Goal: Task Accomplishment & Management: Manage account settings

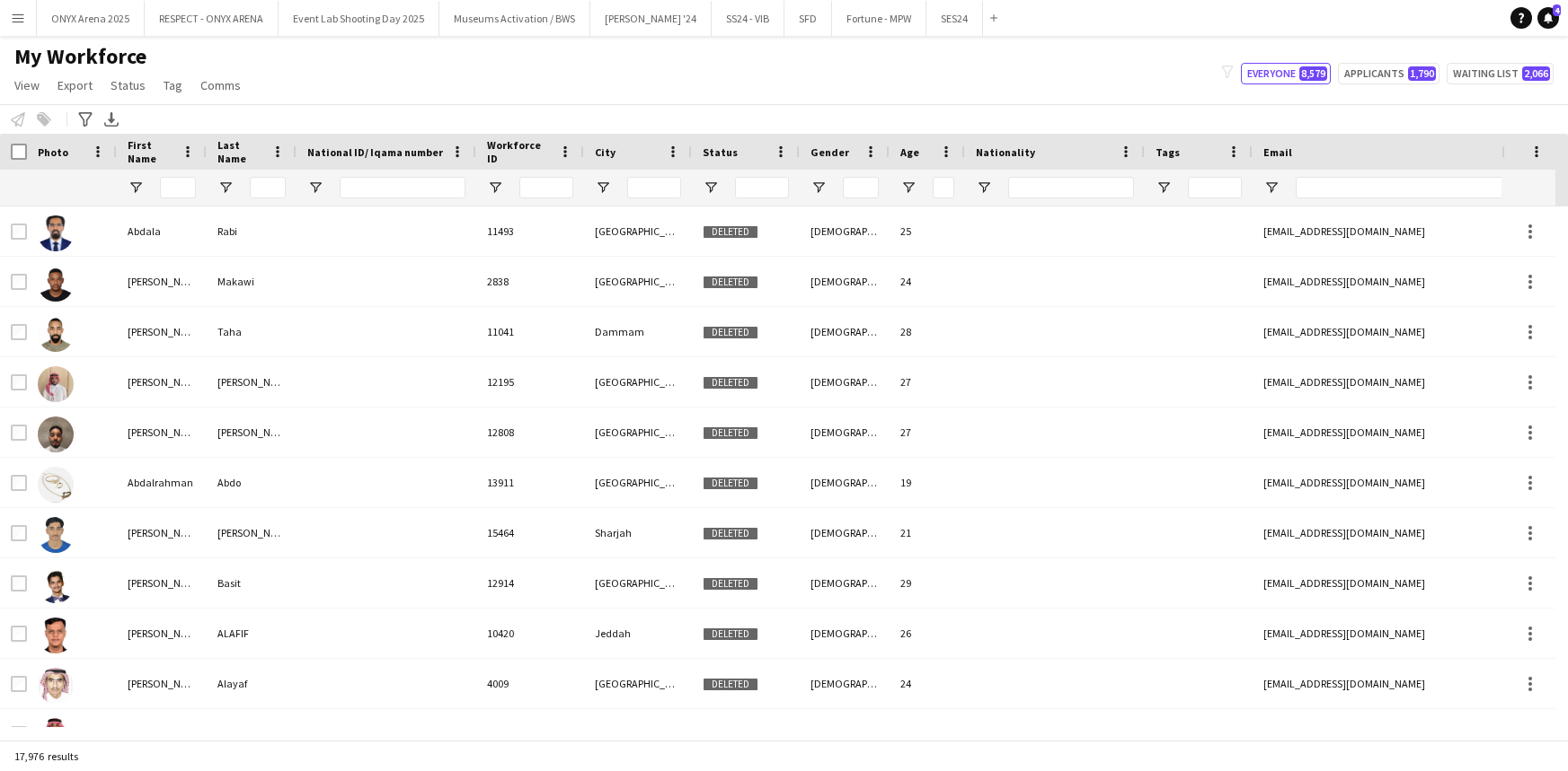
click at [11, 23] on app-icon "Menu" at bounding box center [17, 17] width 15 height 15
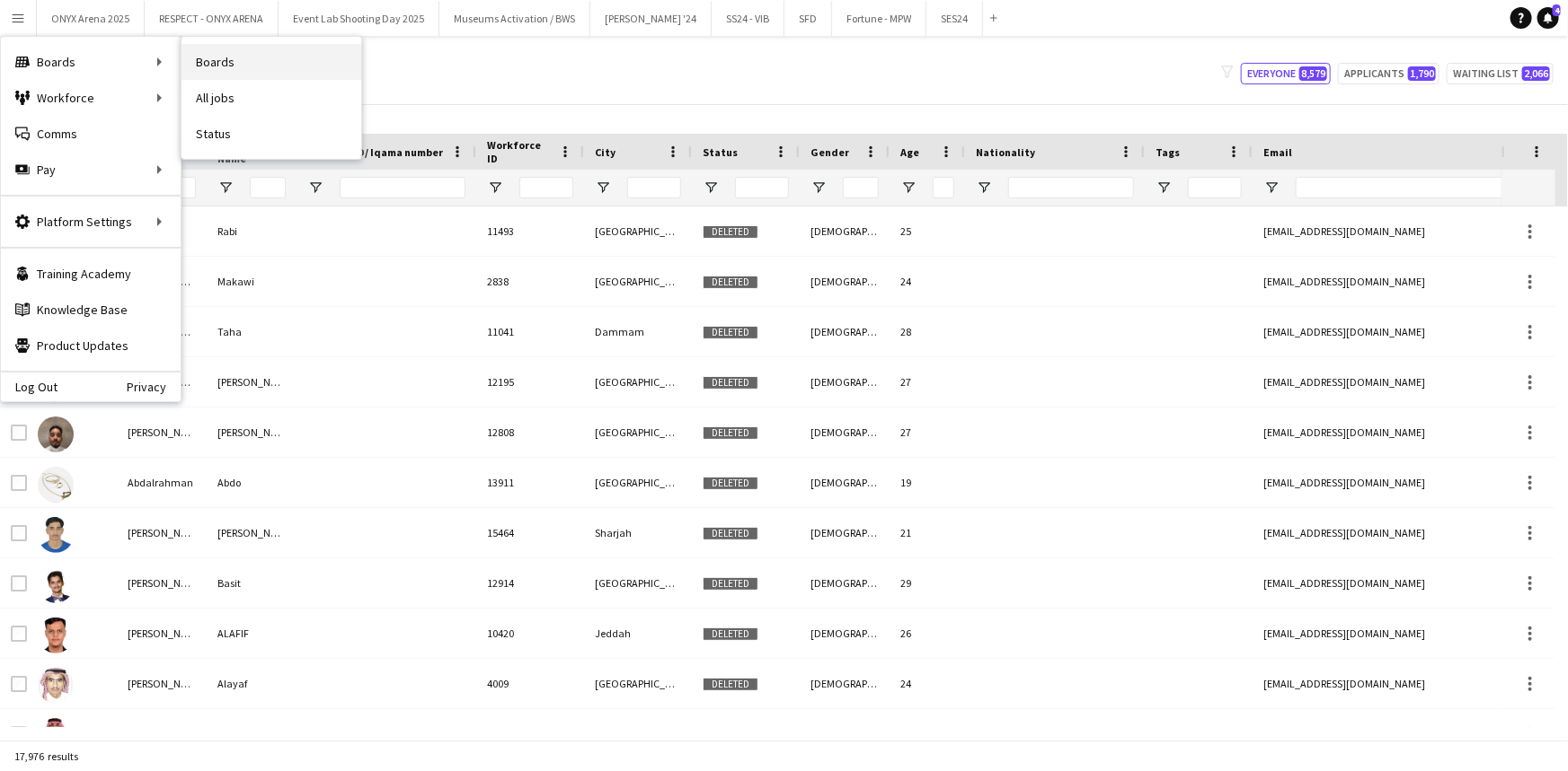
click at [221, 69] on link "Boards" at bounding box center [271, 61] width 180 height 36
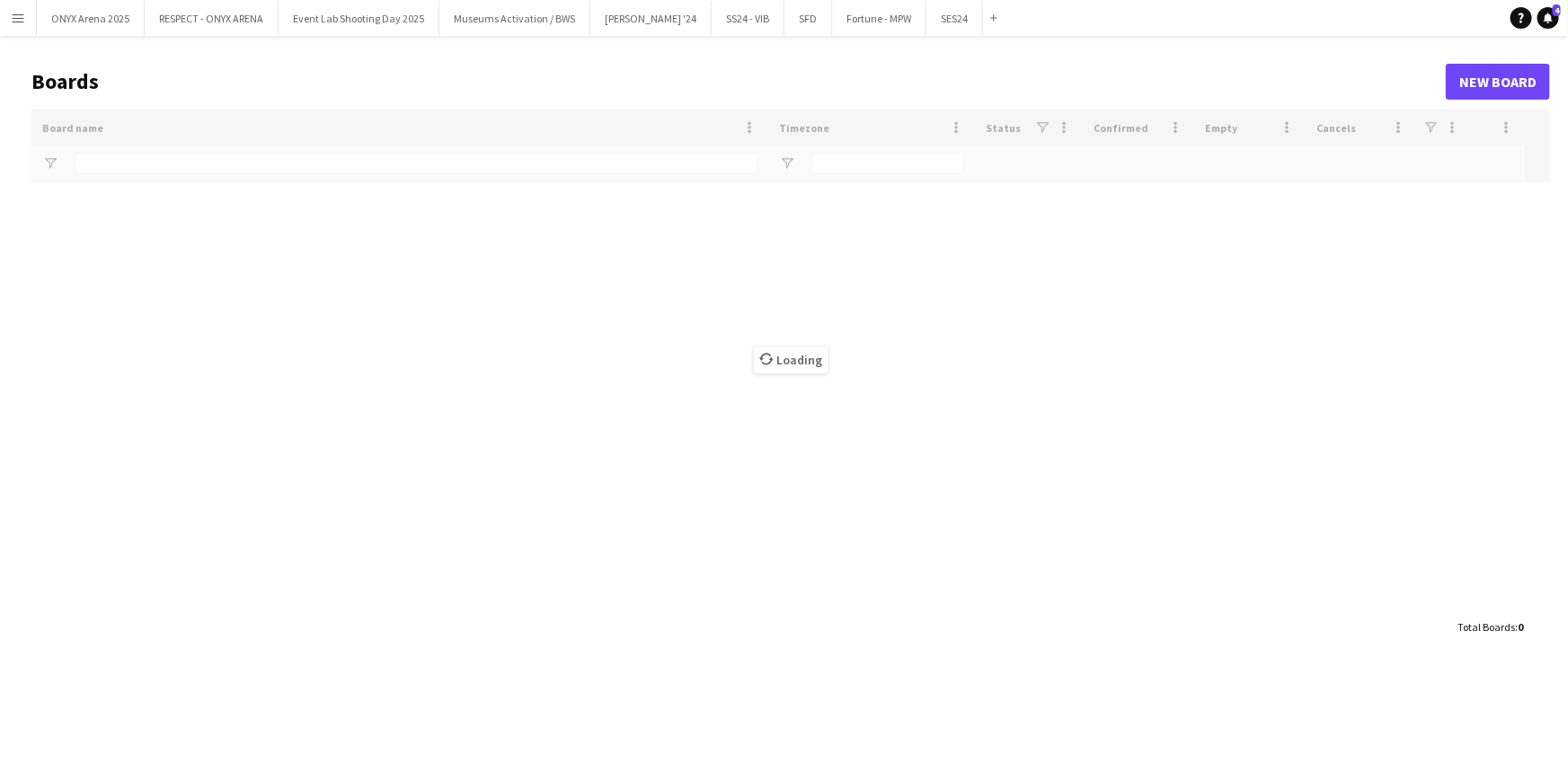
type input "***"
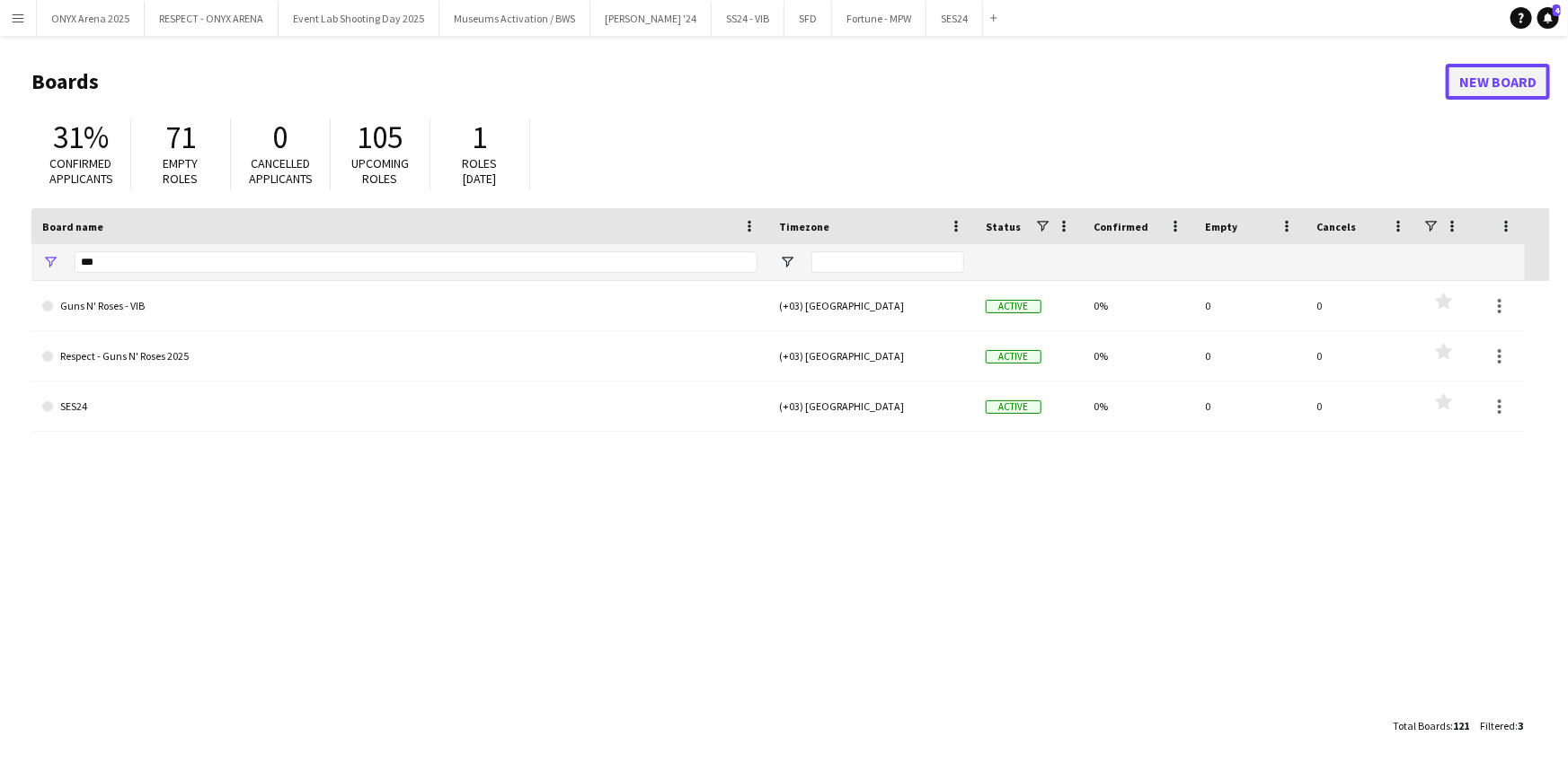
click at [1495, 88] on link "New Board" at bounding box center [1497, 81] width 104 height 36
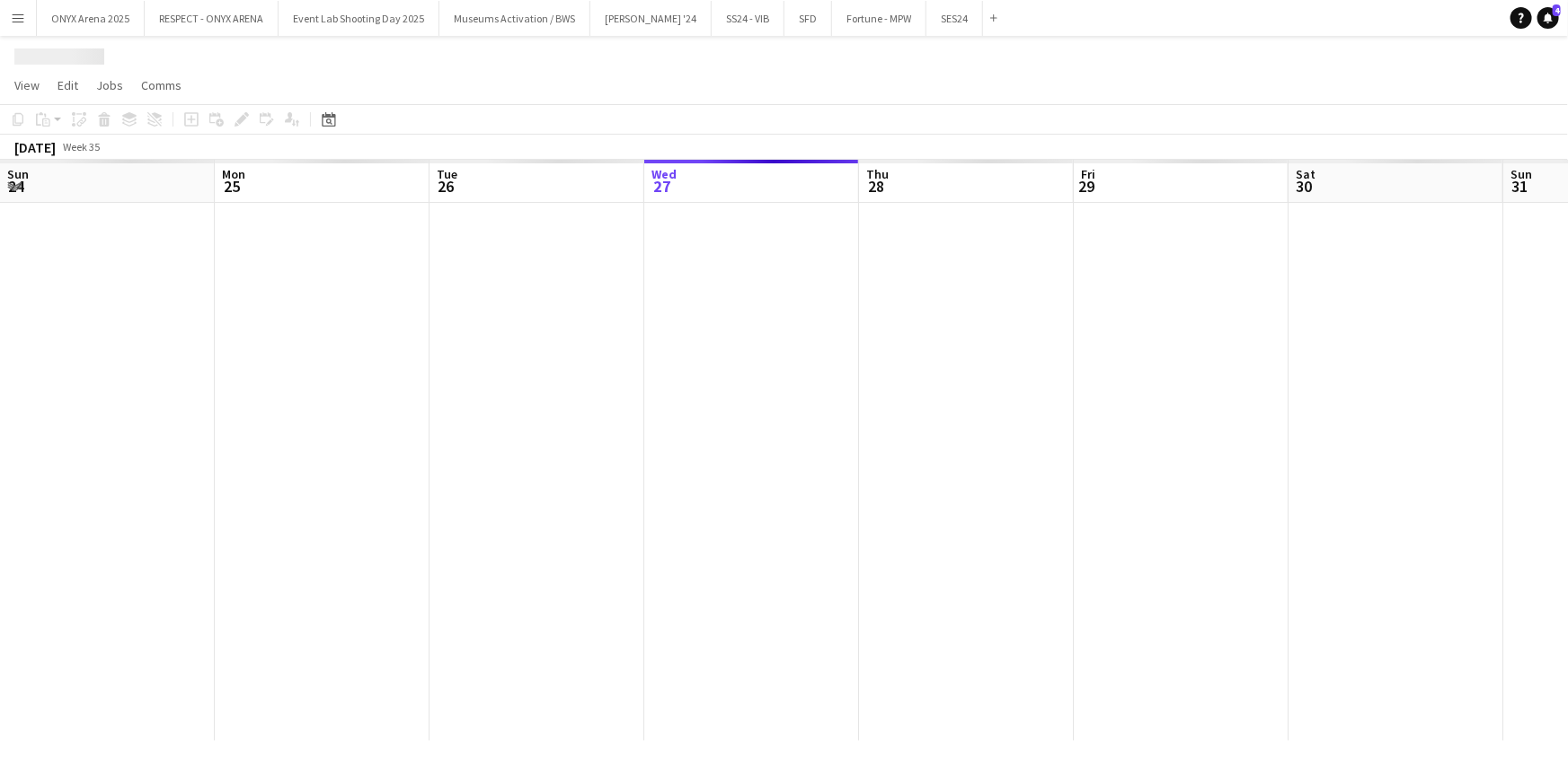
scroll to position [0, 430]
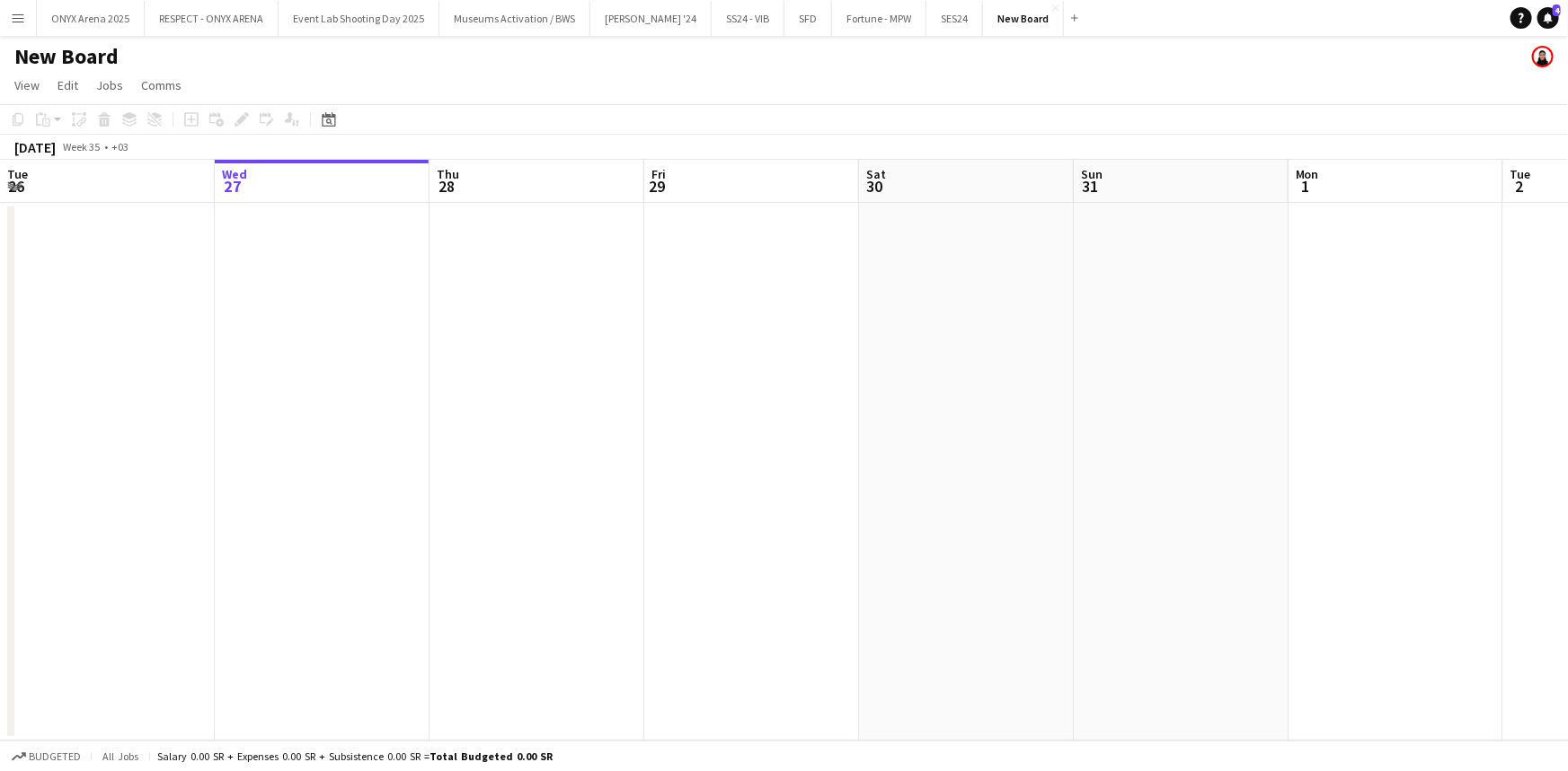
click at [100, 51] on h1 "New Board" at bounding box center [66, 56] width 104 height 27
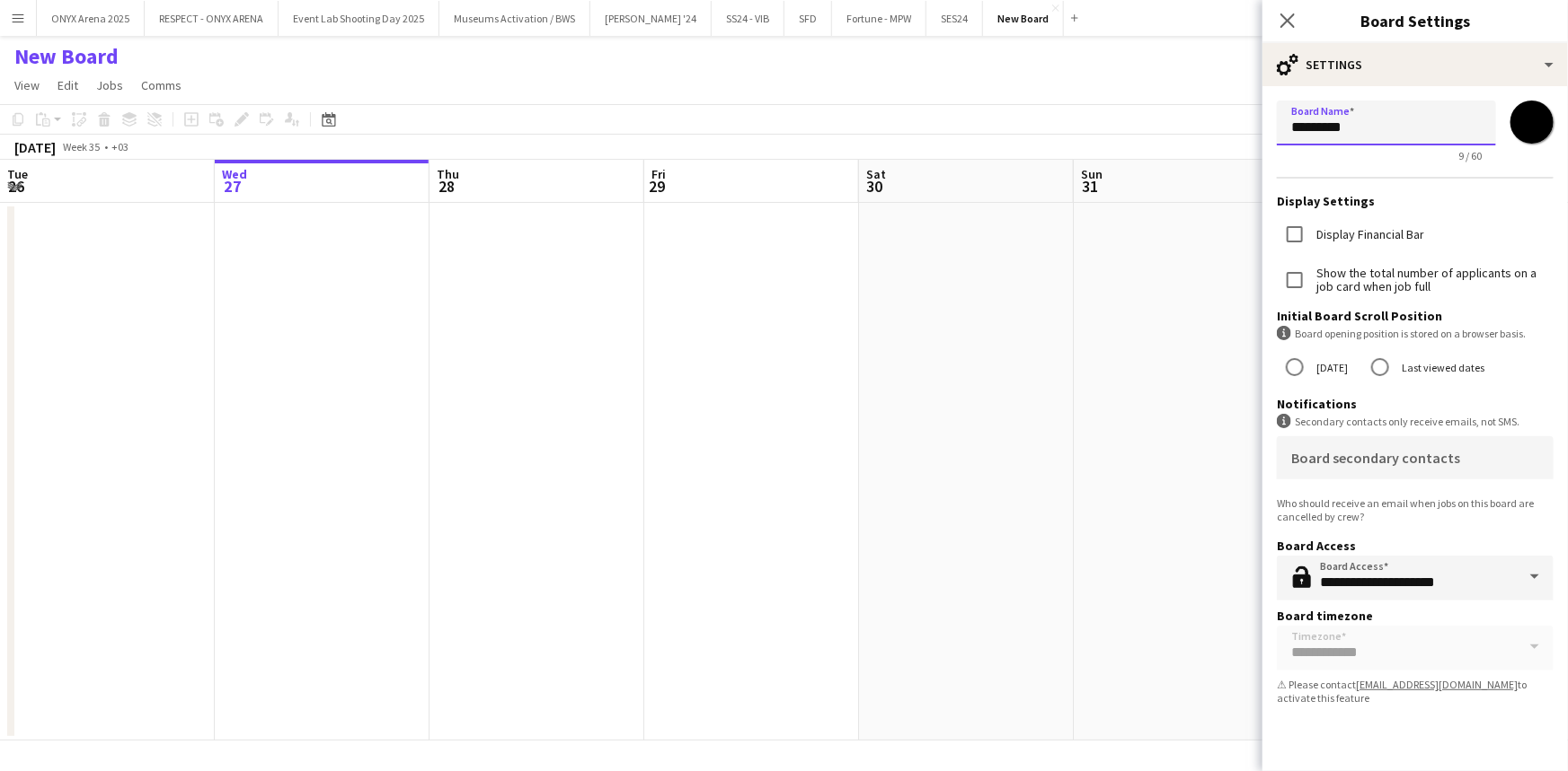
drag, startPoint x: 1374, startPoint y: 126, endPoint x: 1273, endPoint y: 125, distance: 101.0
click at [1273, 125] on form "**********" at bounding box center [1415, 406] width 306 height 640
type input "*"
type input "**********"
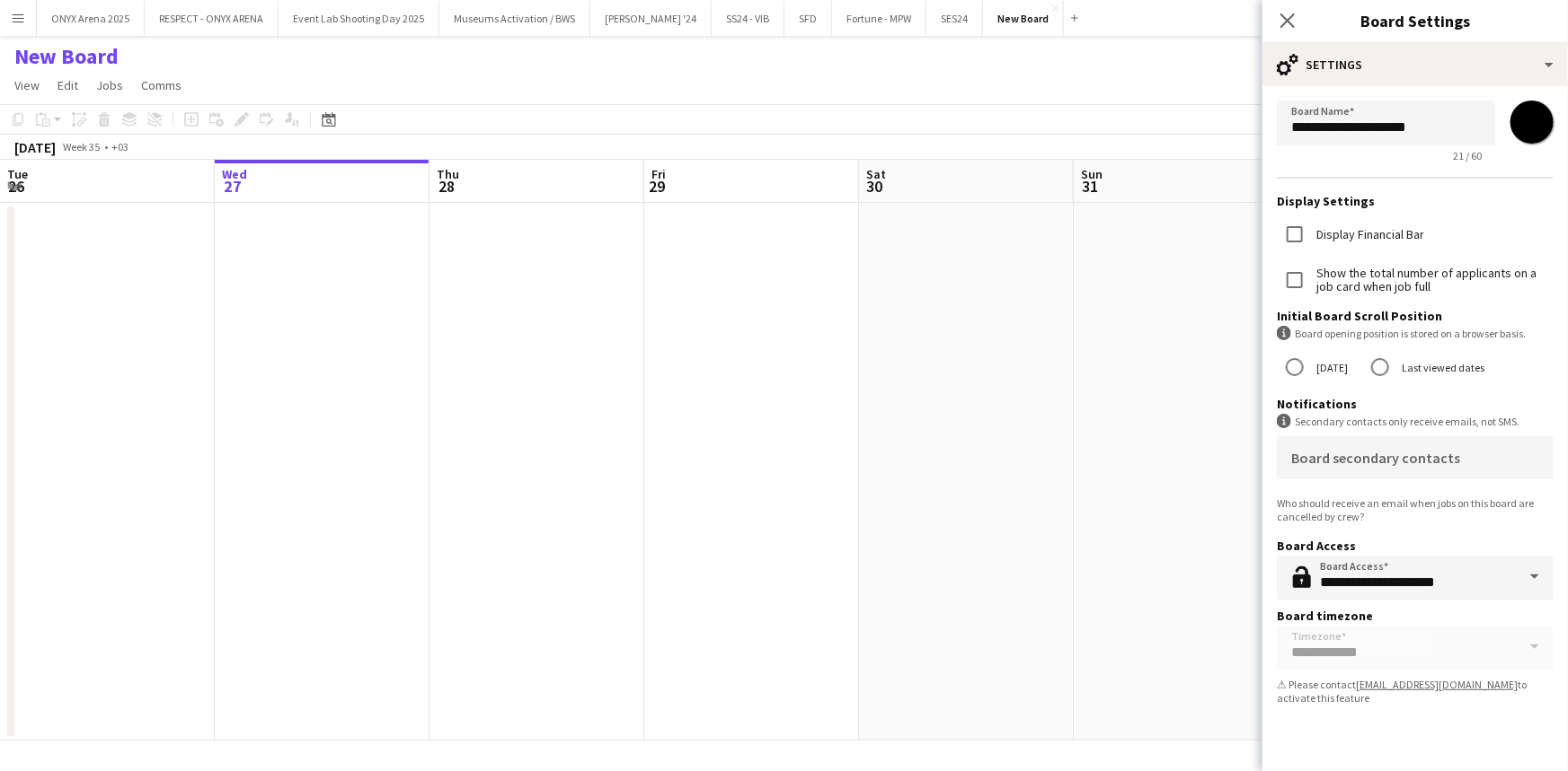
click at [1533, 117] on input "*******" at bounding box center [1531, 122] width 65 height 65
click at [1356, 166] on form "**********" at bounding box center [1415, 406] width 306 height 640
click at [1544, 115] on input "*******" at bounding box center [1531, 122] width 65 height 65
type input "*******"
click at [1505, 95] on form "**********" at bounding box center [1415, 406] width 306 height 640
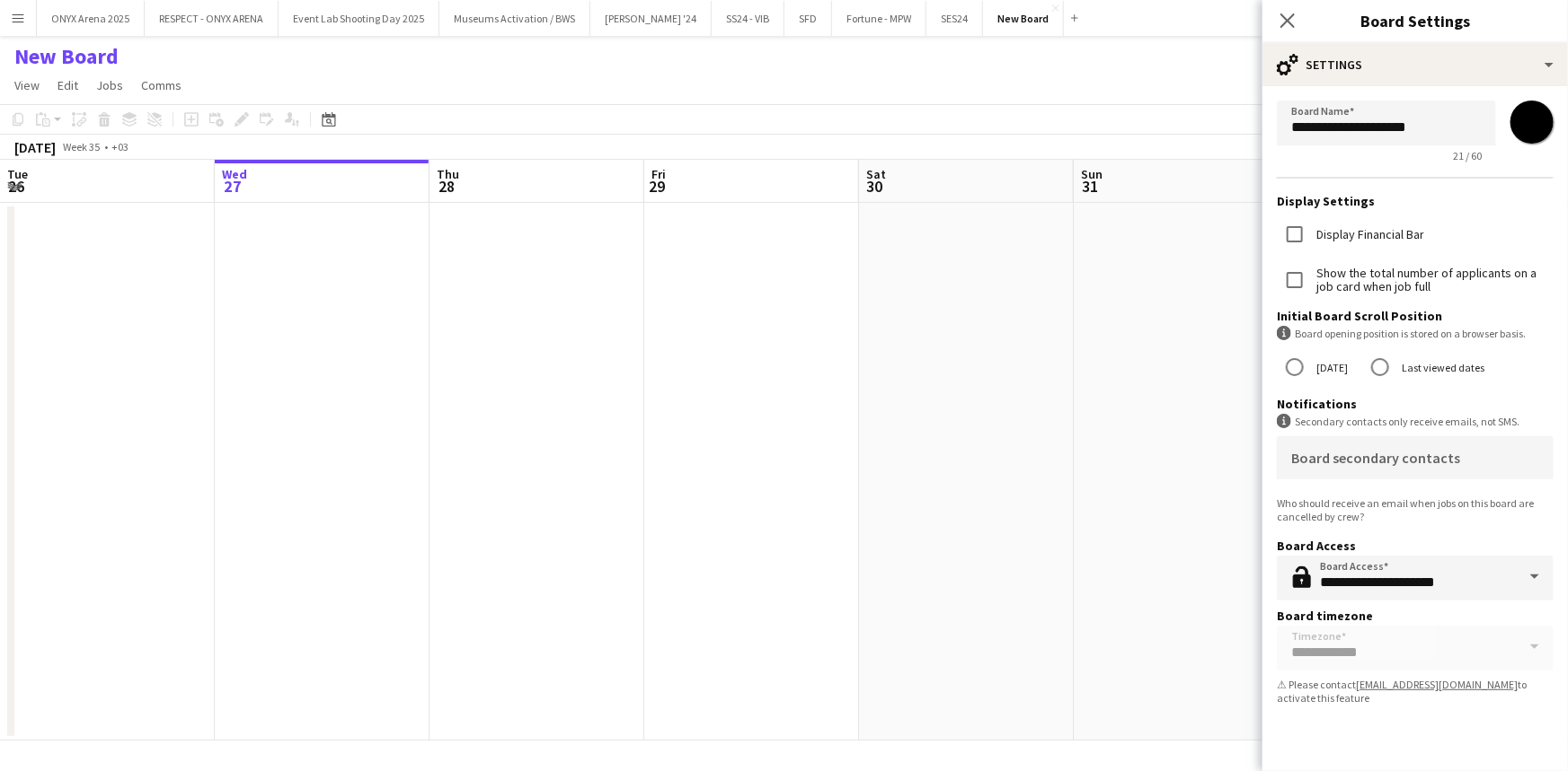
click at [1205, 307] on app-date-cell at bounding box center [1180, 471] width 214 height 538
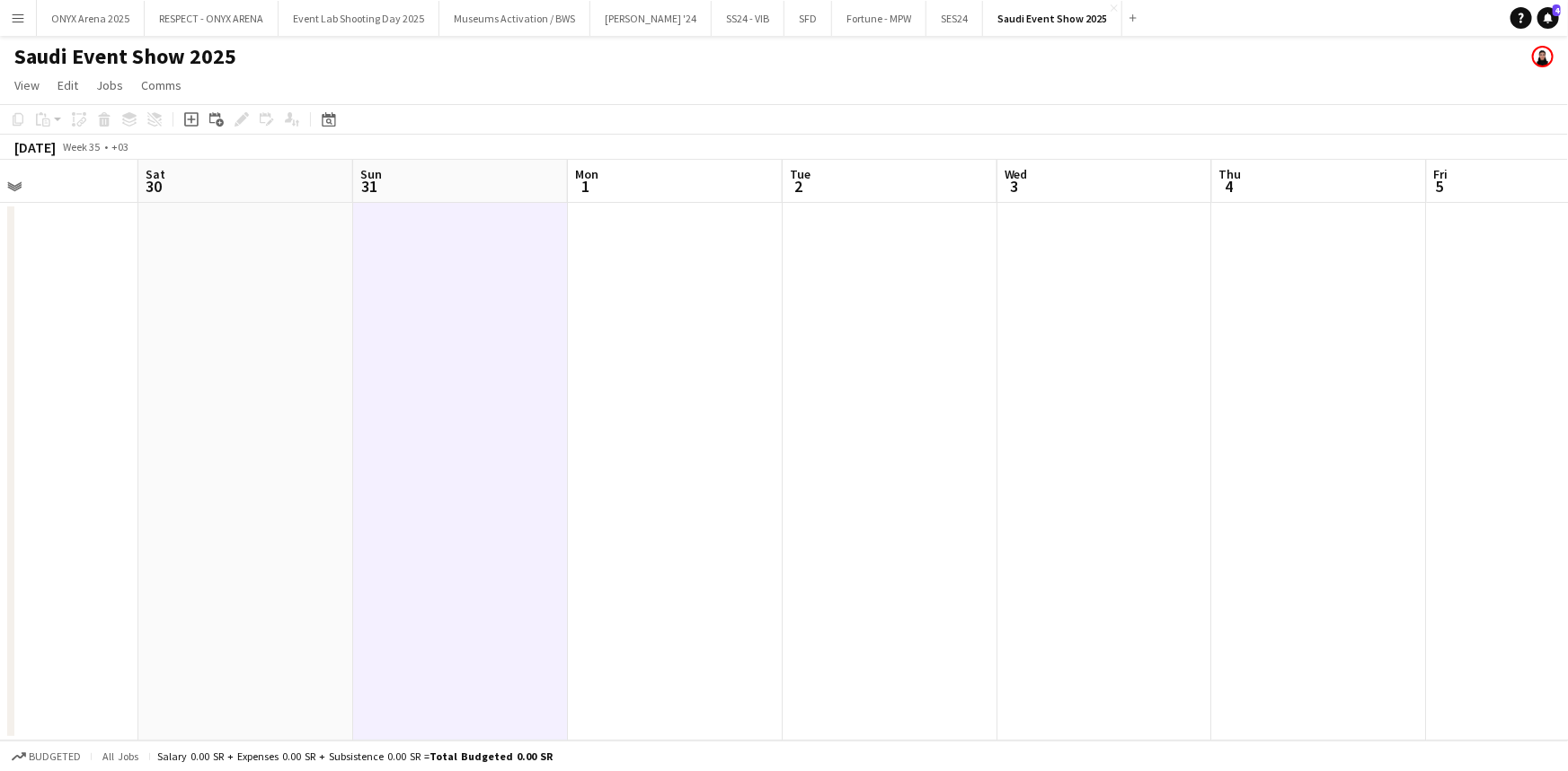
drag, startPoint x: 1171, startPoint y: 373, endPoint x: 915, endPoint y: 421, distance: 260.5
click at [462, 423] on app-calendar-viewport "Tue 26 Wed 27 Thu 28 Fri 29 Sat 30 Sun 31 Mon 1 Tue 2 Wed 3 Thu 4 Fri 5 Sat 6 S…" at bounding box center [784, 450] width 1568 height 581
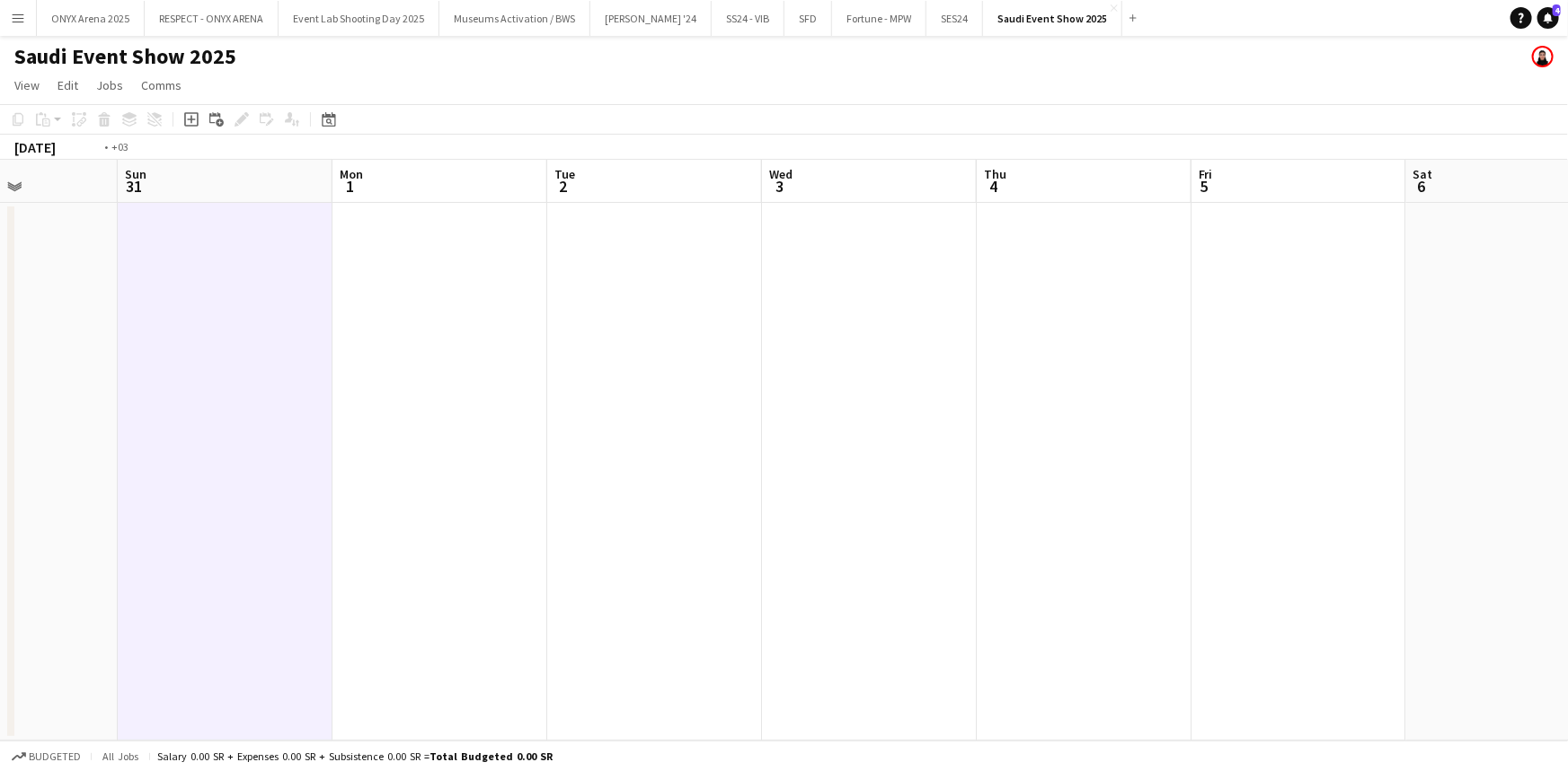
drag, startPoint x: 1258, startPoint y: 403, endPoint x: 591, endPoint y: 413, distance: 667.1
click at [591, 413] on app-calendar-viewport "Thu 28 Fri 29 Sat 30 Sun 31 Mon 1 Tue 2 Wed 3 Thu 4 Fri 5 Sat 6 Sun 7 Mon 8 Tue…" at bounding box center [784, 450] width 1568 height 581
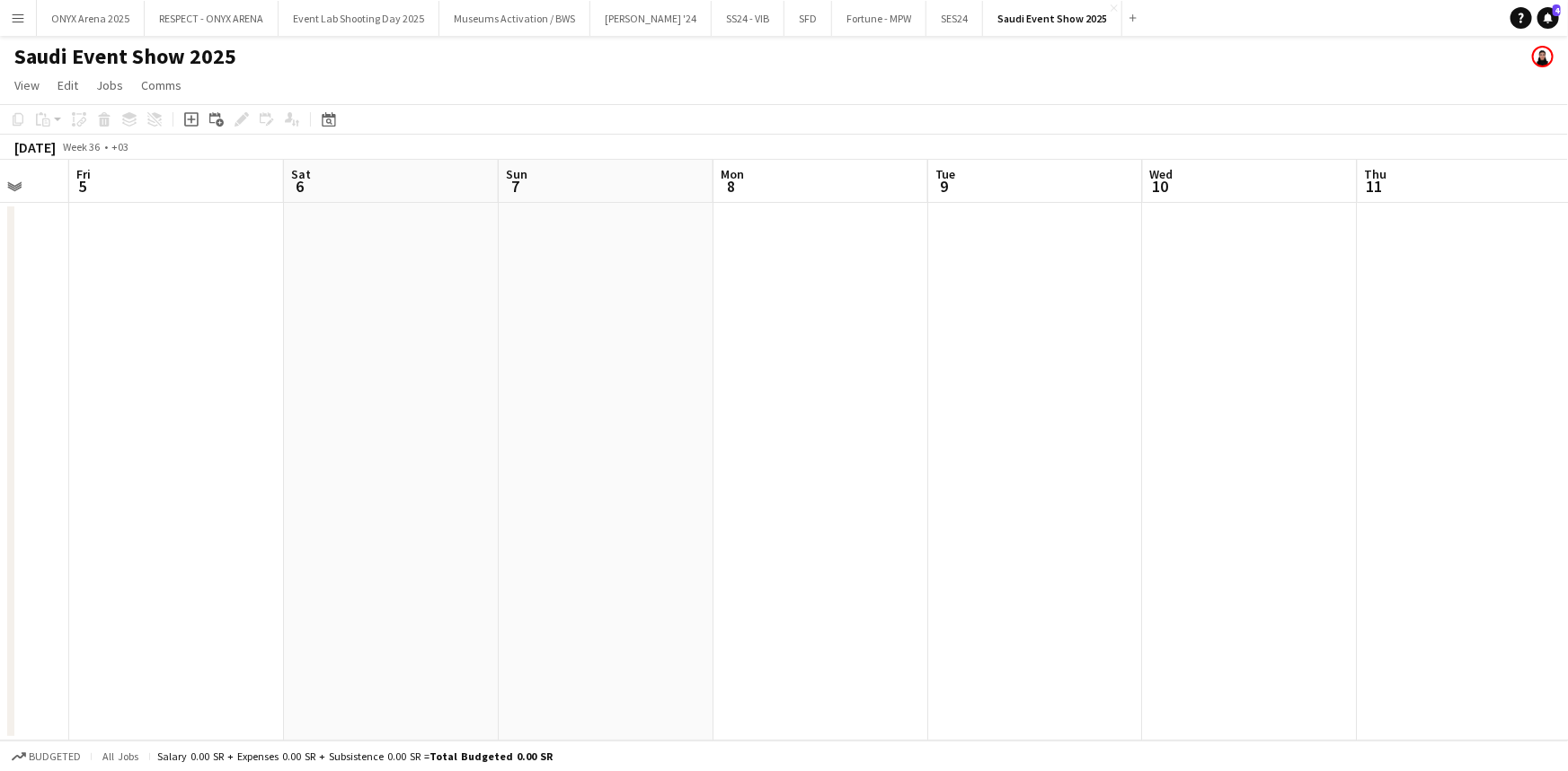
drag, startPoint x: 1359, startPoint y: 394, endPoint x: 895, endPoint y: 415, distance: 464.5
click at [667, 403] on app-calendar-viewport "Mon 1 Tue 2 Wed 3 Thu 4 Fri 5 Sat 6 Sun 7 Mon 8 Tue 9 Wed 10 Thu 11 Fri 12 Sat …" at bounding box center [784, 450] width 1568 height 581
drag, startPoint x: 1285, startPoint y: 401, endPoint x: 451, endPoint y: 412, distance: 834.1
click at [451, 412] on app-calendar-viewport "Fri 5 Sat 6 Sun 7 Mon 8 Tue 9 Wed 10 Thu 11 Fri 12 Sat 13 Sun 14 Mon 15 Tue 16 …" at bounding box center [784, 450] width 1568 height 581
drag, startPoint x: 1277, startPoint y: 406, endPoint x: 372, endPoint y: 376, distance: 905.5
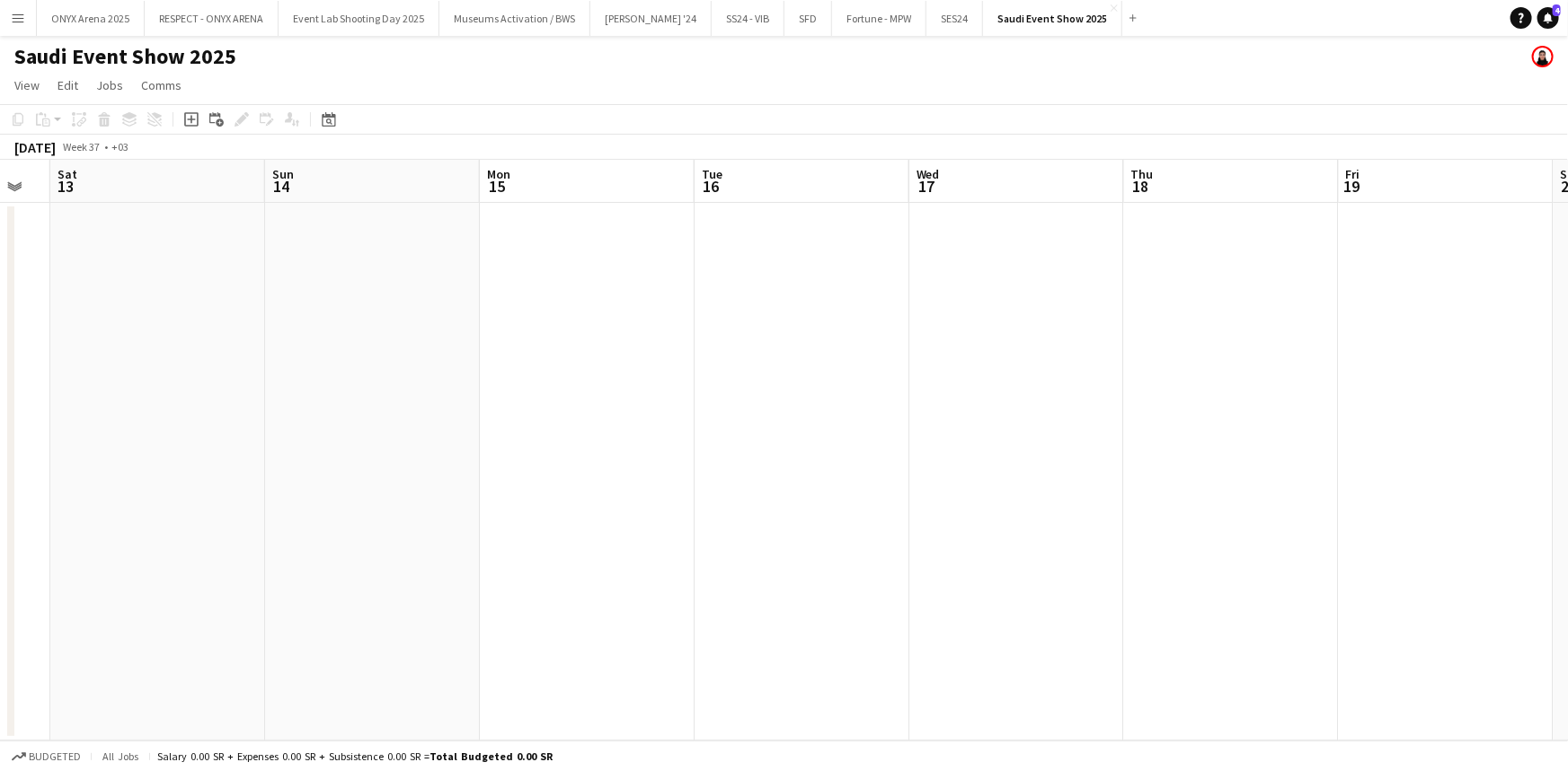
click at [372, 375] on app-calendar-viewport "Tue 9 Wed 10 Thu 11 Fri 12 Sat 13 Sun 14 Mon 15 Tue 16 Wed 17 Thu 18 Fri 19 Sat…" at bounding box center [784, 450] width 1568 height 581
drag, startPoint x: 1164, startPoint y: 394, endPoint x: 840, endPoint y: 398, distance: 324.0
click at [844, 395] on app-calendar-viewport "Thu 11 Fri 12 Sat 13 Sun 14 Mon 15 Tue 16 Wed 17 Thu 18 Fri 19 Sat 20 Sun 21 Mo…" at bounding box center [784, 450] width 1568 height 581
click at [514, 348] on app-date-cell at bounding box center [479, 471] width 214 height 538
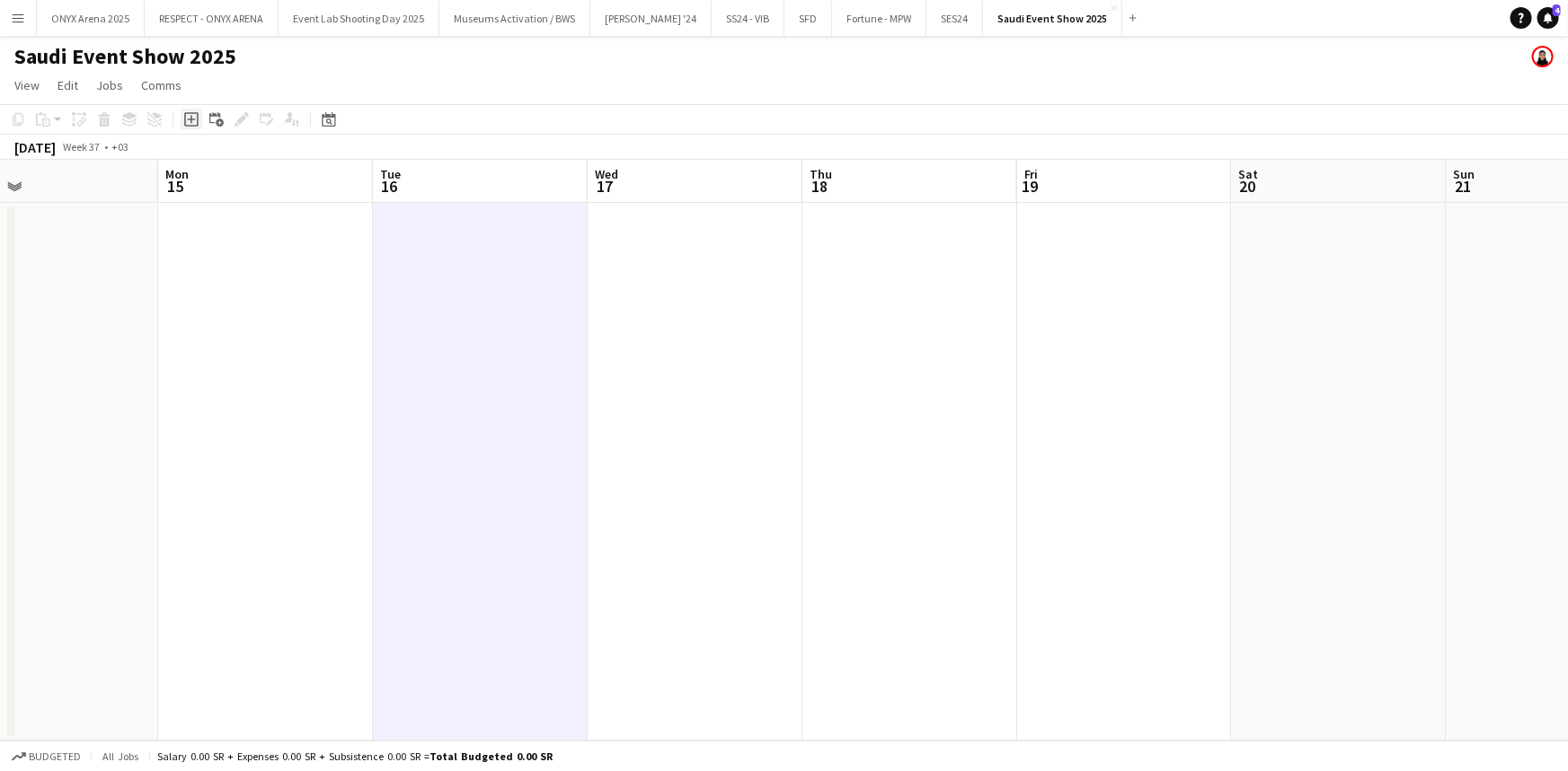
click at [186, 116] on icon "Add job" at bounding box center [191, 119] width 15 height 15
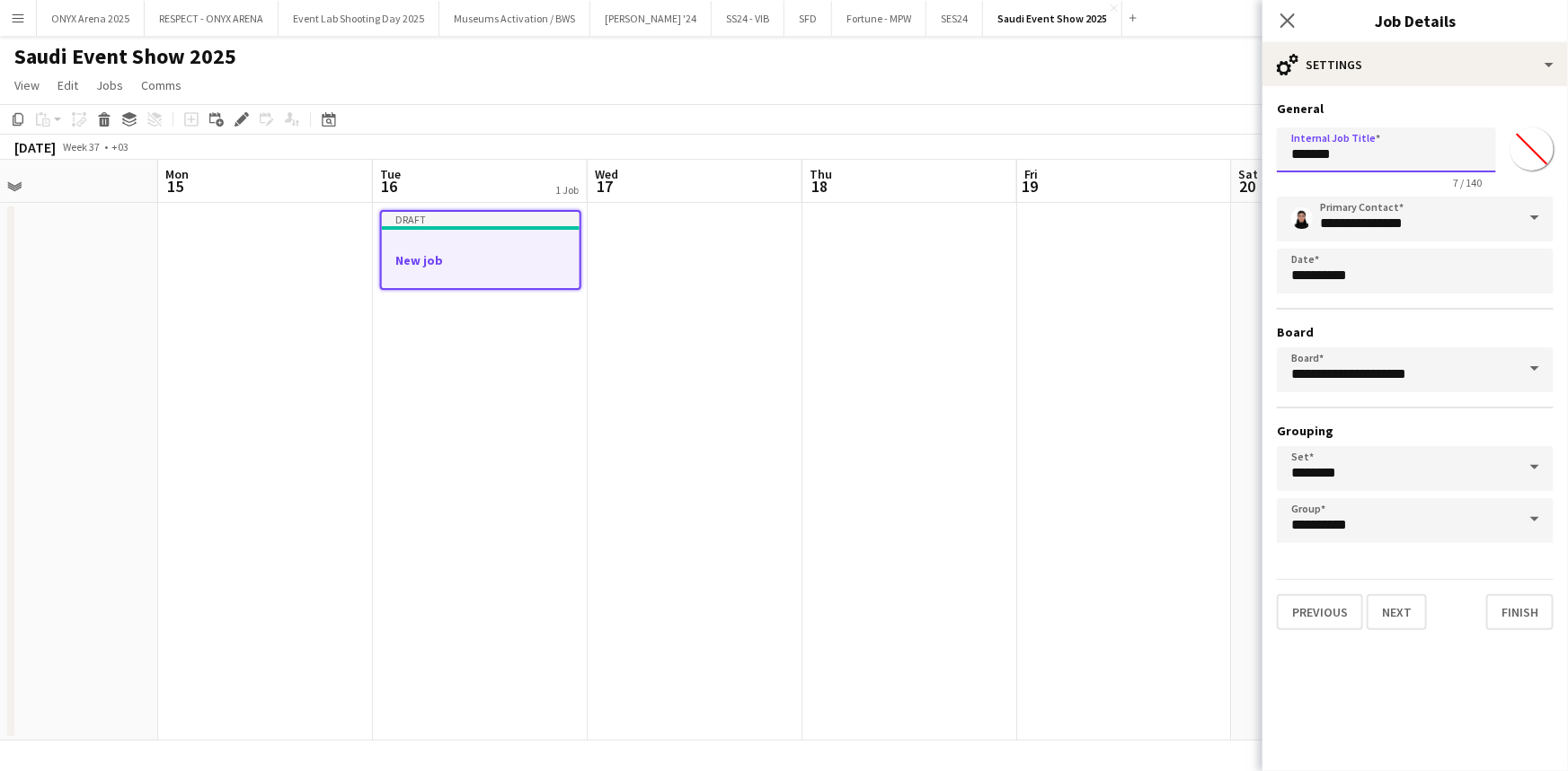
drag, startPoint x: 1411, startPoint y: 151, endPoint x: 1229, endPoint y: 162, distance: 182.3
click at [1229, 162] on body "Menu Boards Boards Boards All jobs Status Workforce Workforce My Workforce Recr…" at bounding box center [784, 385] width 1568 height 771
type input "**********"
click at [1531, 161] on input "*******" at bounding box center [1531, 148] width 65 height 65
type input "*******"
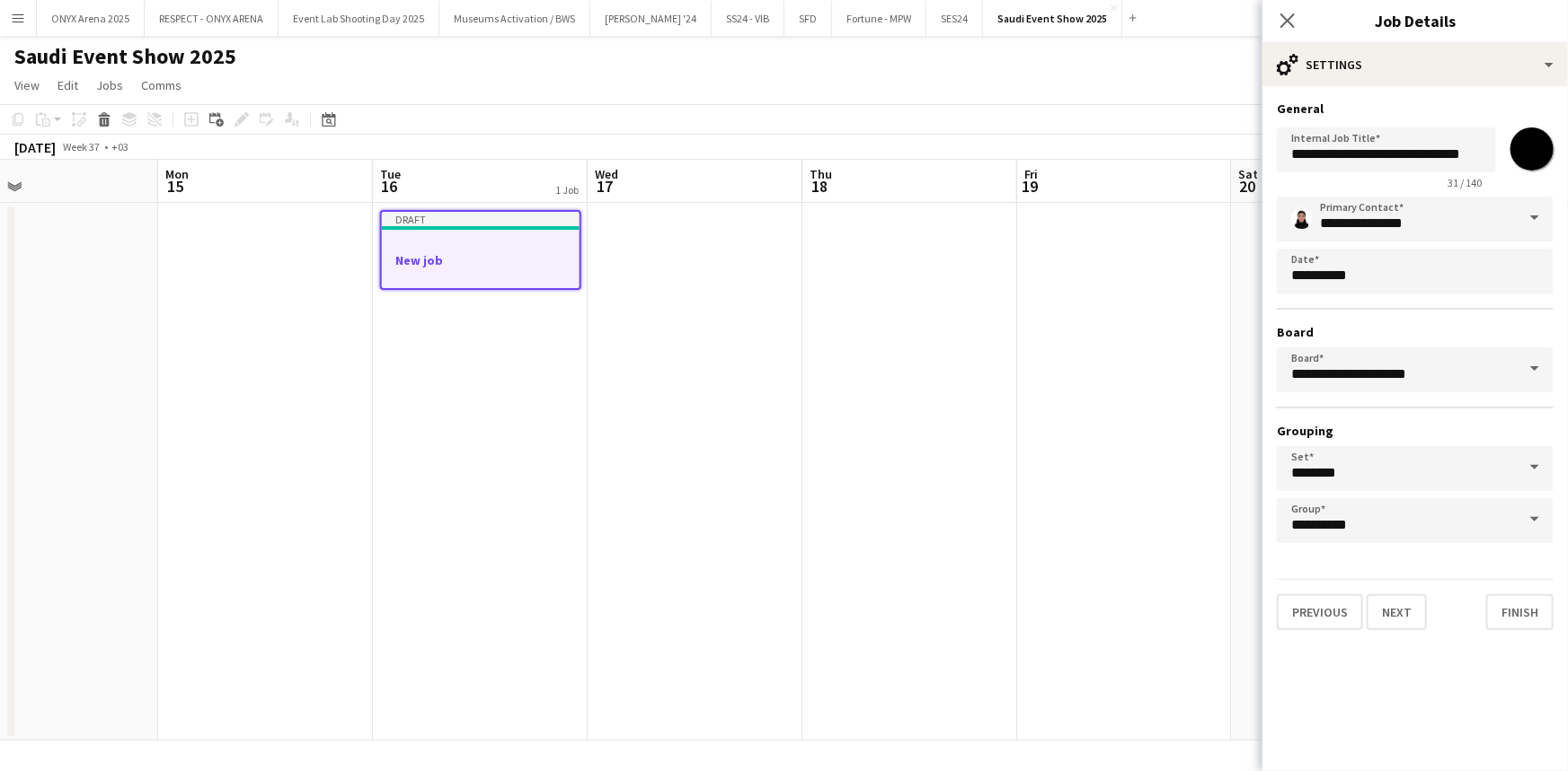
click at [1499, 101] on h3 "General" at bounding box center [1415, 109] width 277 height 16
click at [1392, 620] on button "Next" at bounding box center [1396, 612] width 60 height 36
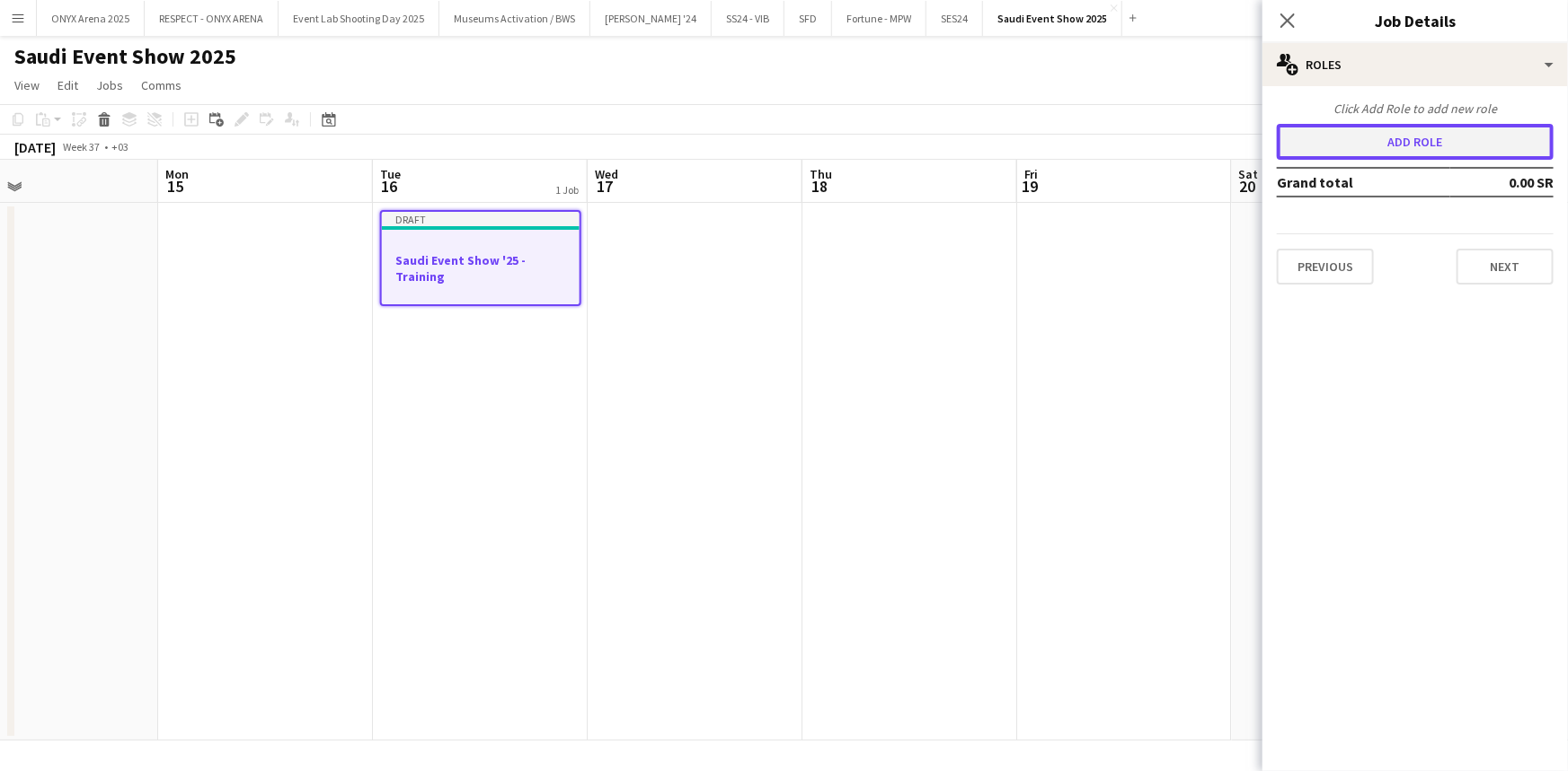
click at [1411, 140] on button "Add role" at bounding box center [1415, 142] width 277 height 36
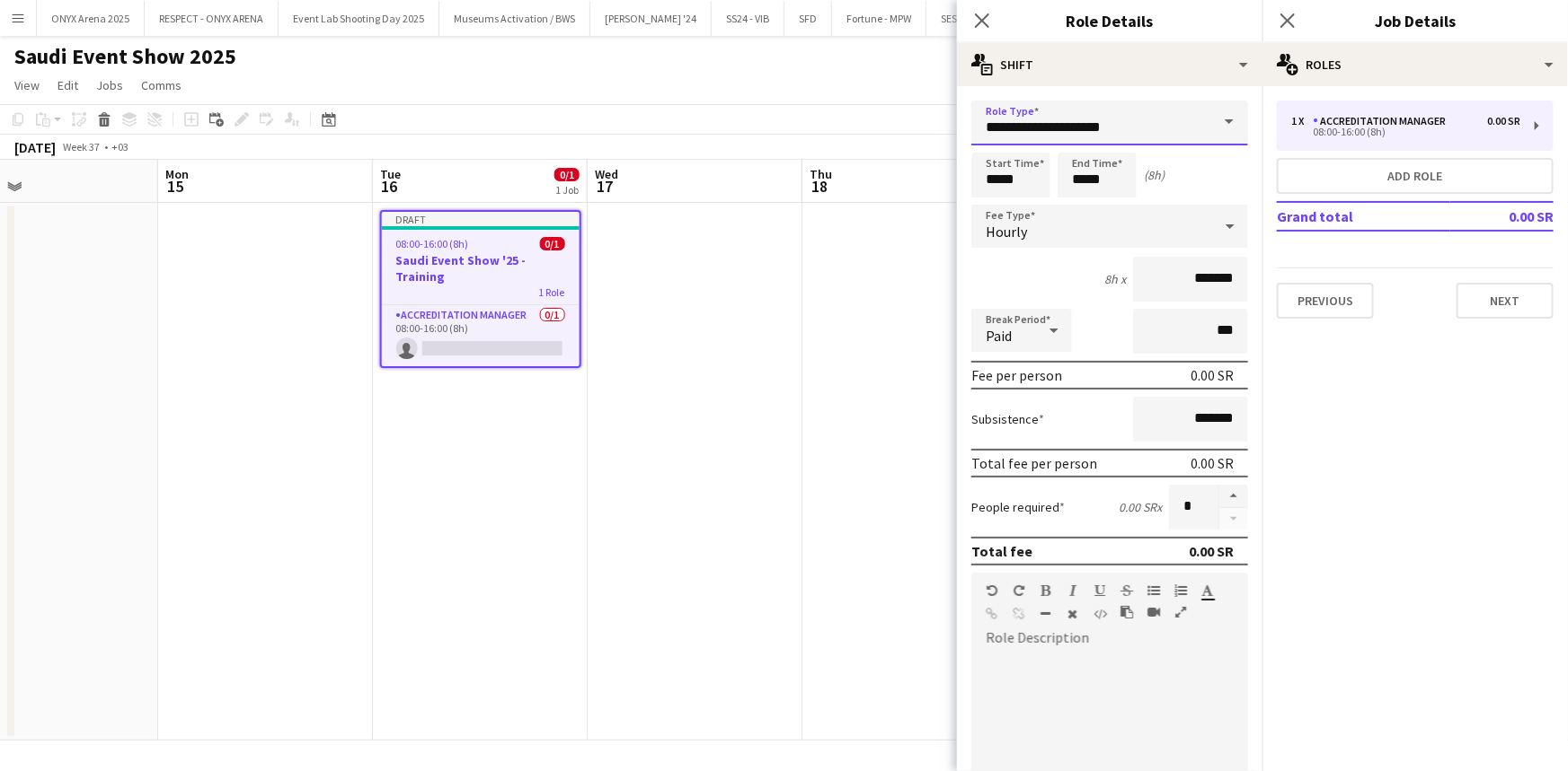
click at [1180, 121] on input "**********" at bounding box center [1109, 123] width 277 height 45
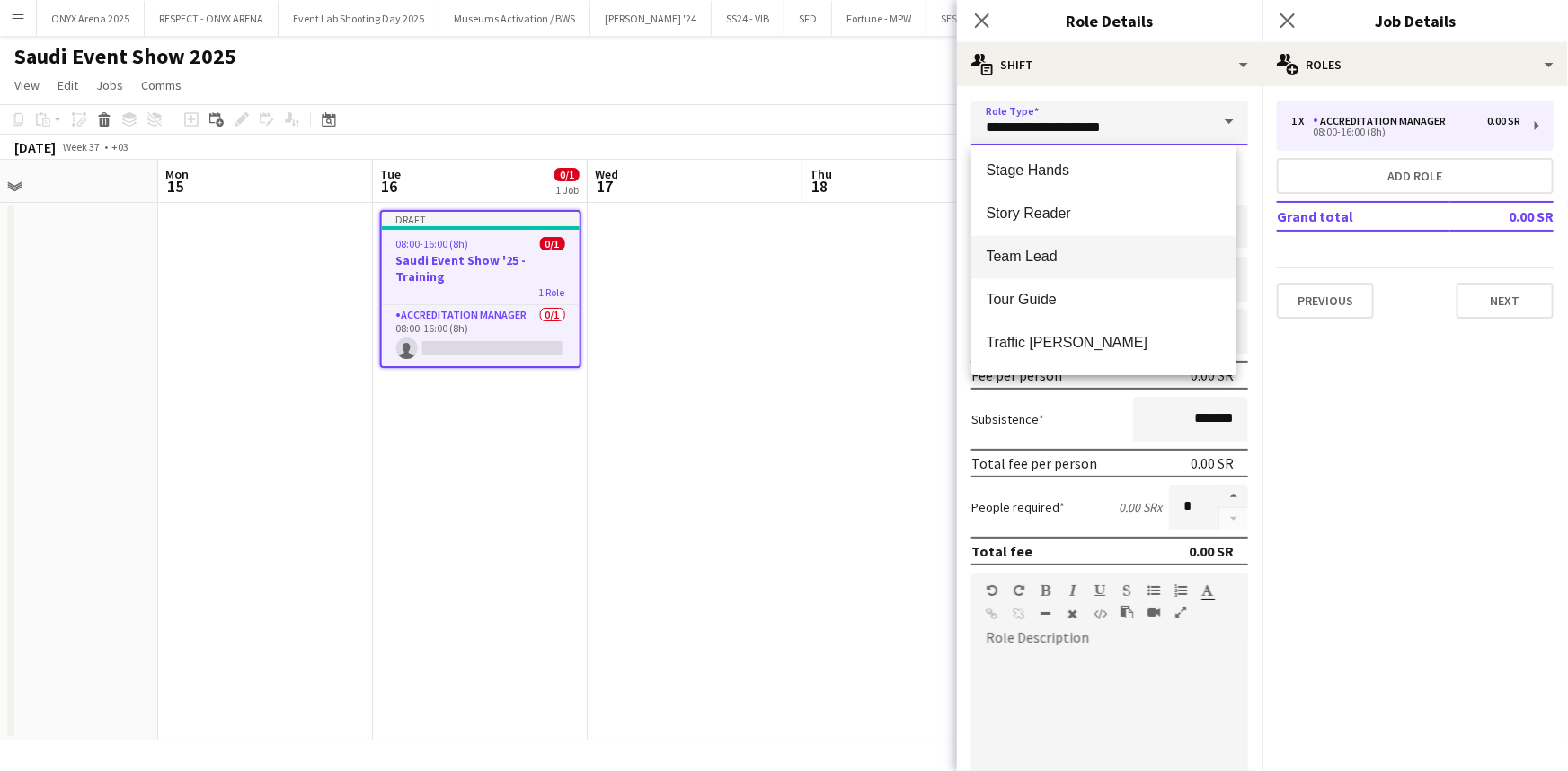
scroll to position [1861, 0]
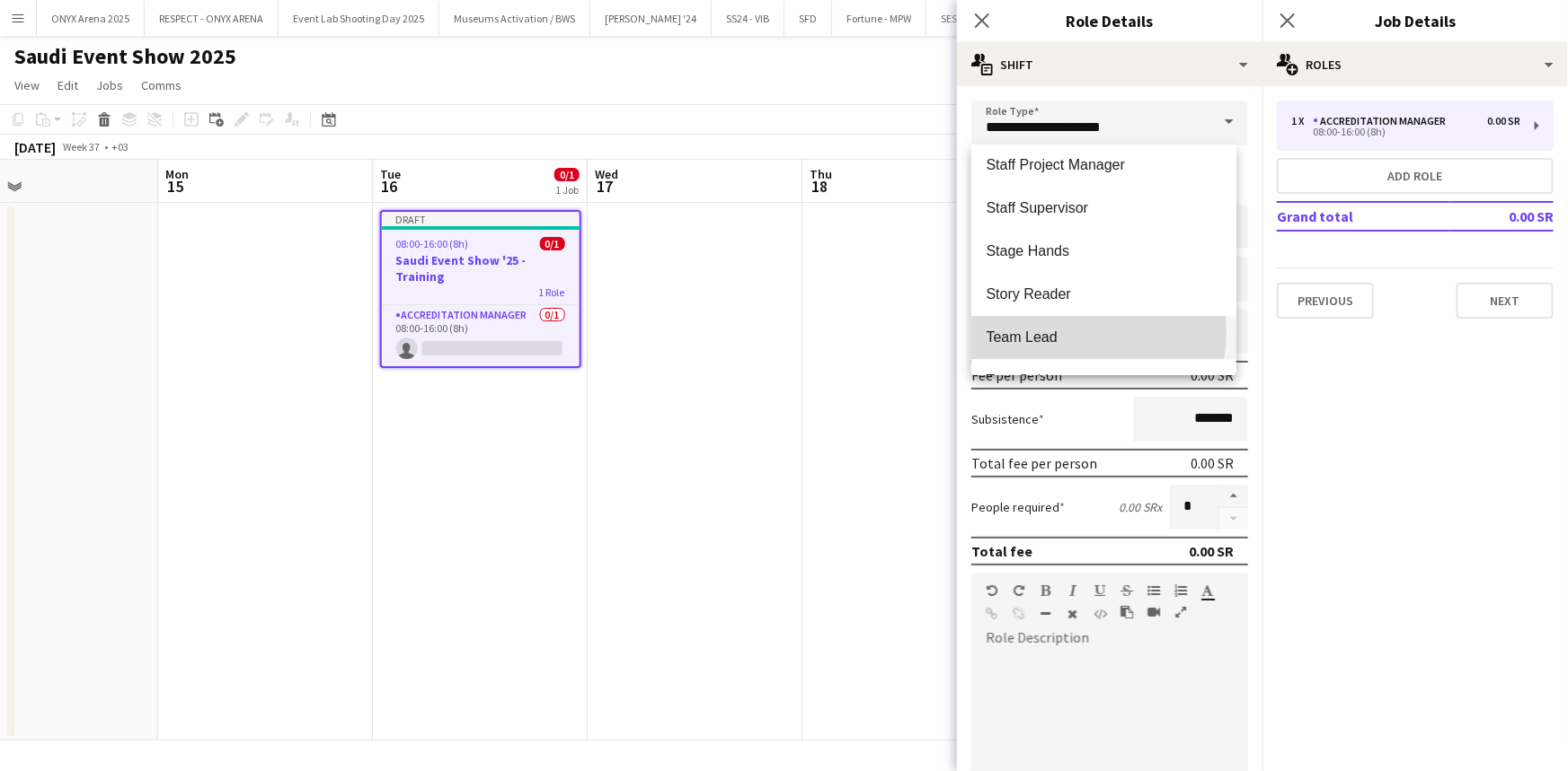
click at [1061, 333] on span "Team Lead" at bounding box center [1103, 338] width 236 height 17
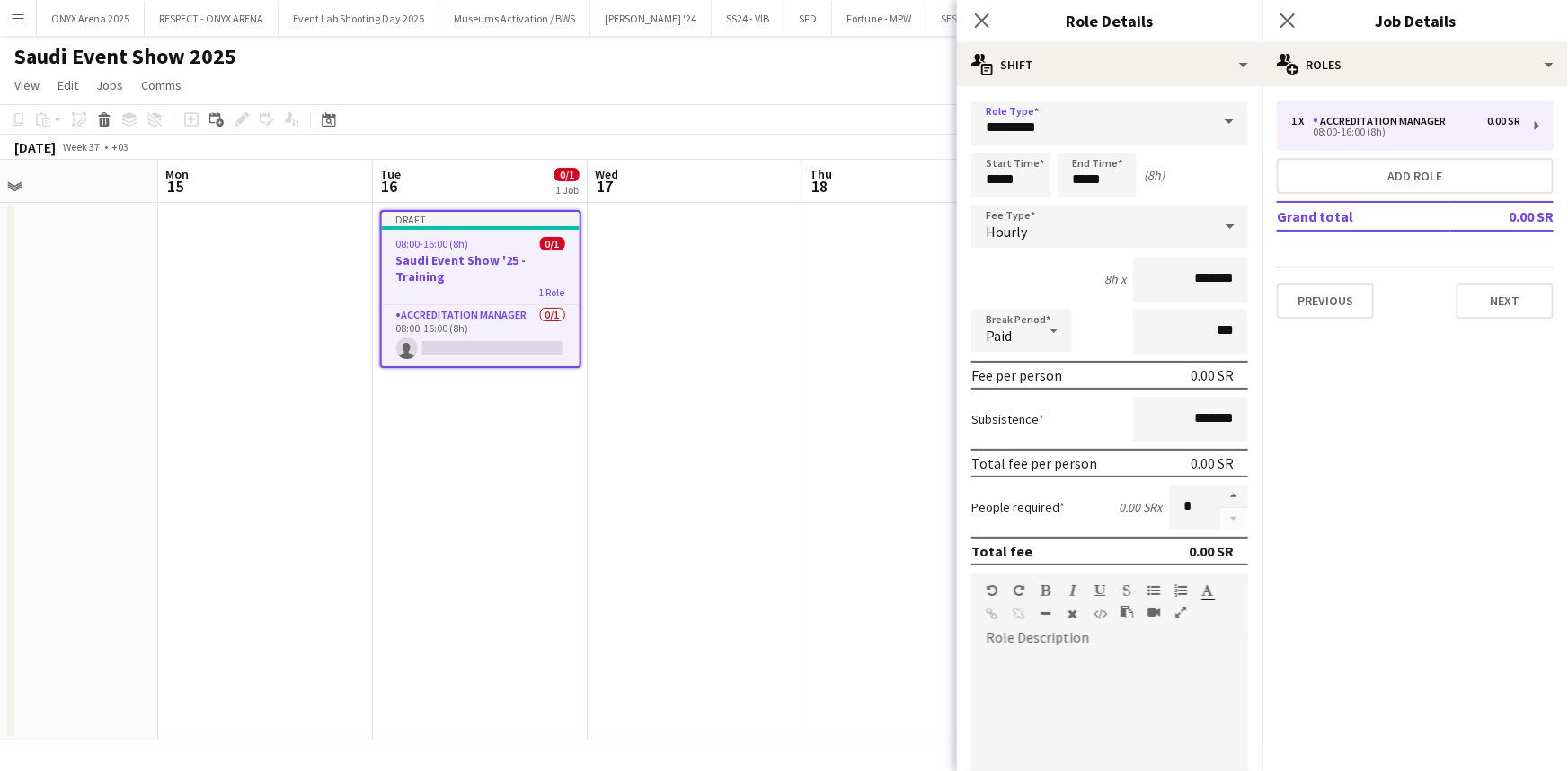
click at [1213, 131] on span at bounding box center [1228, 122] width 38 height 43
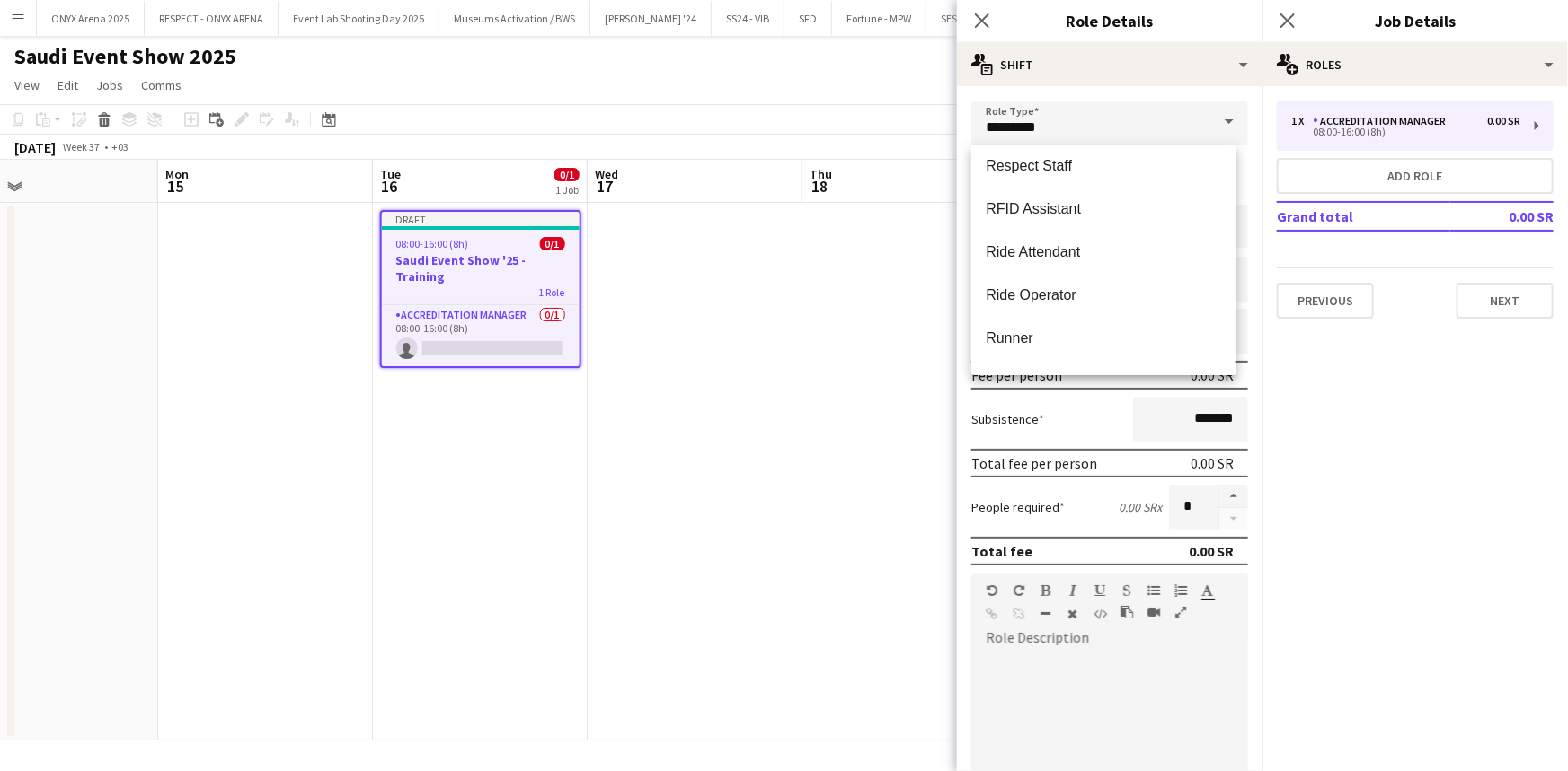
scroll to position [1796, 0]
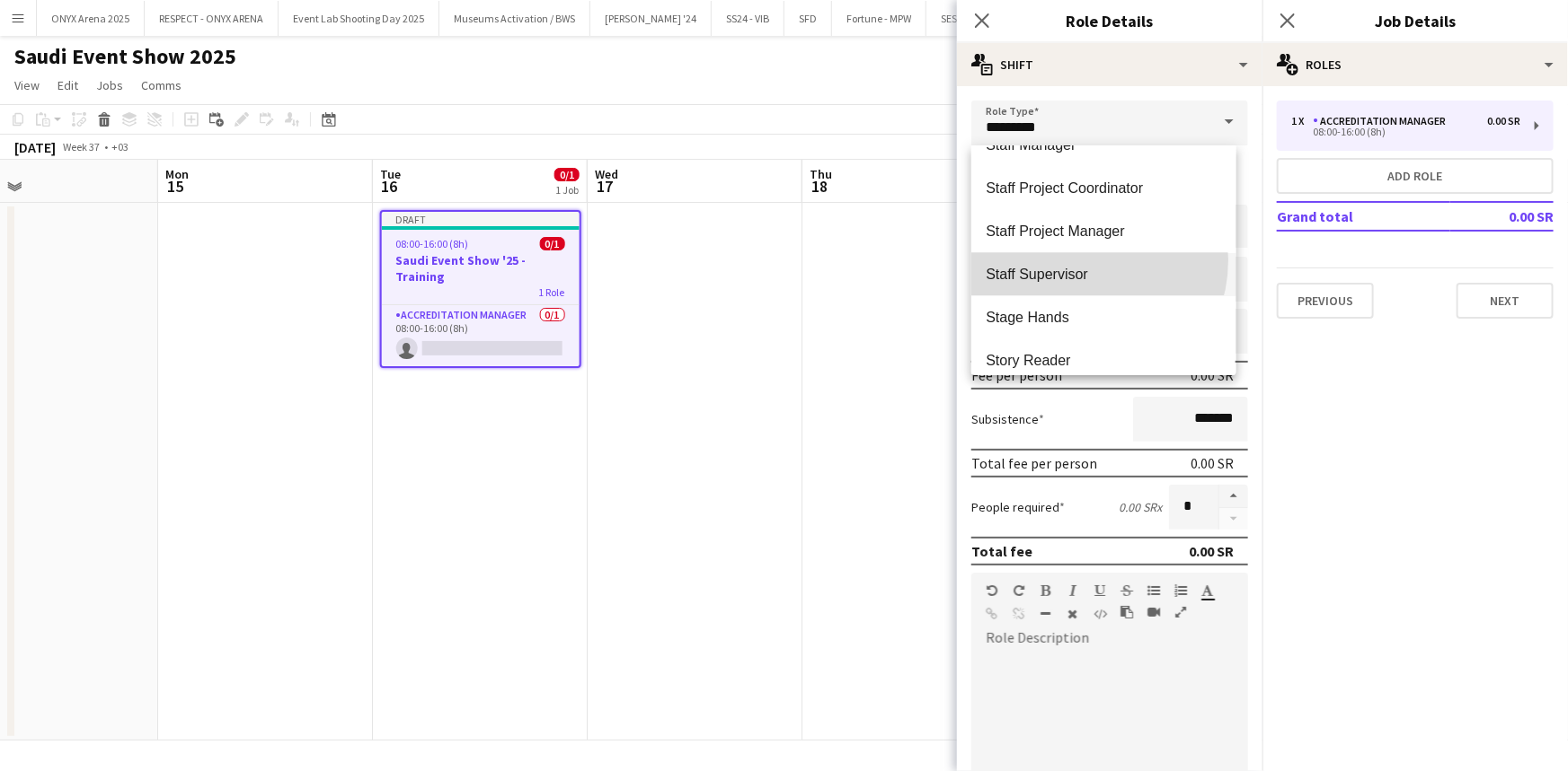
click at [1075, 260] on mat-option "Staff Supervisor" at bounding box center [1103, 274] width 264 height 43
type input "**********"
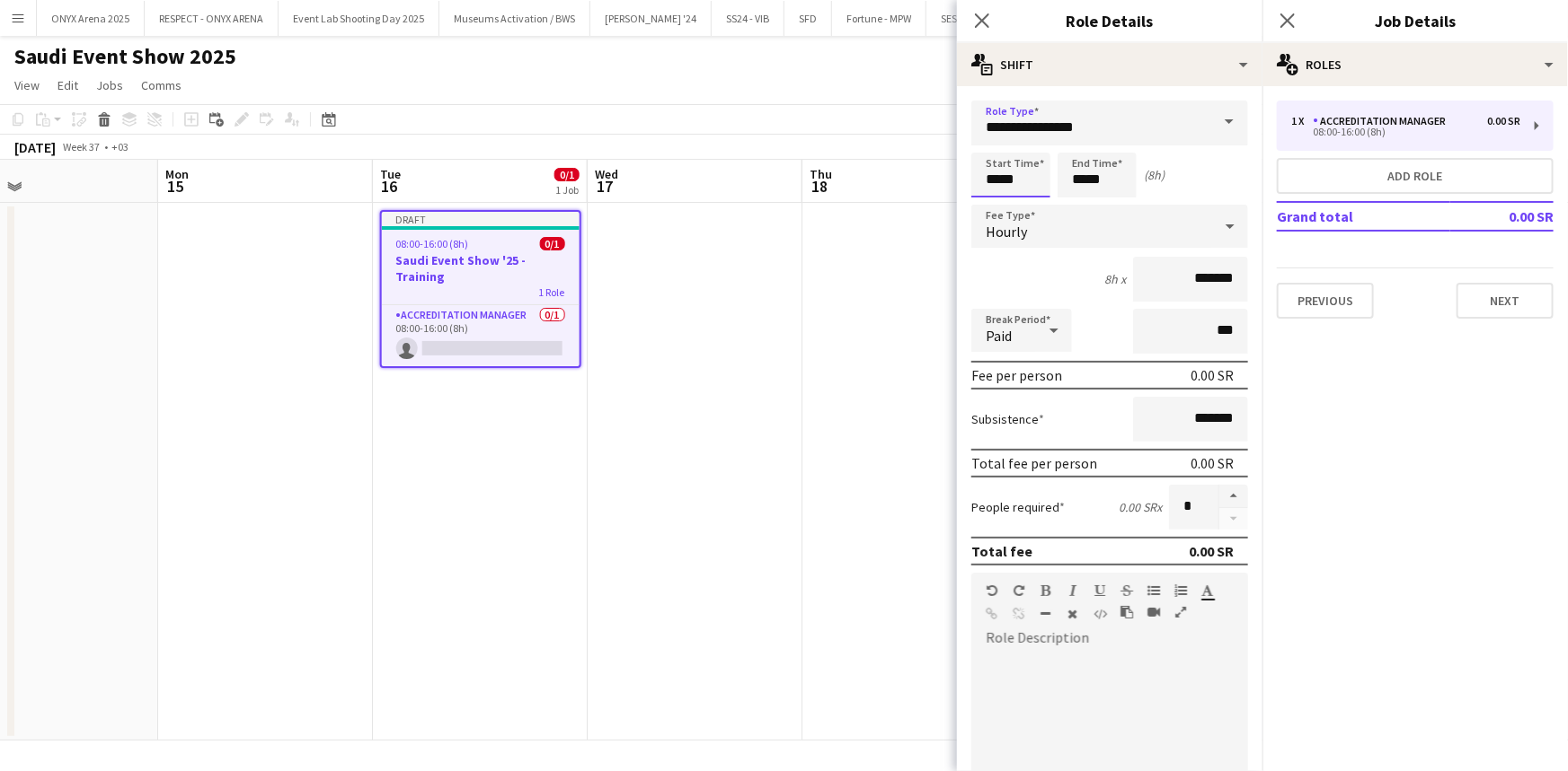
click at [1006, 173] on input "*****" at bounding box center [1010, 175] width 79 height 45
click at [993, 203] on div at bounding box center [993, 207] width 36 height 18
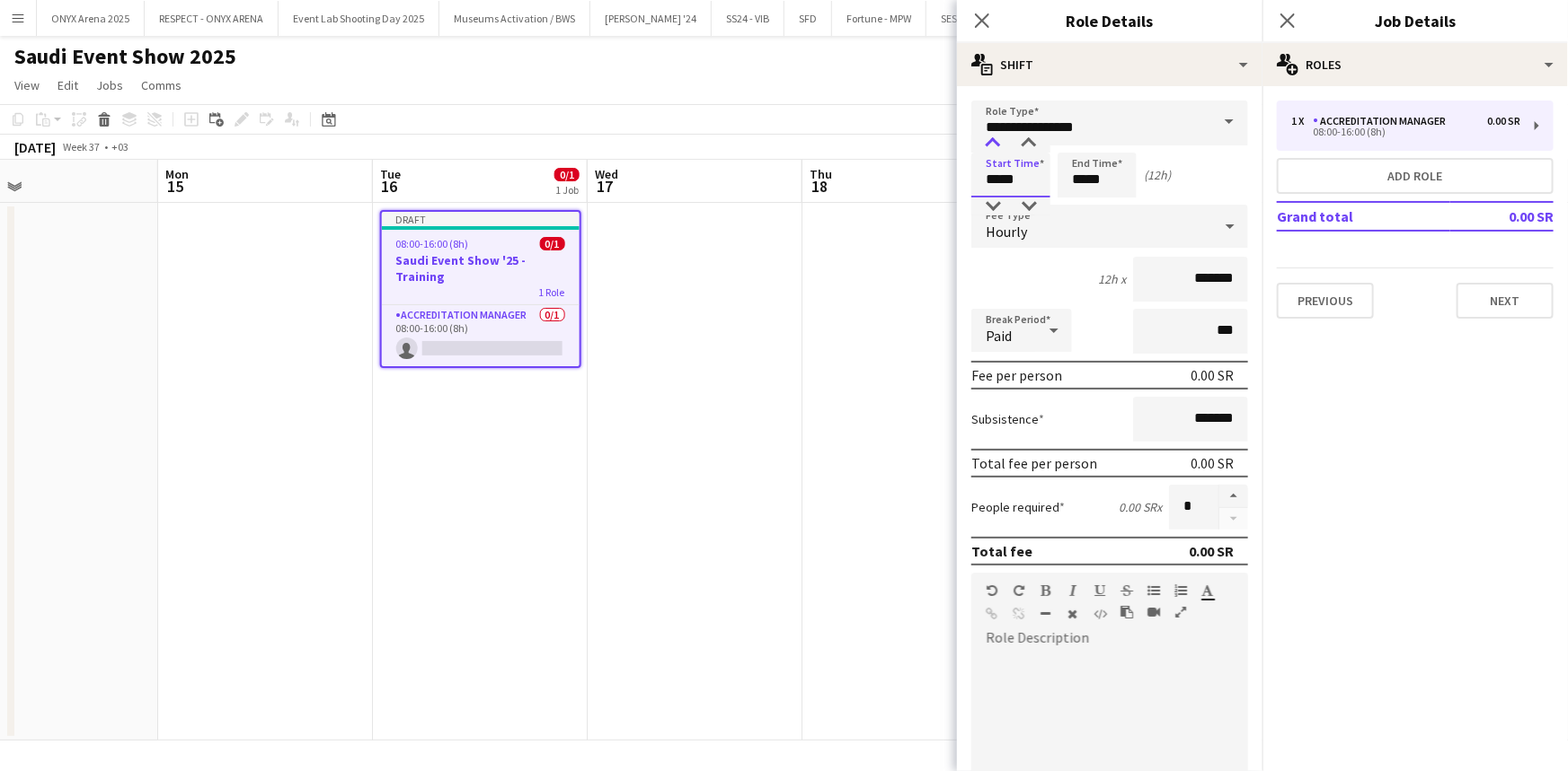
click at [996, 140] on div at bounding box center [993, 144] width 36 height 18
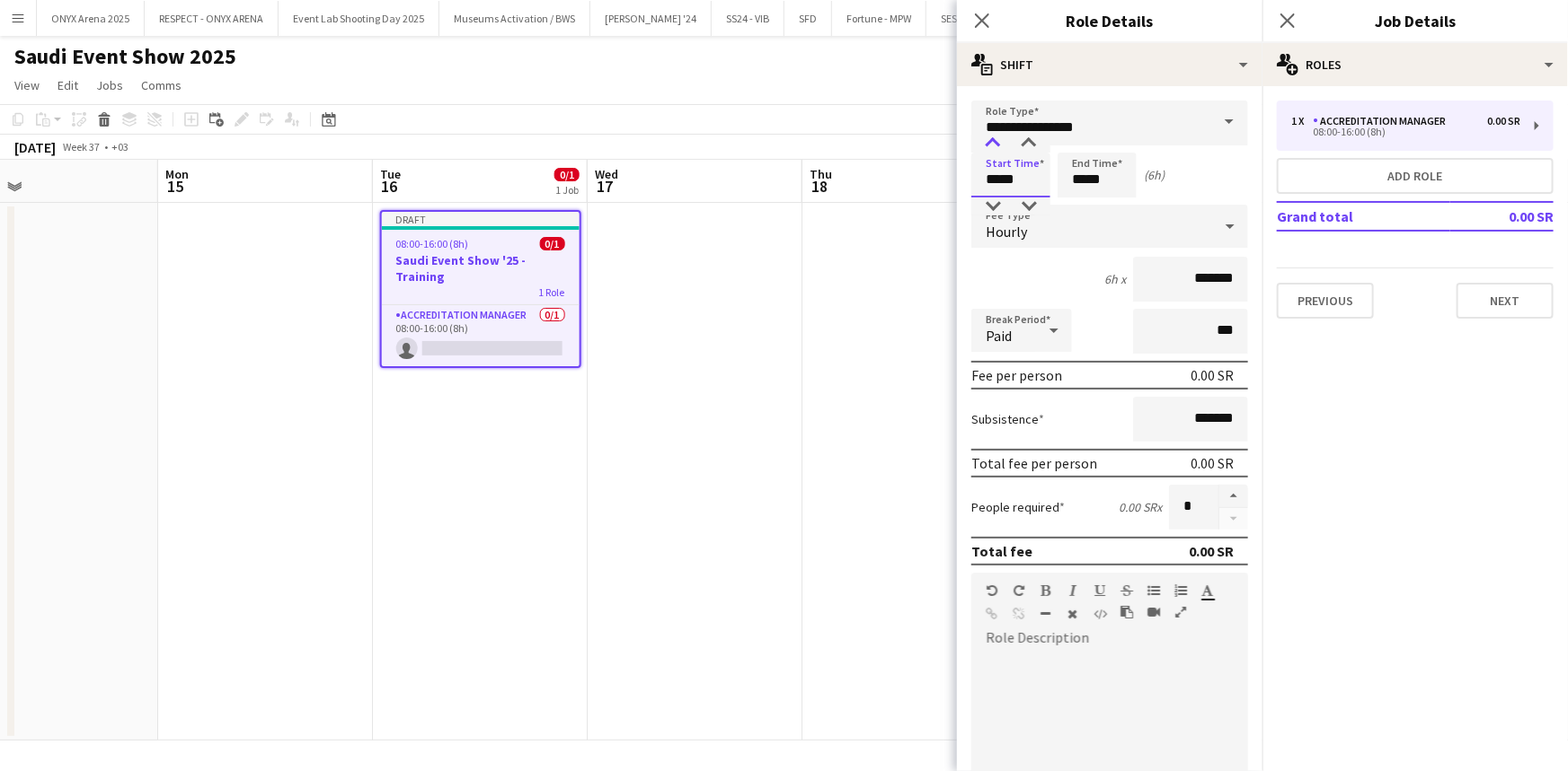
click at [996, 140] on div at bounding box center [993, 144] width 36 height 18
click at [1024, 146] on div at bounding box center [1029, 144] width 36 height 18
type input "*****"
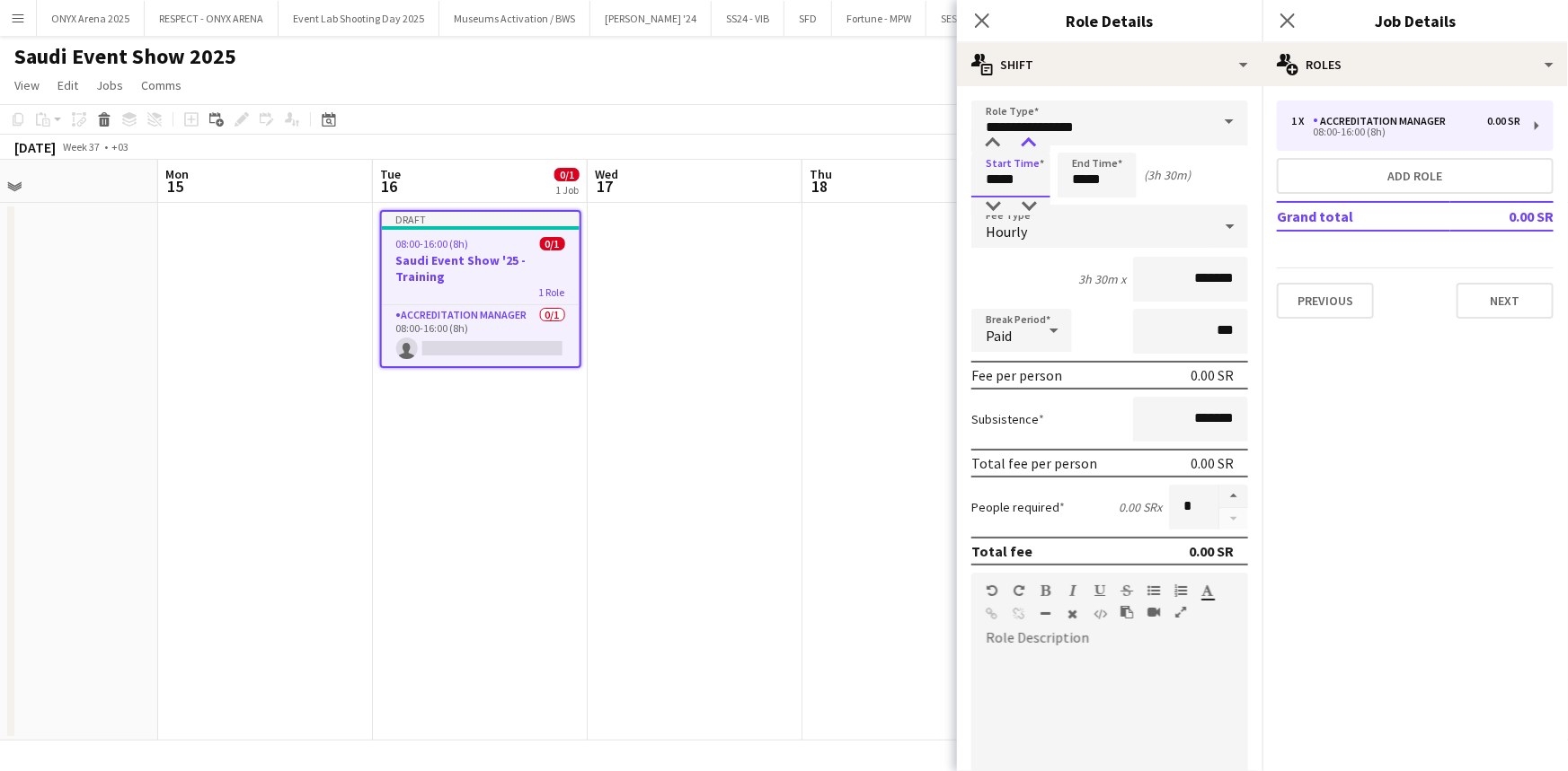
click at [1024, 146] on div at bounding box center [1029, 144] width 36 height 18
click at [1089, 169] on input "*****" at bounding box center [1096, 175] width 79 height 45
click at [1085, 138] on div at bounding box center [1078, 144] width 36 height 18
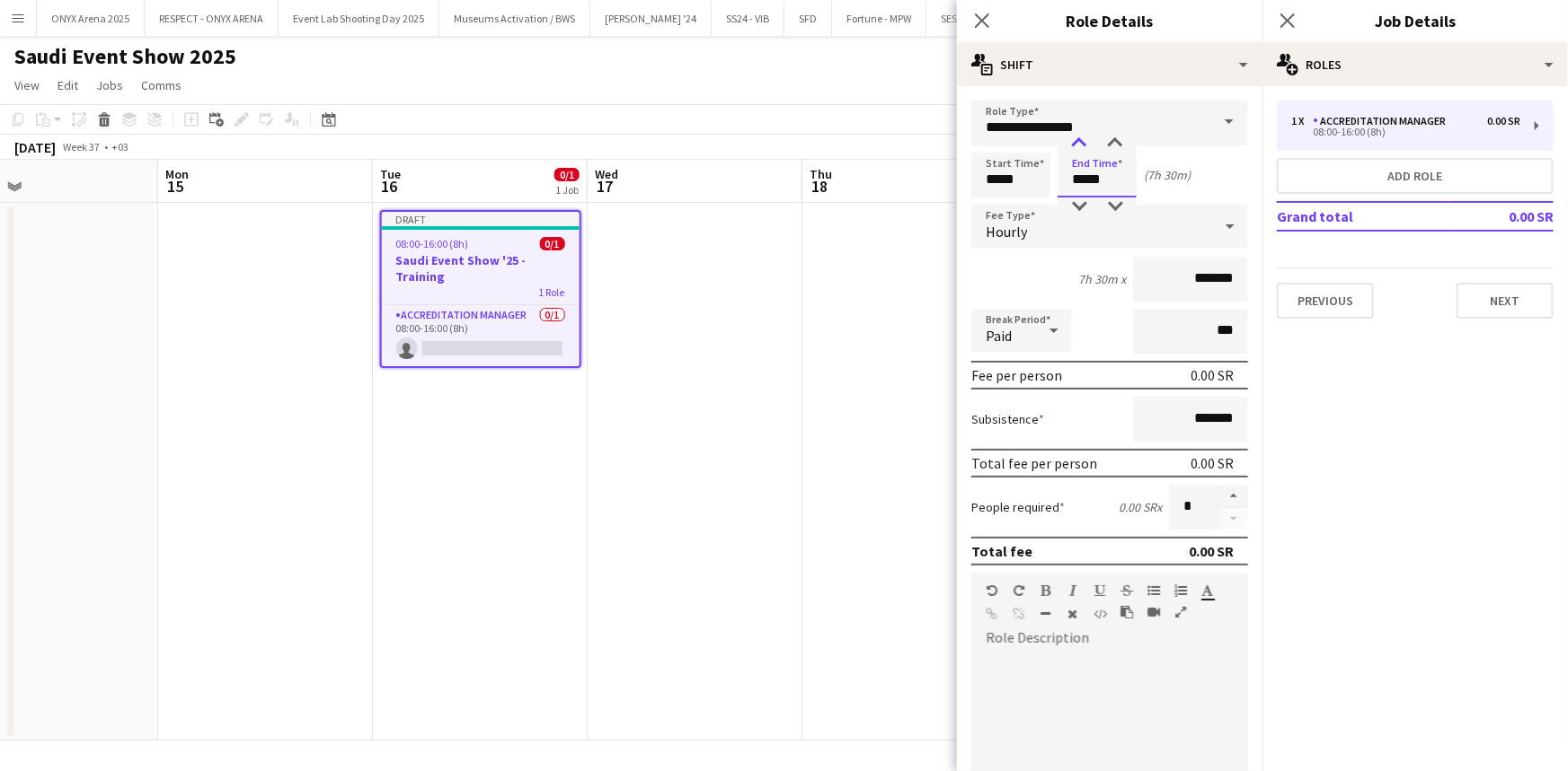
click at [1085, 138] on div at bounding box center [1078, 144] width 36 height 18
click at [1085, 203] on div at bounding box center [1078, 207] width 36 height 18
type input "*****"
click at [1085, 203] on div at bounding box center [1078, 207] width 36 height 18
click at [1077, 231] on div "Hourly" at bounding box center [1092, 226] width 241 height 43
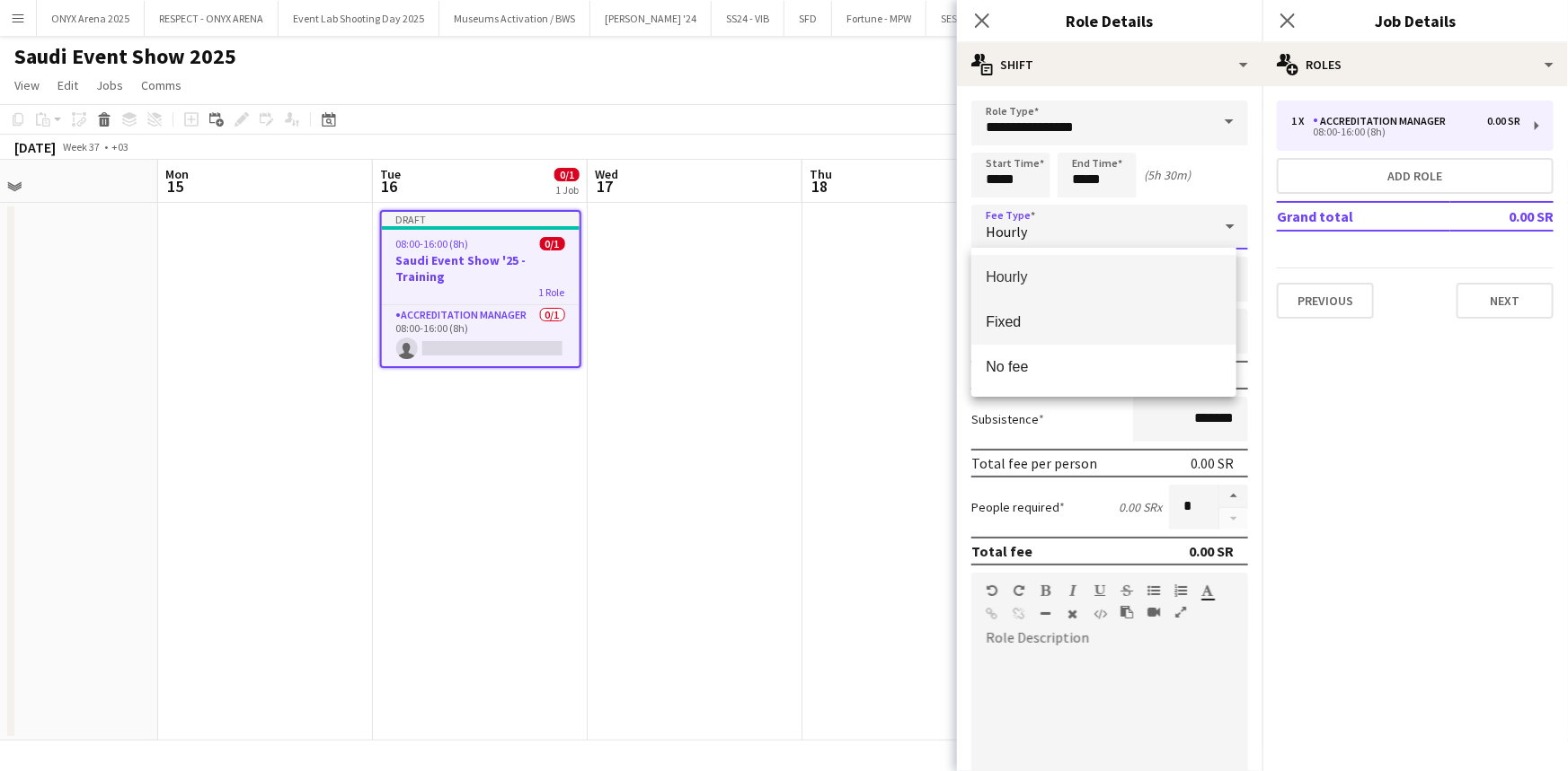
click at [1076, 317] on span "Fixed" at bounding box center [1103, 322] width 236 height 17
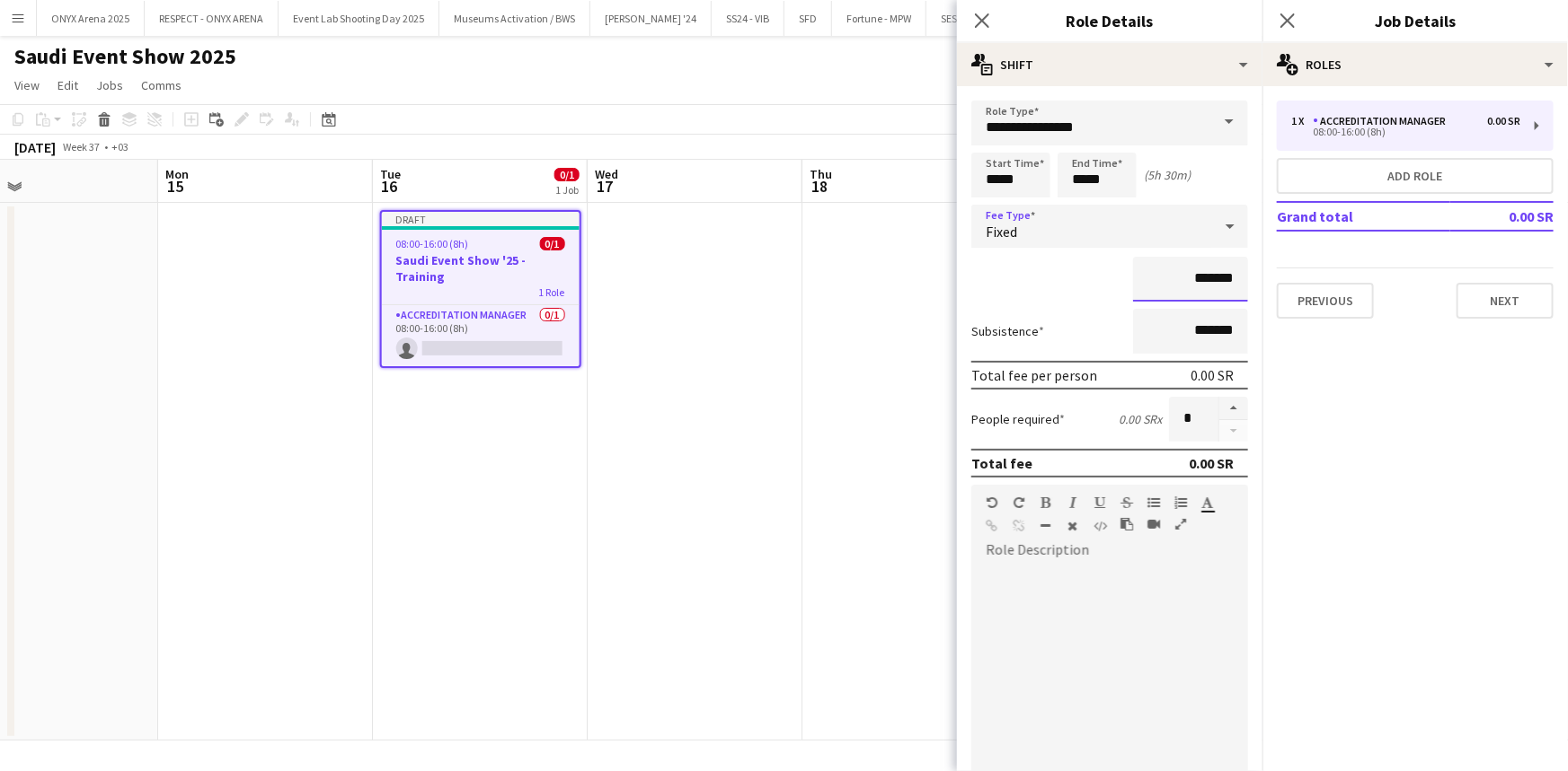
click at [1150, 279] on input "*******" at bounding box center [1190, 279] width 115 height 45
type input "*********"
click at [1078, 556] on div at bounding box center [1109, 665] width 277 height 228
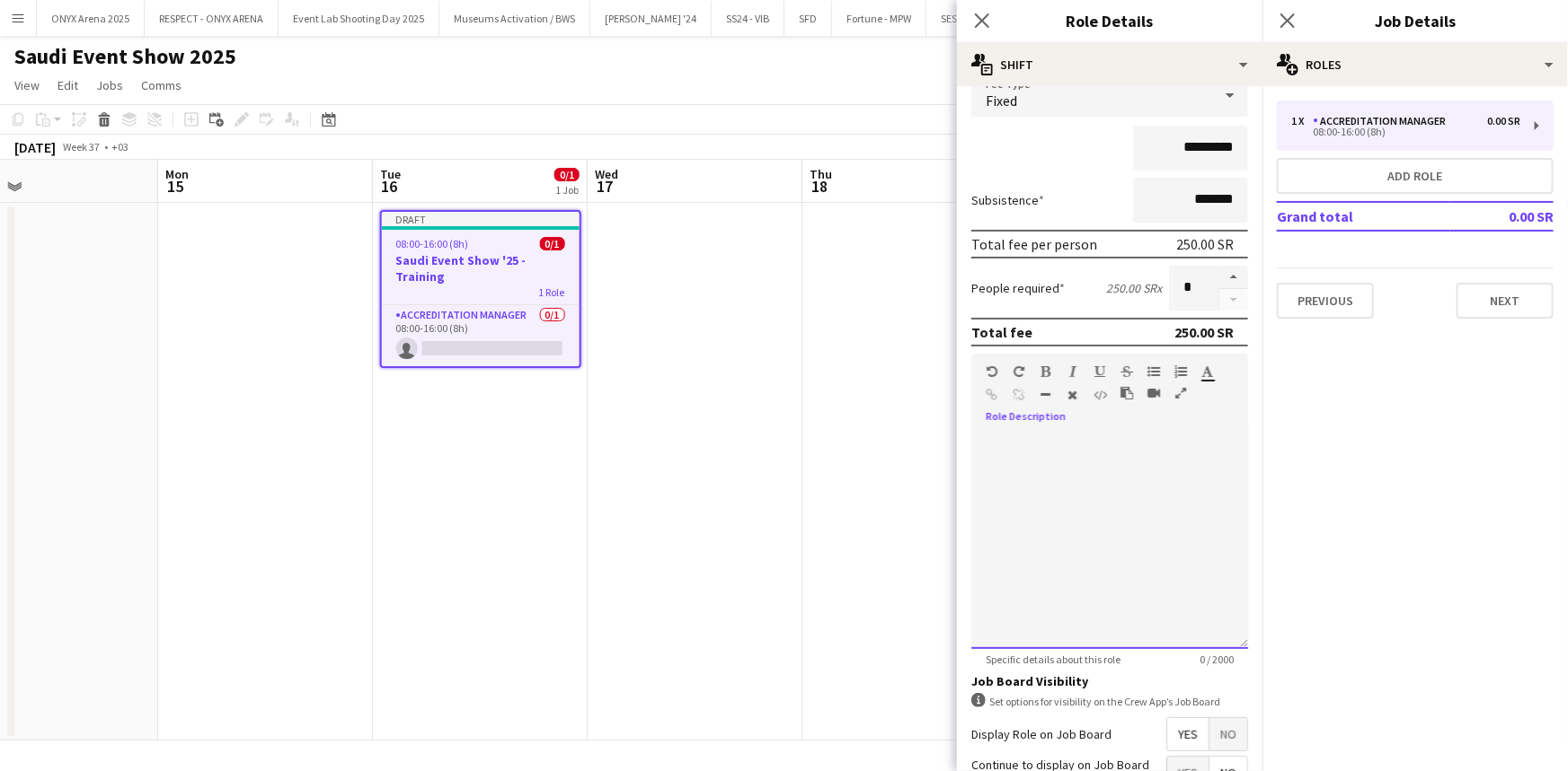
scroll to position [0, 0]
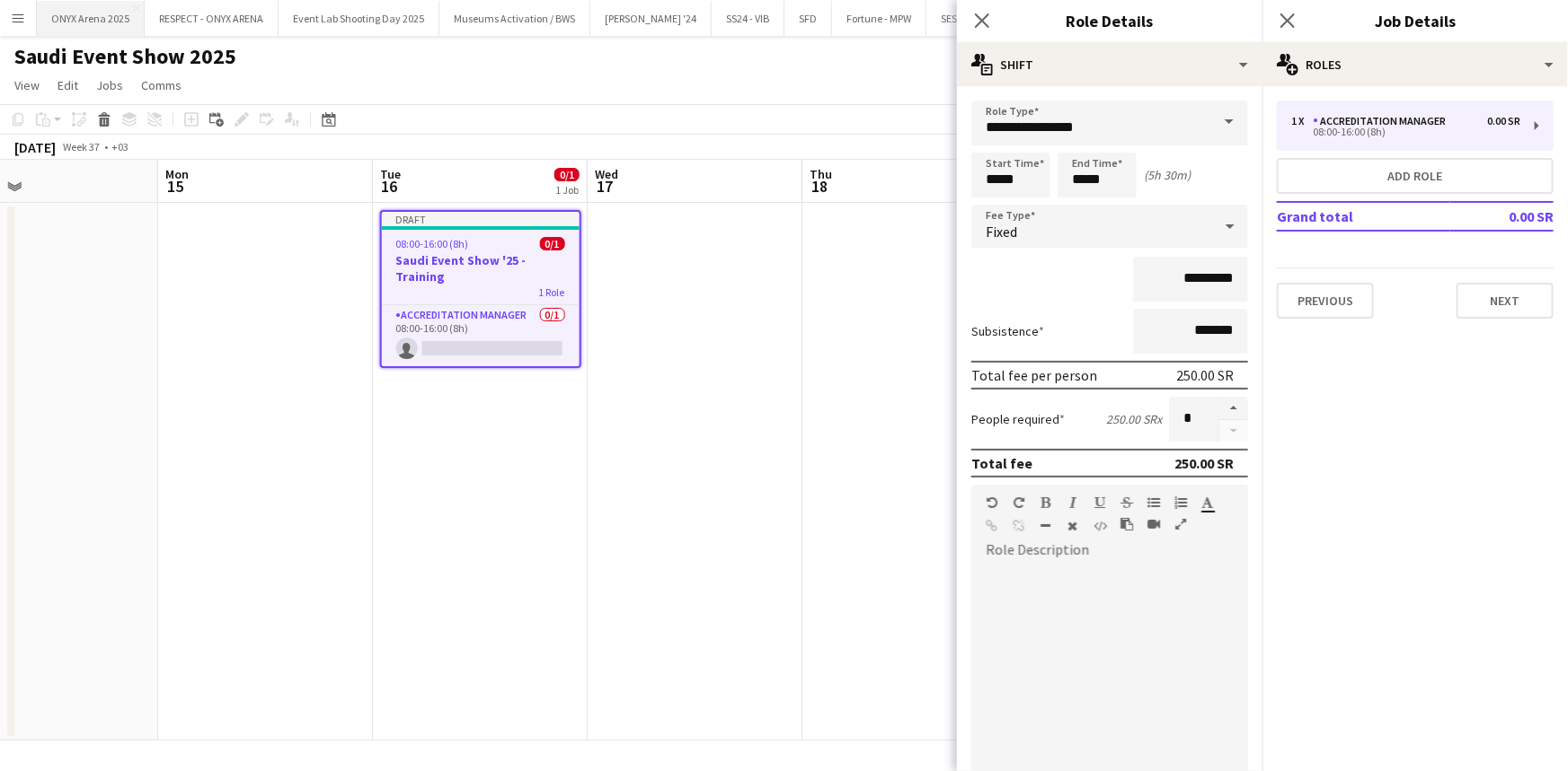
click at [74, 16] on button "ONYX Arena 2025 Close" at bounding box center [90, 18] width 108 height 35
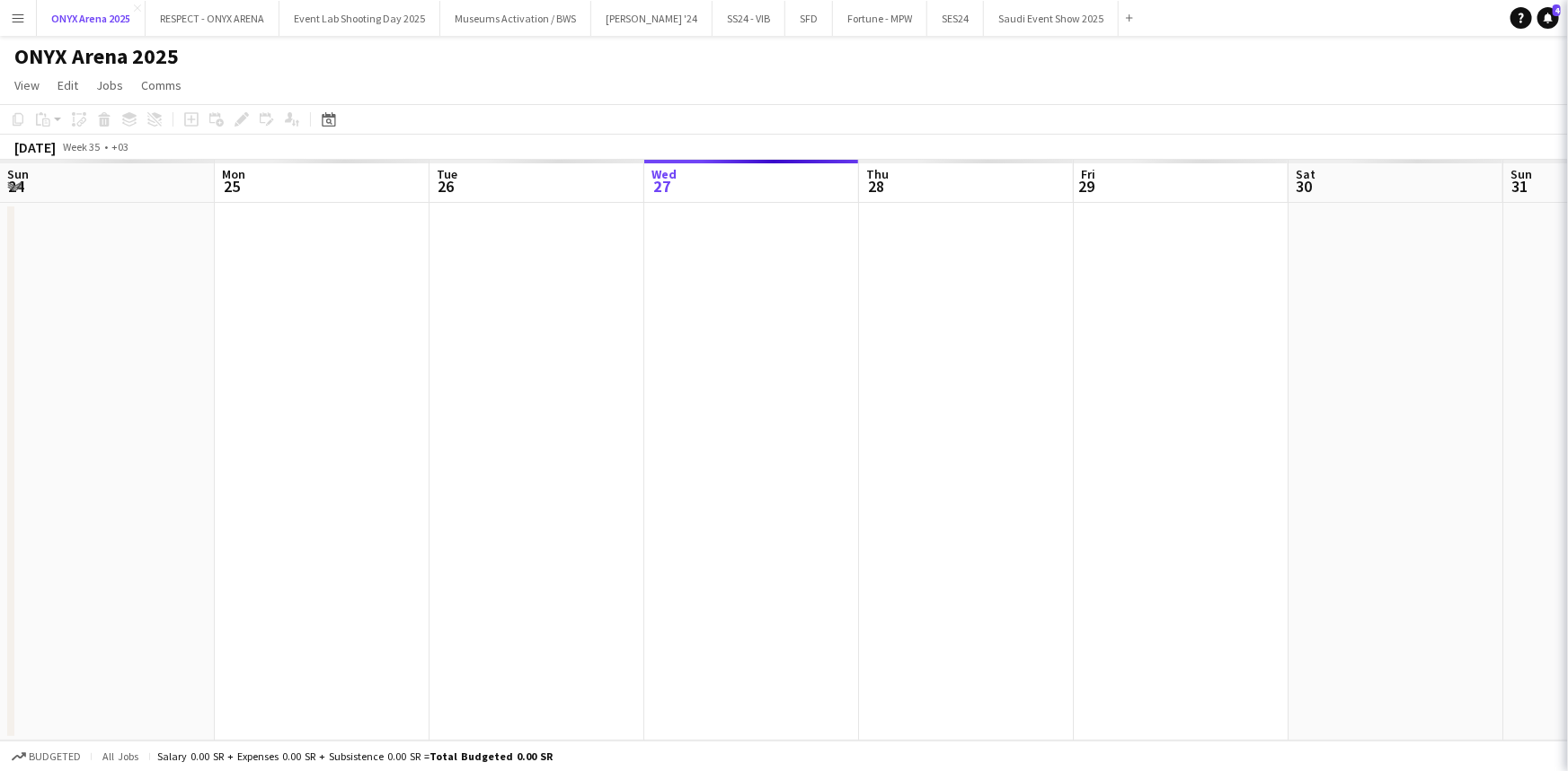
scroll to position [0, 430]
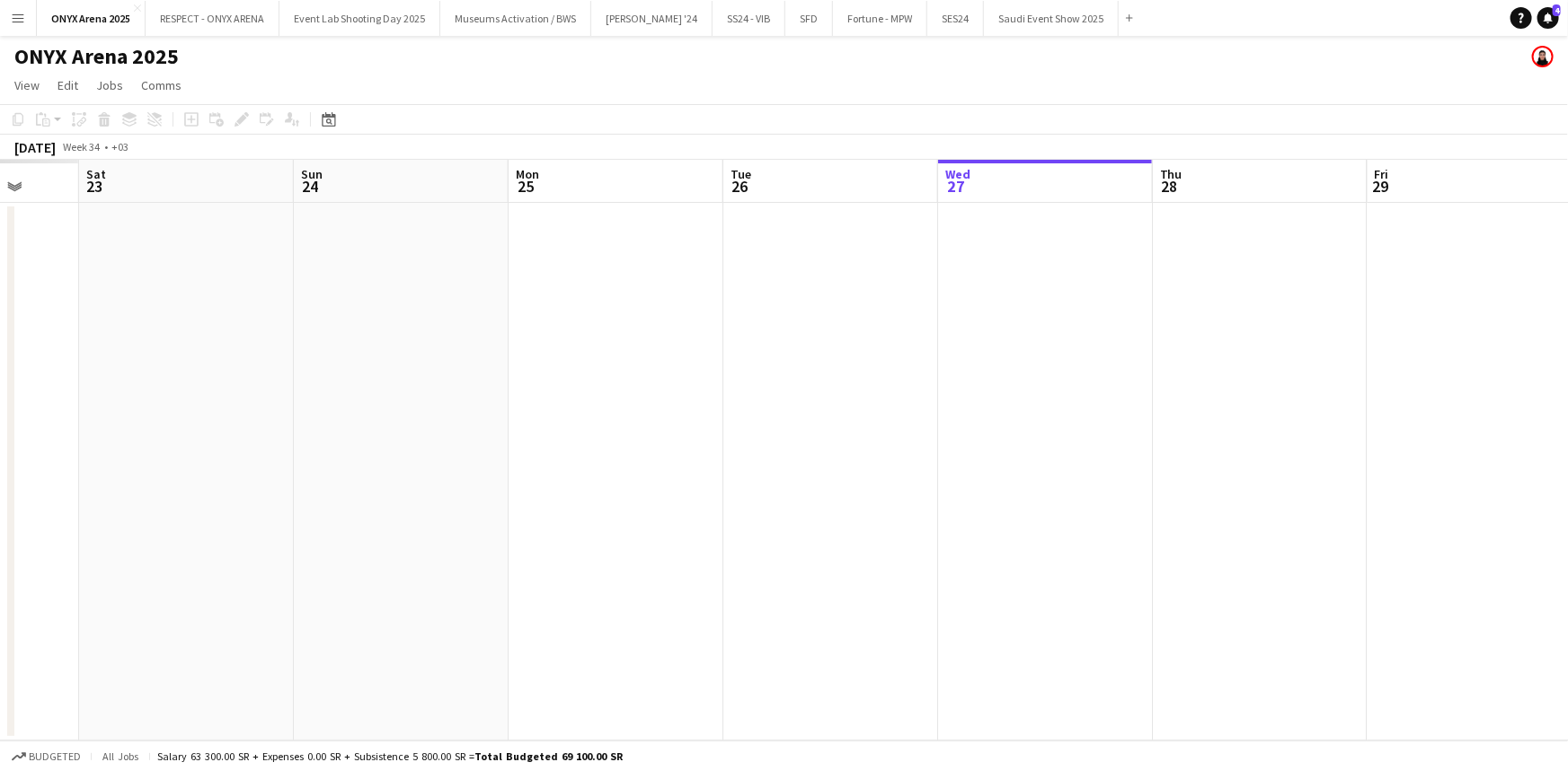
drag, startPoint x: 260, startPoint y: 327, endPoint x: 983, endPoint y: 334, distance: 723.0
click at [983, 334] on app-calendar-viewport "Wed 20 Thu 21 Fri 22 Sat 23 Sun 24 Mon 25 Tue 26 Wed 27 Thu 28 Fri 29 Sat 30 Su…" at bounding box center [784, 450] width 1568 height 581
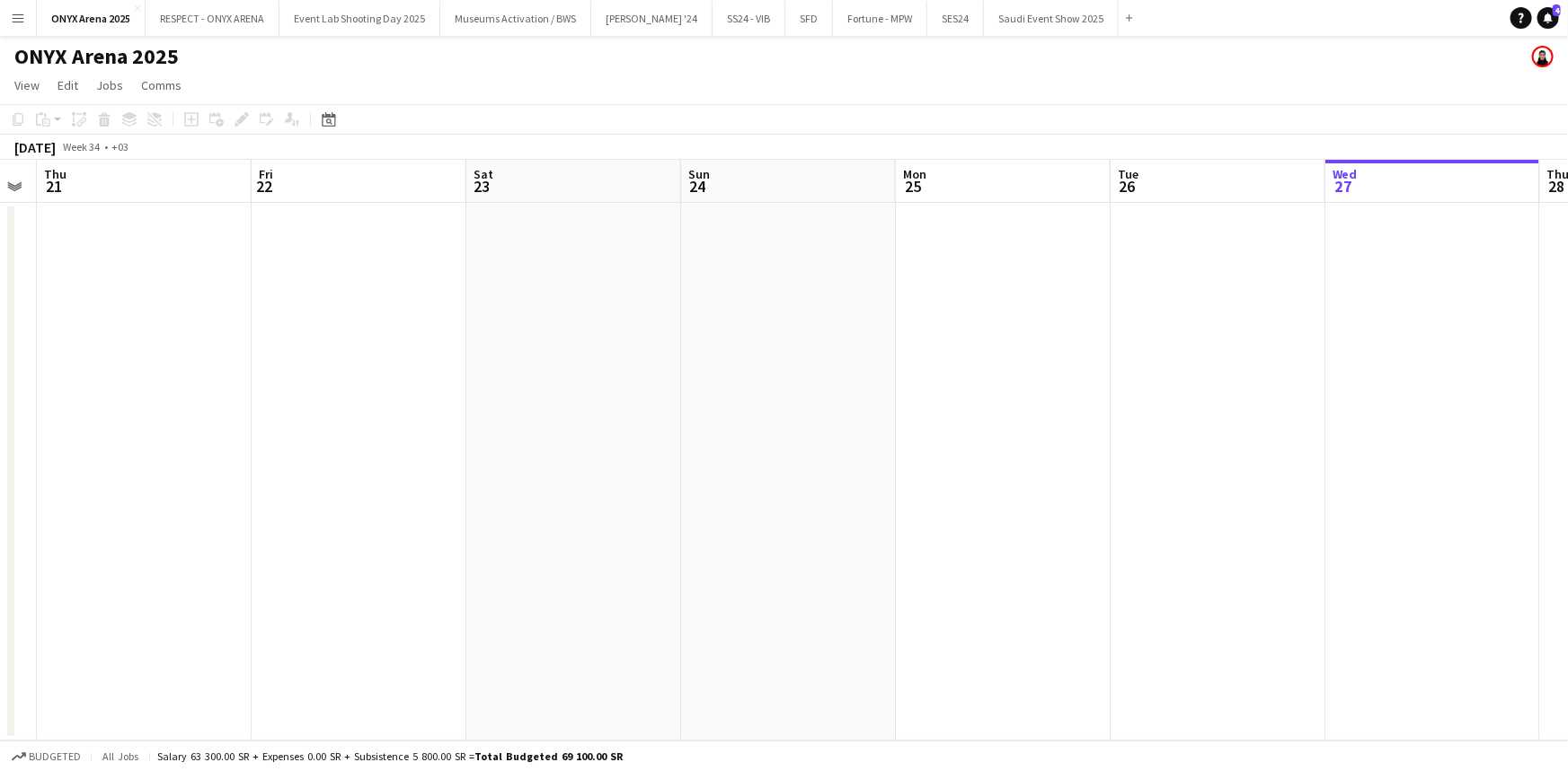
drag, startPoint x: 258, startPoint y: 381, endPoint x: 805, endPoint y: 369, distance: 547.1
click at [850, 364] on app-calendar-viewport "Tue 19 Wed 20 Thu 21 Fri 22 Sat 23 Sun 24 Mon 25 Tue 26 Wed 27 Thu 28 Fri 29 Sa…" at bounding box center [784, 450] width 1568 height 581
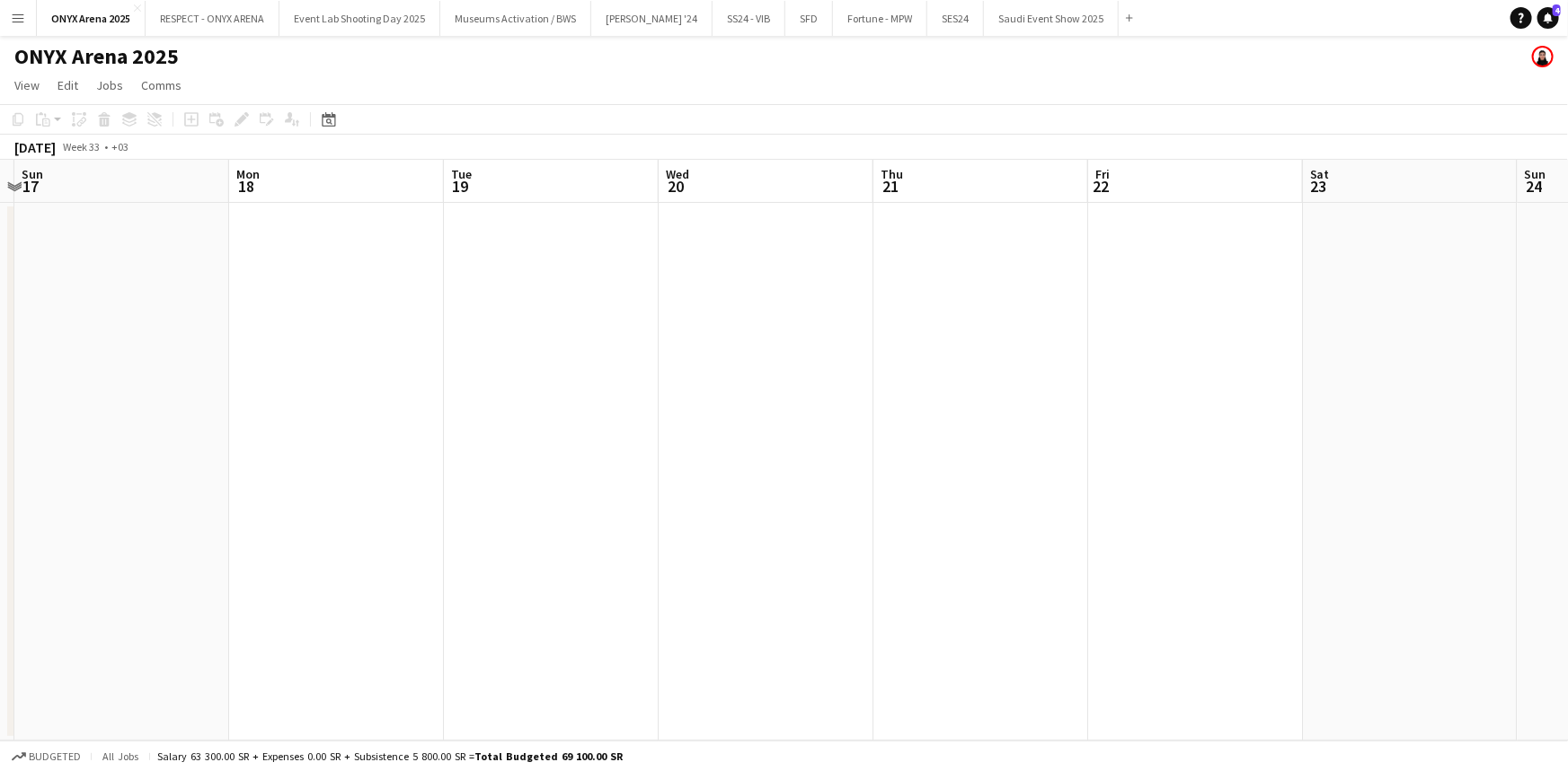
drag, startPoint x: 161, startPoint y: 405, endPoint x: 340, endPoint y: 417, distance: 179.4
click at [773, 405] on app-calendar-viewport "Fri 15 Sat 16 Sun 17 Mon 18 Tue 19 Wed 20 Thu 21 Fri 22 Sat 23 Sun 24 Mon 25 Tu…" at bounding box center [784, 450] width 1568 height 581
drag, startPoint x: 148, startPoint y: 418, endPoint x: 587, endPoint y: 421, distance: 439.0
click at [772, 427] on app-calendar-viewport "Tue 12 Wed 13 Thu 14 Fri 15 Sat 16 Sun 17 Mon 18 Tue 19 Wed 20 Thu 21 Fri 22 Sa…" at bounding box center [784, 450] width 1568 height 581
drag, startPoint x: 103, startPoint y: 494, endPoint x: 719, endPoint y: 442, distance: 618.2
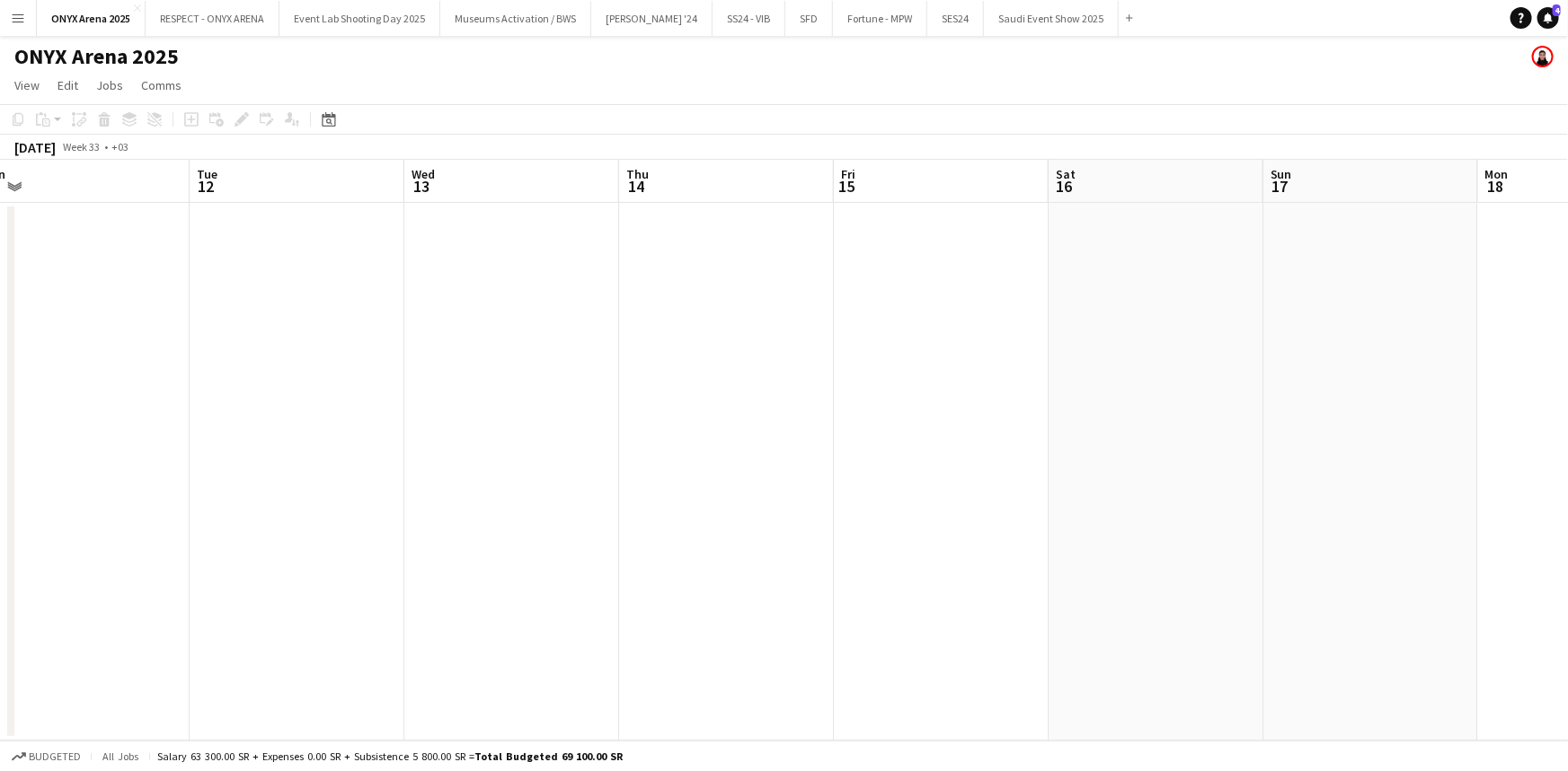
click at [719, 442] on app-calendar-viewport "Sat 9 Sun 10 Mon 11 Tue 12 Wed 13 Thu 14 Fri 15 Sat 16 Sun 17 Mon 18 Tue 19 Wed…" at bounding box center [784, 450] width 1568 height 581
drag, startPoint x: 232, startPoint y: 430, endPoint x: 708, endPoint y: 405, distance: 476.7
click at [709, 405] on app-calendar-viewport "Fri 8 Sat 9 Sun 10 Mon 11 Tue 12 Wed 13 Thu 14 Fri 15 Sat 16 Sun 17 Mon 18 Tue …" at bounding box center [784, 450] width 1568 height 581
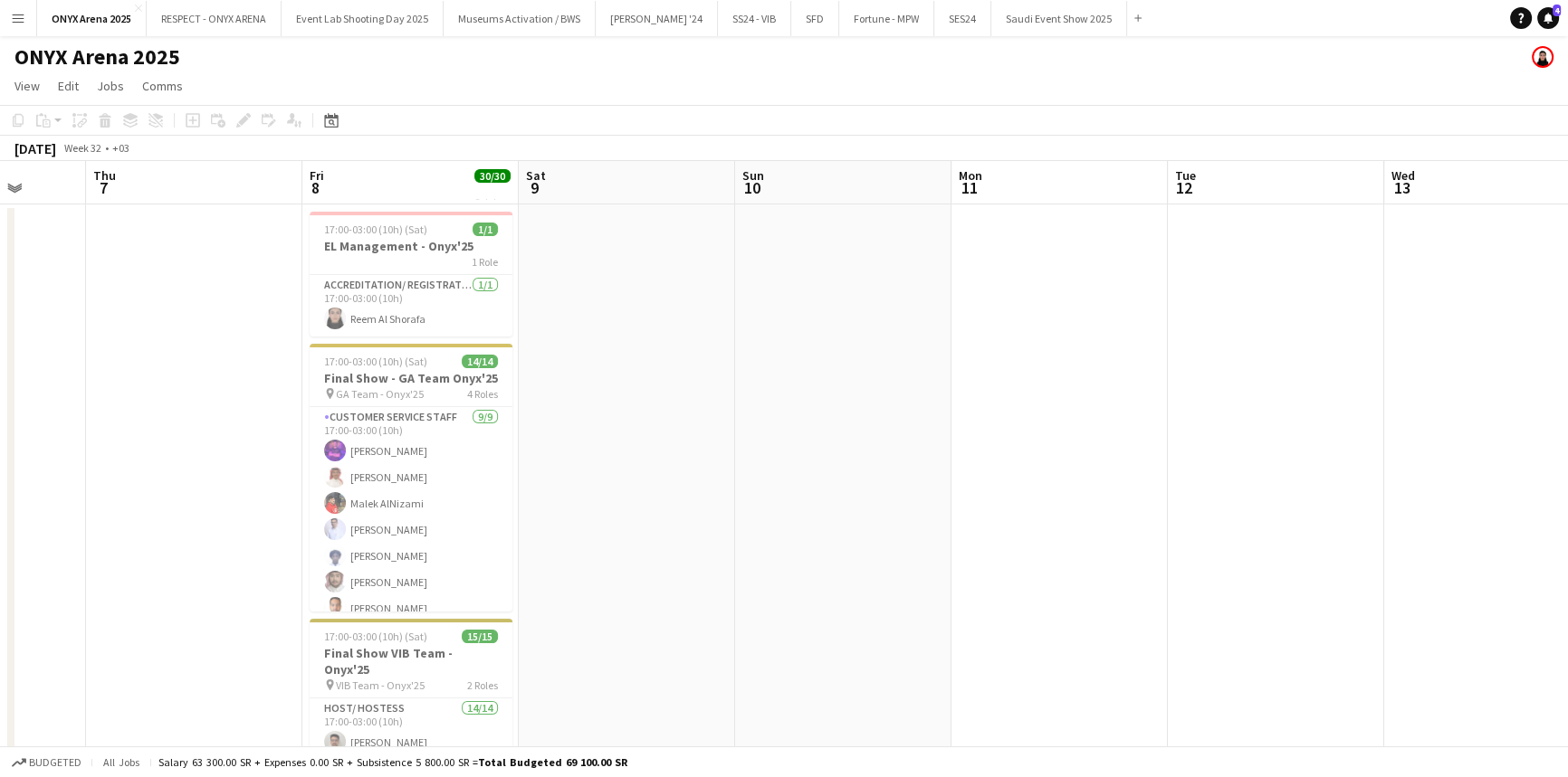
drag, startPoint x: 126, startPoint y: 415, endPoint x: 628, endPoint y: 413, distance: 502.0
click at [628, 413] on app-calendar-viewport "Mon 4 Tue 5 Wed 6 Thu 7 Fri 8 30/30 3 Jobs Sat 9 Sun 10 Mon 11 Tue 12 Wed 13 Th…" at bounding box center [784, 551] width 1568 height 780
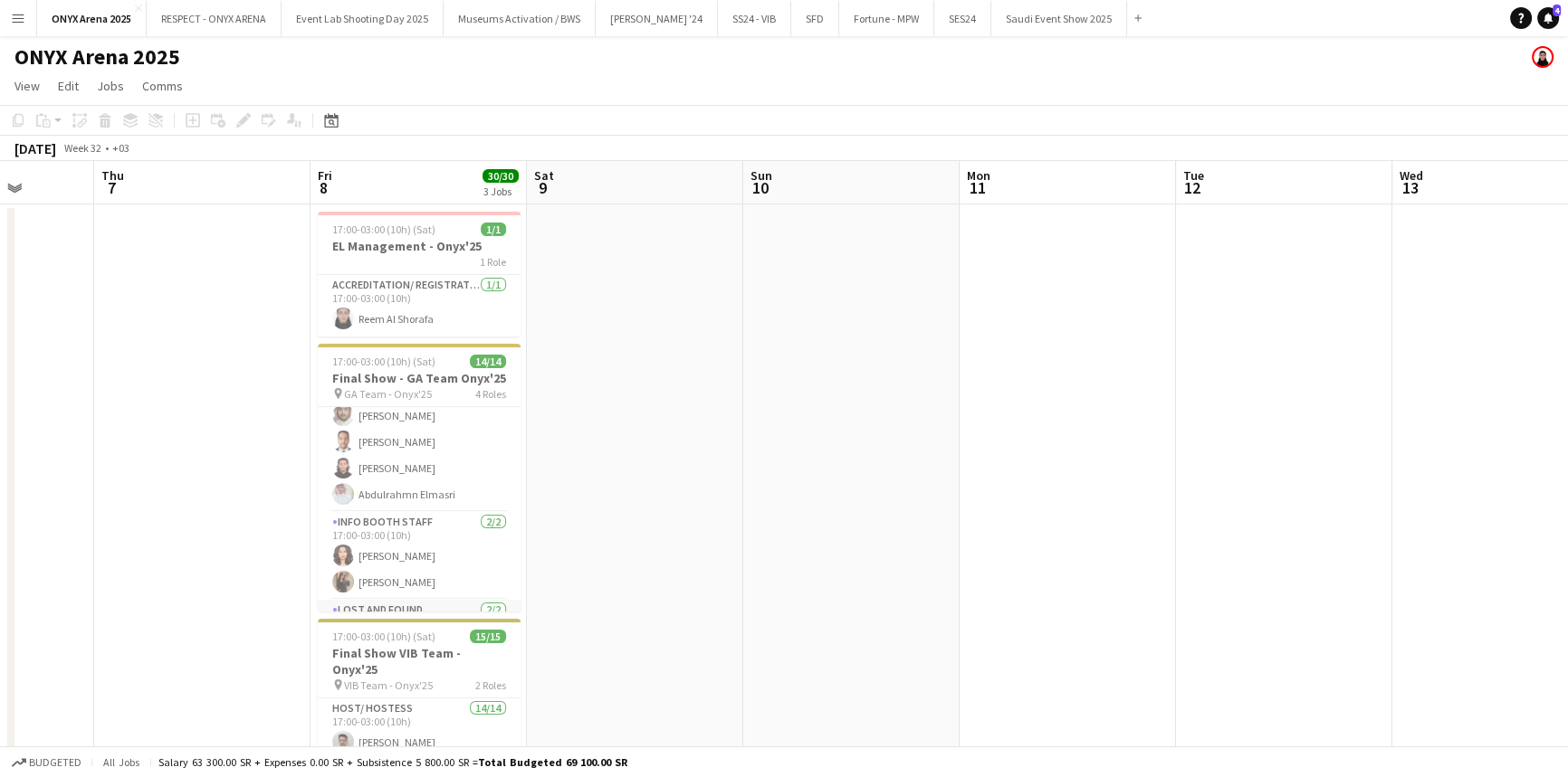
scroll to position [303, 0]
click at [373, 578] on app-card-role "Staff Supervisor 1/1 17:00-03:00 (10h) Hazem Hassan Galal" at bounding box center [418, 582] width 202 height 62
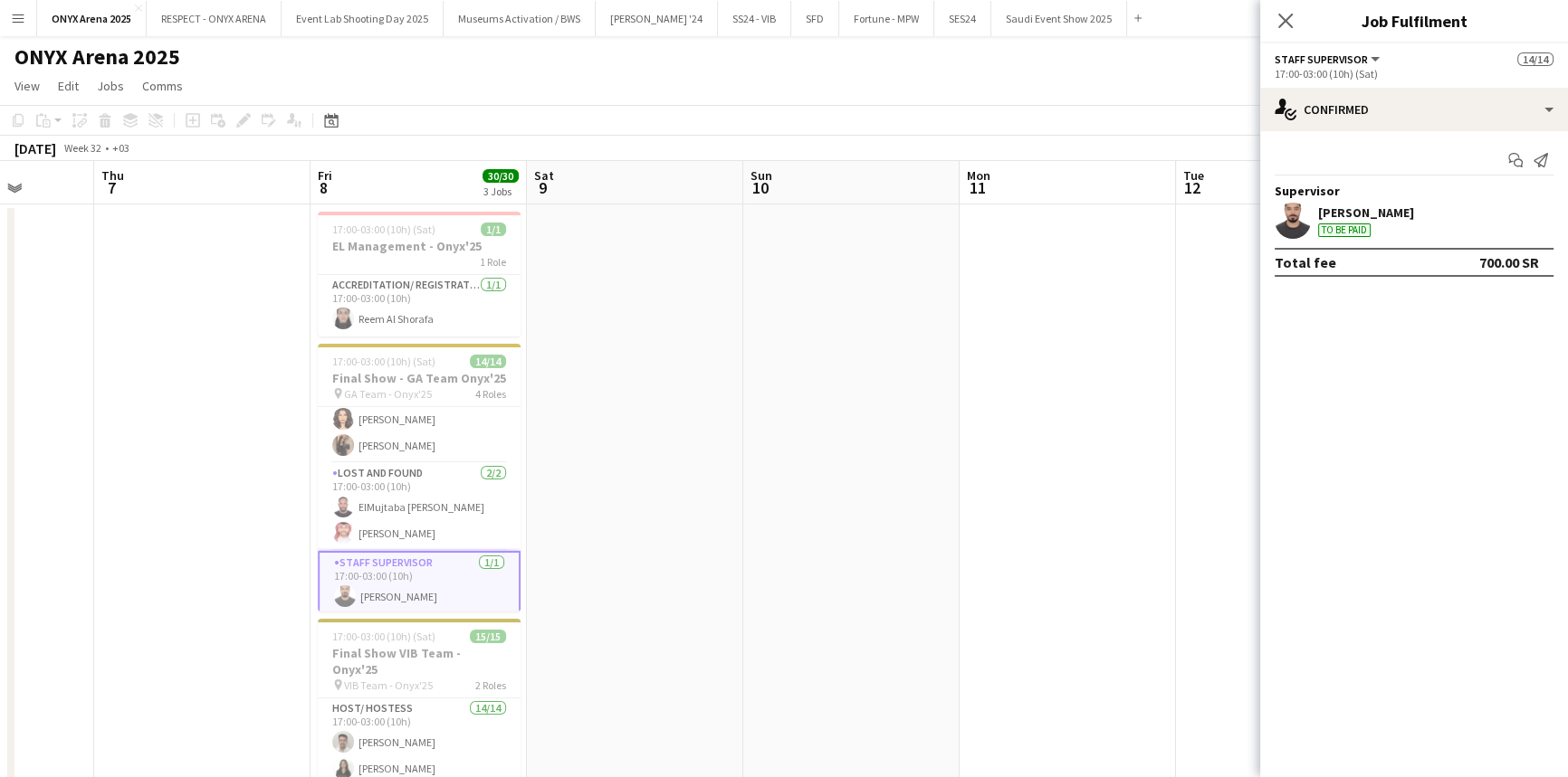
click at [1361, 197] on div "Supervisor" at bounding box center [1414, 191] width 308 height 17
click at [1365, 207] on div "Hazem Hassan Galal" at bounding box center [1366, 212] width 96 height 17
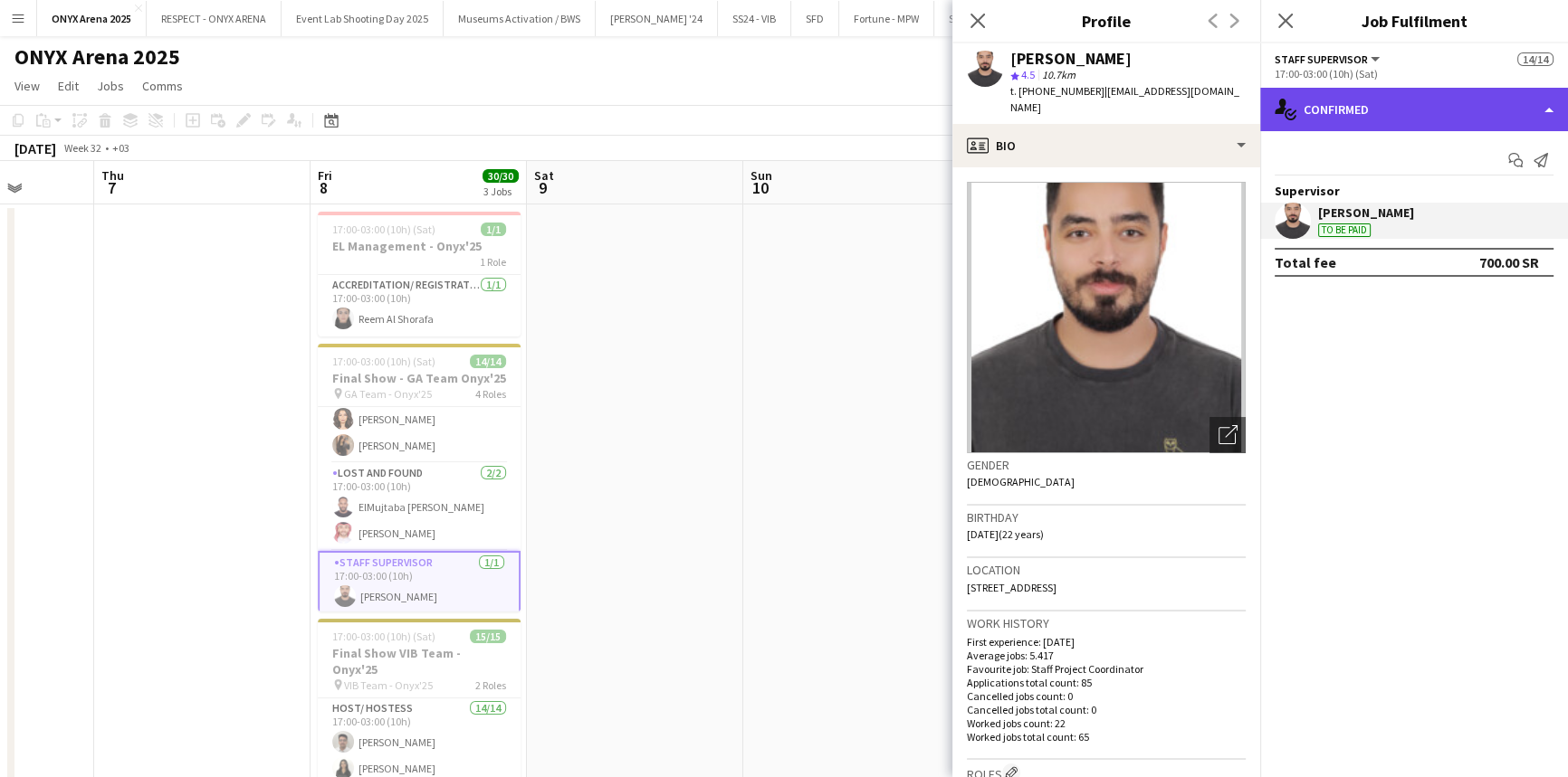
click at [1303, 98] on div "single-neutral-actions-check-2 Confirmed" at bounding box center [1414, 109] width 308 height 43
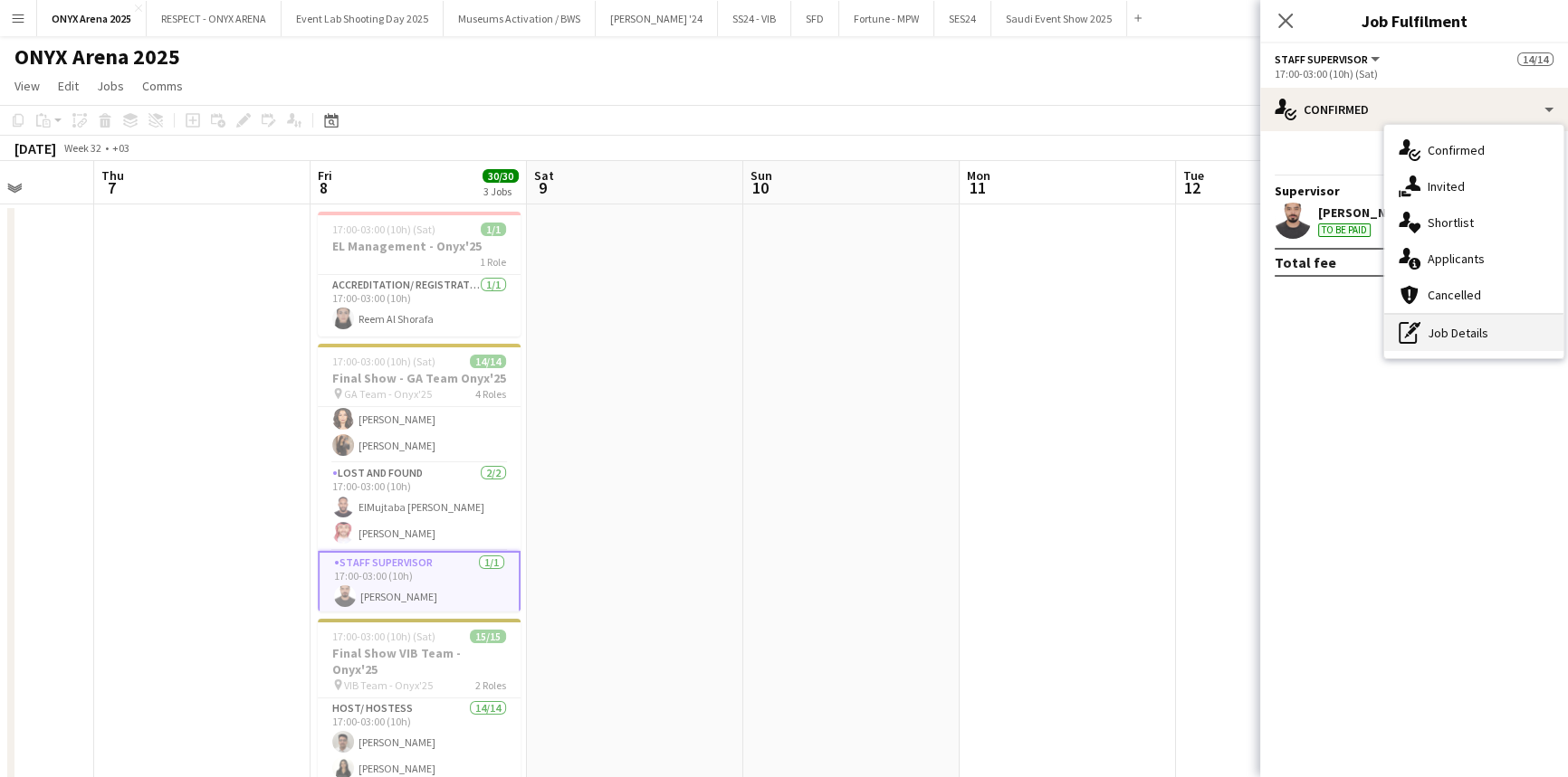
click at [1439, 336] on div "pen-write Job Details" at bounding box center [1473, 332] width 179 height 36
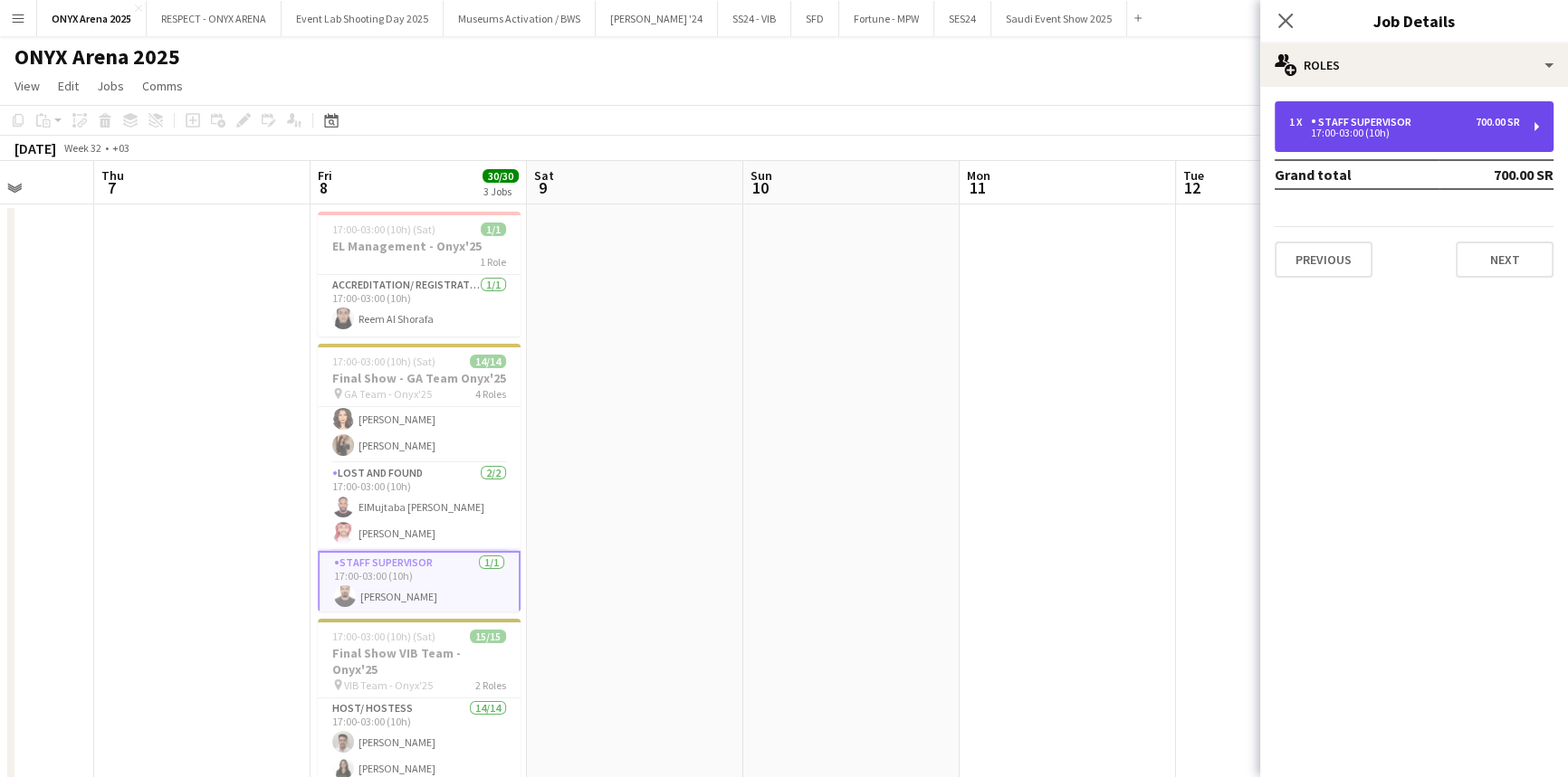
click at [1339, 128] on div "17:00-03:00 (10h)" at bounding box center [1404, 132] width 231 height 9
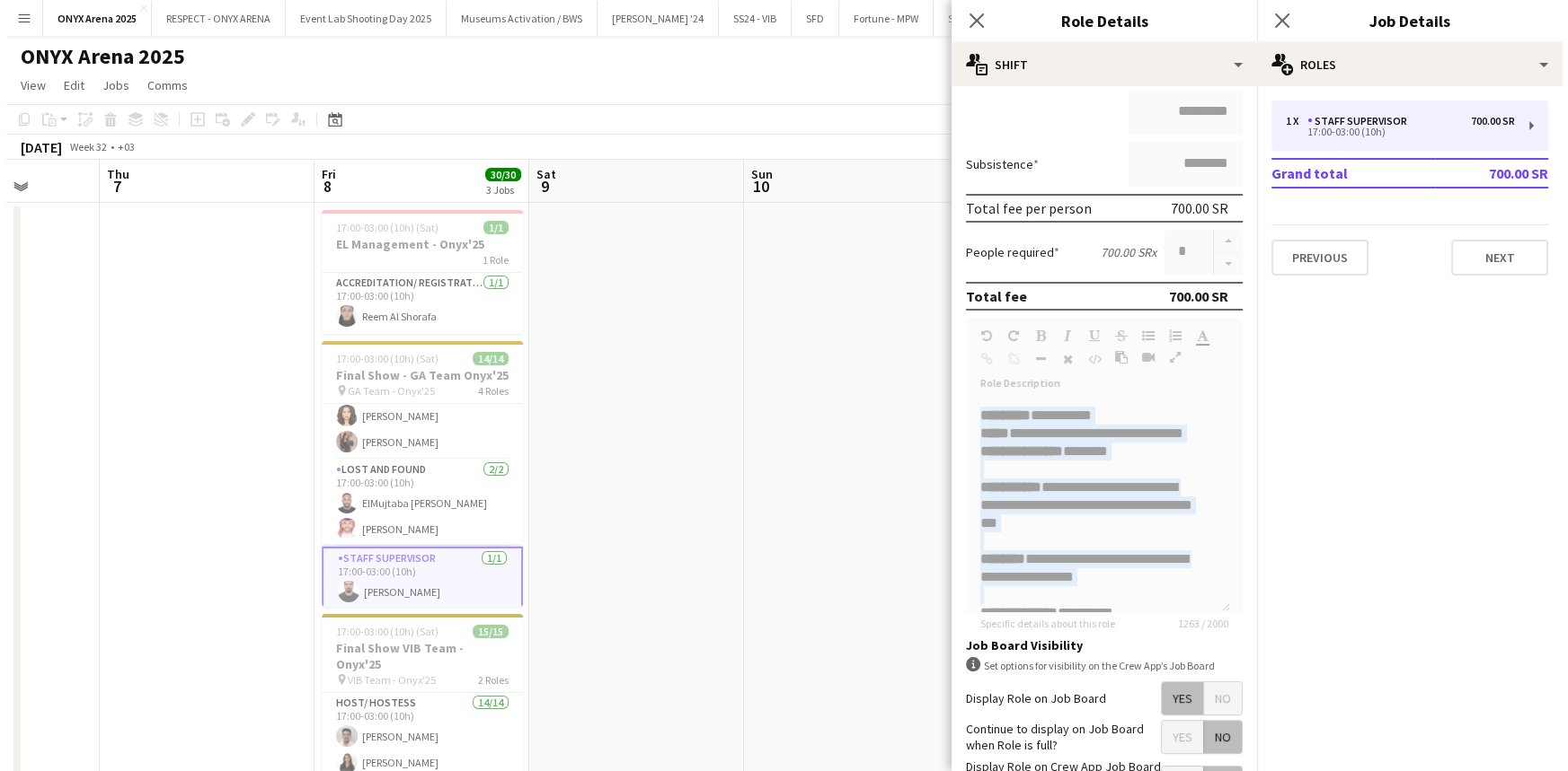
scroll to position [732, 0]
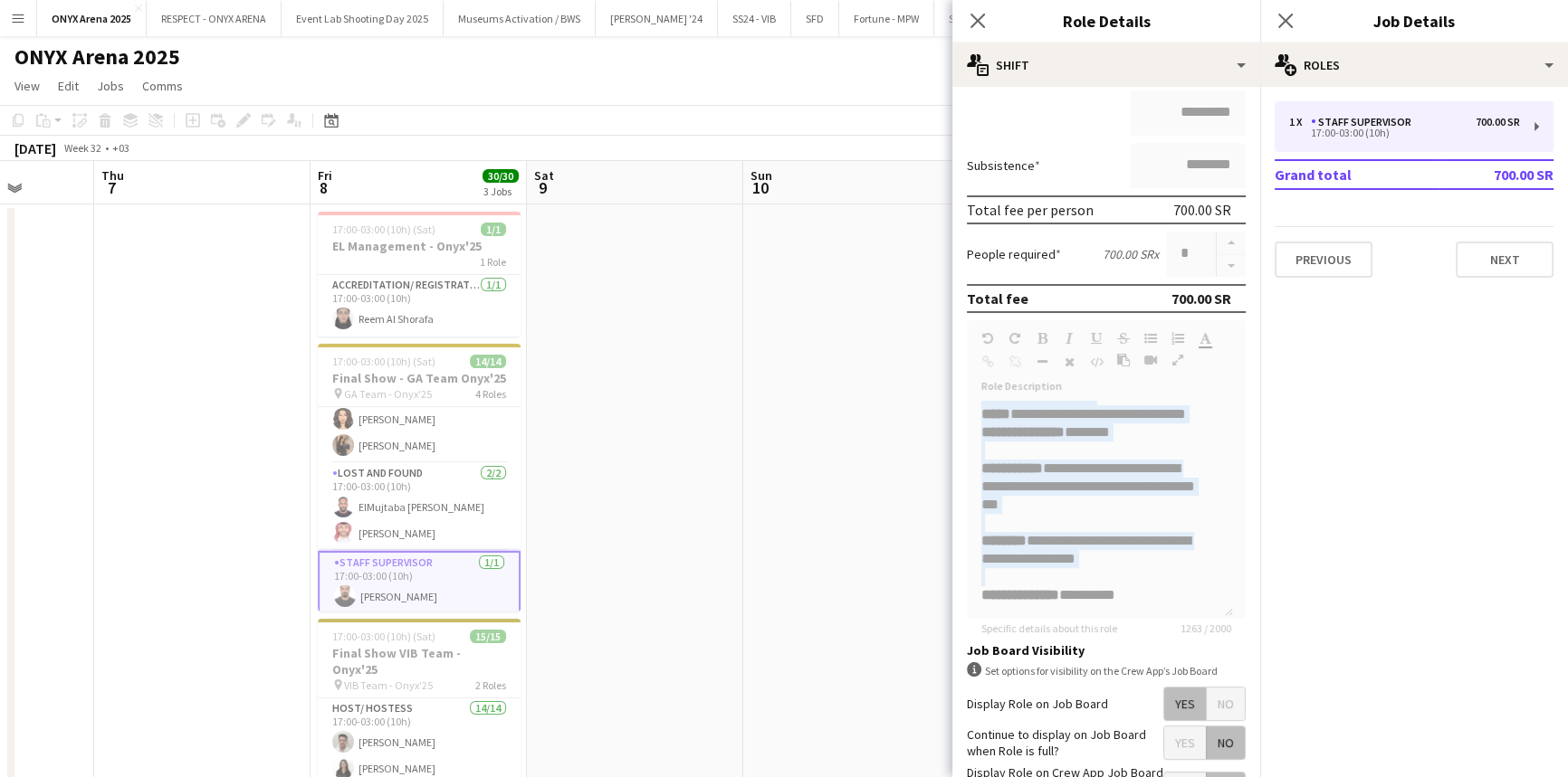
drag, startPoint x: 1225, startPoint y: 433, endPoint x: 1201, endPoint y: 572, distance: 141.1
click at [1201, 572] on form "**********" at bounding box center [1106, 424] width 308 height 983
copy div "**********"
click at [1284, 19] on icon at bounding box center [1285, 21] width 18 height 18
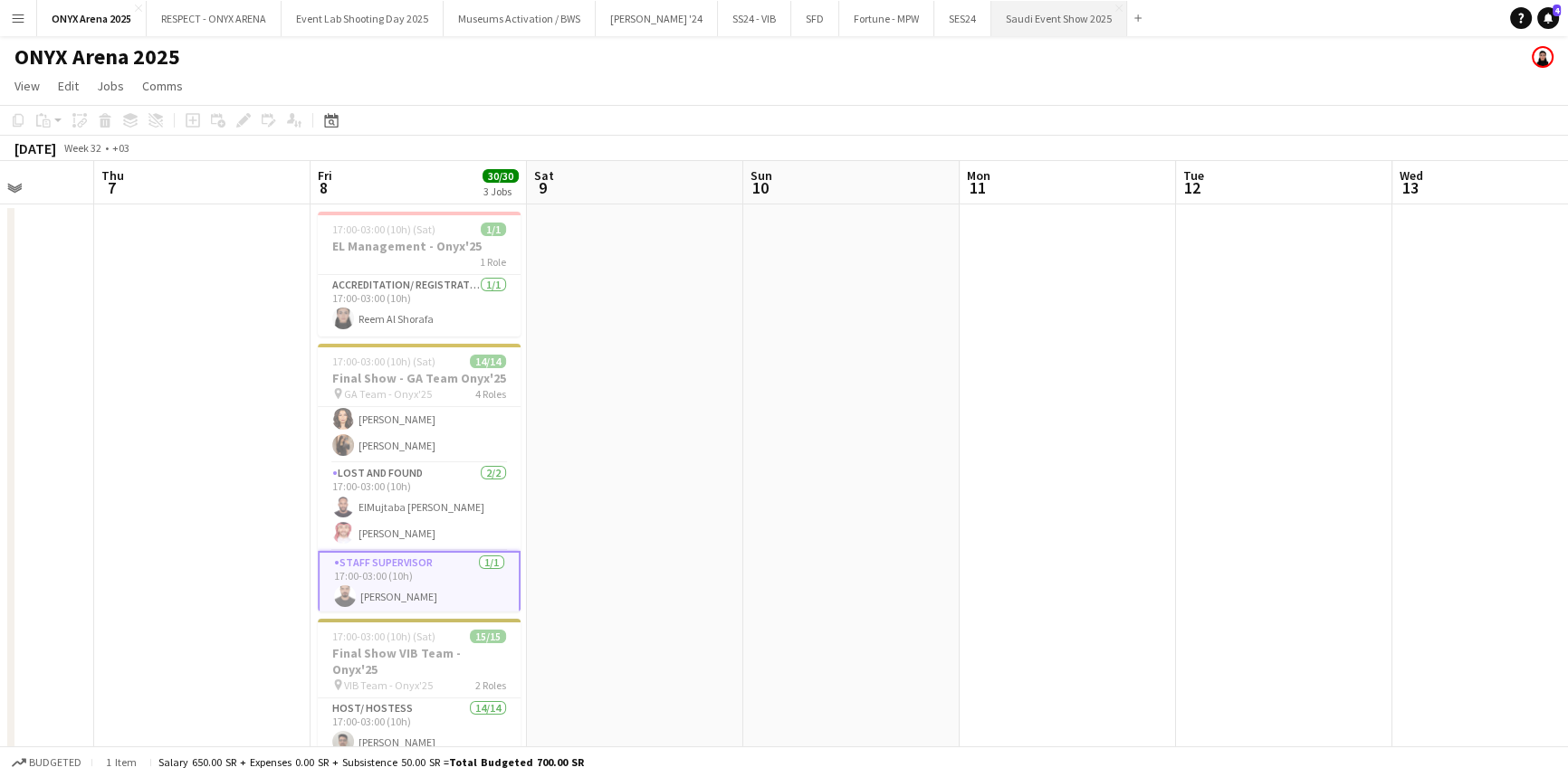
click at [1014, 20] on button "Saudi Event Show 2025 Close" at bounding box center [1059, 19] width 136 height 35
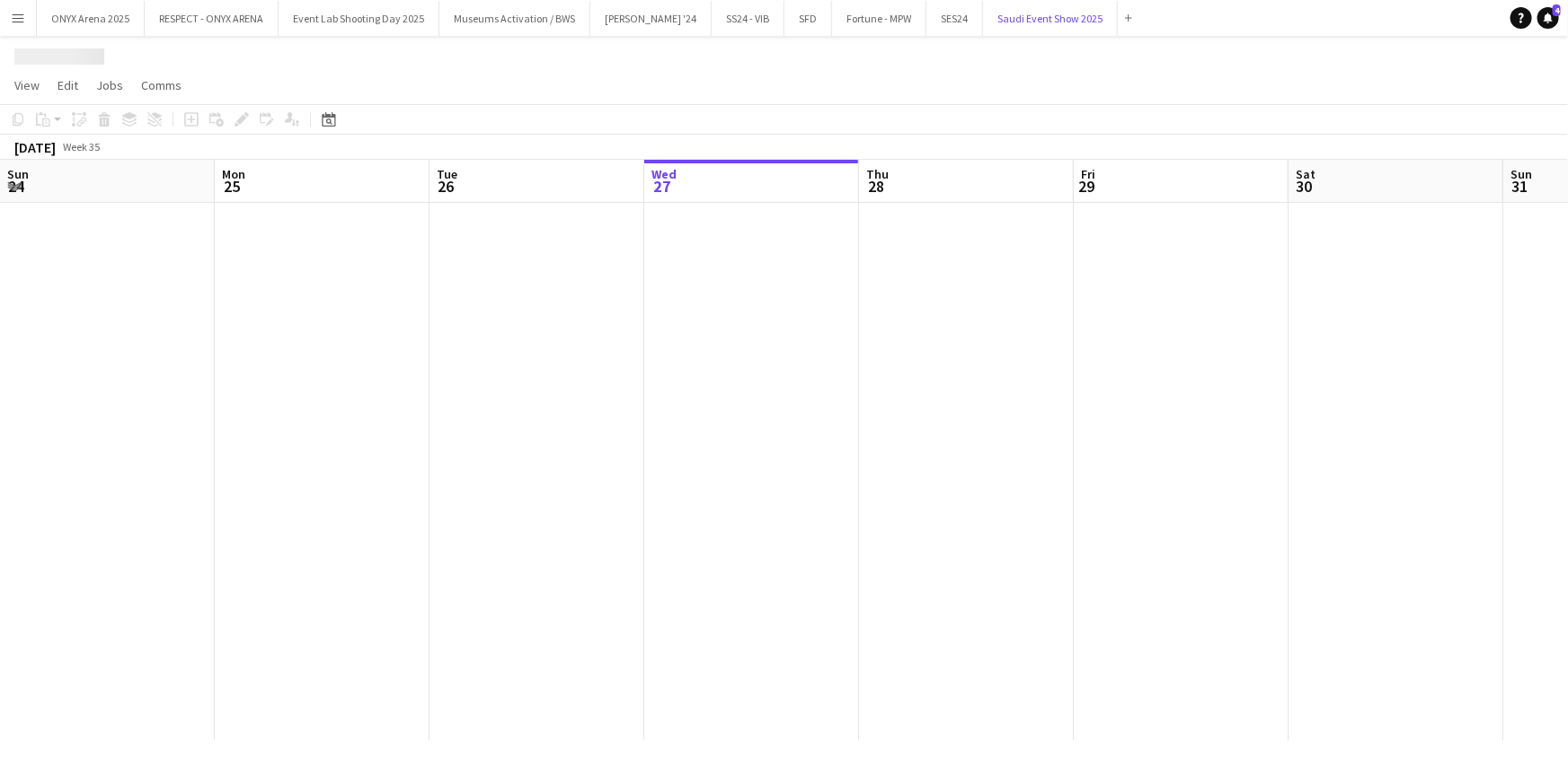
scroll to position [0, 430]
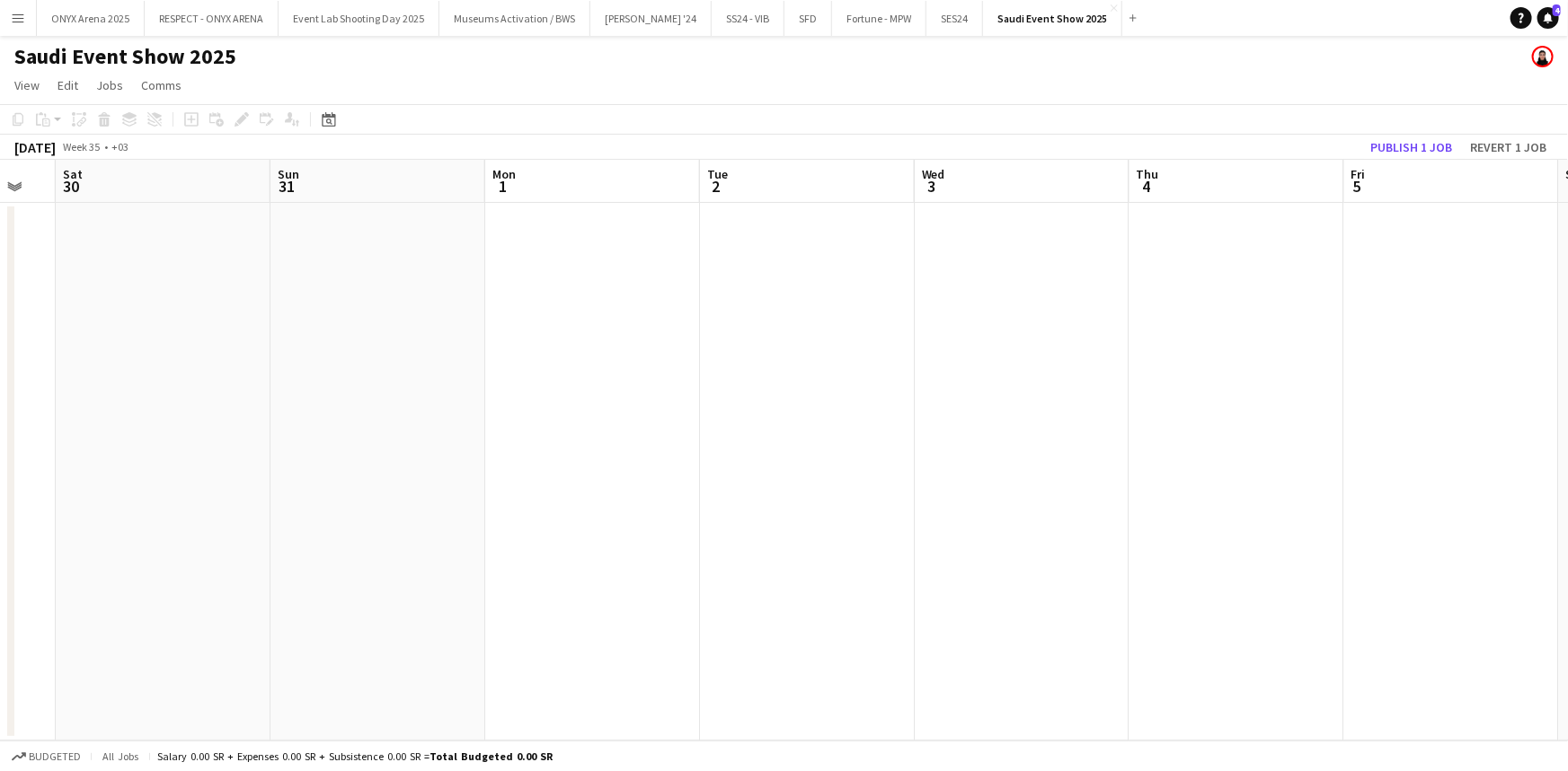
drag, startPoint x: 1401, startPoint y: 361, endPoint x: 599, endPoint y: 378, distance: 802.2
click at [599, 378] on app-calendar-viewport "Tue 26 Wed 27 Thu 28 Fri 29 Sat 30 Sun 31 Mon 1 Tue 2 Wed 3 Thu 4 Fri 5 Sat 6 S…" at bounding box center [784, 450] width 1568 height 581
drag, startPoint x: 1456, startPoint y: 419, endPoint x: 515, endPoint y: 445, distance: 941.4
click at [454, 440] on app-calendar-viewport "Mon 1 Tue 2 Wed 3 Thu 4 Fri 5 Sat 6 Sun 7 Mon 8 Tue 9 Wed 10 Thu 11 Fri 12 Sat …" at bounding box center [784, 450] width 1568 height 581
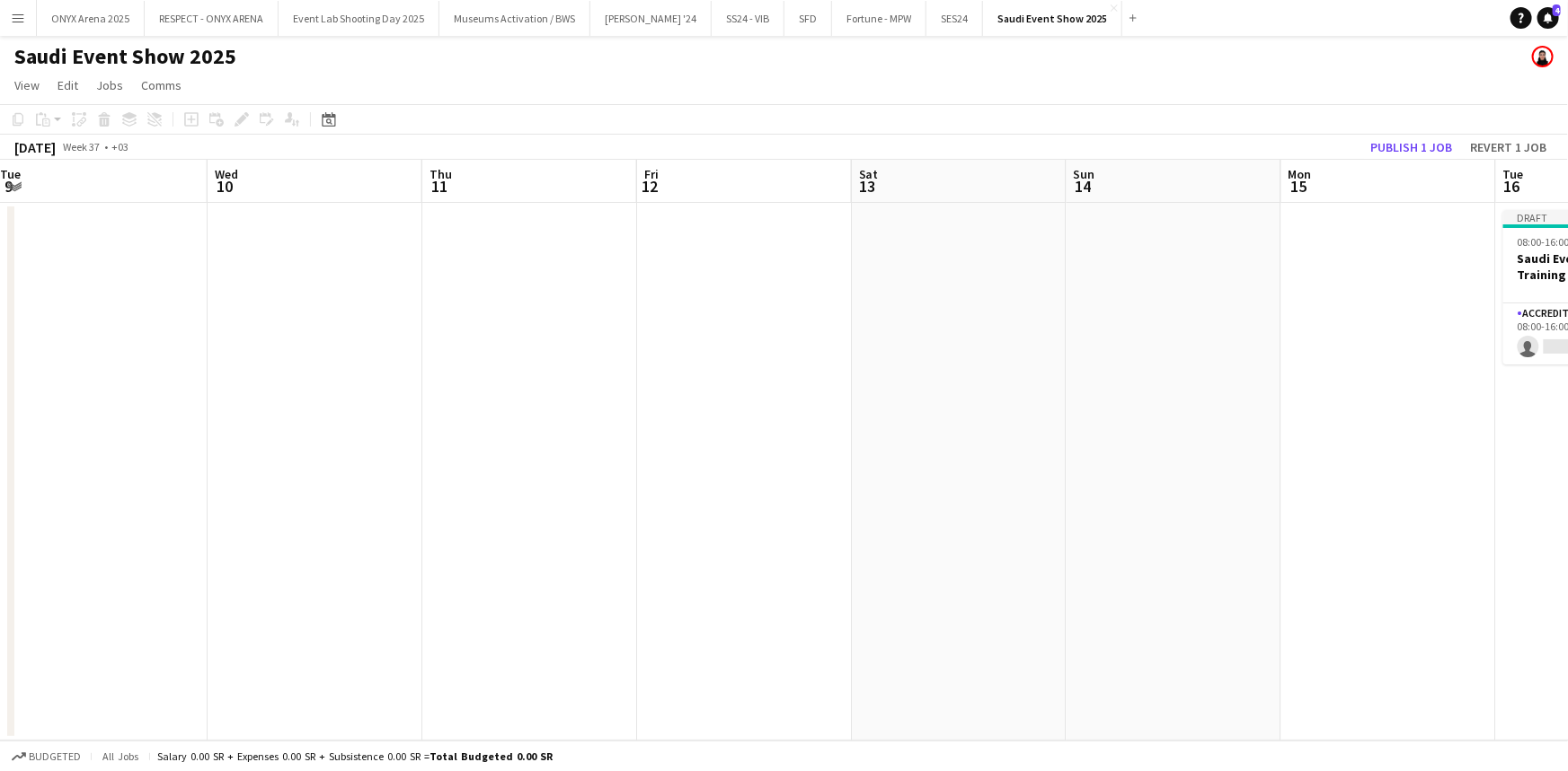
drag, startPoint x: 1393, startPoint y: 436, endPoint x: 187, endPoint y: 401, distance: 1206.5
click at [185, 397] on app-calendar-viewport "Fri 5 Sat 6 Sun 7 Mon 8 Tue 9 Wed 10 Thu 11 Fri 12 Sat 13 Sun 14 Mon 15 Tue 16 …" at bounding box center [784, 450] width 1568 height 581
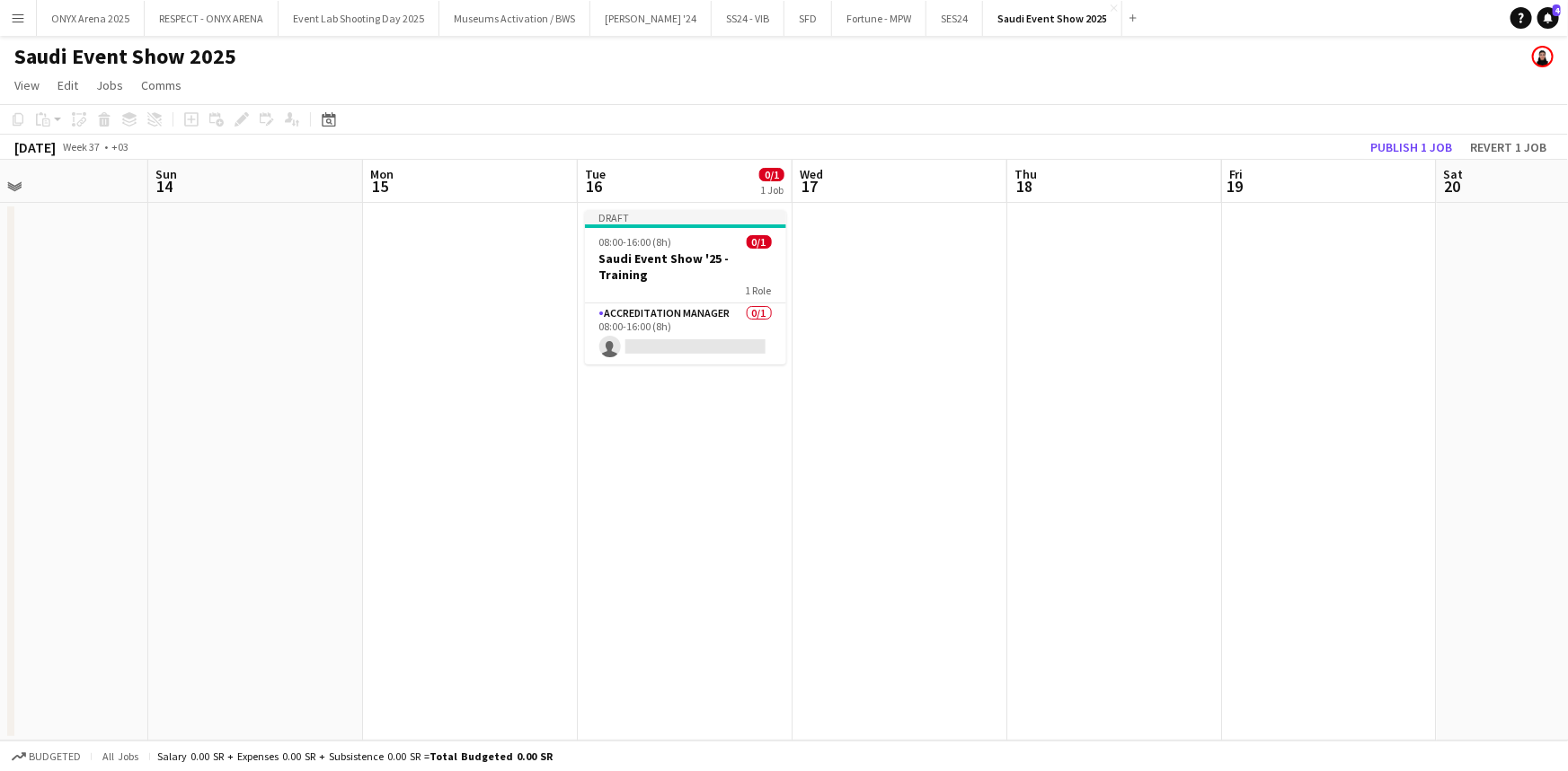
drag, startPoint x: 1550, startPoint y: 454, endPoint x: 631, endPoint y: 470, distance: 919.1
click at [631, 470] on app-calendar-viewport "Thu 11 Fri 12 Sat 13 Sun 14 Mon 15 Tue 16 0/1 1 Job Wed 17 Thu 18 Fri 19 Sat 20…" at bounding box center [784, 450] width 1568 height 581
click at [648, 328] on app-card-role "Accreditation Manager 0/1 08:00-16:00 (8h) single-neutral-actions" at bounding box center [683, 334] width 201 height 61
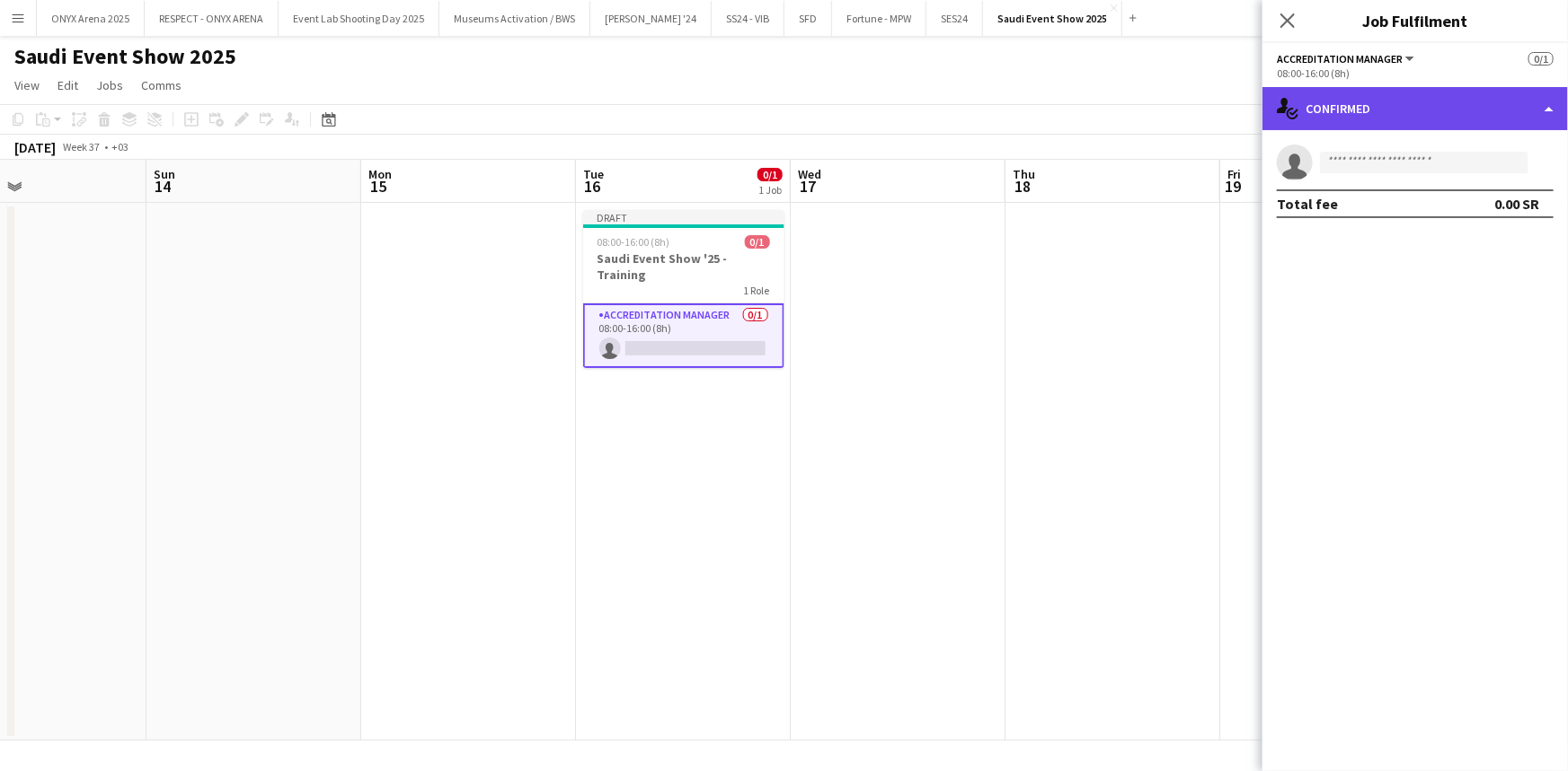
click at [1406, 107] on div "single-neutral-actions-check-2 Confirmed" at bounding box center [1415, 109] width 306 height 43
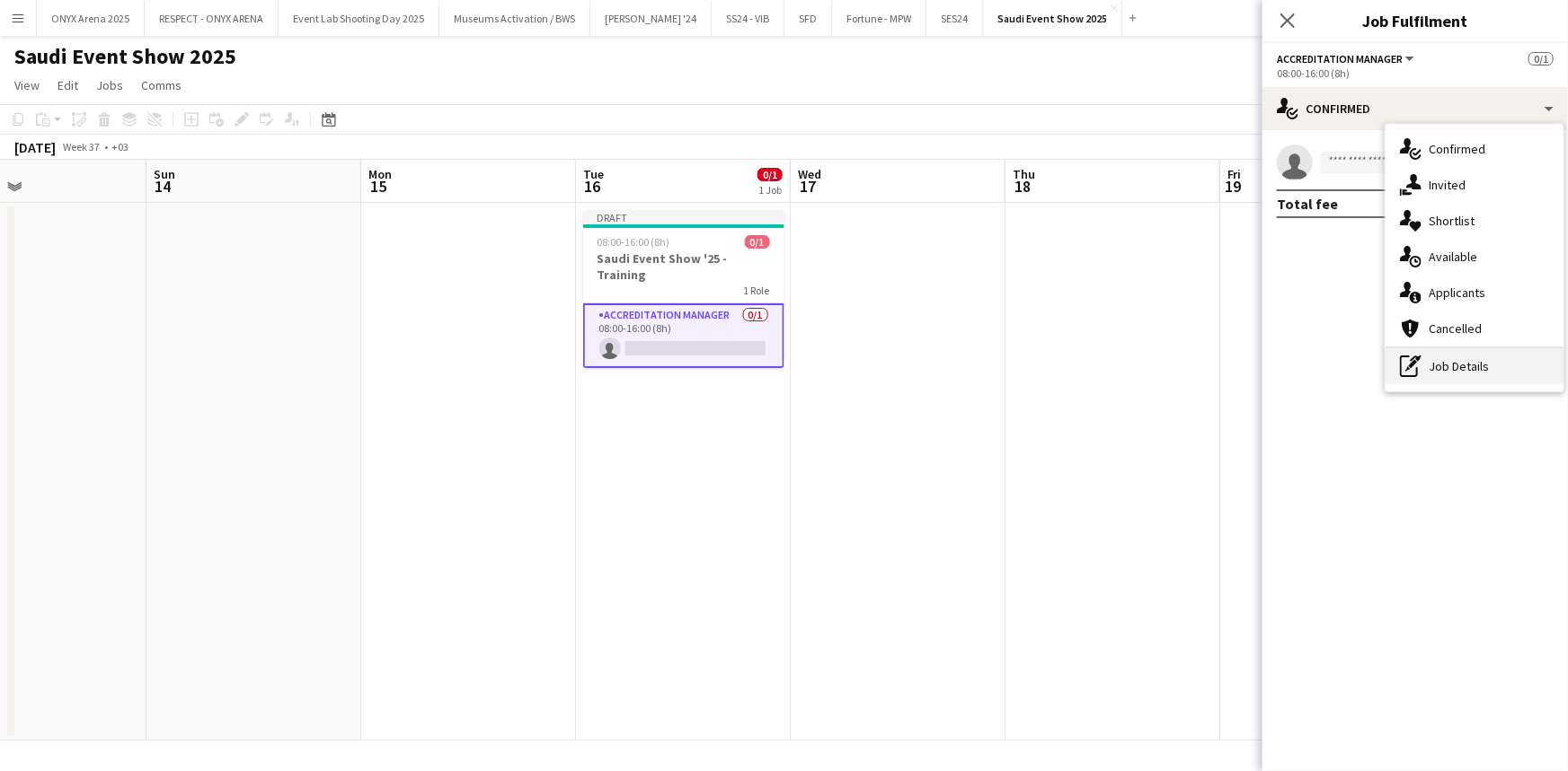
click at [1470, 359] on div "pen-write Job Details" at bounding box center [1474, 366] width 178 height 36
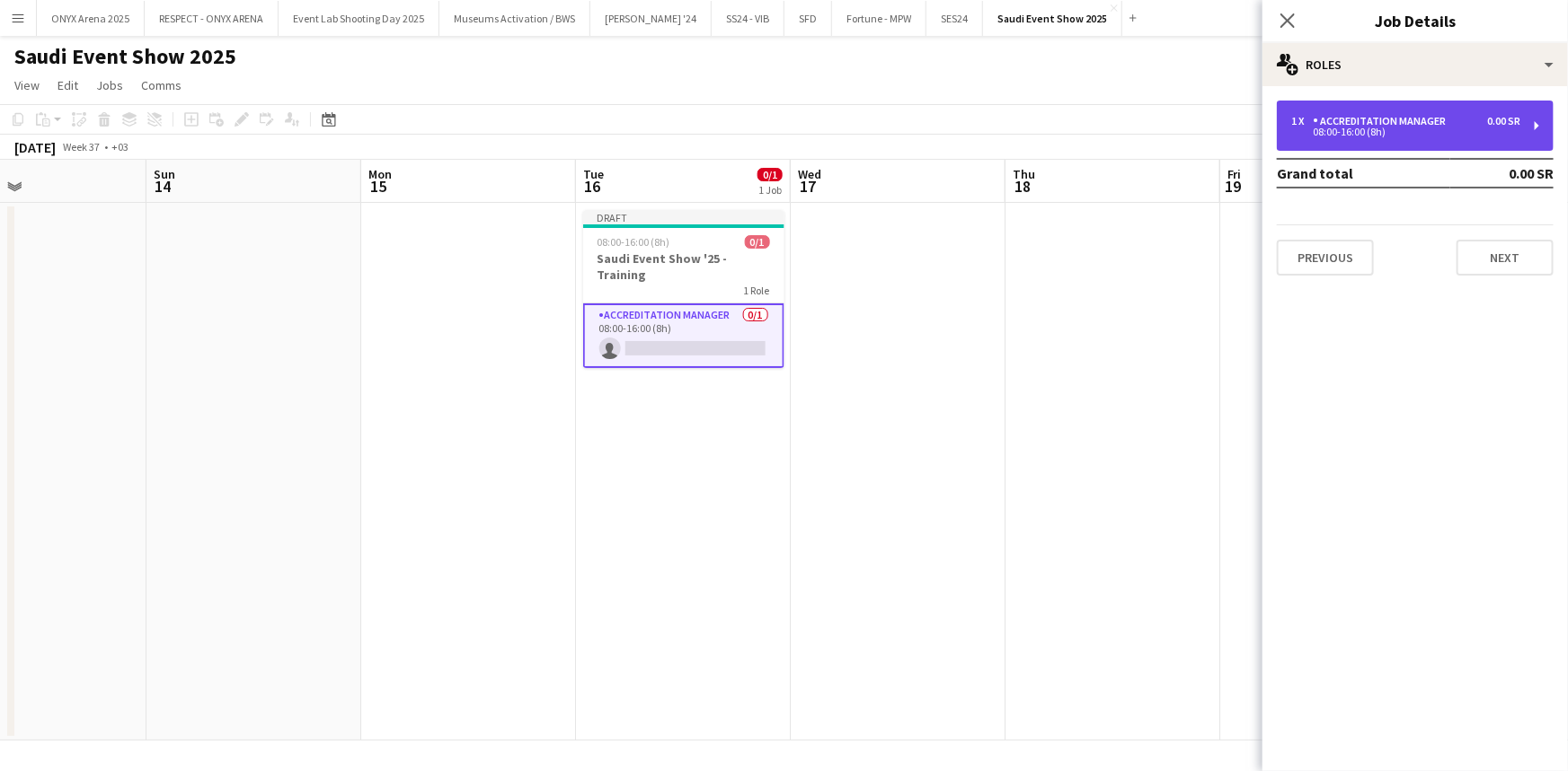
click at [1337, 129] on div "08:00-16:00 (8h)" at bounding box center [1405, 131] width 229 height 9
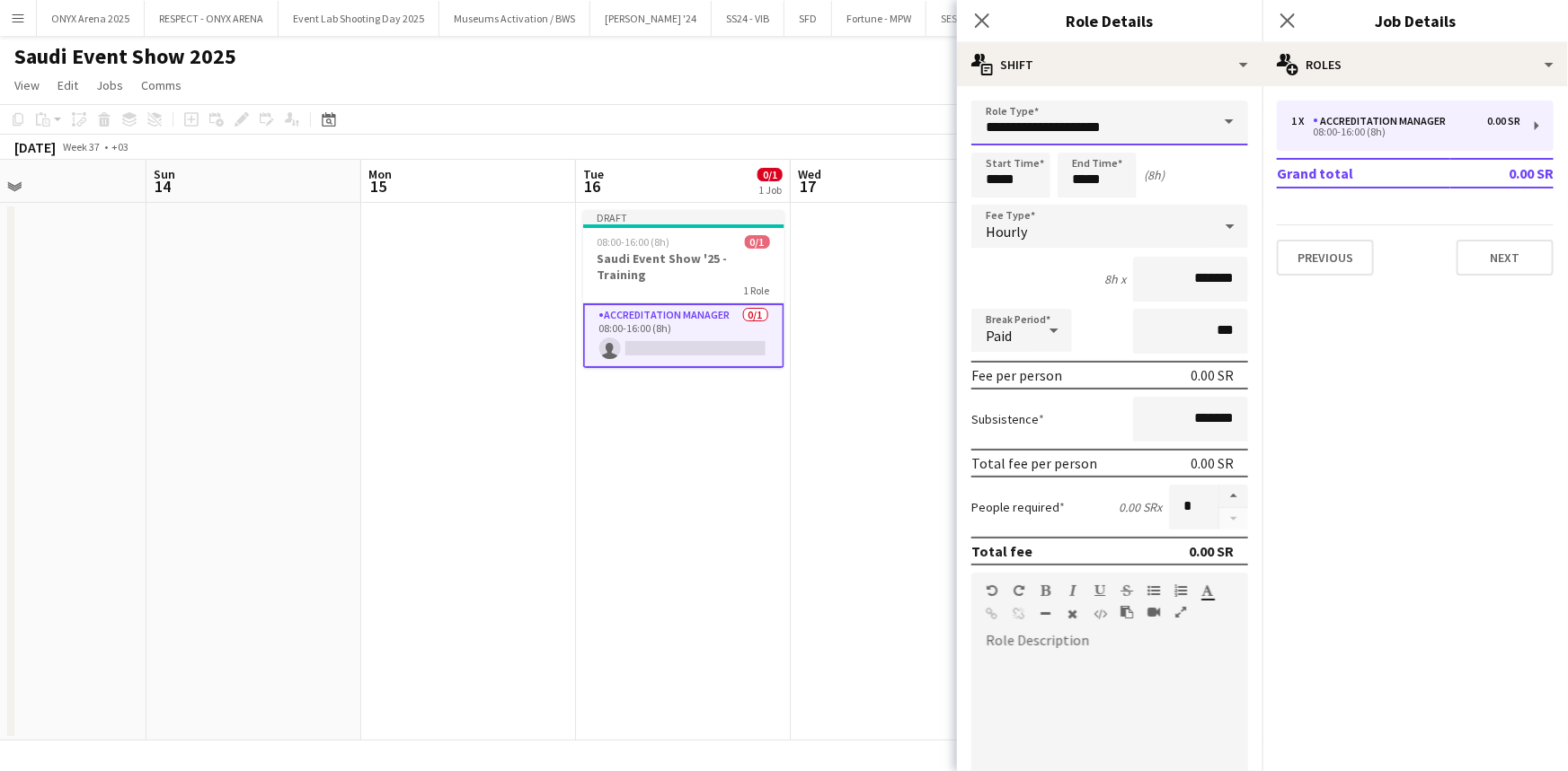
click at [1107, 131] on input "**********" at bounding box center [1109, 123] width 277 height 45
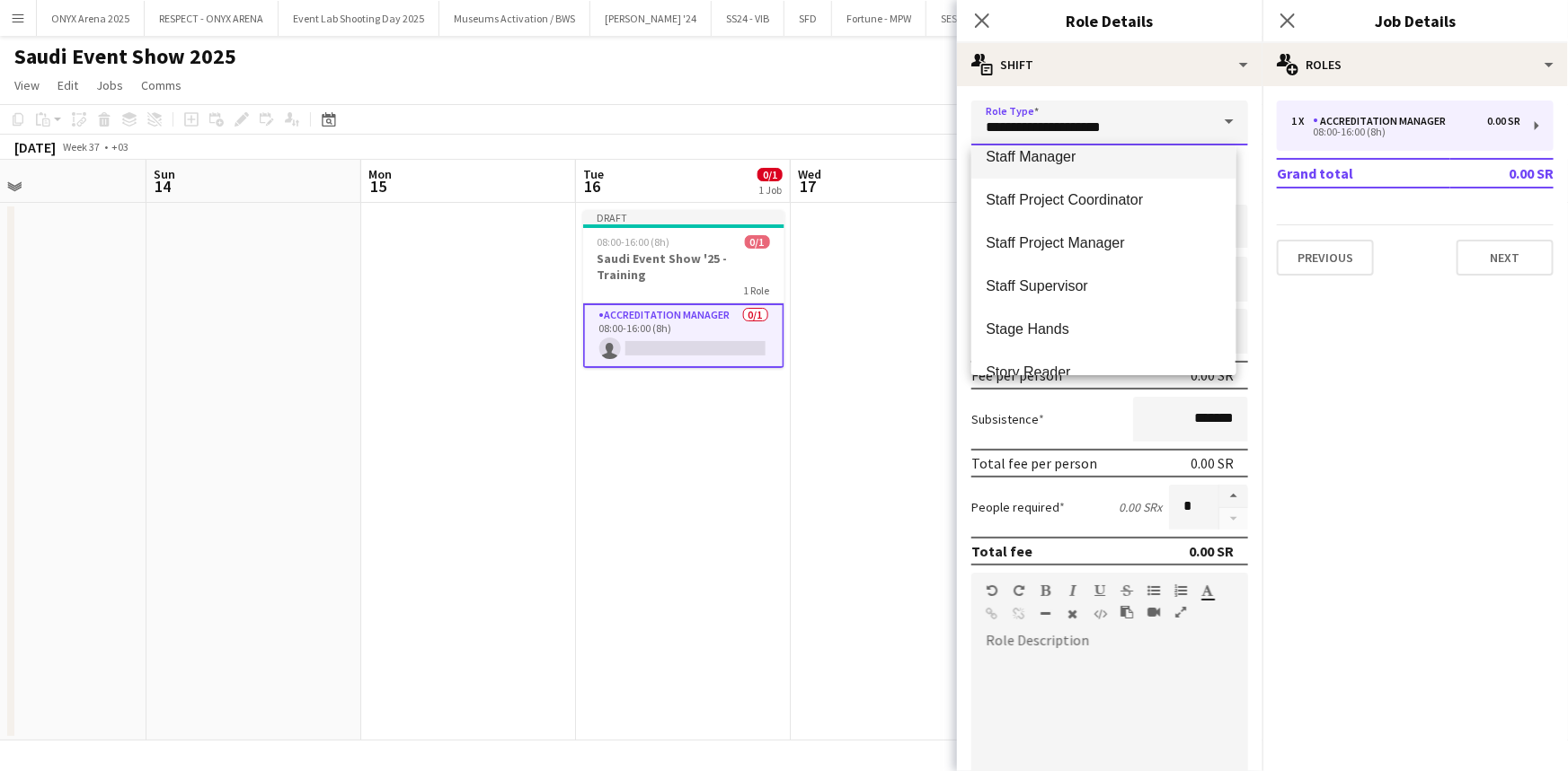
scroll to position [1796, 0]
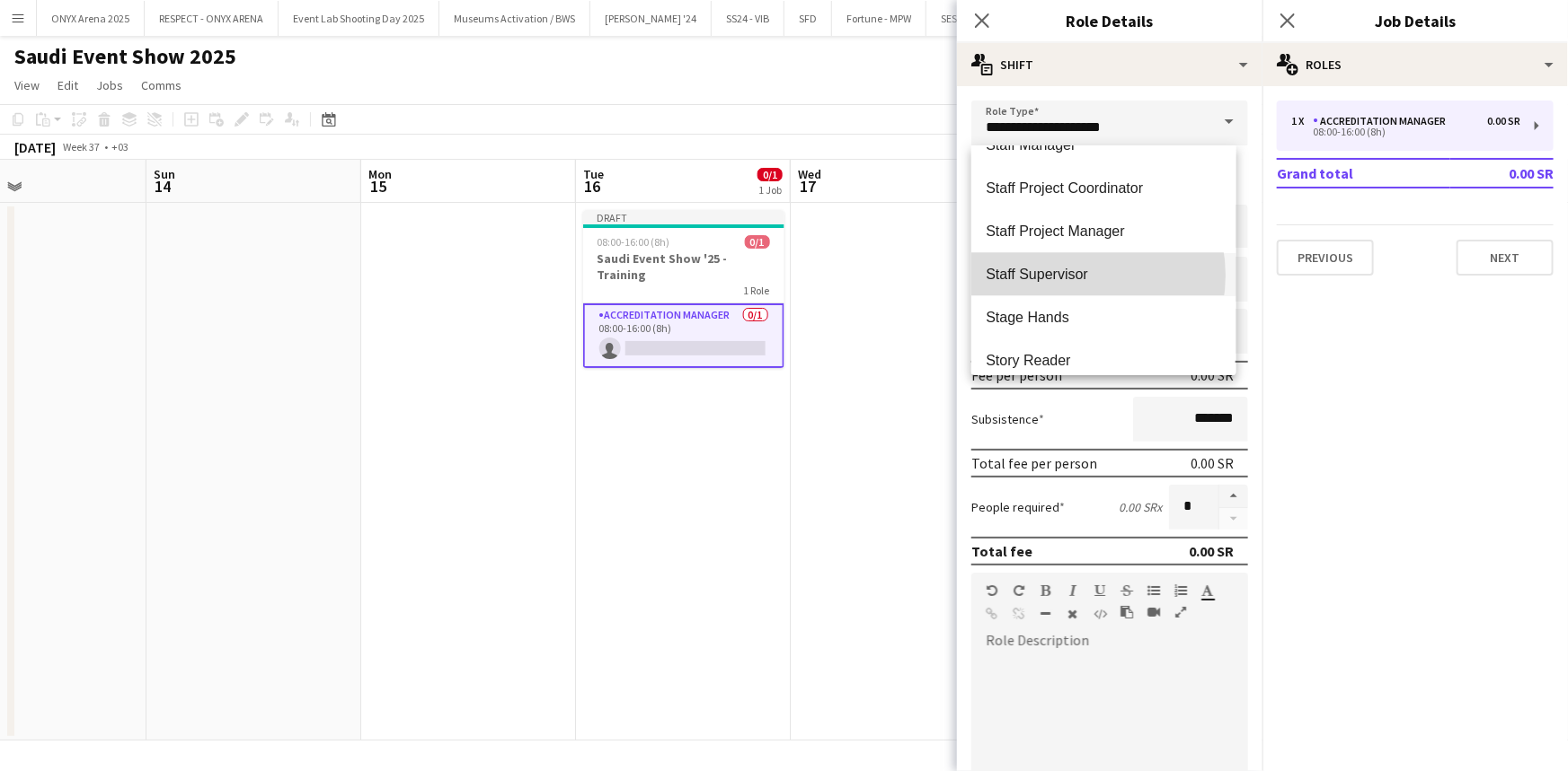
click at [1071, 275] on span "Staff Supervisor" at bounding box center [1103, 274] width 236 height 17
type input "**********"
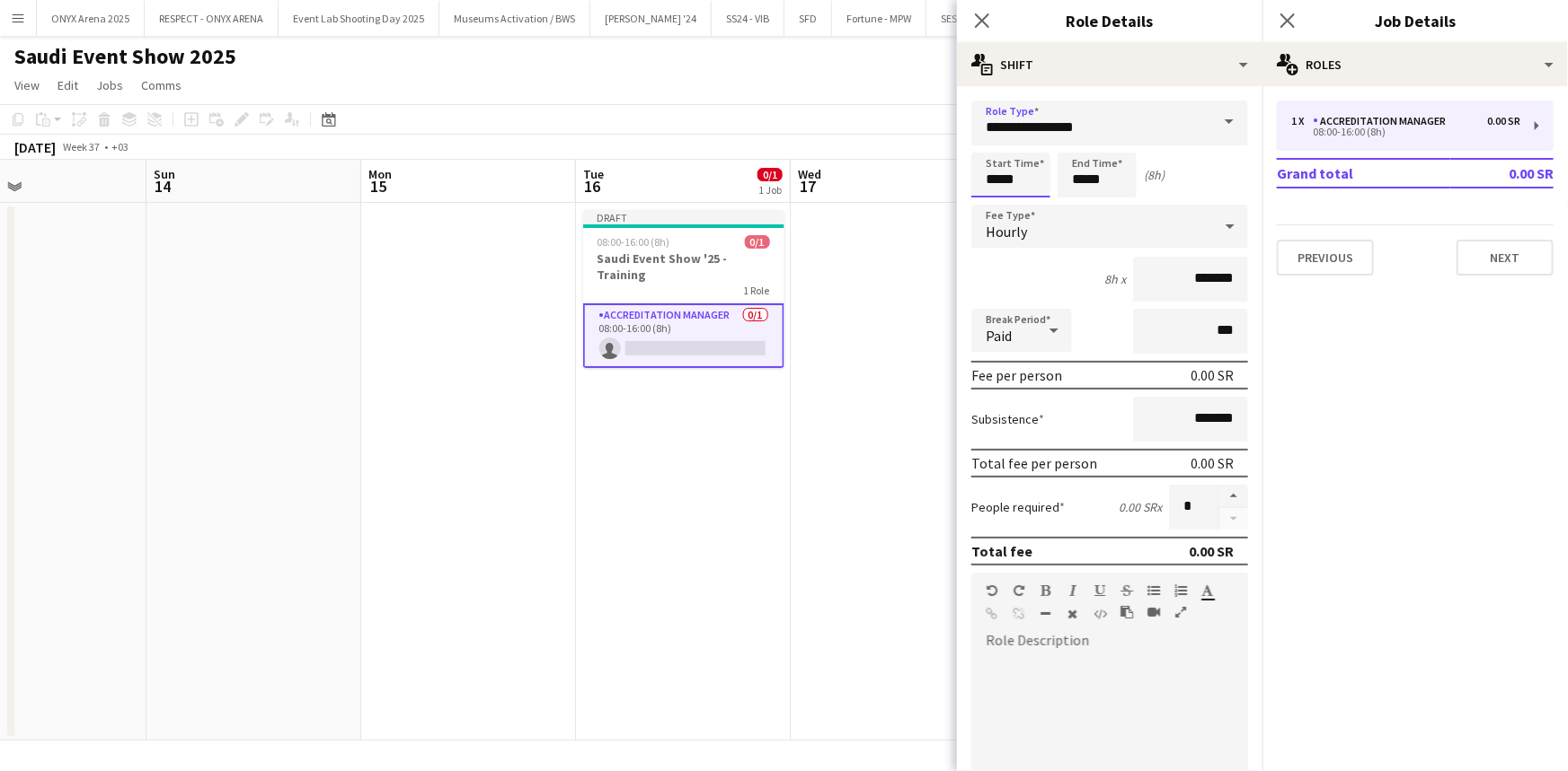
click at [1033, 181] on input "*****" at bounding box center [1010, 175] width 79 height 45
click at [997, 145] on div at bounding box center [993, 144] width 36 height 18
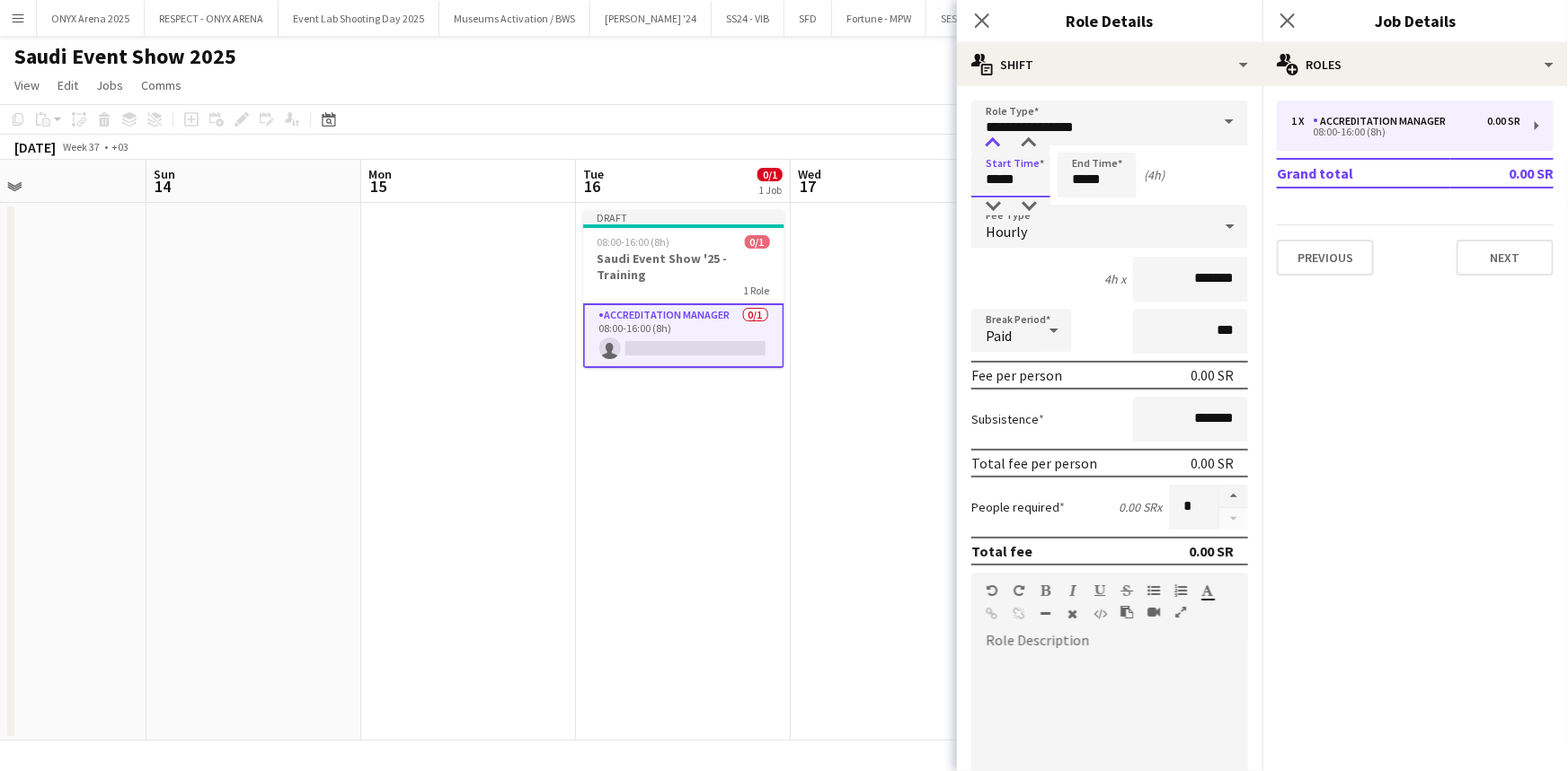
click at [997, 145] on div at bounding box center [993, 144] width 36 height 18
click at [998, 207] on div at bounding box center [993, 207] width 36 height 18
click at [1037, 137] on div at bounding box center [1029, 144] width 36 height 18
type input "*****"
click at [1037, 137] on div at bounding box center [1029, 144] width 36 height 18
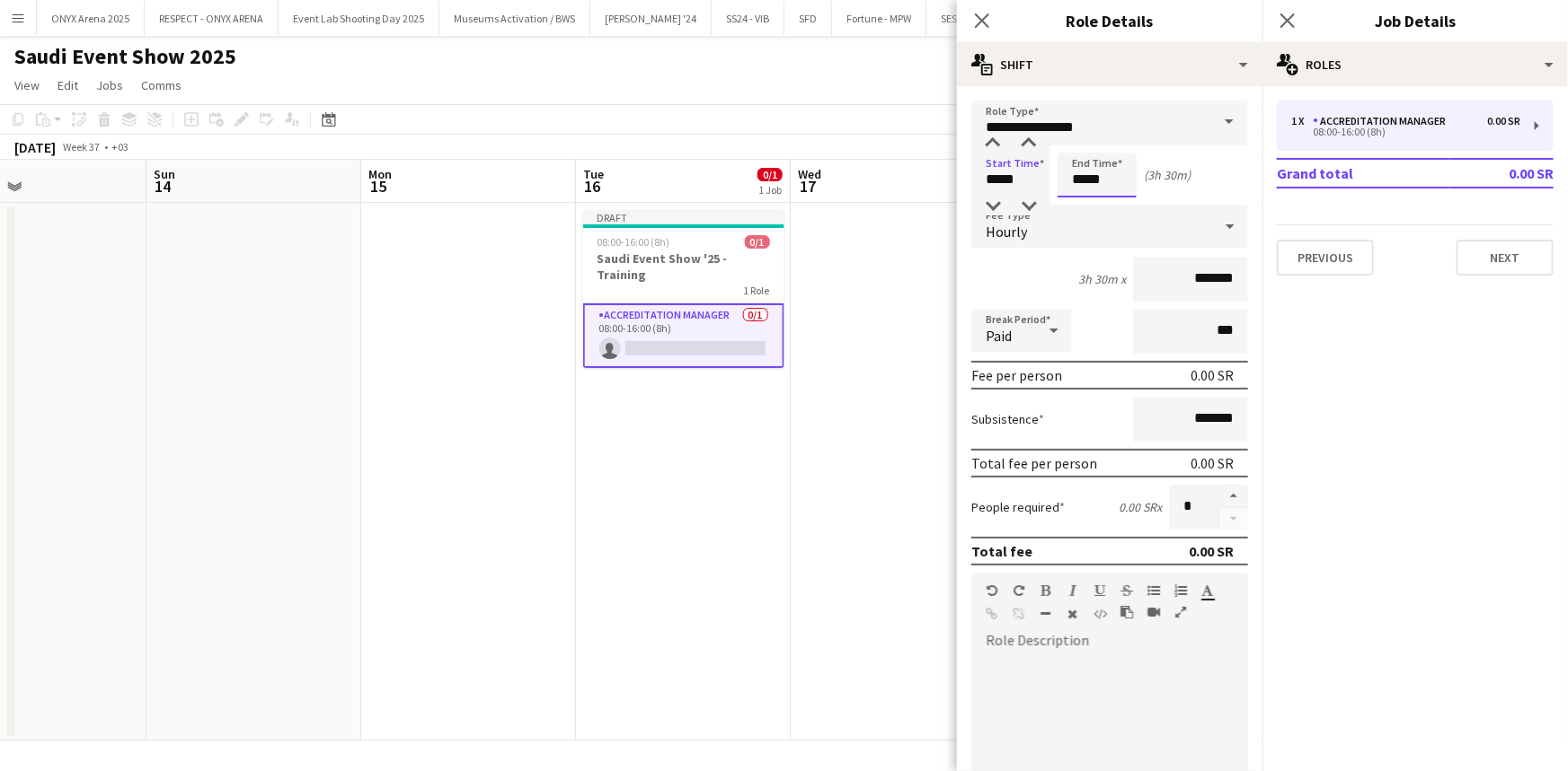
click at [1093, 188] on input "*****" at bounding box center [1096, 175] width 79 height 45
click at [1076, 147] on div at bounding box center [1078, 144] width 36 height 18
type input "*****"
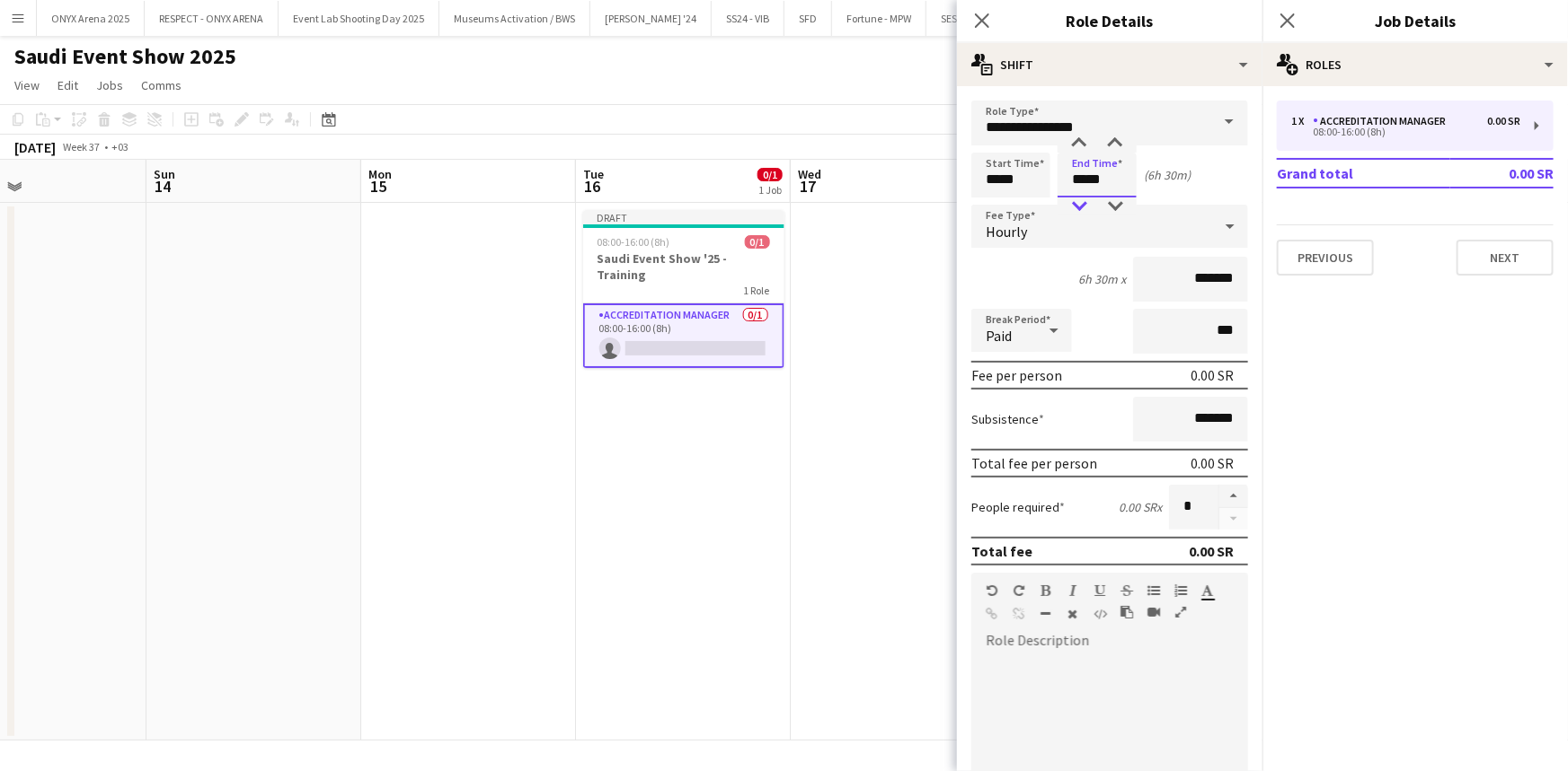
click at [1080, 201] on div at bounding box center [1078, 207] width 36 height 18
click at [1050, 221] on div "Hourly" at bounding box center [1092, 226] width 241 height 43
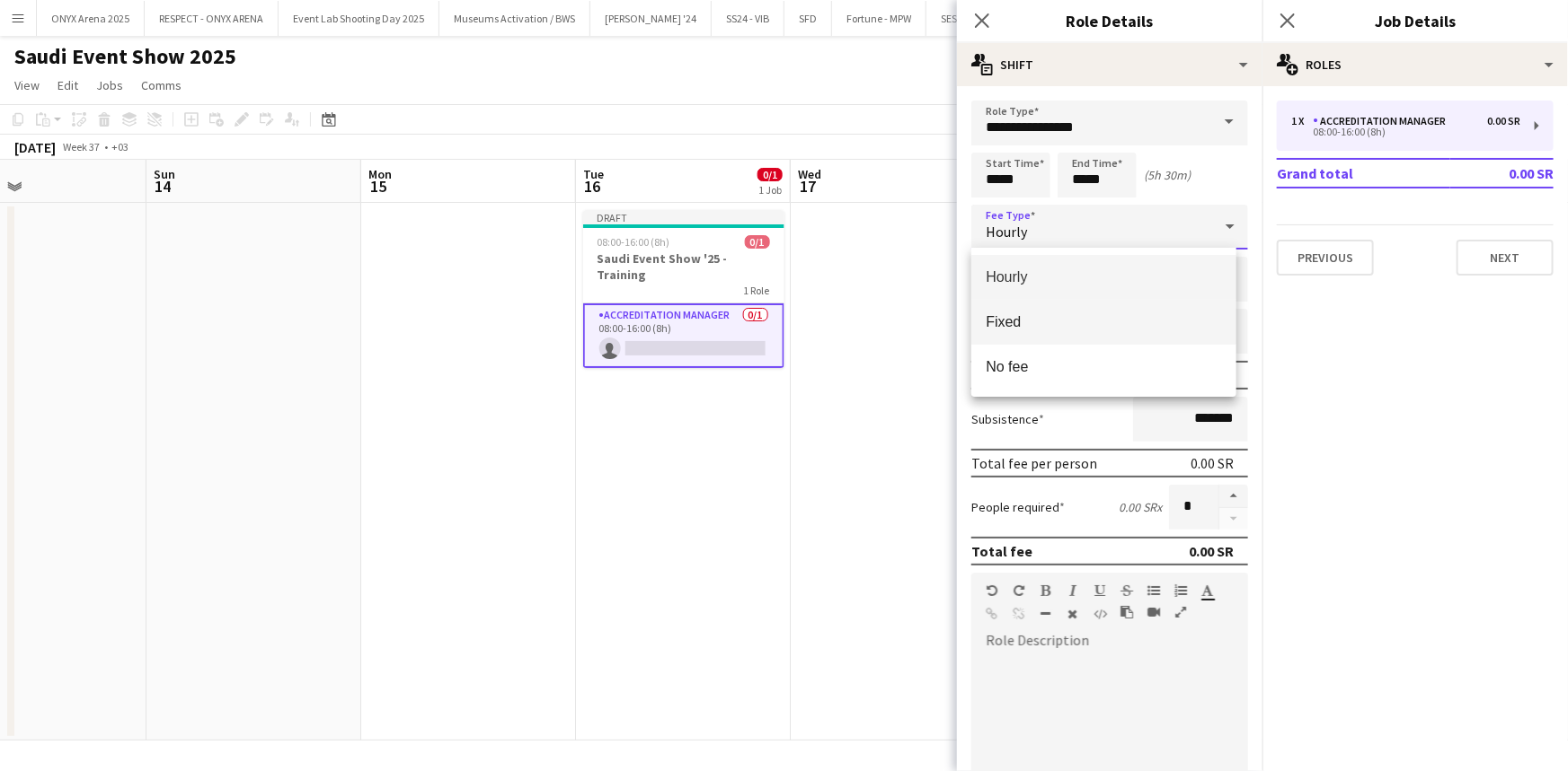
click at [1057, 314] on span "Fixed" at bounding box center [1103, 322] width 236 height 17
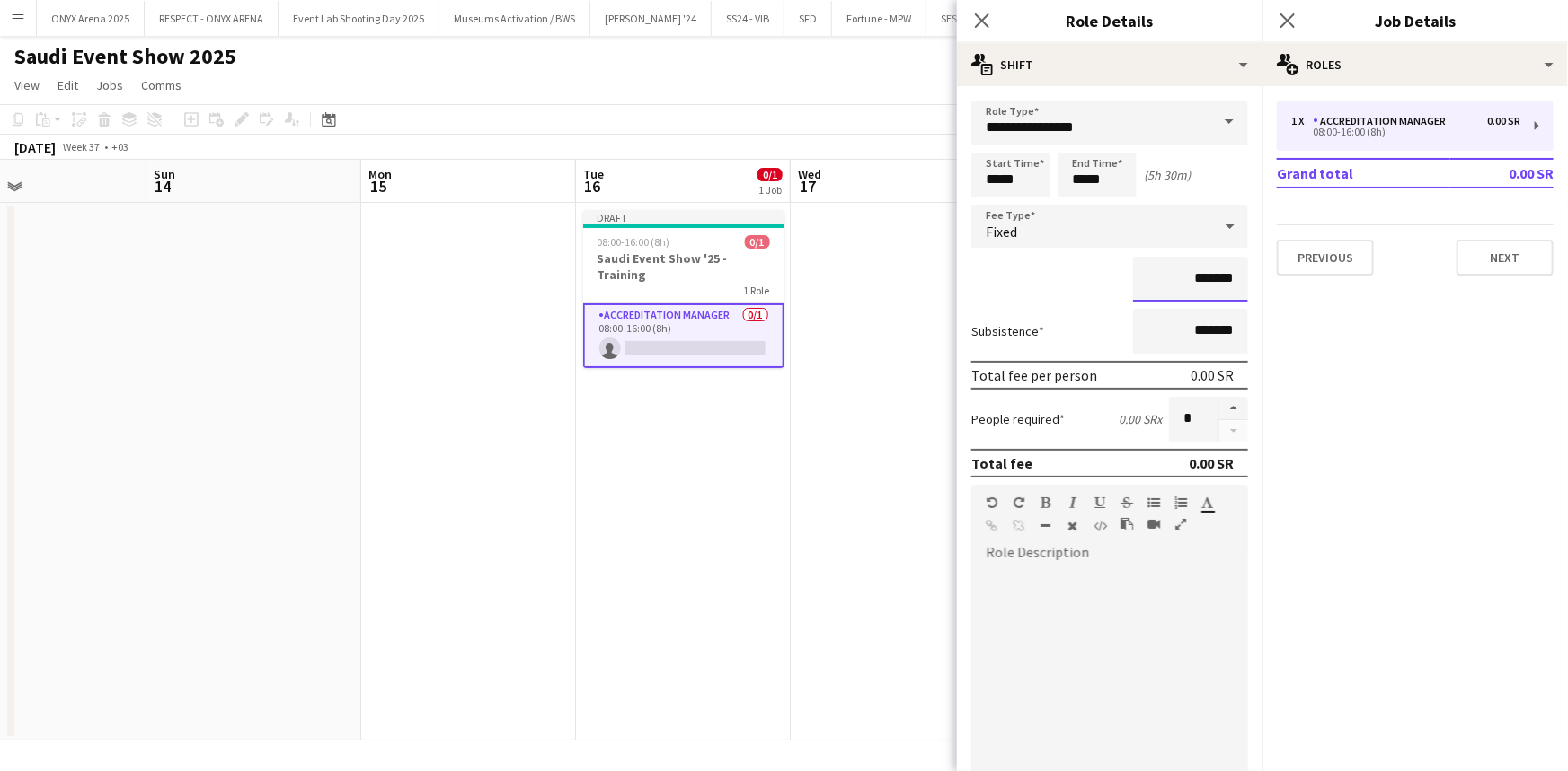
click at [1141, 283] on input "*******" at bounding box center [1190, 279] width 115 height 45
type input "*********"
click at [1065, 553] on div at bounding box center [1109, 665] width 277 height 228
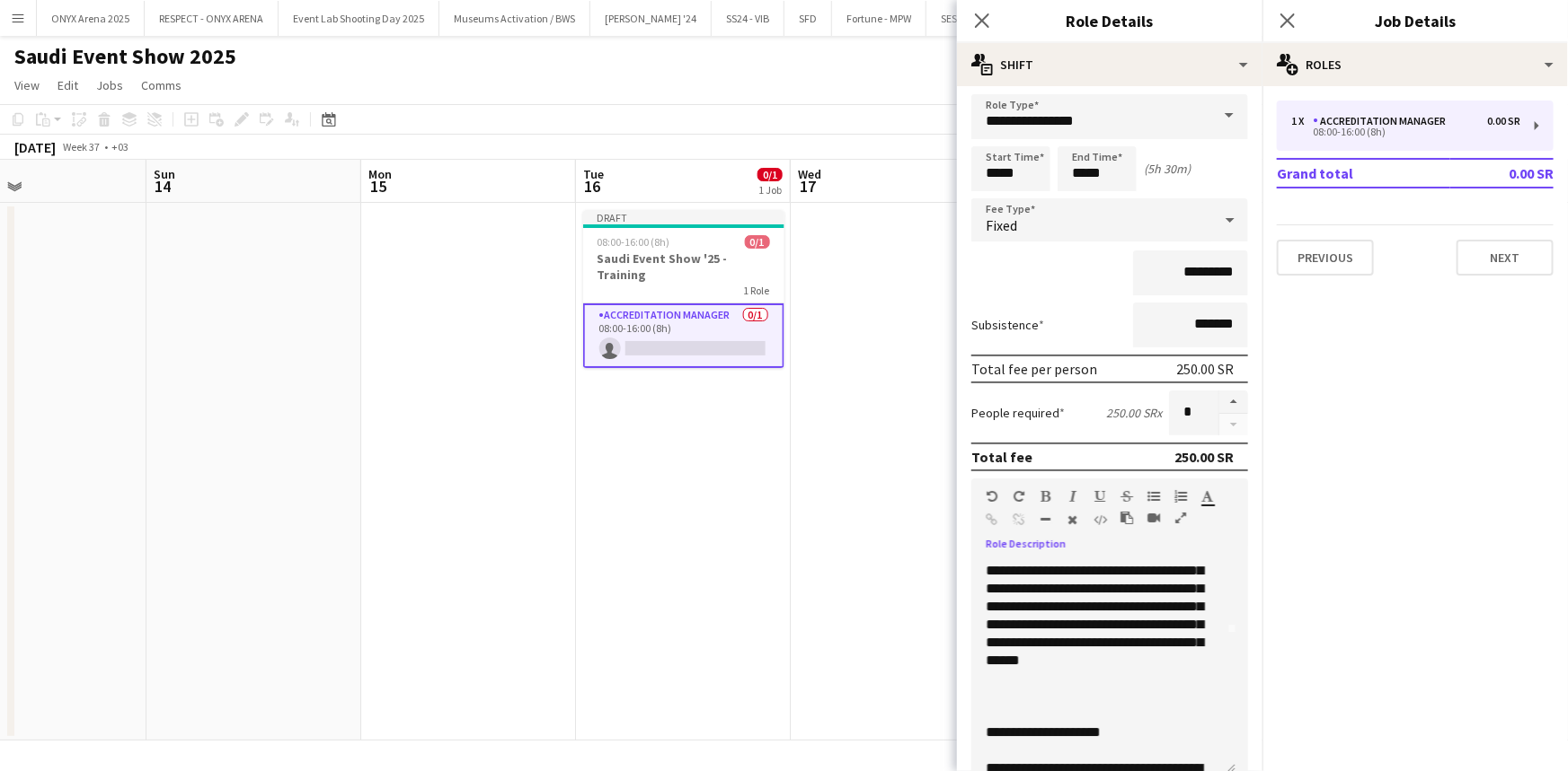
scroll to position [0, 0]
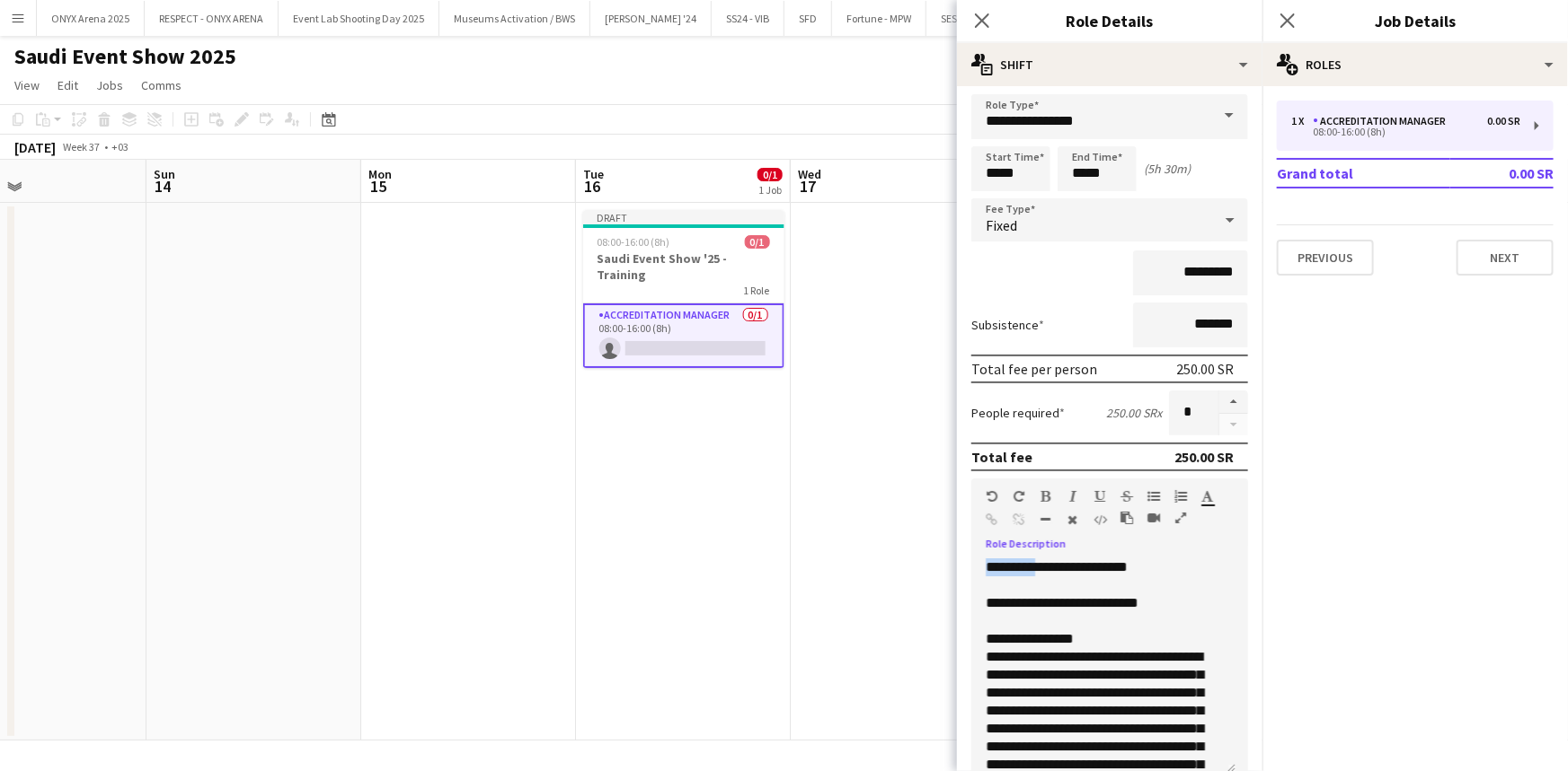
drag, startPoint x: 985, startPoint y: 564, endPoint x: 1041, endPoint y: 568, distance: 56.1
click at [1041, 568] on div "**********" at bounding box center [1103, 666] width 264 height 215
drag, startPoint x: 987, startPoint y: 599, endPoint x: 1061, endPoint y: 603, distance: 74.1
click at [1061, 603] on div "**********" at bounding box center [1103, 666] width 264 height 215
drag, startPoint x: 987, startPoint y: 630, endPoint x: 1095, endPoint y: 634, distance: 108.1
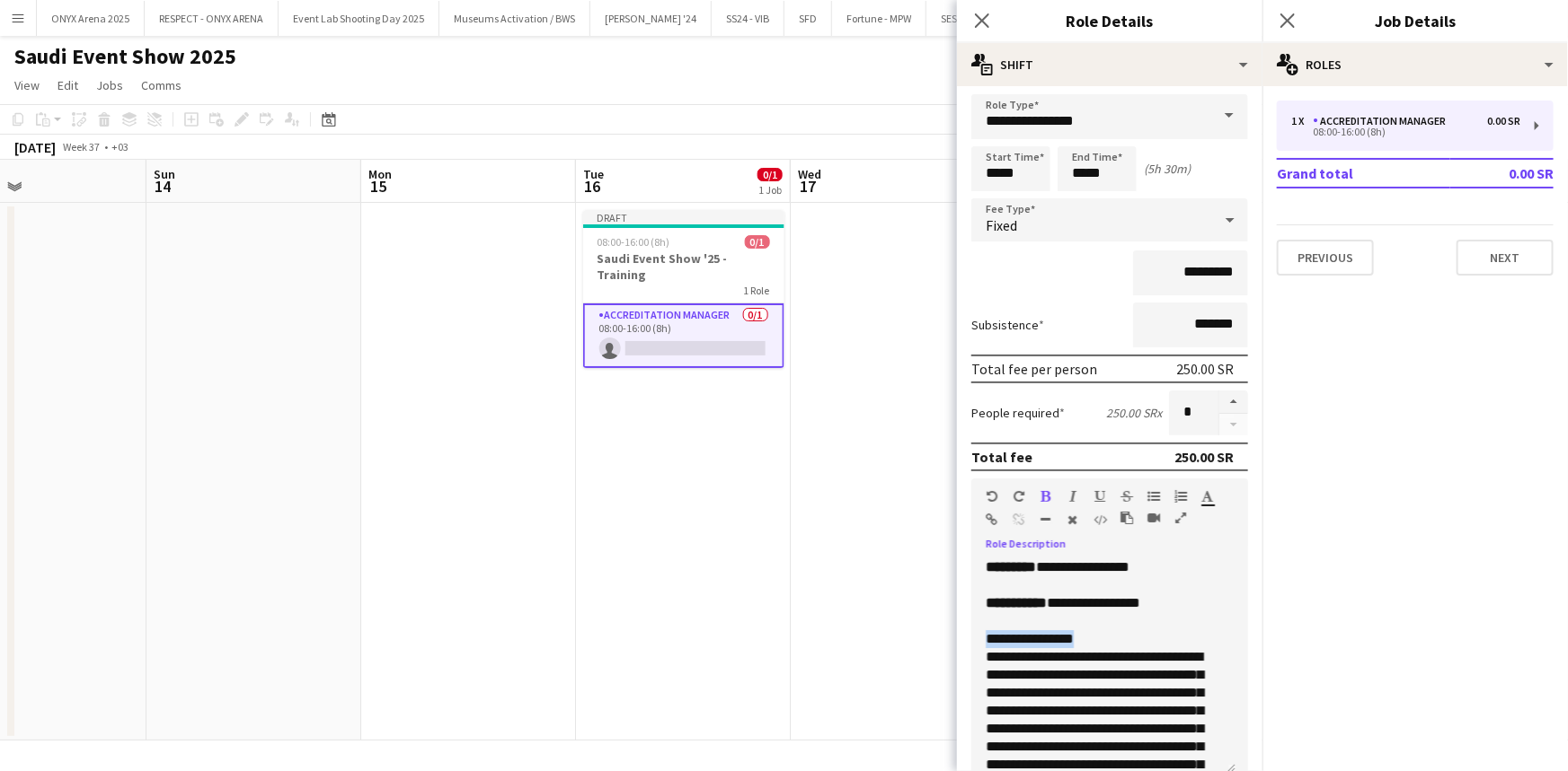
click at [1095, 634] on p "**********" at bounding box center [1103, 639] width 236 height 18
click at [1127, 635] on p "**********" at bounding box center [1103, 639] width 236 height 18
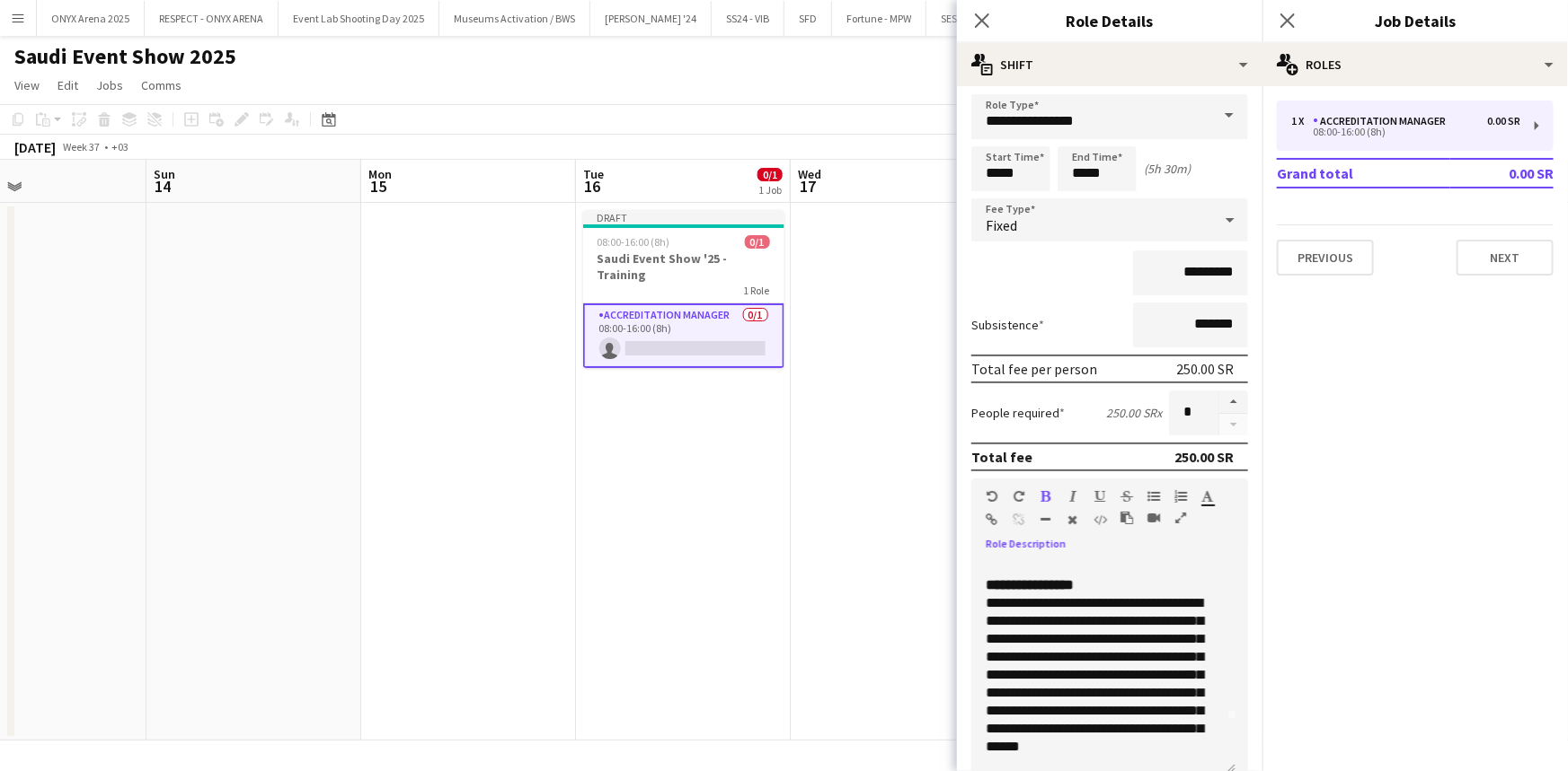
scroll to position [80, 0]
click at [1159, 608] on span "**********" at bounding box center [1094, 648] width 217 height 157
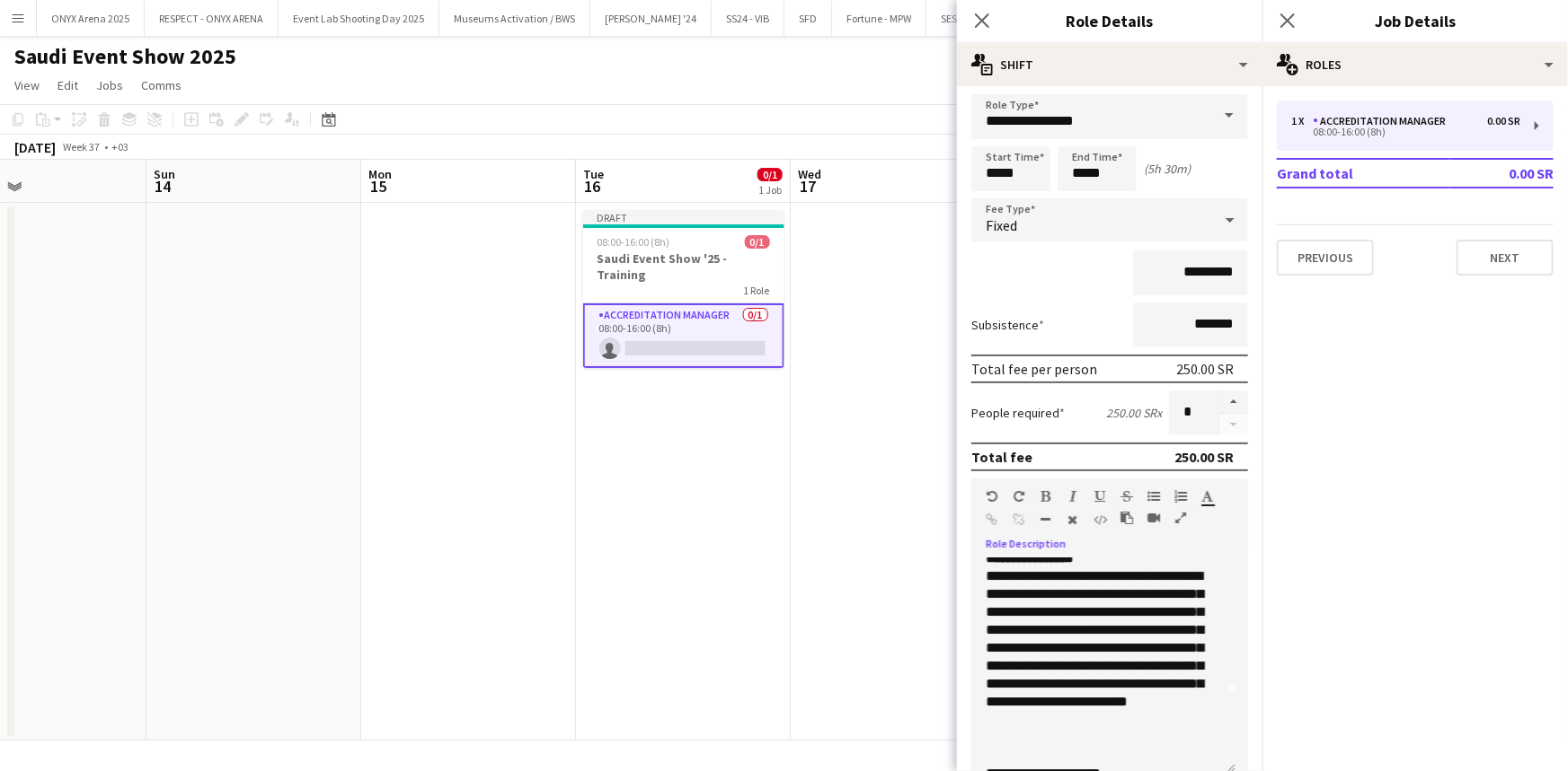
click at [1159, 664] on span "**********" at bounding box center [1094, 639] width 217 height 140
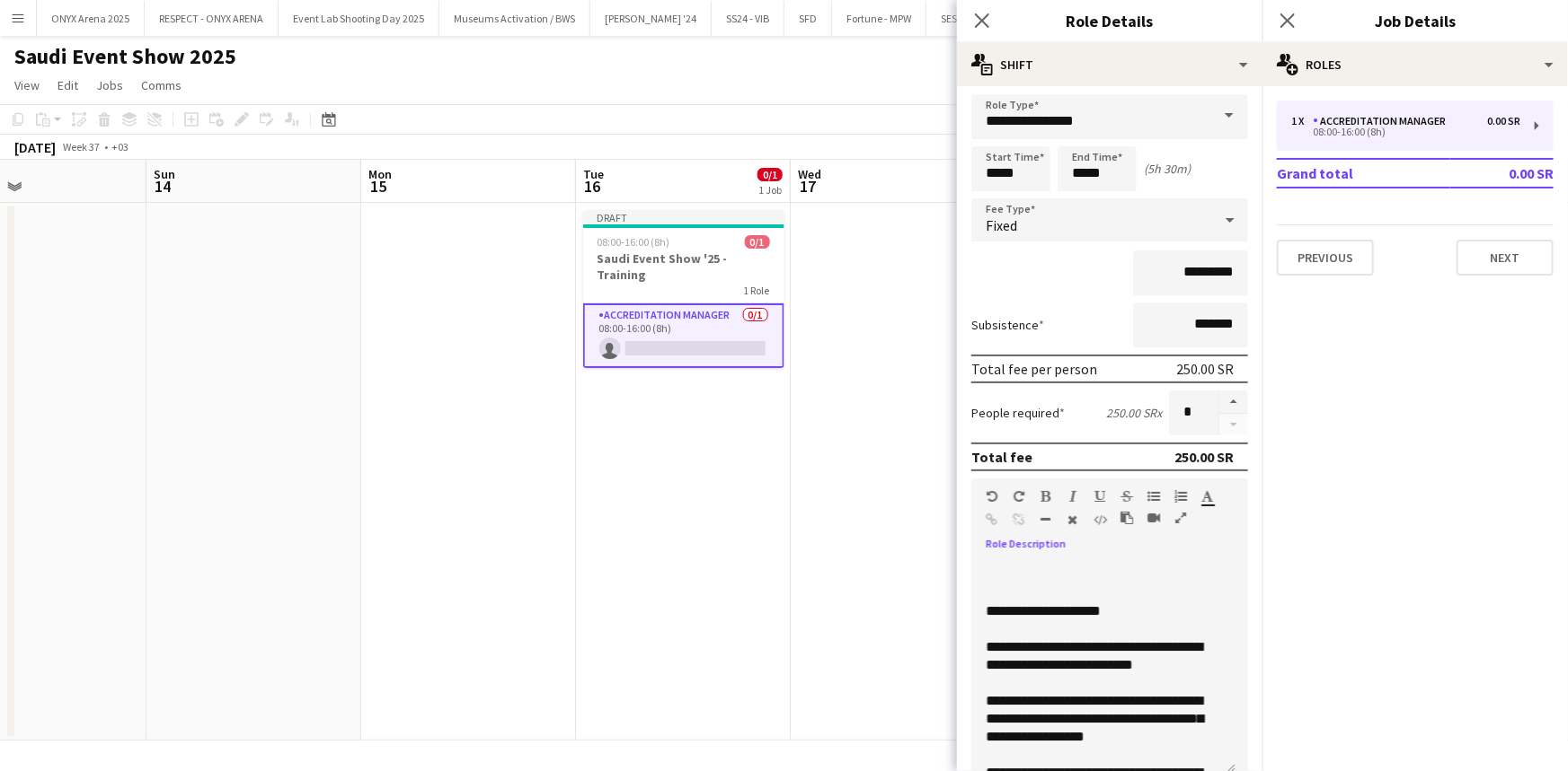
scroll to position [244, 0]
drag, startPoint x: 1124, startPoint y: 630, endPoint x: 988, endPoint y: 633, distance: 136.0
click at [988, 620] on p "**********" at bounding box center [1103, 610] width 236 height 18
click at [1068, 658] on span "**********" at bounding box center [1094, 655] width 216 height 31
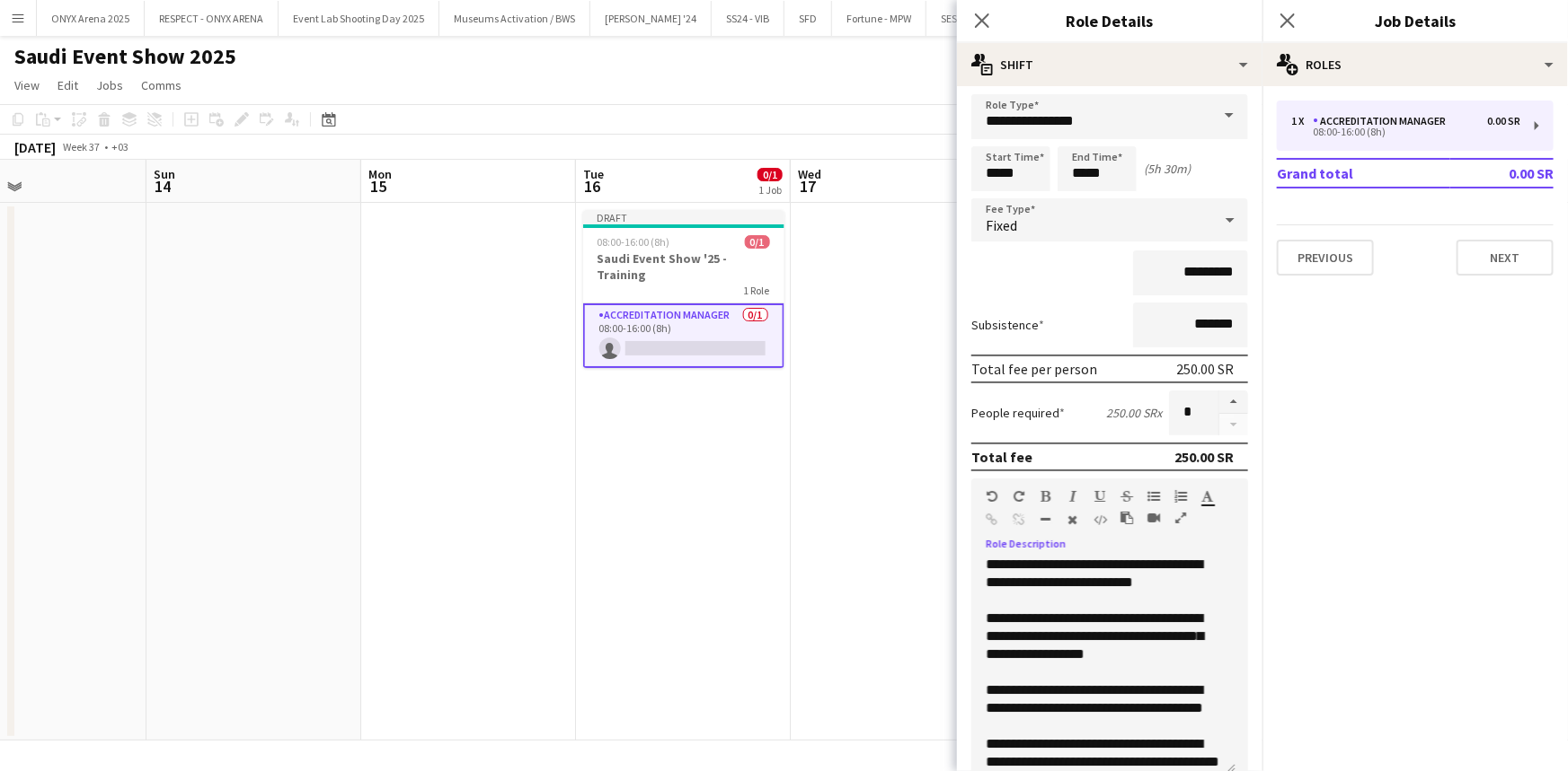
click at [1156, 589] on span "**********" at bounding box center [1094, 573] width 216 height 31
click at [1125, 633] on span "**********" at bounding box center [1094, 635] width 217 height 49
click at [1128, 634] on span "**********" at bounding box center [1094, 635] width 217 height 49
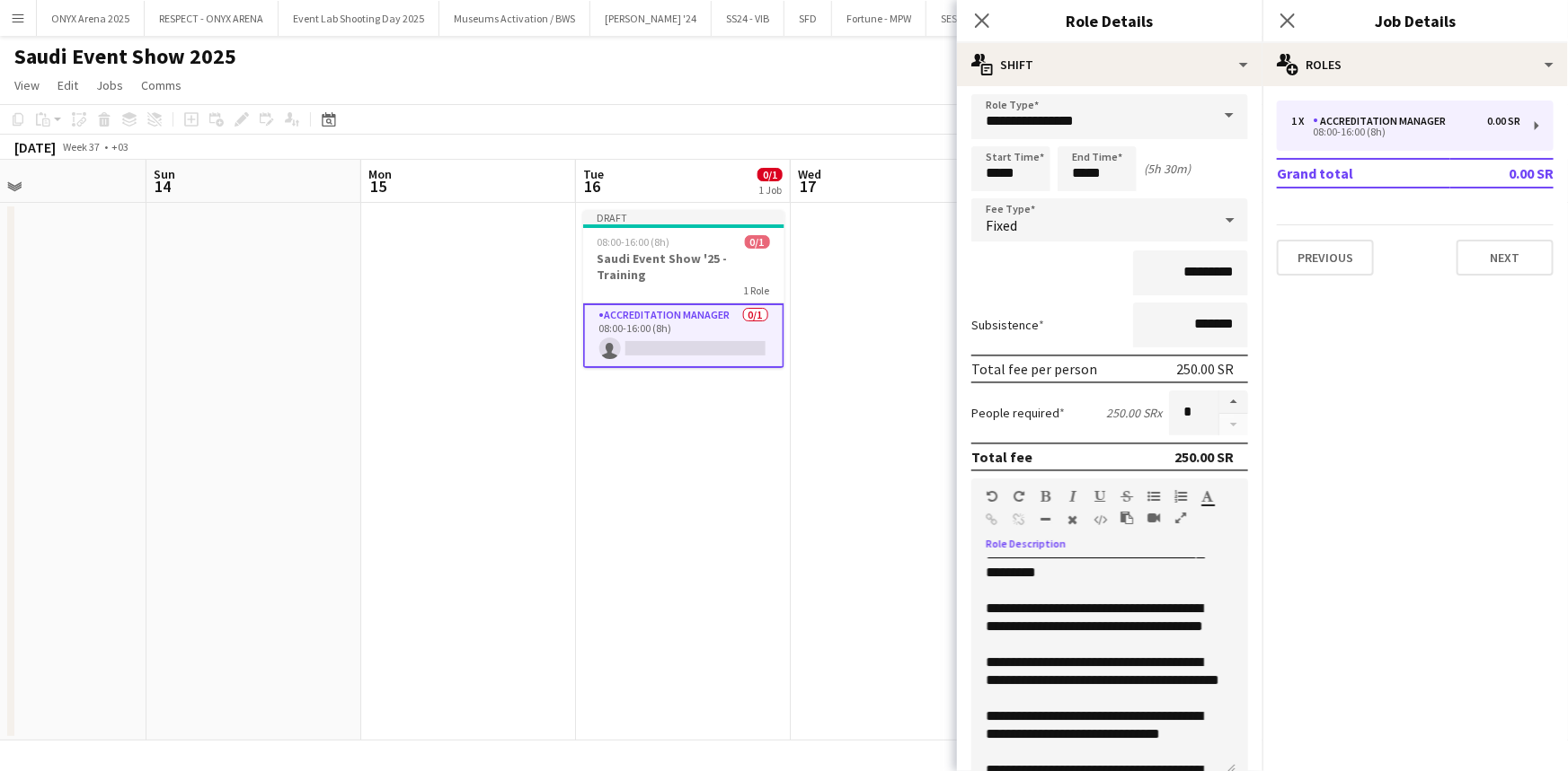
click at [1089, 635] on p "**********" at bounding box center [1103, 617] width 236 height 36
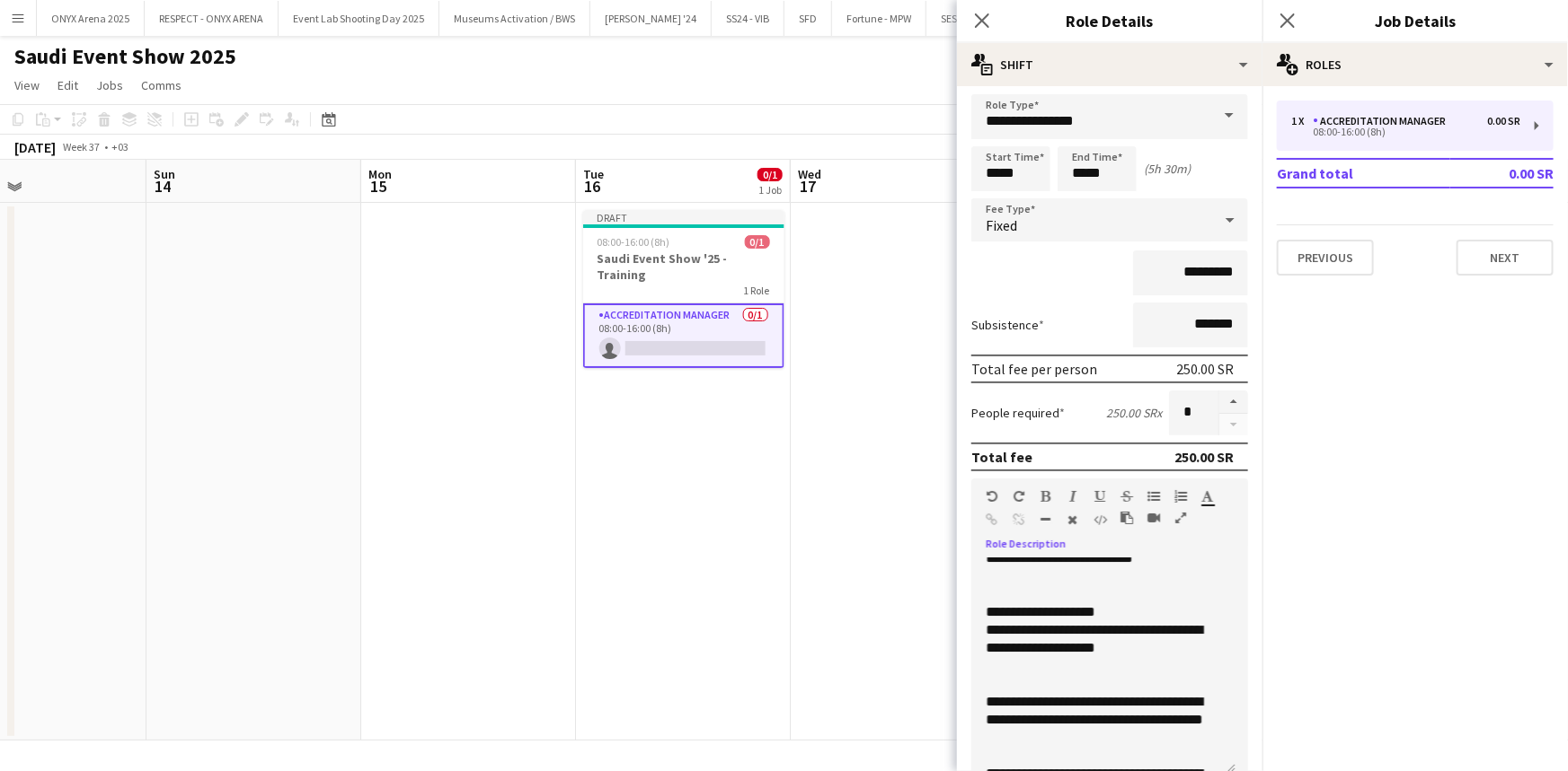
scroll to position [734, 0]
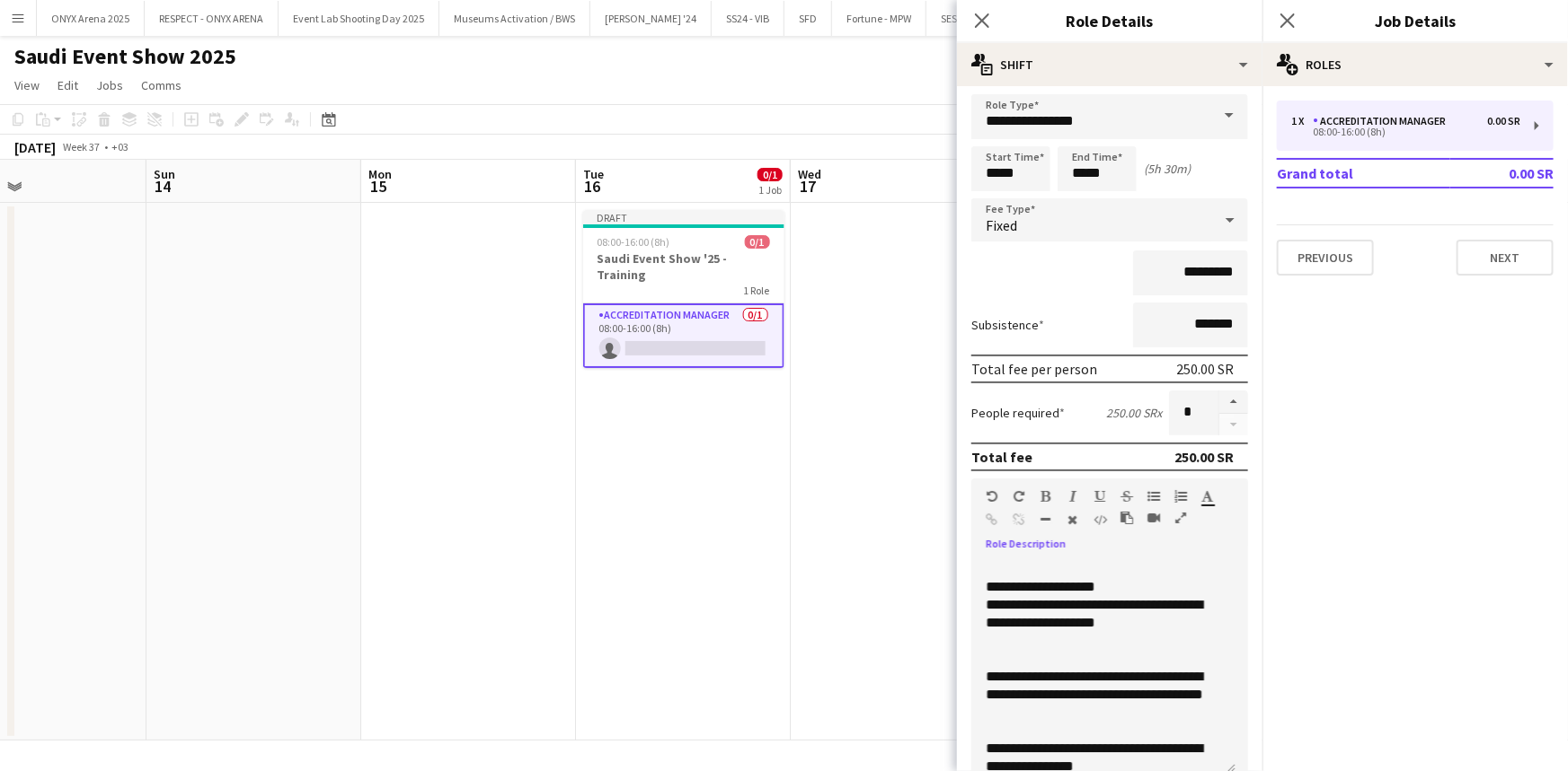
click at [1127, 596] on p "**********" at bounding box center [1103, 587] width 236 height 18
click at [988, 629] on span "**********" at bounding box center [1094, 614] width 216 height 31
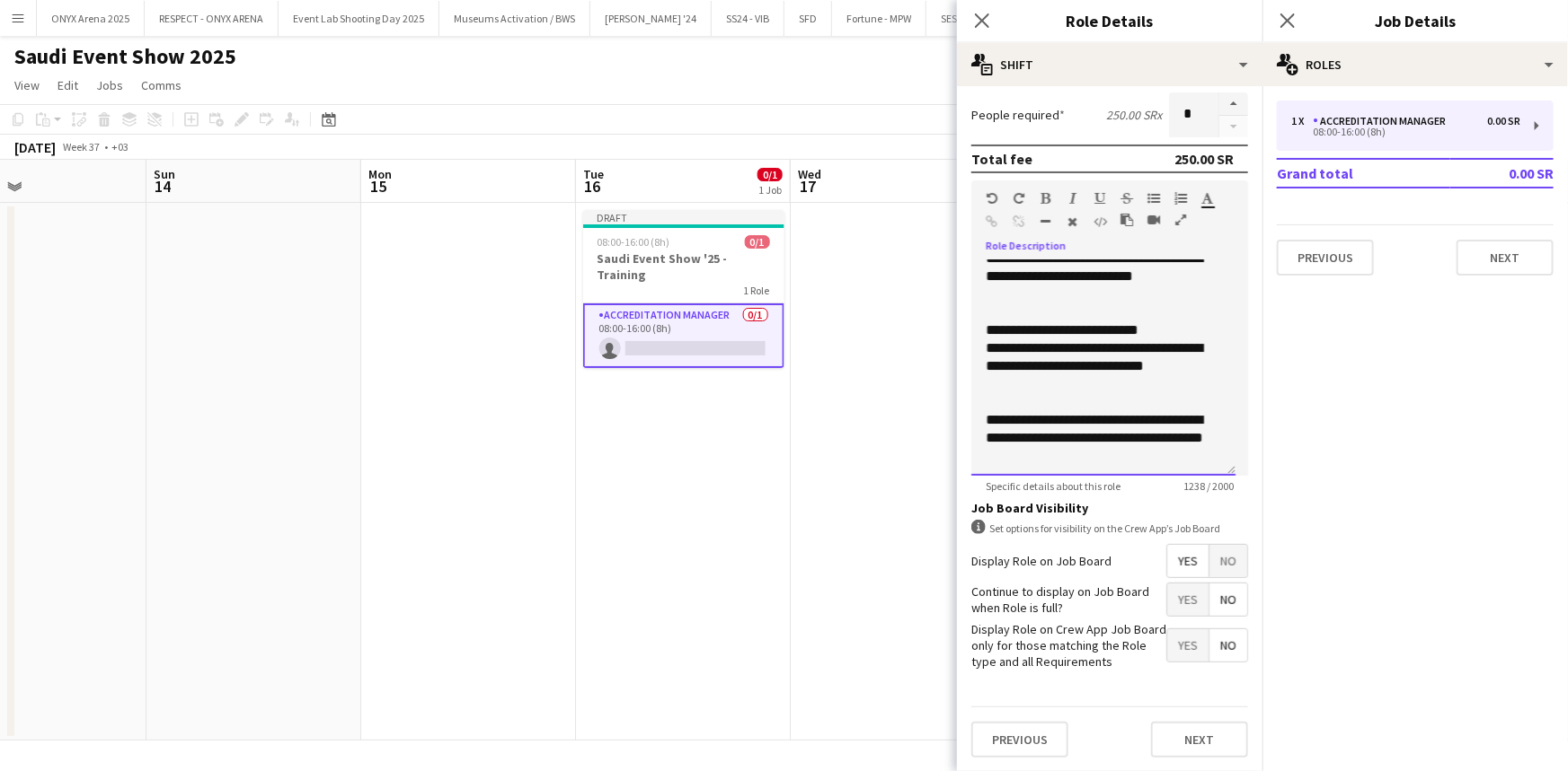
scroll to position [659, 0]
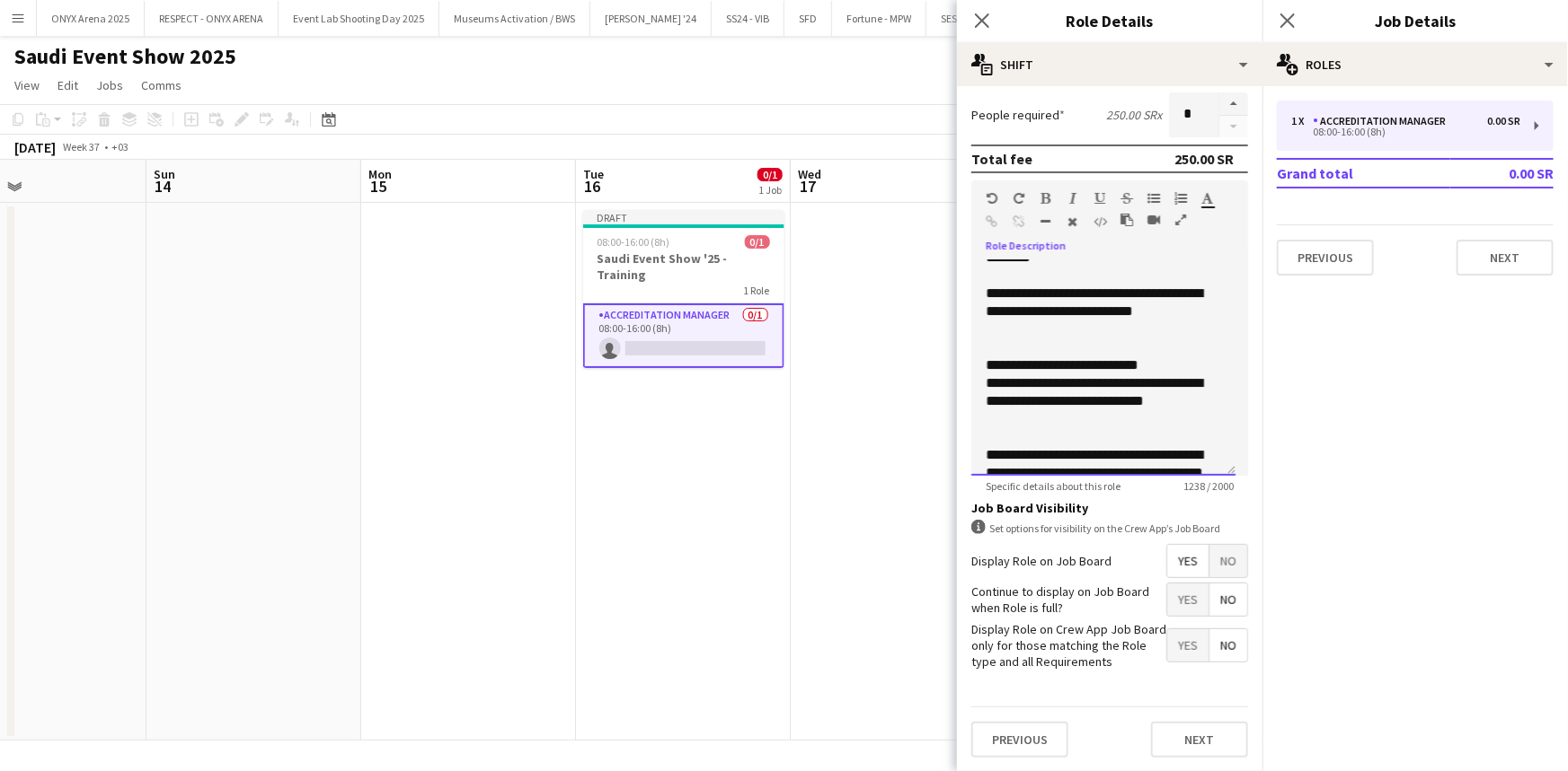
click at [1194, 407] on span "**********" at bounding box center [1094, 392] width 216 height 31
click at [1137, 407] on span "**********" at bounding box center [1094, 392] width 216 height 31
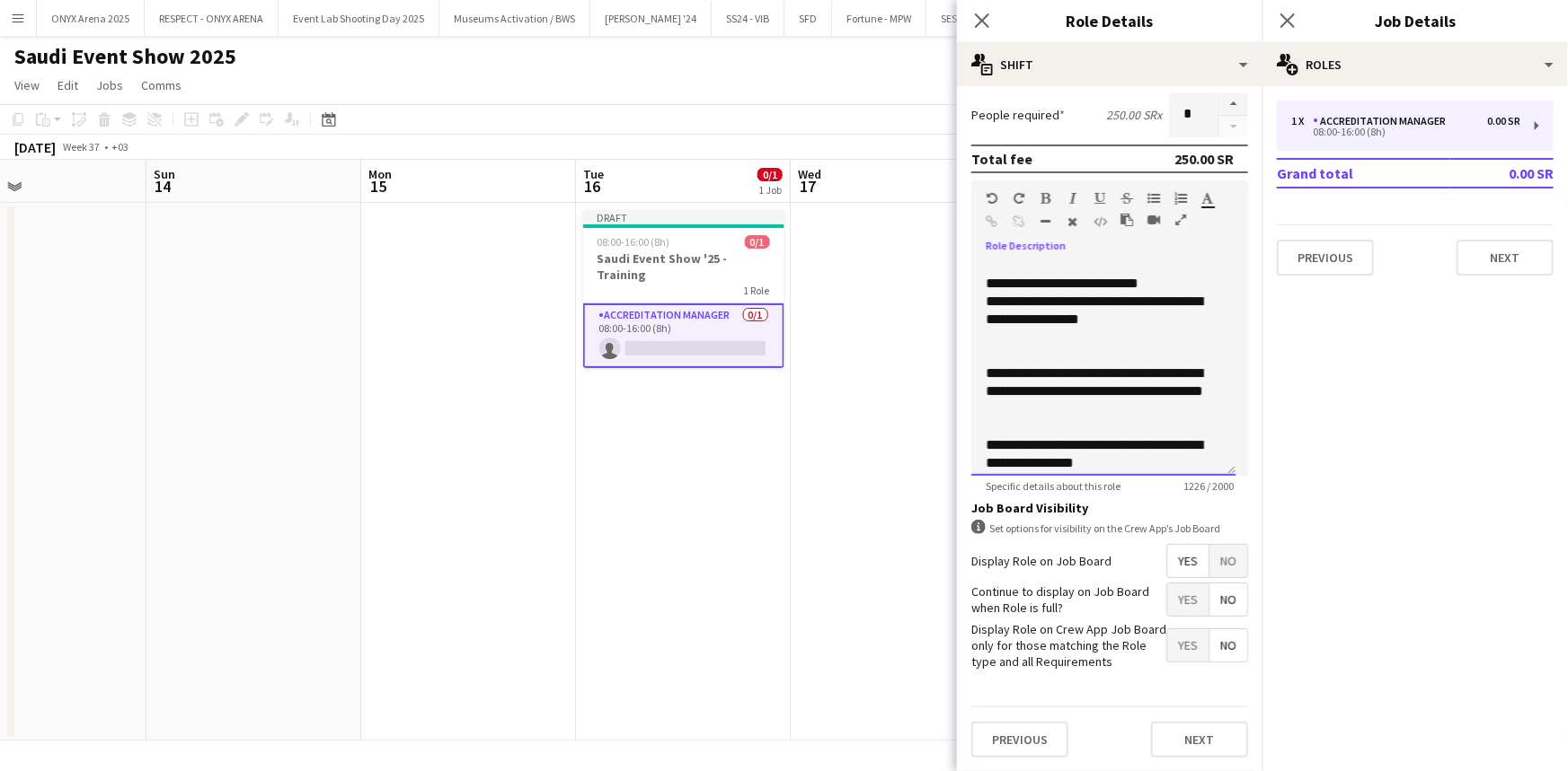
click at [1090, 326] on span "**********" at bounding box center [1094, 310] width 216 height 31
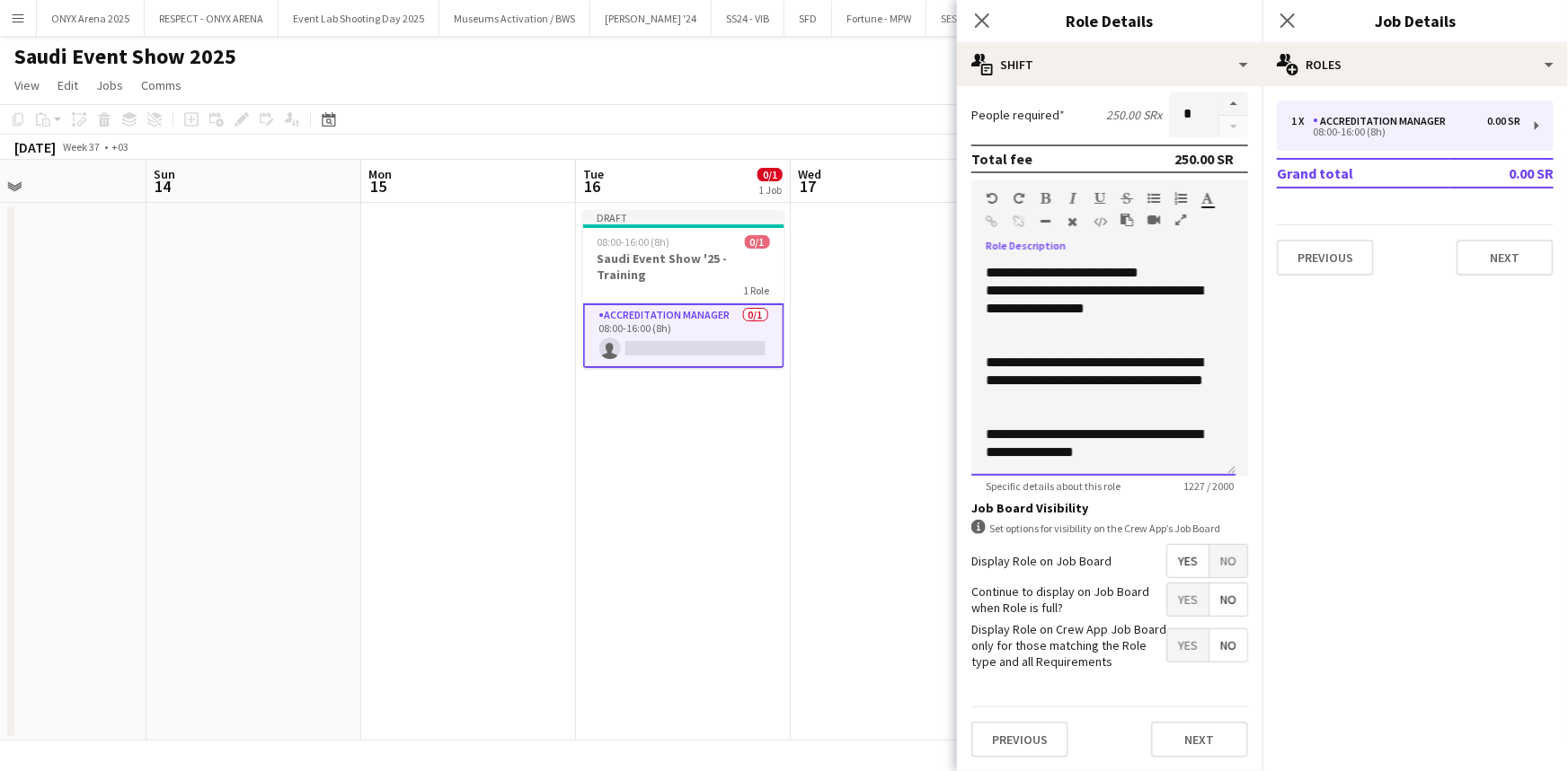
scroll to position [821, 0]
drag, startPoint x: 1061, startPoint y: 385, endPoint x: 1060, endPoint y: 350, distance: 35.0
click at [1060, 354] on p "**********" at bounding box center [1103, 371] width 236 height 36
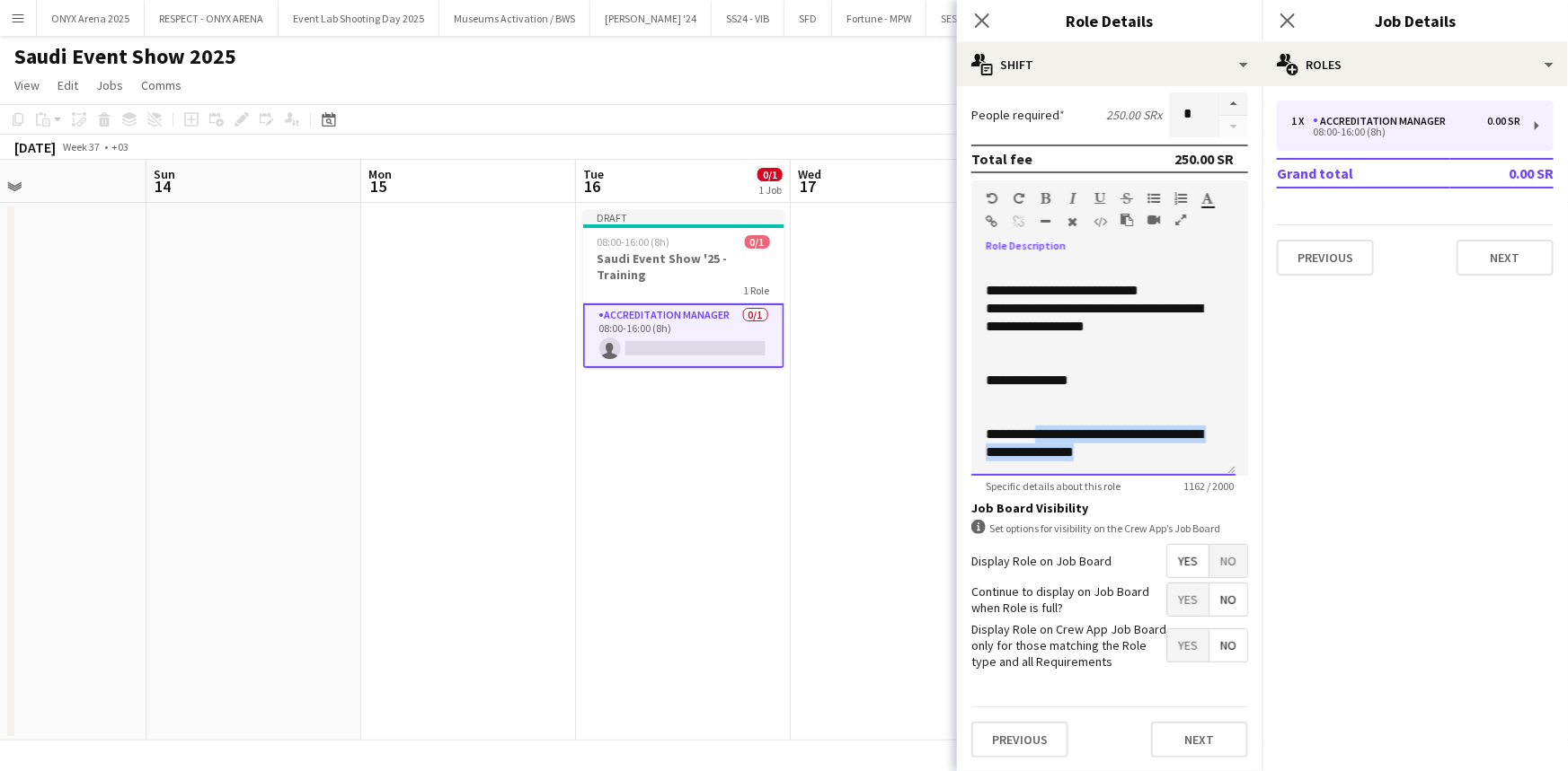
drag, startPoint x: 1044, startPoint y: 430, endPoint x: 1156, endPoint y: 446, distance: 113.1
click at [1156, 446] on p "**********" at bounding box center [1103, 443] width 236 height 36
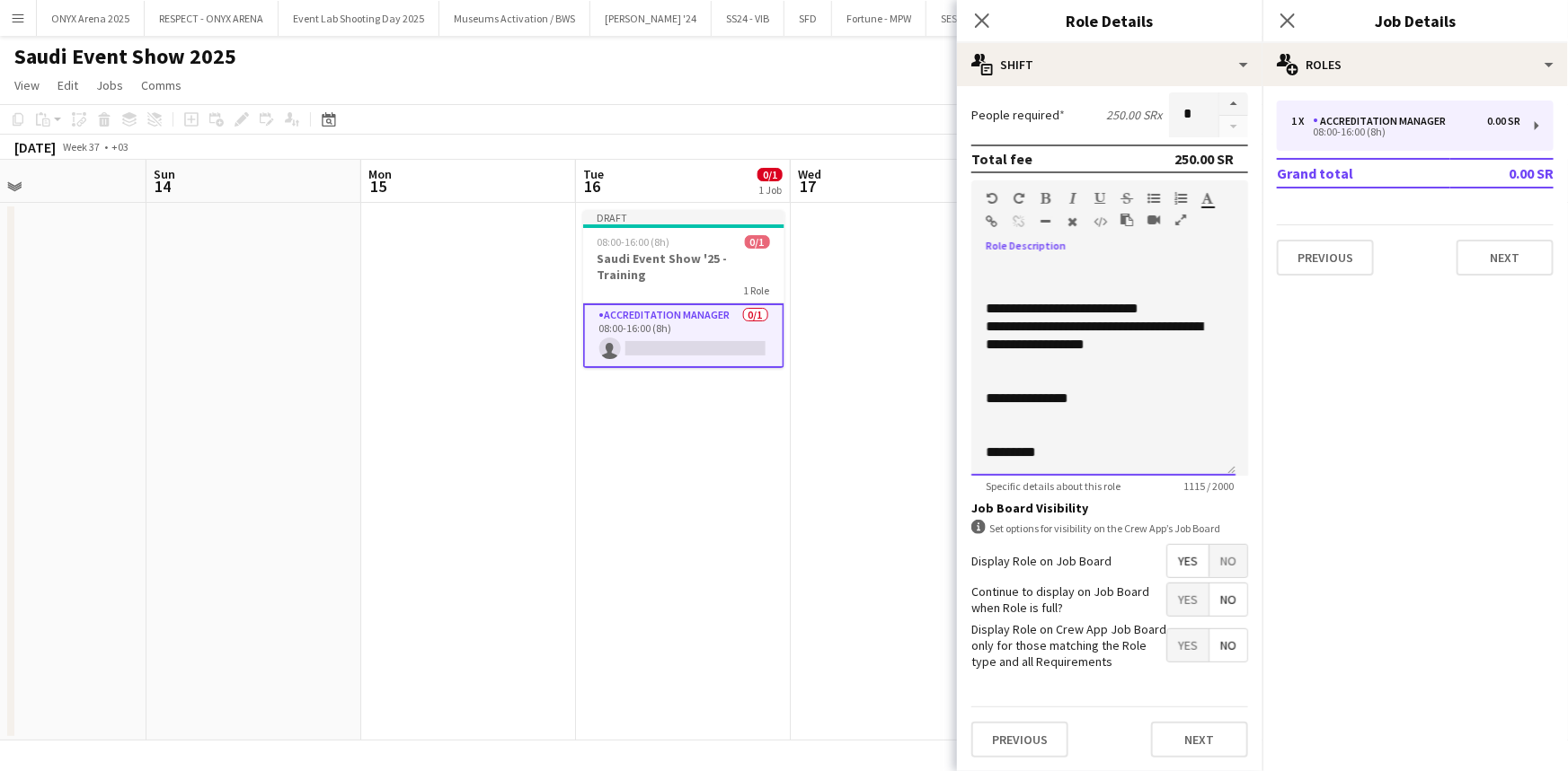
scroll to position [768, 0]
click at [986, 452] on span "**********" at bounding box center [1029, 452] width 88 height 14
click at [1168, 454] on p "**********" at bounding box center [1103, 452] width 236 height 18
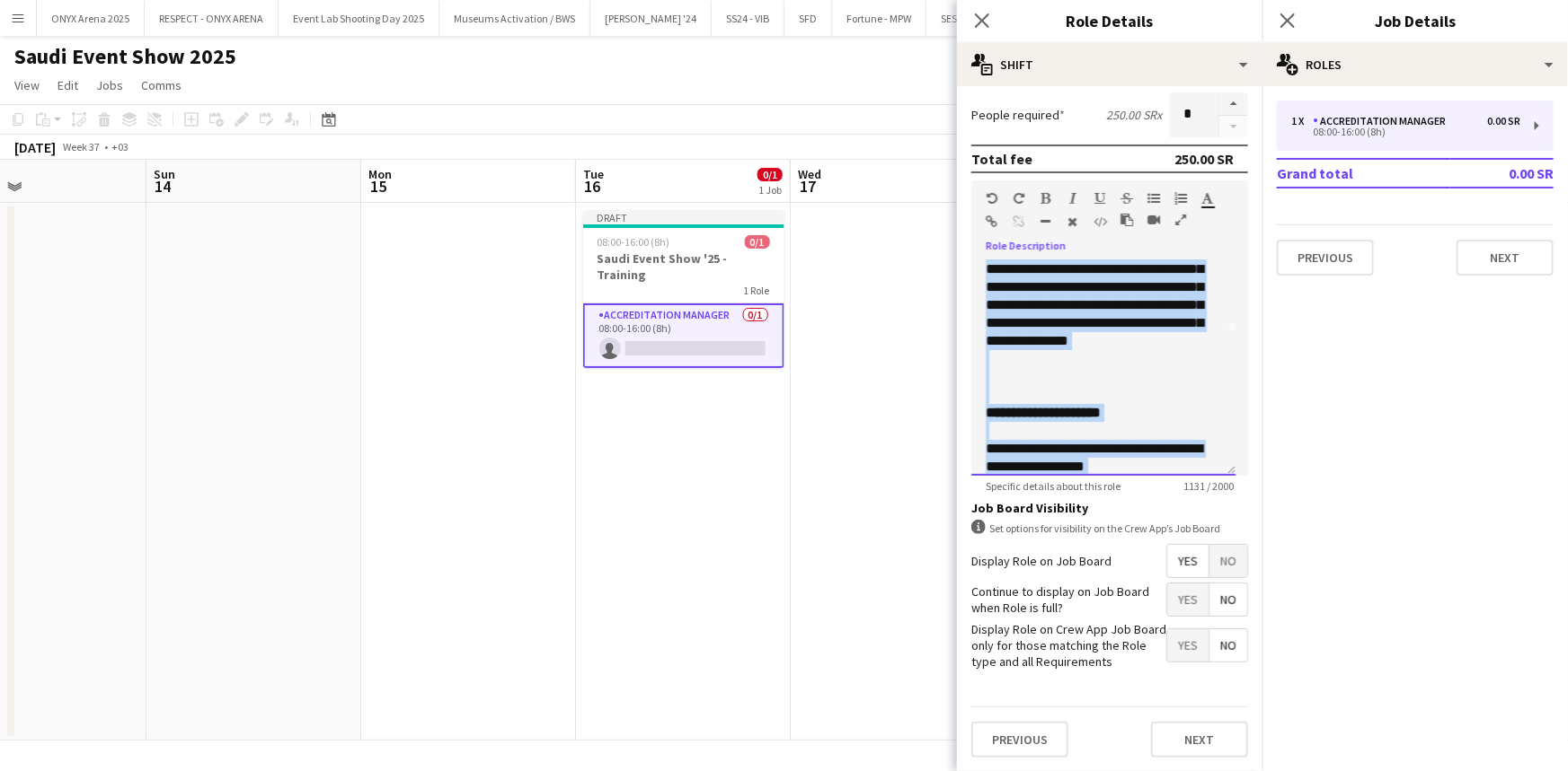
scroll to position [0, 0]
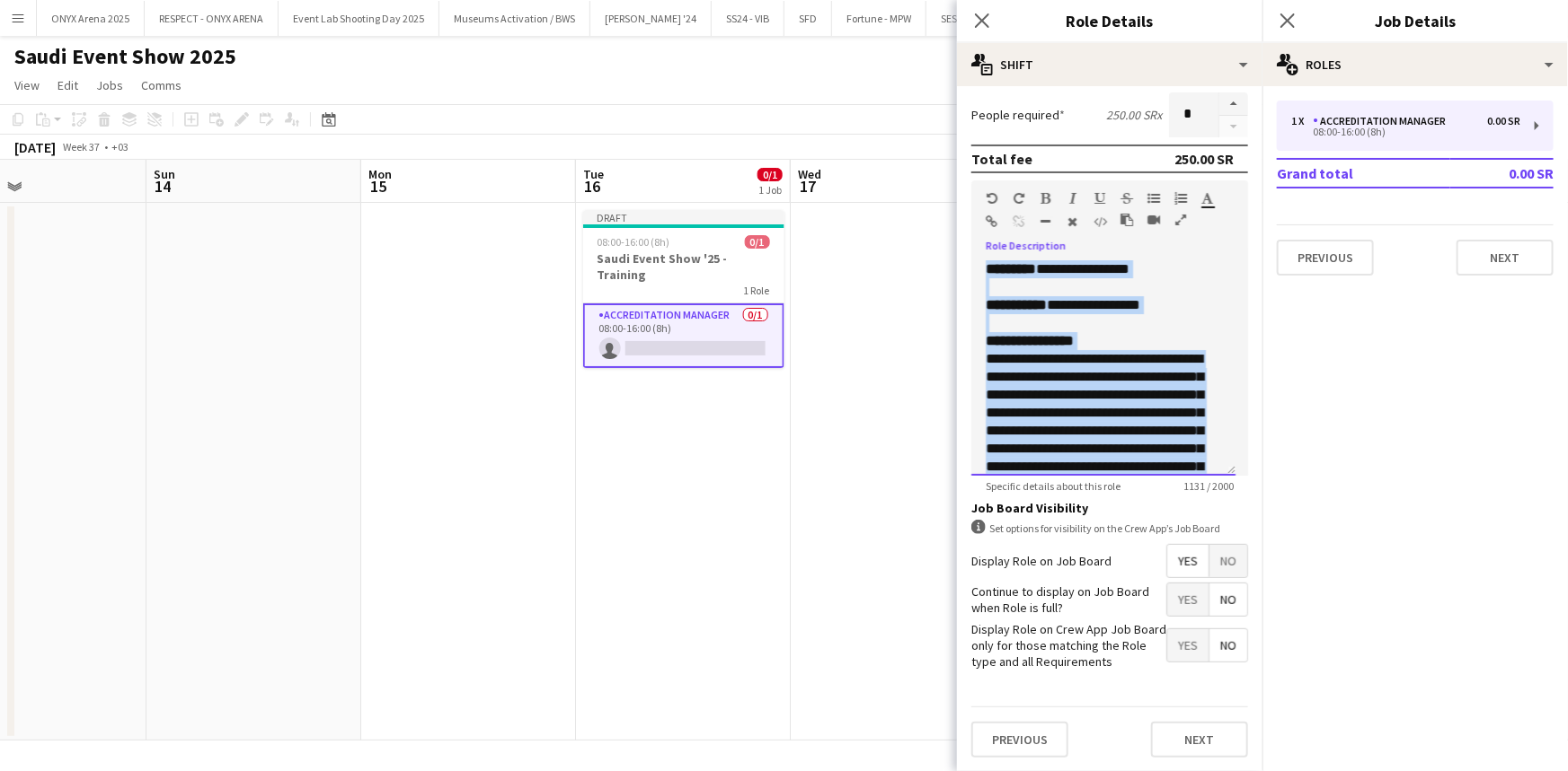
drag, startPoint x: 1126, startPoint y: 454, endPoint x: 983, endPoint y: 254, distance: 245.9
click at [983, 254] on div "**********" at bounding box center [1109, 362] width 277 height 228
copy div "**********"
click at [1194, 360] on p "**********" at bounding box center [1103, 422] width 236 height 144
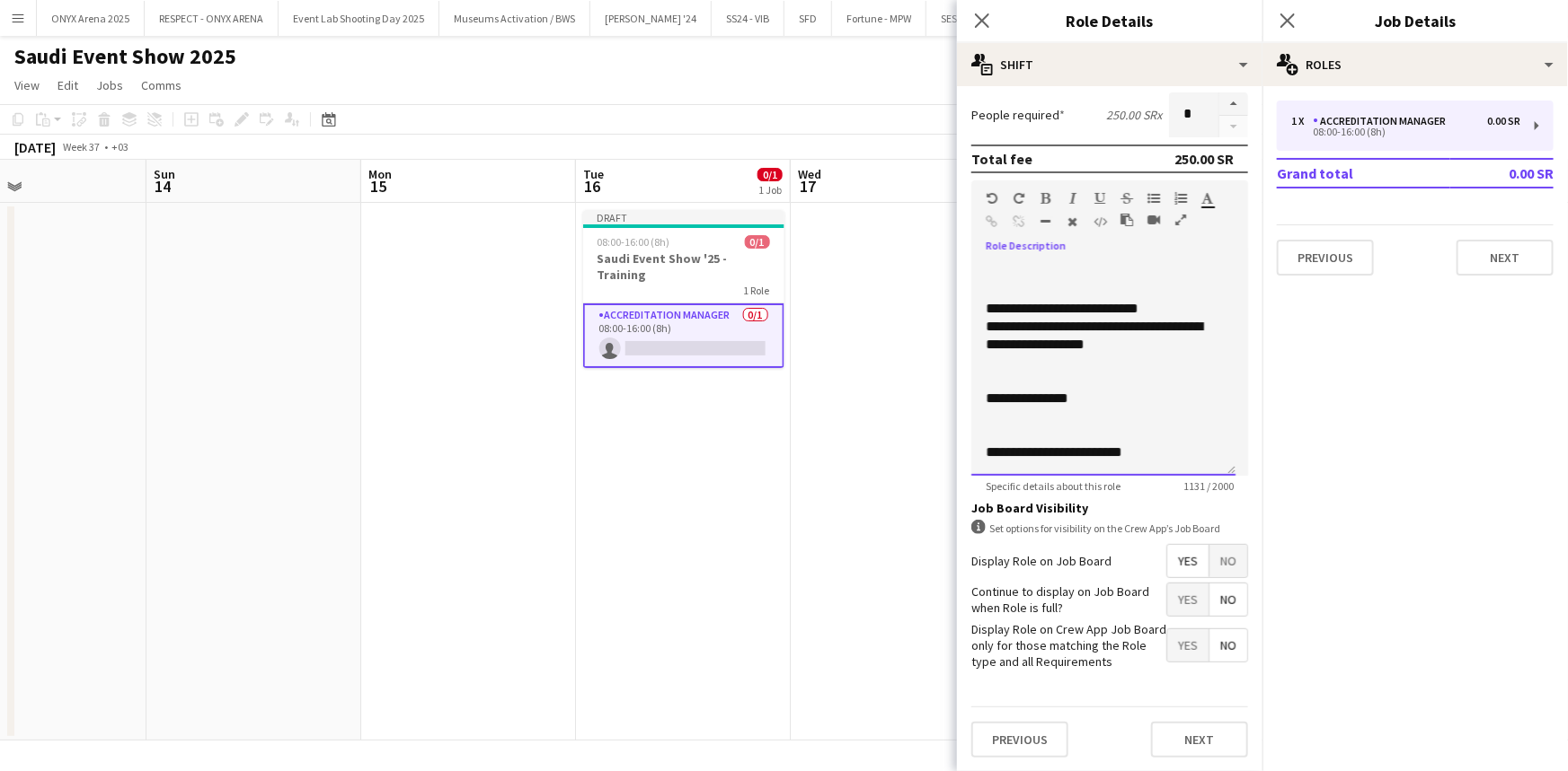
scroll to position [686, 0]
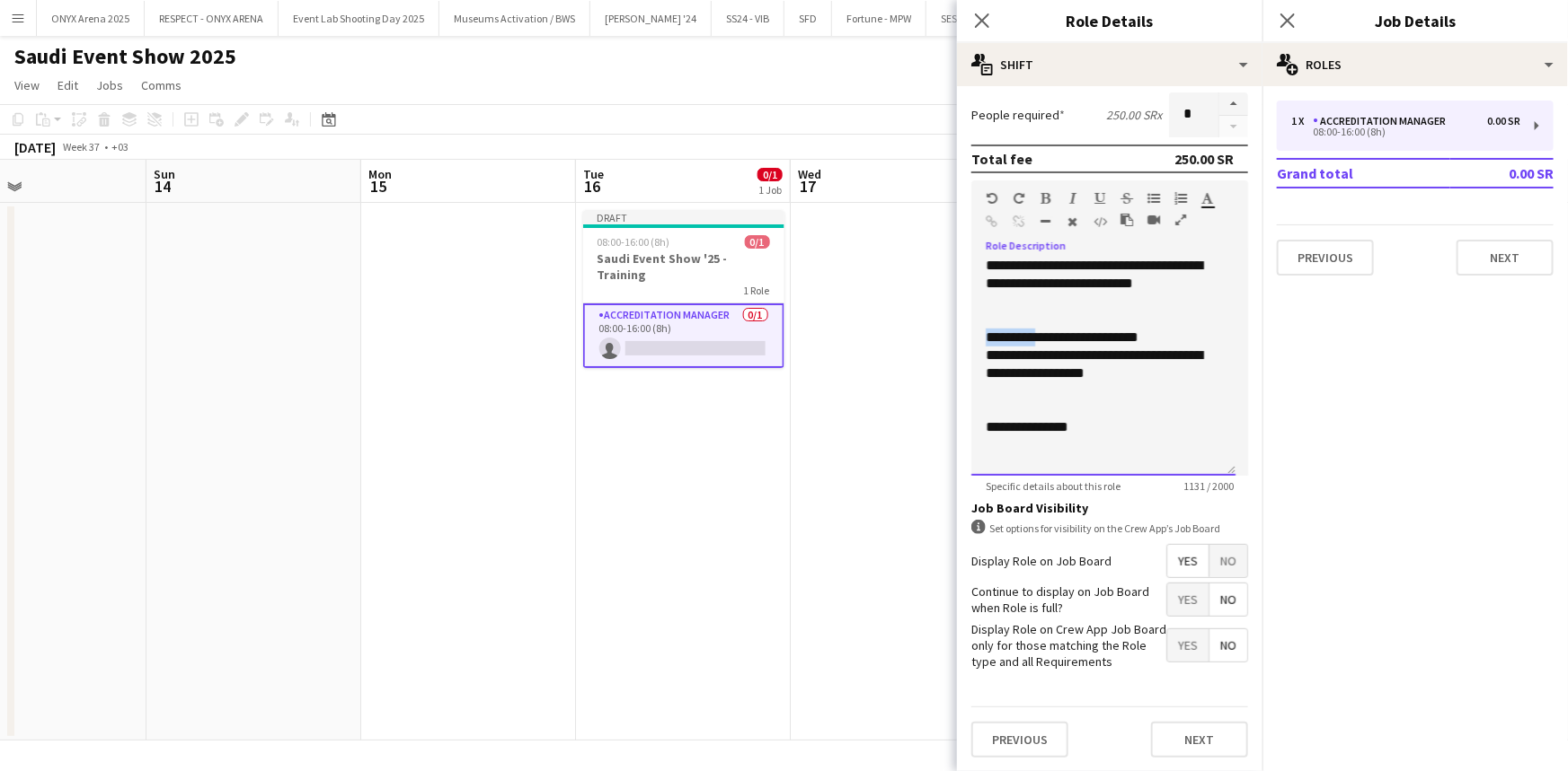
drag, startPoint x: 983, startPoint y: 385, endPoint x: 1040, endPoint y: 387, distance: 57.0
click at [1040, 387] on div "**********" at bounding box center [1103, 368] width 264 height 215
drag, startPoint x: 982, startPoint y: 404, endPoint x: 1070, endPoint y: 407, distance: 88.1
click at [1070, 407] on div "**********" at bounding box center [1103, 368] width 264 height 215
drag, startPoint x: 985, startPoint y: 422, endPoint x: 1080, endPoint y: 426, distance: 95.1
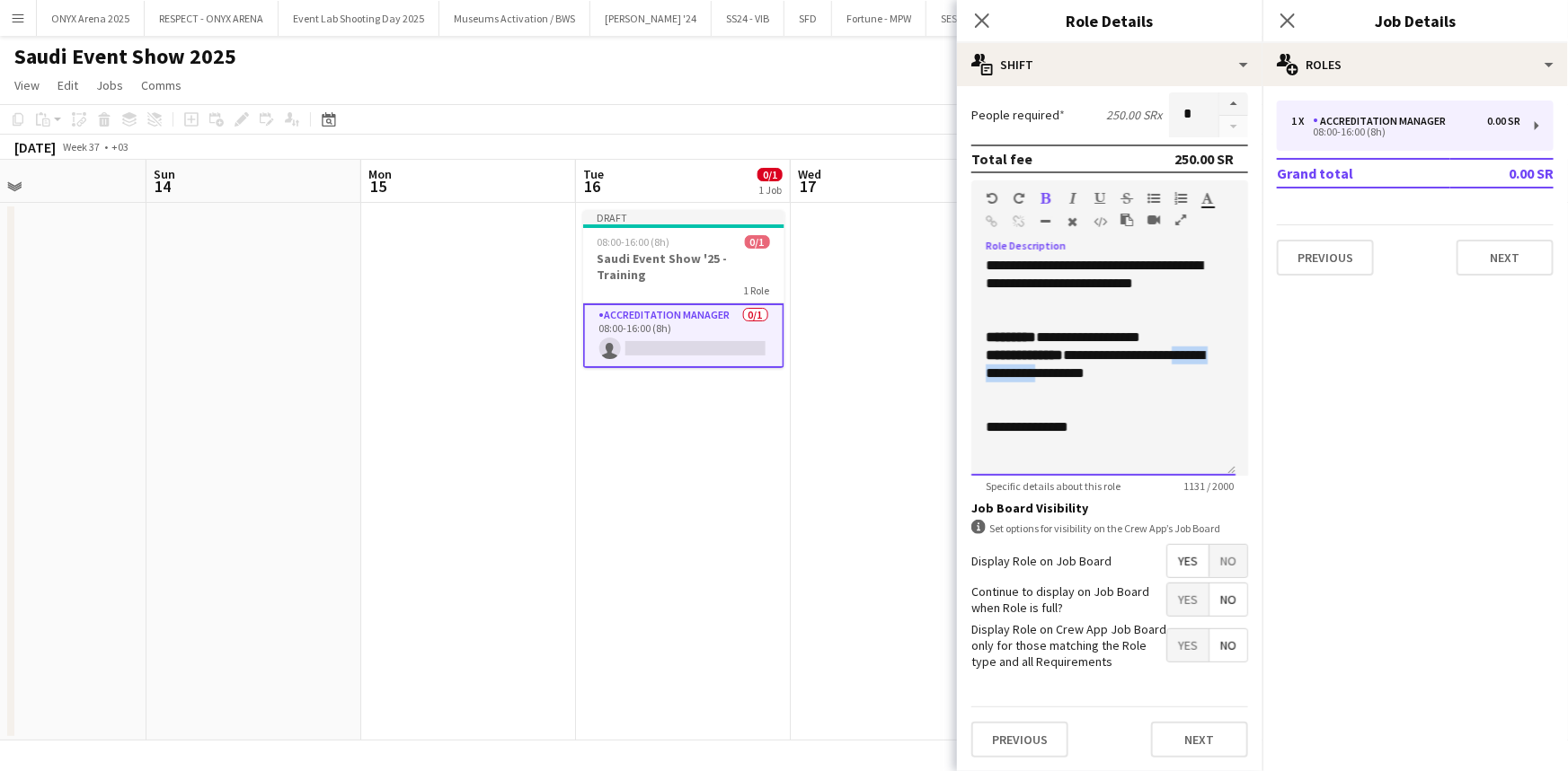
click at [1080, 426] on div "**********" at bounding box center [1103, 368] width 264 height 215
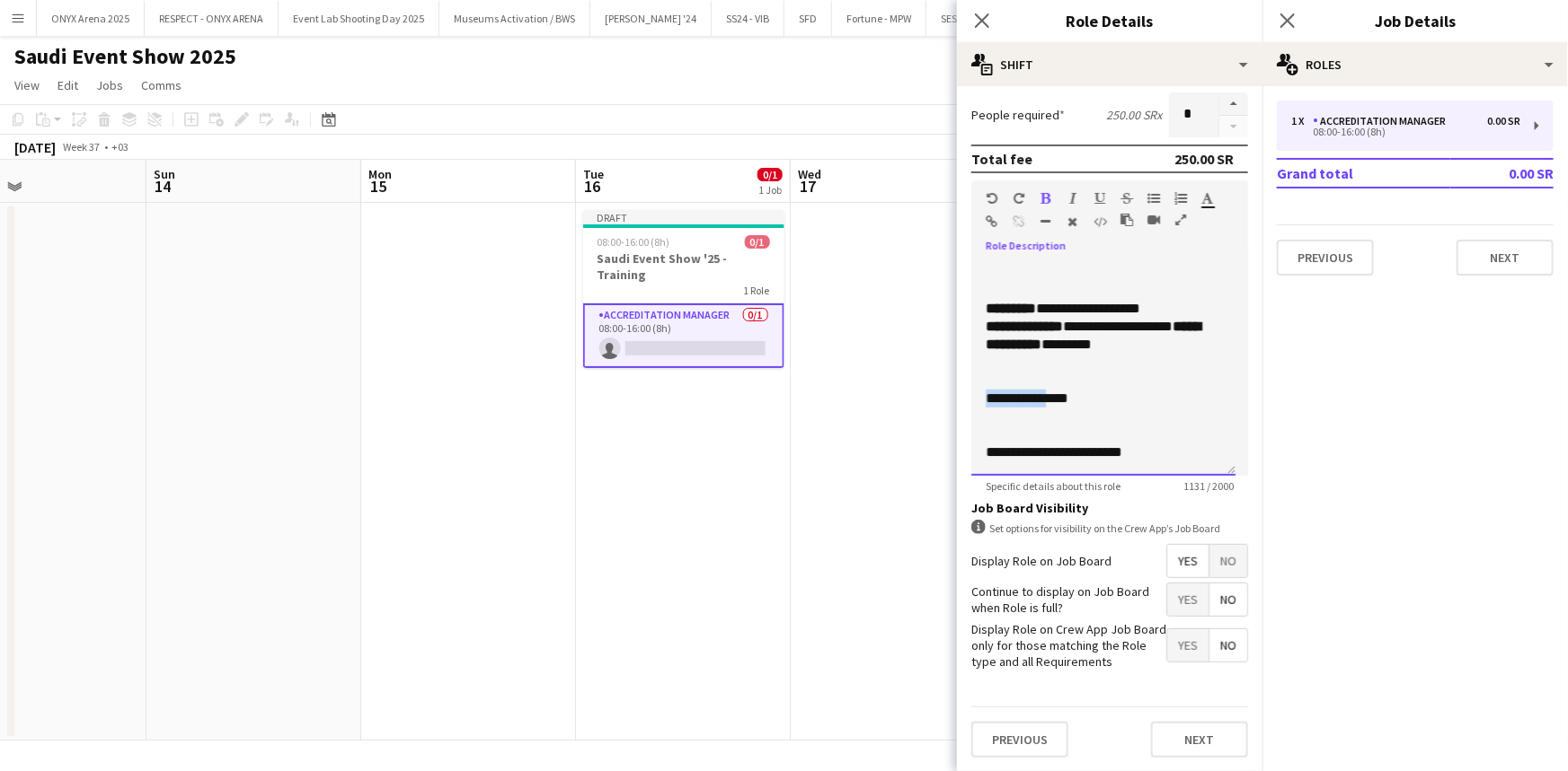
drag, startPoint x: 986, startPoint y: 400, endPoint x: 1058, endPoint y: 404, distance: 72.1
click at [1058, 404] on span "**********" at bounding box center [1027, 399] width 82 height 14
drag, startPoint x: 992, startPoint y: 455, endPoint x: 1088, endPoint y: 454, distance: 96.0
click at [1088, 454] on span "**********" at bounding box center [1054, 452] width 137 height 14
drag, startPoint x: 1096, startPoint y: 452, endPoint x: 987, endPoint y: 448, distance: 109.1
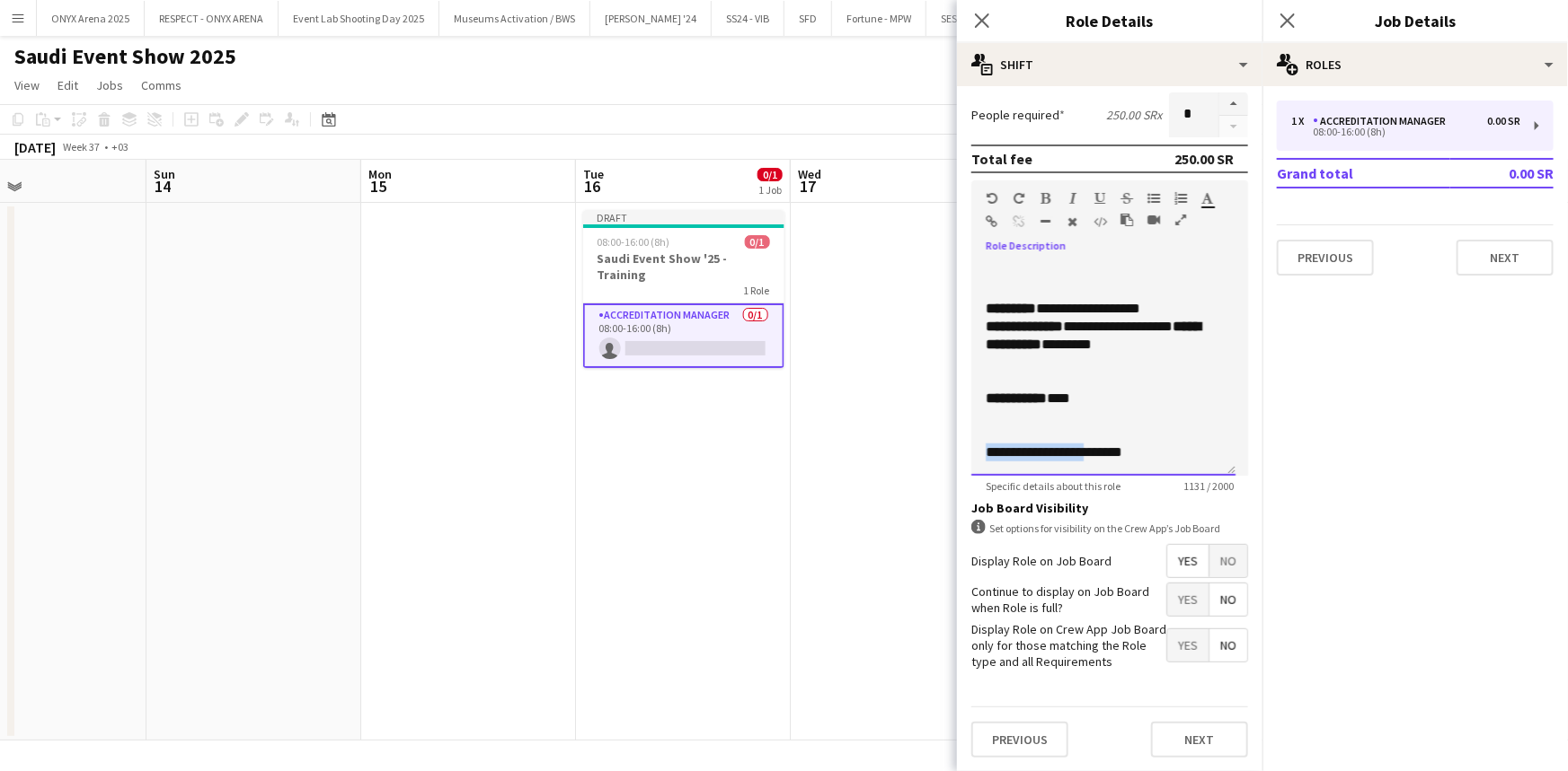
click at [987, 448] on span "**********" at bounding box center [1054, 452] width 137 height 14
click at [1122, 414] on p at bounding box center [1103, 416] width 236 height 18
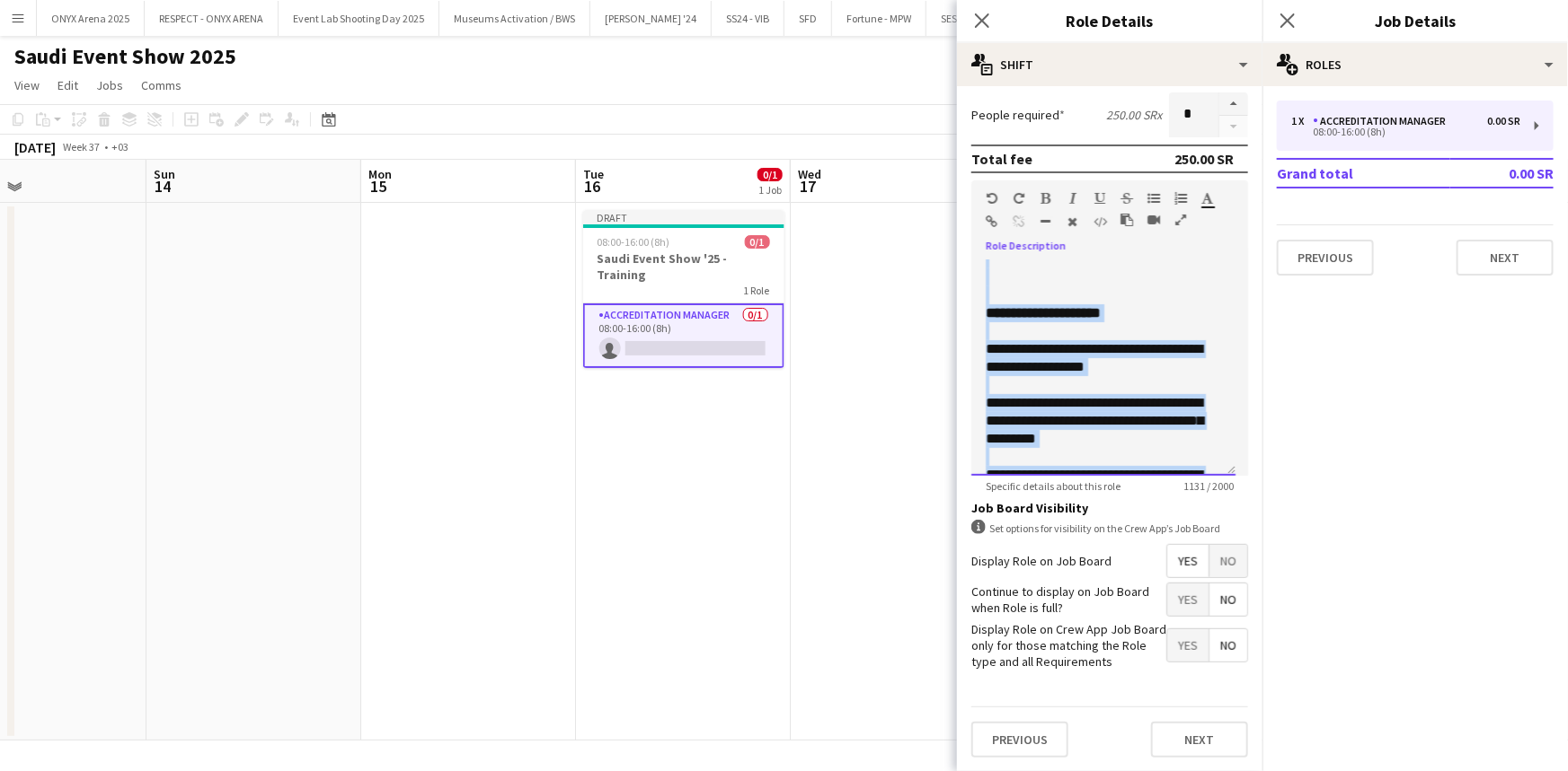
scroll to position [0, 0]
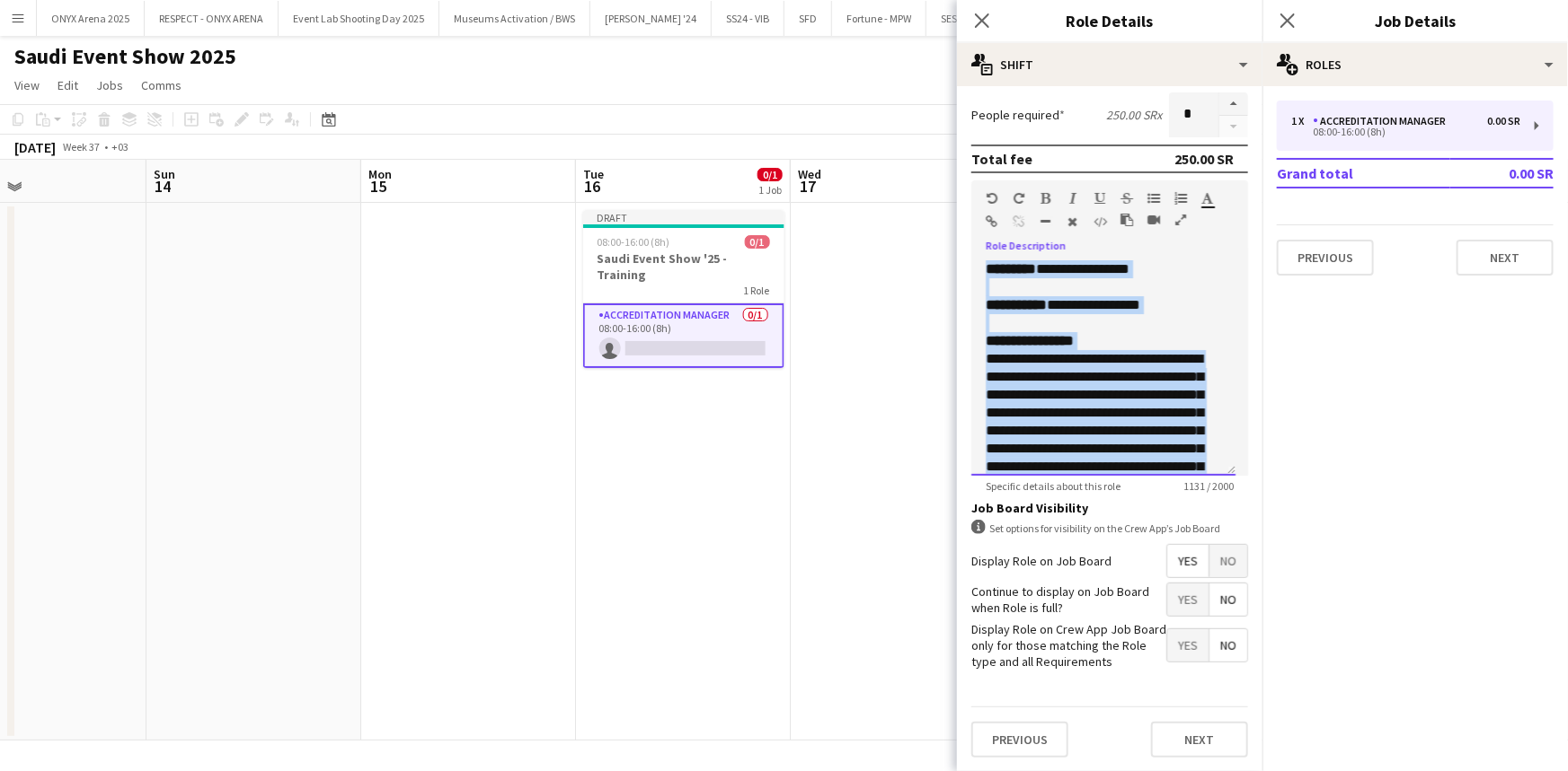
drag, startPoint x: 1163, startPoint y: 445, endPoint x: 982, endPoint y: 266, distance: 254.6
click at [982, 266] on div "**********" at bounding box center [1103, 368] width 264 height 215
copy div "**********"
click at [1178, 337] on p "**********" at bounding box center [1103, 341] width 236 height 18
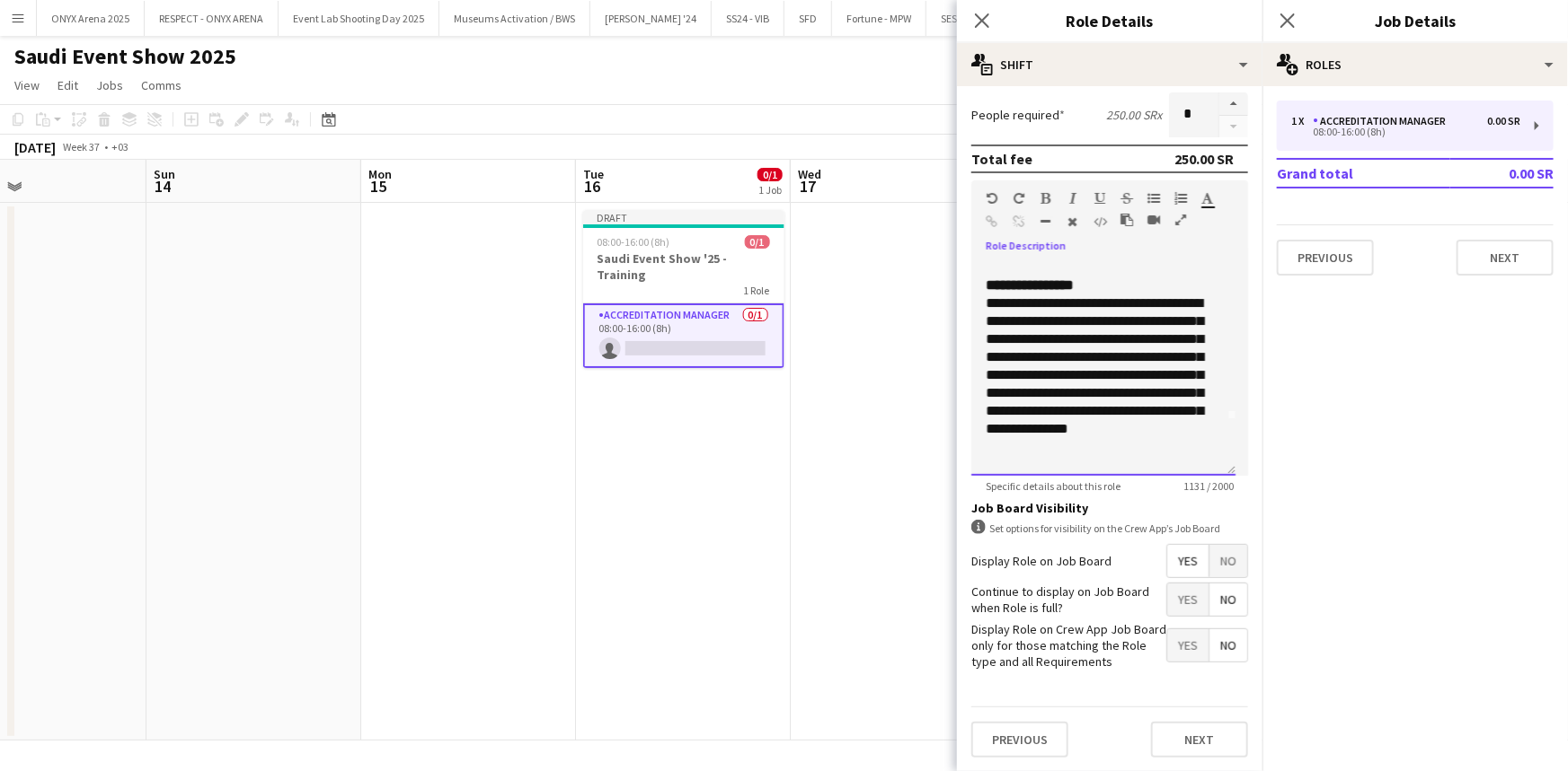
scroll to position [80, 0]
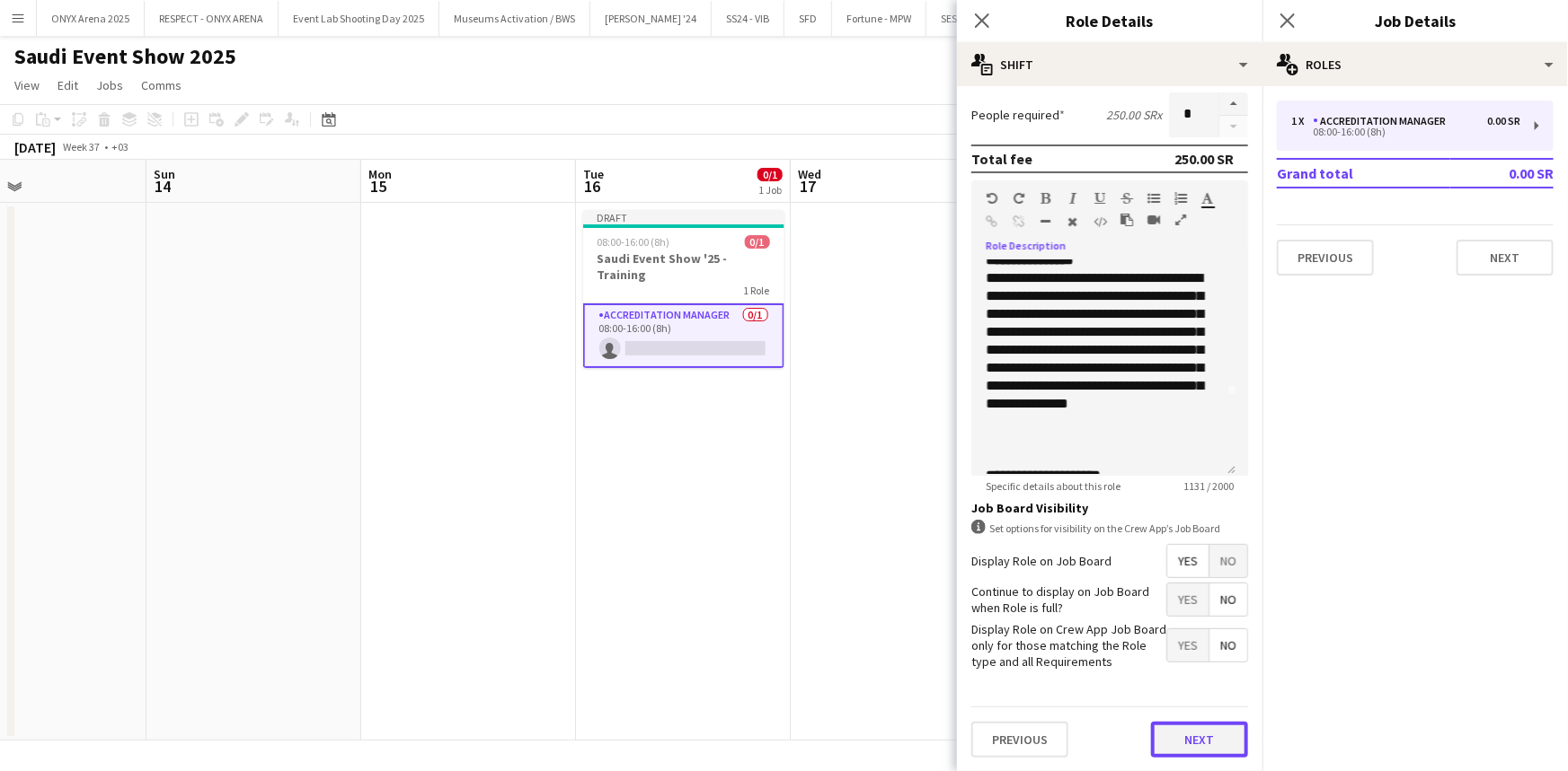
click at [1190, 732] on button "Next" at bounding box center [1199, 739] width 97 height 36
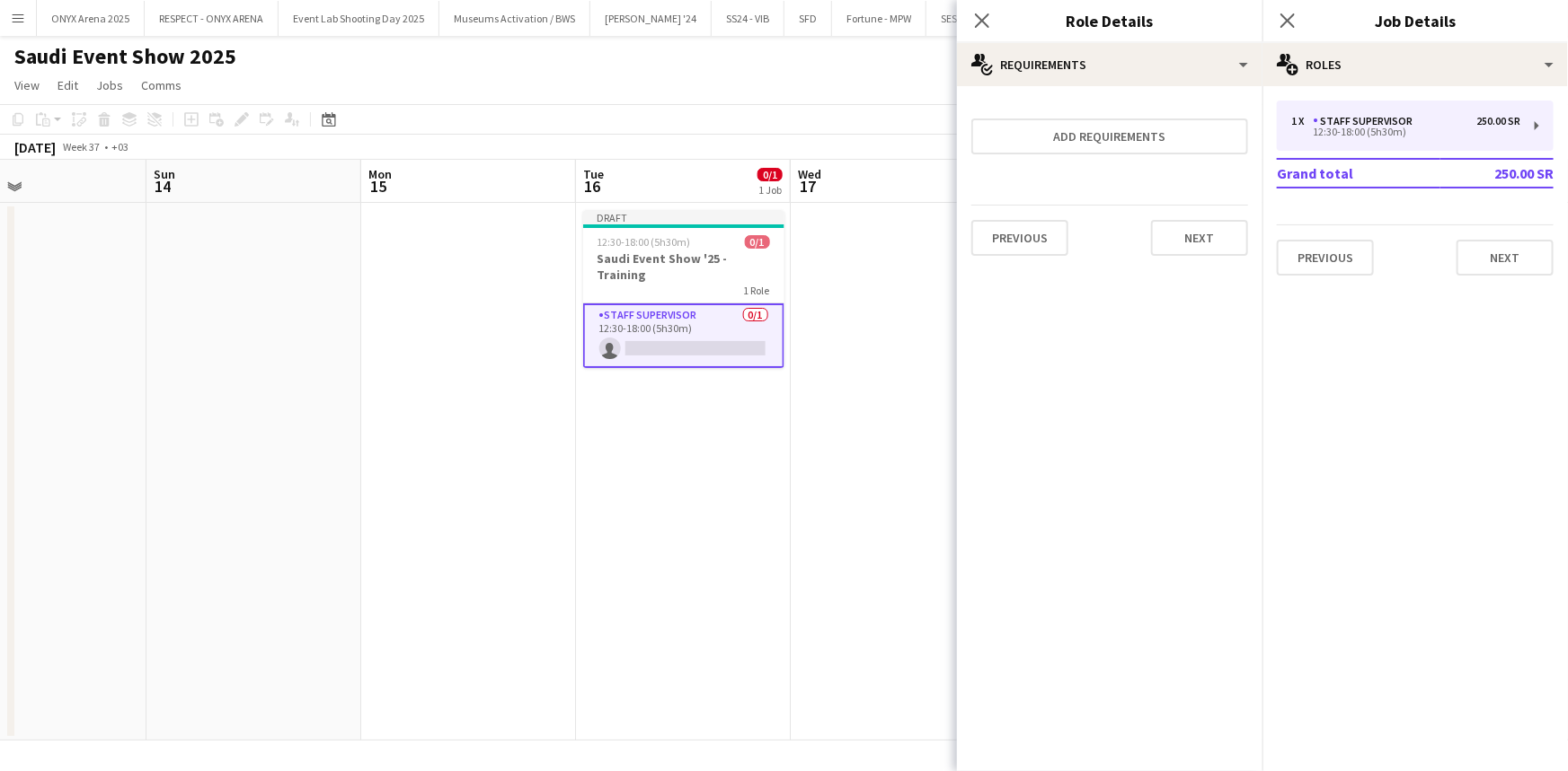
scroll to position [0, 0]
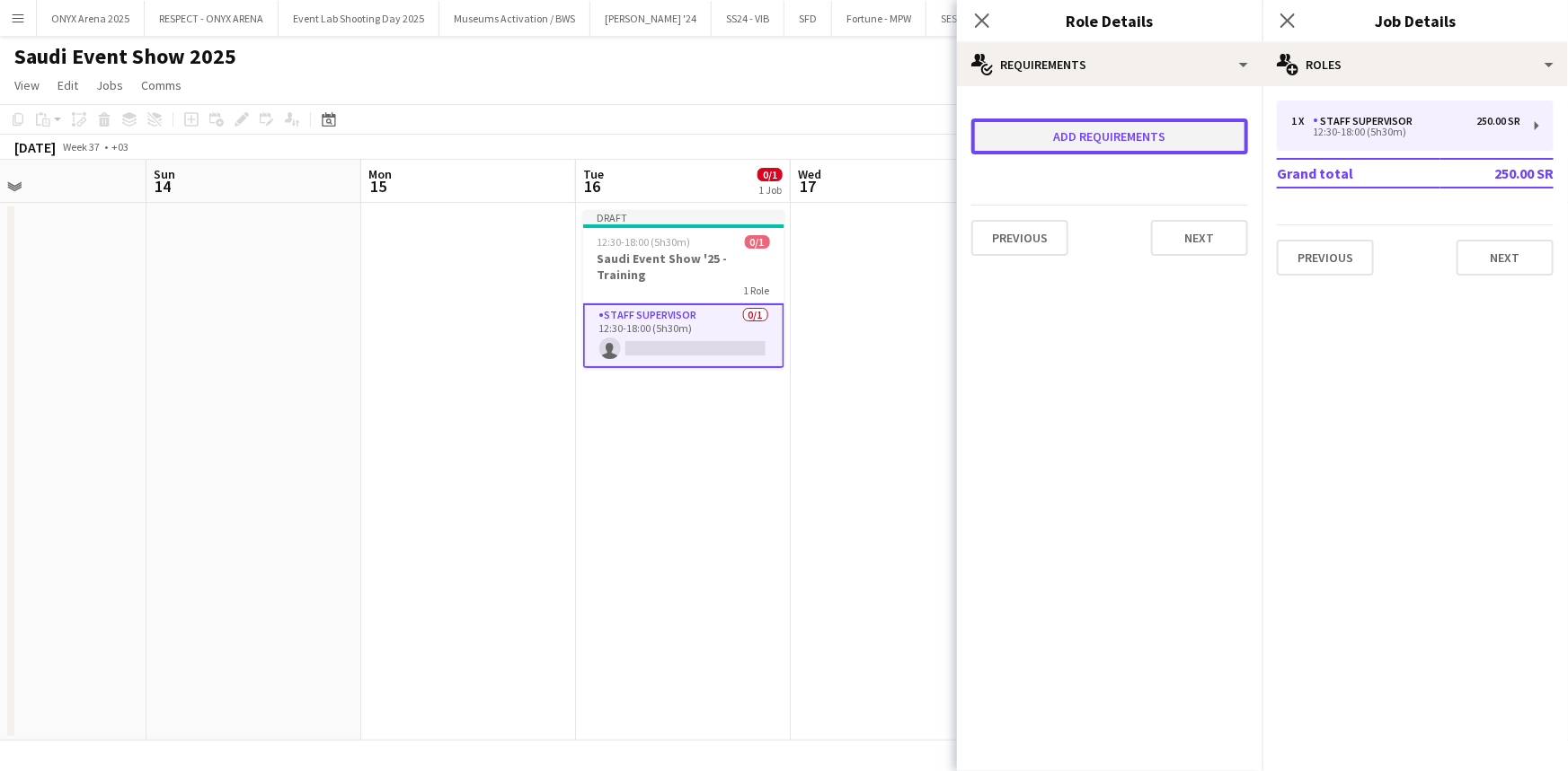
click at [1169, 148] on button "Add requirements" at bounding box center [1109, 136] width 277 height 36
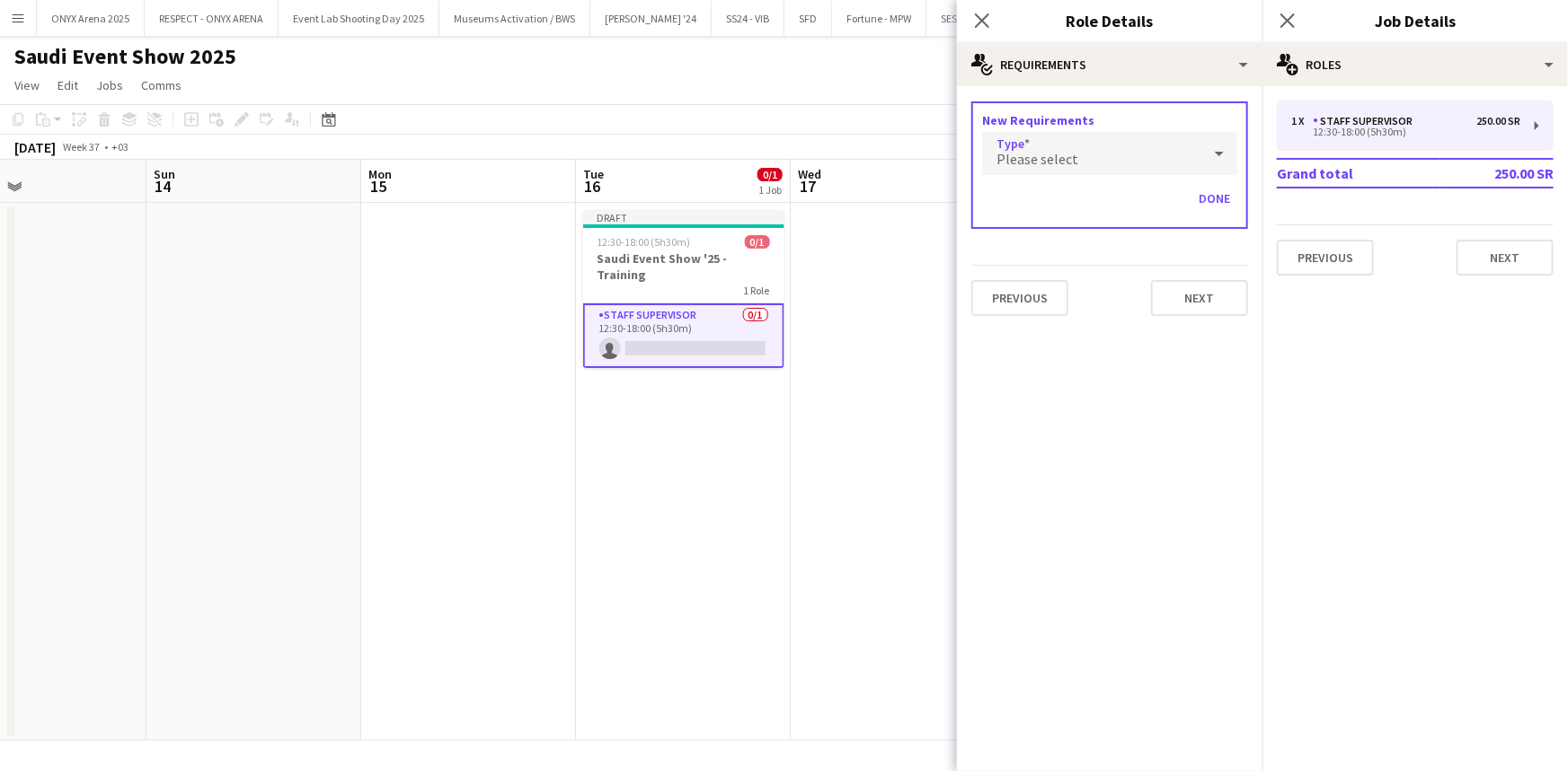
click at [1161, 165] on div "Please select" at bounding box center [1092, 153] width 219 height 43
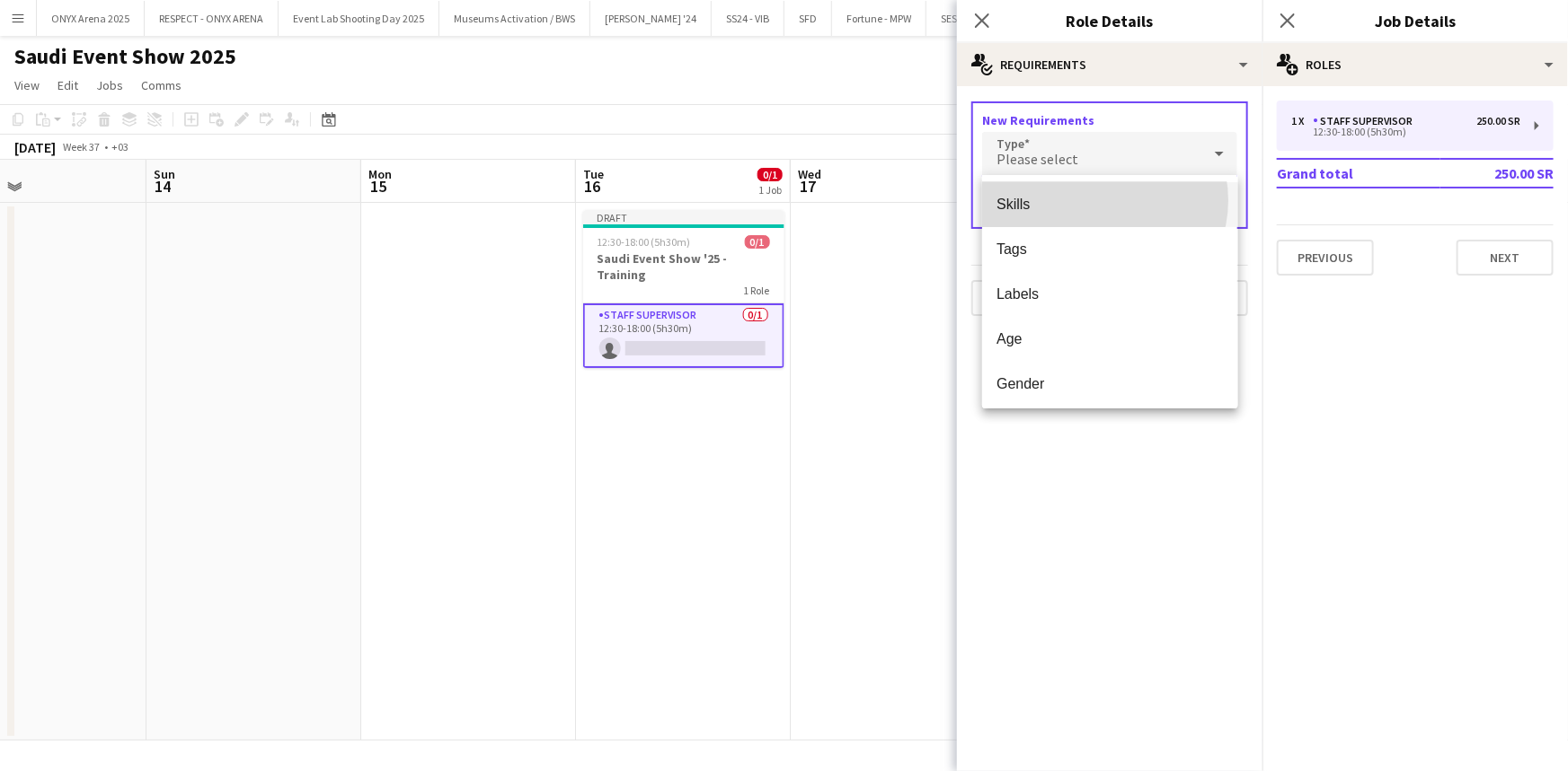
click at [1100, 200] on span "Skills" at bounding box center [1109, 205] width 226 height 17
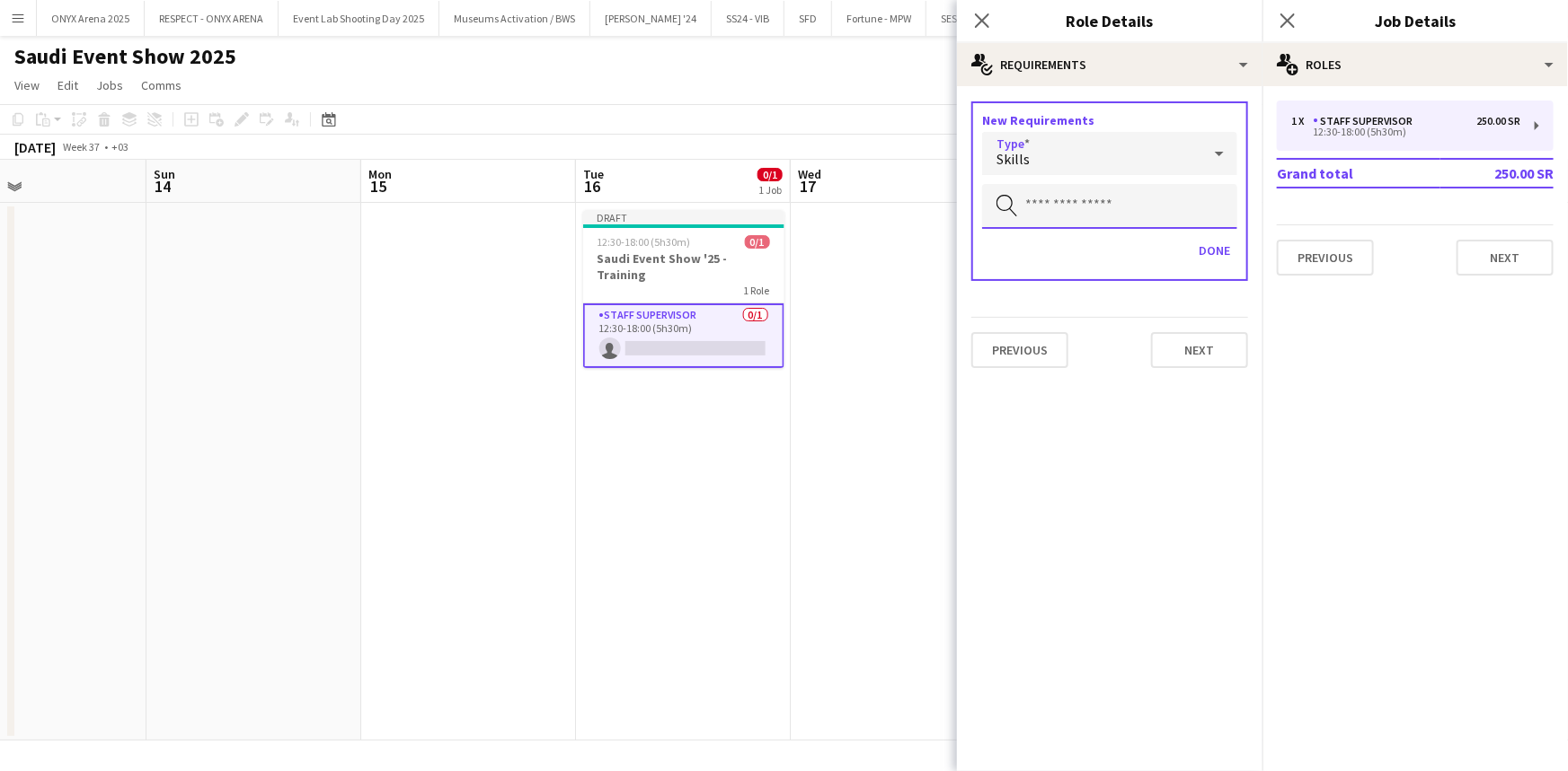
click at [1100, 202] on input "text" at bounding box center [1109, 207] width 255 height 45
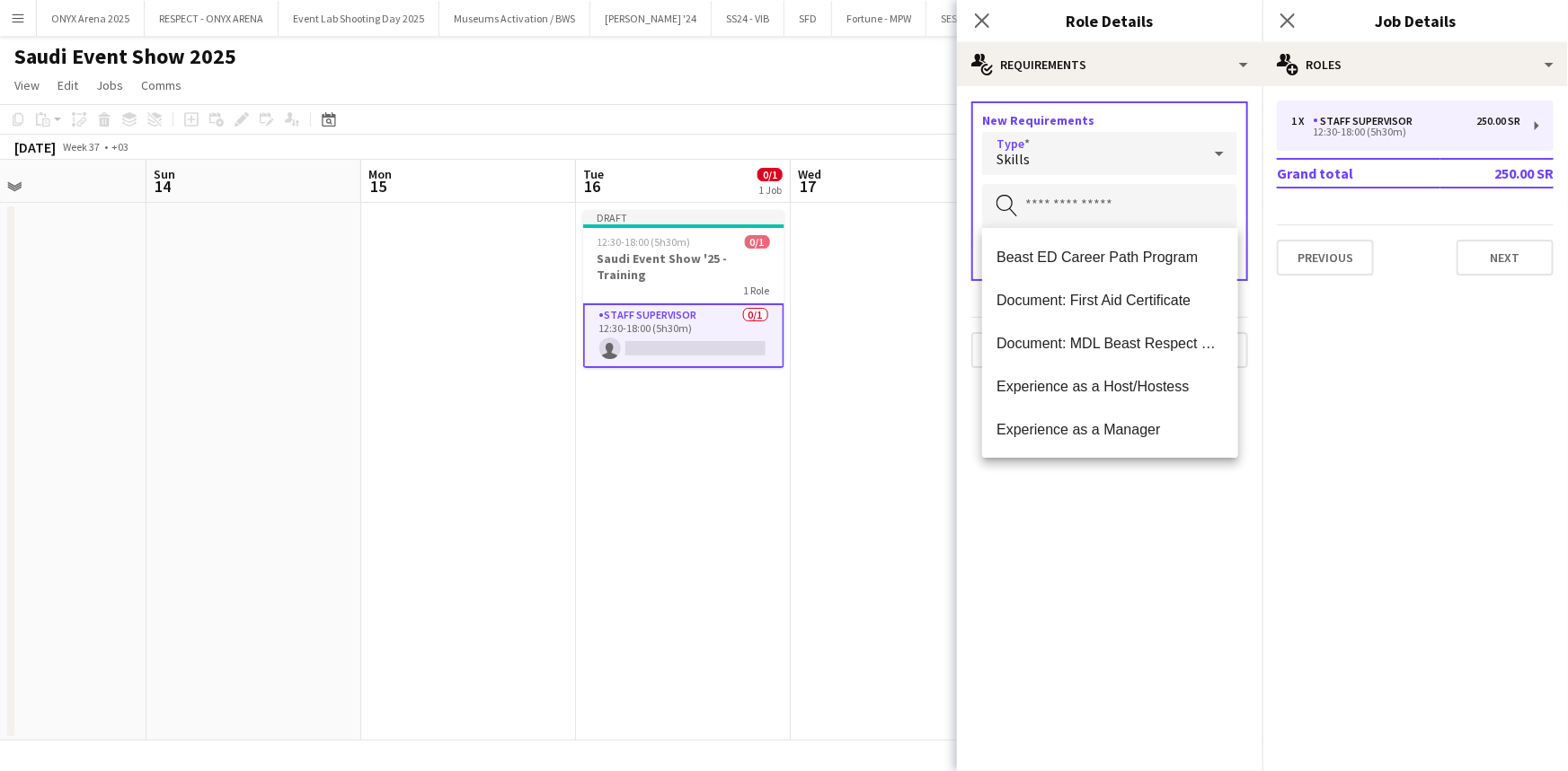
click at [1213, 152] on icon at bounding box center [1219, 153] width 21 height 36
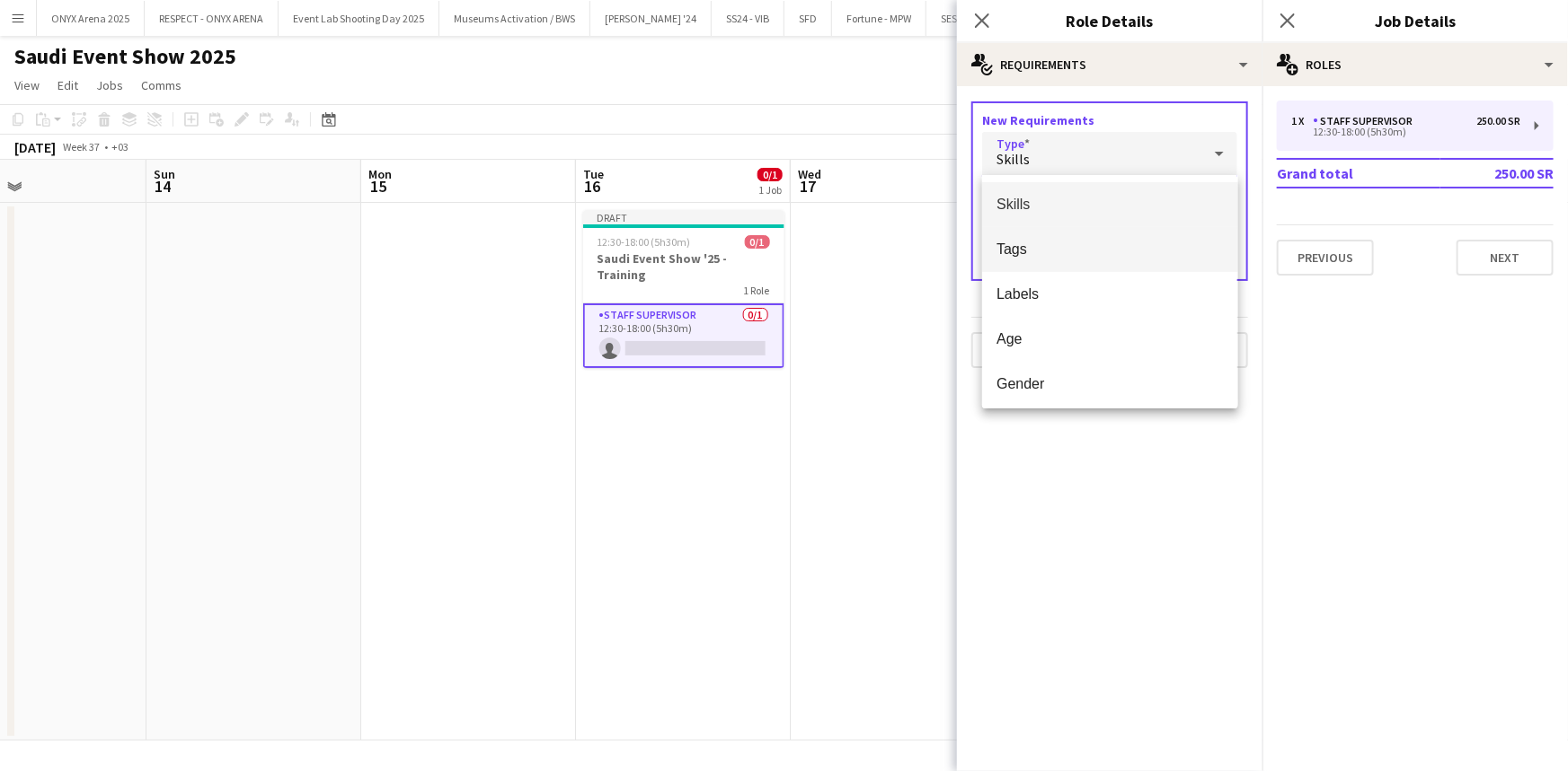
click at [1066, 251] on span "Tags" at bounding box center [1109, 249] width 226 height 17
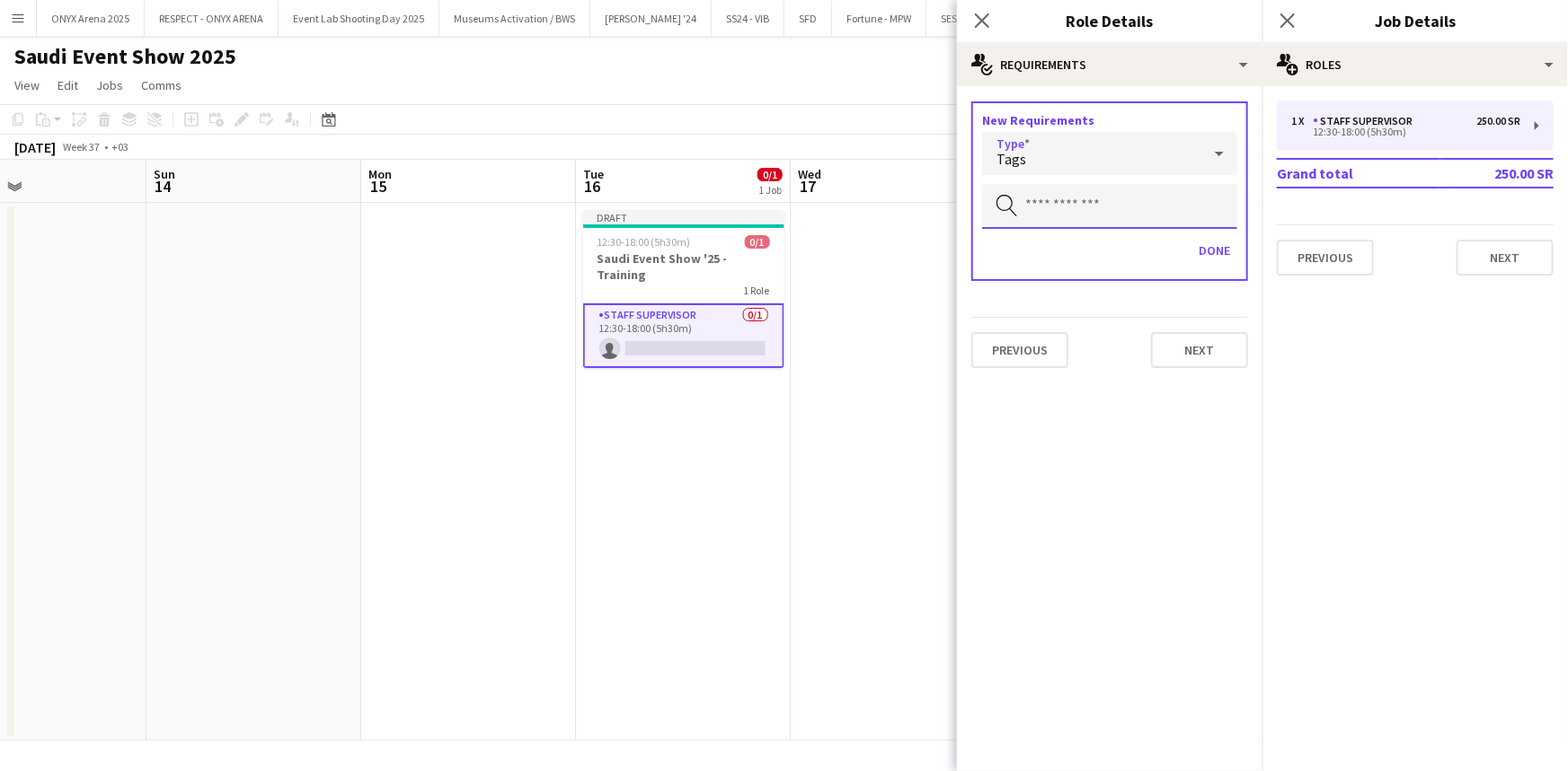
click at [1062, 197] on input "text" at bounding box center [1109, 207] width 255 height 45
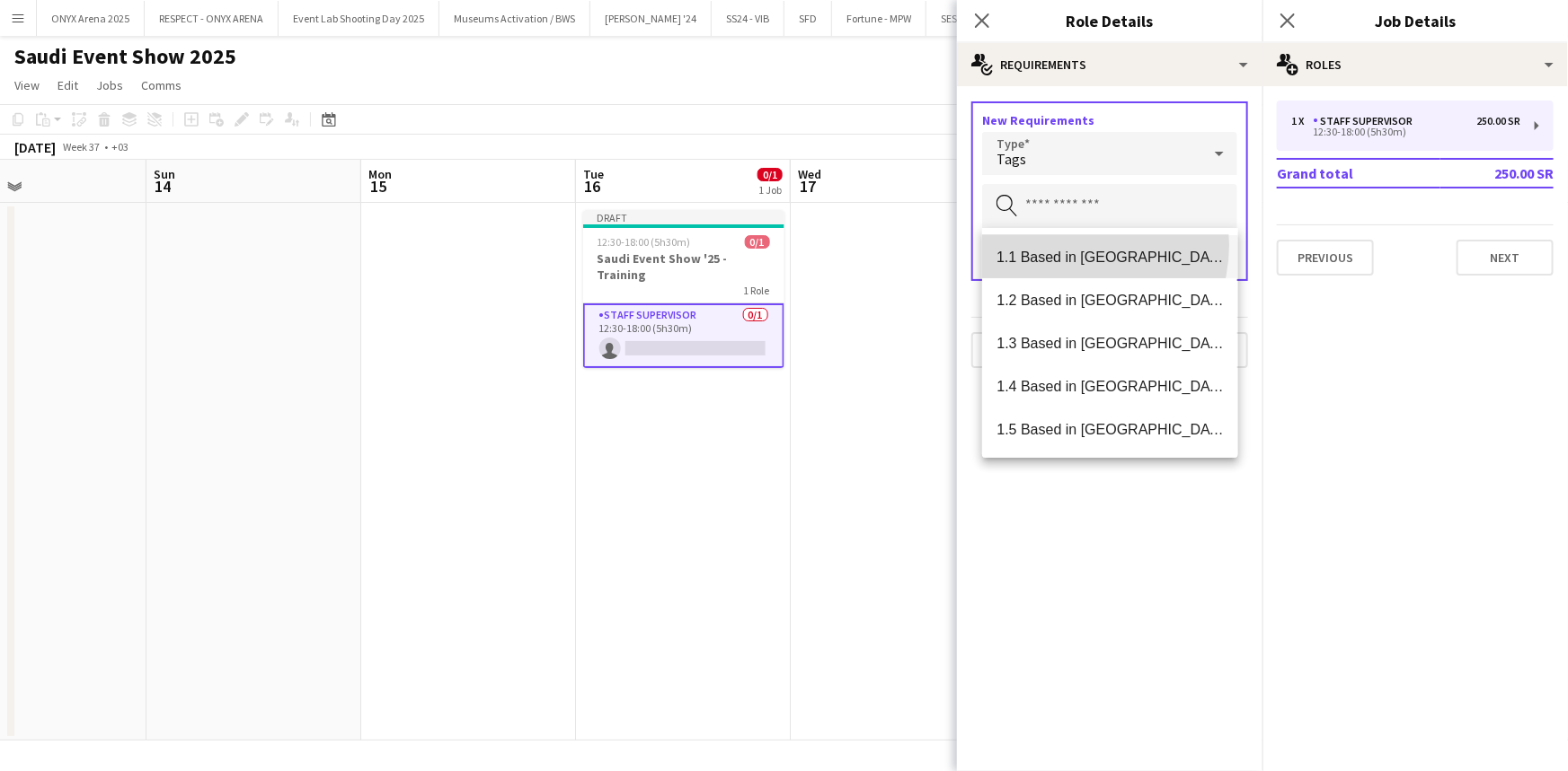
click at [1069, 245] on mat-option "1.1 Based in [GEOGRAPHIC_DATA]" at bounding box center [1109, 257] width 255 height 43
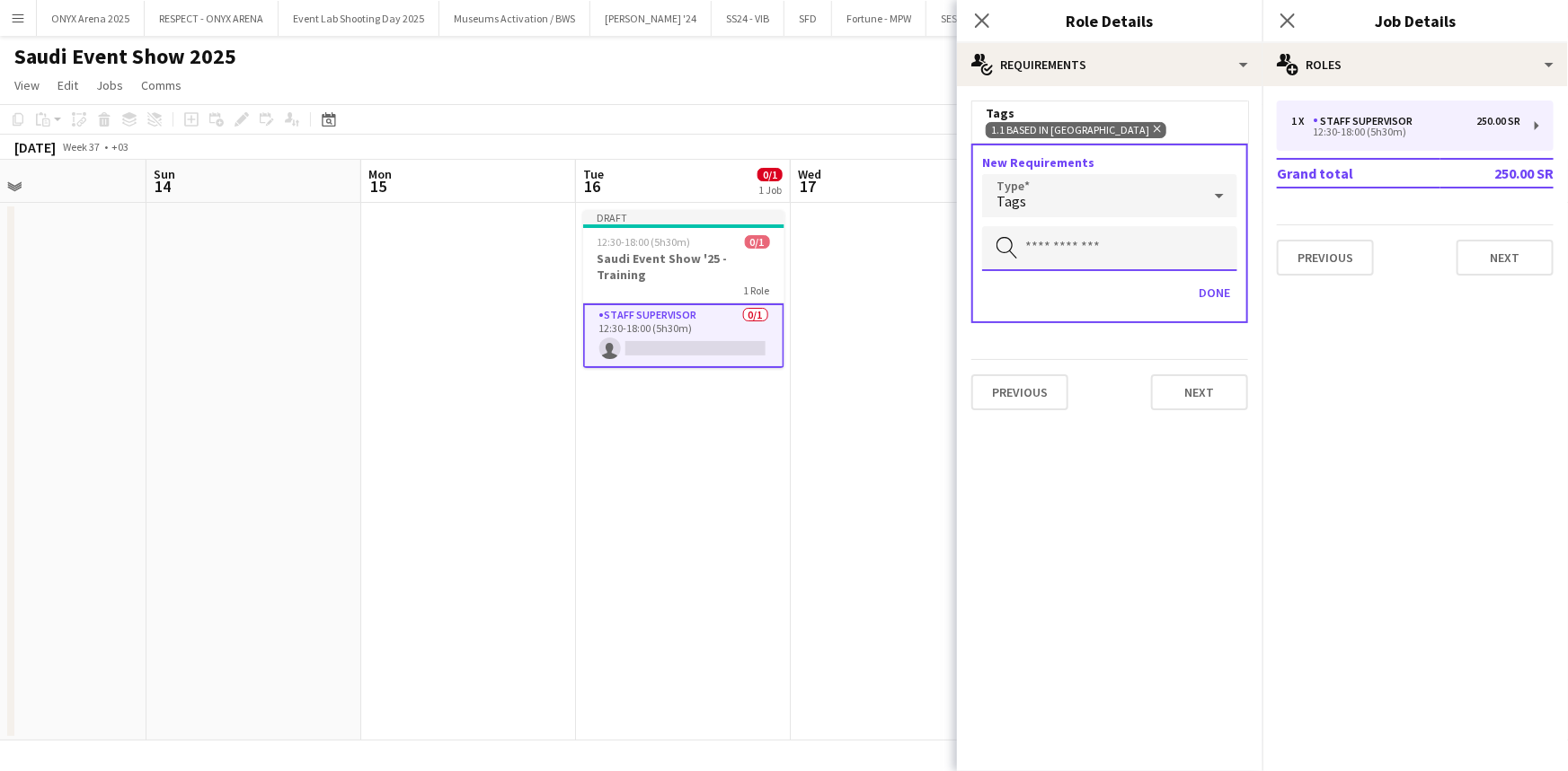
click at [1069, 238] on input "text" at bounding box center [1109, 248] width 255 height 45
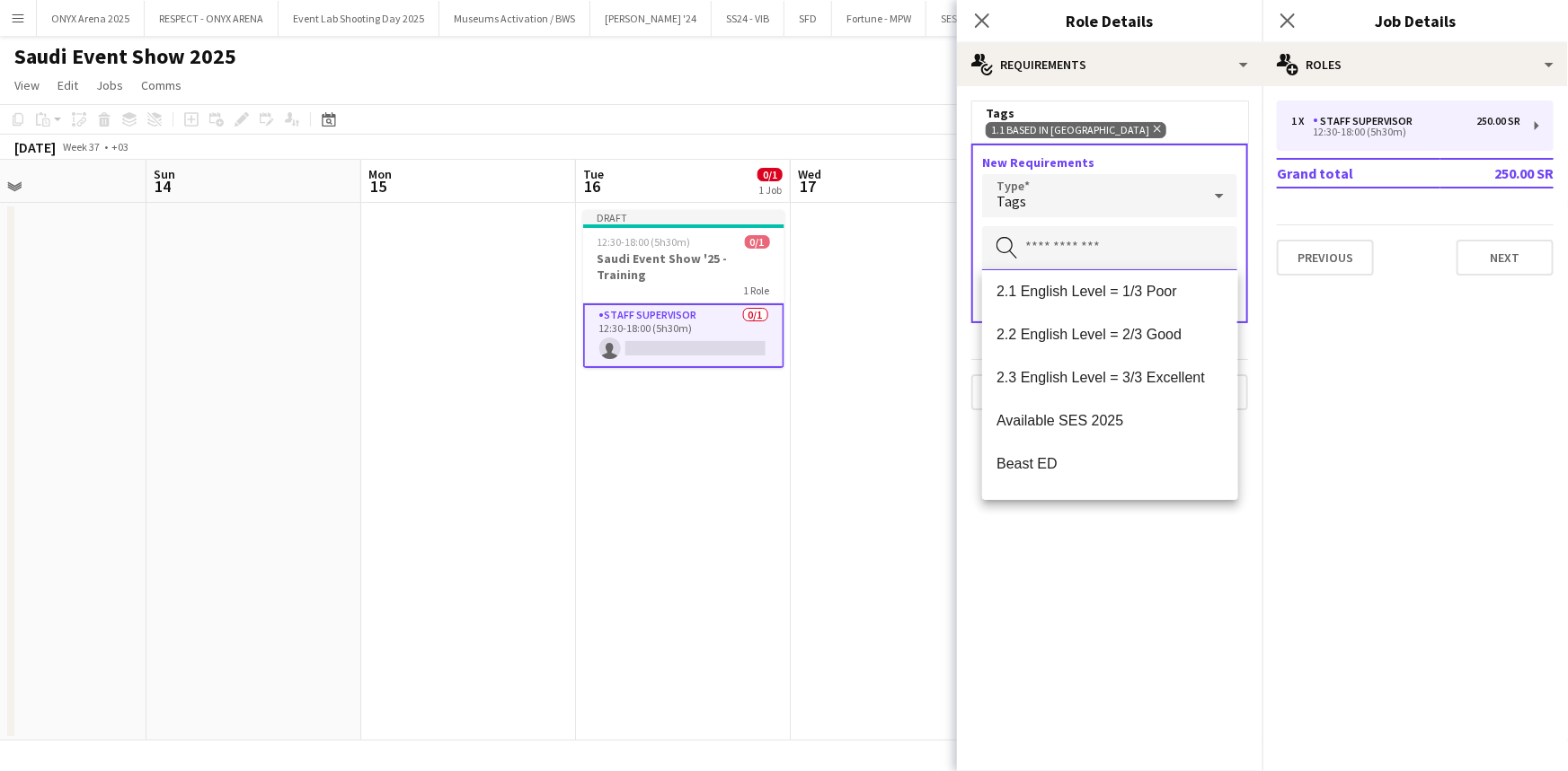
scroll to position [326, 0]
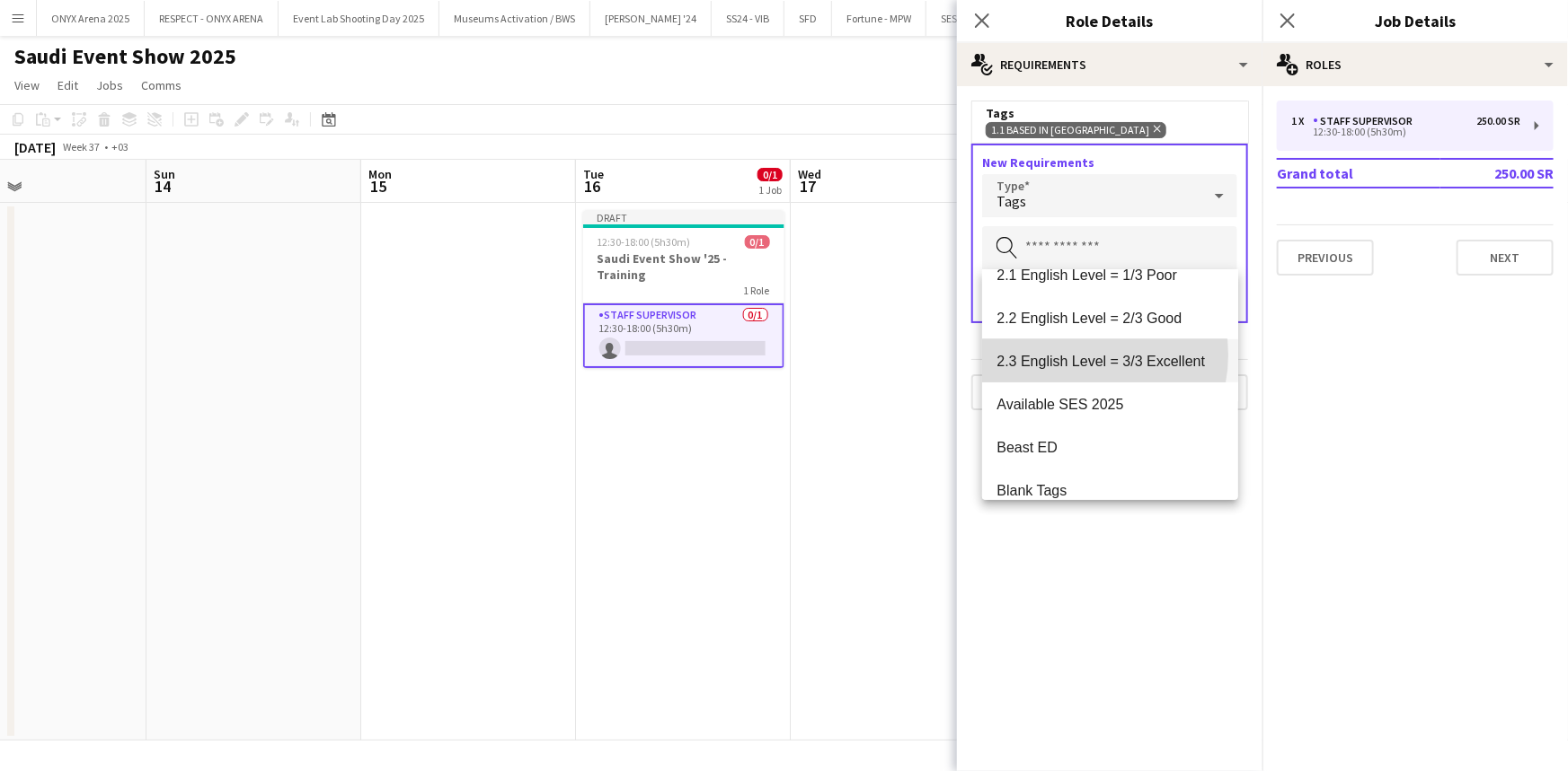
click at [1075, 355] on span "2.3 English Level = 3/3 Excellent" at bounding box center [1109, 362] width 226 height 17
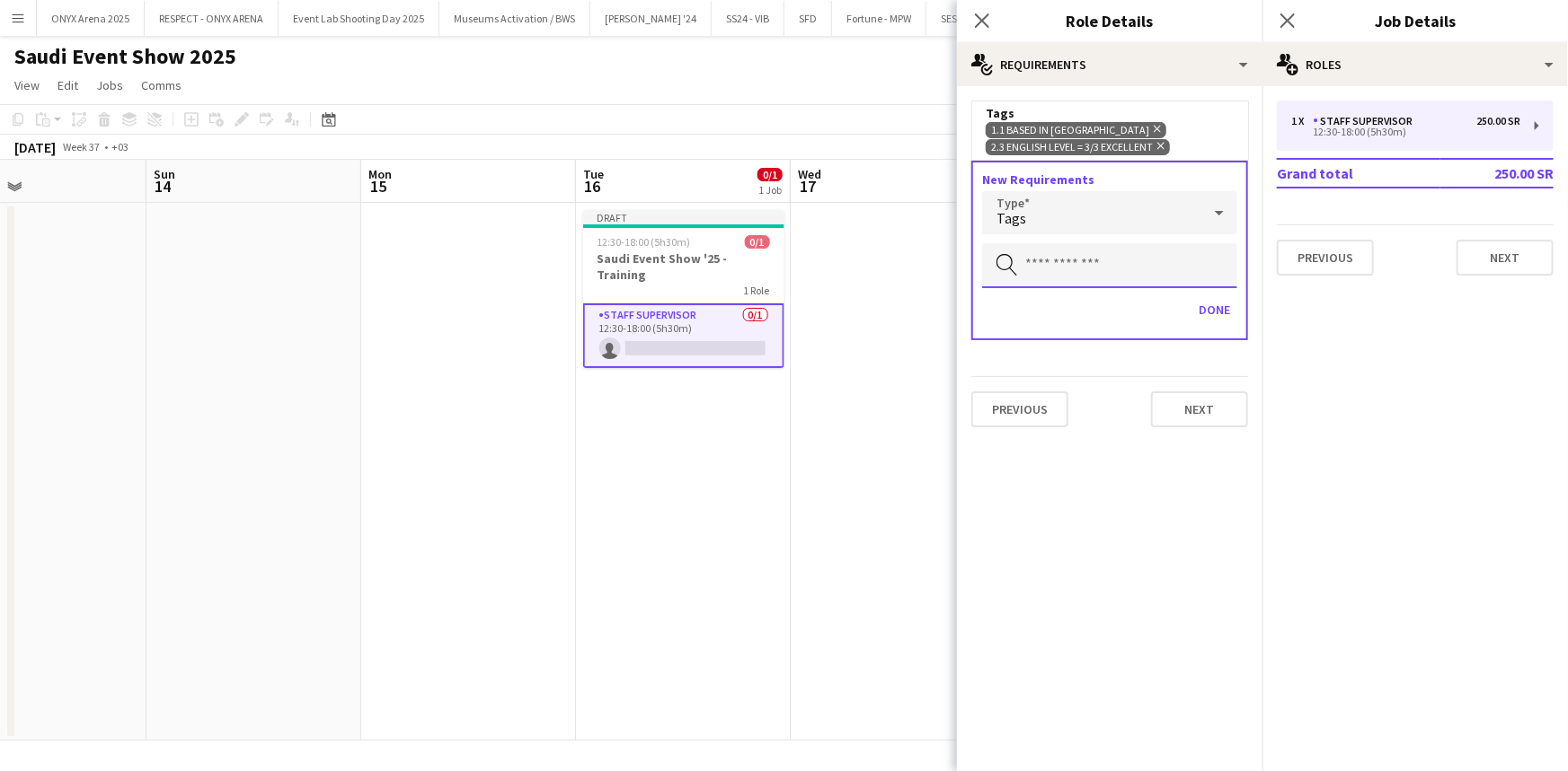
click at [1093, 273] on input "text" at bounding box center [1109, 266] width 255 height 45
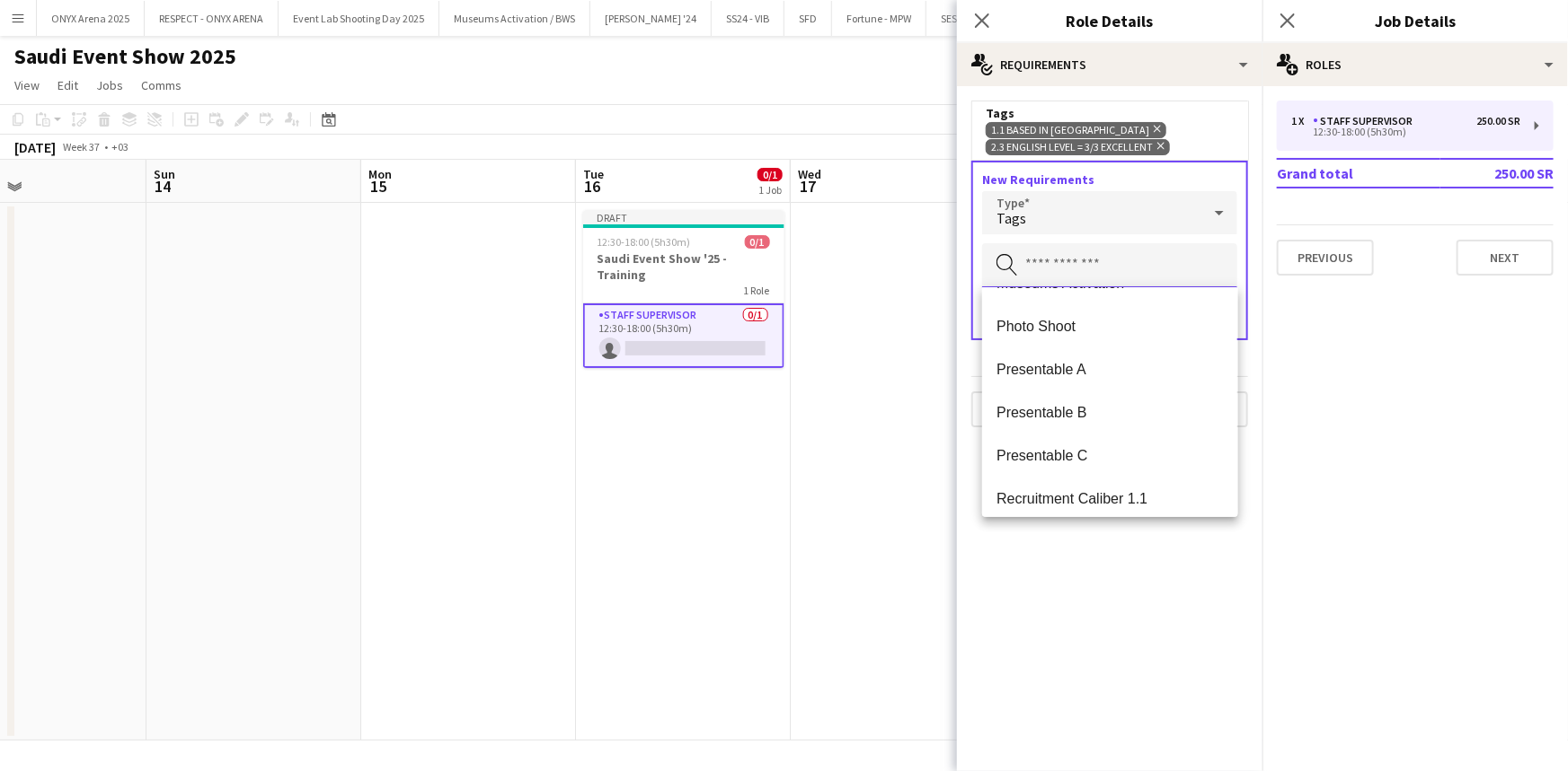
scroll to position [1387, 0]
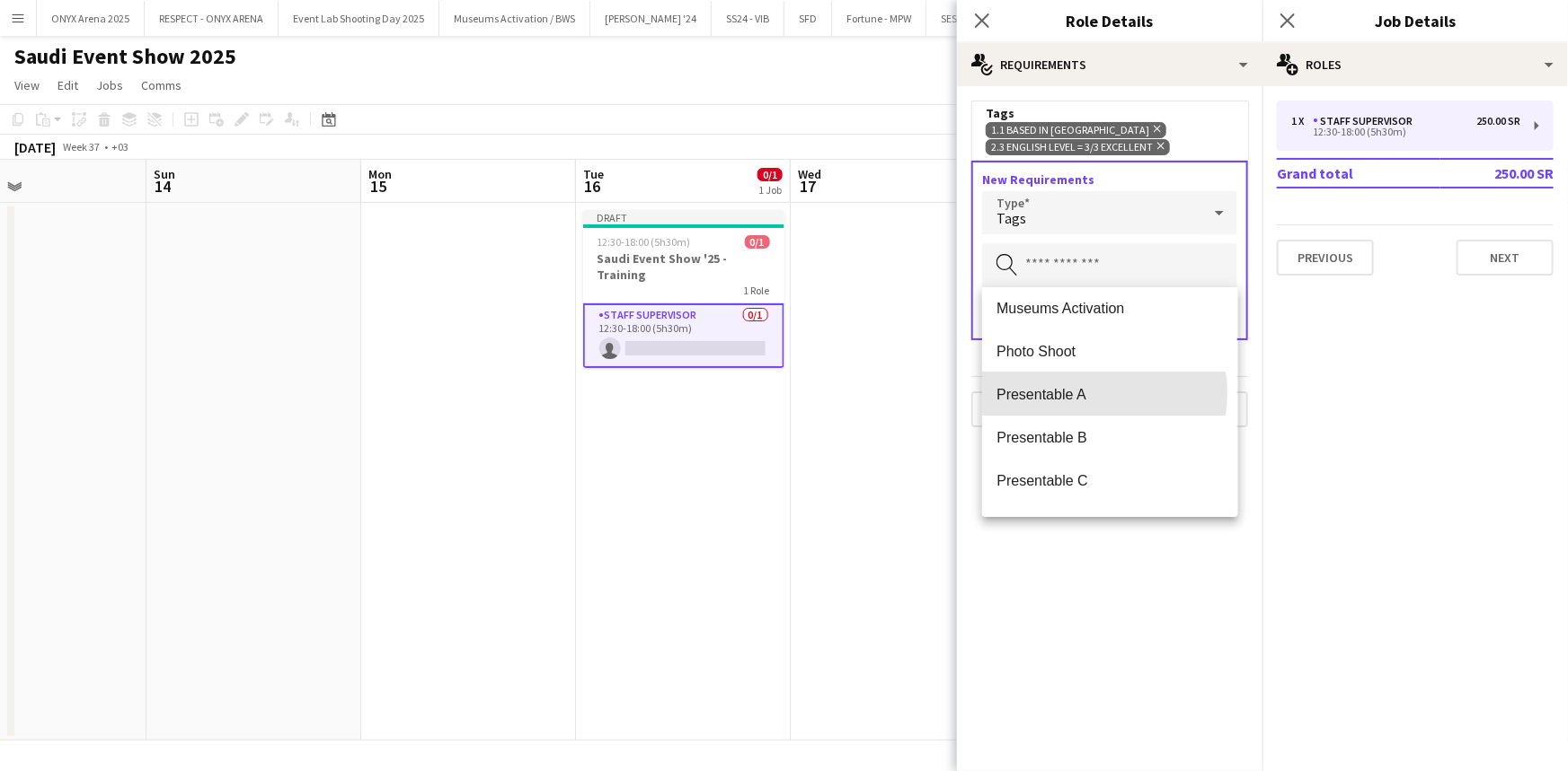
click at [1084, 394] on span "Presentable A" at bounding box center [1109, 395] width 226 height 17
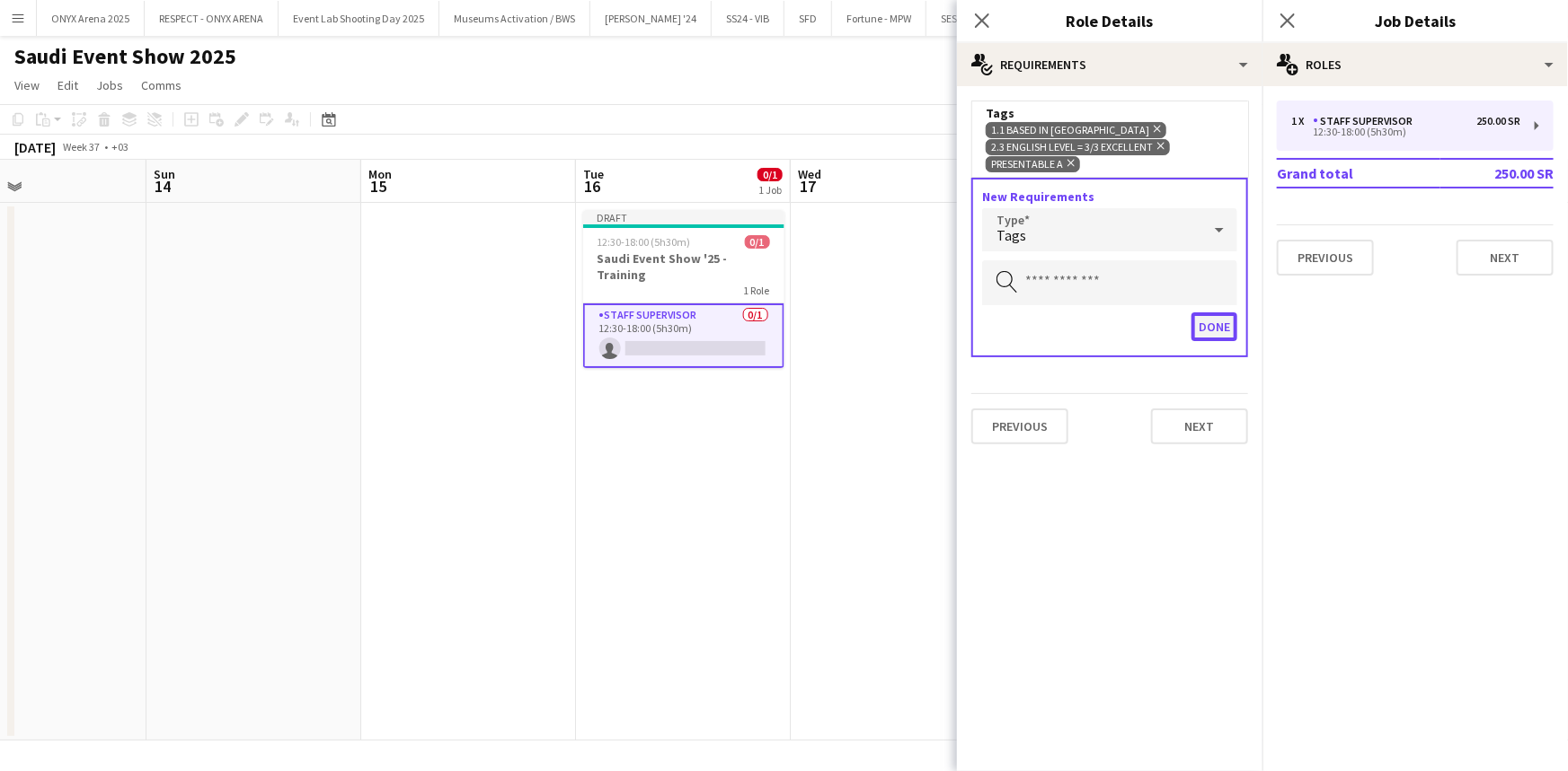
click at [1204, 333] on button "Done" at bounding box center [1214, 327] width 46 height 29
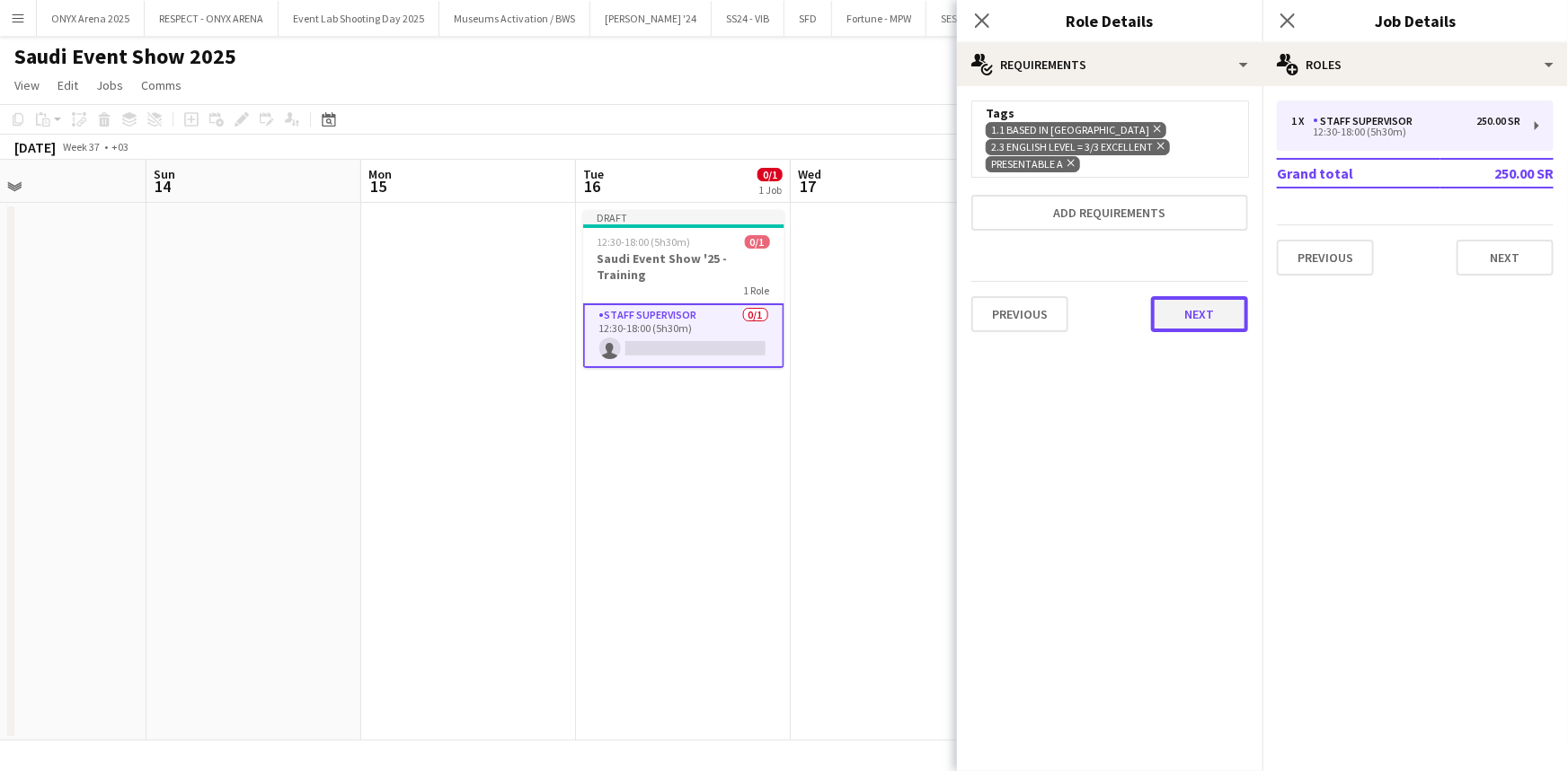
click at [1204, 320] on button "Next" at bounding box center [1199, 314] width 97 height 36
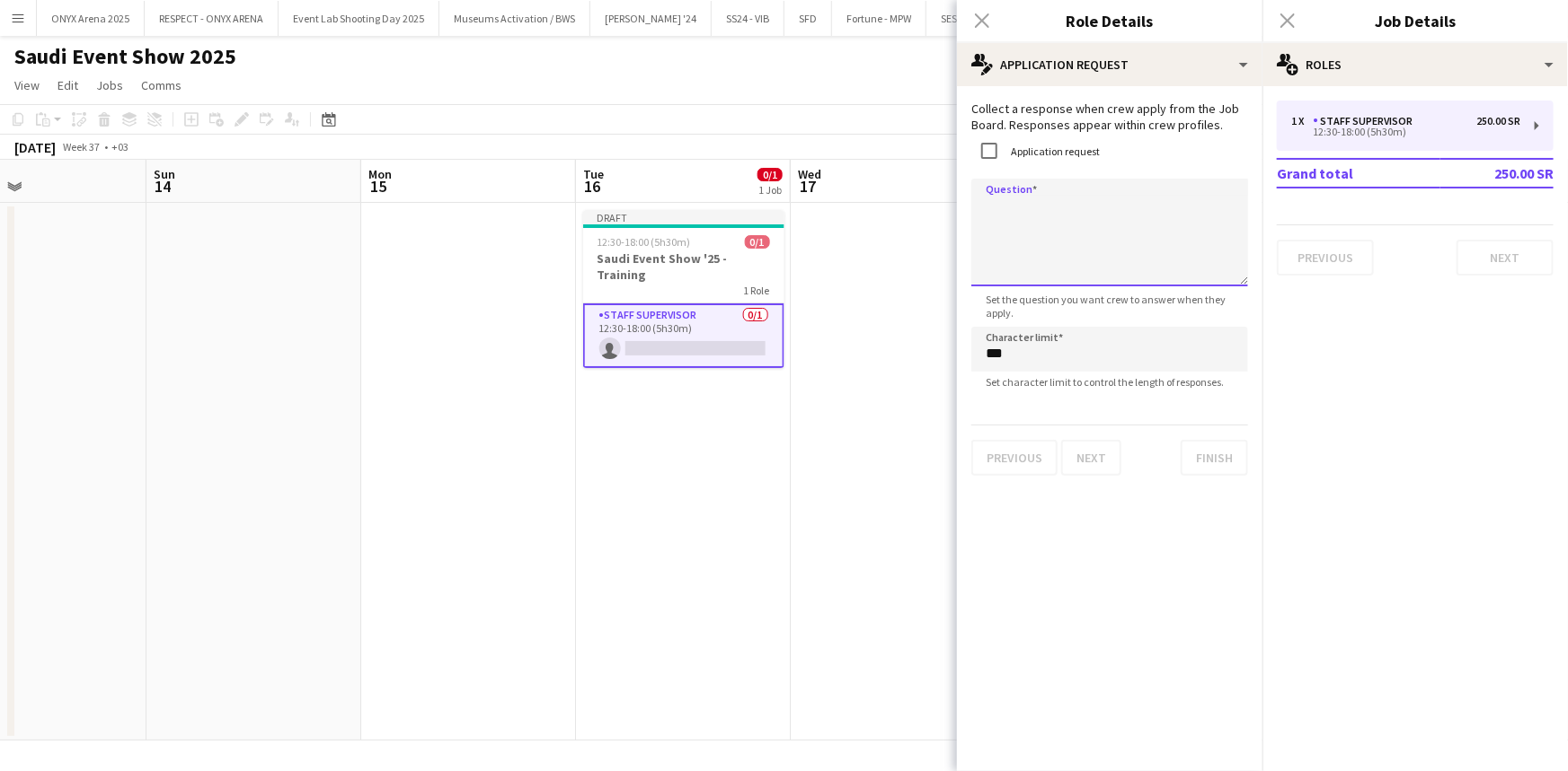
click at [1011, 214] on textarea "Question" at bounding box center [1109, 232] width 277 height 108
type textarea "*"
type textarea "**********"
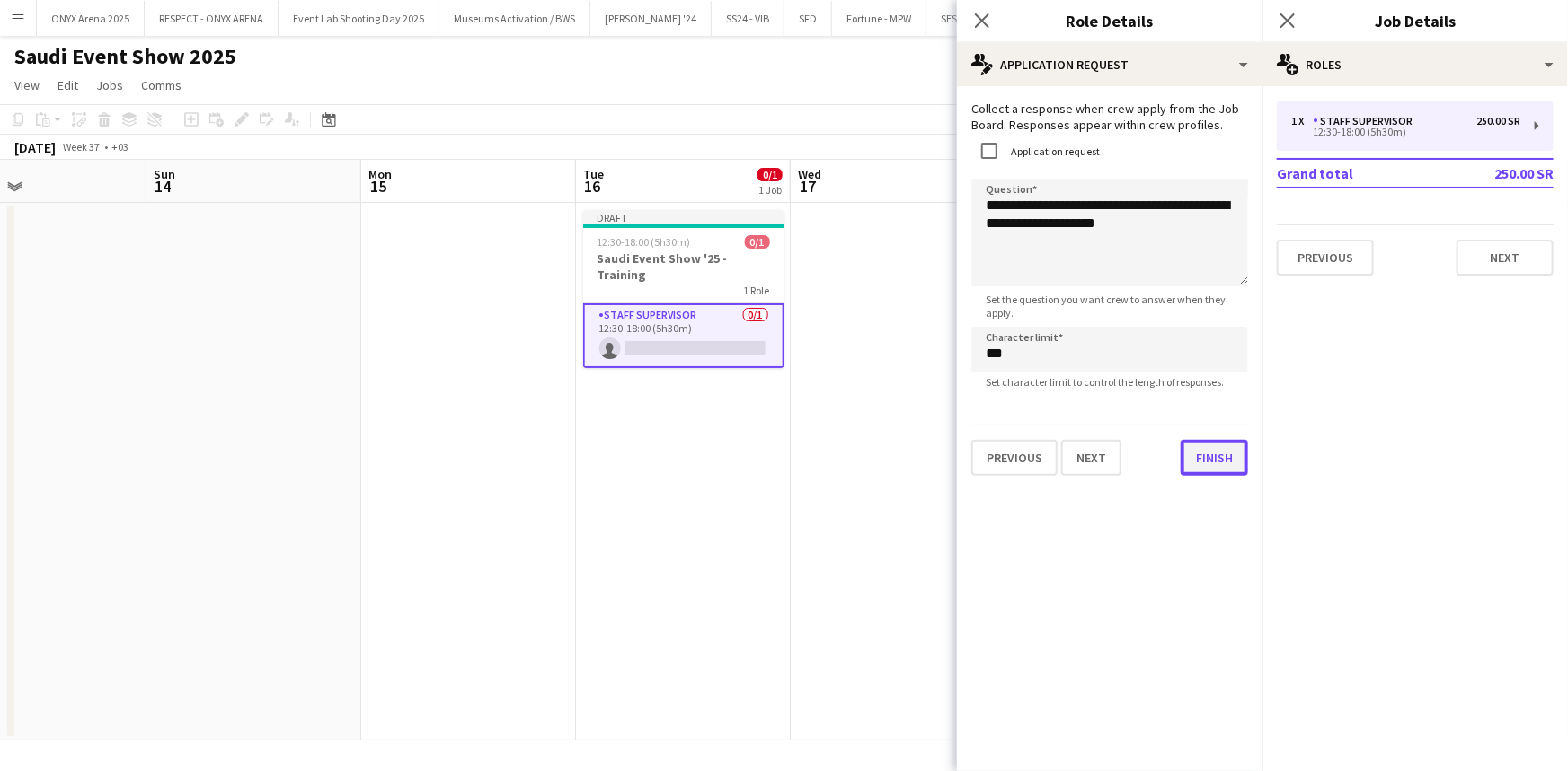
click at [1197, 454] on button "Finish" at bounding box center [1214, 458] width 67 height 36
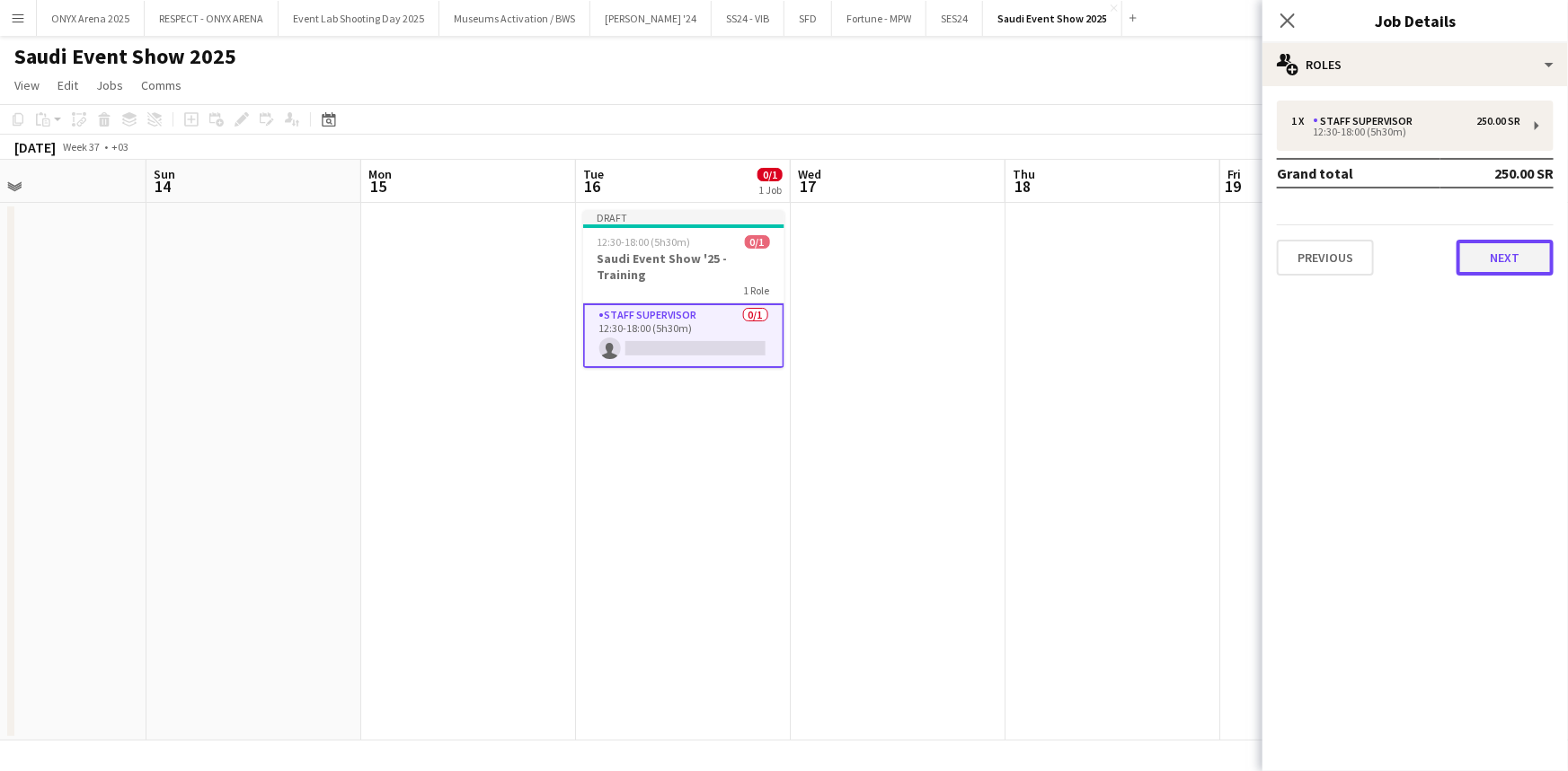
click at [1491, 262] on button "Next" at bounding box center [1505, 257] width 97 height 36
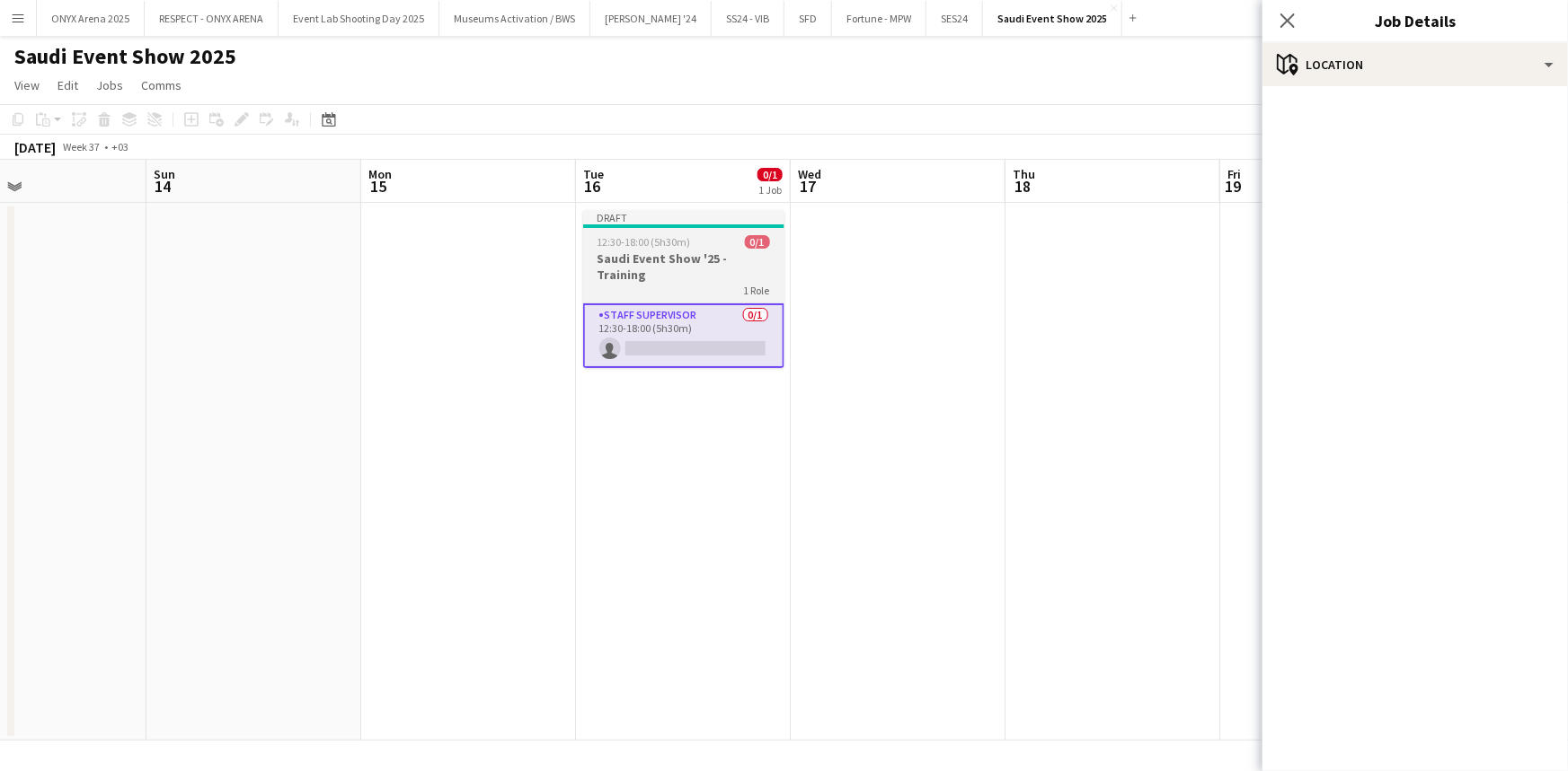
click at [721, 278] on h3 "Saudi Event Show '25 - Training" at bounding box center [683, 266] width 201 height 32
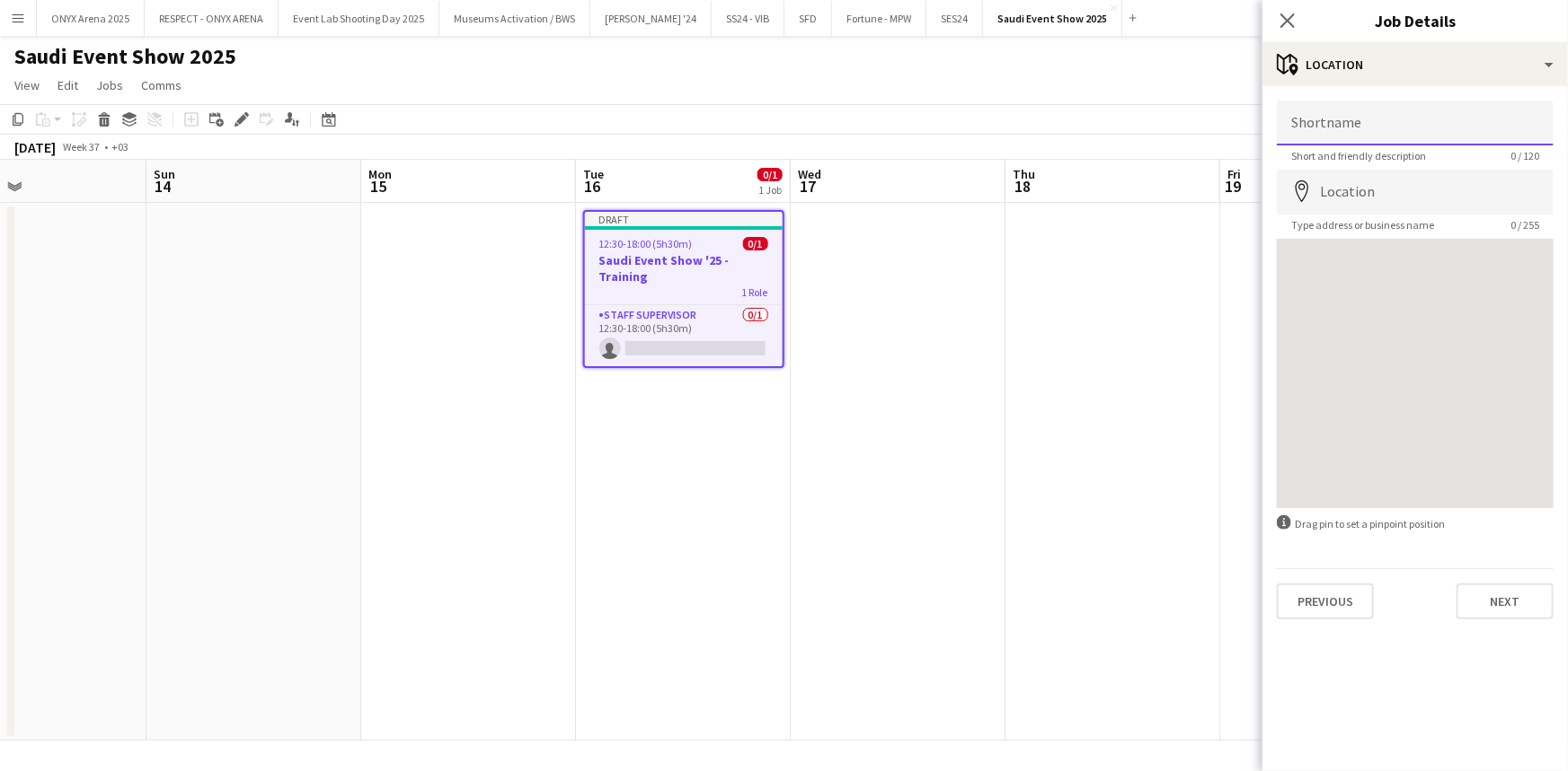
click at [1457, 133] on input "Shortname" at bounding box center [1415, 123] width 277 height 45
type input "**********"
click at [1422, 186] on input "Location" at bounding box center [1415, 192] width 277 height 45
type input "**********"
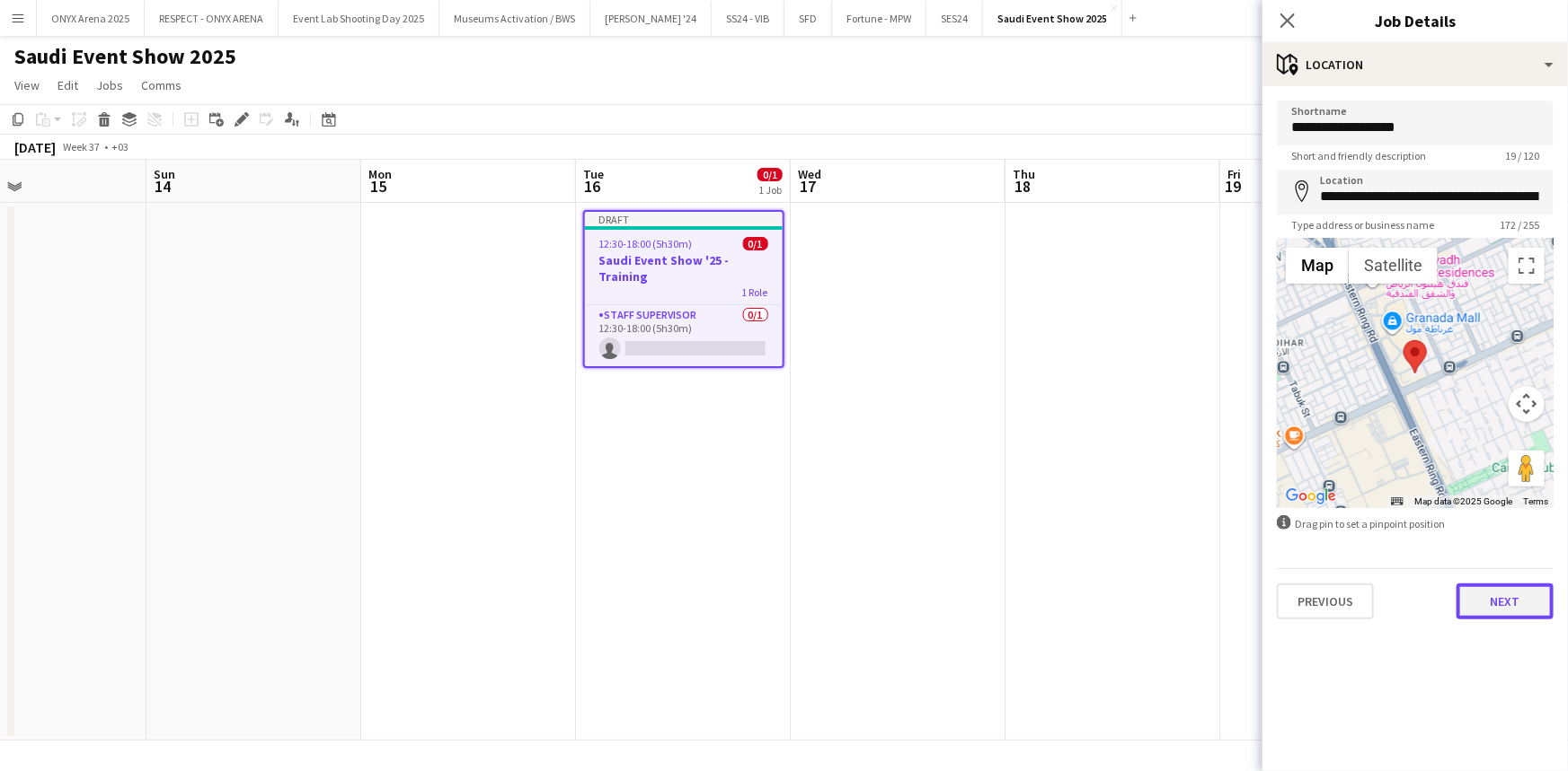
click at [1509, 603] on button "Next" at bounding box center [1505, 601] width 97 height 36
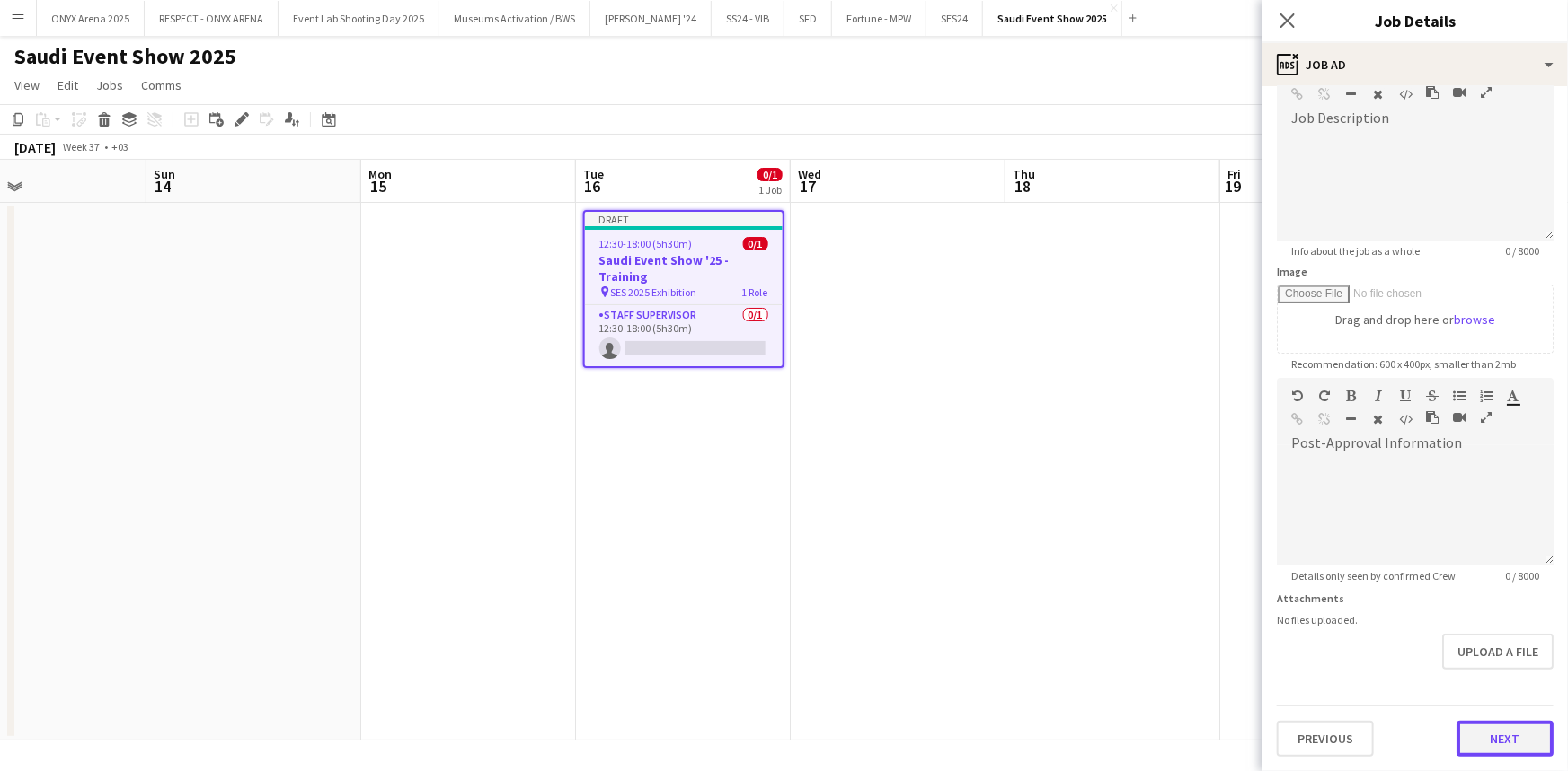
click at [1508, 672] on form "**********" at bounding box center [1415, 369] width 306 height 773
click at [1512, 745] on button "Next" at bounding box center [1505, 739] width 97 height 36
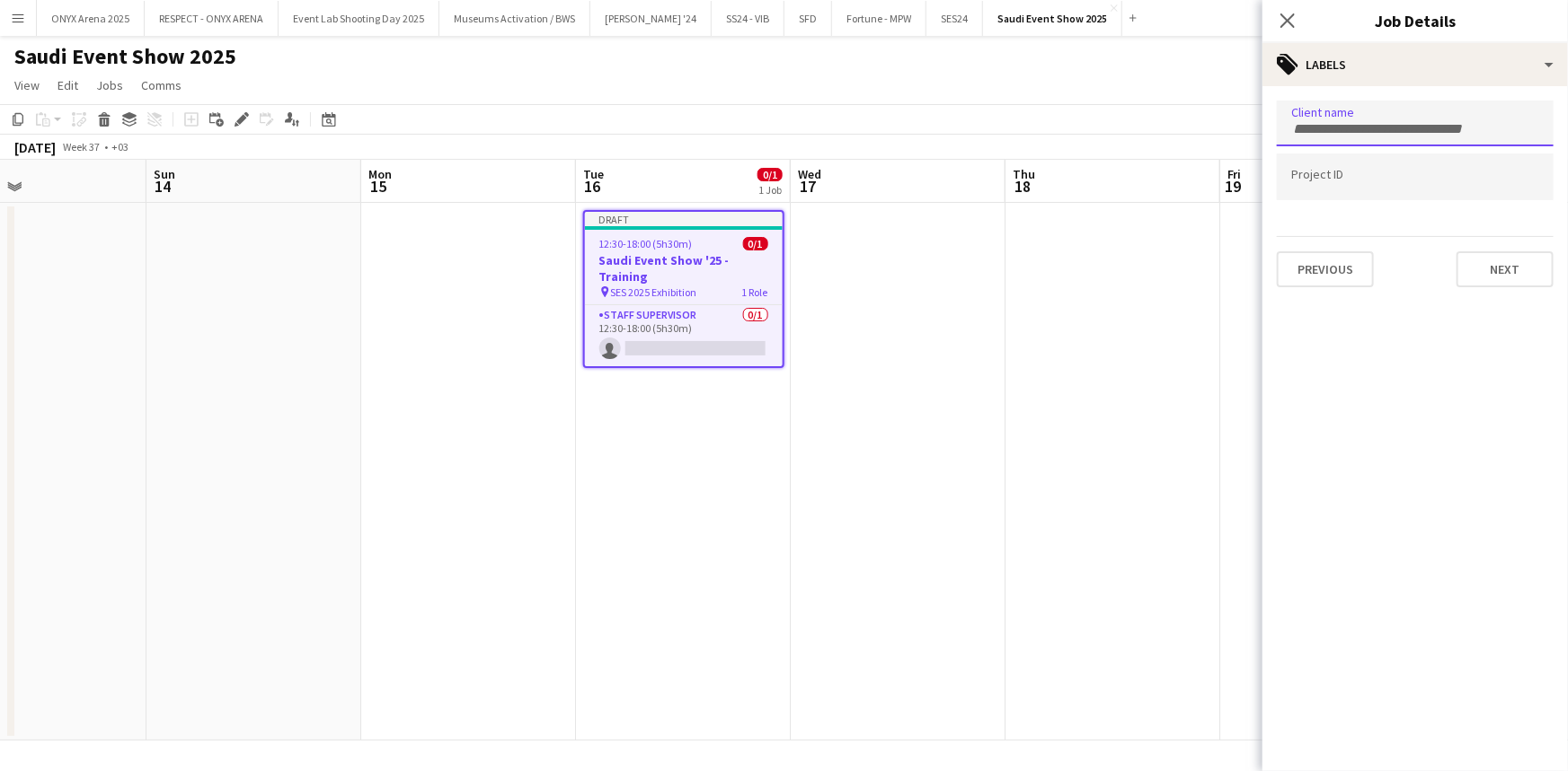
click at [1379, 109] on div at bounding box center [1415, 123] width 277 height 46
click at [1380, 169] on div at bounding box center [1415, 176] width 277 height 46
click at [1400, 225] on form "Client name Project ID Previous Next" at bounding box center [1415, 194] width 306 height 187
click at [1473, 251] on button "Next" at bounding box center [1505, 269] width 97 height 36
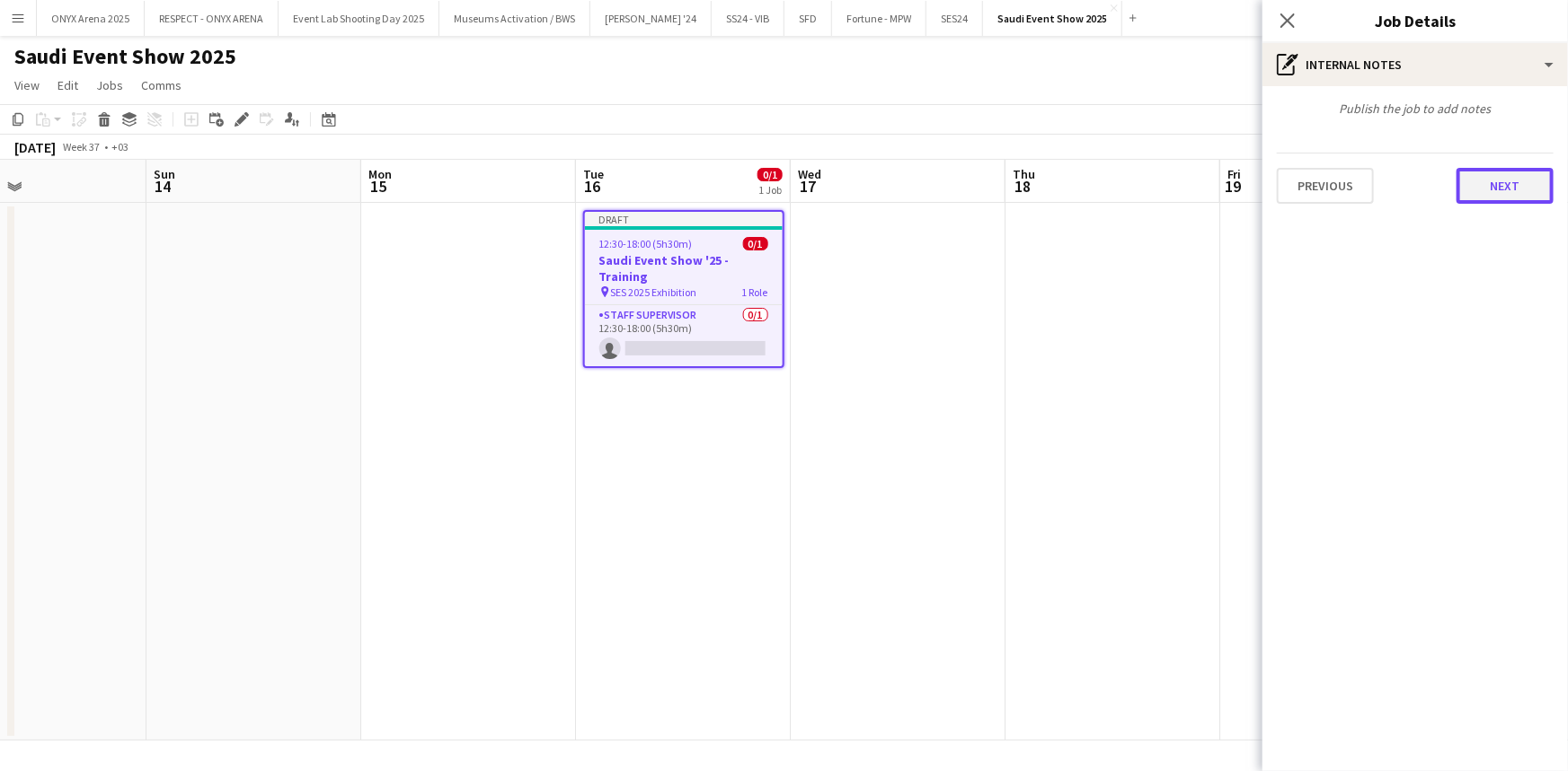
click at [1501, 178] on button "Next" at bounding box center [1505, 185] width 97 height 36
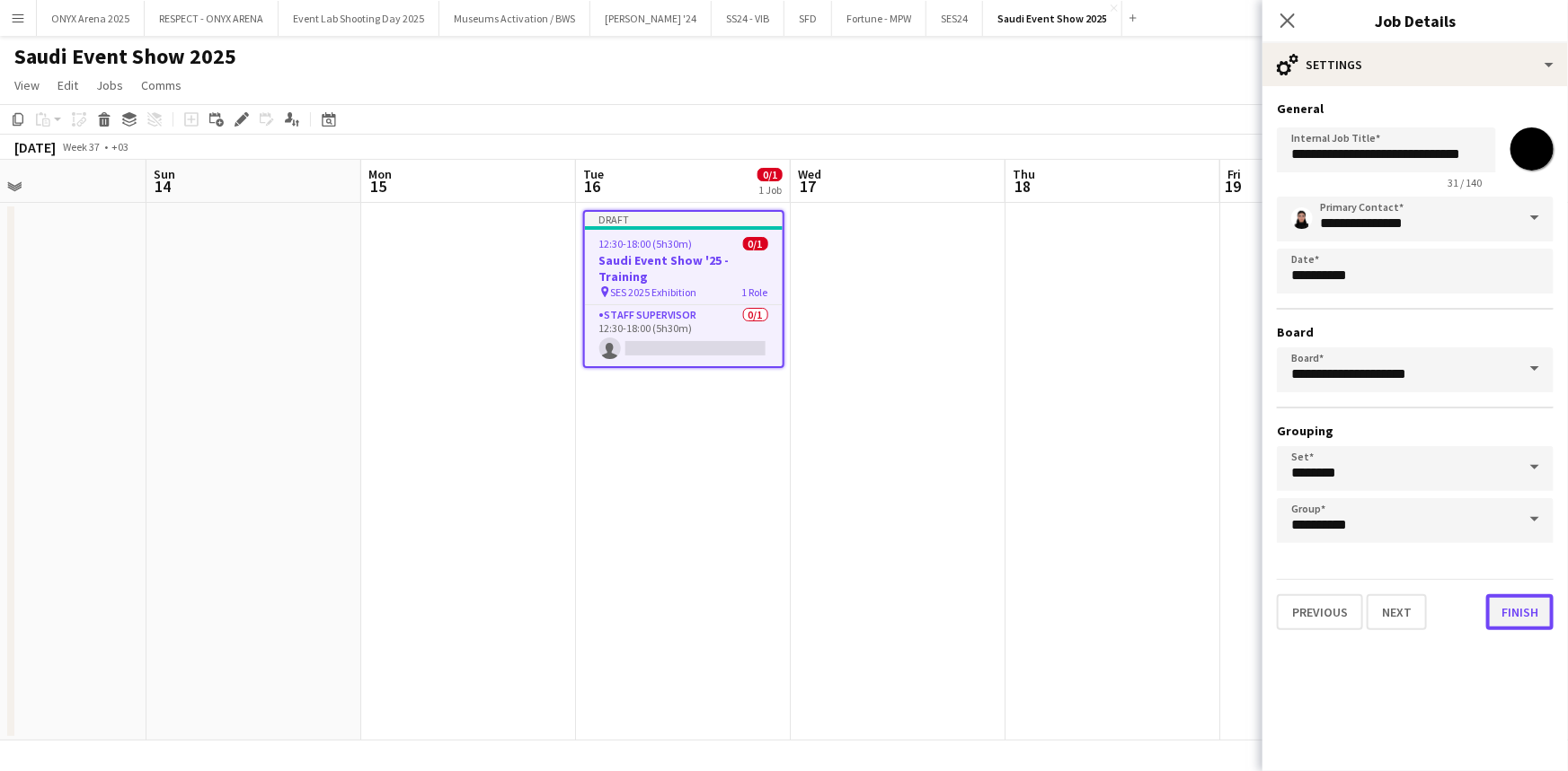
click at [1528, 606] on button "Finish" at bounding box center [1519, 612] width 67 height 36
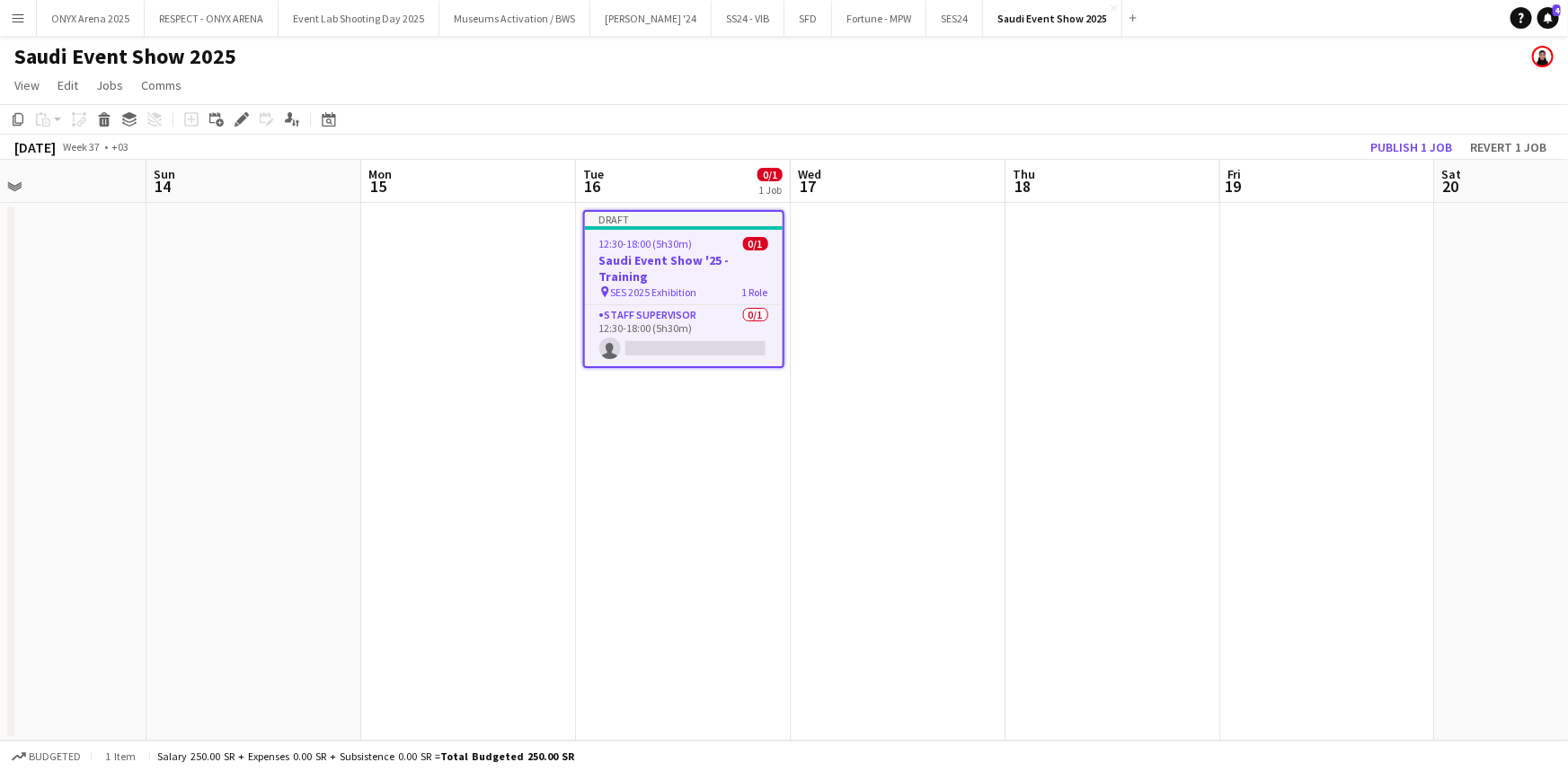
click at [728, 476] on app-date-cell "Draft 12:30-18:00 (5h30m) 0/1 Saudi Event Show '25 - Training pin SES 2025 Exhi…" at bounding box center [682, 471] width 214 height 538
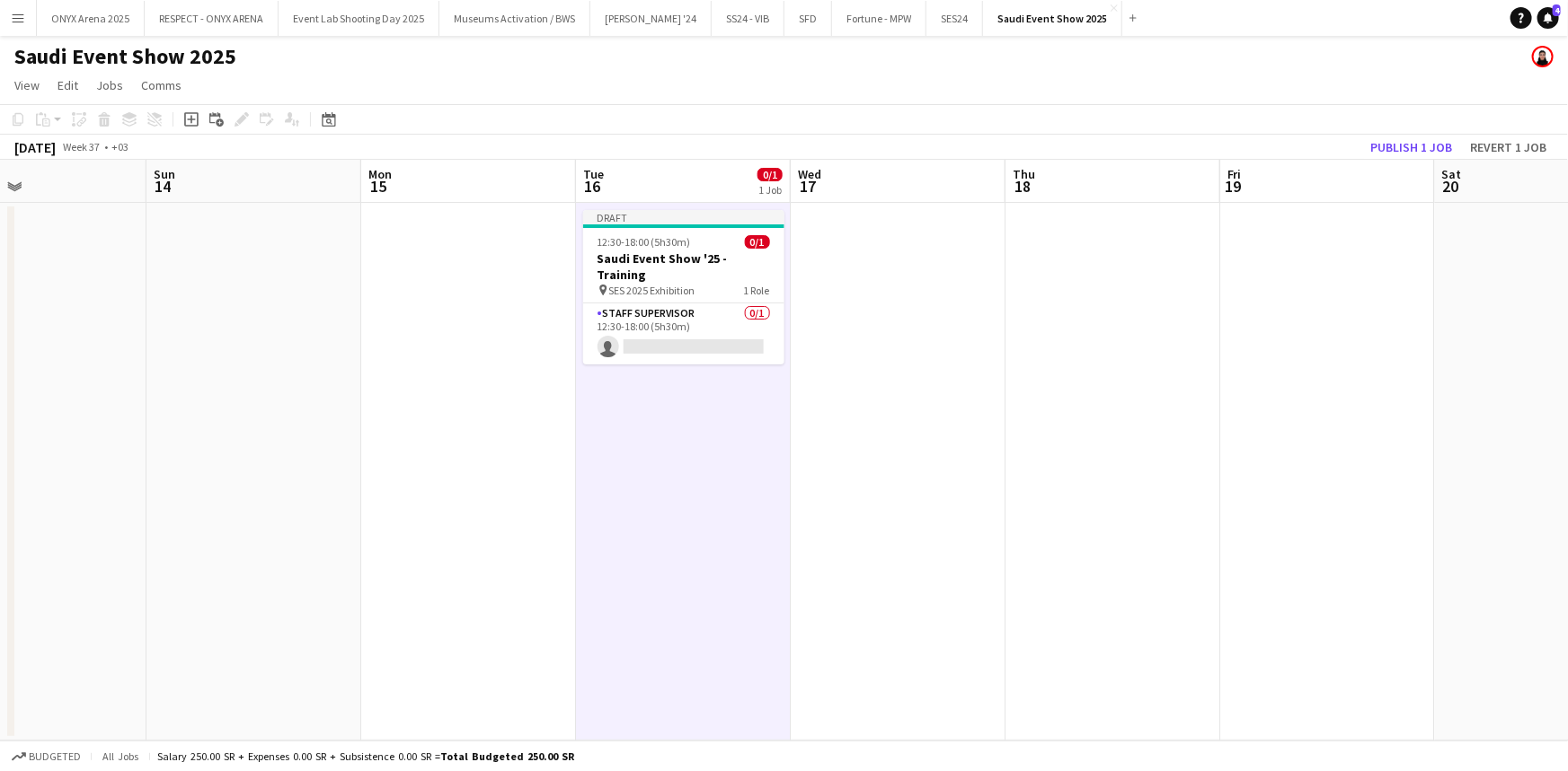
click at [866, 341] on app-date-cell at bounding box center [898, 471] width 214 height 538
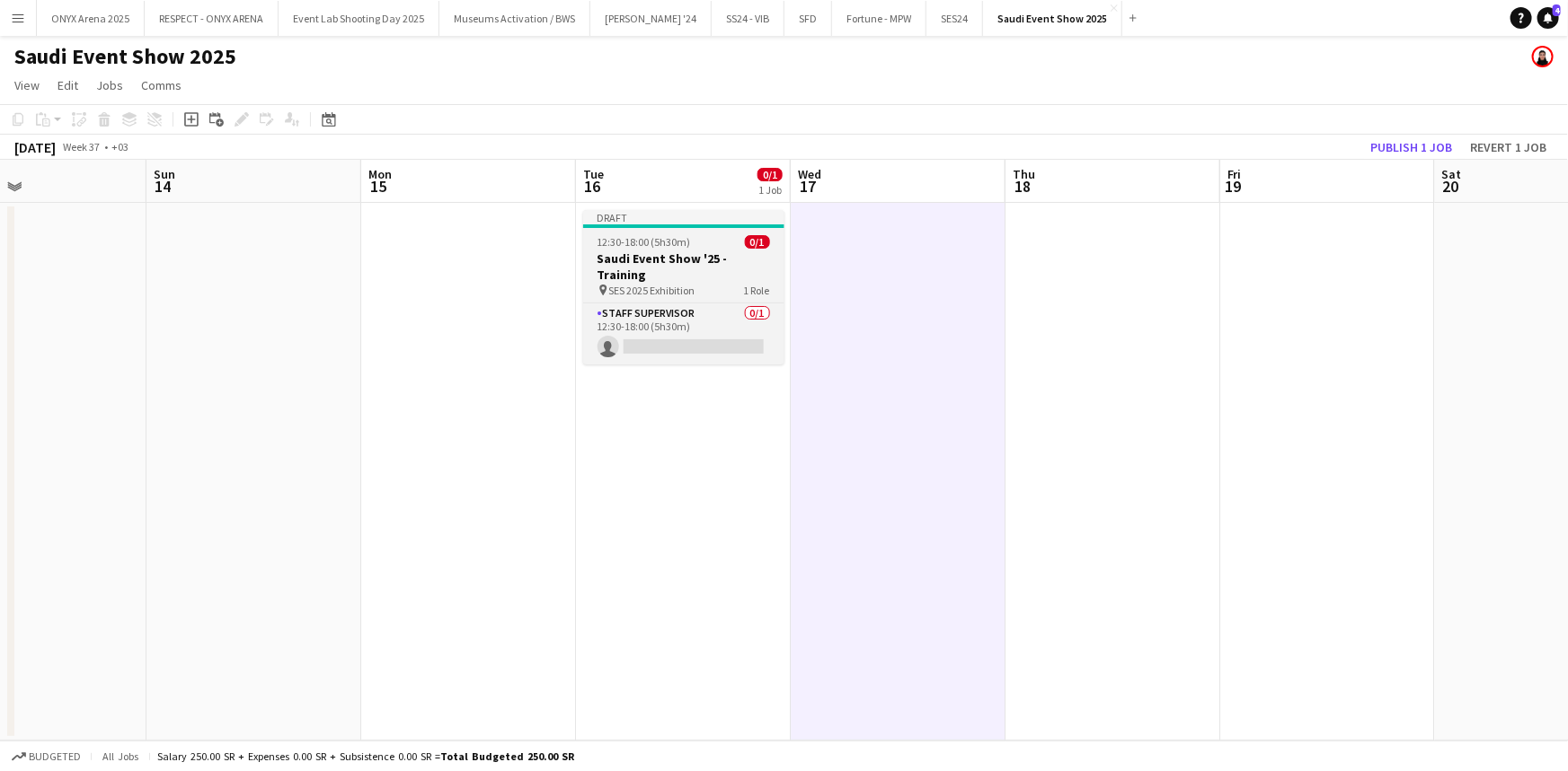
click at [670, 273] on h3 "Saudi Event Show '25 - Training" at bounding box center [683, 266] width 201 height 32
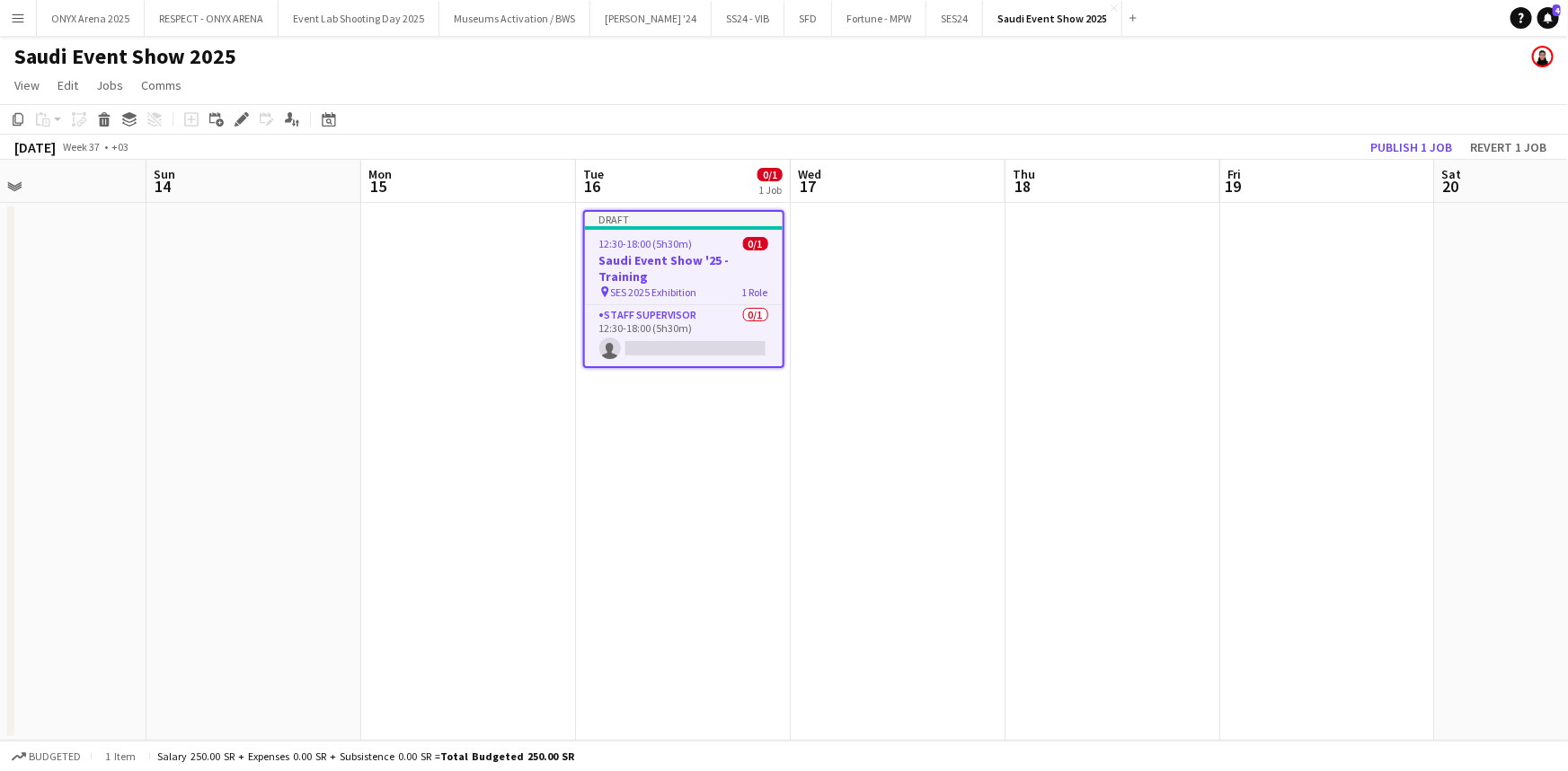
click at [670, 273] on h3 "Saudi Event Show '25 - Training" at bounding box center [684, 268] width 198 height 32
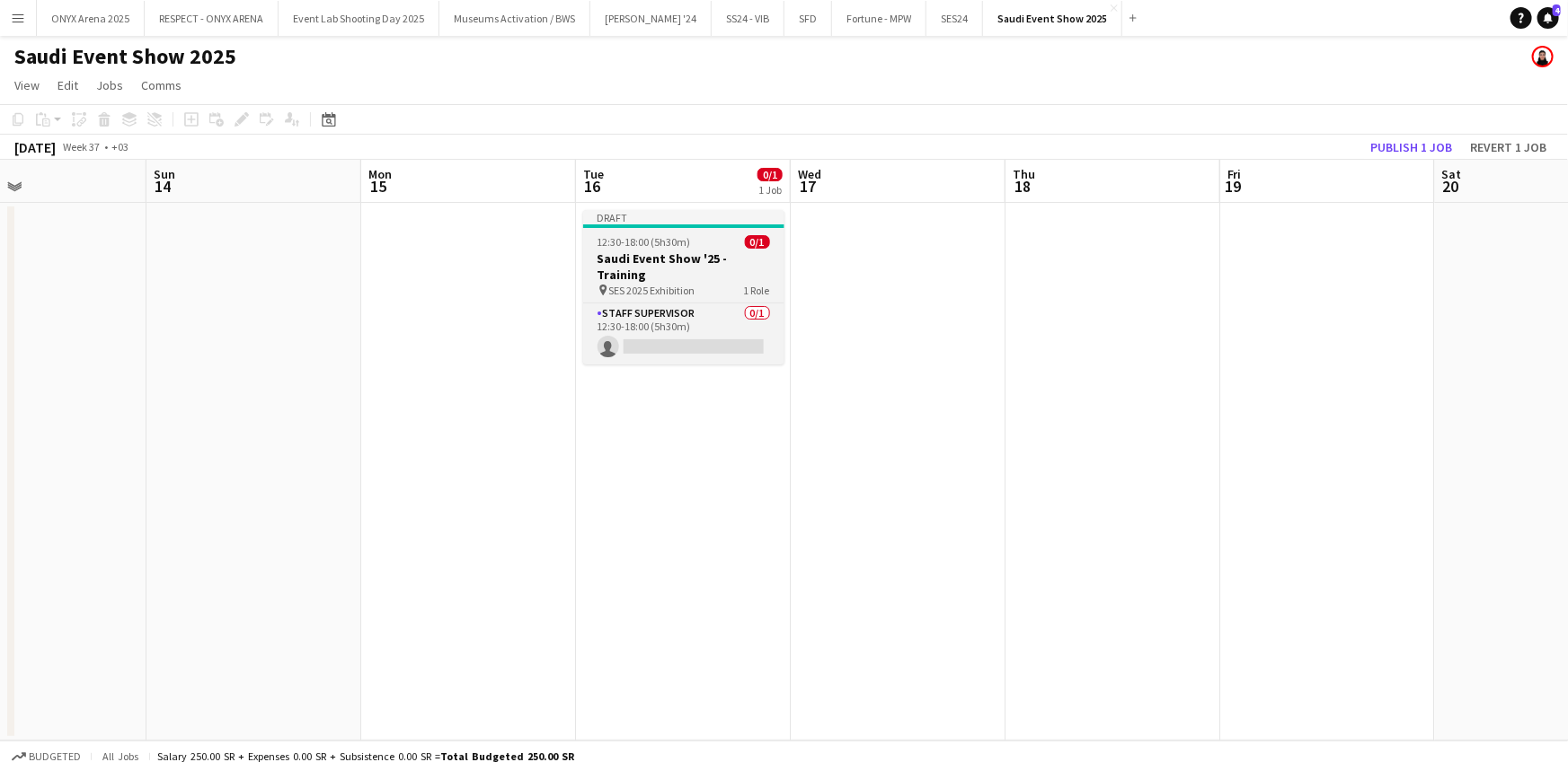
click at [670, 273] on h3 "Saudi Event Show '25 - Training" at bounding box center [683, 266] width 201 height 32
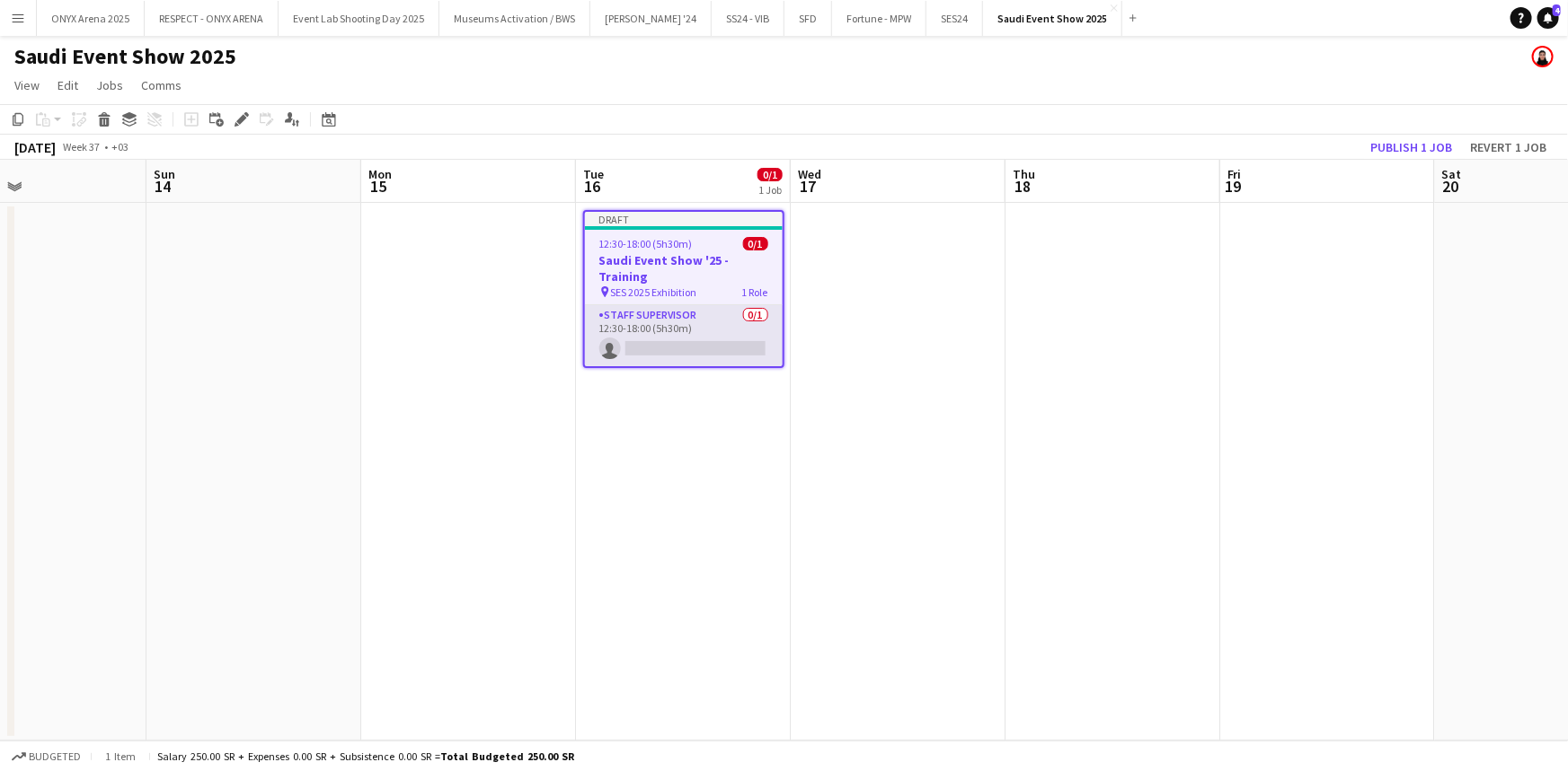
click at [667, 308] on app-card-role "Staff Supervisor 0/1 12:30-18:00 (5h30m) single-neutral-actions" at bounding box center [684, 336] width 198 height 61
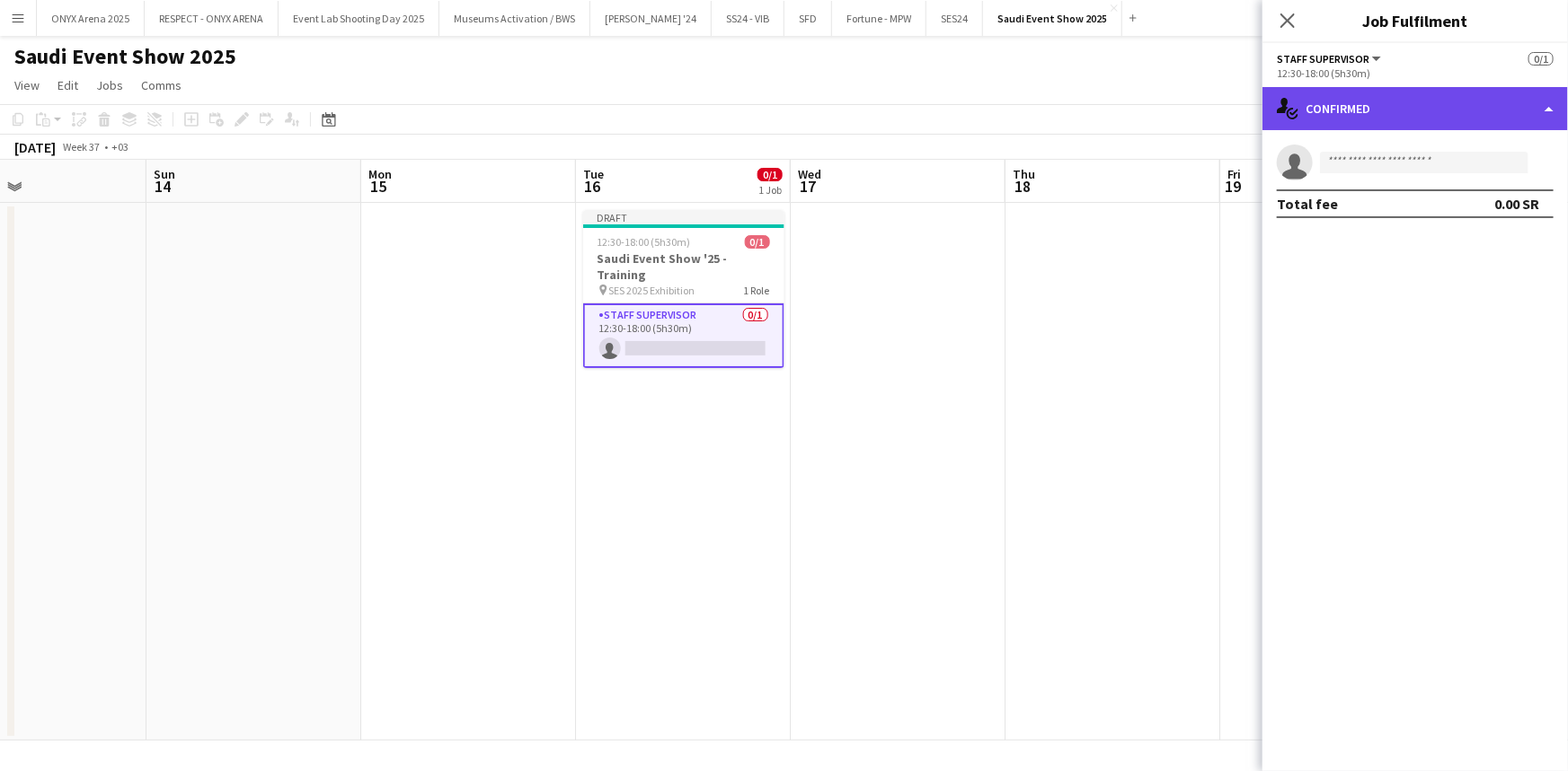
click at [1416, 102] on div "single-neutral-actions-check-2 Confirmed" at bounding box center [1415, 109] width 306 height 43
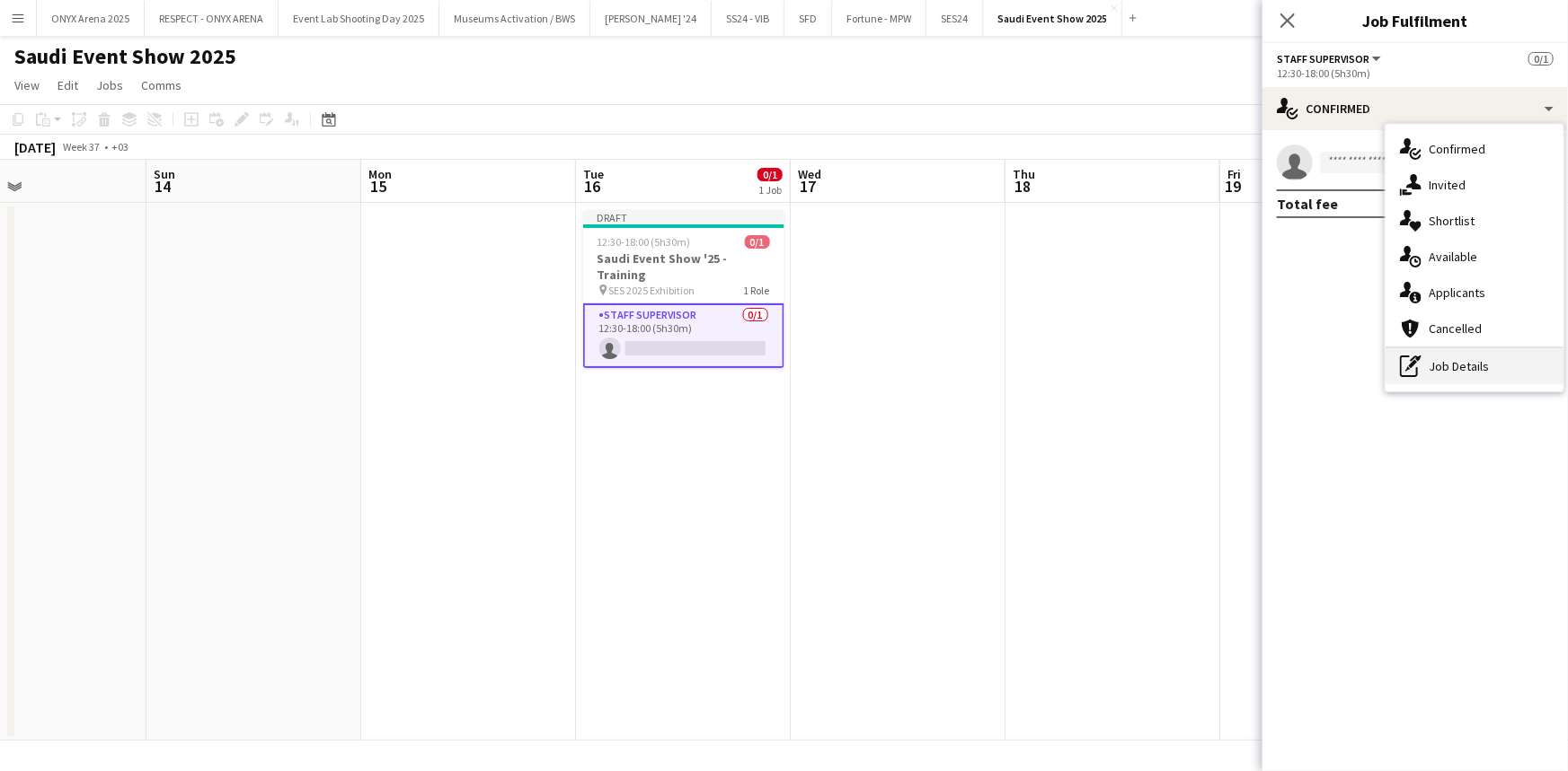
click at [1440, 365] on div "pen-write Job Details" at bounding box center [1474, 366] width 178 height 36
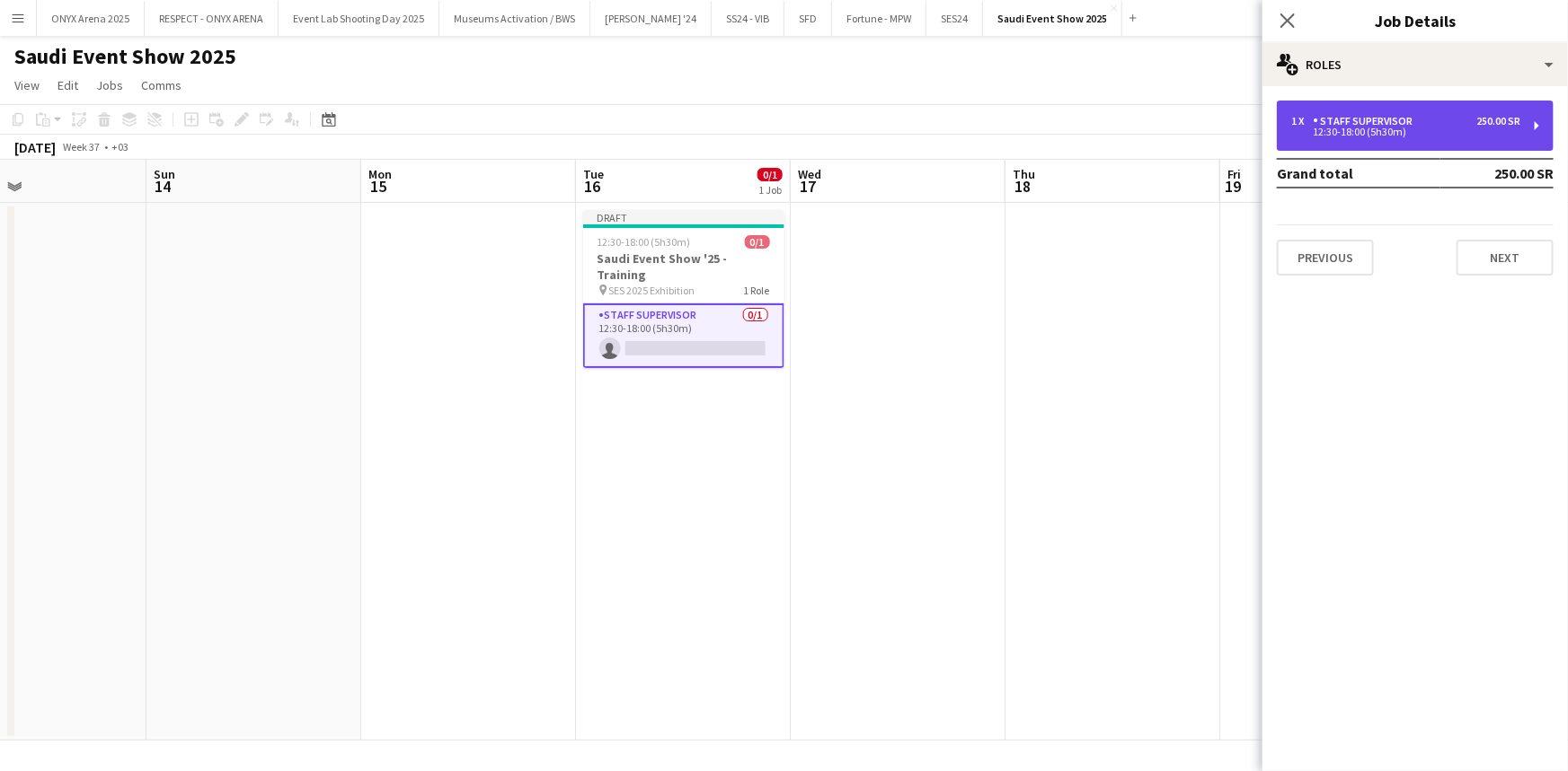
click at [1372, 115] on div "Staff Supervisor" at bounding box center [1366, 121] width 107 height 13
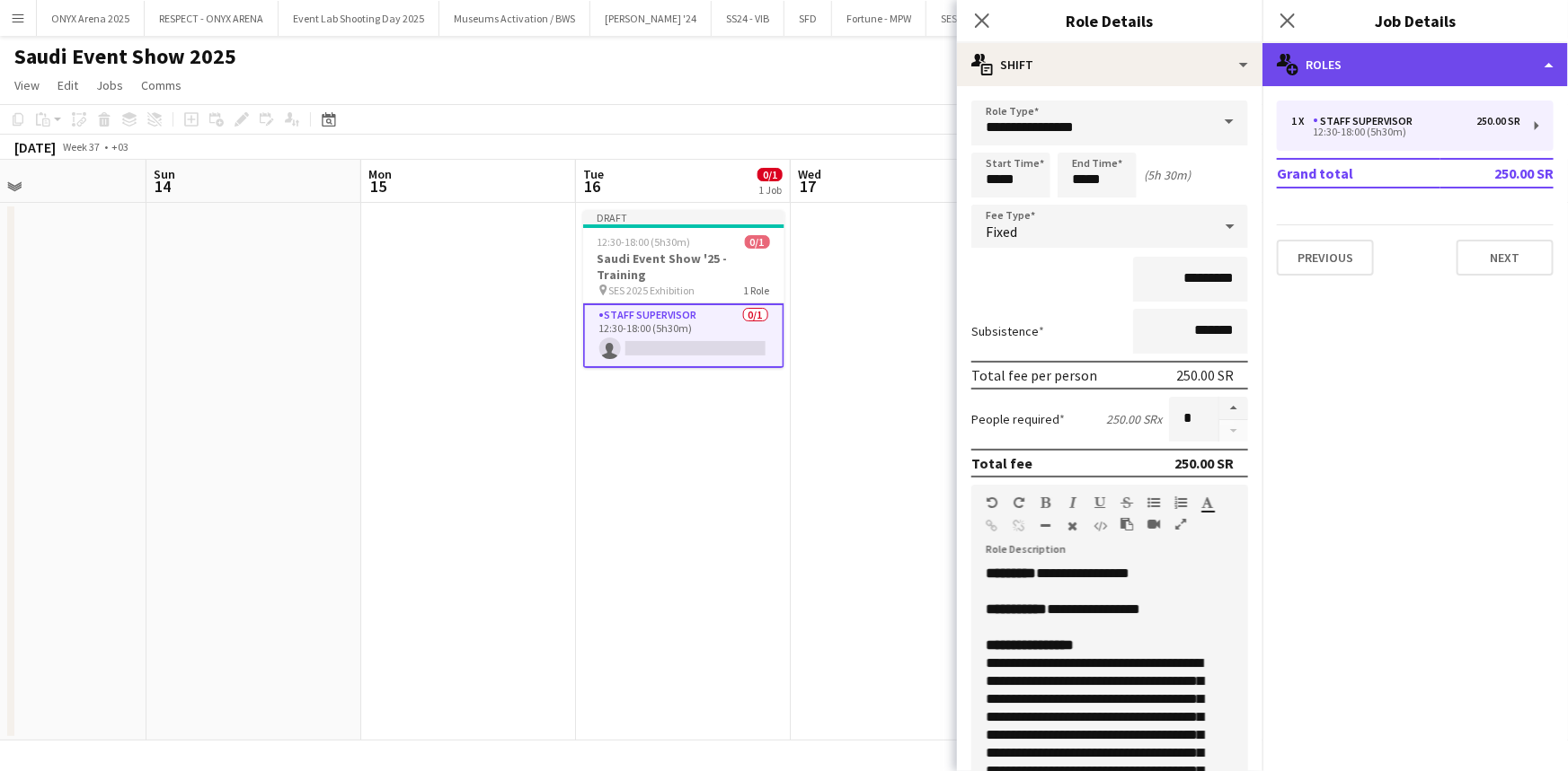
click at [1347, 65] on div "multiple-users-add Roles" at bounding box center [1415, 64] width 306 height 43
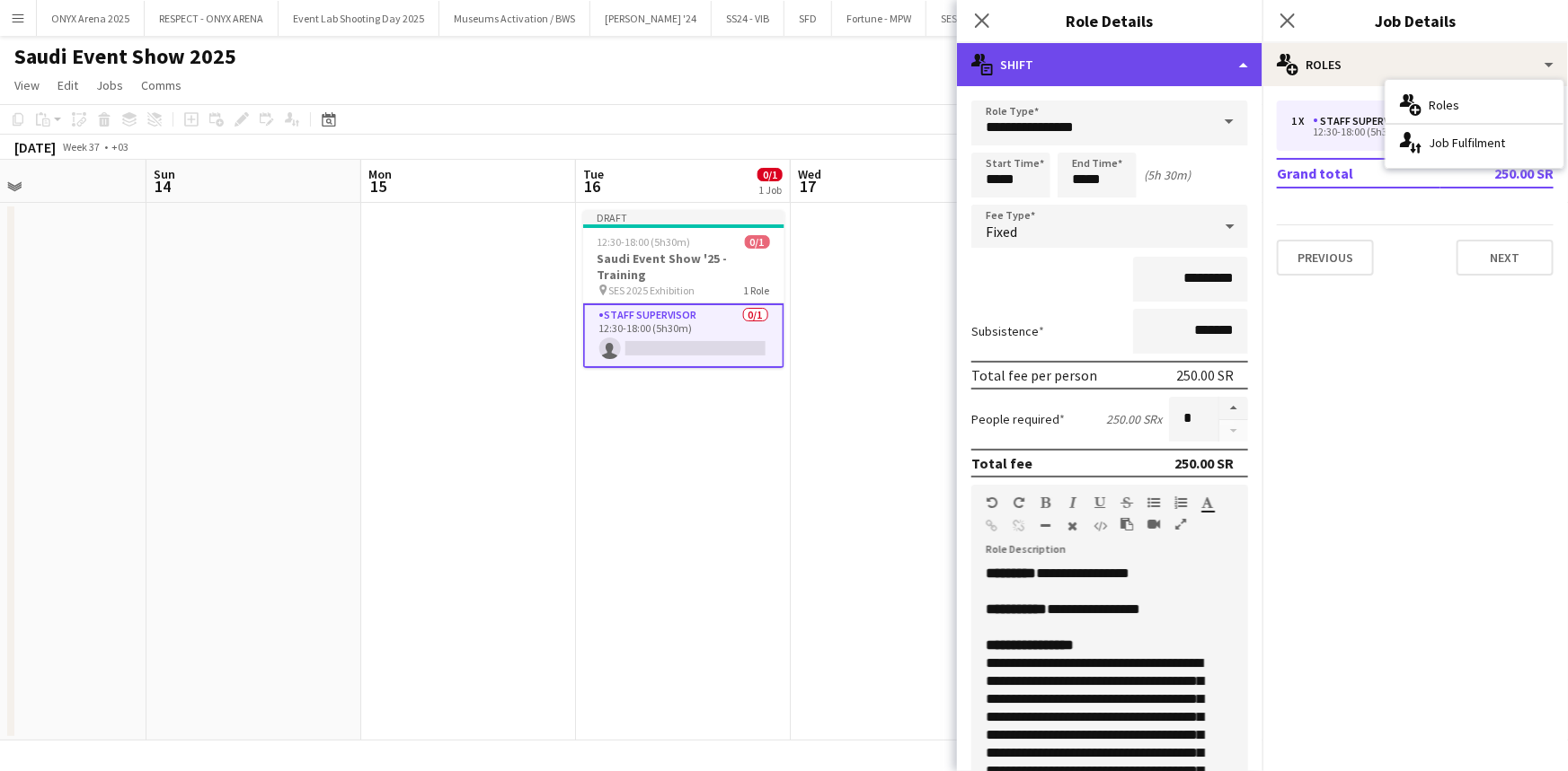
click at [1187, 70] on div "multiple-actions-text Shift" at bounding box center [1109, 64] width 306 height 43
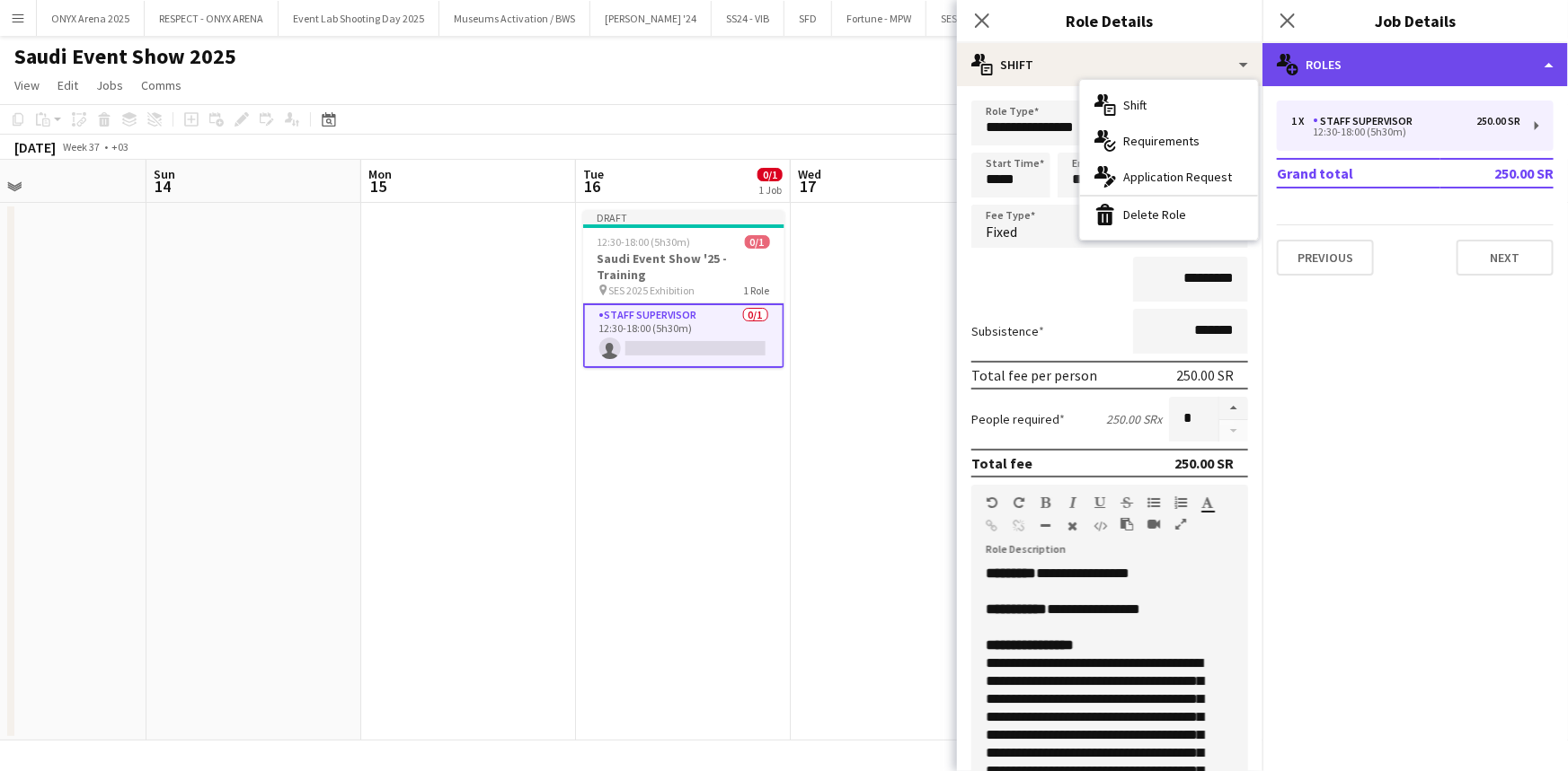
click at [1356, 66] on div "multiple-users-add Roles" at bounding box center [1415, 64] width 306 height 43
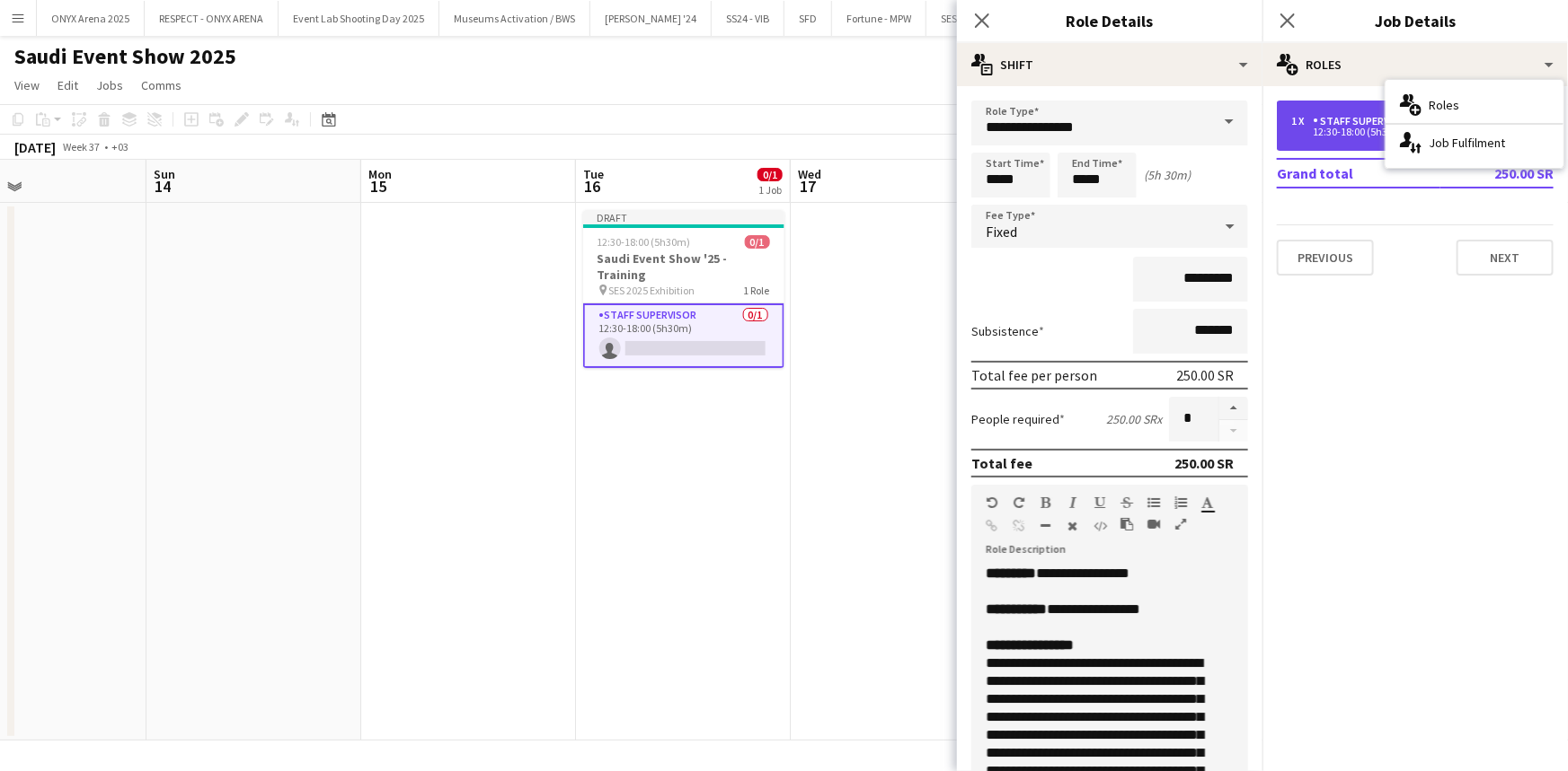
click at [1359, 120] on div "Staff Supervisor" at bounding box center [1366, 121] width 107 height 13
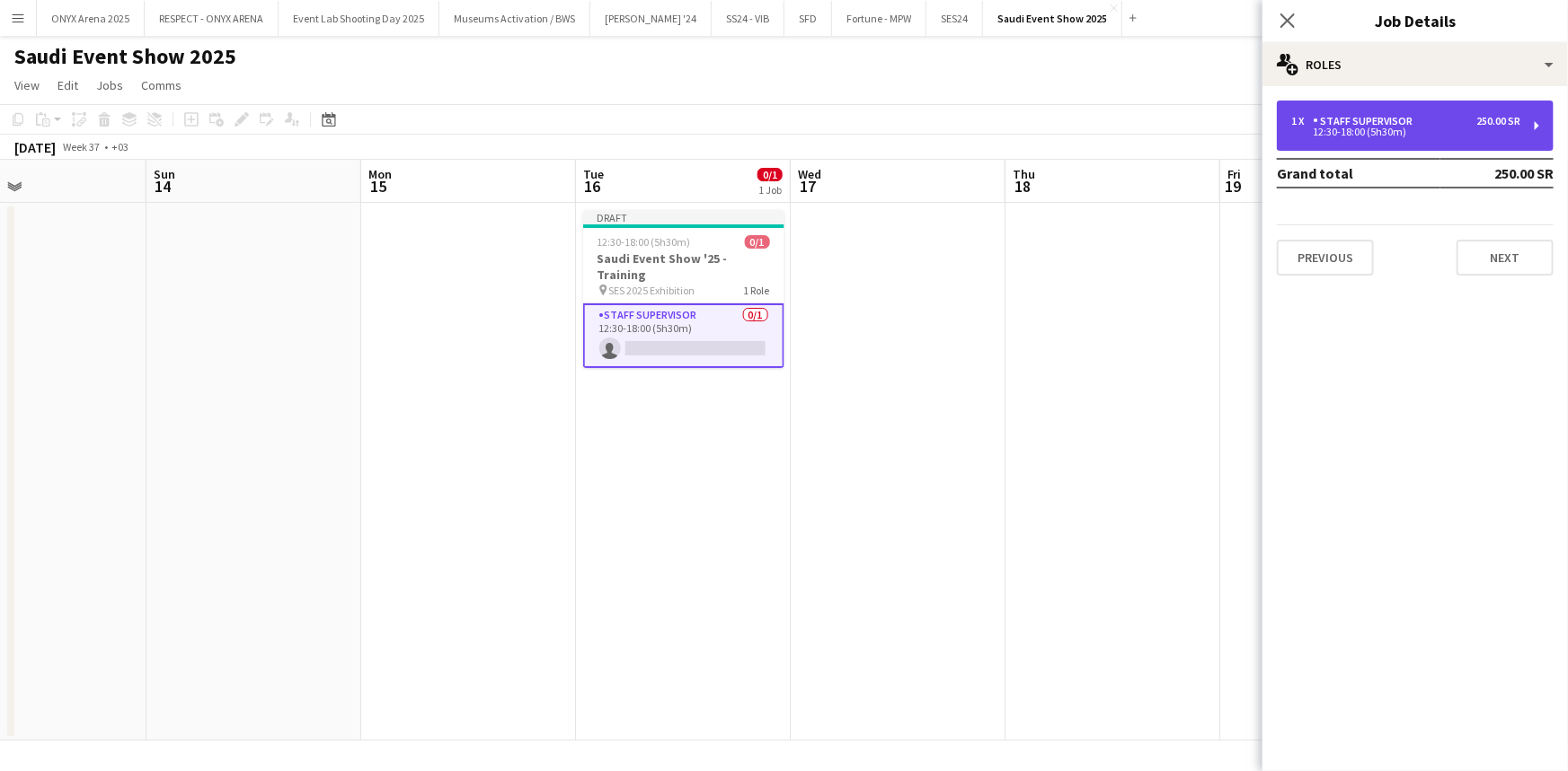
click at [1359, 120] on div "Staff Supervisor" at bounding box center [1366, 121] width 107 height 13
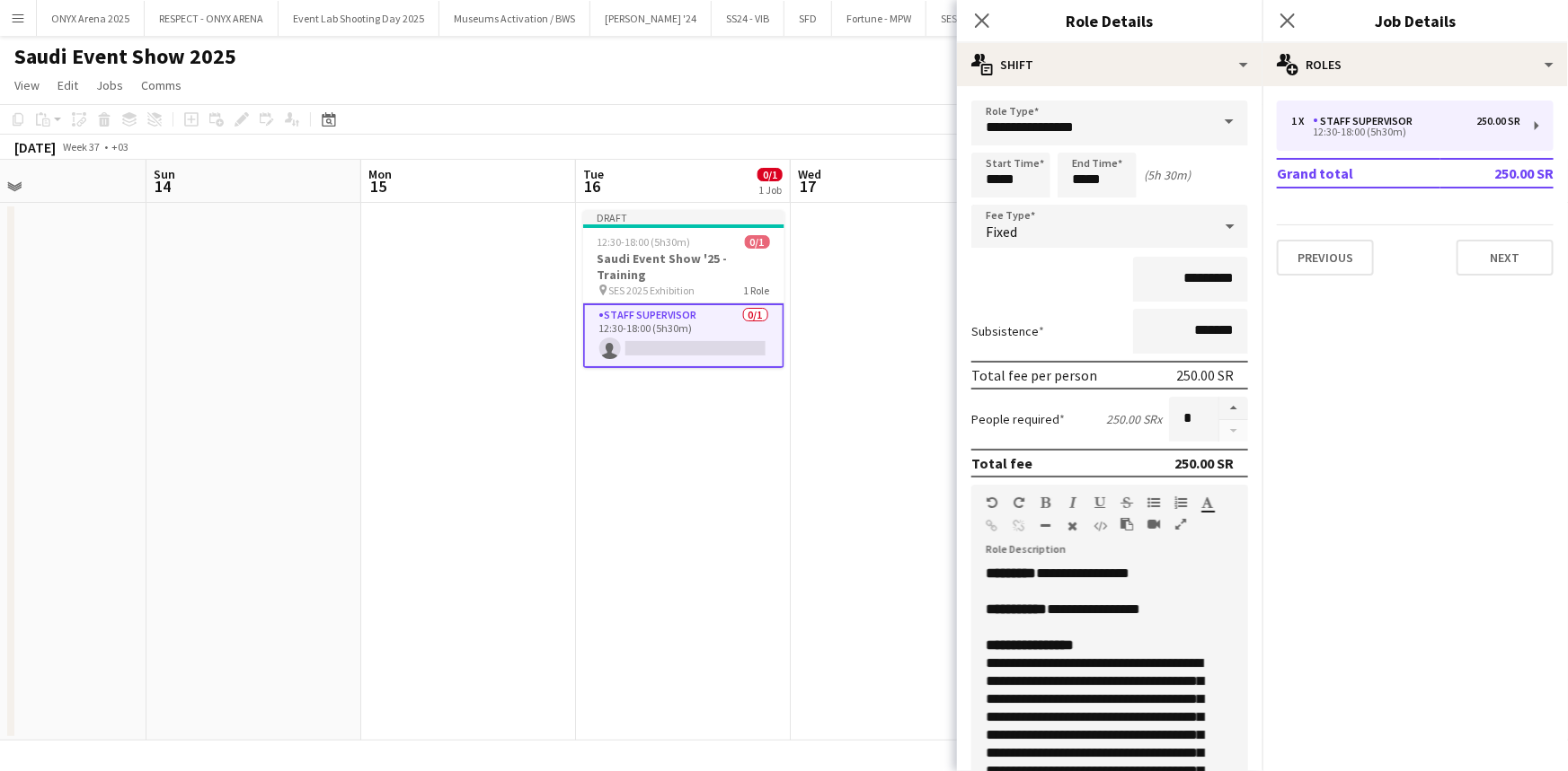
click at [1222, 117] on span at bounding box center [1228, 122] width 38 height 43
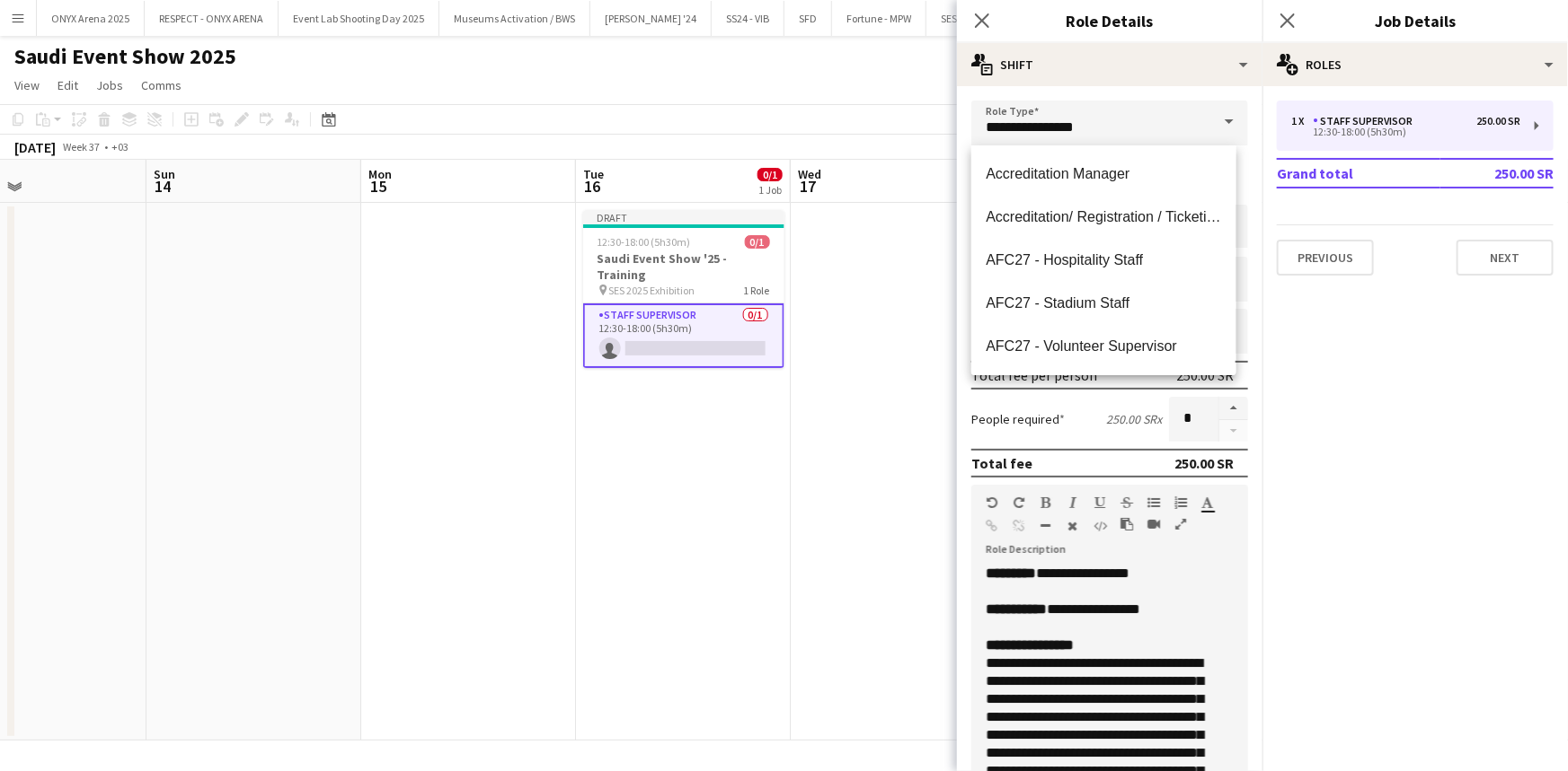
click at [1222, 117] on span at bounding box center [1228, 122] width 38 height 43
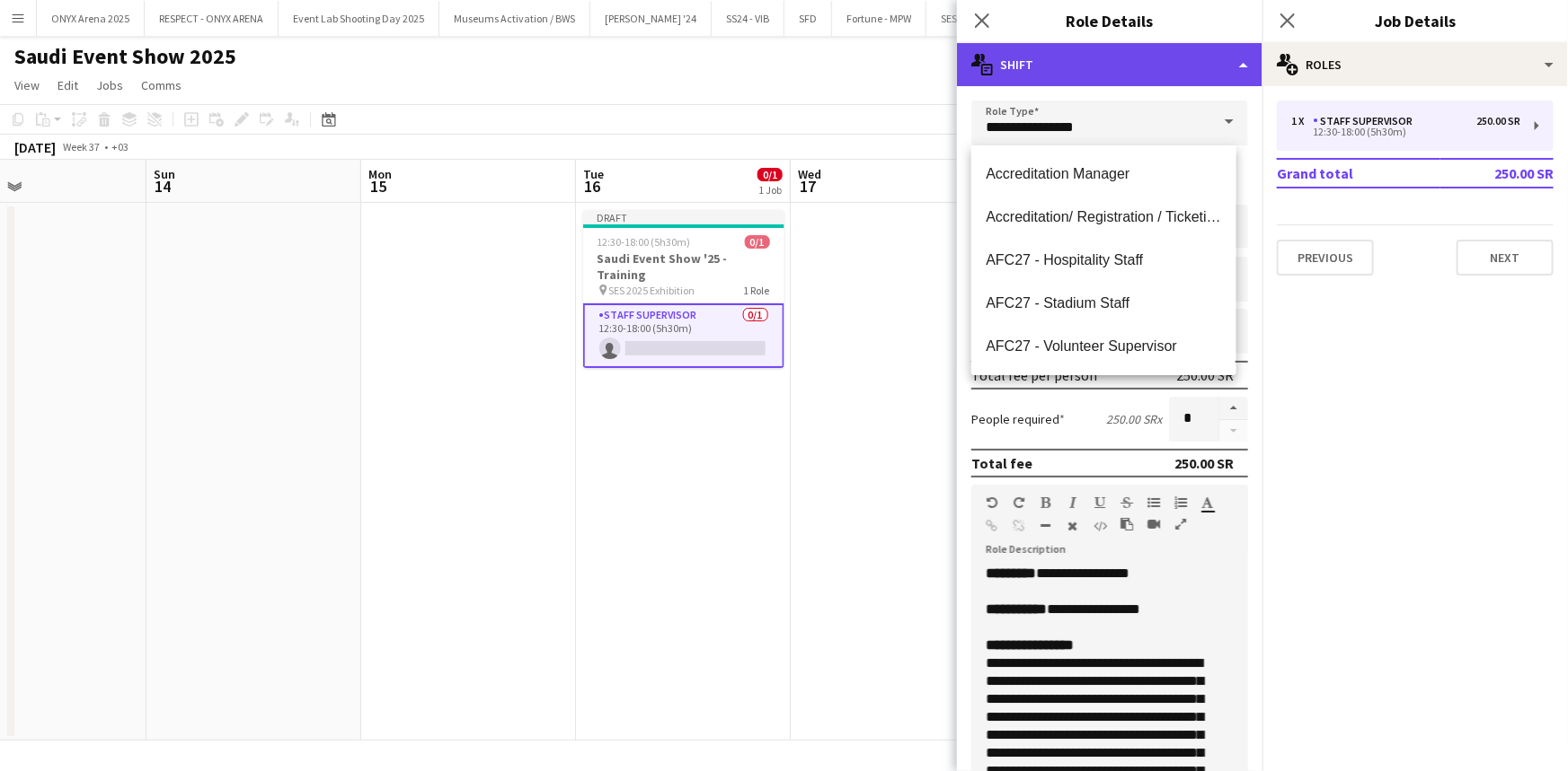
click at [1232, 69] on div "multiple-actions-text Shift" at bounding box center [1109, 64] width 306 height 43
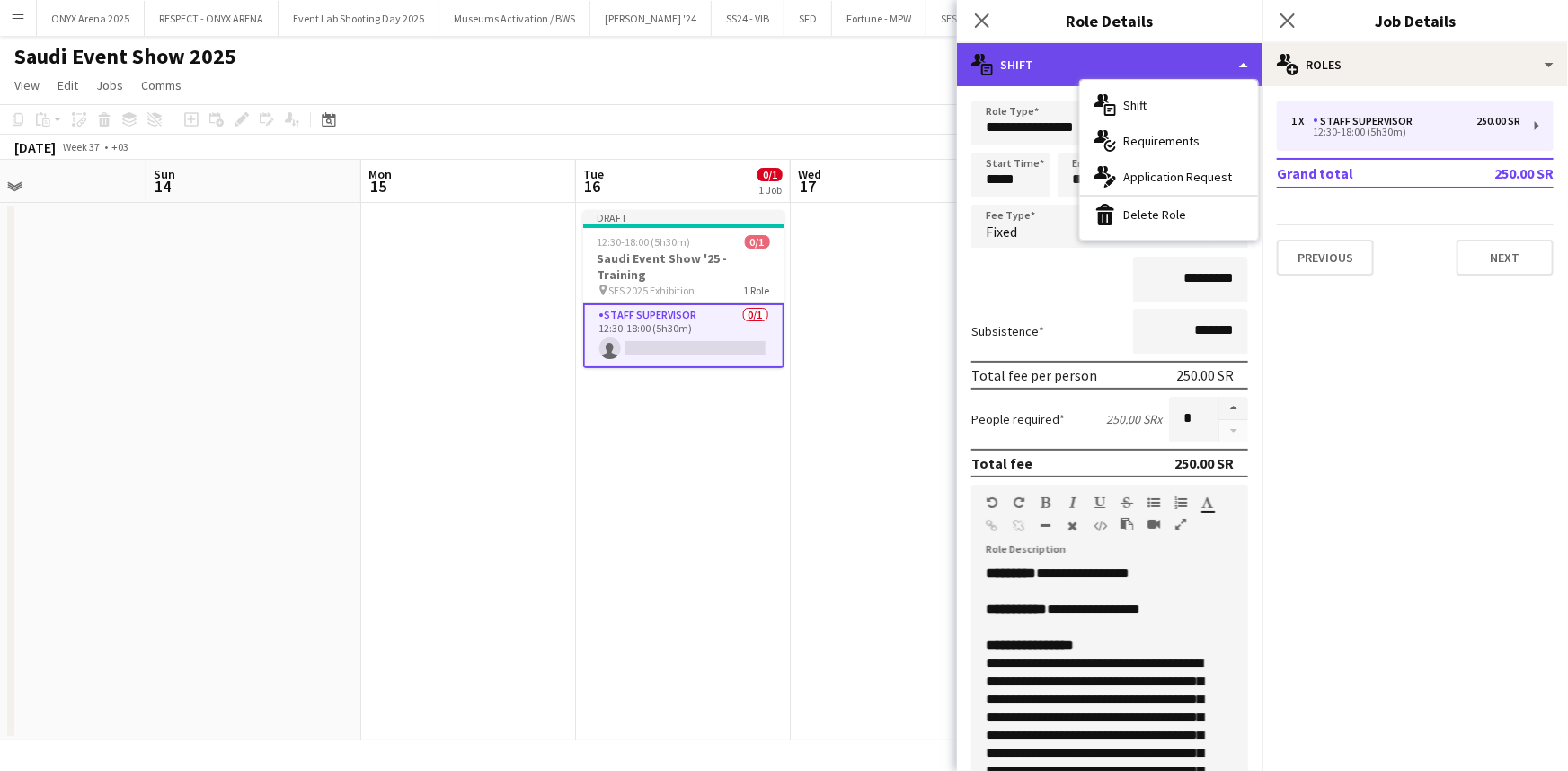
click at [1232, 69] on div "multiple-actions-text Shift" at bounding box center [1109, 64] width 306 height 43
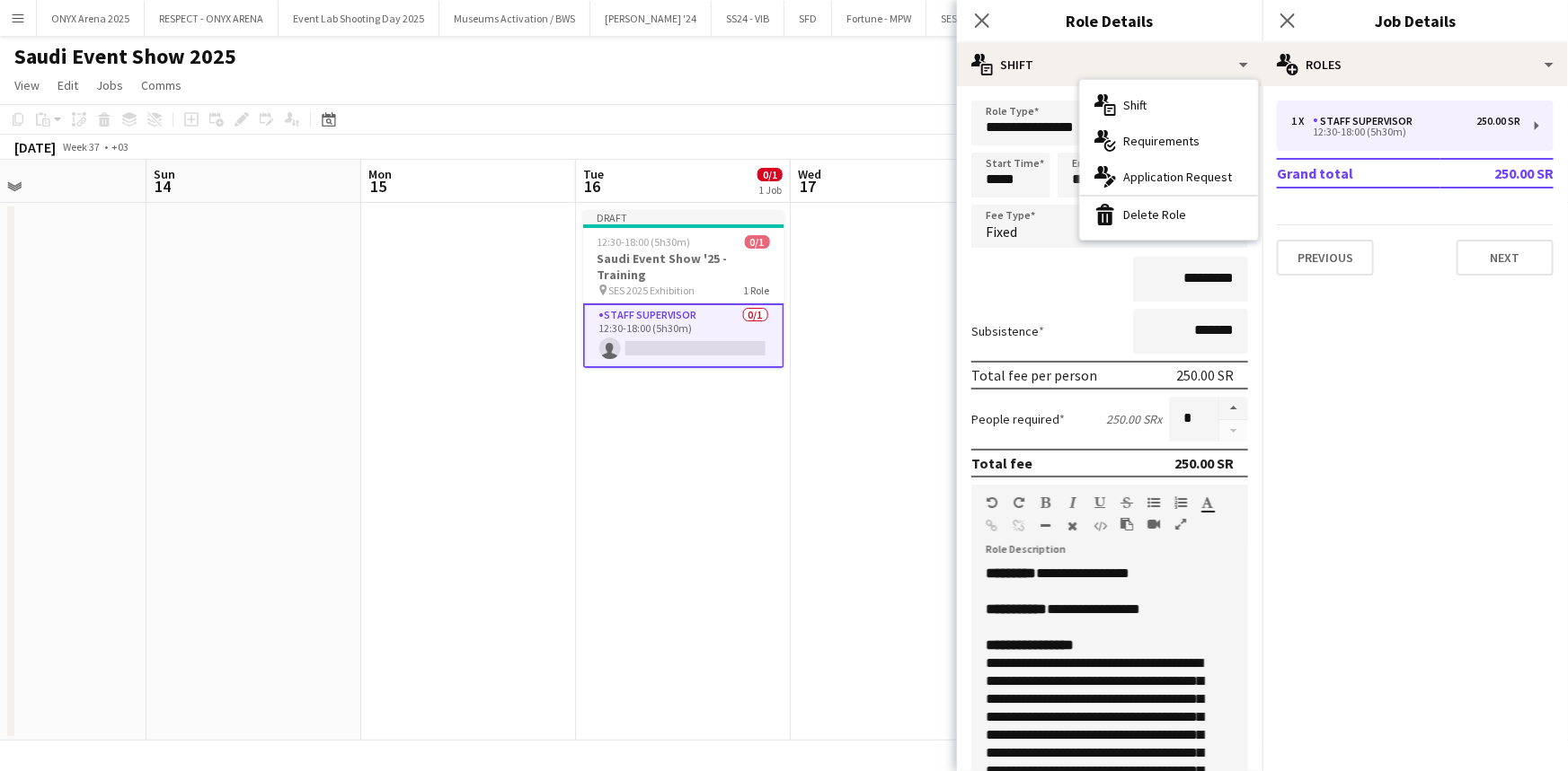
click at [1371, 364] on mat-expansion-panel "pencil3 General details 1 x Staff Supervisor 250.00 SR 12:30-18:00 (5h30m) Gran…" at bounding box center [1415, 429] width 306 height 685
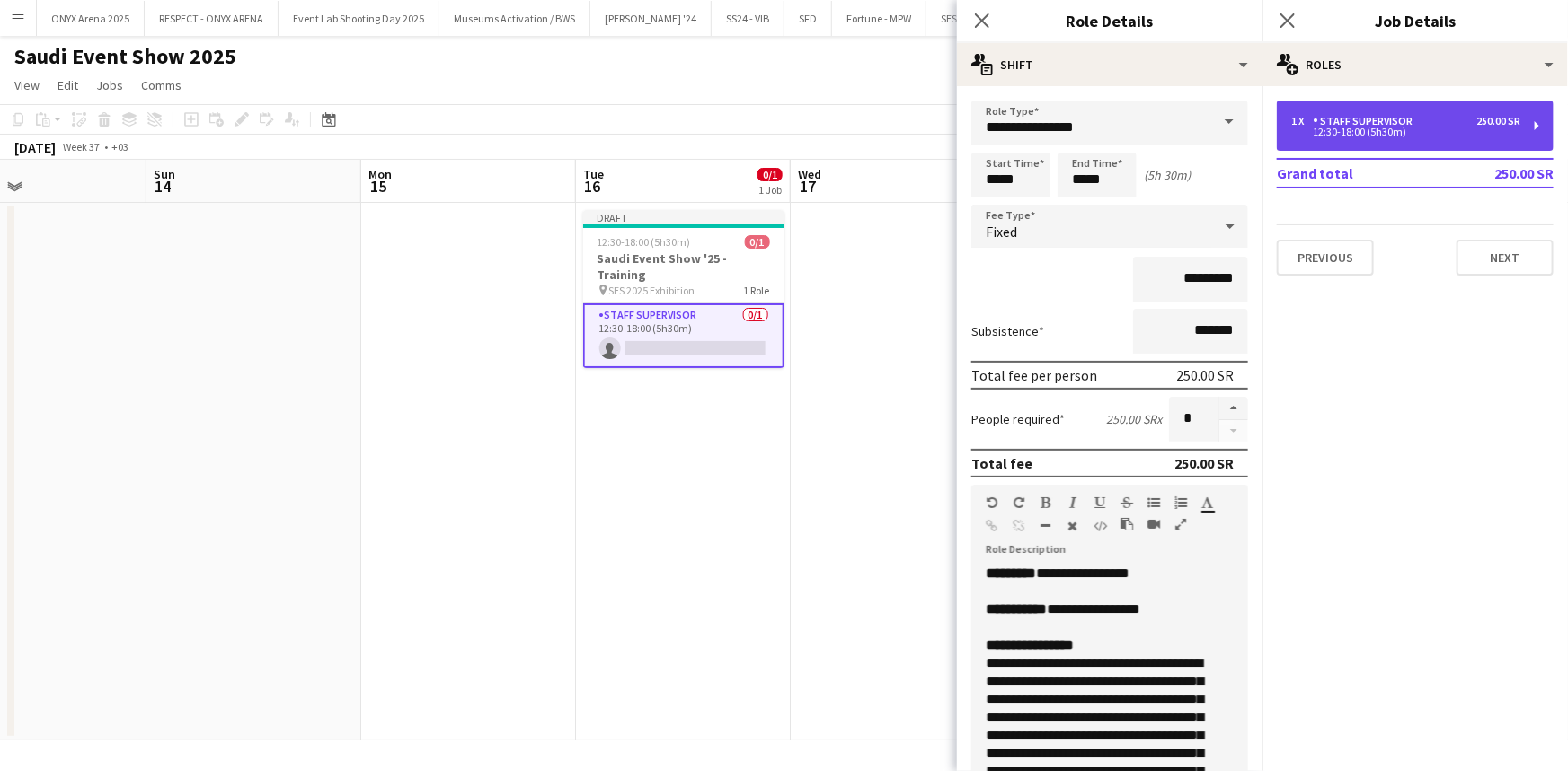
click at [1347, 139] on div "1 x Staff Supervisor 250.00 SR 12:30-18:00 (5h30m)" at bounding box center [1415, 126] width 277 height 50
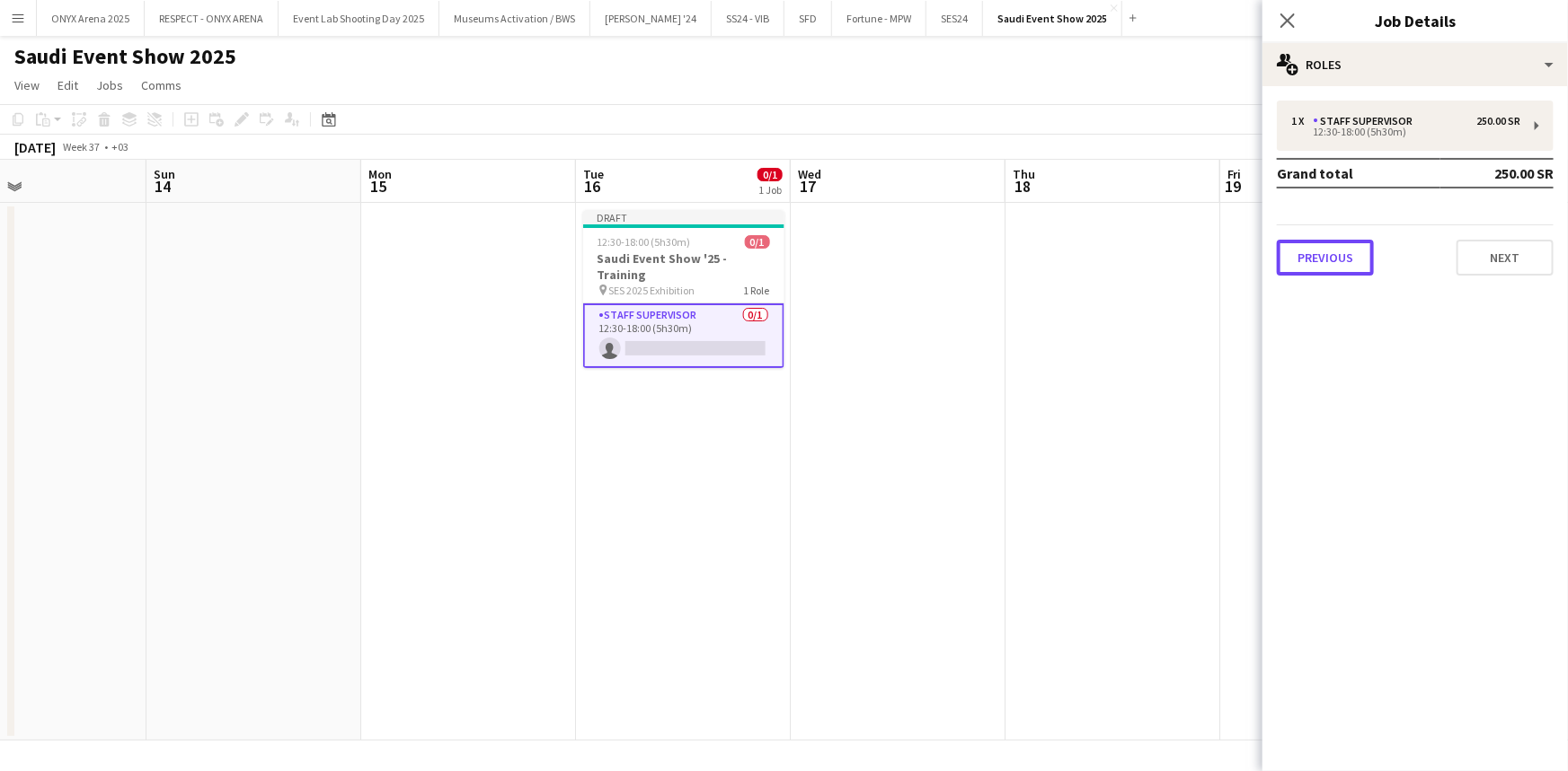
click at [1346, 249] on button "Previous" at bounding box center [1325, 257] width 97 height 36
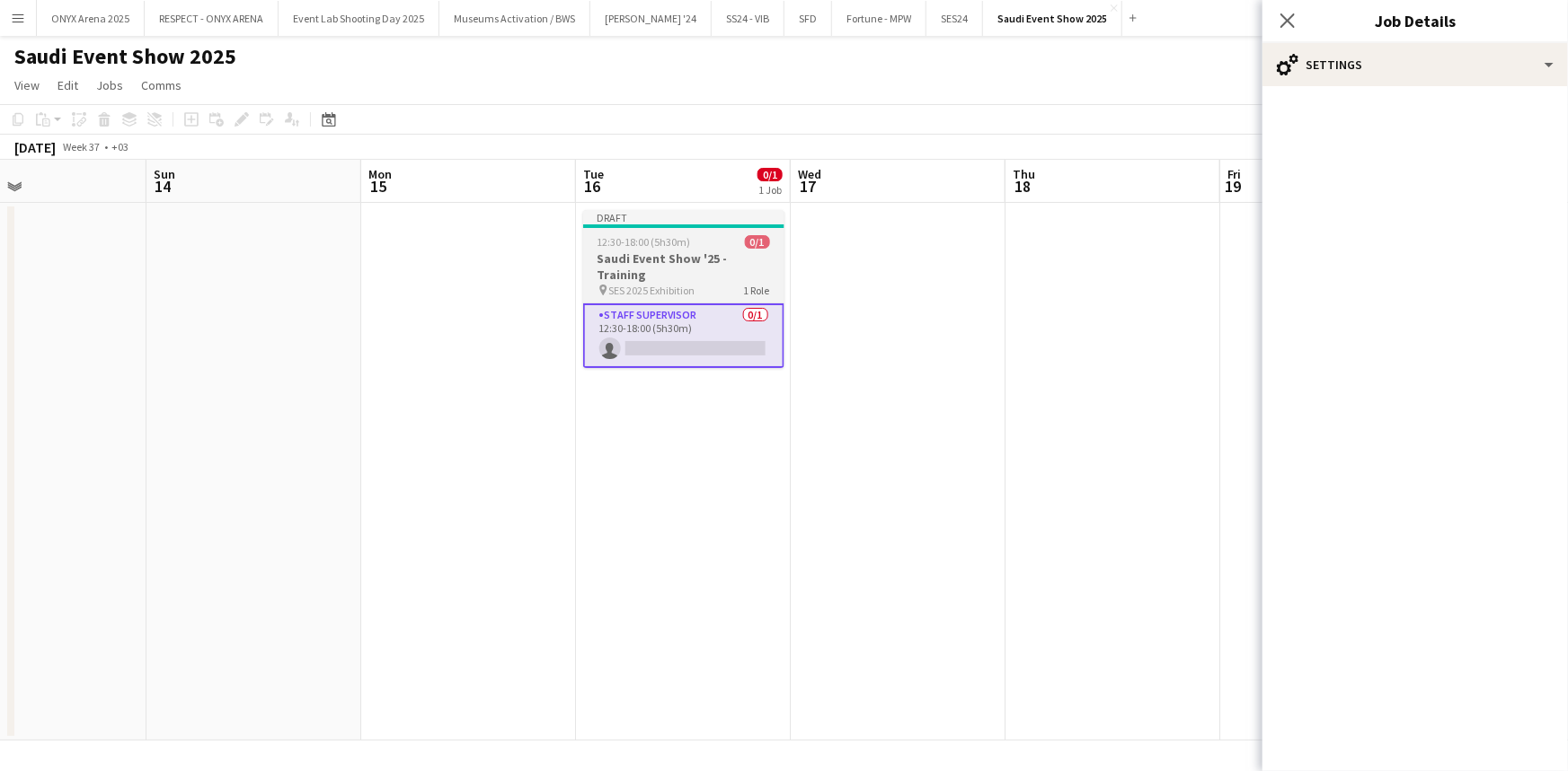
click at [590, 243] on div "12:30-18:00 (5h30m) 0/1" at bounding box center [683, 242] width 201 height 14
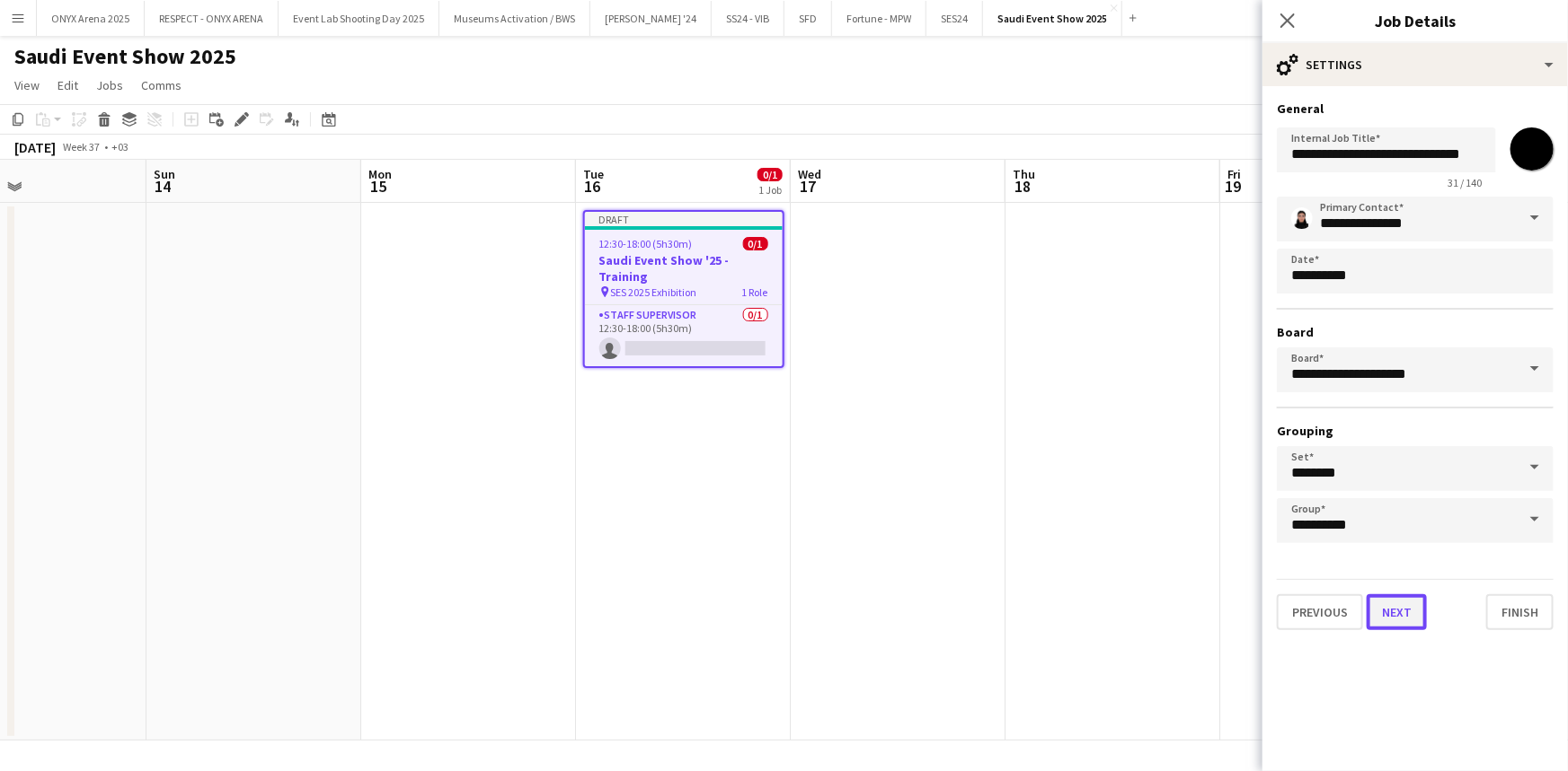
click at [1416, 613] on button "Next" at bounding box center [1396, 612] width 60 height 36
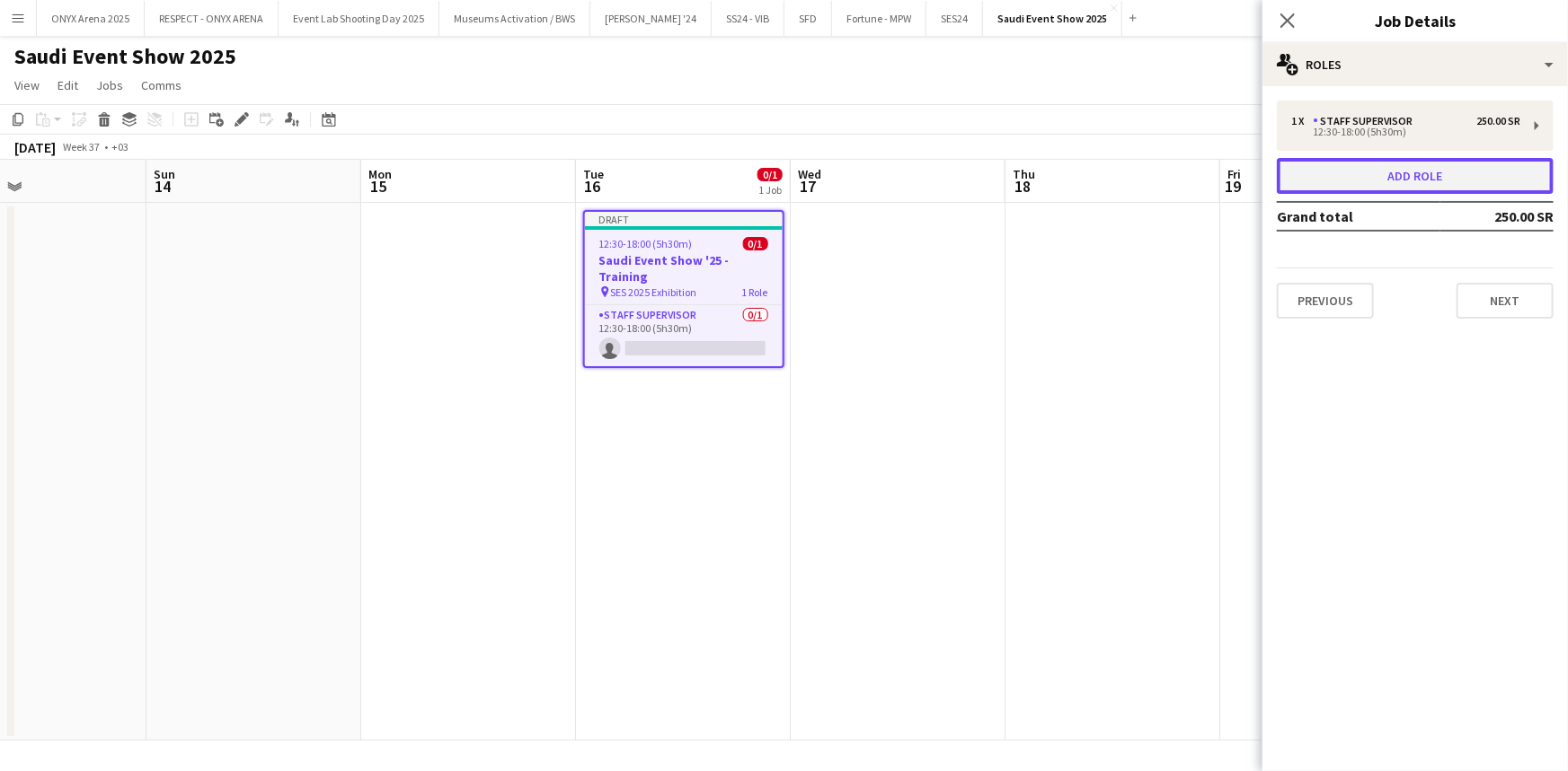
click at [1453, 177] on button "Add role" at bounding box center [1415, 176] width 277 height 36
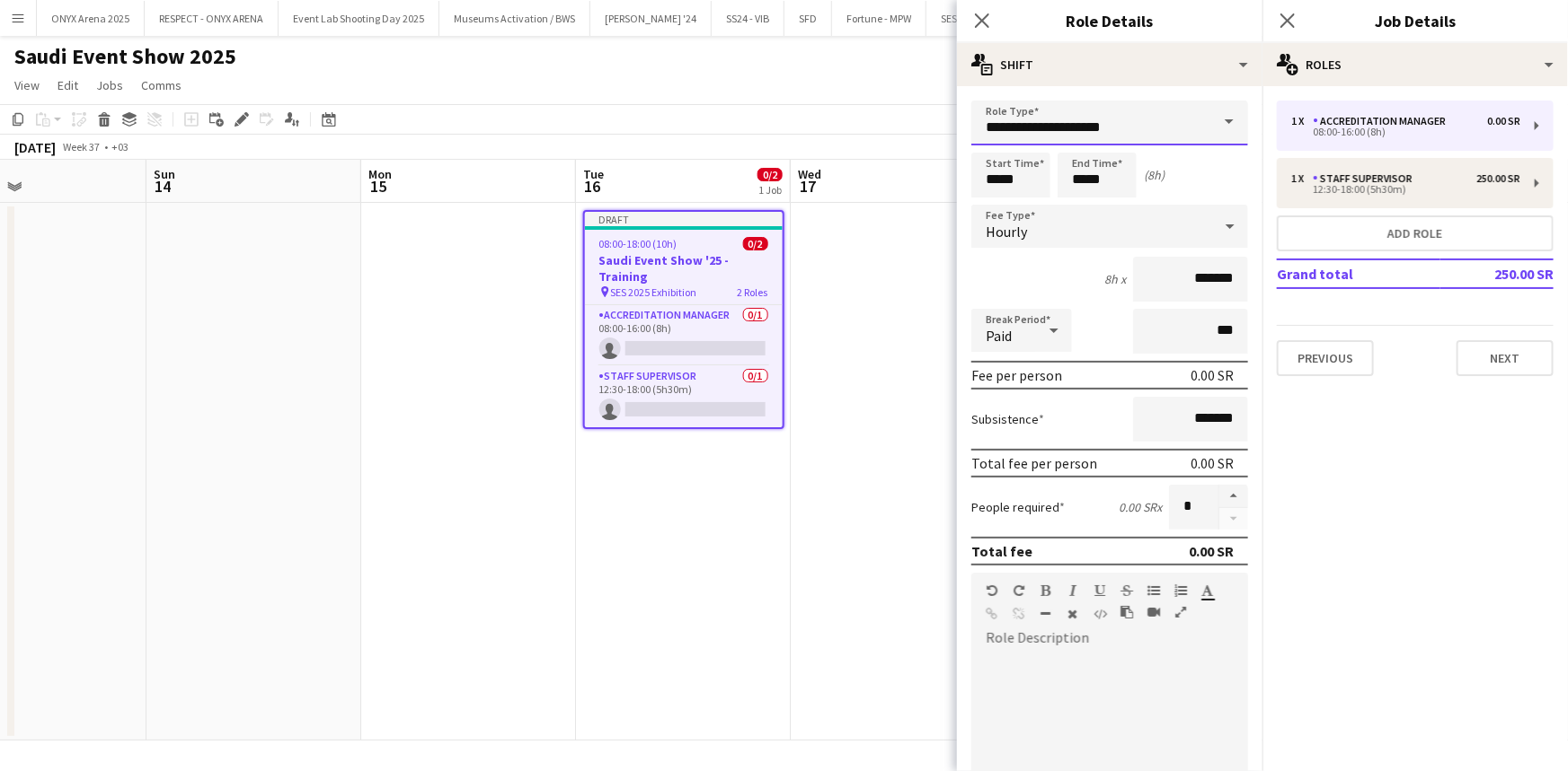
click at [1127, 135] on input "**********" at bounding box center [1109, 123] width 277 height 45
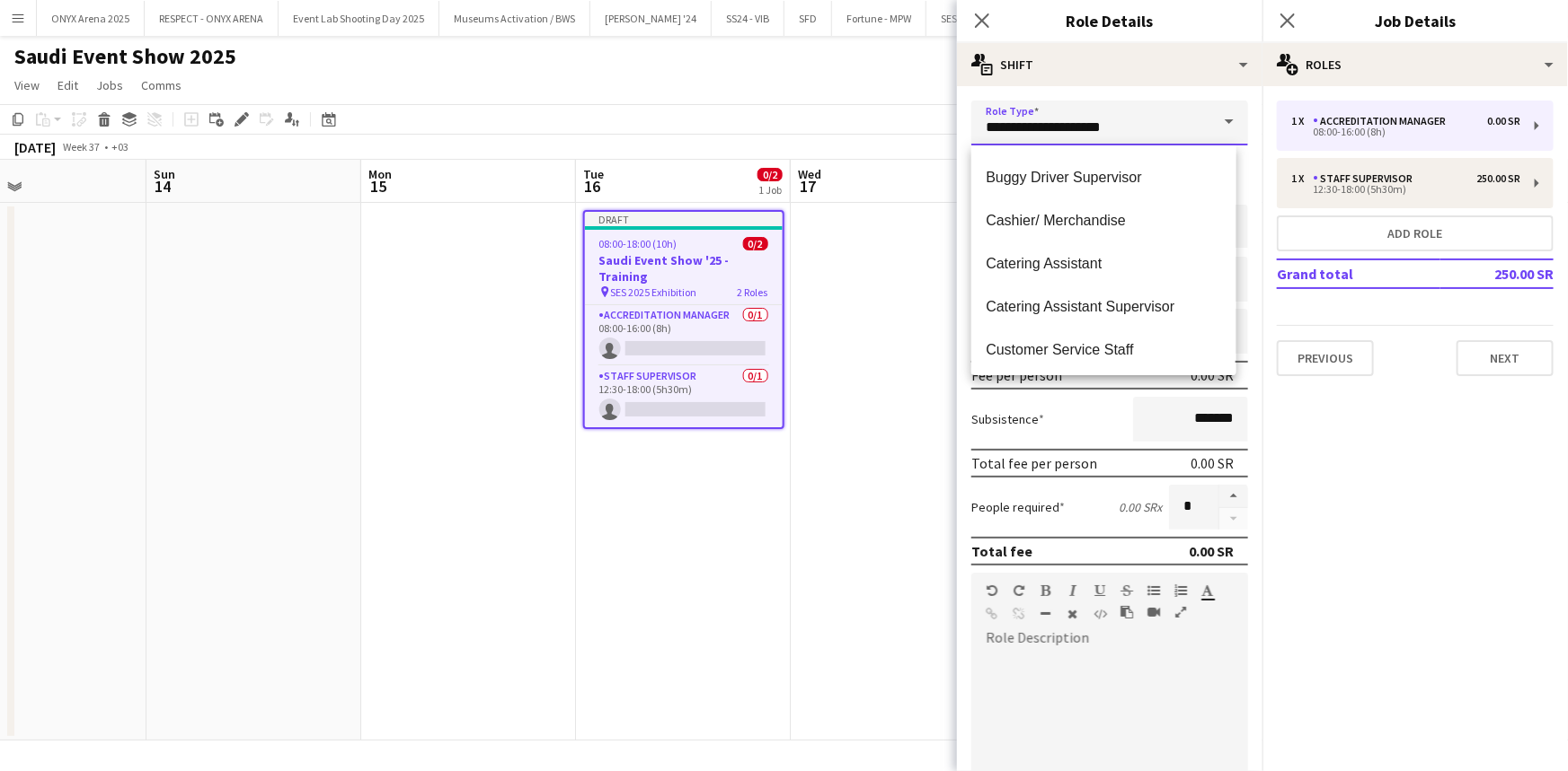
scroll to position [326, 0]
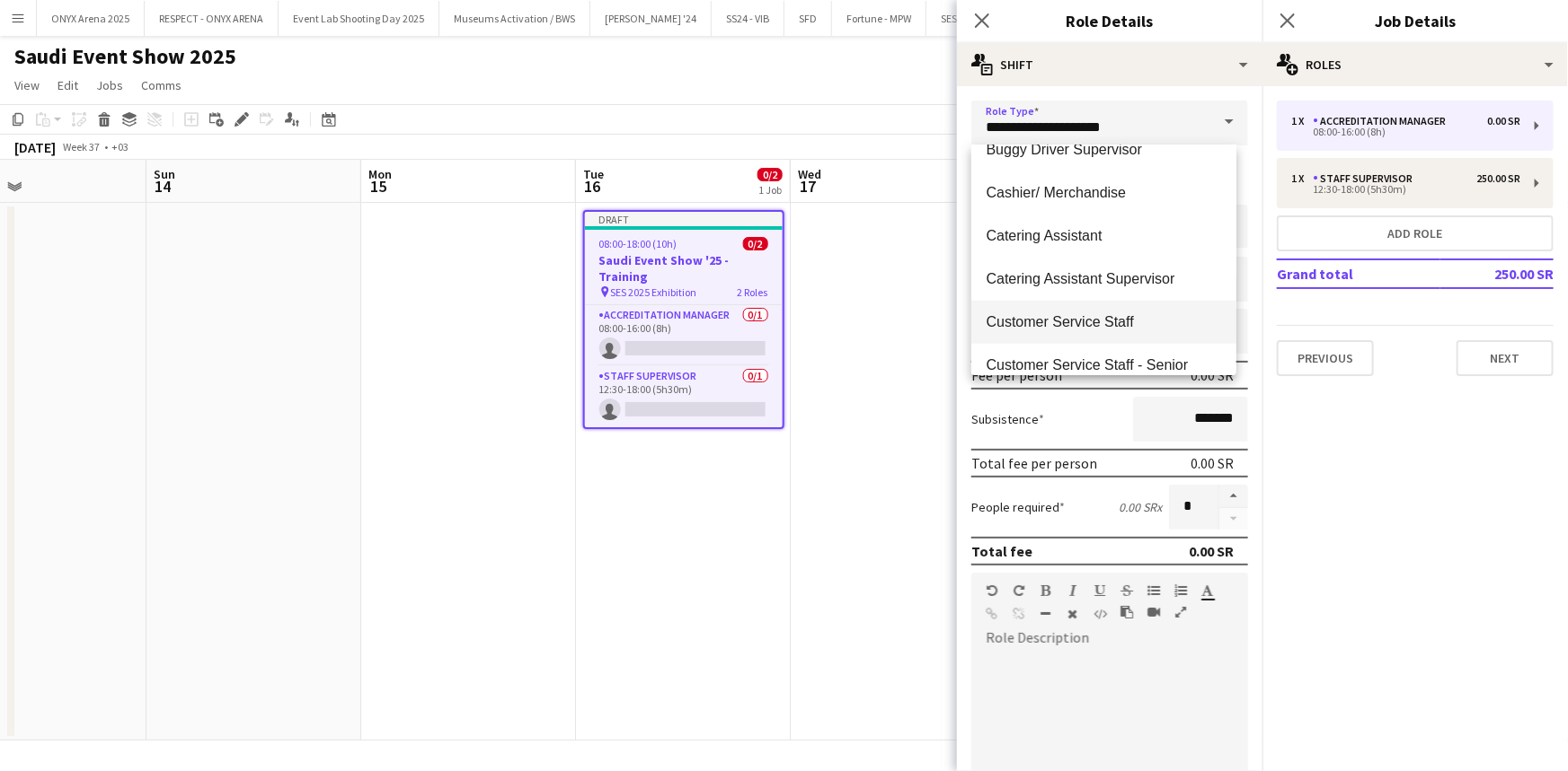
click at [1094, 320] on span "Customer Service Staff" at bounding box center [1103, 322] width 236 height 17
type input "**********"
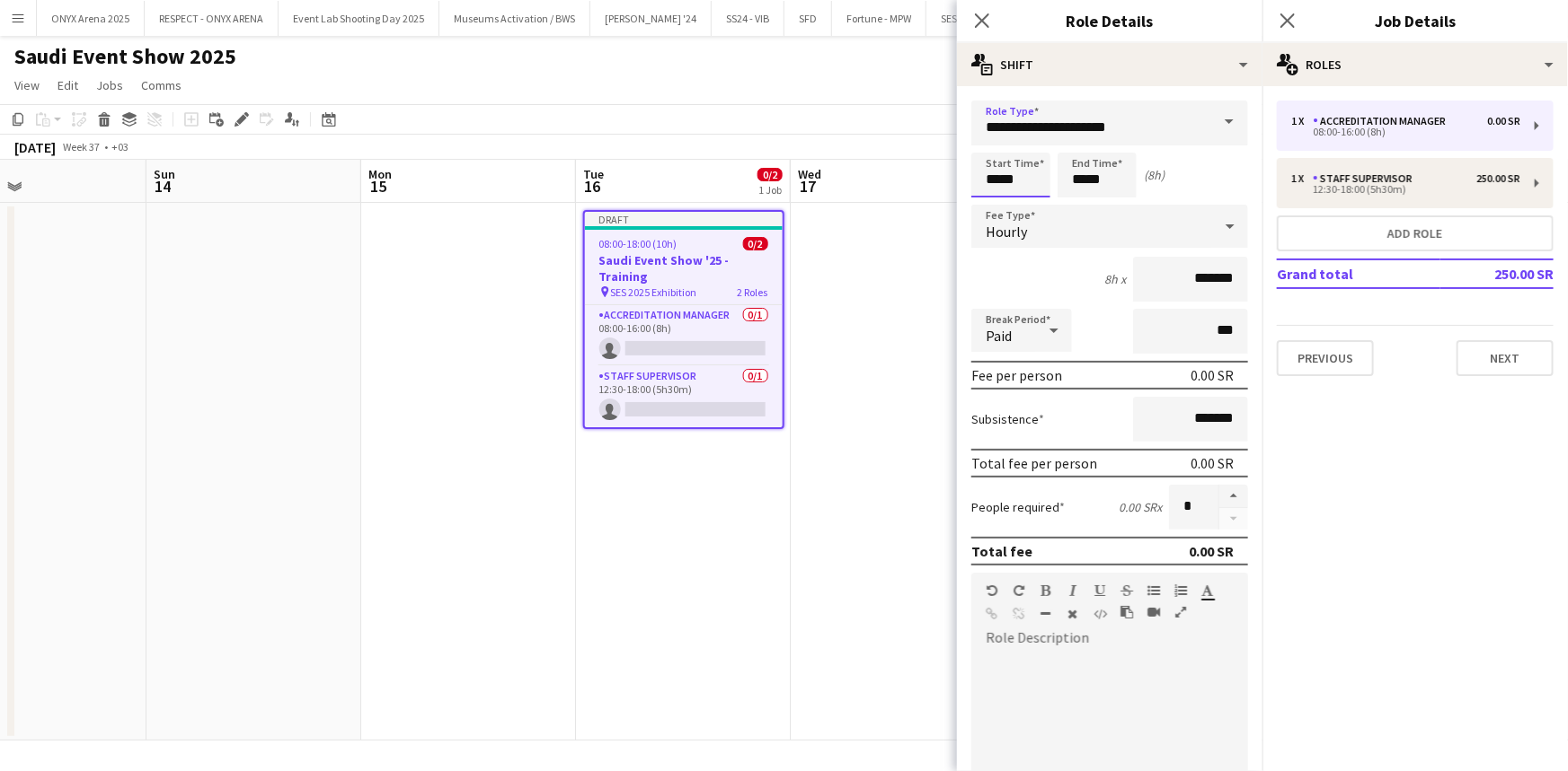
click at [996, 177] on input "*****" at bounding box center [1010, 175] width 79 height 45
click at [1228, 494] on button "button" at bounding box center [1233, 497] width 29 height 23
type input "*"
click at [1002, 177] on input "*****" at bounding box center [1010, 175] width 79 height 45
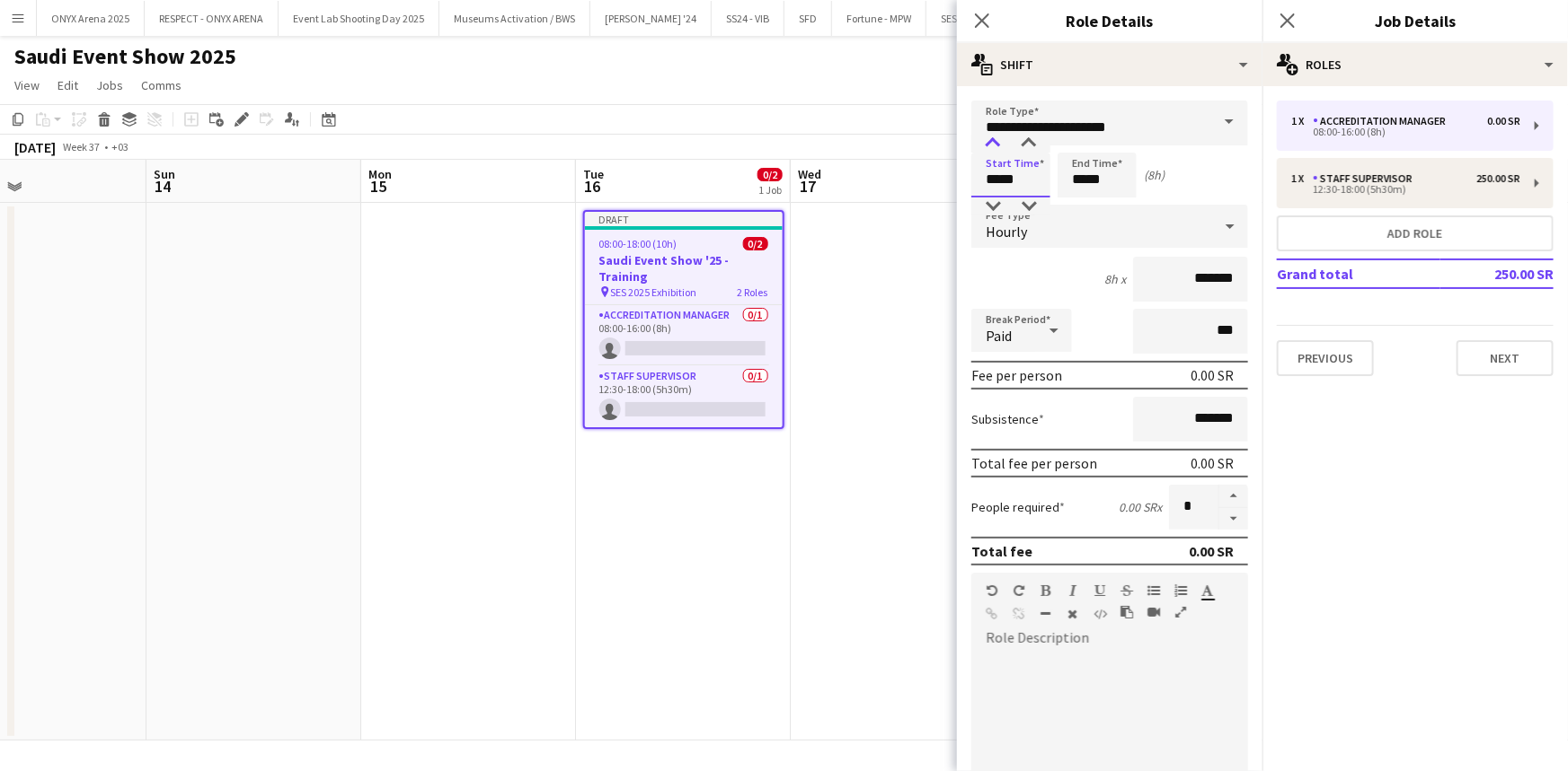
click at [995, 136] on div at bounding box center [993, 144] width 36 height 18
click at [1032, 140] on div at bounding box center [1029, 144] width 36 height 18
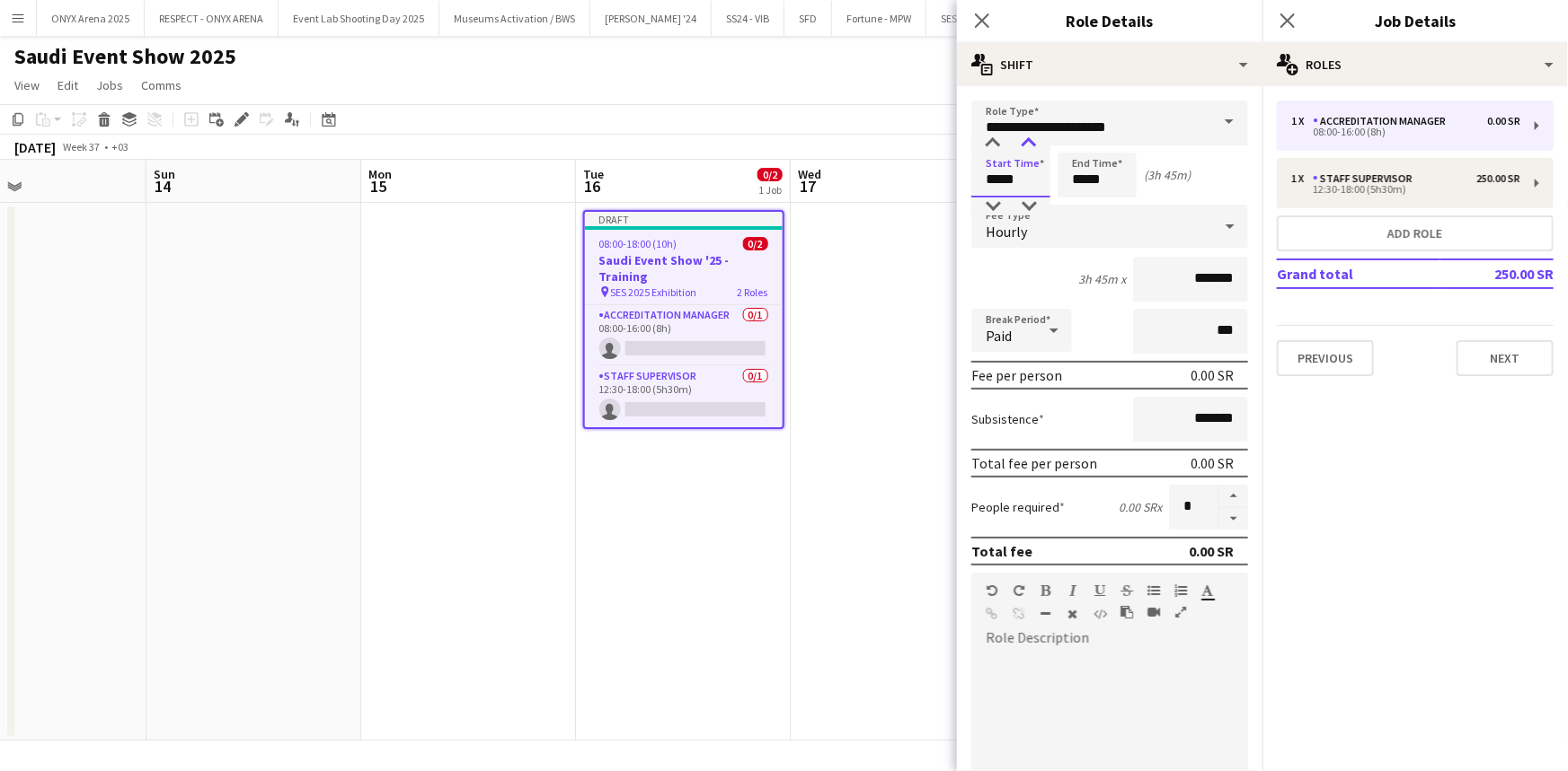
type input "*****"
click at [1032, 140] on div at bounding box center [1029, 144] width 36 height 18
click at [1095, 169] on input "*****" at bounding box center [1096, 175] width 79 height 45
click at [1084, 142] on div at bounding box center [1078, 144] width 36 height 18
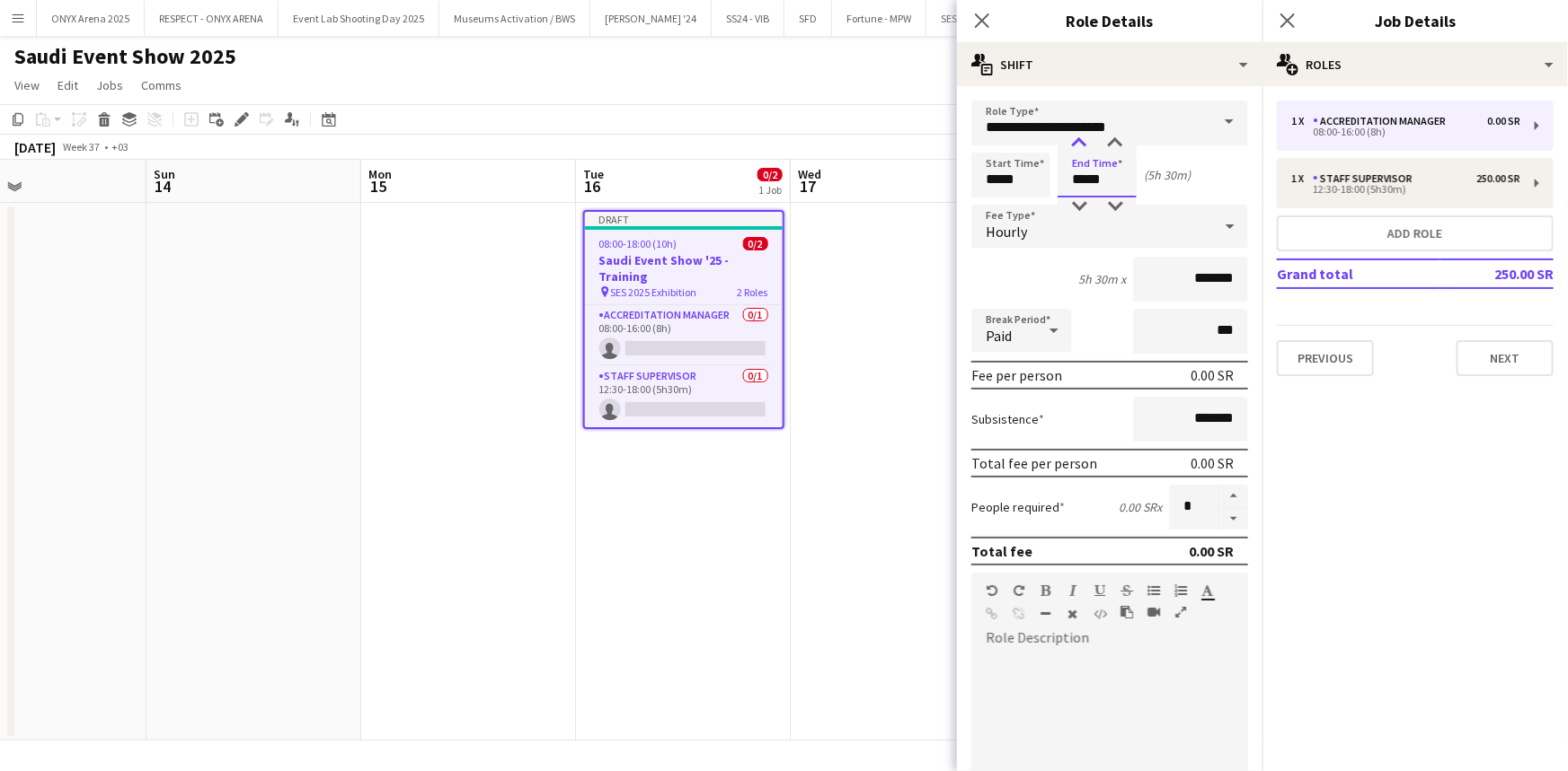
click at [1084, 142] on div at bounding box center [1078, 144] width 36 height 18
type input "*****"
click at [1078, 206] on div at bounding box center [1078, 207] width 36 height 18
click at [1042, 224] on div "Hourly" at bounding box center [1092, 226] width 241 height 43
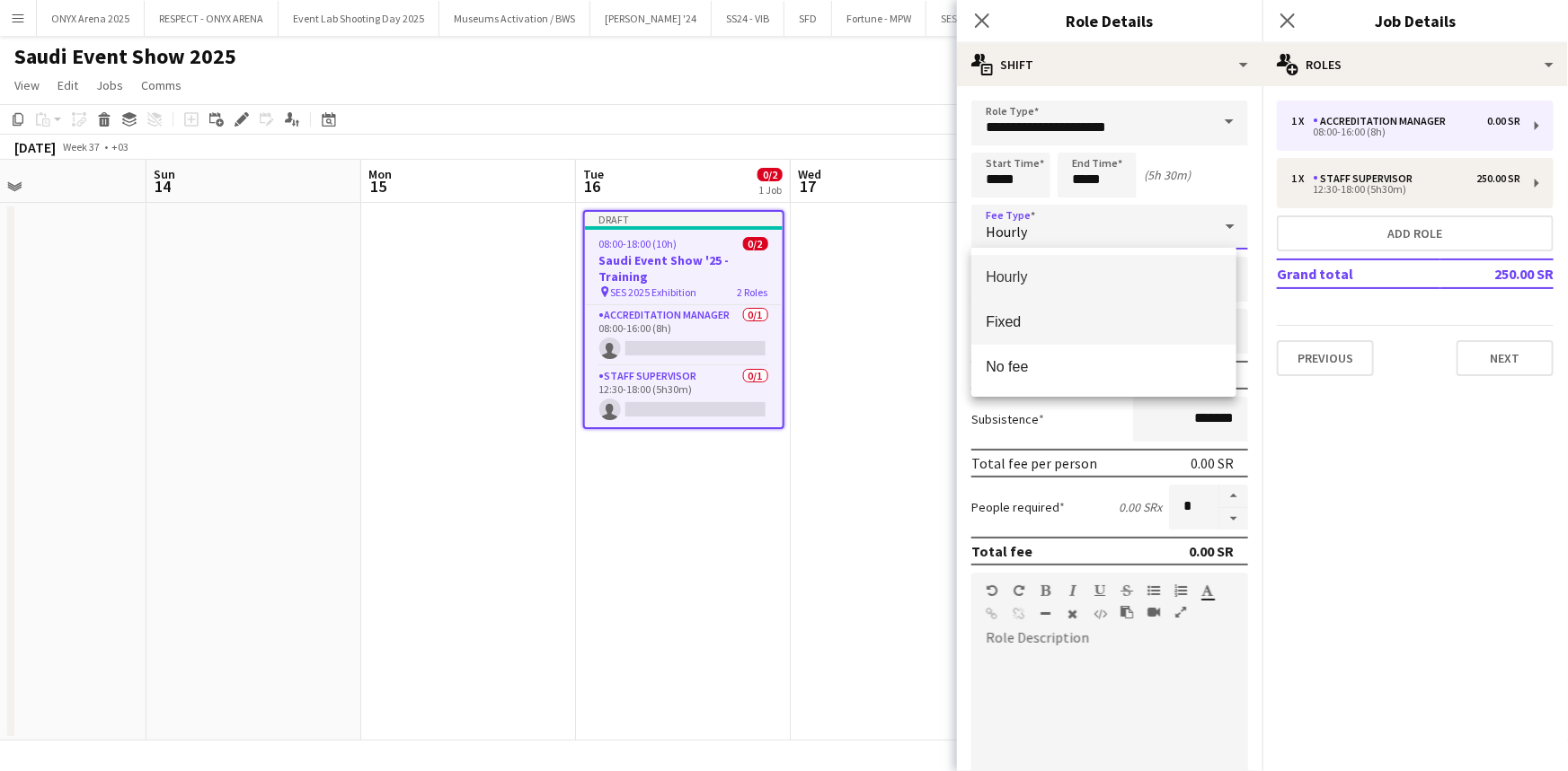
click at [1038, 313] on span "Fixed" at bounding box center [1103, 322] width 236 height 17
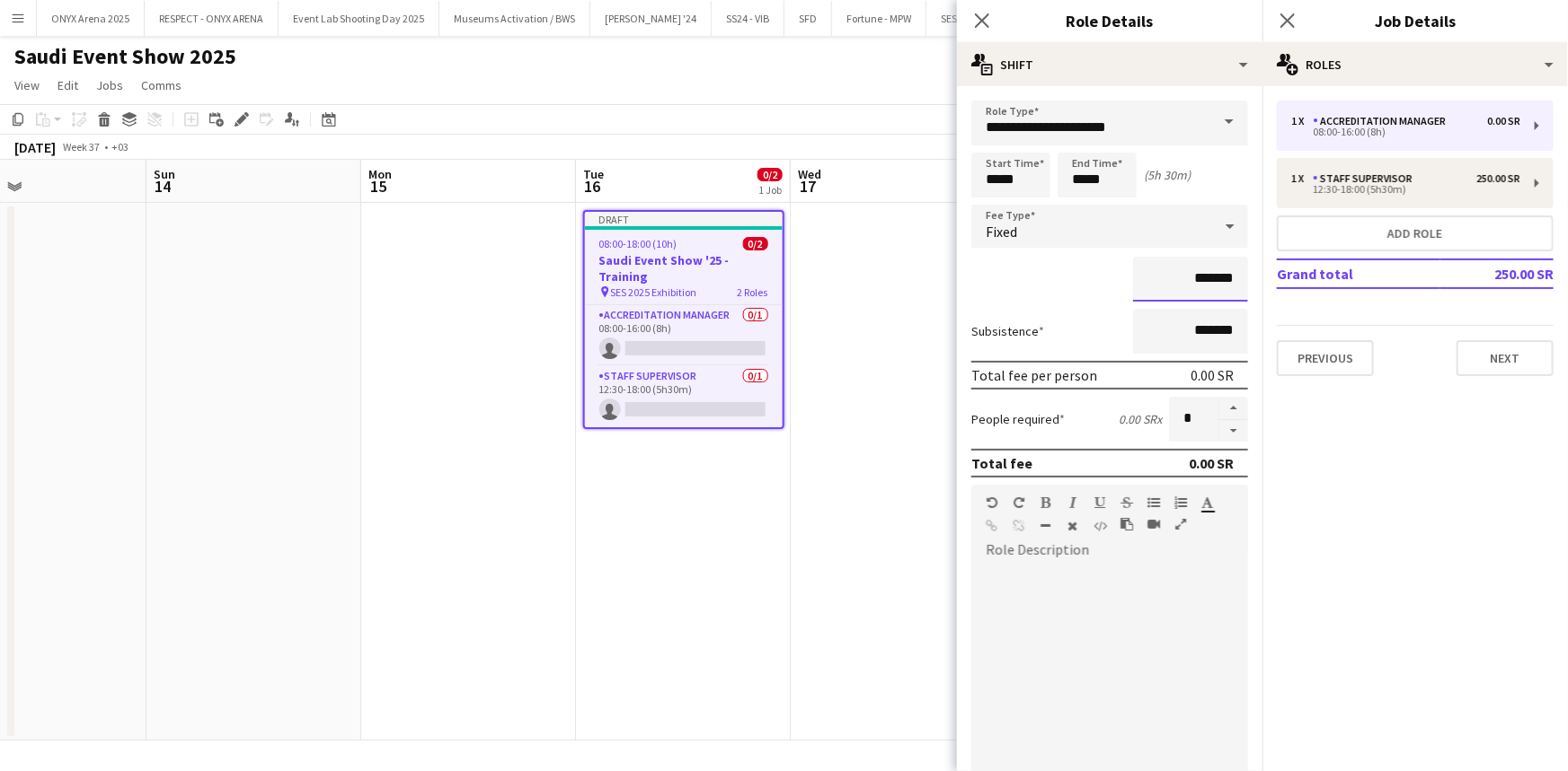
click at [1132, 281] on input "*******" at bounding box center [1190, 279] width 115 height 45
type input "*********"
click at [1099, 559] on div at bounding box center [1109, 665] width 277 height 228
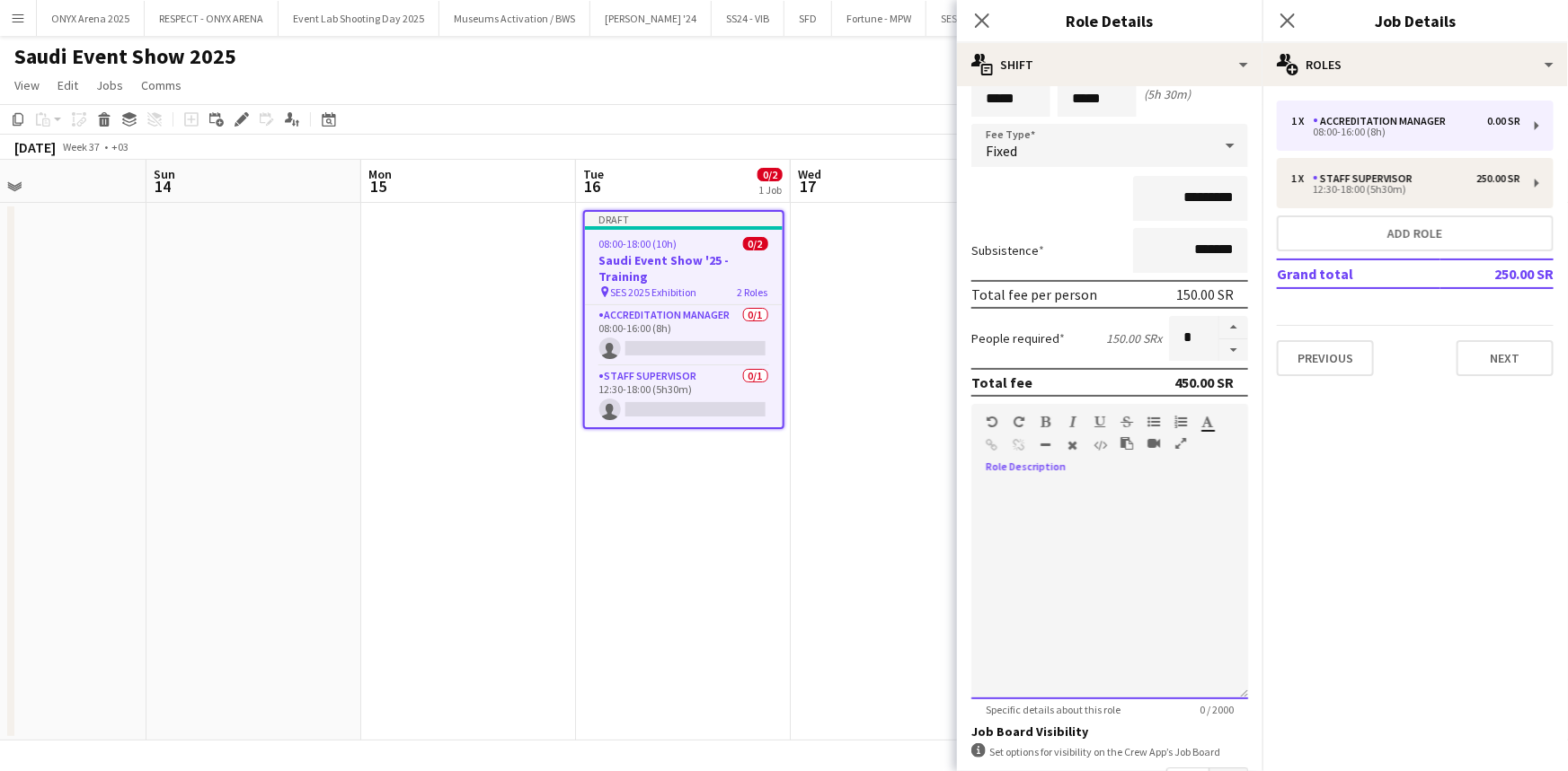
scroll to position [304, 0]
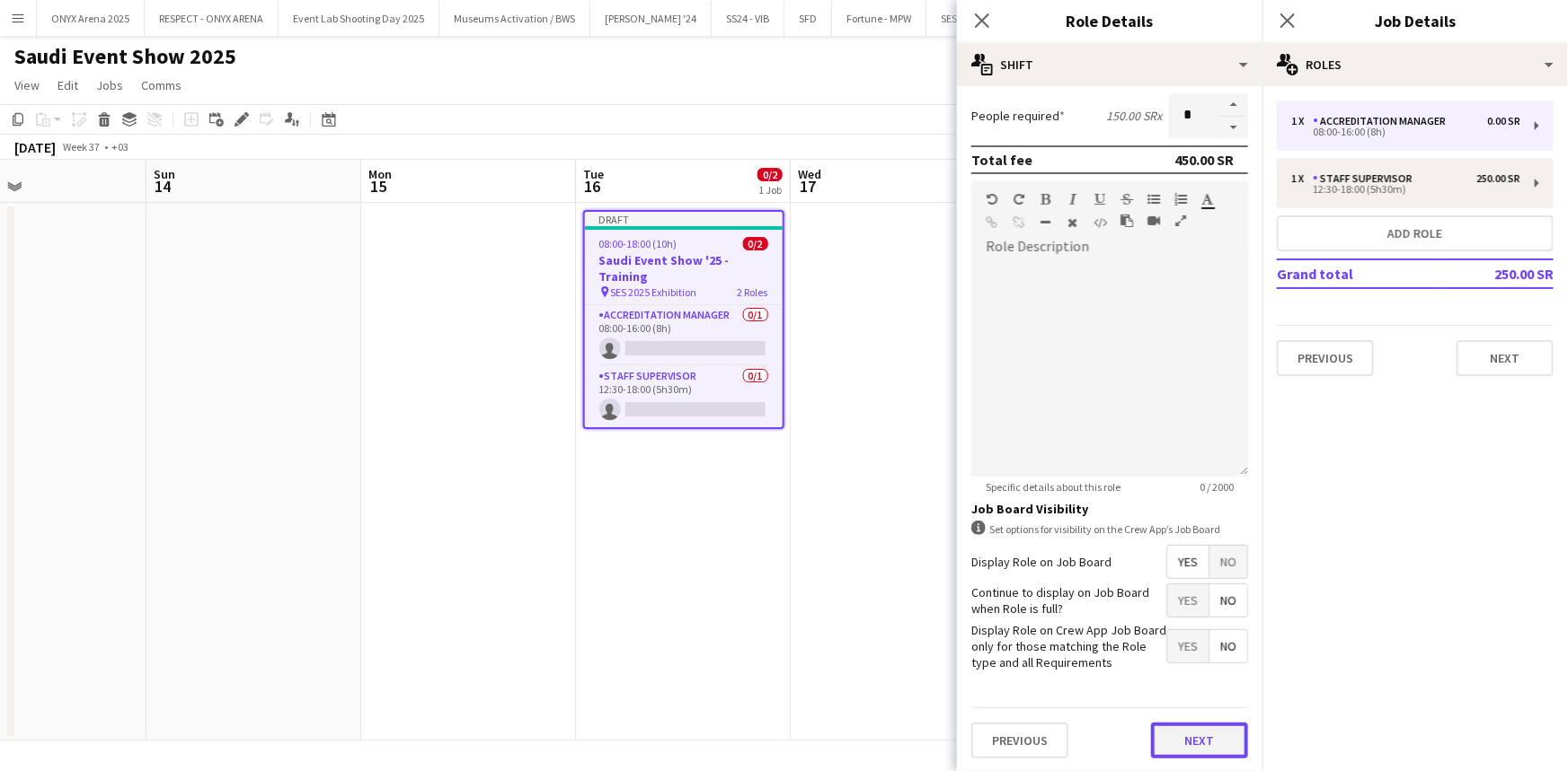
click at [1160, 733] on button "Next" at bounding box center [1199, 740] width 97 height 36
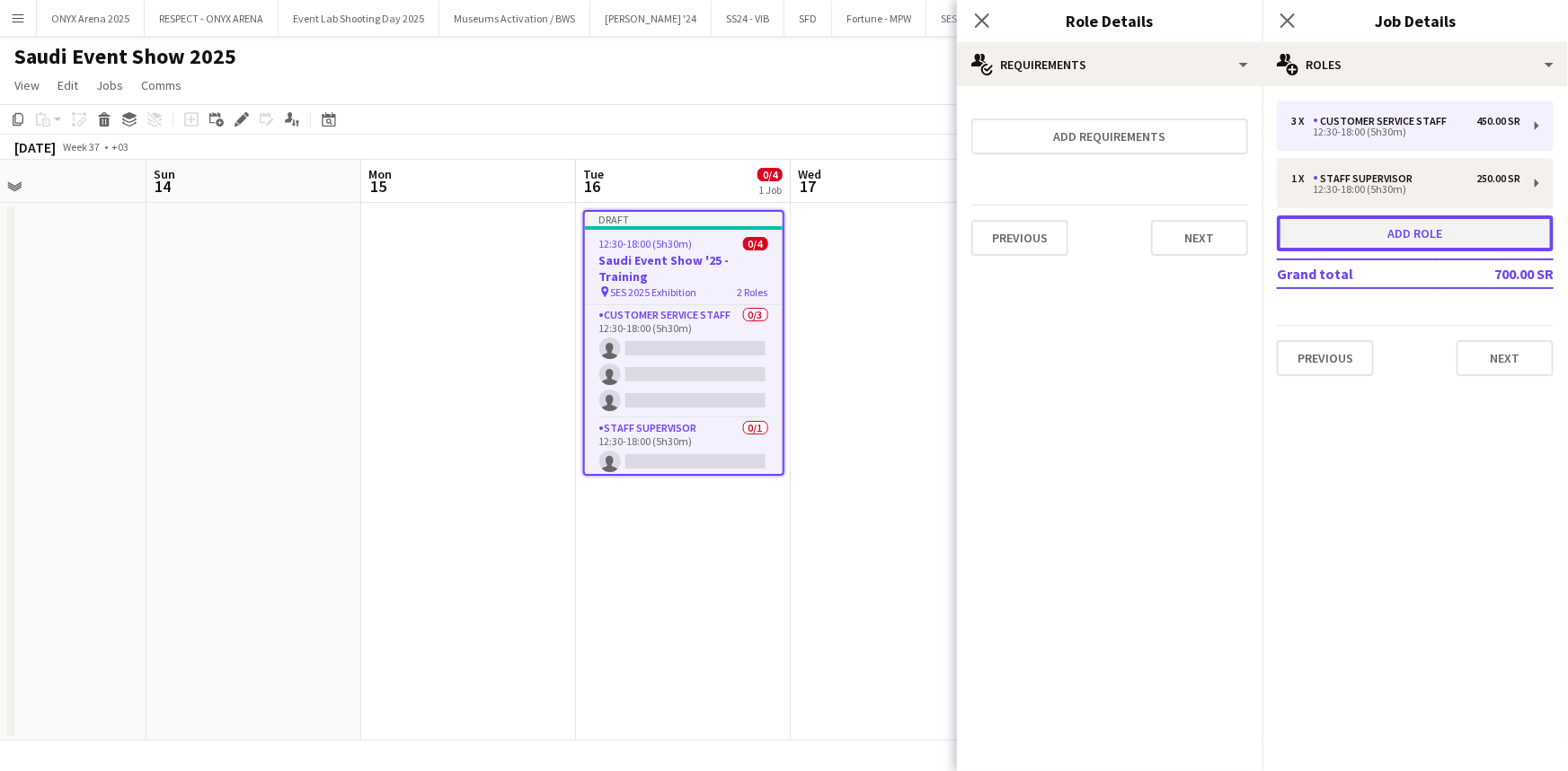
click at [1380, 245] on button "Add role" at bounding box center [1415, 233] width 277 height 36
type input "**********"
type input "*****"
type input "*******"
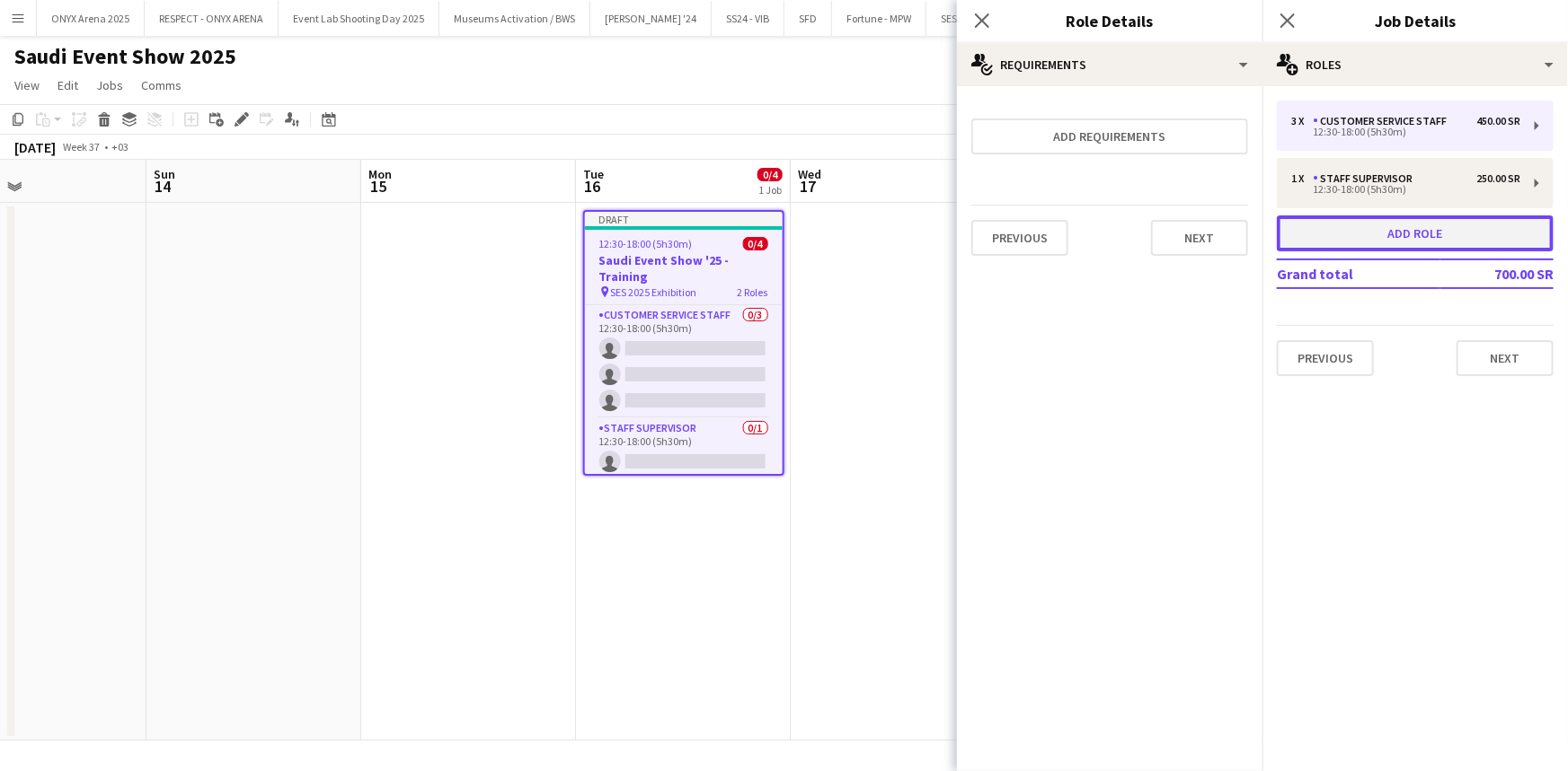
type input "*"
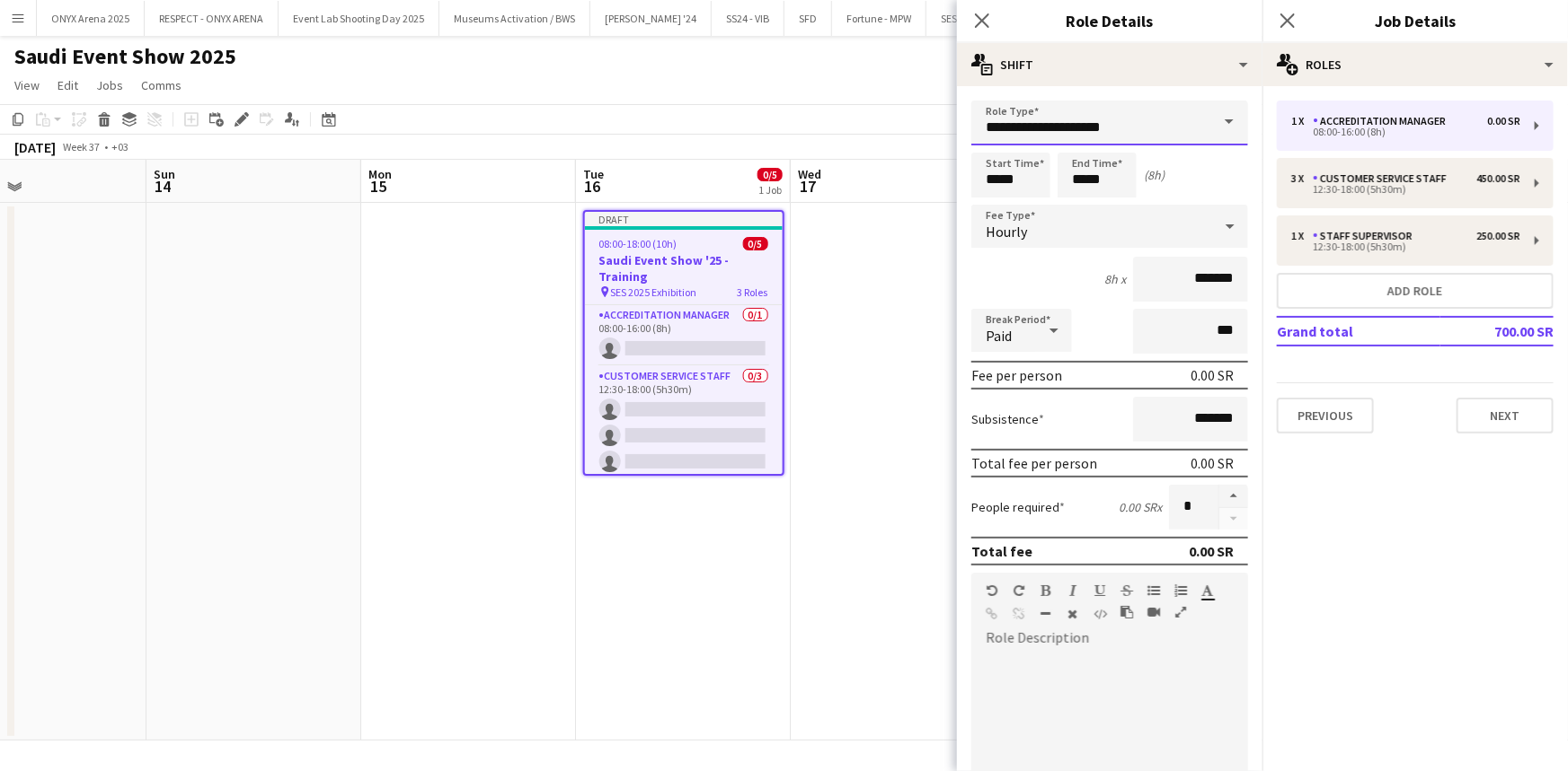
click at [1075, 136] on input "**********" at bounding box center [1109, 123] width 277 height 45
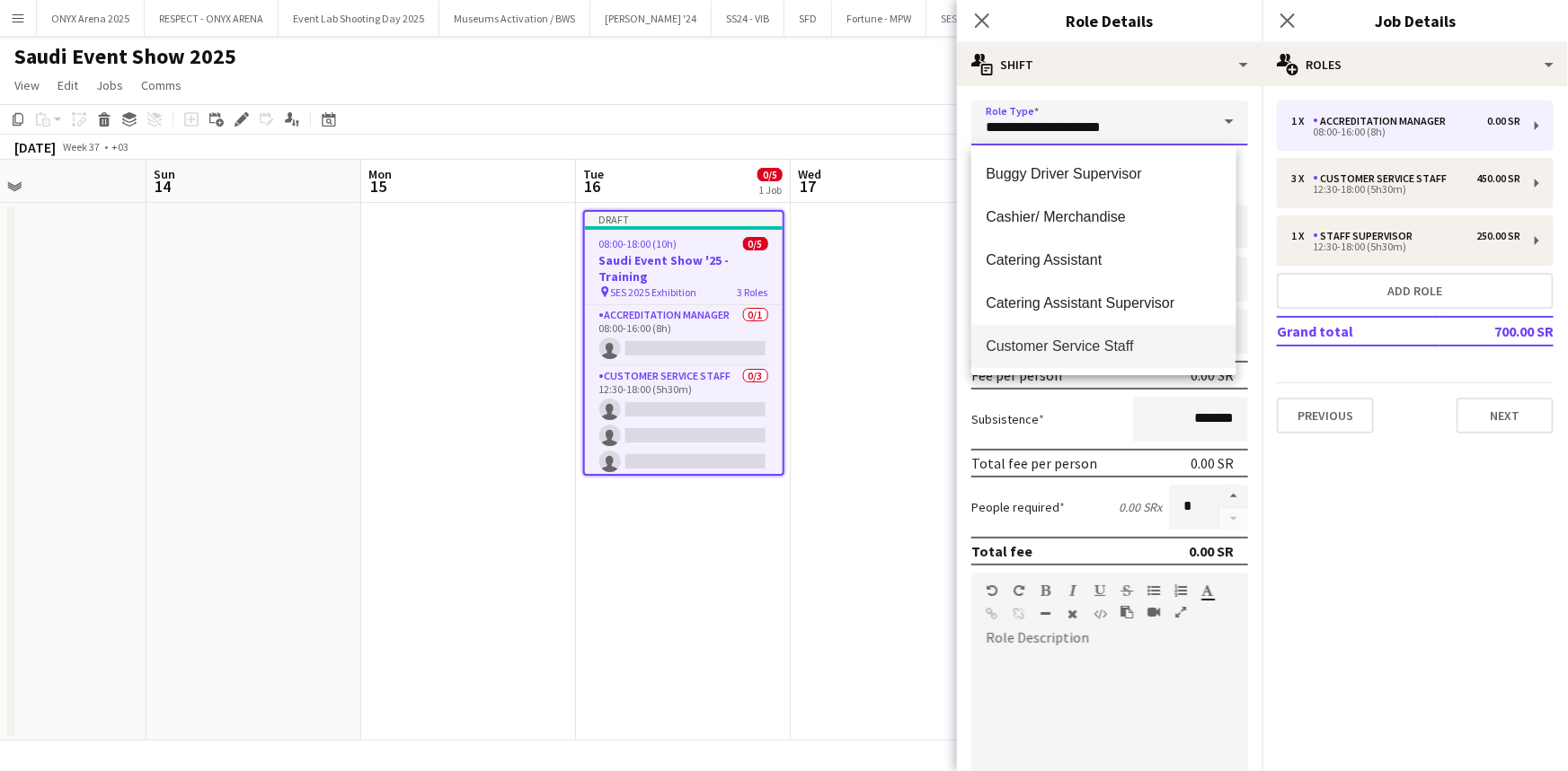
scroll to position [326, 0]
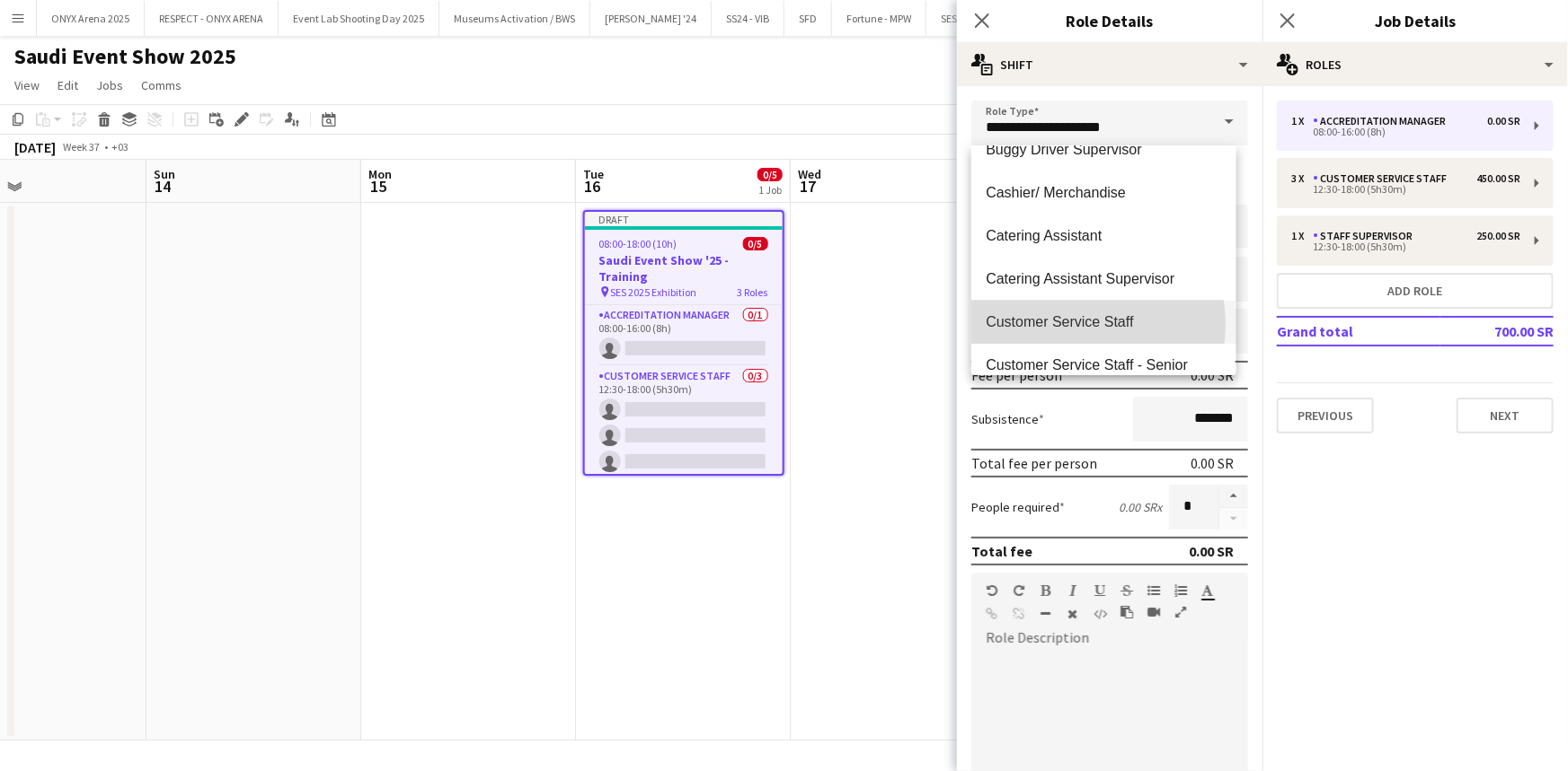
click at [1071, 323] on span "Customer Service Staff" at bounding box center [1103, 322] width 236 height 17
type input "**********"
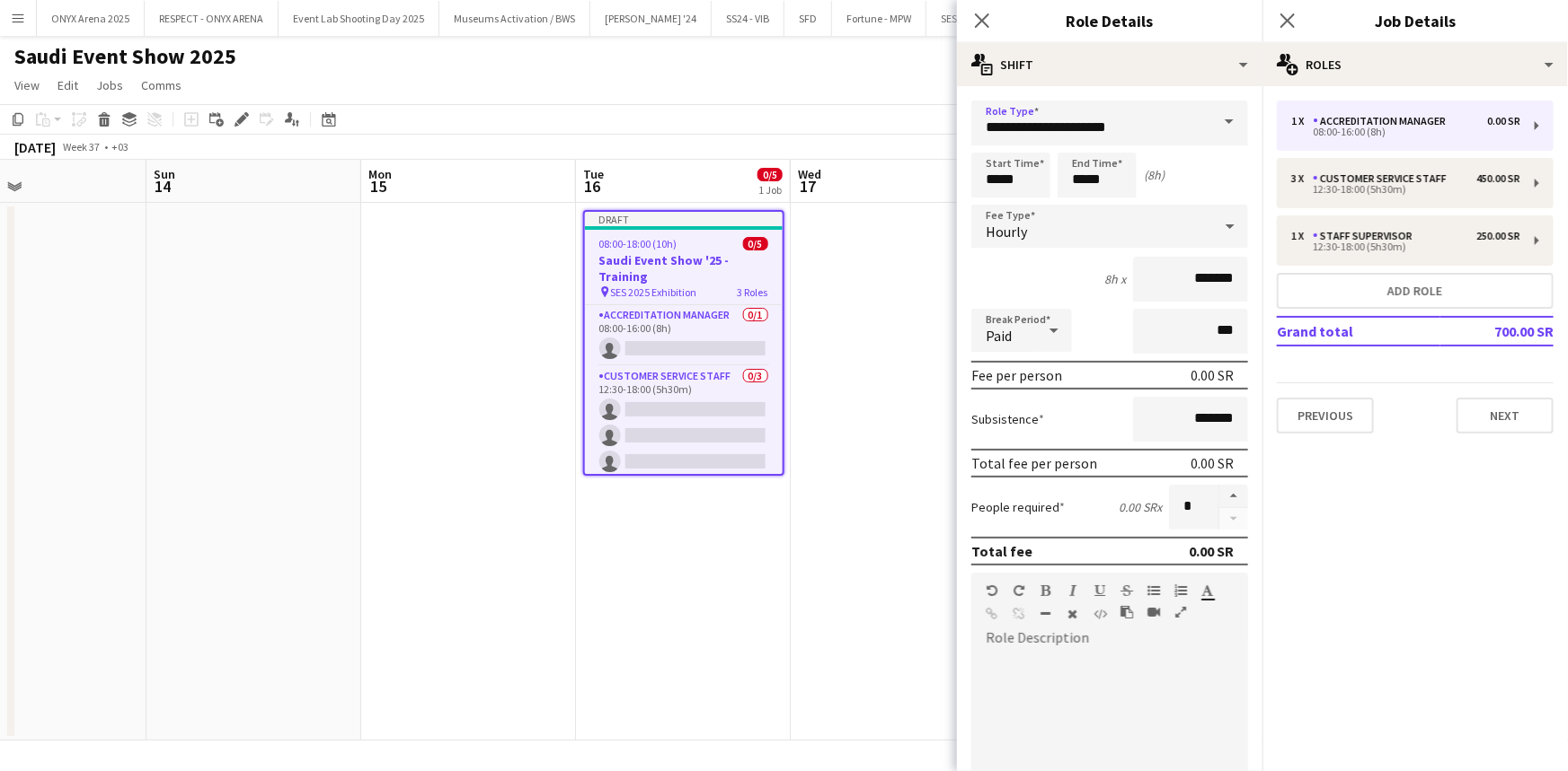
click at [1029, 238] on div "Hourly" at bounding box center [1092, 226] width 241 height 43
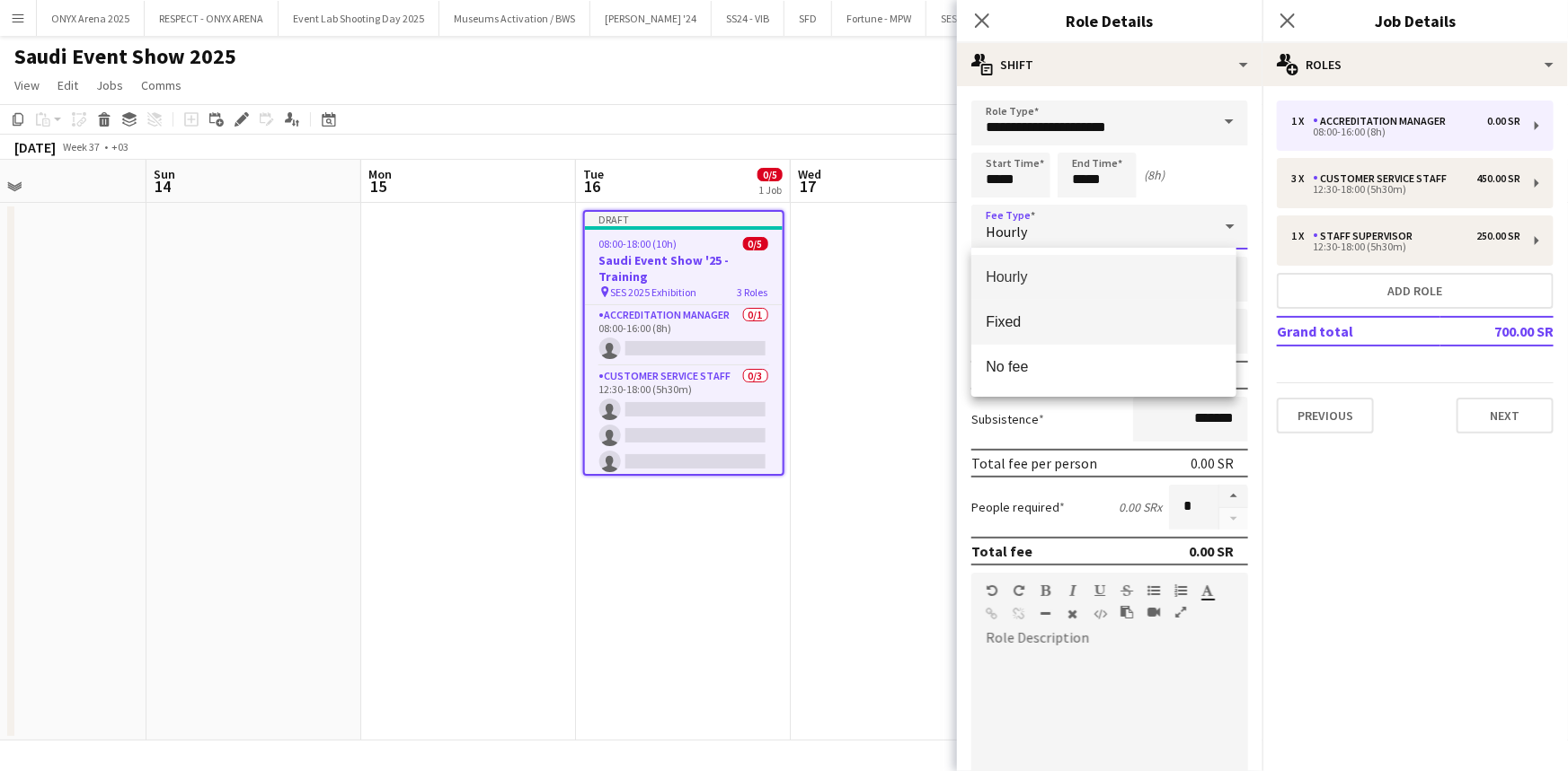
click at [1042, 321] on span "Fixed" at bounding box center [1103, 322] width 236 height 17
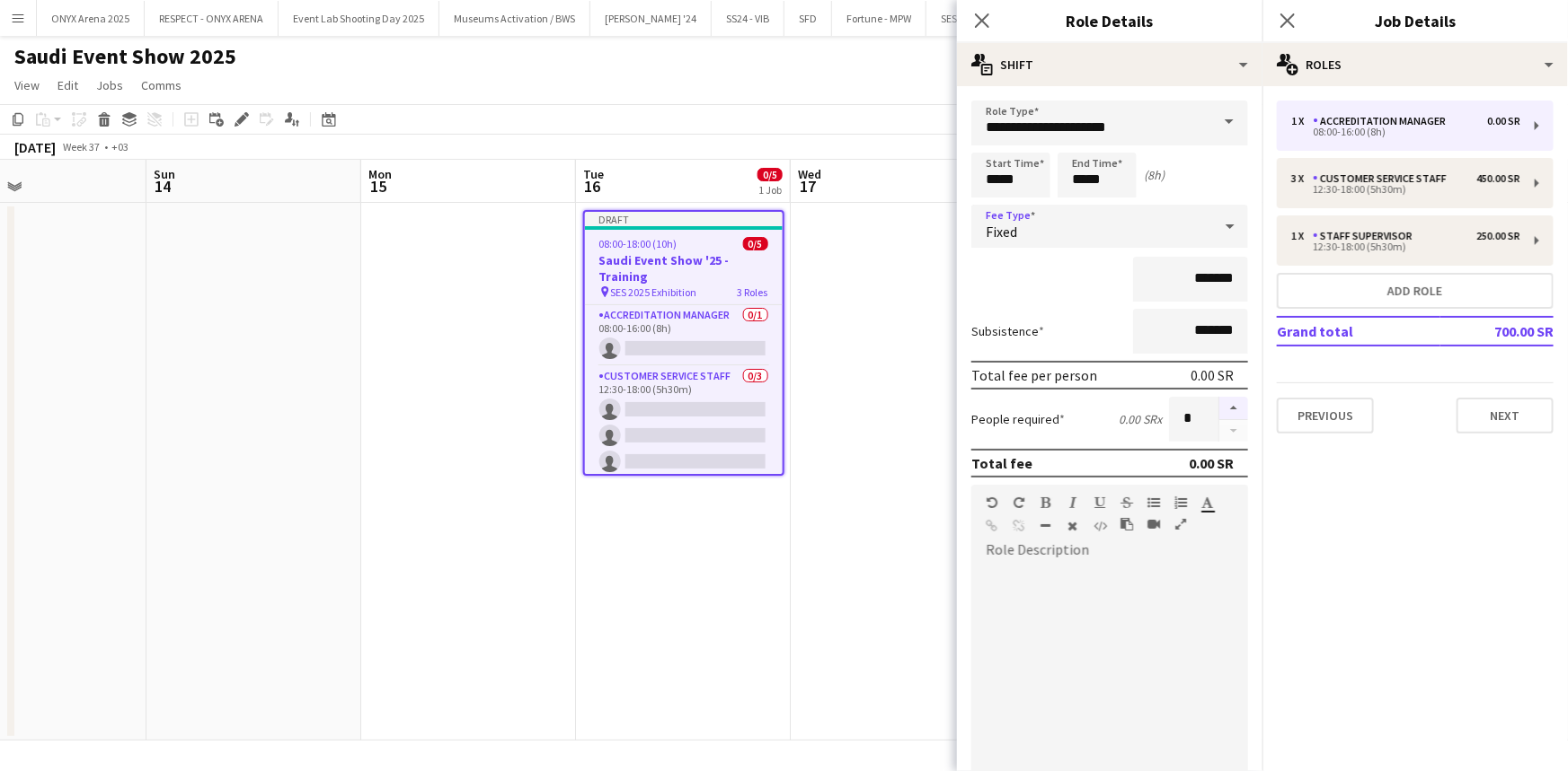
click at [1219, 407] on button "button" at bounding box center [1233, 408] width 29 height 23
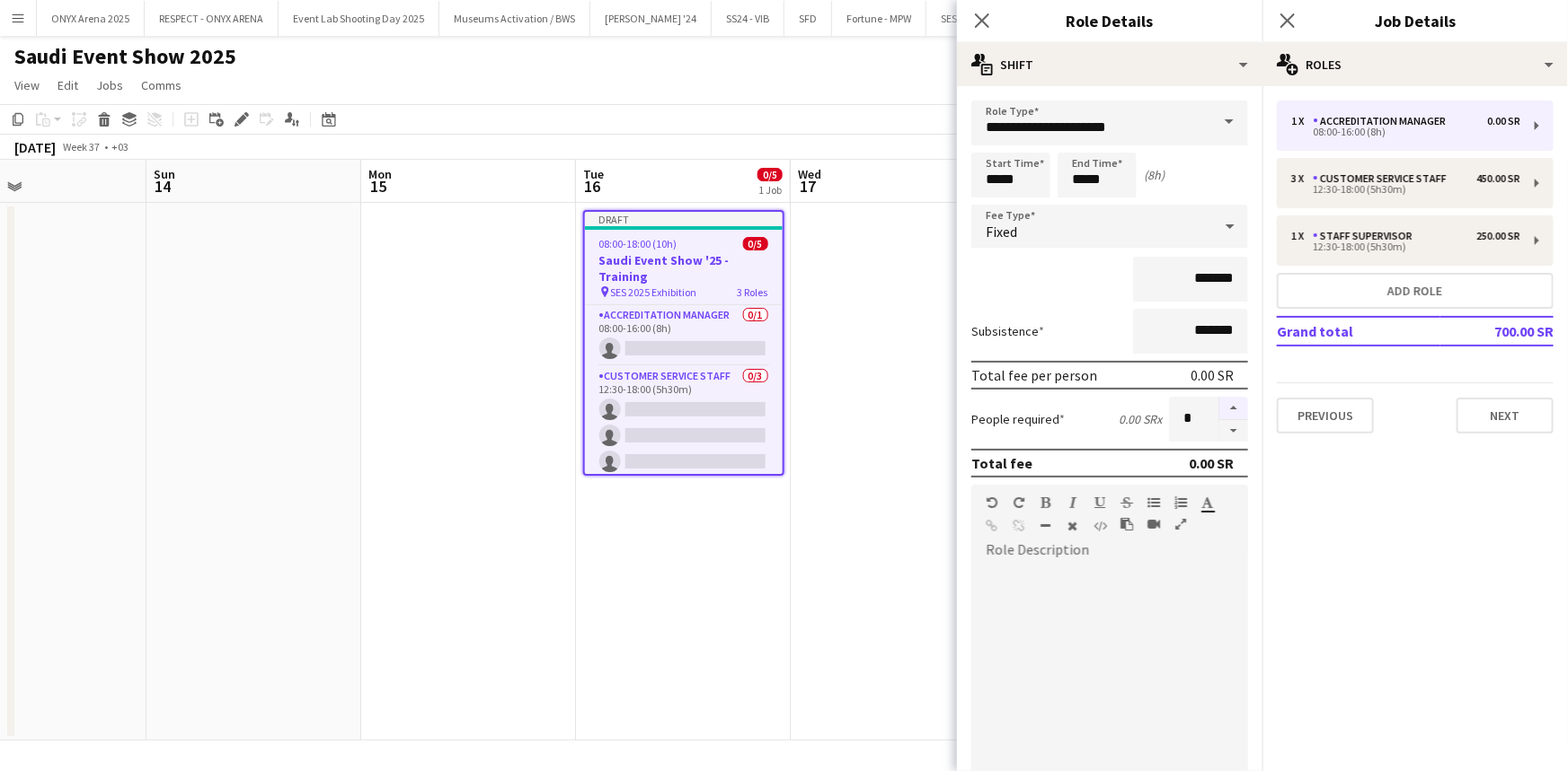
click at [1219, 407] on button "button" at bounding box center [1233, 408] width 29 height 23
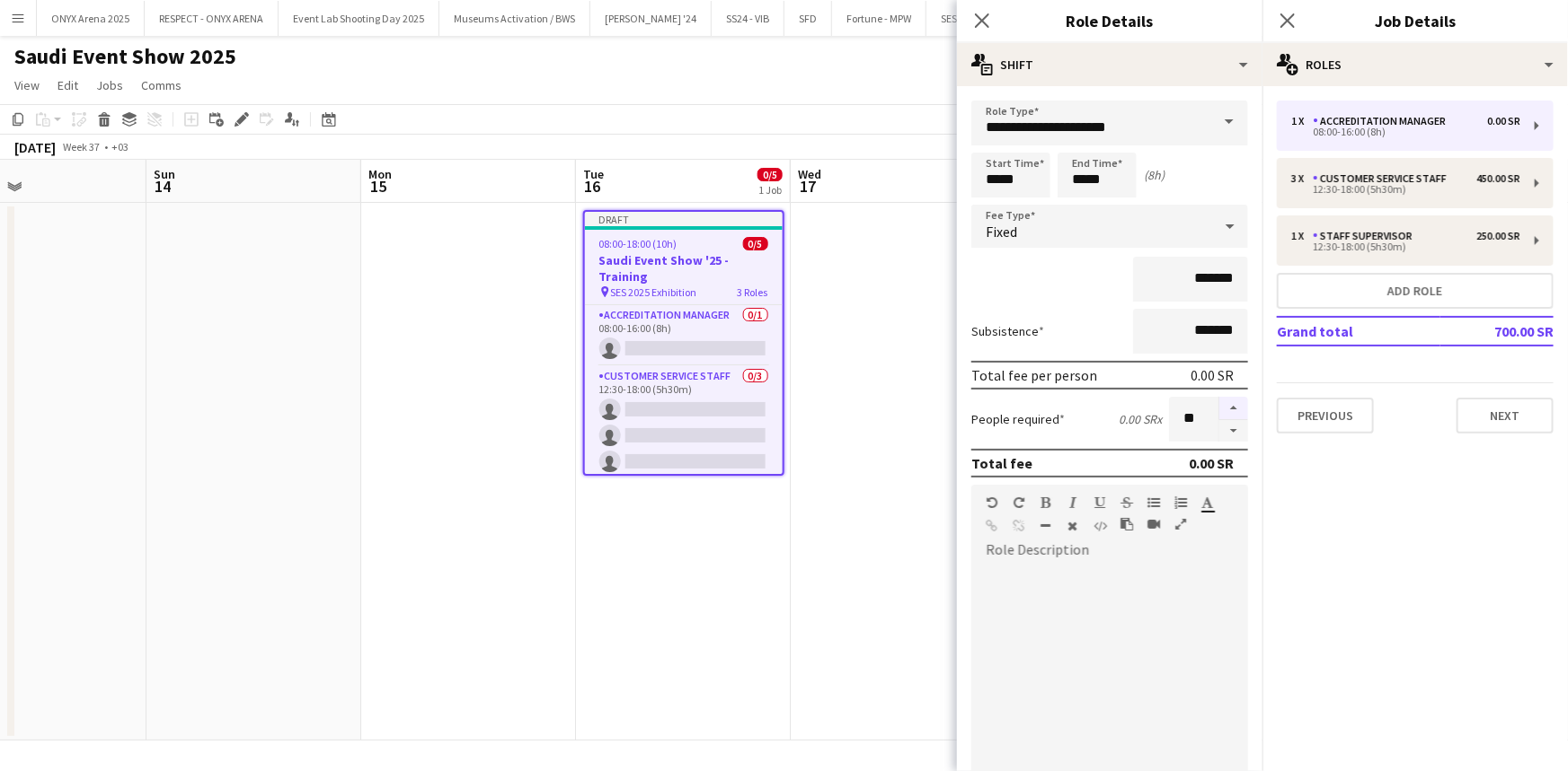
click at [1219, 407] on button "button" at bounding box center [1233, 408] width 29 height 23
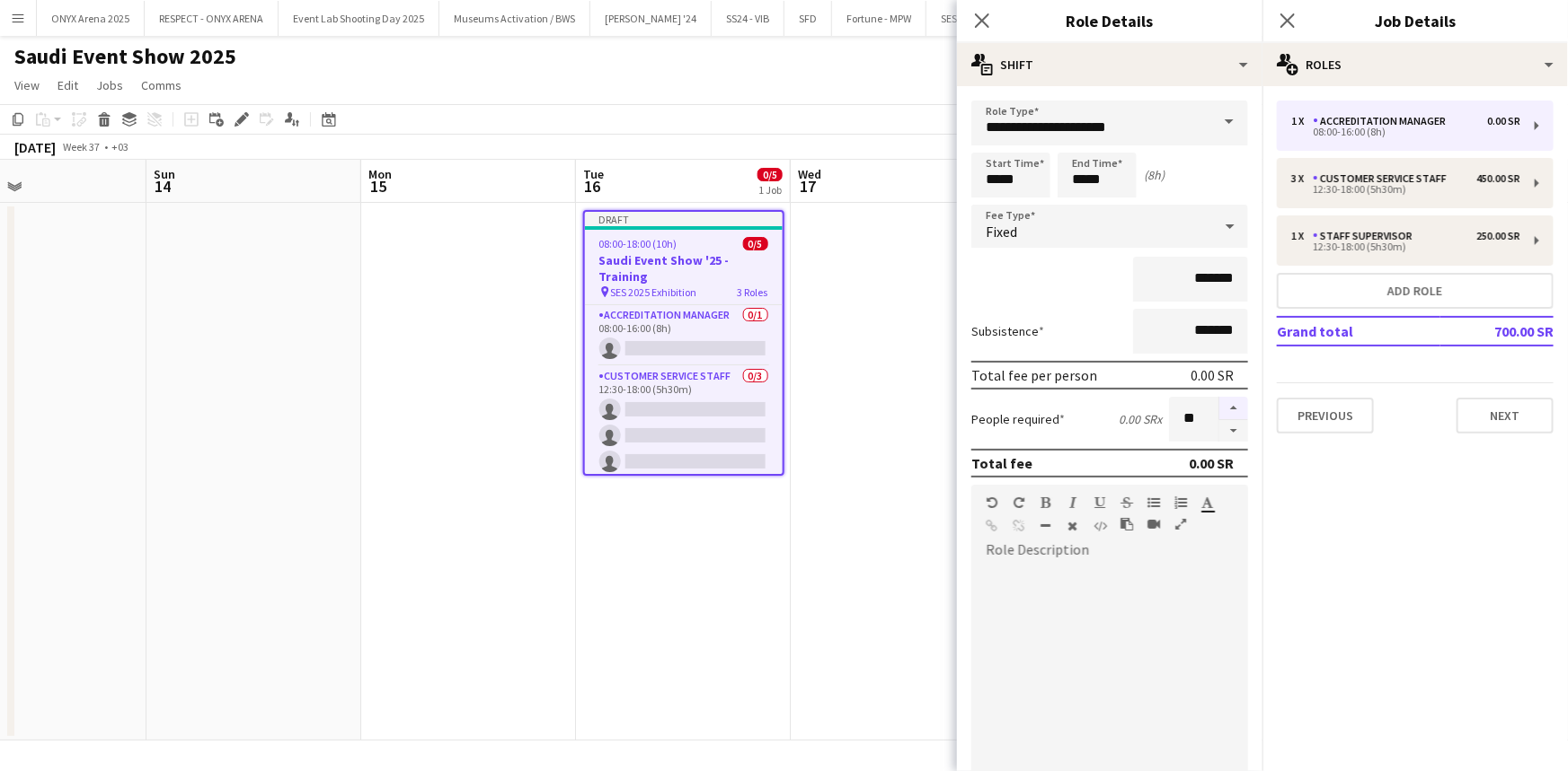
type input "**"
click at [999, 175] on input "*****" at bounding box center [1010, 175] width 79 height 45
click at [995, 144] on div at bounding box center [993, 144] width 36 height 18
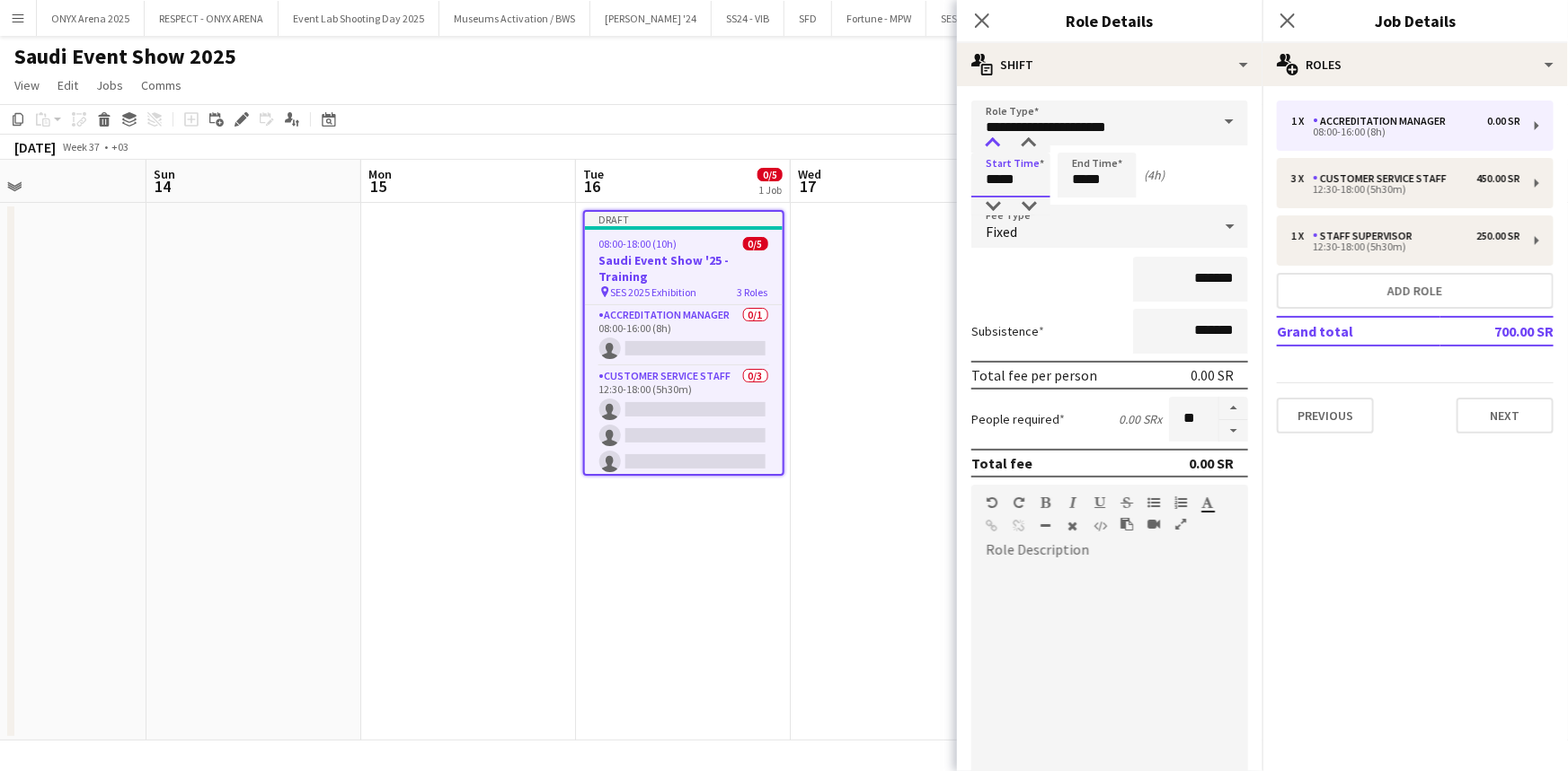
click at [995, 144] on div at bounding box center [993, 144] width 36 height 18
click at [1026, 145] on div at bounding box center [1029, 144] width 36 height 18
type input "*****"
click at [1026, 145] on div at bounding box center [1029, 144] width 36 height 18
click at [1094, 175] on input "*****" at bounding box center [1096, 175] width 79 height 45
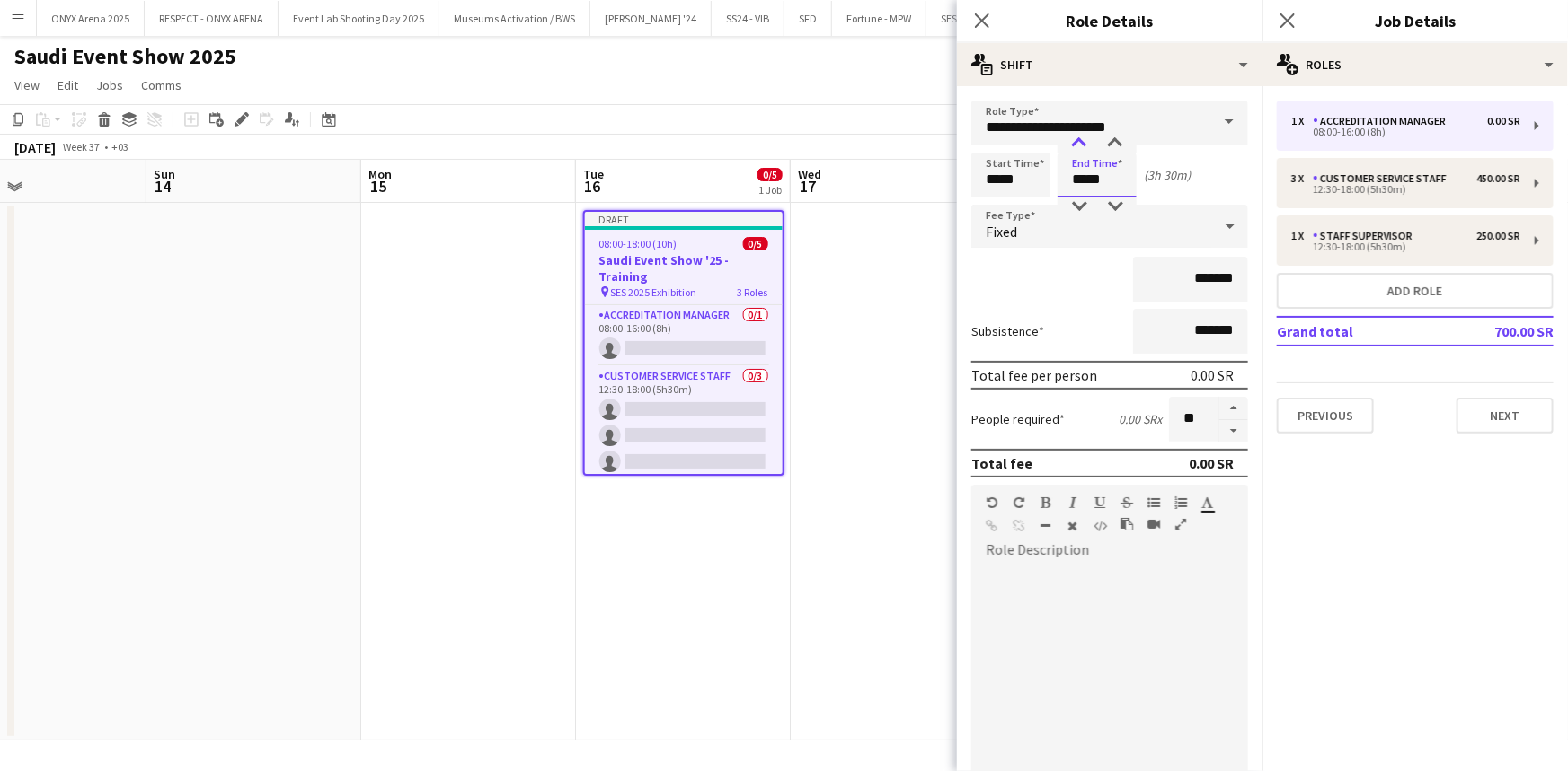
click at [1088, 144] on div at bounding box center [1078, 144] width 36 height 18
click at [1082, 200] on div at bounding box center [1078, 207] width 36 height 18
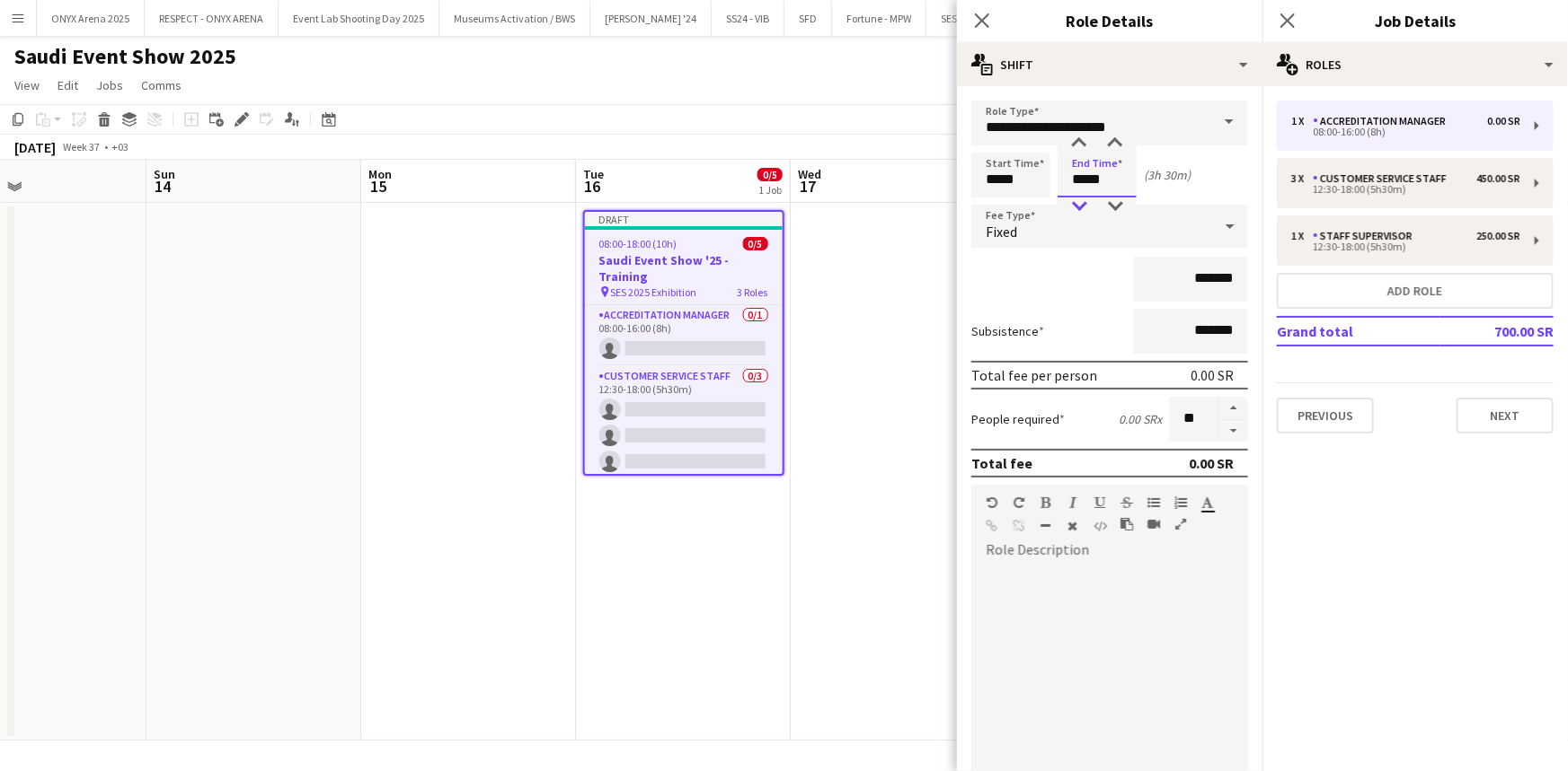
click at [1082, 200] on div at bounding box center [1078, 207] width 36 height 18
type input "*****"
click at [1082, 200] on div at bounding box center [1078, 207] width 36 height 18
click at [1076, 261] on div "*******" at bounding box center [1109, 279] width 277 height 45
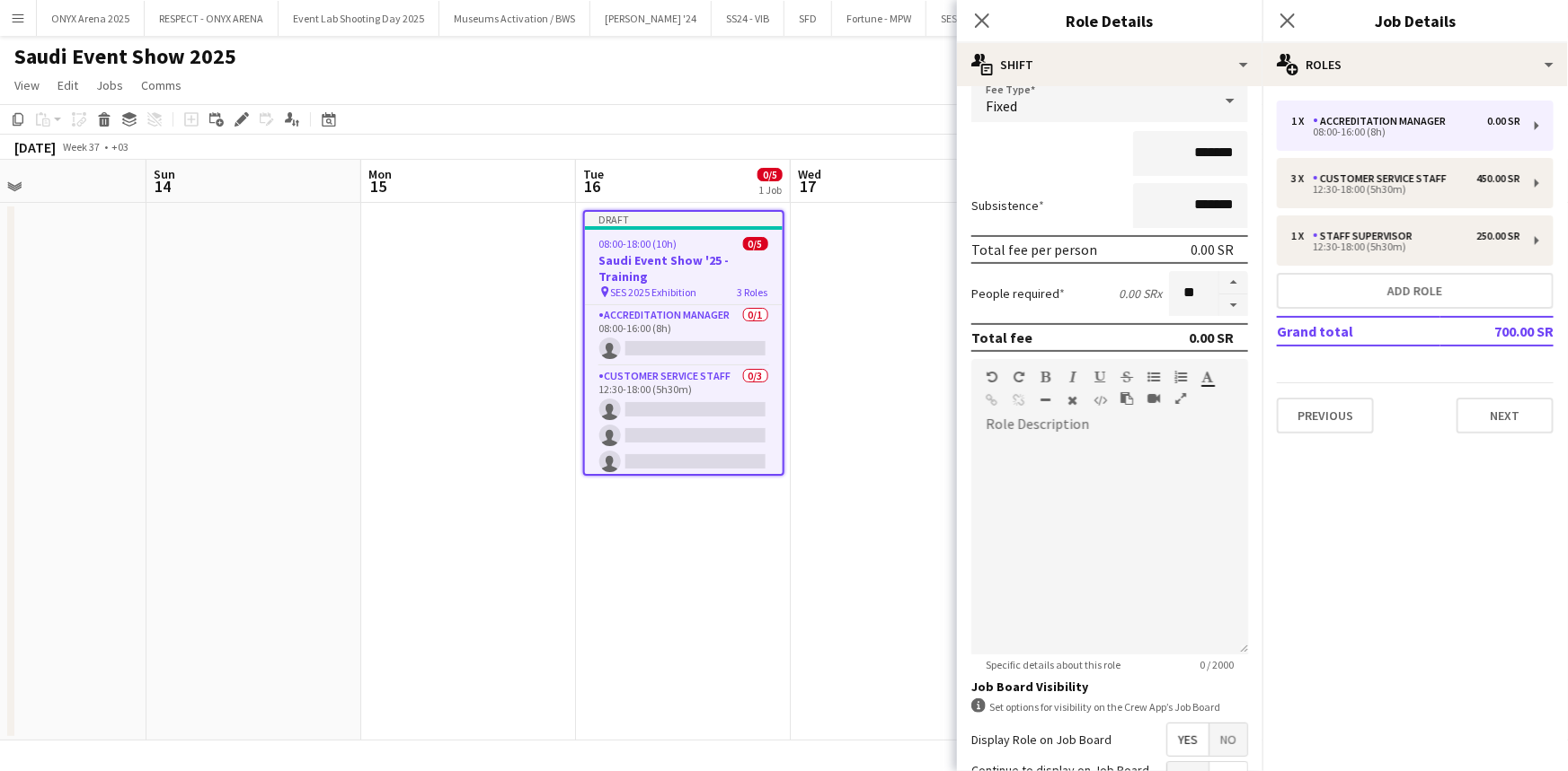
scroll to position [304, 0]
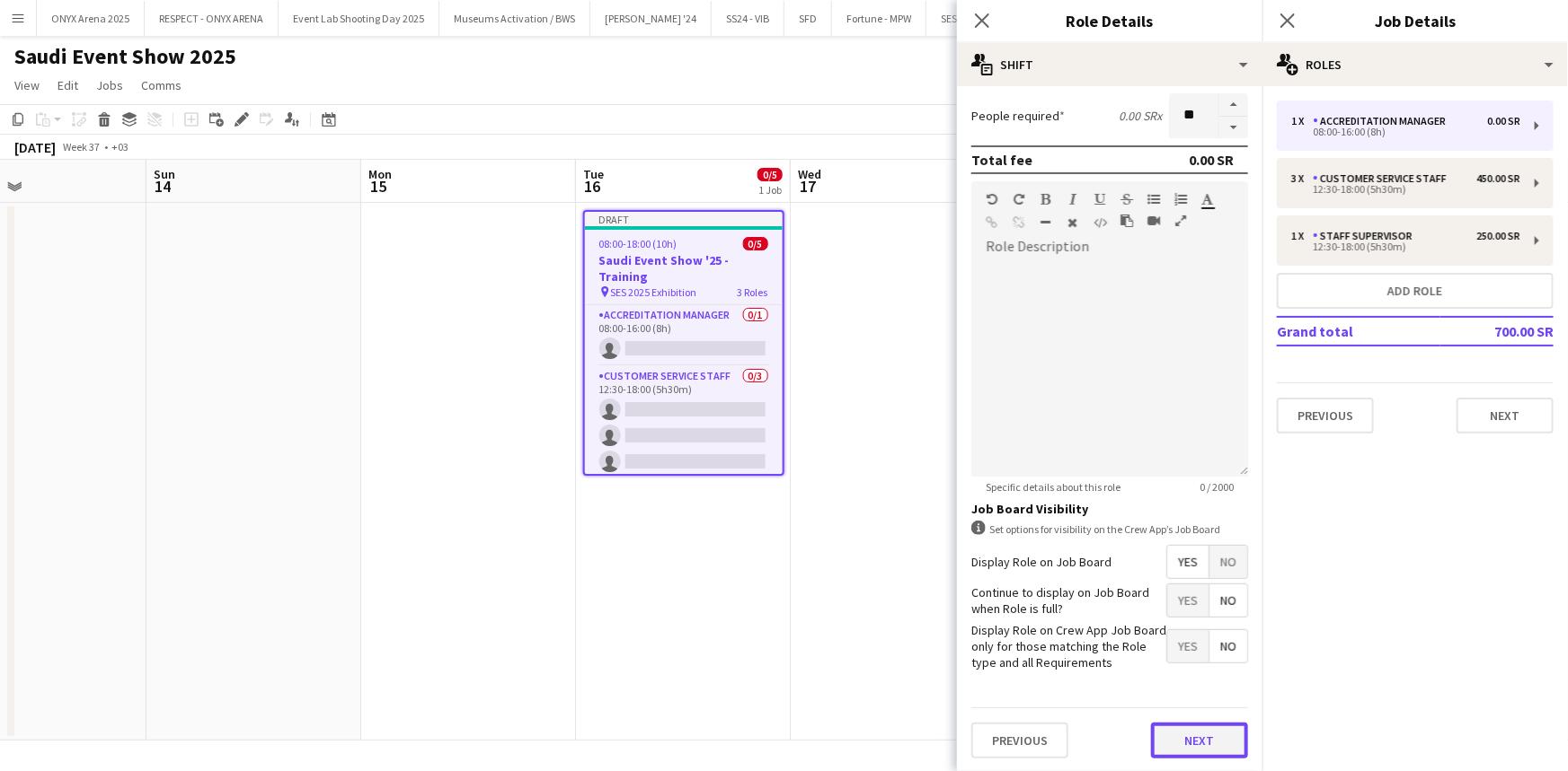
click at [1205, 724] on button "Next" at bounding box center [1199, 740] width 97 height 36
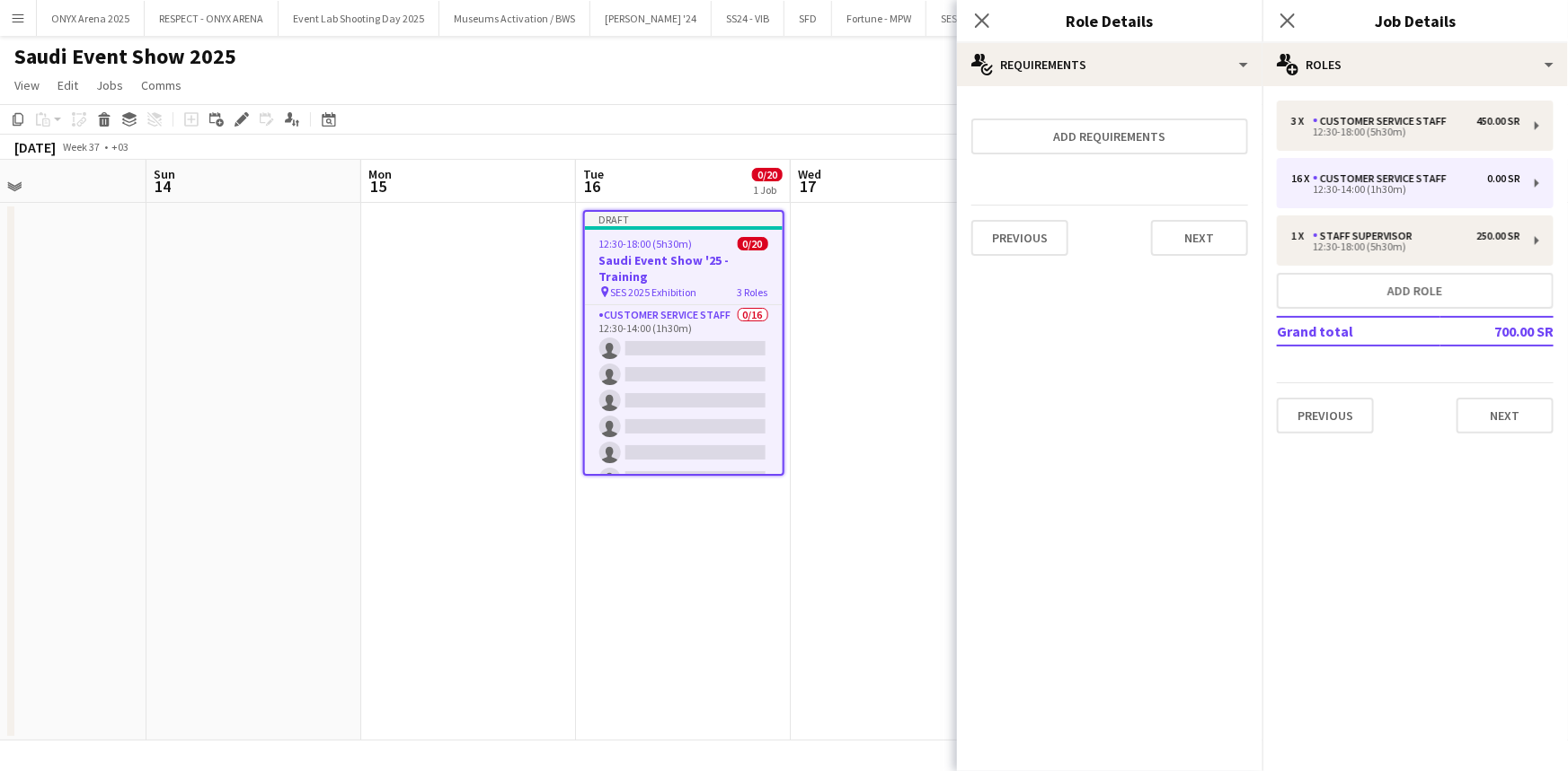
scroll to position [0, 0]
click at [1520, 412] on button "Next" at bounding box center [1505, 415] width 97 height 36
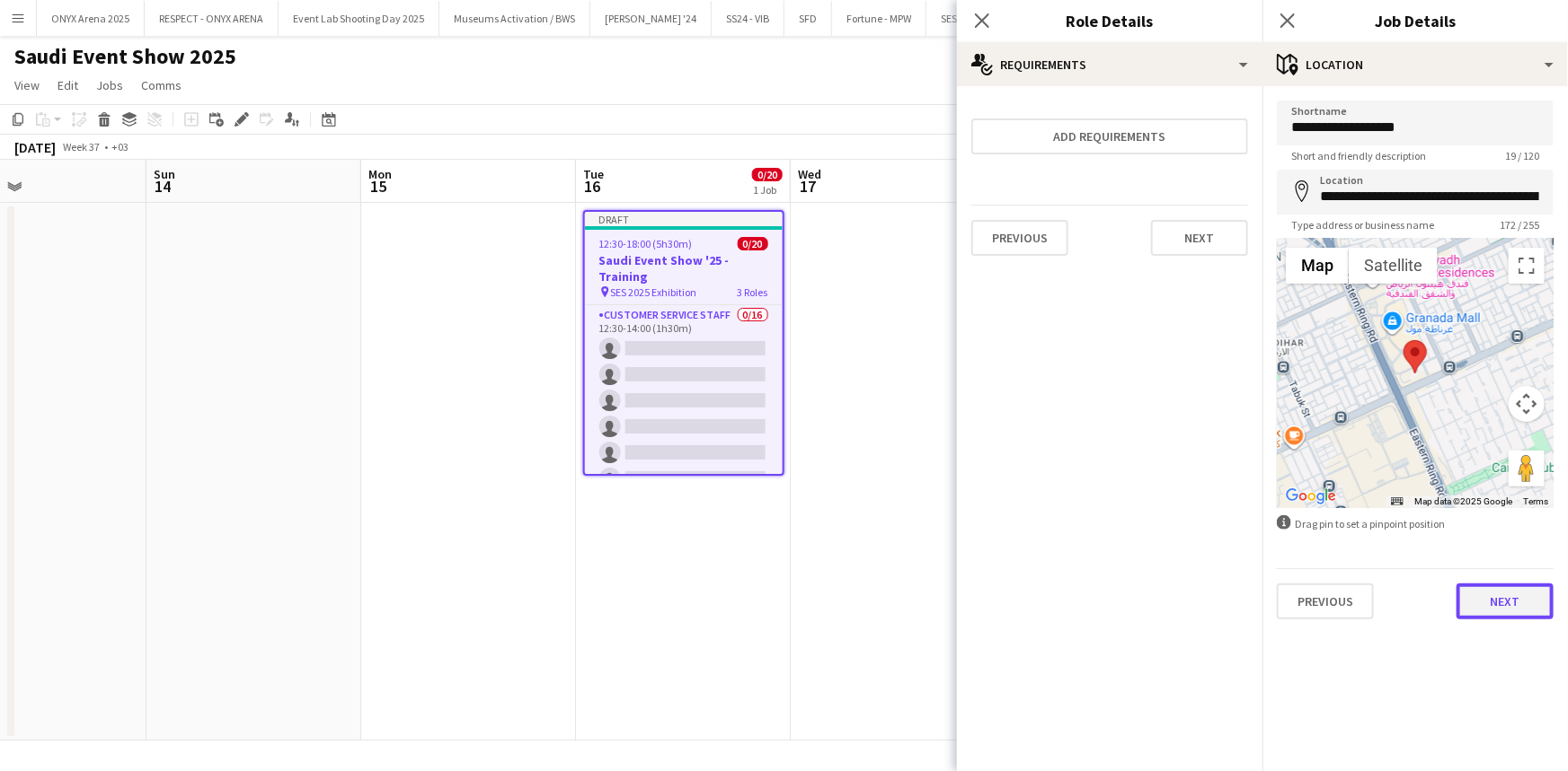
click at [1516, 609] on button "Next" at bounding box center [1505, 601] width 97 height 36
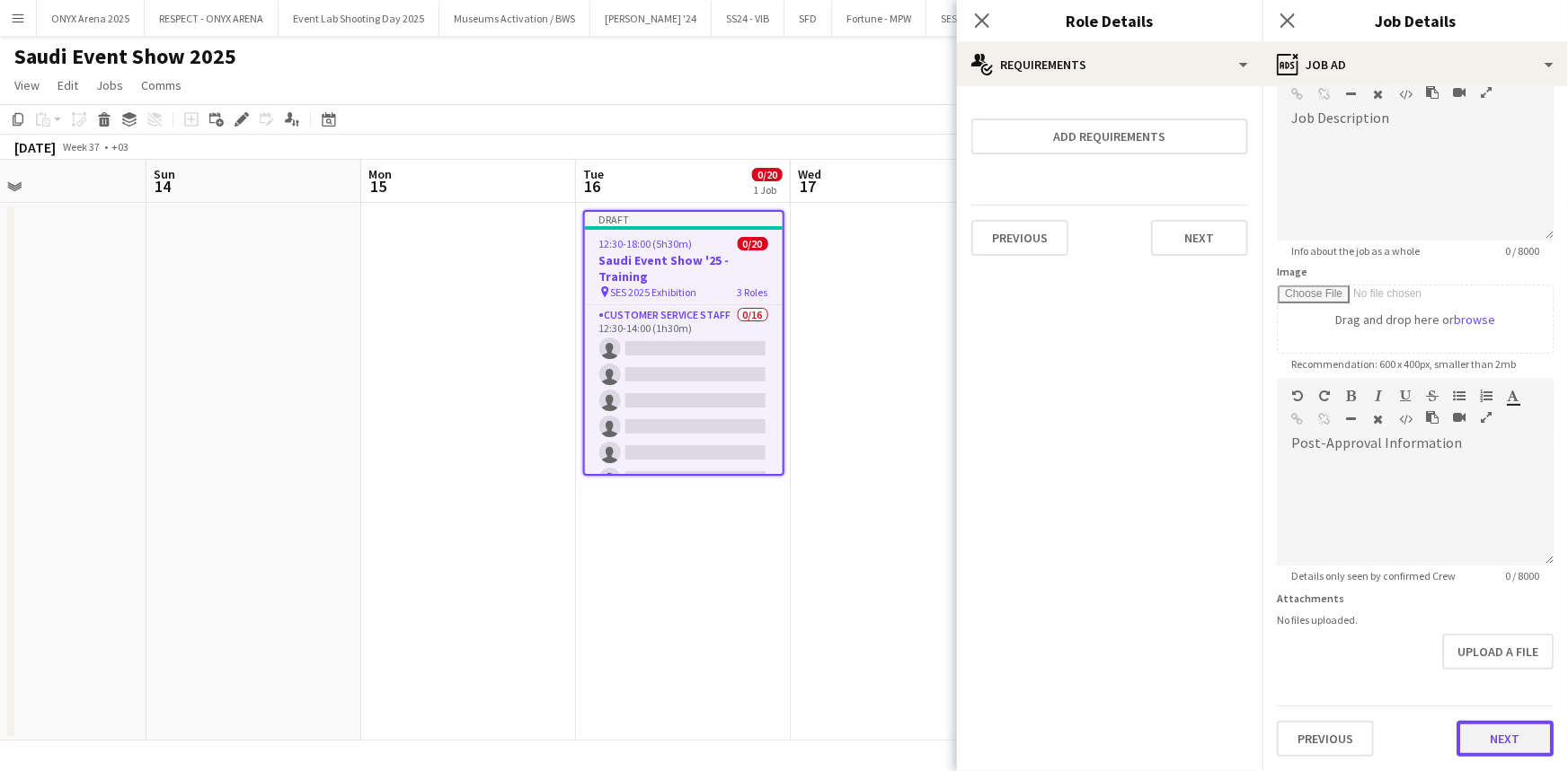
click at [1460, 691] on form "**********" at bounding box center [1415, 369] width 306 height 773
click at [1506, 725] on button "Next" at bounding box center [1505, 739] width 97 height 36
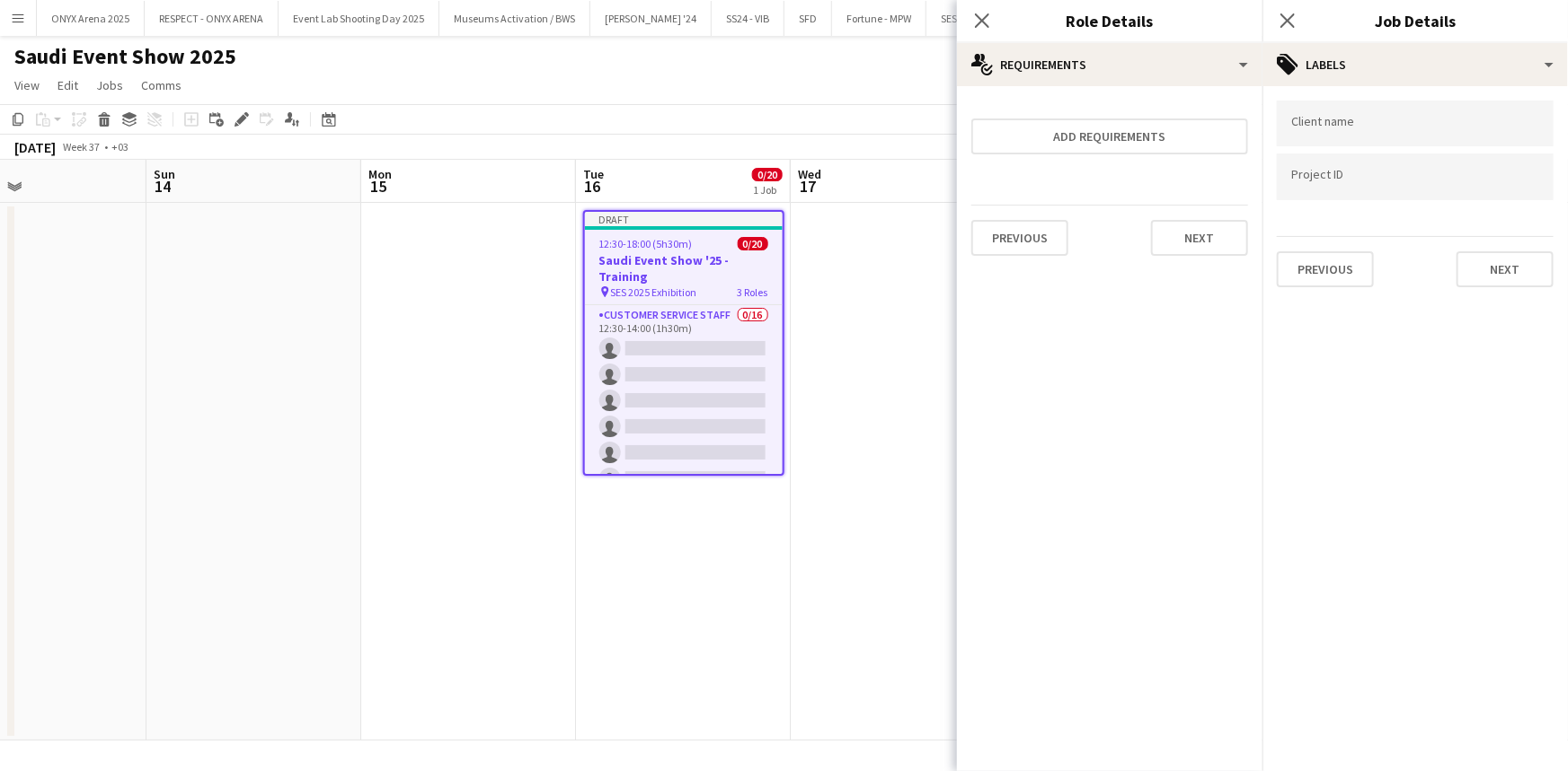
scroll to position [0, 0]
click at [1509, 273] on button "Next" at bounding box center [1505, 269] width 97 height 36
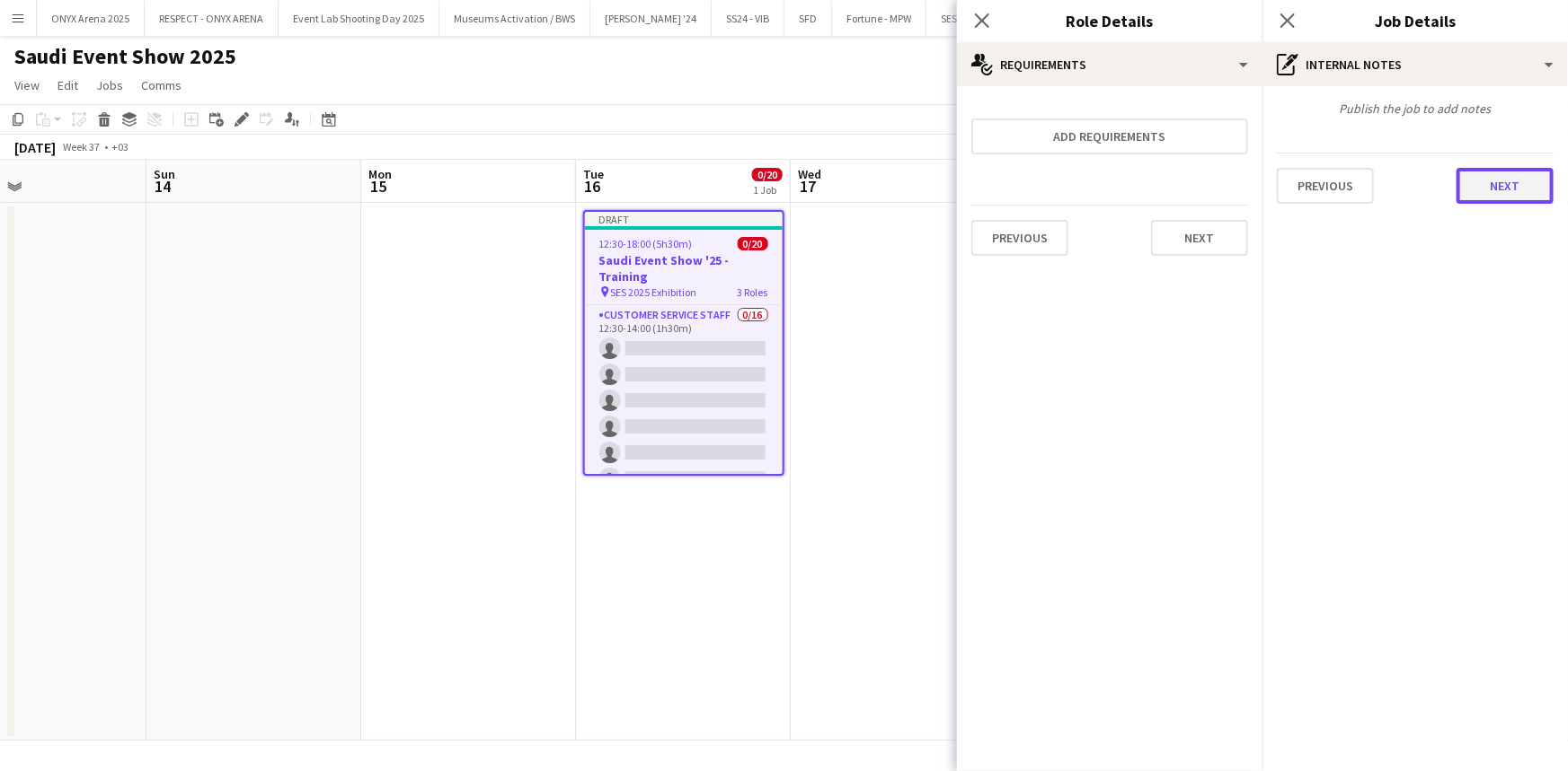
click at [1517, 185] on button "Next" at bounding box center [1505, 185] width 97 height 36
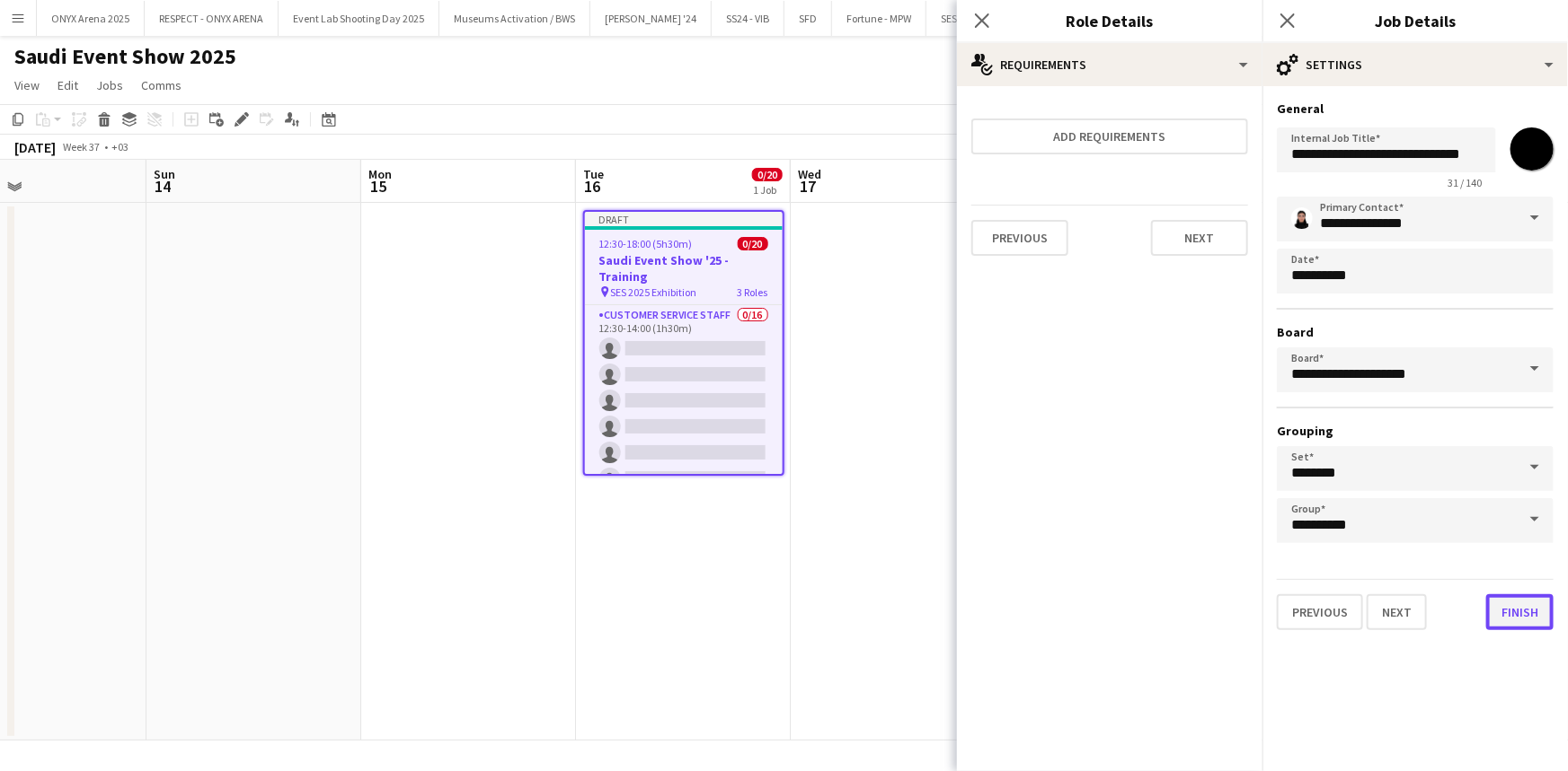
click at [1514, 617] on button "Finish" at bounding box center [1519, 612] width 67 height 36
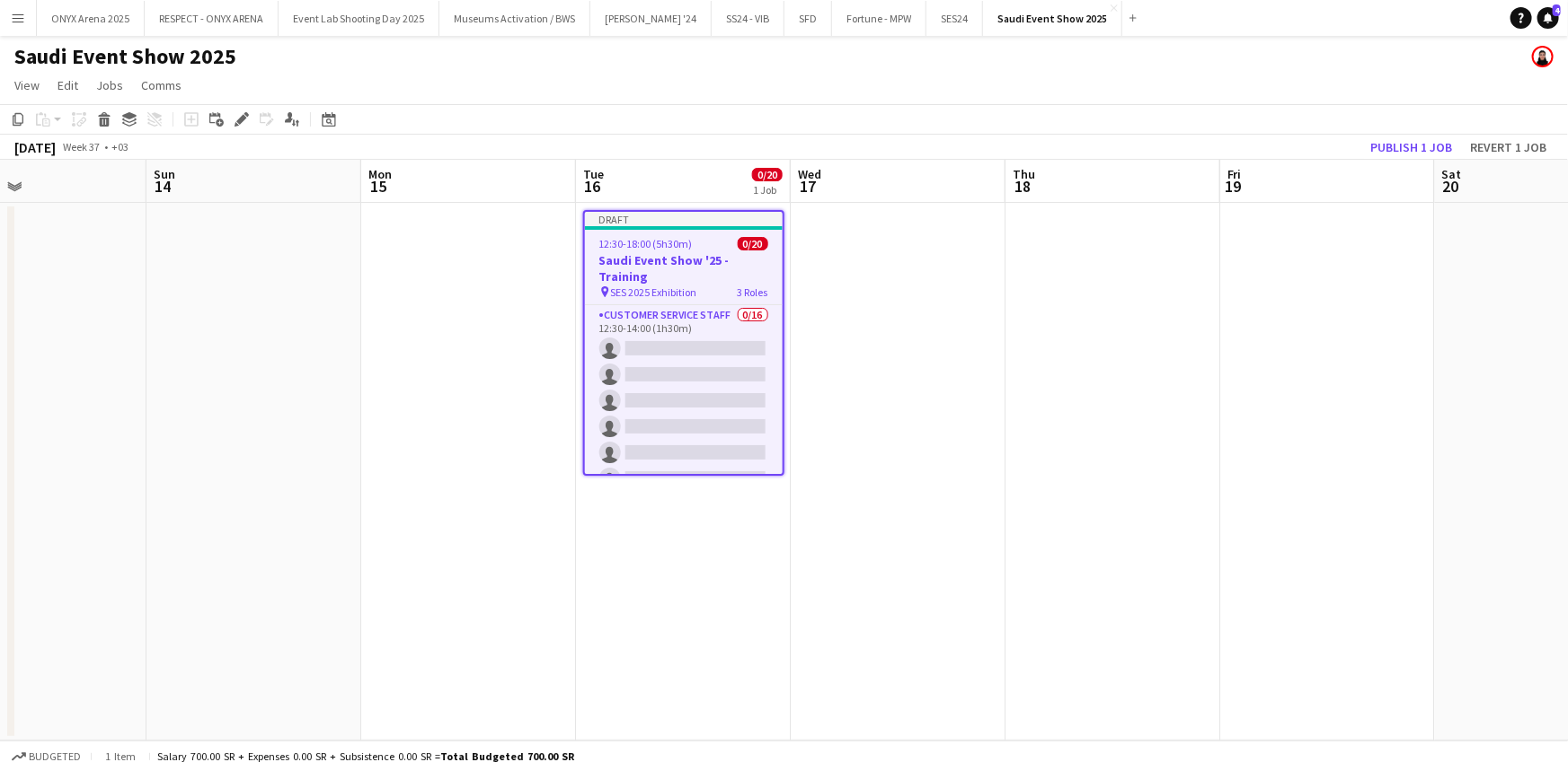
click at [724, 578] on app-date-cell "Draft 12:30-18:00 (5h30m) 0/20 Saudi Event Show '25 - Training pin SES 2025 Exh…" at bounding box center [682, 471] width 214 height 538
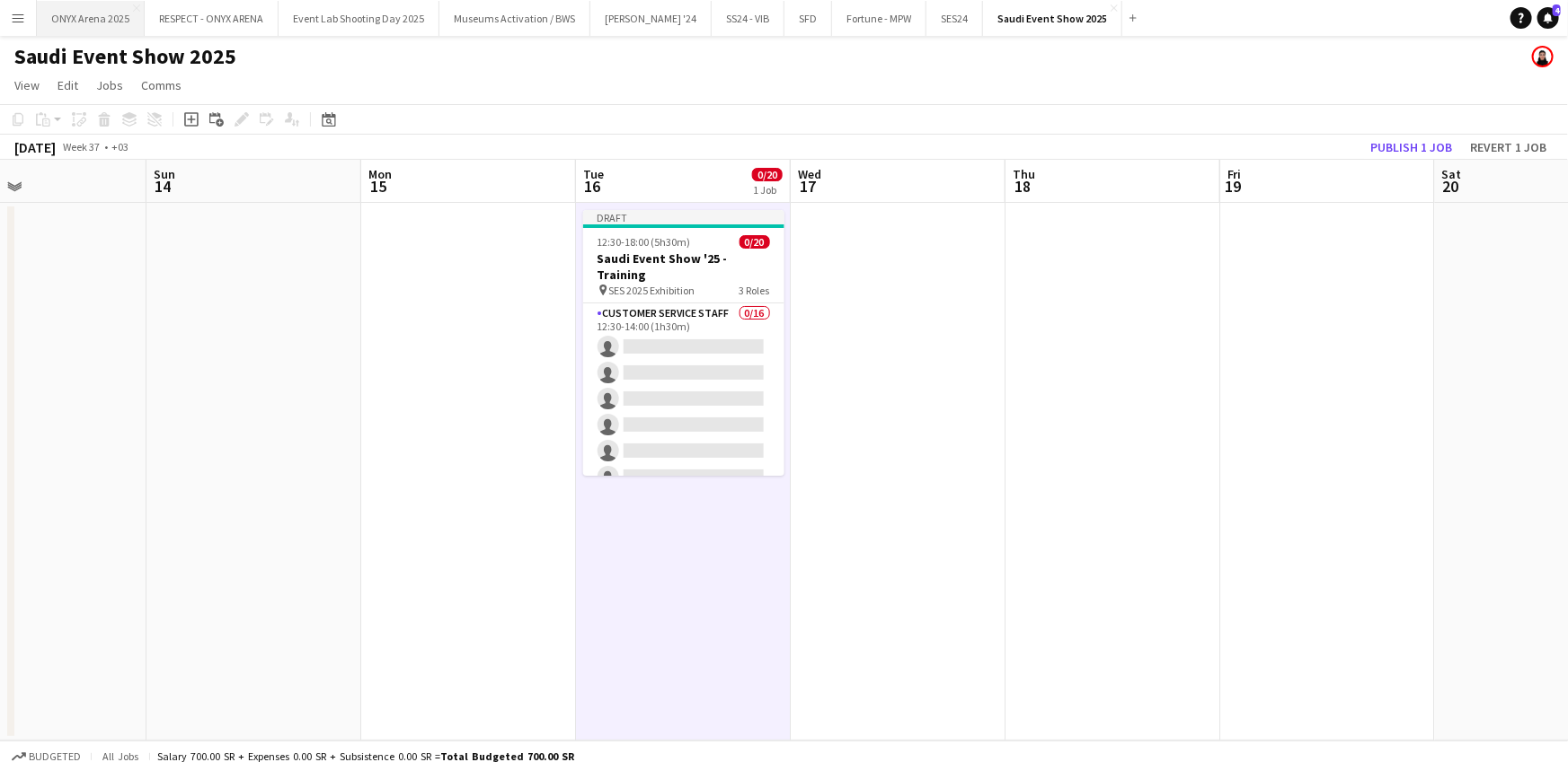
click at [99, 19] on button "ONYX Arena 2025 Close" at bounding box center [90, 18] width 108 height 35
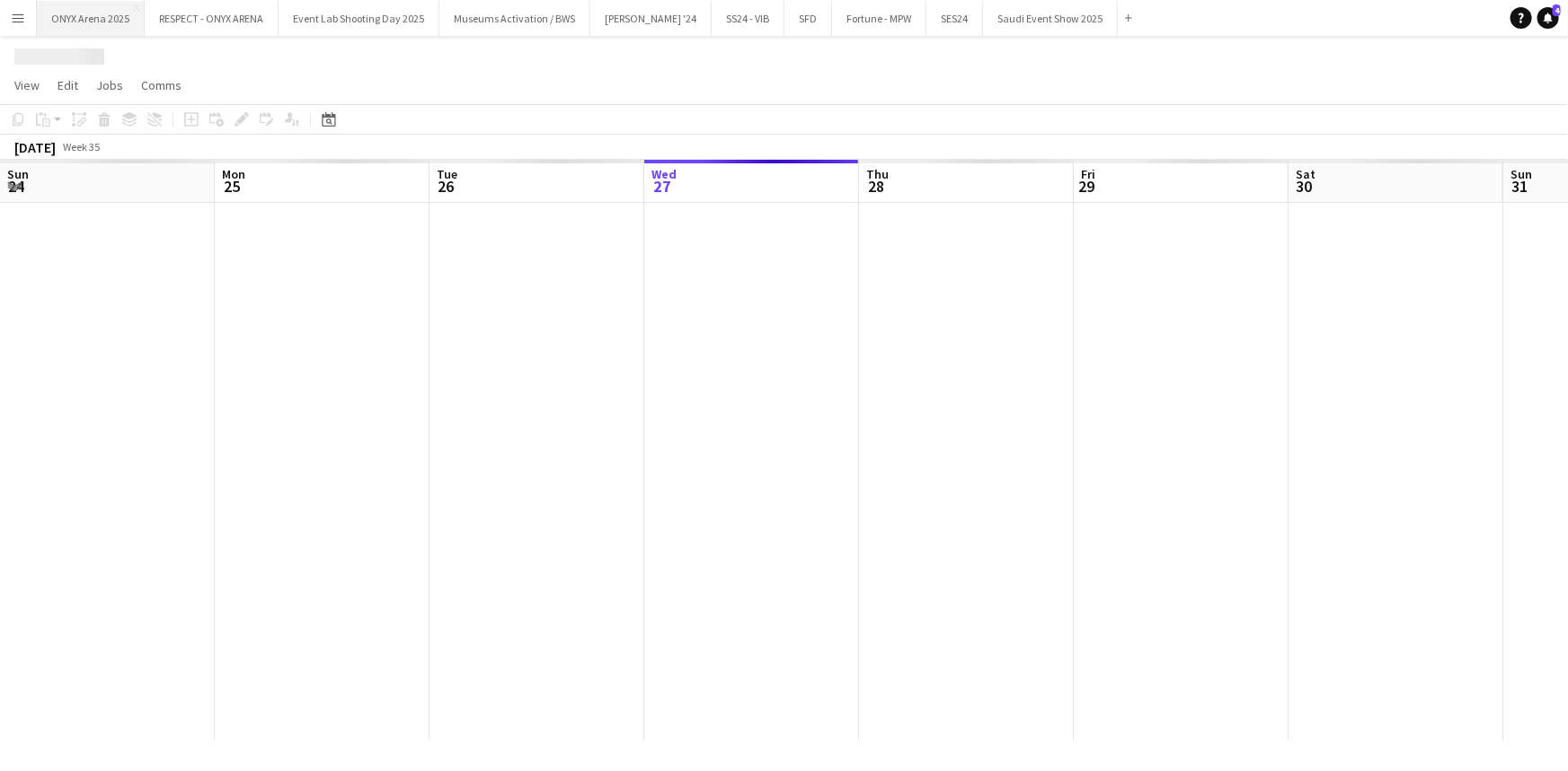
scroll to position [0, 430]
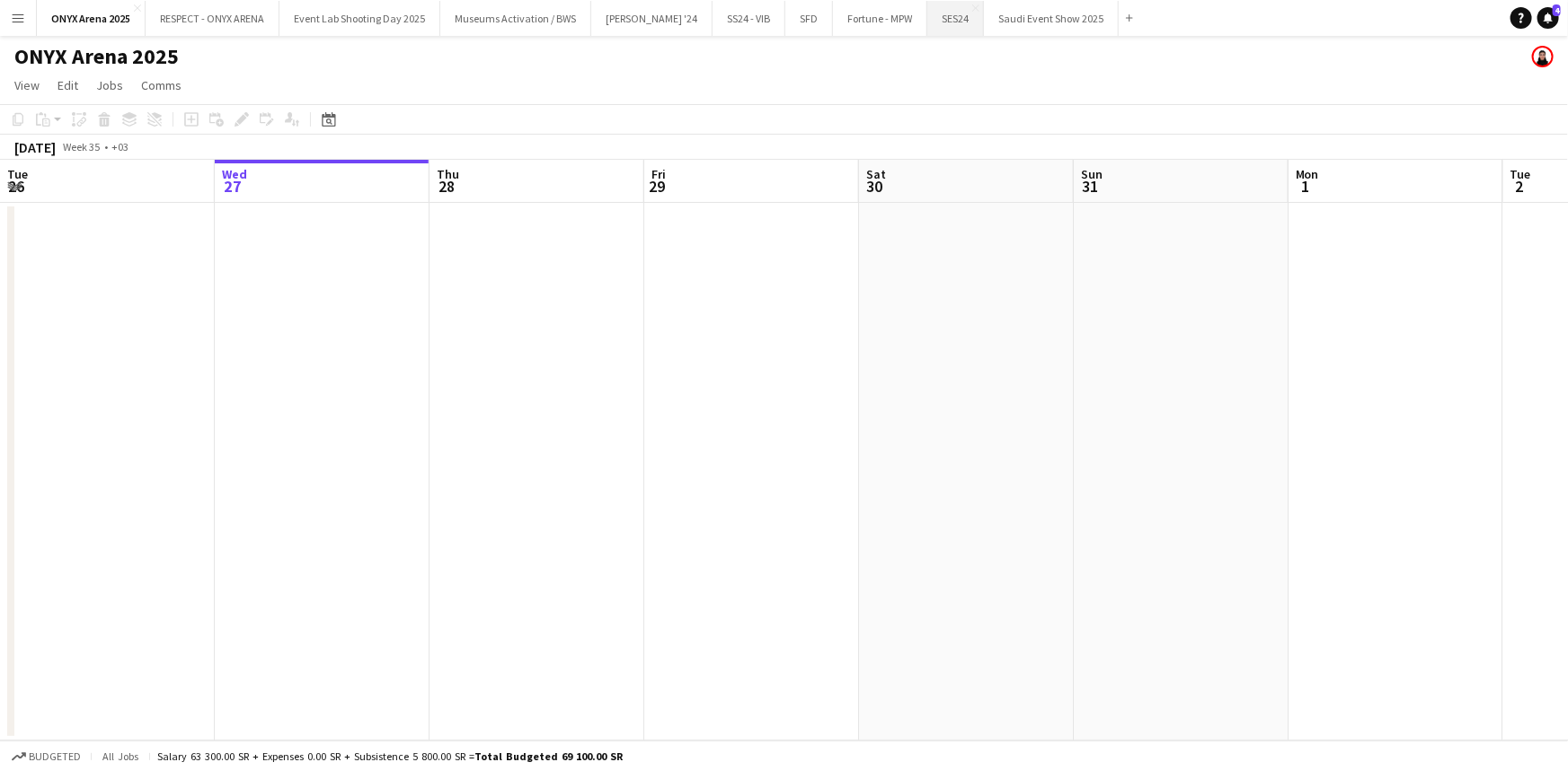
click at [927, 18] on button "SES24 Close" at bounding box center [955, 18] width 56 height 35
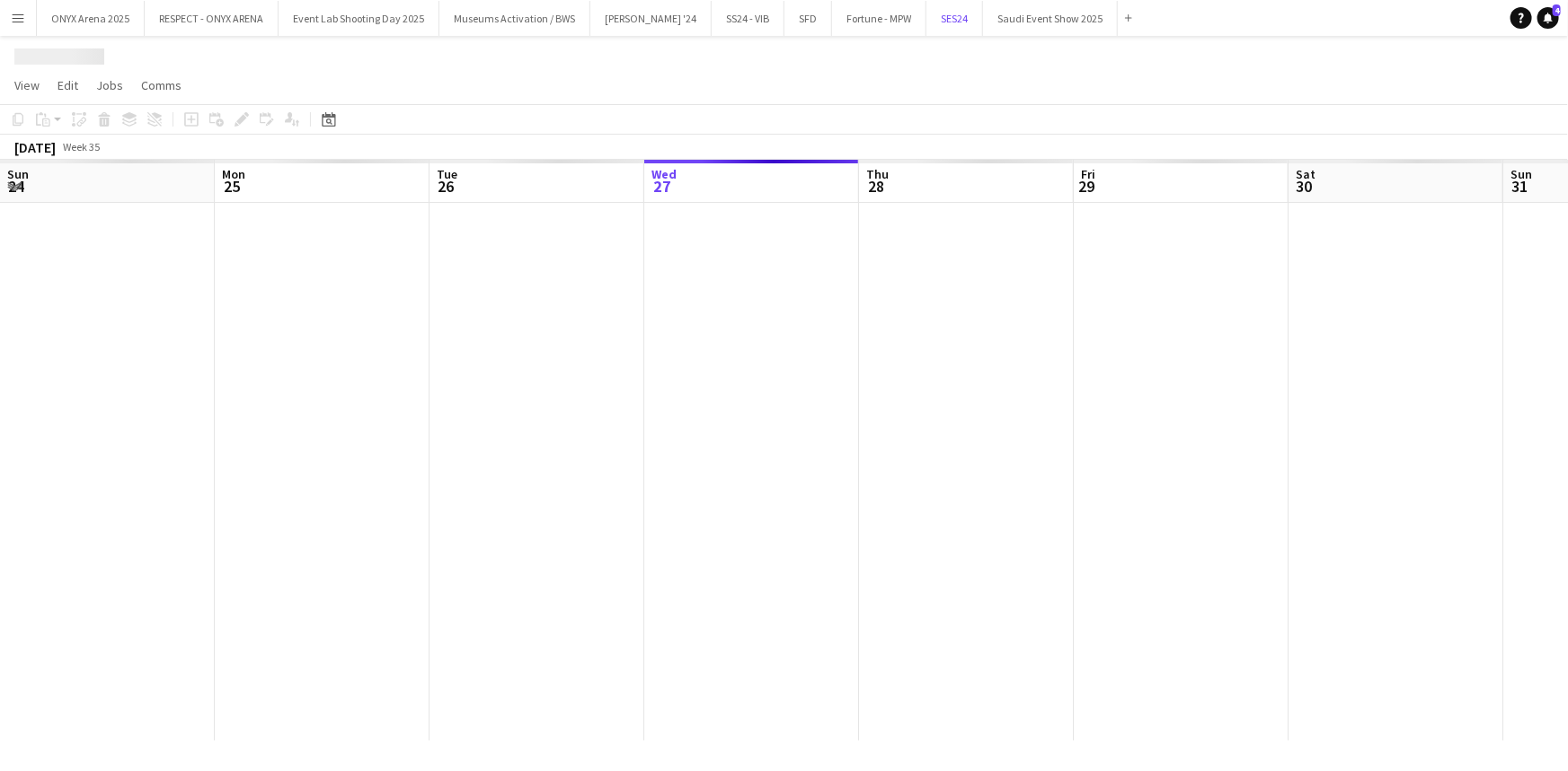
scroll to position [0, 430]
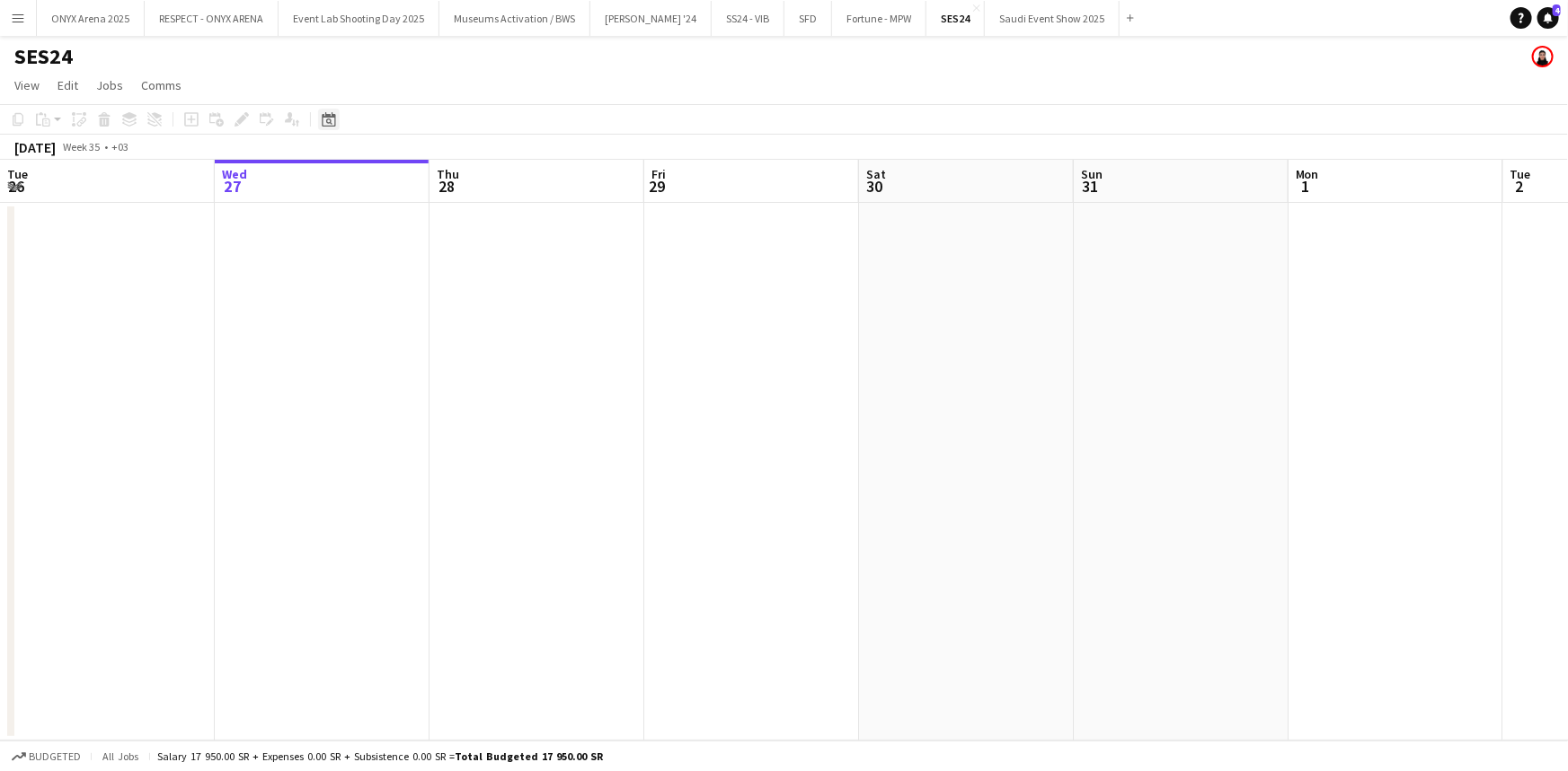
click at [331, 124] on icon at bounding box center [329, 121] width 6 height 6
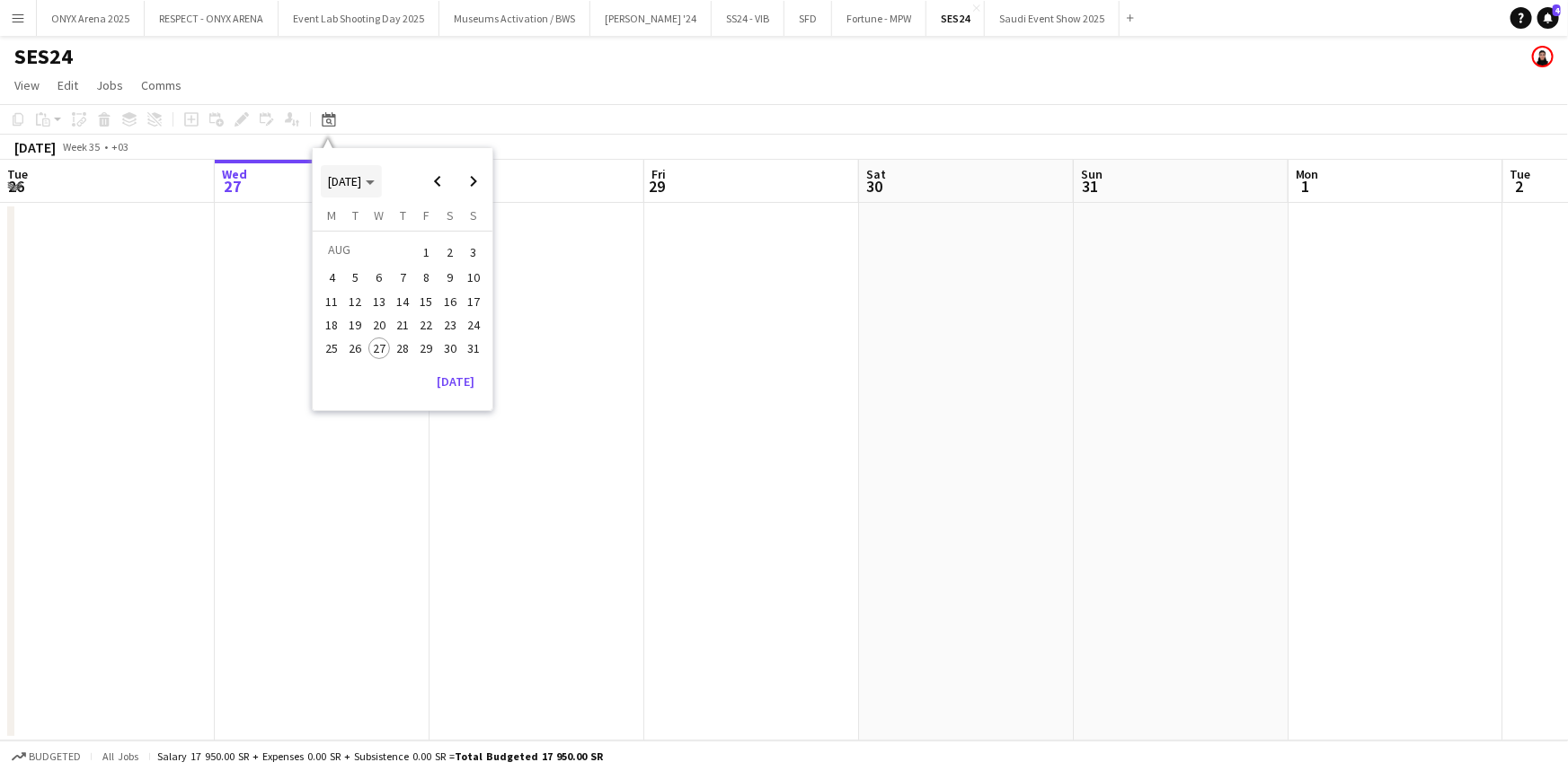
click at [344, 185] on span "AUG 2025" at bounding box center [344, 181] width 33 height 16
click at [348, 277] on span "2024" at bounding box center [340, 273] width 37 height 21
click at [342, 289] on span "SEP" at bounding box center [340, 297] width 37 height 21
click at [375, 300] on span "11" at bounding box center [379, 302] width 21 height 21
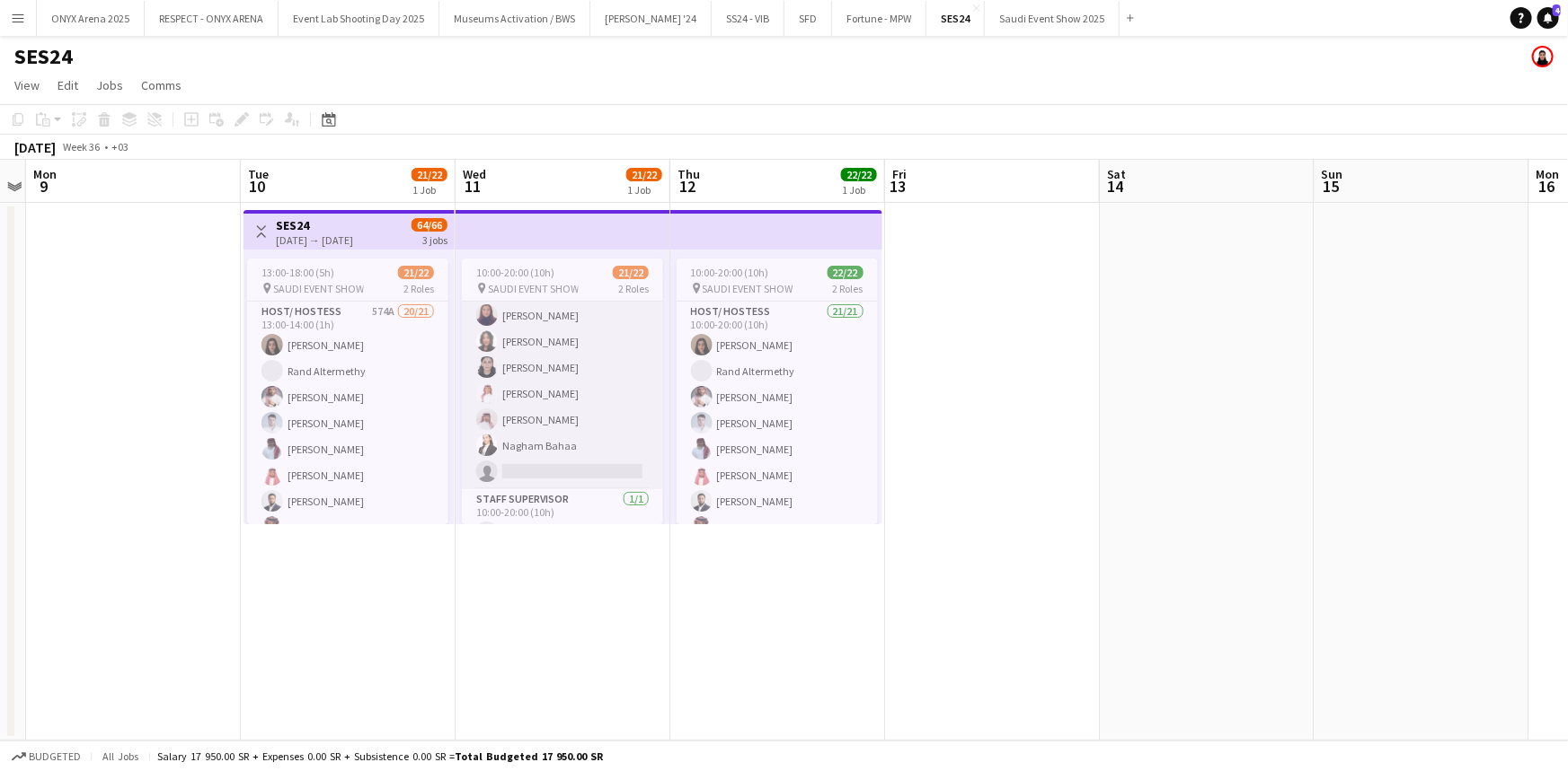
scroll to position [419, 0]
click at [542, 376] on app-card-role "Host/ Hostess 567A 20/21 10:00-20:00 (10h) Ghayd Ahmad Rand Altermethy Osama Al…" at bounding box center [562, 174] width 201 height 582
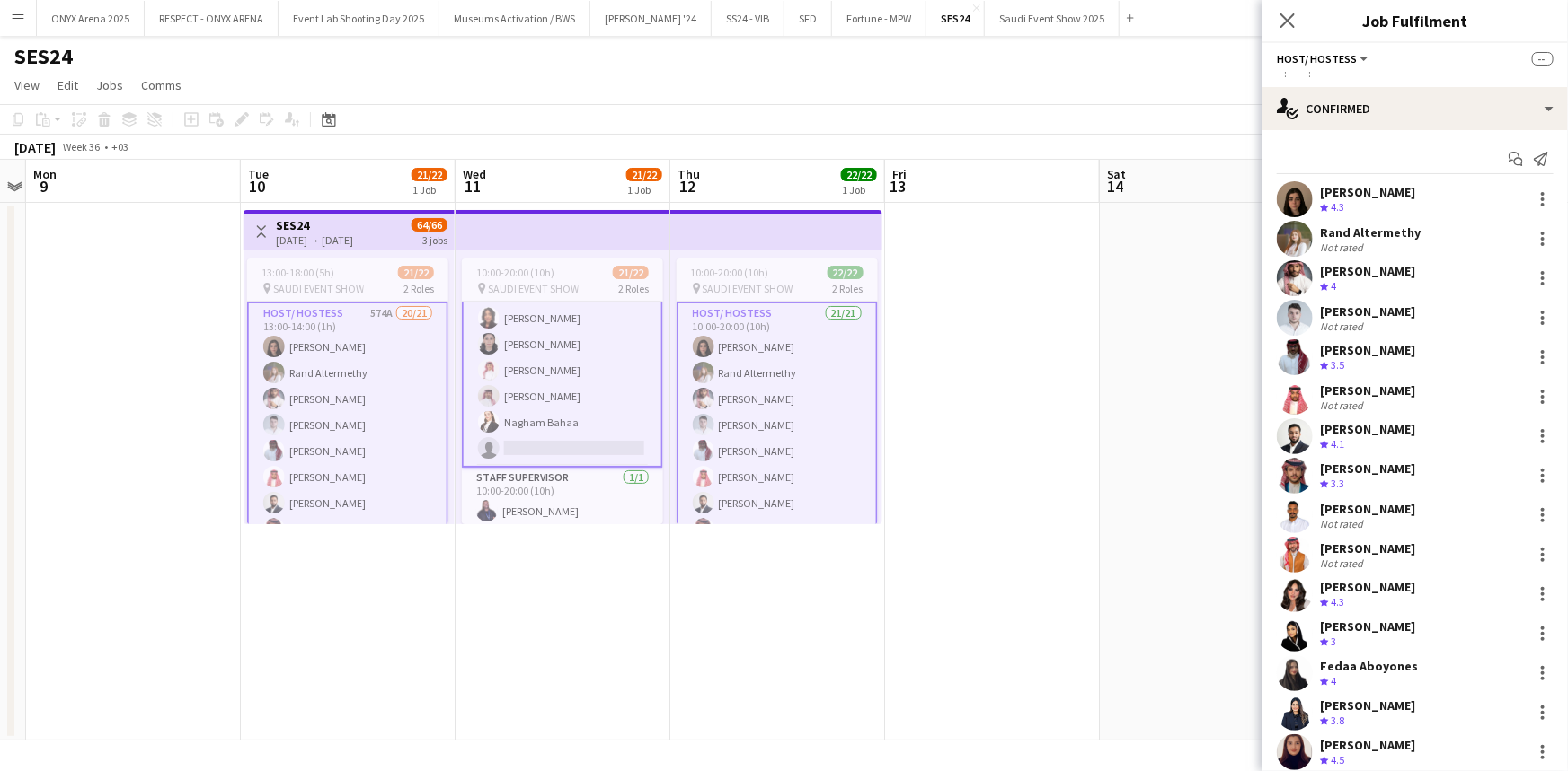
scroll to position [421, 0]
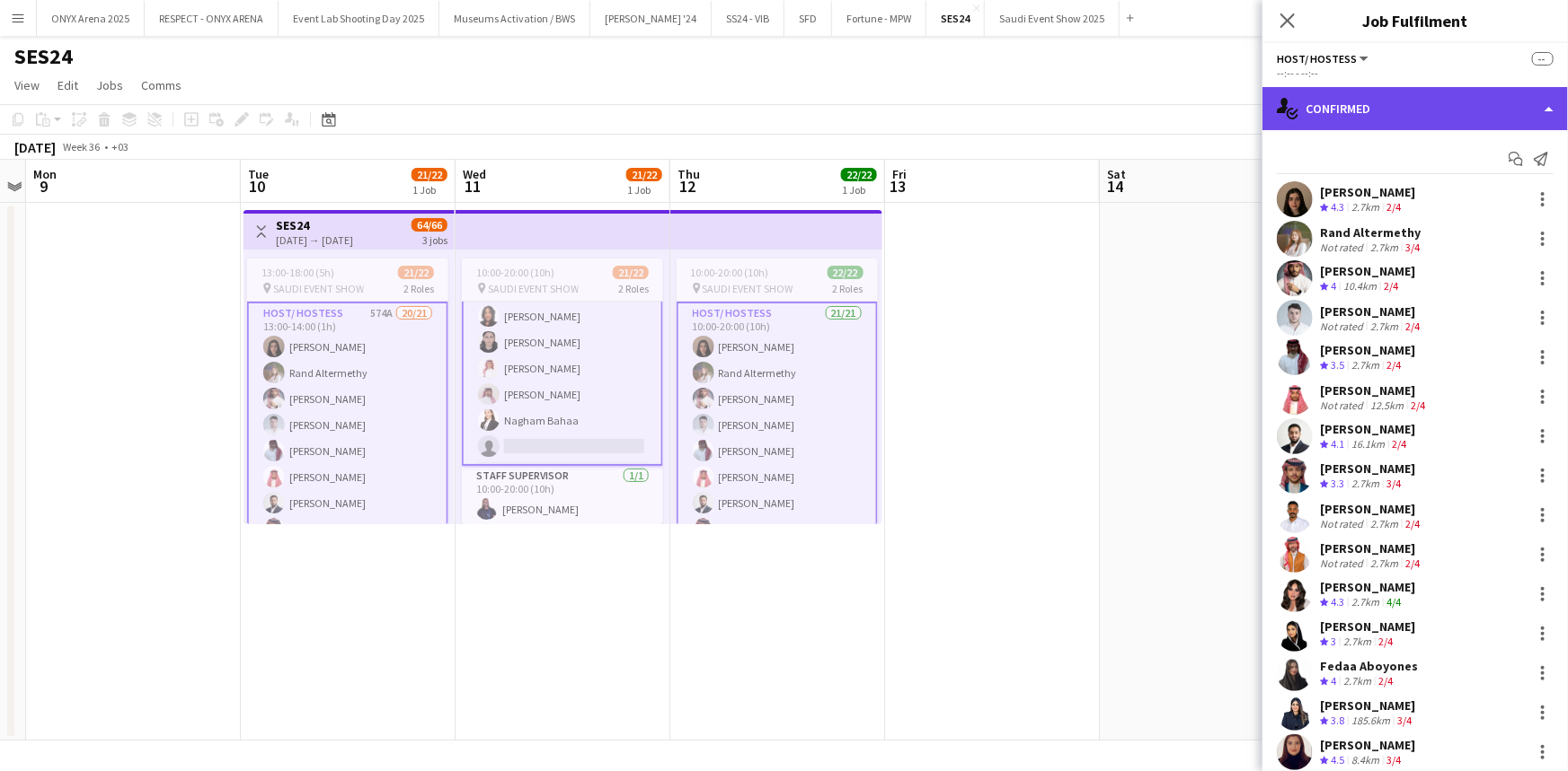
click at [1356, 101] on div "single-neutral-actions-check-2 Confirmed" at bounding box center [1415, 109] width 306 height 43
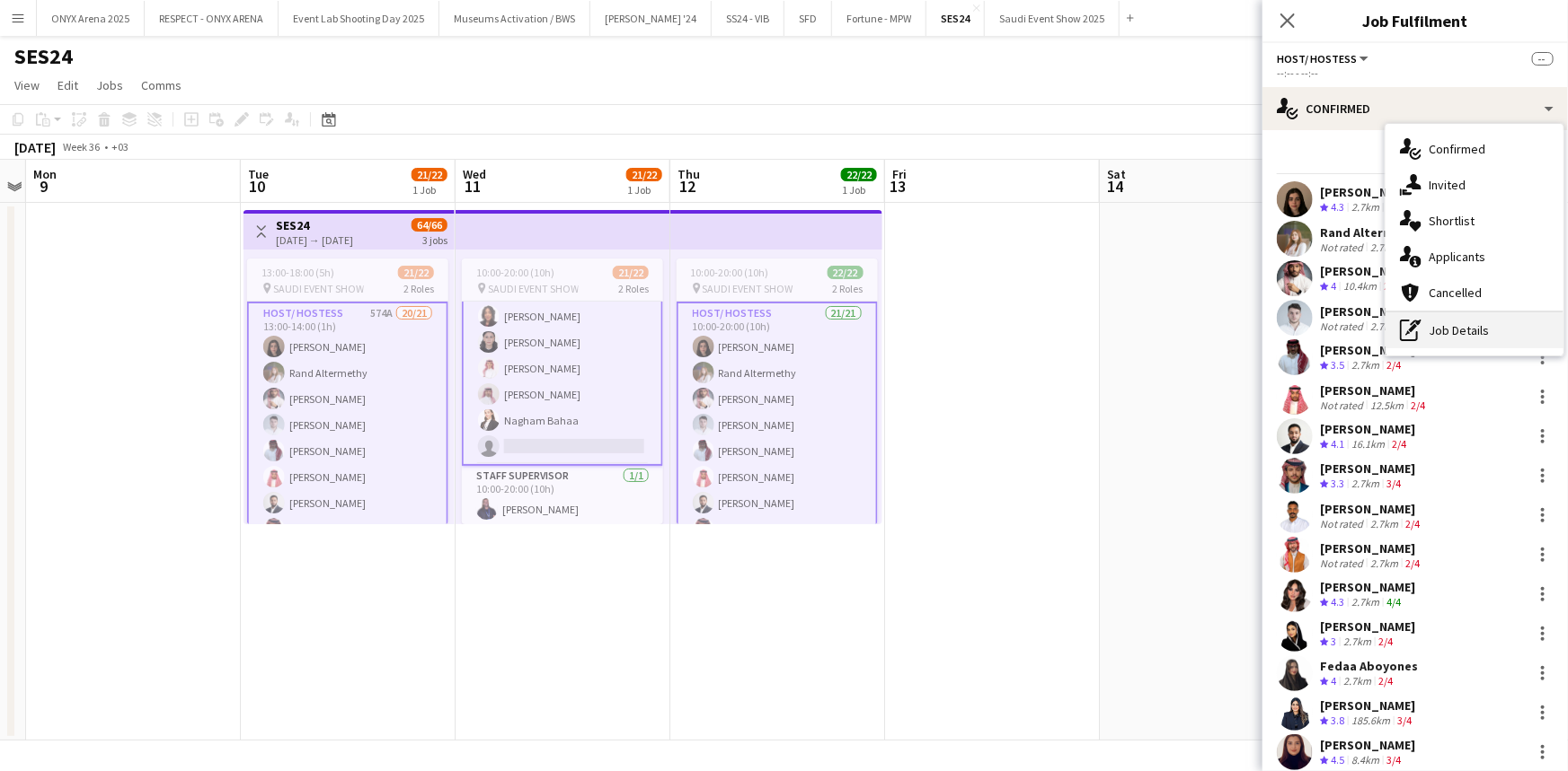
click at [1437, 331] on div "pen-write Job Details" at bounding box center [1474, 330] width 178 height 36
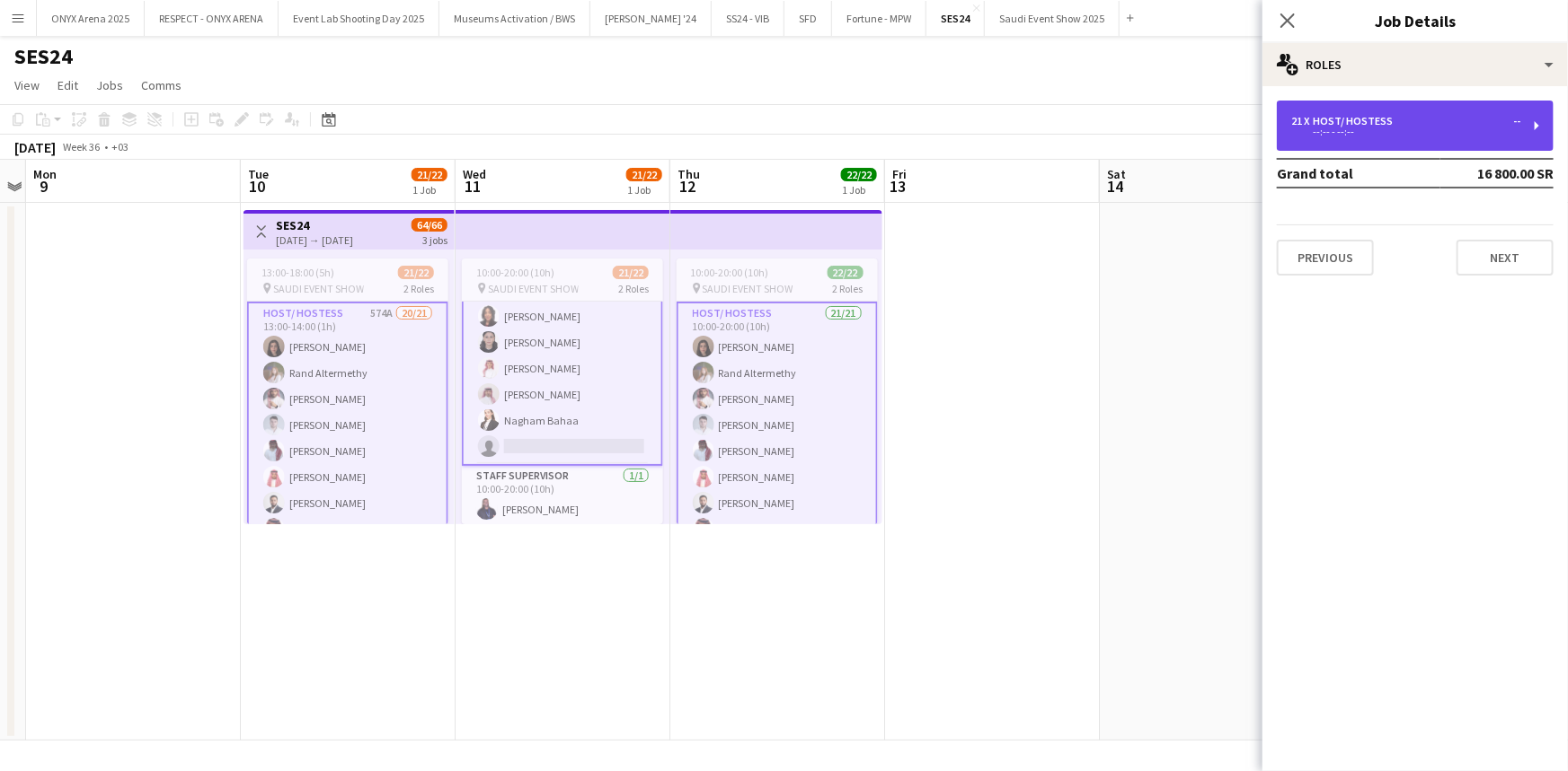
click at [1362, 136] on div "--:-- - --:--" at bounding box center [1405, 131] width 229 height 9
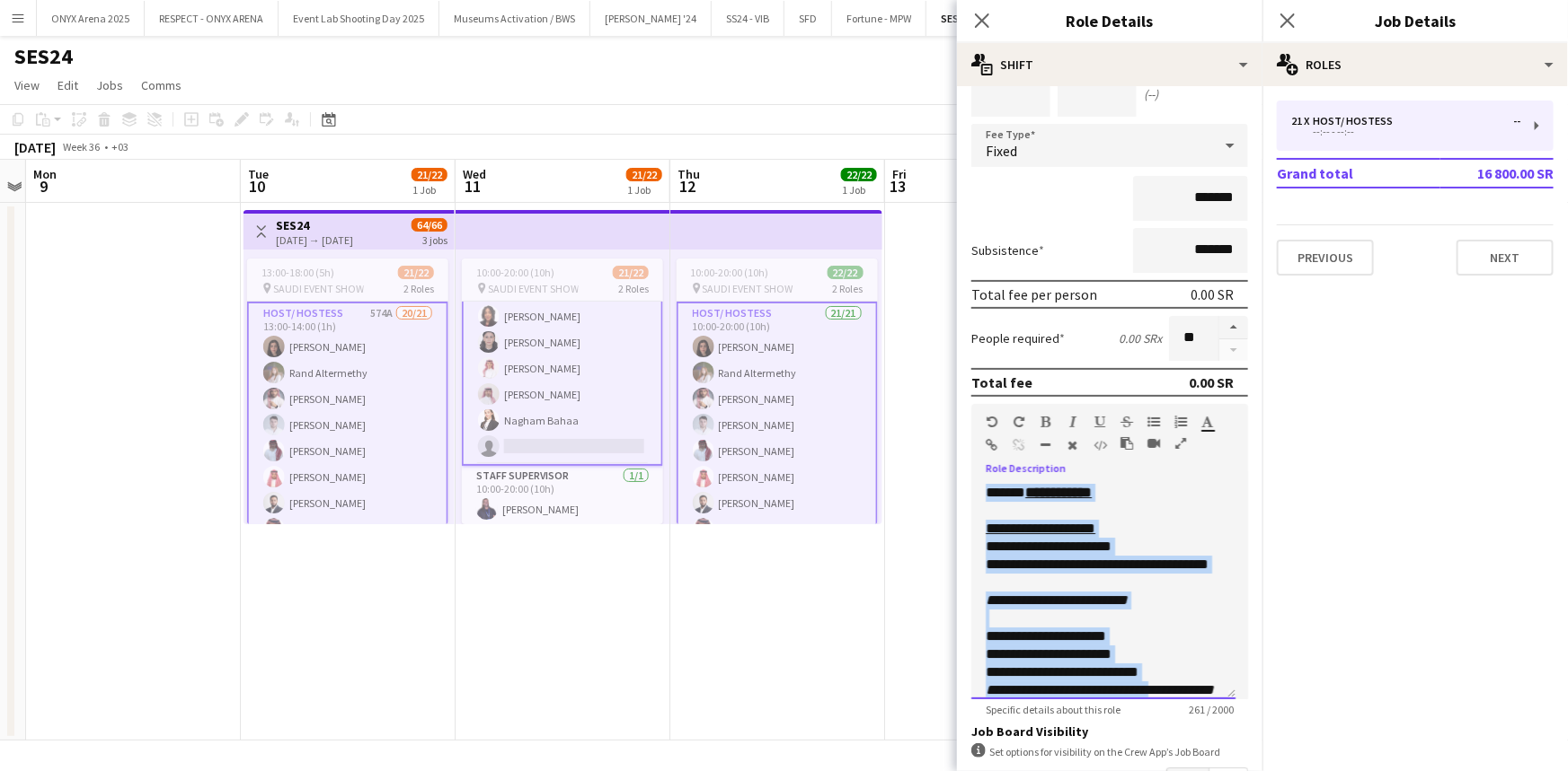
scroll to position [31, 0]
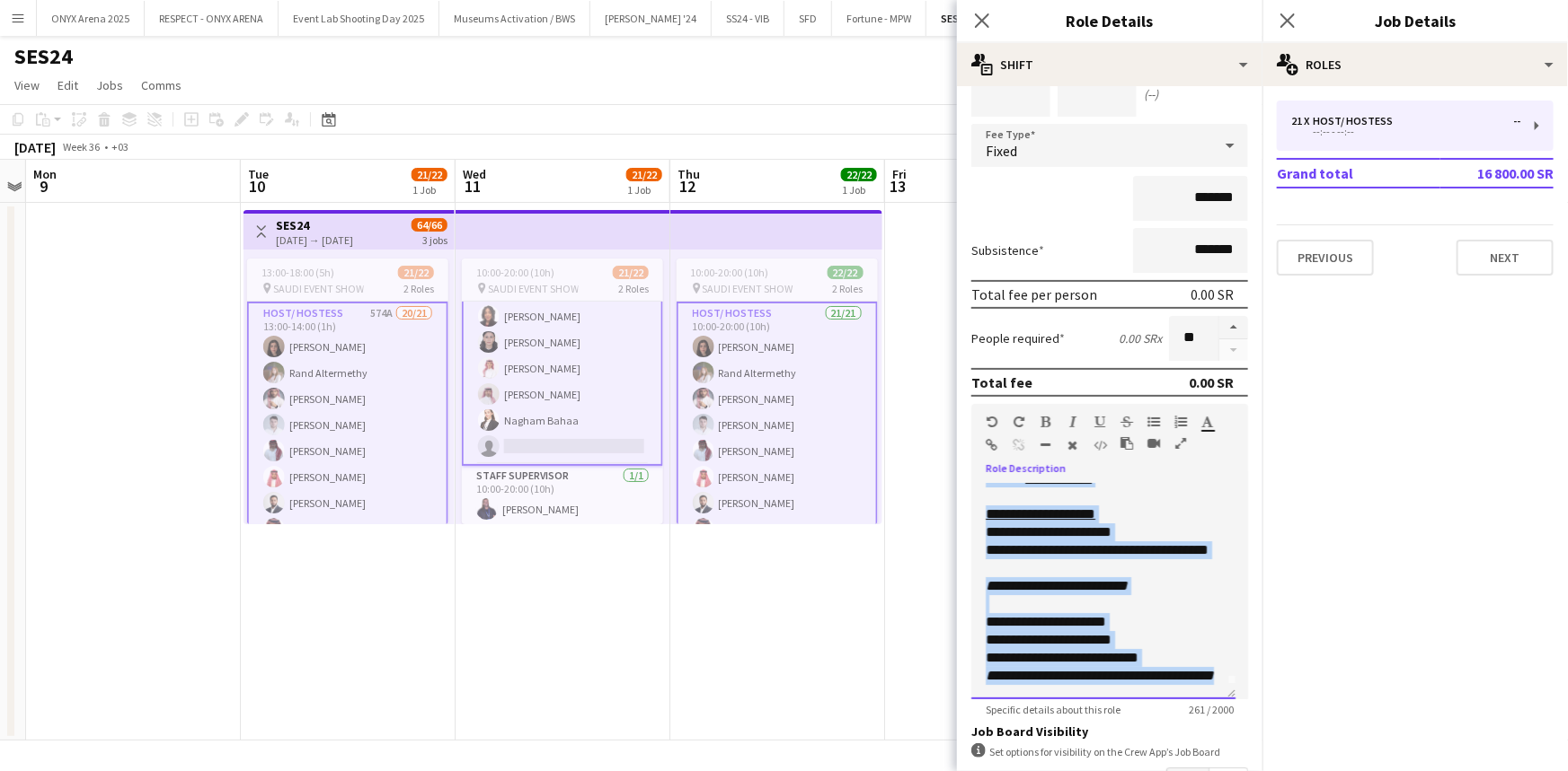
drag, startPoint x: 985, startPoint y: 485, endPoint x: 1161, endPoint y: 690, distance: 270.2
click at [1161, 690] on div "**********" at bounding box center [1103, 592] width 264 height 215
click at [1177, 613] on div "**********" at bounding box center [1097, 622] width 224 height 18
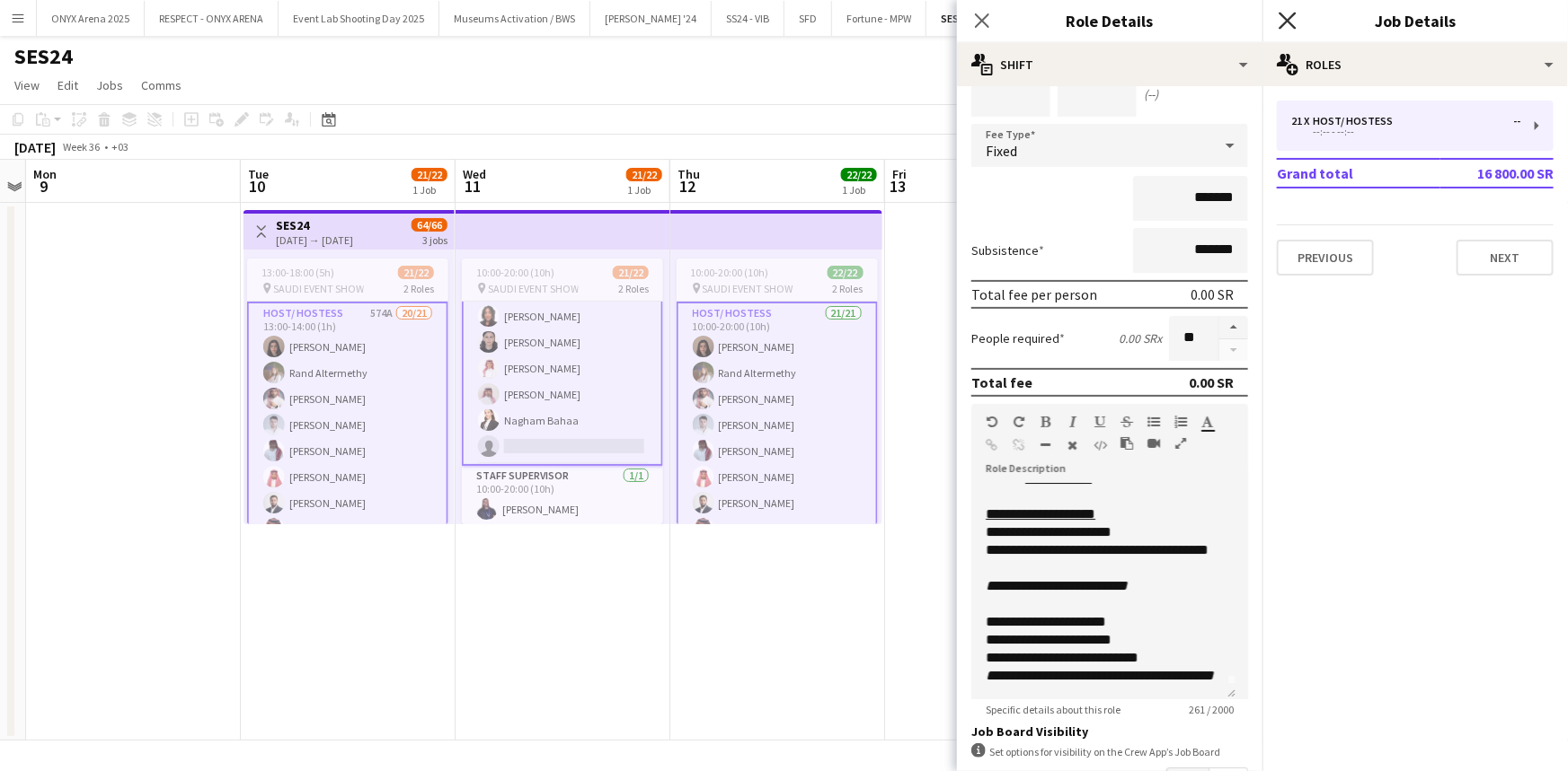
click at [1284, 20] on icon "Close pop-in" at bounding box center [1287, 20] width 17 height 17
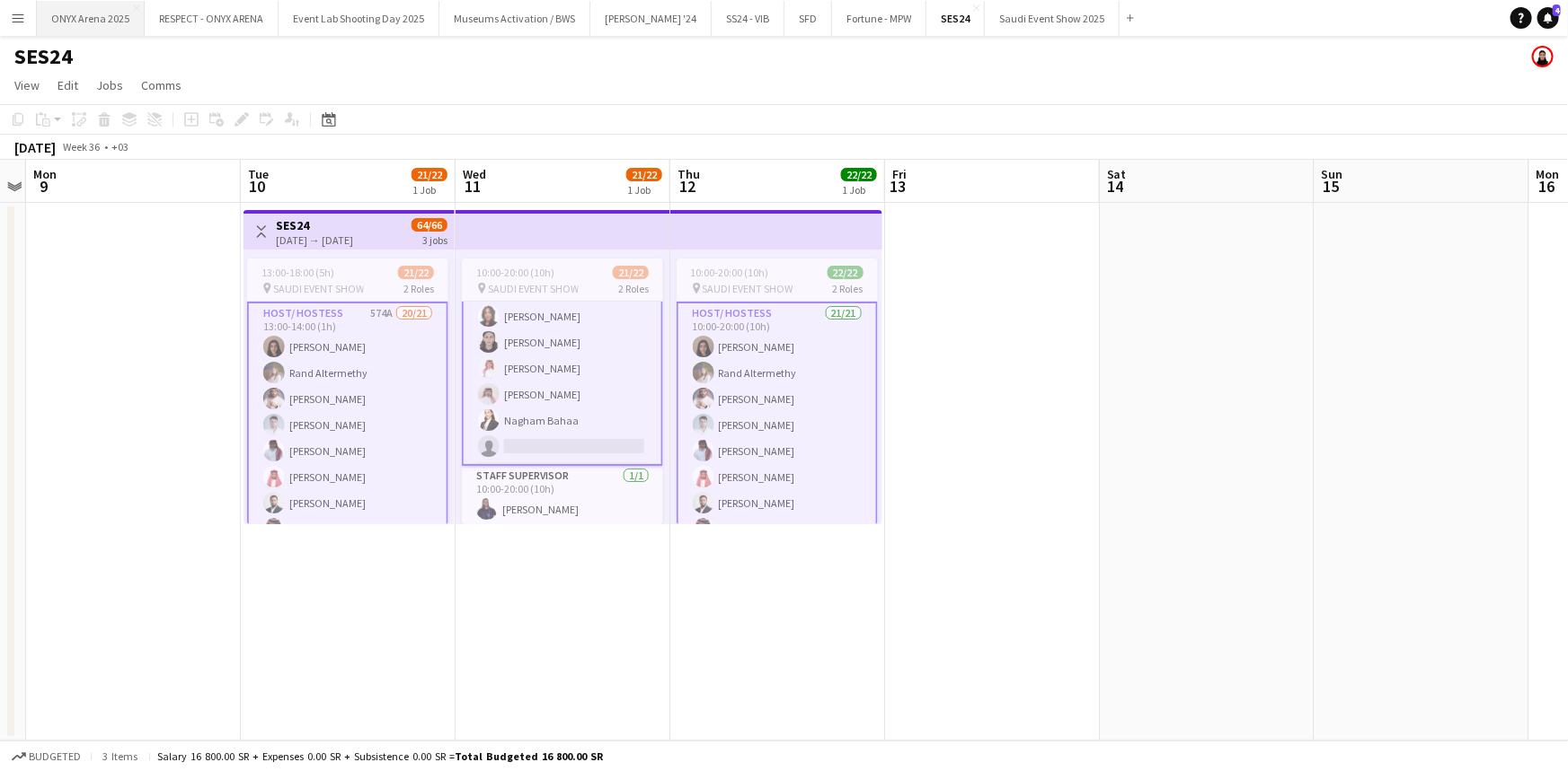
click at [77, 28] on button "ONYX Arena 2025 Close" at bounding box center [90, 18] width 108 height 35
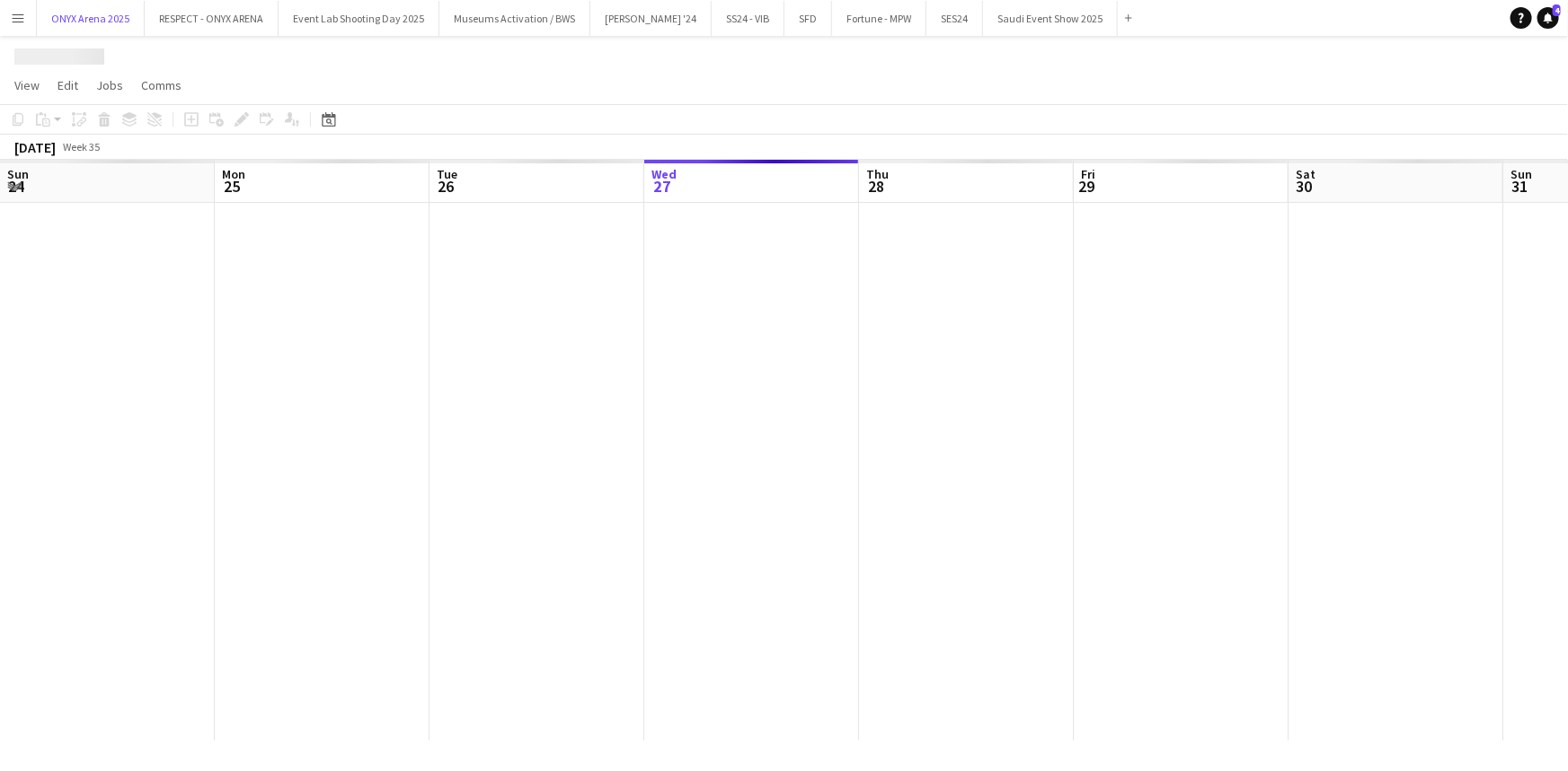
scroll to position [0, 430]
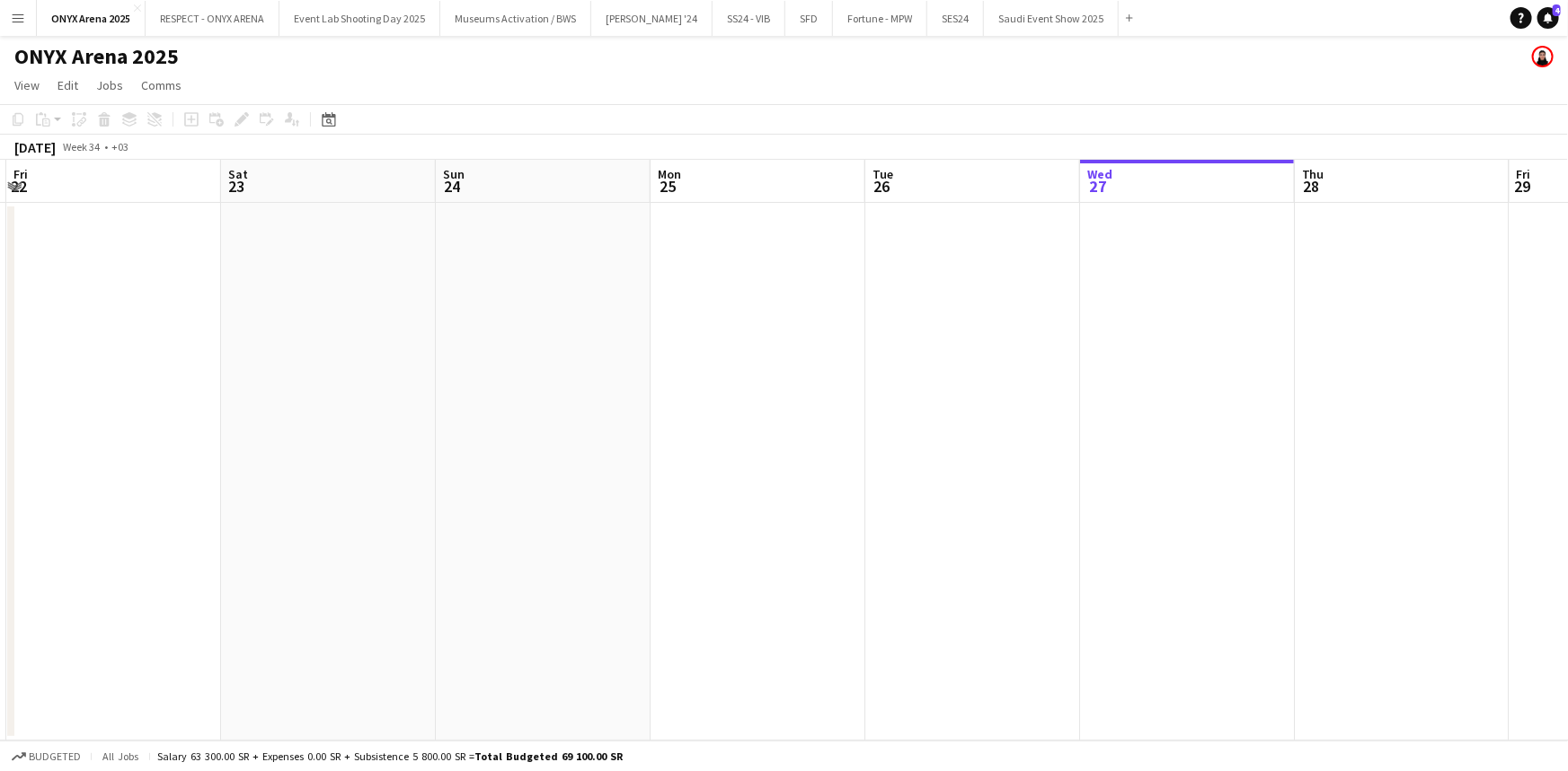
drag, startPoint x: 398, startPoint y: 355, endPoint x: 460, endPoint y: 364, distance: 62.6
click at [1047, 369] on app-calendar-viewport "Wed 20 Thu 21 Fri 22 Sat 23 Sun 24 Mon 25 Tue 26 Wed 27 Thu 28 Fri 29 Sat 30 Su…" at bounding box center [784, 450] width 1568 height 581
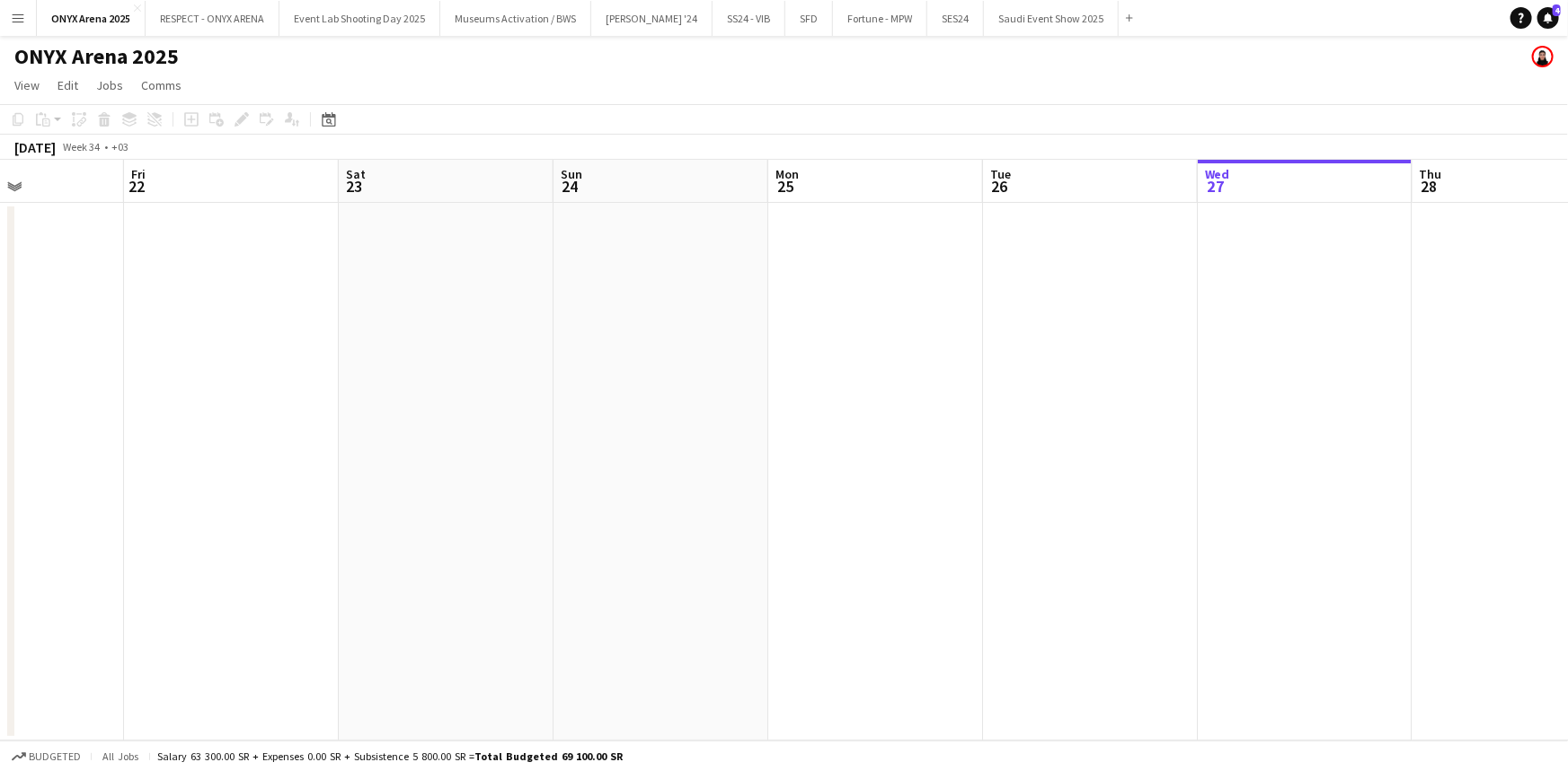
drag, startPoint x: 213, startPoint y: 359, endPoint x: 963, endPoint y: 375, distance: 750.2
click at [977, 375] on app-calendar-viewport "Tue 19 Wed 20 Thu 21 Fri 22 Sat 23 Sun 24 Mon 25 Tue 26 Wed 27 Thu 28 Fri 29 Sa…" at bounding box center [784, 450] width 1568 height 581
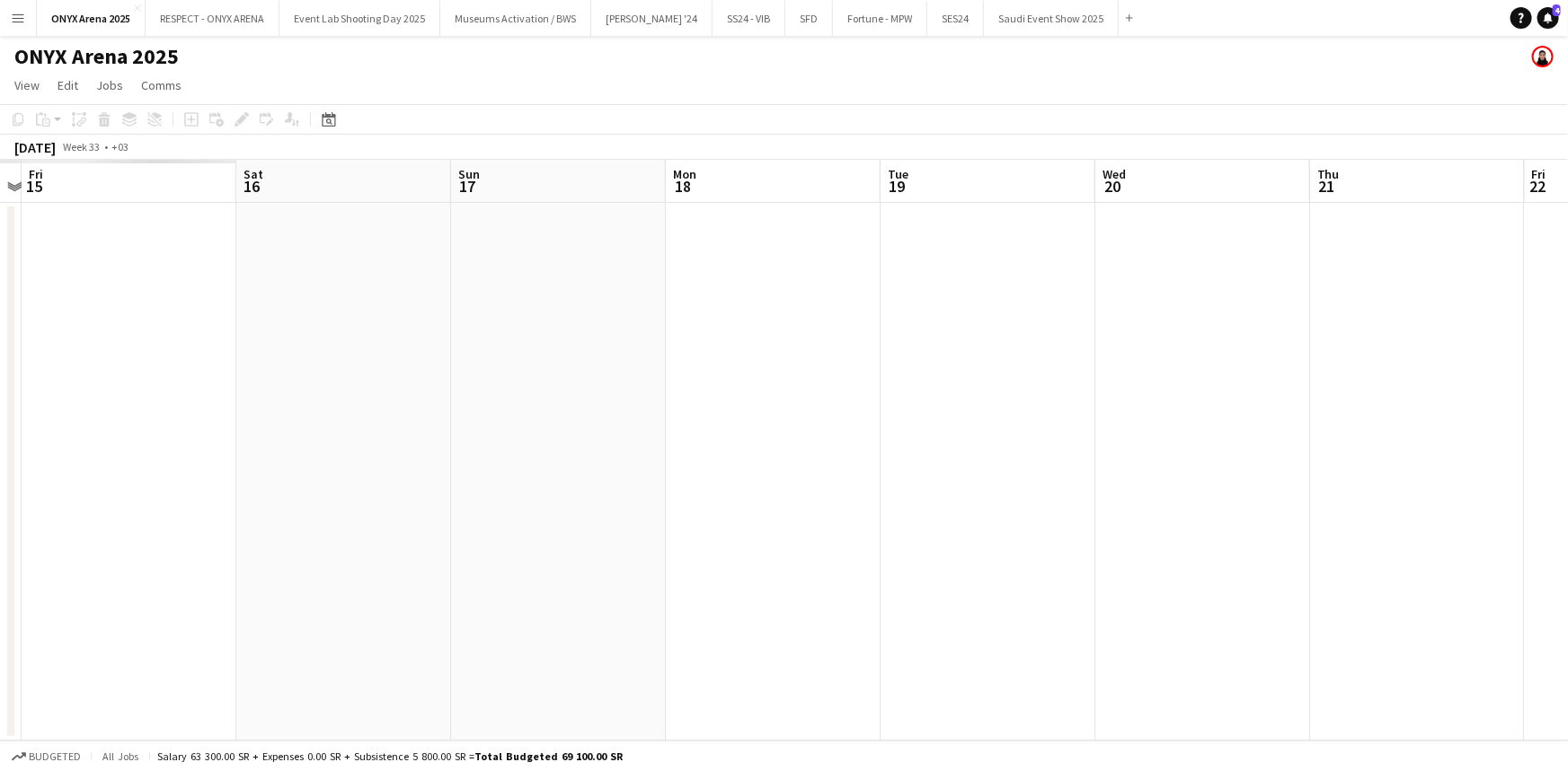
drag, startPoint x: 156, startPoint y: 345, endPoint x: 927, endPoint y: 371, distance: 771.4
click at [927, 371] on app-calendar-viewport "Wed 13 Thu 14 Fri 15 Sat 16 Sun 17 Mon 18 Tue 19 Wed 20 Thu 21 Fri 22 Sat 23 Su…" at bounding box center [784, 450] width 1568 height 581
drag, startPoint x: 268, startPoint y: 368, endPoint x: 938, endPoint y: 361, distance: 670.0
click at [989, 369] on app-calendar-viewport "Sat 9 Sun 10 Mon 11 Tue 12 Wed 13 Thu 14 Fri 15 Sat 16 Sun 17 Mon 18 Tue 19 Wed…" at bounding box center [784, 450] width 1568 height 581
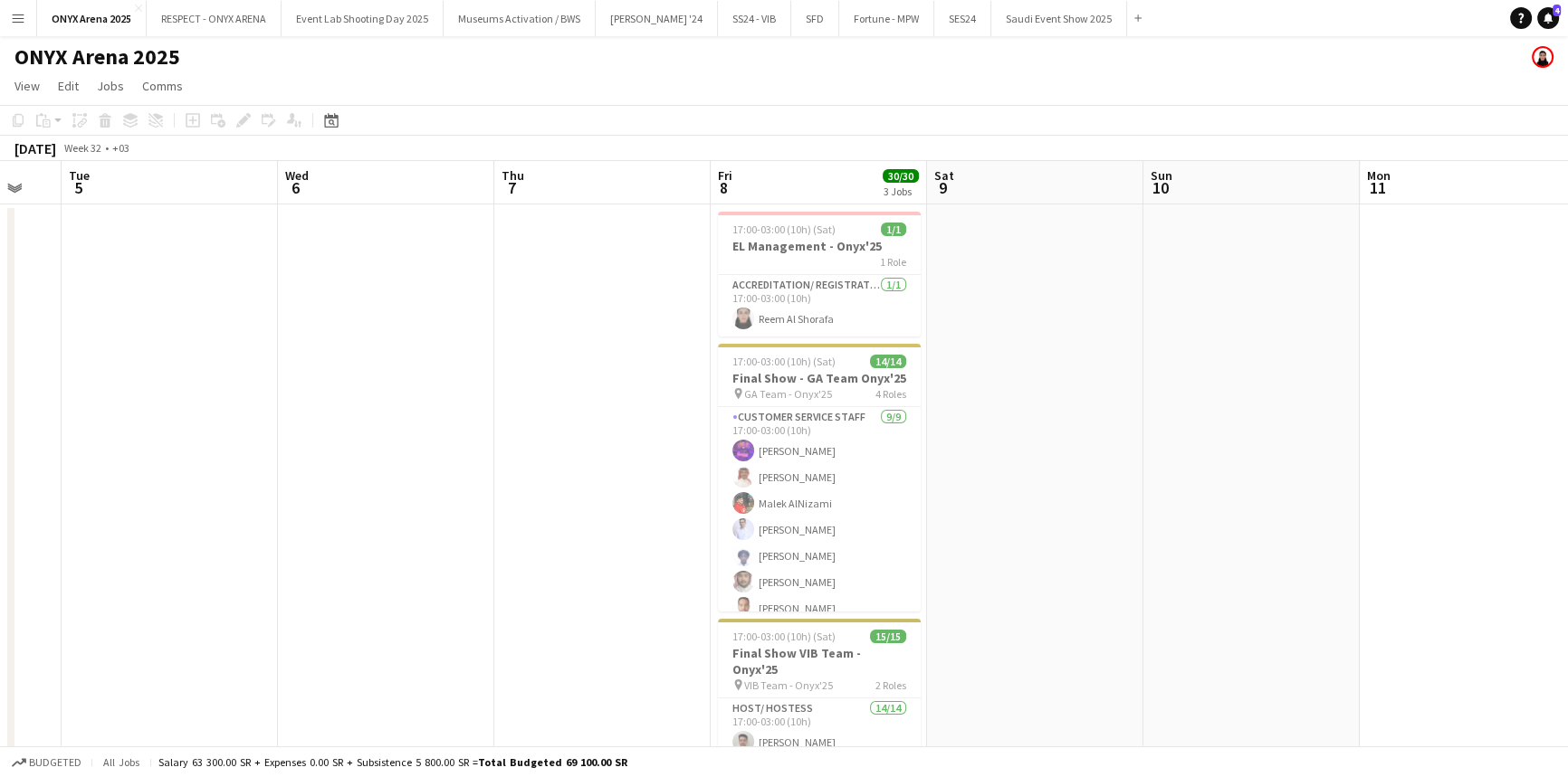
scroll to position [0, 531]
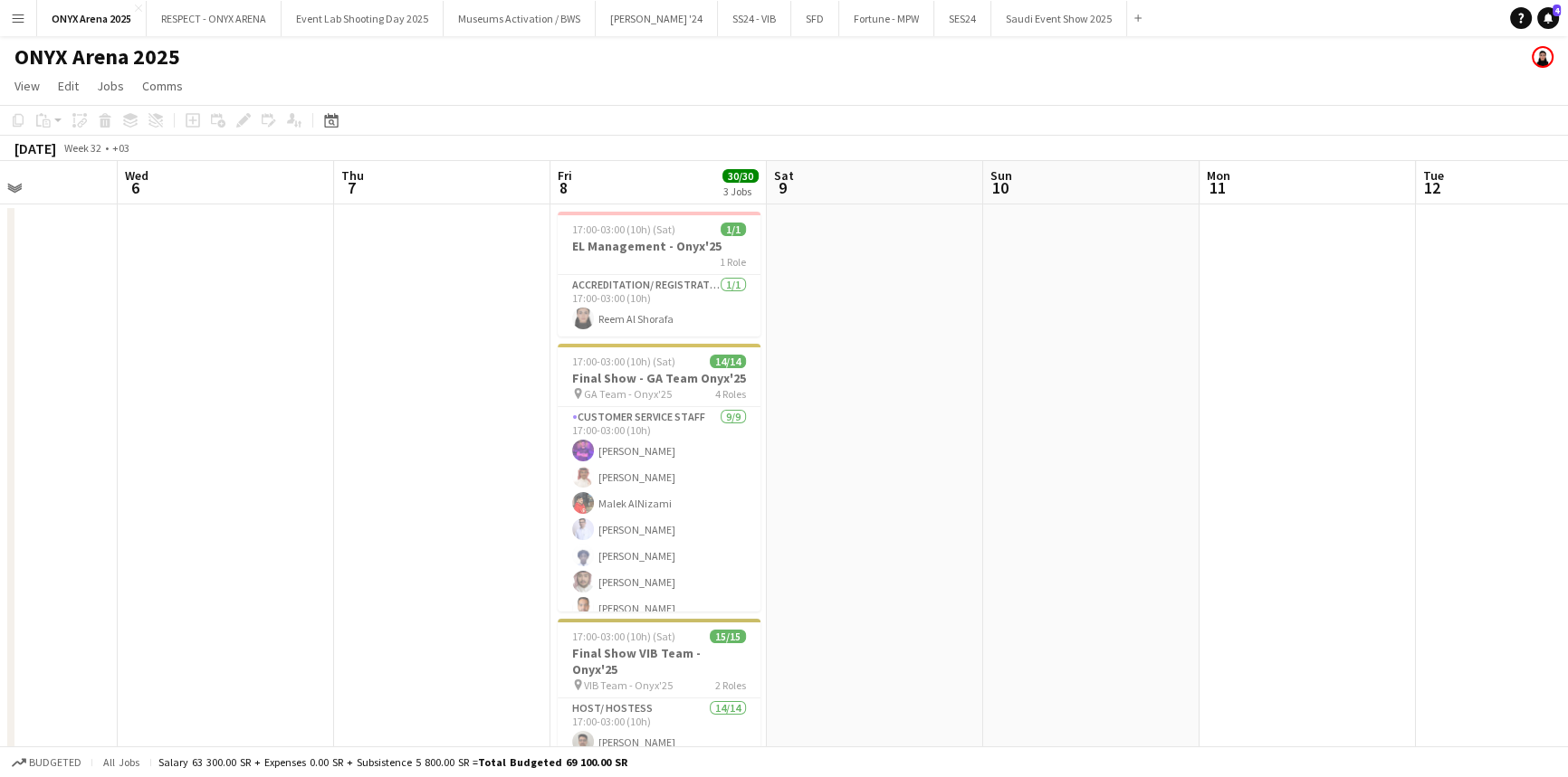
drag, startPoint x: 30, startPoint y: 357, endPoint x: 1333, endPoint y: 350, distance: 1303.0
click at [1333, 350] on app-calendar-viewport "Sun 3 Mon 4 Tue 5 Wed 6 Thu 7 Fri 8 30/30 3 Jobs Sat 9 Sun 10 Mon 11 Tue 12 Wed…" at bounding box center [784, 551] width 1568 height 780
click at [625, 433] on app-card-role "Customer Service Staff 9/9 17:00-03:00 (10h) Abdulrahman Adnan Naif Aljedaani M…" at bounding box center [658, 543] width 202 height 272
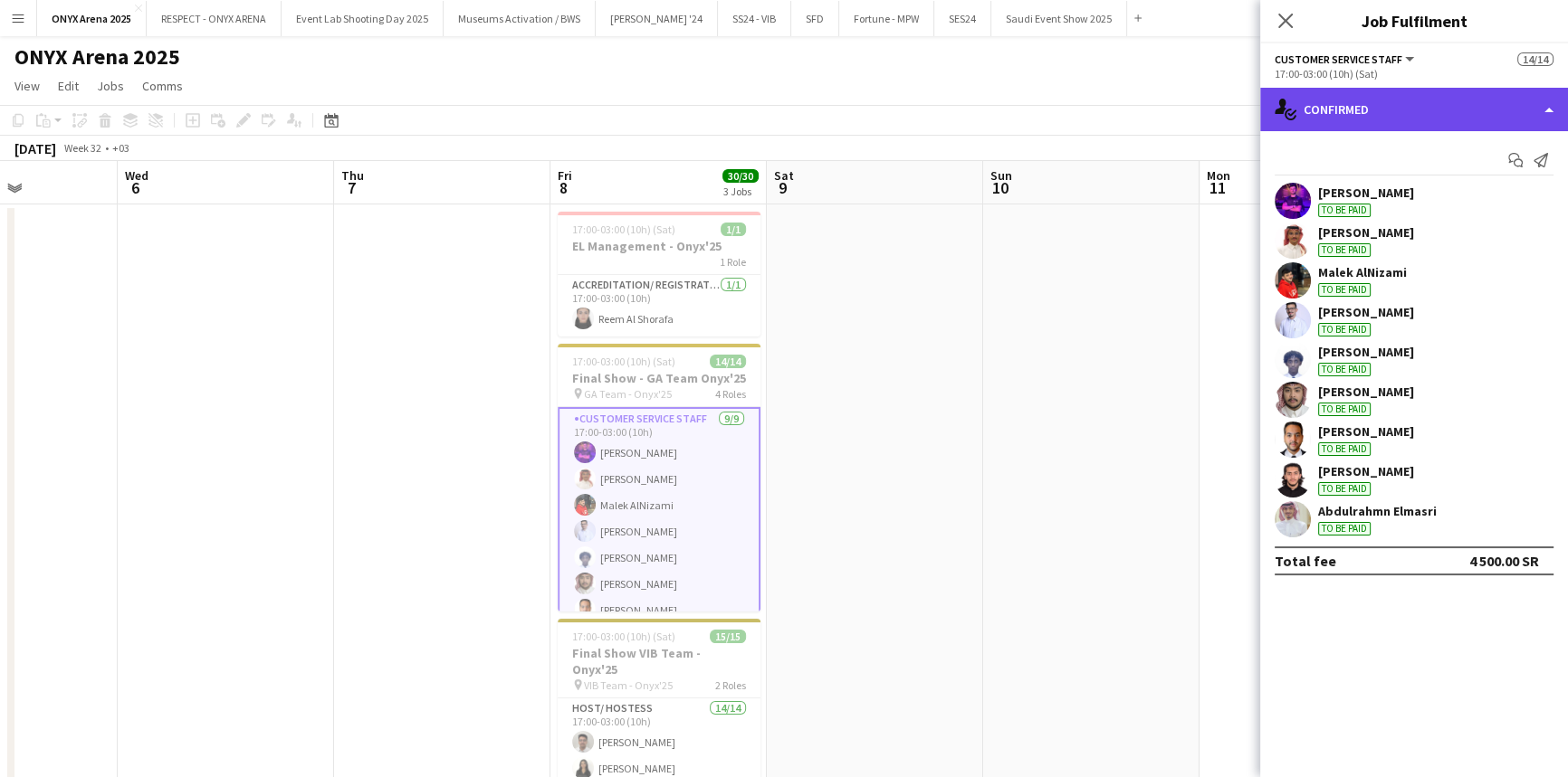
click at [1399, 91] on div "single-neutral-actions-check-2 Confirmed" at bounding box center [1414, 109] width 308 height 43
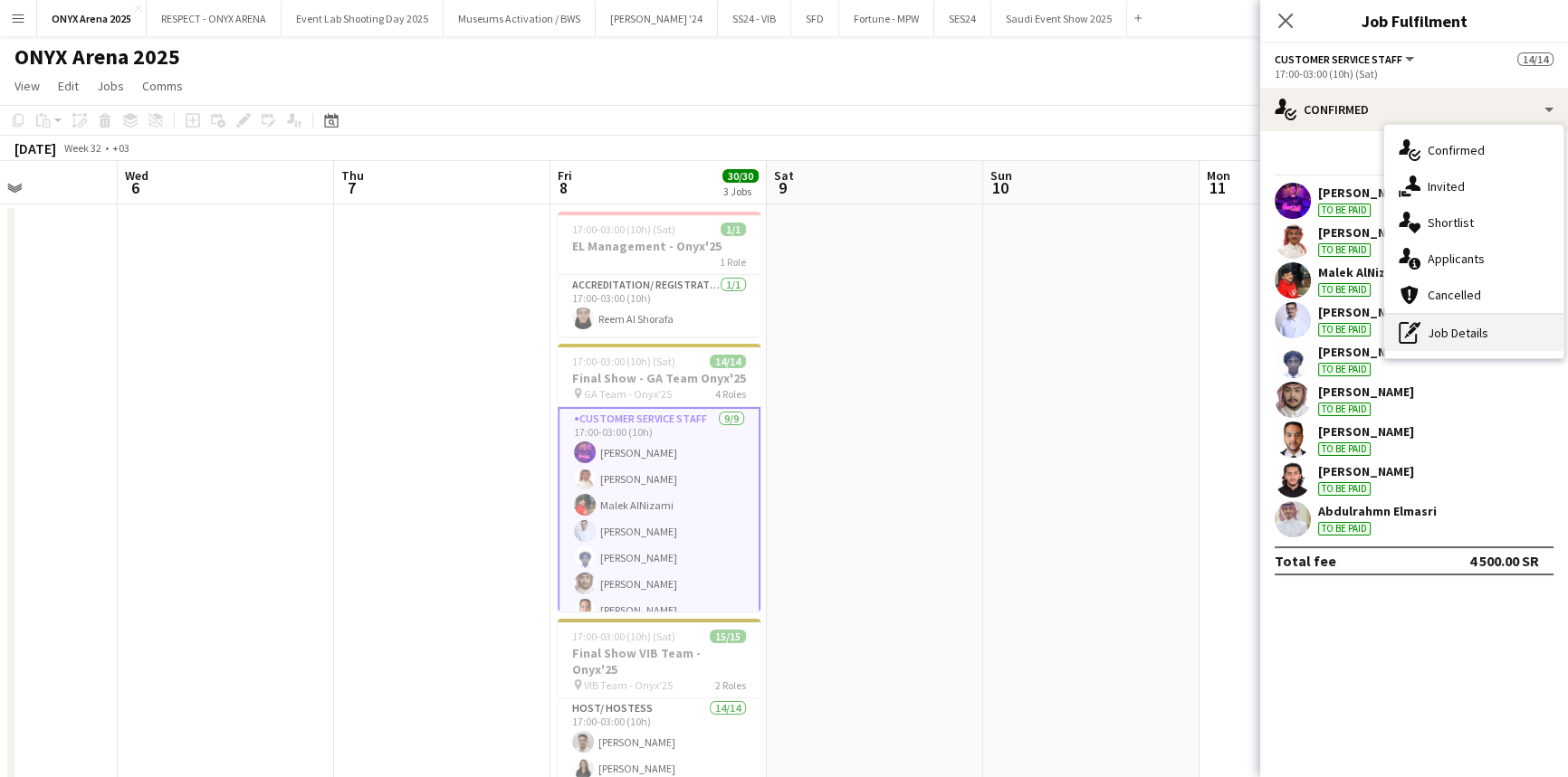
click at [1423, 327] on div "pen-write Job Details" at bounding box center [1473, 332] width 179 height 36
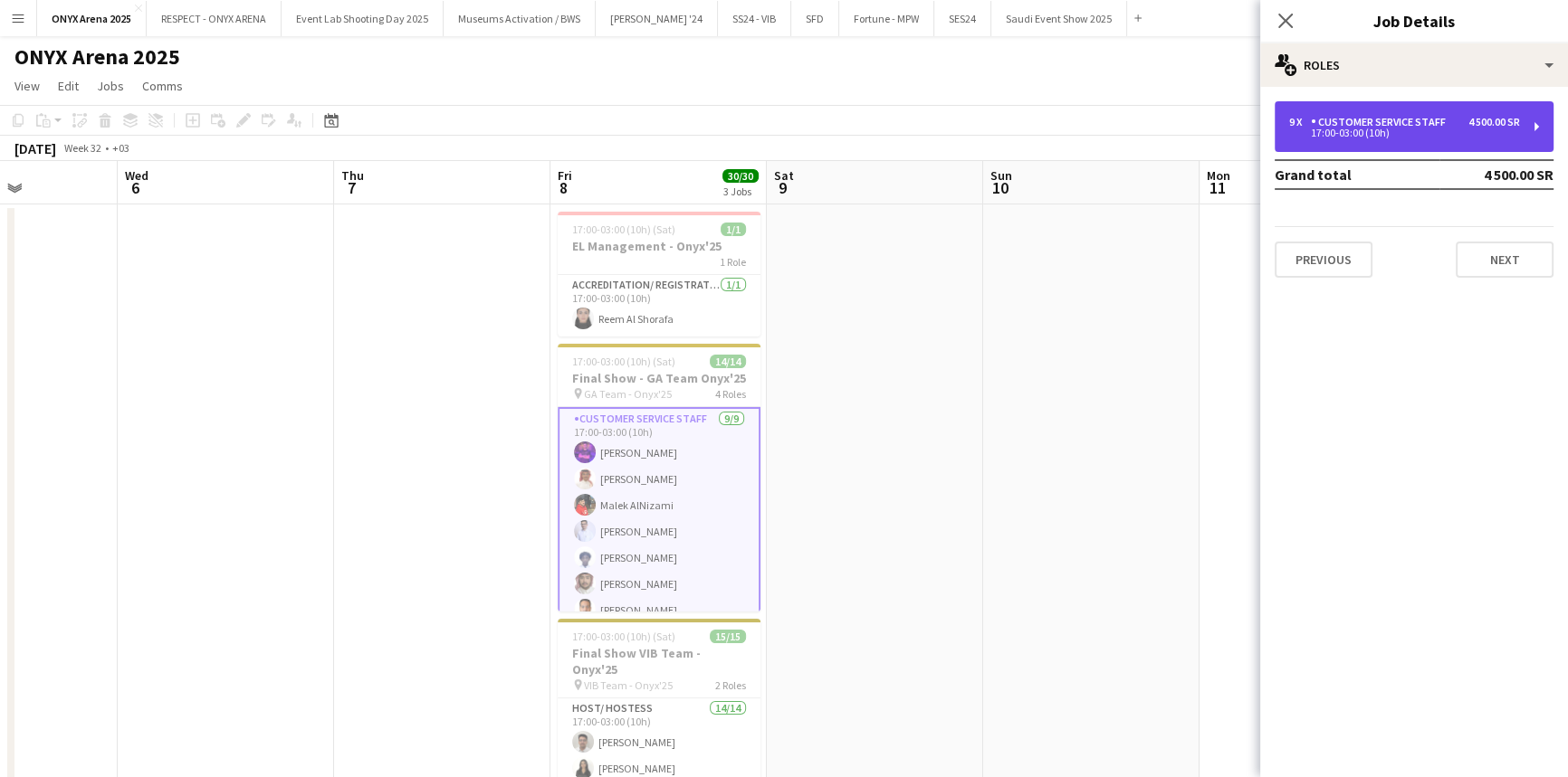
click at [1339, 141] on div "9 x Customer Service Staff 4 500.00 SR 17:00-03:00 (10h)" at bounding box center [1414, 127] width 279 height 51
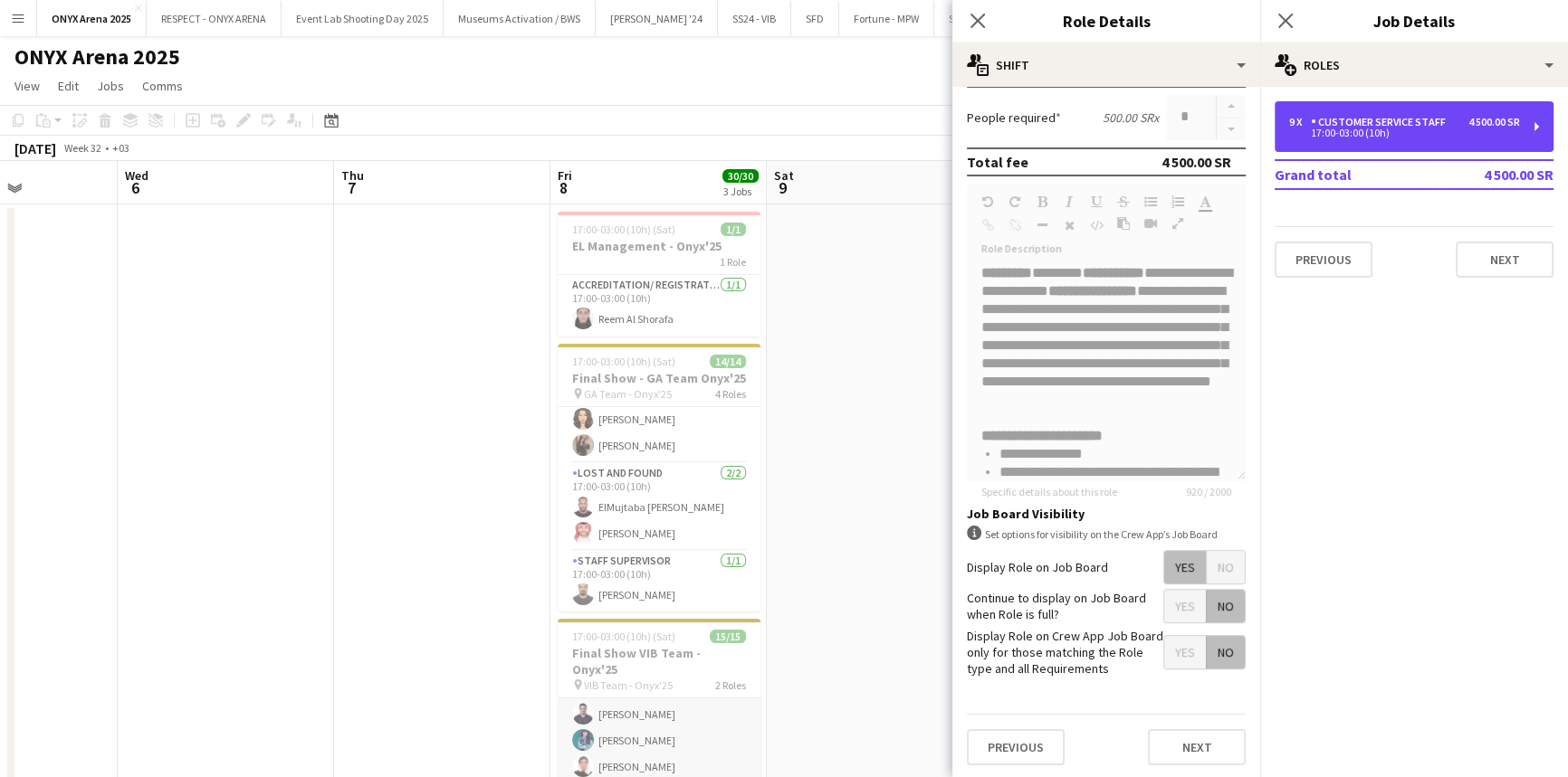
scroll to position [246, 0]
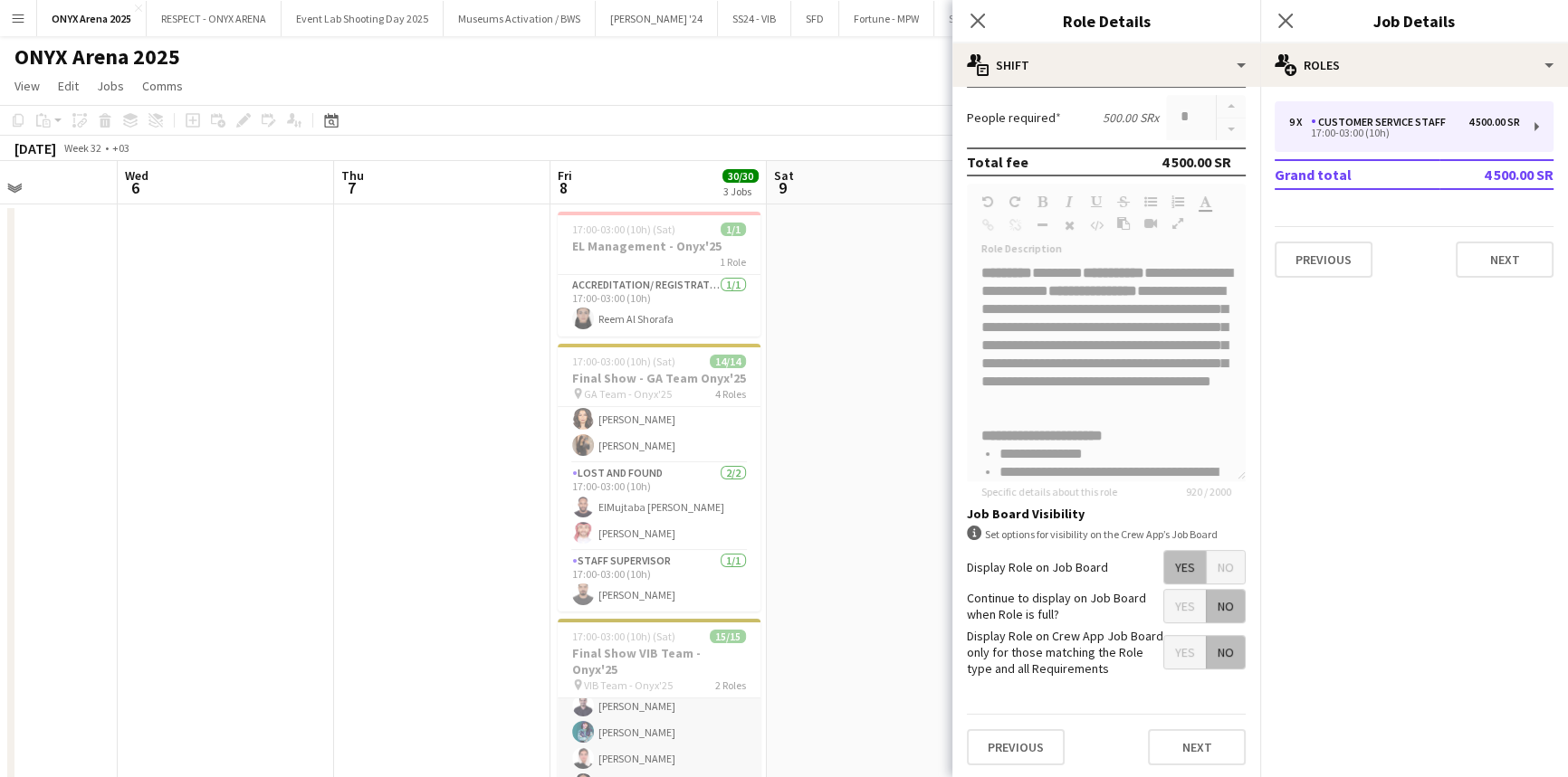
click at [632, 688] on app-card-role "Host/ Hostess 14/14 17:00-03:00 (10h) abdalelh BOKHARI Tareem Alshamy Hibah Bar…" at bounding box center [658, 654] width 202 height 403
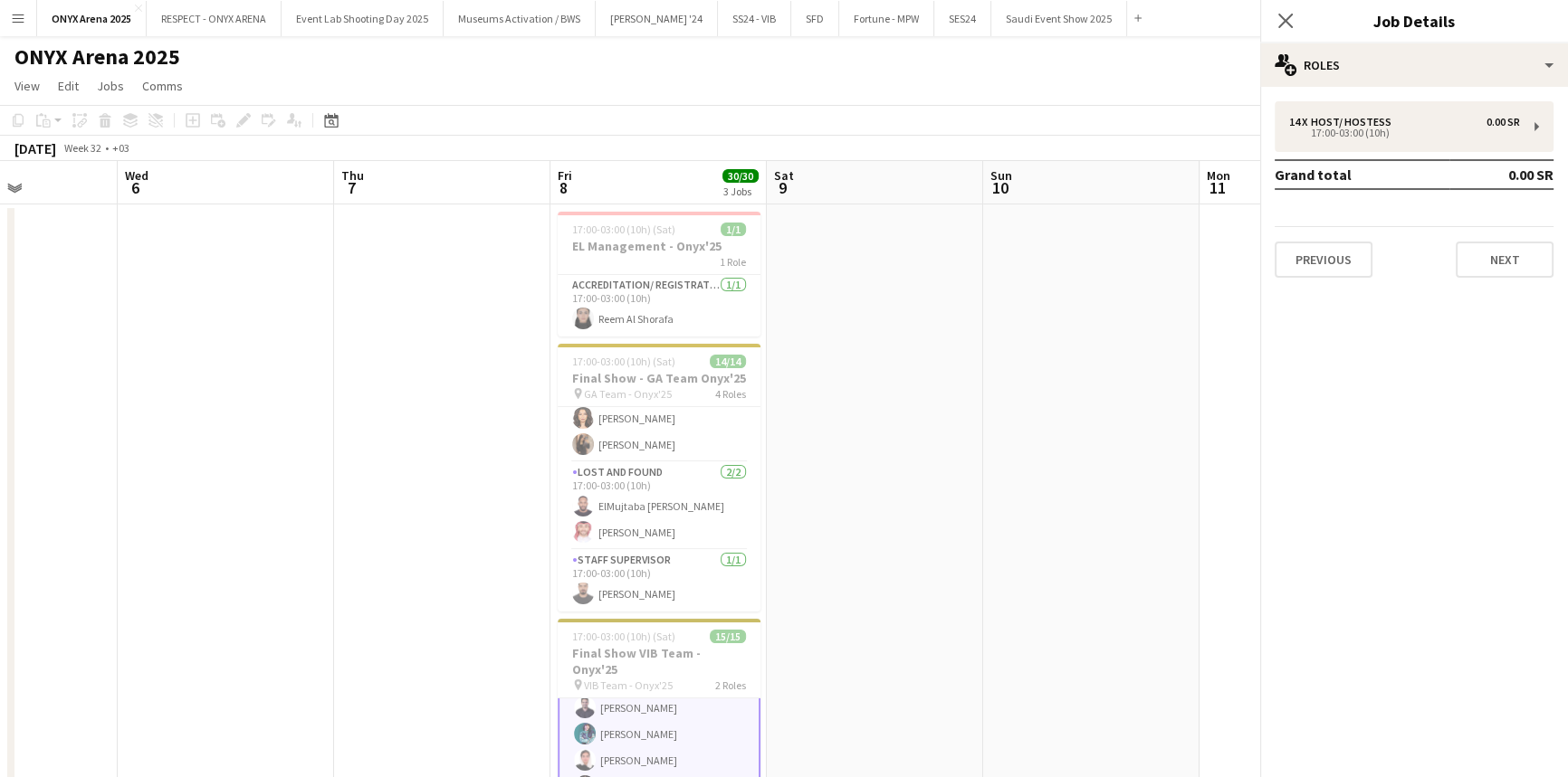
scroll to position [248, 0]
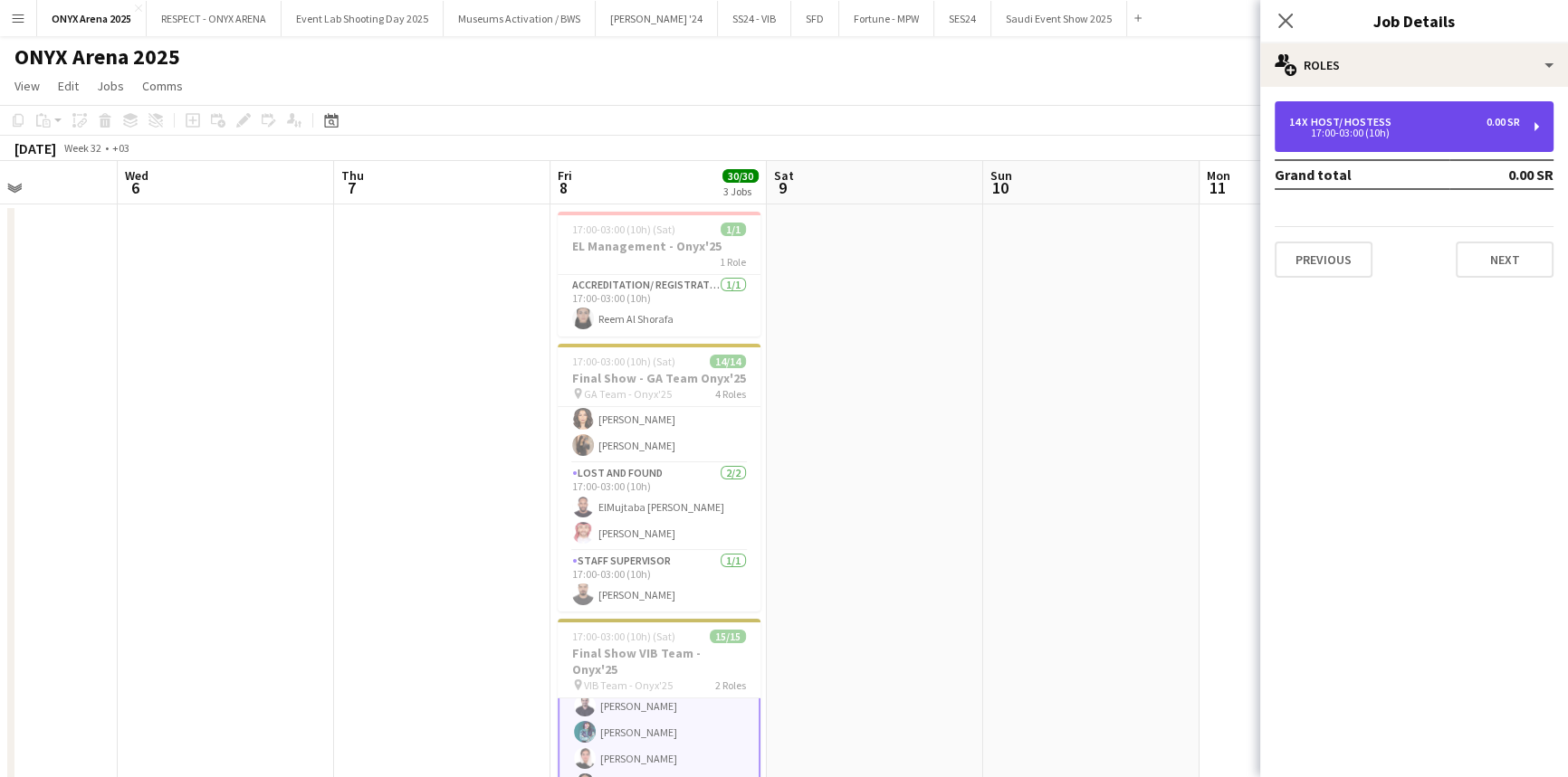
click at [1374, 113] on div "14 x Host/ Hostess 0.00 SR 17:00-03:00 (10h)" at bounding box center [1414, 127] width 279 height 51
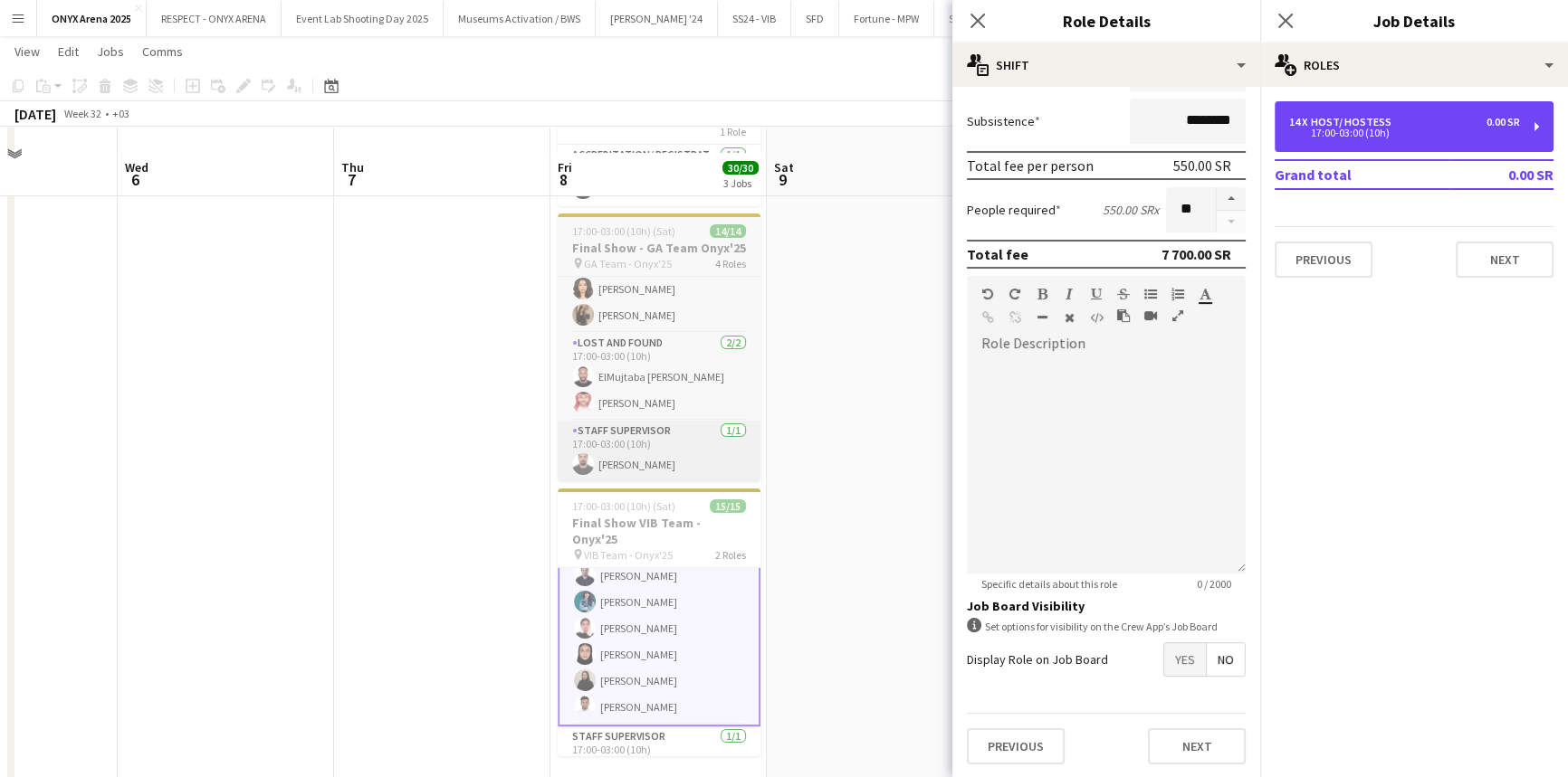
scroll to position [192, 0]
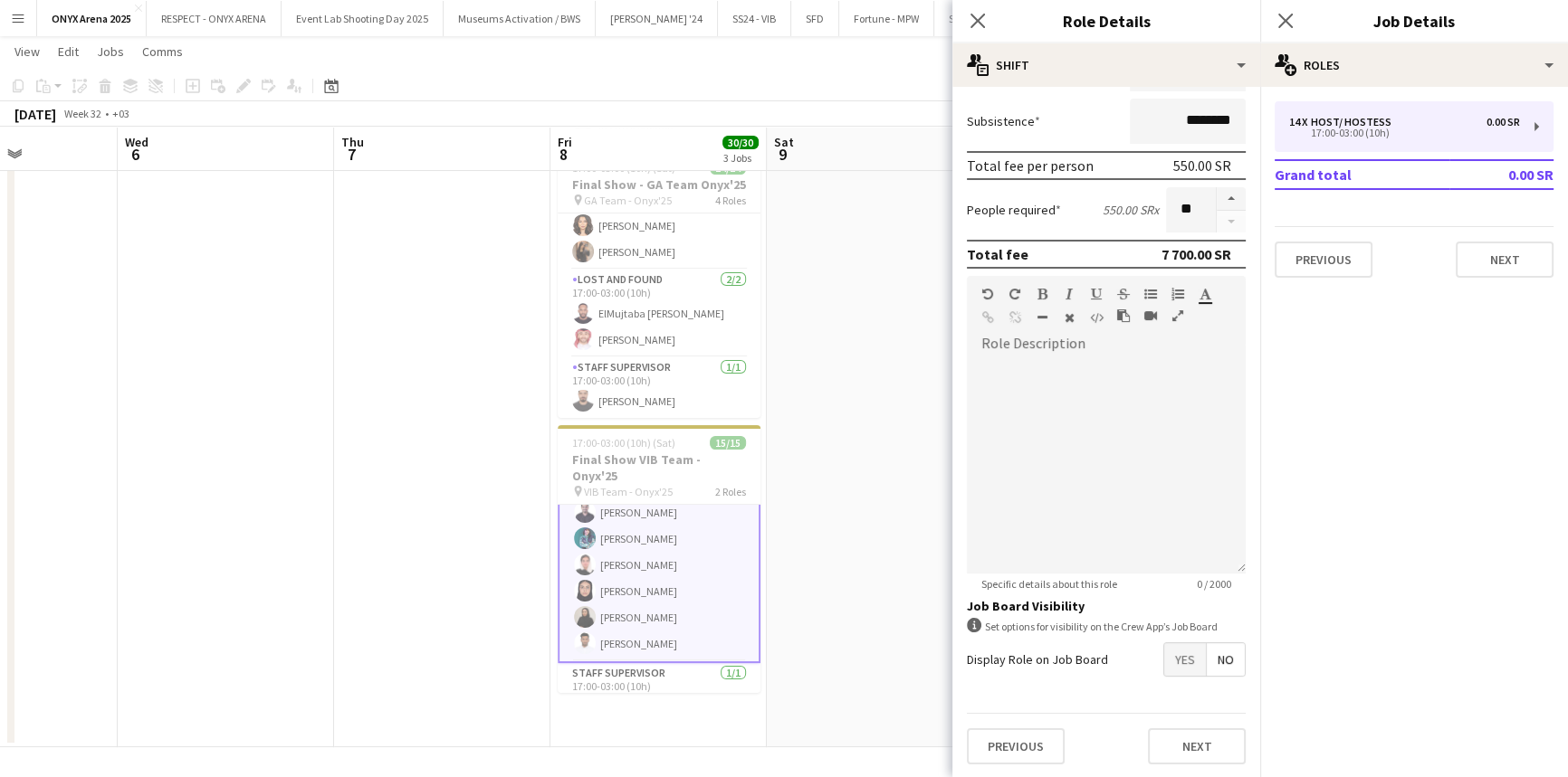
click at [249, 520] on app-date-cell at bounding box center [225, 379] width 216 height 737
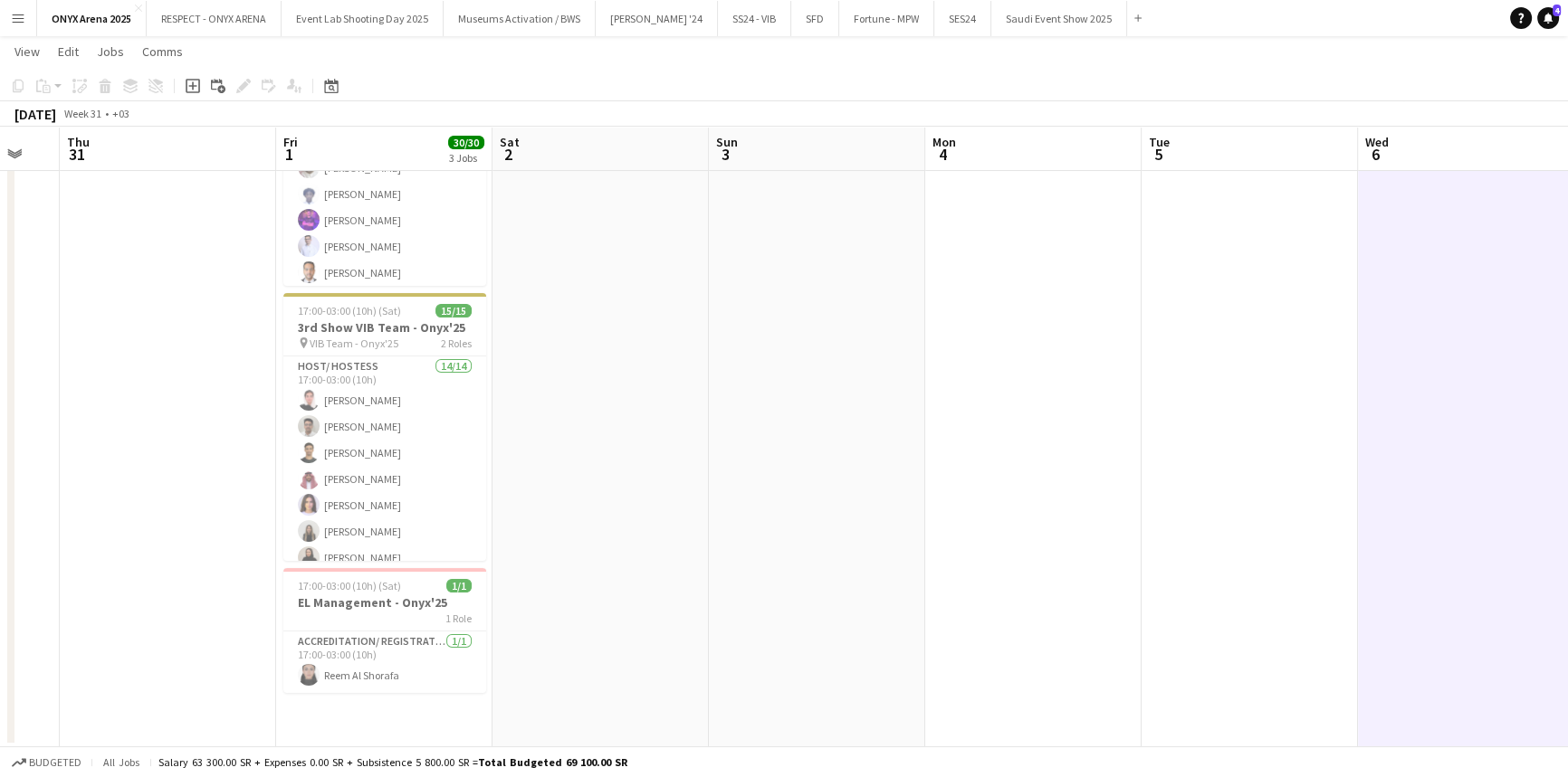
scroll to position [0, 530]
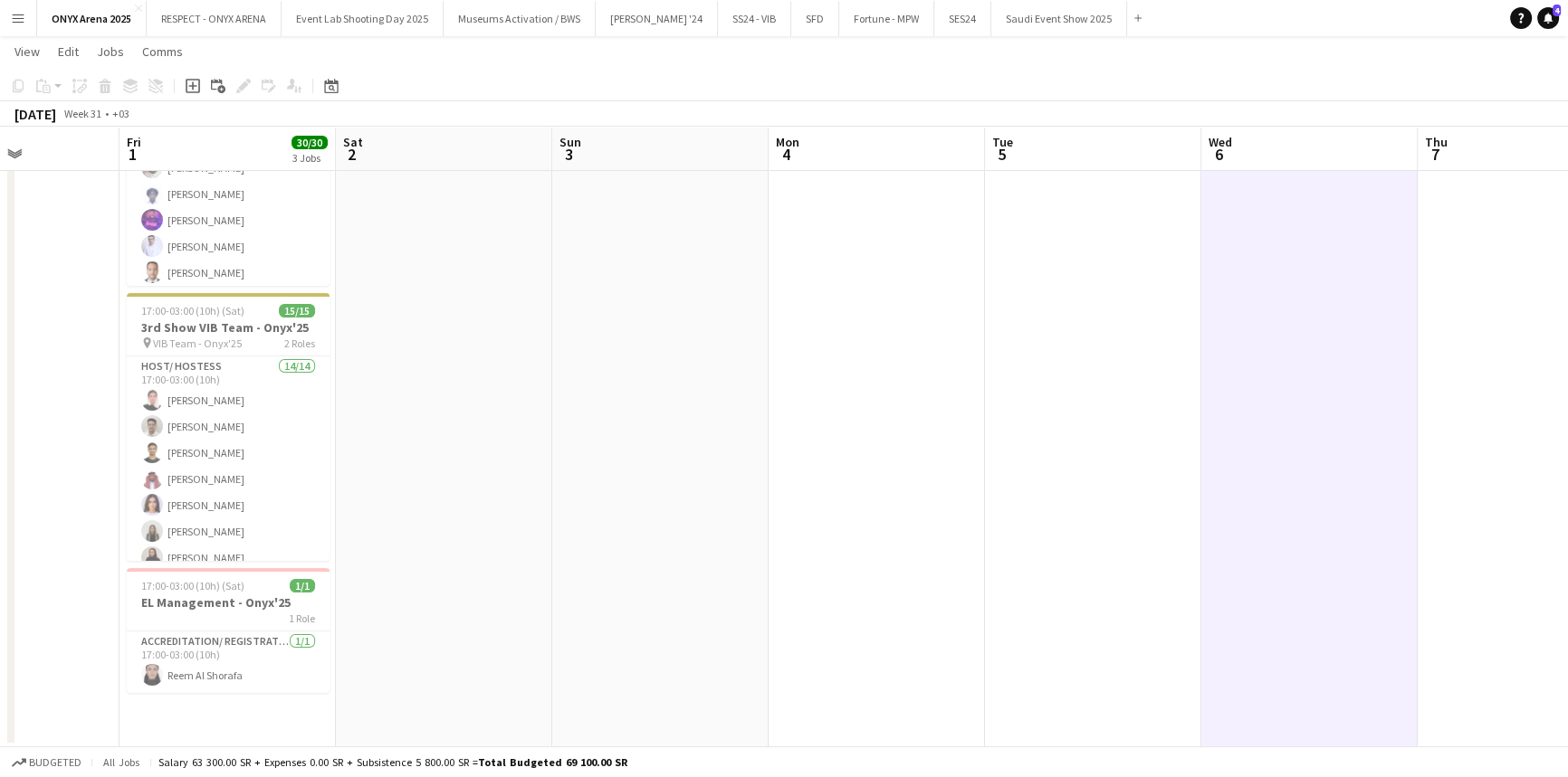
drag, startPoint x: 249, startPoint y: 520, endPoint x: 1332, endPoint y: 502, distance: 1083.1
click at [1332, 502] on app-calendar-viewport "Tue 29 Wed 30 Thu 31 Fri 1 30/30 3 Jobs Sat 2 Sun 3 Mon 4 Tue 5 Wed 6 Thu 7 Fri…" at bounding box center [784, 313] width 1568 height 869
click at [182, 453] on app-card-role "Host/ Hostess 14/14 17:00-03:00 (10h) Lama Khalaf abdalelh BOKHARI Anas Bahashw…" at bounding box center [228, 558] width 202 height 403
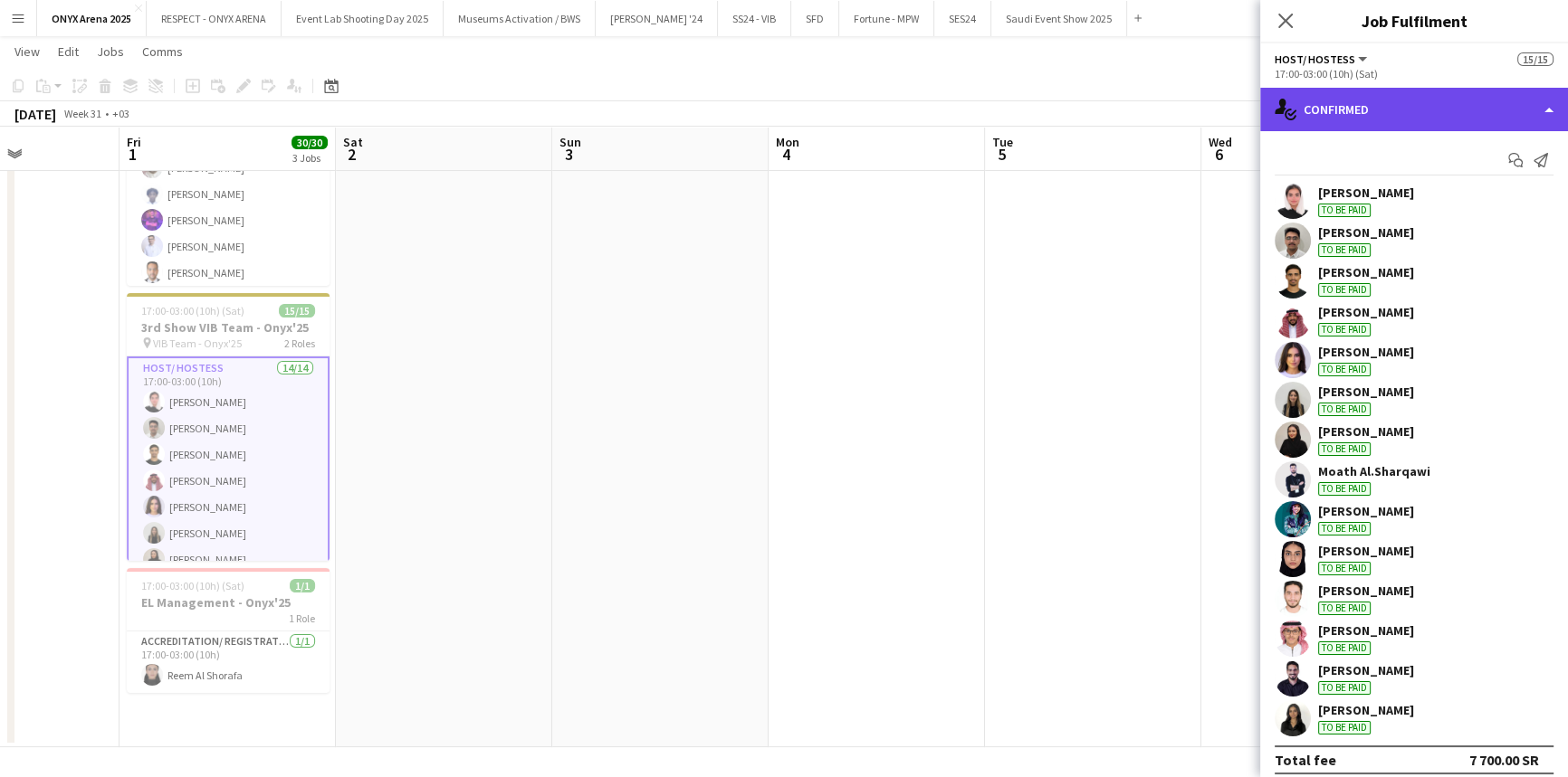
click at [1351, 119] on div "single-neutral-actions-check-2 Confirmed" at bounding box center [1414, 109] width 308 height 43
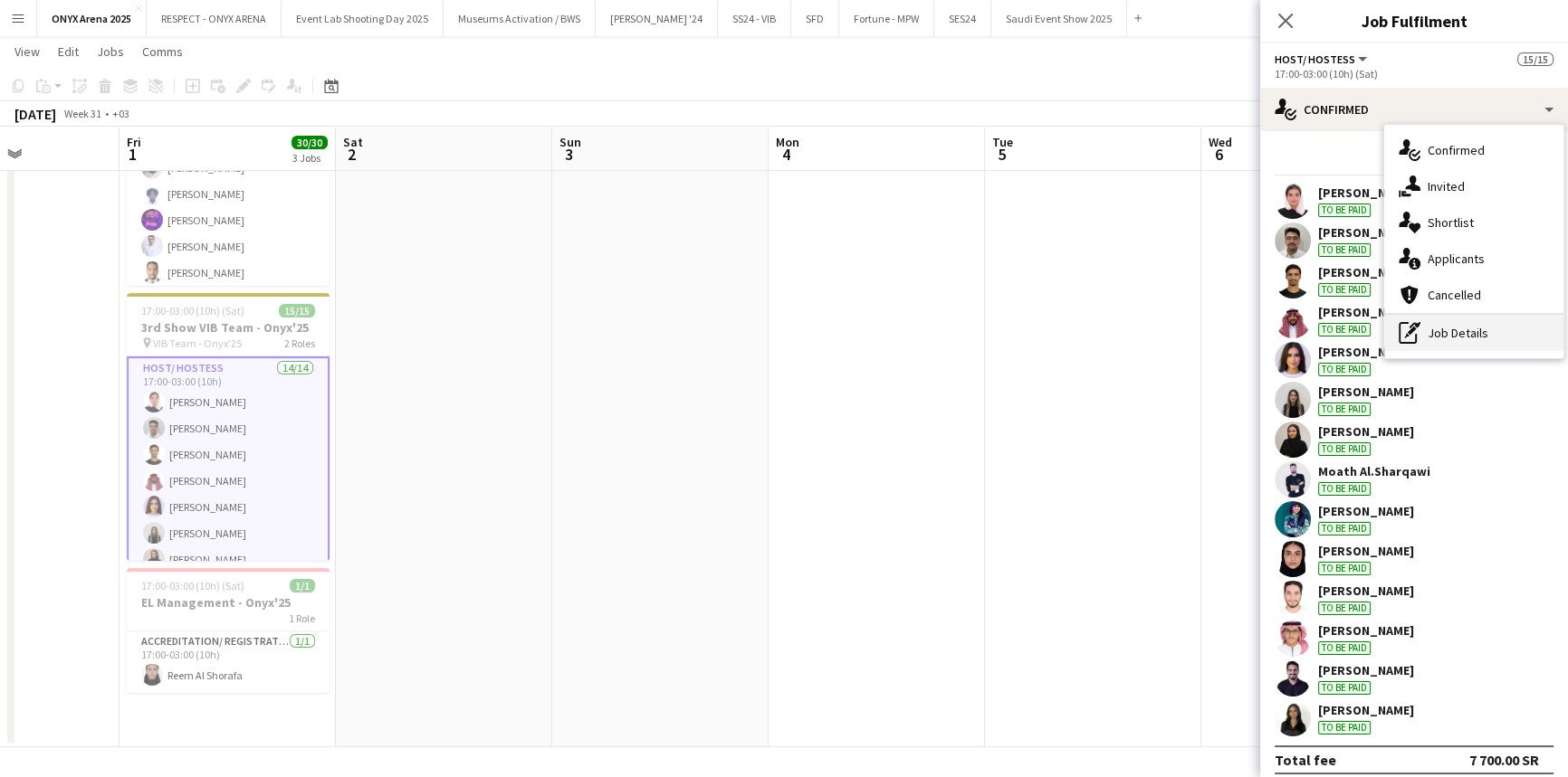
click at [1450, 349] on div "pen-write Job Details" at bounding box center [1473, 332] width 179 height 36
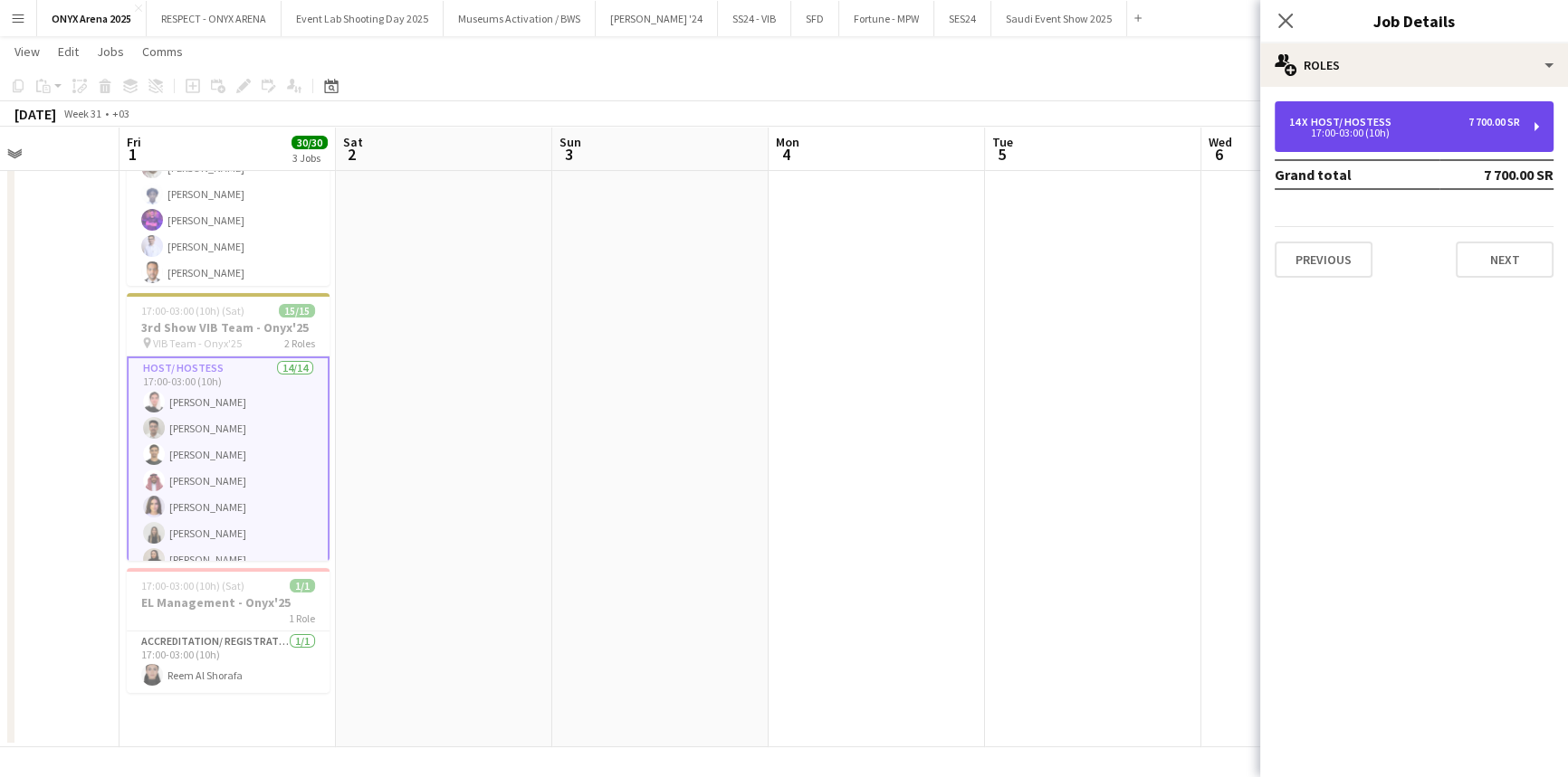
click at [1302, 139] on div "14 x Host/ Hostess 7 700.00 SR 17:00-03:00 (10h)" at bounding box center [1414, 127] width 279 height 51
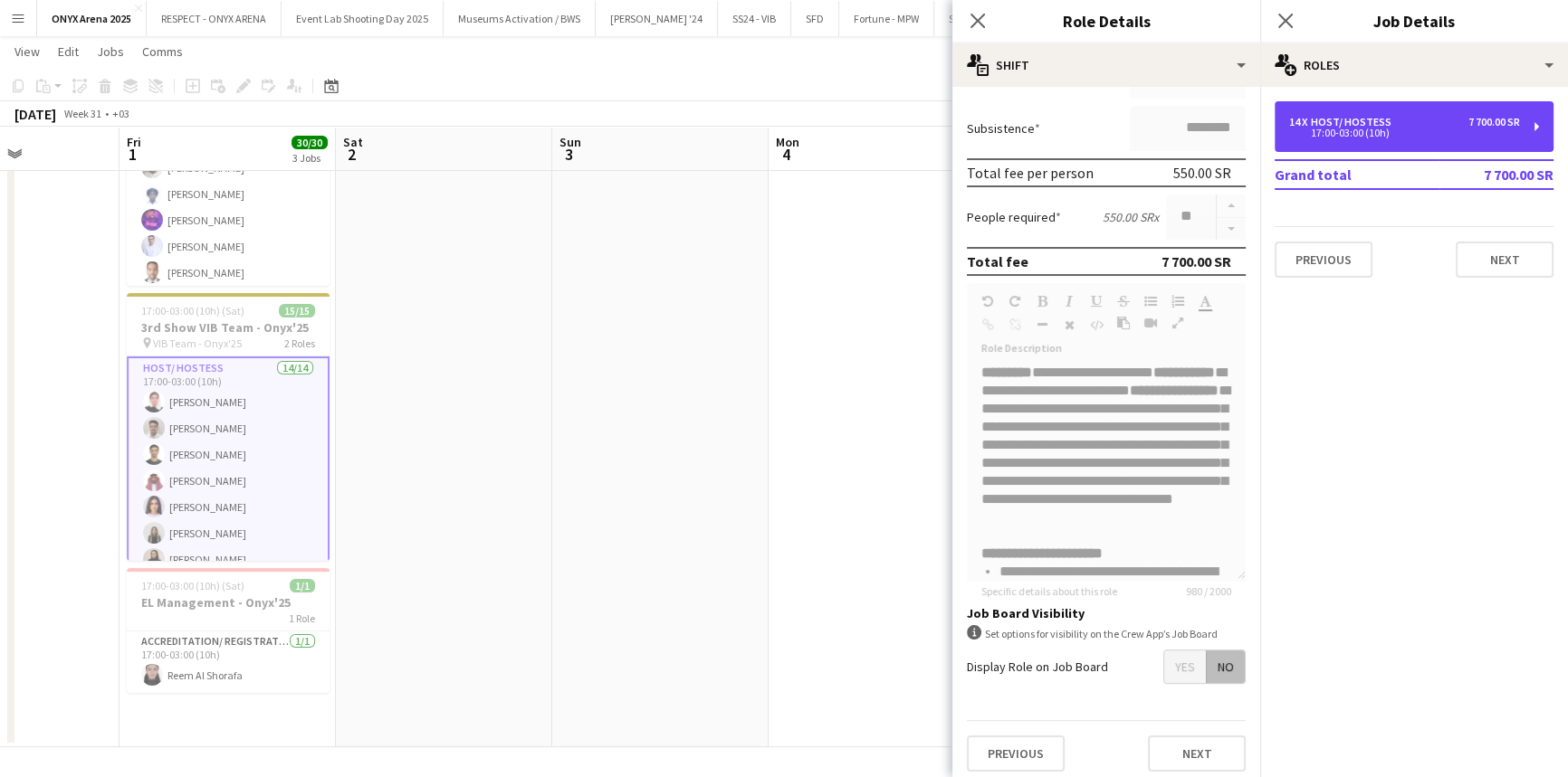
scroll to position [289, 0]
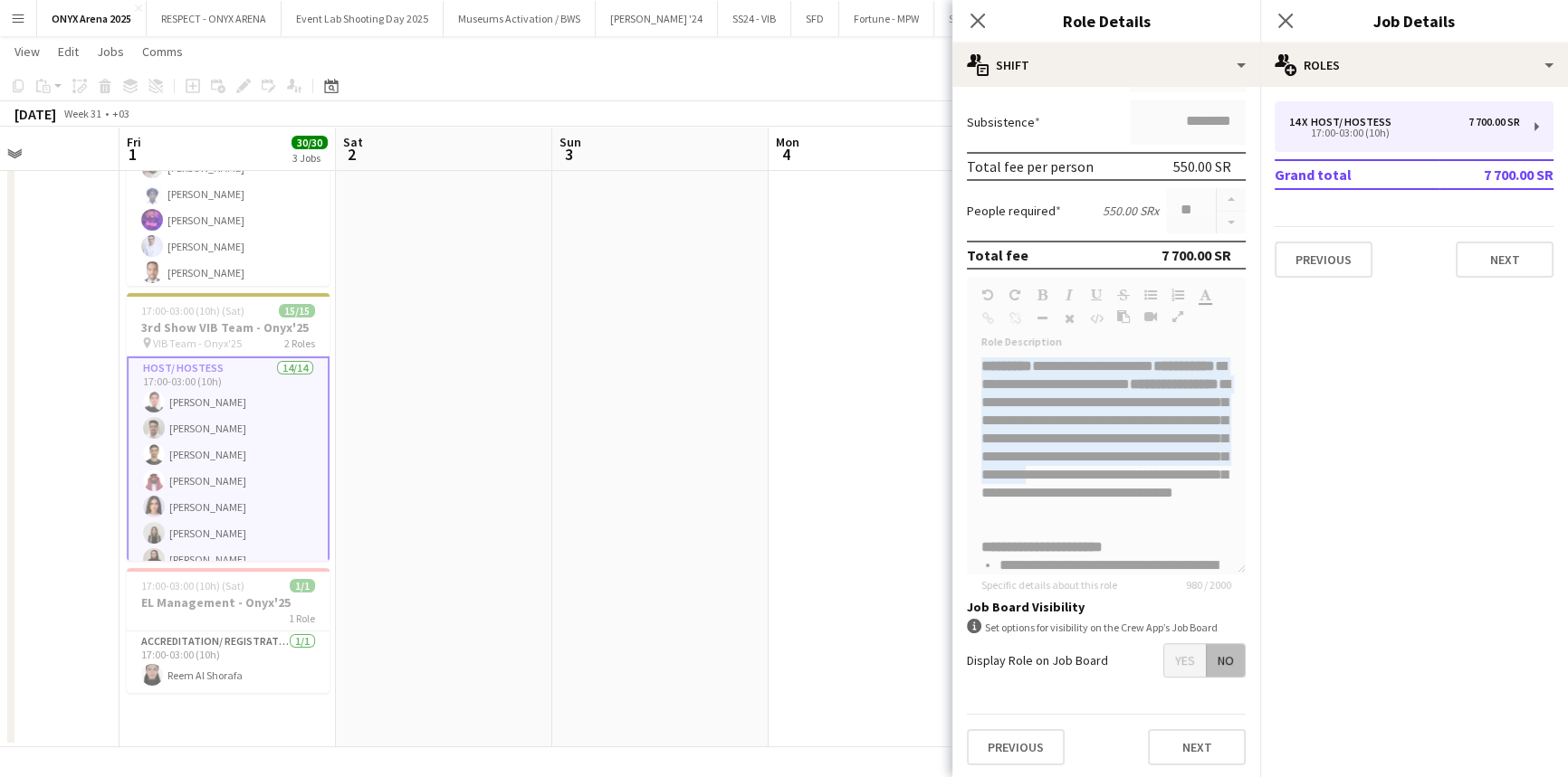
drag, startPoint x: 981, startPoint y: 360, endPoint x: 1210, endPoint y: 532, distance: 286.4
click at [1210, 540] on form "**********" at bounding box center [1106, 334] width 308 height 890
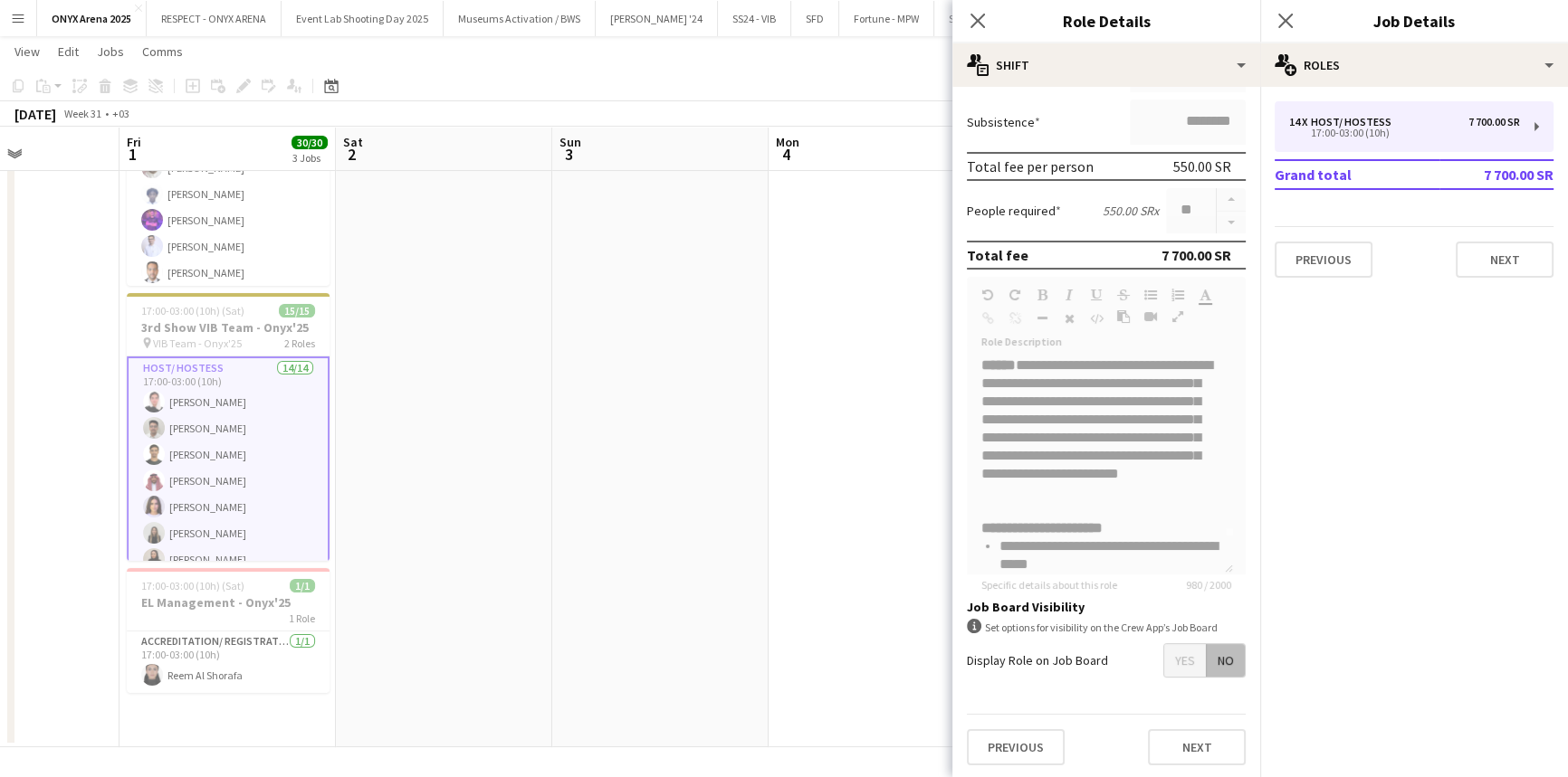
click at [1311, 443] on mat-expansion-panel "pencil3 General details 14 x Host/ Hostess 7 700.00 SR 17:00-03:00 (10h) Grand …" at bounding box center [1414, 432] width 308 height 690
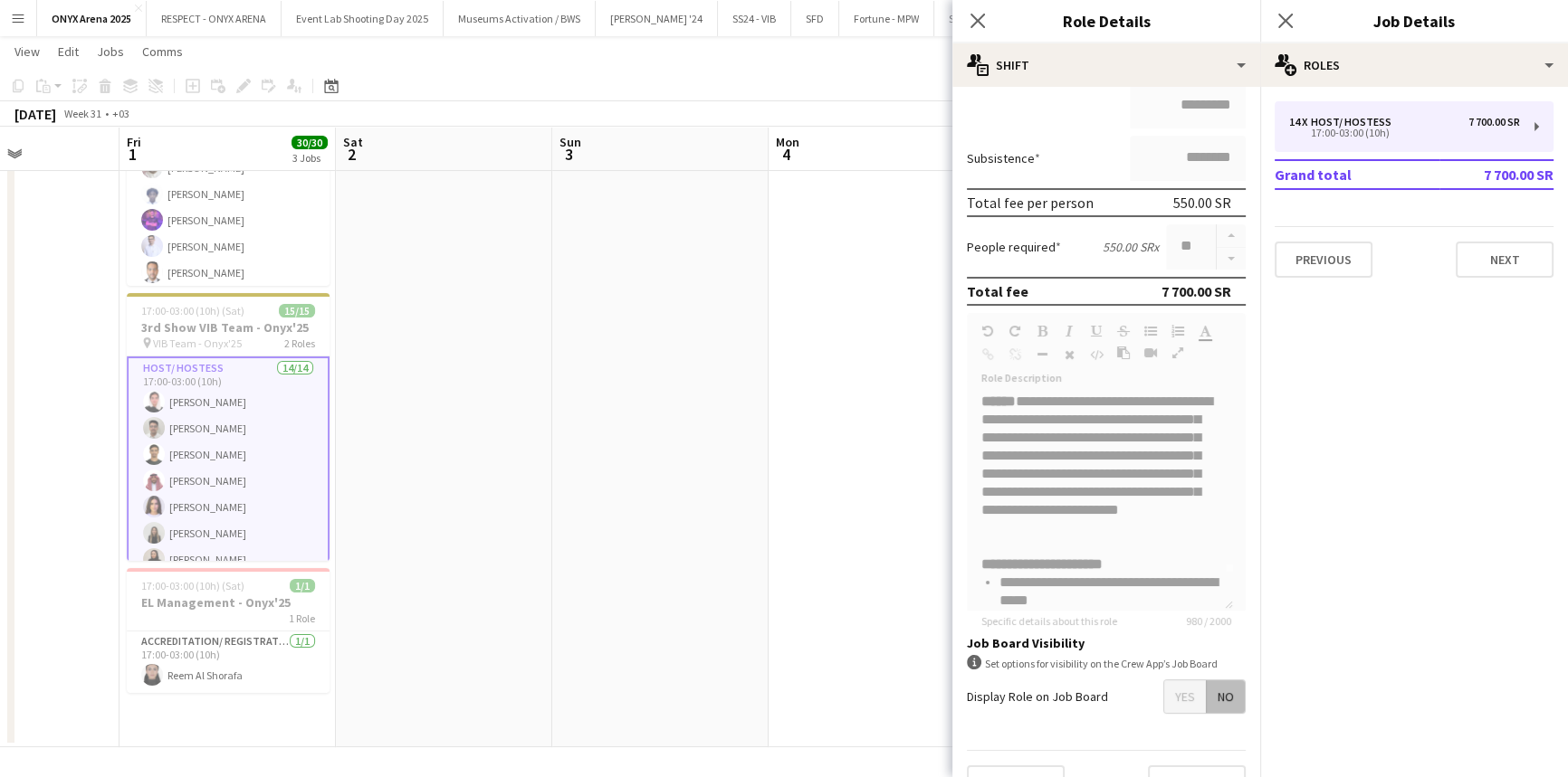
scroll to position [0, 0]
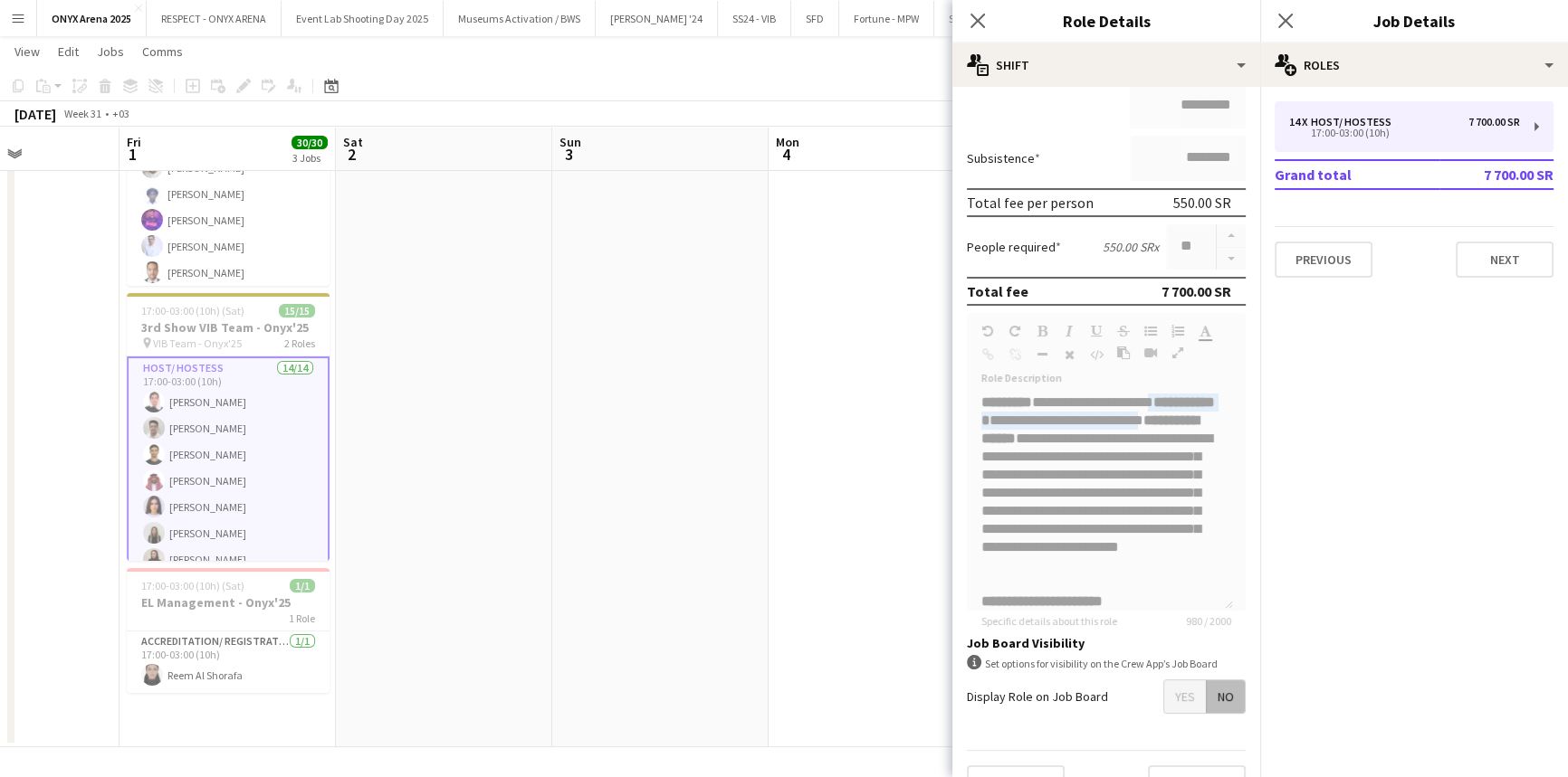
drag, startPoint x: 1228, startPoint y: 442, endPoint x: 1229, endPoint y: 421, distance: 21.0
click at [1229, 421] on form "**********" at bounding box center [1106, 370] width 308 height 890
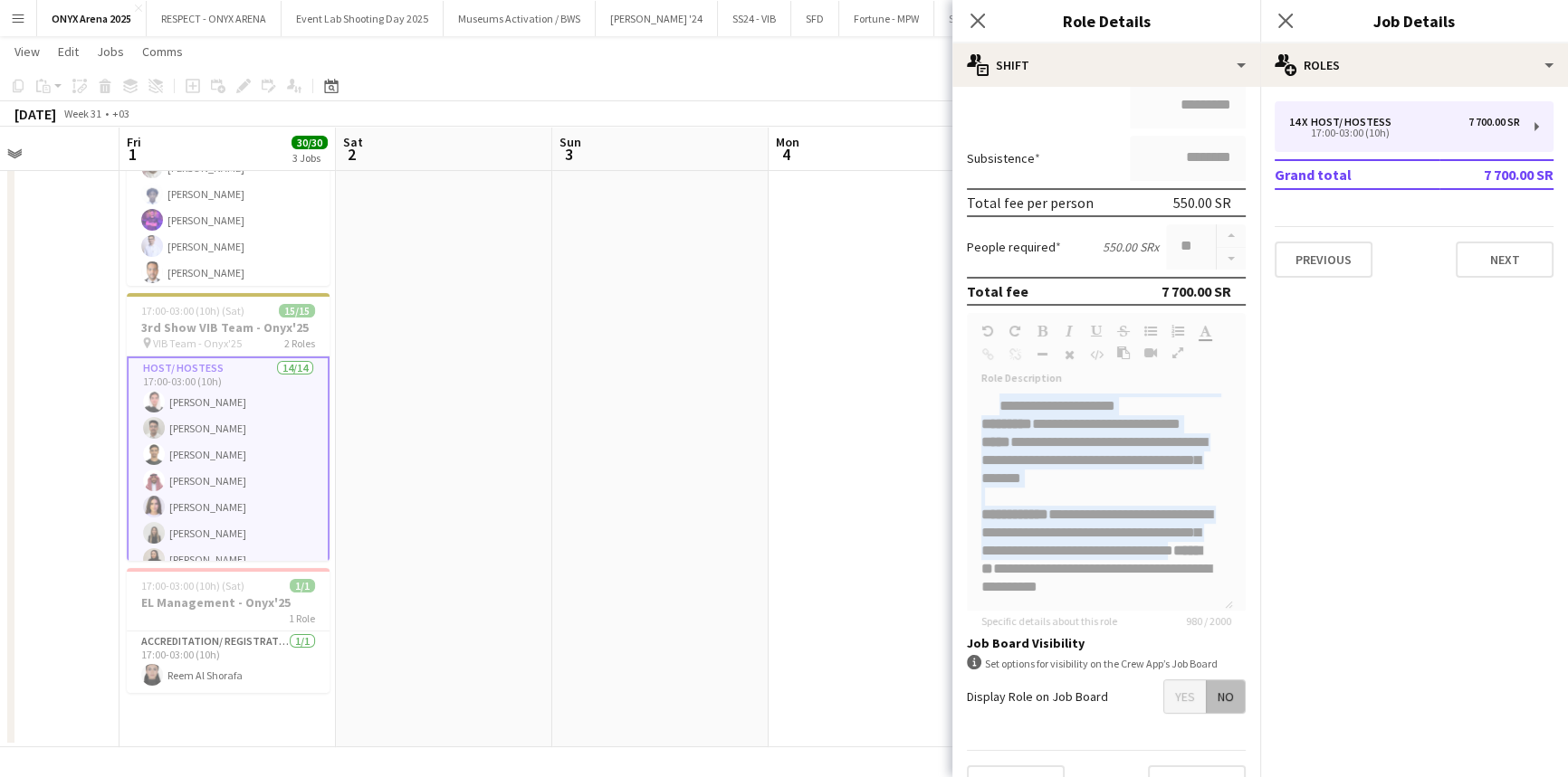
scroll to position [575, 0]
drag, startPoint x: 1226, startPoint y: 420, endPoint x: 1226, endPoint y: 580, distance: 160.0
click at [1226, 580] on form "**********" at bounding box center [1106, 370] width 308 height 890
copy div "**********"
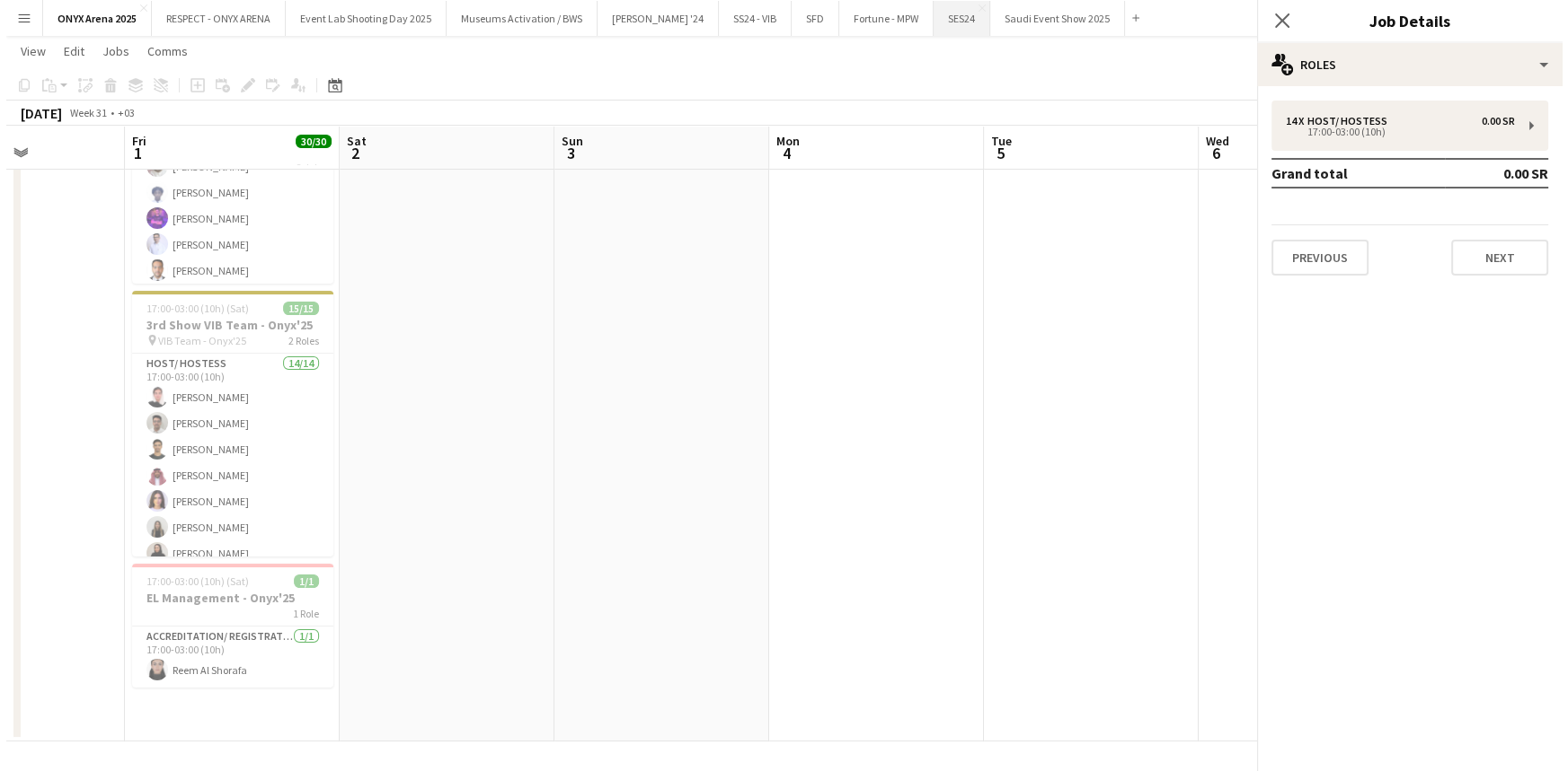
scroll to position [0, 0]
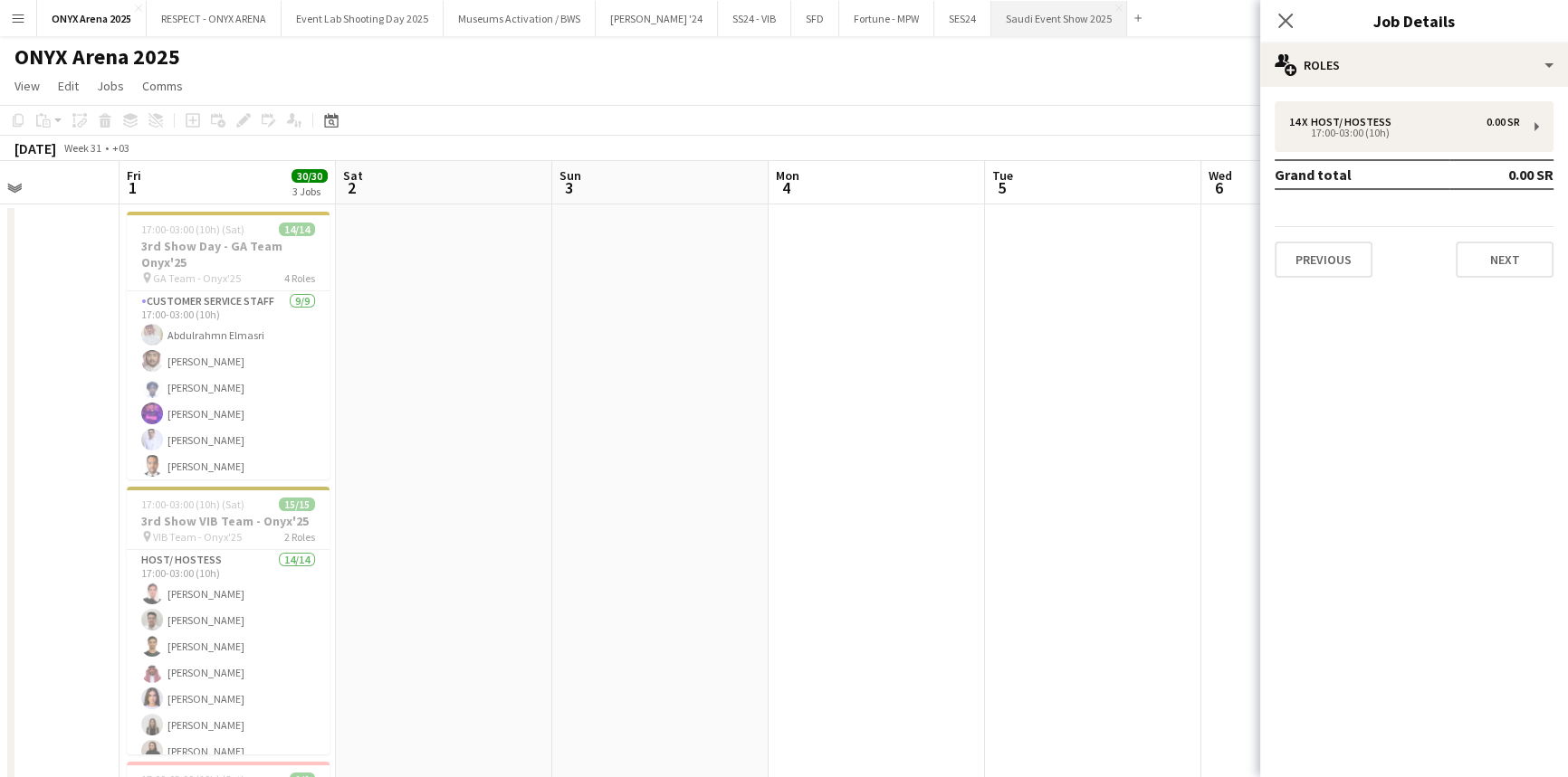
click at [991, 21] on button "Saudi Event Show 2025 Close" at bounding box center [1059, 19] width 136 height 35
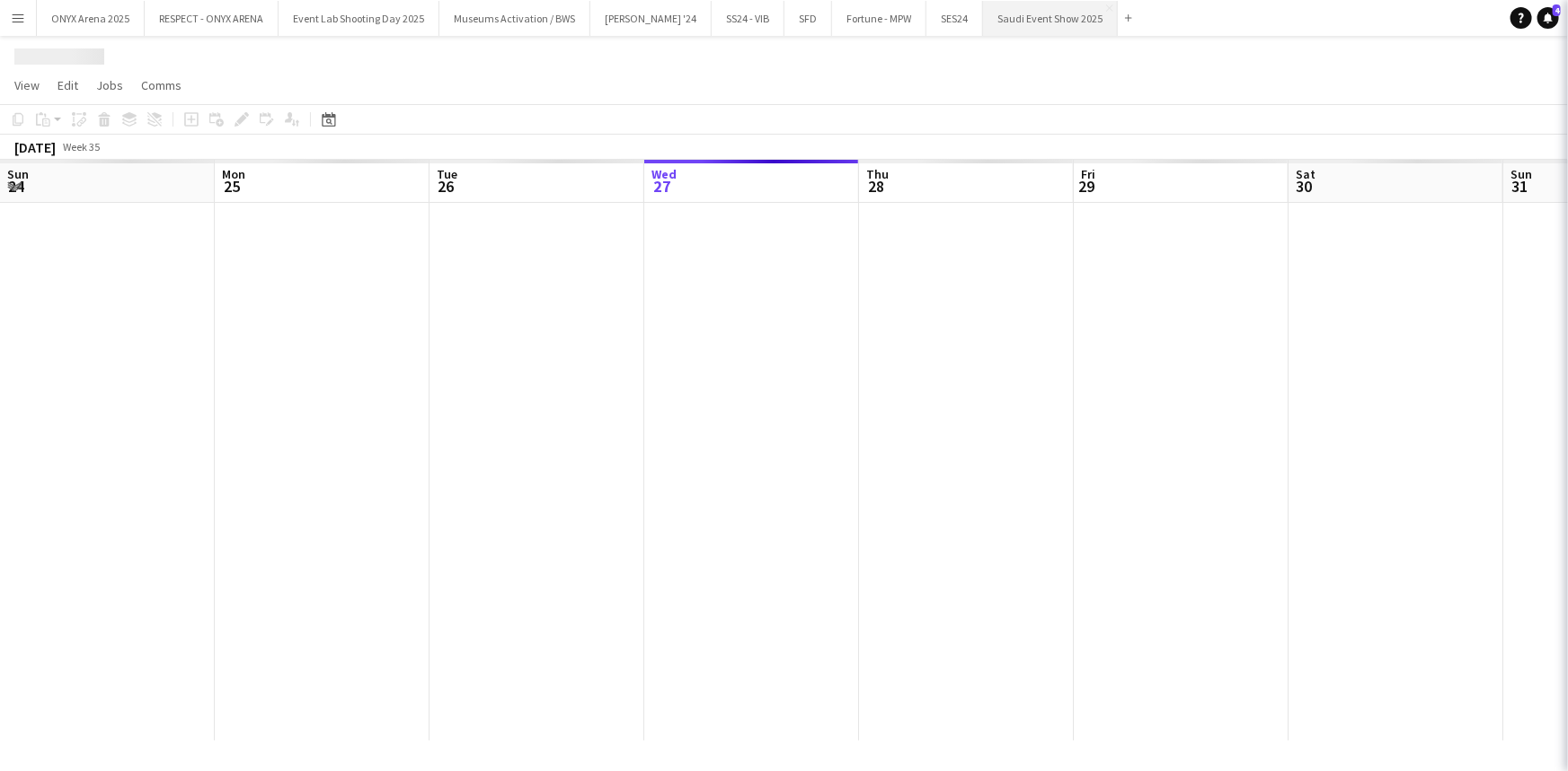
scroll to position [0, 430]
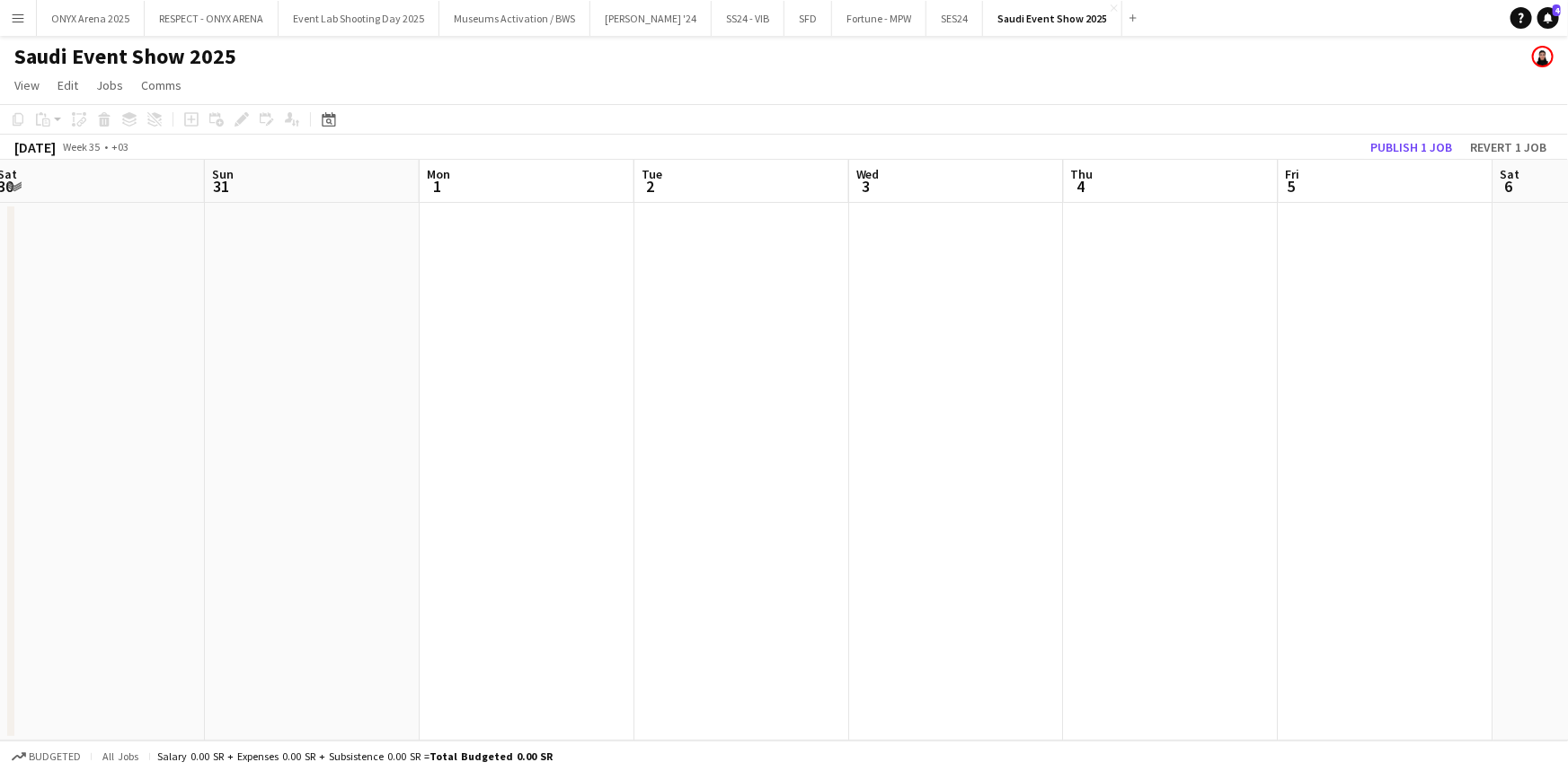
drag, startPoint x: 868, startPoint y: 406, endPoint x: 0, endPoint y: 418, distance: 868.1
click at [0, 418] on app-calendar-viewport "Tue 26 Wed 27 Thu 28 Fri 29 Sat 30 Sun 31 Mon 1 Tue 2 Wed 3 Thu 4 Fri 5 Sat 6 S…" at bounding box center [784, 450] width 1568 height 581
drag, startPoint x: 575, startPoint y: 472, endPoint x: 0, endPoint y: 494, distance: 575.4
click at [0, 494] on app-calendar-viewport "Sat 30 Sun 31 Mon 1 Tue 2 Wed 3 Thu 4 Fri 5 Sat 6 Sun 7 Mon 8 Tue 9 Wed 10 Thu …" at bounding box center [784, 450] width 1568 height 581
drag, startPoint x: 767, startPoint y: 535, endPoint x: 150, endPoint y: 564, distance: 617.7
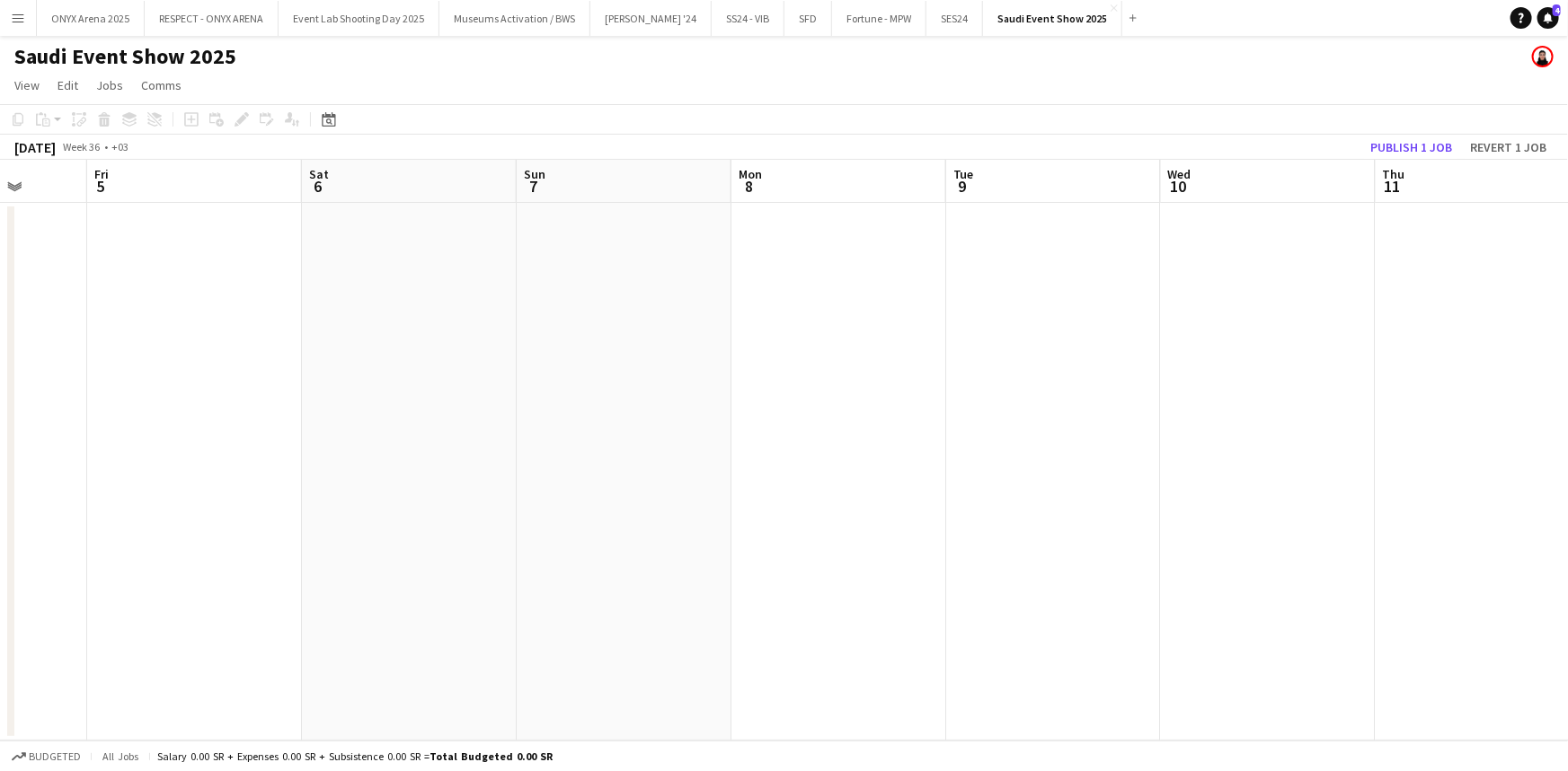
click at [150, 564] on app-calendar-viewport "Mon 1 Tue 2 Wed 3 Thu 4 Fri 5 Sat 6 Sun 7 Mon 8 Tue 9 Wed 10 Thu 11 Fri 12 Sat …" at bounding box center [784, 450] width 1568 height 581
drag, startPoint x: 871, startPoint y: 492, endPoint x: 239, endPoint y: 523, distance: 632.8
click at [239, 523] on app-calendar-viewport "Fri 5 Sat 6 Sun 7 Mon 8 Tue 9 Wed 10 Thu 11 Fri 12 Sat 13 Sun 14 Mon 15 Tue 16 …" at bounding box center [784, 450] width 1568 height 581
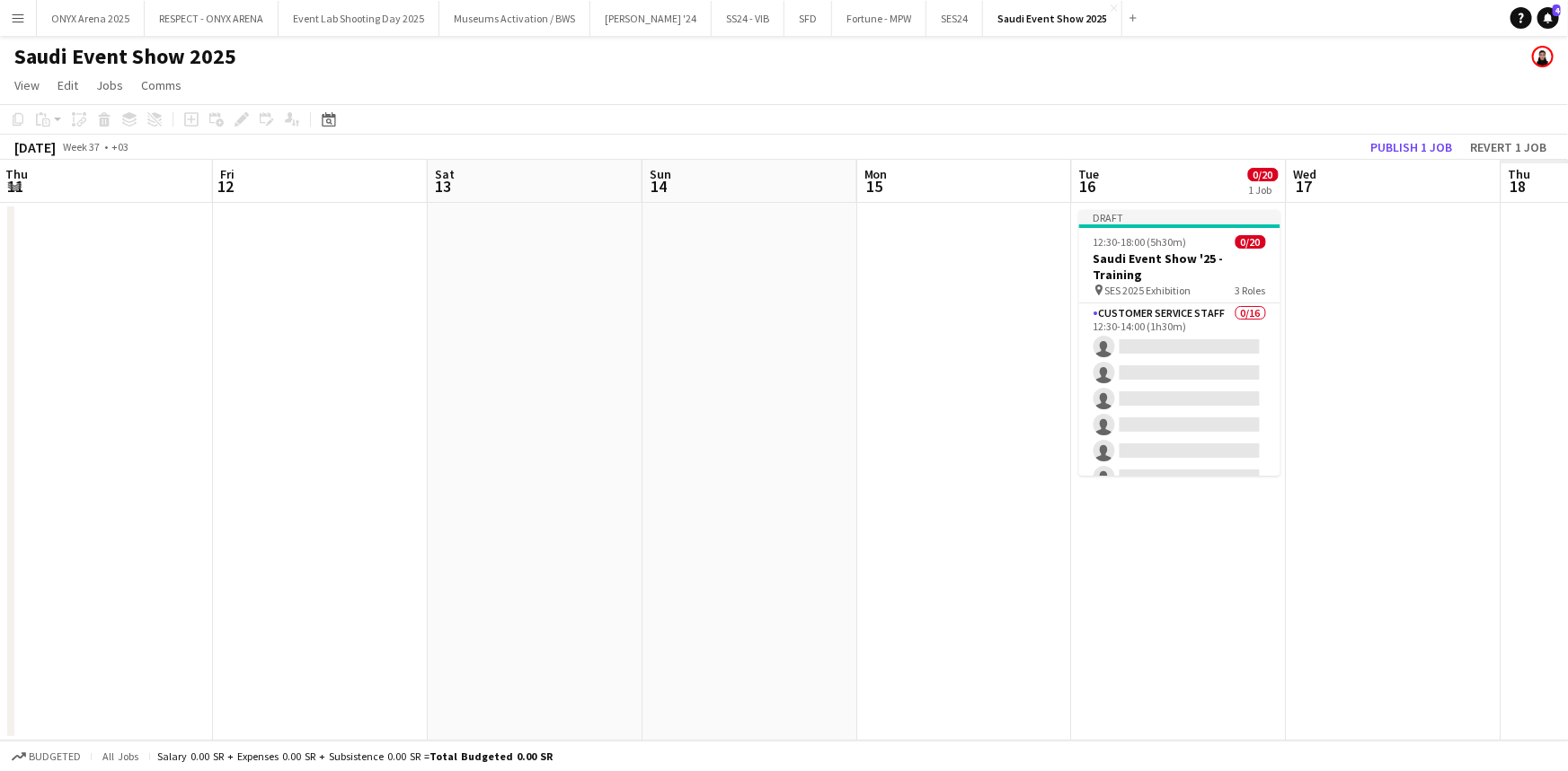
drag, startPoint x: 927, startPoint y: 539, endPoint x: 182, endPoint y: 520, distance: 745.2
click at [182, 520] on app-calendar-viewport "Sun 7 Mon 8 Tue 9 Wed 10 Thu 11 Fri 12 Sat 13 Sun 14 Mon 15 Tue 16 0/20 1 Job W…" at bounding box center [784, 450] width 1568 height 581
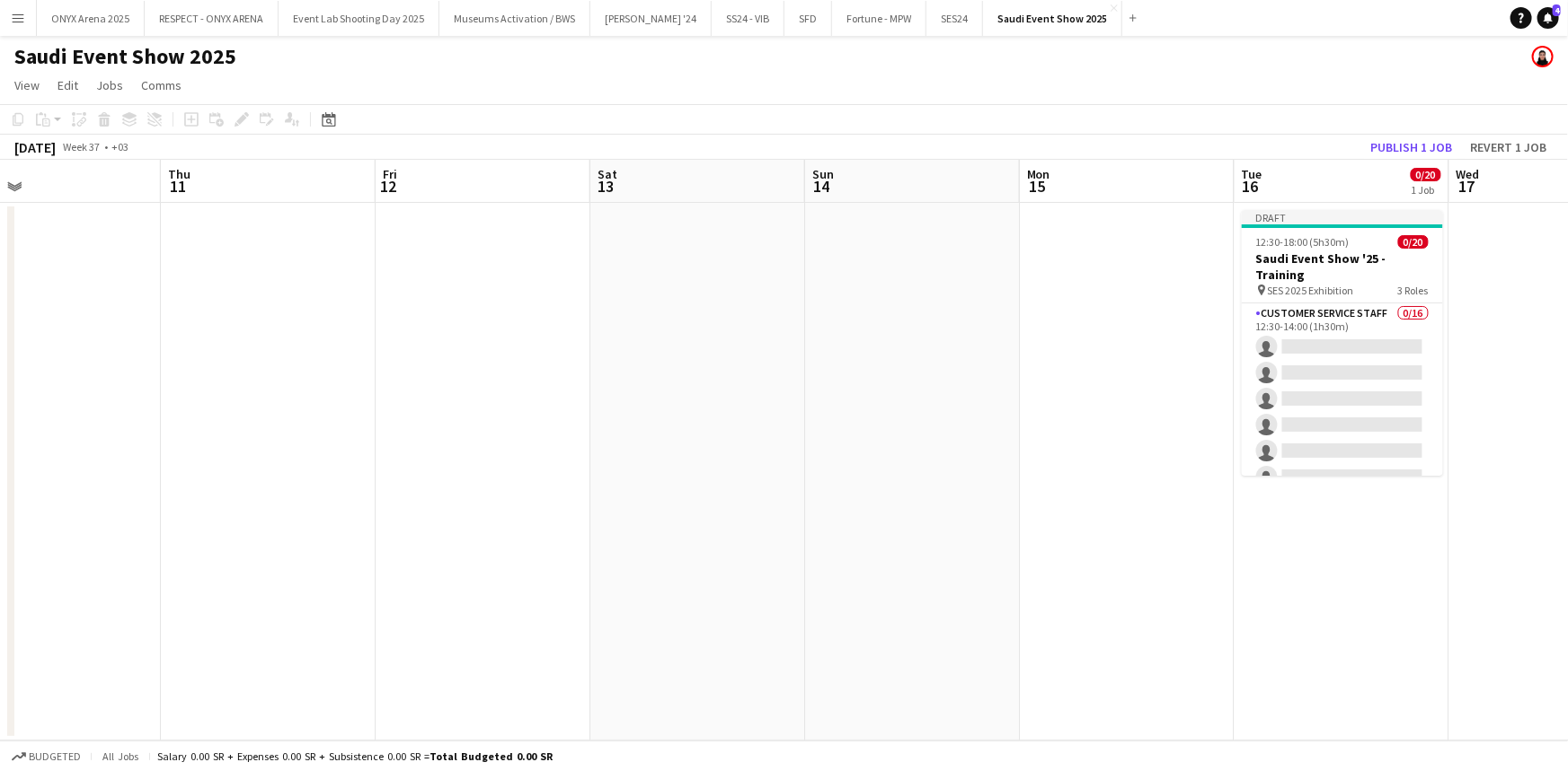
scroll to position [0, 596]
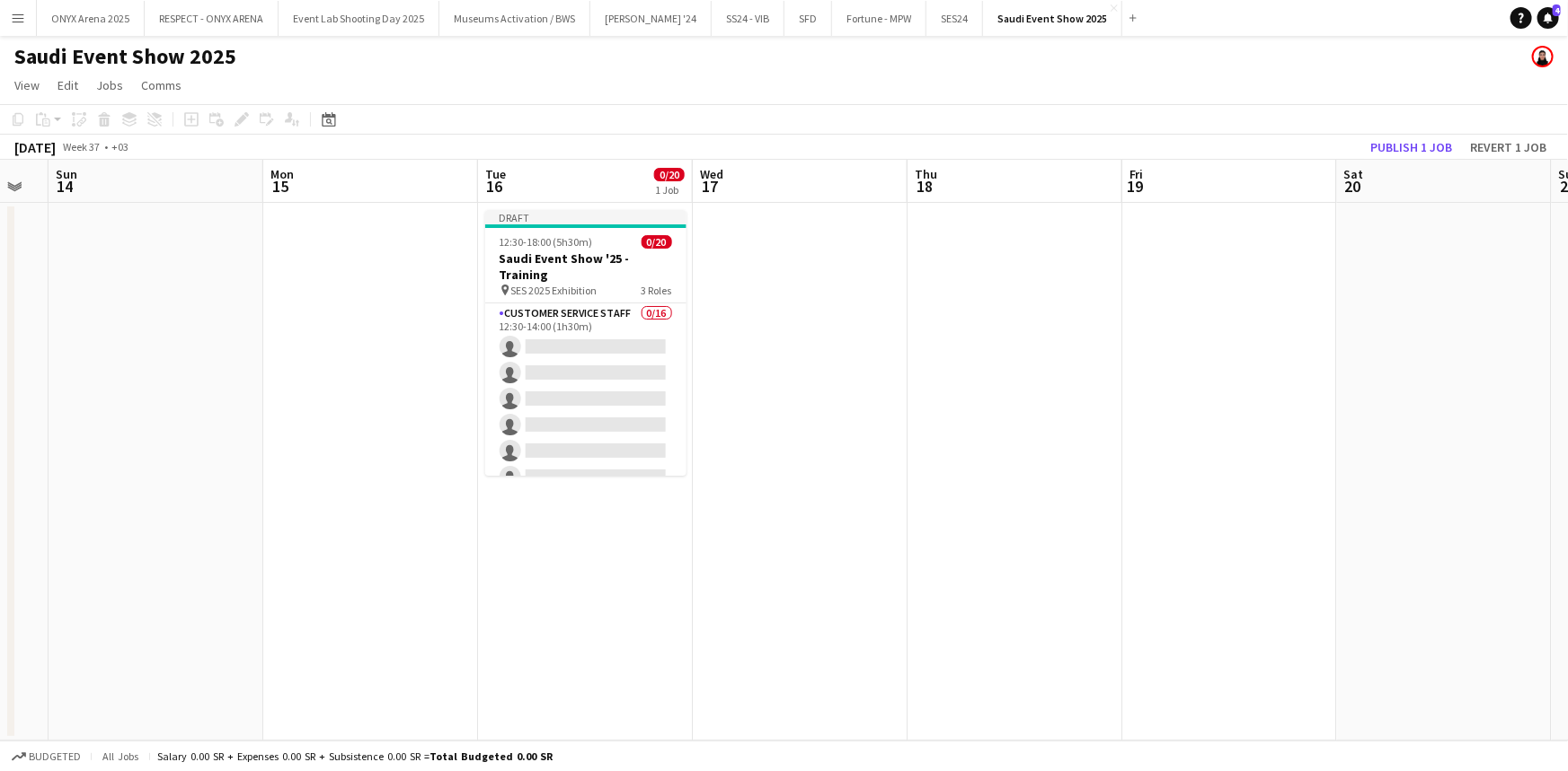
drag, startPoint x: 786, startPoint y: 551, endPoint x: 192, endPoint y: 565, distance: 594.2
click at [192, 565] on app-calendar-viewport "Thu 11 Fri 12 Sat 13 Sun 14 Mon 15 Tue 16 0/20 1 Job Wed 17 Thu 18 Fri 19 Sat 2…" at bounding box center [784, 450] width 1568 height 581
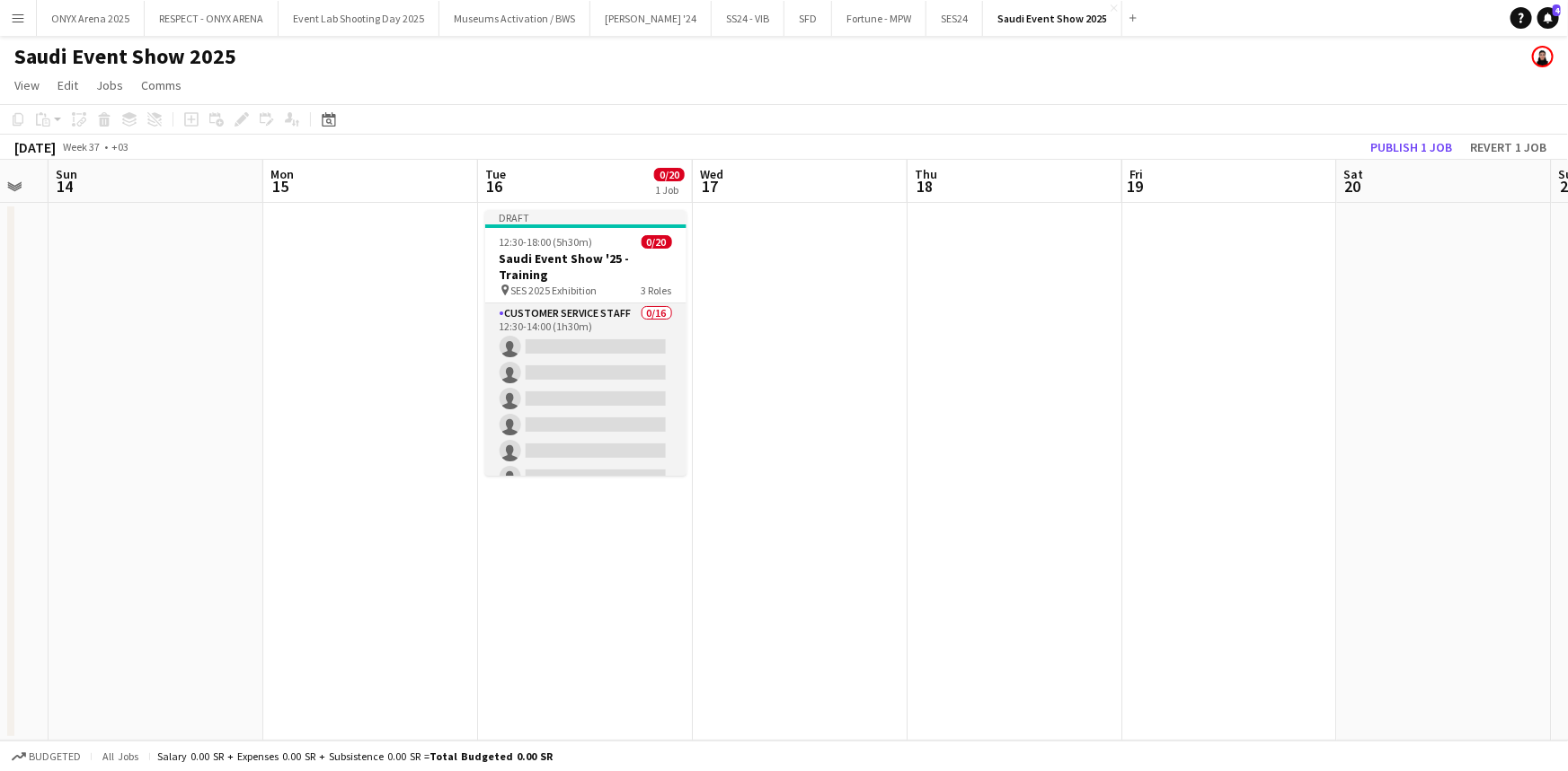
click at [574, 338] on app-card-role "Customer Service Staff 0/16 12:30-14:00 (1h30m) single-neutral-actions single-n…" at bounding box center [585, 530] width 201 height 452
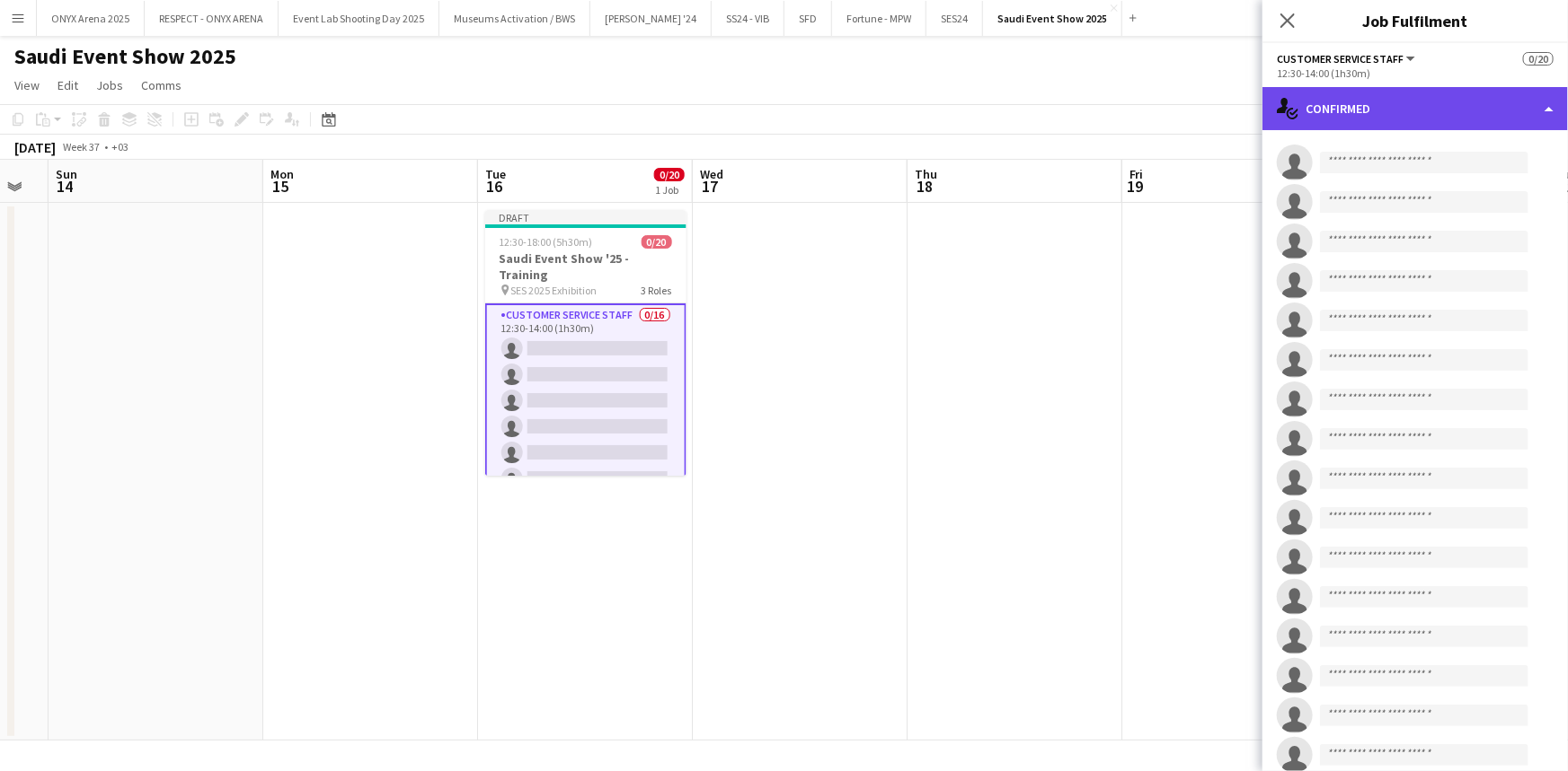
click at [1367, 120] on div "single-neutral-actions-check-2 Confirmed" at bounding box center [1415, 109] width 306 height 43
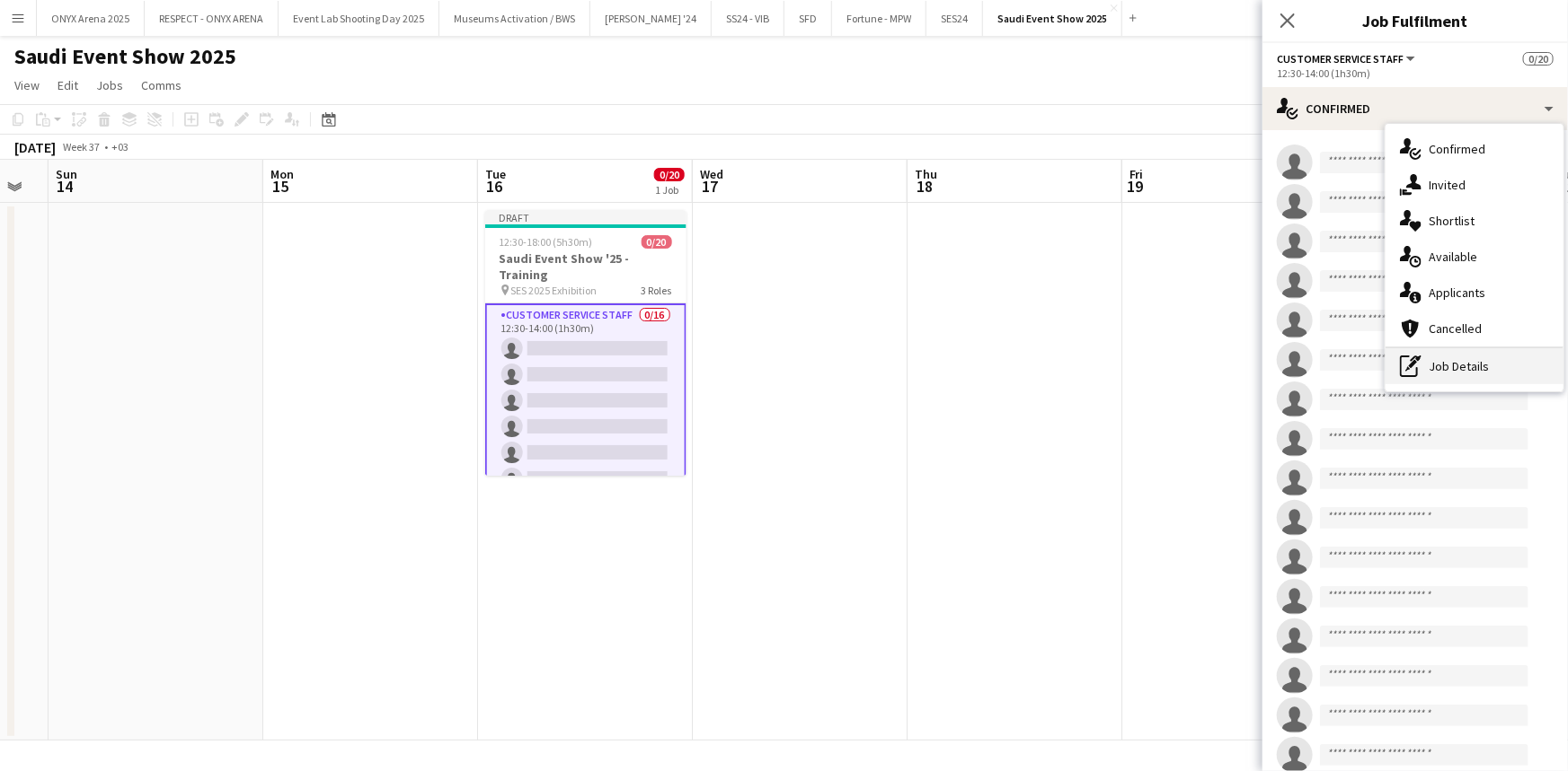
click at [1473, 375] on div "pen-write Job Details" at bounding box center [1474, 366] width 178 height 36
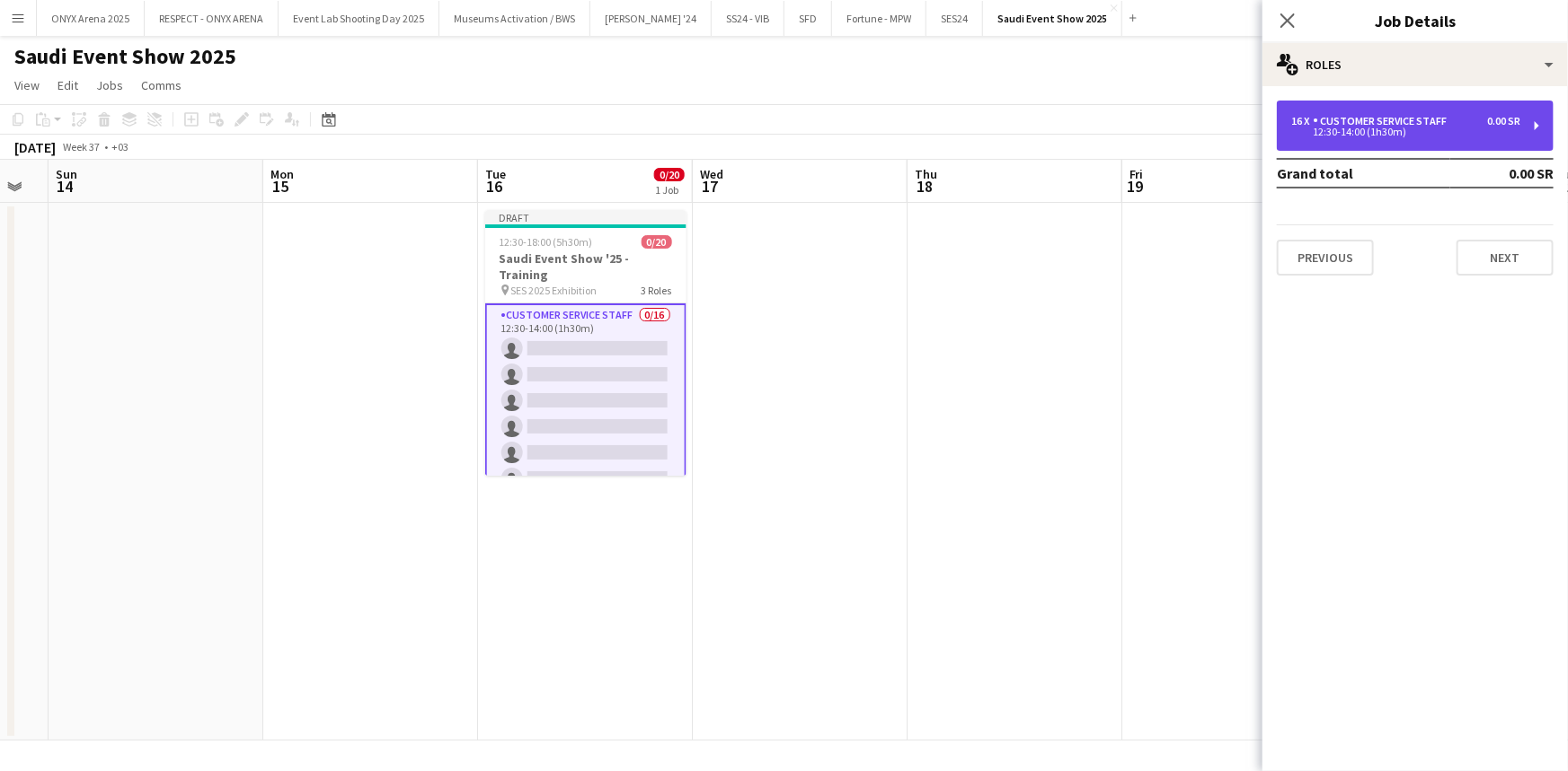
click at [1336, 116] on div "Customer Service Staff" at bounding box center [1383, 121] width 141 height 13
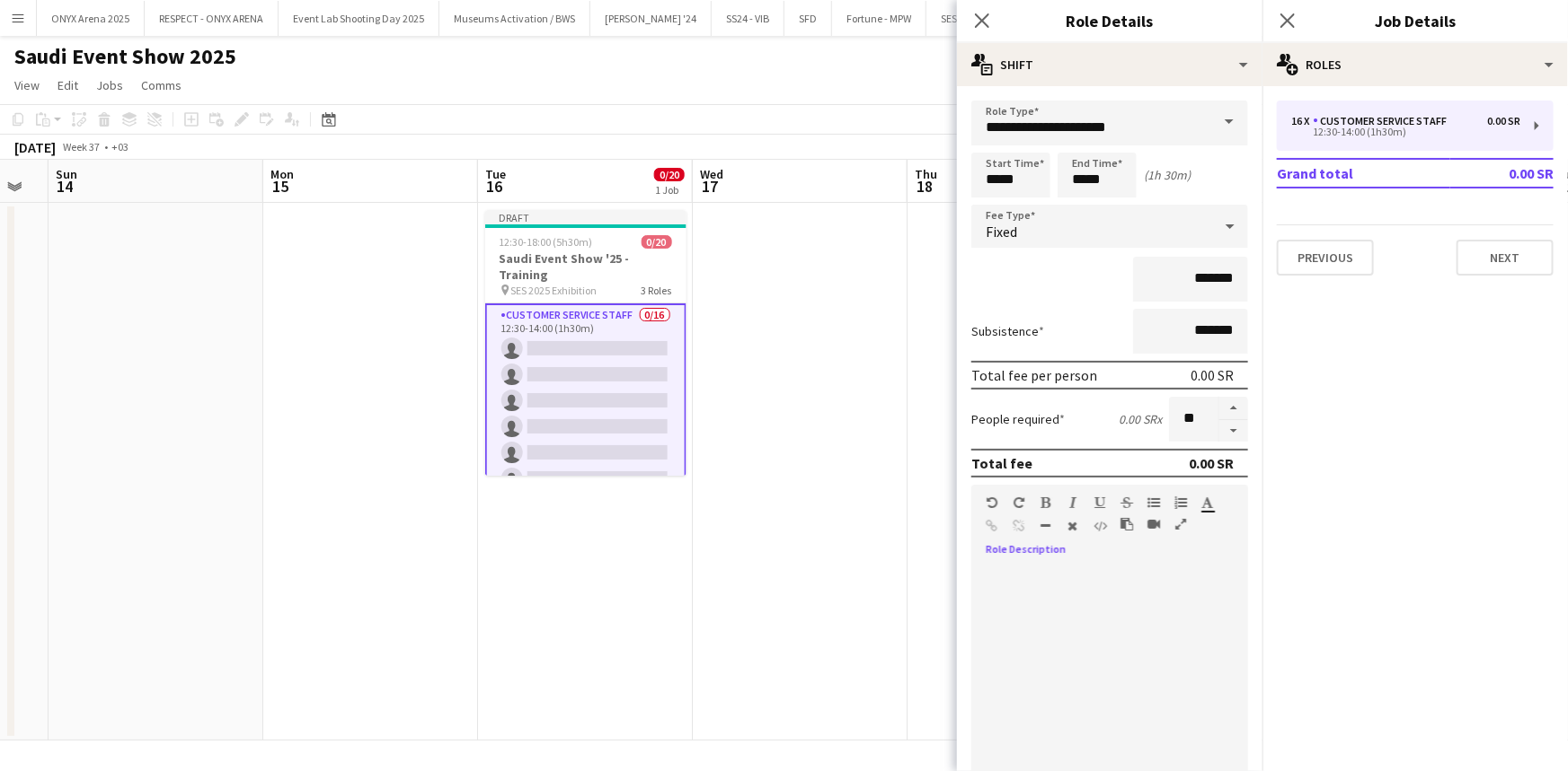
click at [1053, 574] on div at bounding box center [1109, 672] width 277 height 215
paste div
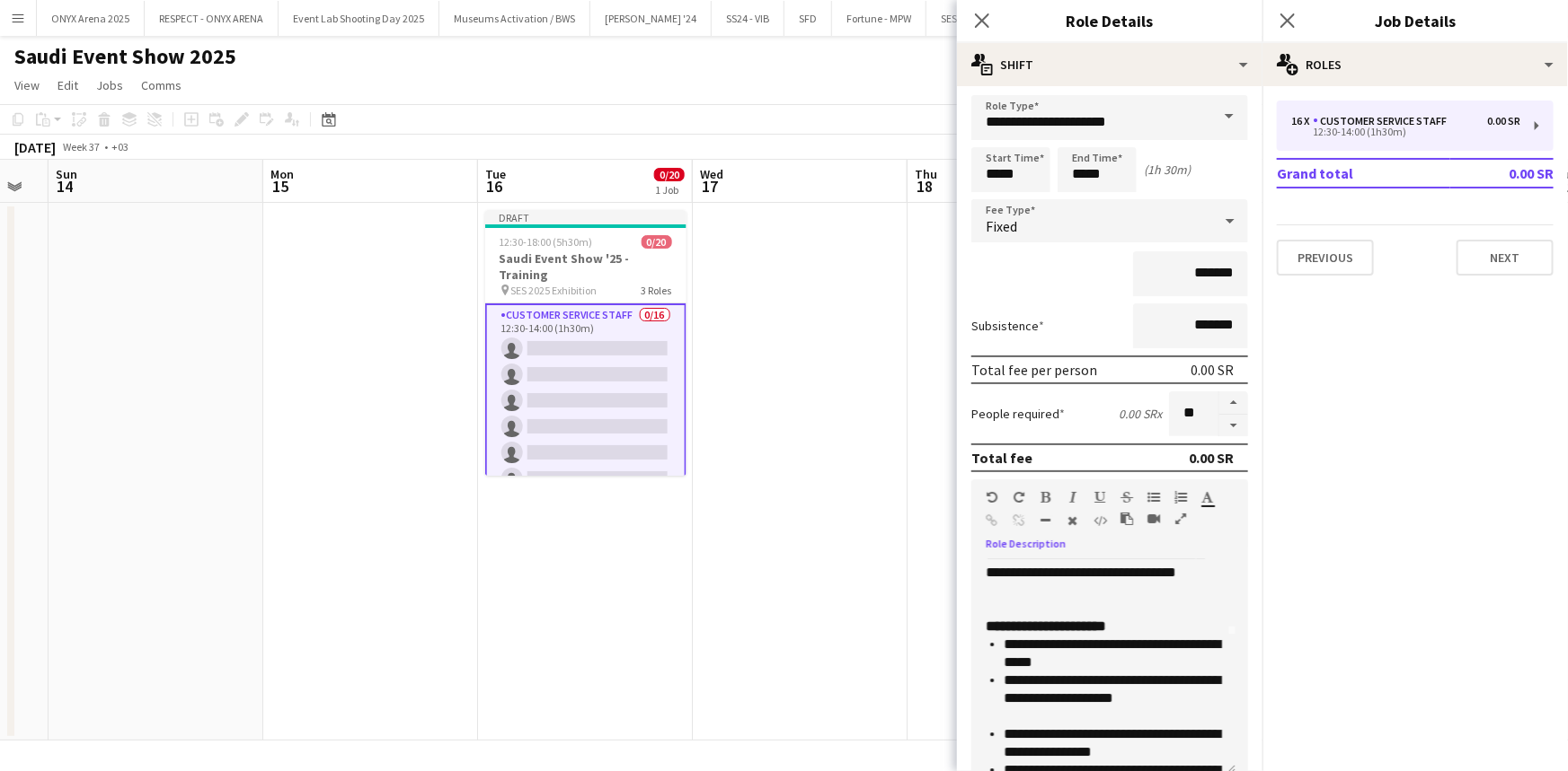
scroll to position [0, 0]
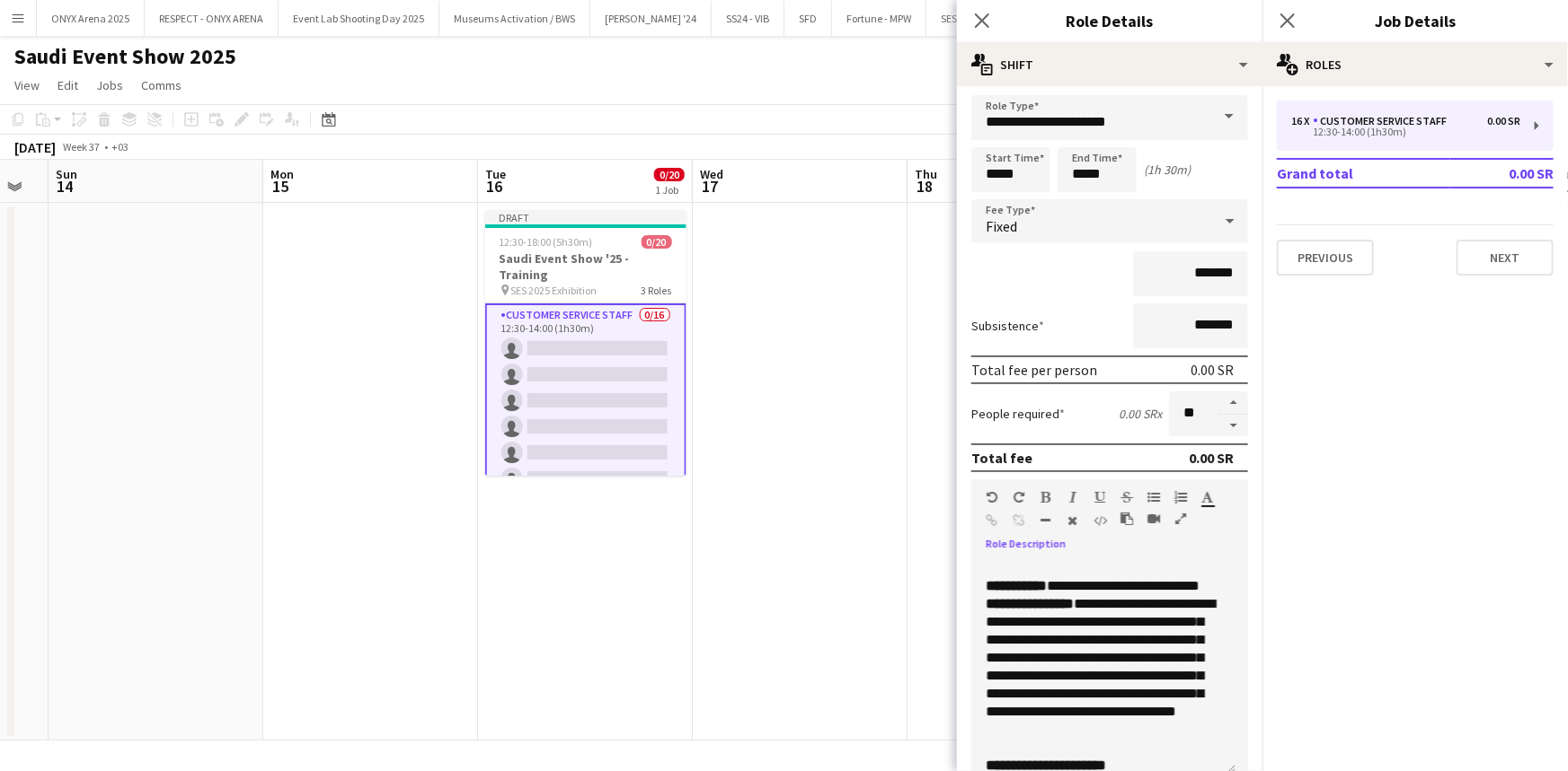
click at [1001, 562] on div at bounding box center [1103, 568] width 236 height 18
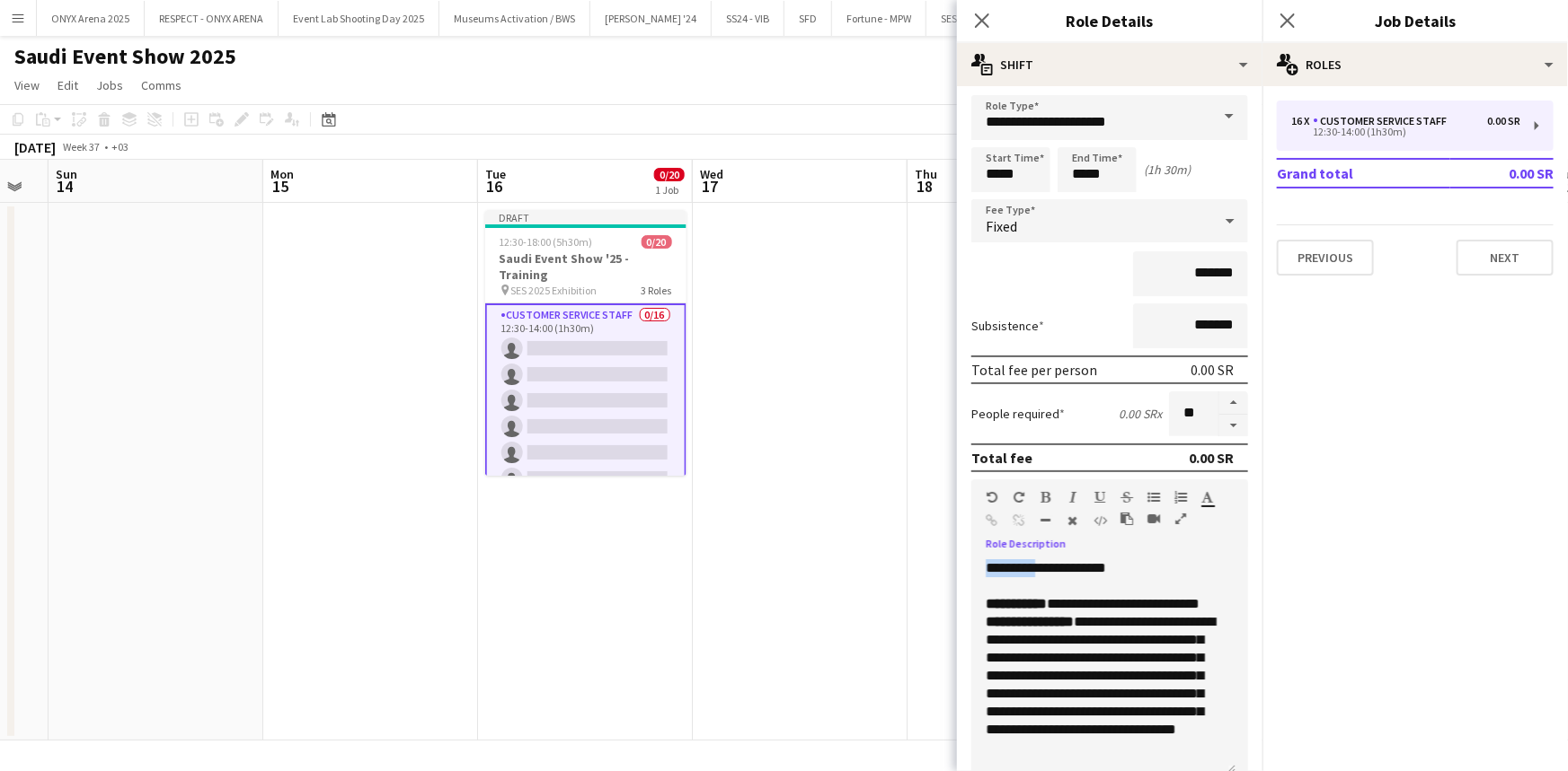
drag, startPoint x: 987, startPoint y: 563, endPoint x: 1041, endPoint y: 563, distance: 54.0
click at [1041, 563] on div "**********" at bounding box center [1097, 577] width 224 height 36
drag, startPoint x: 1070, startPoint y: 601, endPoint x: 1201, endPoint y: 620, distance: 132.4
click at [1201, 620] on p "**********" at bounding box center [1103, 667] width 236 height 144
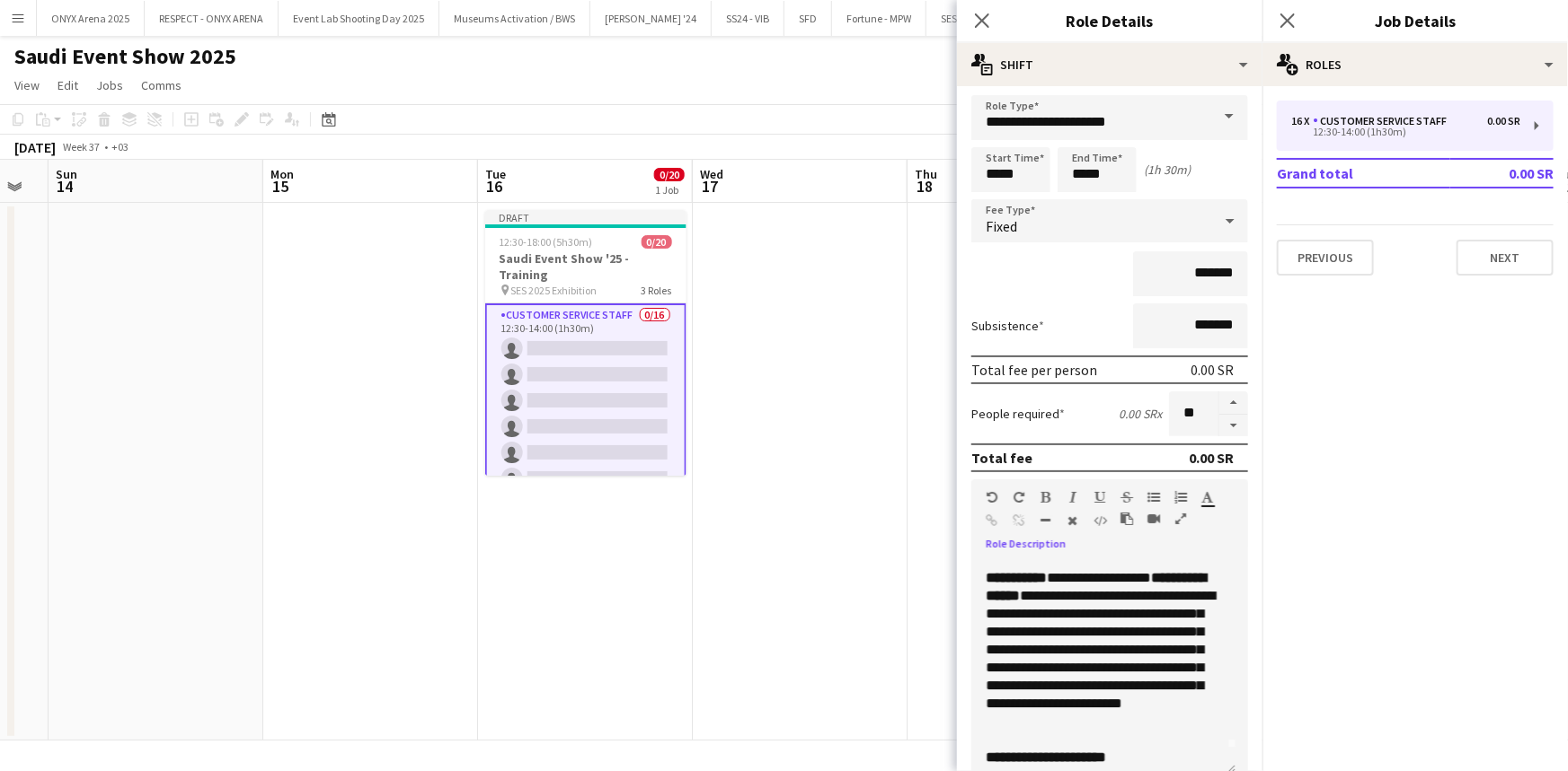
scroll to position [27, 0]
drag, startPoint x: 1007, startPoint y: 659, endPoint x: 1173, endPoint y: 661, distance: 166.0
click at [1173, 661] on span "**********" at bounding box center [1100, 640] width 229 height 140
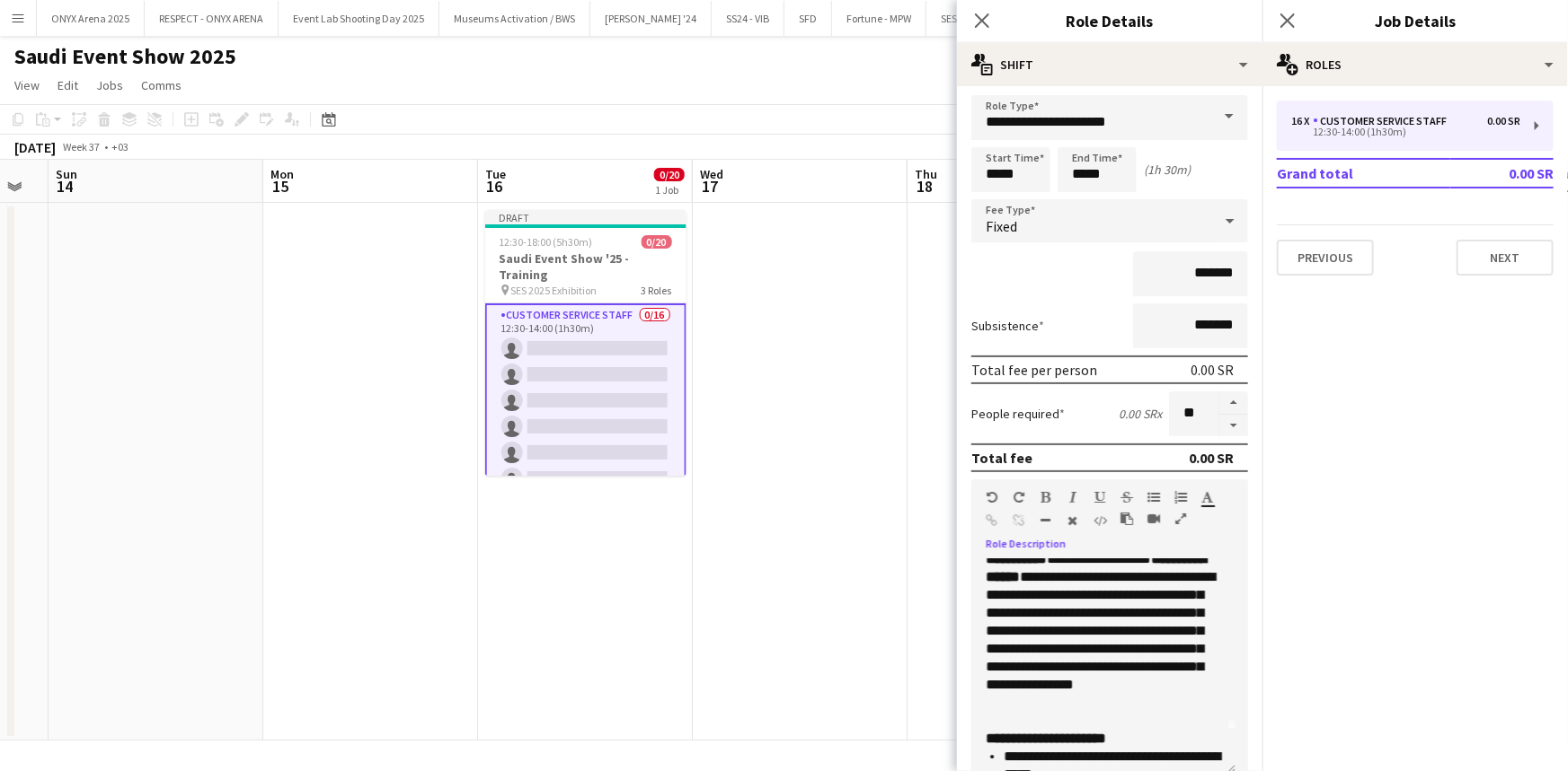
scroll to position [47, 0]
drag, startPoint x: 1152, startPoint y: 680, endPoint x: 1040, endPoint y: 701, distance: 114.0
click at [1040, 690] on span "**********" at bounding box center [1100, 621] width 229 height 140
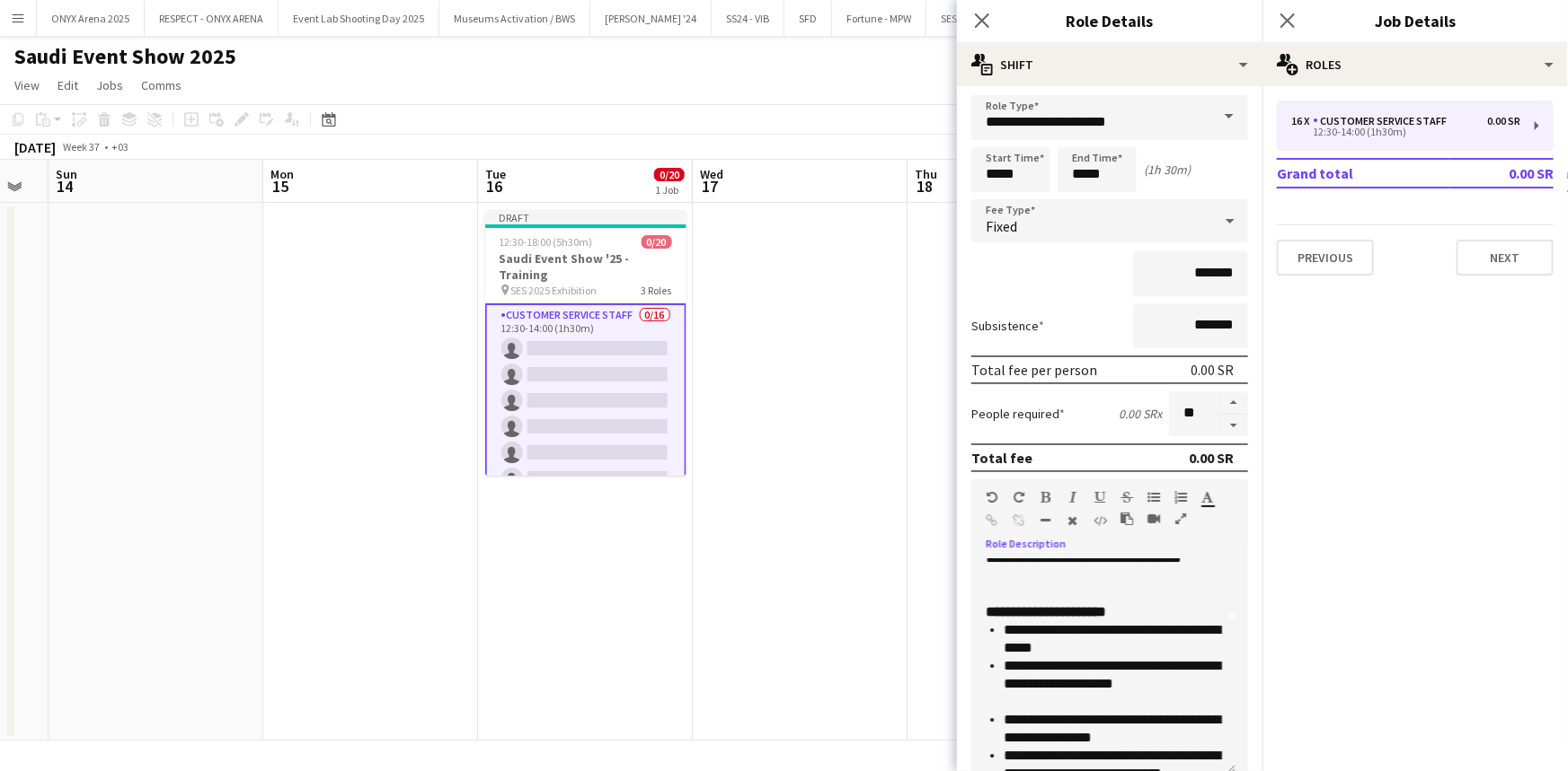
scroll to position [177, 0]
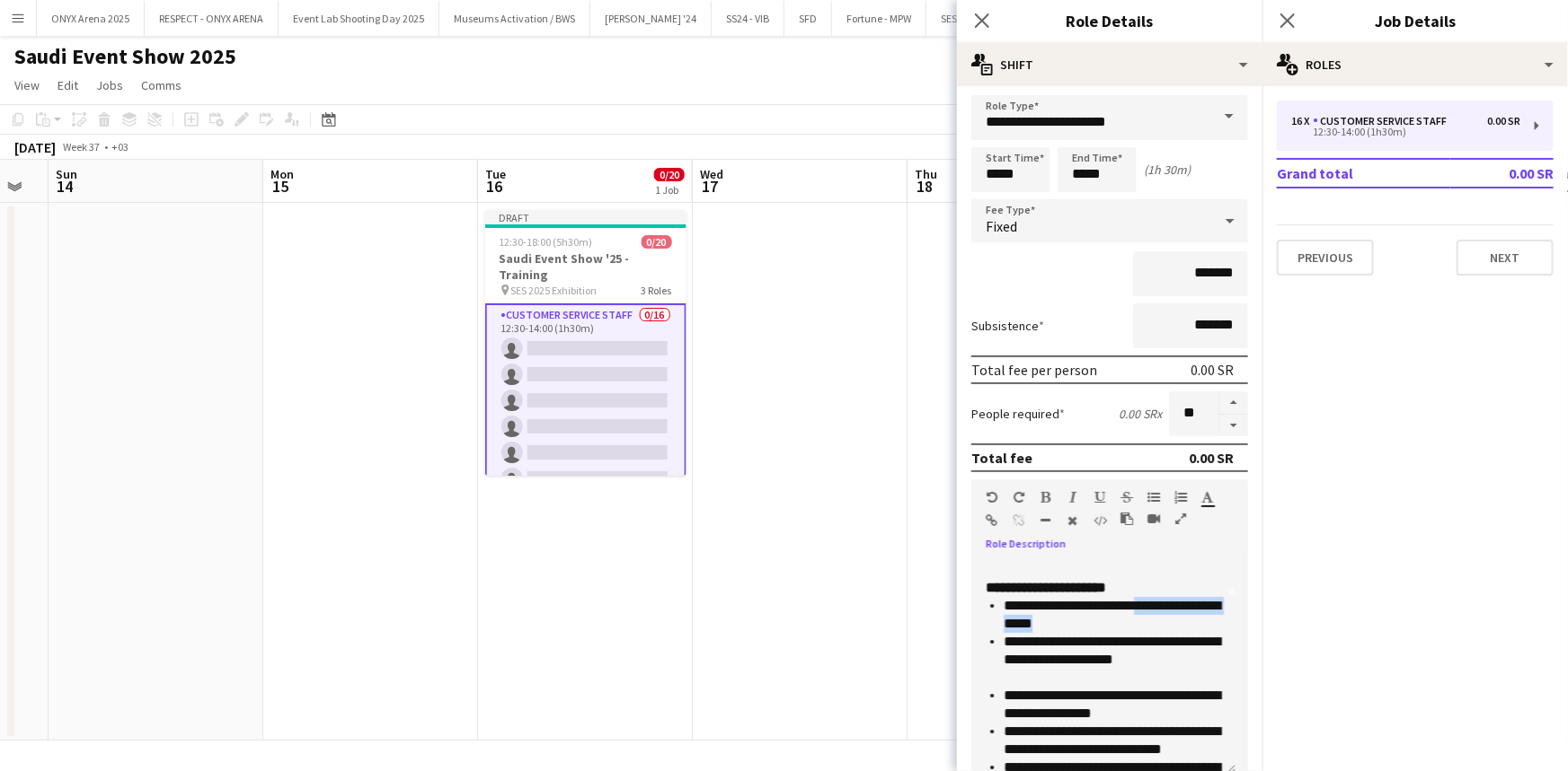
drag, startPoint x: 1135, startPoint y: 640, endPoint x: 1201, endPoint y: 653, distance: 67.3
click at [1201, 633] on li "**********" at bounding box center [1112, 615] width 217 height 36
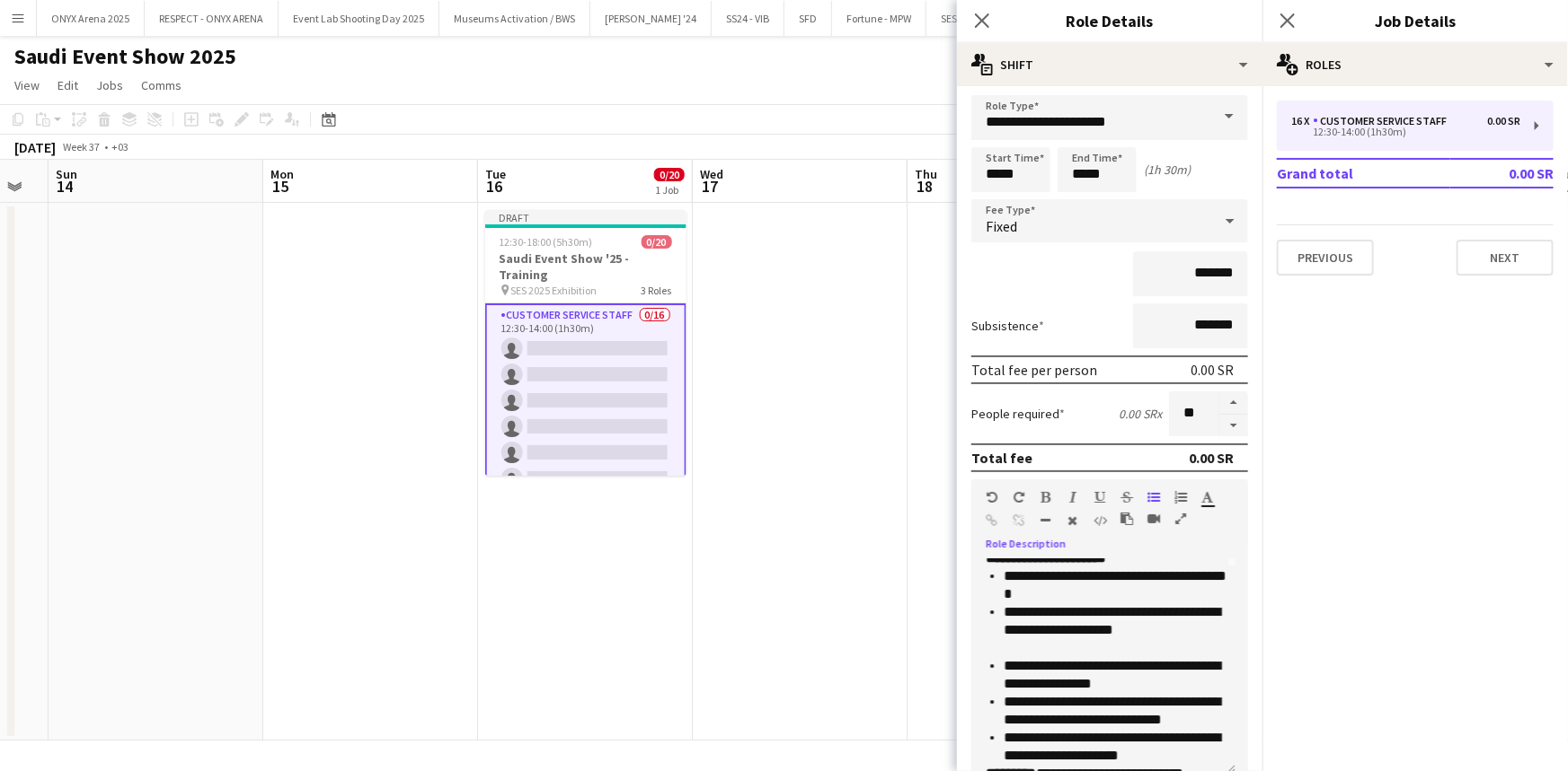
scroll to position [211, 0]
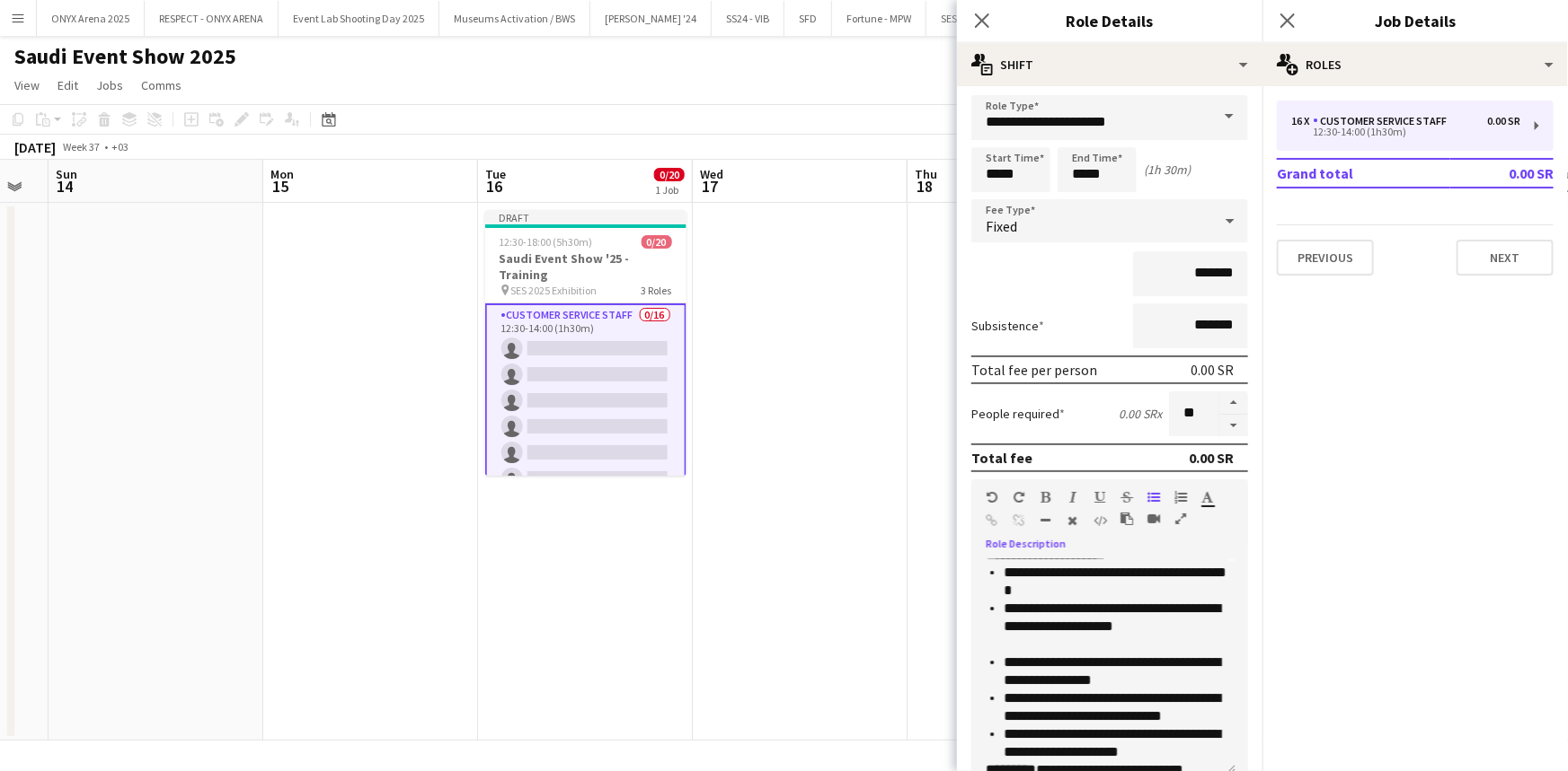
click at [1180, 635] on li "**********" at bounding box center [1112, 617] width 217 height 36
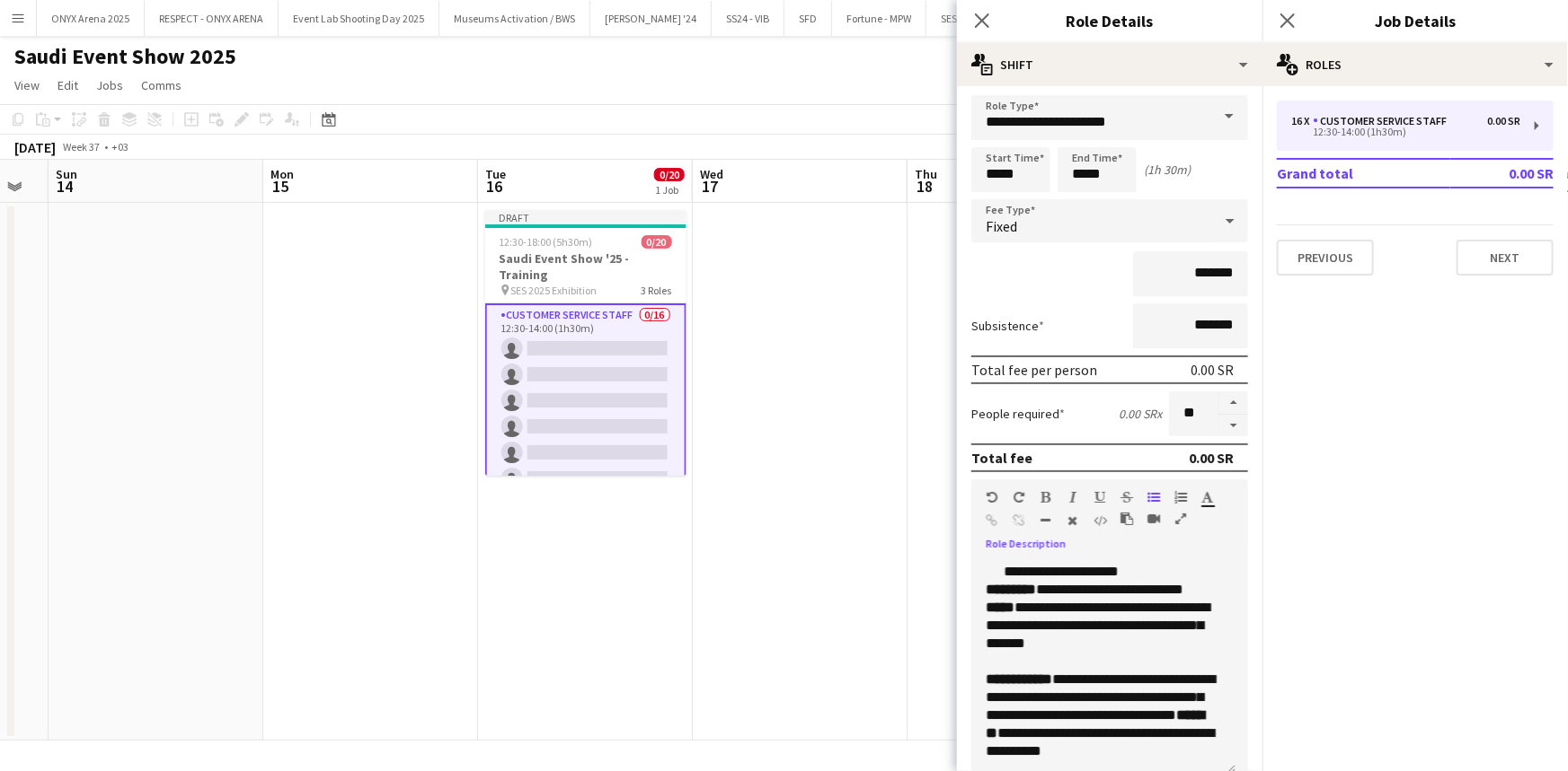
scroll to position [433, 0]
drag, startPoint x: 1193, startPoint y: 655, endPoint x: 1048, endPoint y: 661, distance: 145.1
click at [1048, 661] on p "**********" at bounding box center [1103, 670] width 236 height 179
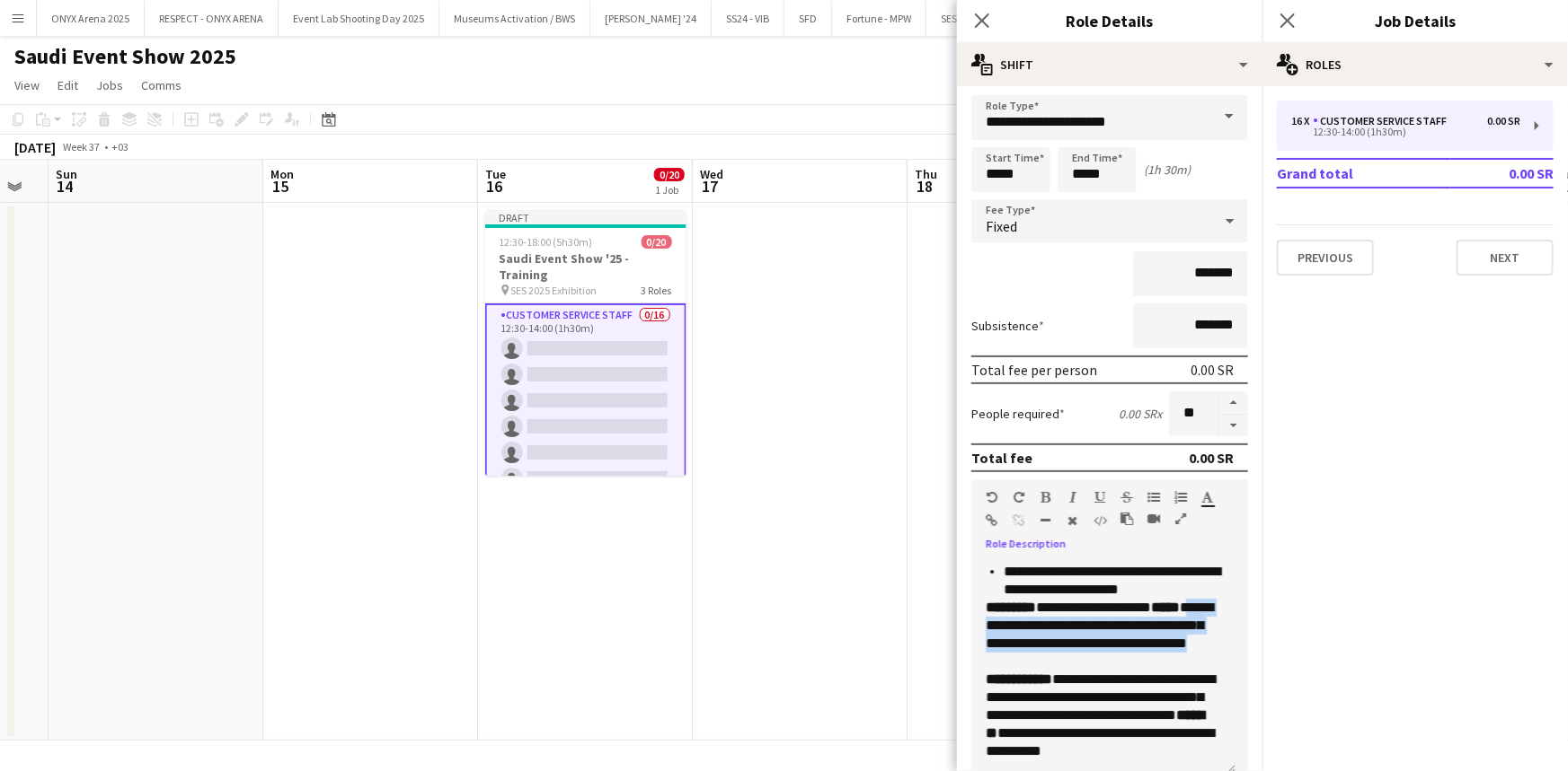
drag, startPoint x: 1024, startPoint y: 633, endPoint x: 1125, endPoint y: 671, distance: 107.9
click at [1125, 671] on p "**********" at bounding box center [1103, 680] width 236 height 162
click at [1151, 639] on span "*****" at bounding box center [1165, 643] width 29 height 14
click at [1120, 630] on p "**********" at bounding box center [1103, 689] width 236 height 144
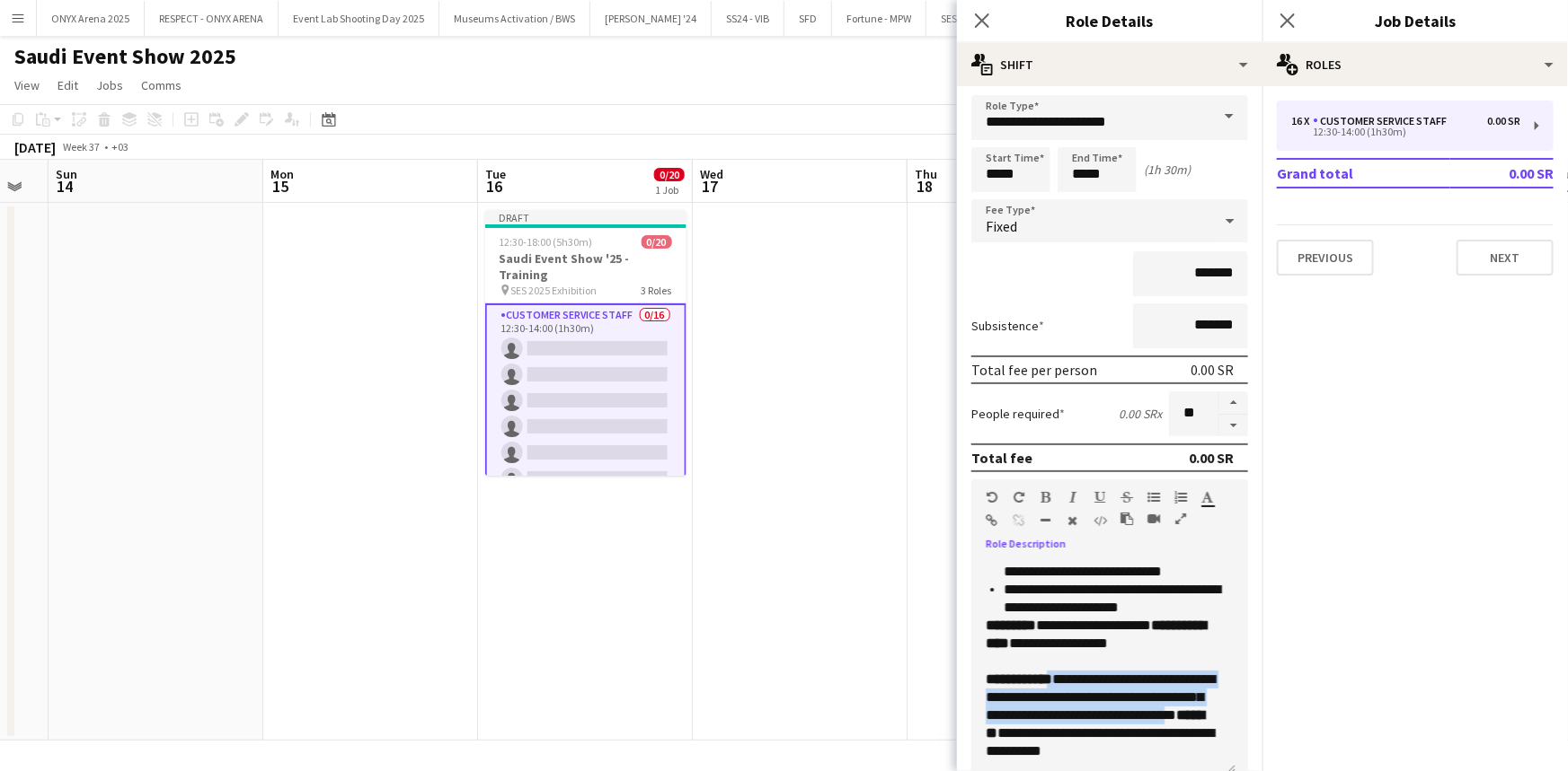
drag, startPoint x: 1060, startPoint y: 639, endPoint x: 1106, endPoint y: 694, distance: 71.7
click at [1106, 694] on p "**********" at bounding box center [1103, 689] width 236 height 144
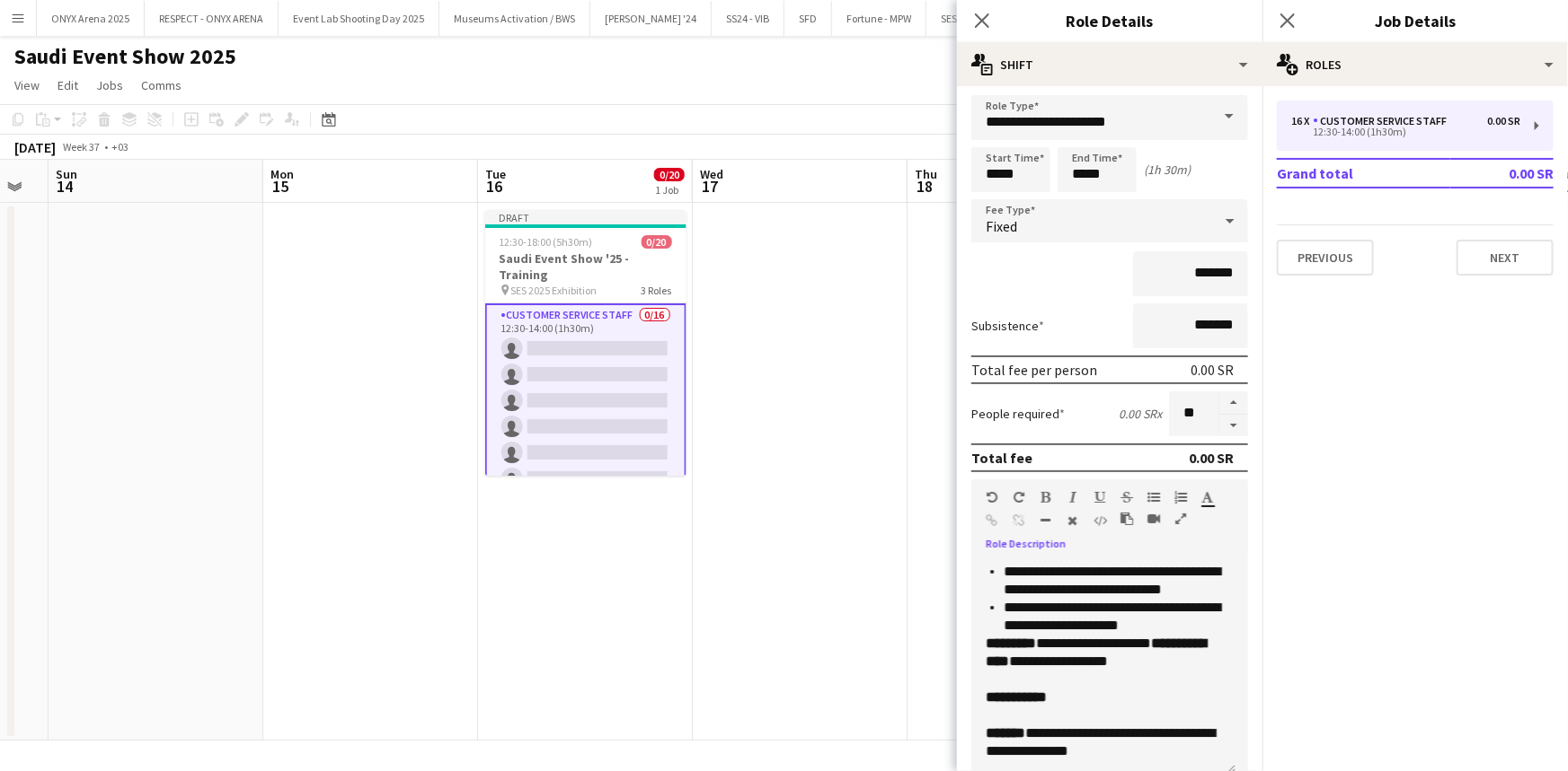
scroll to position [59, 0]
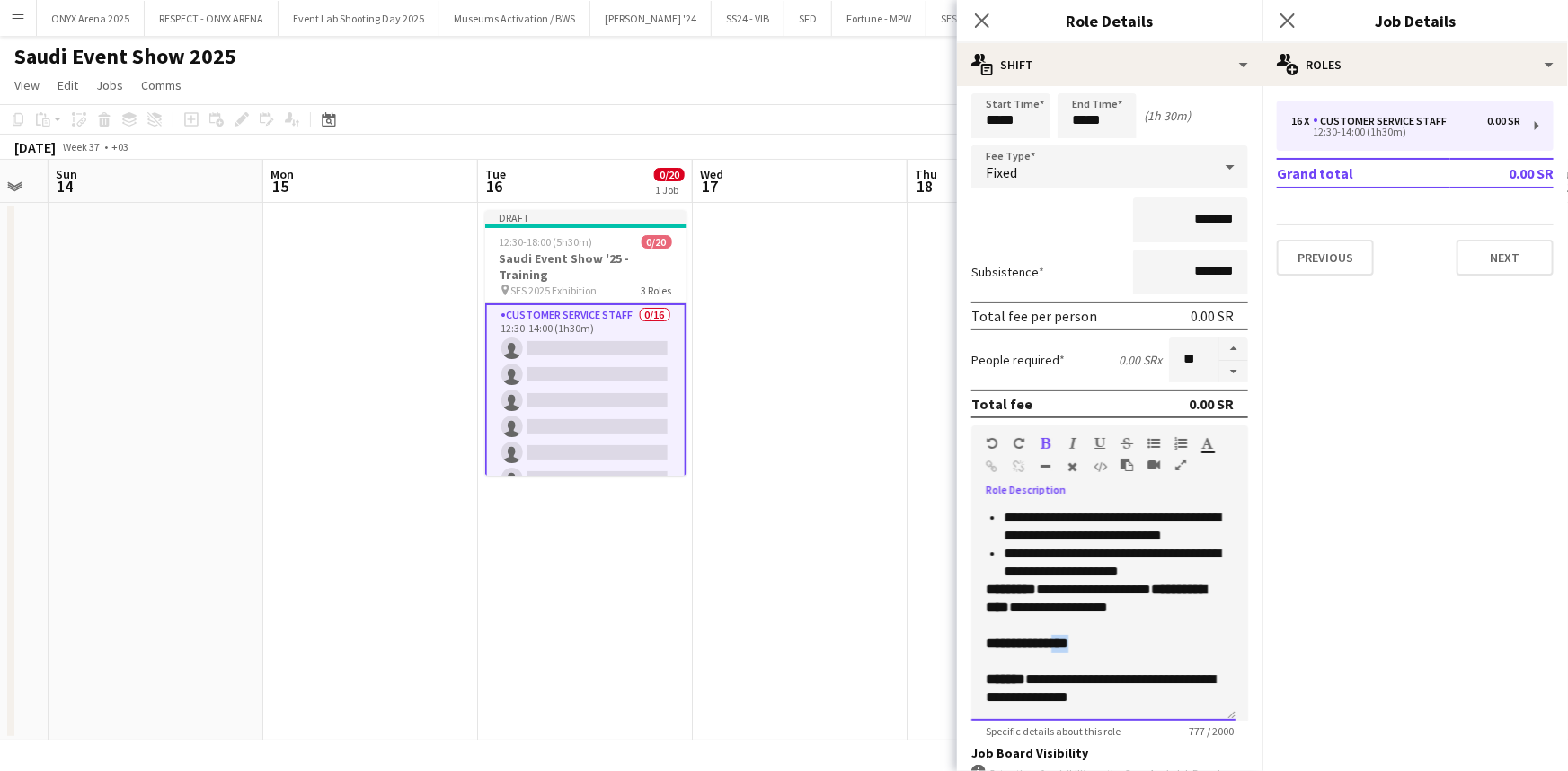
drag, startPoint x: 1101, startPoint y: 639, endPoint x: 1062, endPoint y: 646, distance: 39.6
click at [1062, 646] on p "**********" at bounding box center [1103, 644] width 236 height 126
click at [1066, 641] on span "**********" at bounding box center [1027, 643] width 82 height 14
drag, startPoint x: 1066, startPoint y: 641, endPoint x: 1094, endPoint y: 641, distance: 28.0
click at [1094, 641] on p "**********" at bounding box center [1103, 644] width 236 height 126
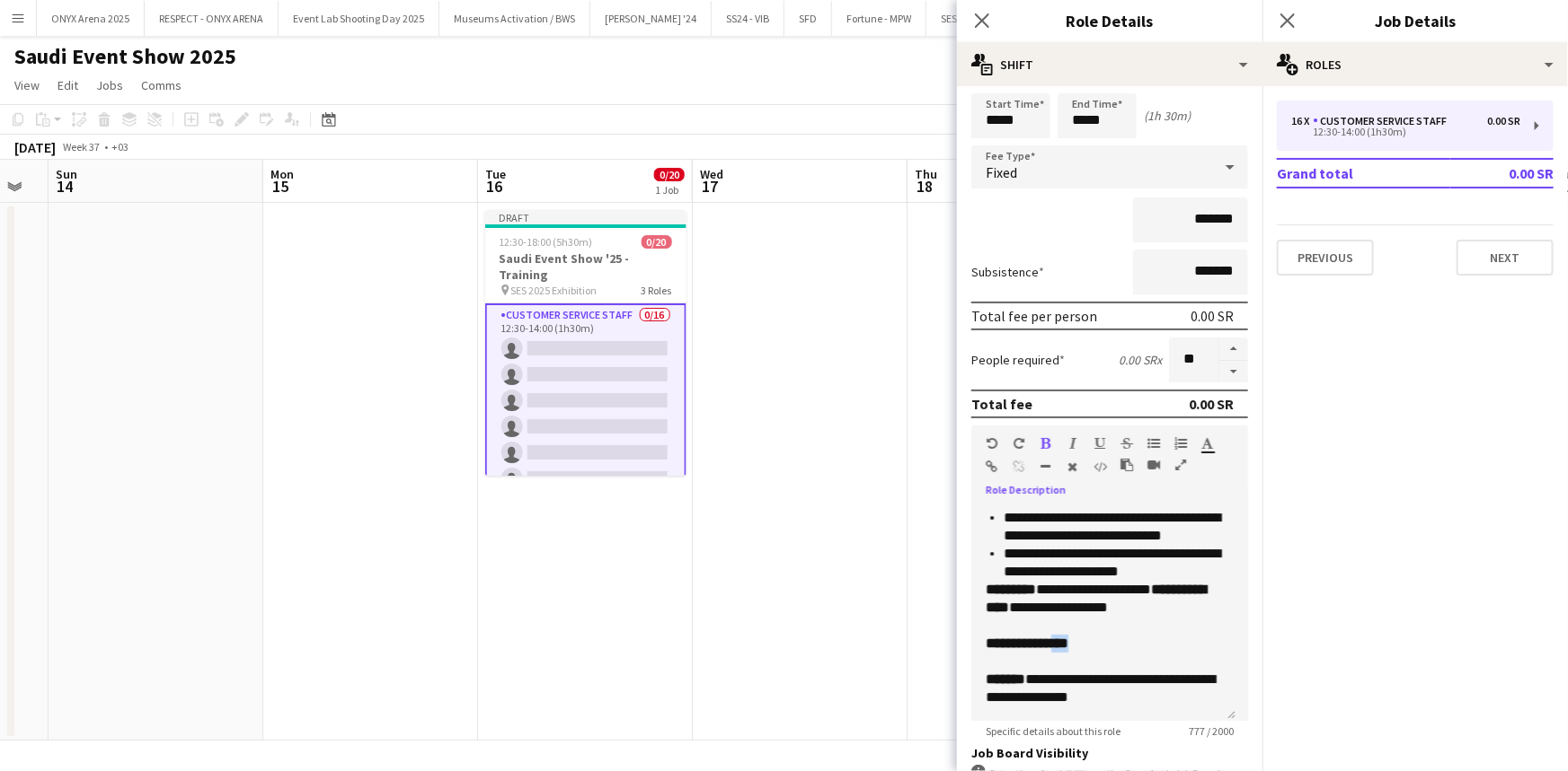
click at [1044, 437] on icon "button" at bounding box center [1046, 443] width 10 height 13
click at [1106, 635] on p "**********" at bounding box center [1103, 644] width 236 height 126
click at [987, 679] on span "*******" at bounding box center [1005, 679] width 40 height 14
drag, startPoint x: 1105, startPoint y: 675, endPoint x: 1192, endPoint y: 694, distance: 89.1
click at [1192, 694] on p "**********" at bounding box center [1103, 644] width 236 height 126
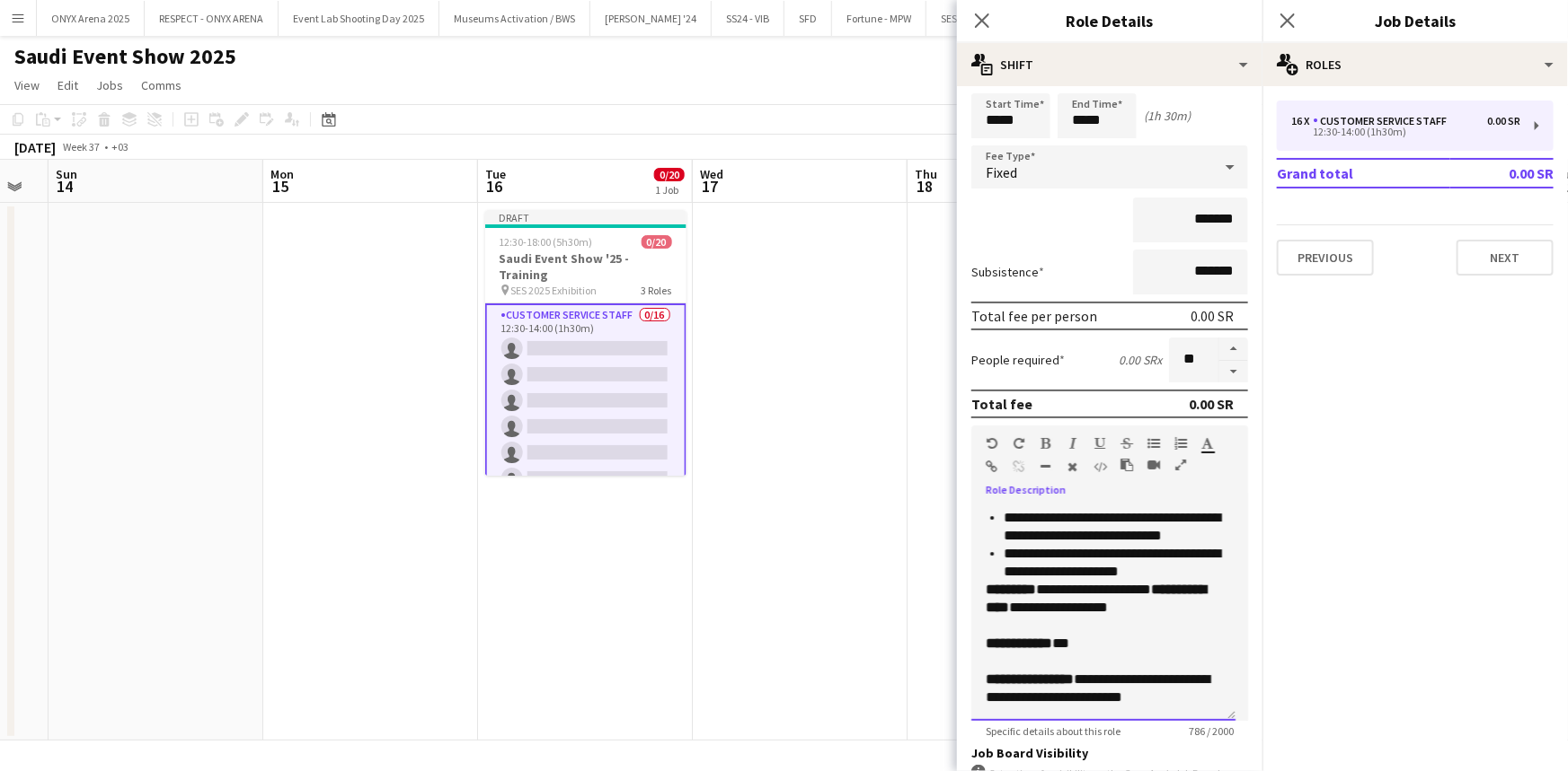
scroll to position [444, 0]
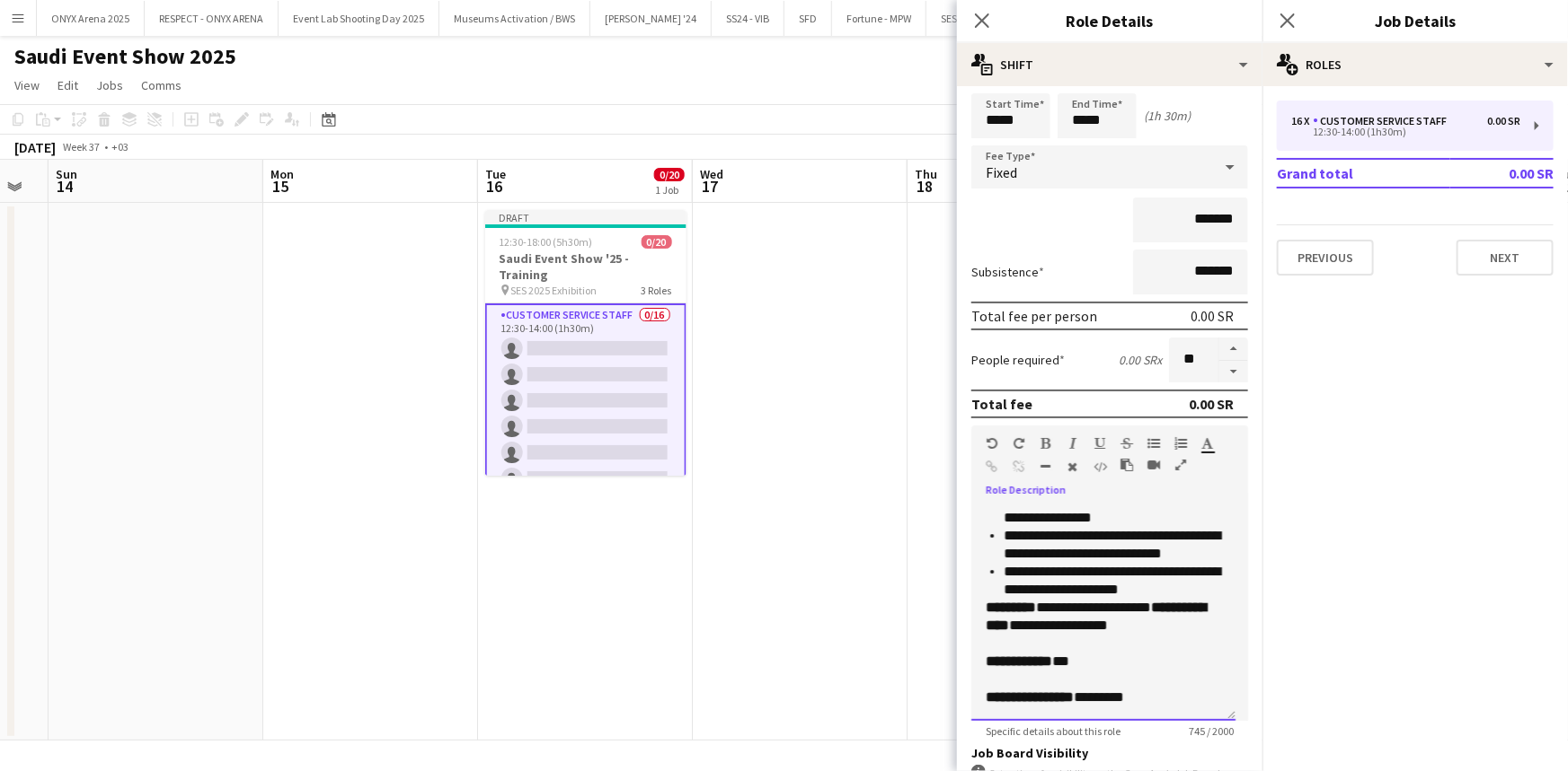
click at [1192, 625] on p "**********" at bounding box center [1103, 653] width 236 height 108
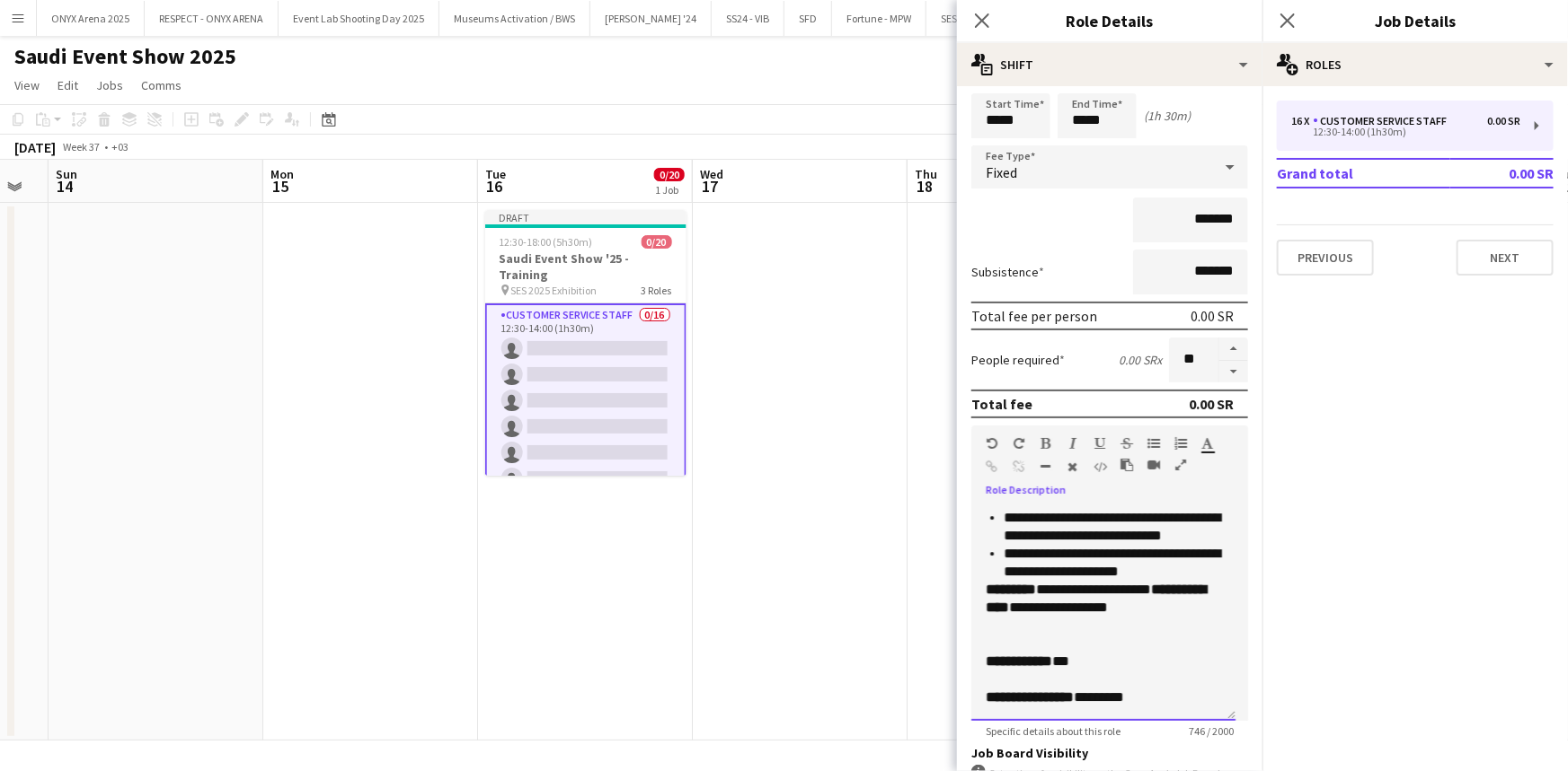
scroll to position [463, 0]
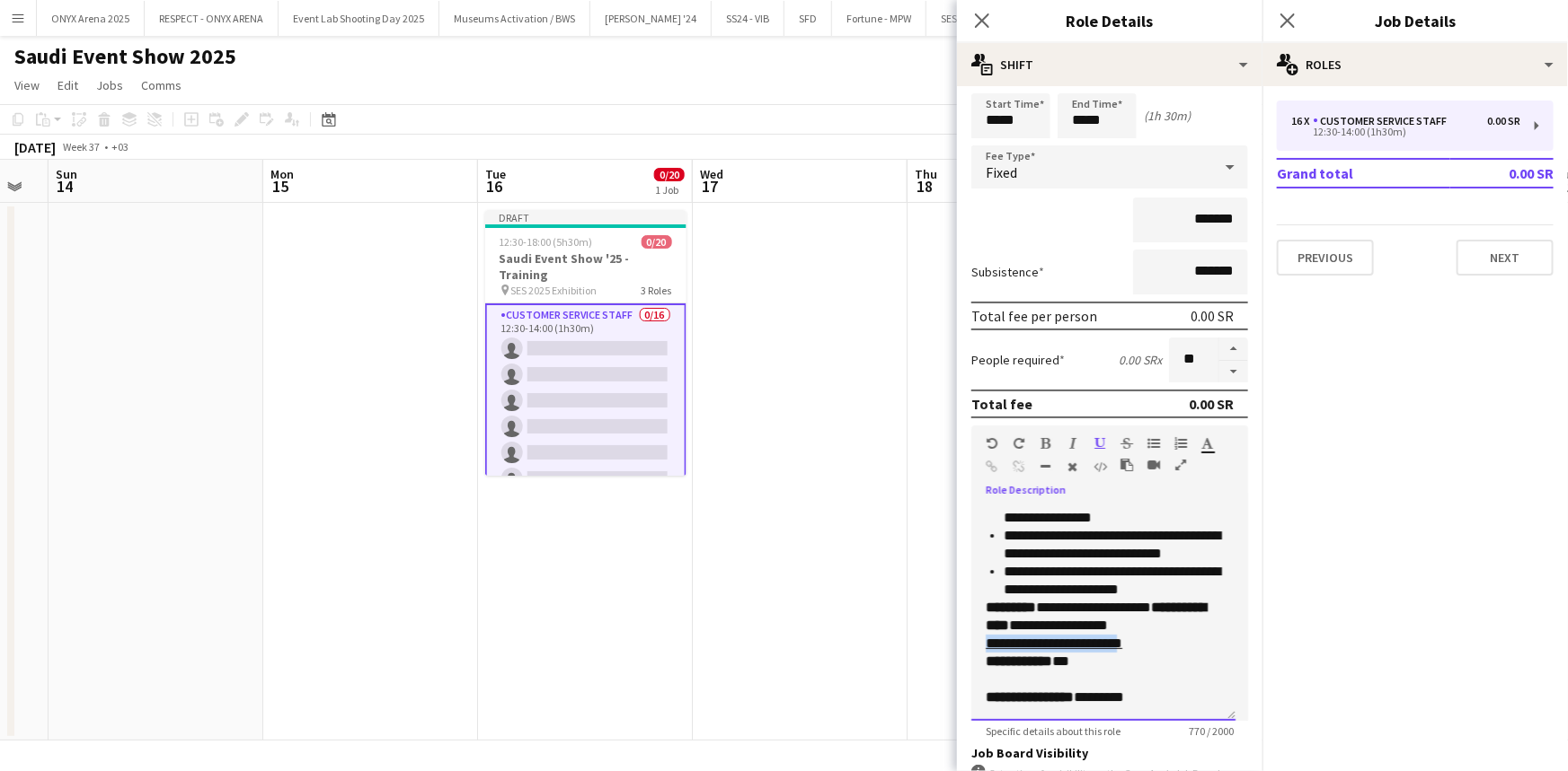
drag, startPoint x: 1144, startPoint y: 625, endPoint x: 983, endPoint y: 625, distance: 161.0
click at [983, 625] on div "**********" at bounding box center [1103, 613] width 264 height 215
click at [1097, 442] on icon "button" at bounding box center [1099, 443] width 11 height 13
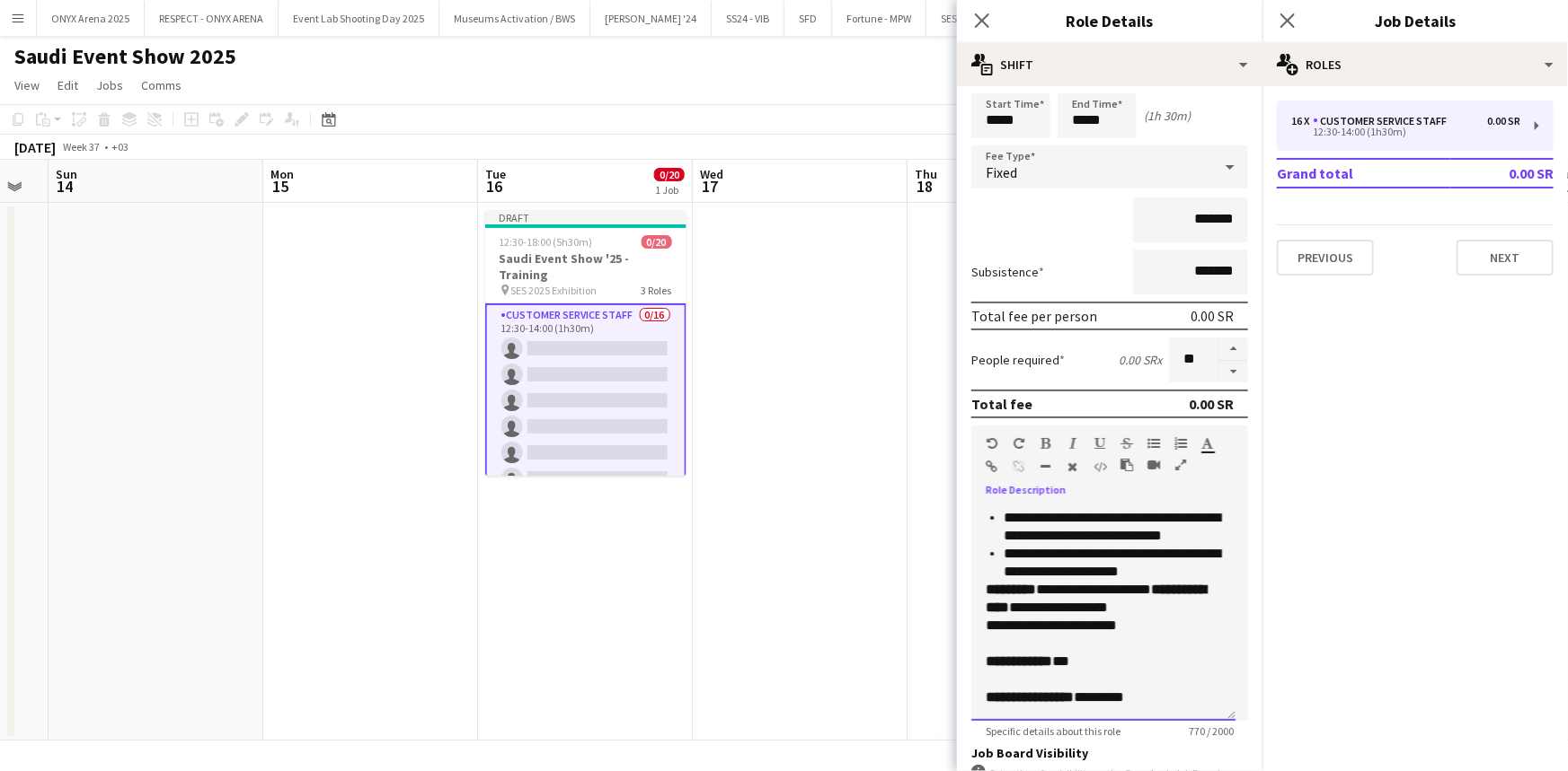
click at [1081, 628] on span "**********" at bounding box center [1051, 626] width 131 height 14
drag, startPoint x: 1084, startPoint y: 624, endPoint x: 986, endPoint y: 624, distance: 98.0
click at [986, 624] on span "**********" at bounding box center [1051, 626] width 131 height 14
click at [1044, 439] on icon "button" at bounding box center [1046, 443] width 10 height 13
click at [1160, 623] on p "**********" at bounding box center [1103, 644] width 236 height 126
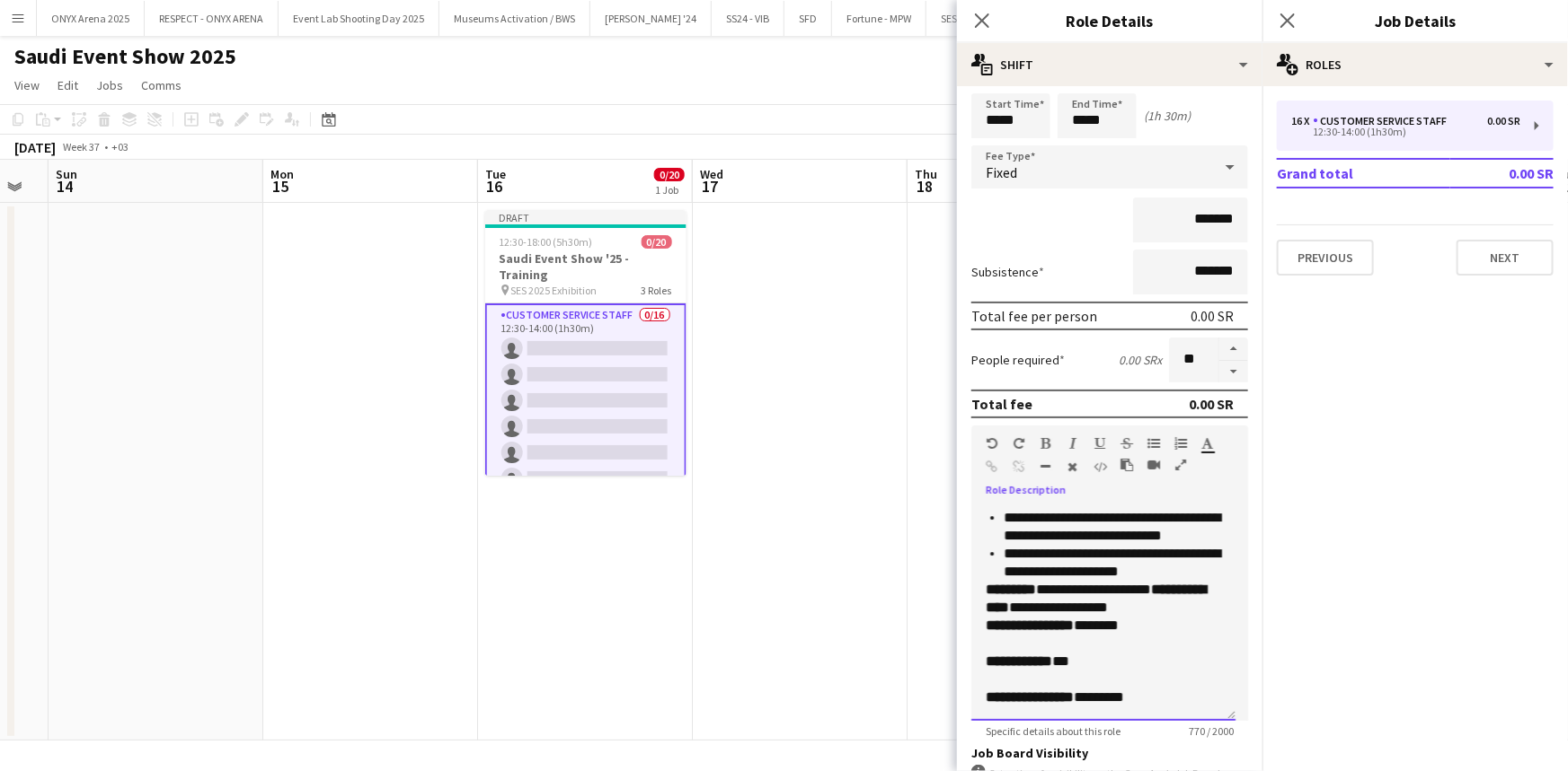
scroll to position [304, 0]
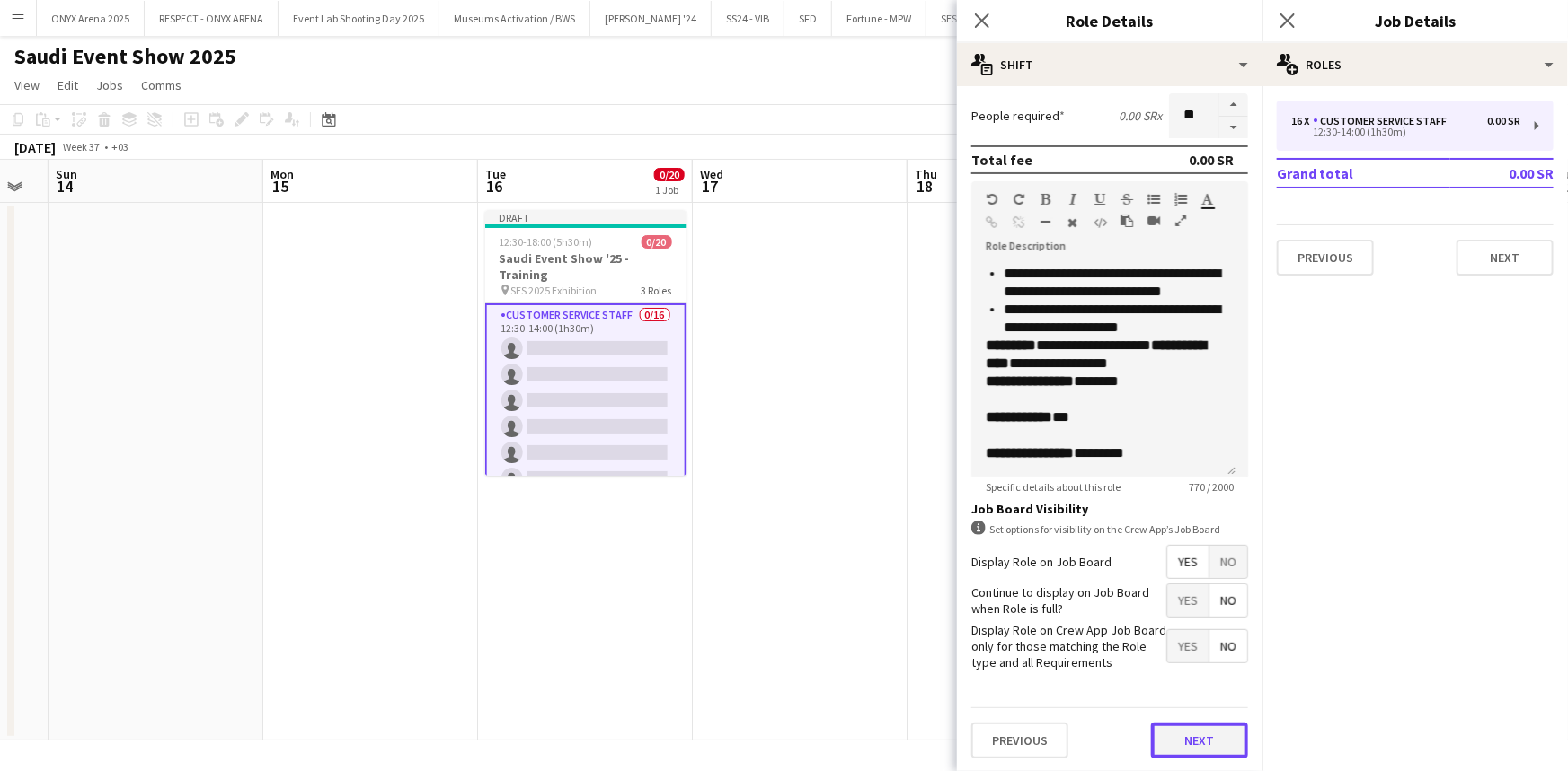
click at [1177, 740] on button "Next" at bounding box center [1199, 740] width 97 height 36
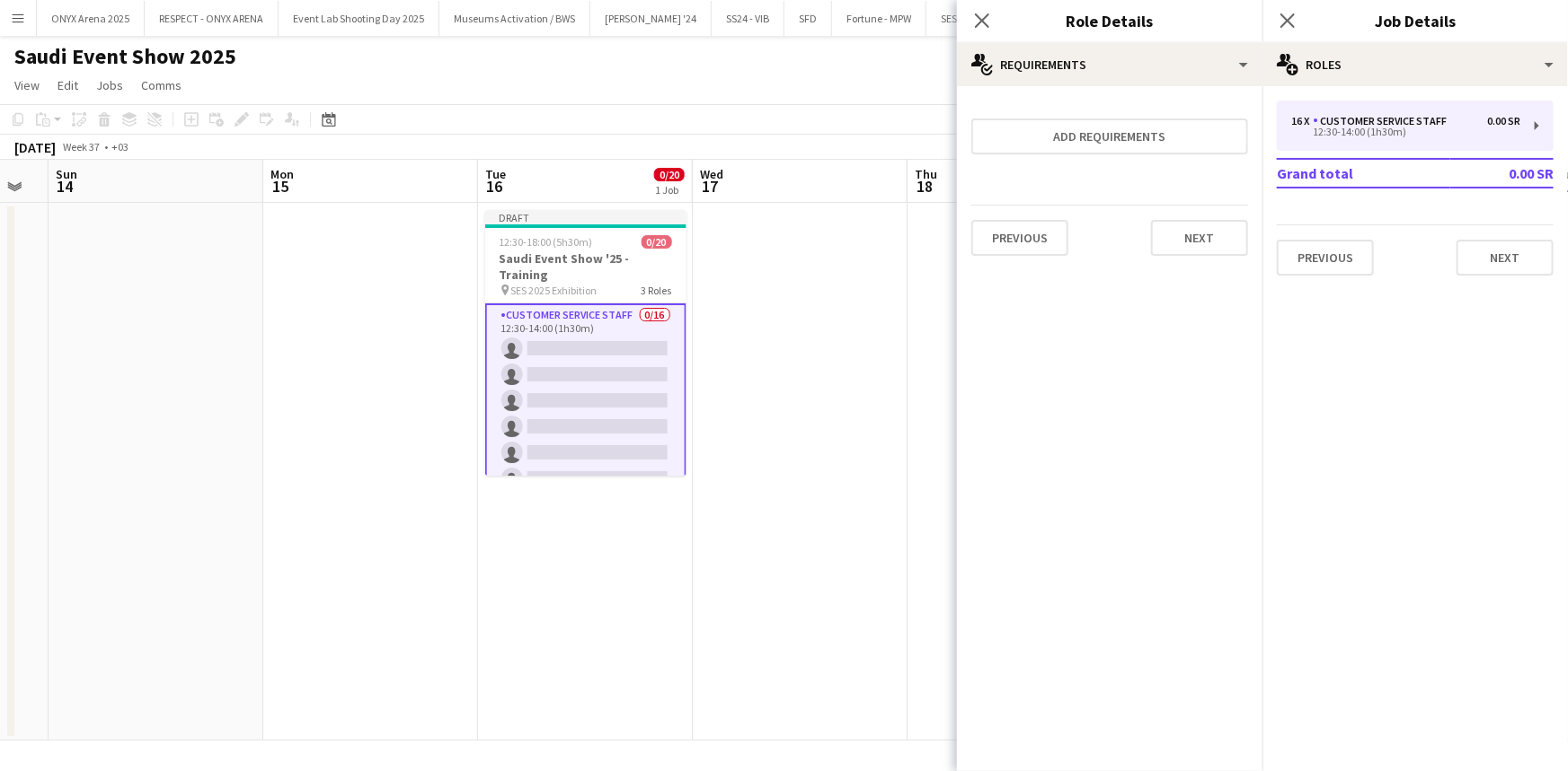
scroll to position [0, 0]
click at [1003, 236] on button "Previous" at bounding box center [1020, 238] width 97 height 36
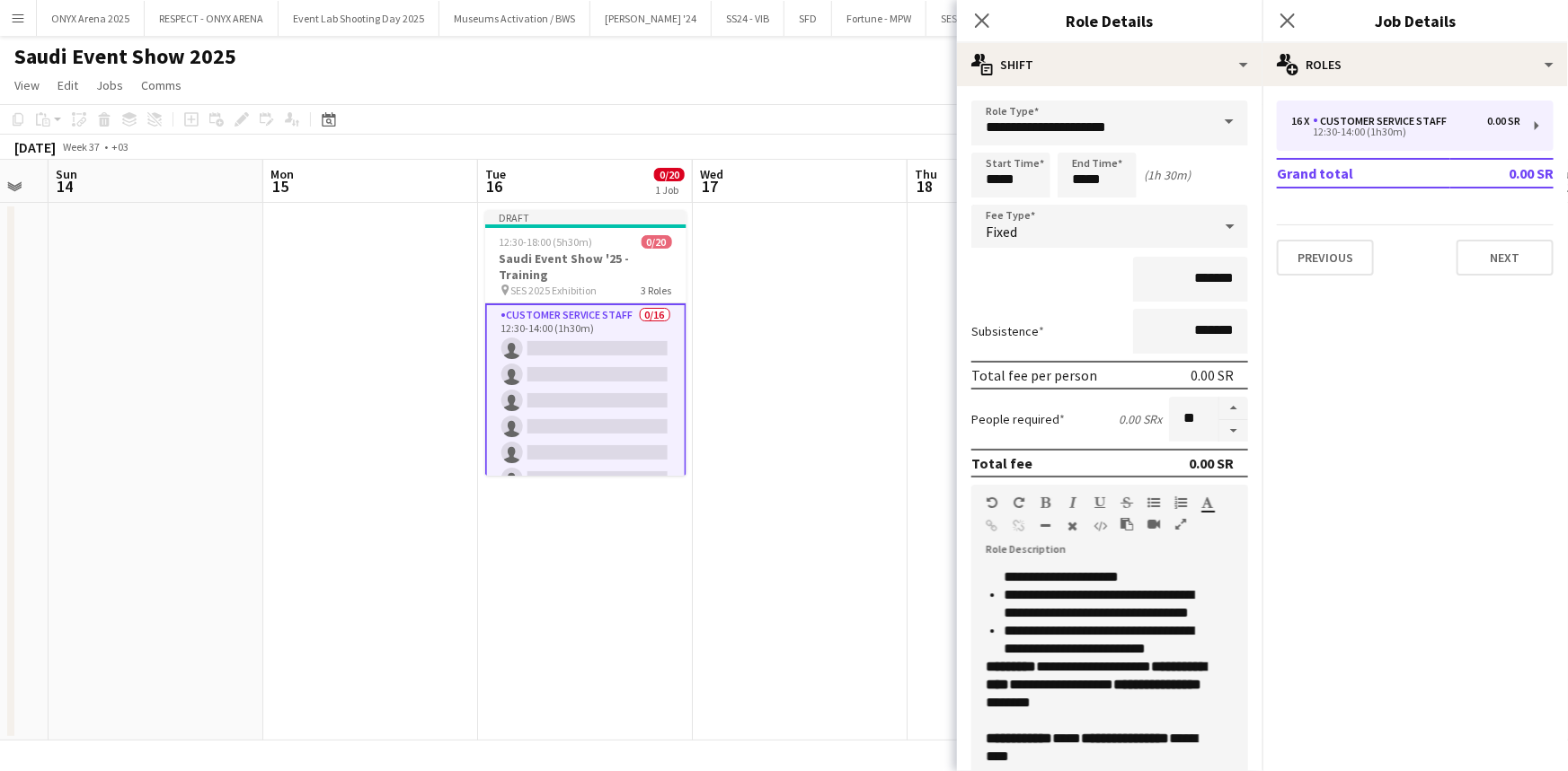
scroll to position [463, 0]
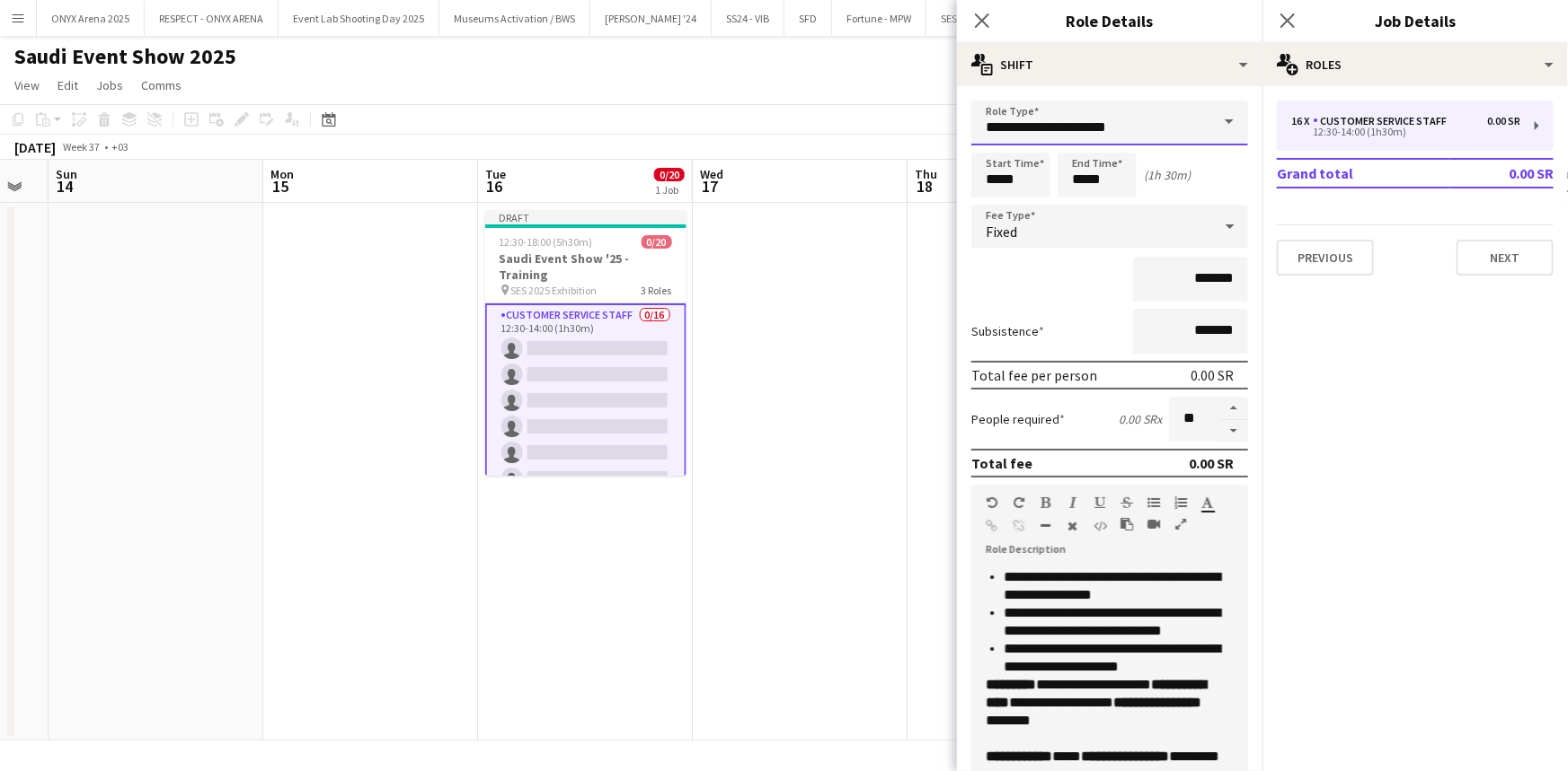
click at [1109, 139] on input "**********" at bounding box center [1109, 123] width 277 height 45
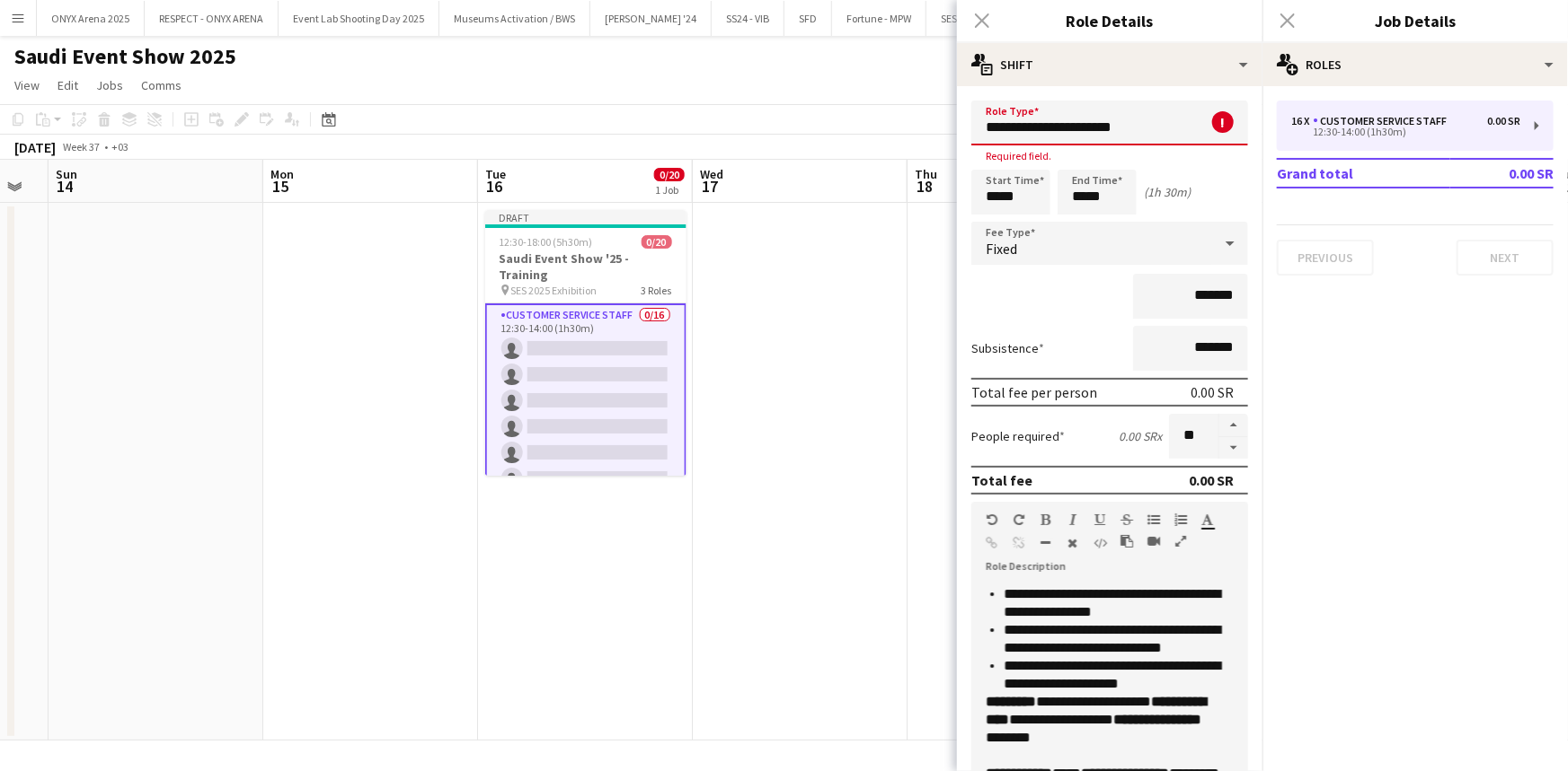
click at [1147, 128] on input "**********" at bounding box center [1109, 123] width 277 height 45
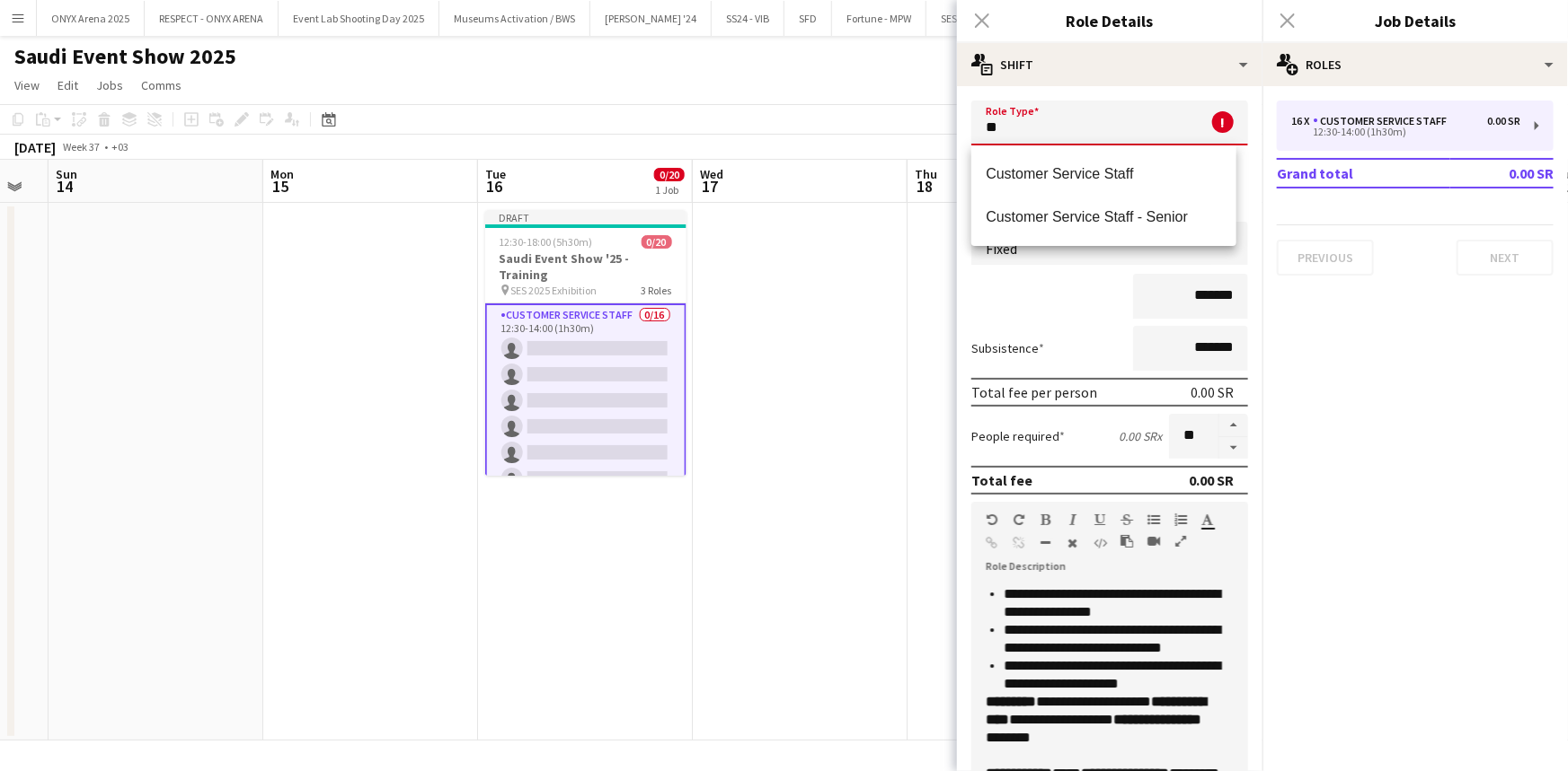
type input "*"
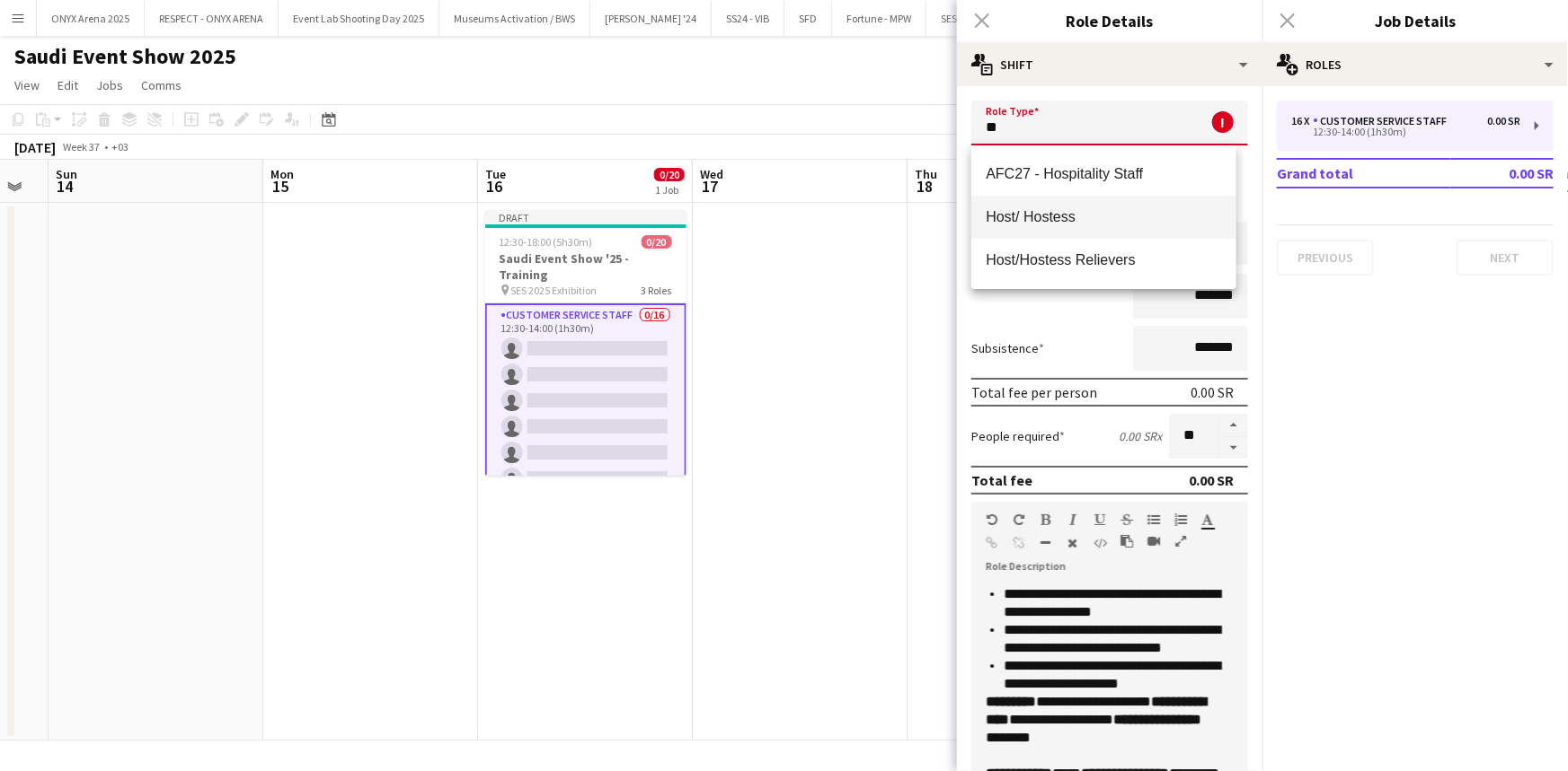
click at [1141, 206] on mat-option "Host/ Hostess" at bounding box center [1103, 217] width 264 height 43
type input "**********"
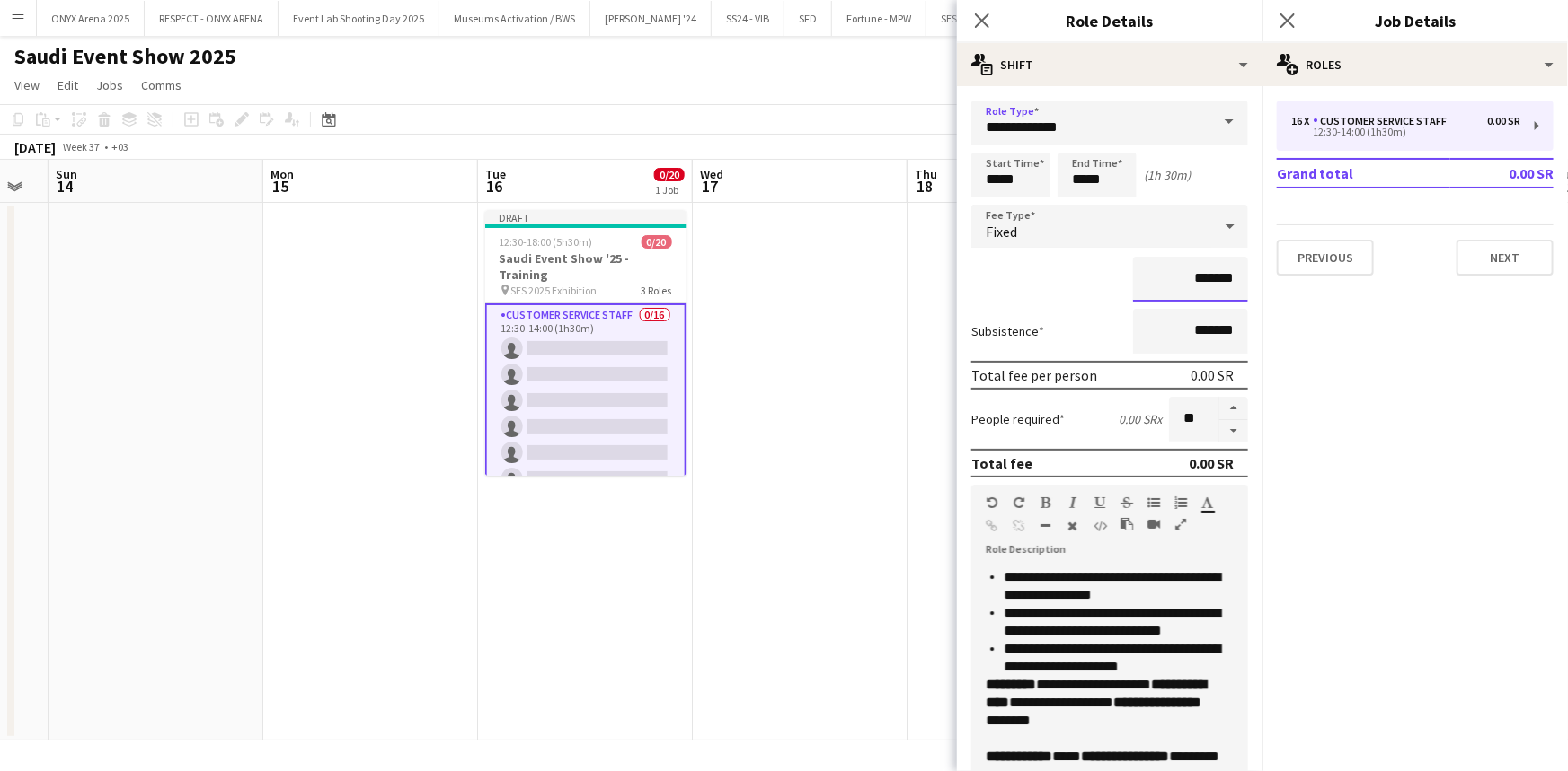
click at [1134, 284] on input "*******" at bounding box center [1190, 279] width 115 height 45
type input "*********"
click at [1084, 284] on div "*********" at bounding box center [1109, 279] width 277 height 45
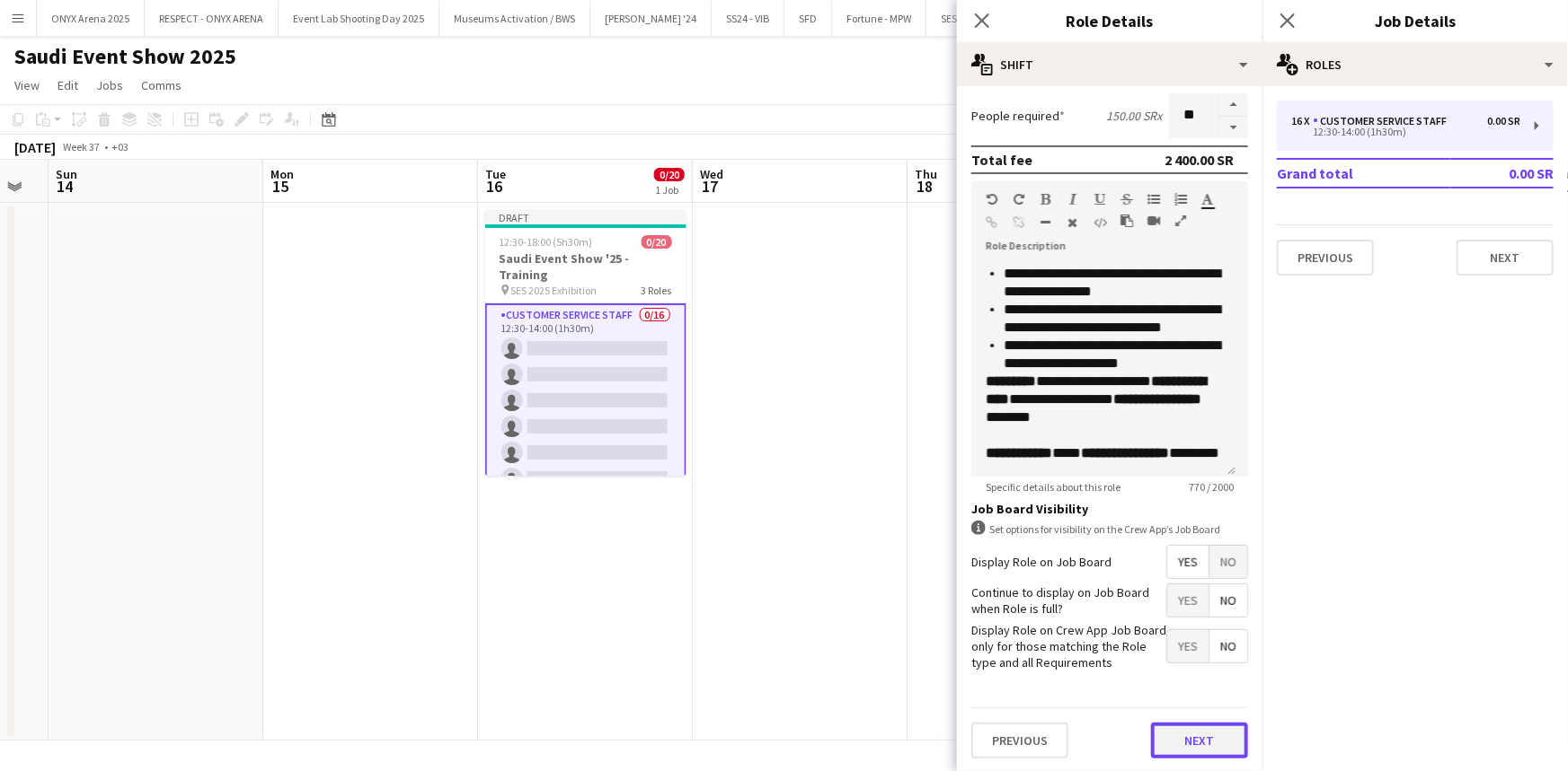
click at [1199, 733] on button "Next" at bounding box center [1199, 740] width 97 height 36
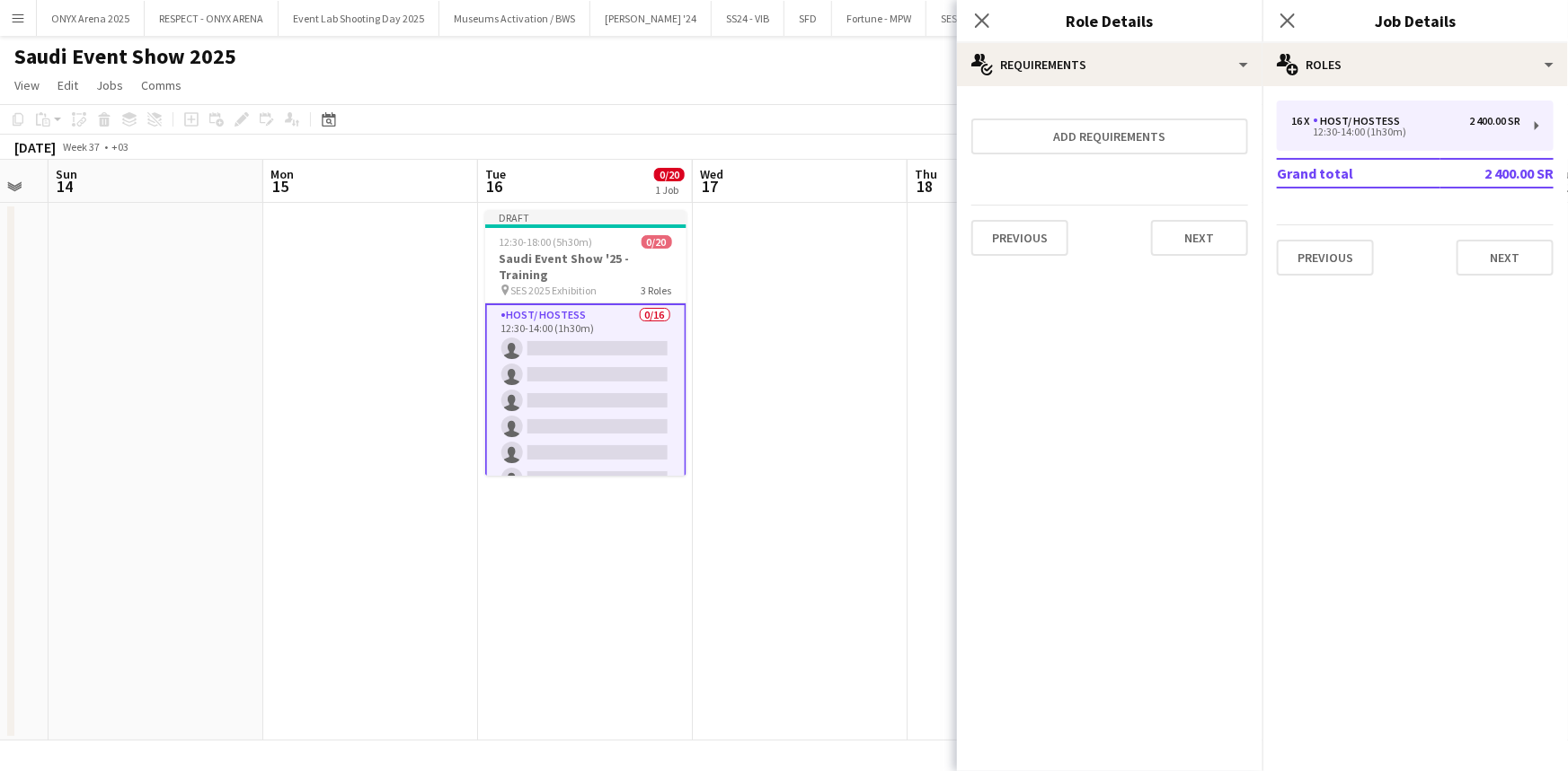
scroll to position [0, 0]
click at [1490, 269] on button "Next" at bounding box center [1505, 257] width 97 height 36
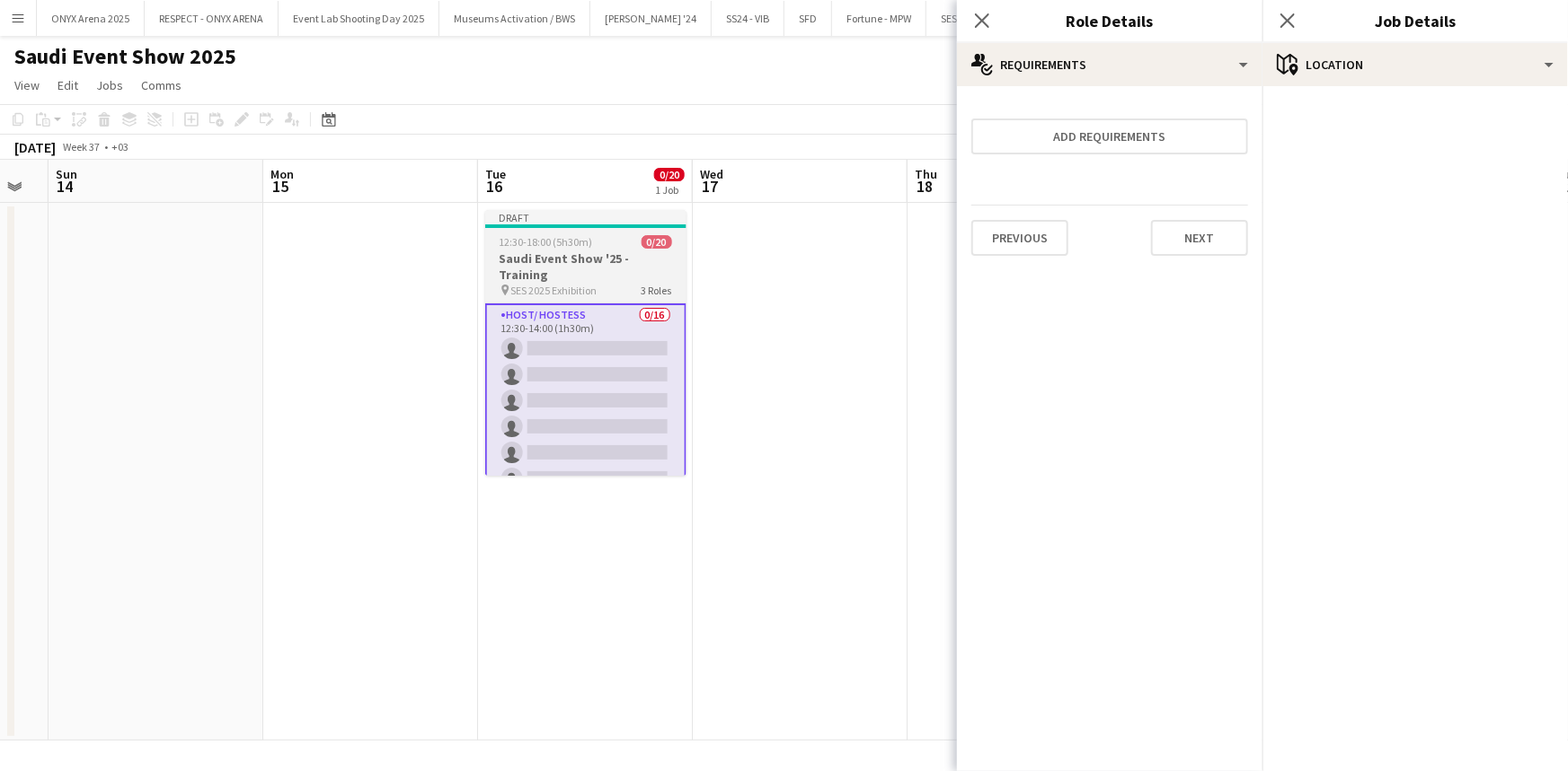
click at [572, 279] on h3 "Saudi Event Show '25 - Training" at bounding box center [585, 266] width 201 height 32
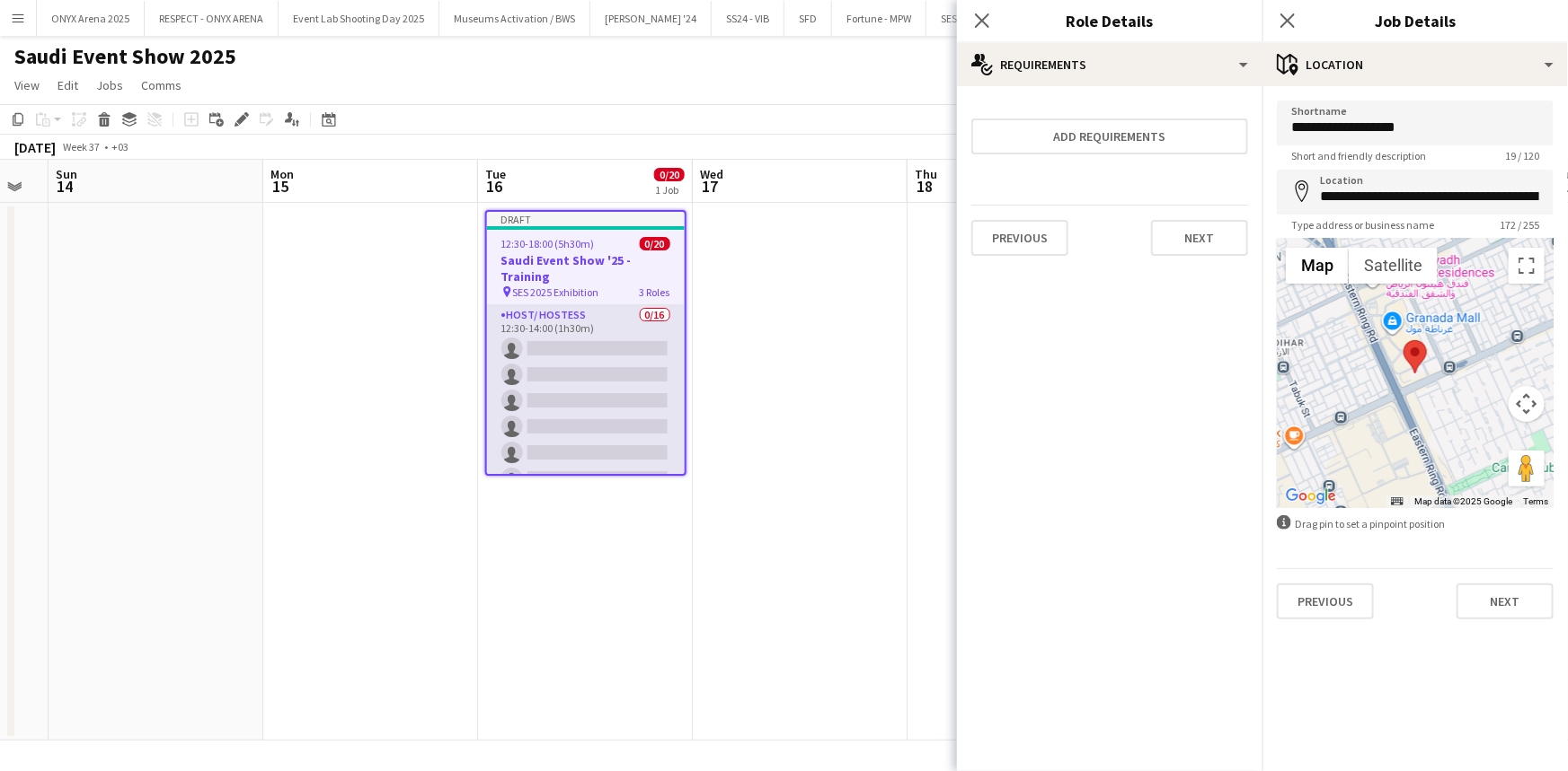
scroll to position [456, 0]
click at [553, 341] on app-card-role "Customer Service Staff 0/3 12:30-18:00 (5h30m) single-neutral-actions single-ne…" at bounding box center [586, 357] width 198 height 113
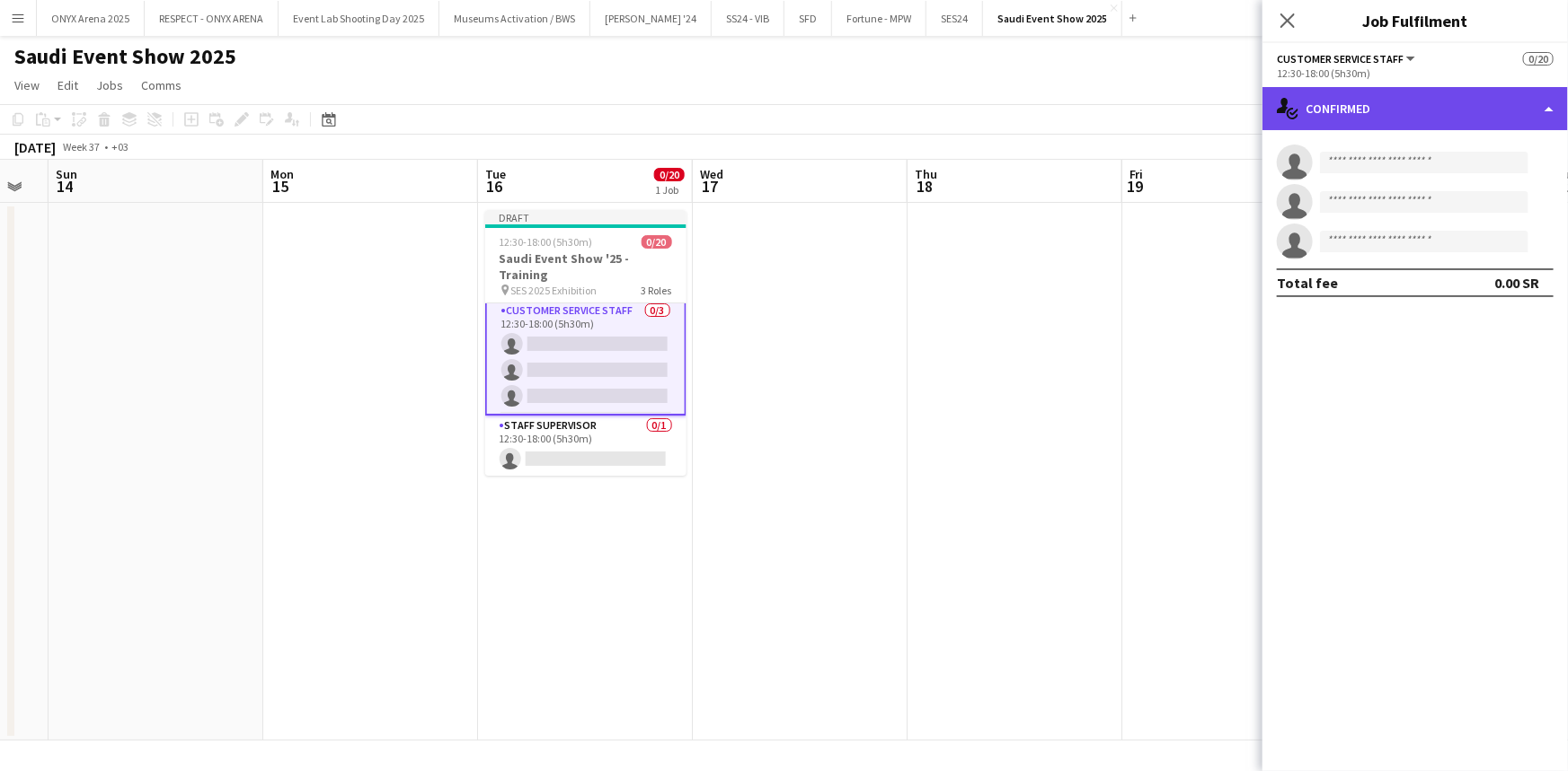
click at [1390, 112] on div "single-neutral-actions-check-2 Confirmed" at bounding box center [1415, 109] width 306 height 43
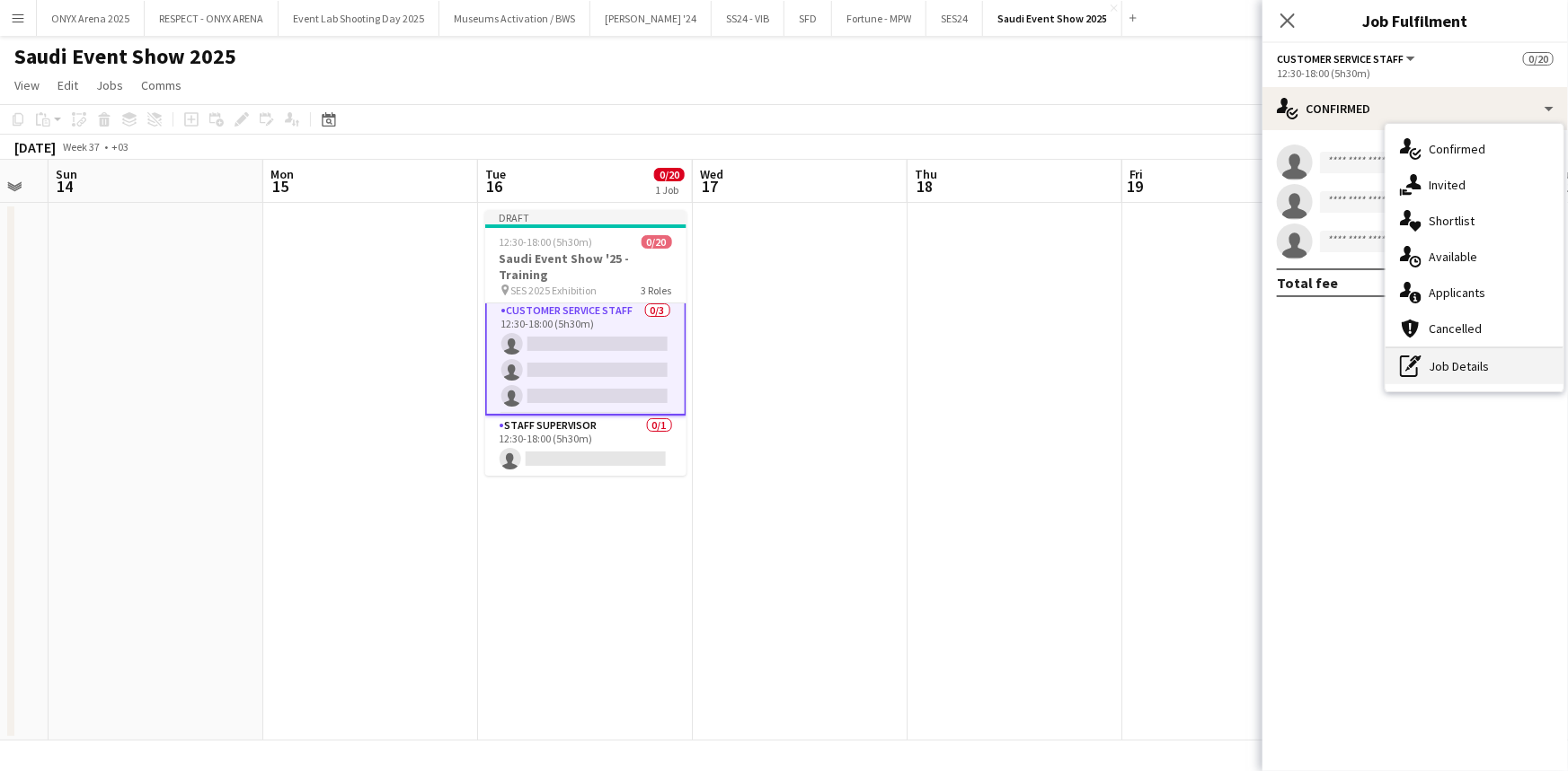
click at [1435, 360] on div "pen-write Job Details" at bounding box center [1474, 366] width 178 height 36
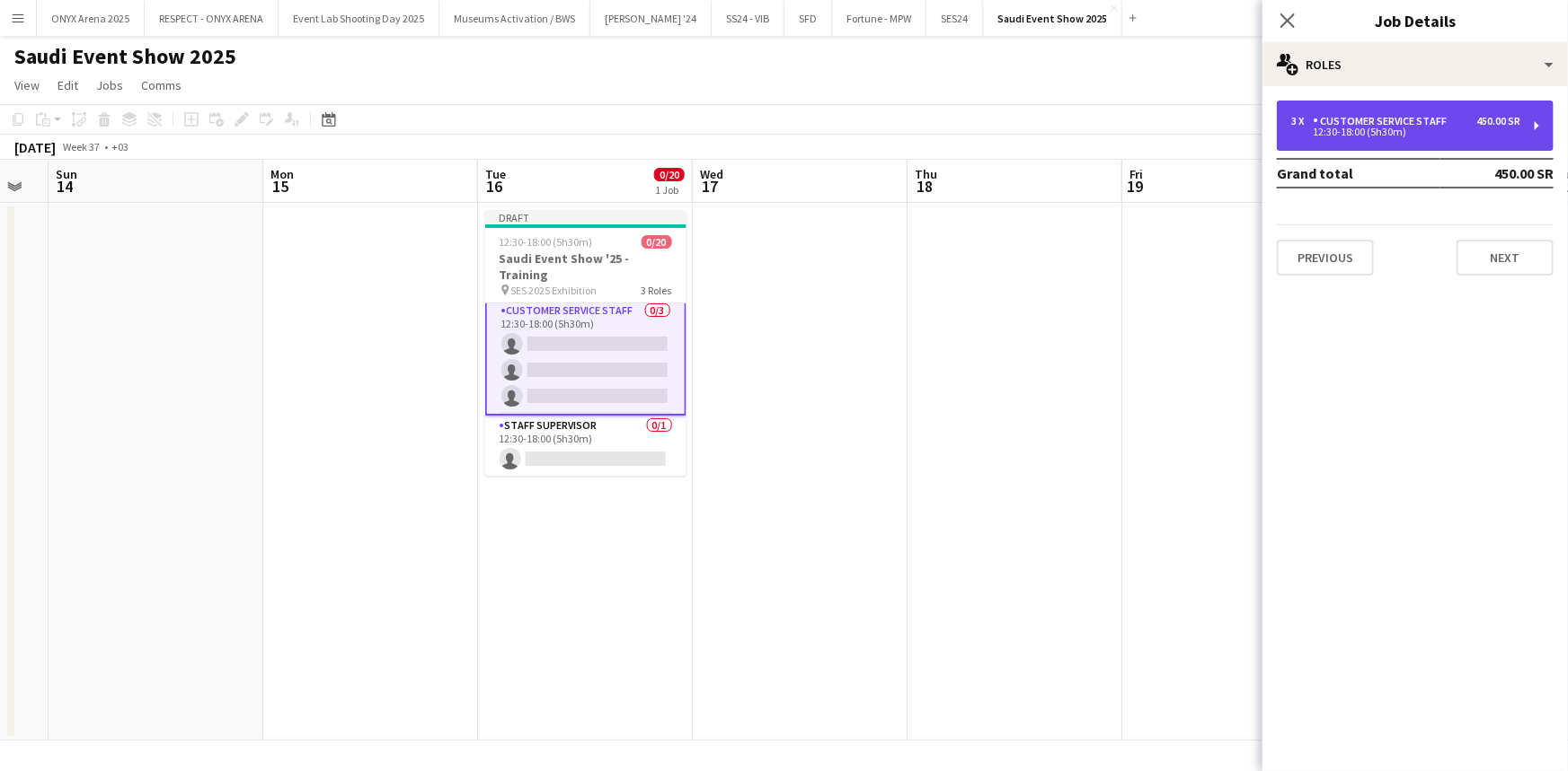
click at [1379, 129] on div "12:30-18:00 (5h30m)" at bounding box center [1405, 131] width 229 height 9
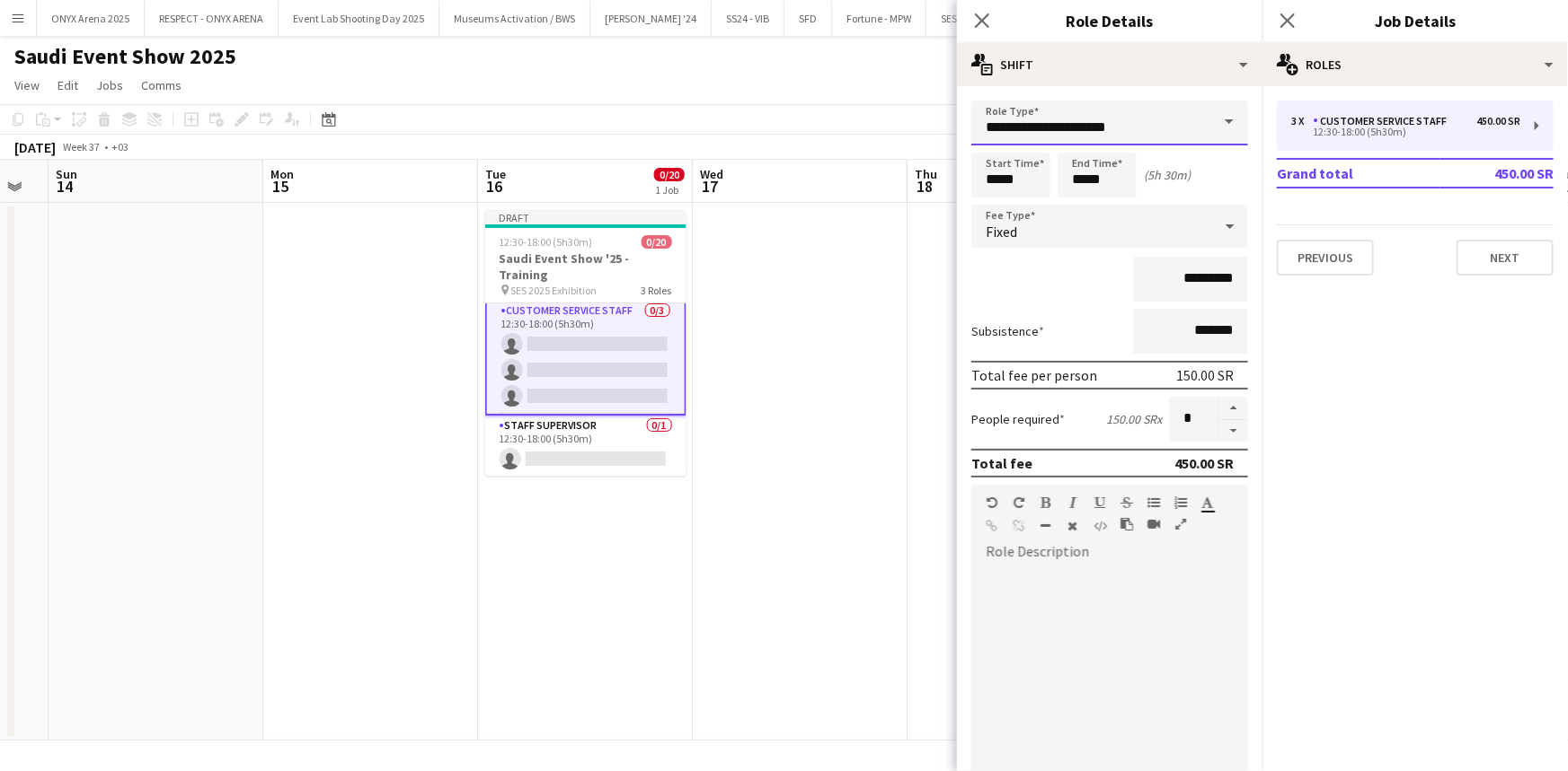
click at [1047, 126] on input "**********" at bounding box center [1109, 123] width 277 height 45
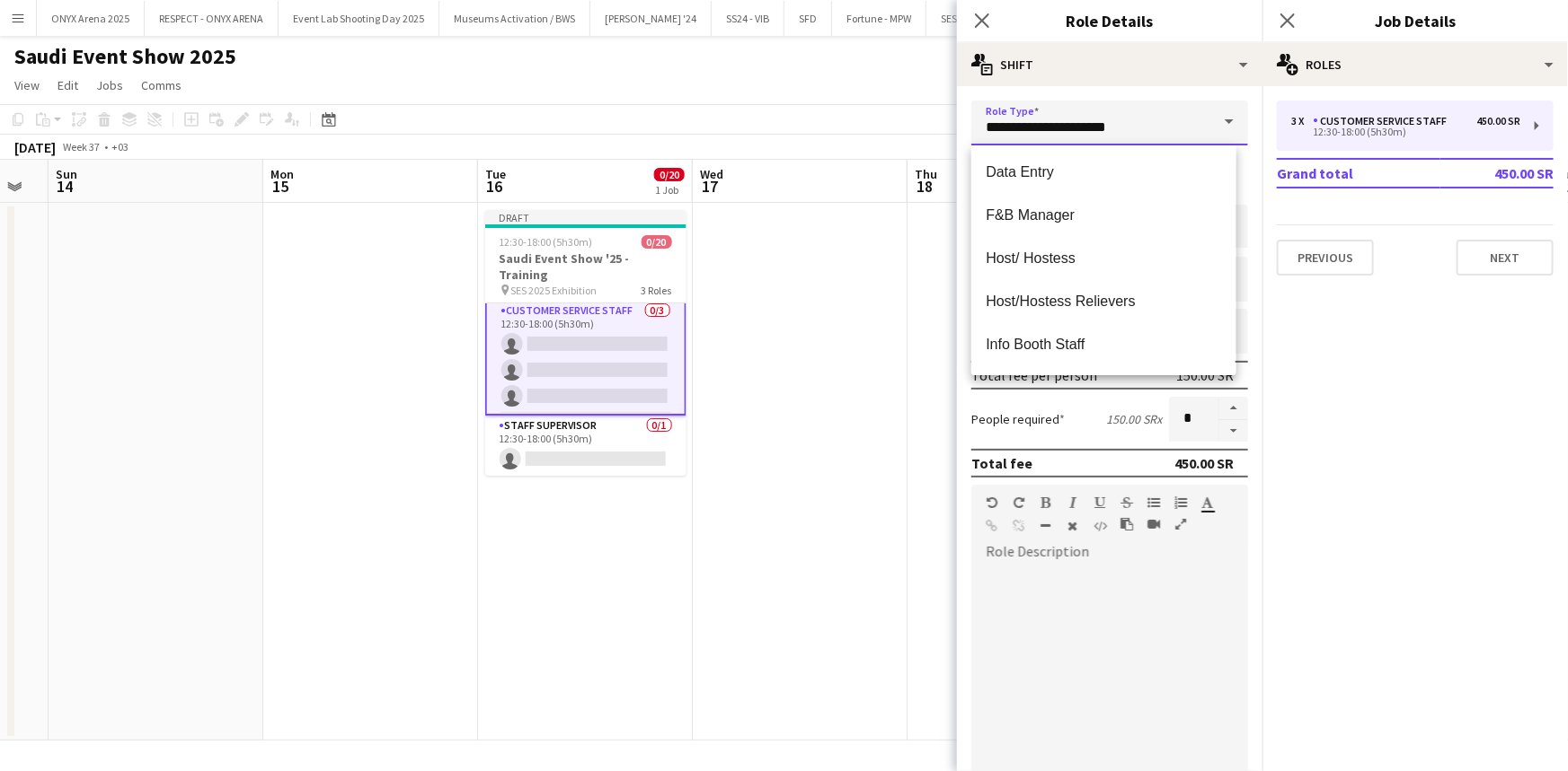
scroll to position [562, 0]
click at [1077, 249] on span "Host/ Hostess" at bounding box center [1103, 257] width 236 height 17
type input "**********"
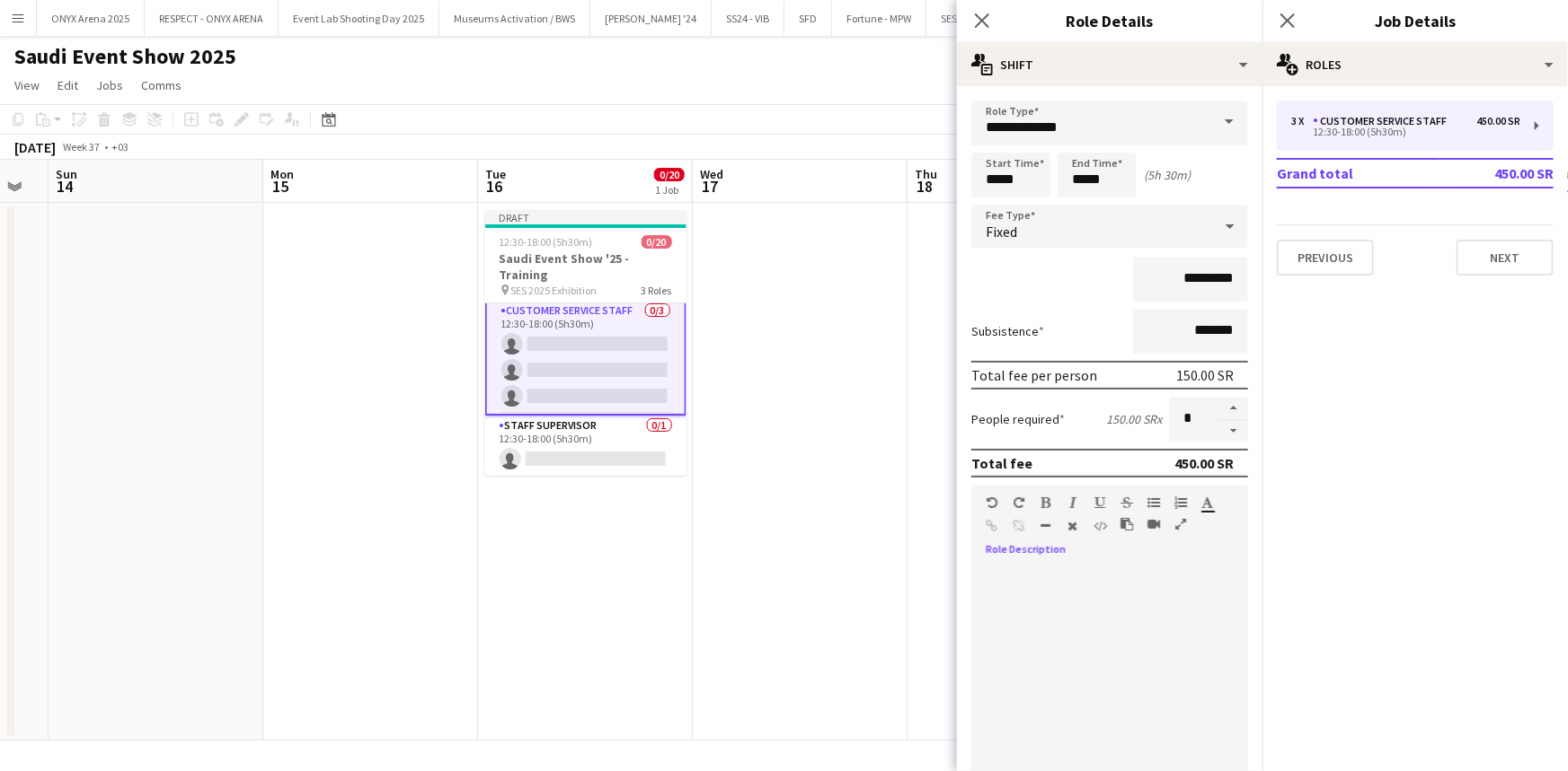
click at [1076, 579] on div at bounding box center [1109, 672] width 277 height 215
click at [1281, 18] on icon "Close pop-in" at bounding box center [1287, 20] width 17 height 17
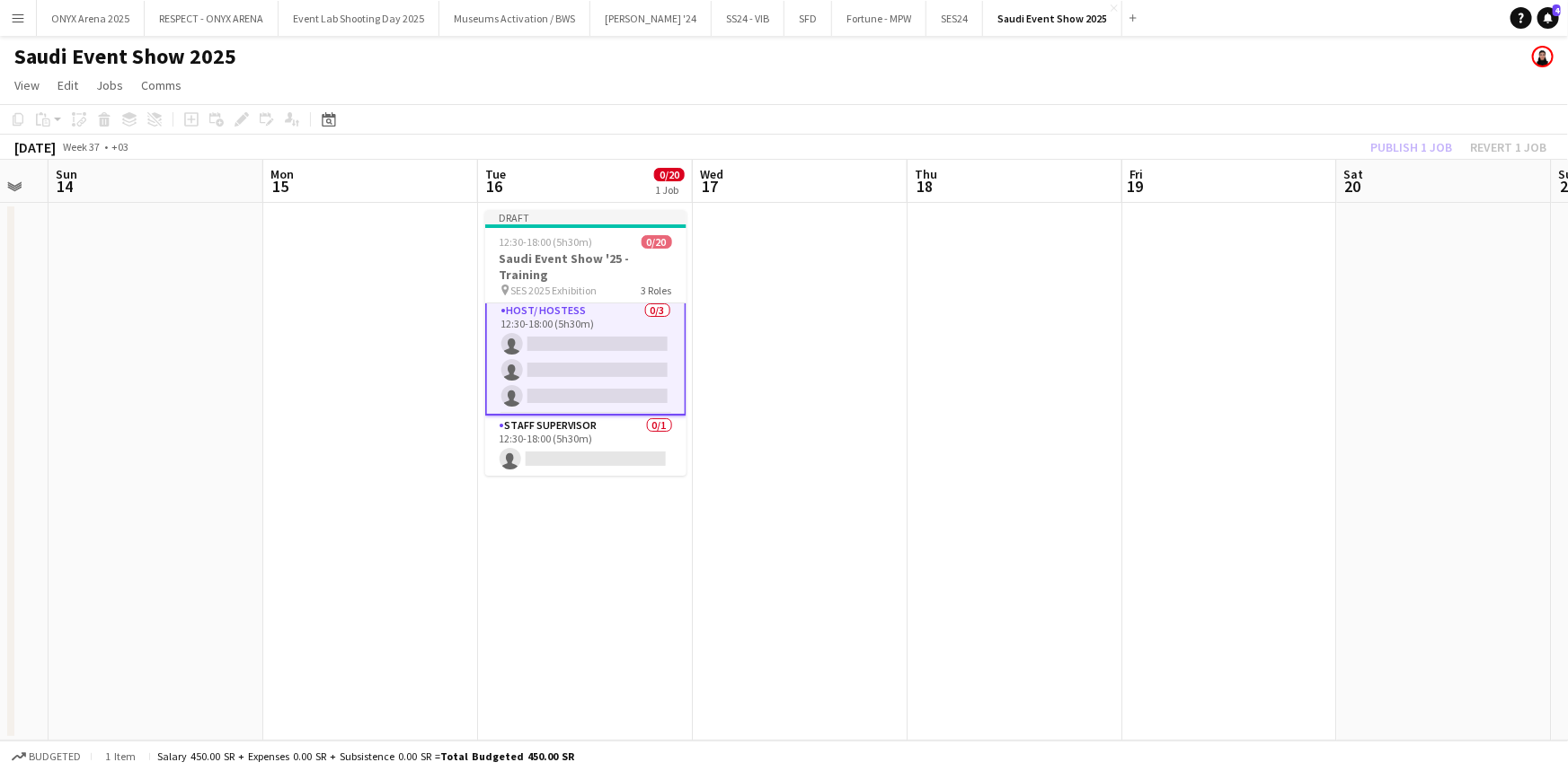
click at [12, 15] on app-icon "Menu" at bounding box center [17, 17] width 15 height 15
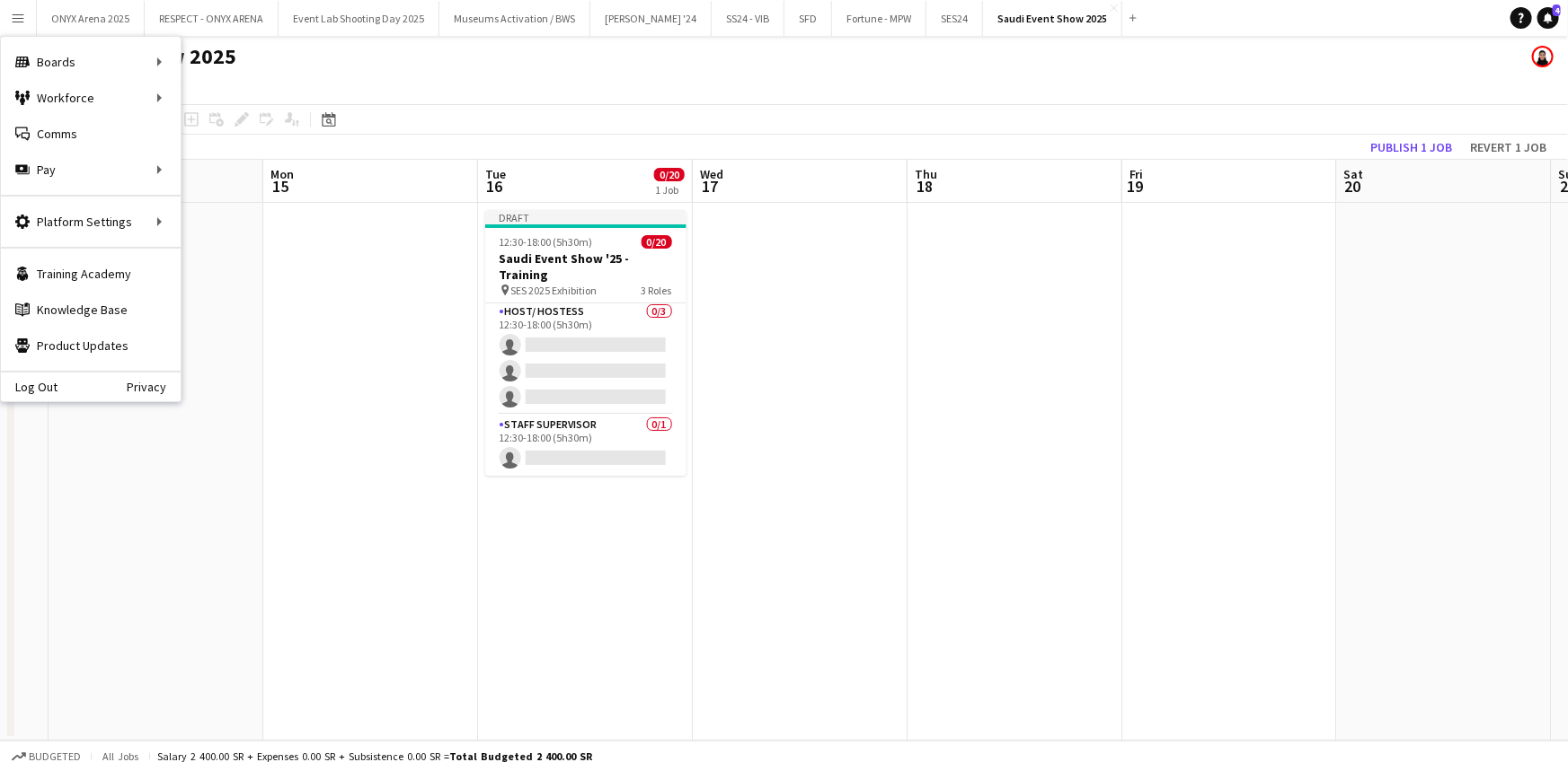
scroll to position [453, 0]
click at [193, 95] on link "My Workforce" at bounding box center [271, 97] width 180 height 36
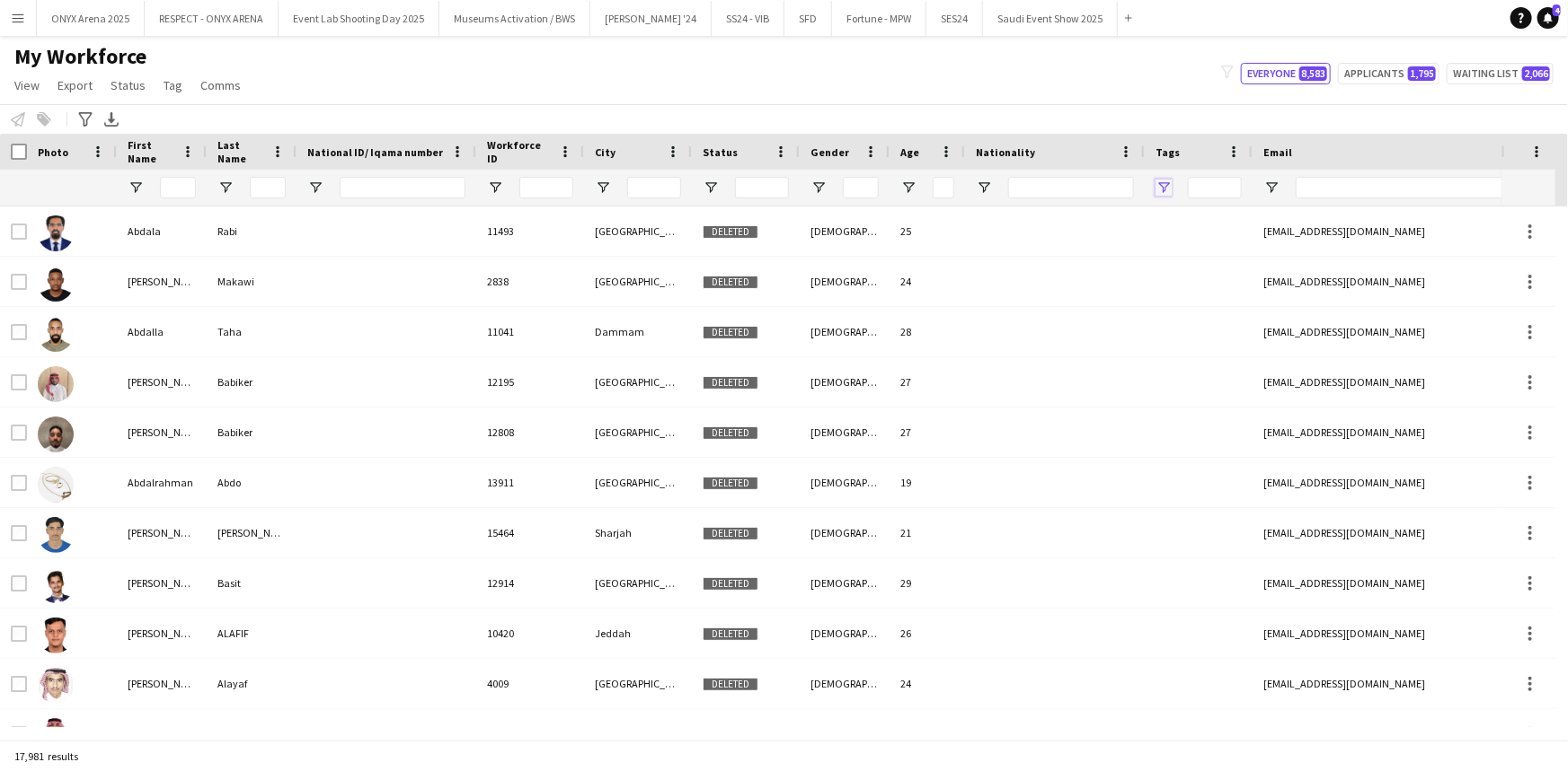
click at [1160, 179] on span "Open Filter Menu" at bounding box center [1163, 187] width 16 height 16
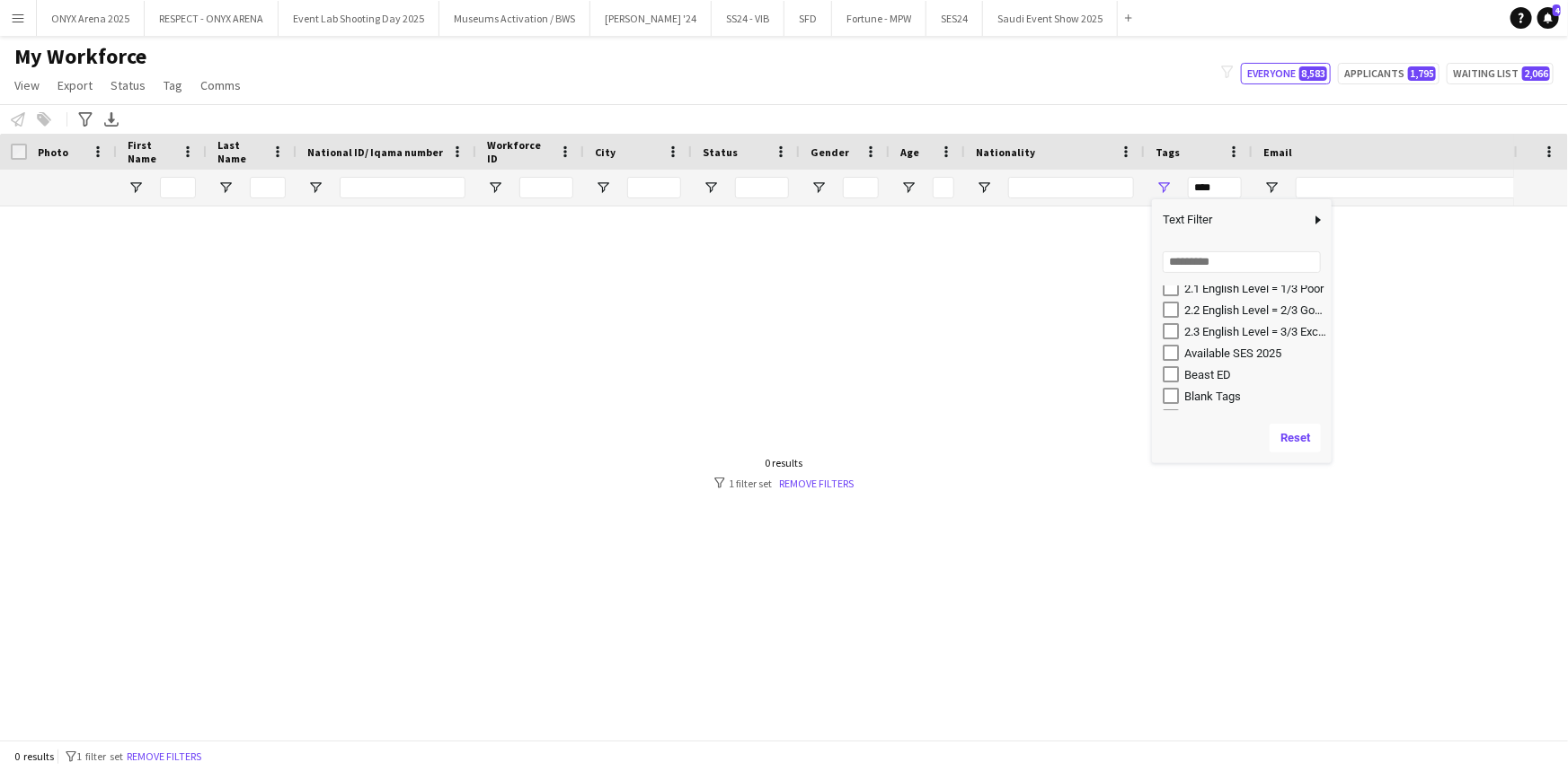
scroll to position [224, 0]
type input "**********"
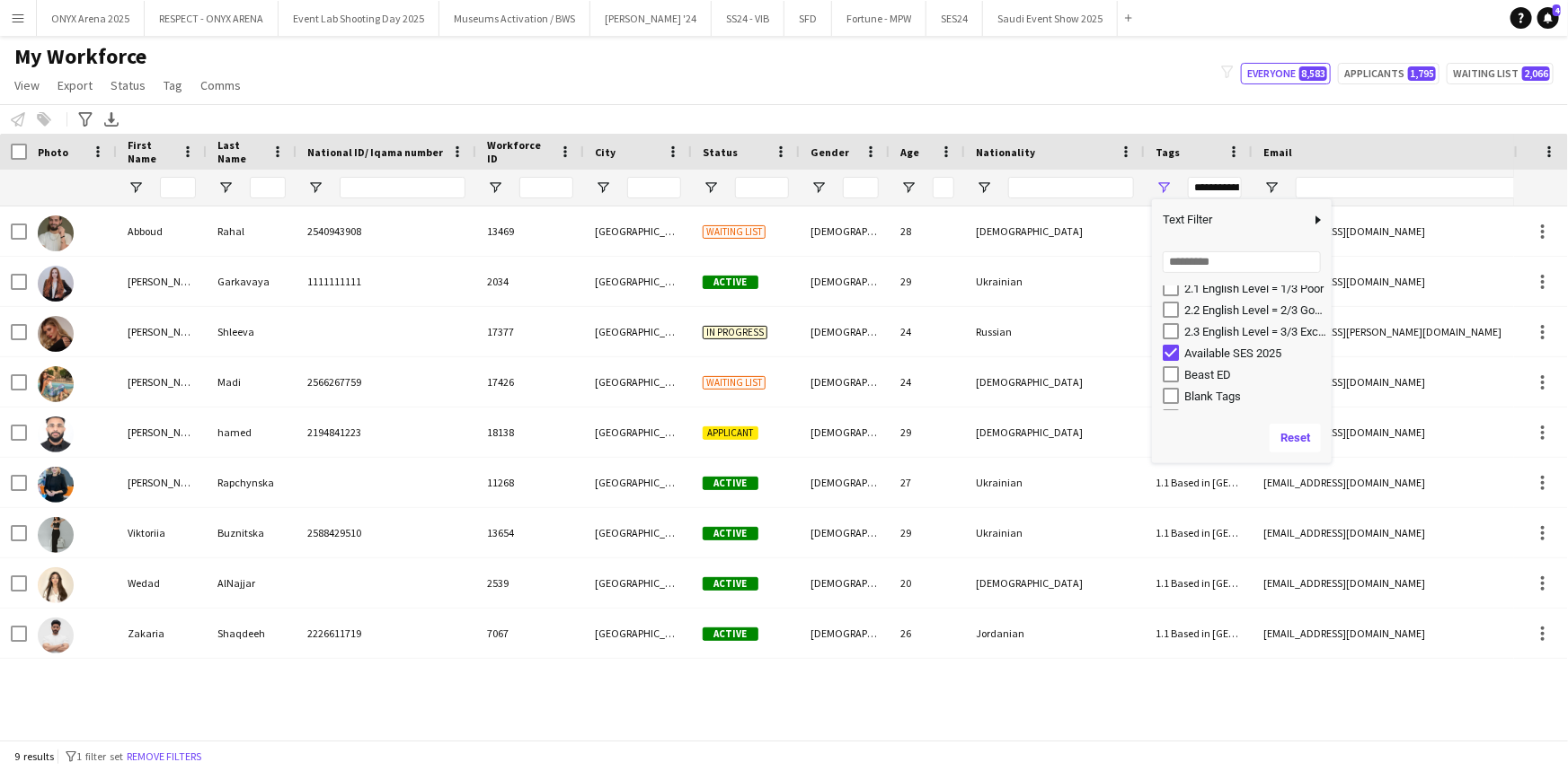
click at [988, 83] on div "My Workforce View Views Default view R4ven New view Update view Delete view Edi…" at bounding box center [784, 73] width 1568 height 61
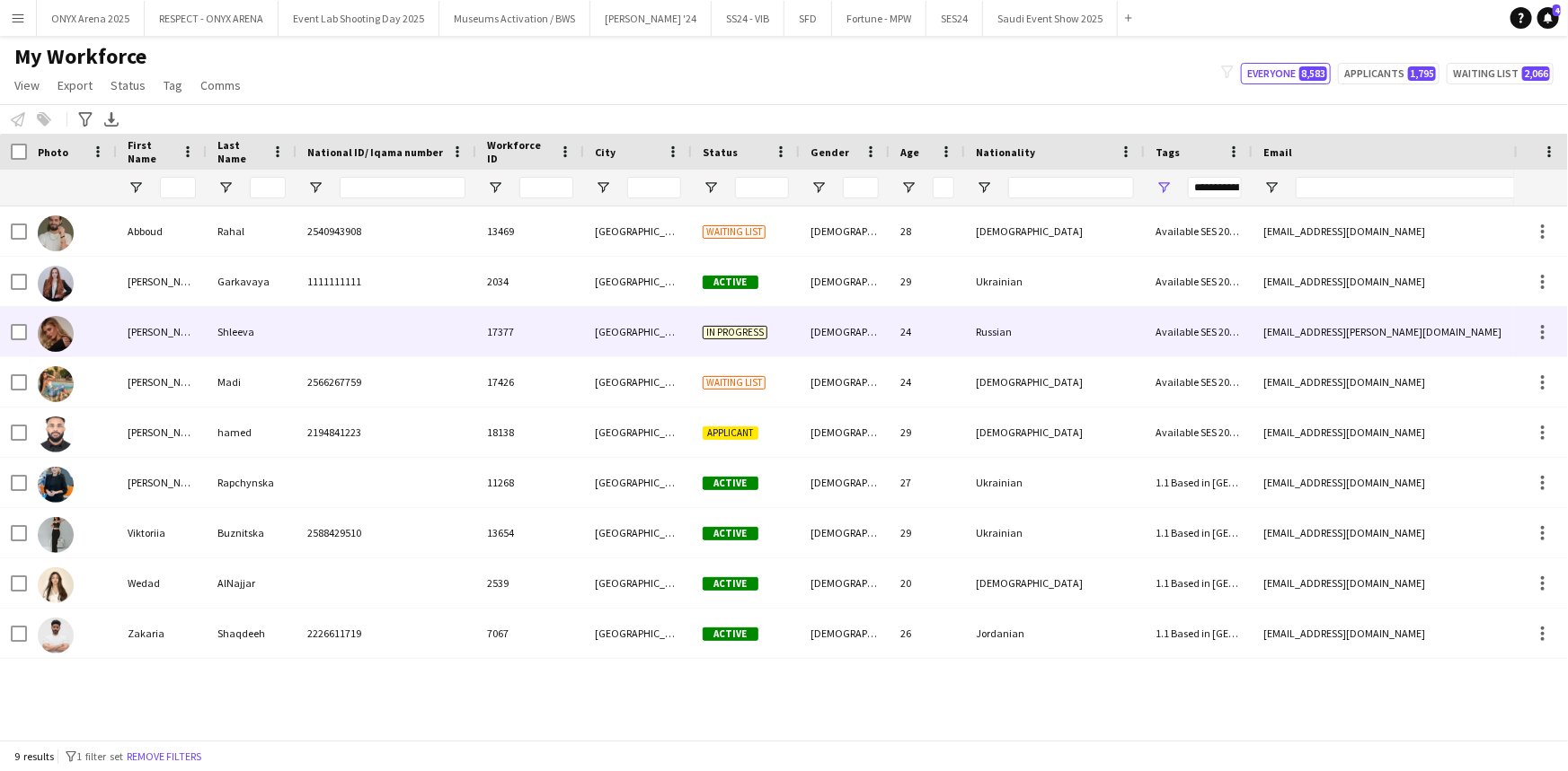
click at [127, 338] on div "[PERSON_NAME]" at bounding box center [161, 332] width 90 height 49
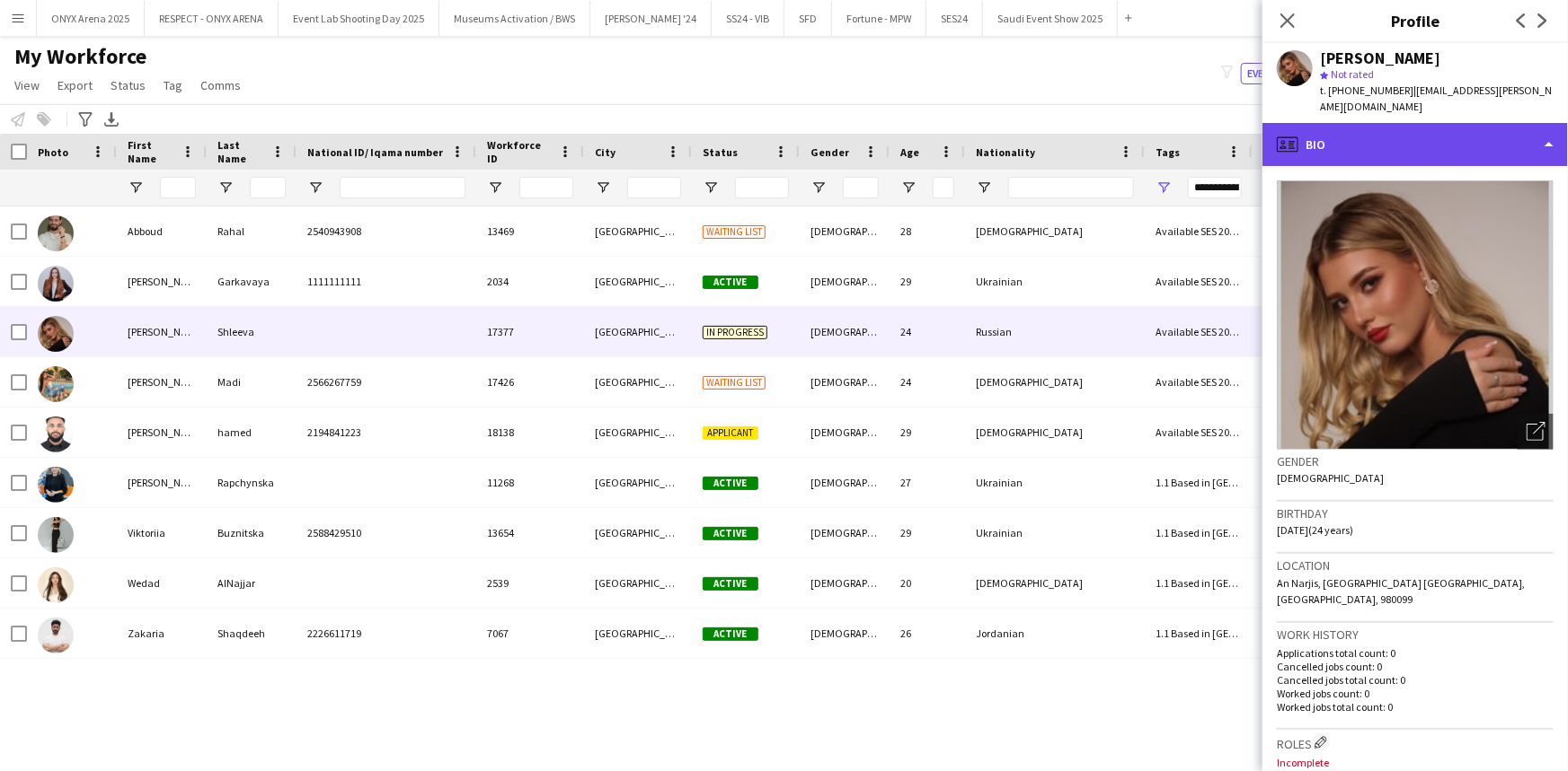
click at [1389, 123] on div "profile Bio" at bounding box center [1415, 145] width 306 height 43
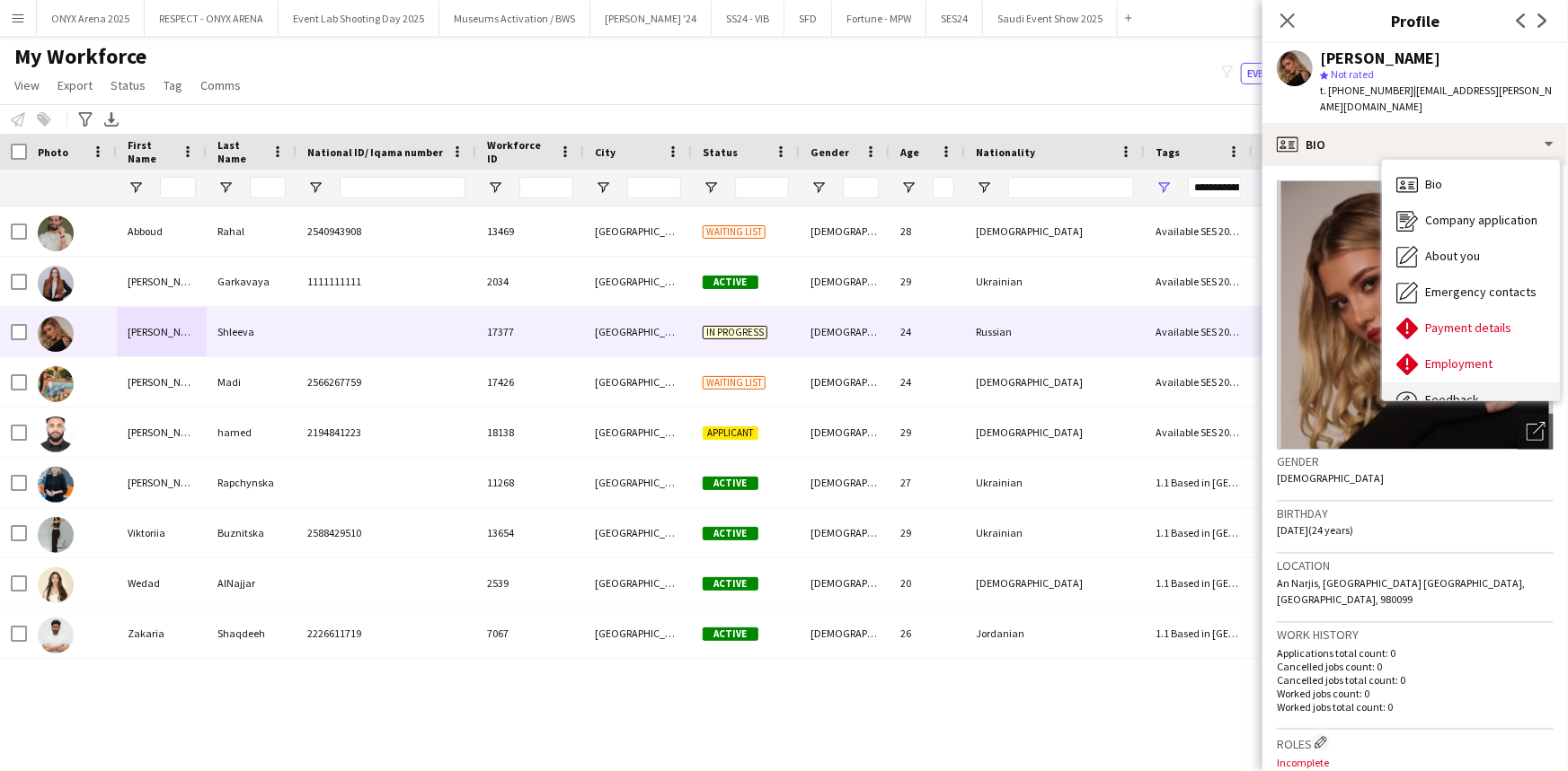
click at [1469, 382] on div "Feedback Feedback" at bounding box center [1470, 400] width 178 height 36
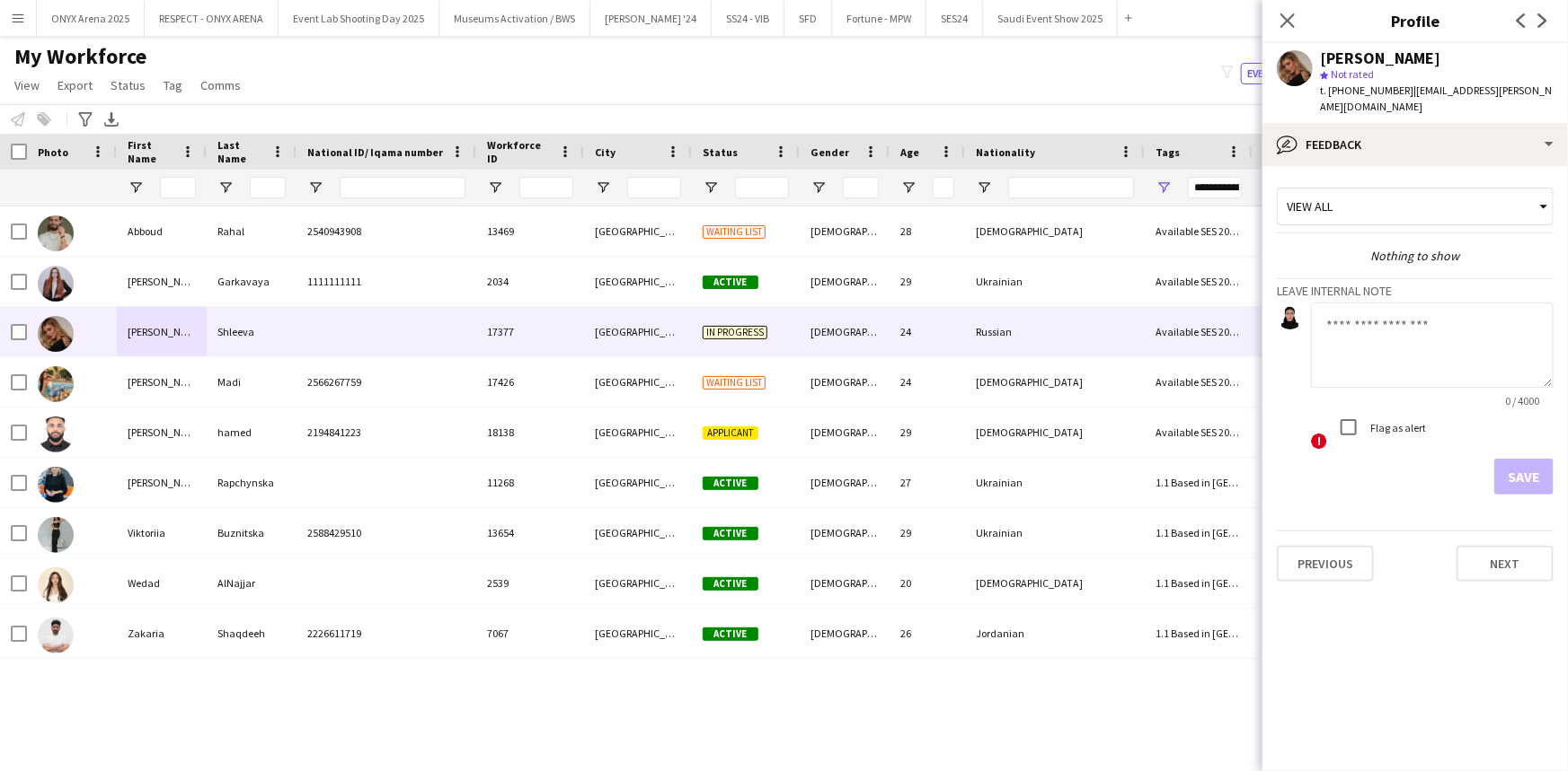
click at [1404, 314] on textarea at bounding box center [1432, 345] width 243 height 85
click at [1475, 339] on textarea "**********" at bounding box center [1432, 345] width 243 height 85
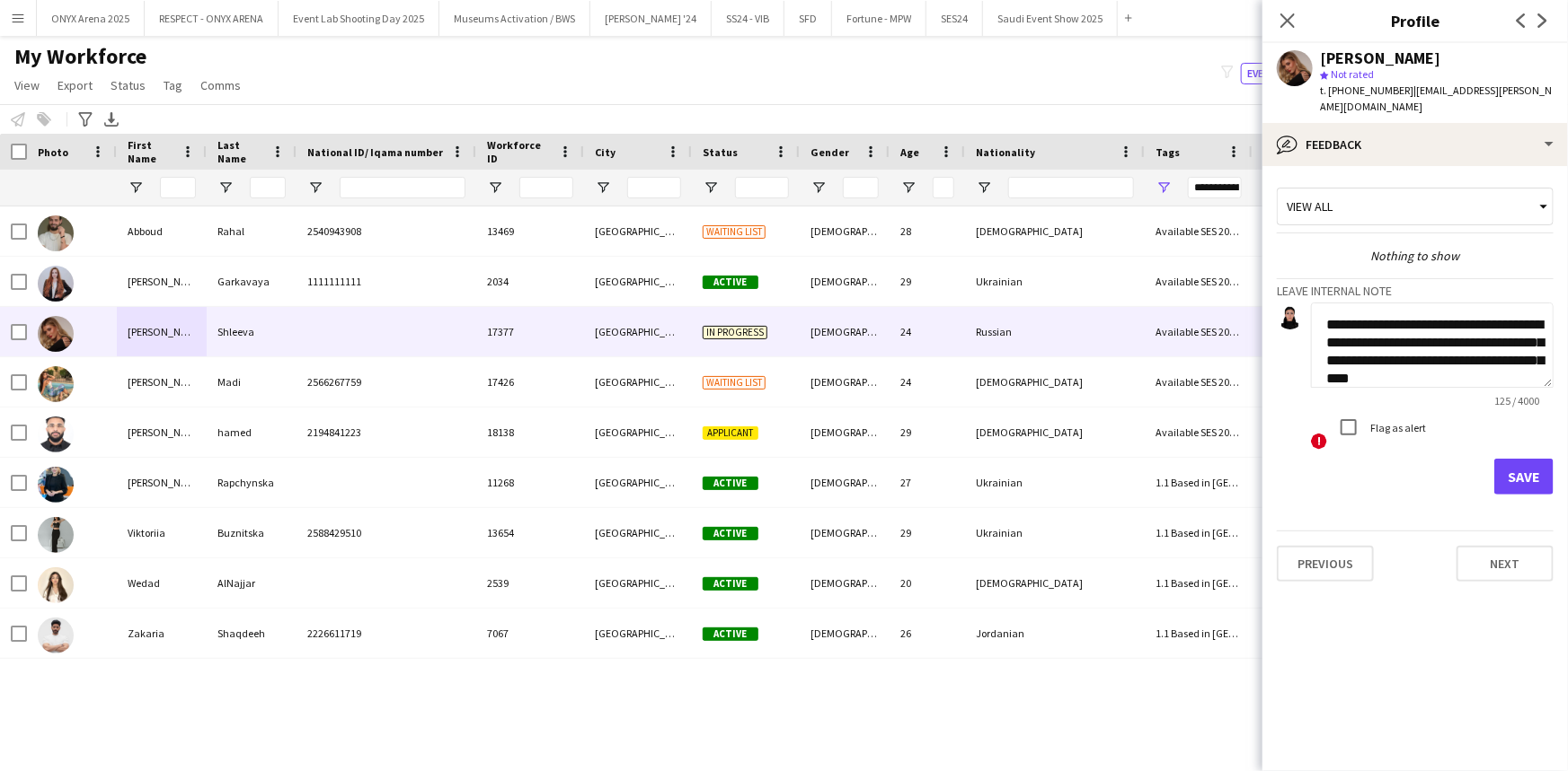
type textarea "**********"
click at [1551, 464] on button "Save" at bounding box center [1523, 476] width 59 height 36
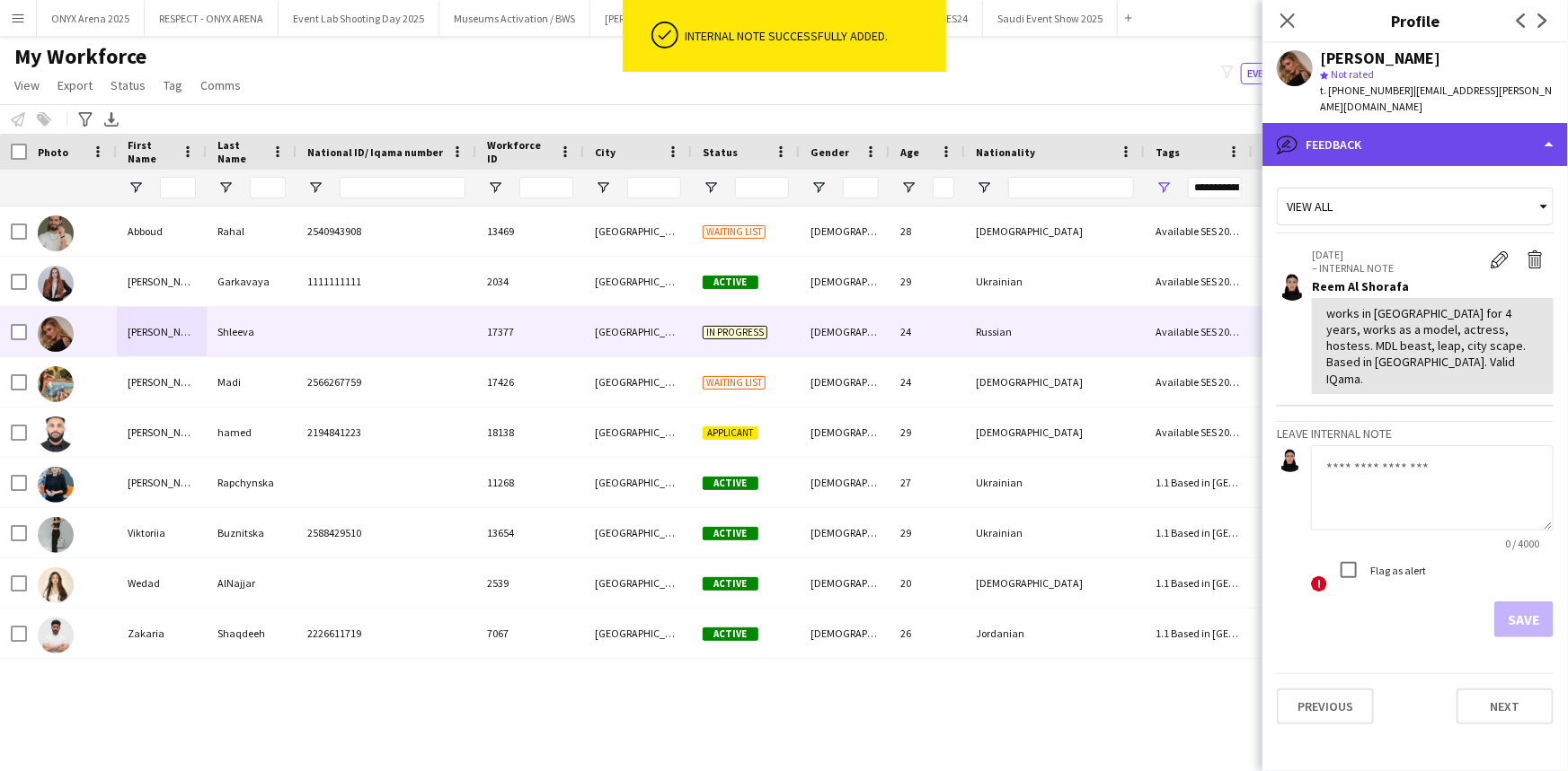
click at [1370, 123] on div "bubble-pencil Feedback" at bounding box center [1415, 145] width 306 height 43
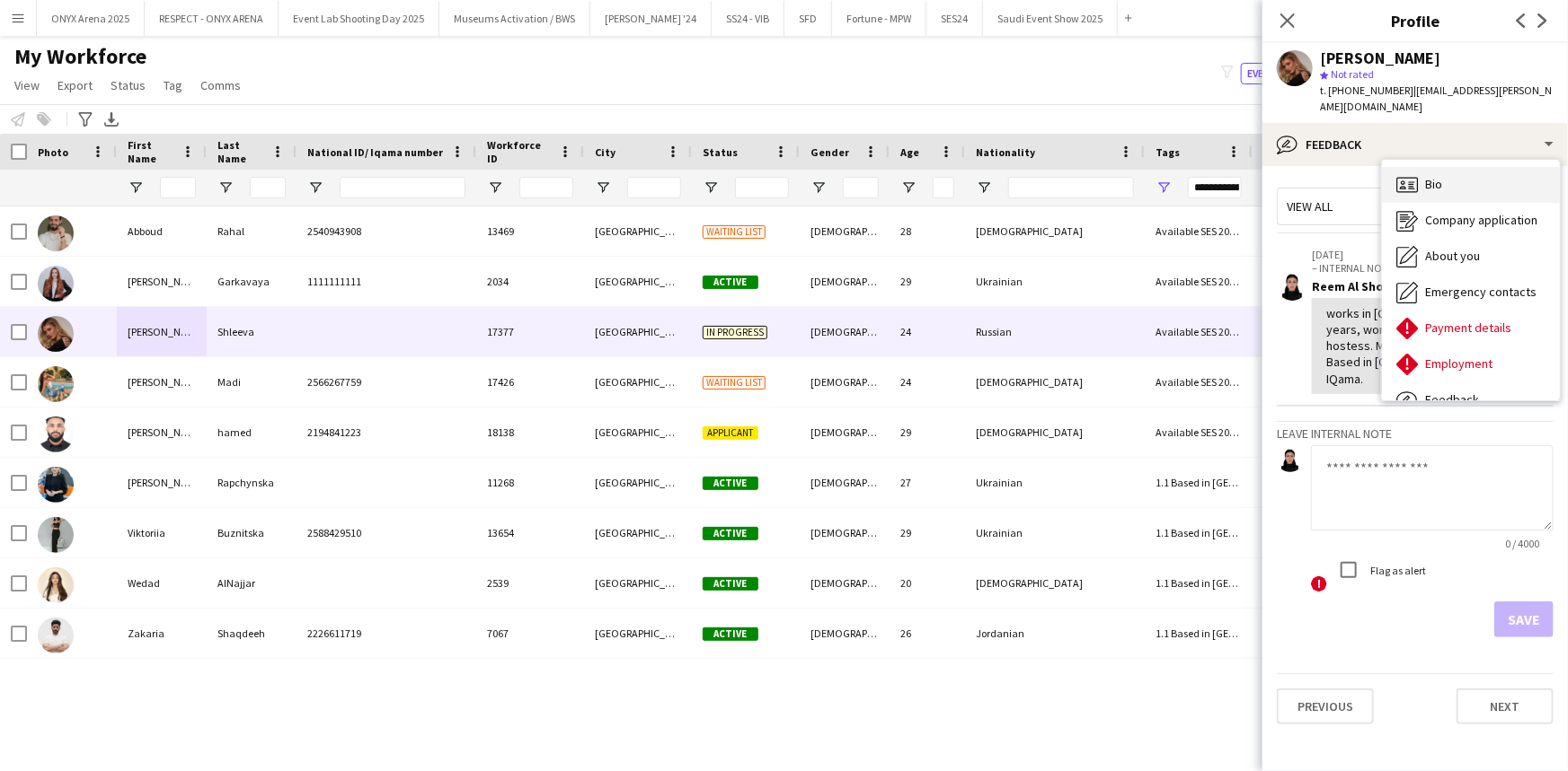
click at [1420, 174] on div "Bio Bio" at bounding box center [1470, 184] width 178 height 36
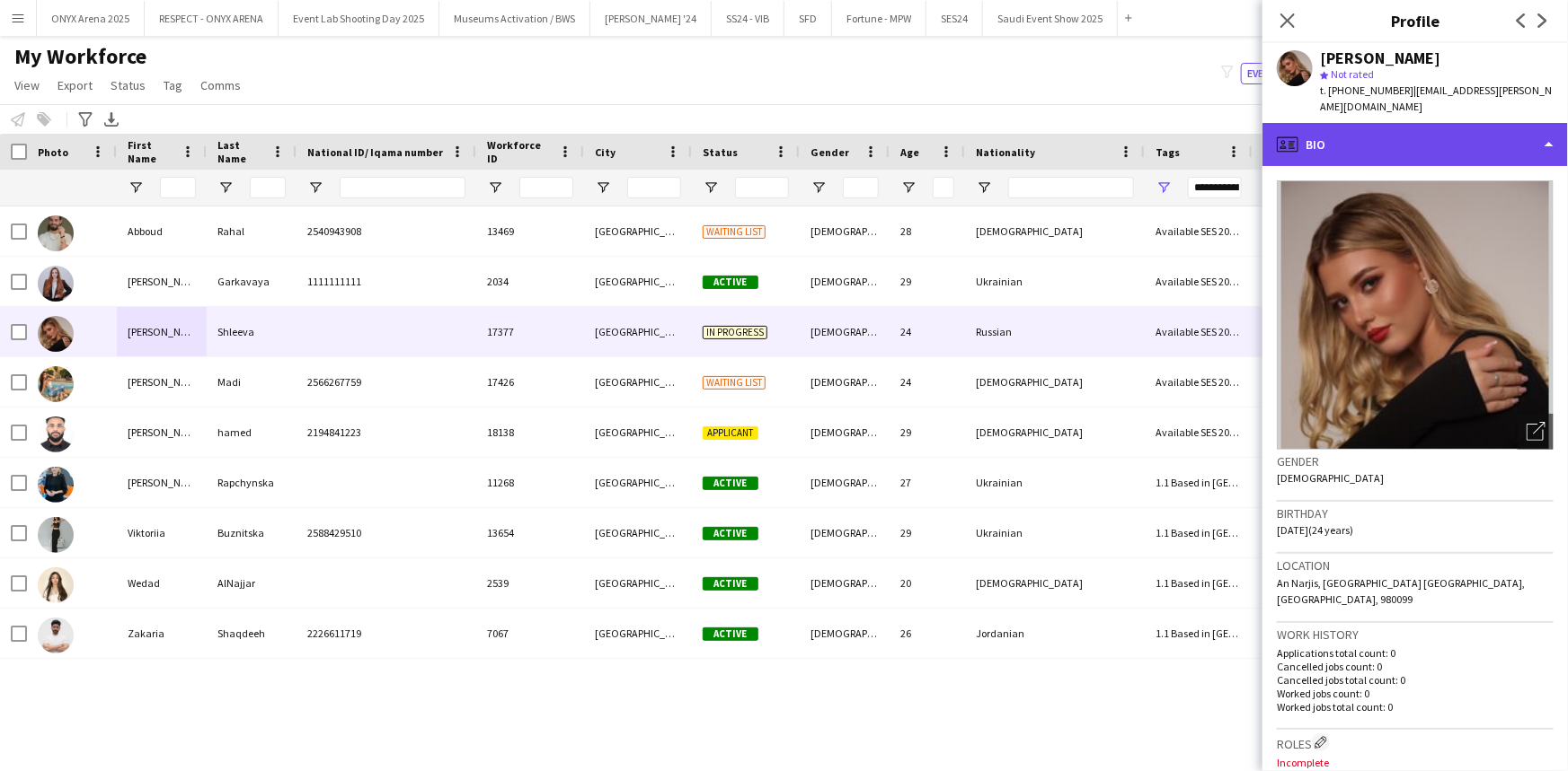
click at [1376, 137] on div "profile Bio" at bounding box center [1415, 145] width 306 height 43
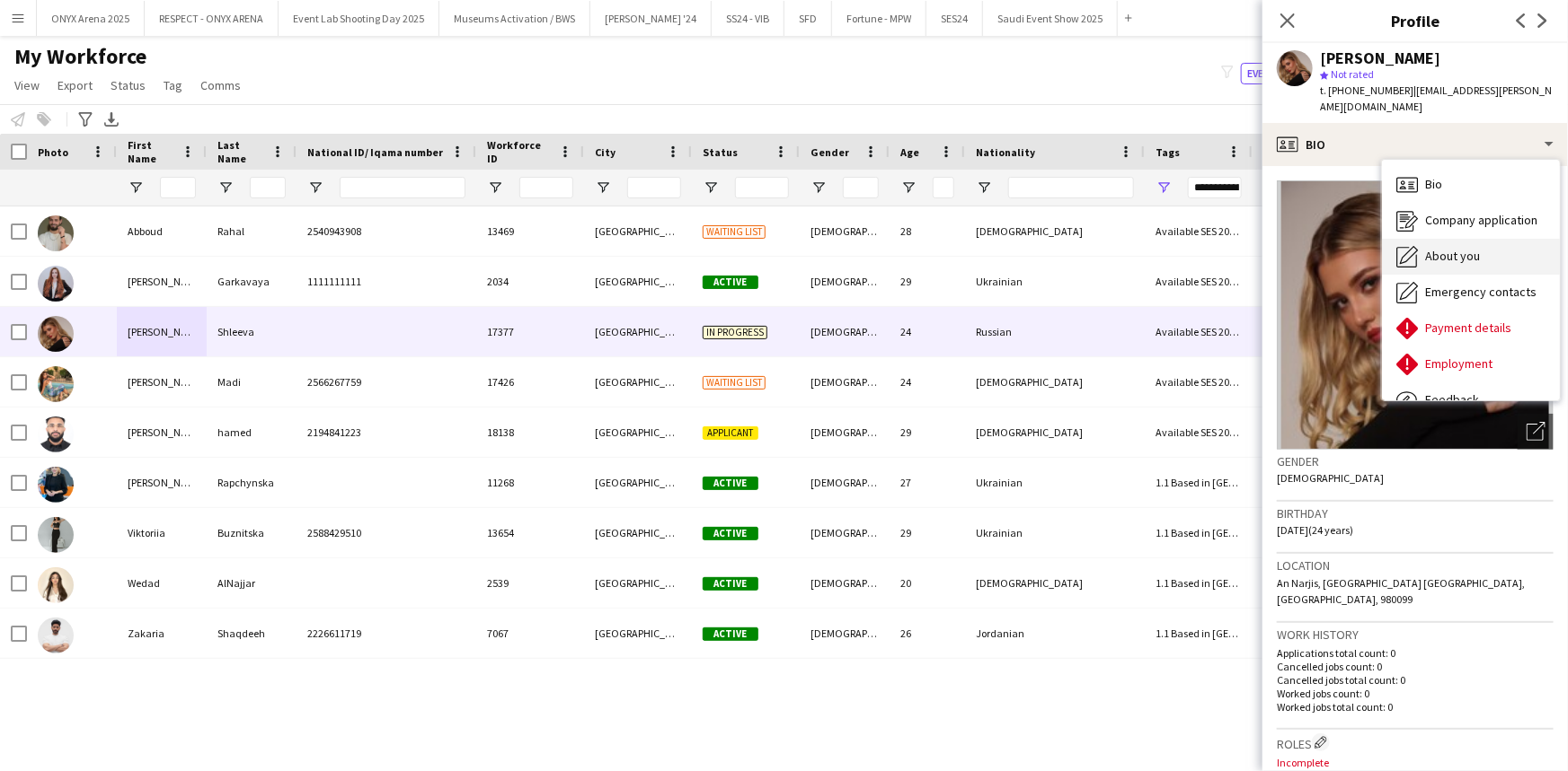
click at [1413, 246] on icon "About you" at bounding box center [1407, 257] width 21 height 21
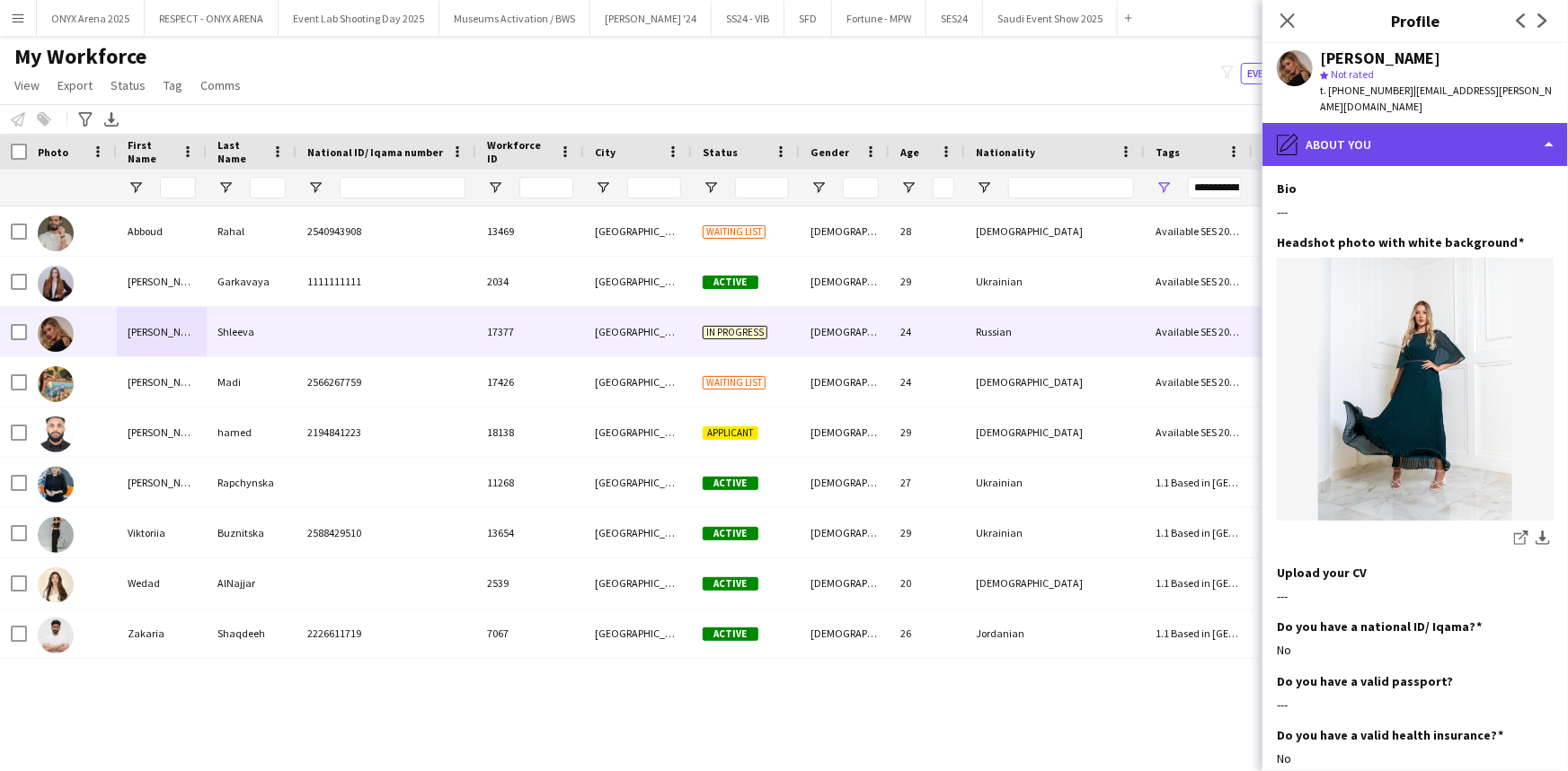
click at [1424, 139] on div "pencil4 About you" at bounding box center [1415, 145] width 306 height 43
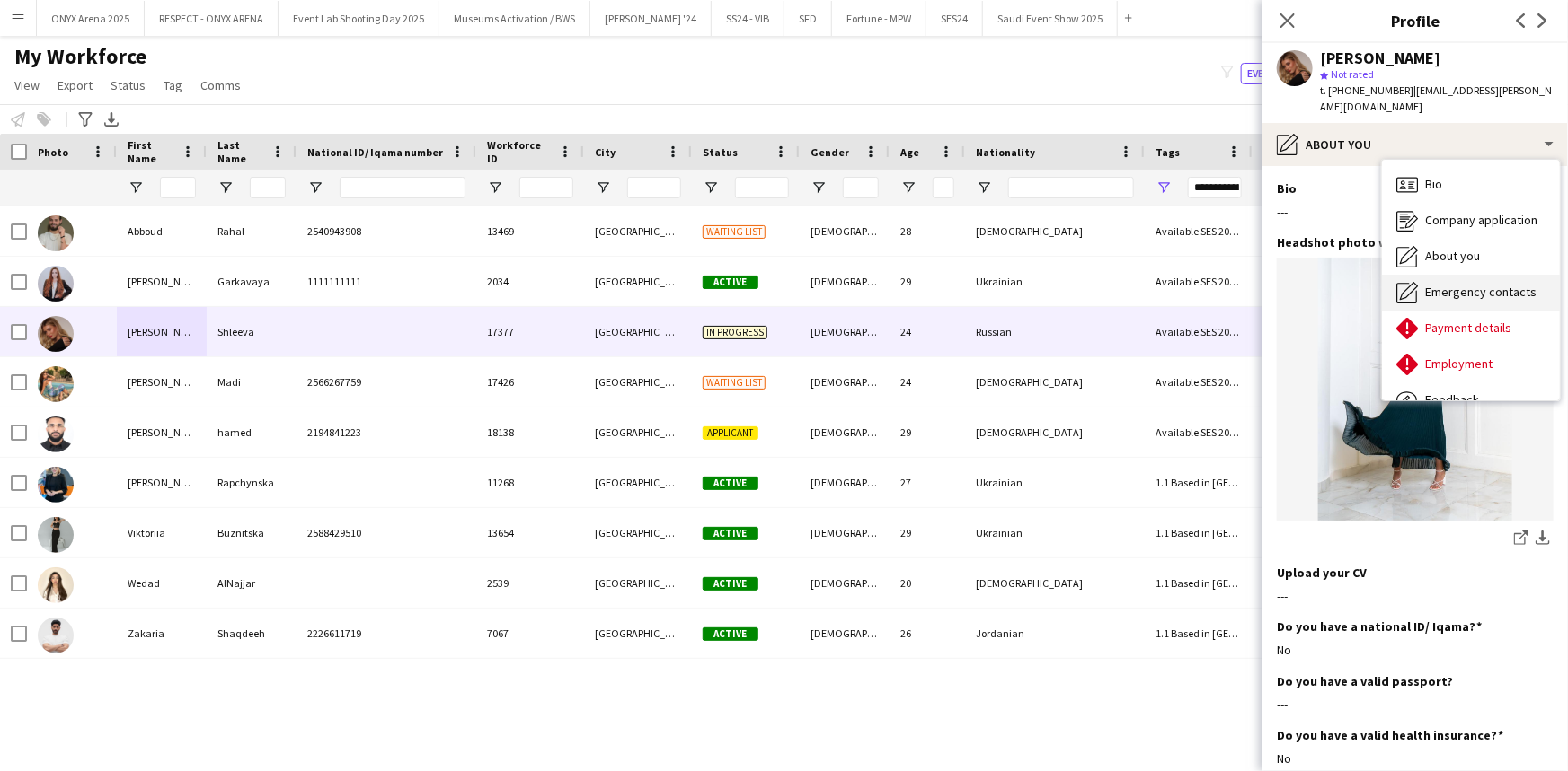
click at [1449, 284] on span "Emergency contacts" at bounding box center [1480, 292] width 112 height 16
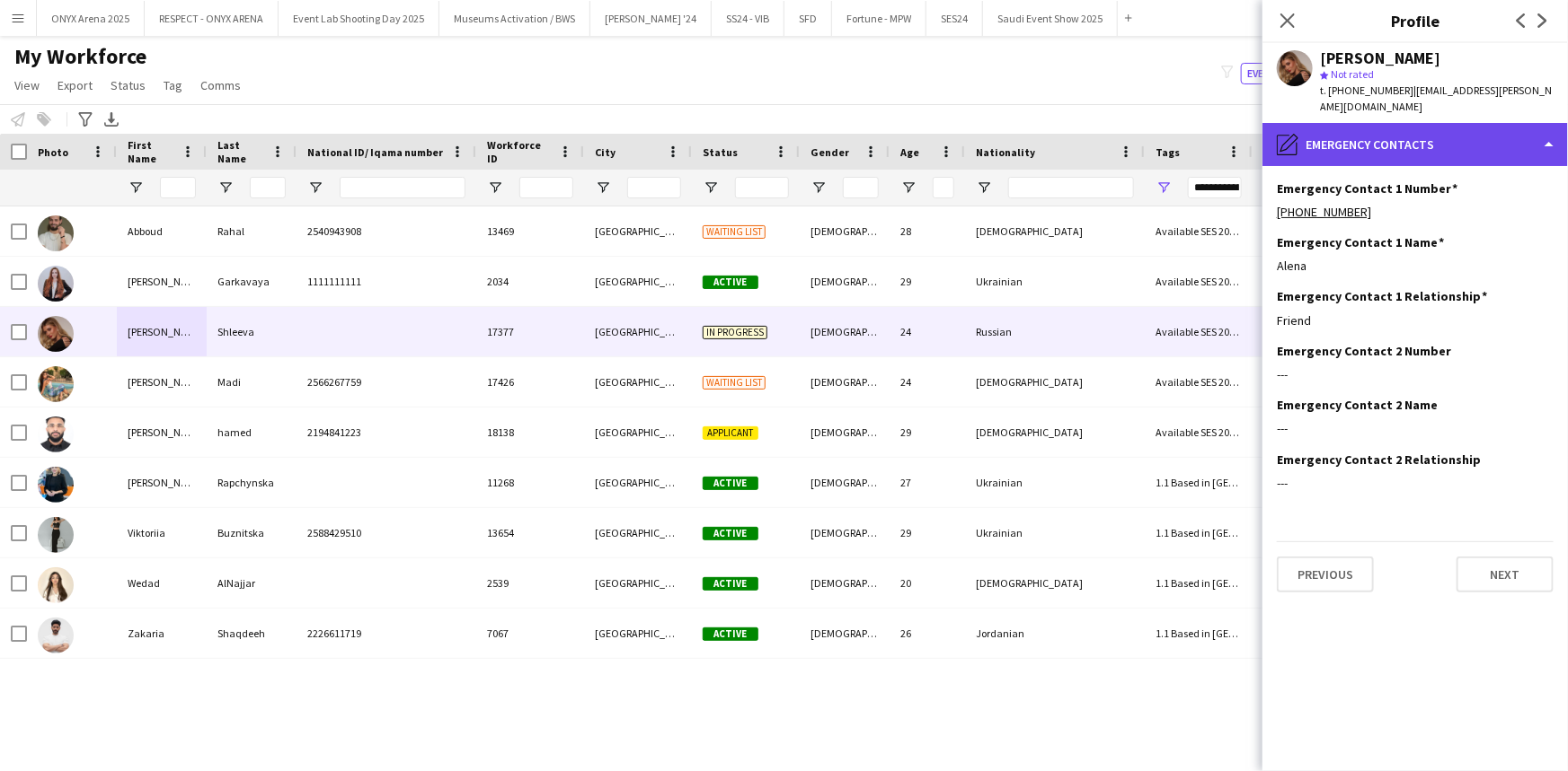
click at [1420, 135] on div "pencil4 Emergency contacts" at bounding box center [1415, 145] width 306 height 43
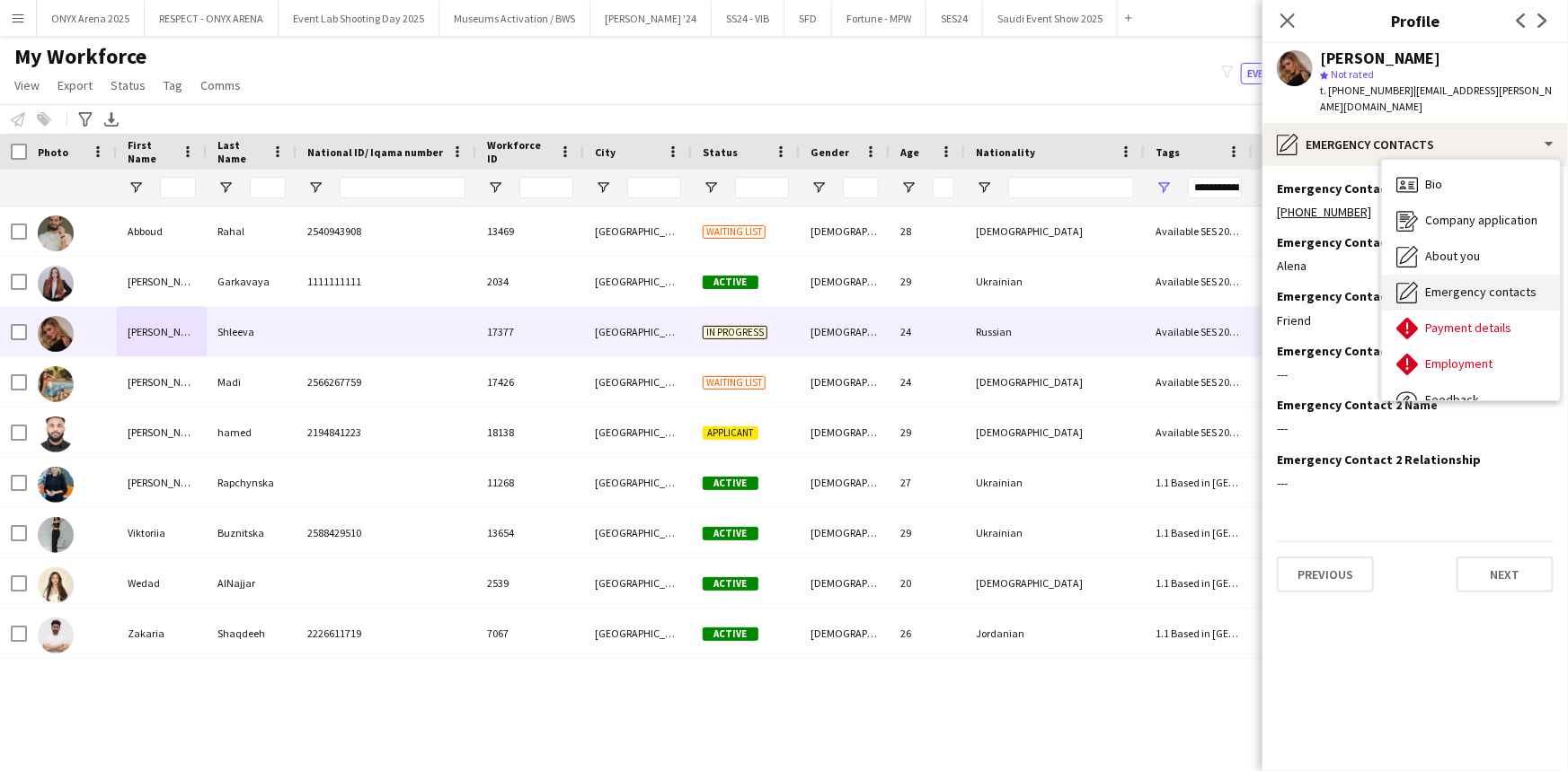
click at [1429, 284] on span "Emergency contacts" at bounding box center [1480, 292] width 112 height 16
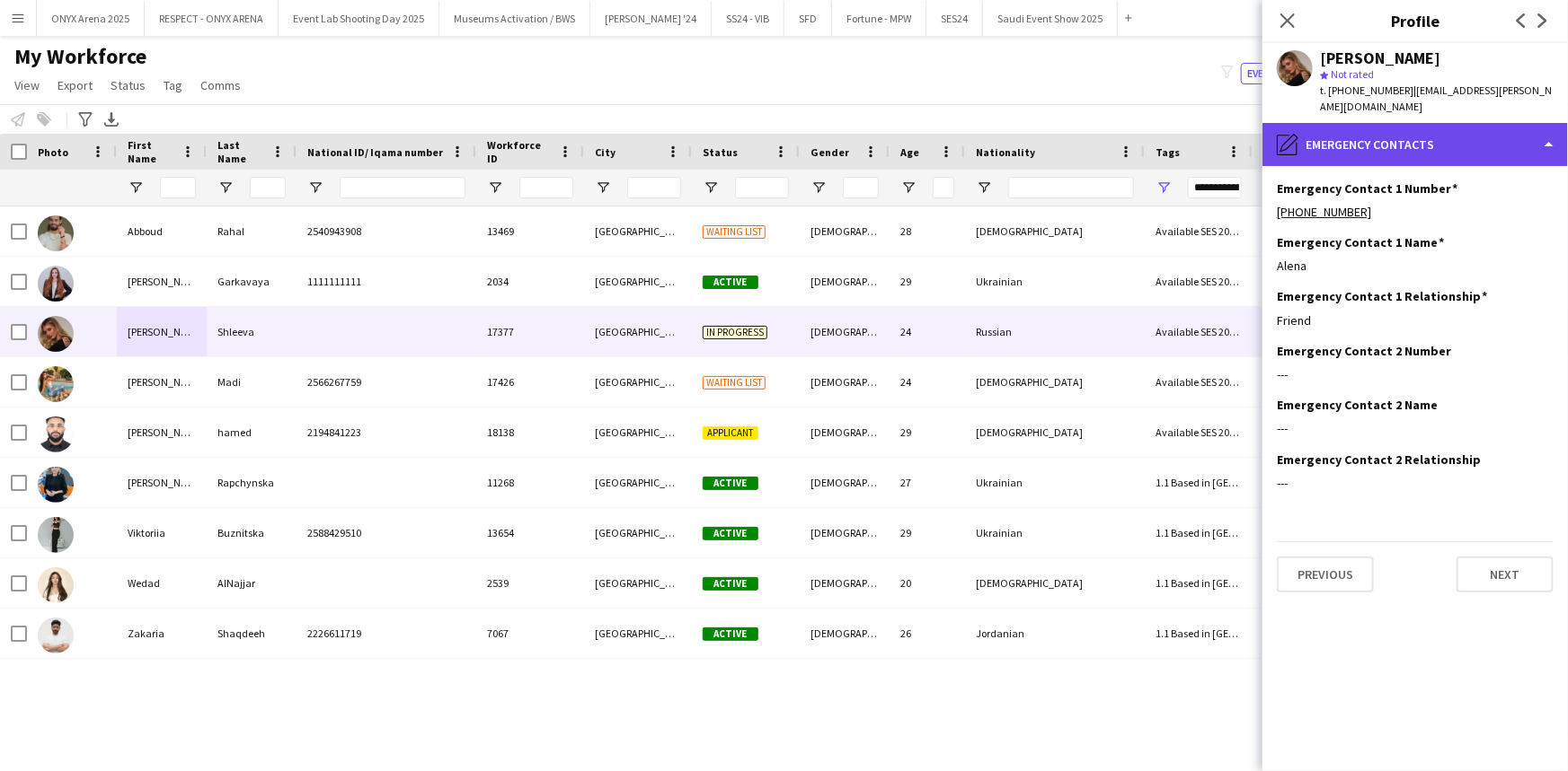
click at [1385, 135] on div "pencil4 Emergency contacts" at bounding box center [1415, 145] width 306 height 43
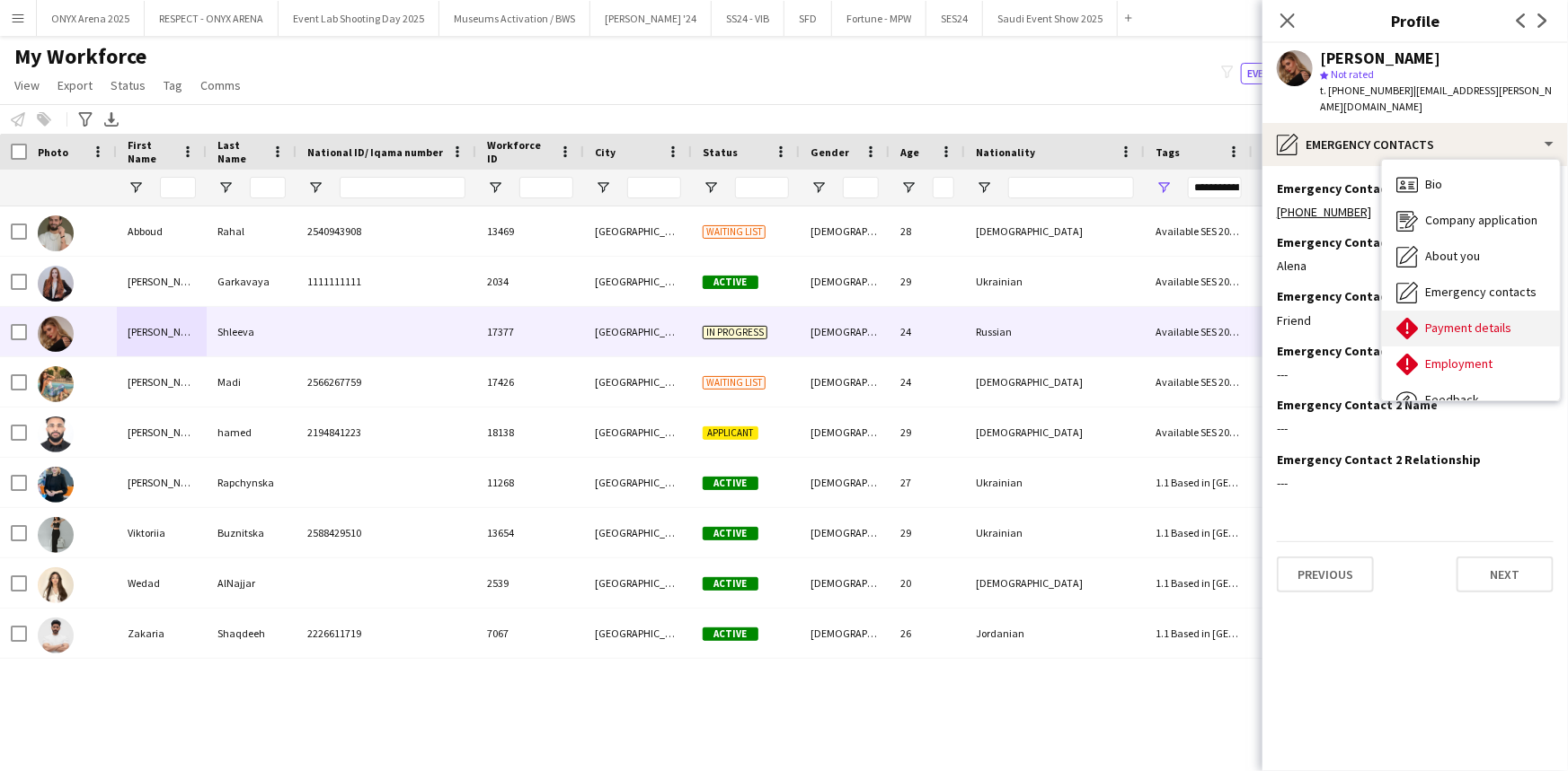
click at [1428, 320] on span "Payment details" at bounding box center [1467, 328] width 86 height 16
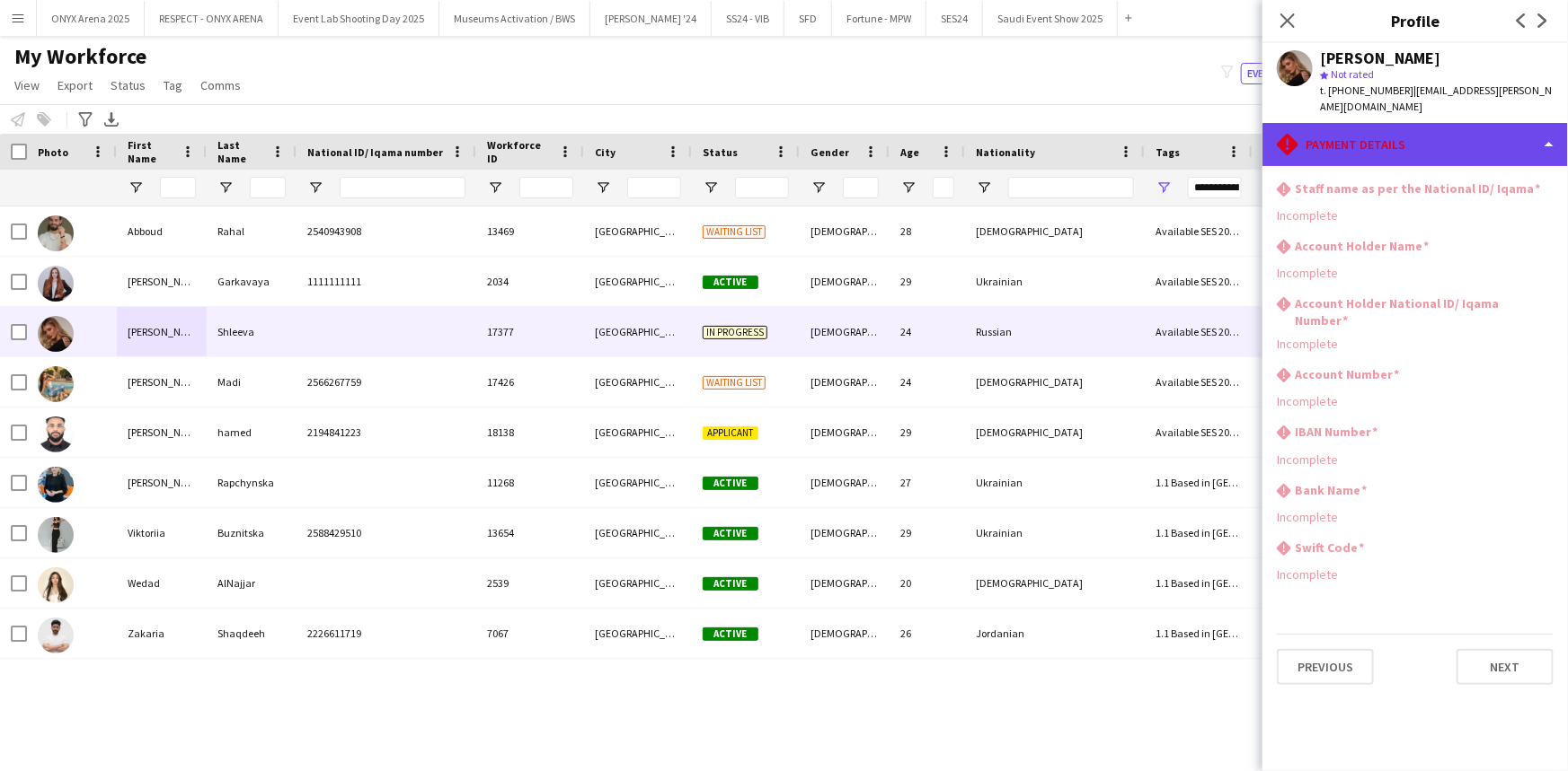
click at [1439, 136] on div "rhombus-alert Payment details" at bounding box center [1415, 145] width 306 height 43
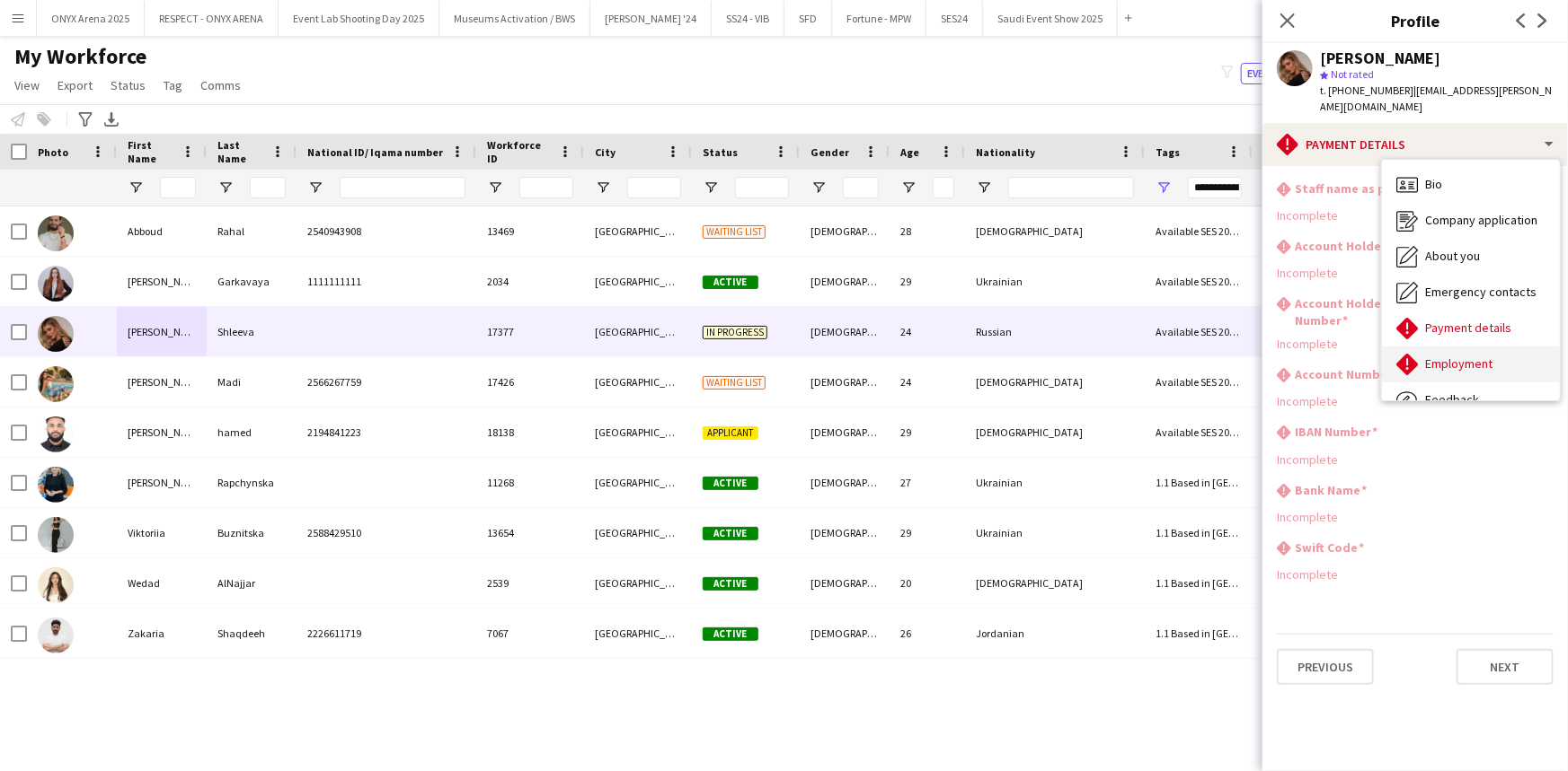
click at [1467, 346] on div "Employment Employment" at bounding box center [1470, 364] width 178 height 36
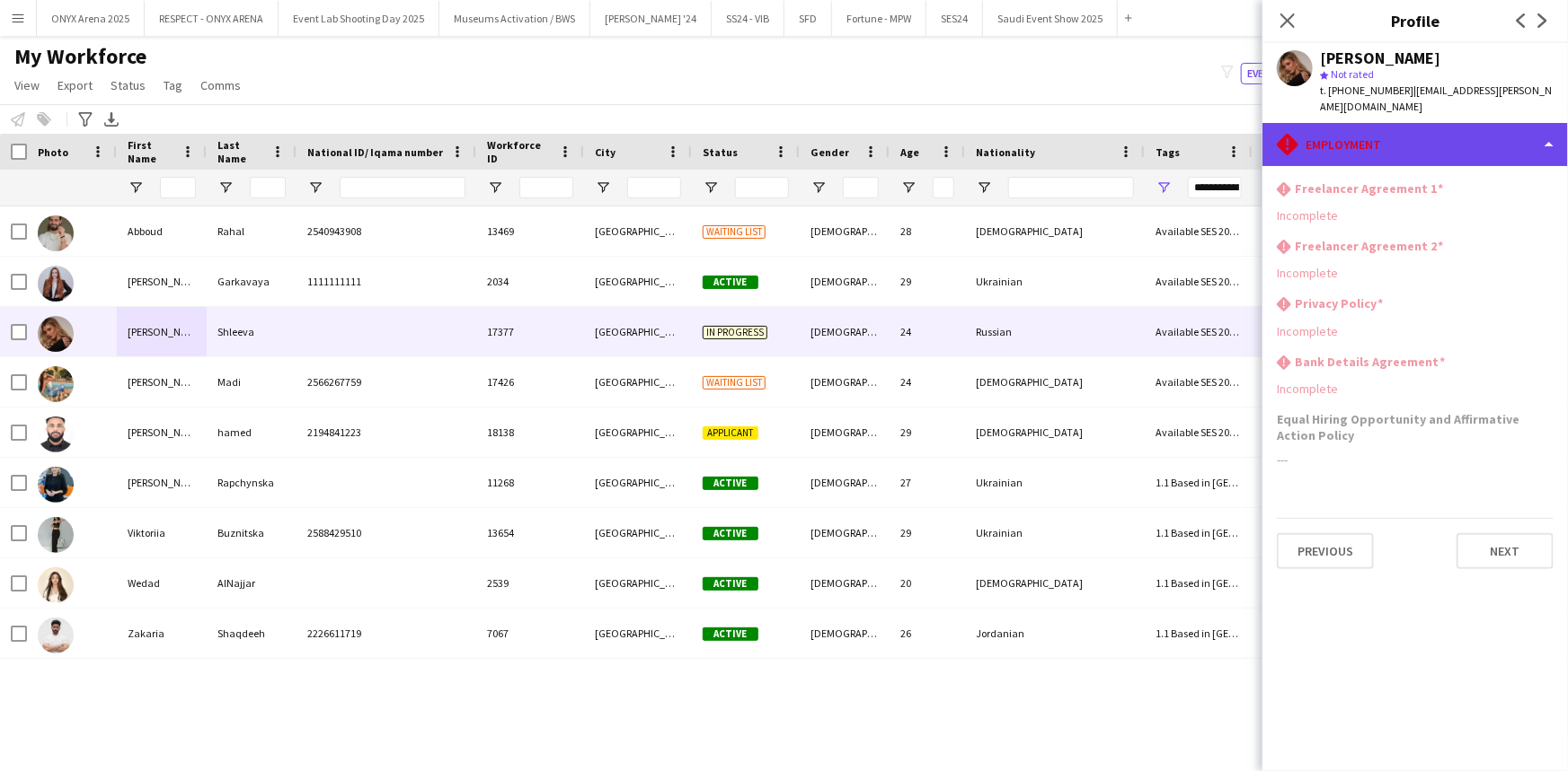
click at [1428, 127] on div "rhombus-alert Employment" at bounding box center [1415, 145] width 306 height 43
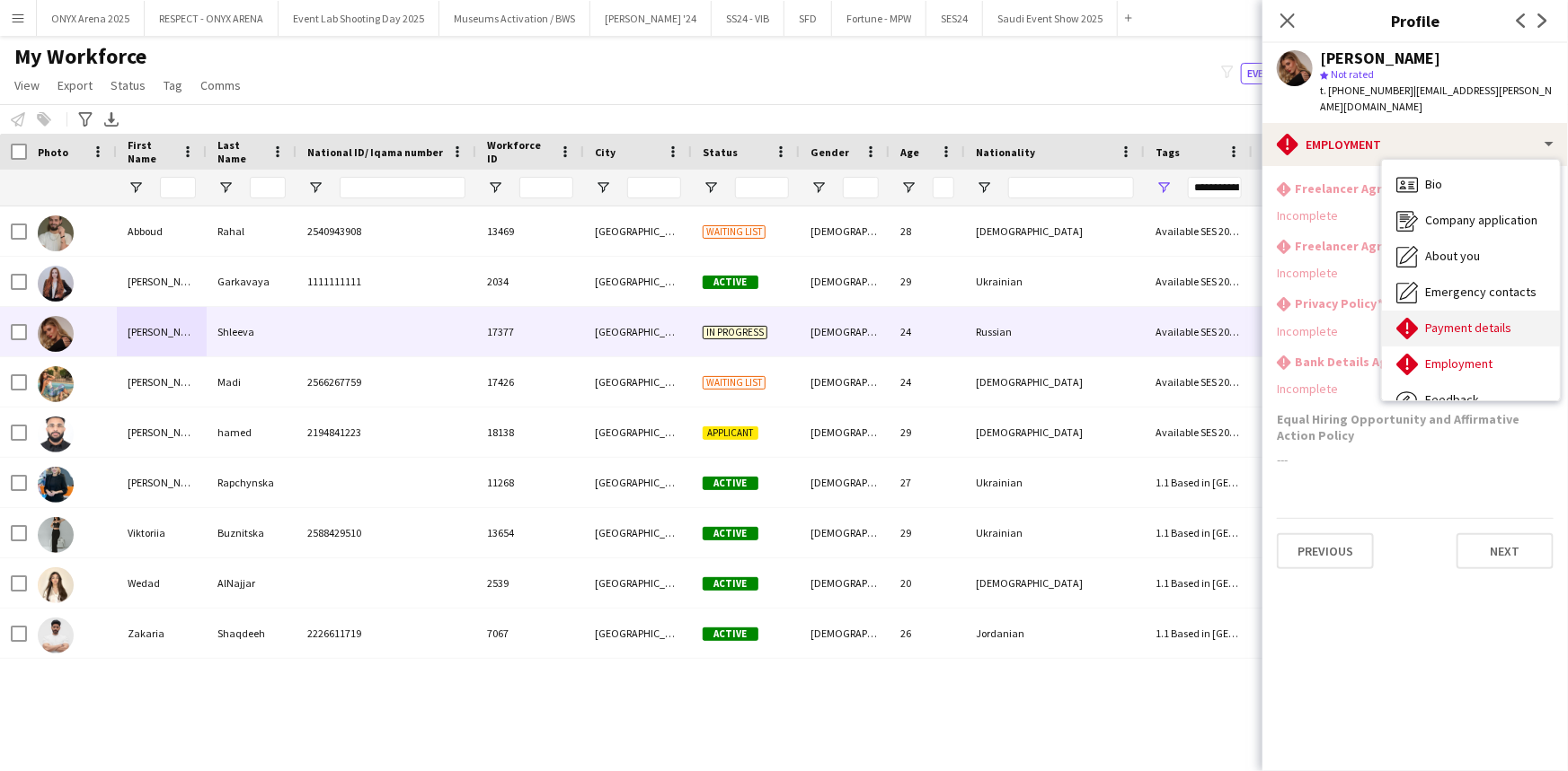
click at [1436, 320] on span "Payment details" at bounding box center [1467, 328] width 86 height 16
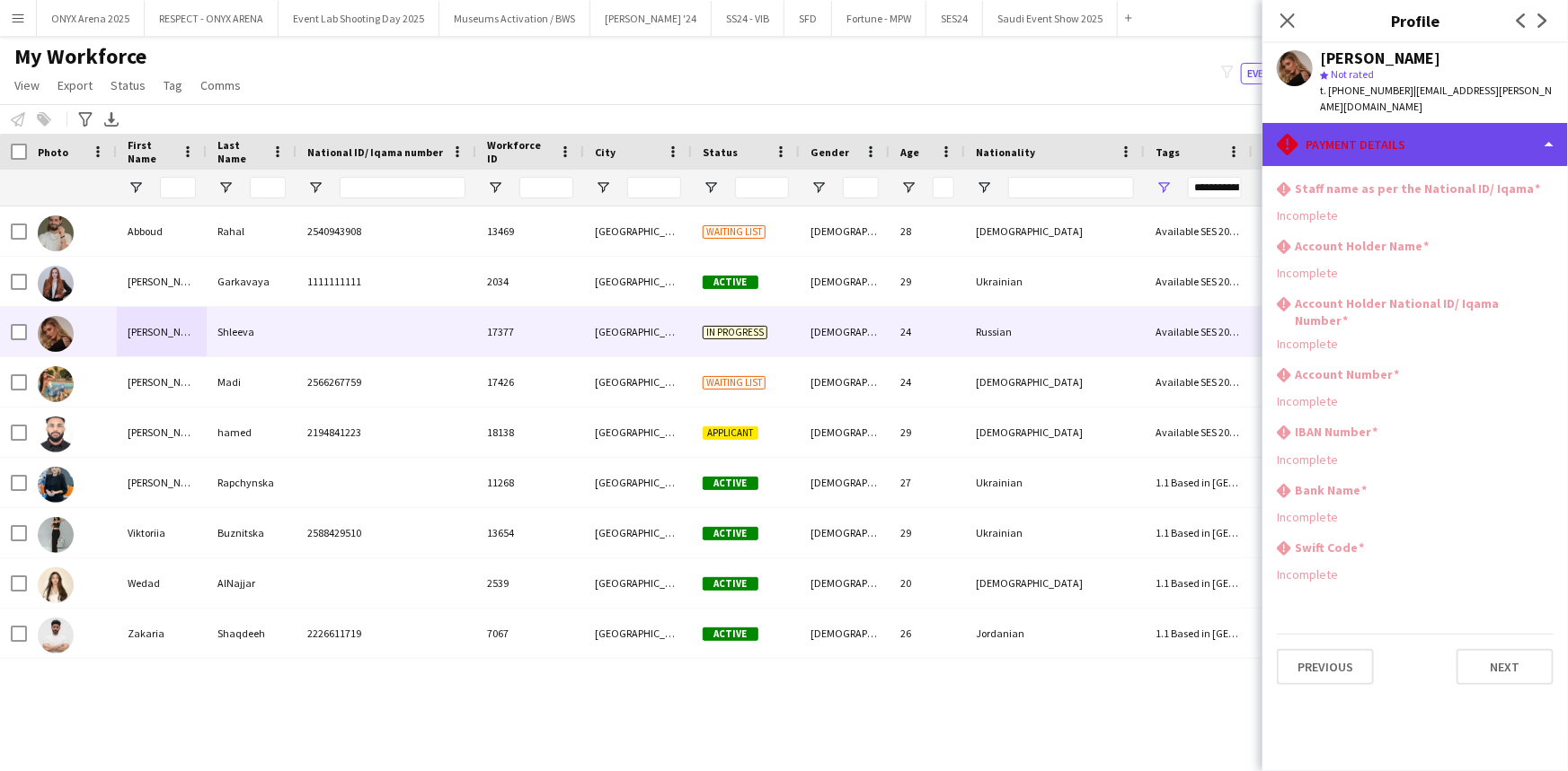
click at [1394, 138] on div "rhombus-alert Payment details" at bounding box center [1415, 145] width 306 height 43
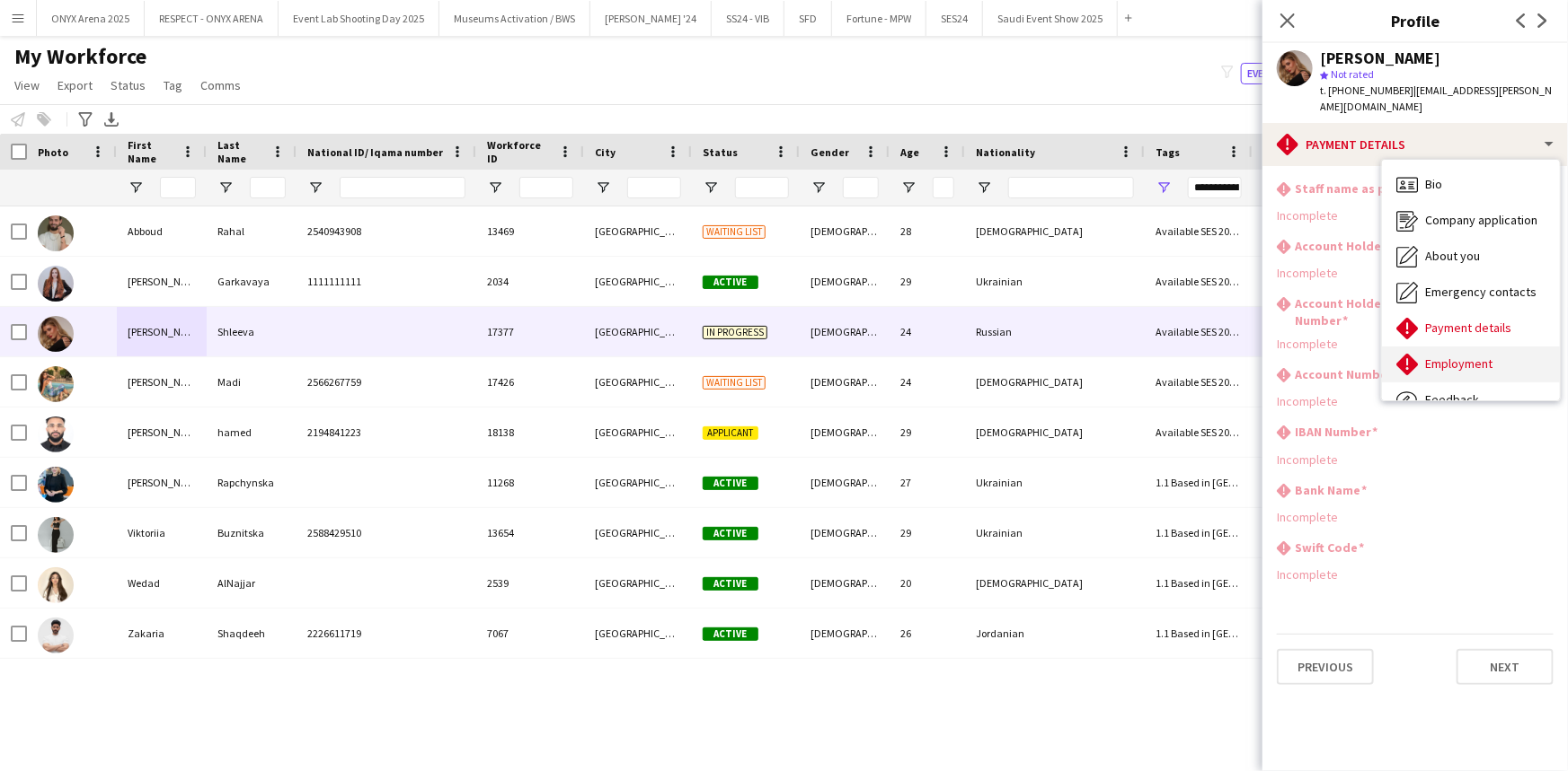
click at [1457, 346] on div "Employment Employment" at bounding box center [1470, 364] width 178 height 36
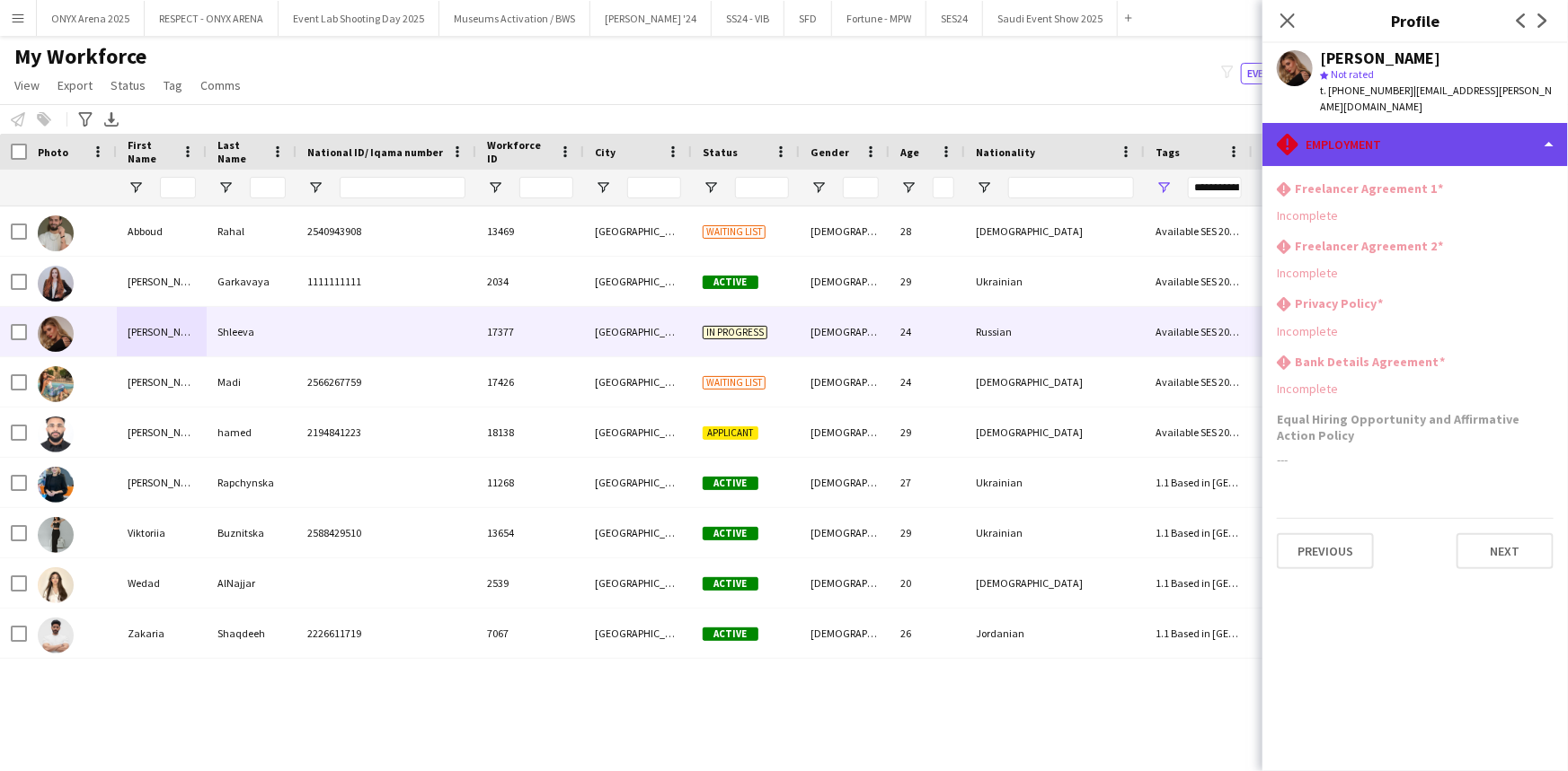
click at [1397, 123] on div "rhombus-alert Employment" at bounding box center [1415, 145] width 306 height 43
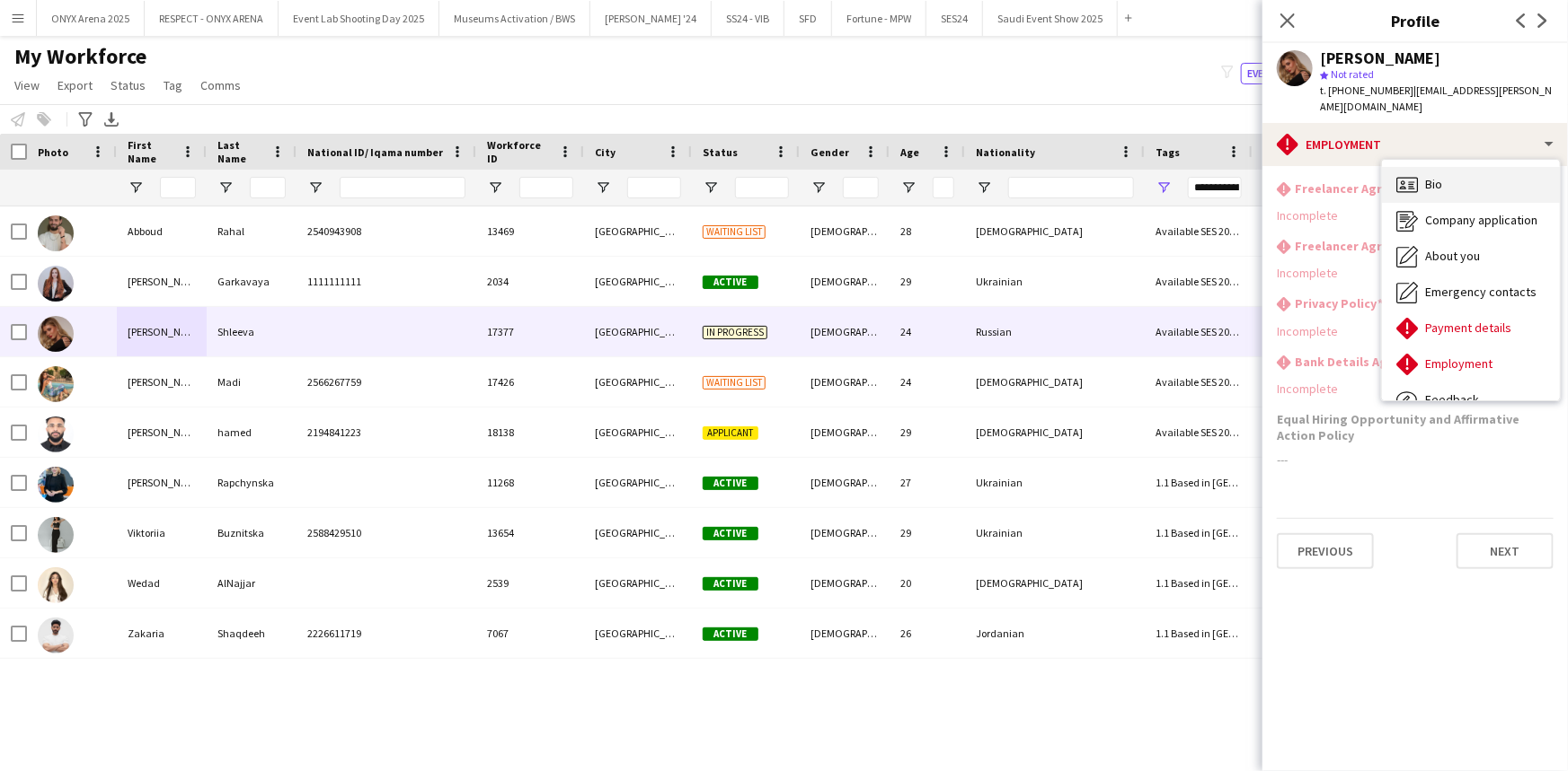
click at [1418, 167] on div "Bio Bio" at bounding box center [1470, 184] width 178 height 36
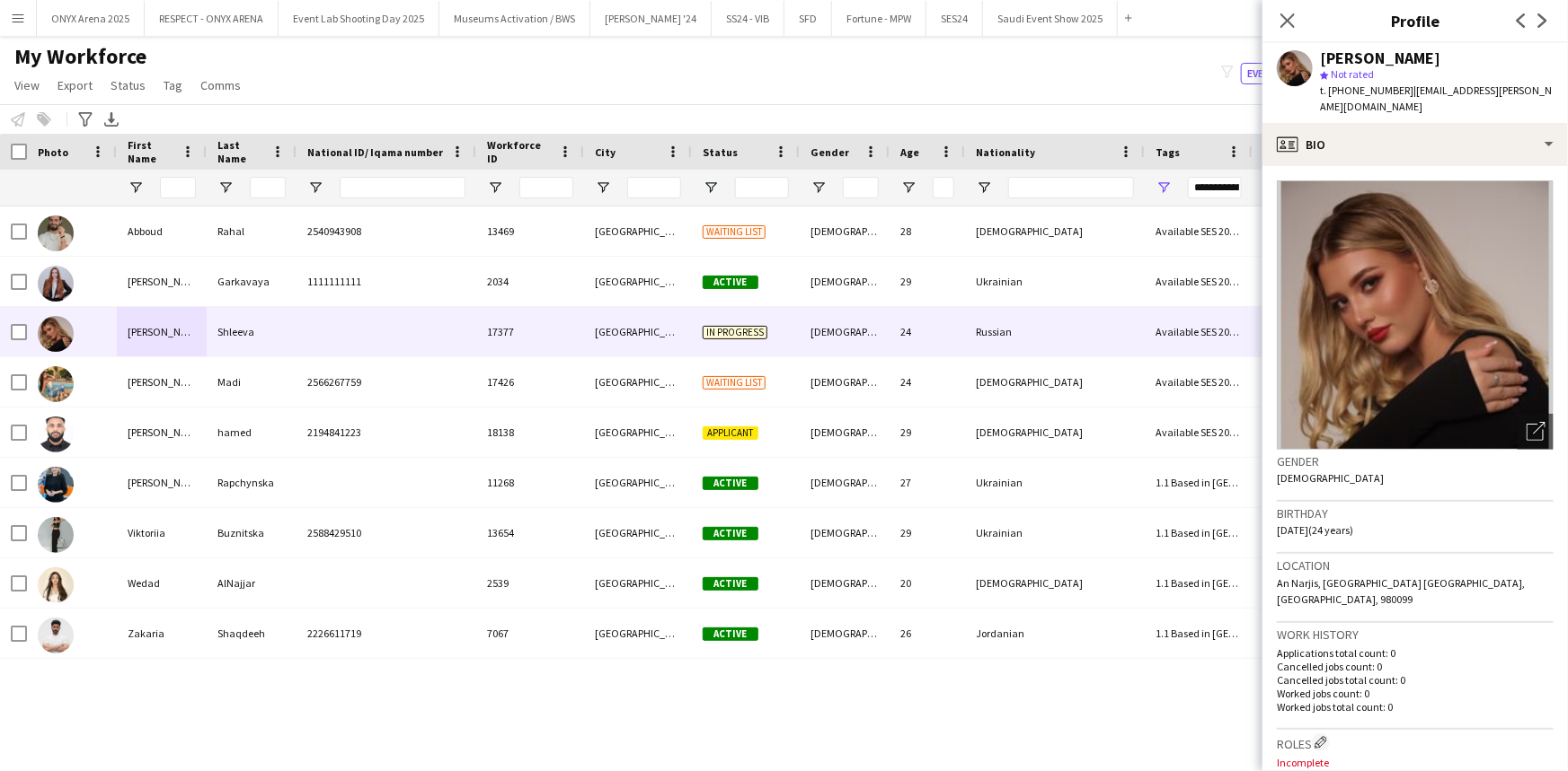
scroll to position [80, 0]
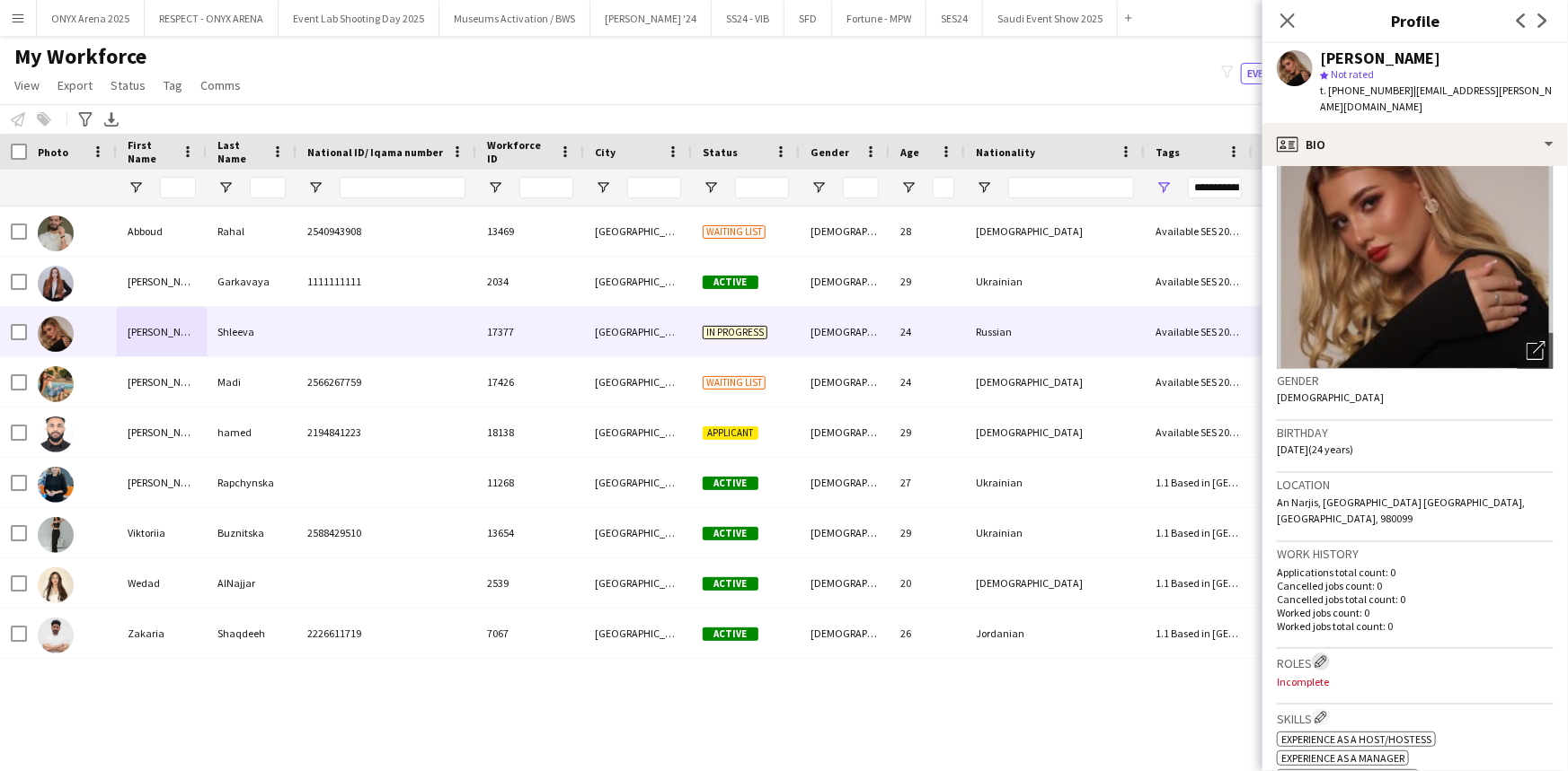
click at [1318, 656] on app-icon "Edit crew company roles" at bounding box center [1320, 661] width 13 height 13
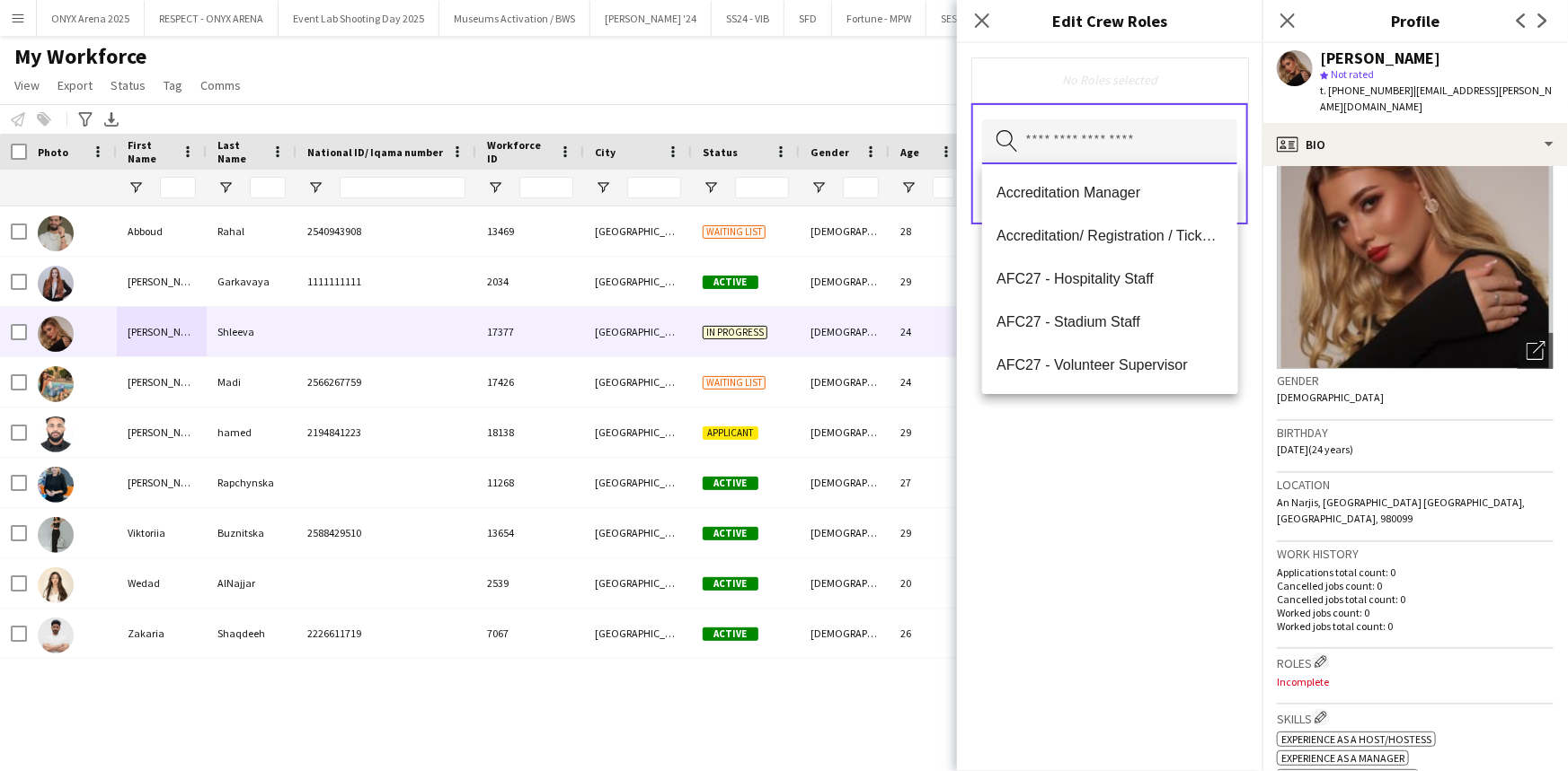
click at [1120, 147] on input "text" at bounding box center [1109, 142] width 255 height 45
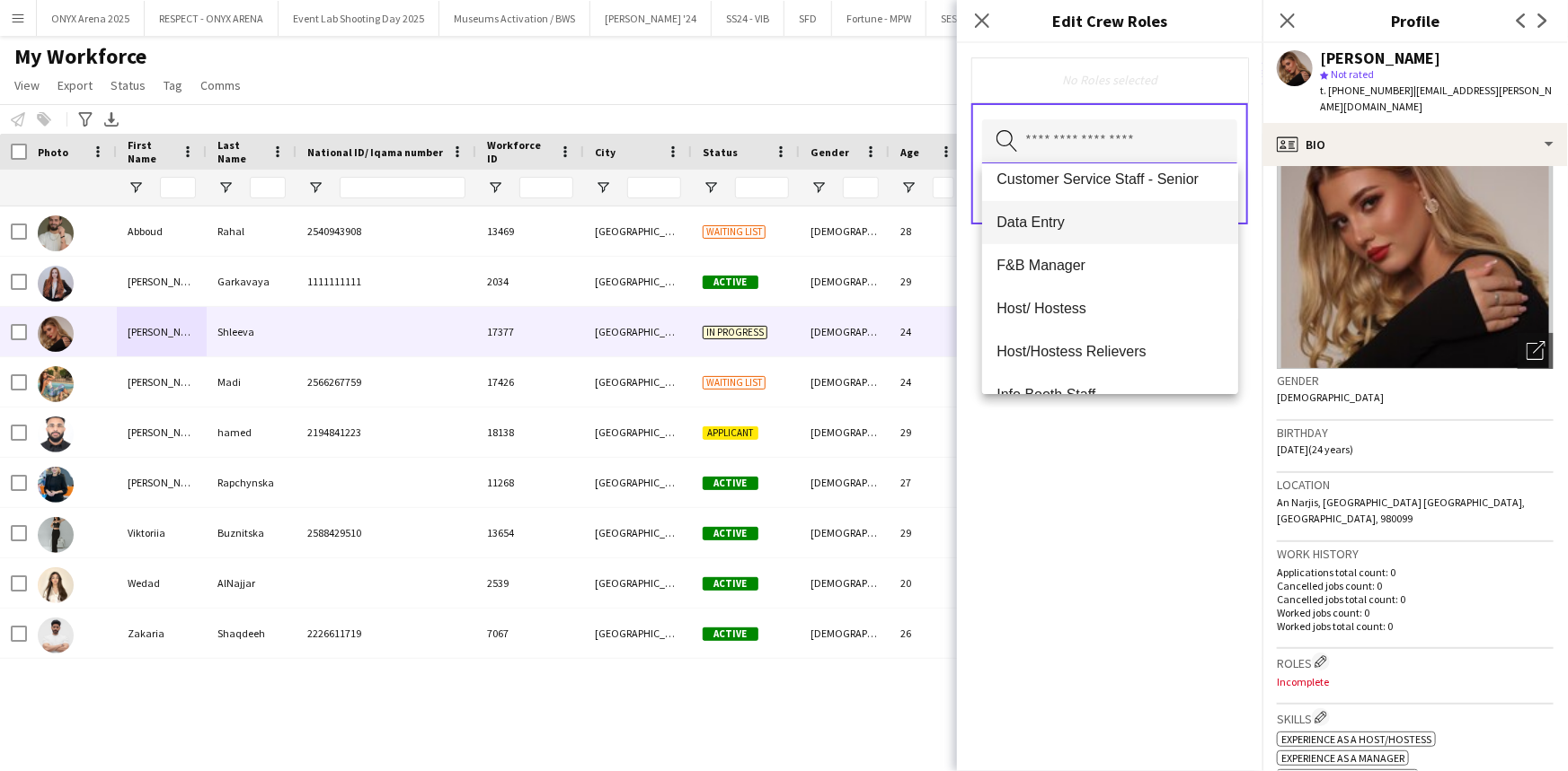
scroll to position [571, 0]
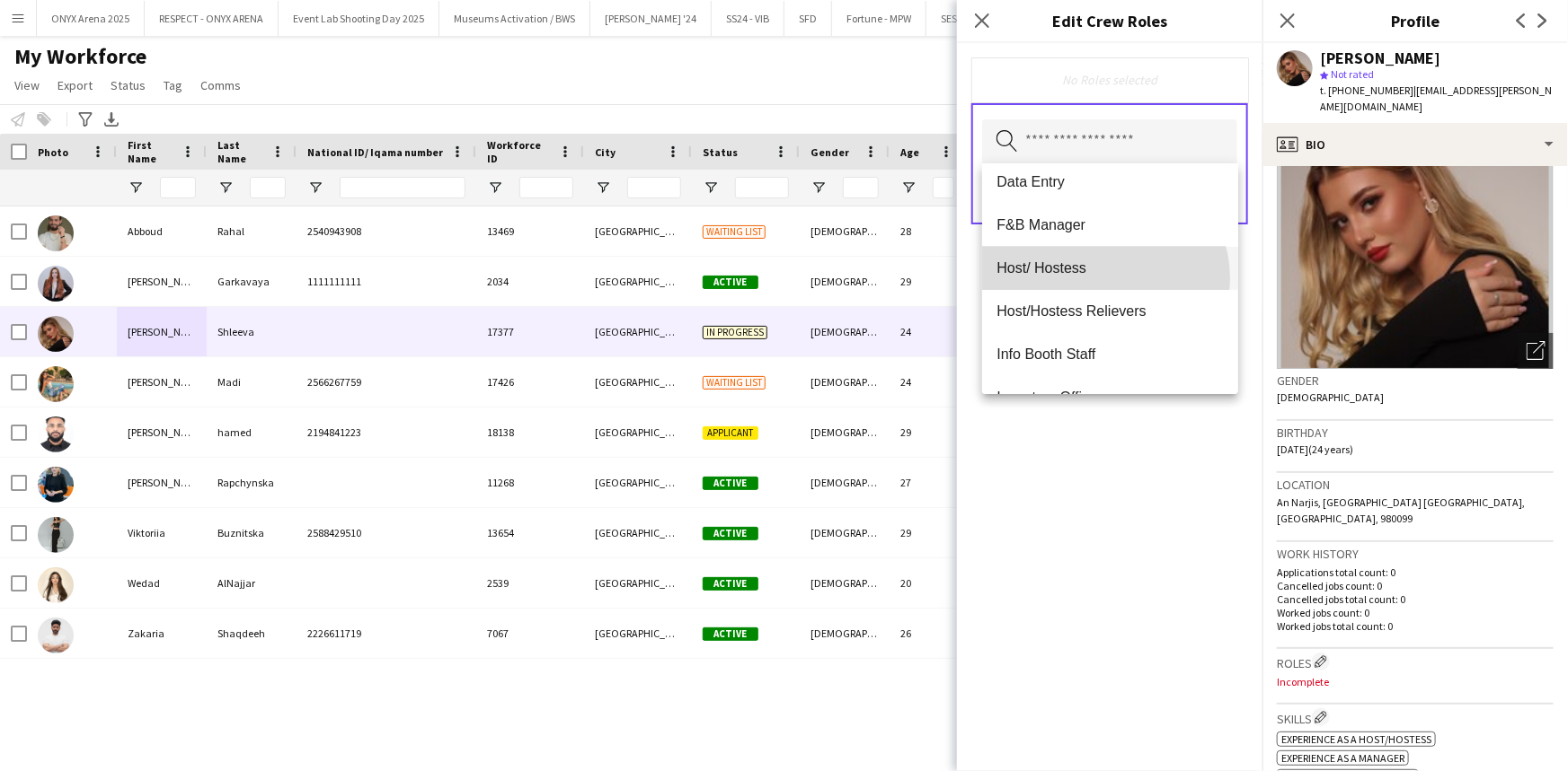
click at [1102, 278] on mat-option "Host/ Hostess" at bounding box center [1109, 269] width 255 height 43
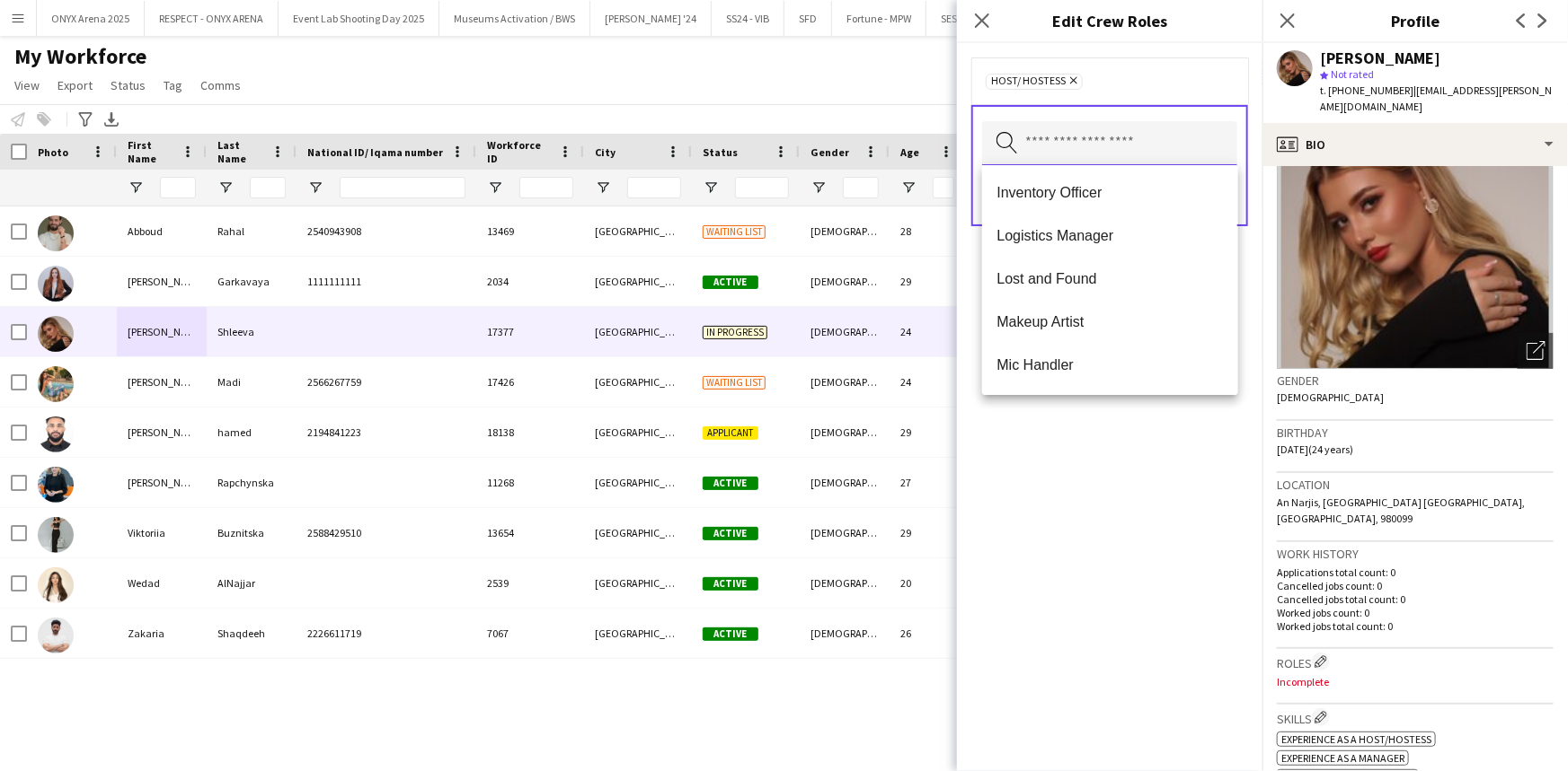
scroll to position [817, 0]
click at [1083, 318] on span "Model" at bounding box center [1109, 327] width 226 height 17
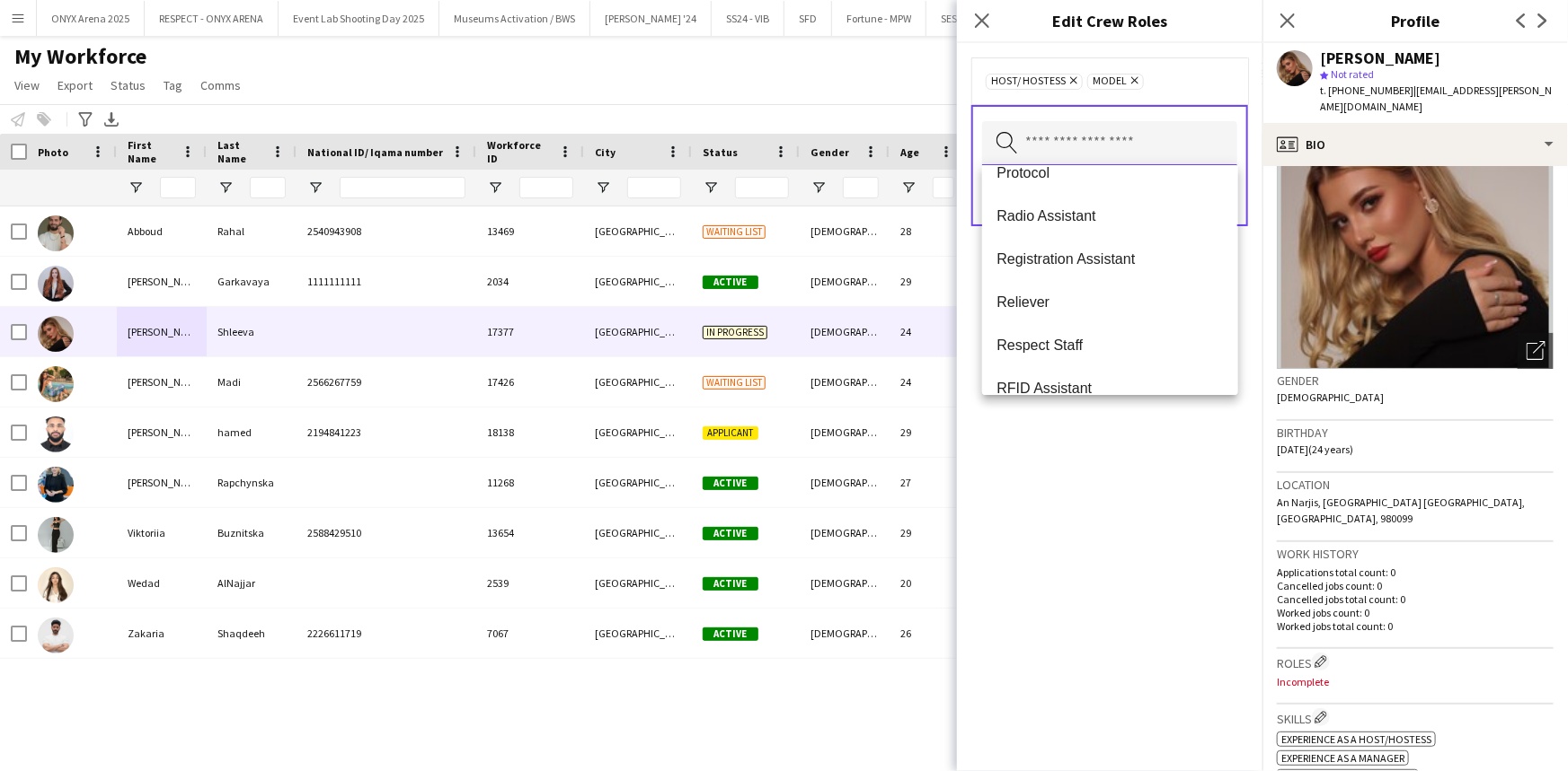
scroll to position [1060, 0]
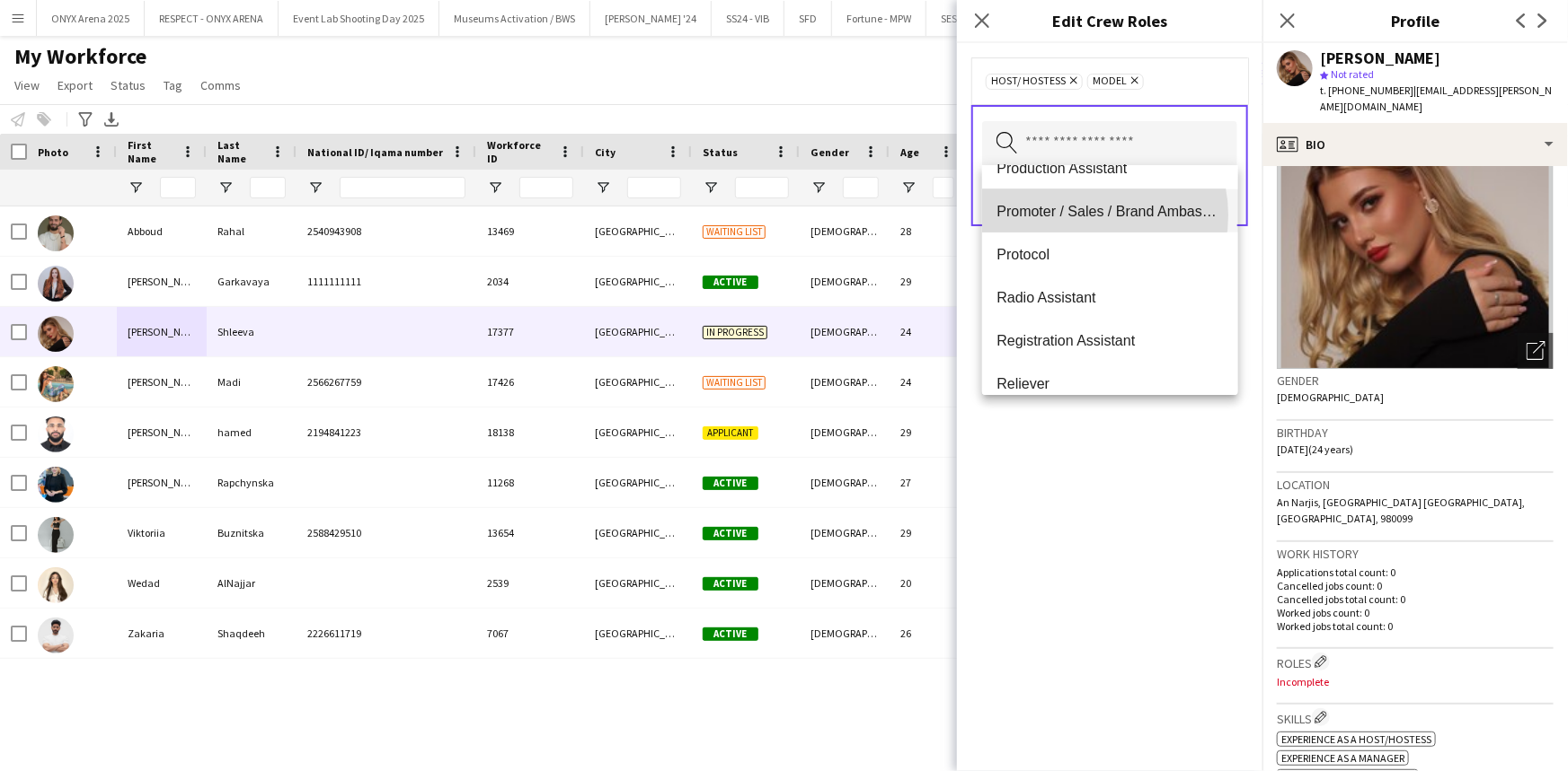
click at [1086, 214] on span "Promoter / Sales / Brand Ambassador" at bounding box center [1109, 211] width 226 height 17
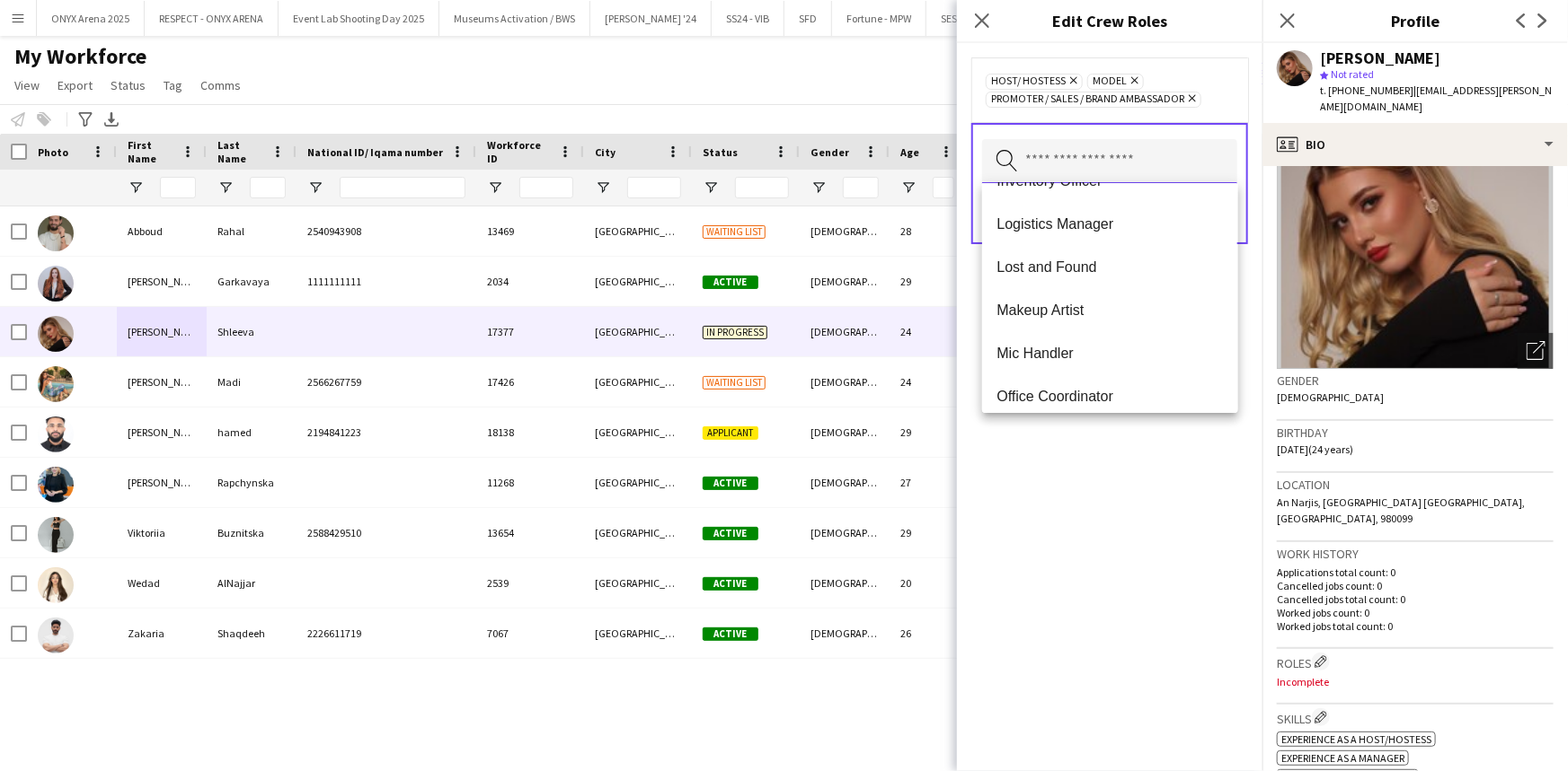
scroll to position [754, 0]
click at [1082, 478] on div "Host/ Hostess Remove Model Remove Promoter / Sales / Brand Ambassador Remove Se…" at bounding box center [1109, 406] width 306 height 728
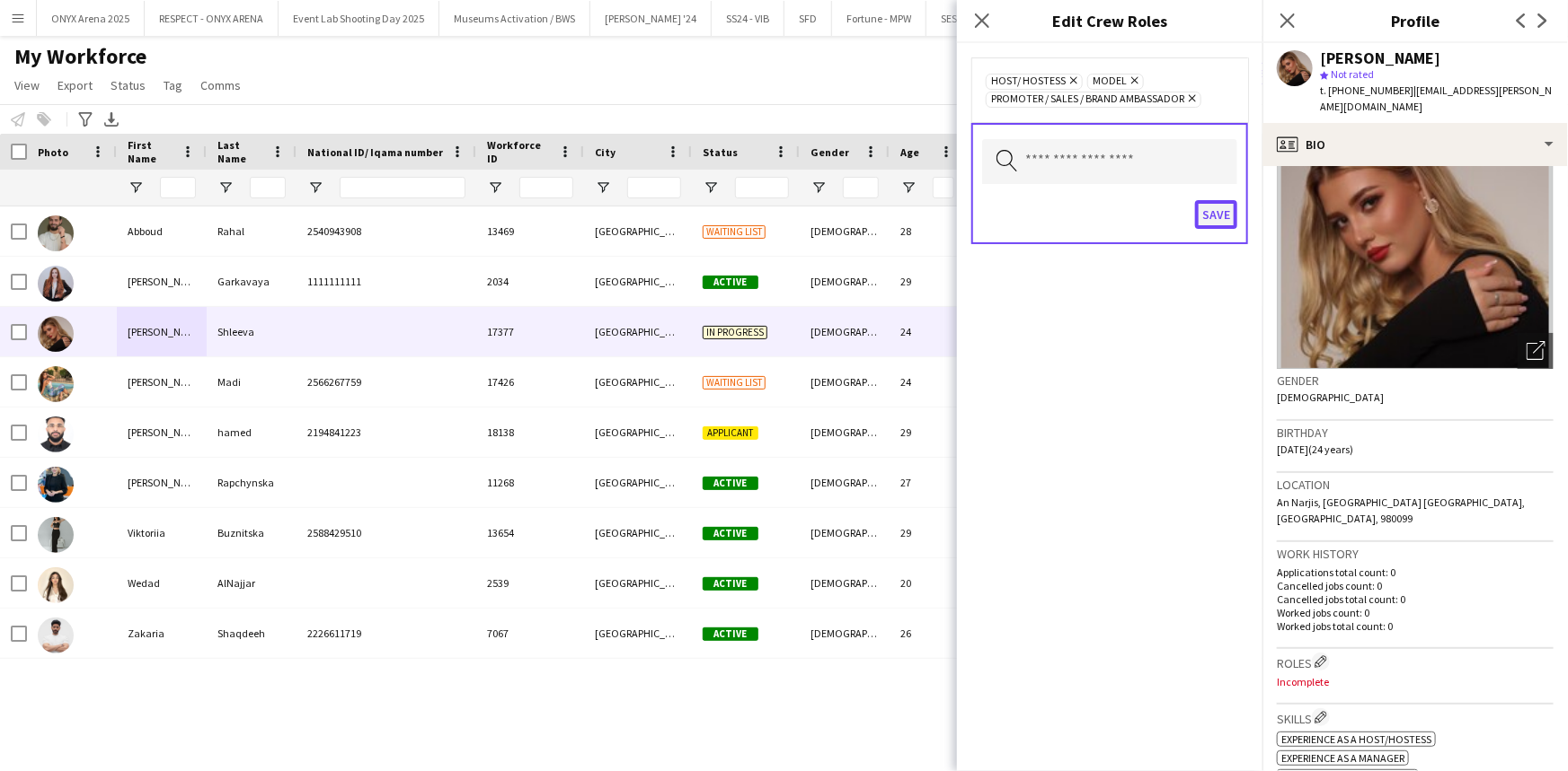
click at [1213, 213] on button "Save" at bounding box center [1216, 214] width 43 height 29
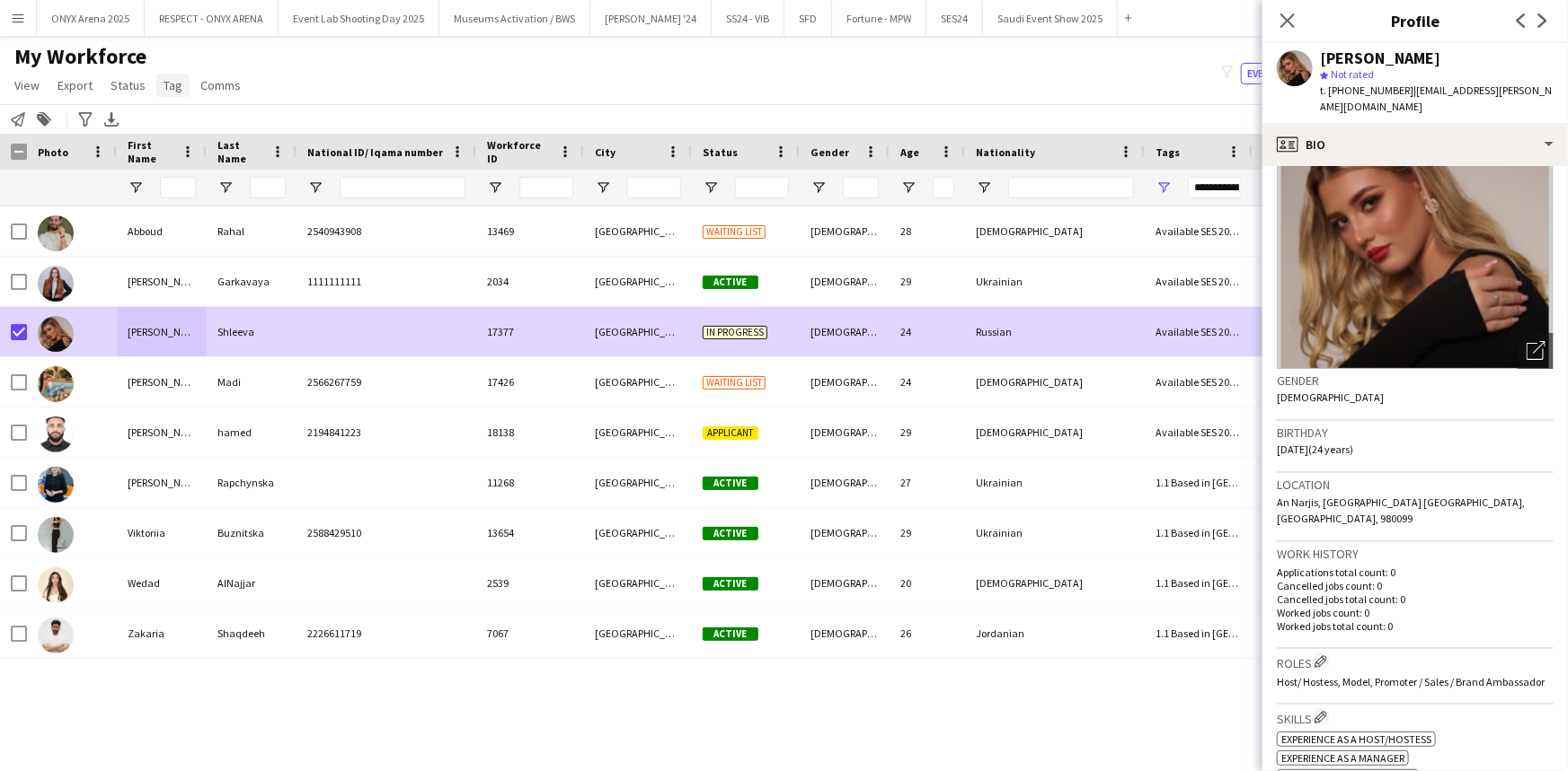
click at [171, 78] on span "Tag" at bounding box center [172, 85] width 18 height 16
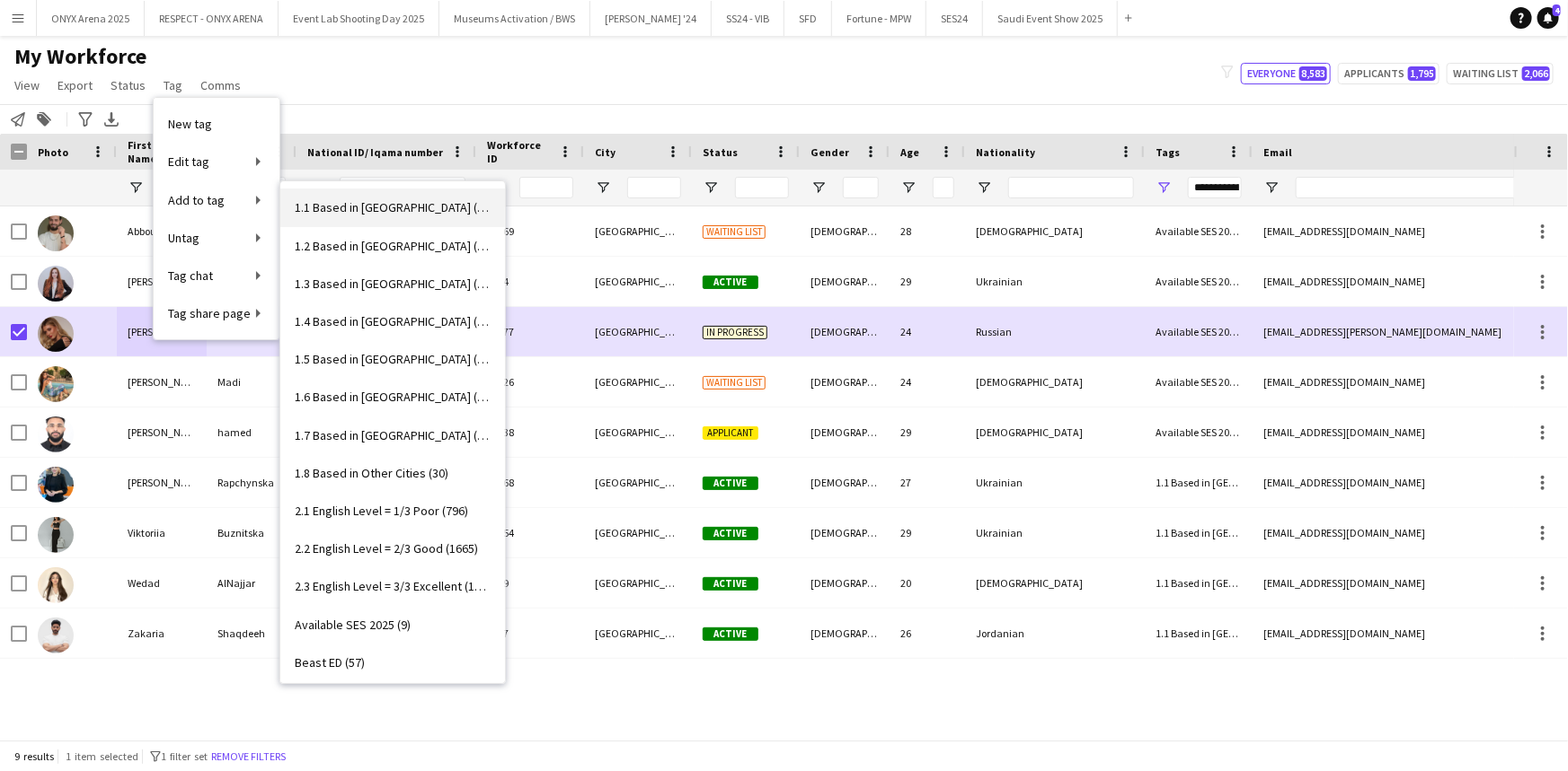
click at [356, 208] on span "1.1 Based in Riyadh (3021)" at bounding box center [393, 208] width 196 height 16
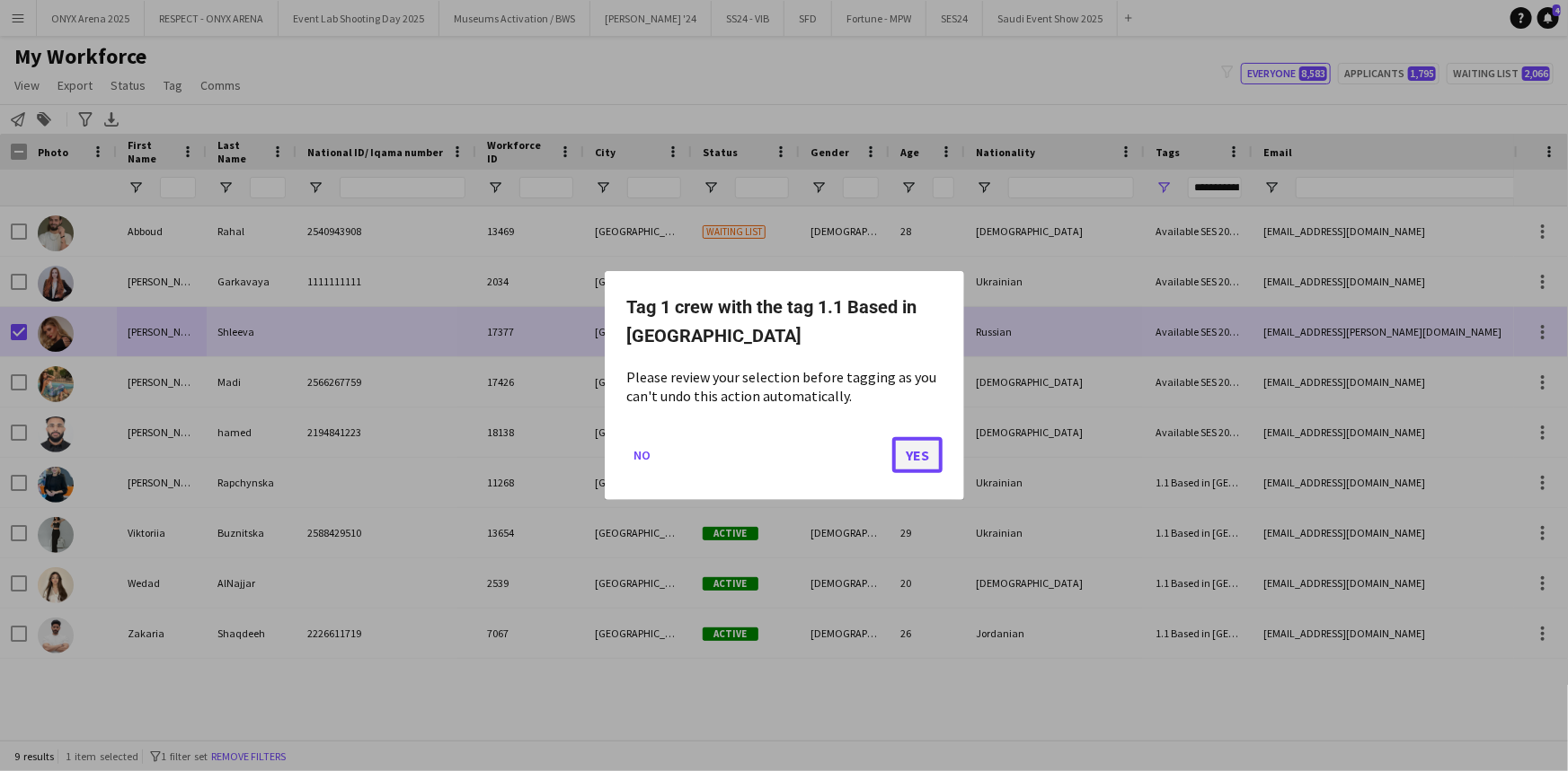
click at [932, 471] on button "Yes" at bounding box center [917, 455] width 50 height 36
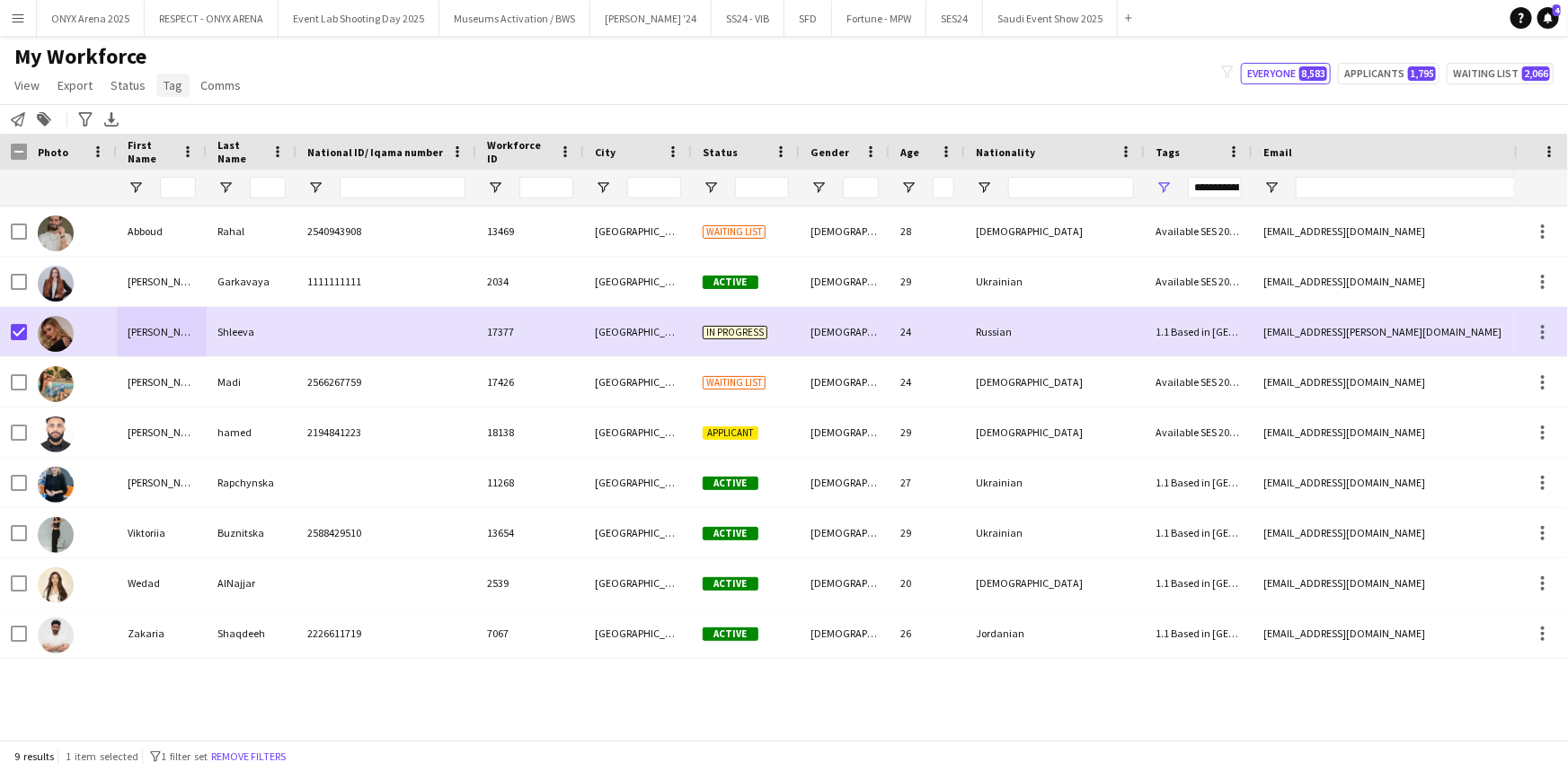
click at [177, 87] on span "Tag" at bounding box center [172, 85] width 18 height 16
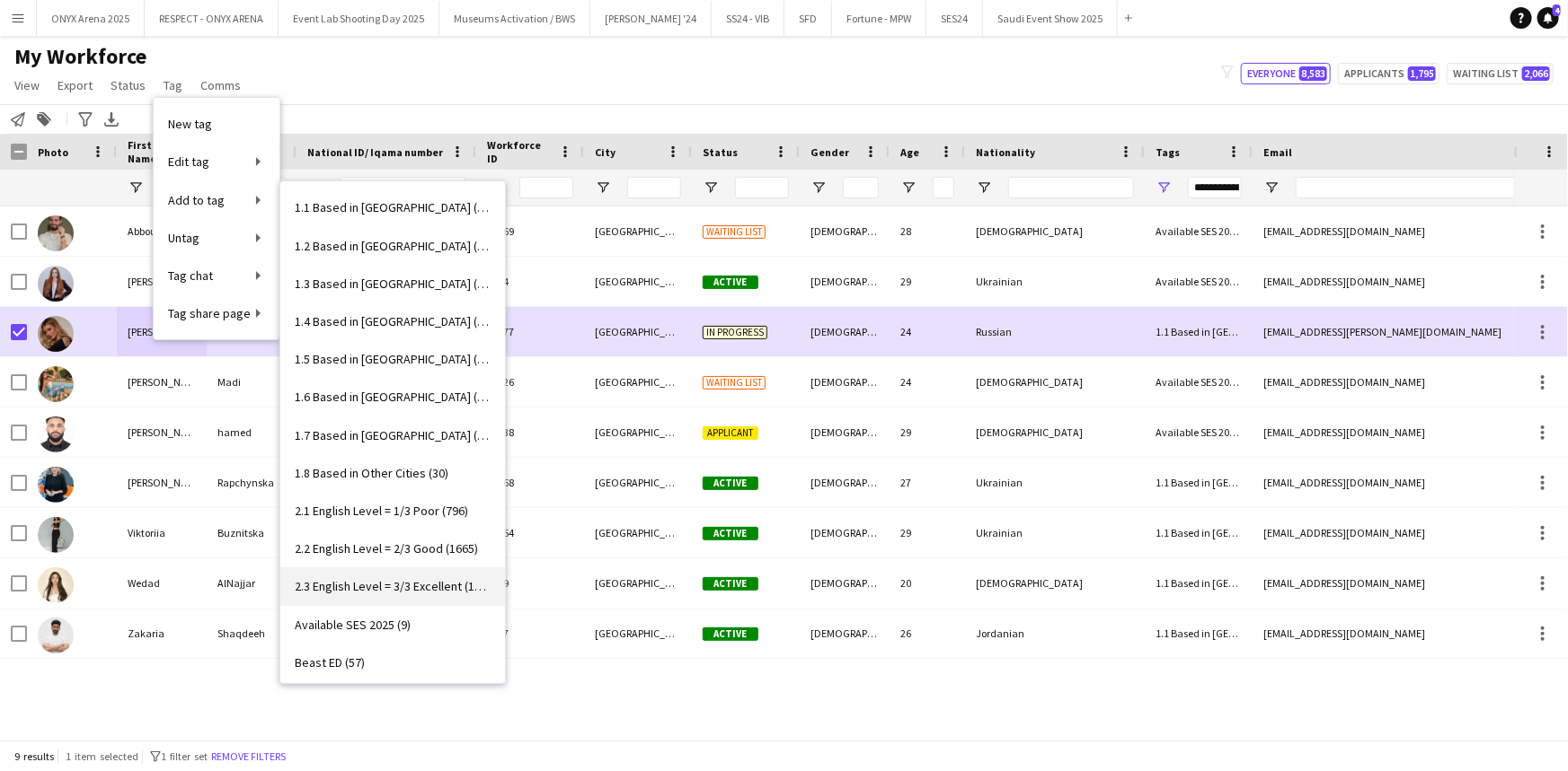
click at [387, 578] on span "2.3 English Level = 3/3 Excellent (1332)" at bounding box center [393, 586] width 196 height 16
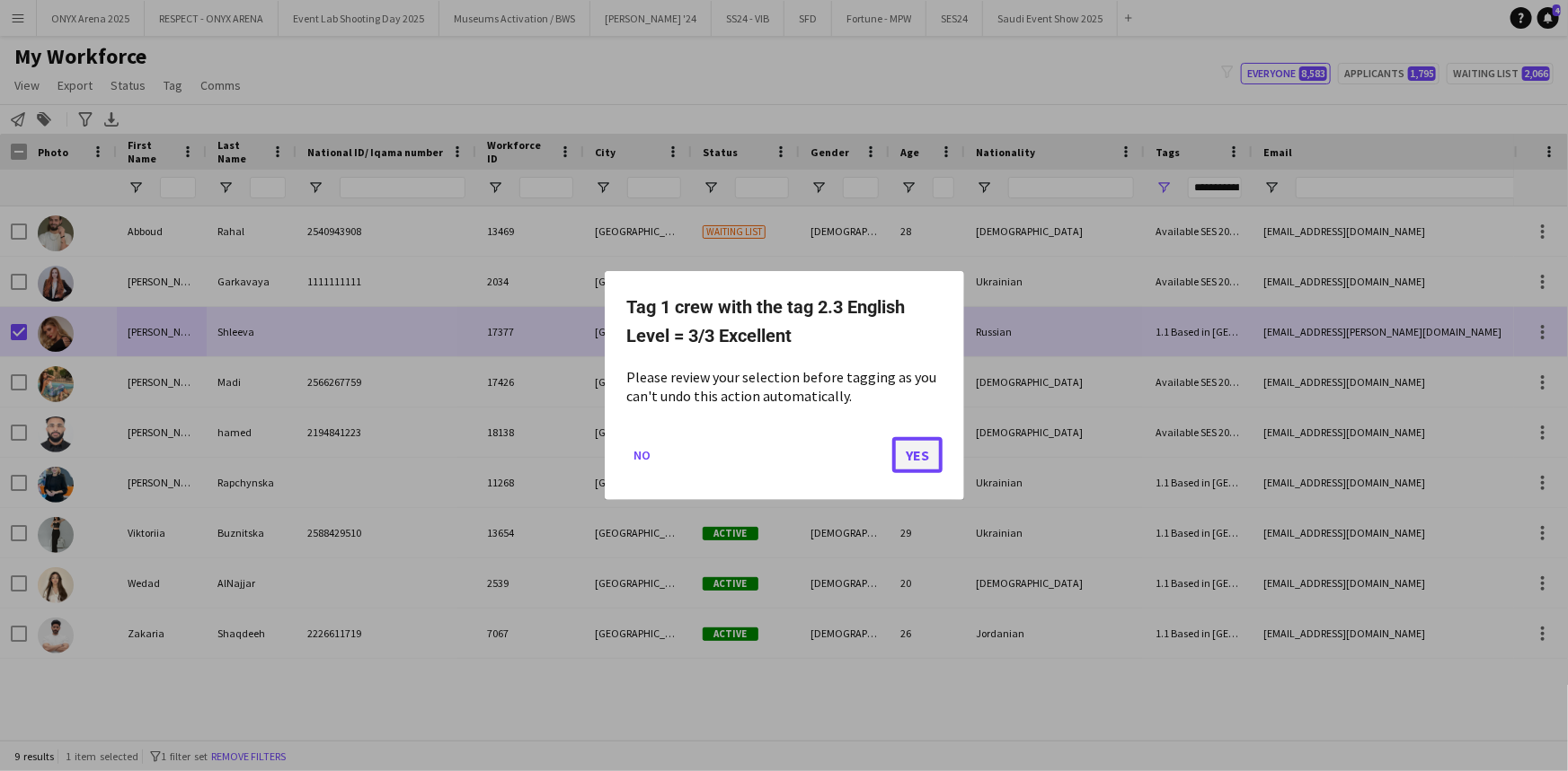
click at [918, 450] on button "Yes" at bounding box center [917, 455] width 50 height 36
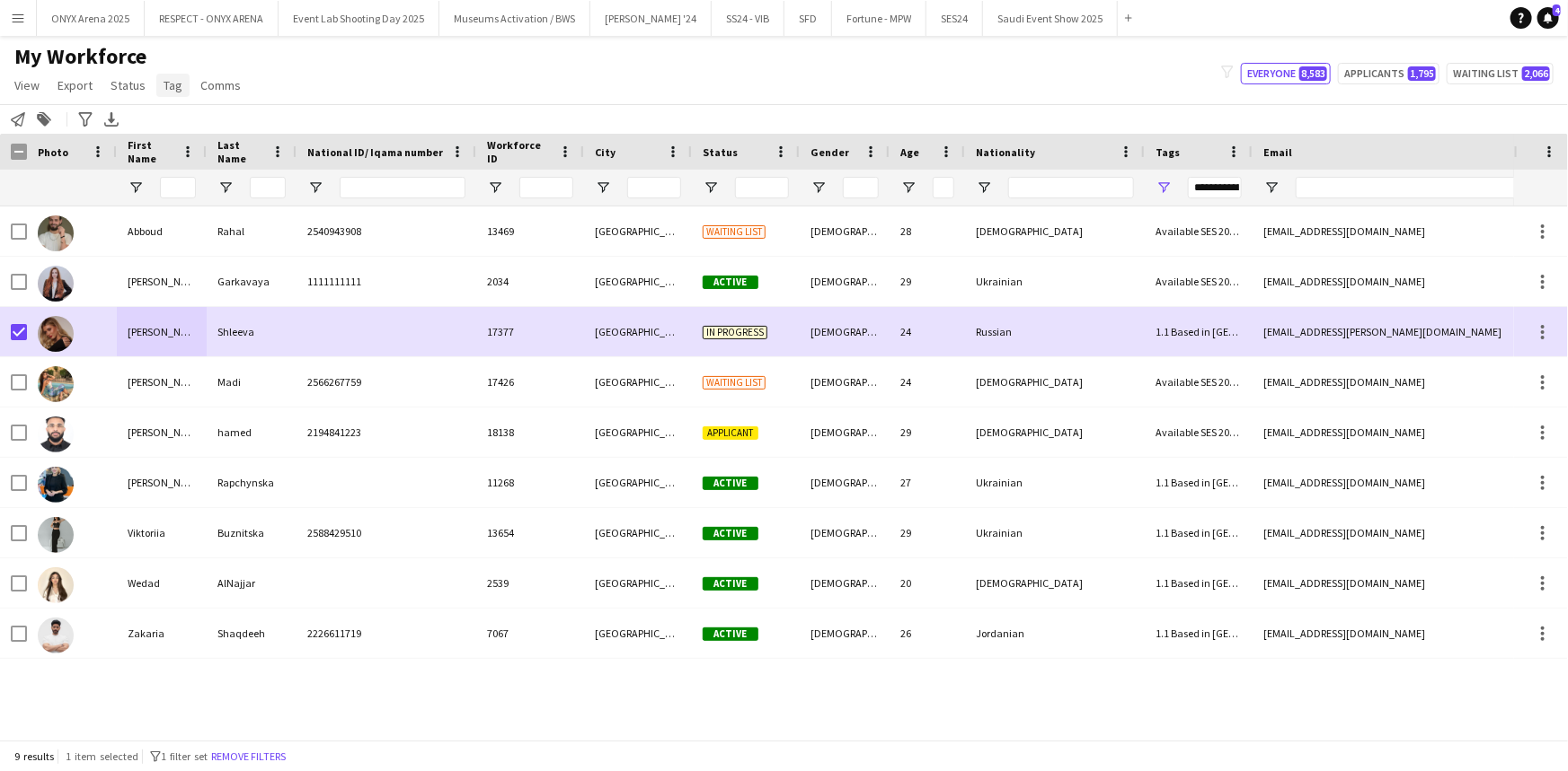
click at [163, 88] on span "Tag" at bounding box center [172, 85] width 18 height 16
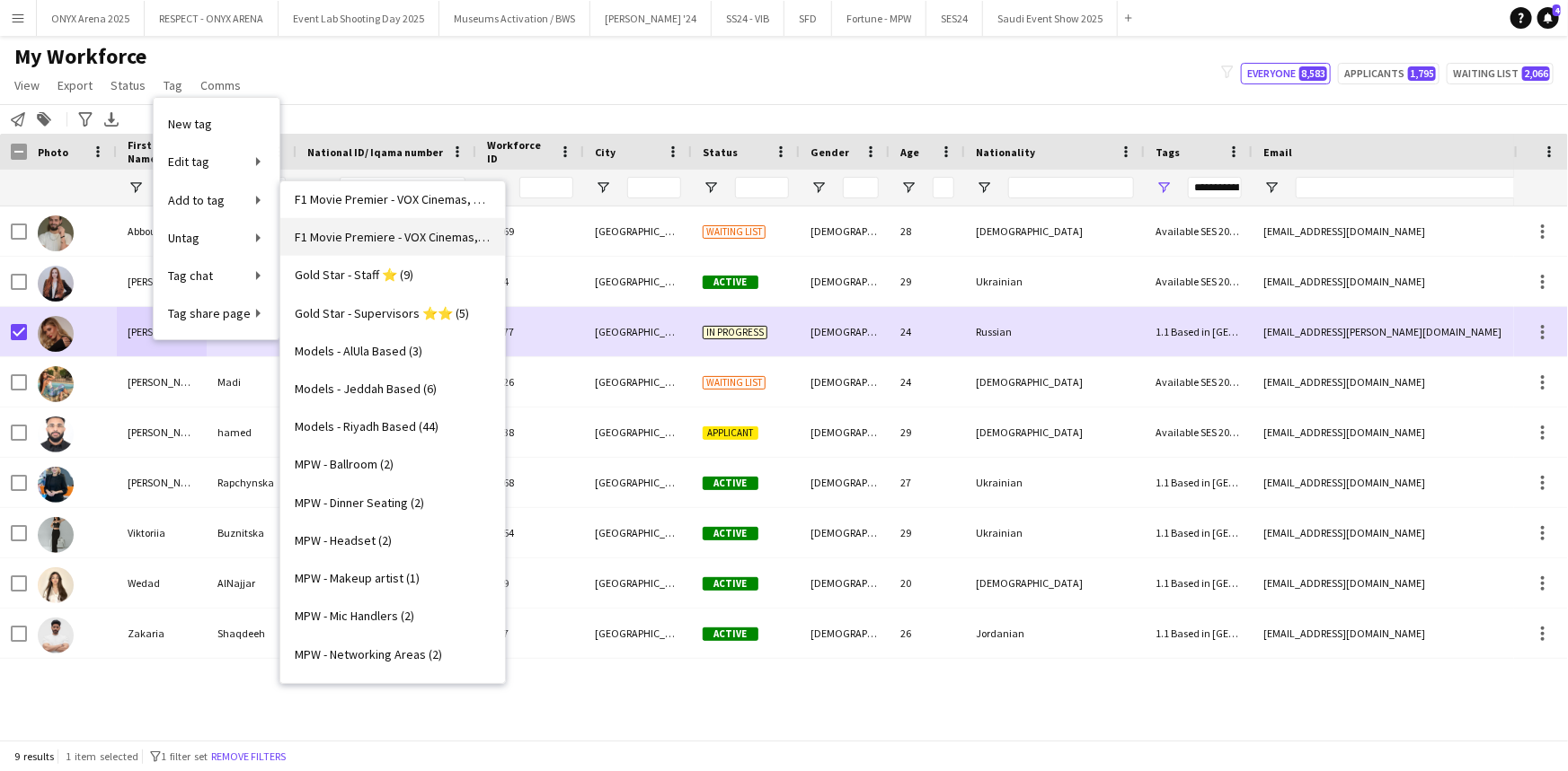
scroll to position [734, 0]
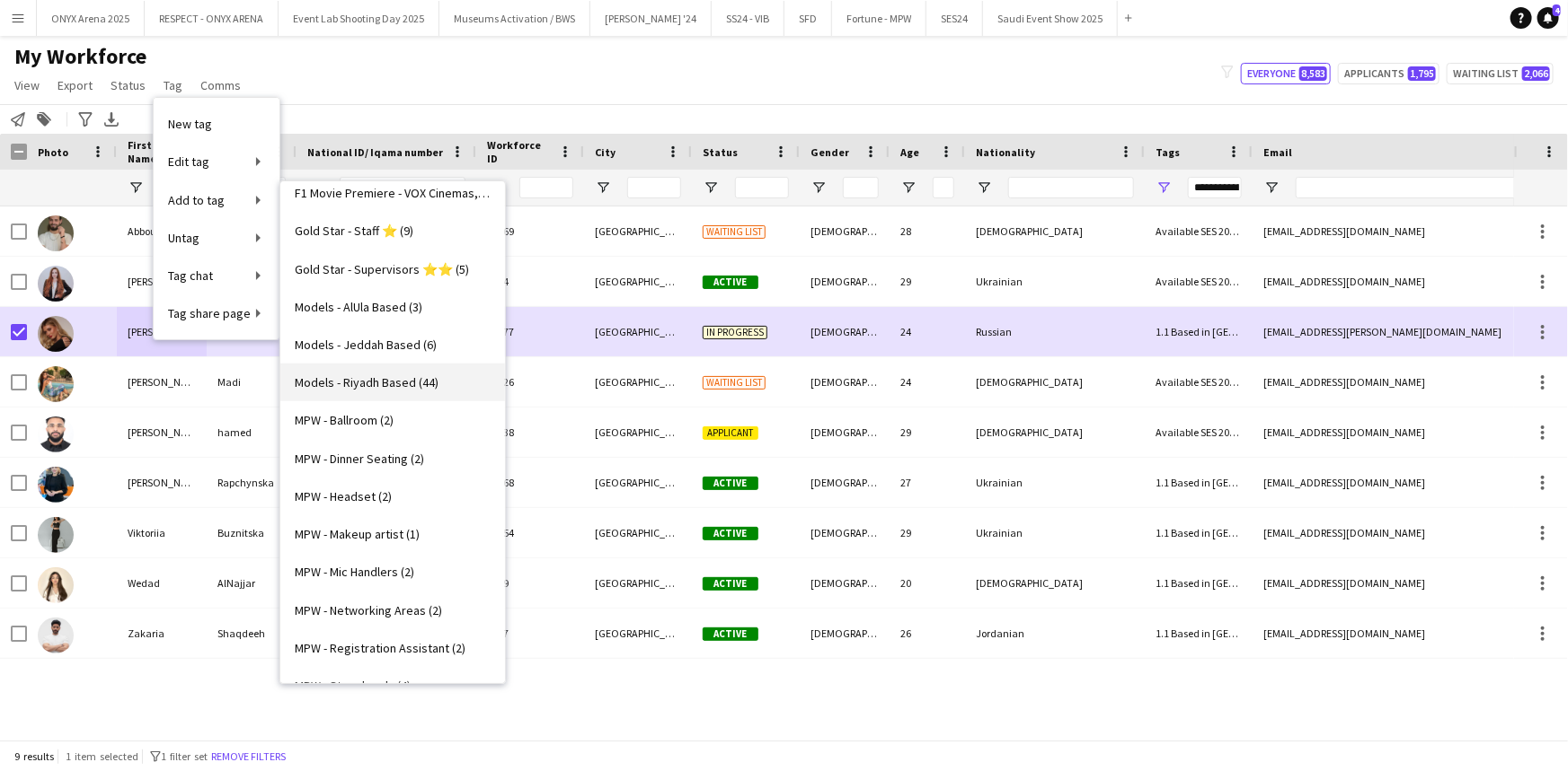
click at [374, 378] on span "Models - Riyadh Based (44)" at bounding box center [367, 382] width 144 height 16
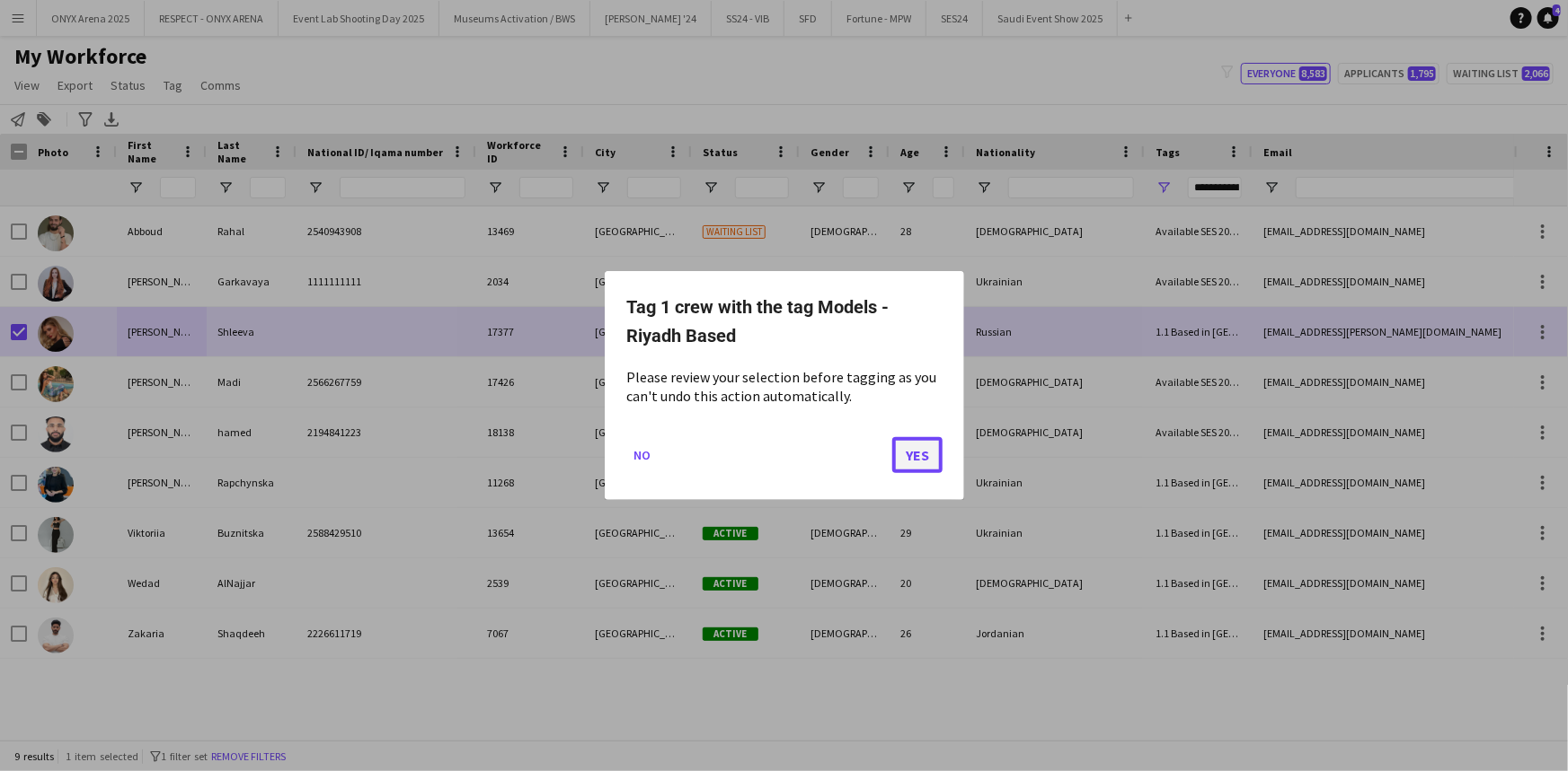
click at [914, 455] on button "Yes" at bounding box center [917, 455] width 50 height 36
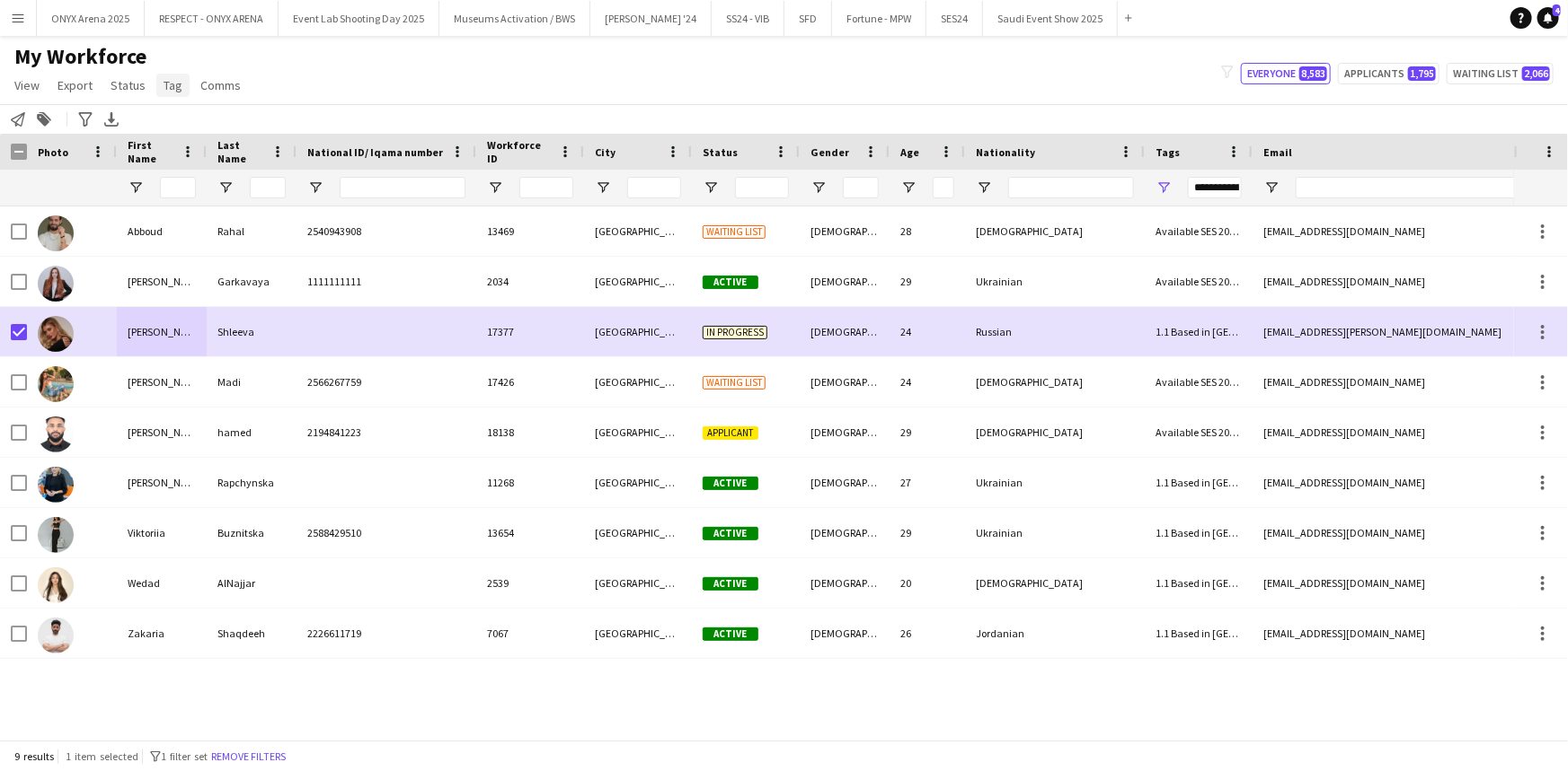
click at [178, 92] on link "Tag" at bounding box center [173, 85] width 33 height 23
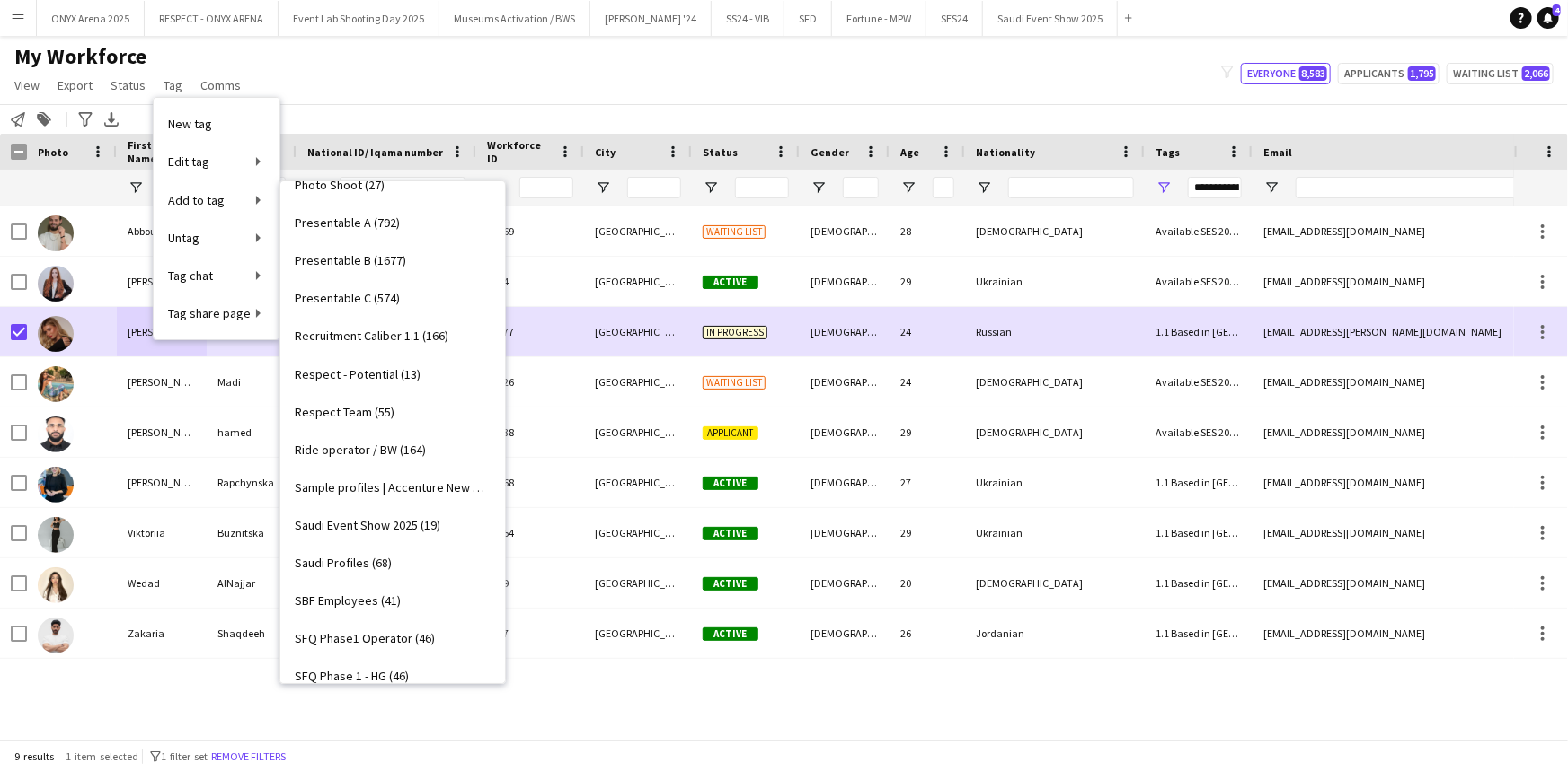
scroll to position [1305, 0]
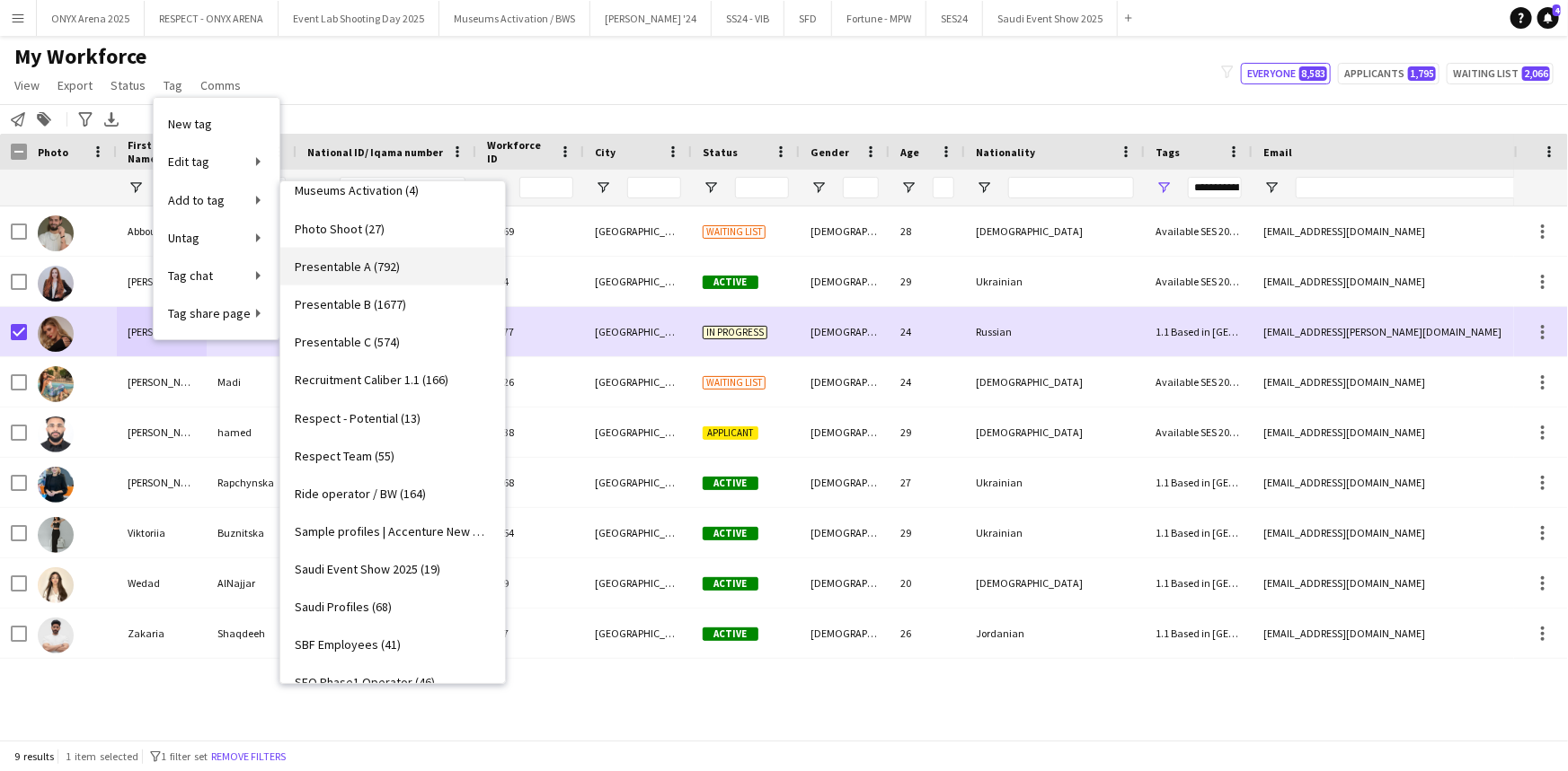
click at [370, 273] on span "Presentable A (792)" at bounding box center [347, 267] width 105 height 16
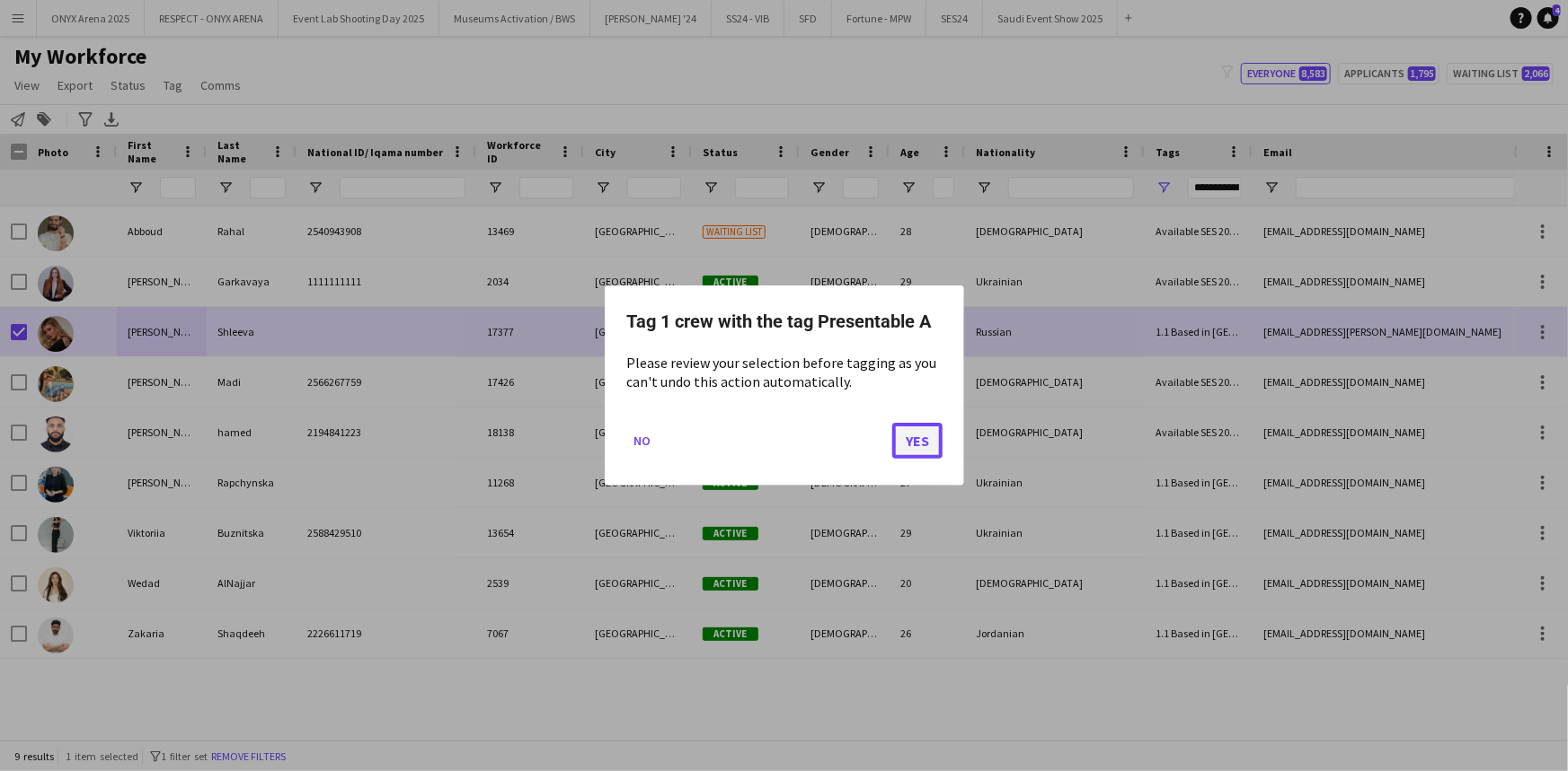
click at [932, 444] on button "Yes" at bounding box center [917, 440] width 50 height 36
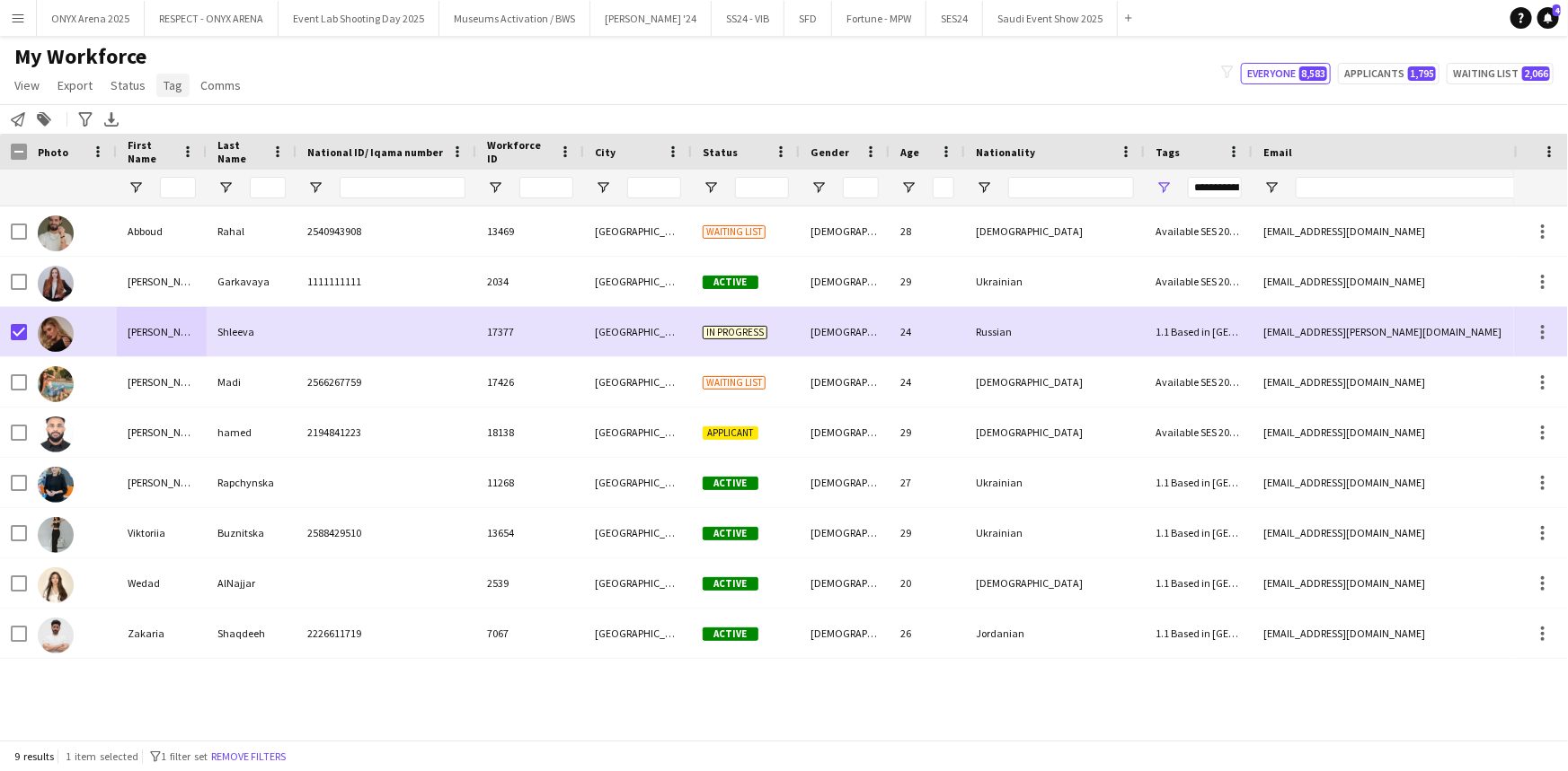
click at [176, 81] on span "Tag" at bounding box center [172, 85] width 18 height 16
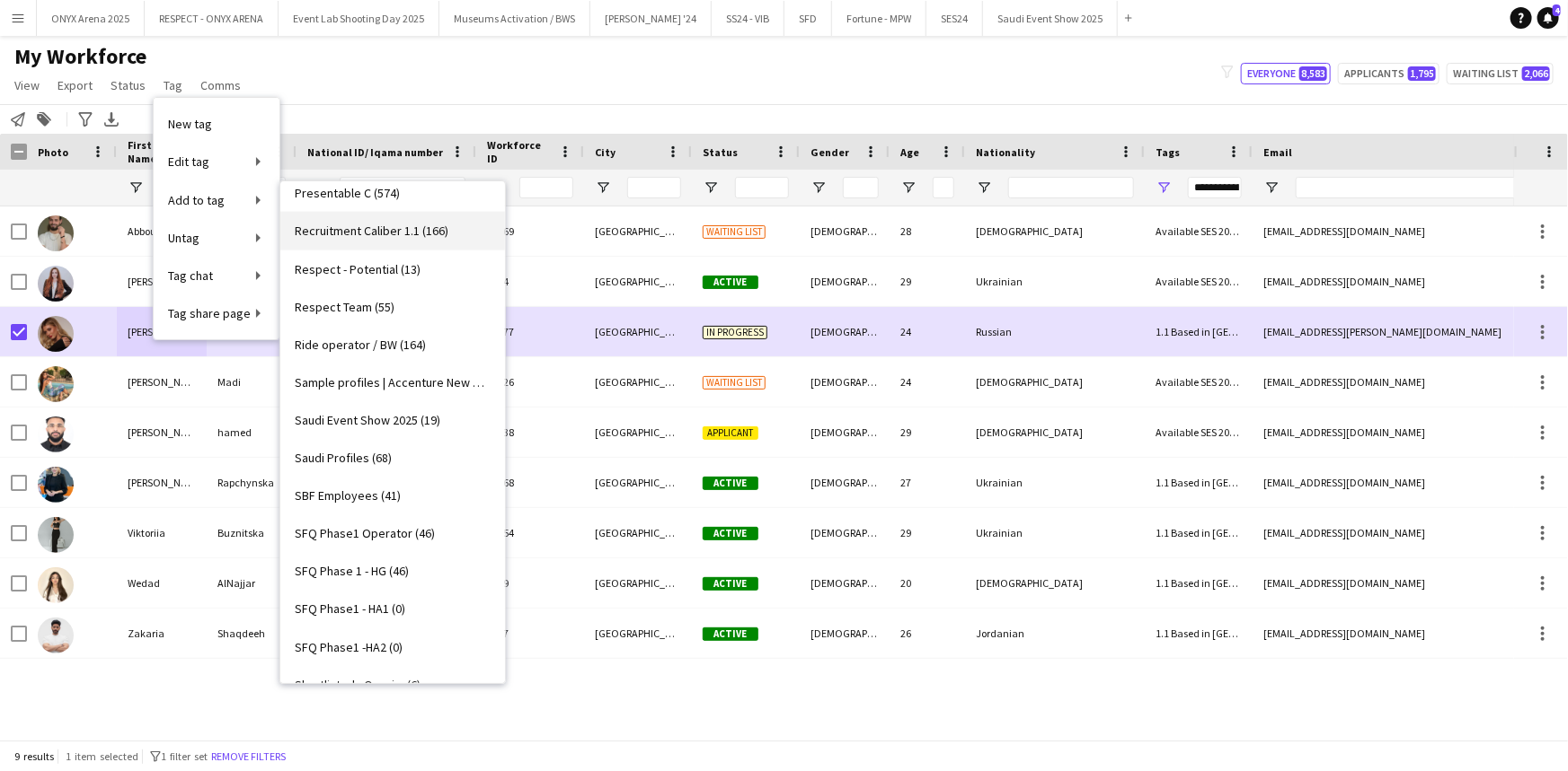
scroll to position [1519, 0]
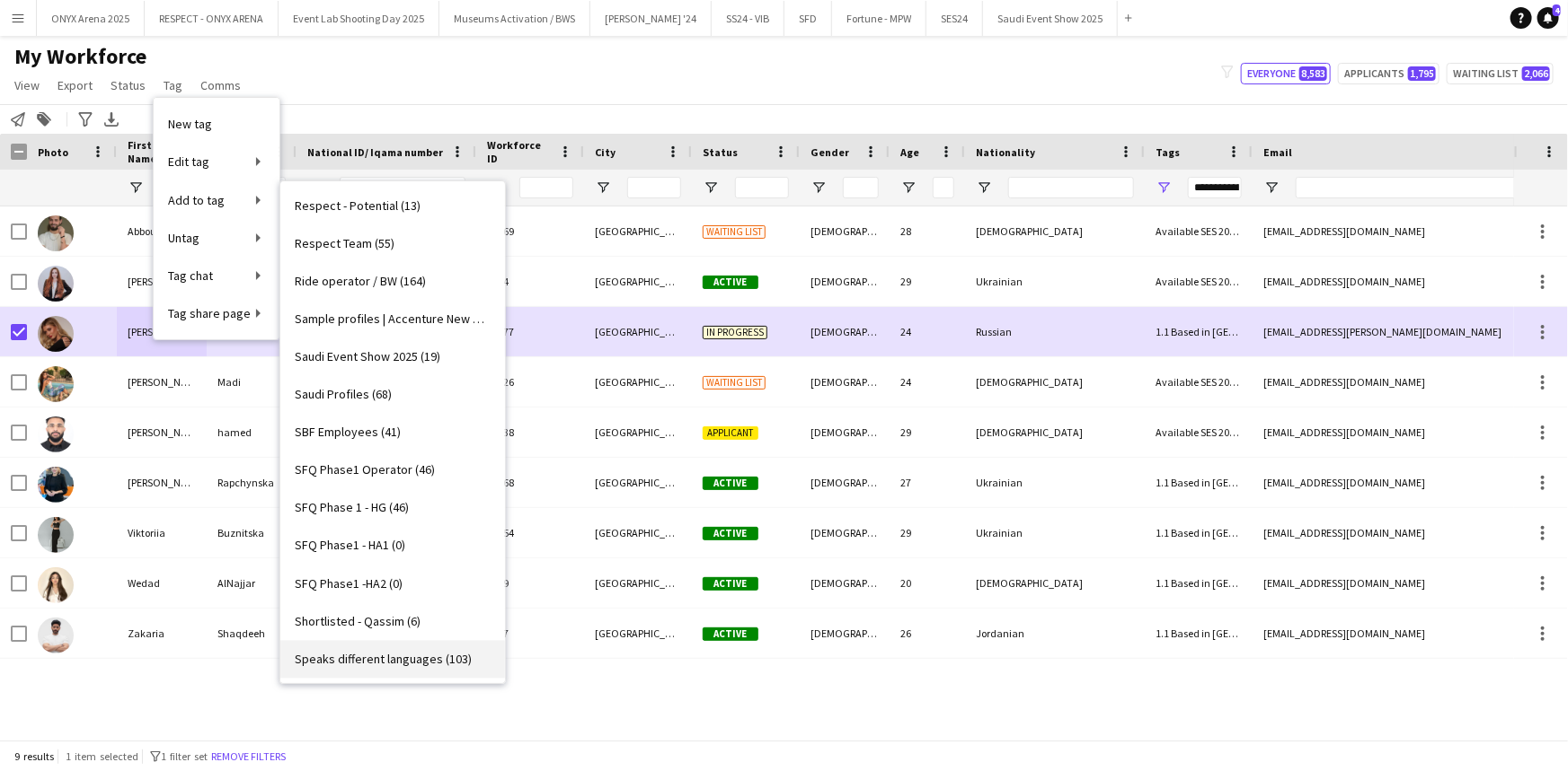
click at [355, 659] on span "Speaks different languages (103)" at bounding box center [383, 659] width 177 height 16
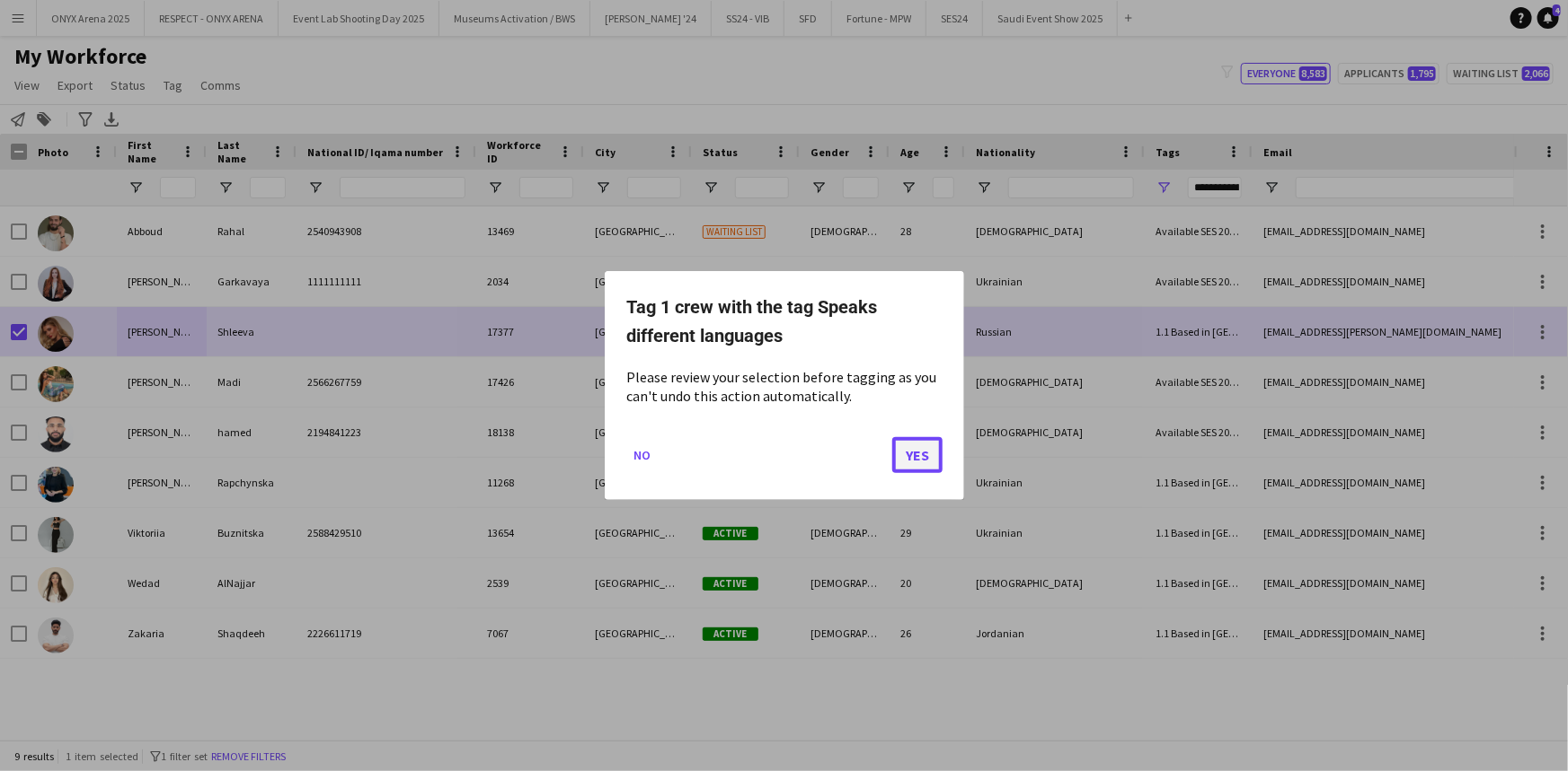
click at [925, 454] on button "Yes" at bounding box center [917, 455] width 50 height 36
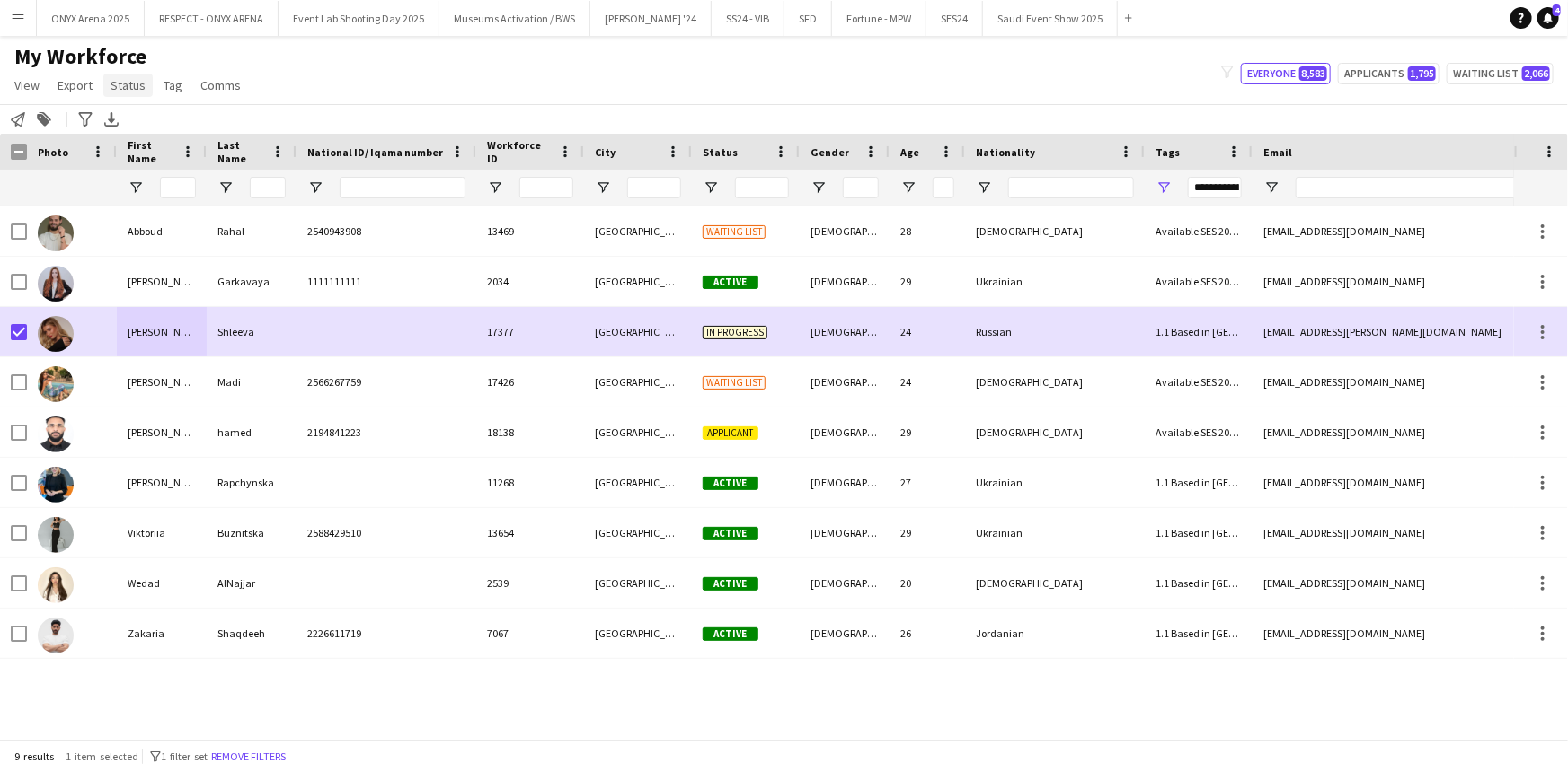
click at [140, 80] on span "Status" at bounding box center [128, 85] width 35 height 16
click at [142, 125] on link "Edit" at bounding box center [166, 123] width 126 height 38
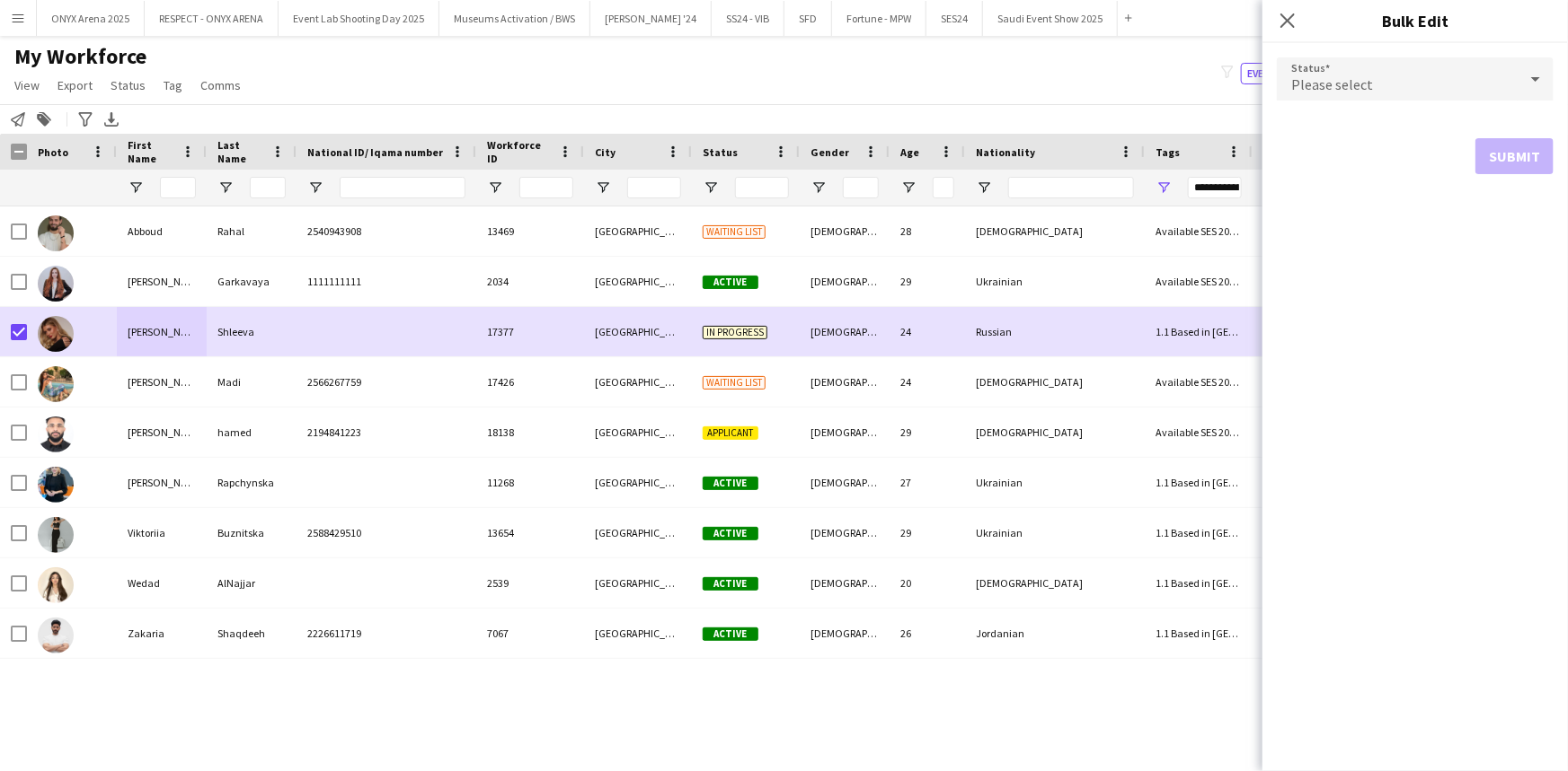
click at [1347, 88] on span "Please select" at bounding box center [1331, 84] width 82 height 18
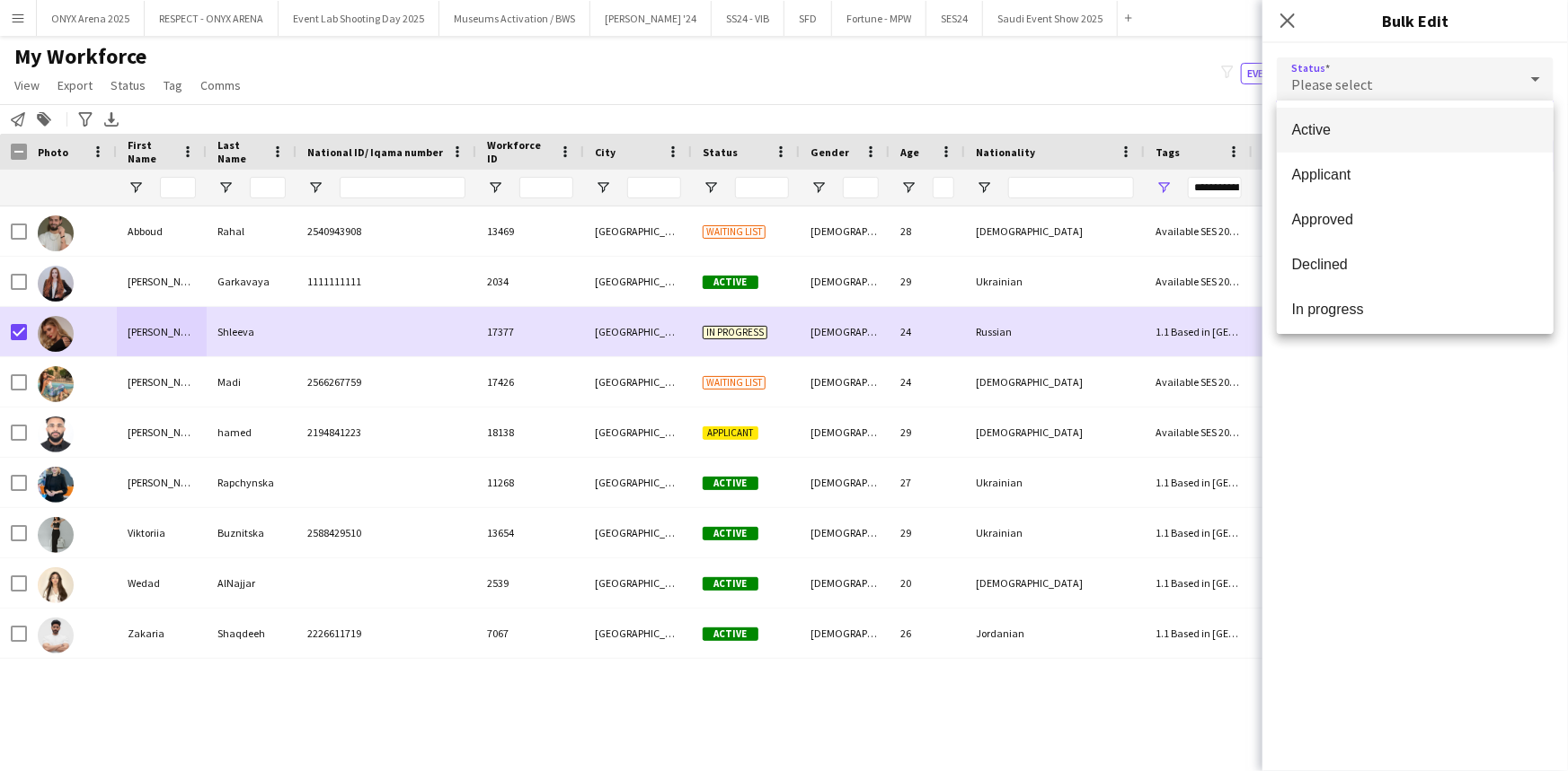
click at [1342, 131] on span "Active" at bounding box center [1415, 130] width 248 height 17
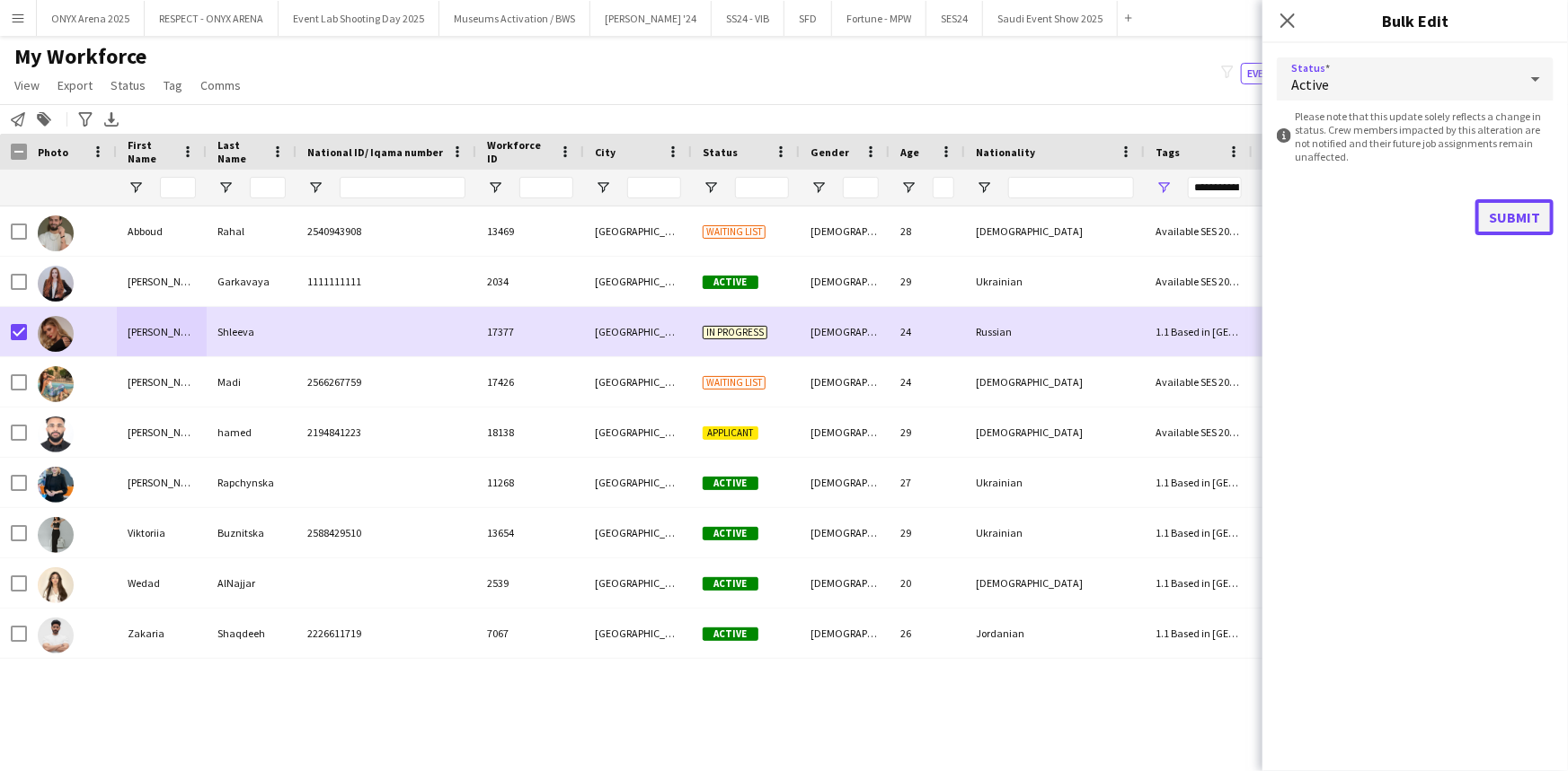
click at [1493, 202] on button "Submit" at bounding box center [1514, 217] width 79 height 36
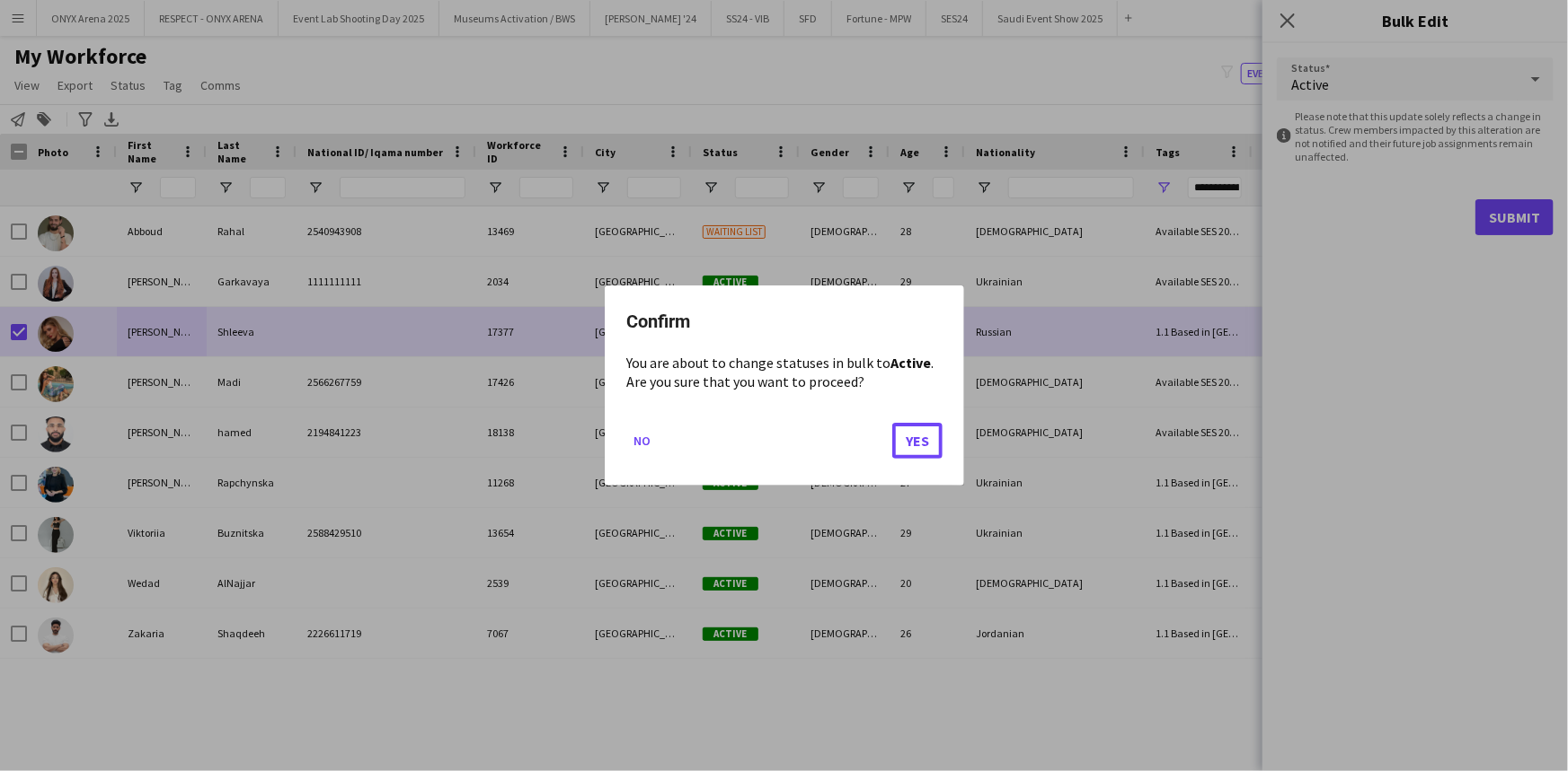
click at [910, 440] on button "Yes" at bounding box center [917, 440] width 50 height 36
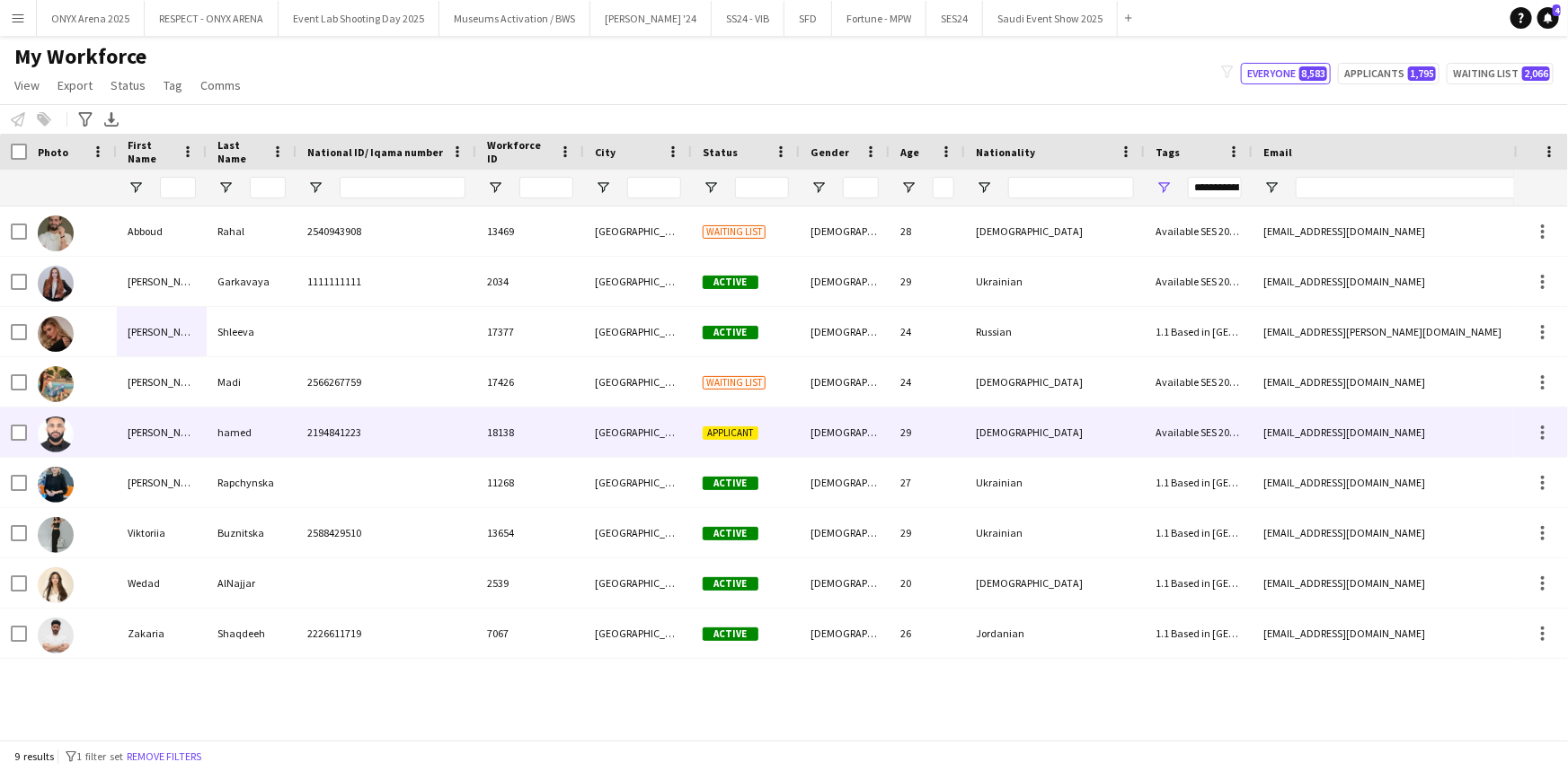
click at [163, 430] on div "[PERSON_NAME]" at bounding box center [161, 432] width 90 height 49
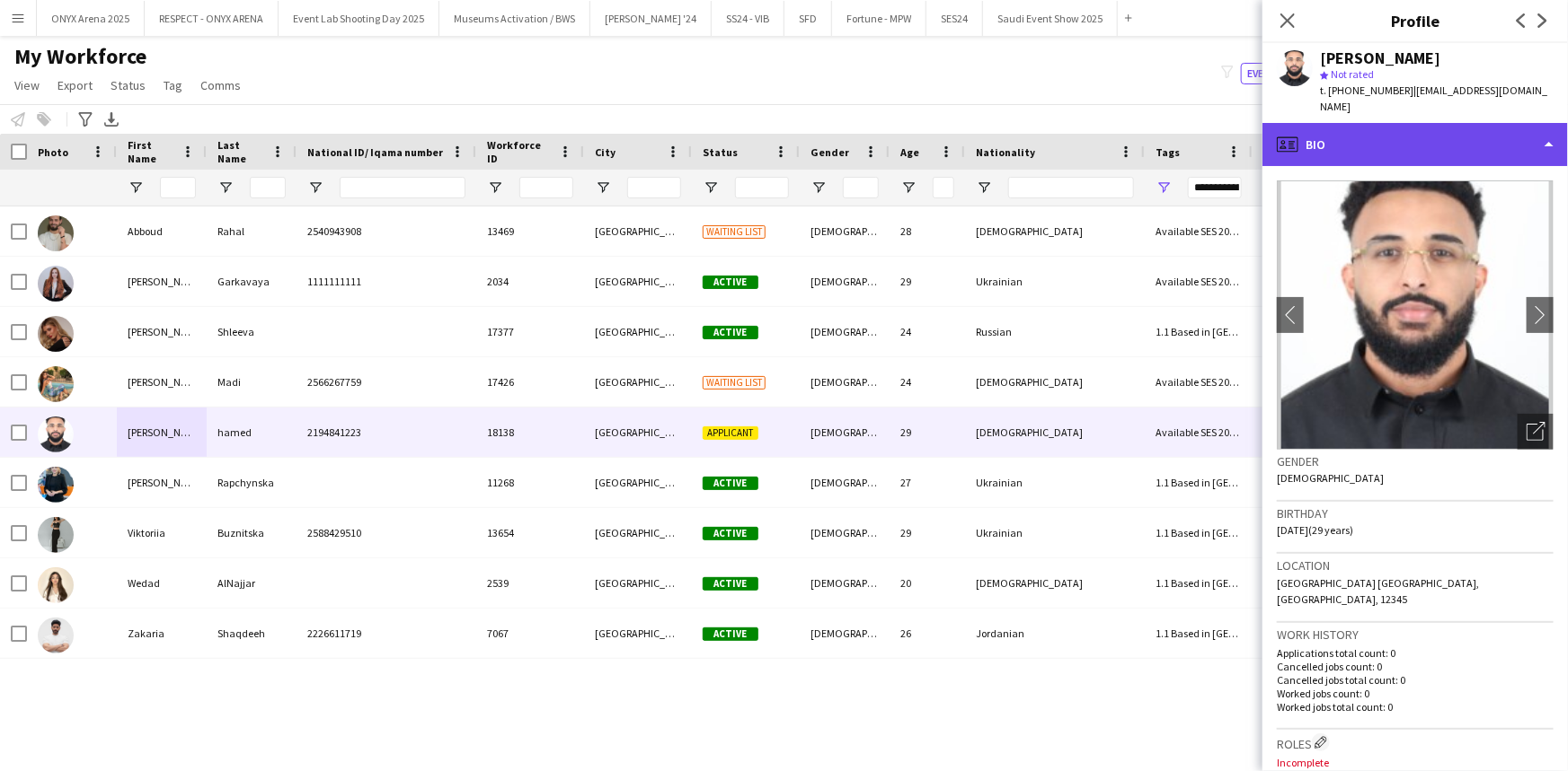
click at [1368, 127] on div "profile Bio" at bounding box center [1415, 145] width 306 height 43
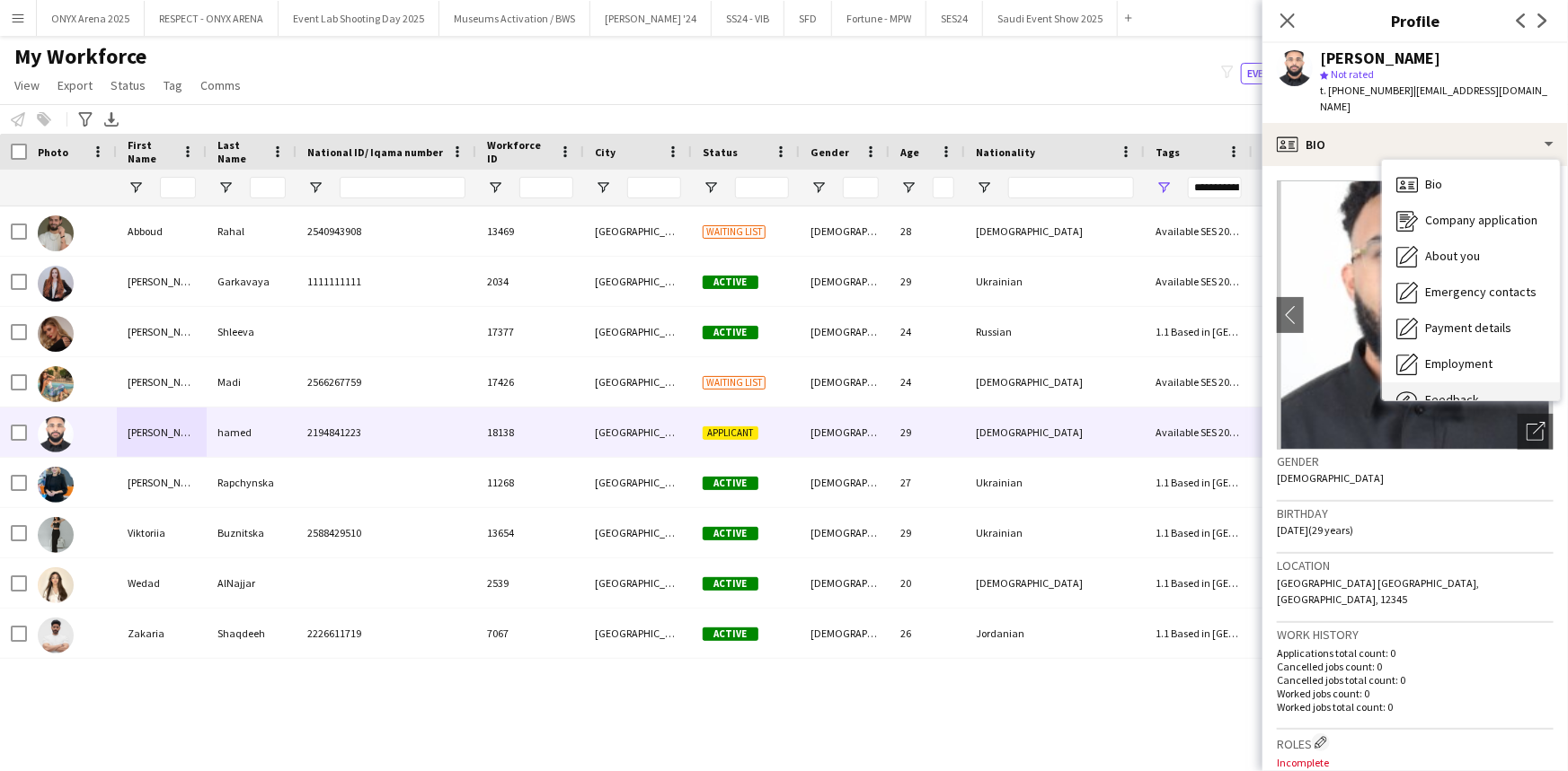
click at [1422, 382] on div "Feedback Feedback" at bounding box center [1470, 400] width 178 height 36
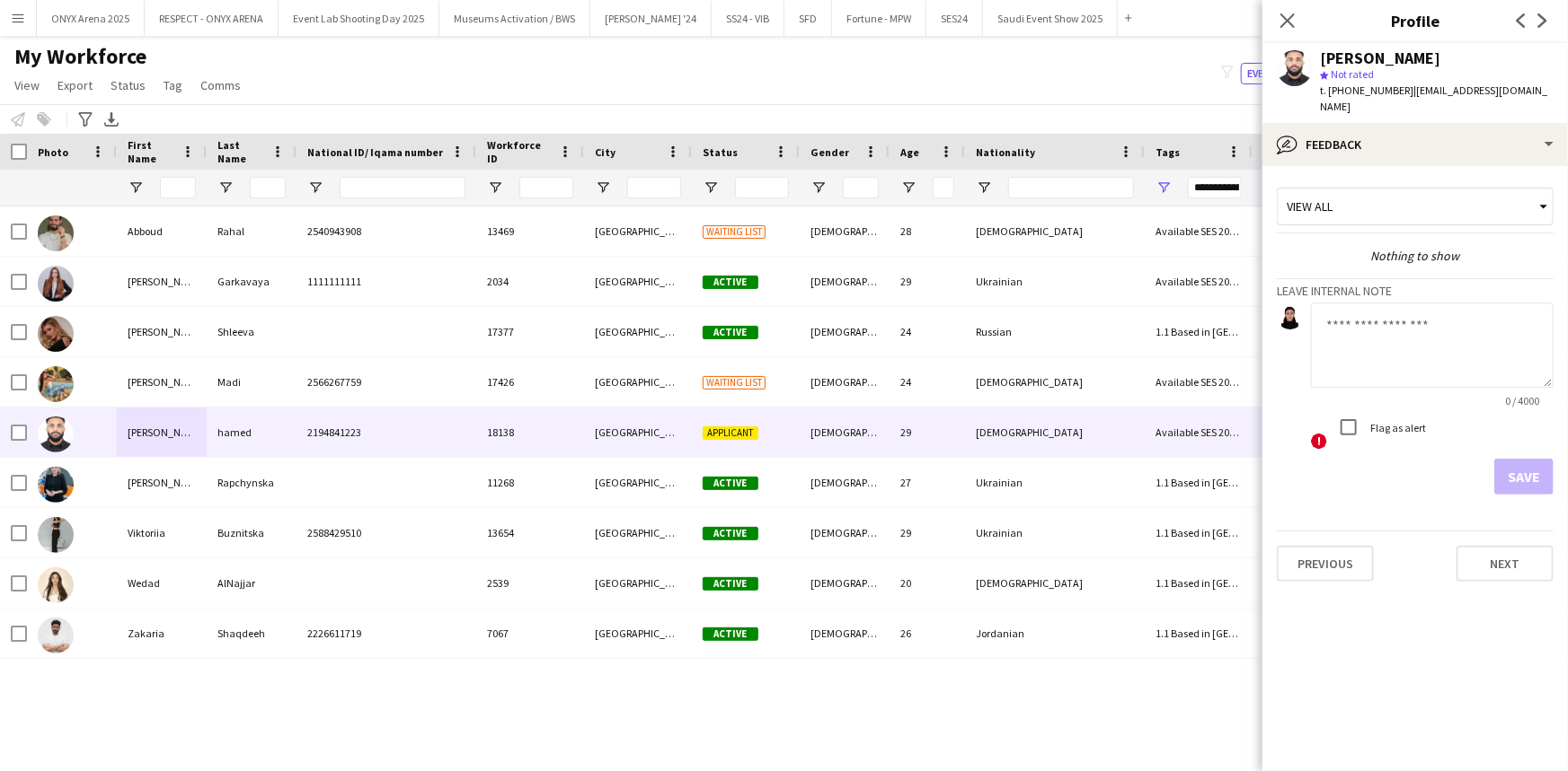
click at [1401, 311] on textarea at bounding box center [1432, 345] width 243 height 85
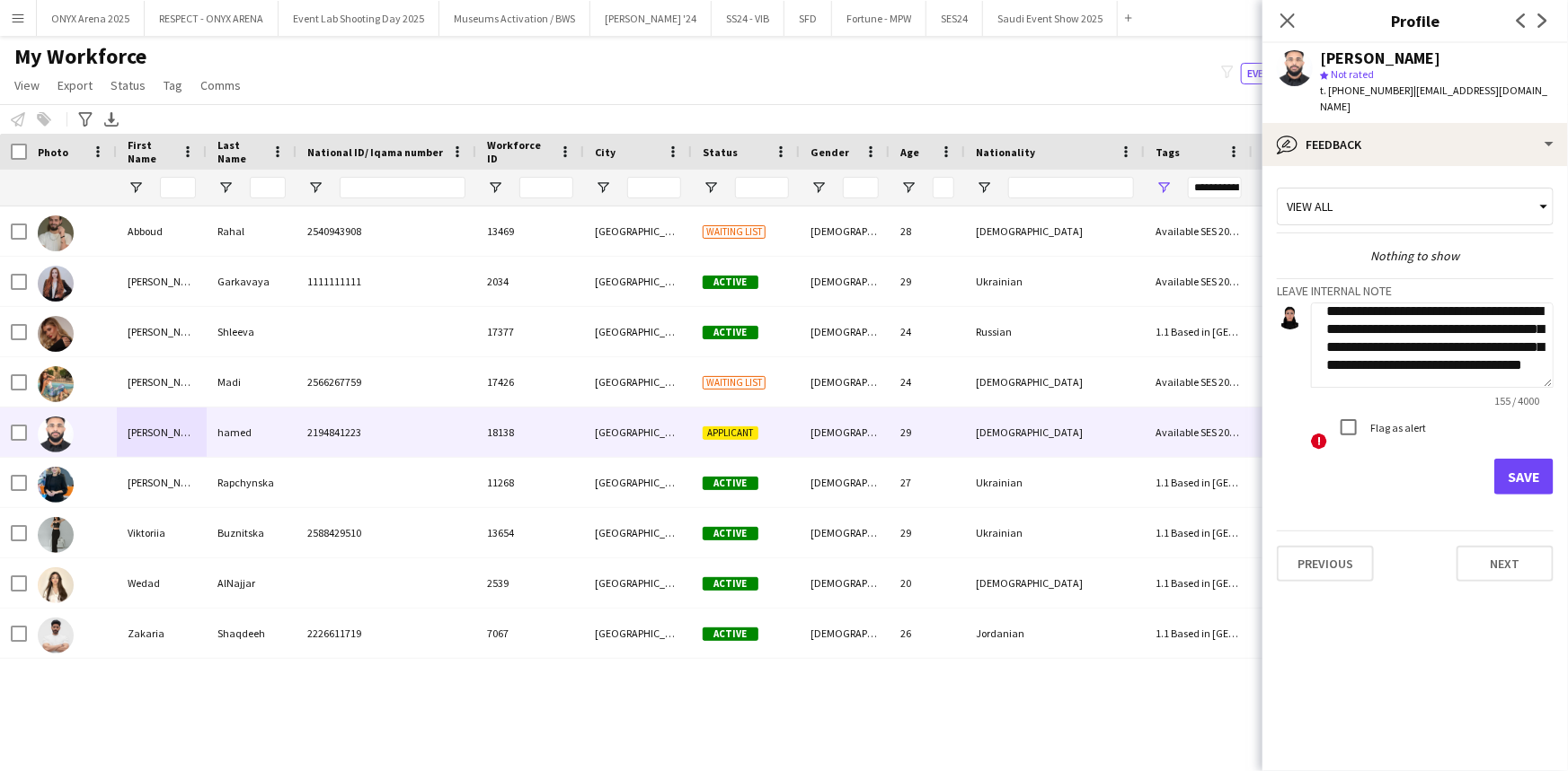
scroll to position [36, 0]
type textarea "**********"
click at [1550, 459] on button "Save" at bounding box center [1523, 476] width 59 height 36
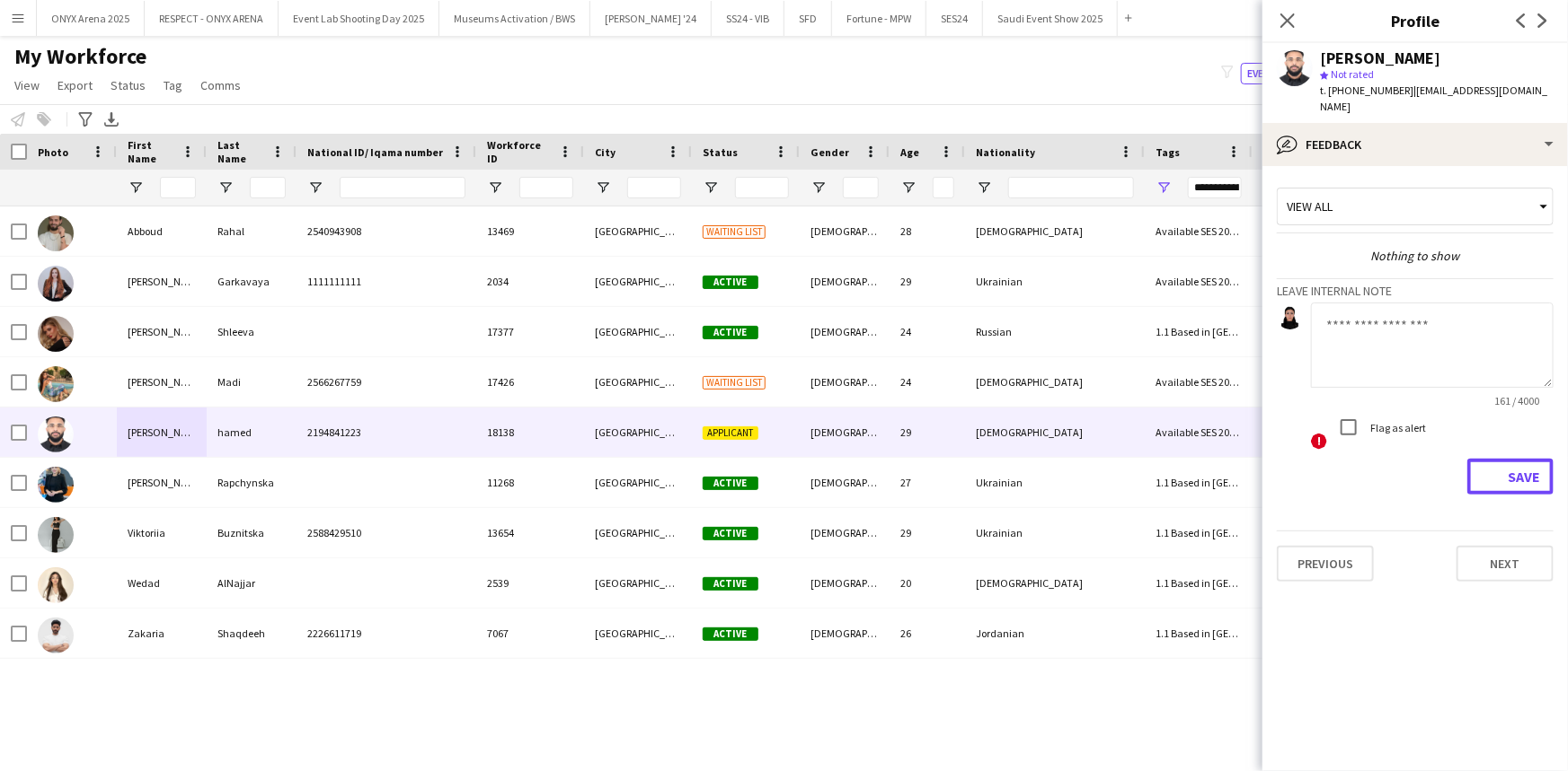
scroll to position [0, 0]
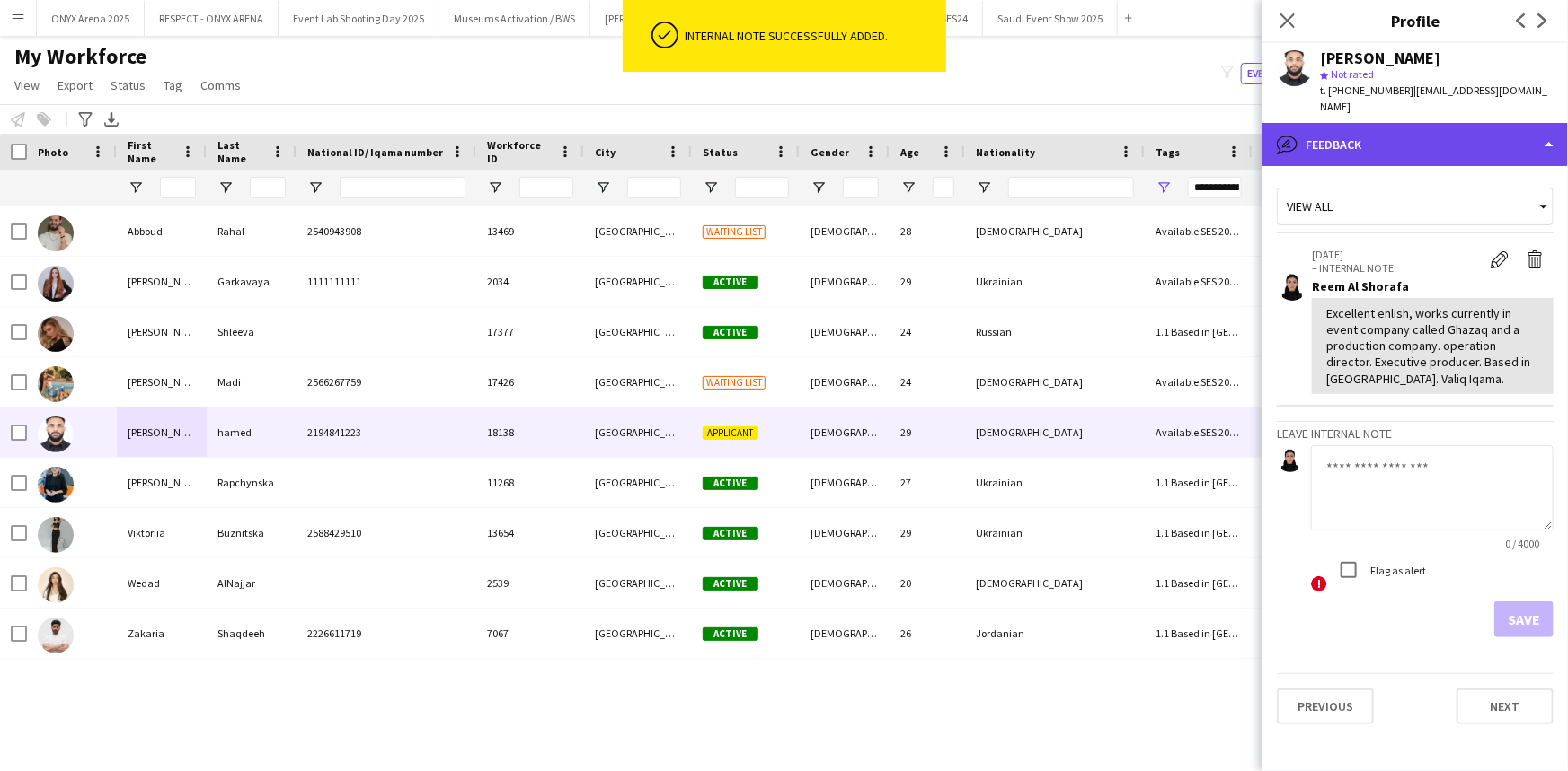
click at [1400, 135] on div "bubble-pencil Feedback" at bounding box center [1415, 145] width 306 height 43
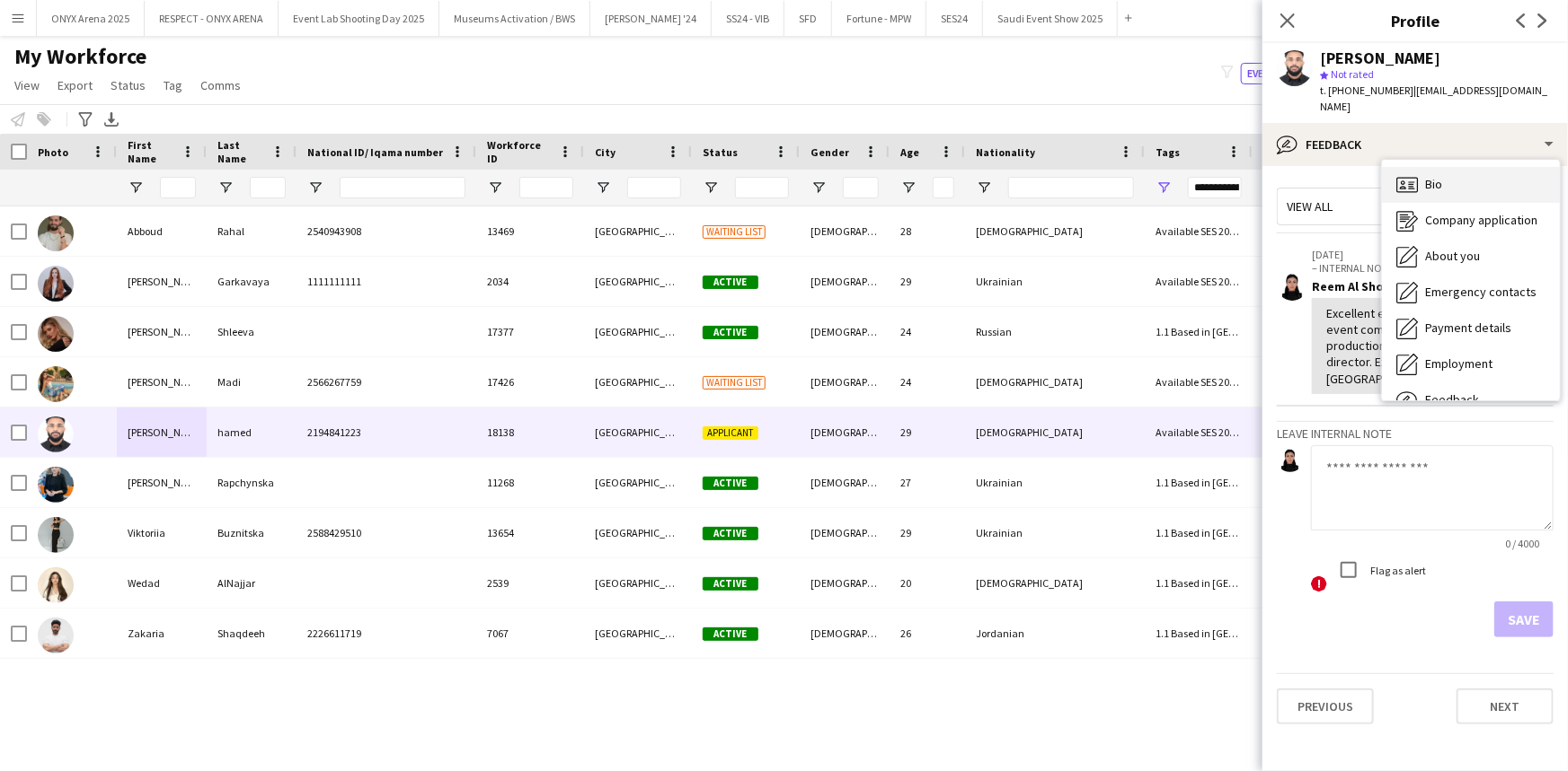
click at [1421, 167] on div "Bio Bio" at bounding box center [1470, 184] width 178 height 36
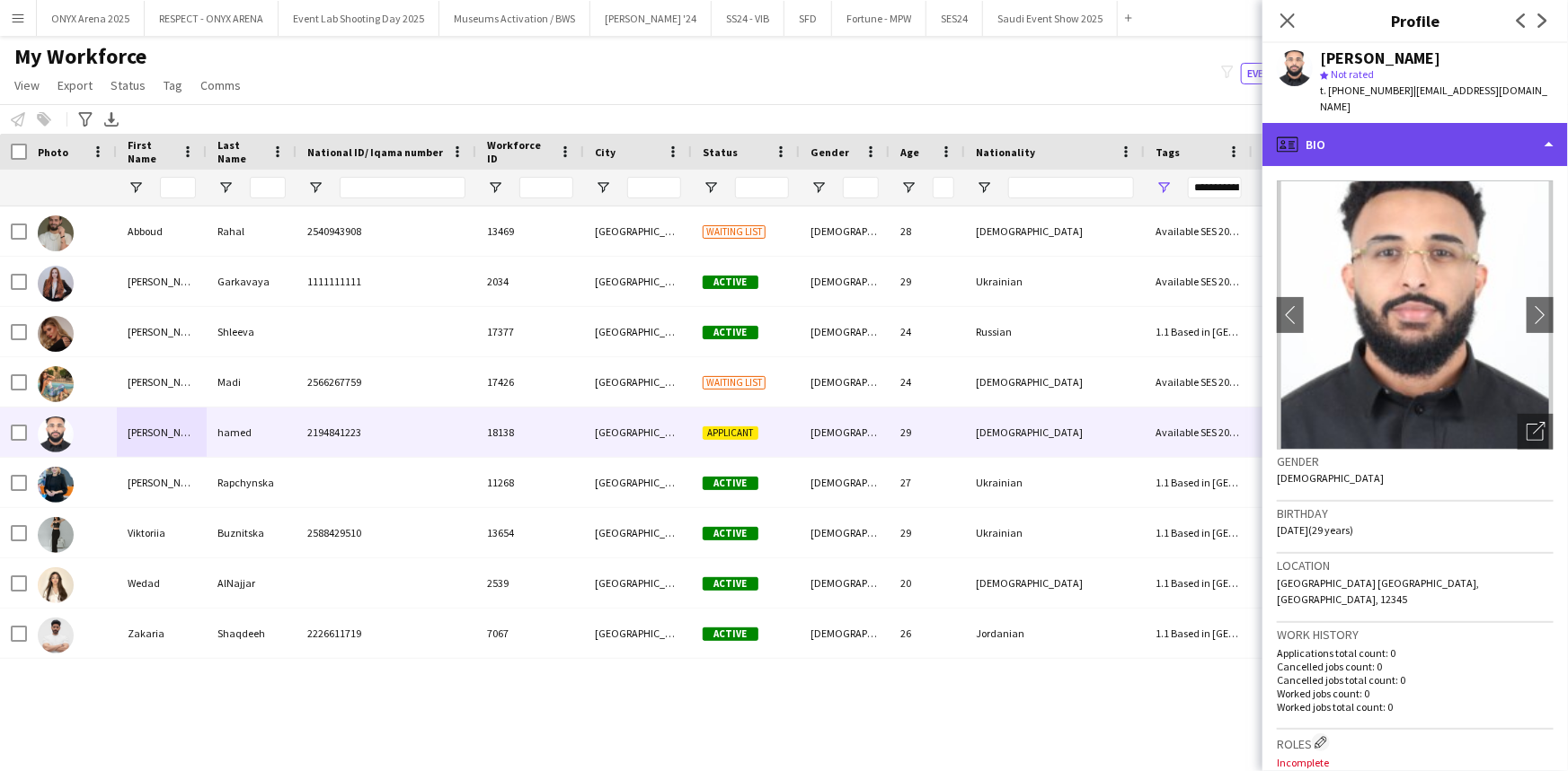
click at [1388, 126] on div "profile Bio" at bounding box center [1415, 145] width 306 height 43
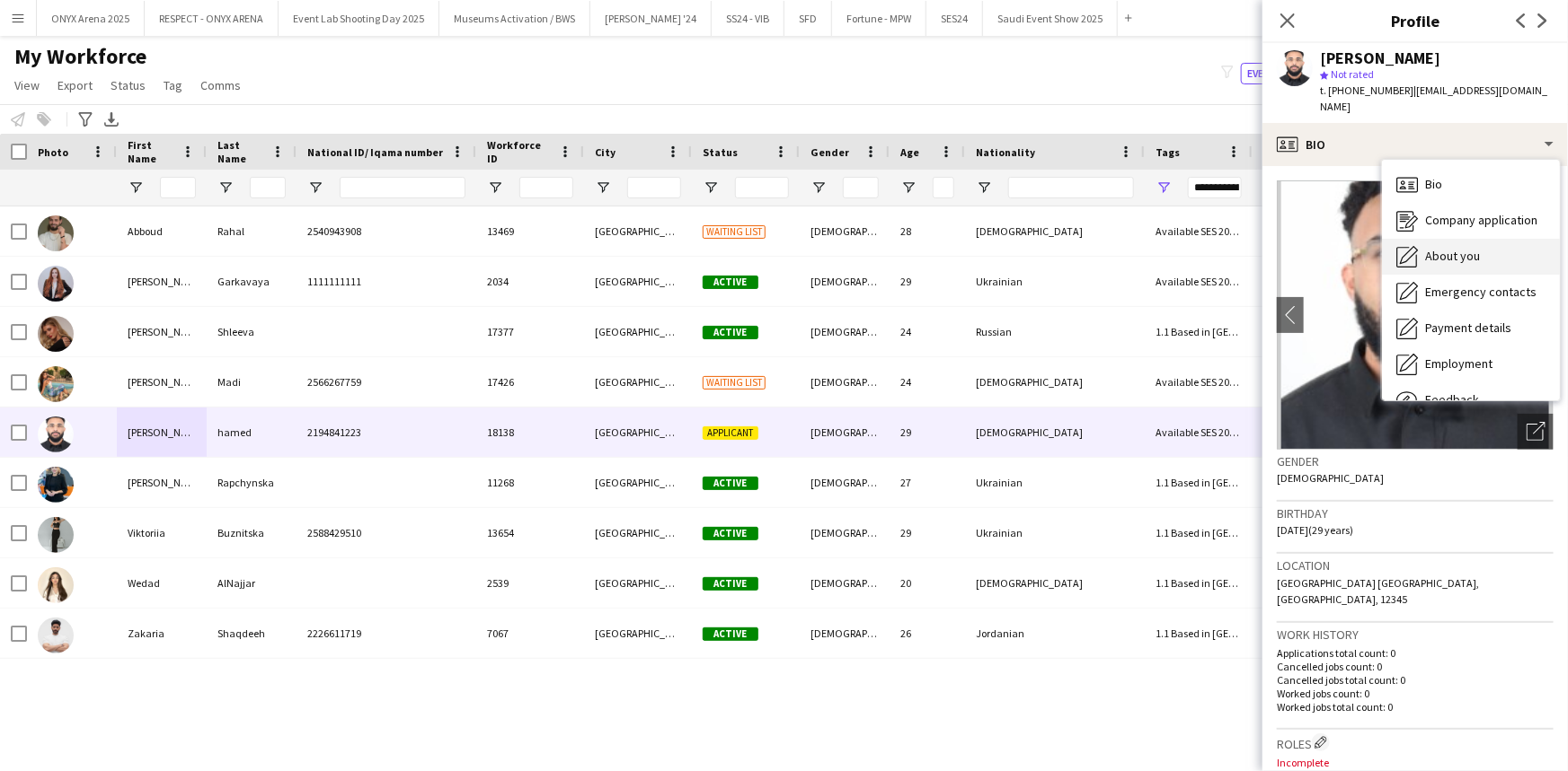
click at [1437, 248] on span "About you" at bounding box center [1452, 256] width 54 height 16
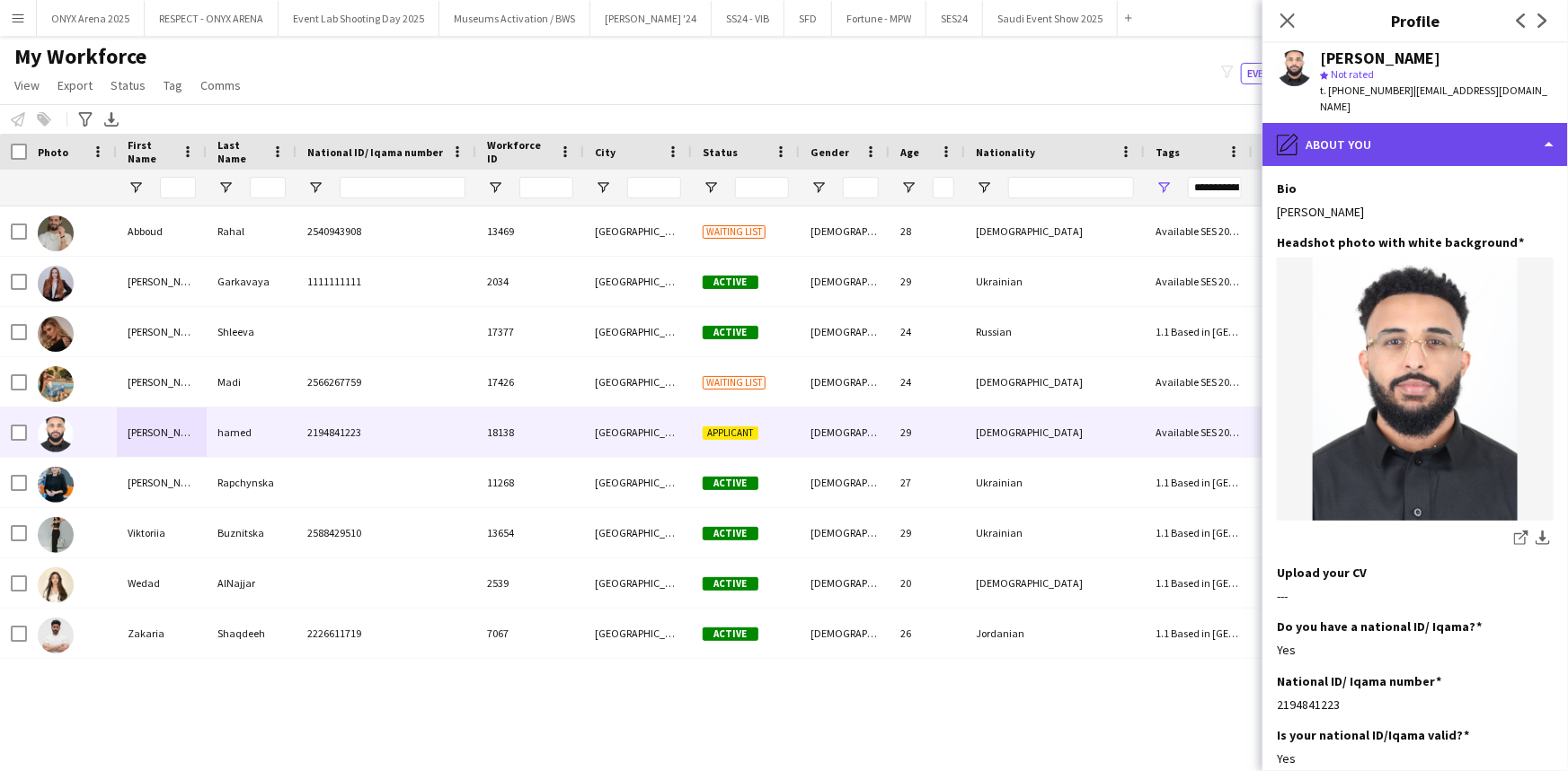
click at [1363, 136] on div "pencil4 About you" at bounding box center [1415, 145] width 306 height 43
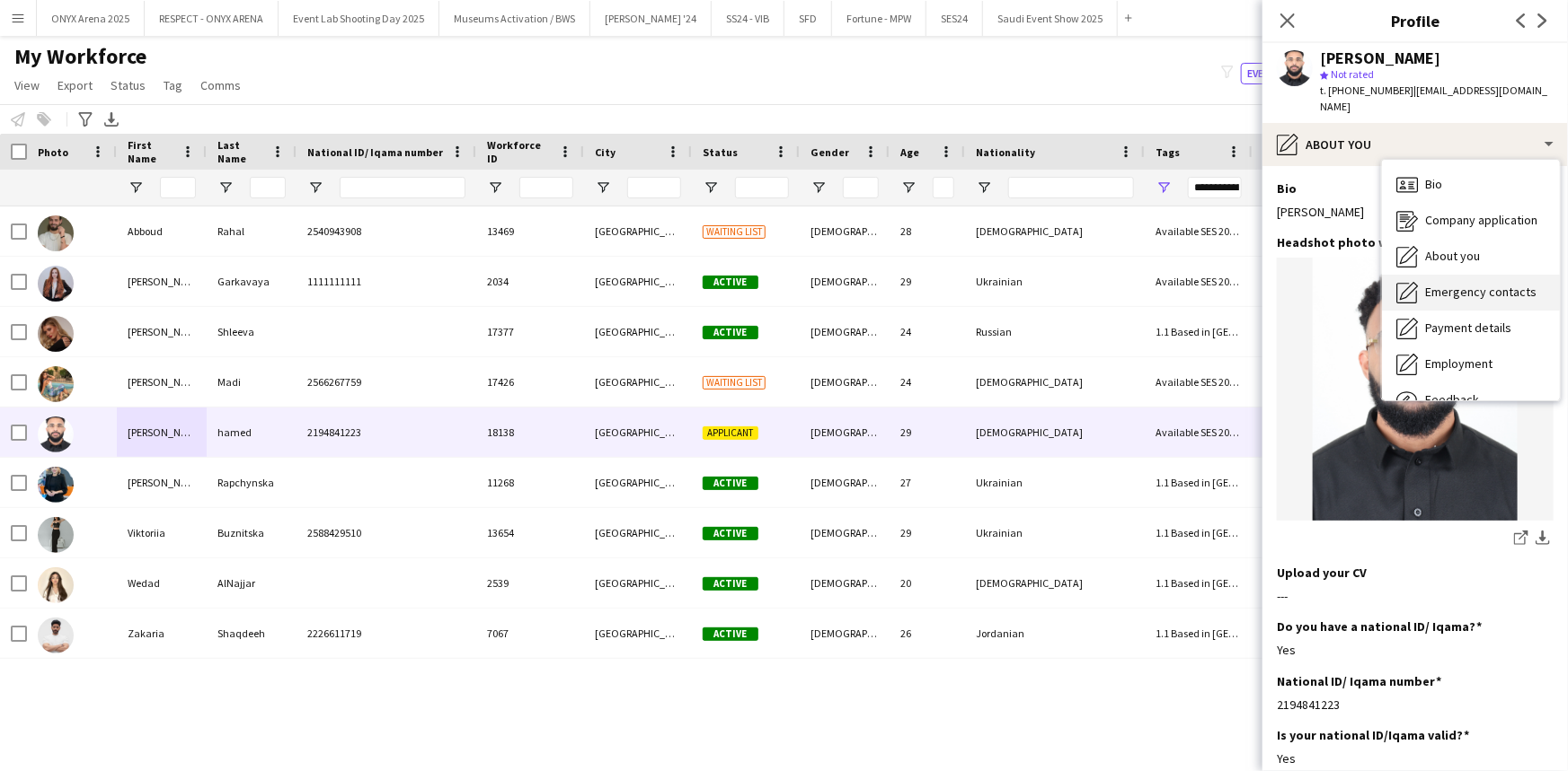
click at [1440, 284] on span "Emergency contacts" at bounding box center [1480, 292] width 112 height 16
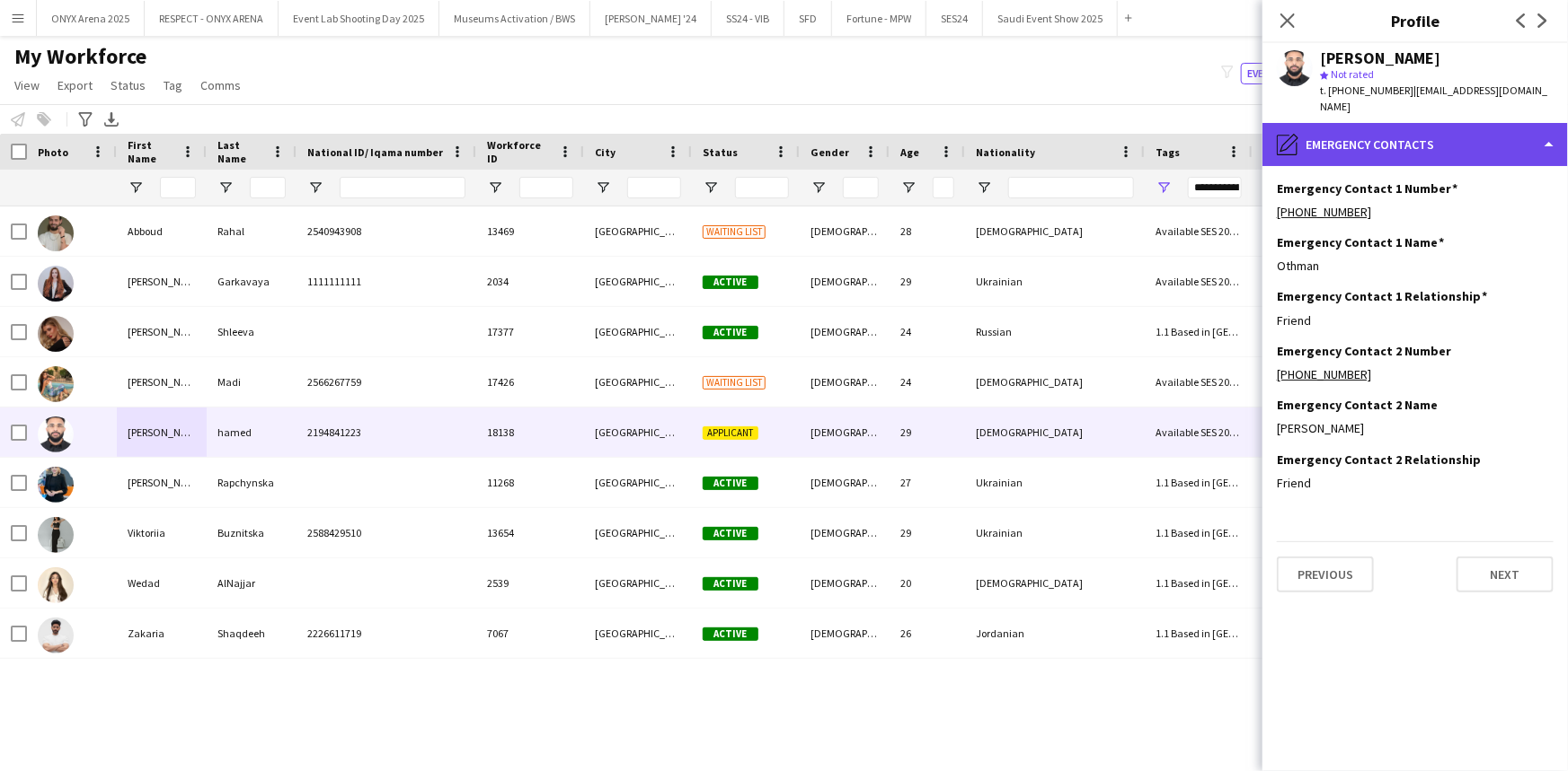
click at [1424, 123] on div "pencil4 Emergency contacts" at bounding box center [1415, 145] width 306 height 43
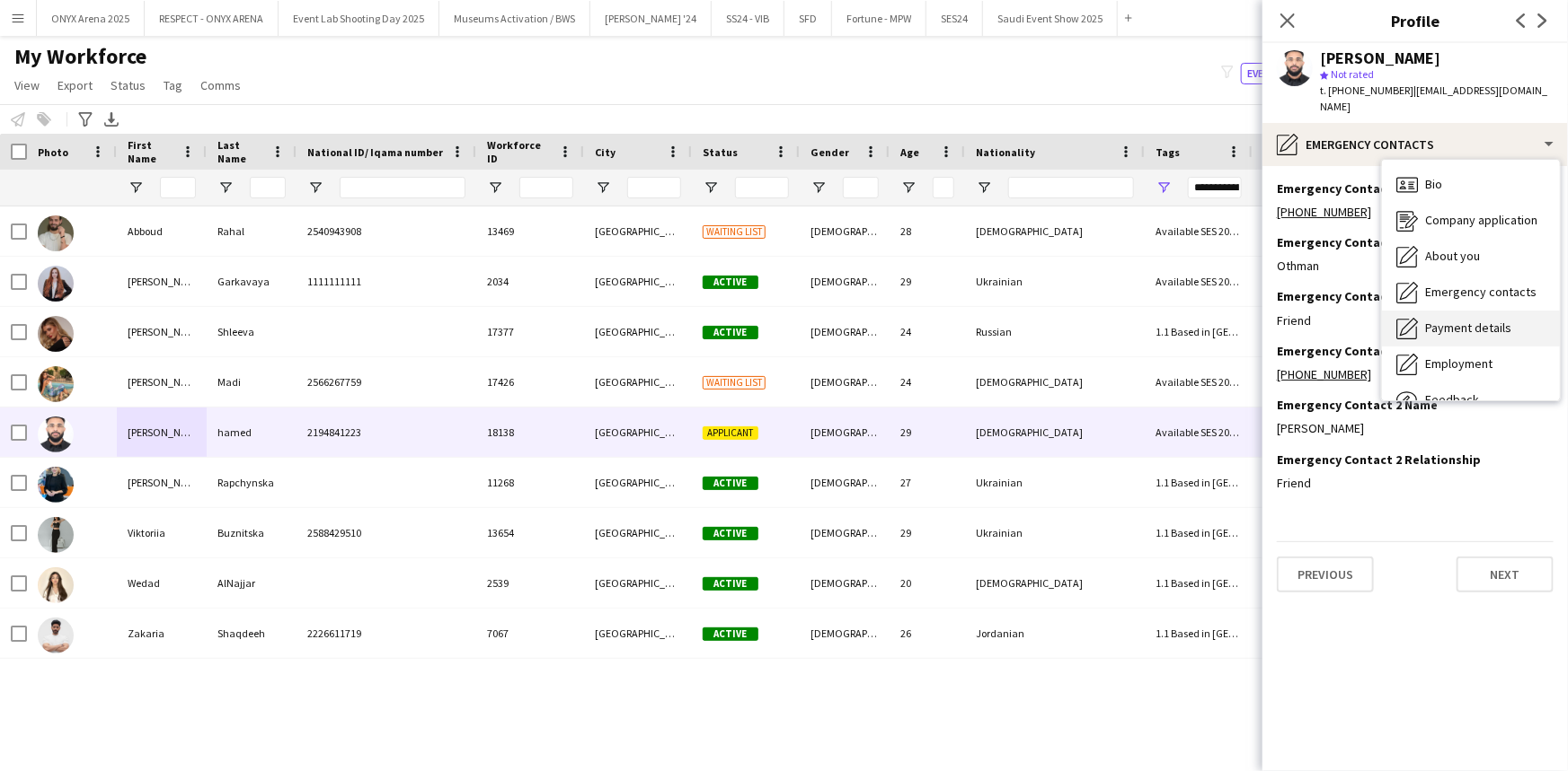
click at [1449, 321] on div "Payment details Payment details" at bounding box center [1470, 328] width 178 height 36
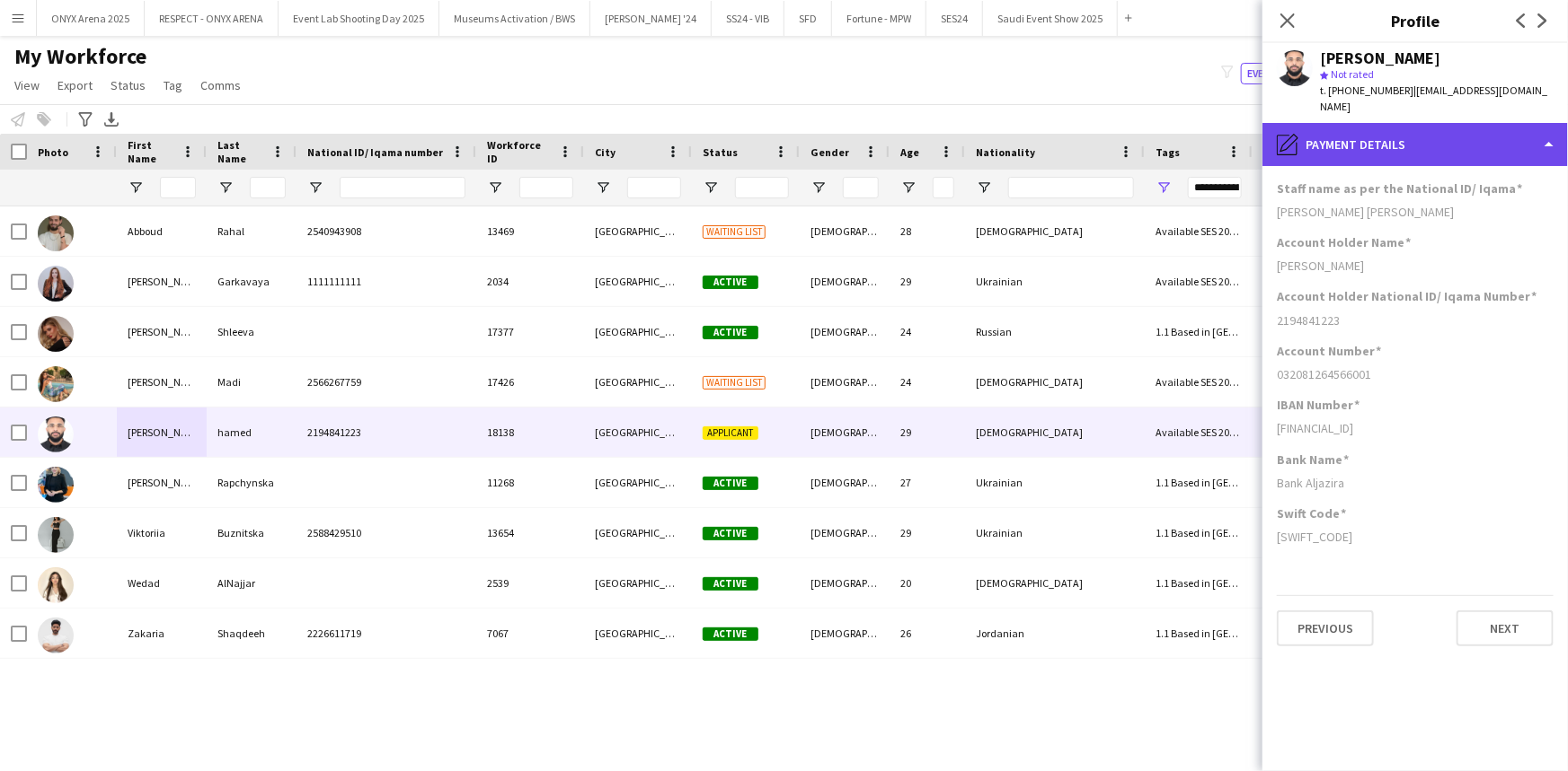
click at [1447, 123] on div "pencil4 Payment details" at bounding box center [1415, 145] width 306 height 43
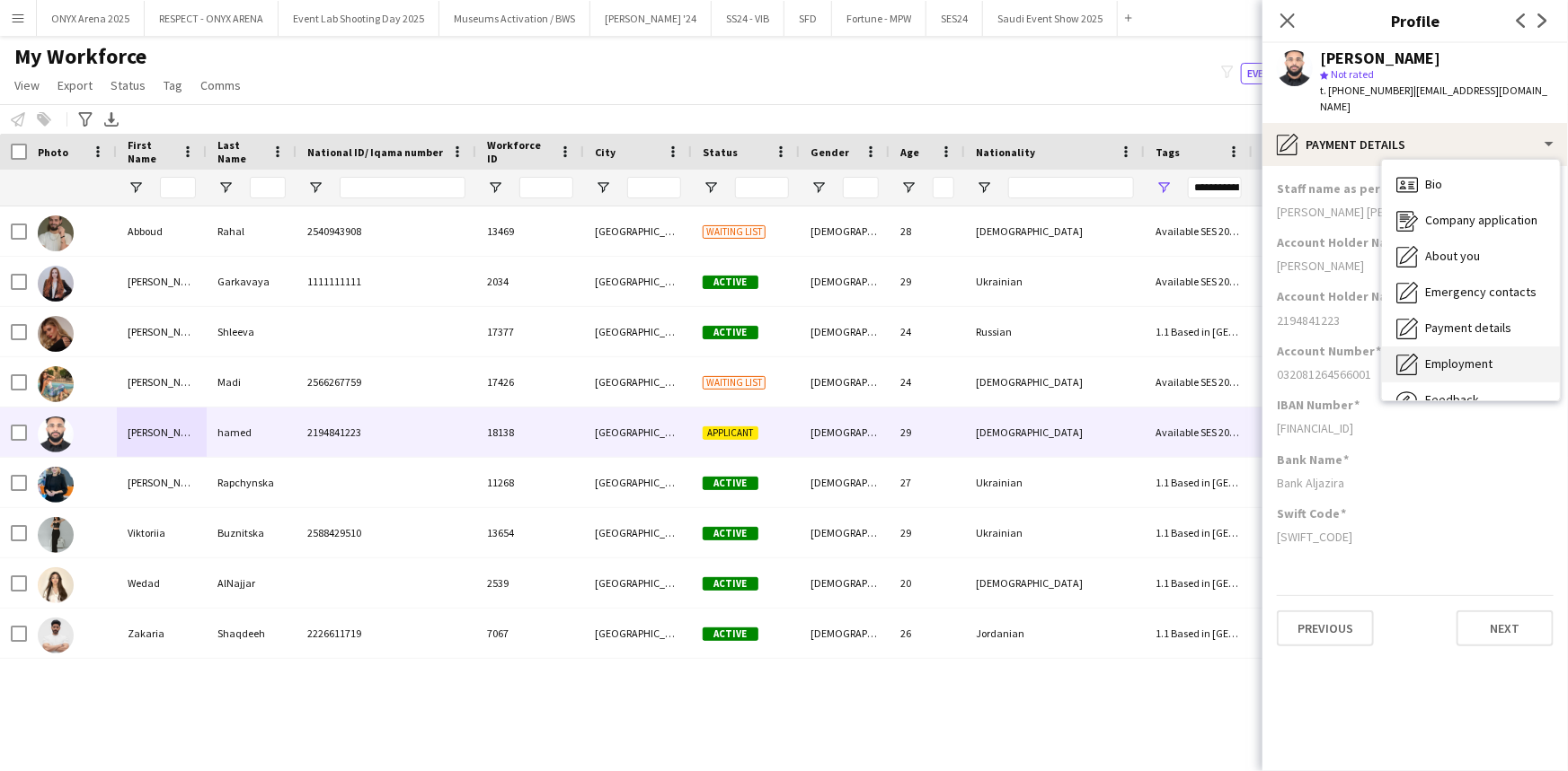
click at [1445, 356] on span "Employment" at bounding box center [1457, 364] width 67 height 16
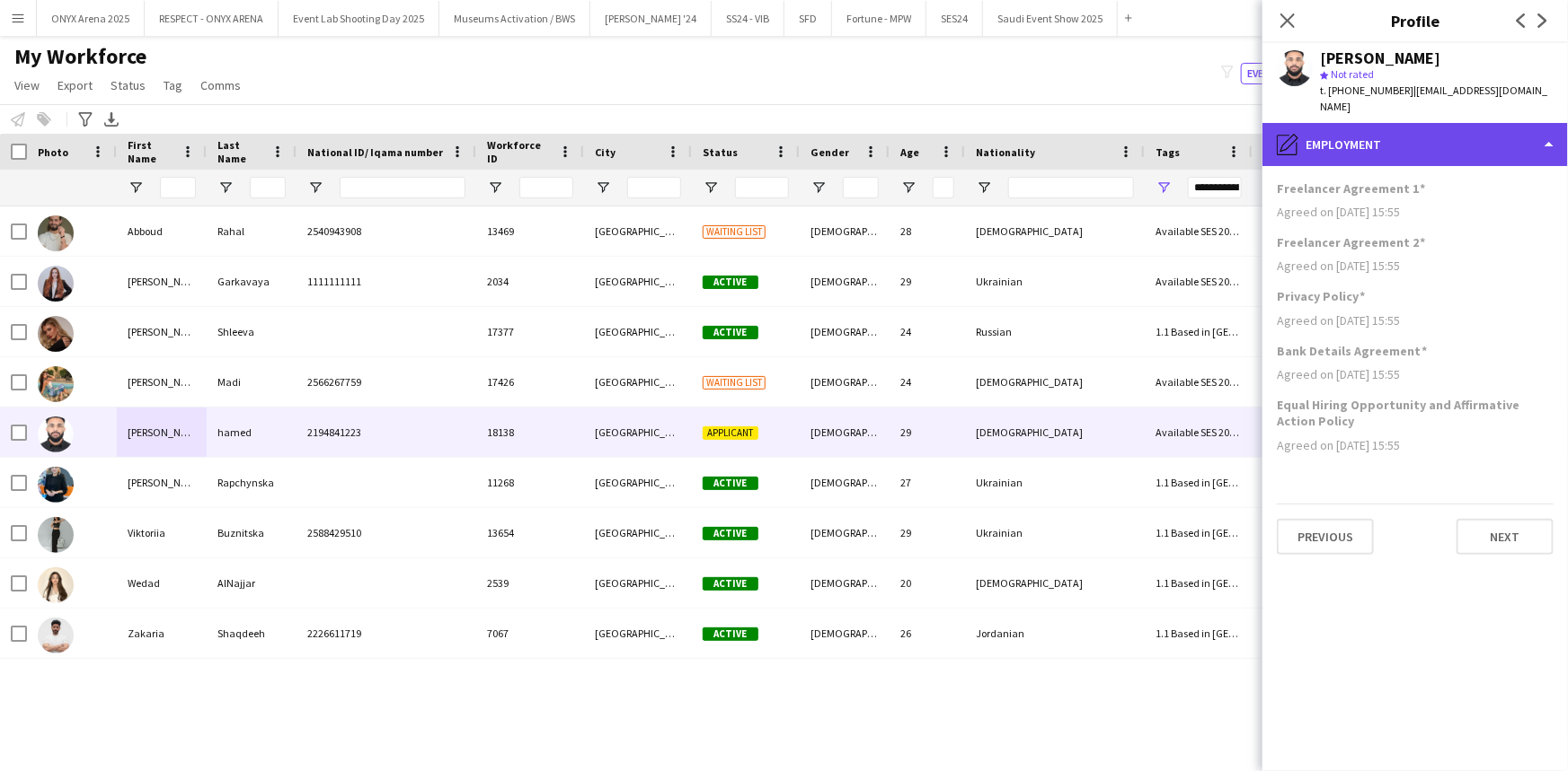
click at [1410, 123] on div "pencil4 Employment" at bounding box center [1415, 145] width 306 height 43
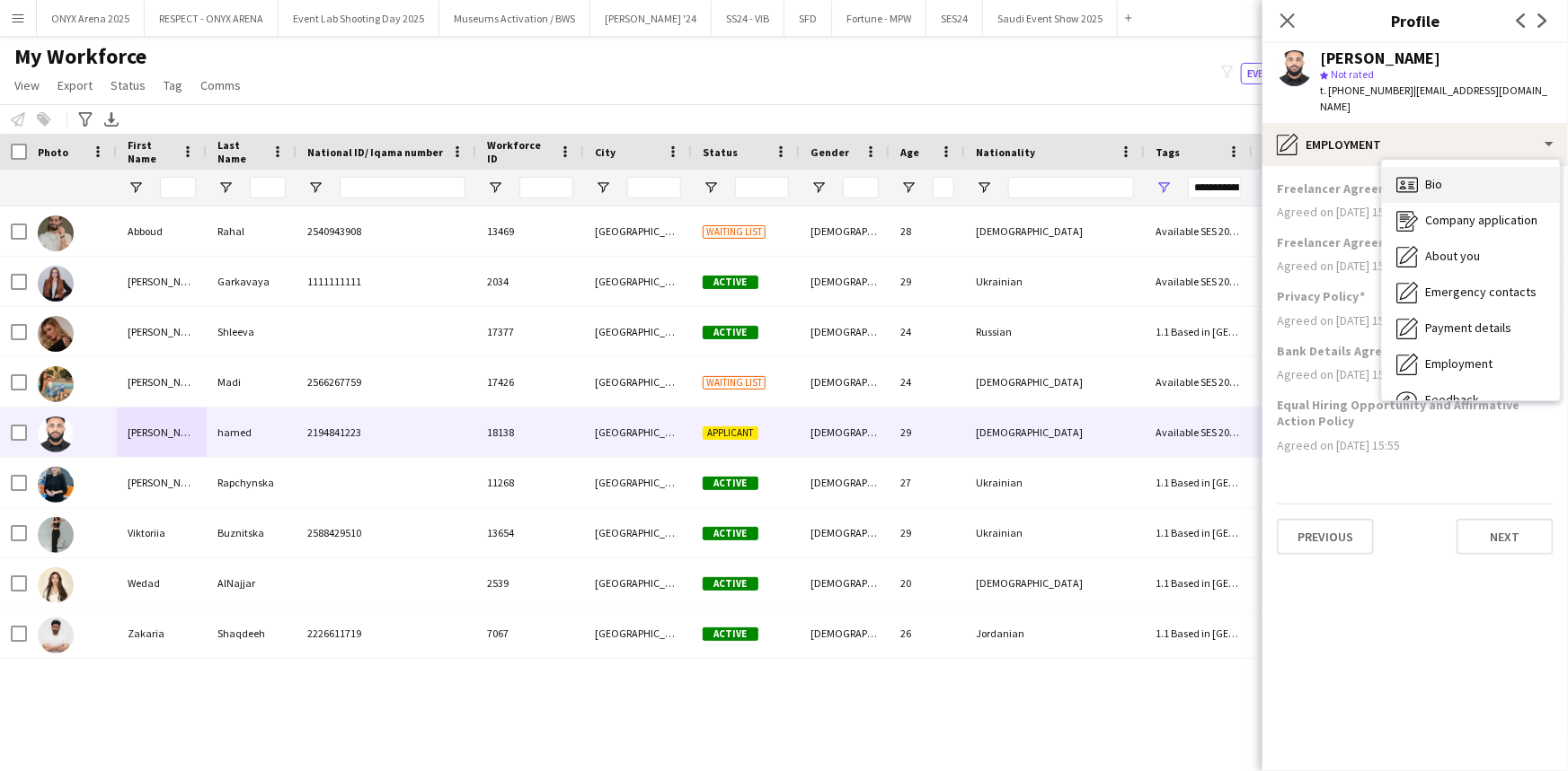
click at [1418, 167] on div "Bio Bio" at bounding box center [1470, 184] width 178 height 36
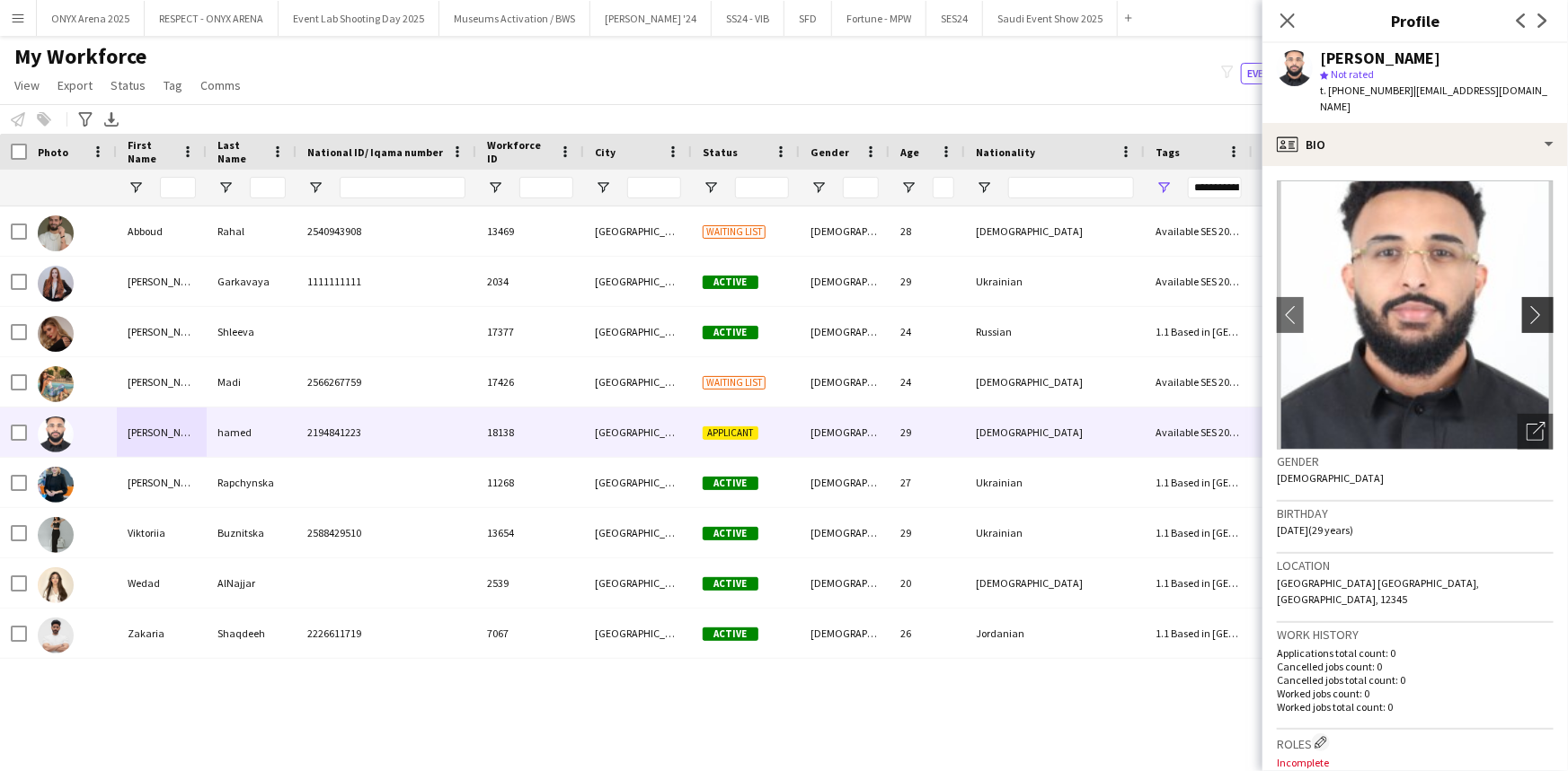
click at [1524, 297] on button "chevron-right" at bounding box center [1539, 314] width 36 height 36
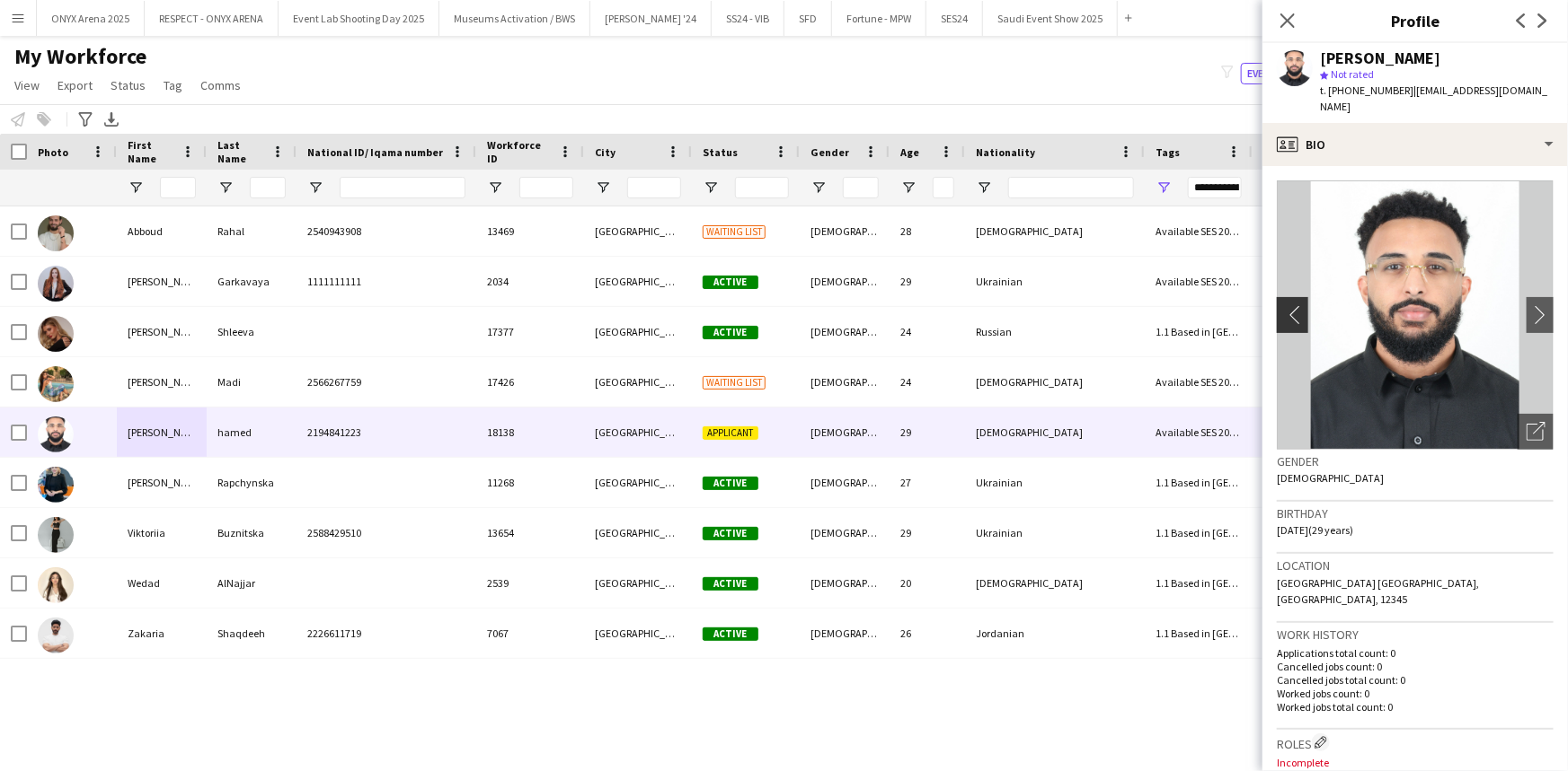
click at [1291, 305] on app-icon "chevron-left" at bounding box center [1290, 314] width 28 height 18
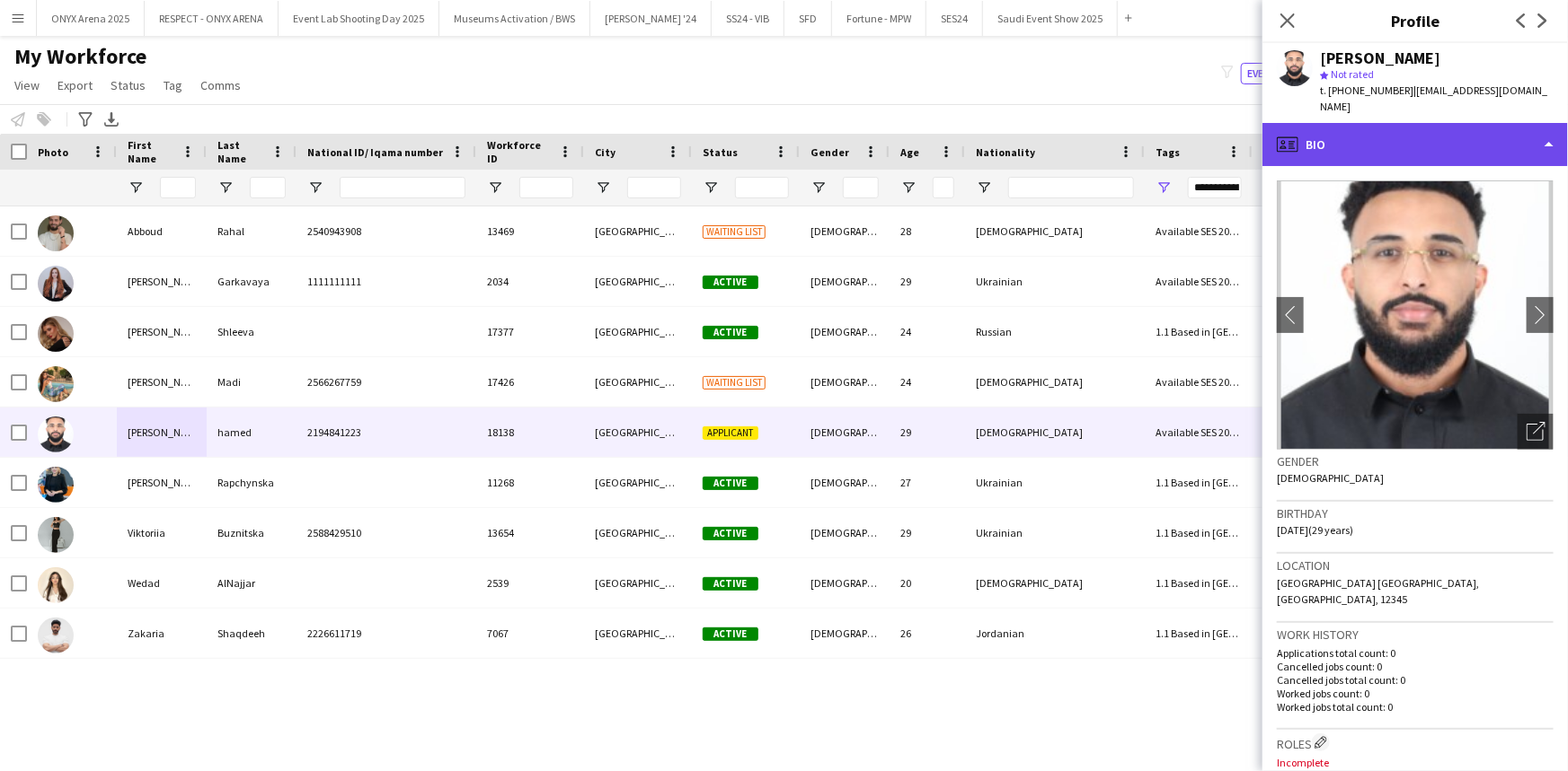
click at [1348, 136] on div "profile Bio" at bounding box center [1415, 145] width 306 height 43
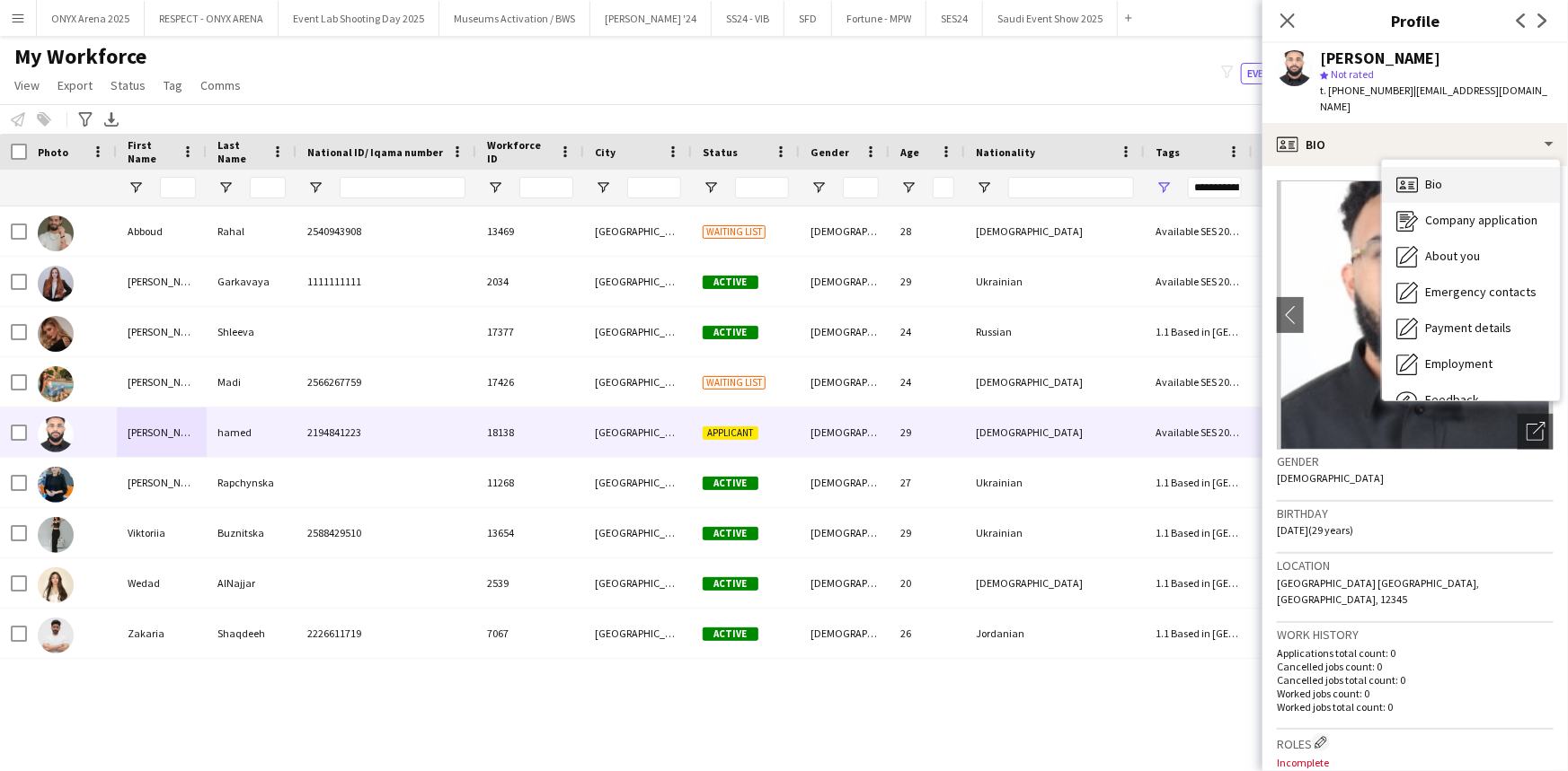
click at [1409, 181] on icon at bounding box center [1411, 181] width 6 height 1
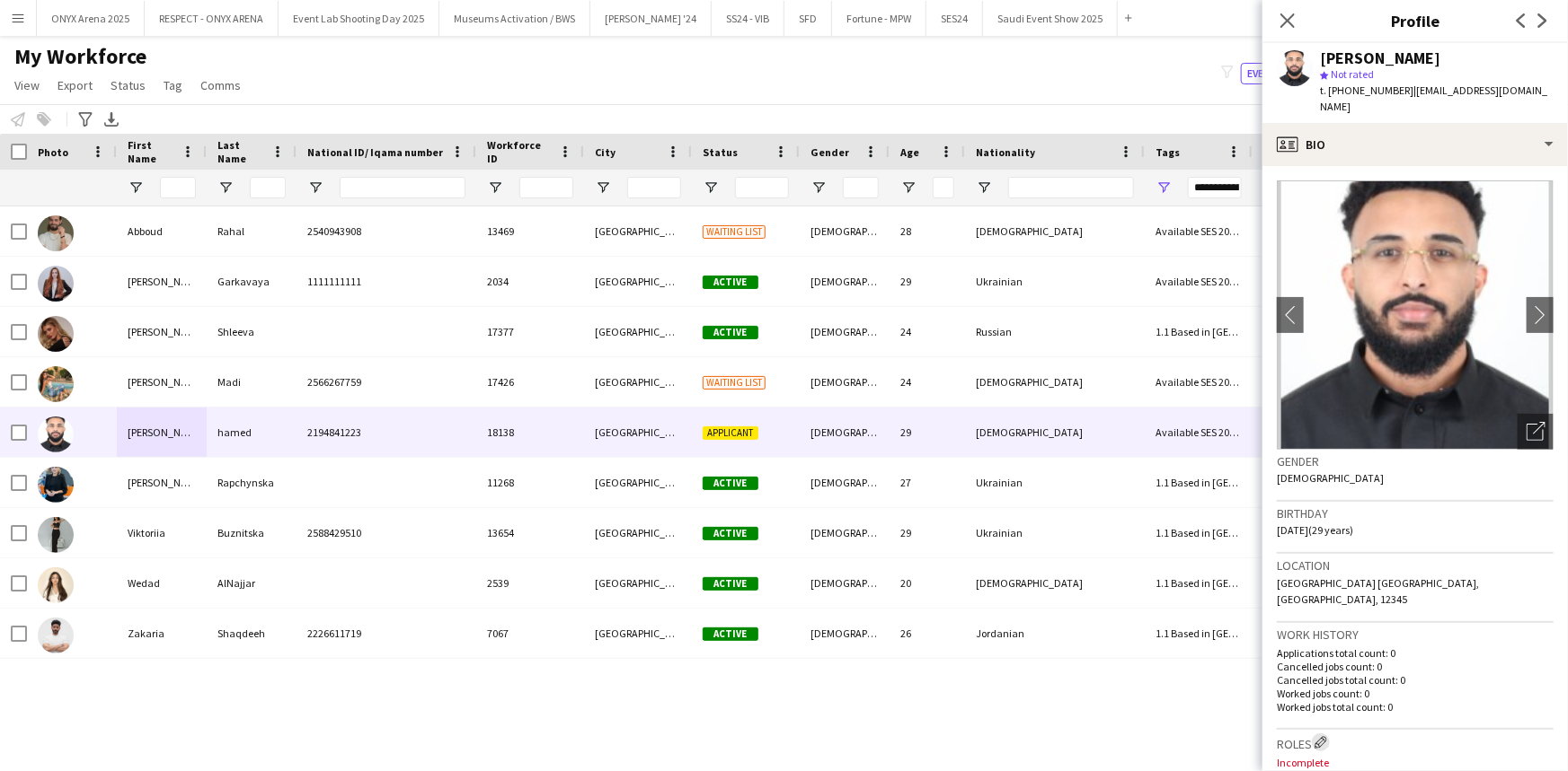
click at [1326, 736] on app-icon "Edit crew company roles" at bounding box center [1320, 742] width 13 height 13
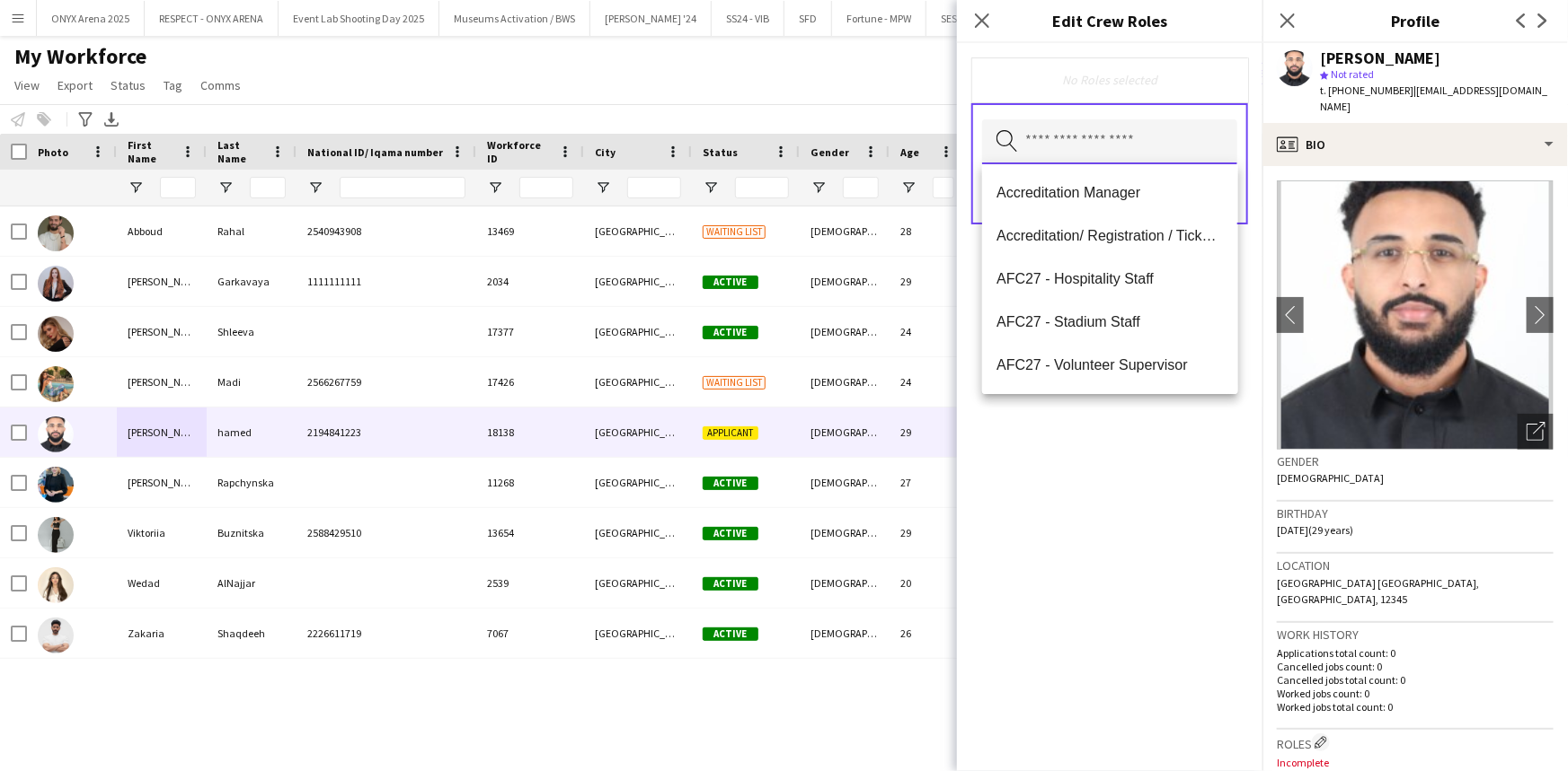
click at [1094, 148] on input "text" at bounding box center [1109, 142] width 255 height 45
click at [1091, 247] on mat-option "Accreditation/ Registration / Ticketing" at bounding box center [1109, 236] width 255 height 43
click at [1204, 75] on icon "Remove" at bounding box center [1202, 80] width 12 height 12
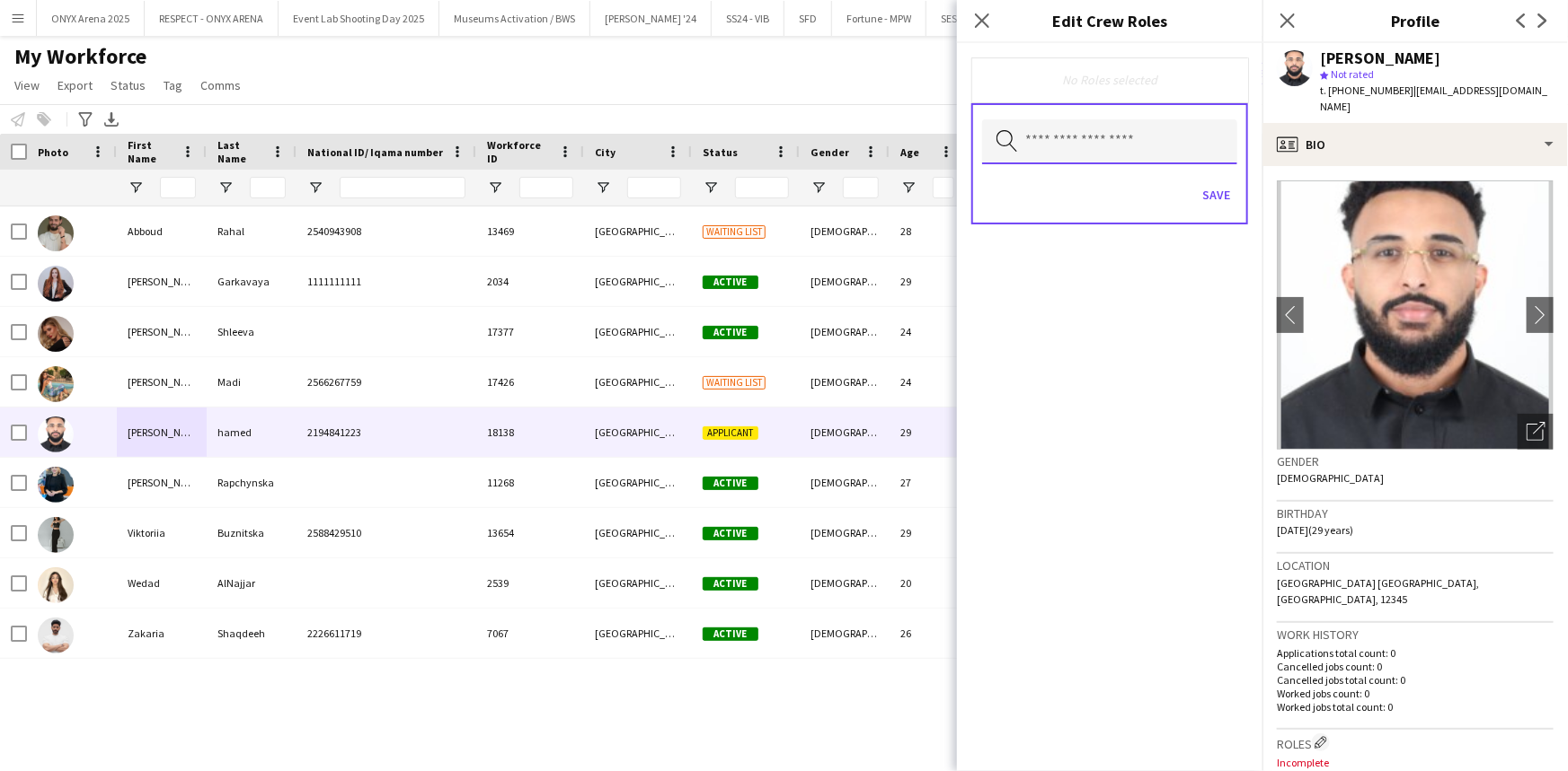
click at [1108, 143] on input "text" at bounding box center [1109, 142] width 255 height 45
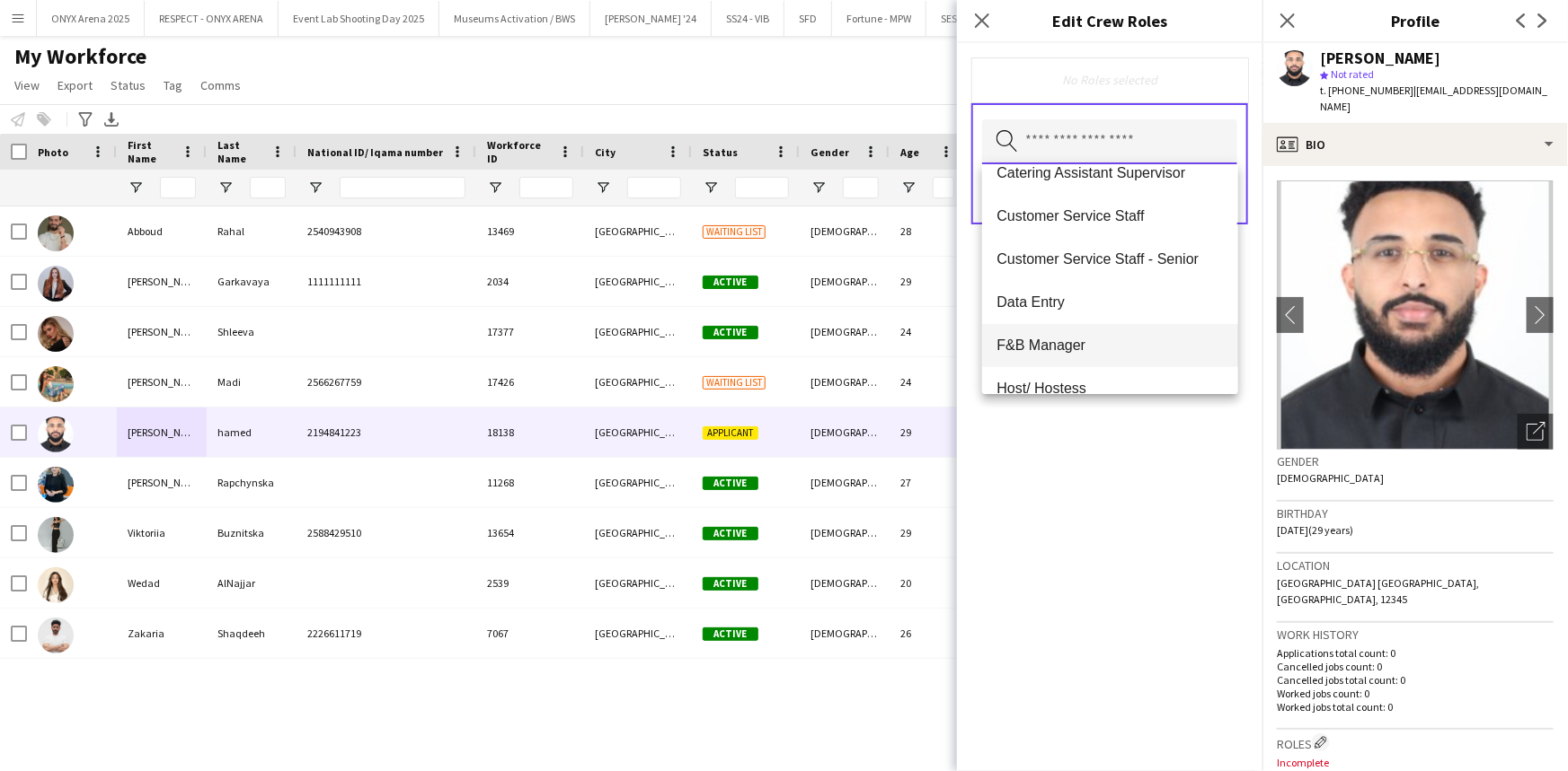
scroll to position [490, 0]
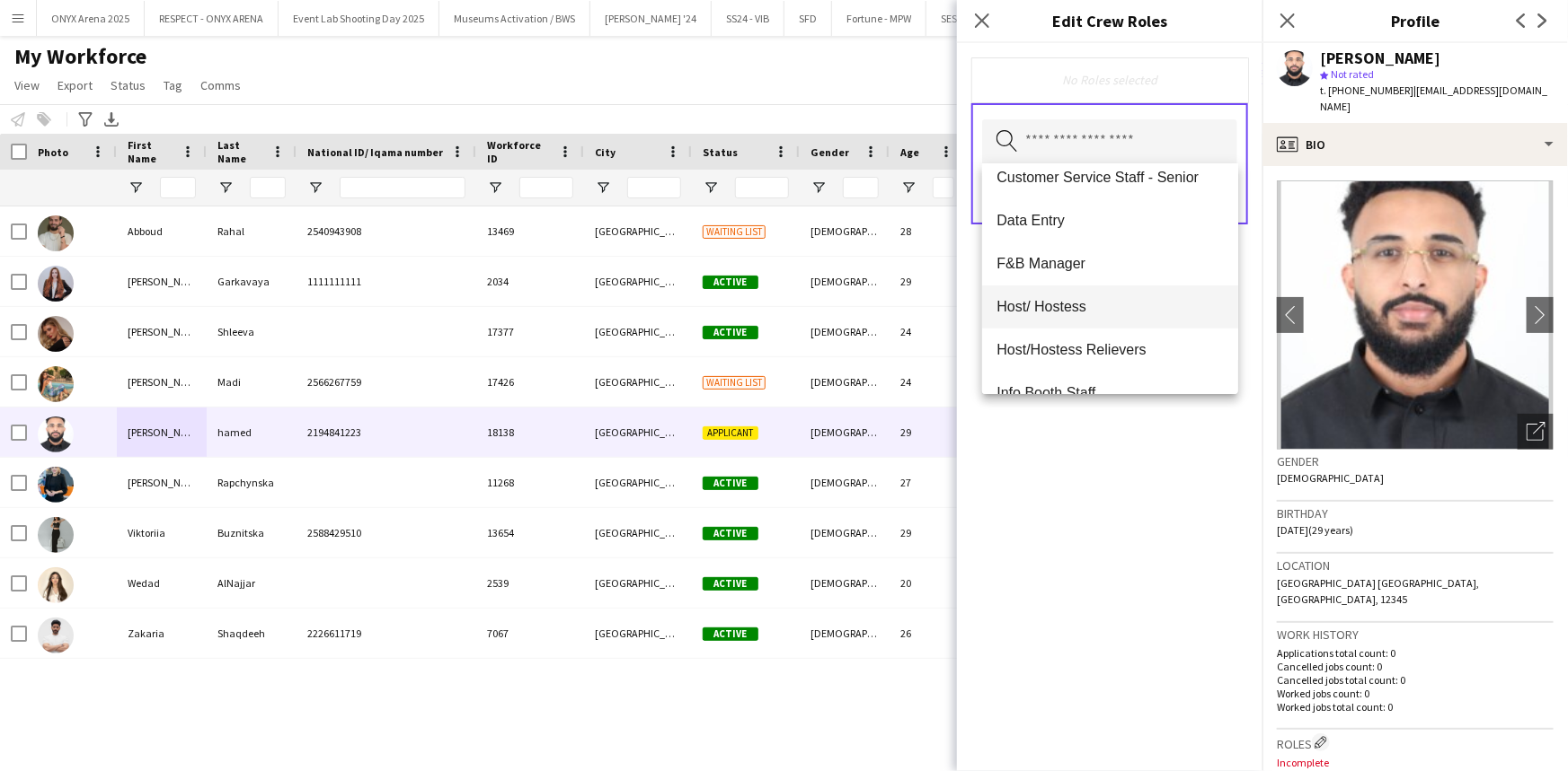
click at [1073, 308] on span "Host/ Hostess" at bounding box center [1109, 306] width 226 height 17
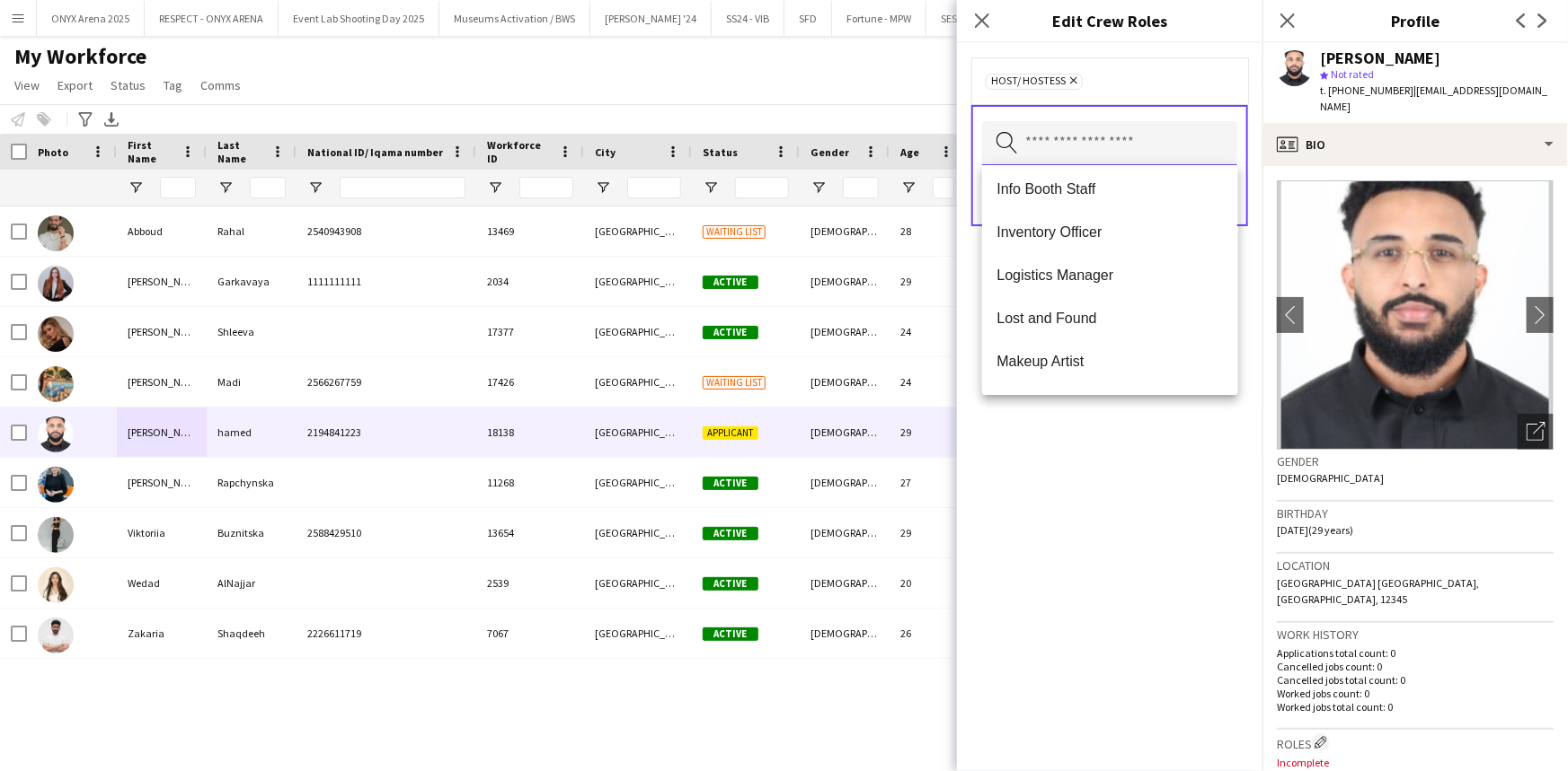
scroll to position [653, 0]
click at [1084, 273] on span "Logistics Manager" at bounding box center [1109, 274] width 226 height 17
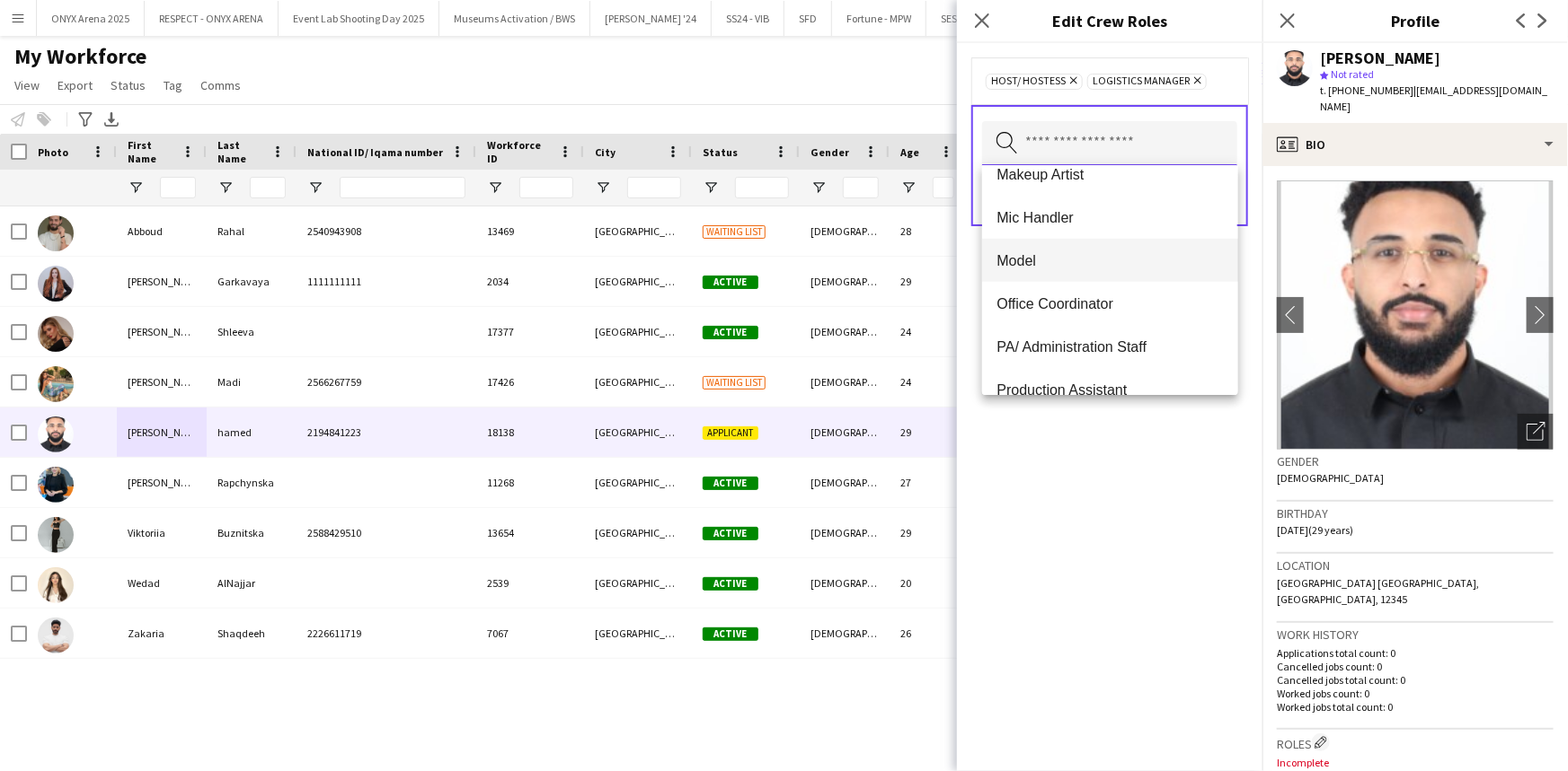
scroll to position [817, 0]
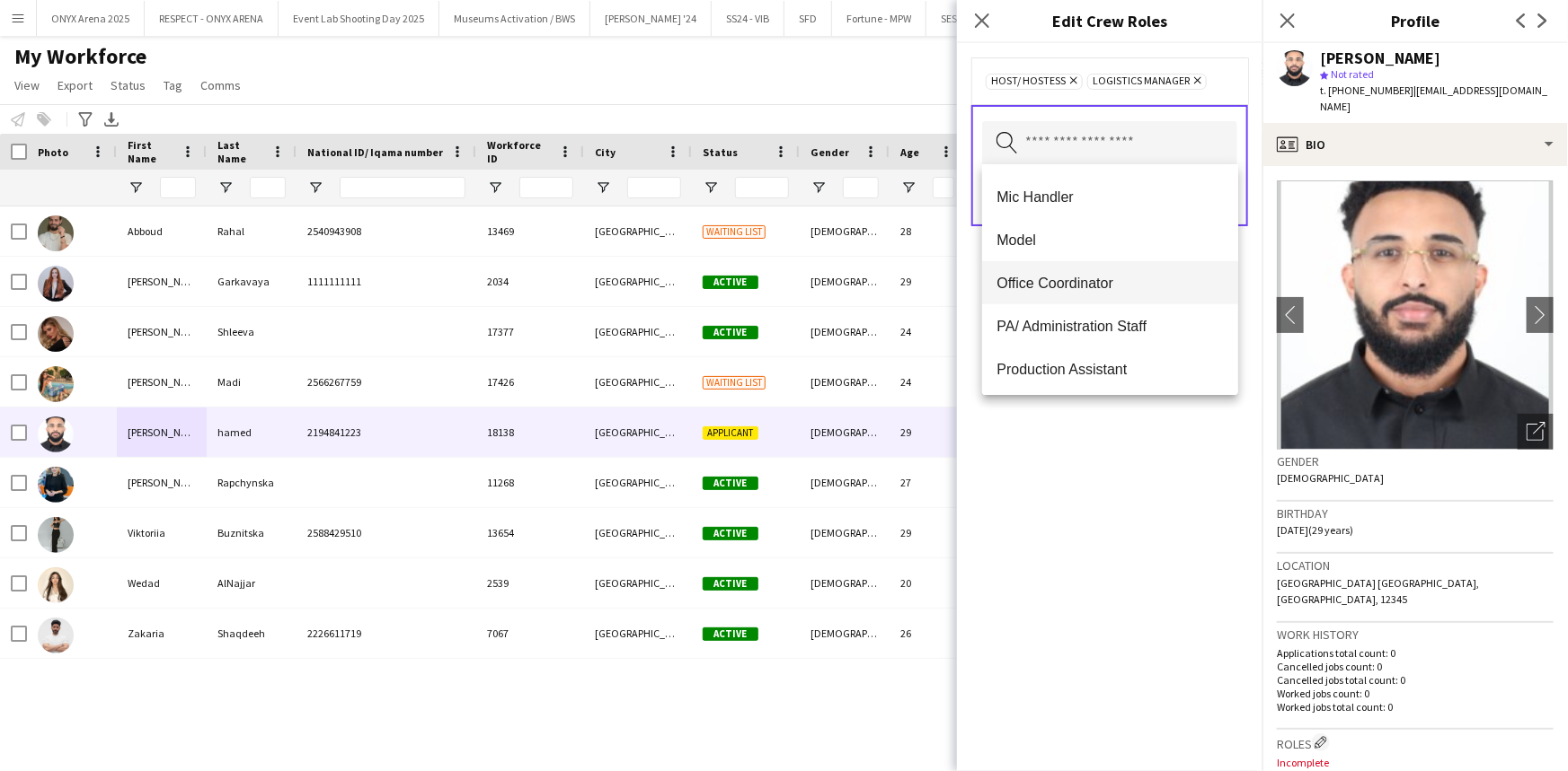
click at [1060, 270] on mat-option "Office Coordinator" at bounding box center [1109, 282] width 255 height 43
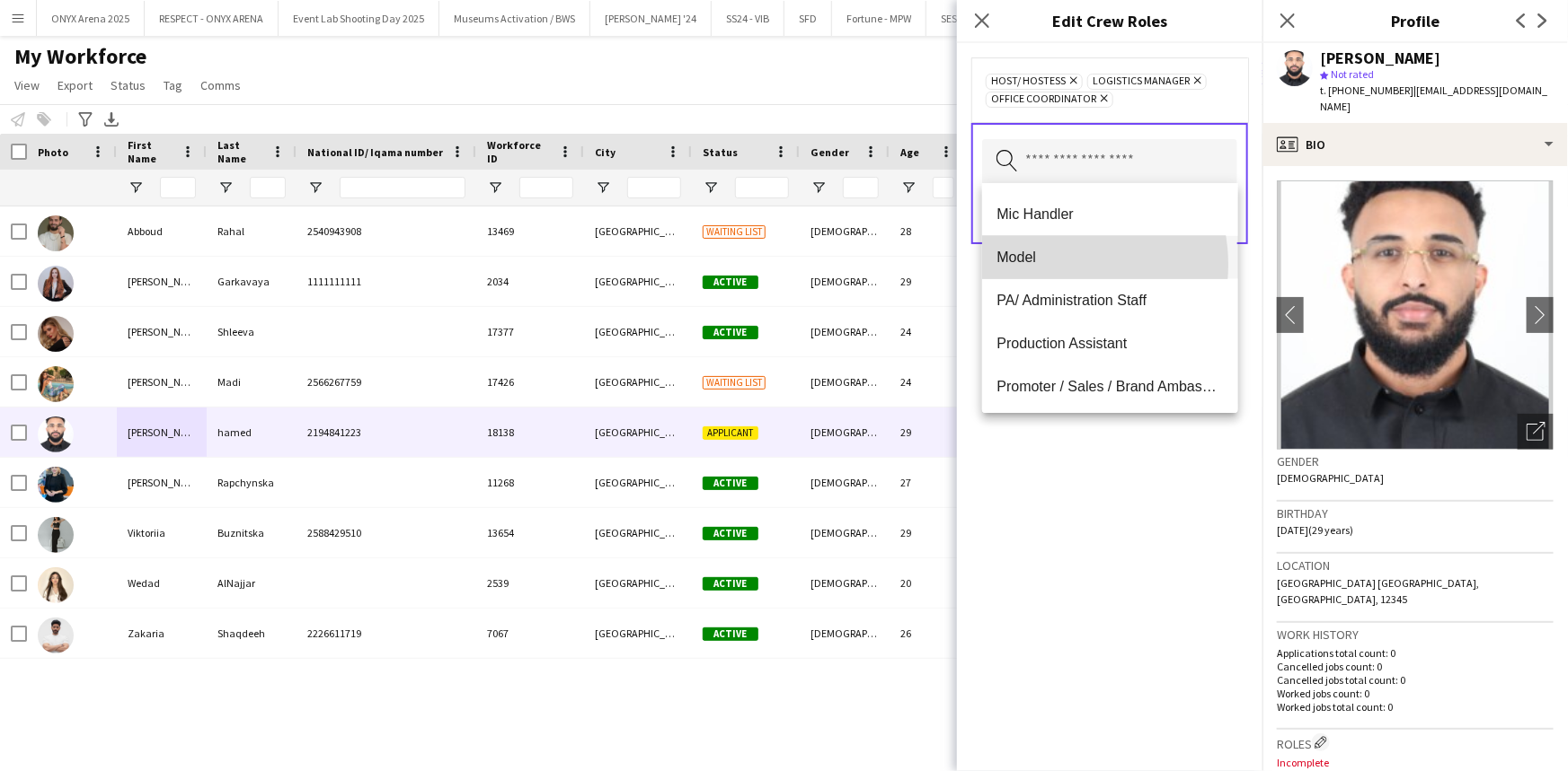
click at [1054, 265] on span "Model" at bounding box center [1109, 257] width 226 height 17
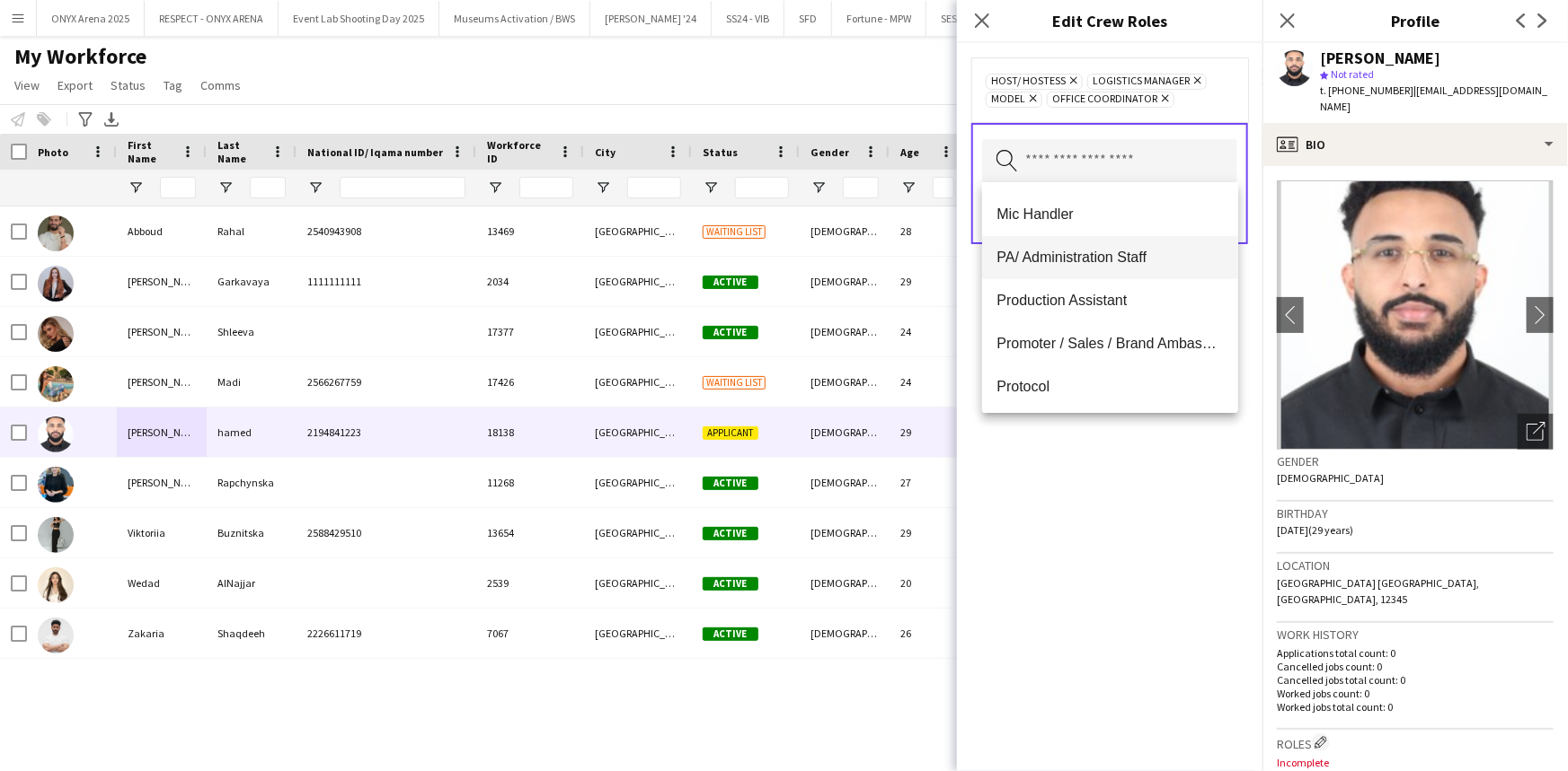
click at [1054, 258] on span "PA/ Administration Staff" at bounding box center [1109, 257] width 226 height 17
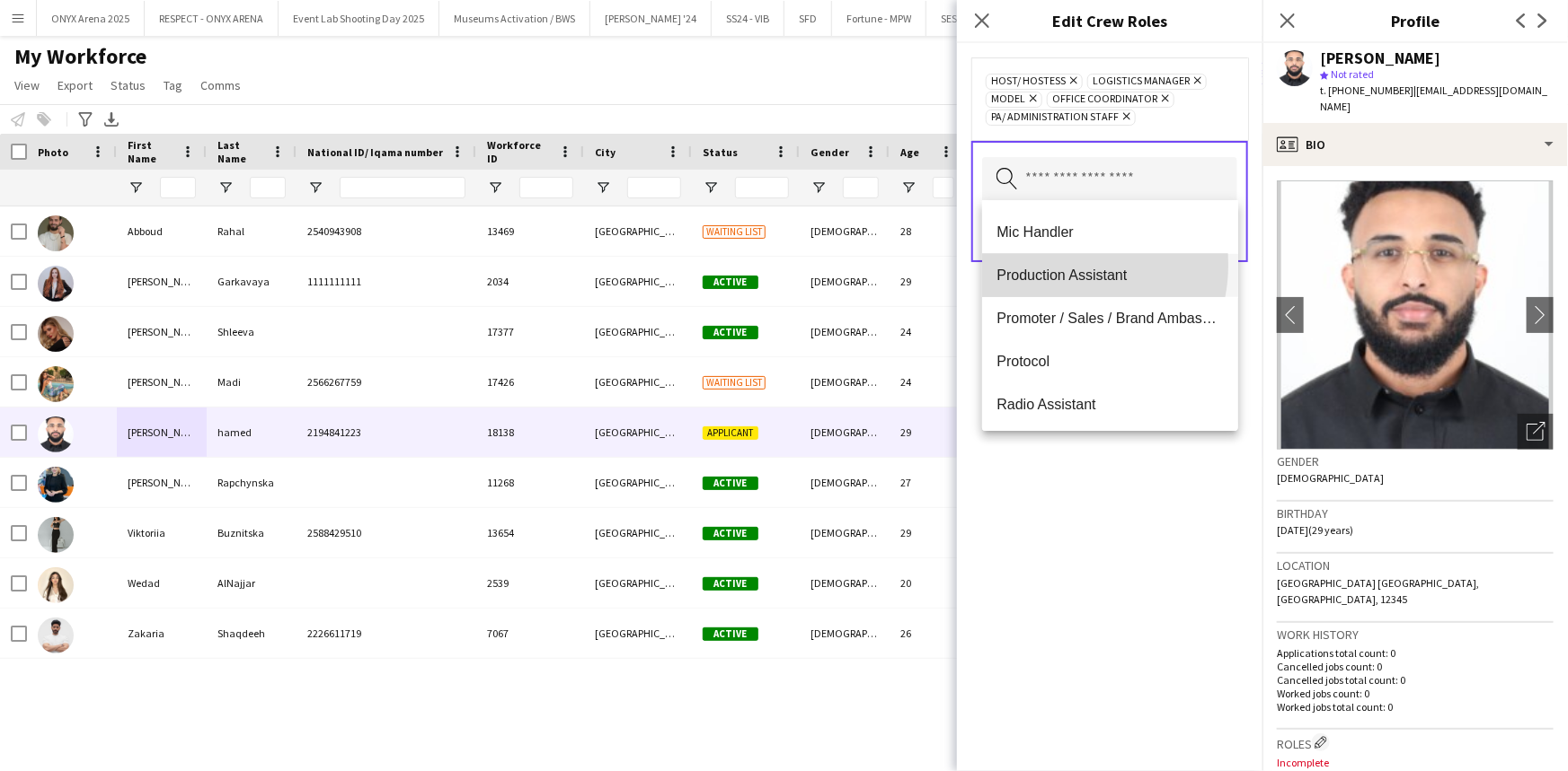
click at [1054, 264] on mat-option "Production Assistant" at bounding box center [1109, 275] width 255 height 43
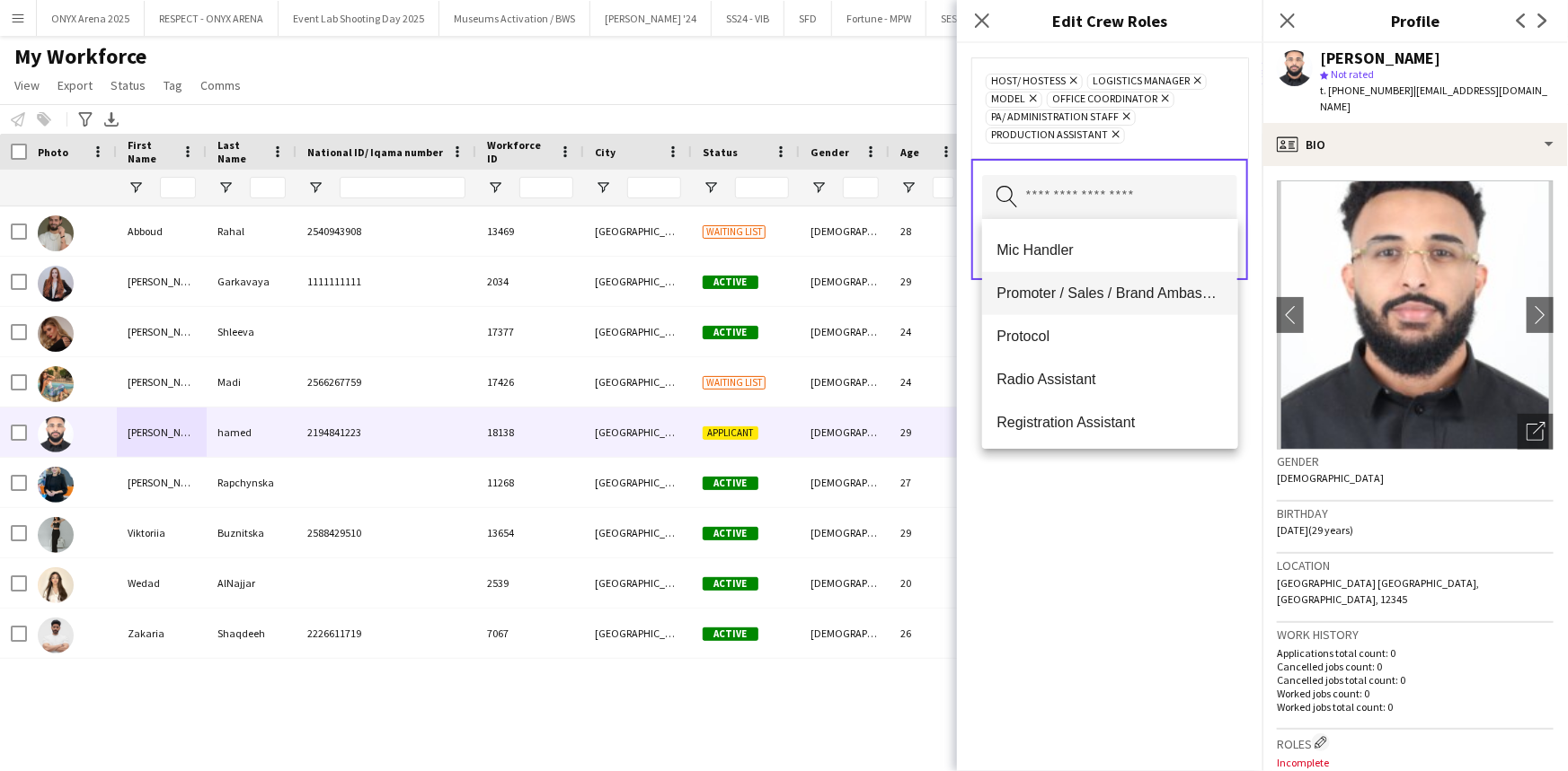
click at [1060, 295] on span "Promoter / Sales / Brand Ambassador" at bounding box center [1109, 293] width 226 height 17
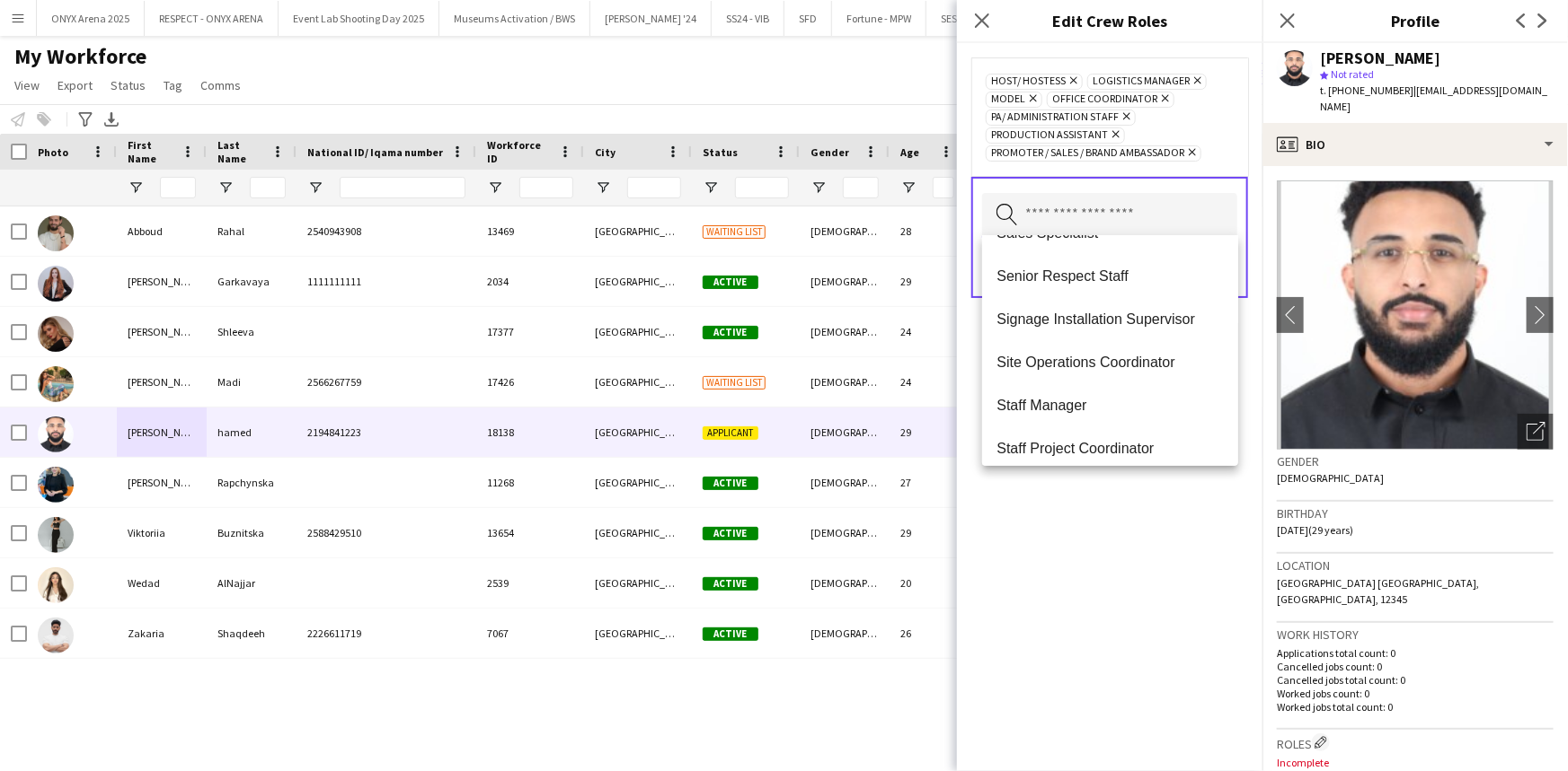
scroll to position [1305, 0]
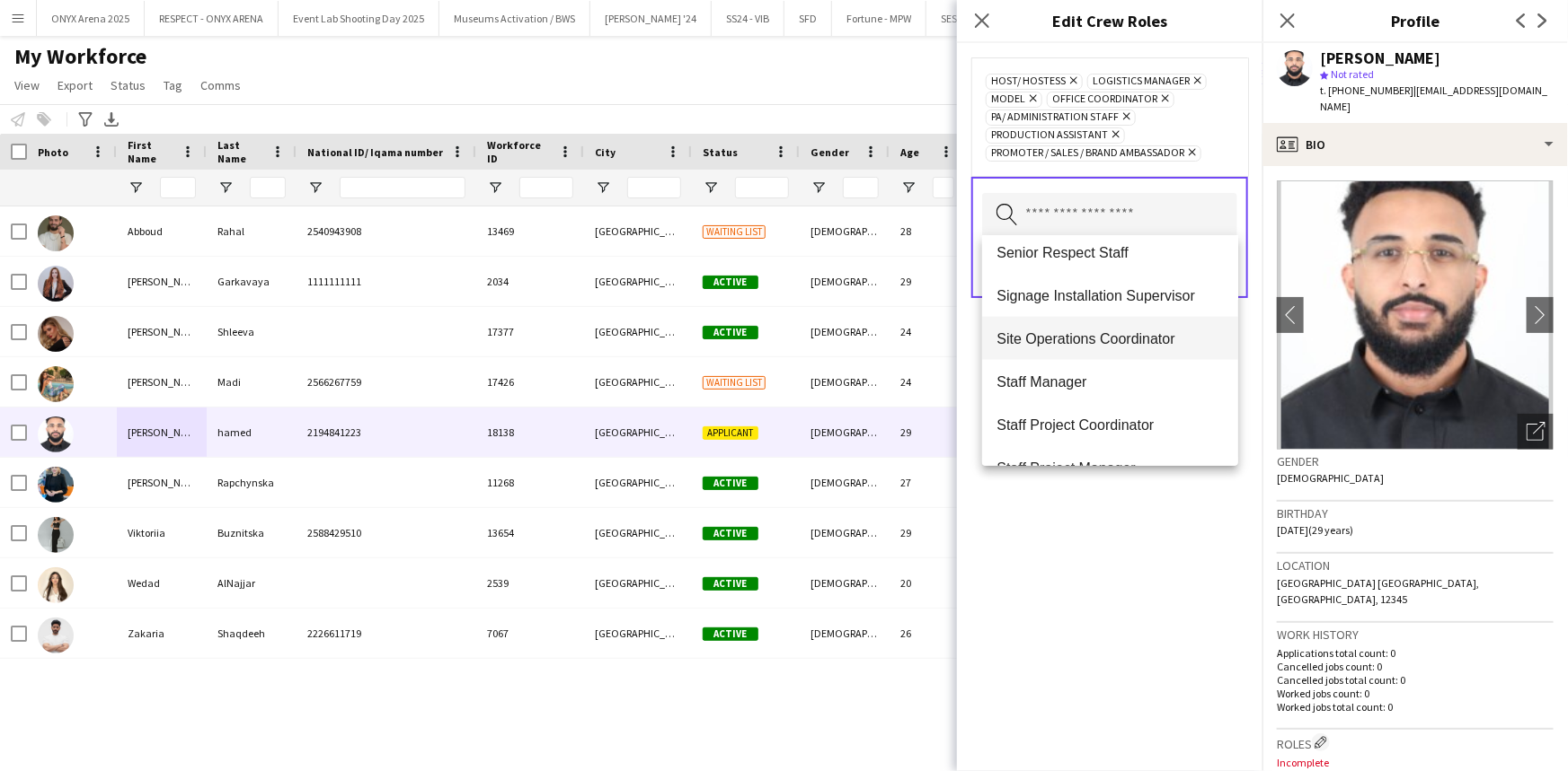
click at [1058, 343] on span "Site Operations Coordinator" at bounding box center [1109, 339] width 226 height 17
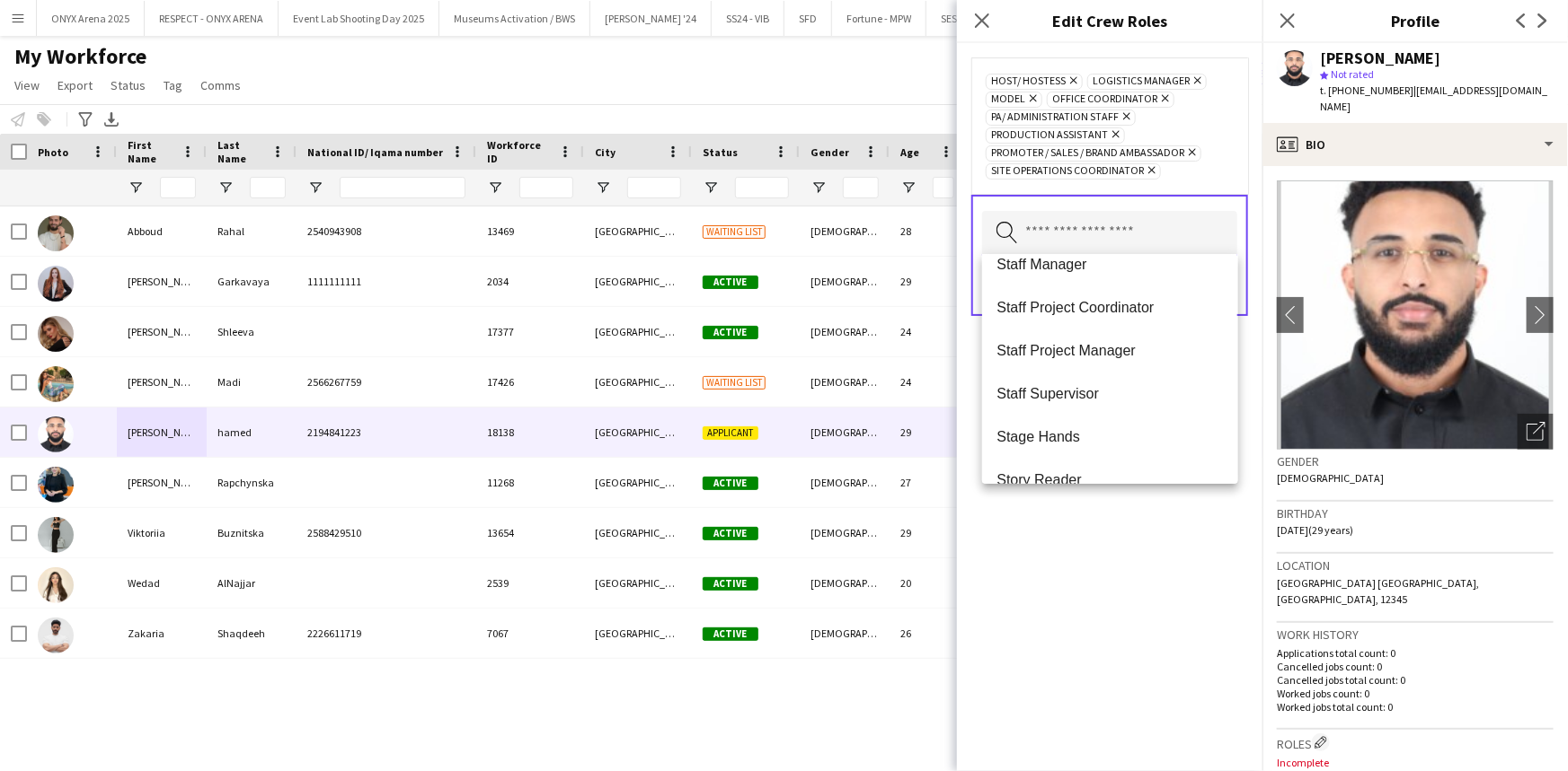
scroll to position [1392, 0]
click at [1050, 565] on div "Host/ Hostess Remove Logistics Manager Remove Model Remove Office Coordinator R…" at bounding box center [1109, 406] width 306 height 728
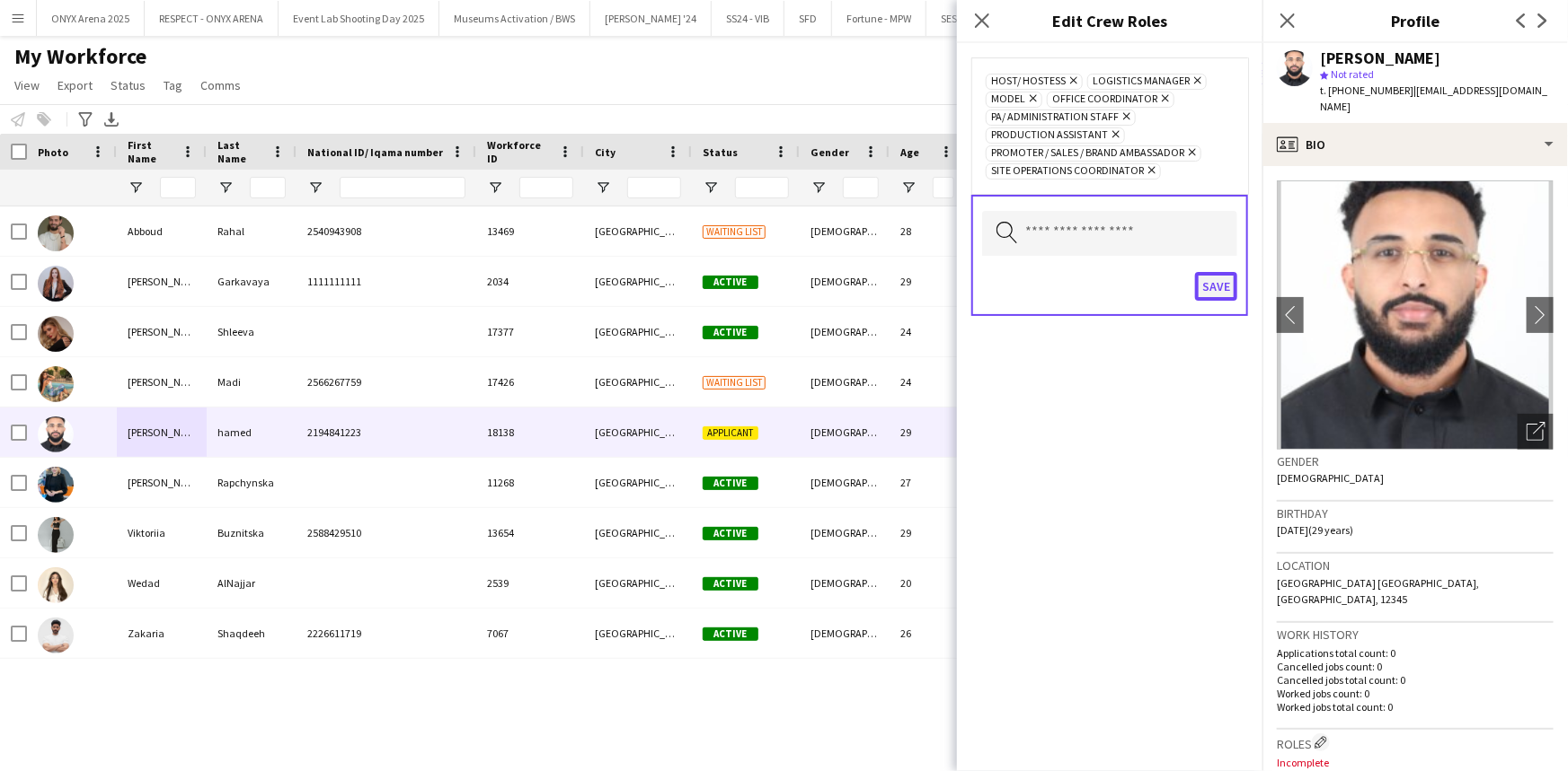
click at [1205, 286] on button "Save" at bounding box center [1216, 287] width 43 height 29
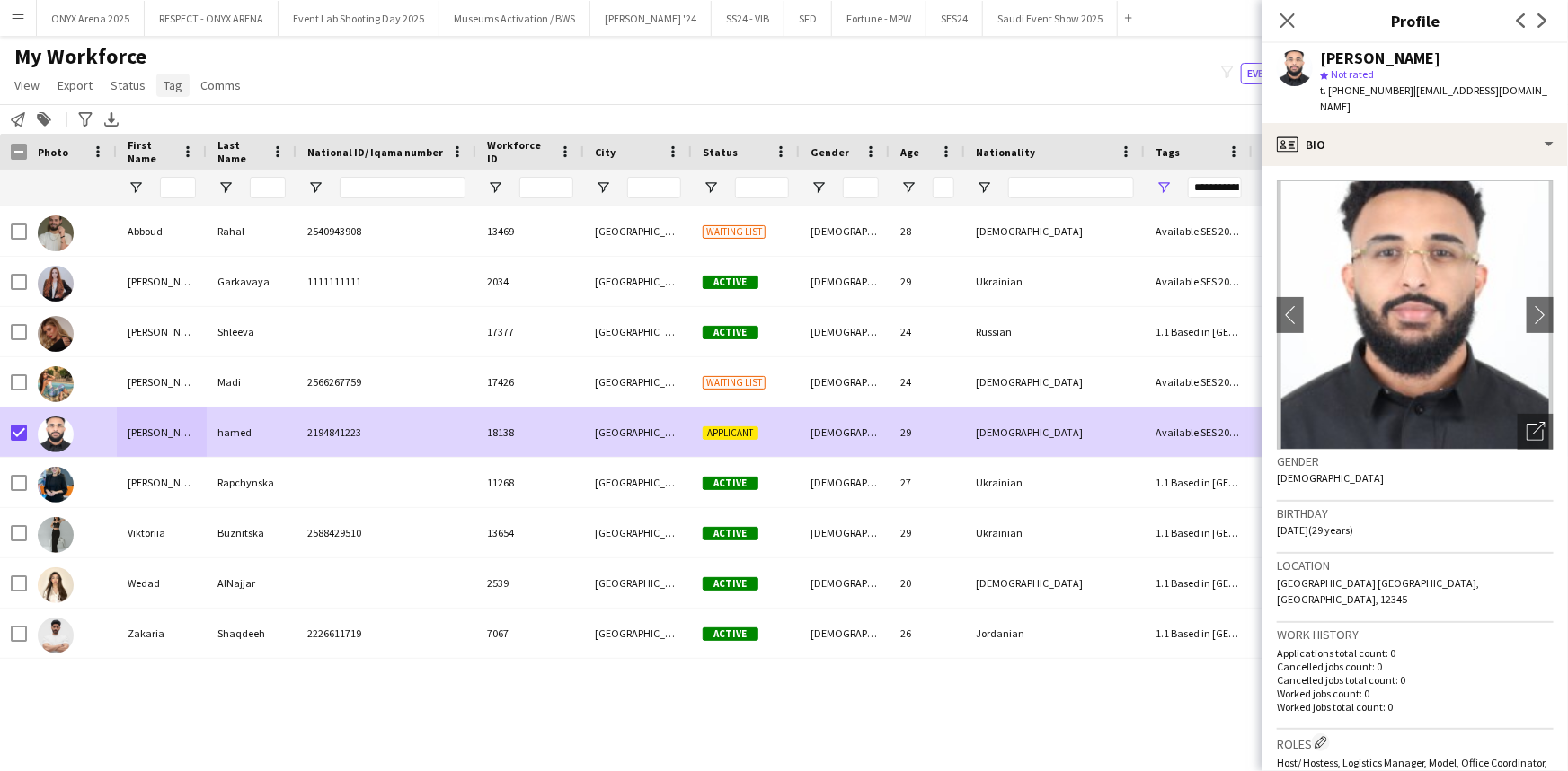
click at [177, 85] on span "Tag" at bounding box center [172, 85] width 18 height 16
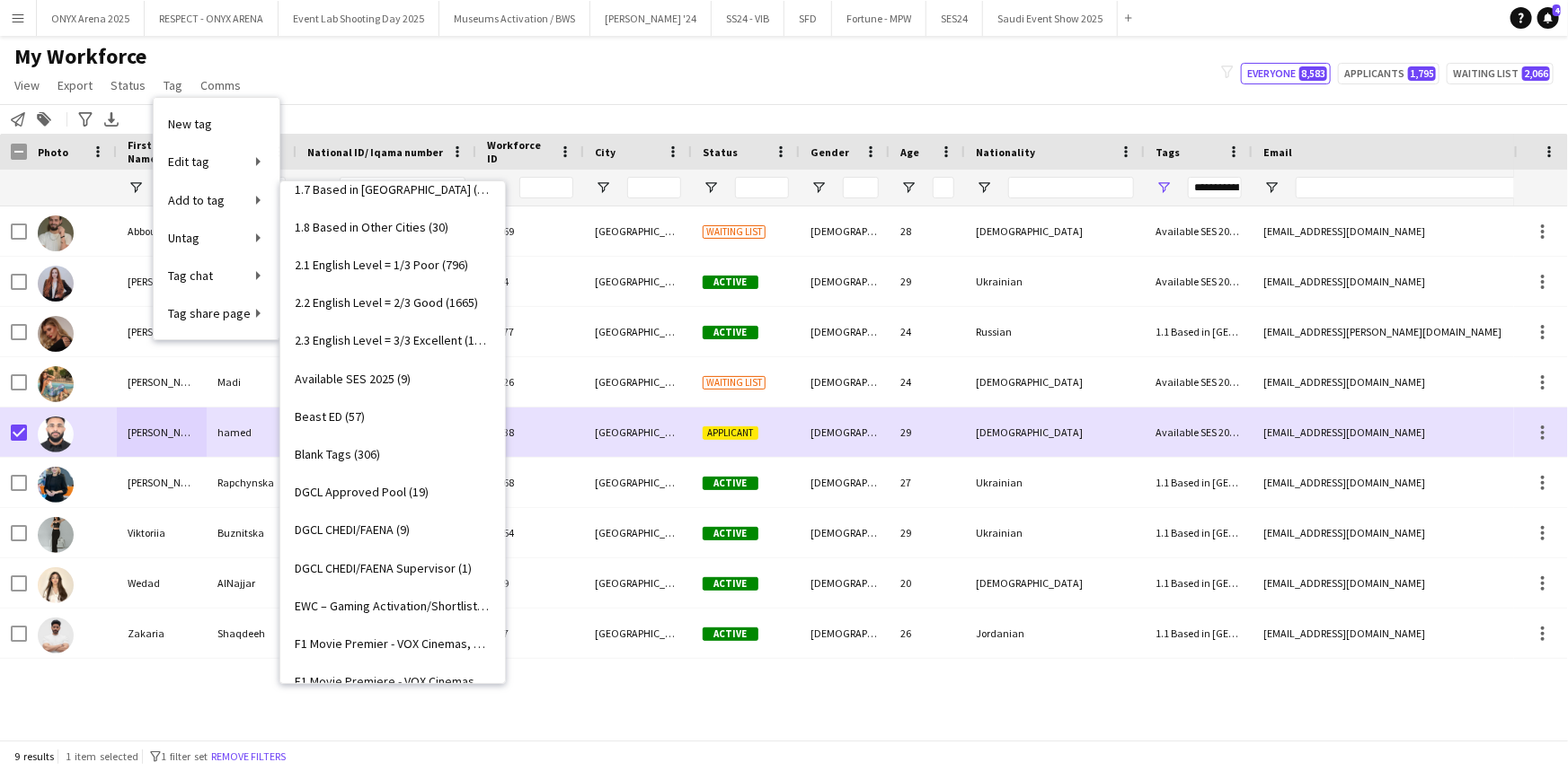
scroll to position [0, 0]
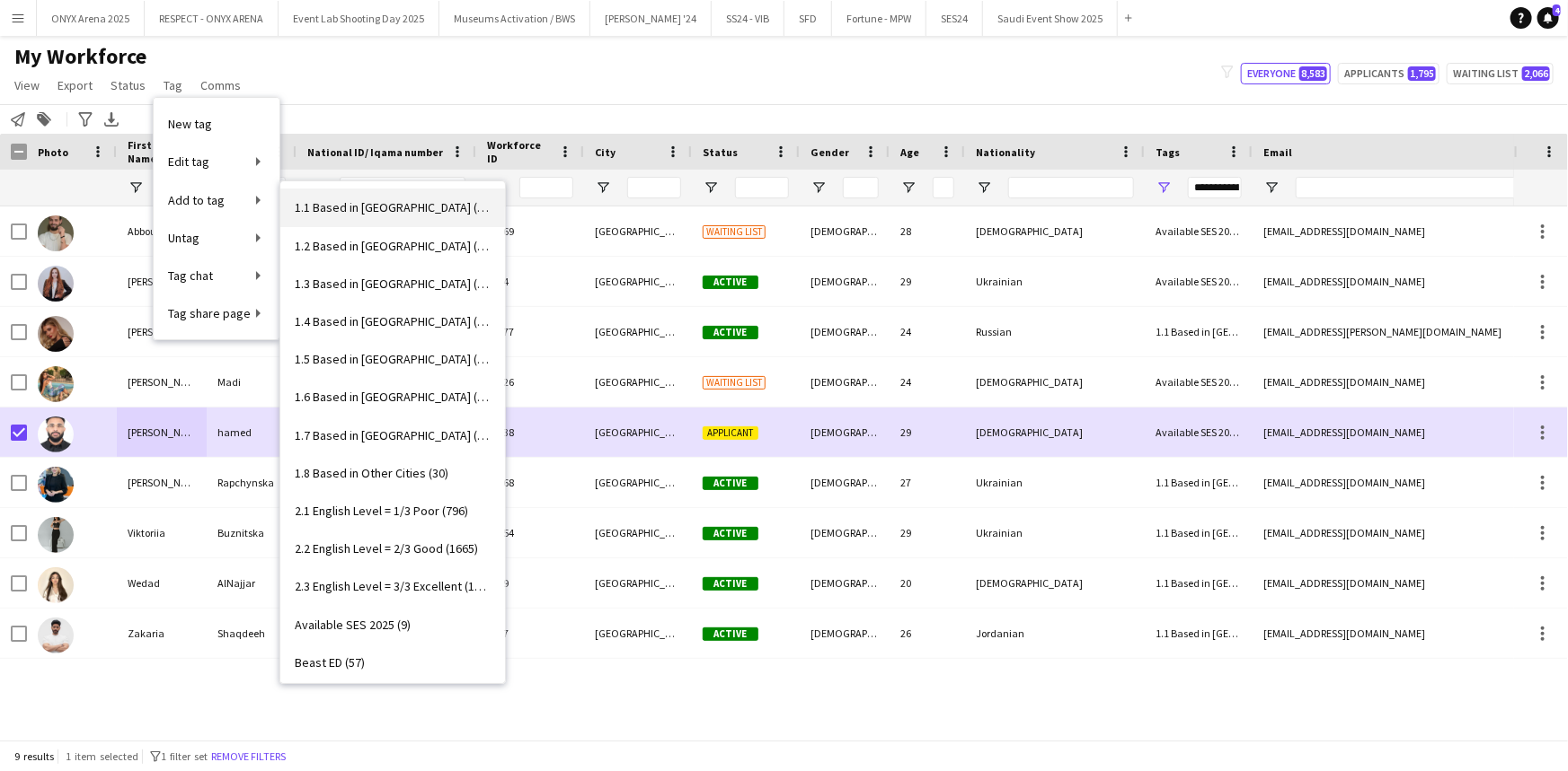
click at [357, 220] on link "1.1 Based in Riyadh (3022)" at bounding box center [392, 207] width 224 height 38
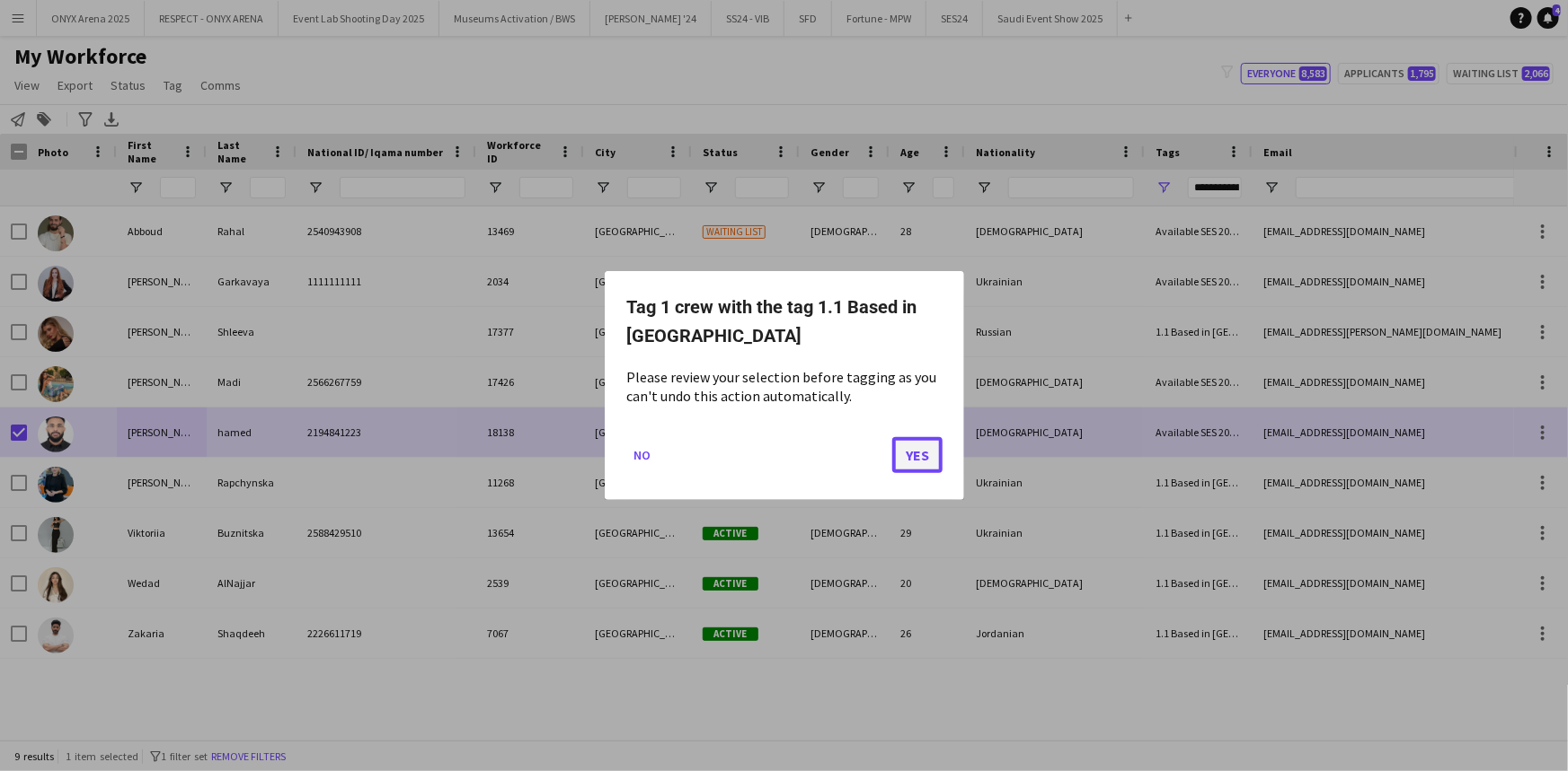
click at [915, 453] on button "Yes" at bounding box center [917, 455] width 50 height 36
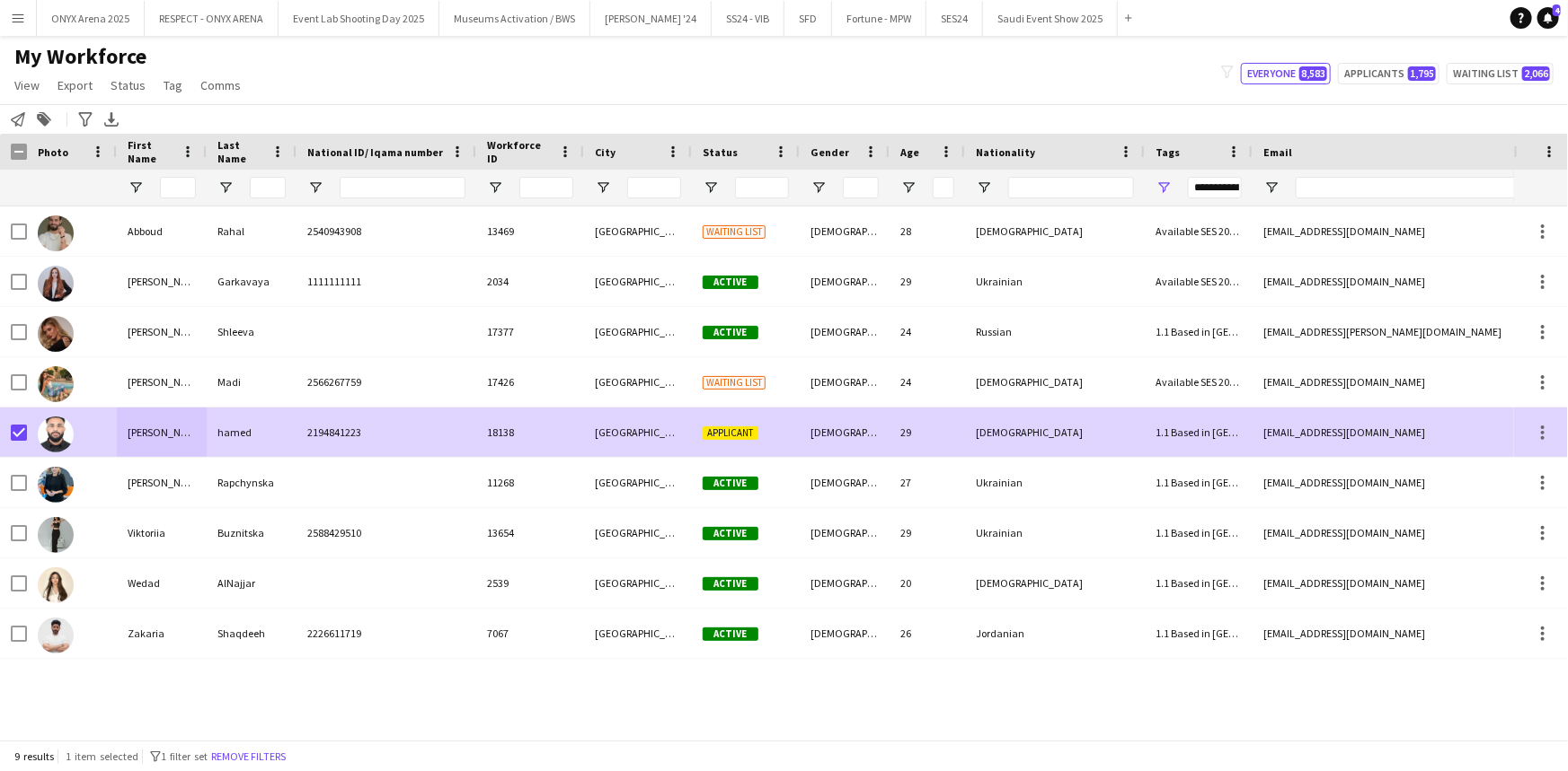
click at [161, 438] on div "[PERSON_NAME]" at bounding box center [161, 432] width 90 height 49
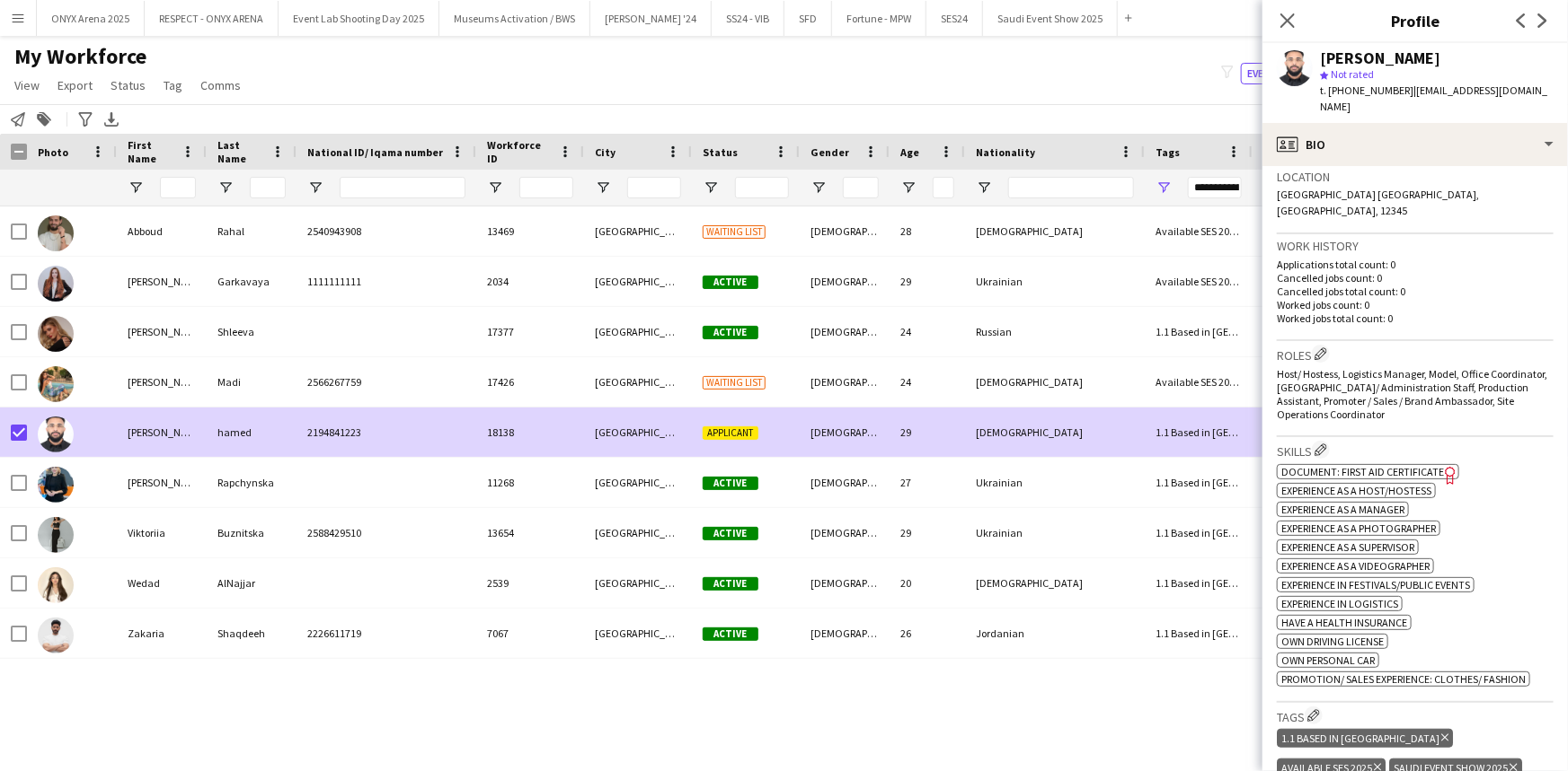
scroll to position [407, 0]
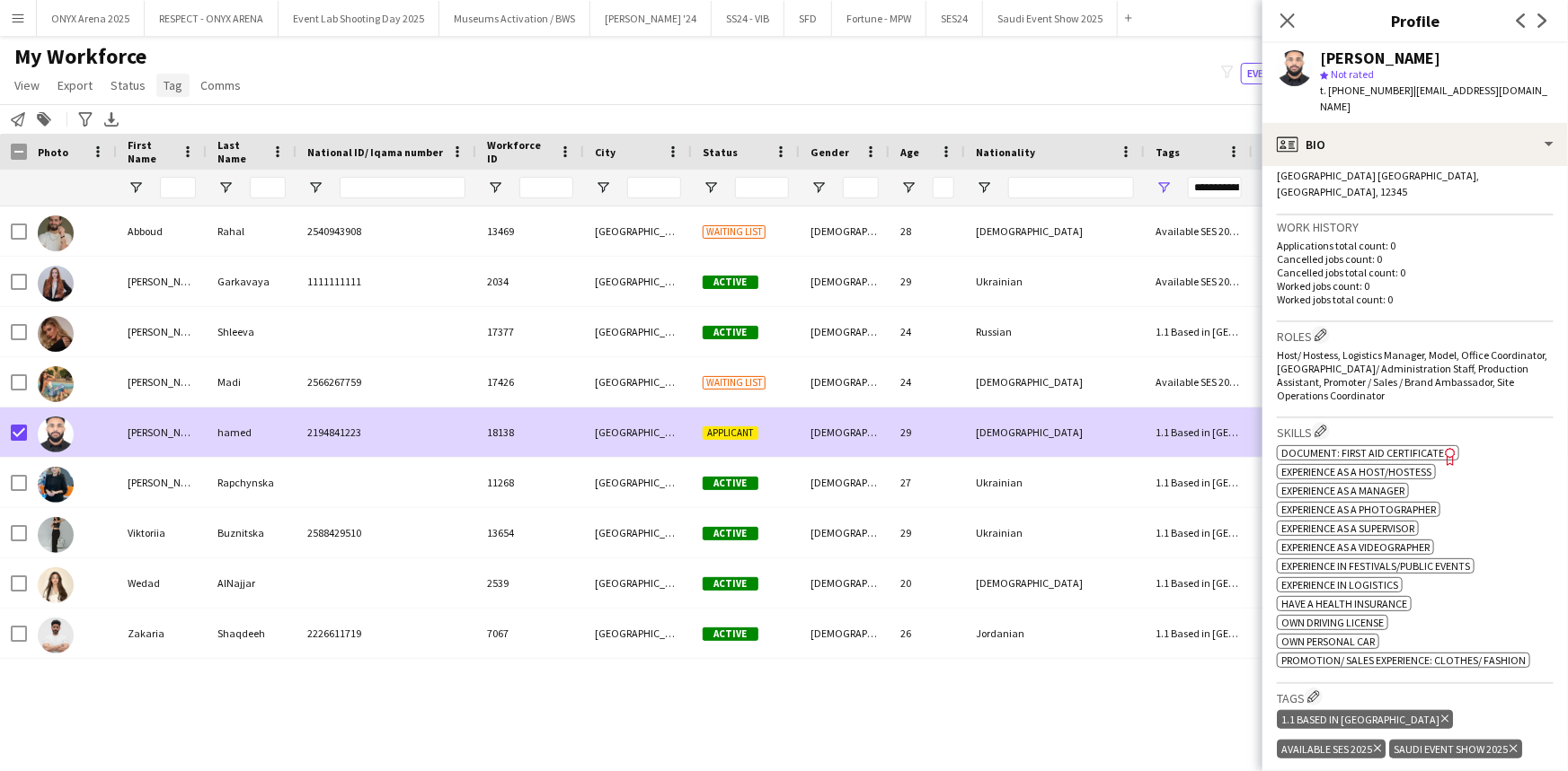
click at [173, 80] on span "Tag" at bounding box center [172, 85] width 18 height 16
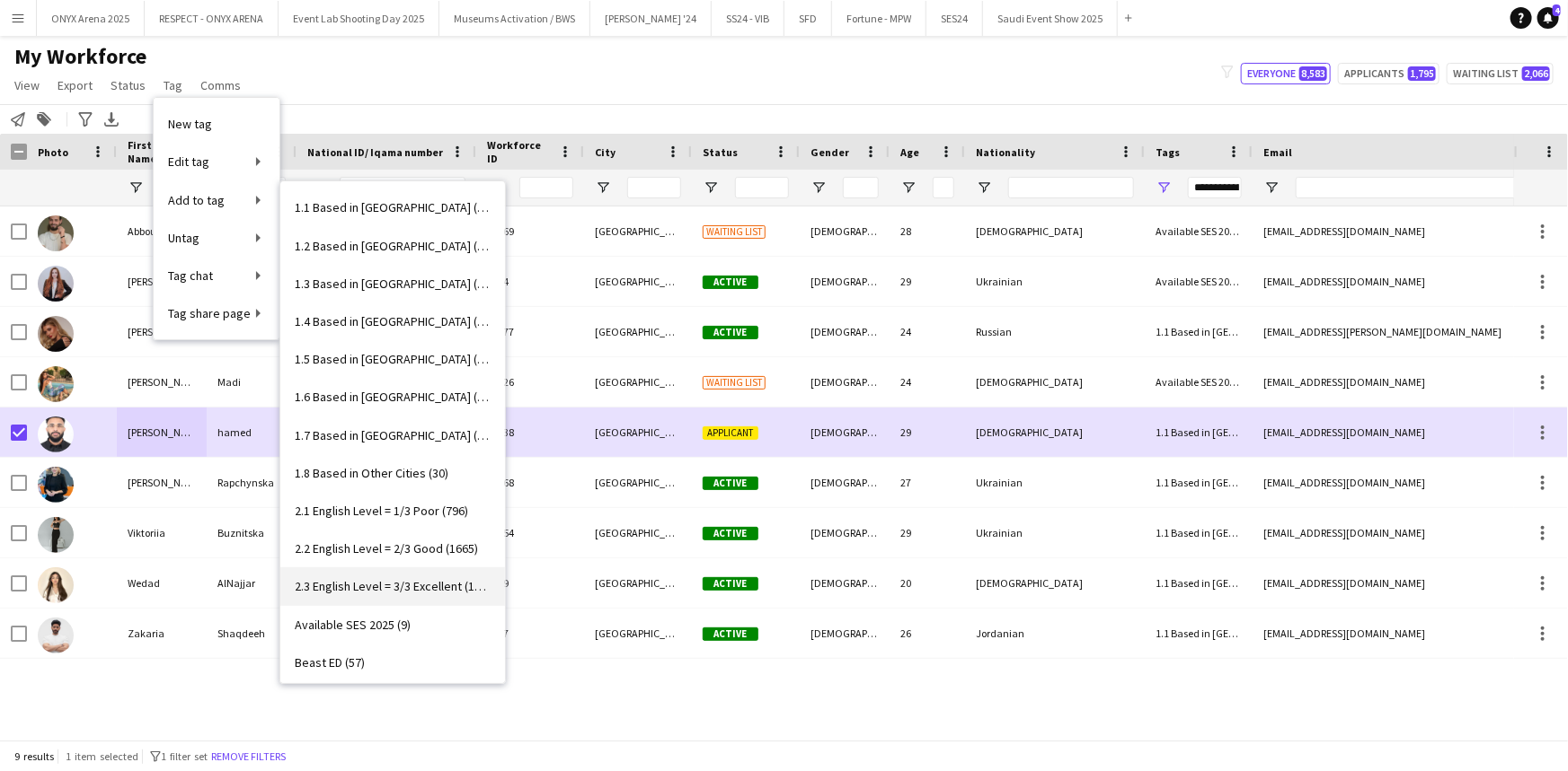
click at [381, 575] on link "2.3 English Level = 3/3 Excellent (1333)" at bounding box center [392, 586] width 224 height 38
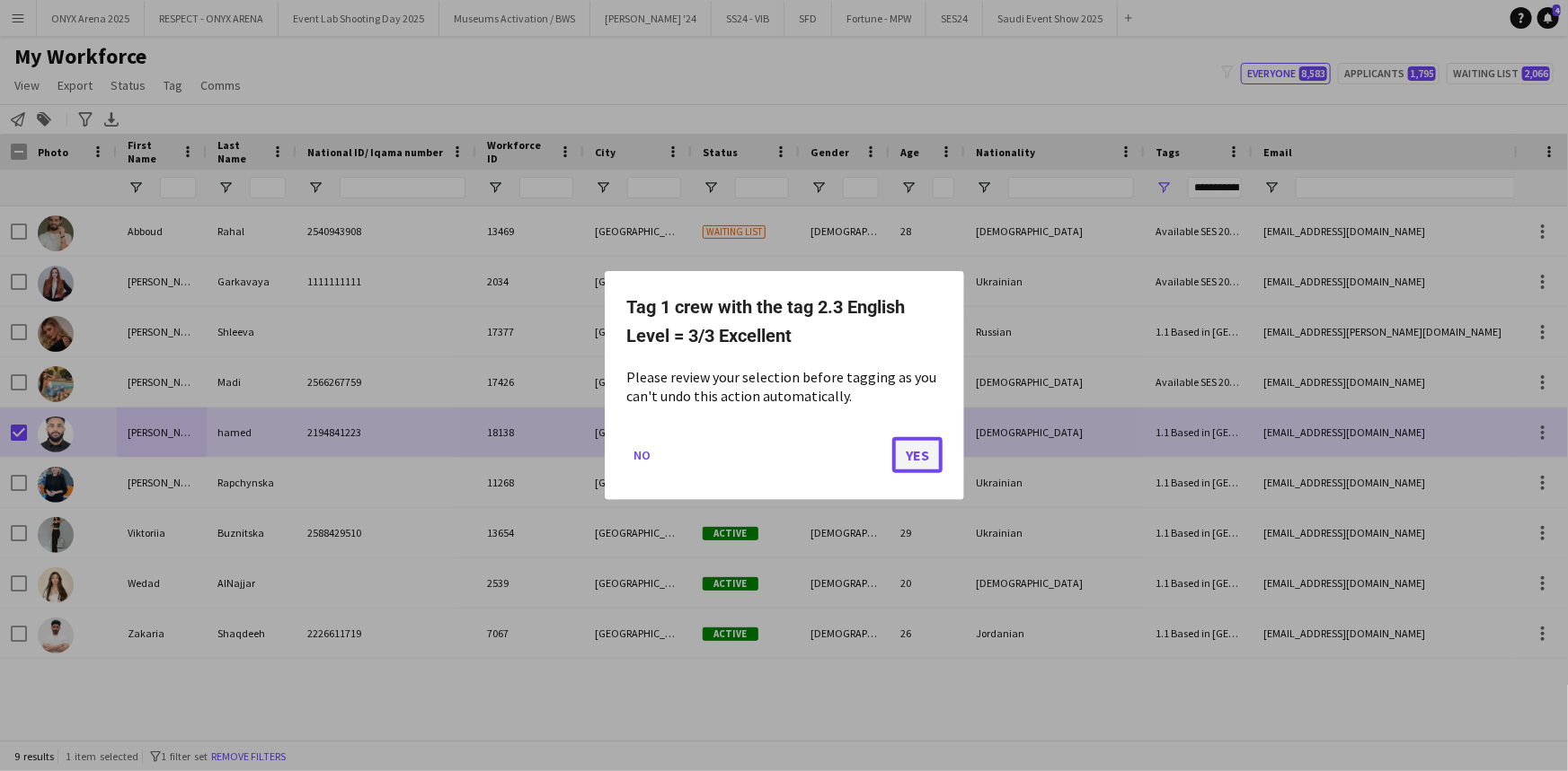
click at [929, 454] on button "Yes" at bounding box center [917, 455] width 50 height 36
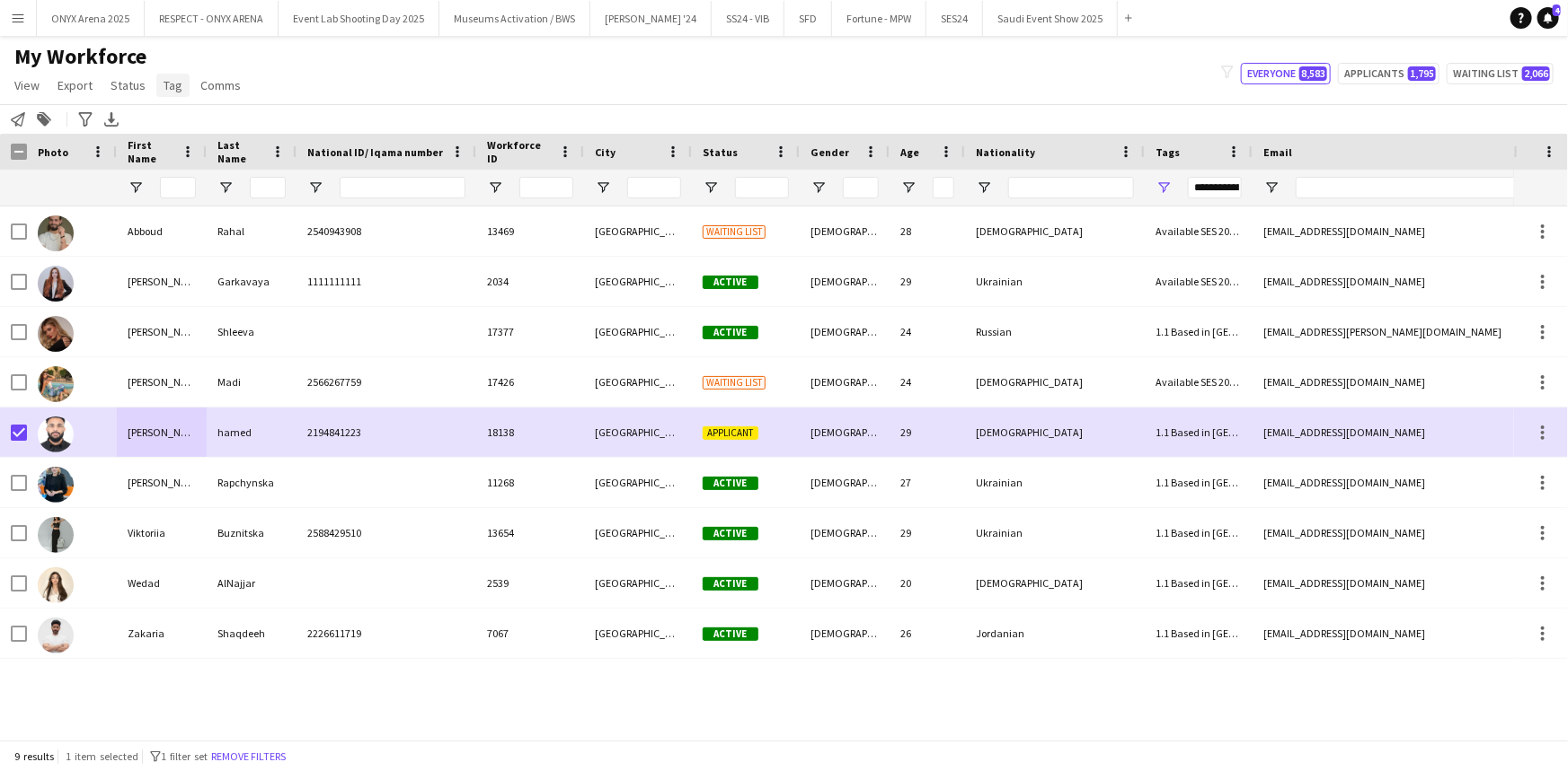
click at [181, 74] on link "Tag" at bounding box center [173, 85] width 33 height 23
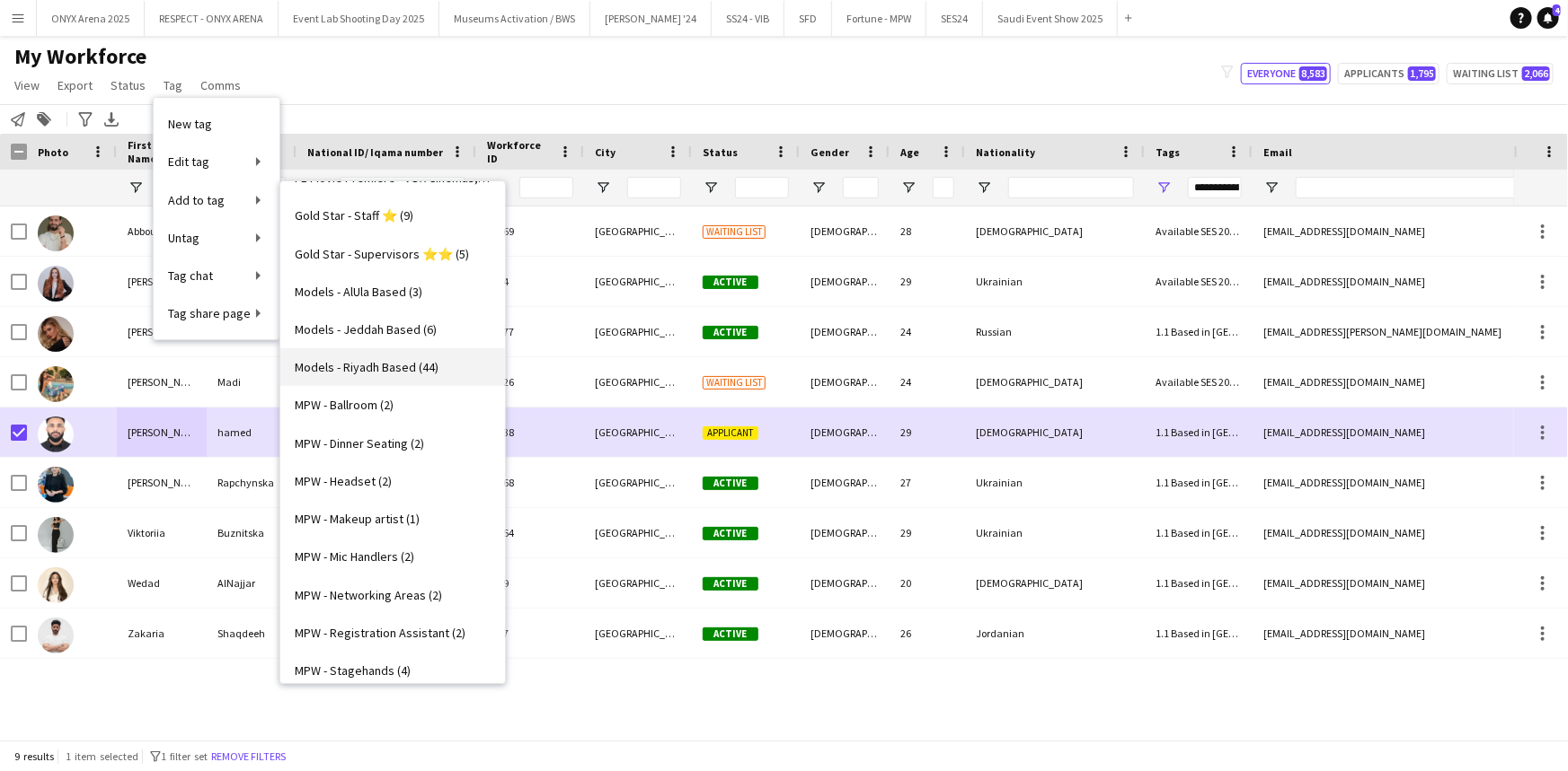
scroll to position [734, 0]
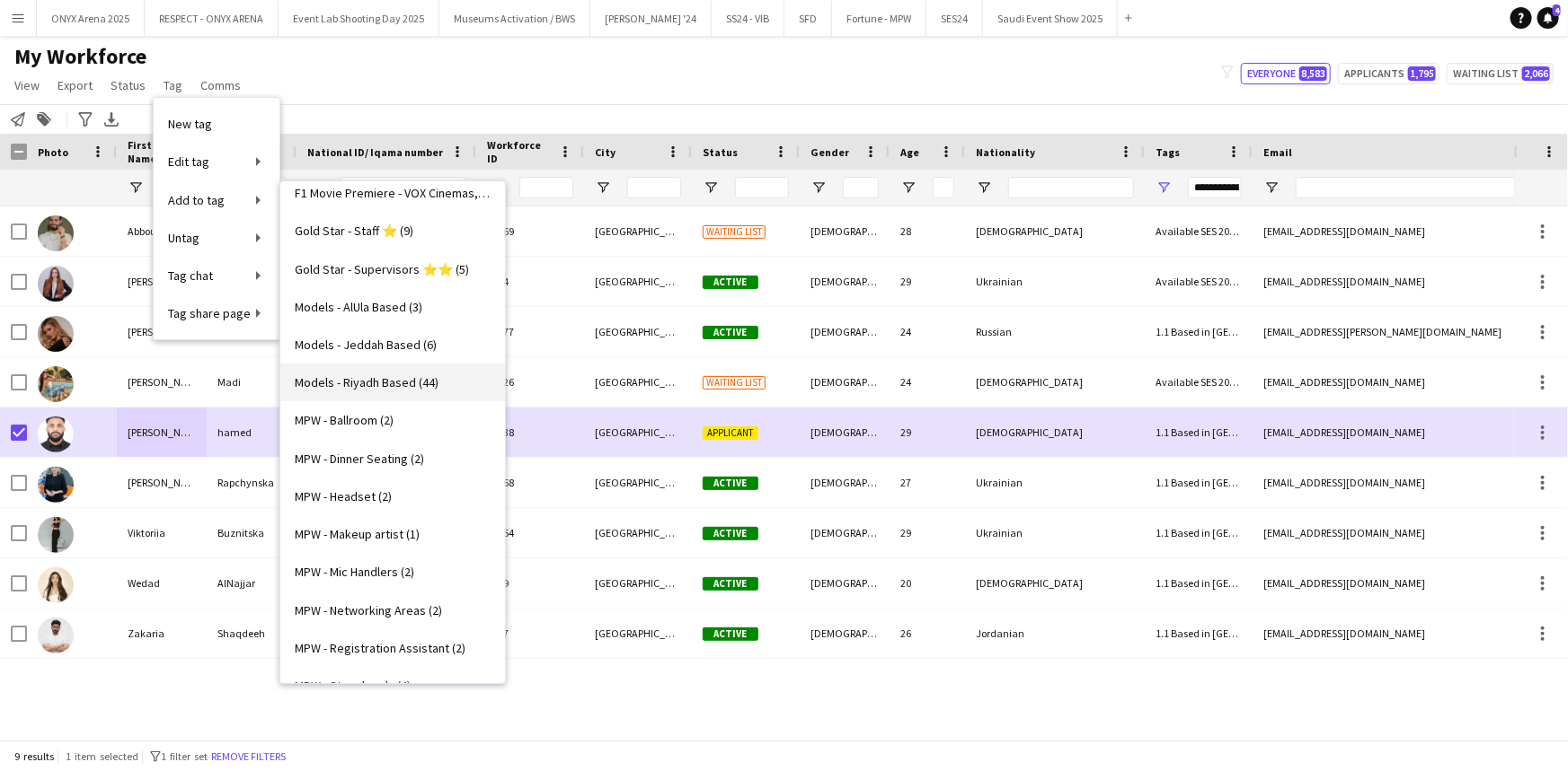
click at [379, 385] on span "Models - Riyadh Based (44)" at bounding box center [367, 382] width 144 height 16
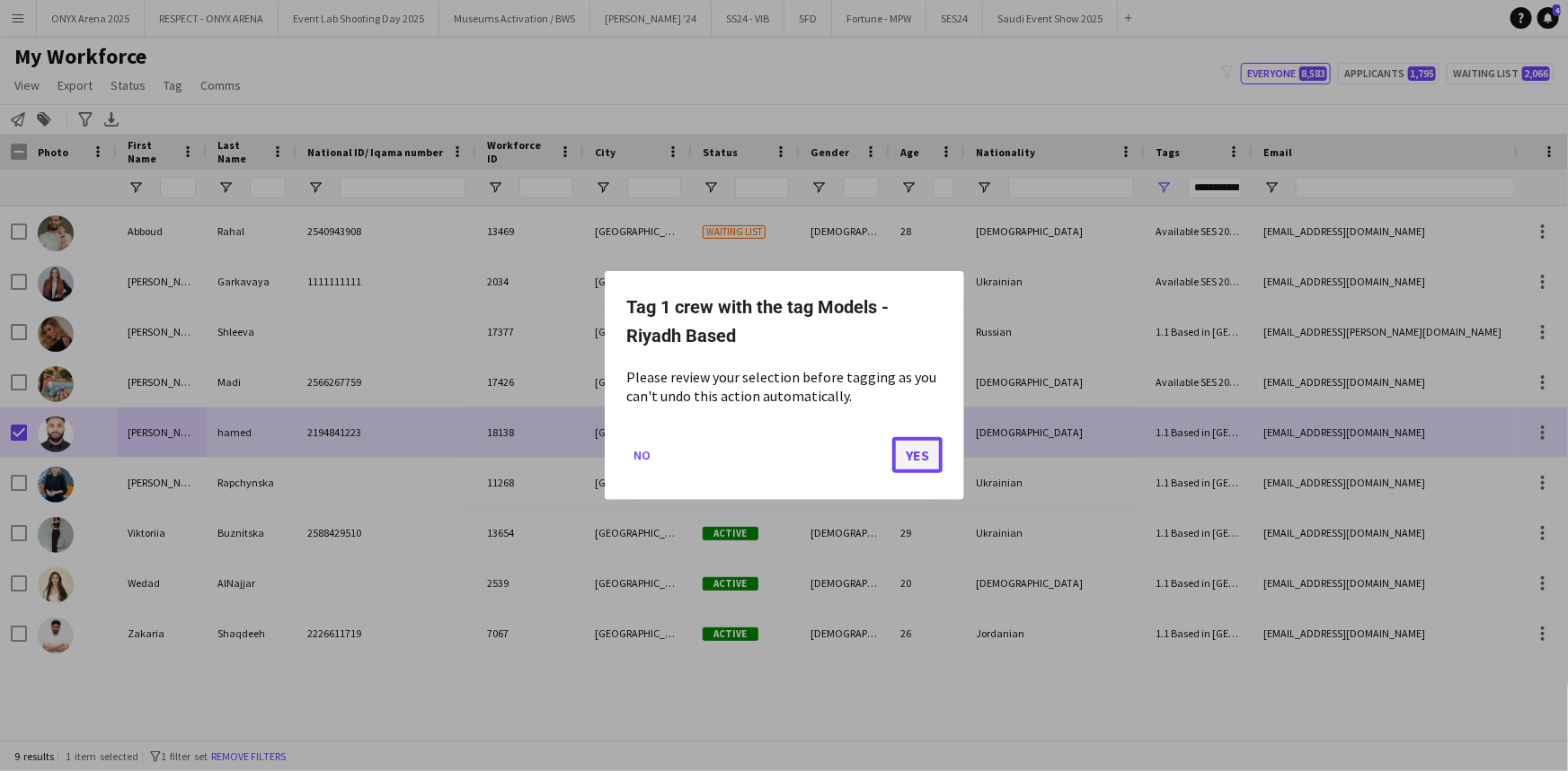
click at [920, 450] on button "Yes" at bounding box center [917, 455] width 50 height 36
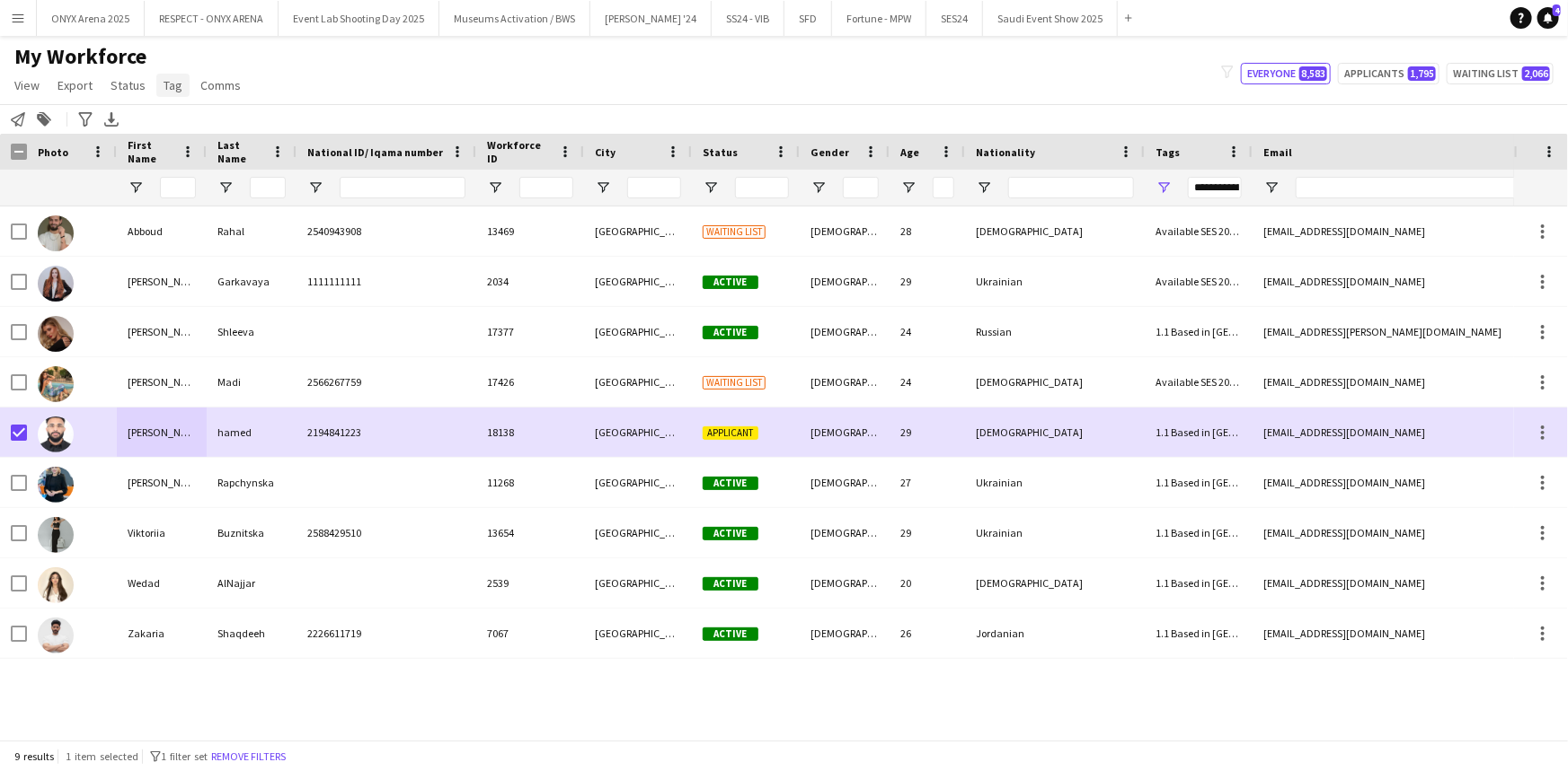
click at [174, 89] on span "Tag" at bounding box center [172, 85] width 18 height 16
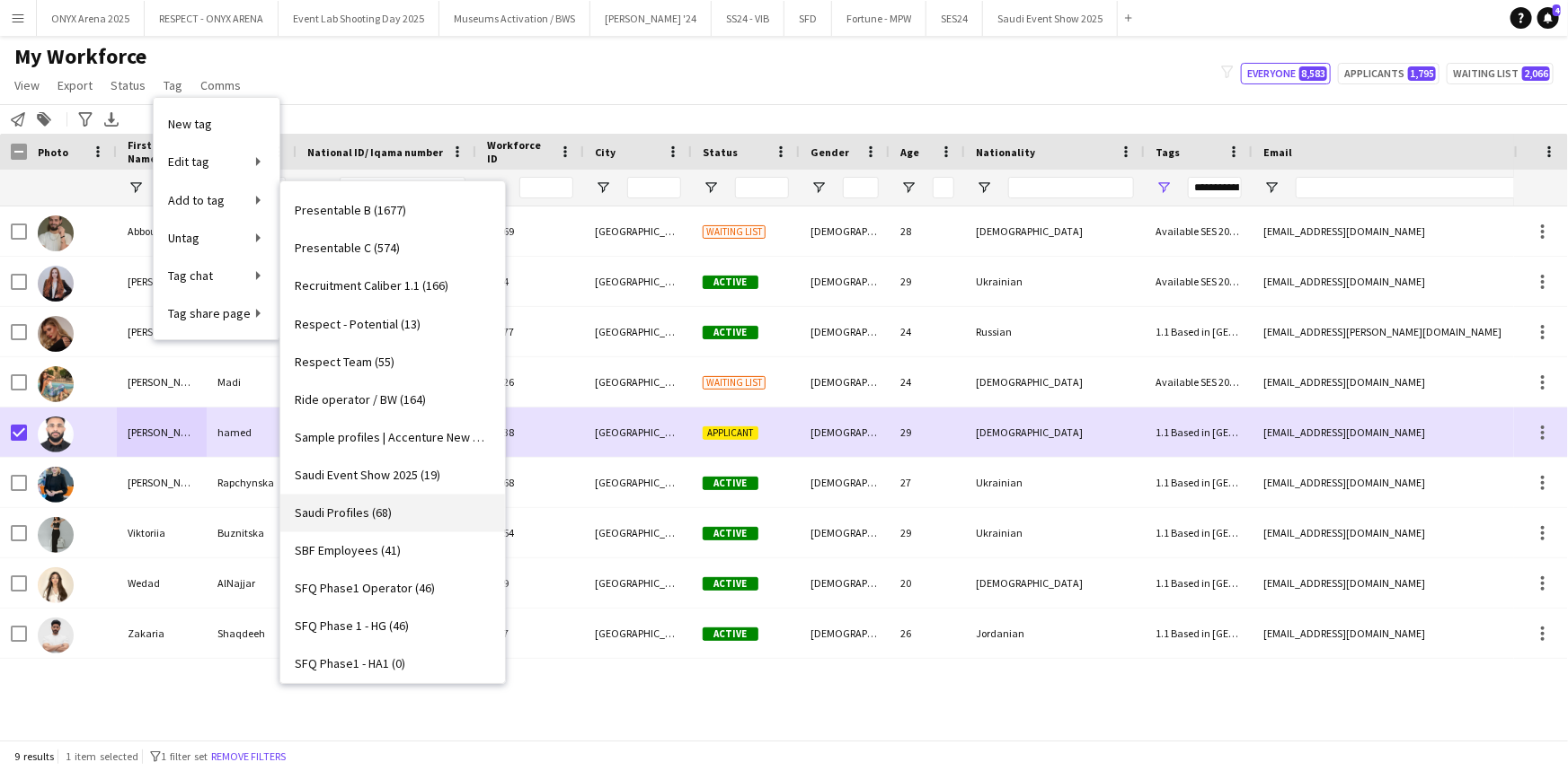
scroll to position [1192, 0]
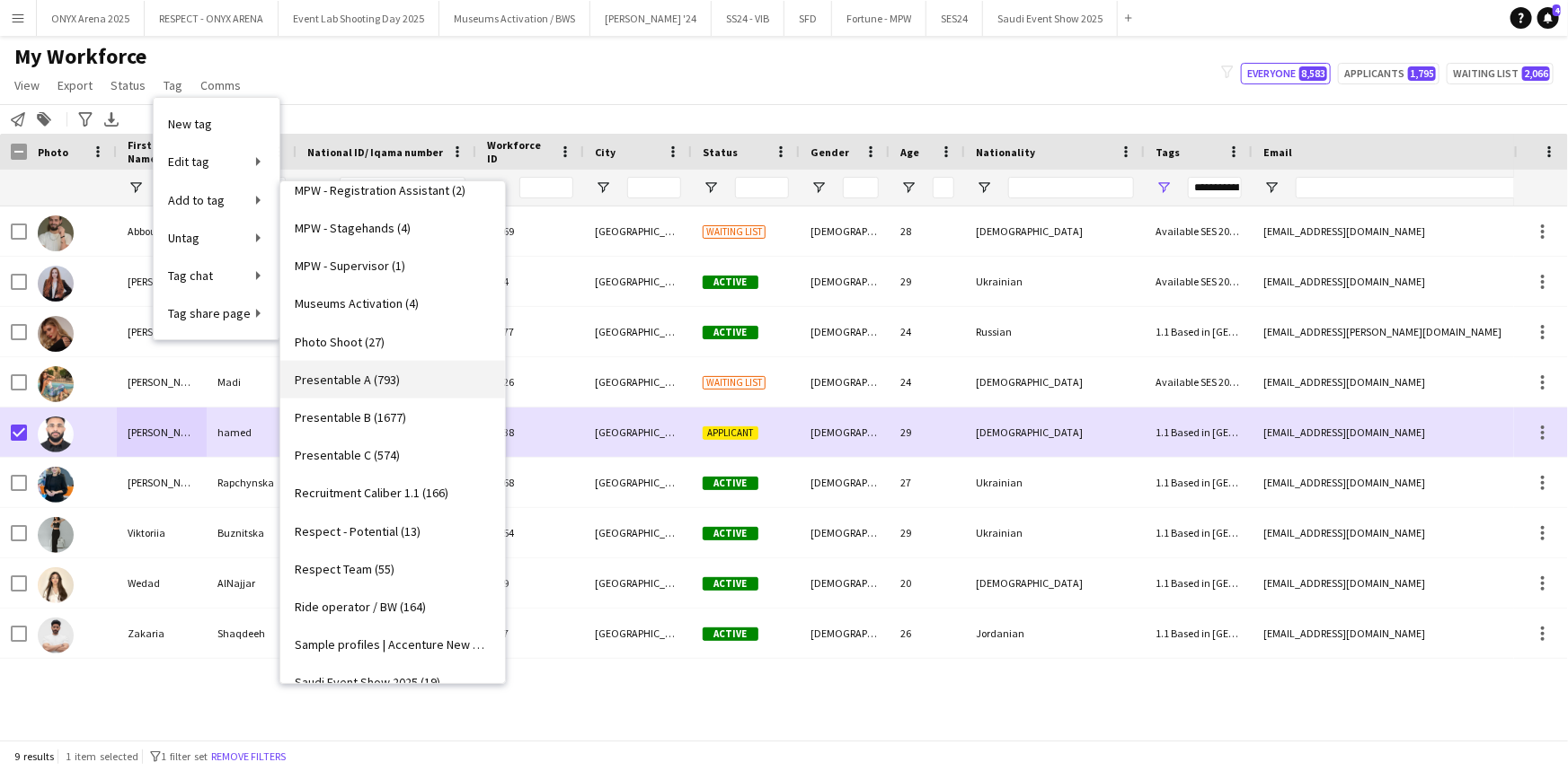
click at [363, 384] on span "Presentable A (793)" at bounding box center [347, 379] width 105 height 16
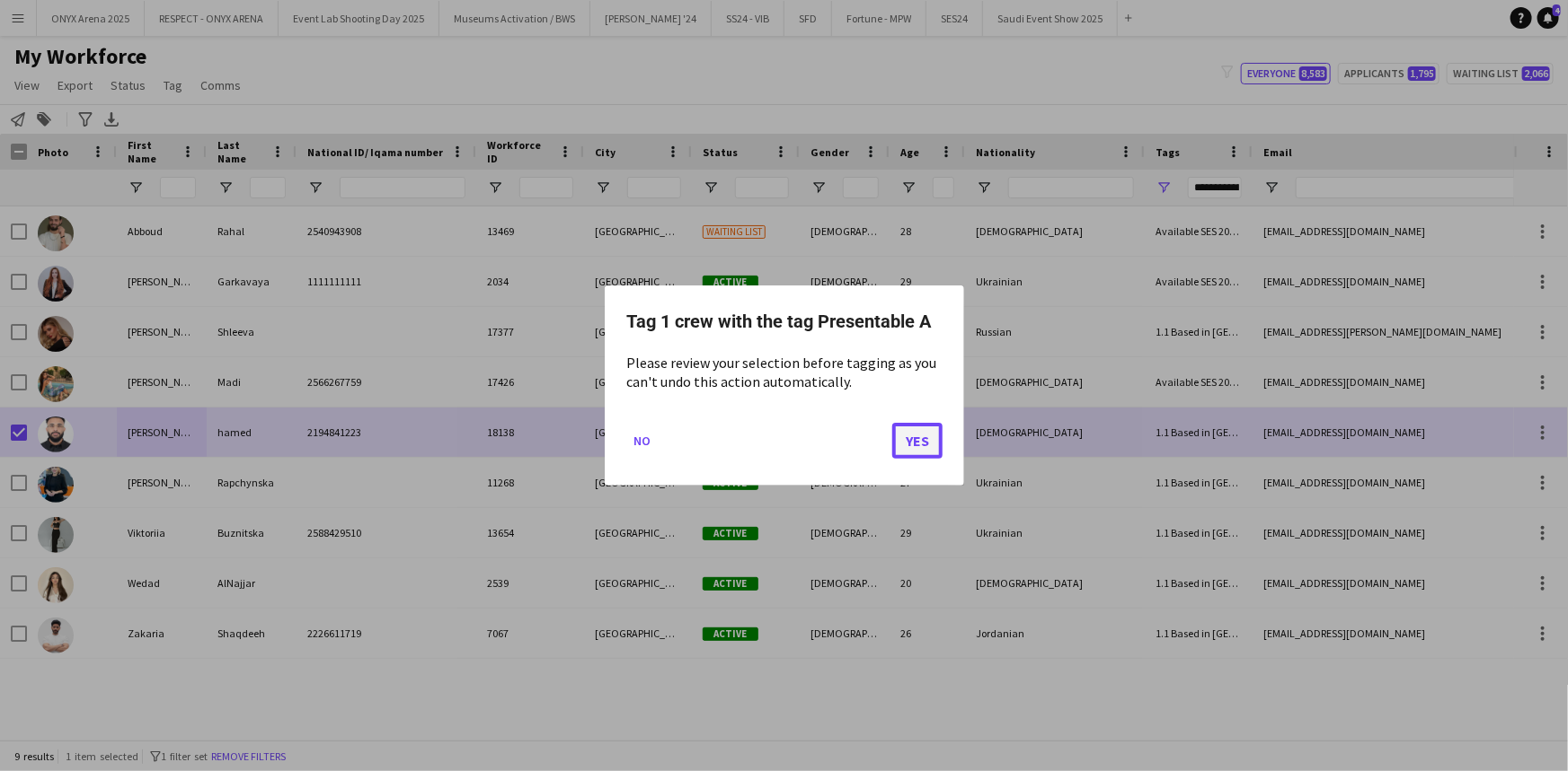
click at [936, 444] on button "Yes" at bounding box center [917, 440] width 50 height 36
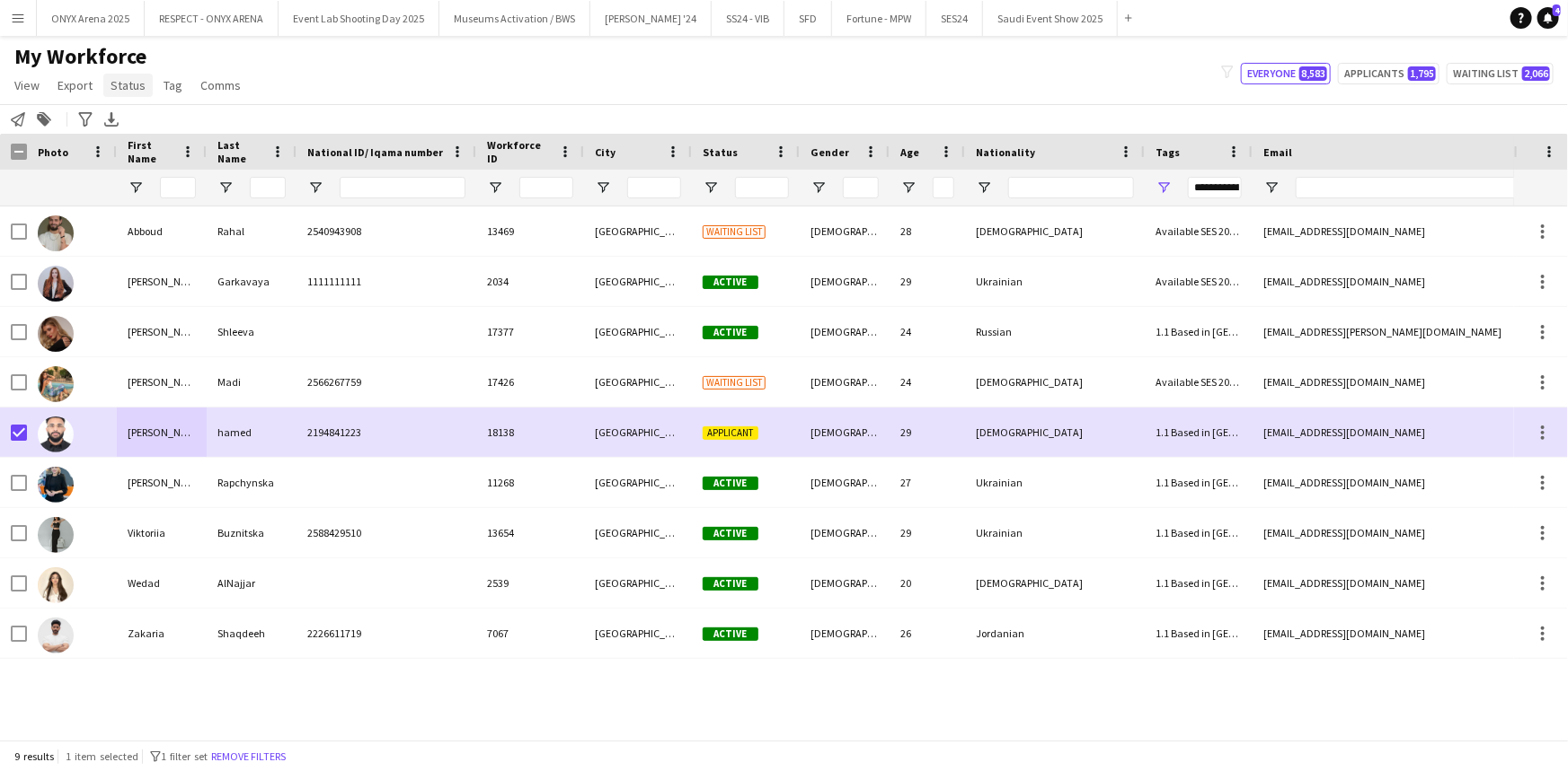
click at [135, 86] on span "Status" at bounding box center [128, 85] width 35 height 16
click at [147, 126] on link "Edit" at bounding box center [166, 123] width 126 height 38
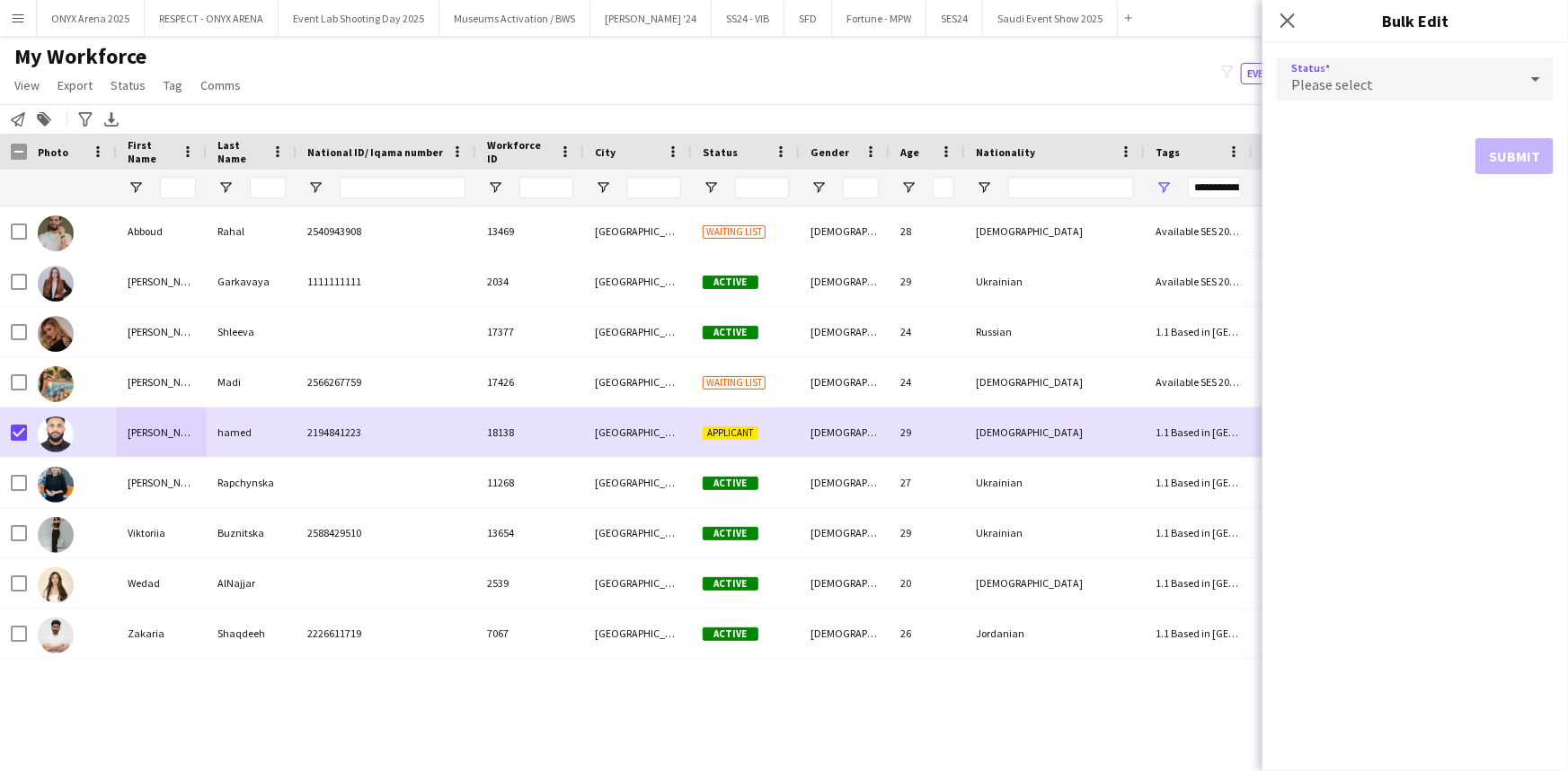
click at [1356, 80] on span "Please select" at bounding box center [1331, 84] width 82 height 18
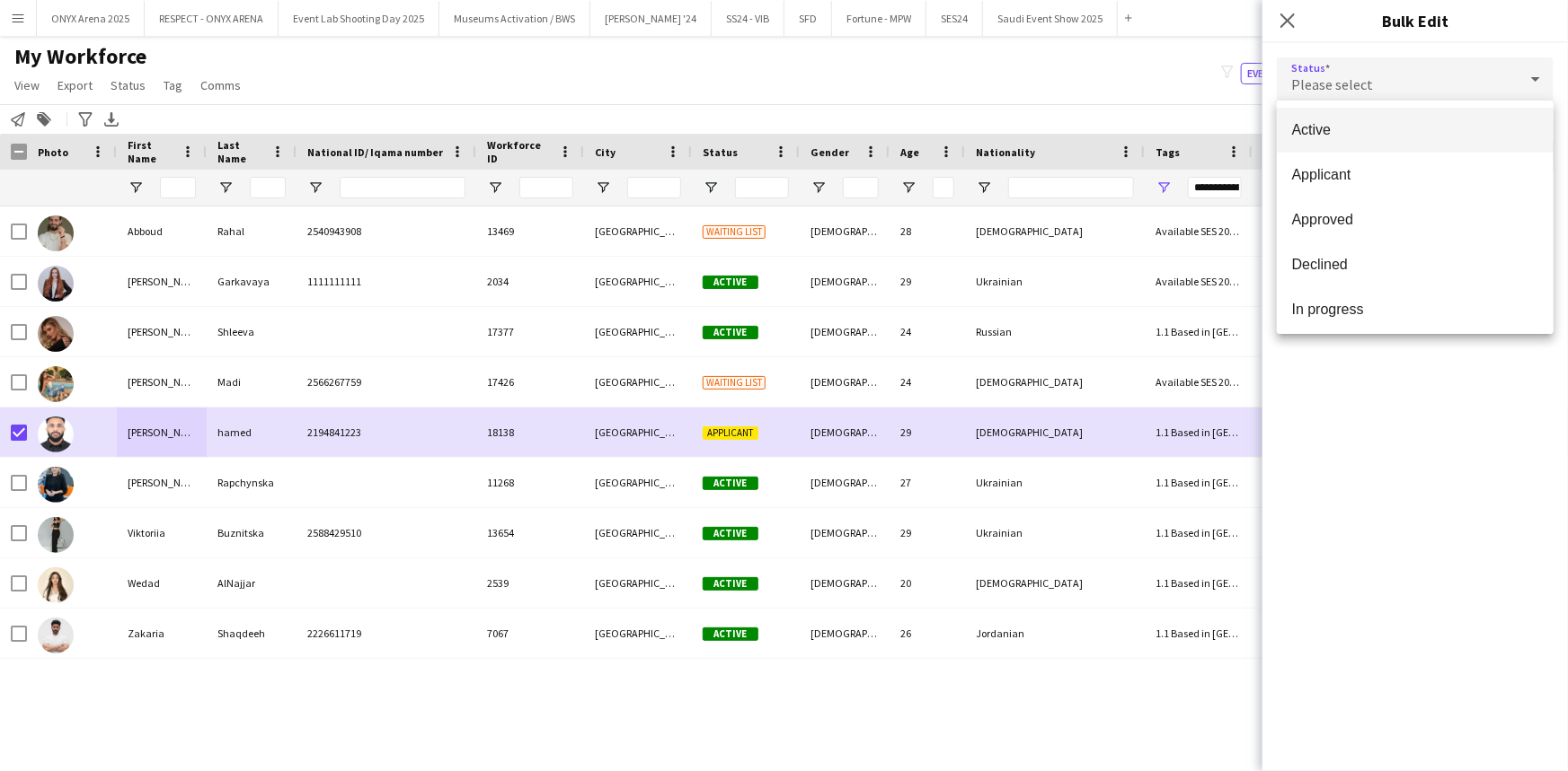
click at [1362, 116] on mat-option "Active" at bounding box center [1415, 130] width 277 height 45
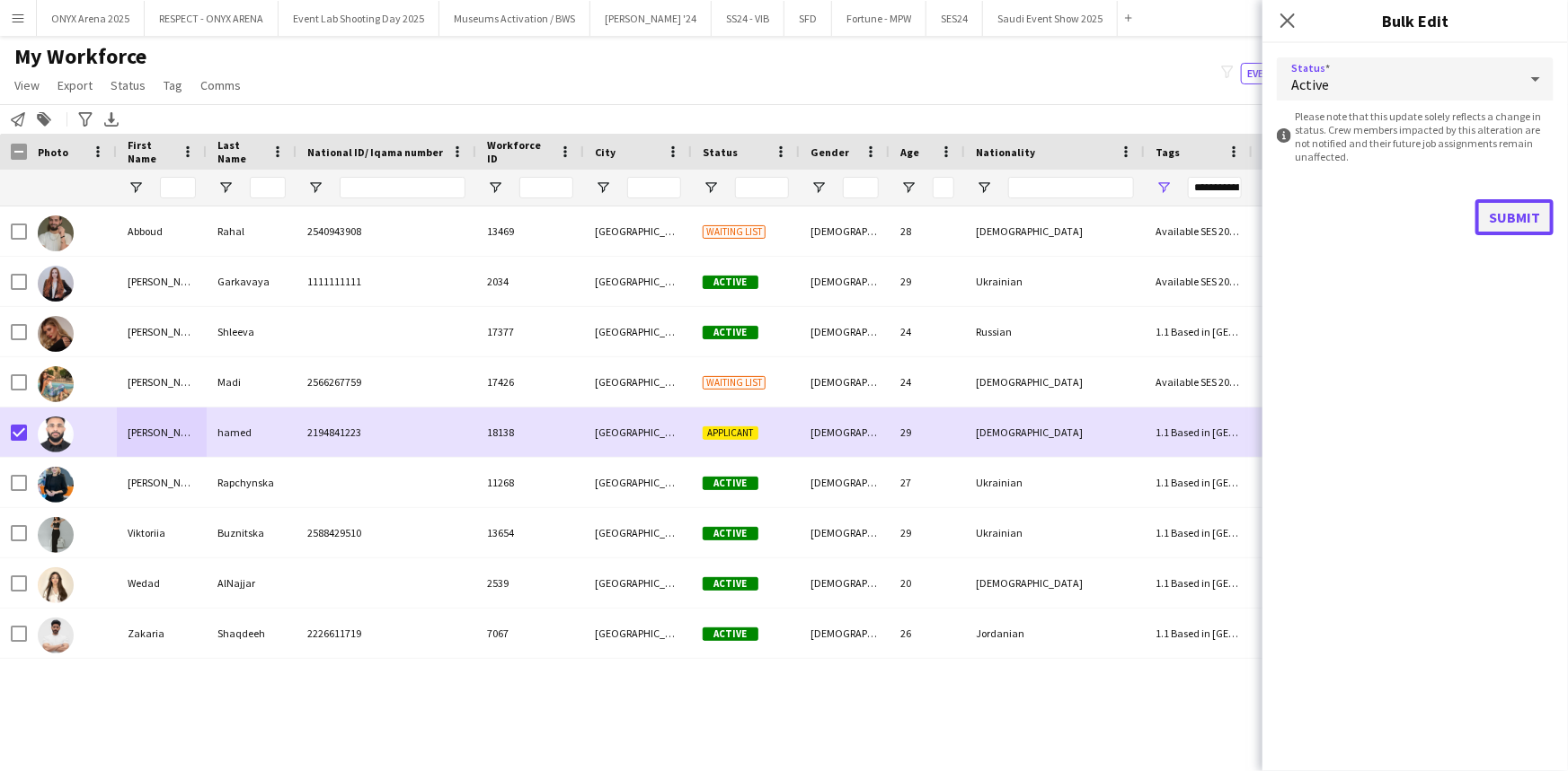
click at [1495, 214] on button "Submit" at bounding box center [1514, 217] width 79 height 36
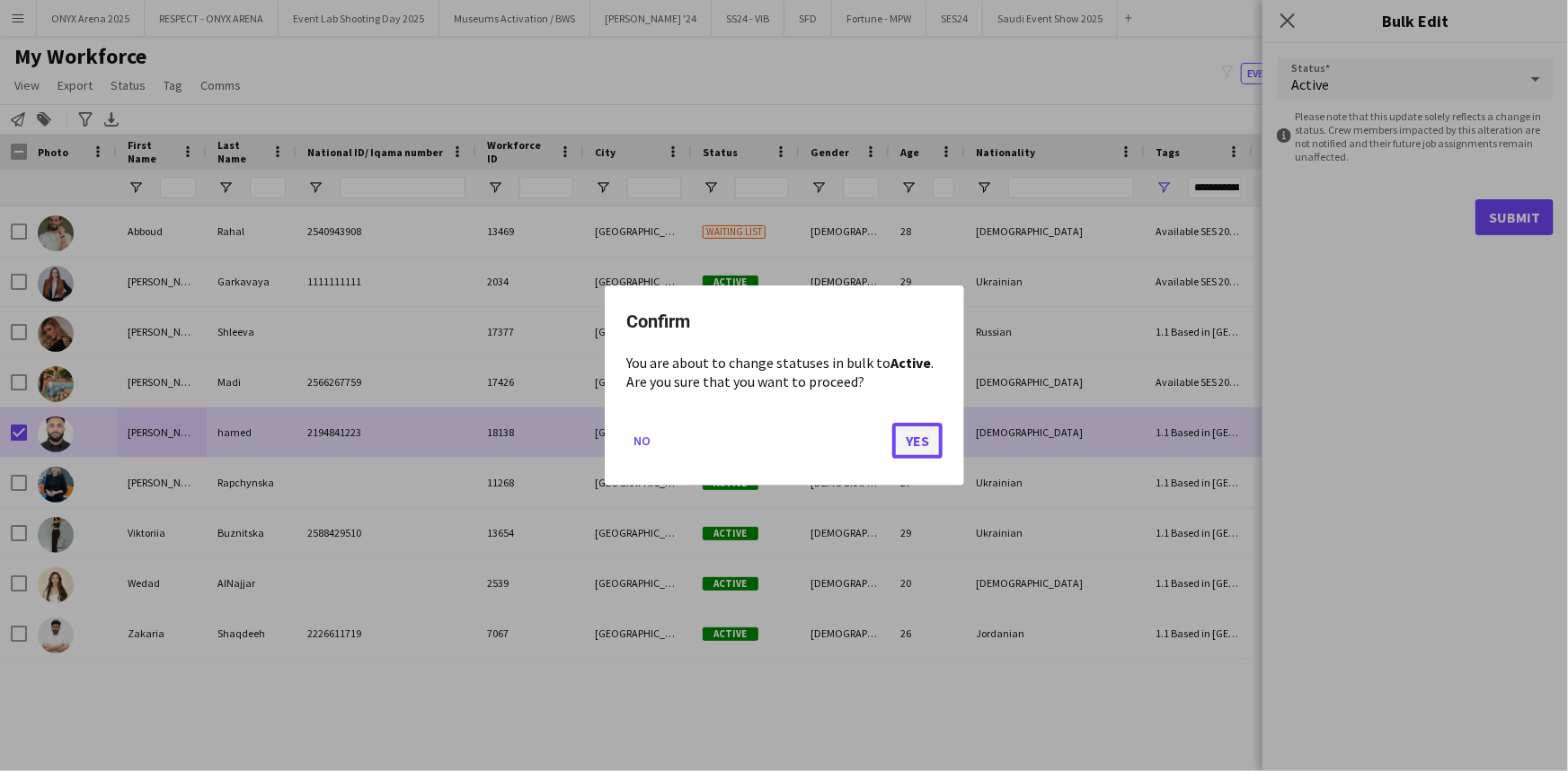
click at [927, 436] on button "Yes" at bounding box center [917, 440] width 50 height 36
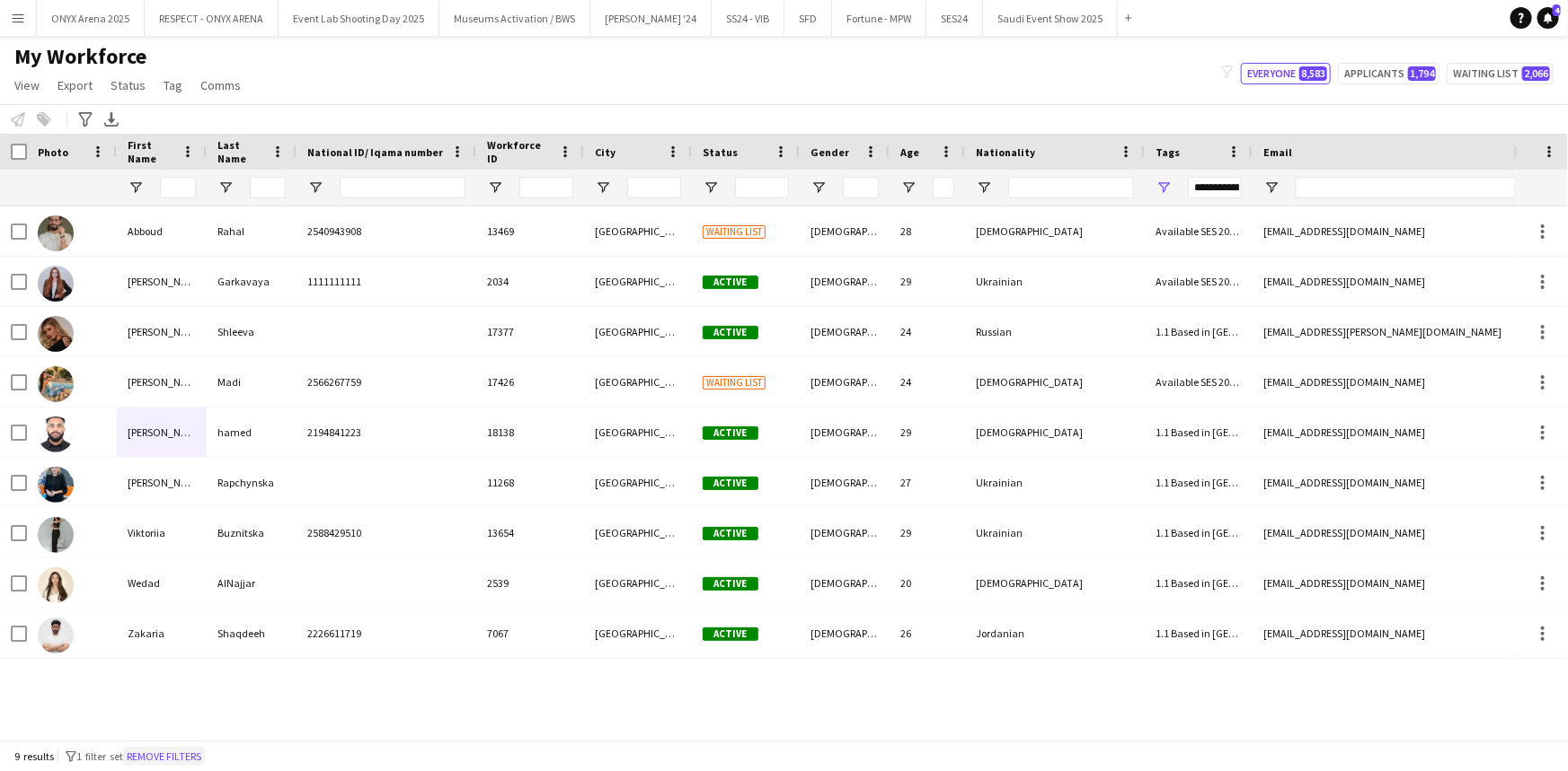
click at [205, 762] on button "Remove filters" at bounding box center [164, 756] width 82 height 19
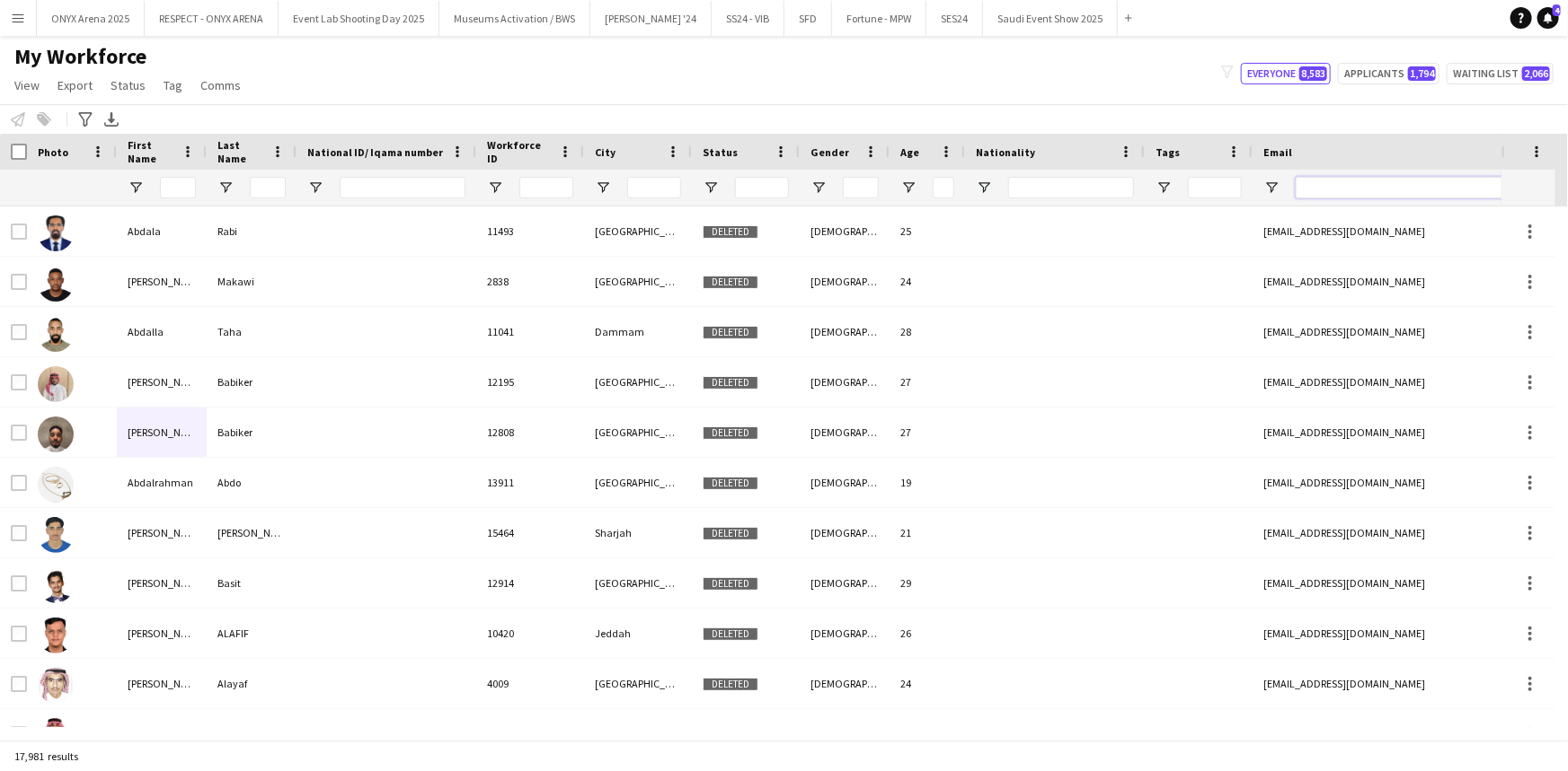
click at [1330, 182] on input "Email Filter Input" at bounding box center [1448, 187] width 306 height 21
paste input "**********"
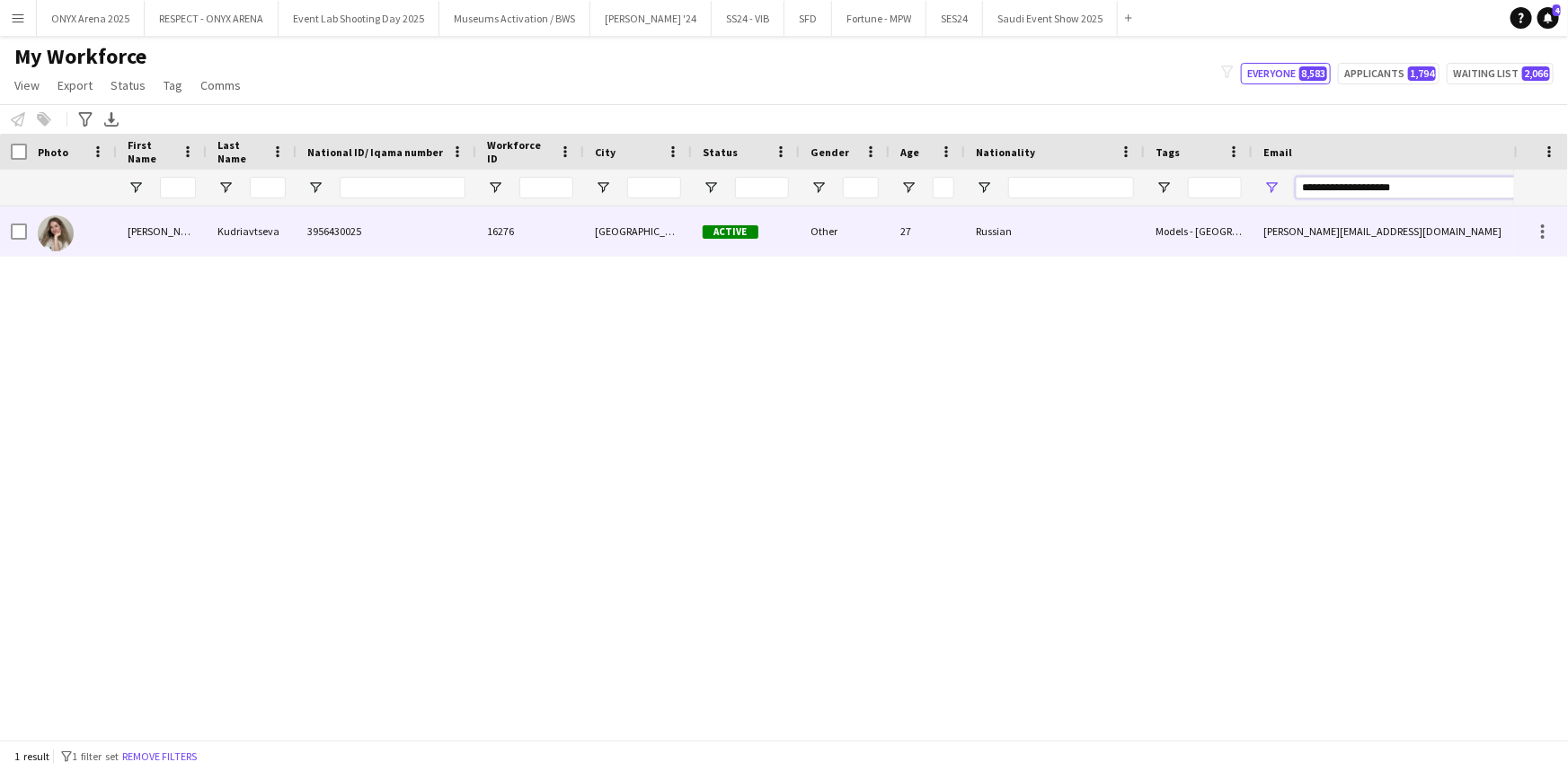
type input "**********"
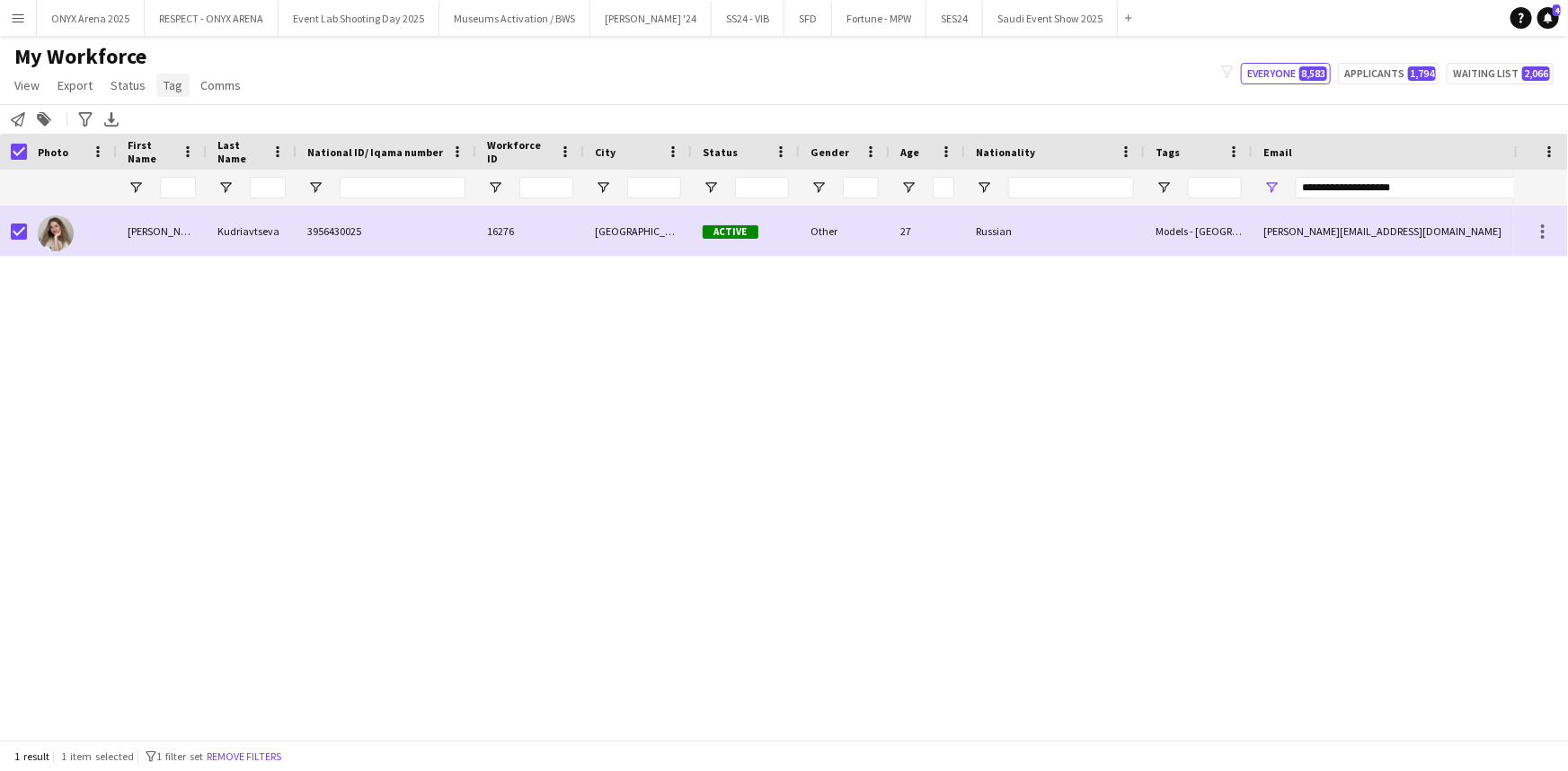
click at [180, 90] on link "Tag" at bounding box center [173, 85] width 33 height 23
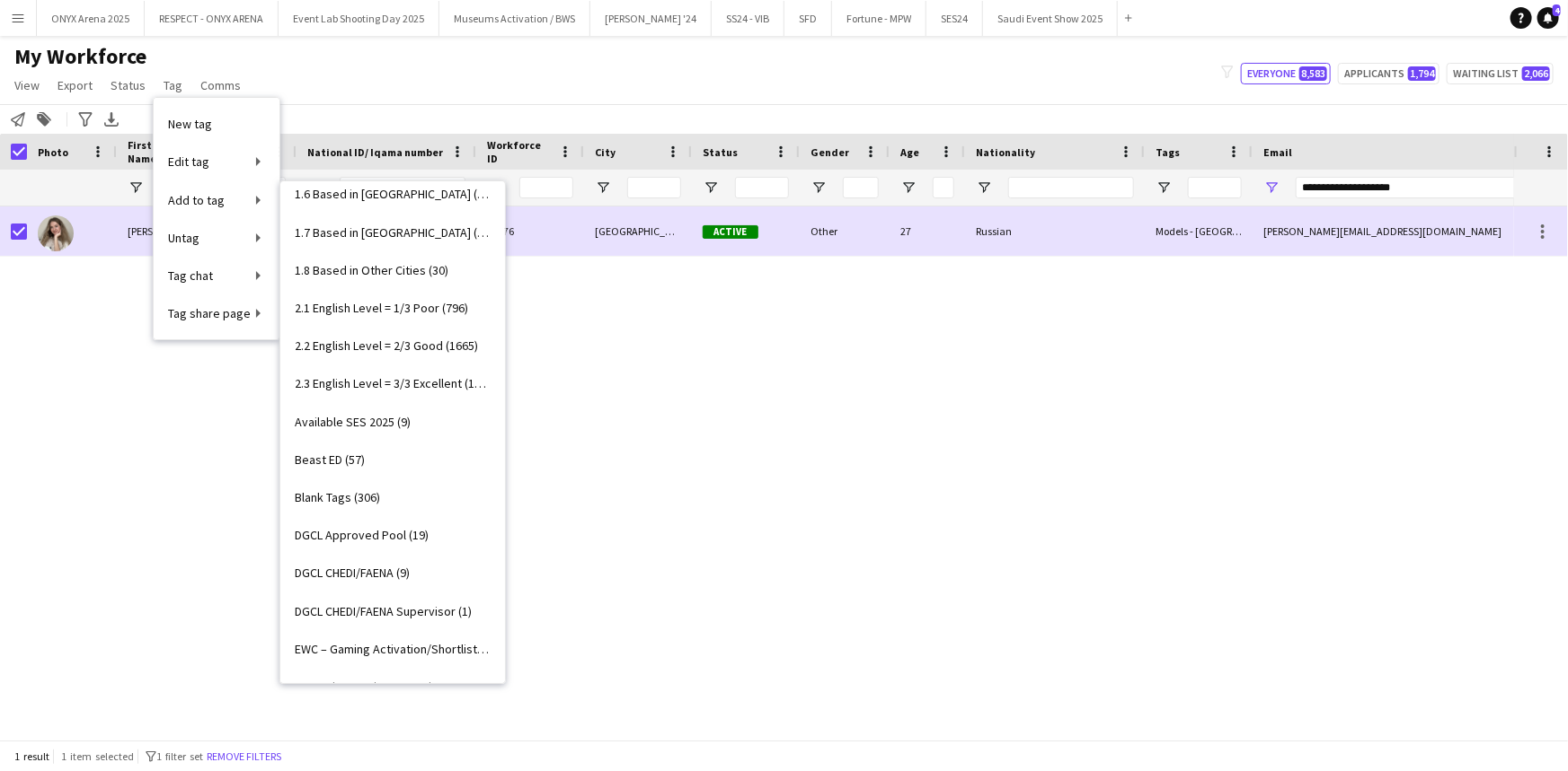
scroll to position [49, 0]
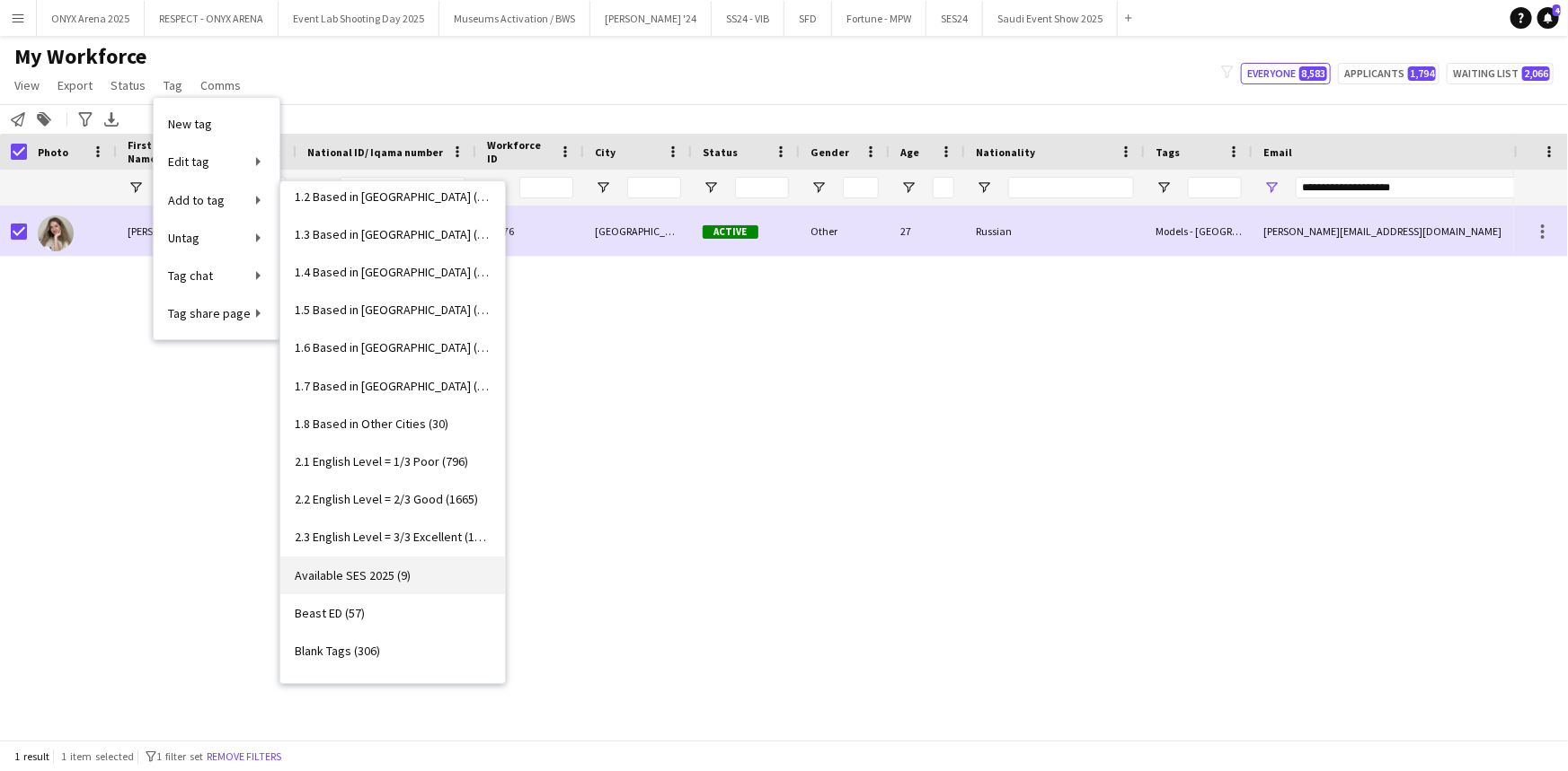
click at [362, 568] on span "Available SES 2025 (9)" at bounding box center [352, 575] width 115 height 16
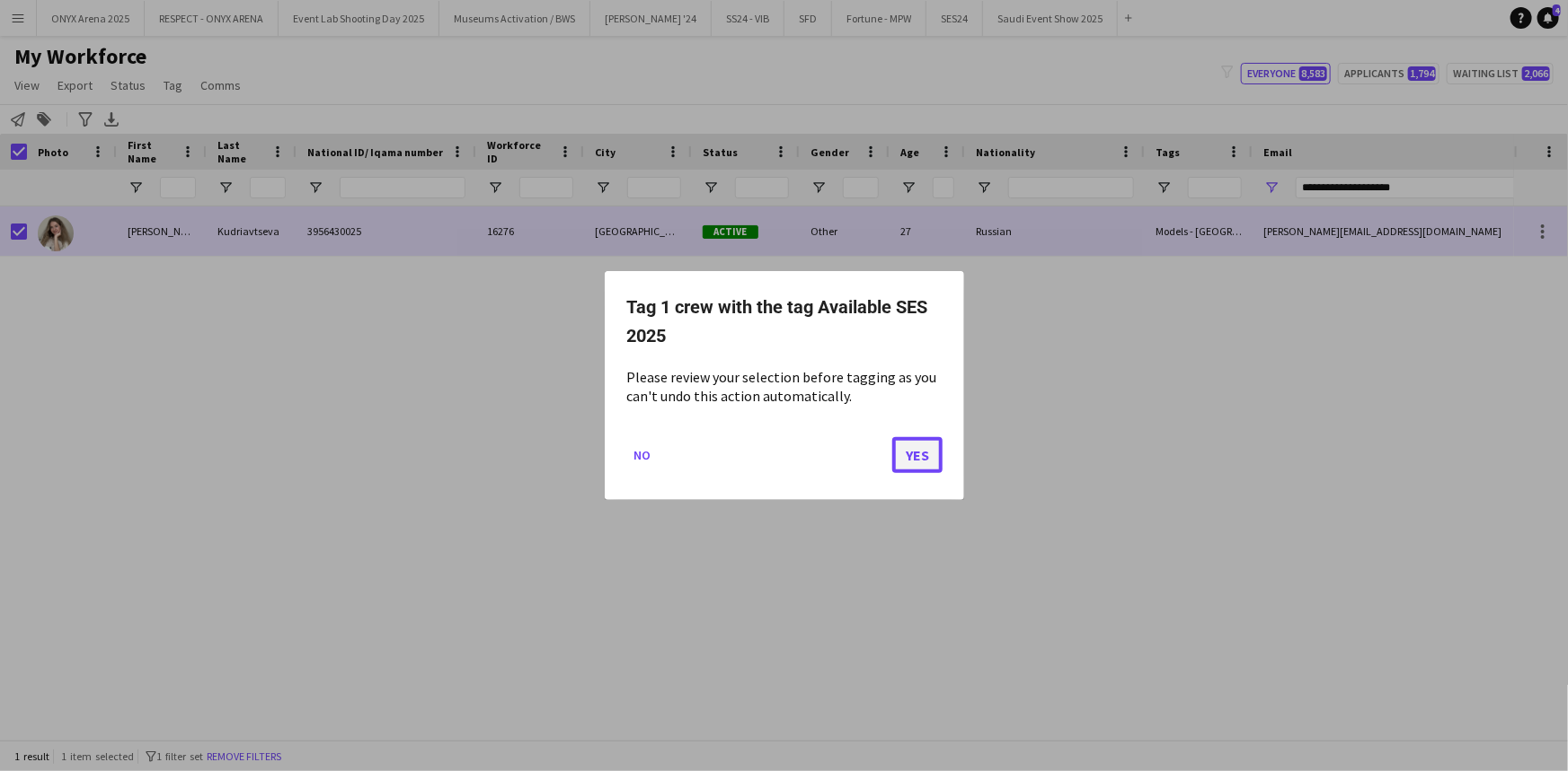
click at [916, 454] on button "Yes" at bounding box center [917, 455] width 50 height 36
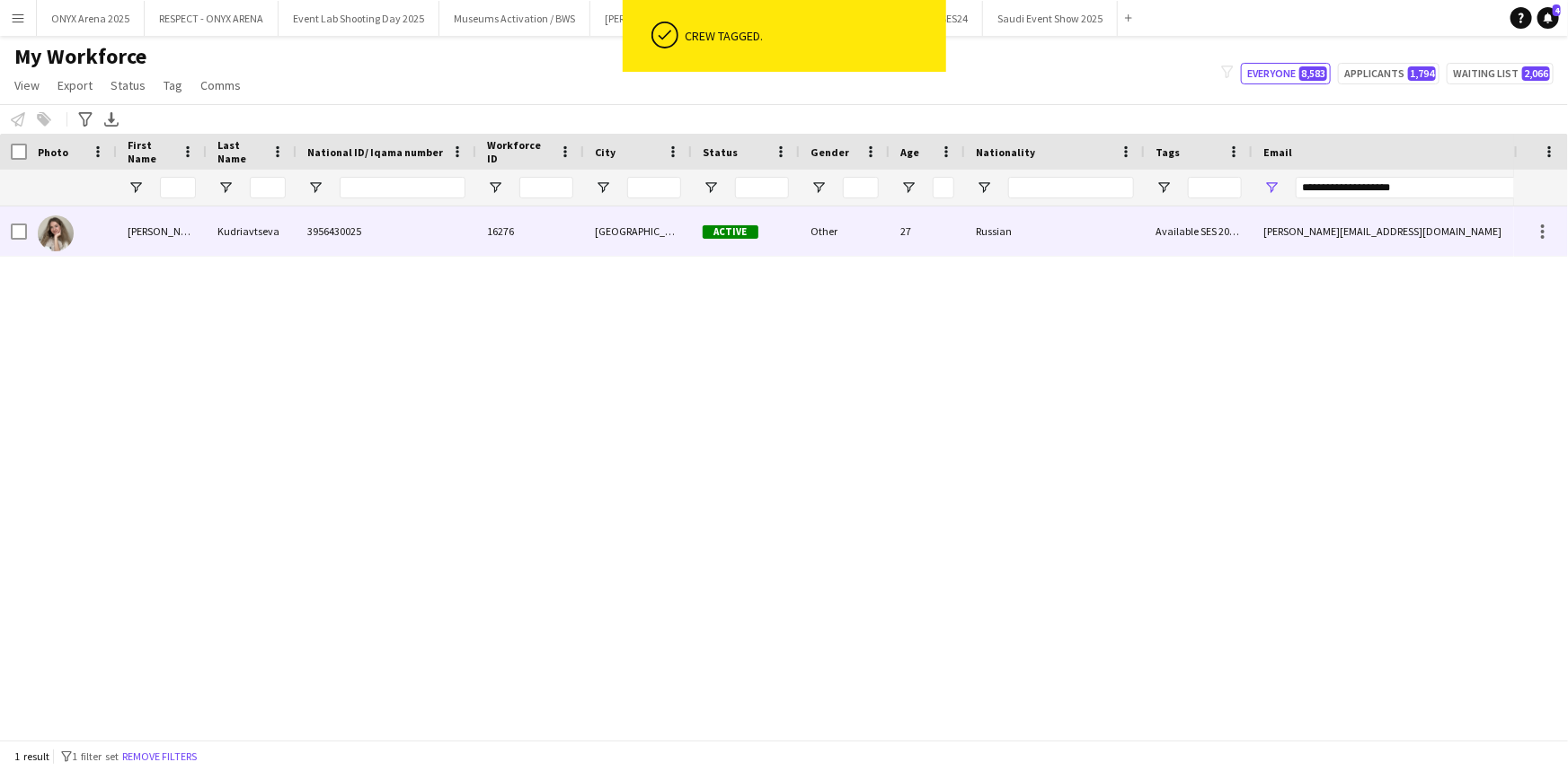
click at [376, 235] on div "3956430025" at bounding box center [386, 231] width 180 height 49
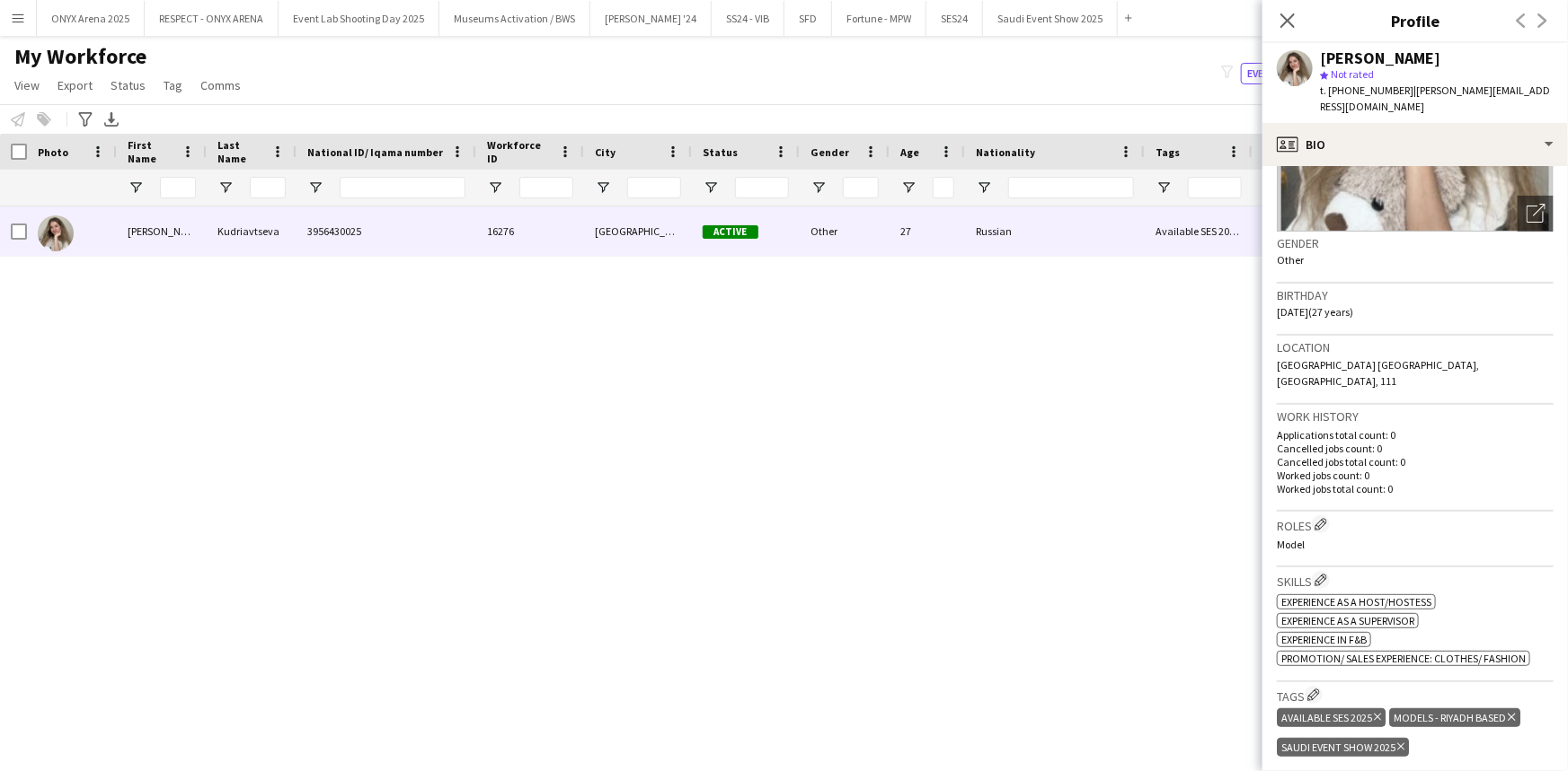
scroll to position [244, 0]
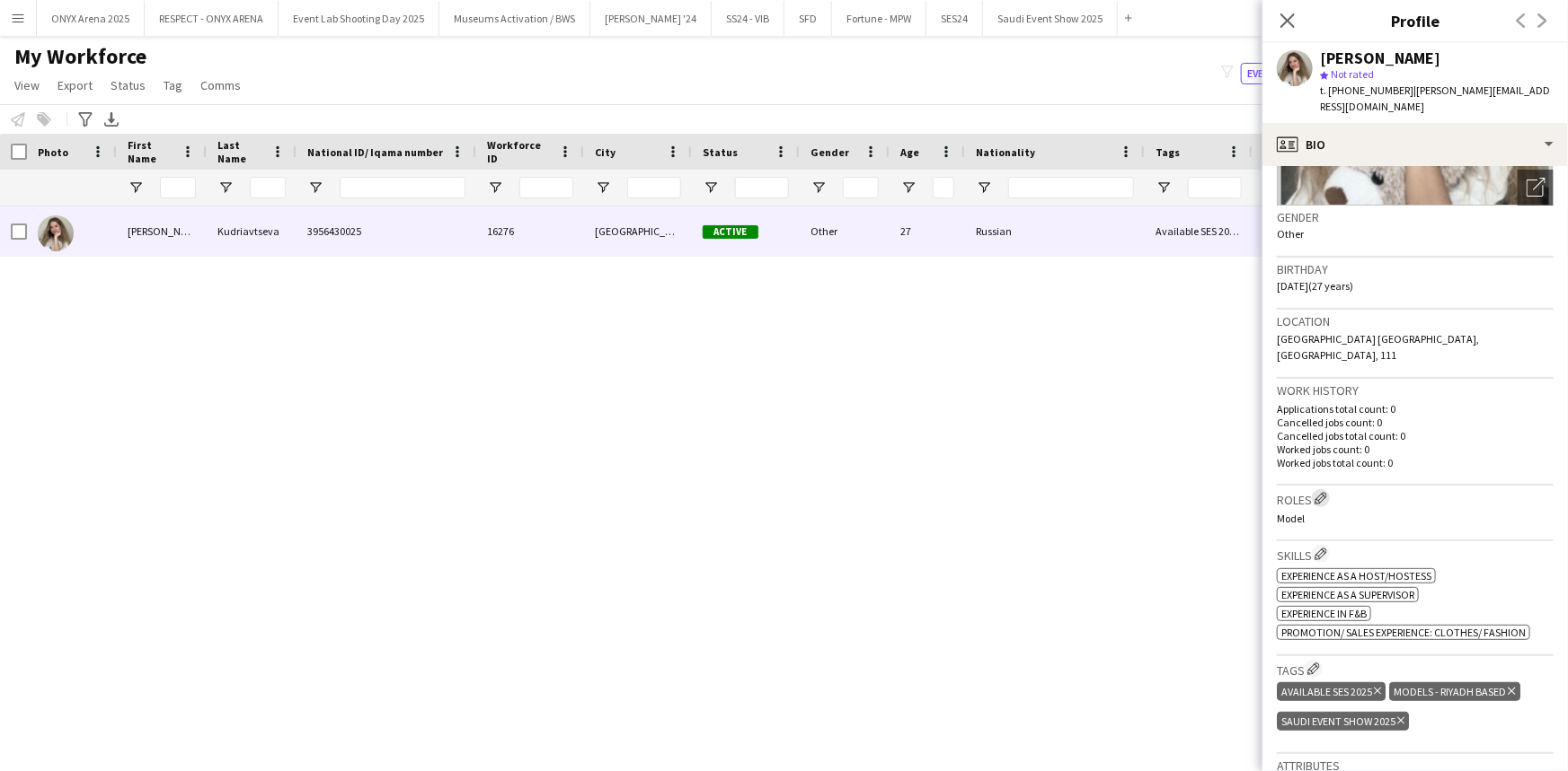
click at [1326, 492] on app-icon "Edit crew company roles" at bounding box center [1320, 498] width 13 height 13
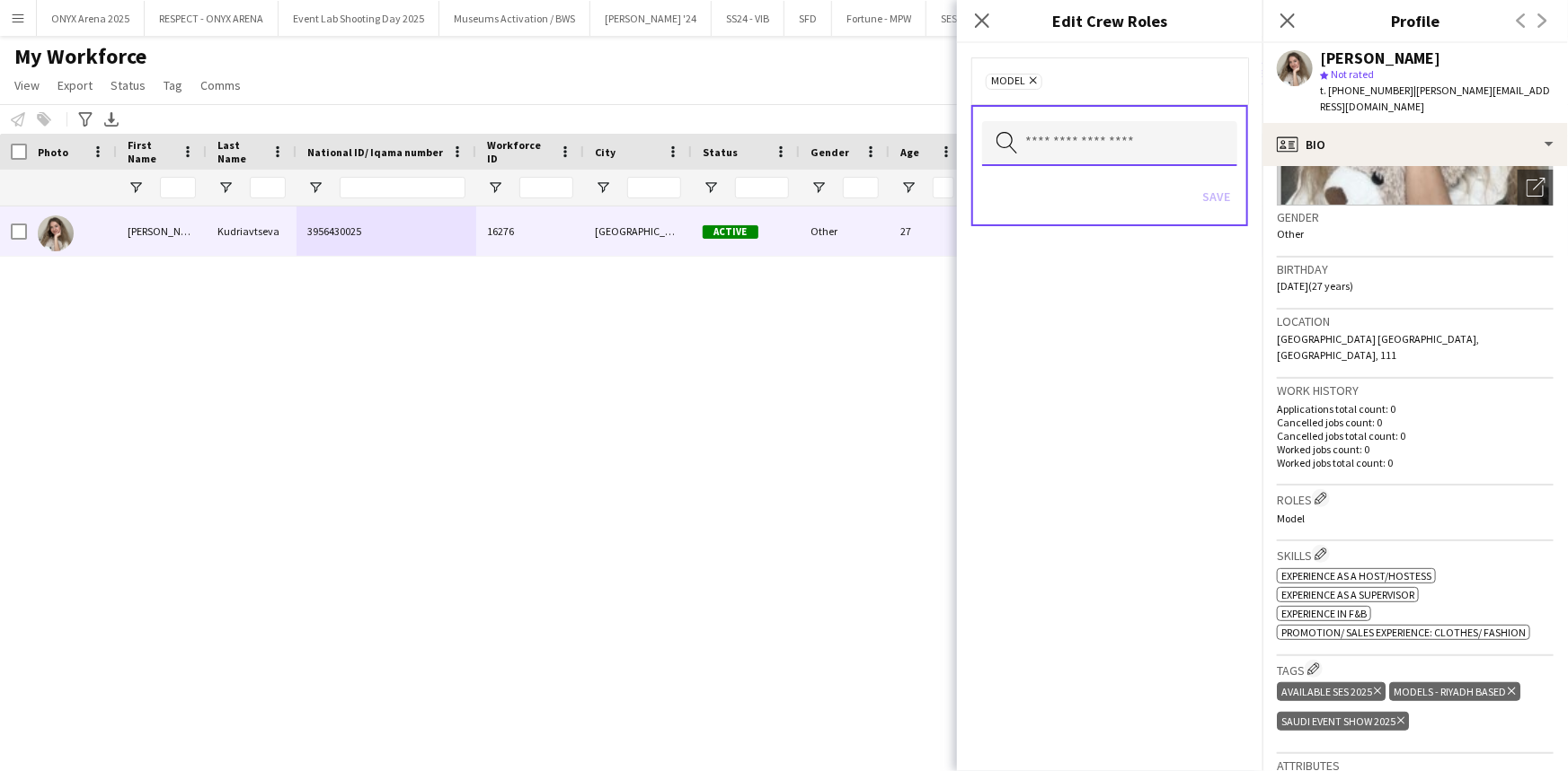
click at [1086, 145] on input "text" at bounding box center [1109, 144] width 255 height 45
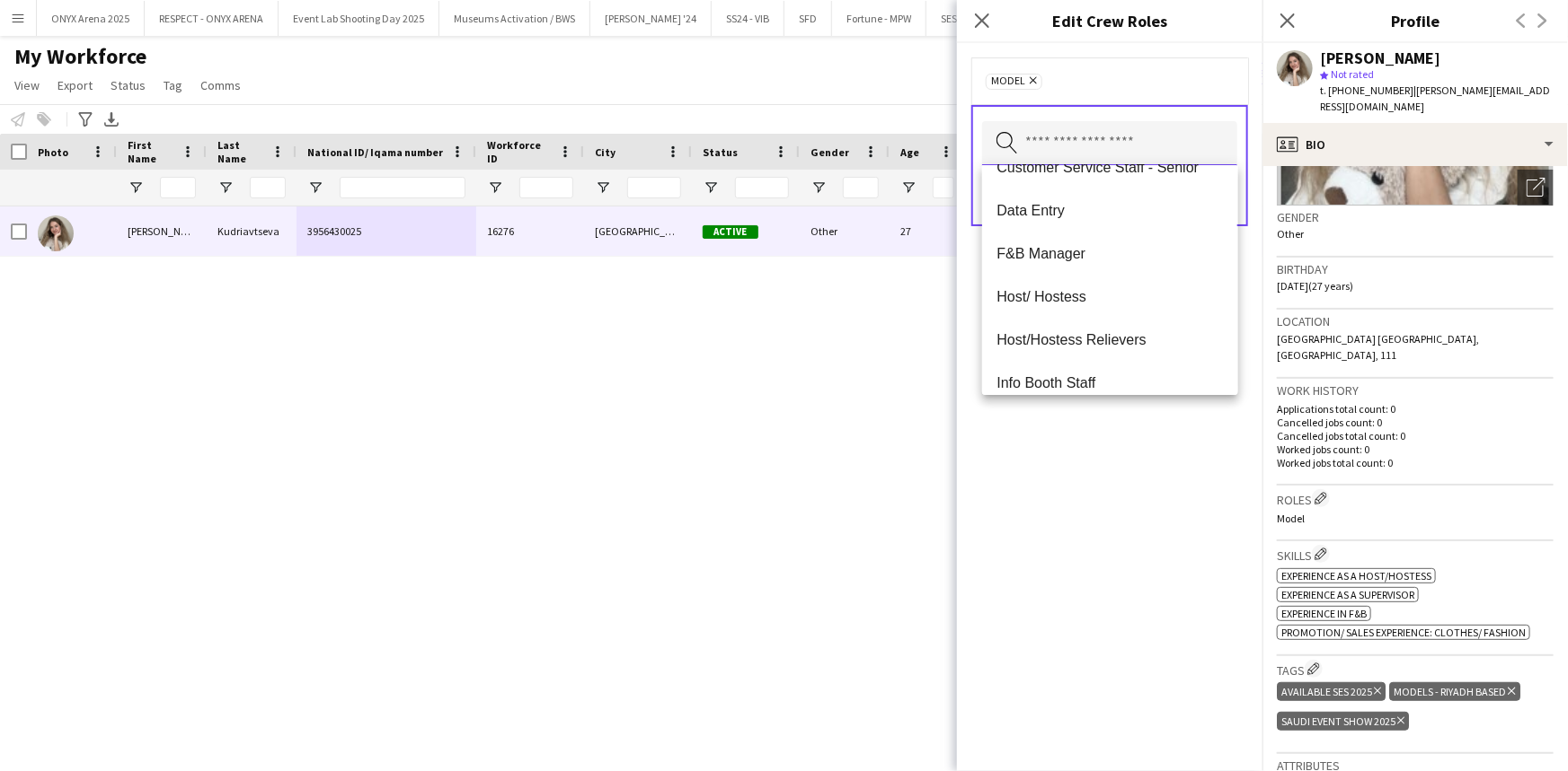
scroll to position [571, 0]
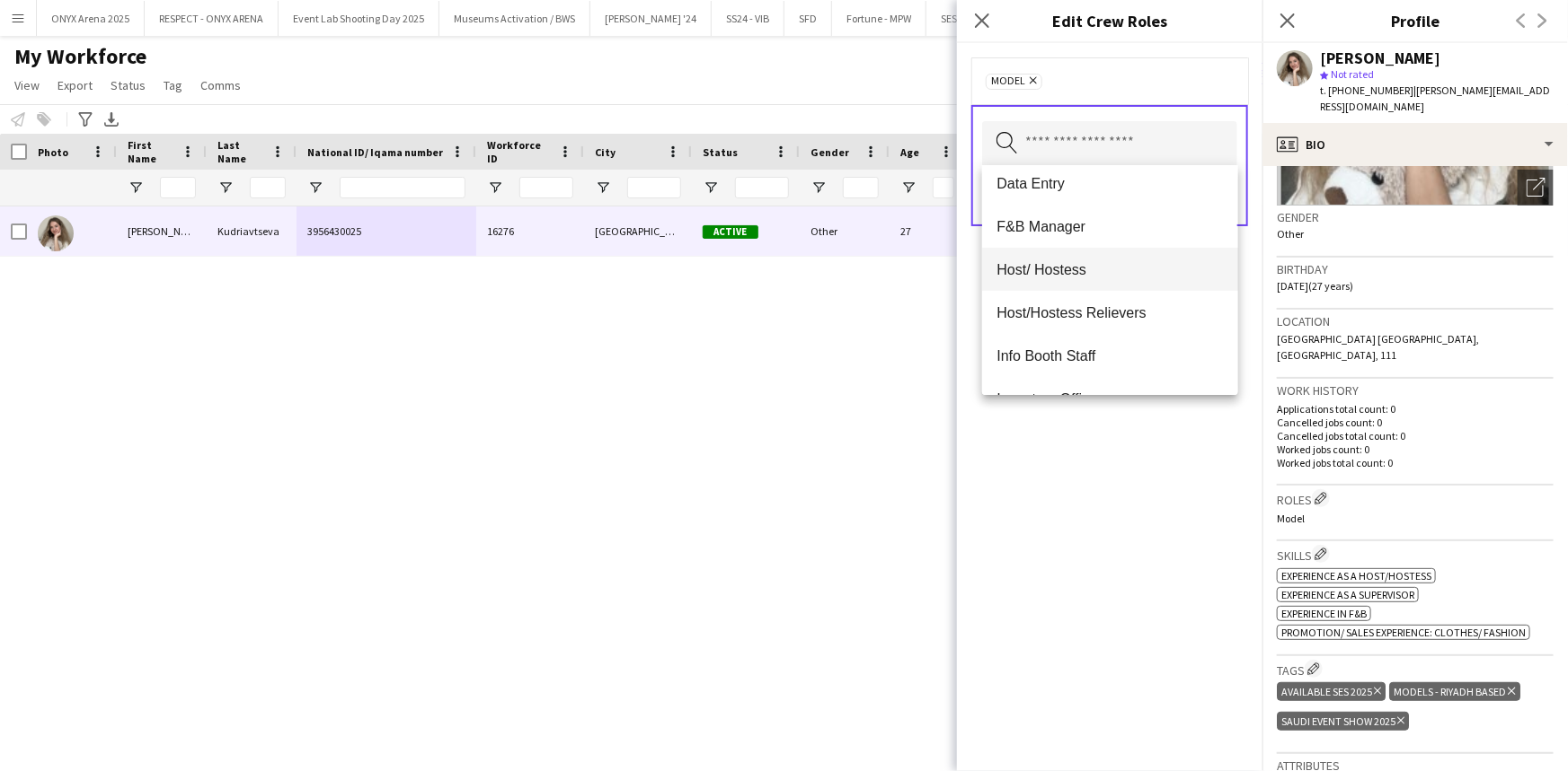
click at [1060, 268] on span "Host/ Hostess" at bounding box center [1109, 270] width 226 height 17
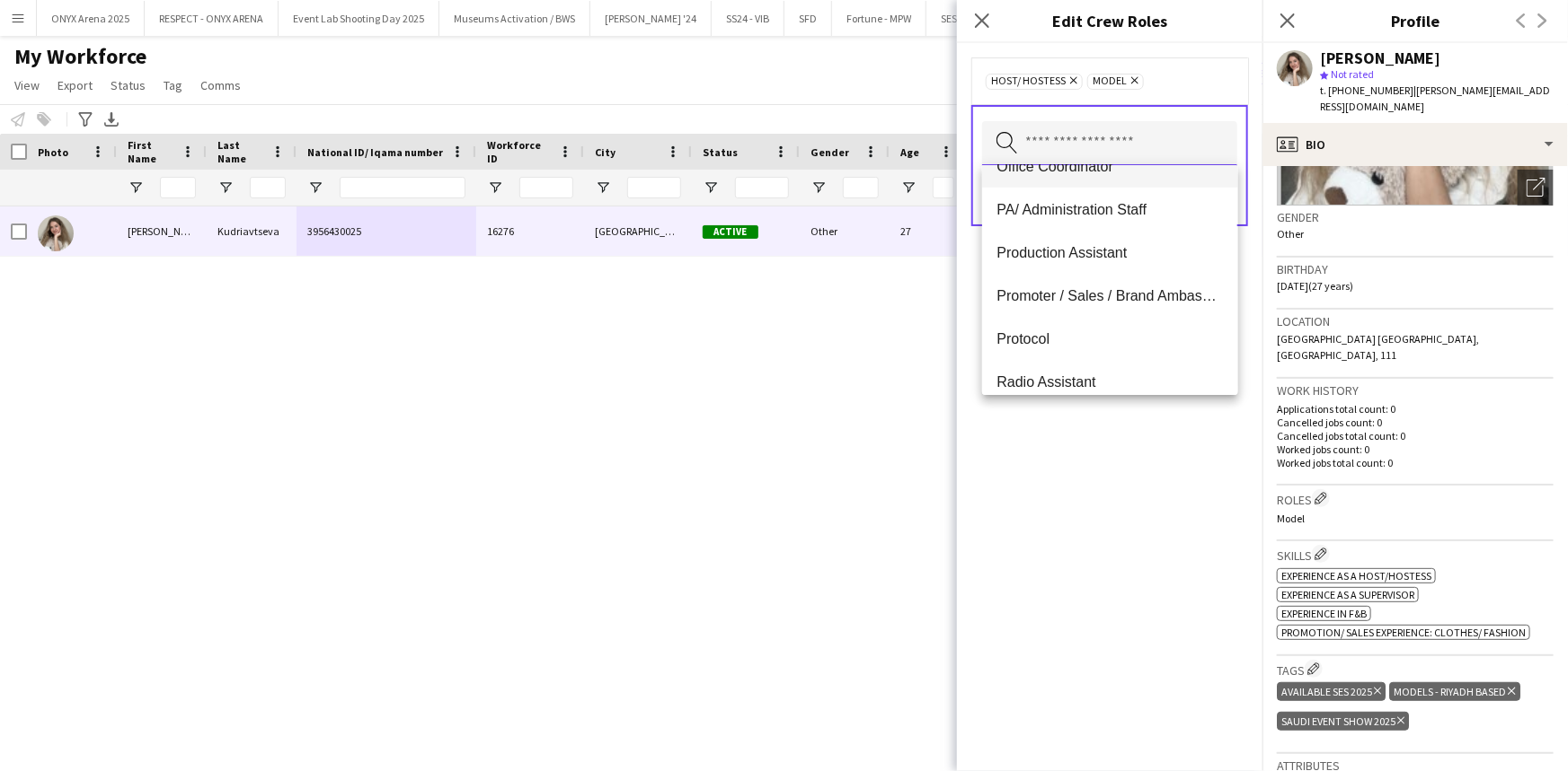
scroll to position [979, 0]
click at [1076, 284] on span "Promoter / Sales / Brand Ambassador" at bounding box center [1109, 293] width 226 height 17
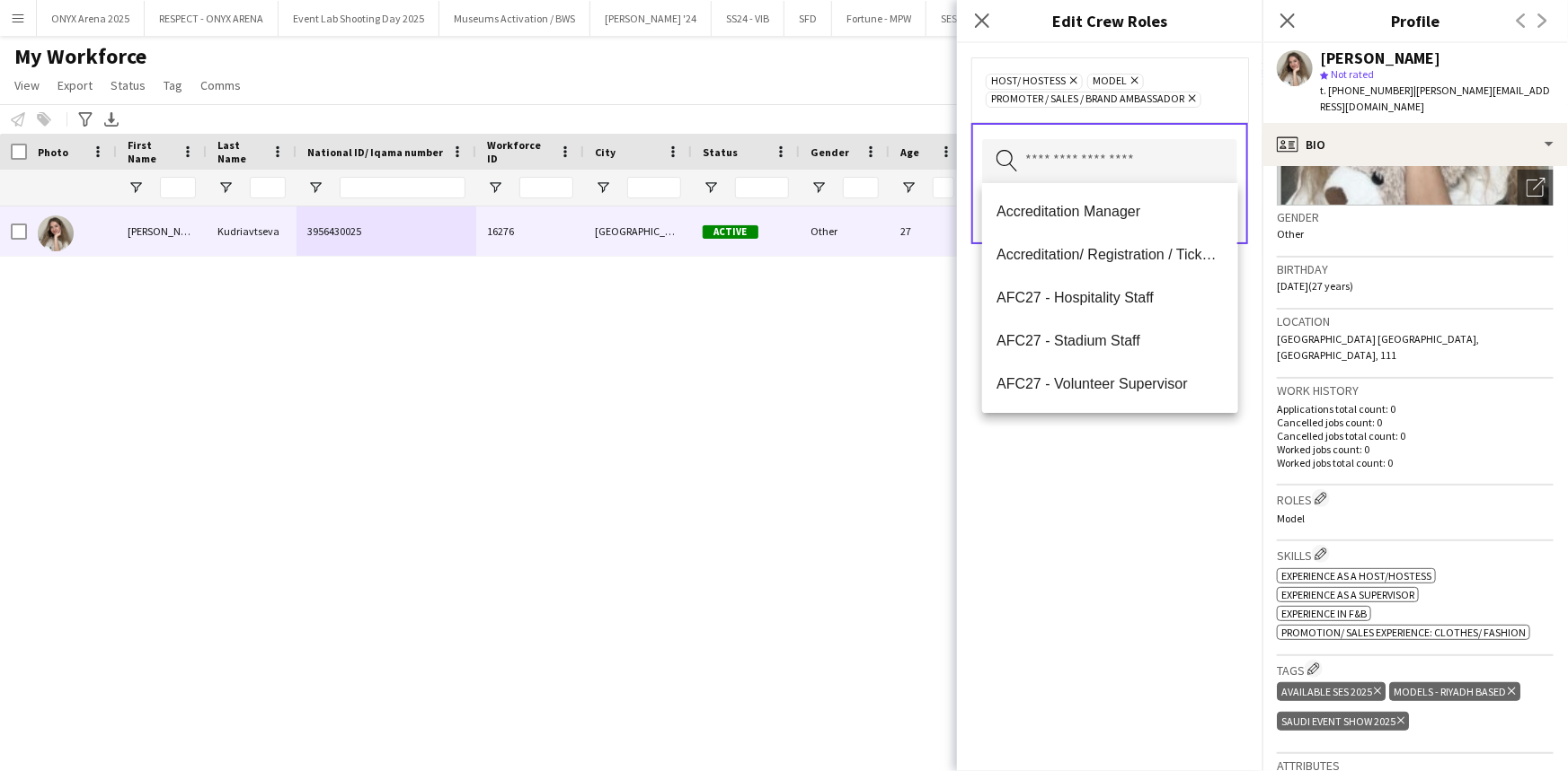
click at [1086, 512] on div "Host/ Hostess Remove Model Remove Promoter / Sales / Brand Ambassador Remove Se…" at bounding box center [1109, 406] width 306 height 728
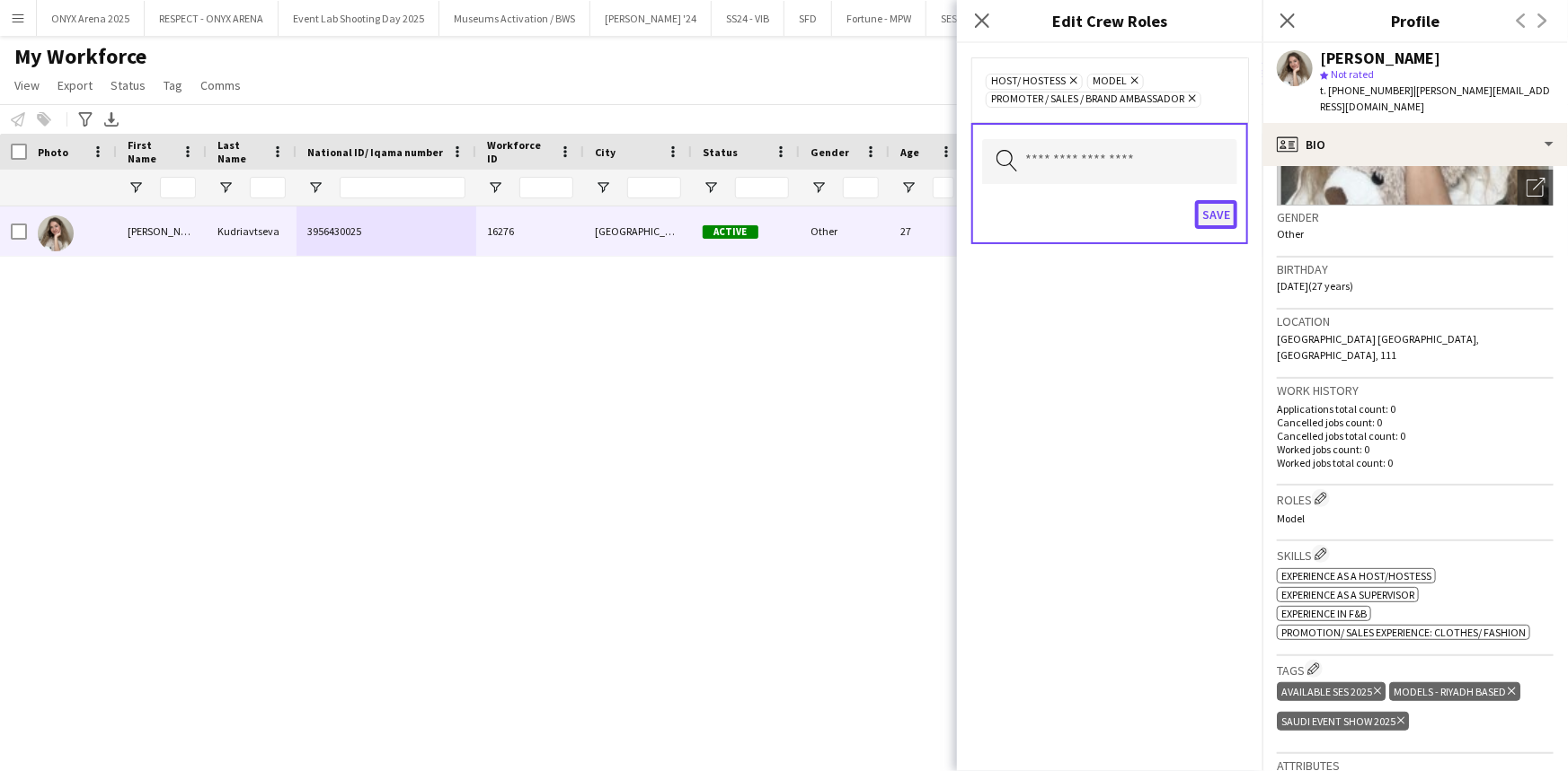
click at [1214, 212] on button "Save" at bounding box center [1216, 214] width 43 height 29
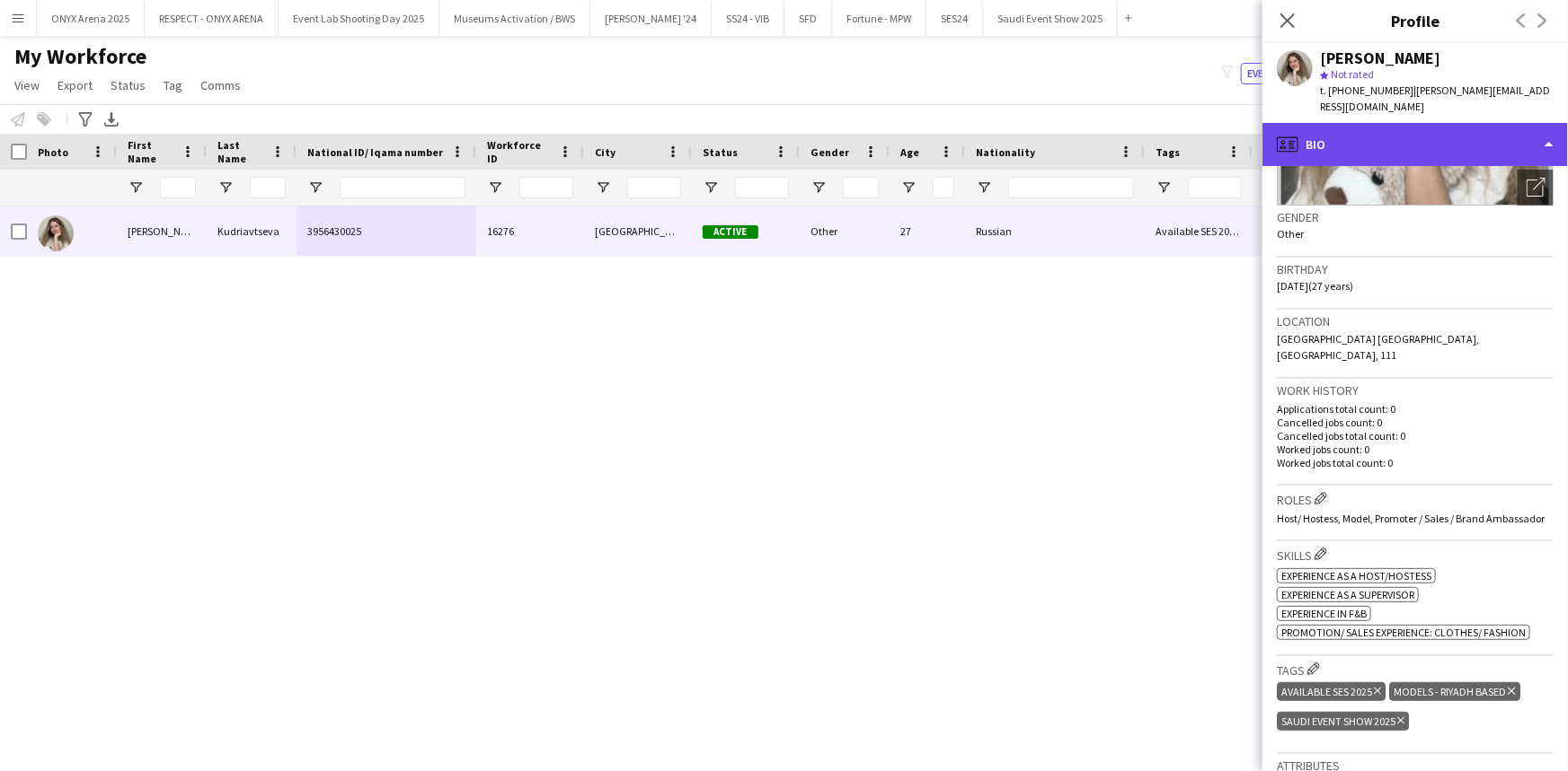
click at [1426, 130] on div "profile Bio" at bounding box center [1415, 145] width 306 height 43
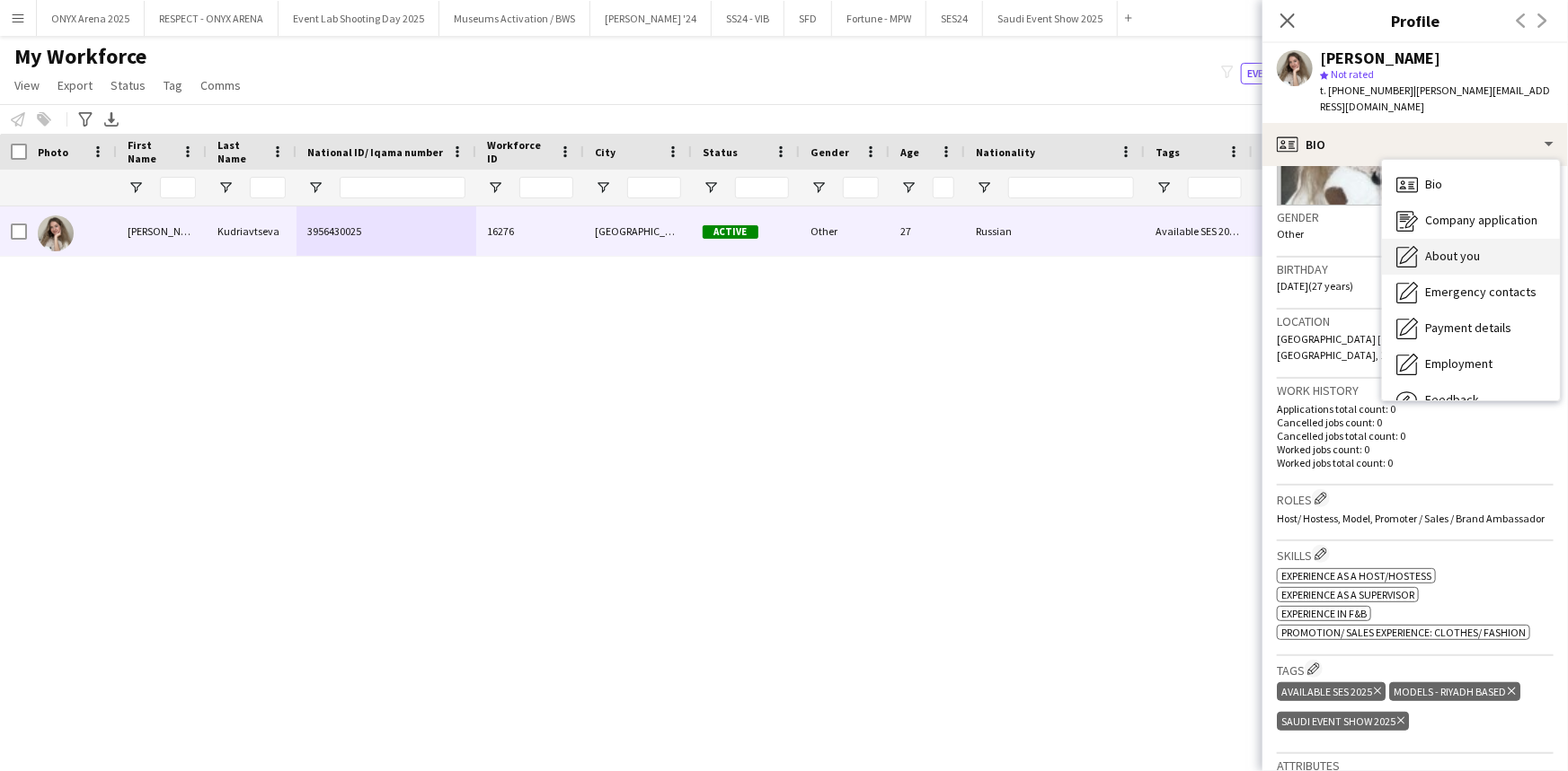
click at [1427, 239] on div "About you About you" at bounding box center [1470, 256] width 178 height 36
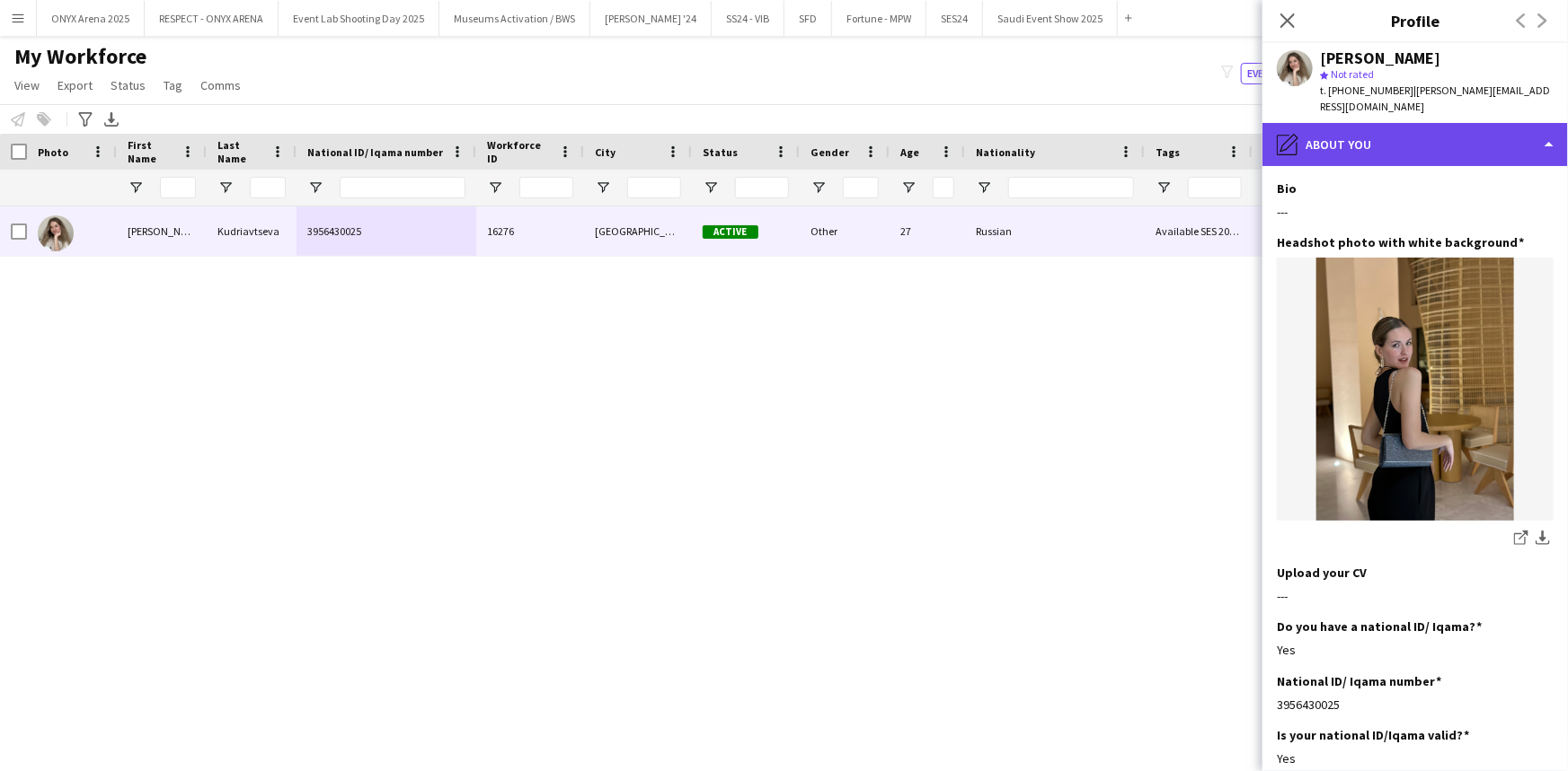
click at [1354, 123] on div "pencil4 About you" at bounding box center [1415, 145] width 306 height 43
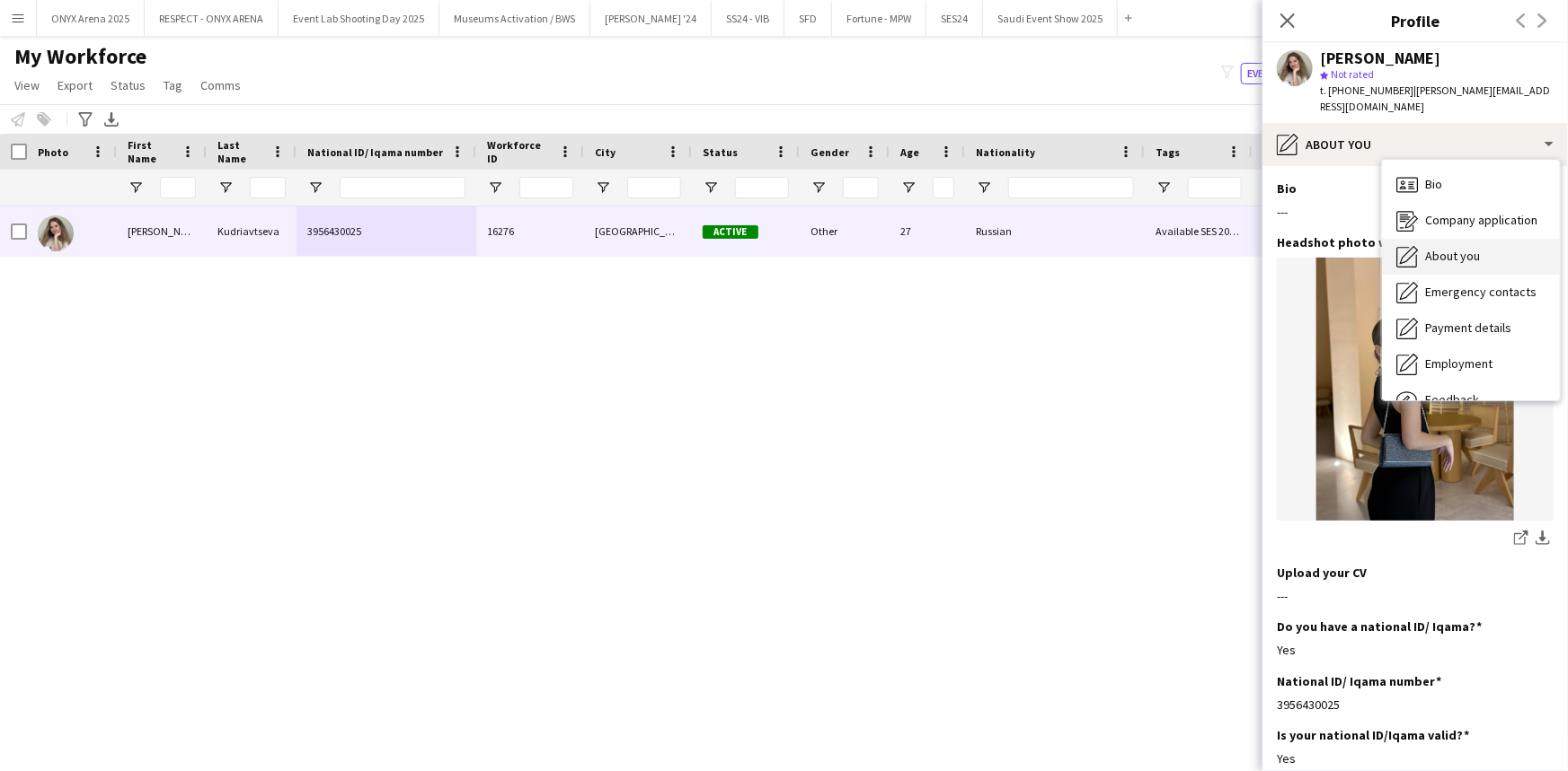
click at [1413, 246] on icon "About you" at bounding box center [1407, 257] width 21 height 21
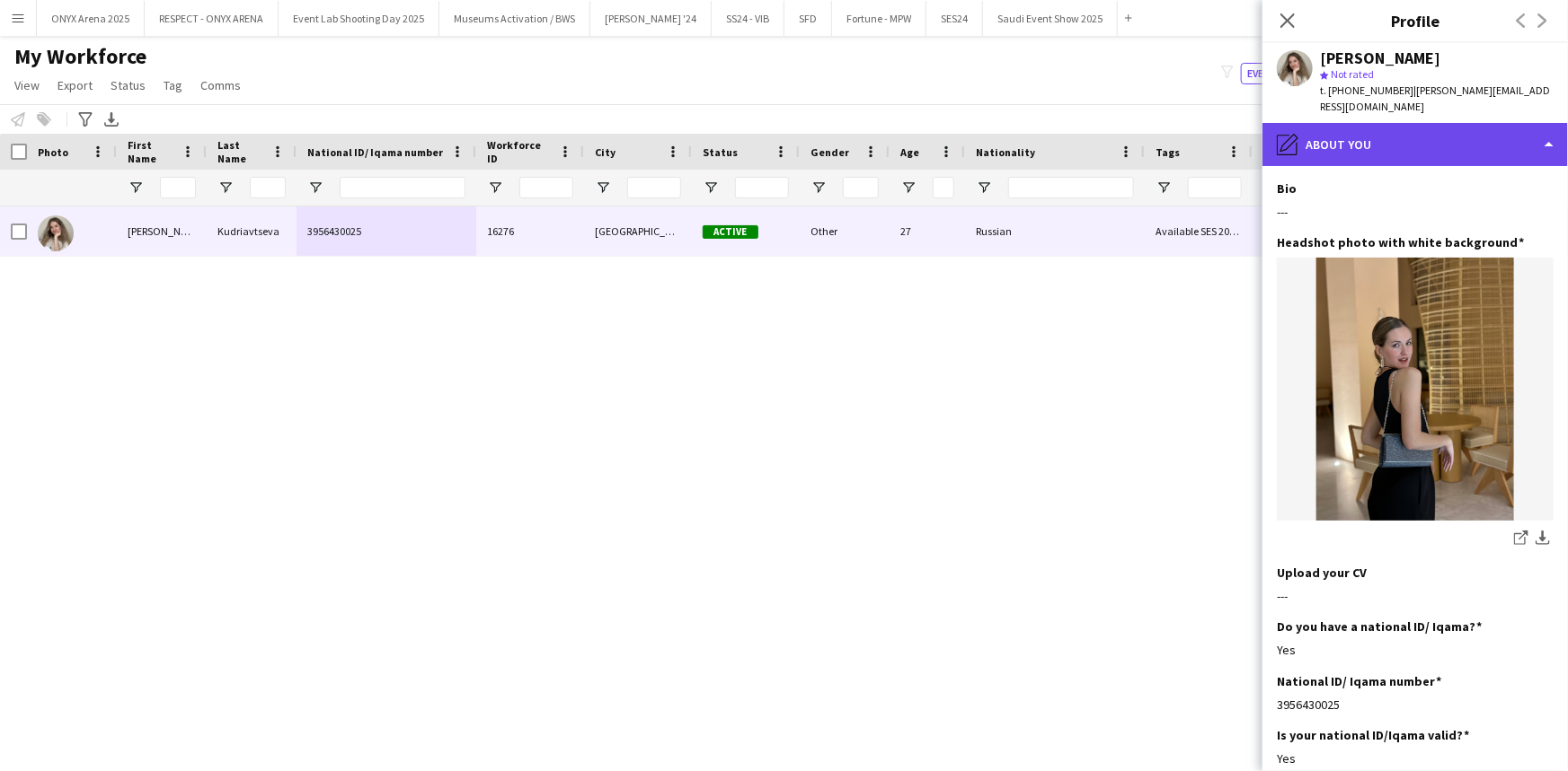
click at [1389, 123] on div "pencil4 About you" at bounding box center [1415, 145] width 306 height 43
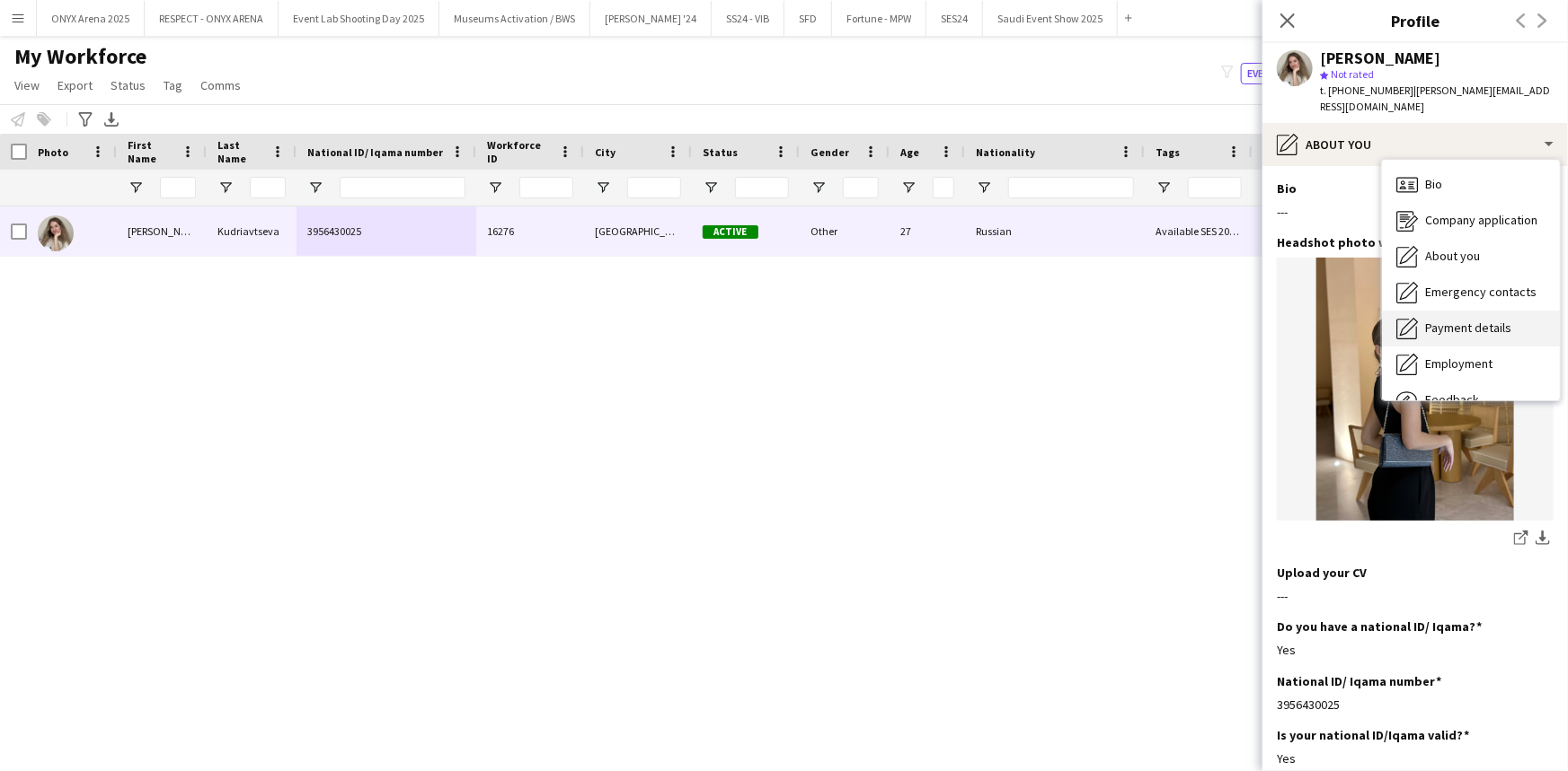
click at [1453, 310] on div "Payment details Payment details" at bounding box center [1470, 328] width 178 height 36
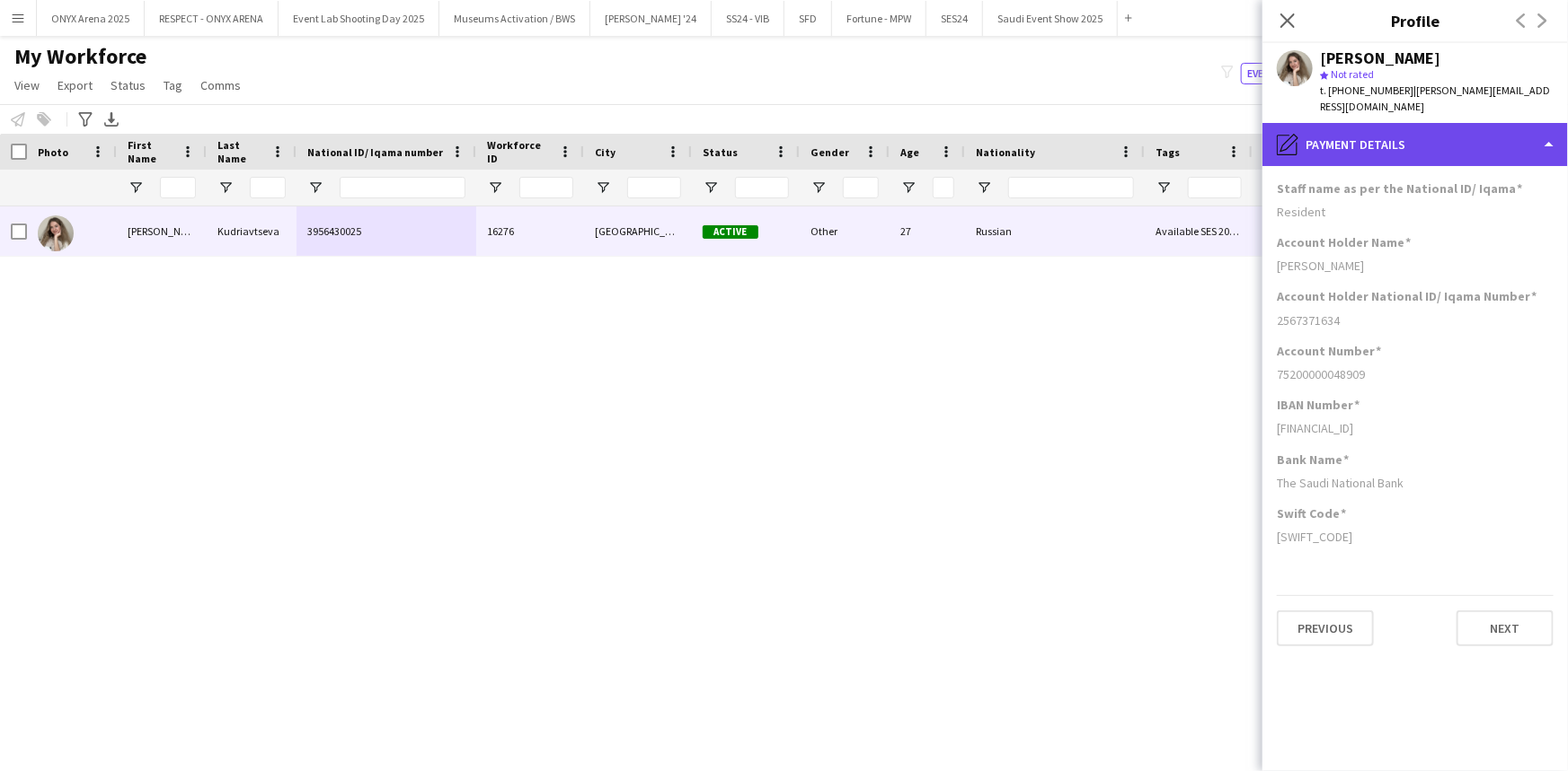
click at [1401, 128] on div "pencil4 Payment details" at bounding box center [1415, 145] width 306 height 43
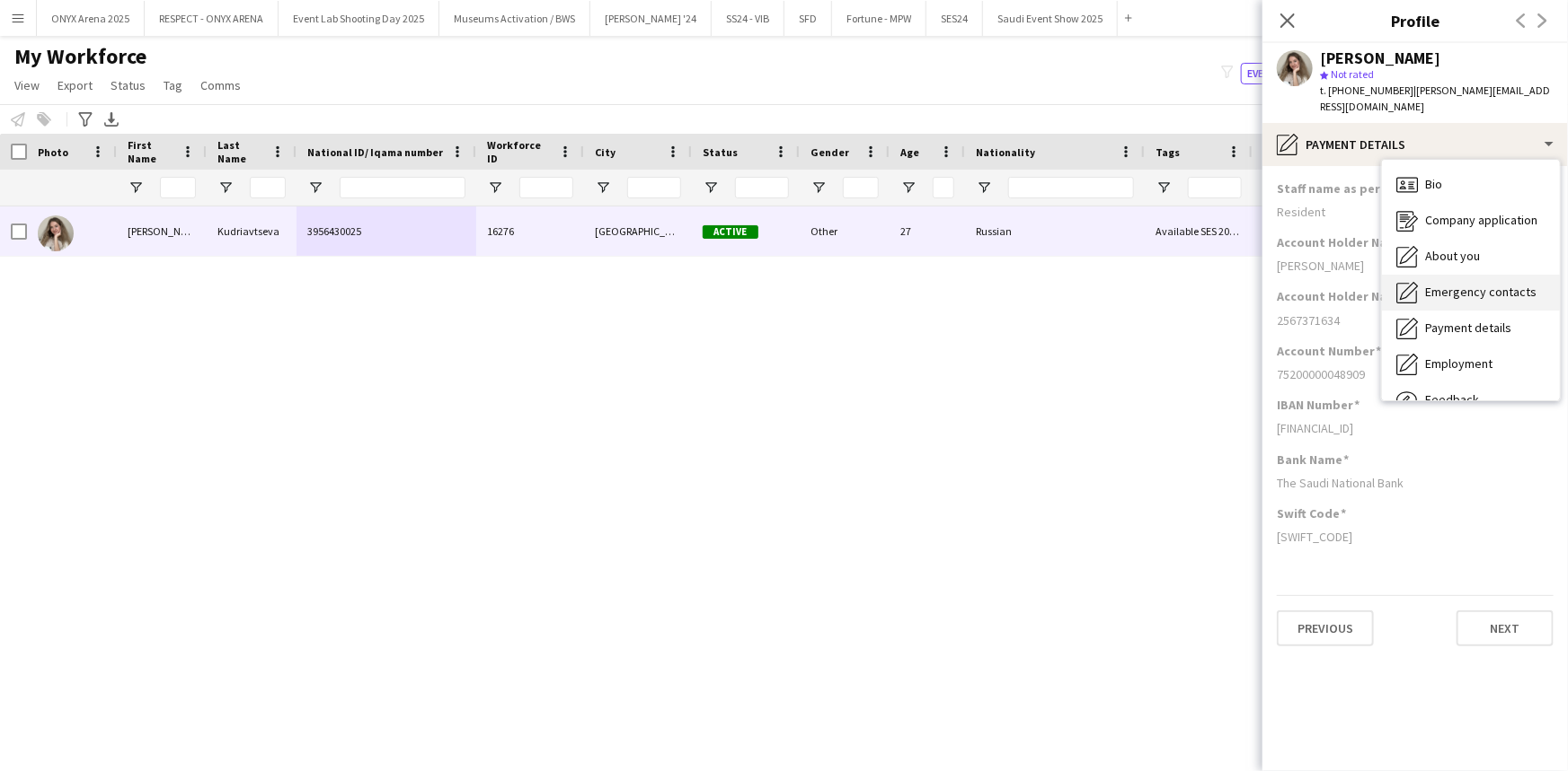
click at [1430, 284] on span "Emergency contacts" at bounding box center [1480, 292] width 112 height 16
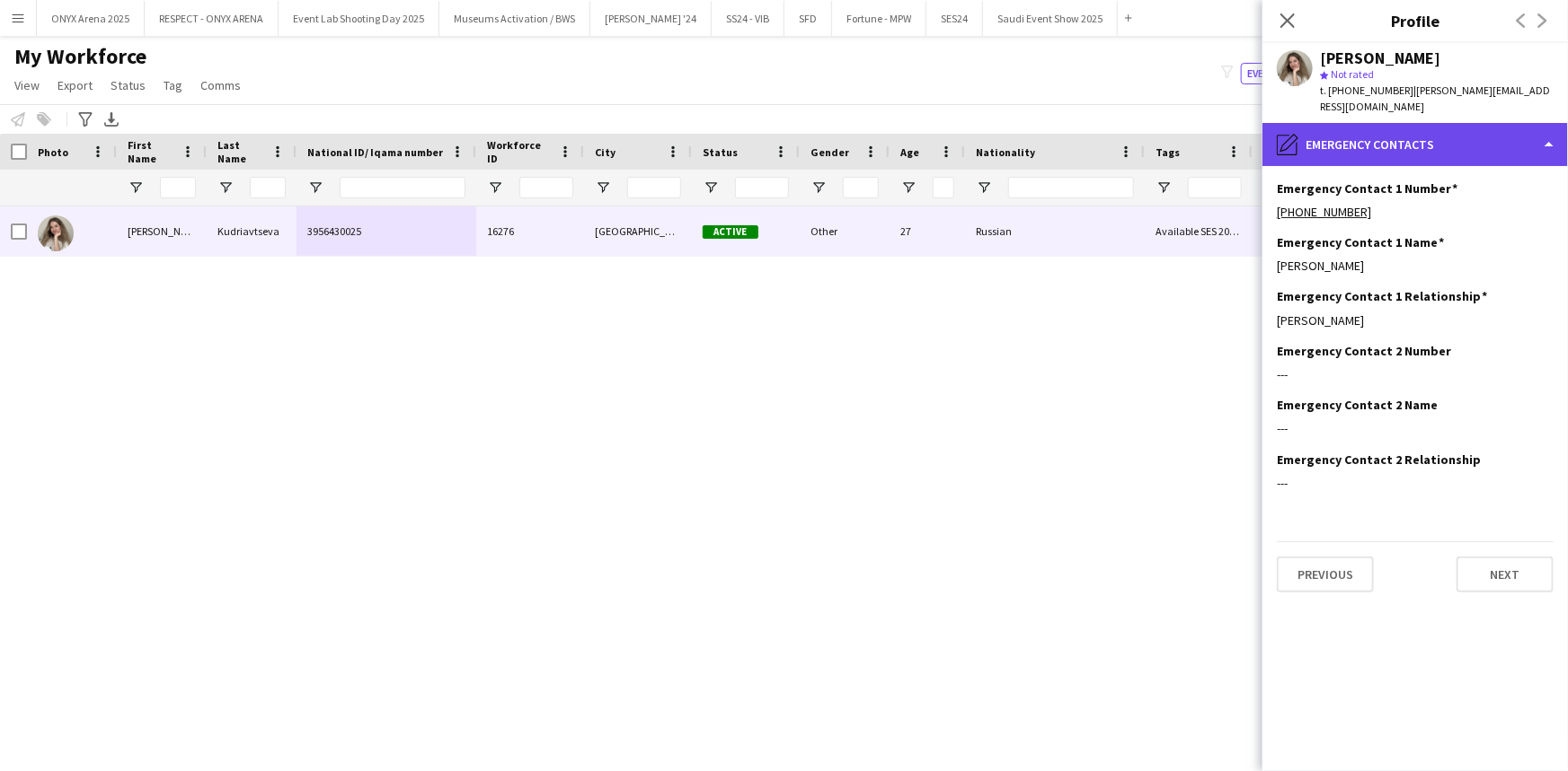
click at [1392, 126] on div "pencil4 Emergency contacts" at bounding box center [1415, 145] width 306 height 43
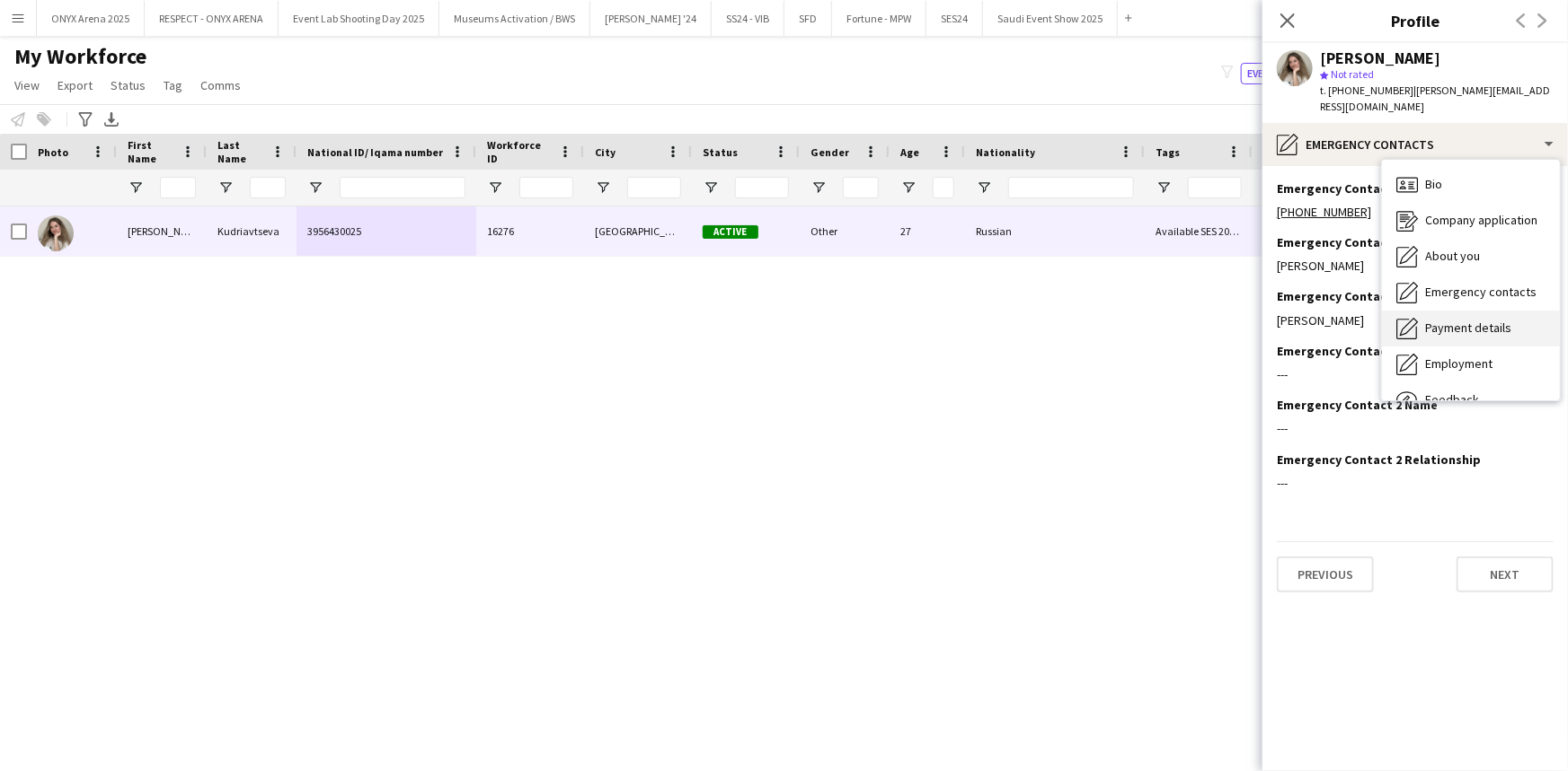
click at [1425, 320] on span "Payment details" at bounding box center [1467, 328] width 86 height 16
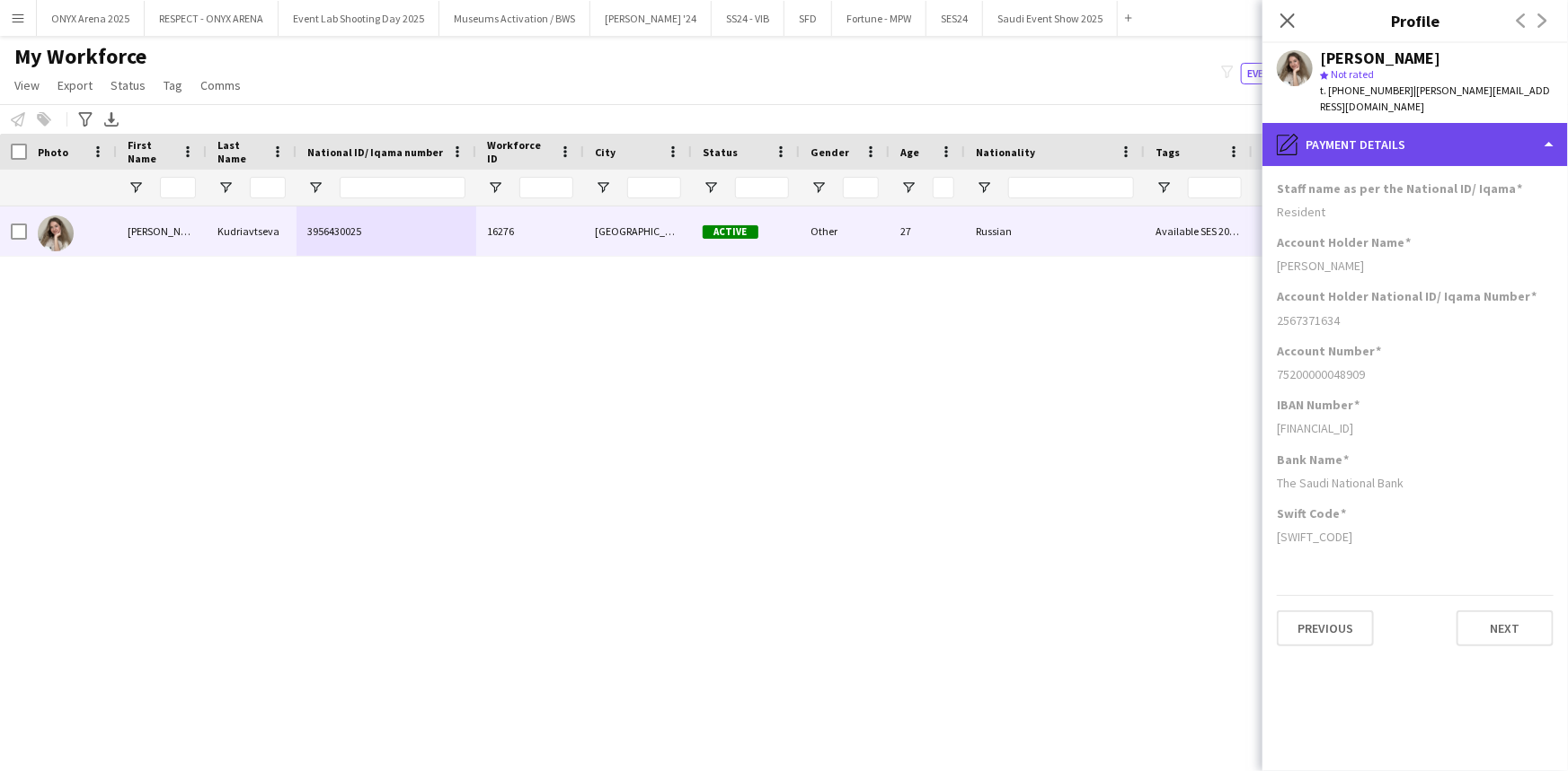
click at [1384, 123] on div "pencil4 Payment details" at bounding box center [1415, 145] width 306 height 43
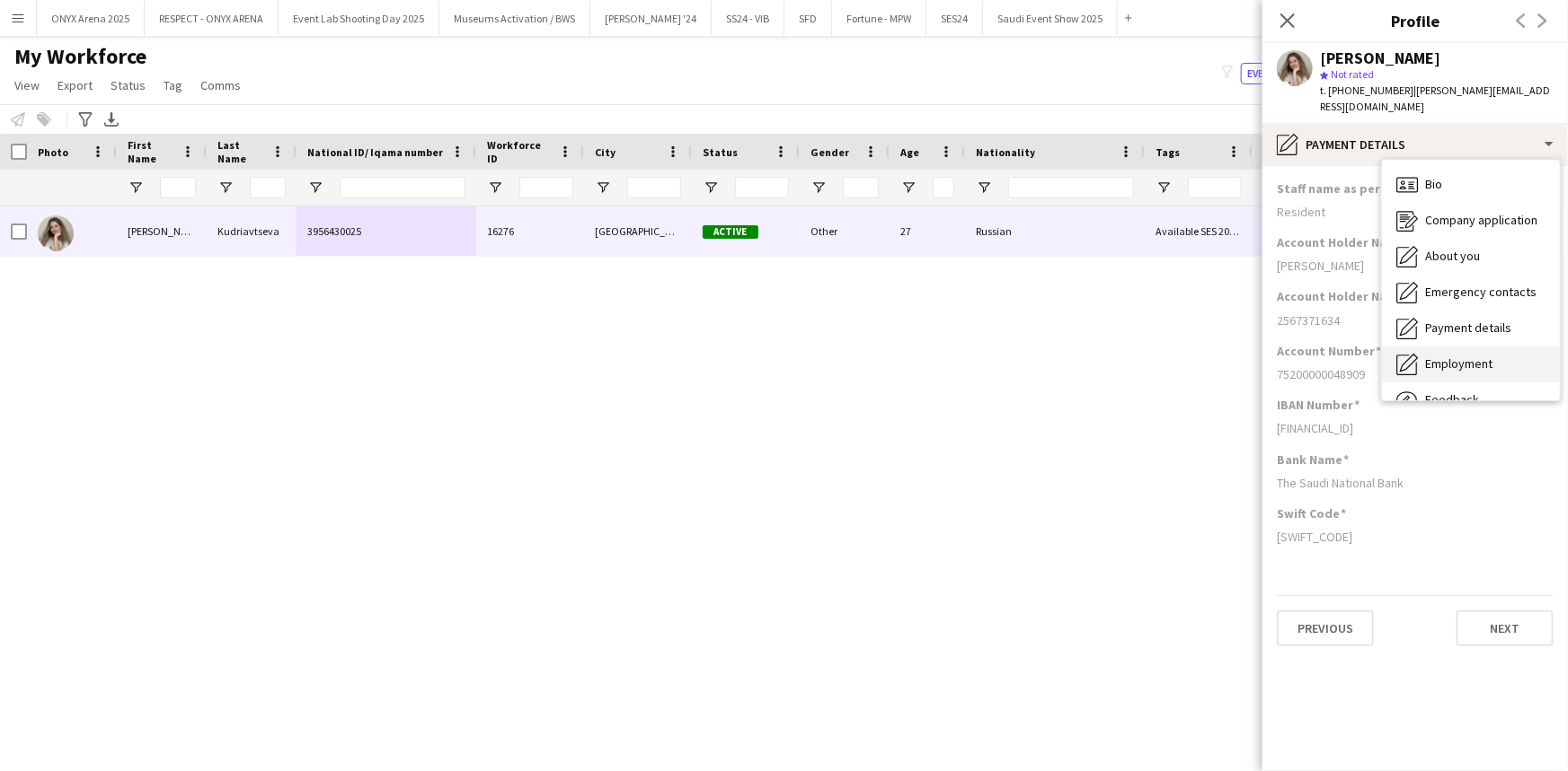
click at [1428, 356] on span "Employment" at bounding box center [1457, 364] width 67 height 16
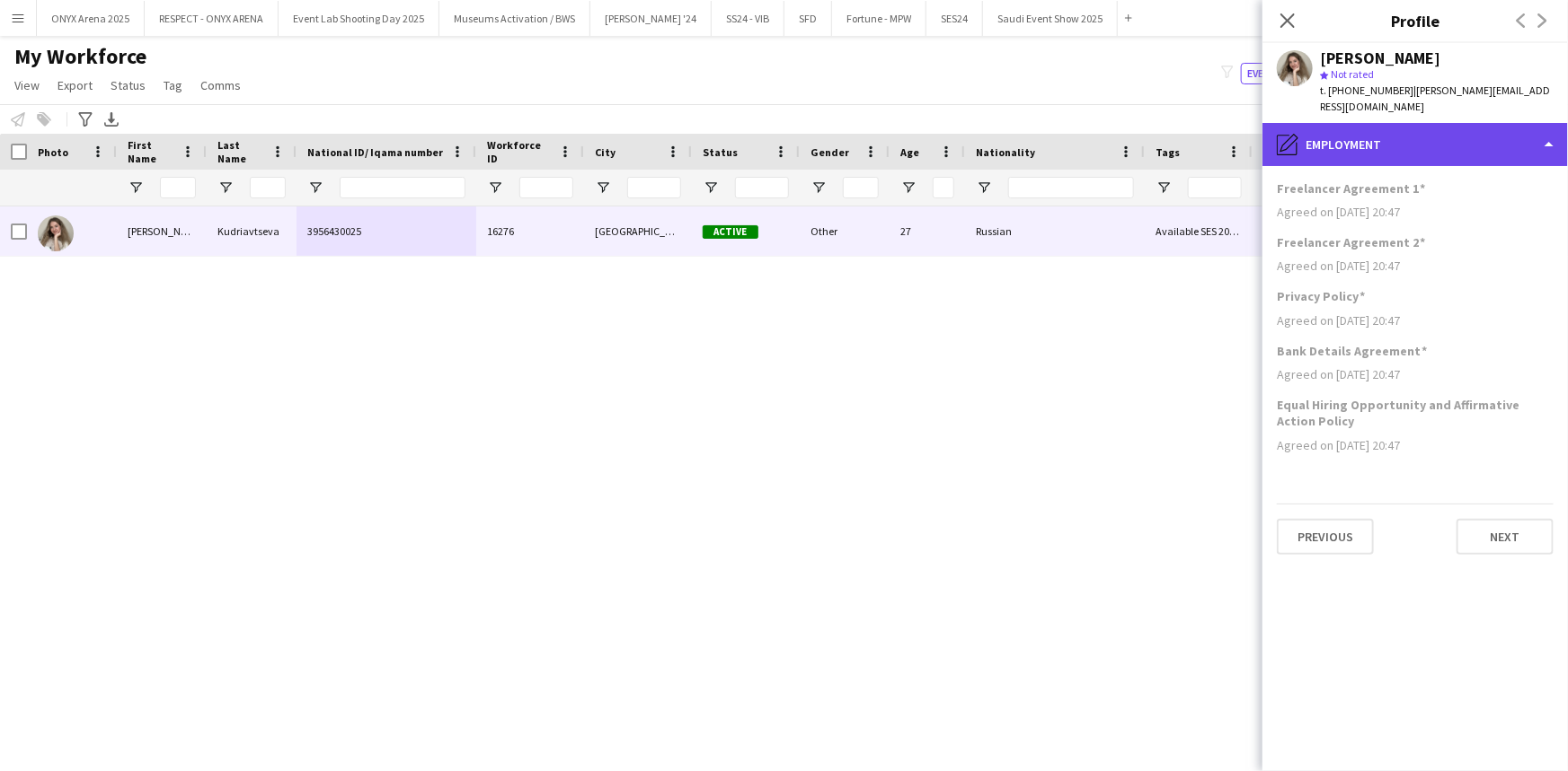
click at [1402, 130] on div "pencil4 Employment" at bounding box center [1415, 145] width 306 height 43
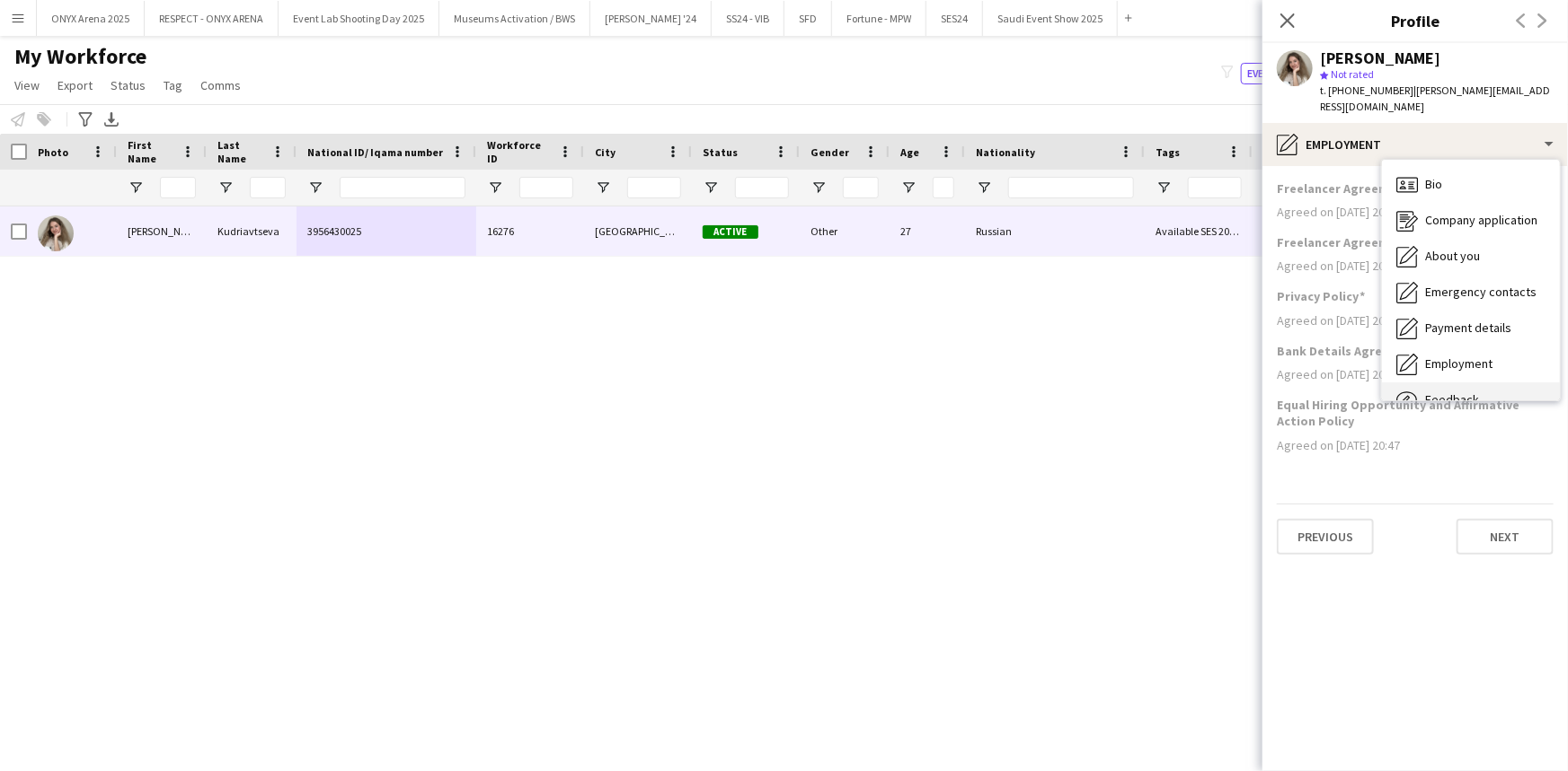
click at [1439, 392] on span "Feedback" at bounding box center [1452, 400] width 54 height 16
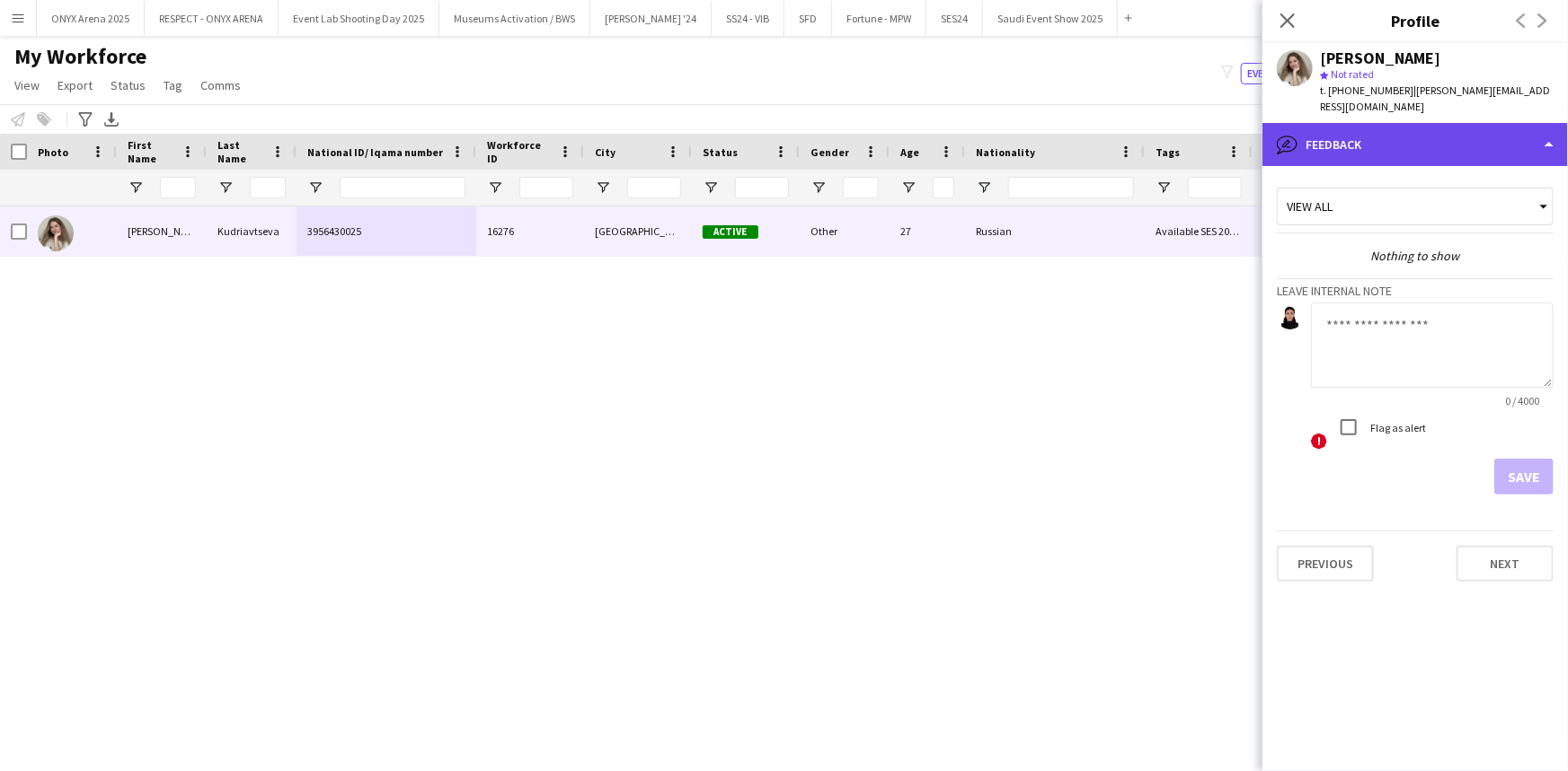
click at [1398, 125] on div "bubble-pencil Feedback" at bounding box center [1415, 145] width 306 height 43
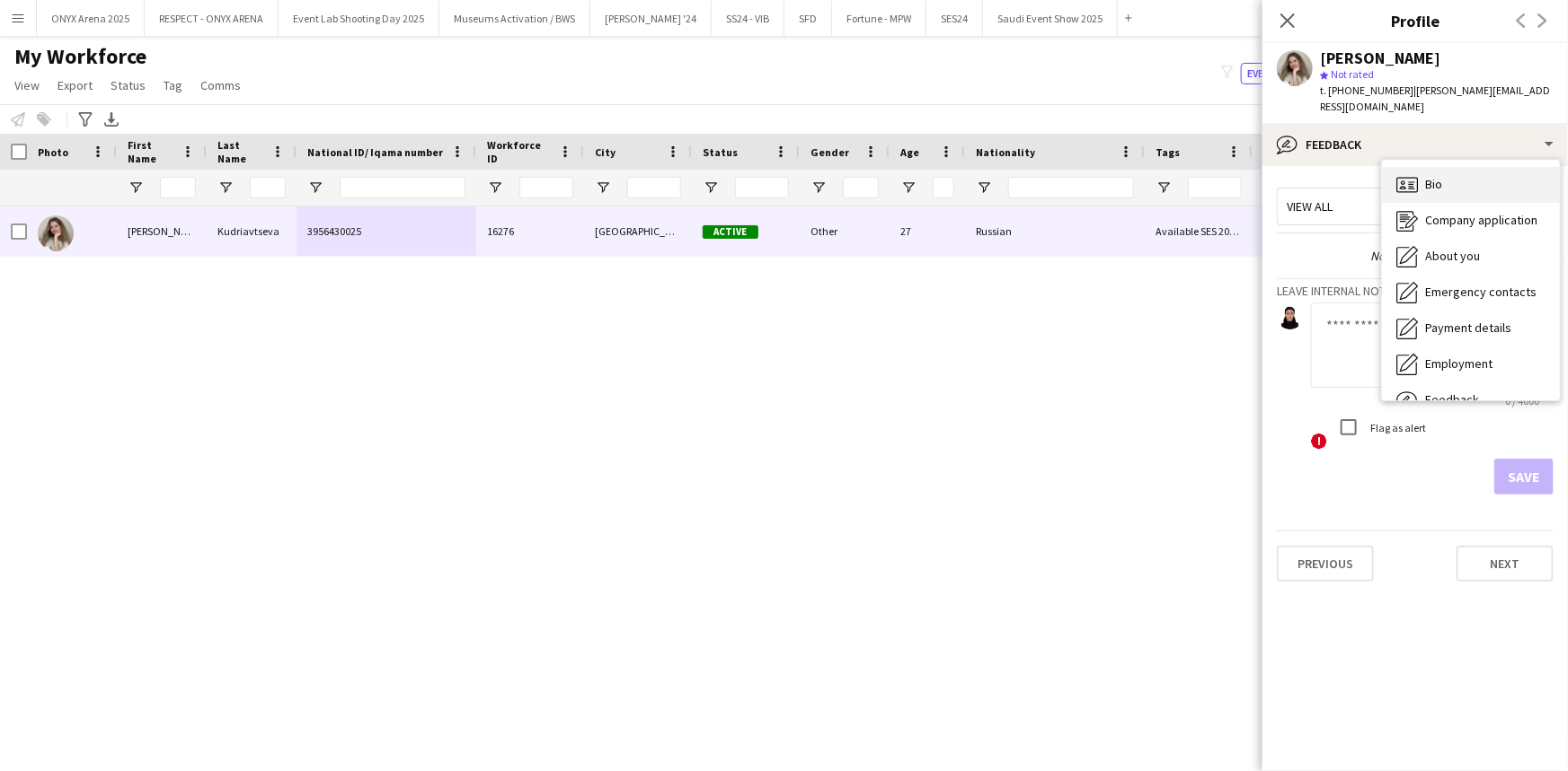
click at [1413, 177] on icon "Bio" at bounding box center [1407, 185] width 21 height 21
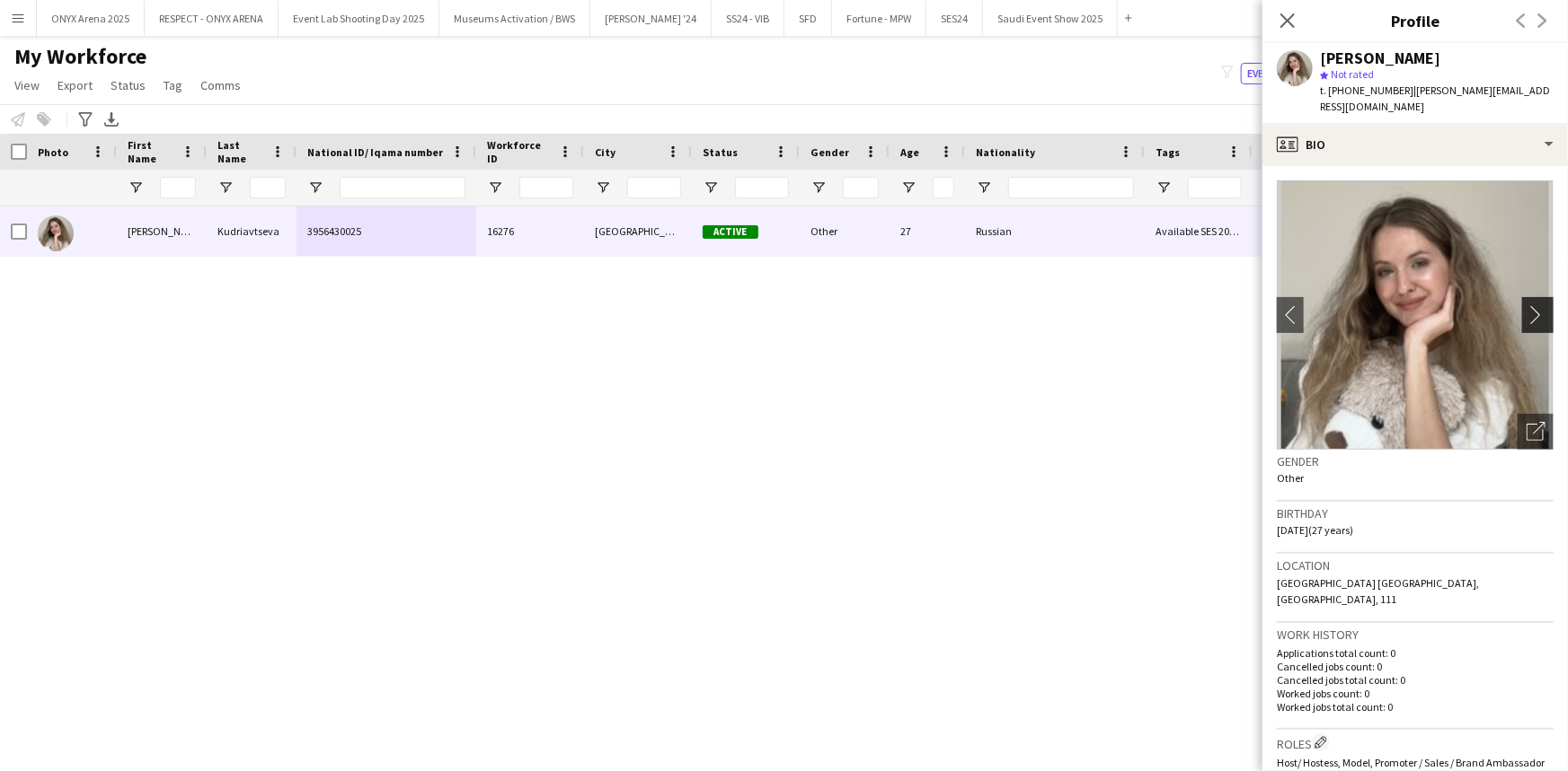
drag, startPoint x: 1523, startPoint y: 288, endPoint x: 1504, endPoint y: 283, distance: 19.6
click at [1531, 305] on app-icon "chevron-right" at bounding box center [1545, 314] width 28 height 18
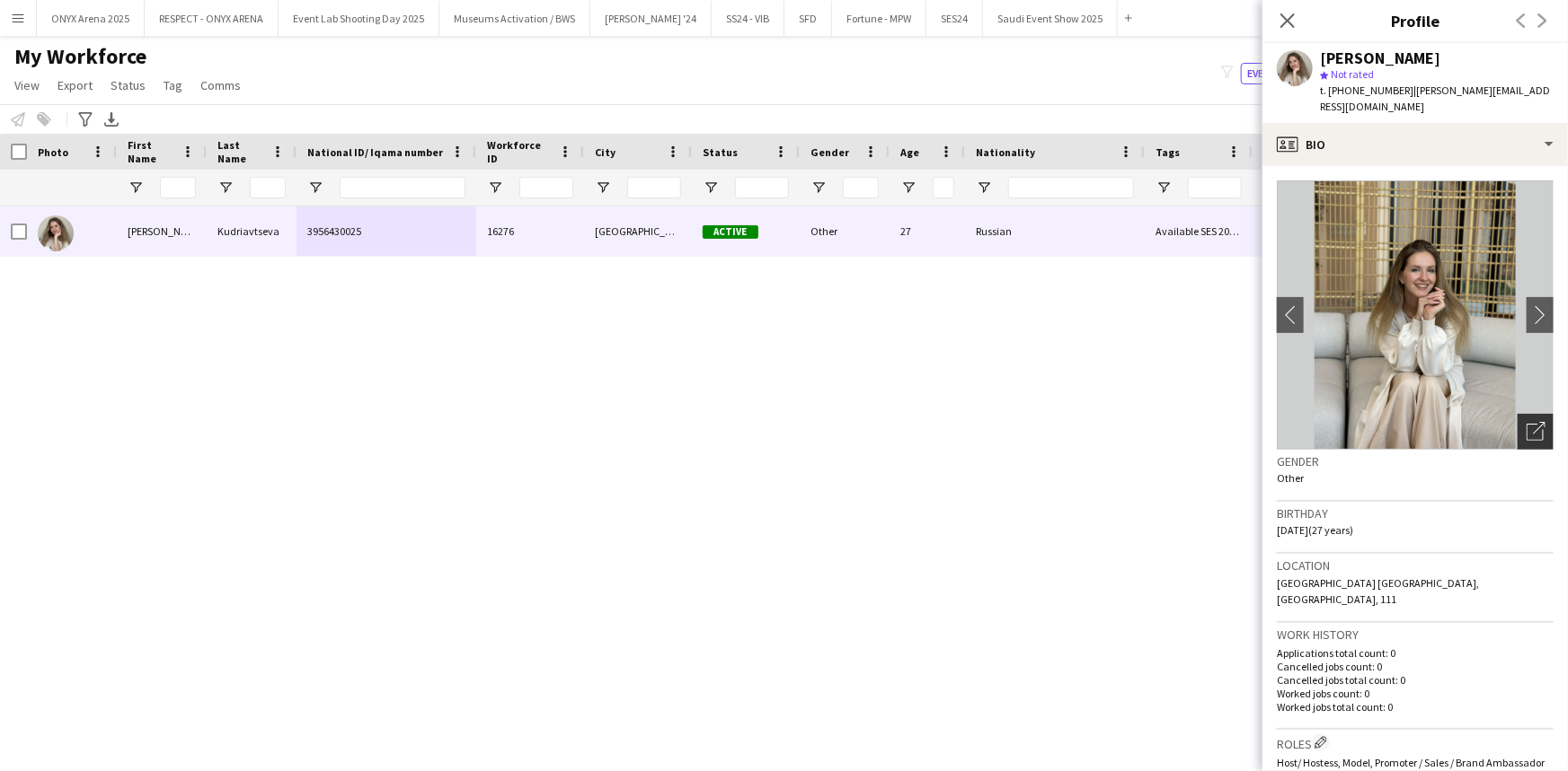
click at [1533, 414] on div "Open photos pop-in" at bounding box center [1535, 432] width 36 height 36
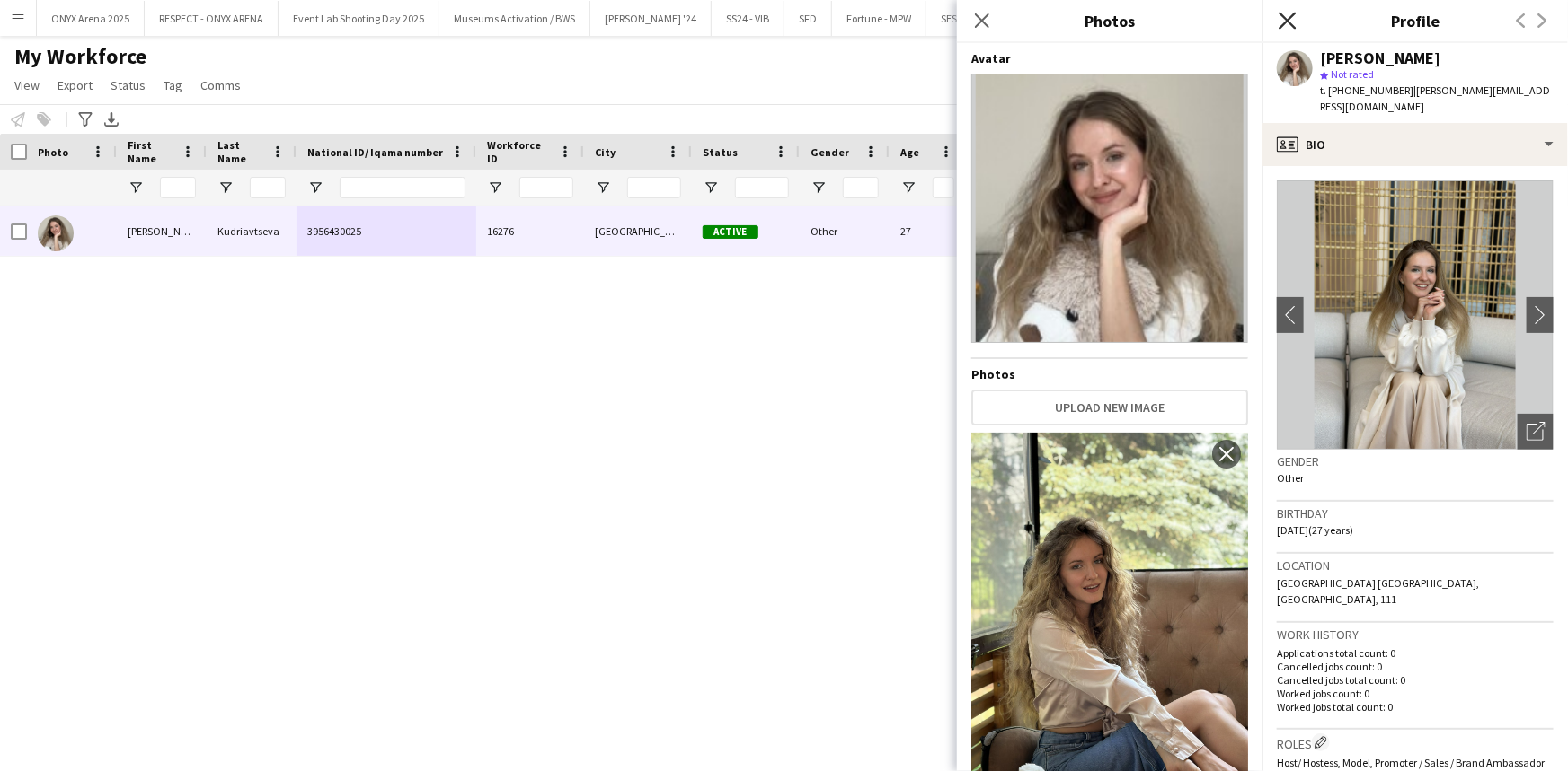
click at [1285, 14] on icon "Close pop-in" at bounding box center [1287, 20] width 17 height 17
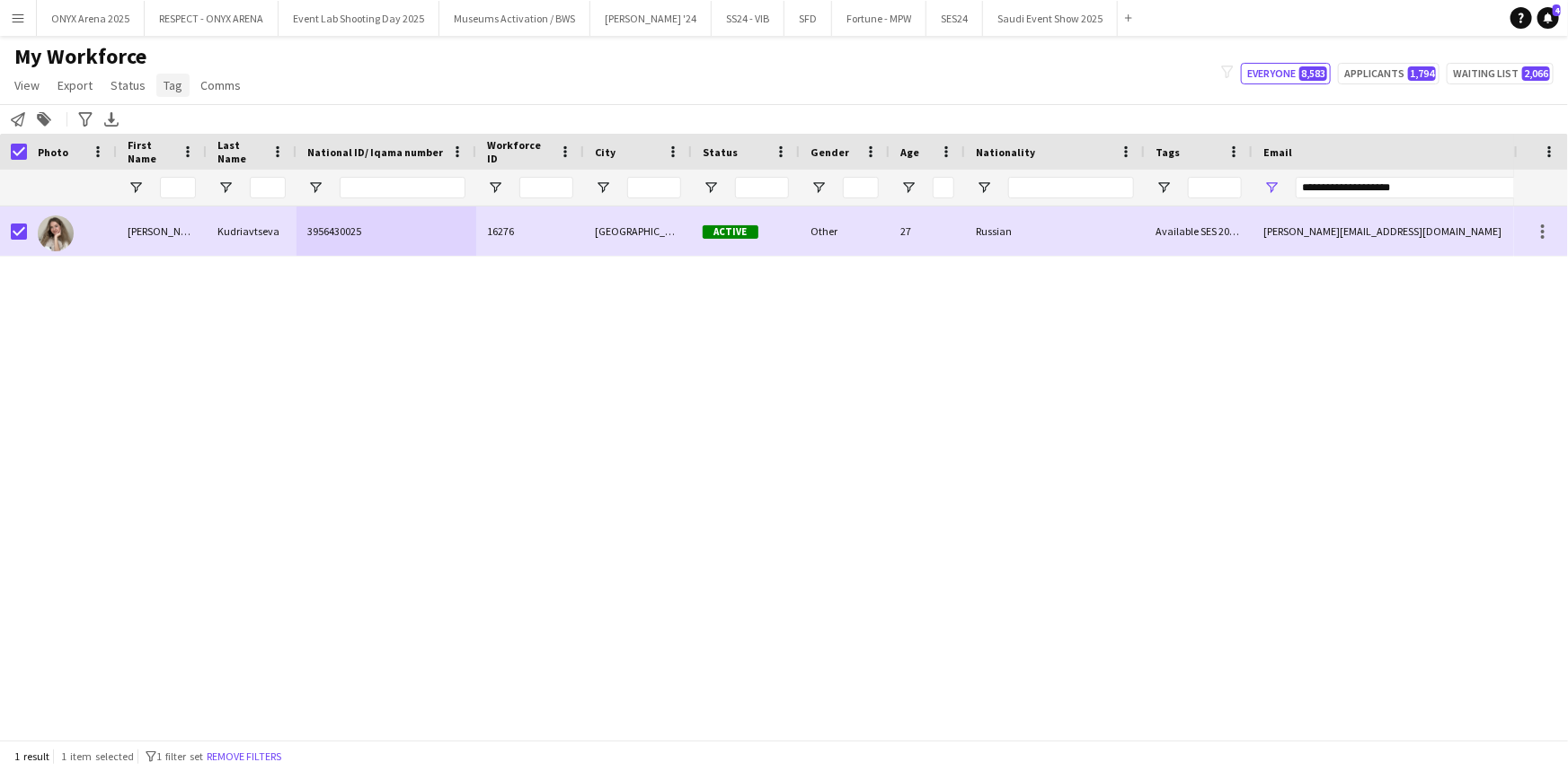
click at [163, 87] on span "Tag" at bounding box center [172, 85] width 18 height 16
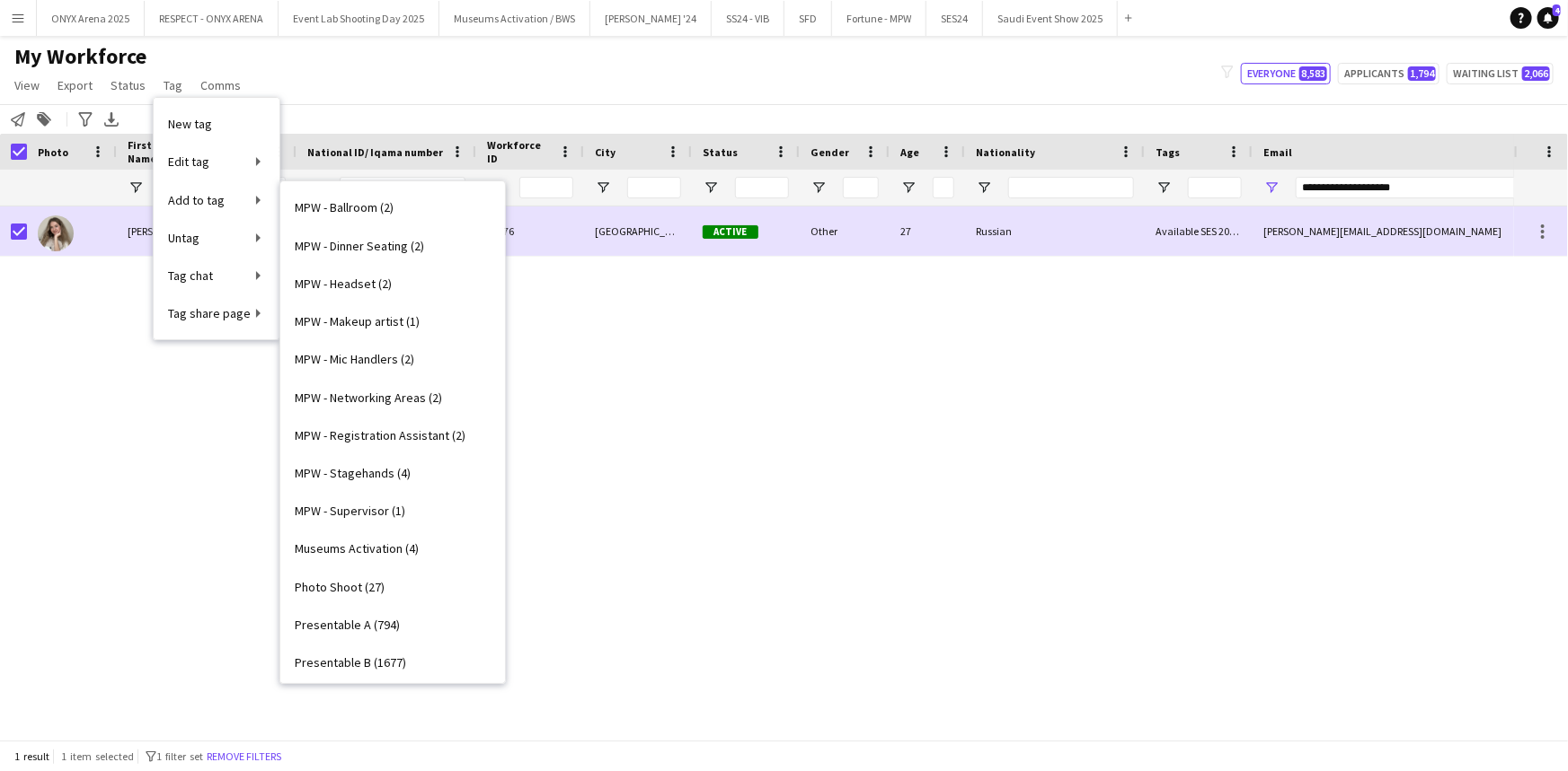
scroll to position [1356, 0]
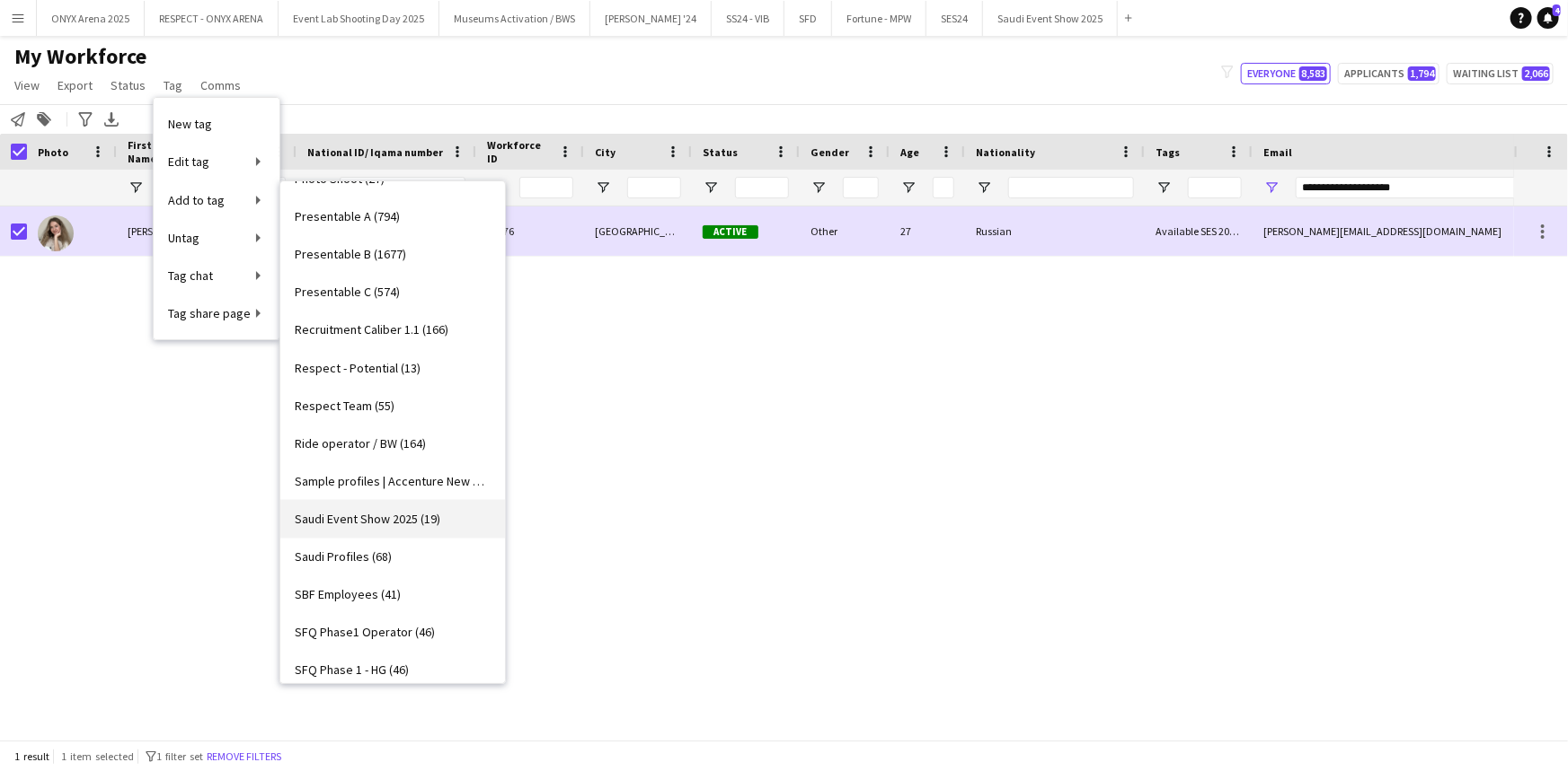
click at [353, 518] on span "Saudi Event Show 2025 (19)" at bounding box center [368, 519] width 146 height 16
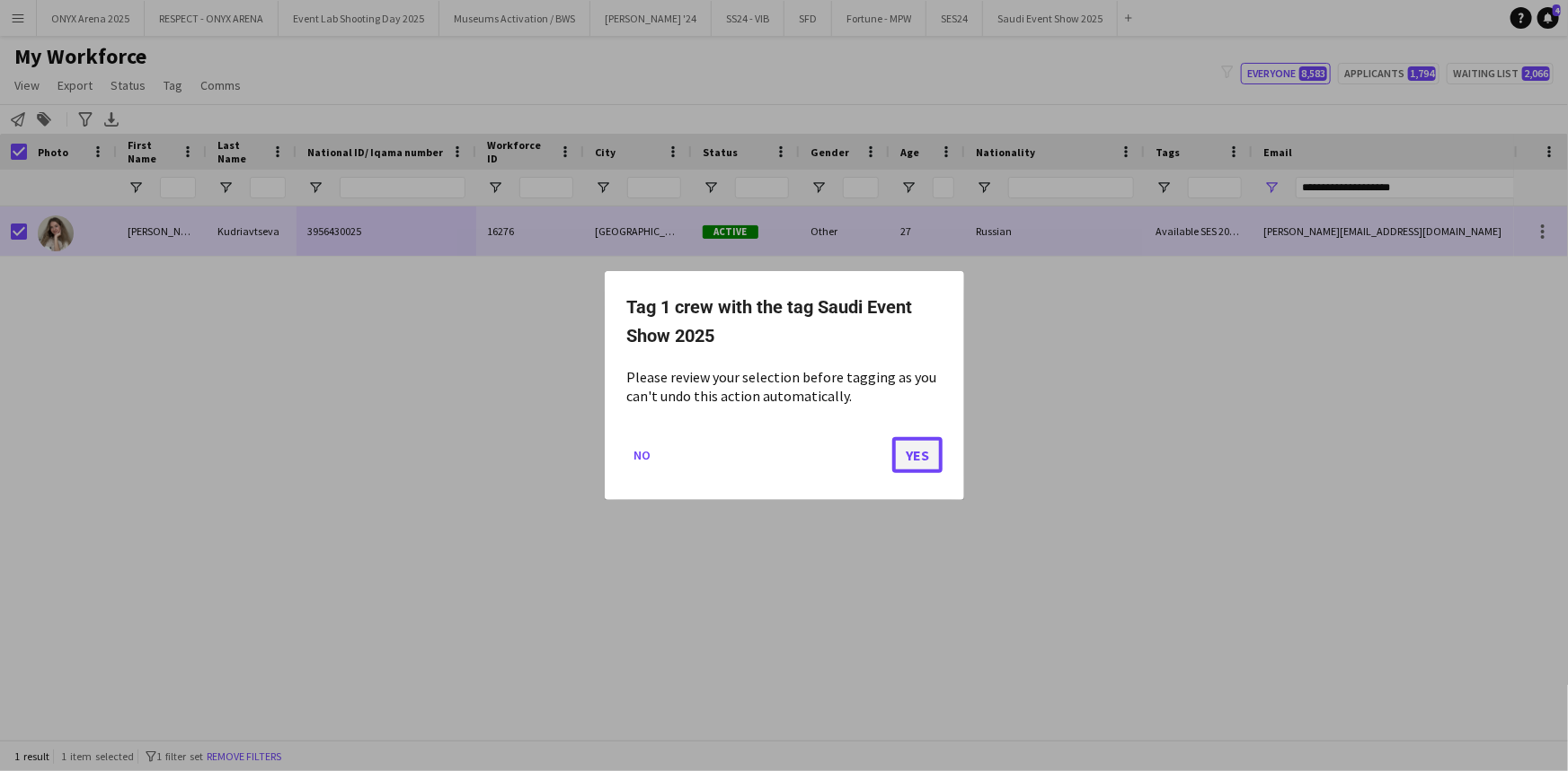
click at [905, 457] on button "Yes" at bounding box center [917, 455] width 50 height 36
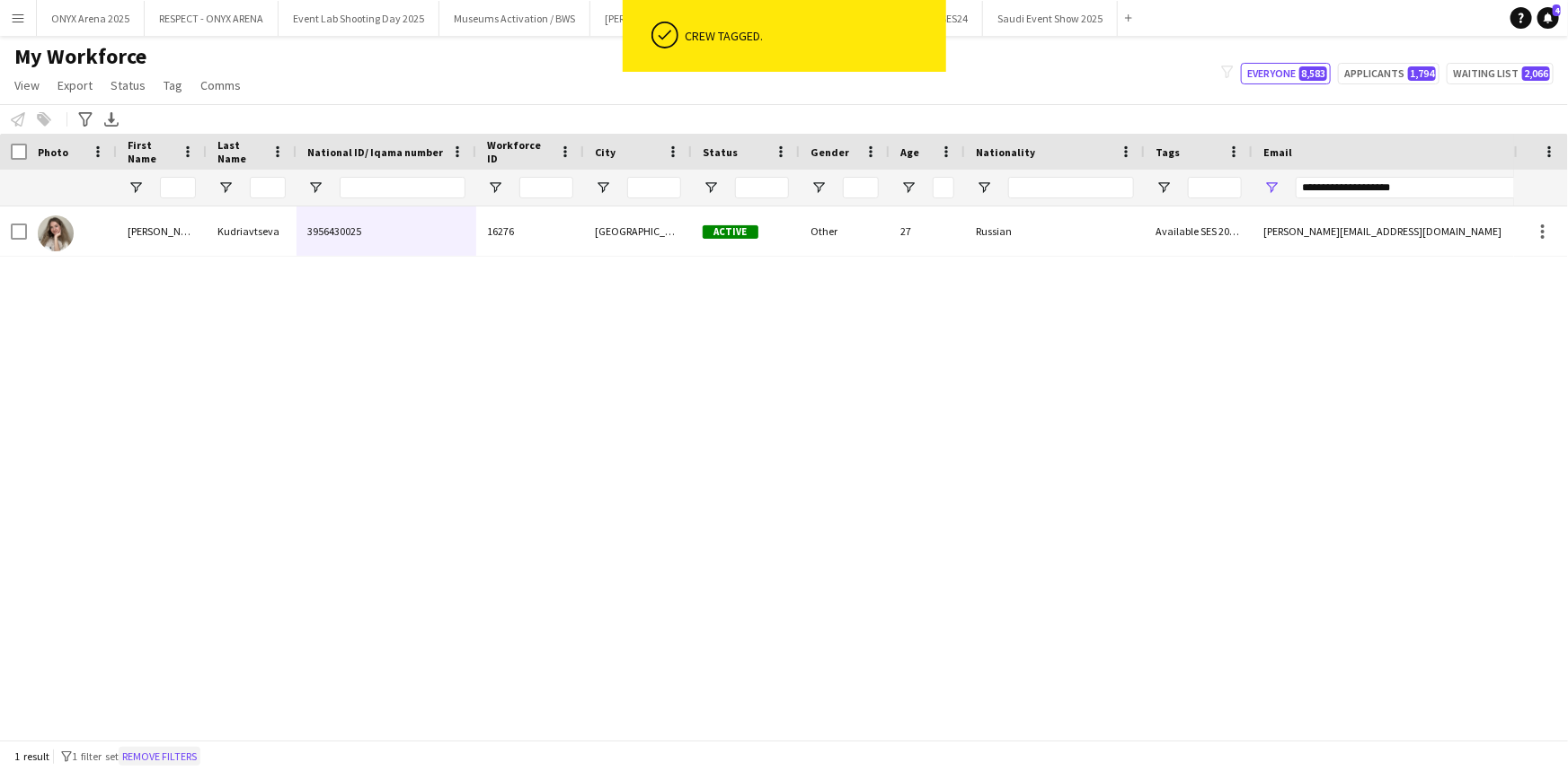
click at [199, 750] on button "Remove filters" at bounding box center [159, 756] width 82 height 19
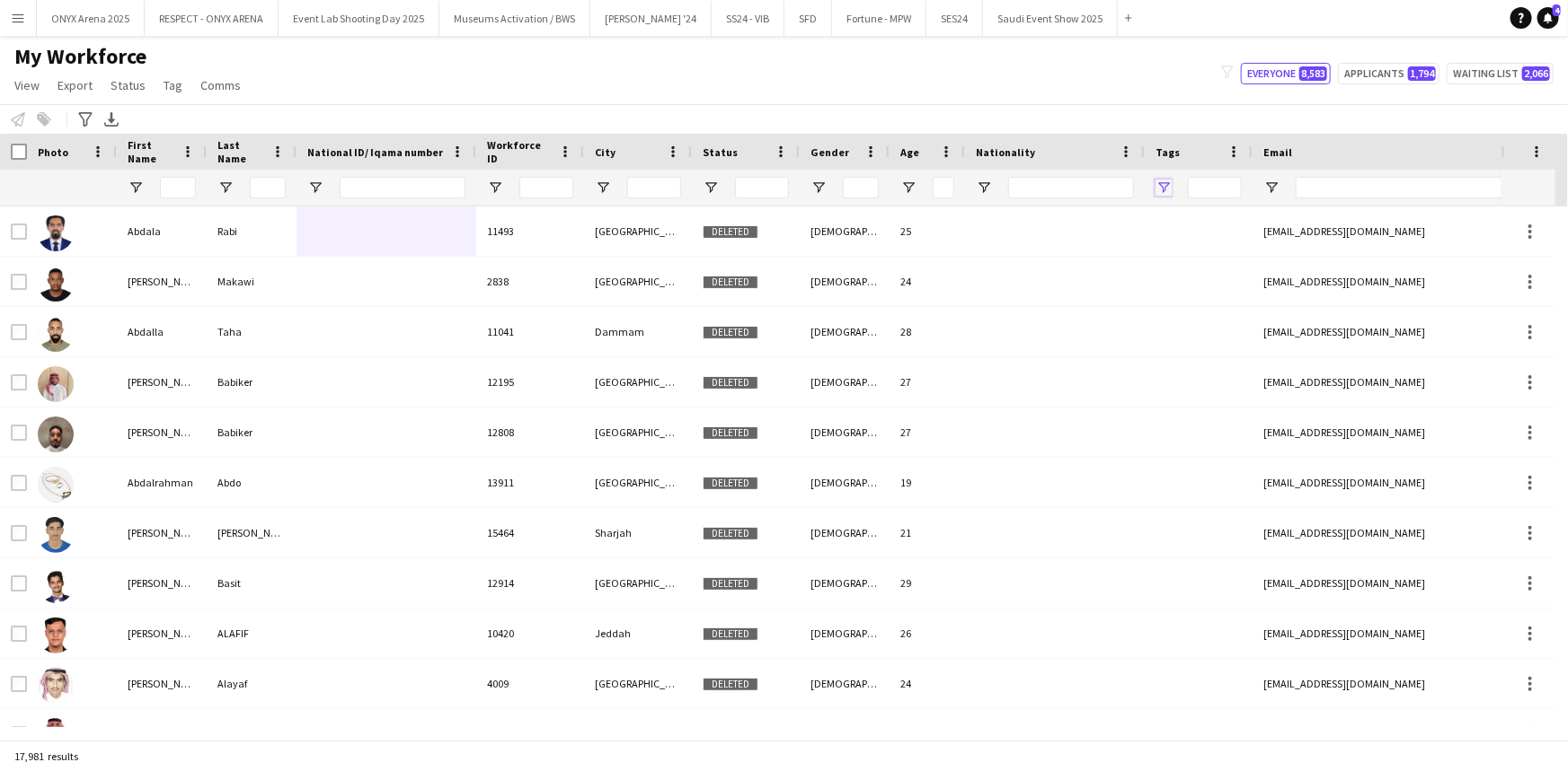
click at [1163, 191] on span "Open Filter Menu" at bounding box center [1163, 187] width 16 height 16
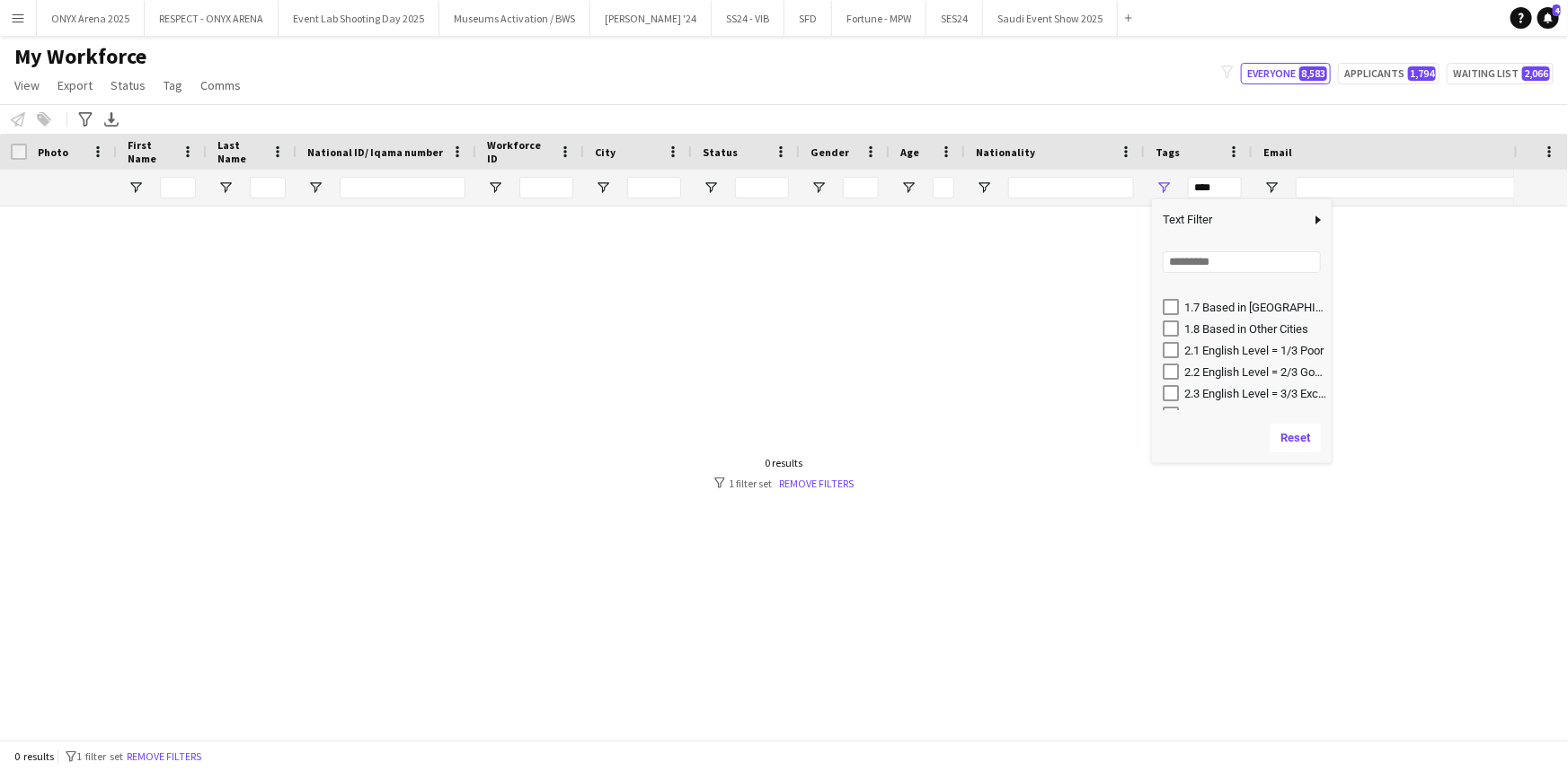
scroll to position [244, 0]
type input "**********"
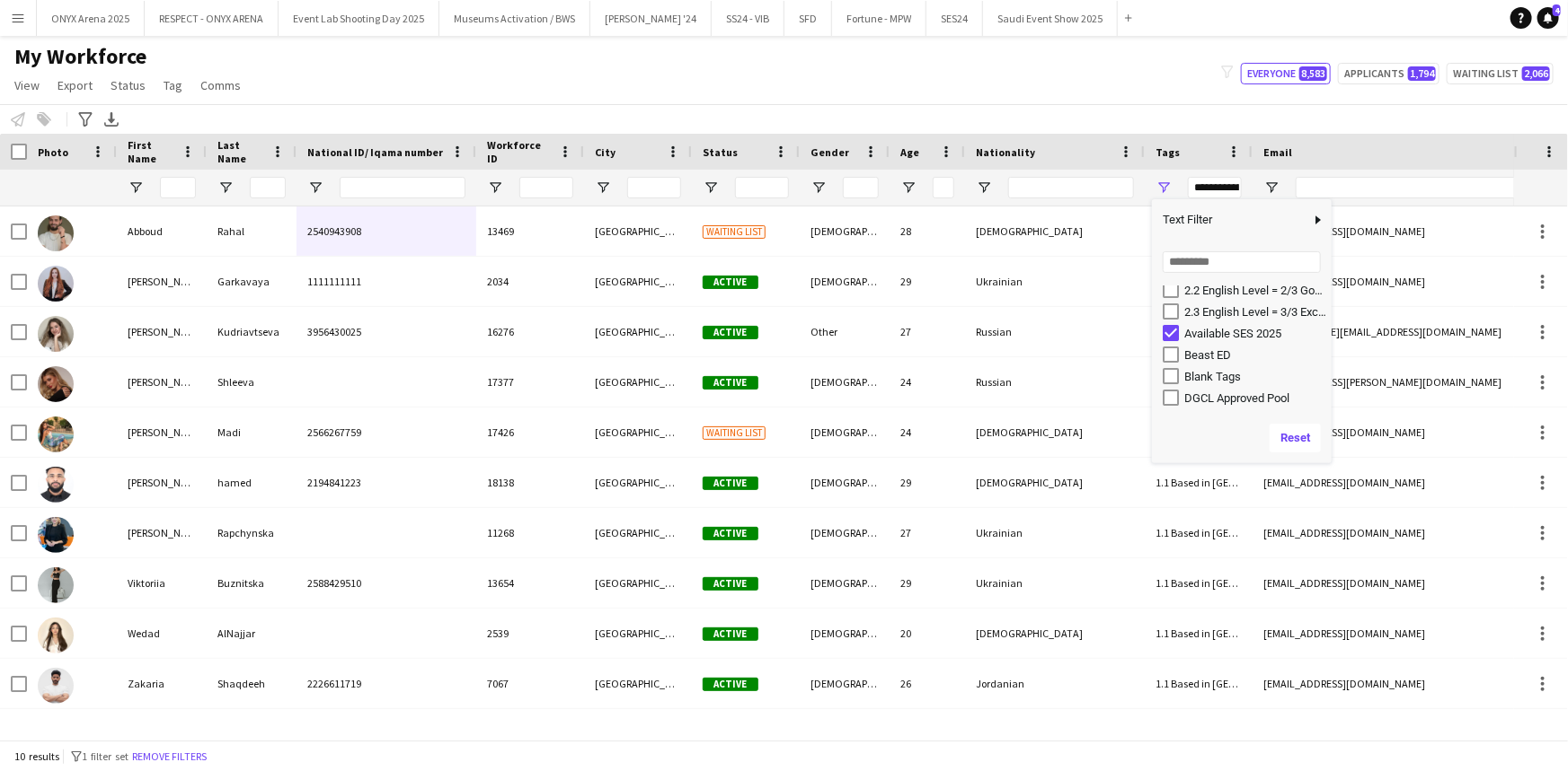
click at [974, 79] on div "My Workforce View Views Default view R4ven New view Update view Delete view Edi…" at bounding box center [784, 73] width 1568 height 61
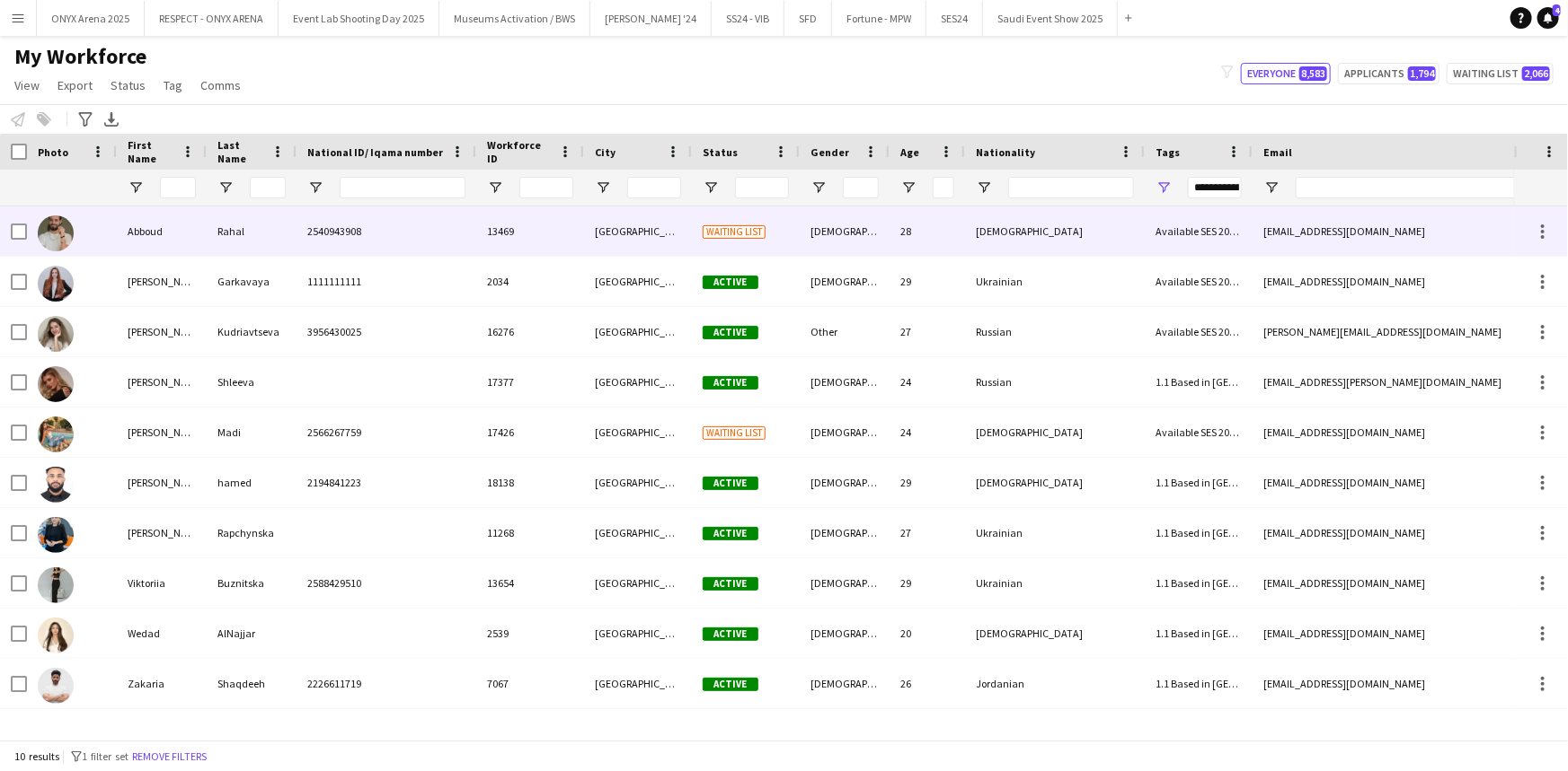
click at [152, 244] on div "Abboud" at bounding box center [161, 231] width 90 height 49
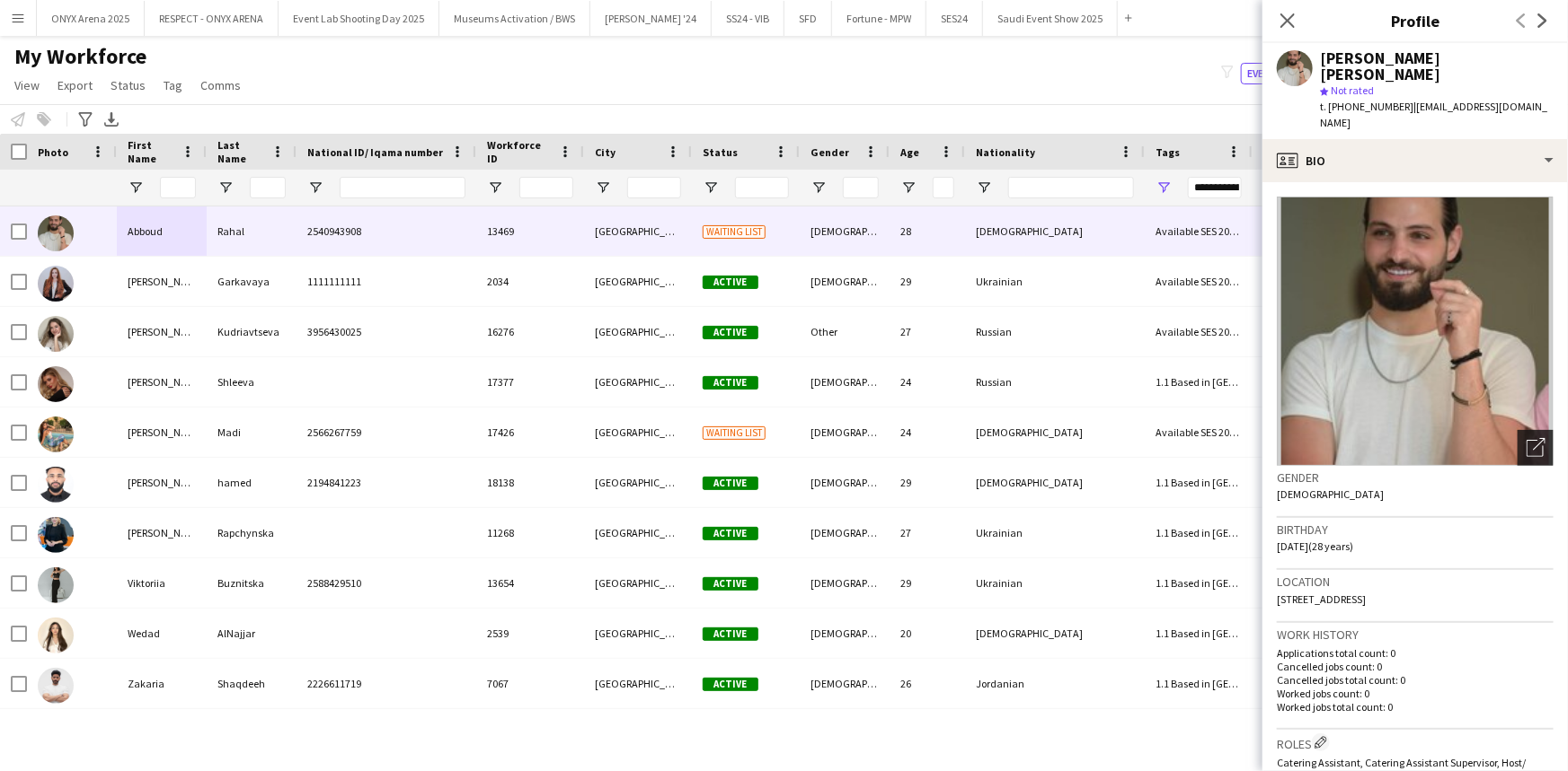
click at [1526, 438] on icon "Open photos pop-in" at bounding box center [1535, 447] width 18 height 18
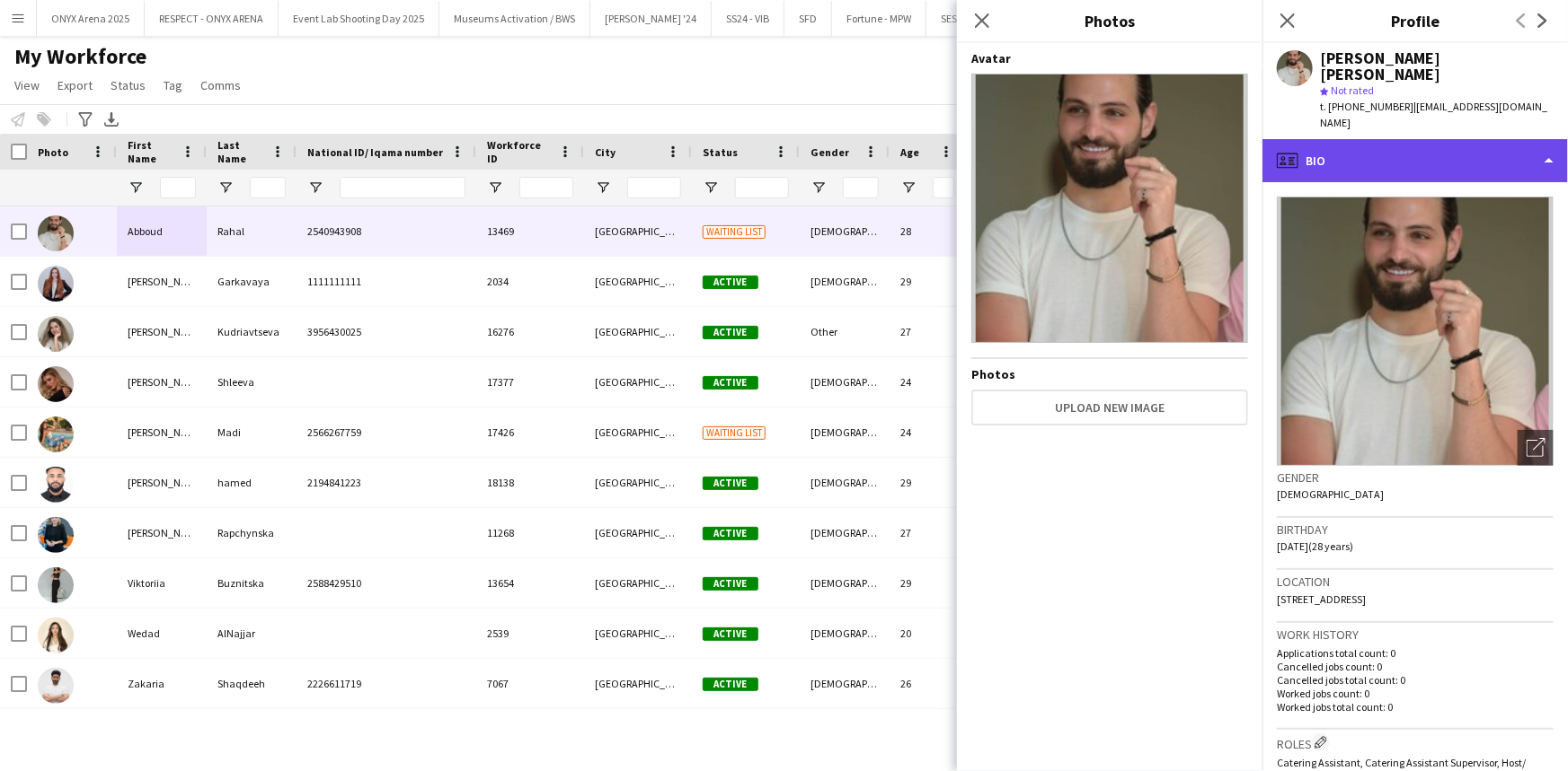
click at [1351, 140] on div "profile Bio" at bounding box center [1415, 161] width 306 height 43
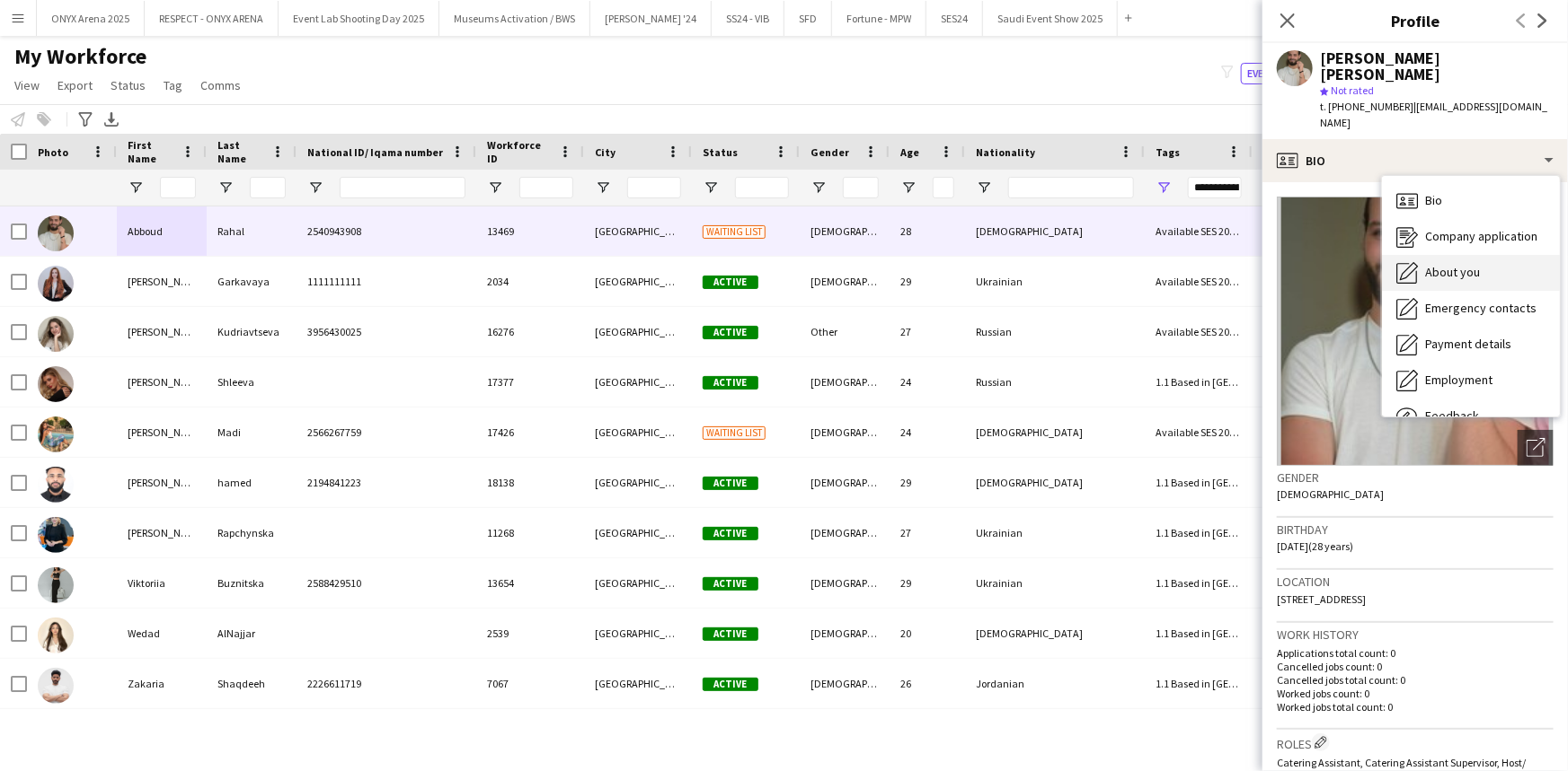
click at [1416, 262] on icon "About you" at bounding box center [1407, 273] width 21 height 21
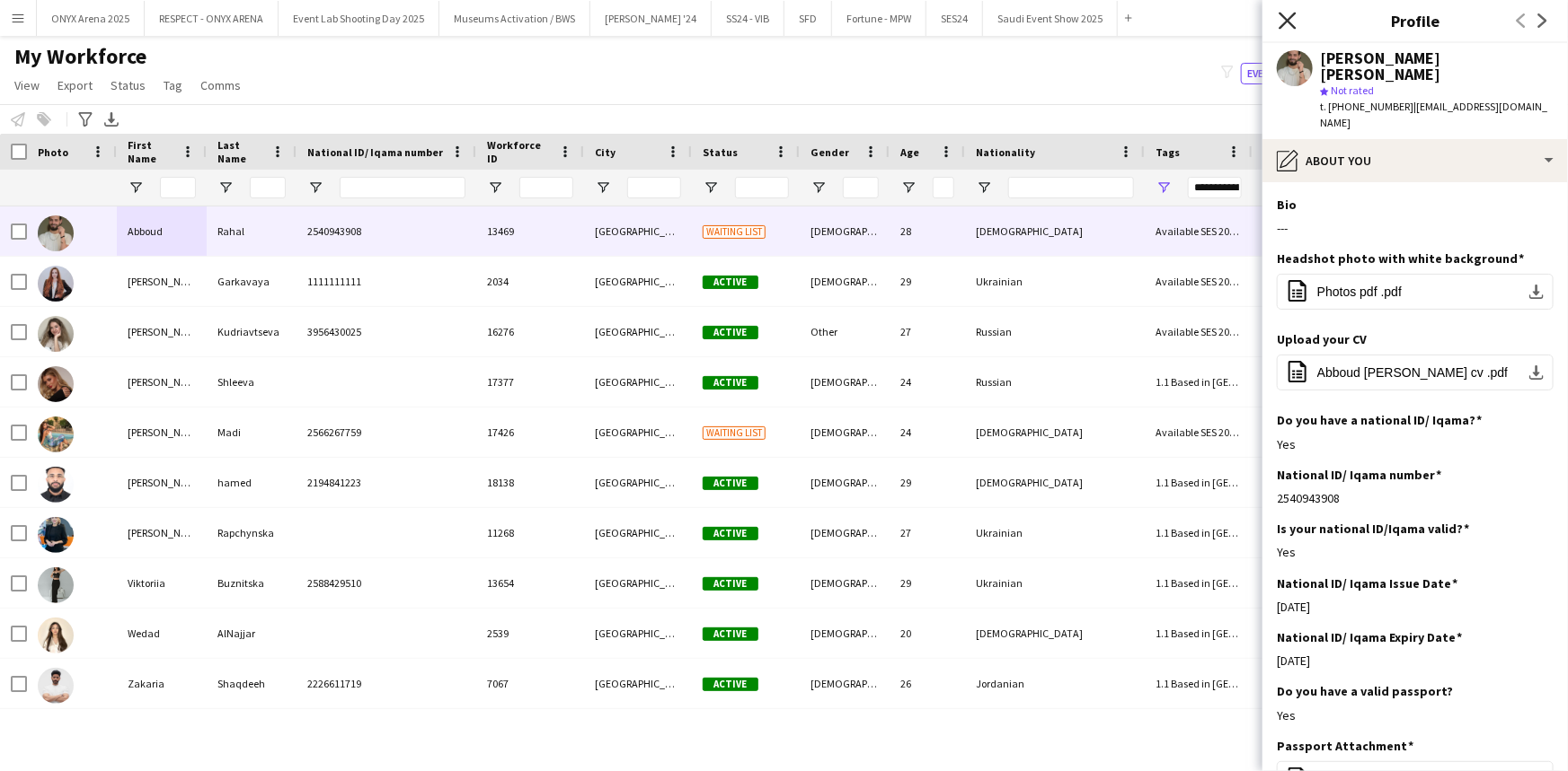
click at [1289, 22] on icon "Close pop-in" at bounding box center [1287, 20] width 17 height 17
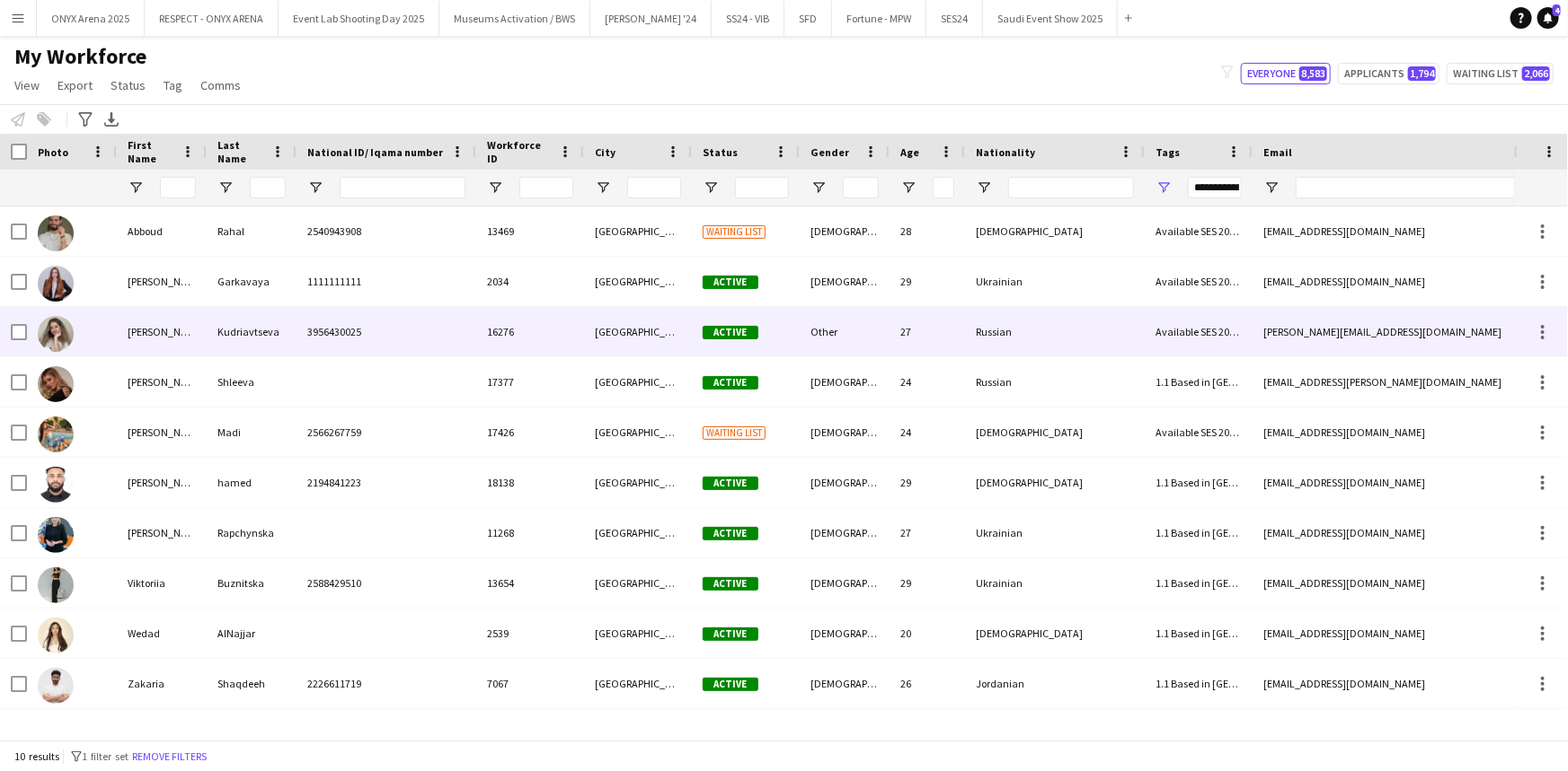
click at [239, 341] on div "Kudriavtseva" at bounding box center [251, 332] width 90 height 49
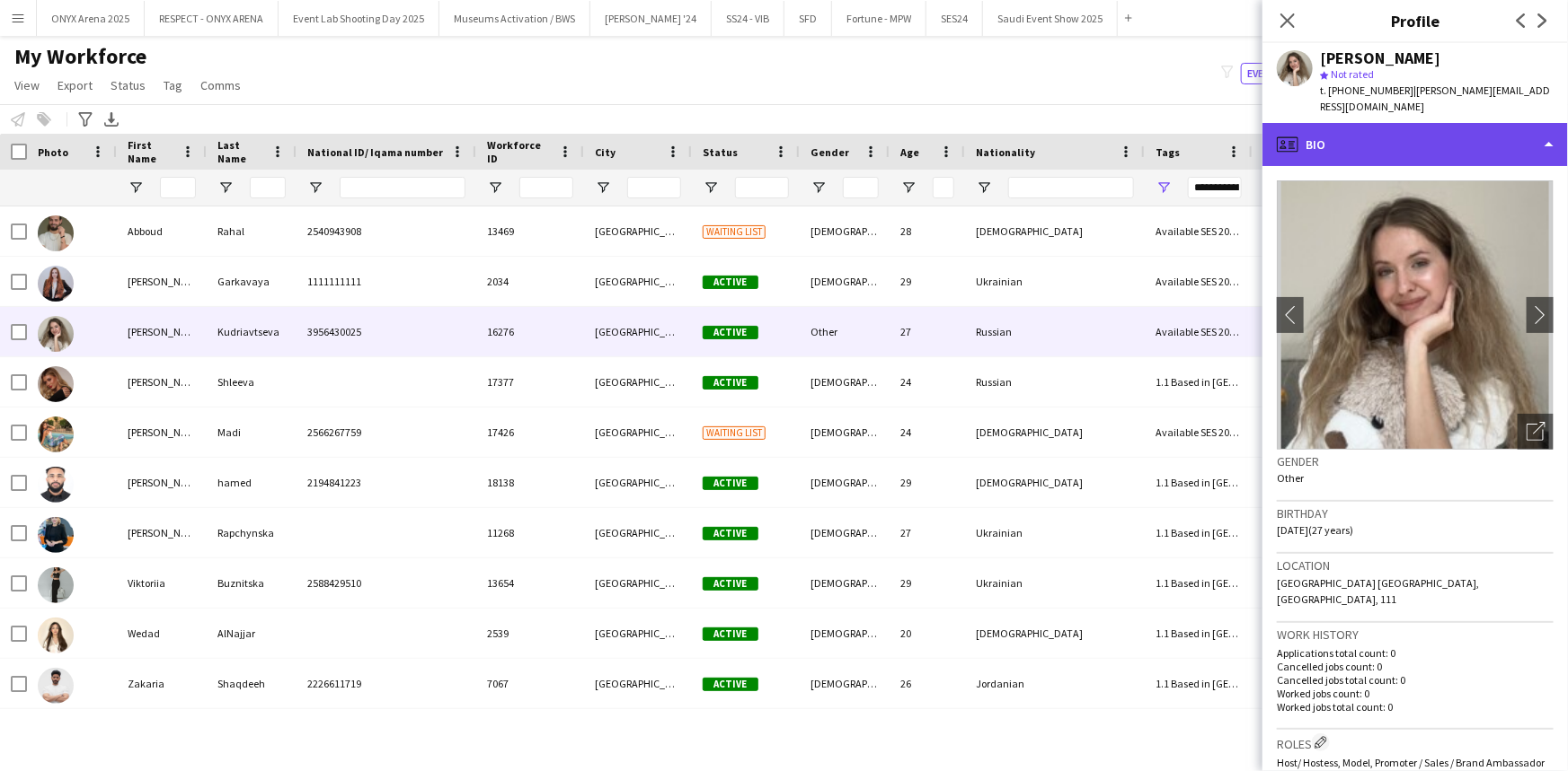
click at [1351, 123] on div "profile Bio" at bounding box center [1415, 145] width 306 height 43
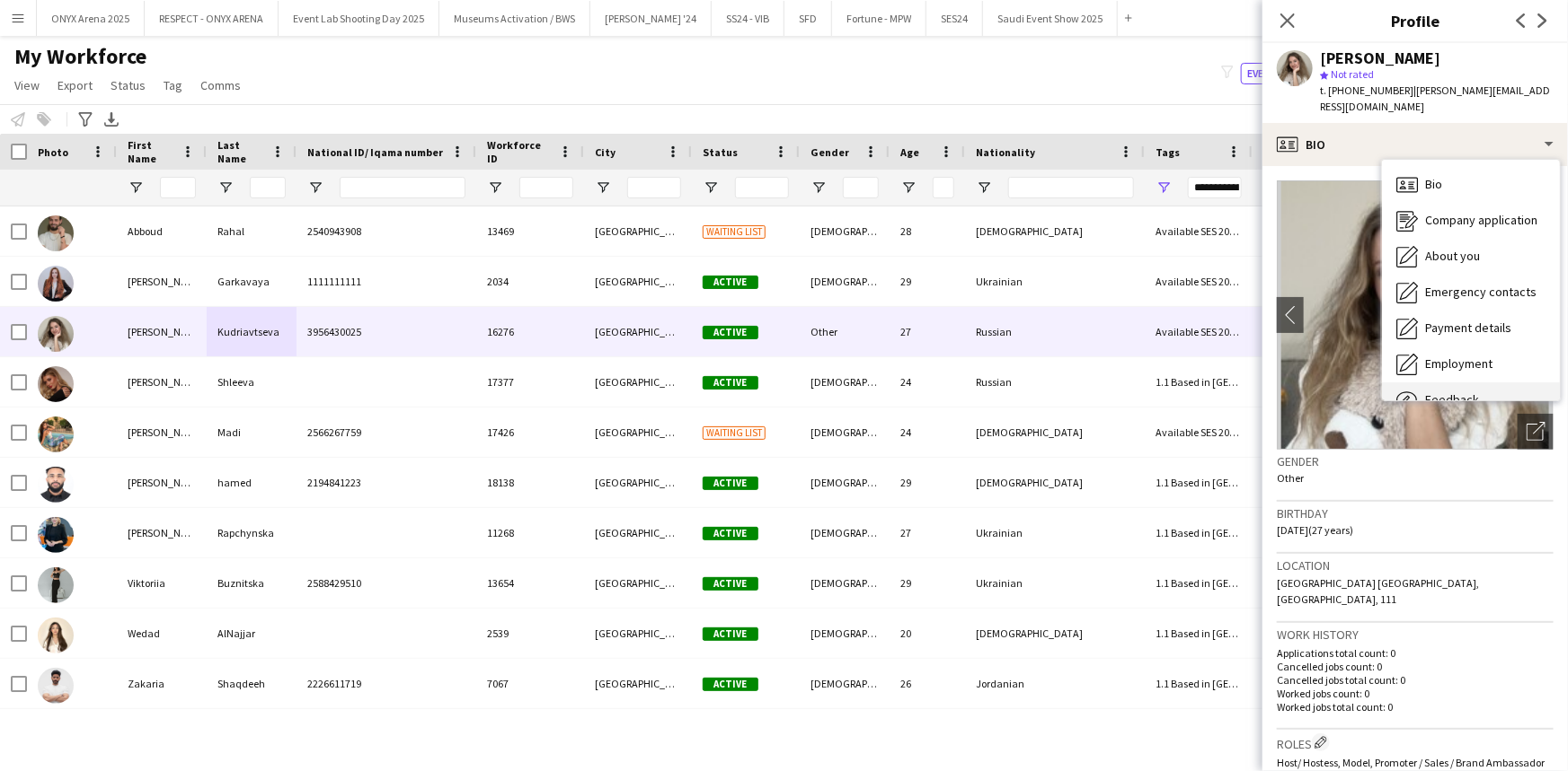
click at [1442, 382] on div "Feedback Feedback" at bounding box center [1470, 400] width 178 height 36
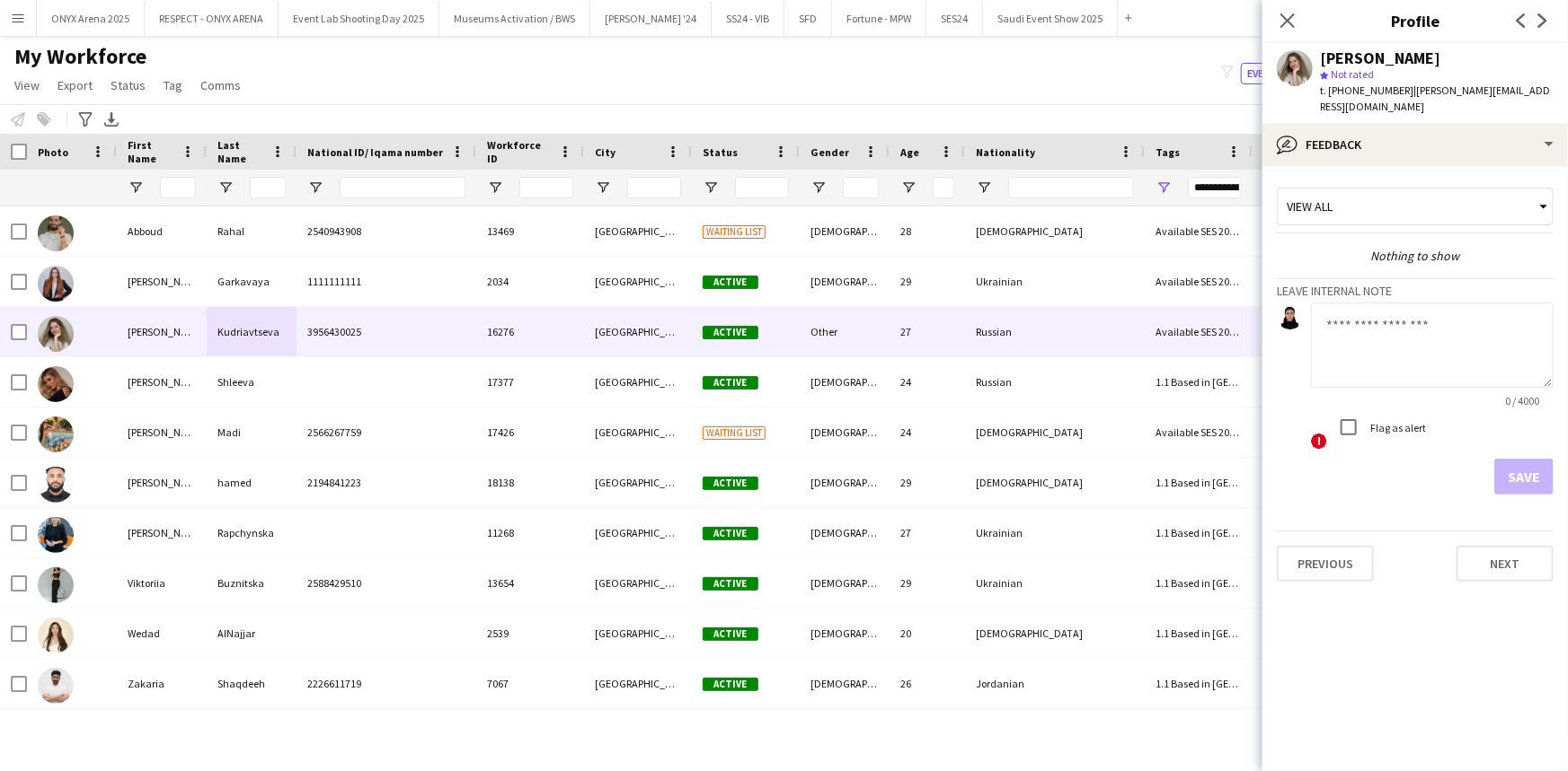
click at [1356, 321] on textarea at bounding box center [1432, 345] width 243 height 85
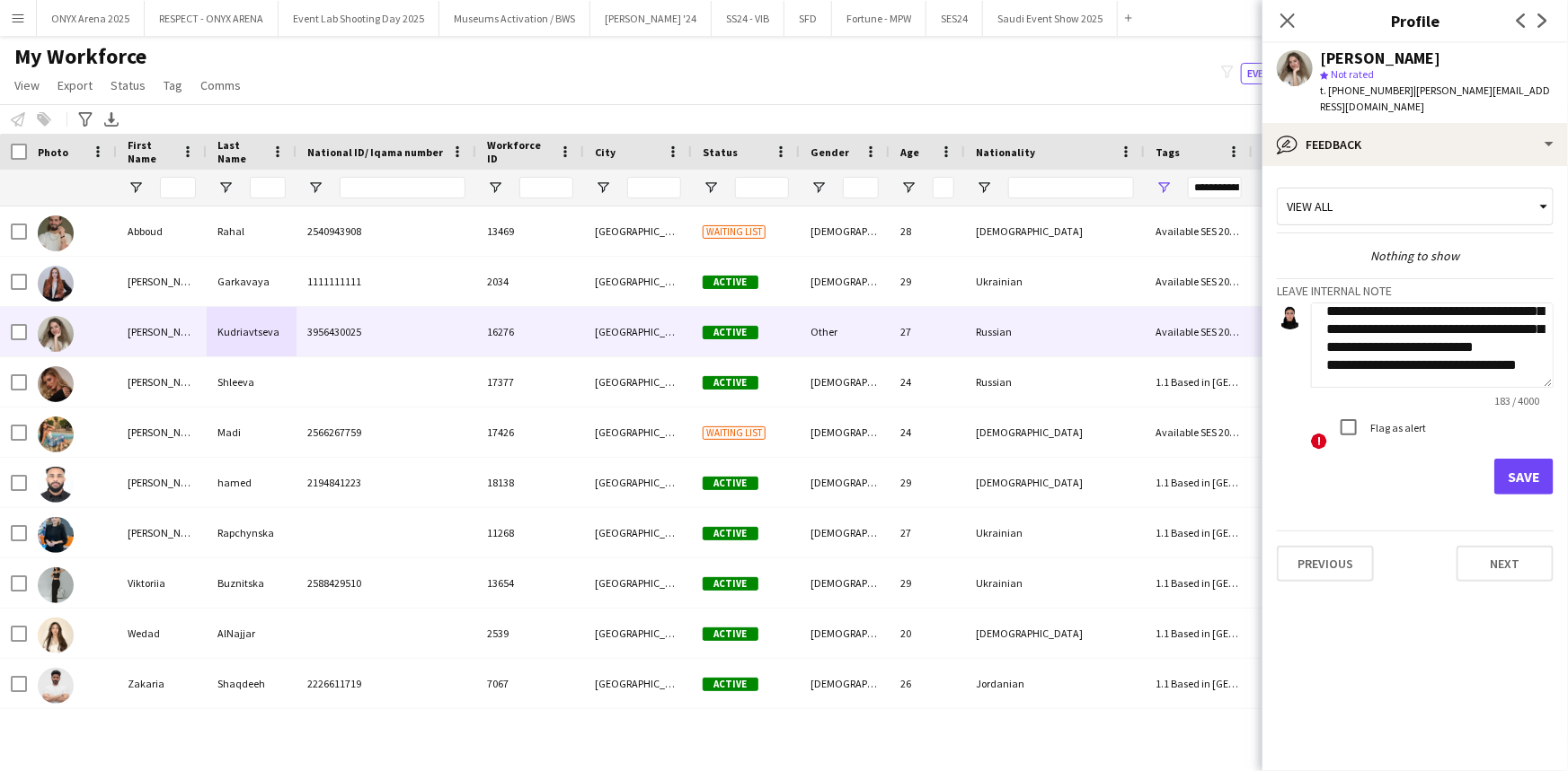
scroll to position [54, 0]
type textarea "**********"
click at [1552, 464] on button "Save" at bounding box center [1523, 476] width 59 height 36
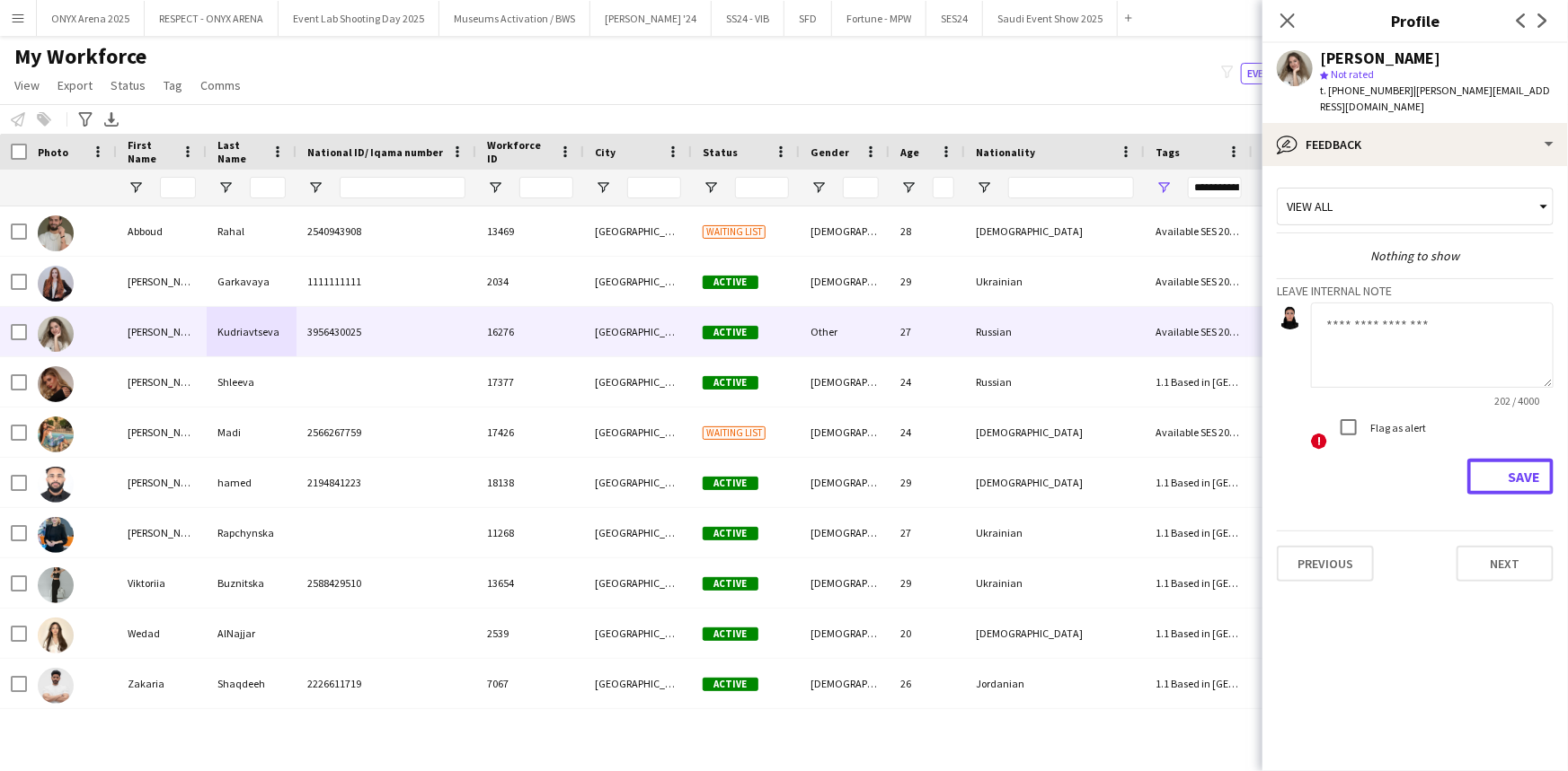
scroll to position [0, 0]
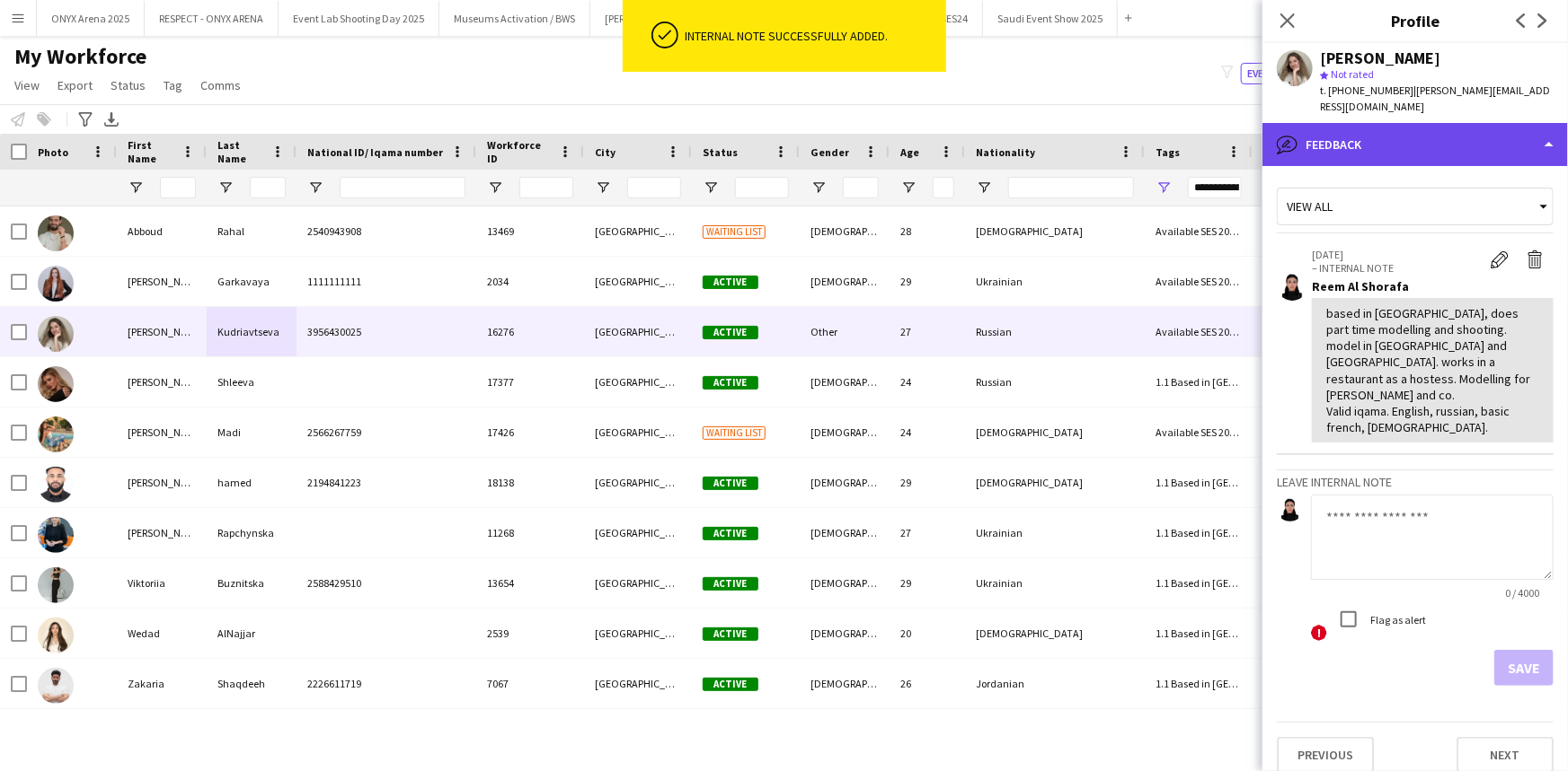
click at [1387, 123] on div "bubble-pencil Feedback" at bounding box center [1415, 145] width 306 height 43
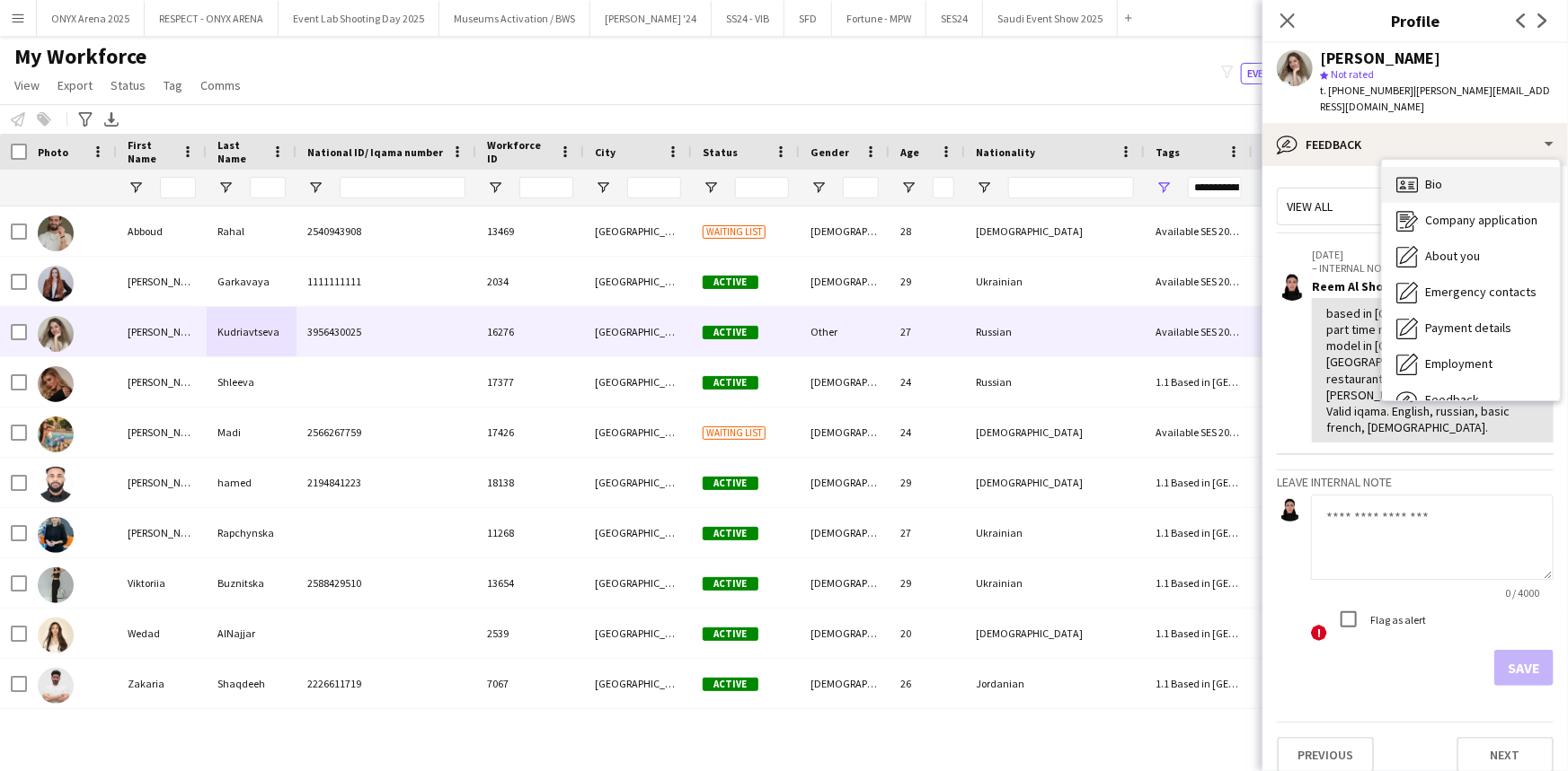
click at [1404, 176] on icon "Bio" at bounding box center [1407, 185] width 21 height 21
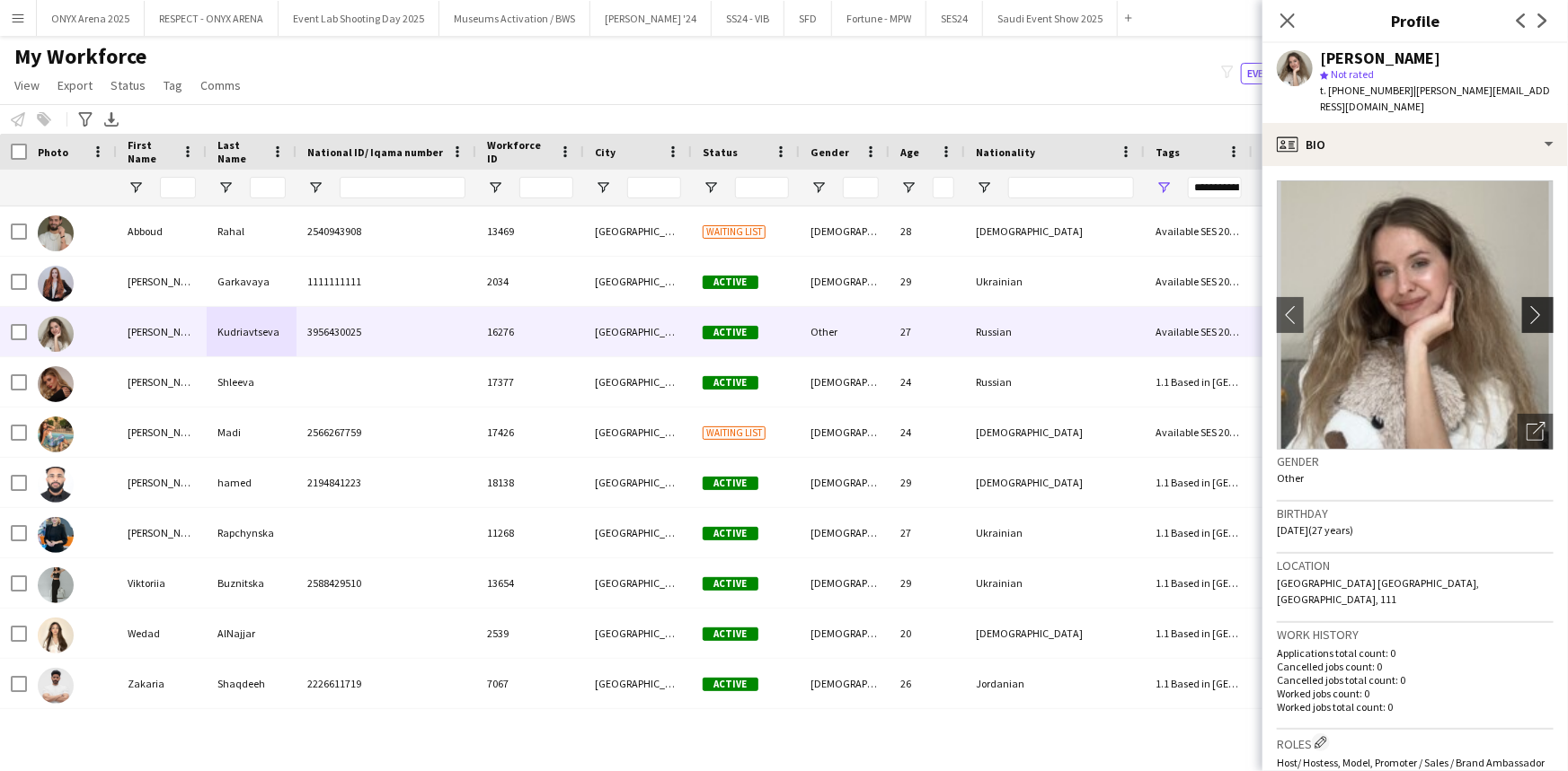
click at [1521, 297] on button "chevron-right" at bounding box center [1539, 314] width 36 height 36
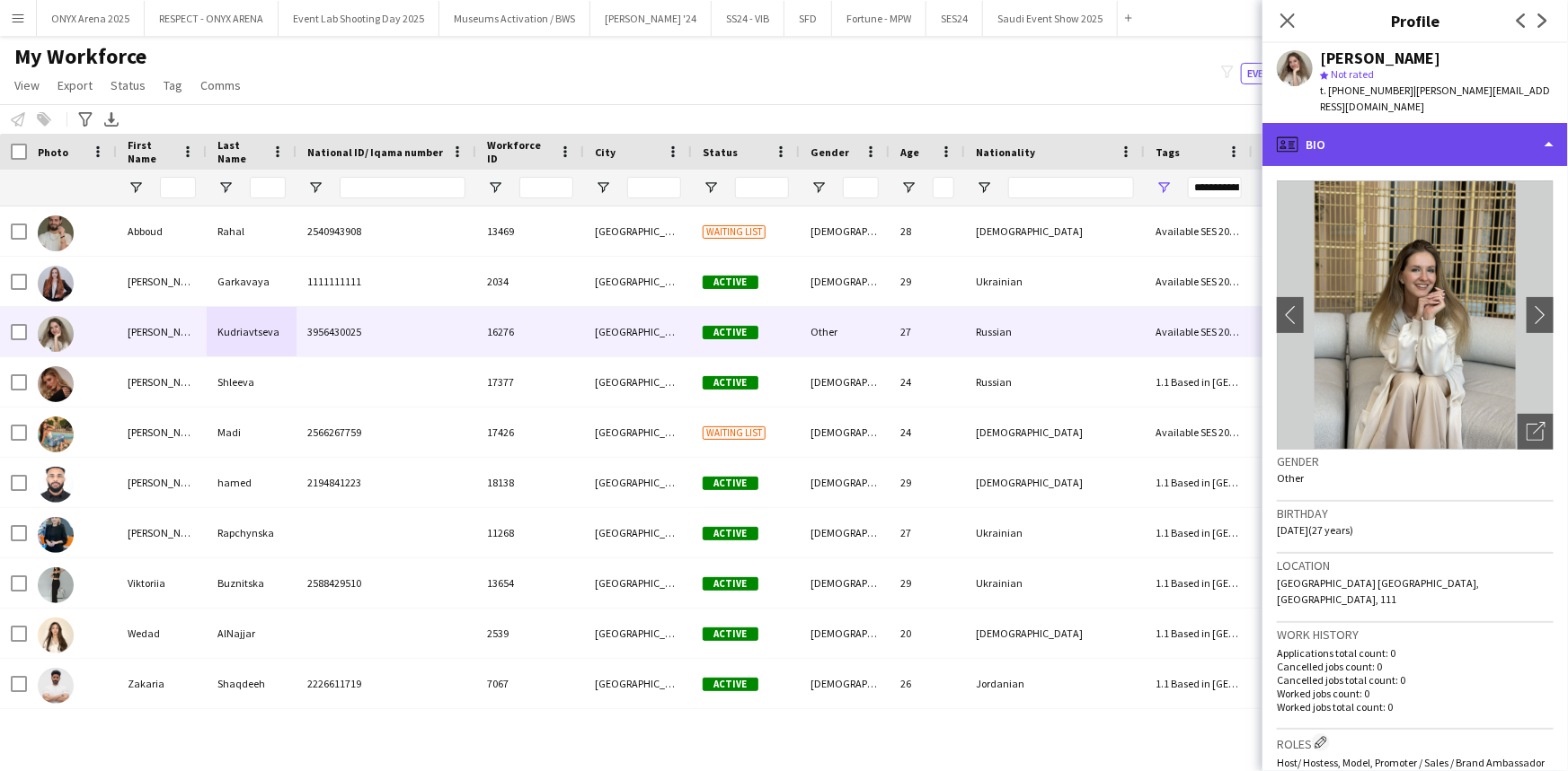
click at [1370, 132] on div "profile Bio" at bounding box center [1415, 145] width 306 height 43
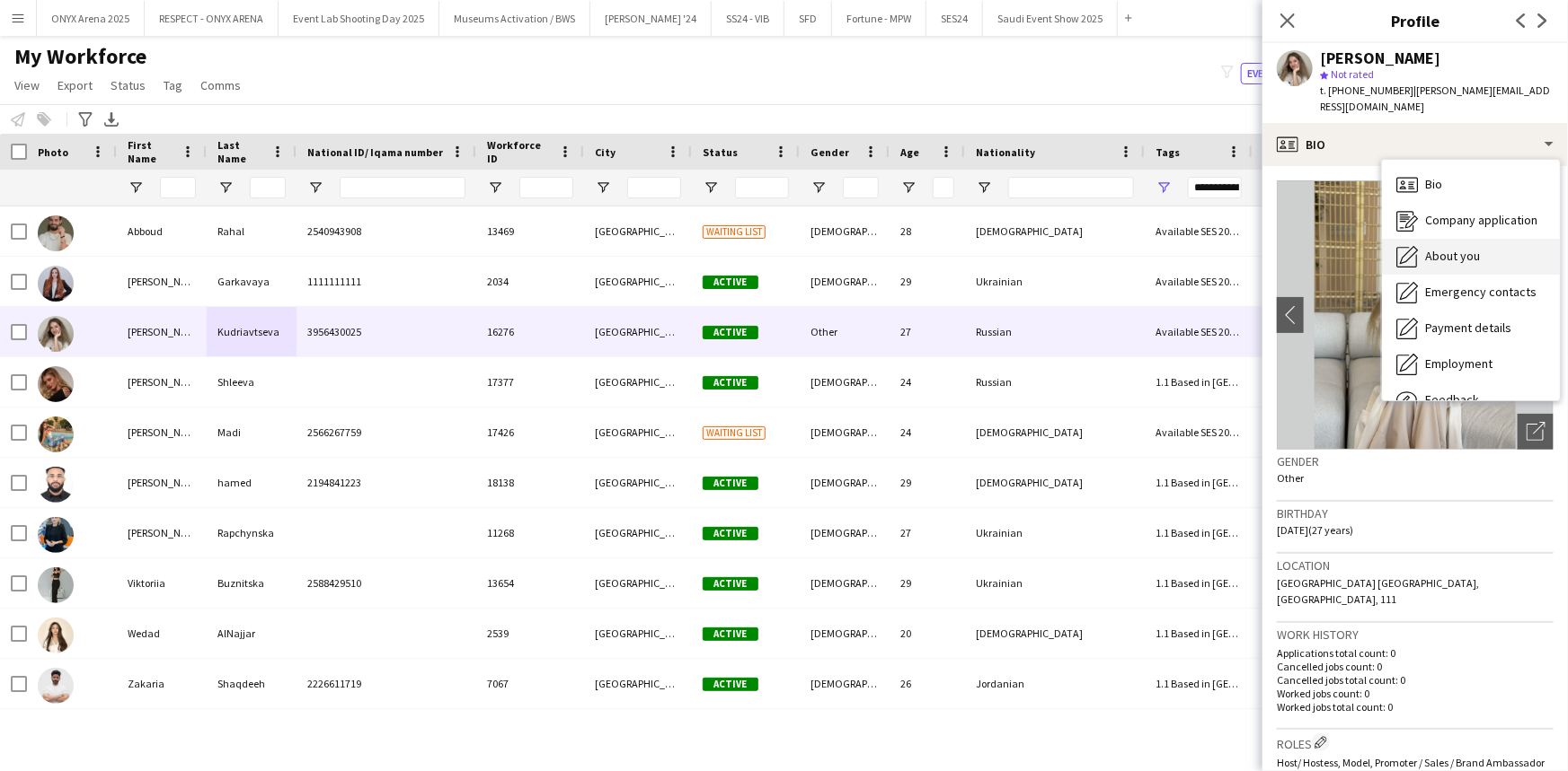
click at [1417, 246] on icon "About you" at bounding box center [1407, 257] width 21 height 21
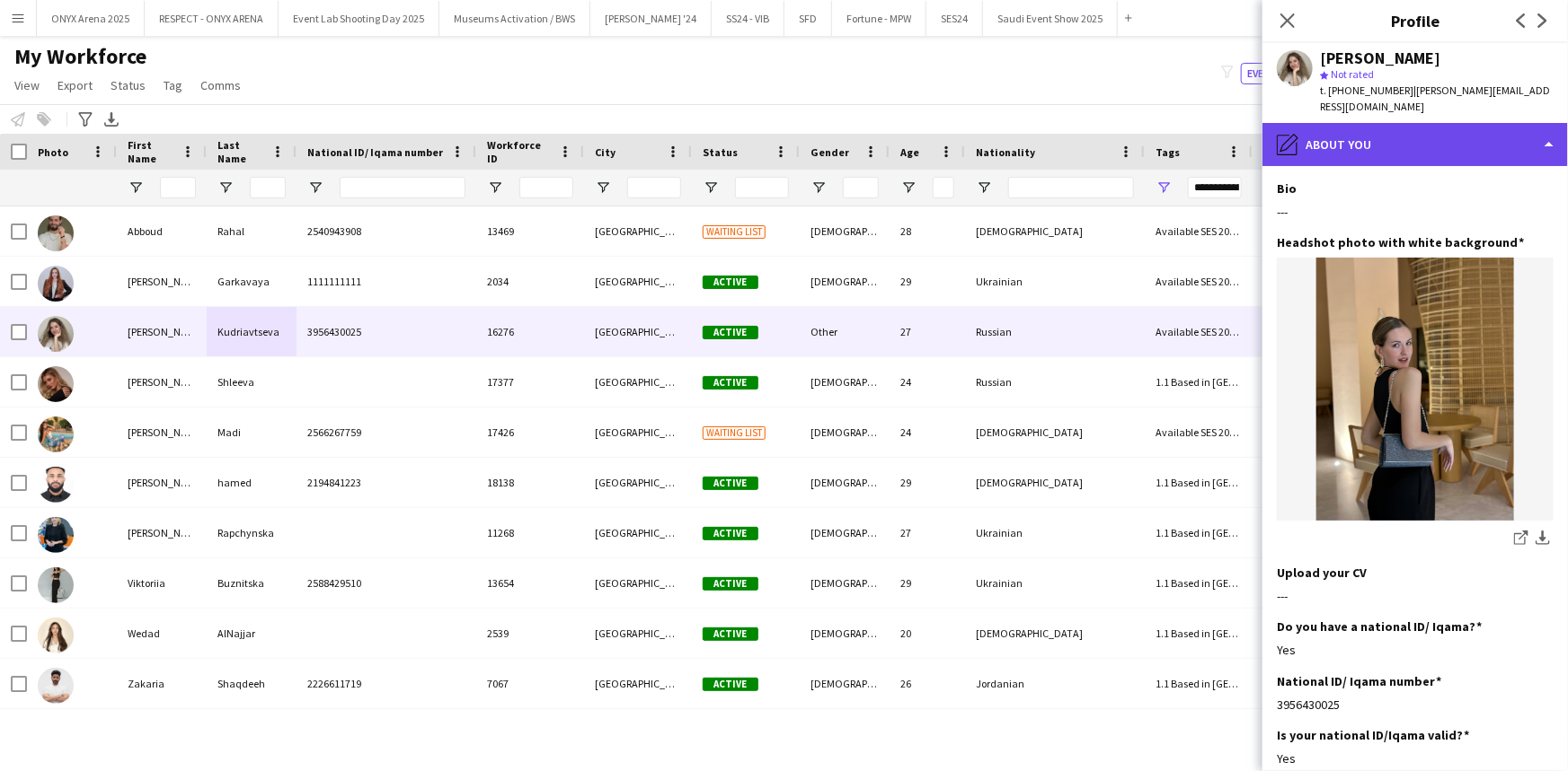
click at [1387, 132] on div "pencil4 About you" at bounding box center [1415, 145] width 306 height 43
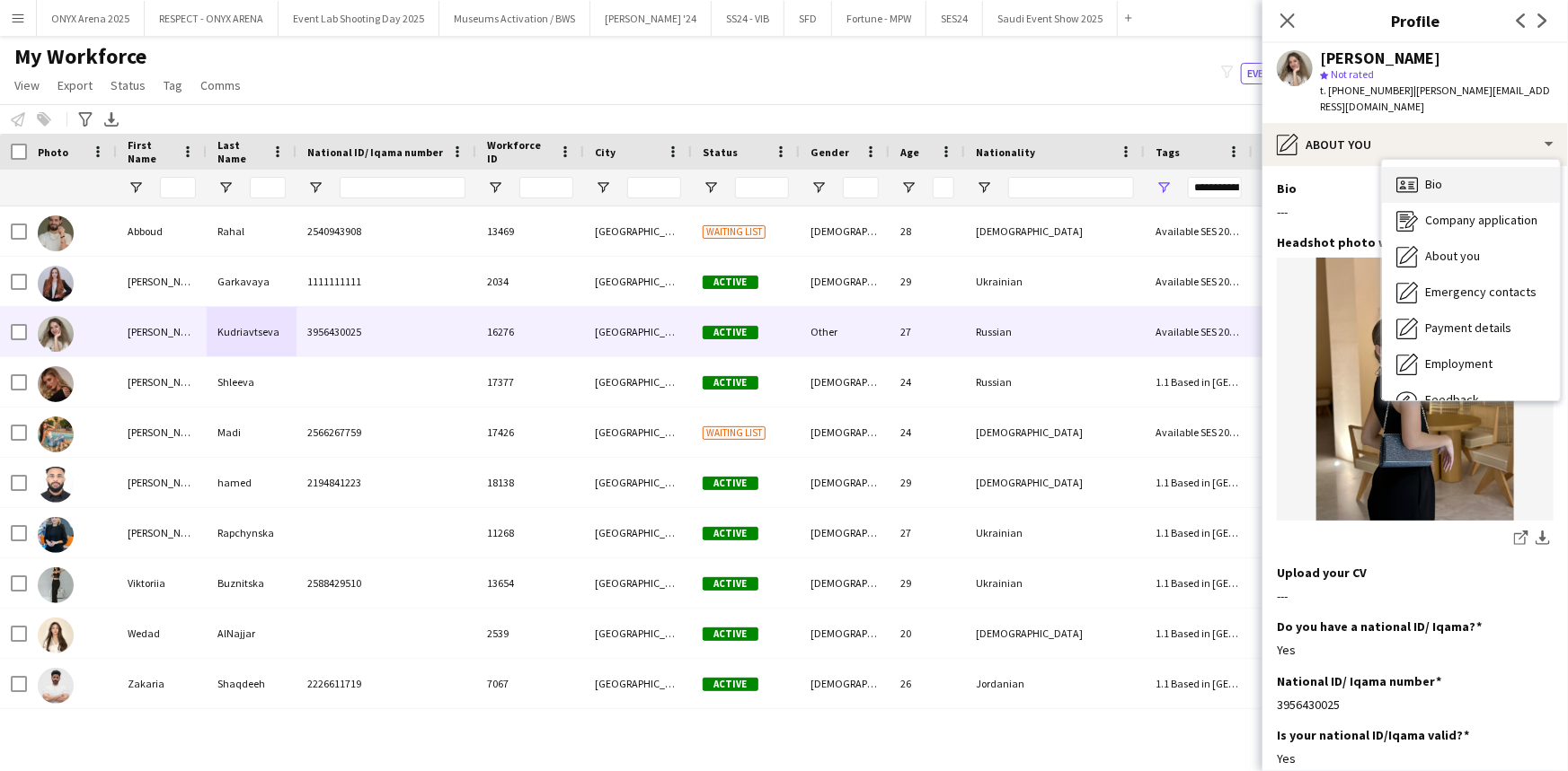
click at [1397, 167] on div "Bio Bio" at bounding box center [1470, 184] width 178 height 36
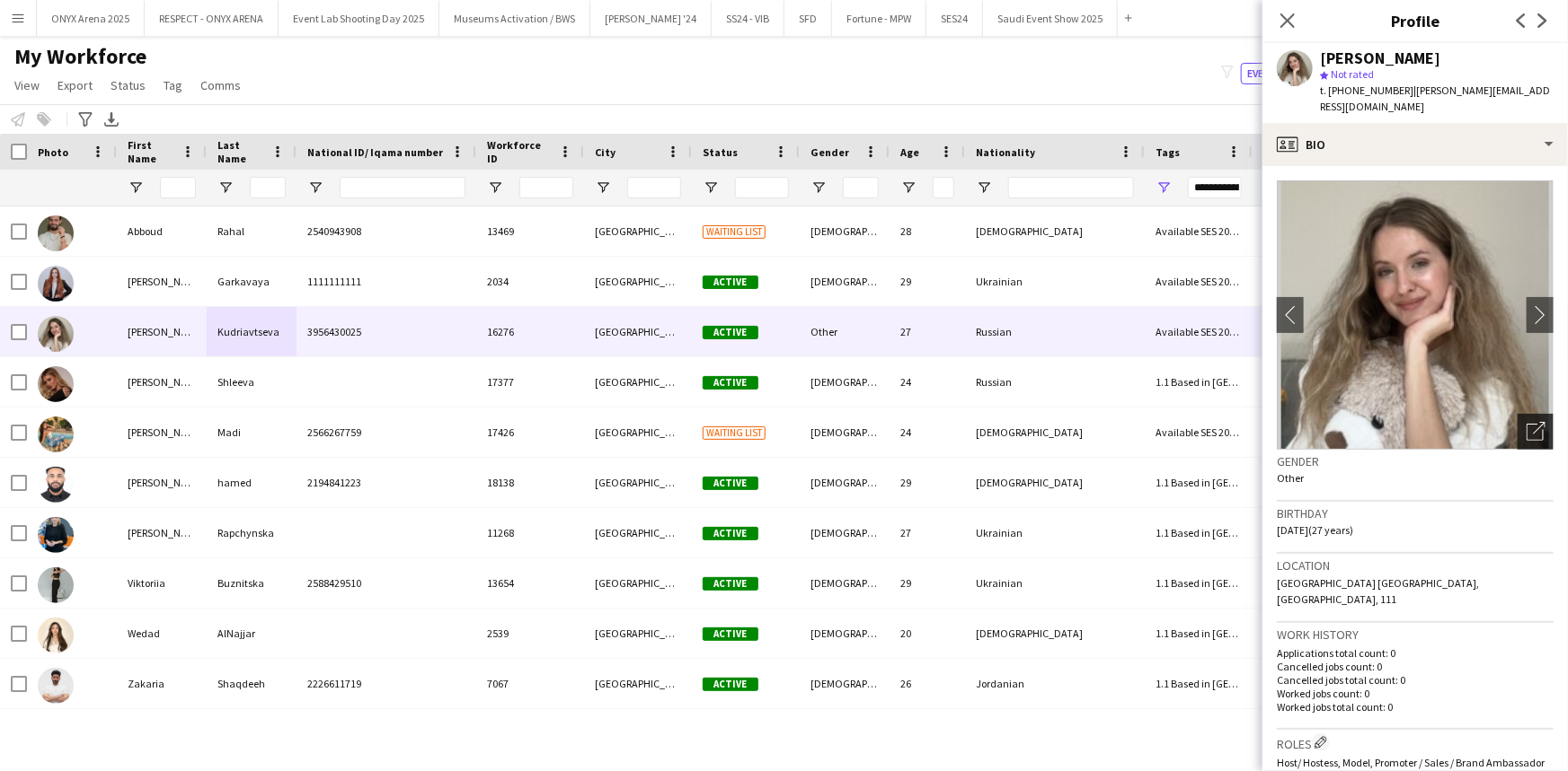
click at [1526, 422] on icon "Open photos pop-in" at bounding box center [1535, 431] width 18 height 18
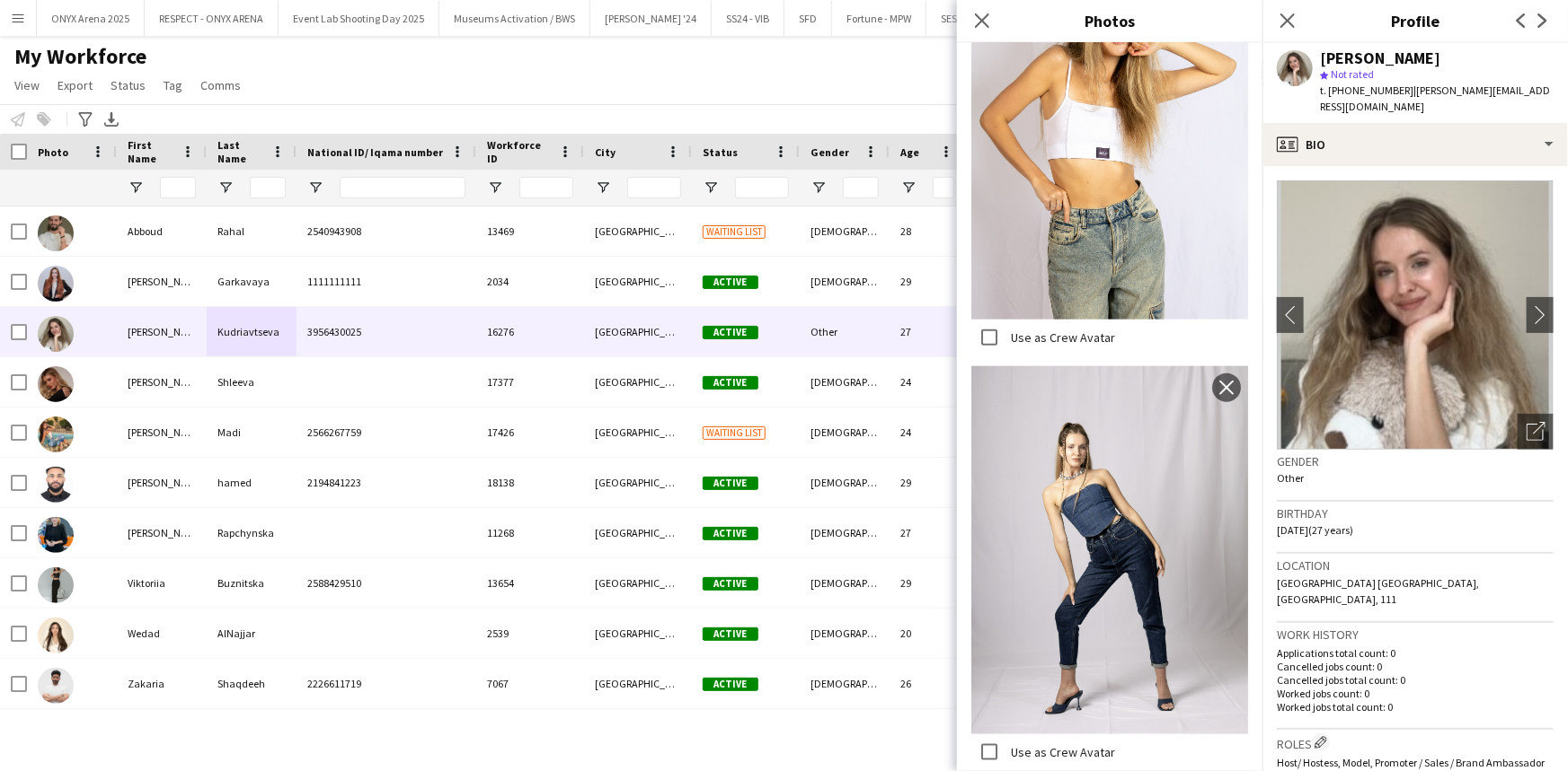
scroll to position [898, 0]
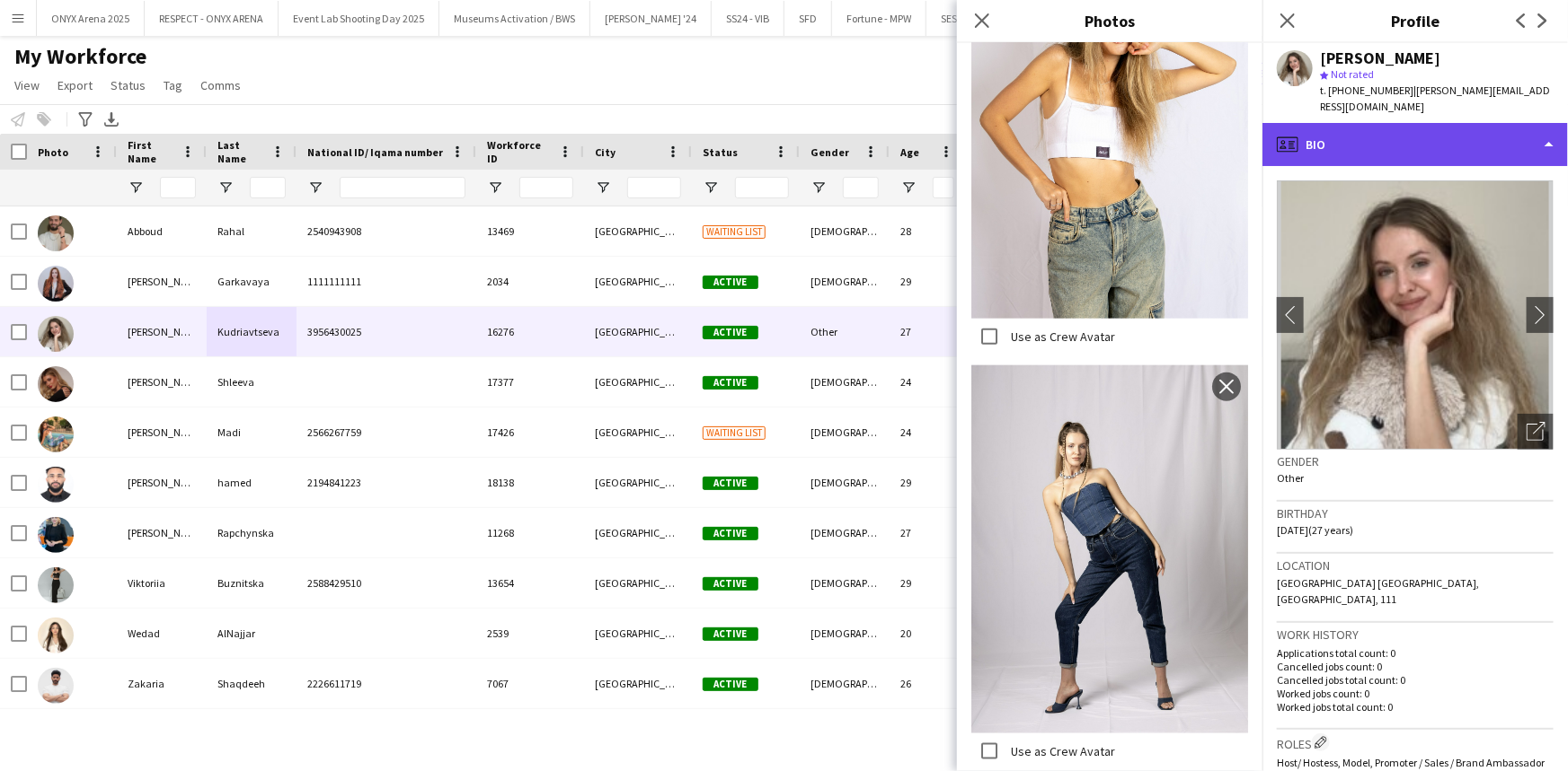
click at [1351, 136] on div "profile Bio" at bounding box center [1415, 145] width 306 height 43
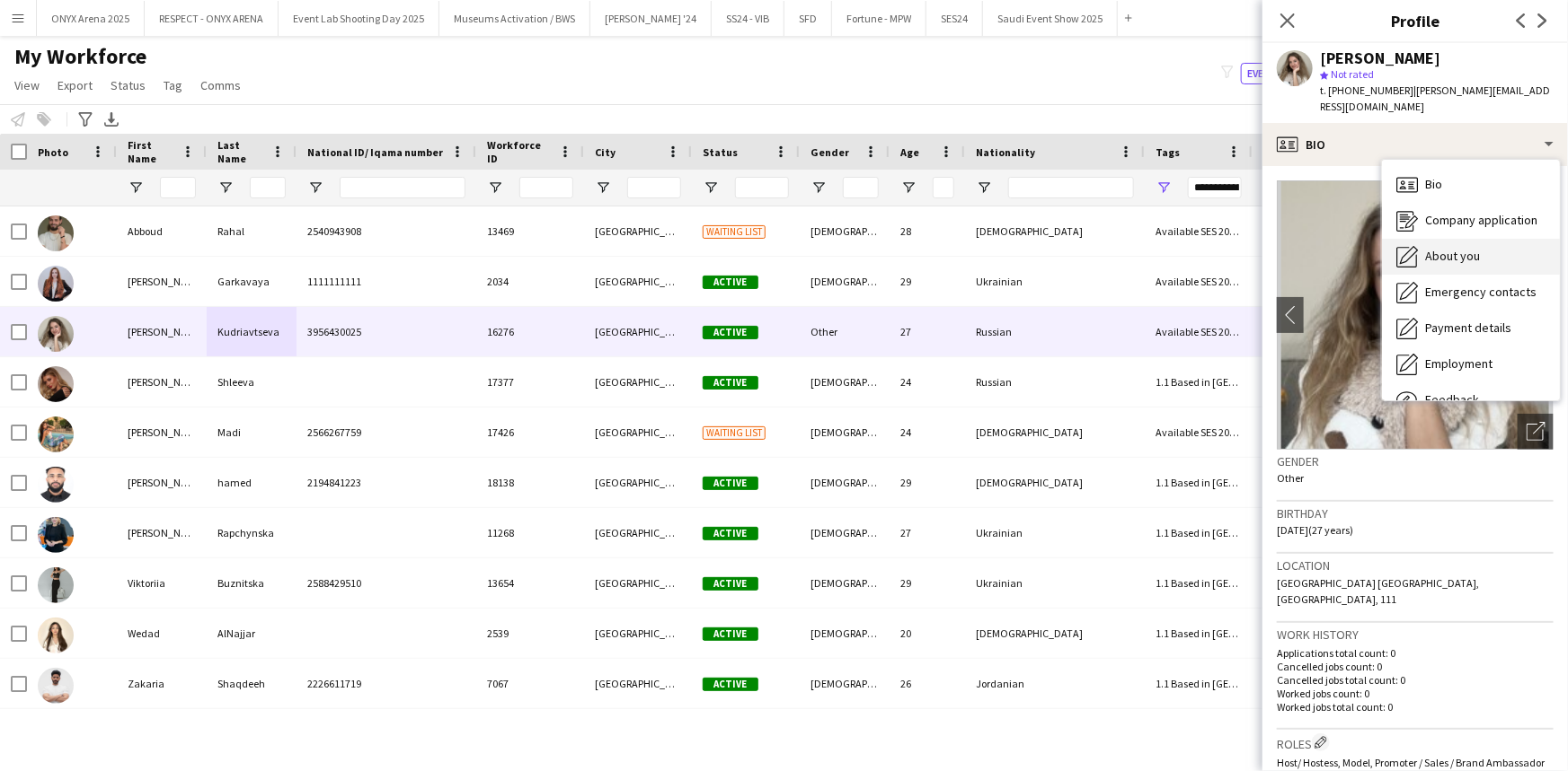
click at [1416, 239] on div "About you About you" at bounding box center [1470, 256] width 178 height 36
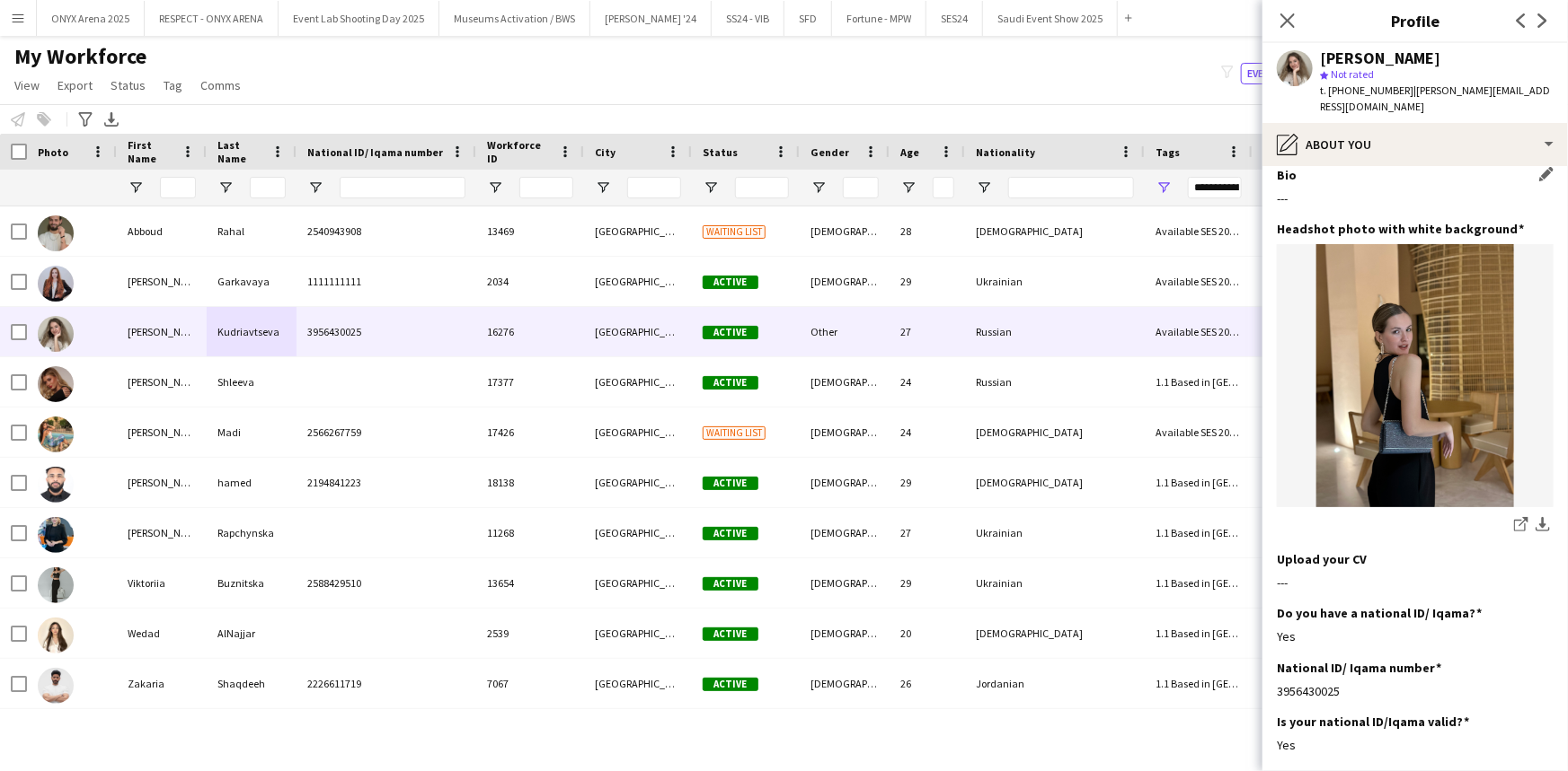
scroll to position [0, 0]
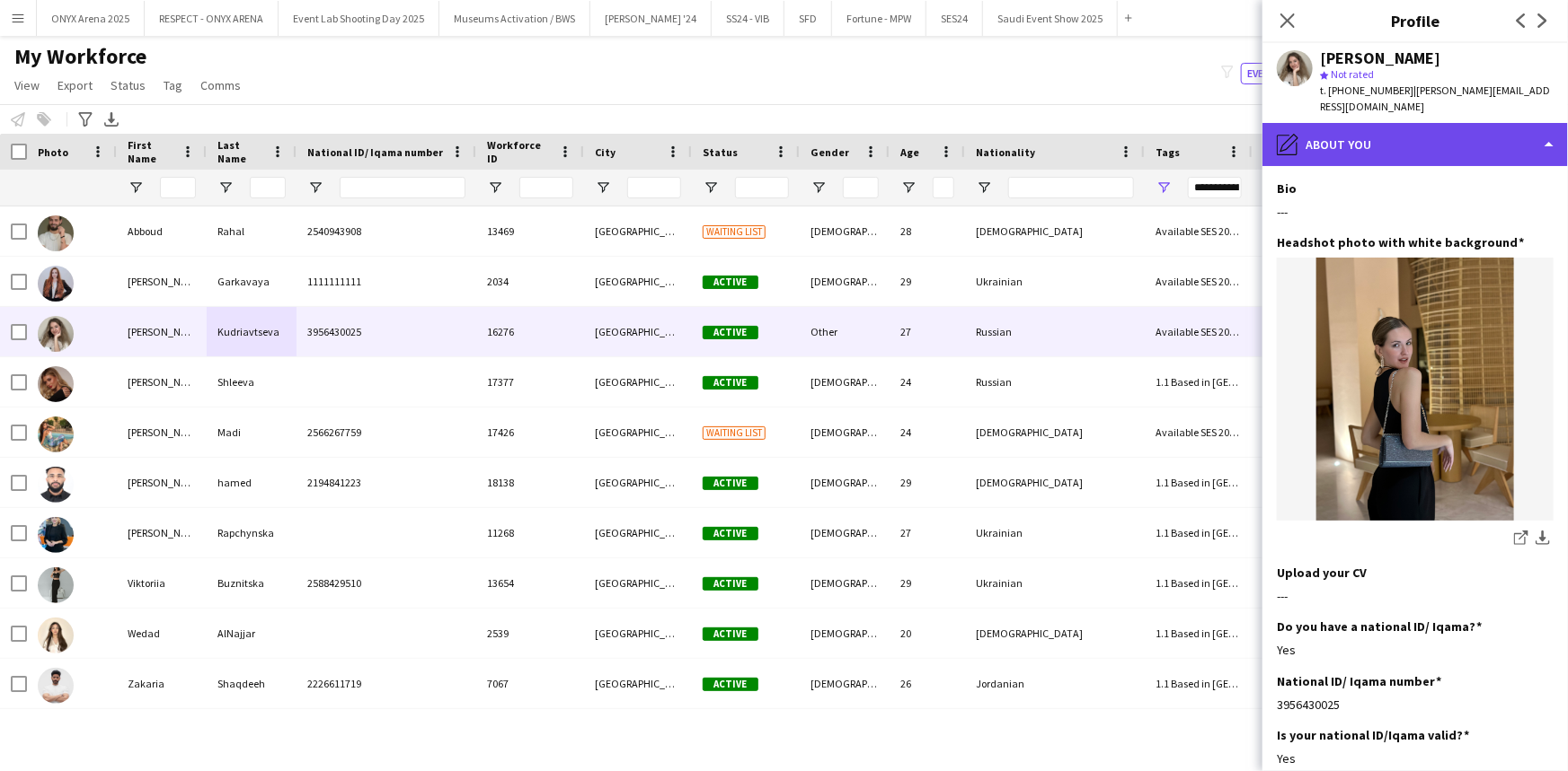
click at [1384, 128] on div "pencil4 About you" at bounding box center [1415, 145] width 306 height 43
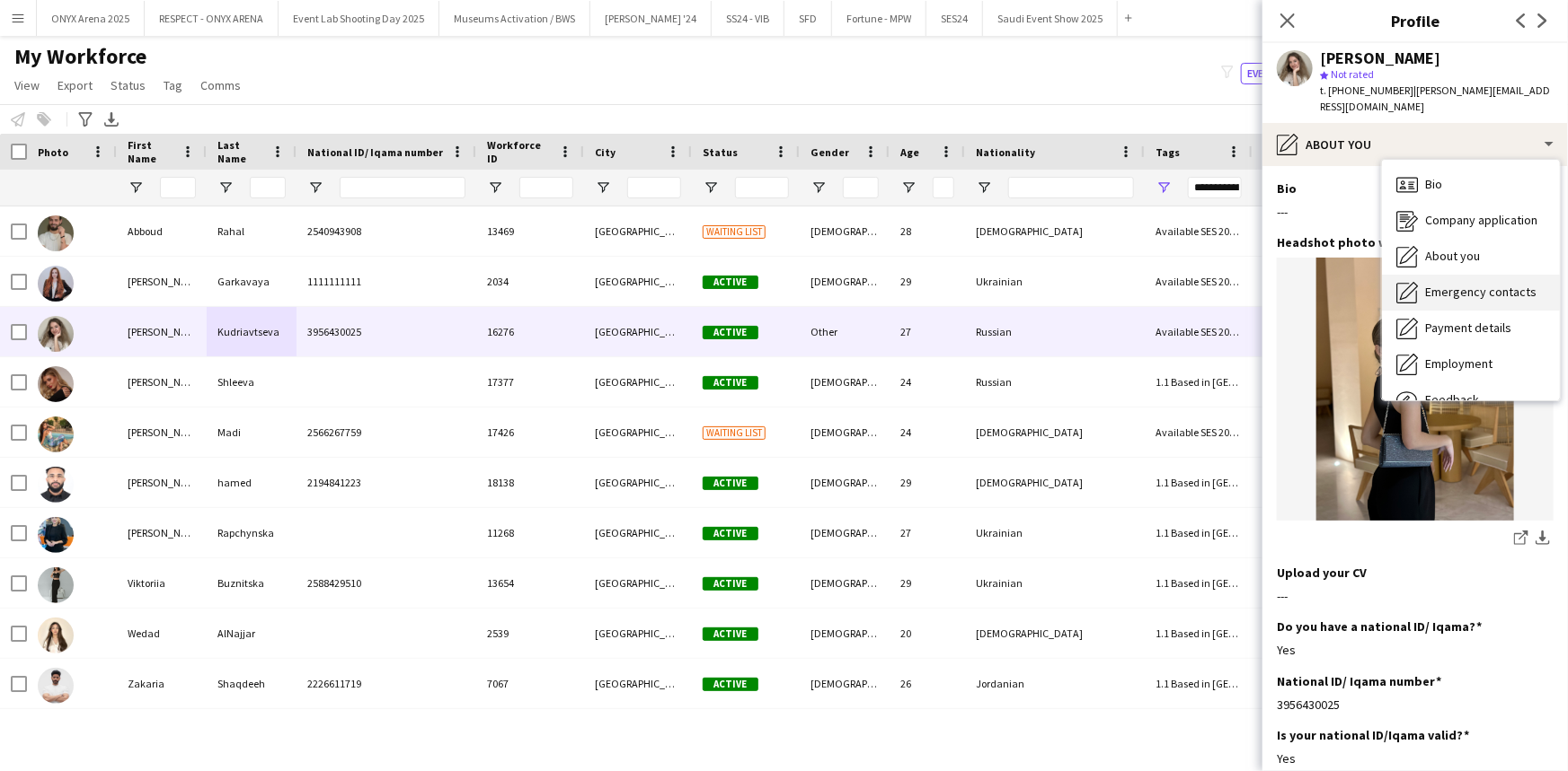
click at [1424, 284] on span "Emergency contacts" at bounding box center [1480, 292] width 112 height 16
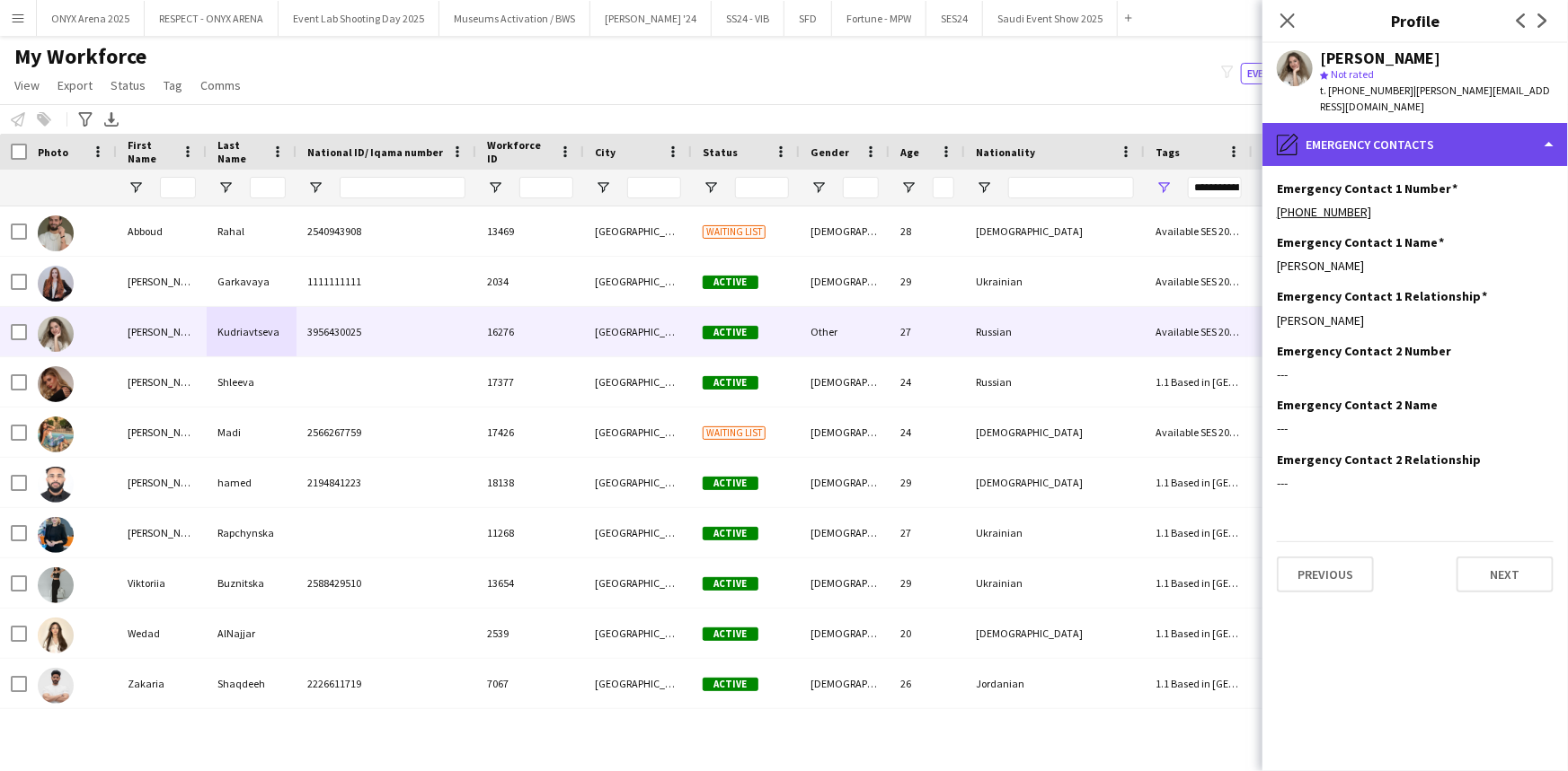
click at [1378, 133] on div "pencil4 Emergency contacts" at bounding box center [1415, 145] width 306 height 43
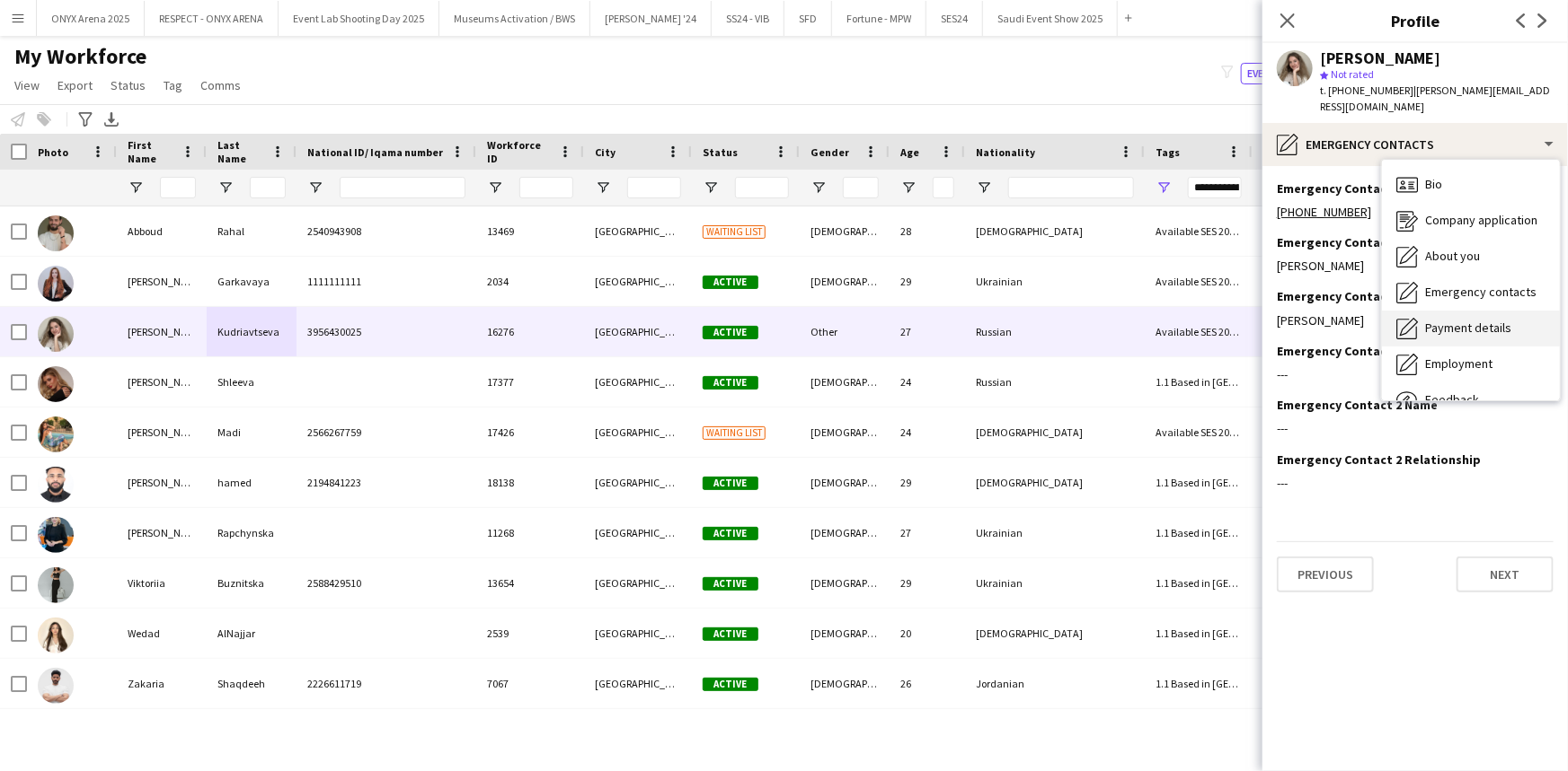
click at [1440, 310] on div "Payment details Payment details" at bounding box center [1470, 328] width 178 height 36
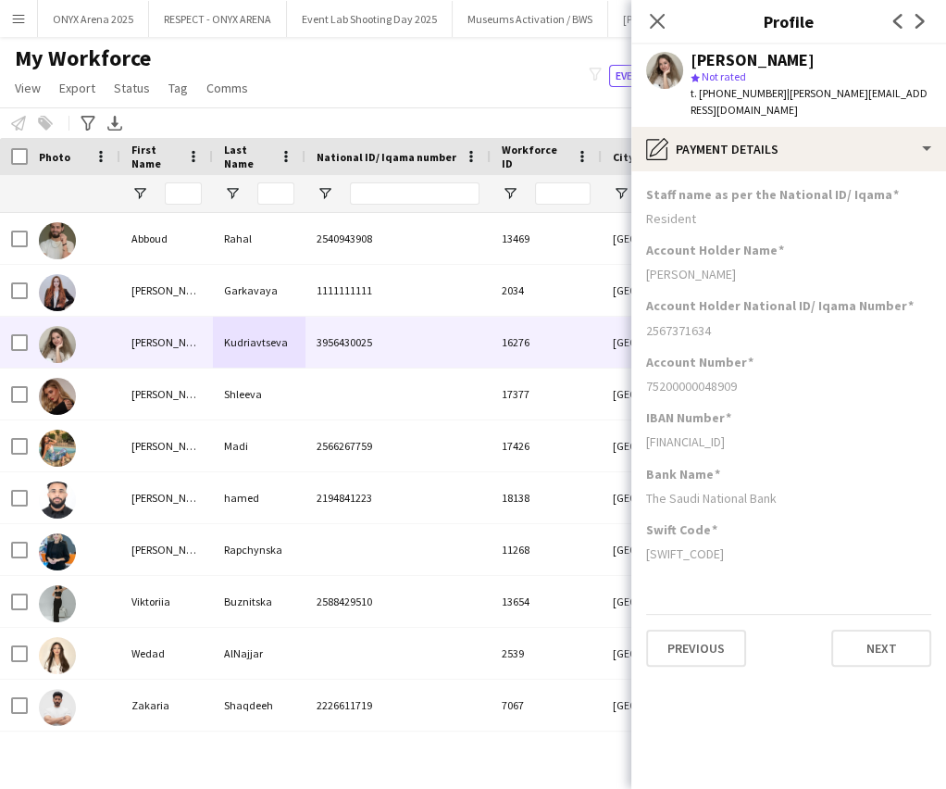
drag, startPoint x: 647, startPoint y: 173, endPoint x: 896, endPoint y: 192, distance: 249.7
click at [896, 192] on div "Staff name as per the National ID/ Iqama Resident" at bounding box center [788, 214] width 285 height 56
click at [874, 242] on div "Account Holder Name" at bounding box center [788, 250] width 285 height 17
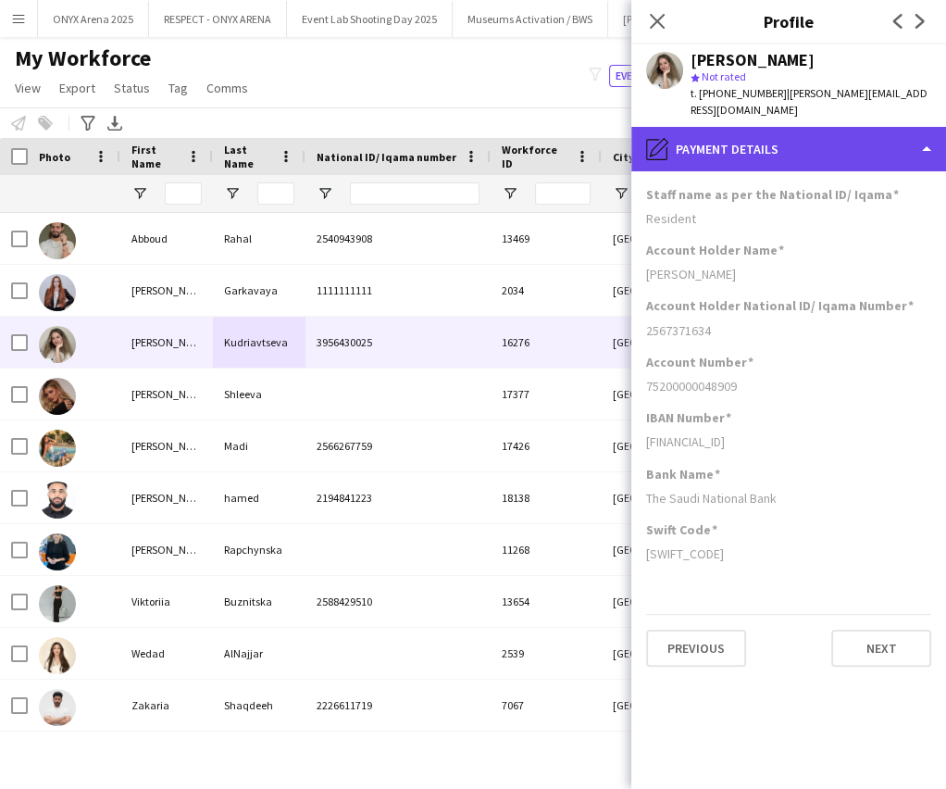
click at [762, 139] on div "pencil4 Payment details" at bounding box center [788, 149] width 315 height 44
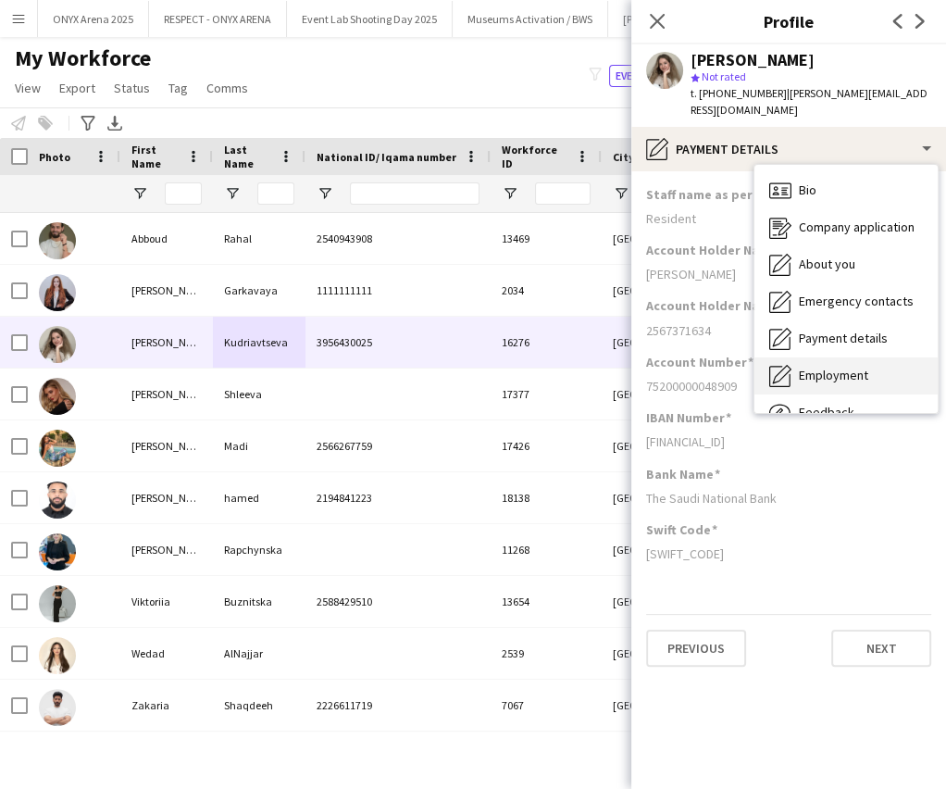
click at [822, 357] on div "Employment Employment" at bounding box center [846, 375] width 183 height 37
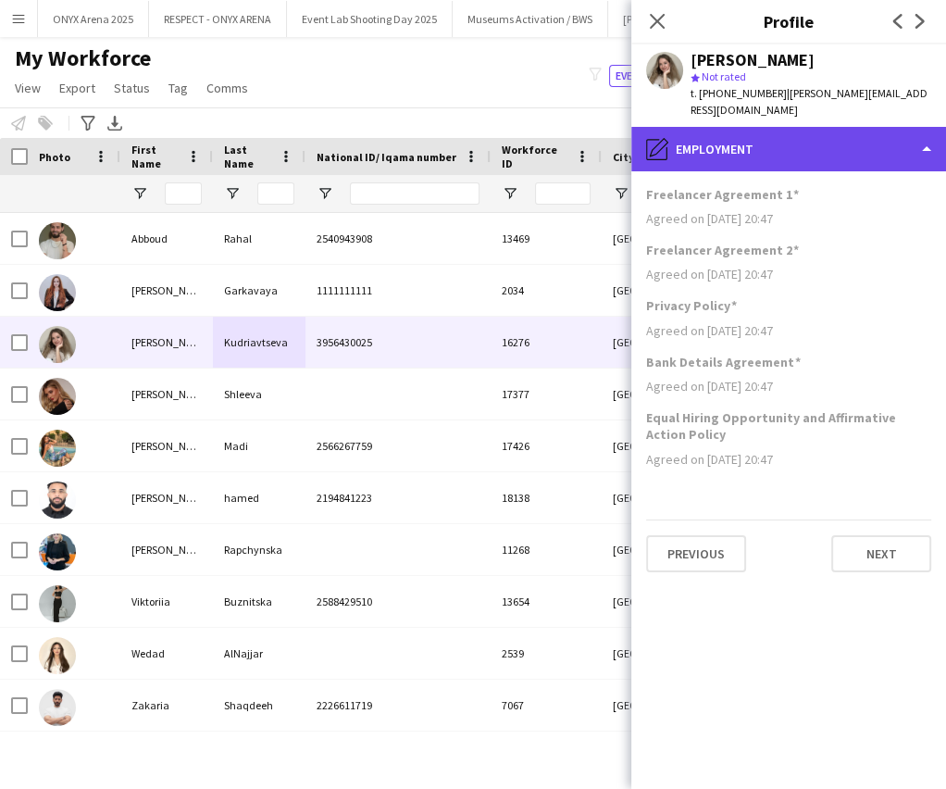
click at [793, 127] on div "pencil4 Employment" at bounding box center [788, 149] width 315 height 44
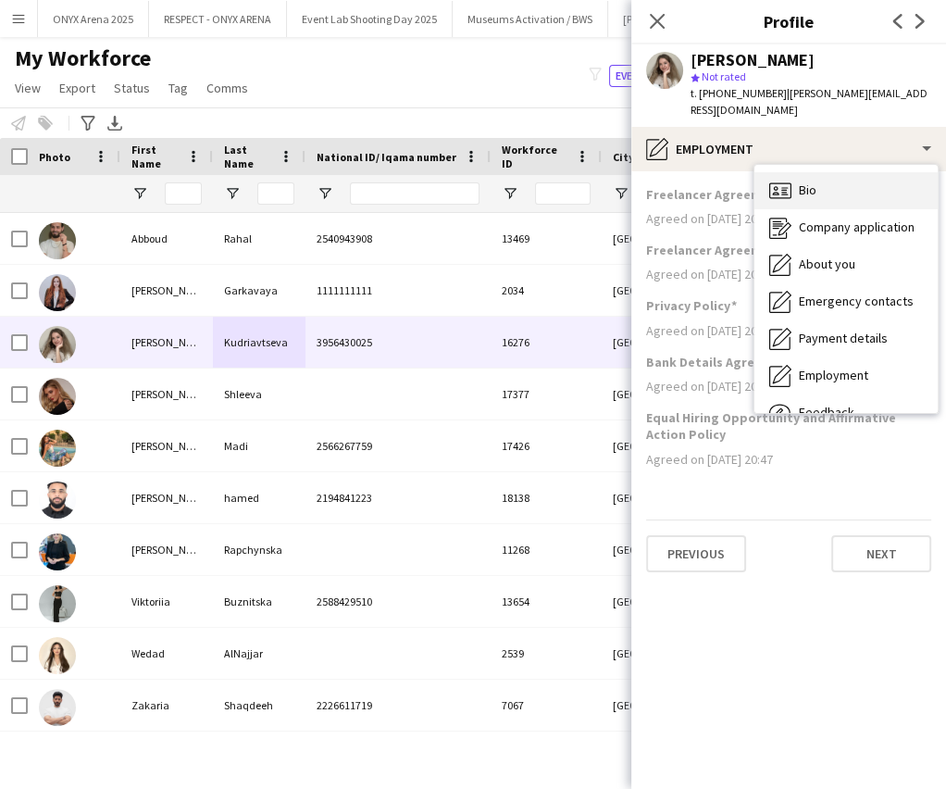
click at [813, 181] on span "Bio" at bounding box center [808, 189] width 18 height 17
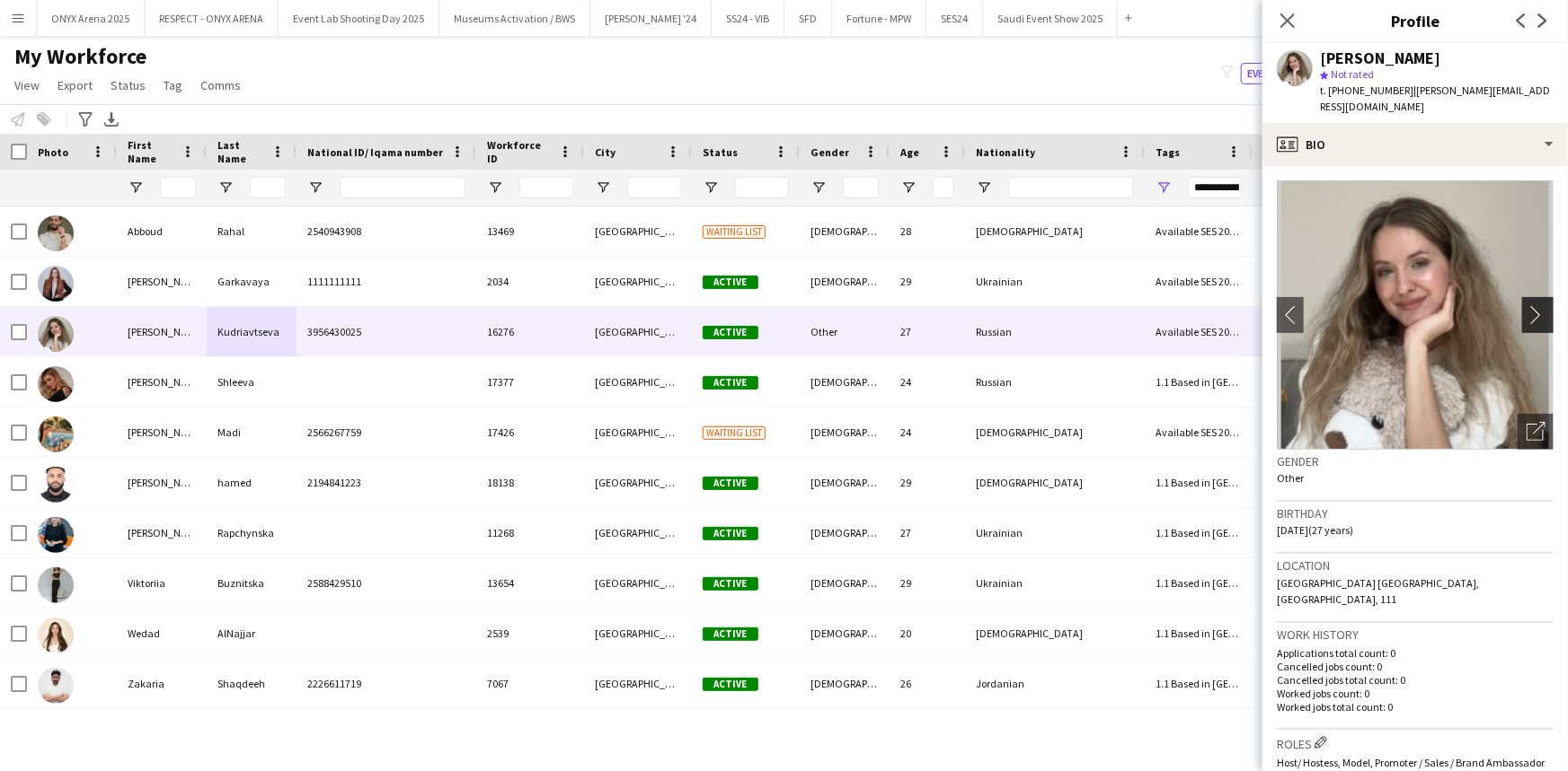
click at [1526, 305] on app-icon "chevron-right" at bounding box center [1540, 314] width 28 height 18
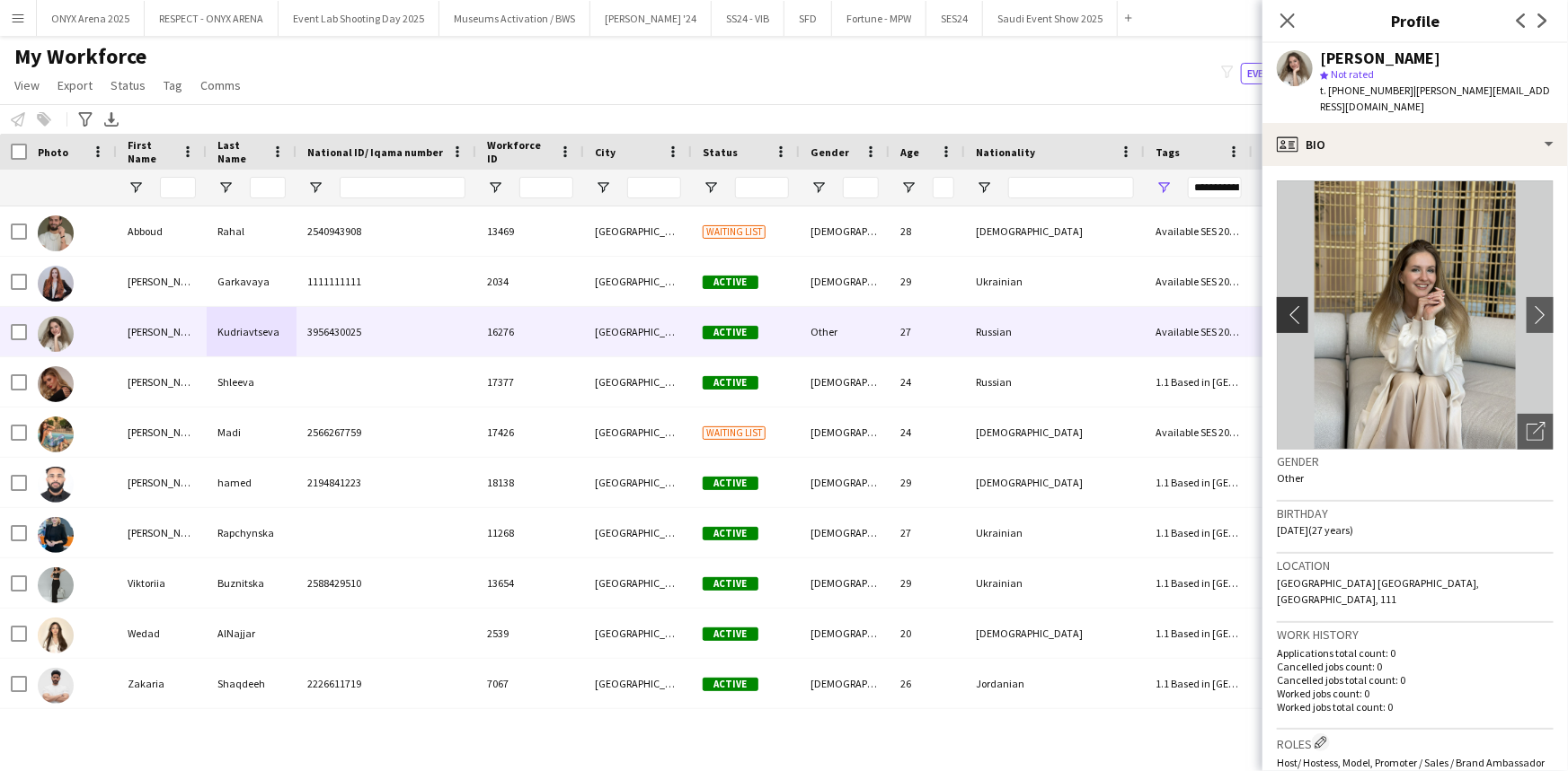
click at [1284, 305] on app-icon "chevron-left" at bounding box center [1290, 314] width 28 height 18
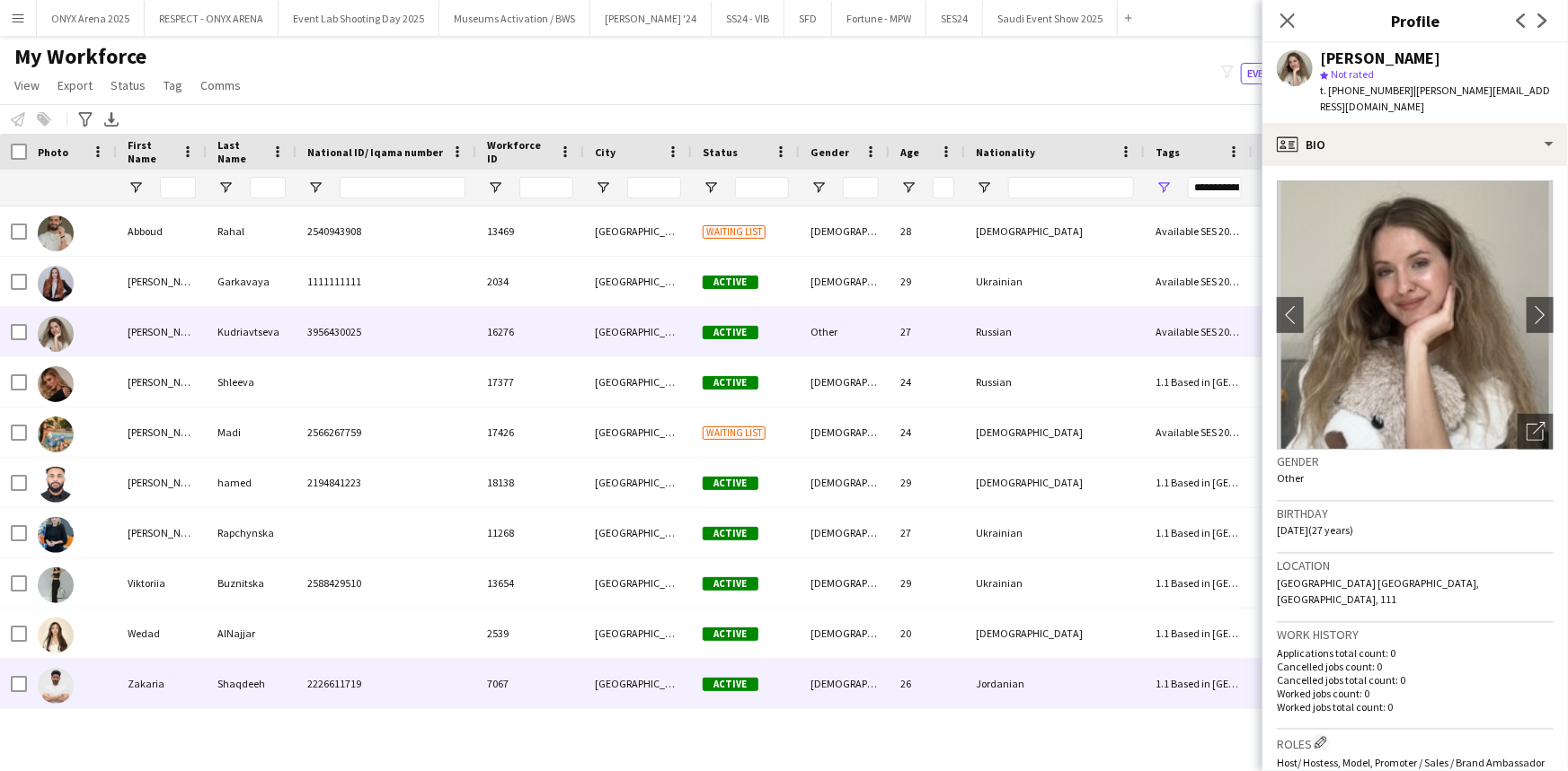
click at [147, 692] on div "Zakaria" at bounding box center [161, 684] width 90 height 49
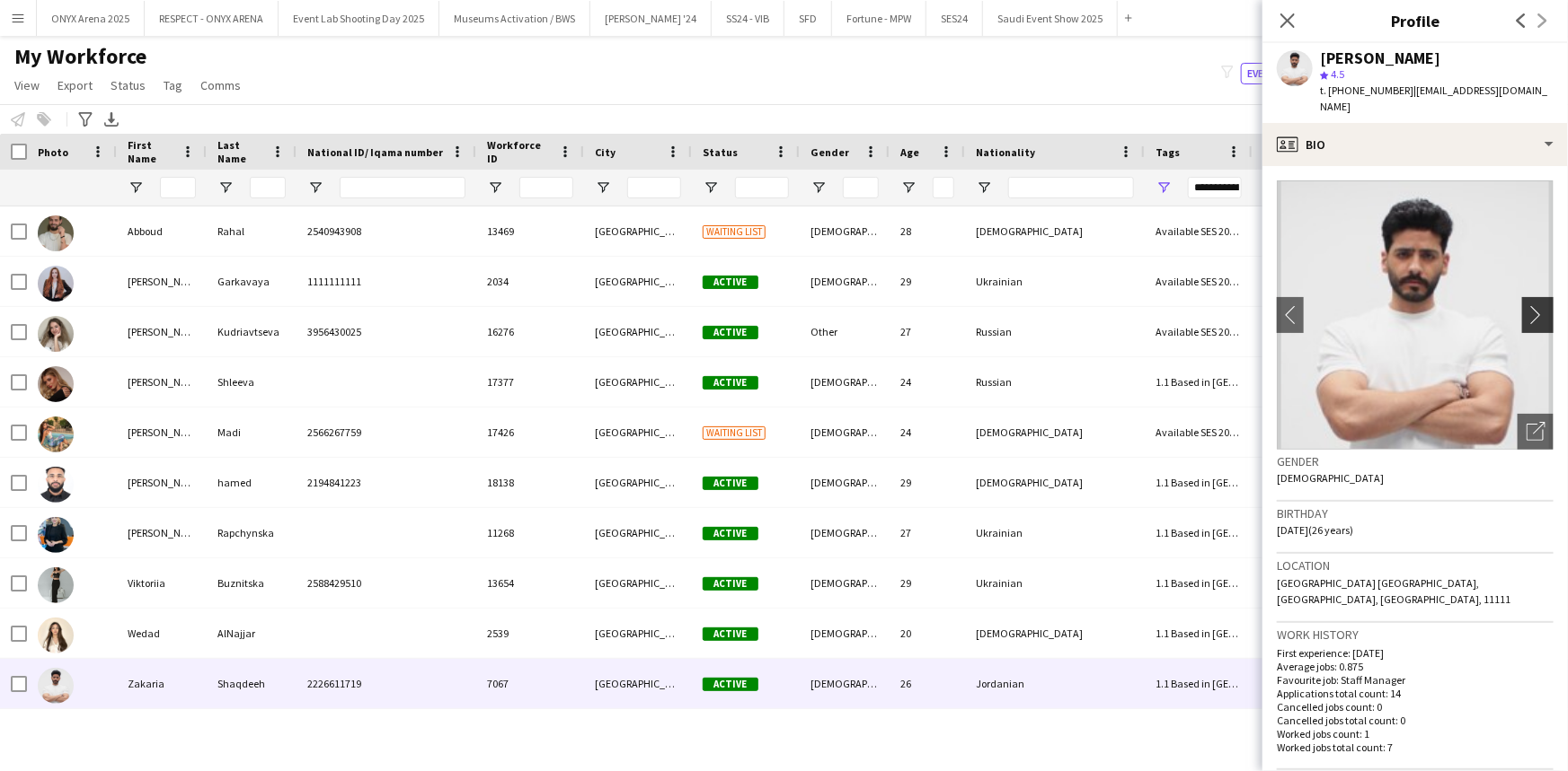
click at [1532, 305] on app-icon "chevron-right" at bounding box center [1540, 314] width 28 height 18
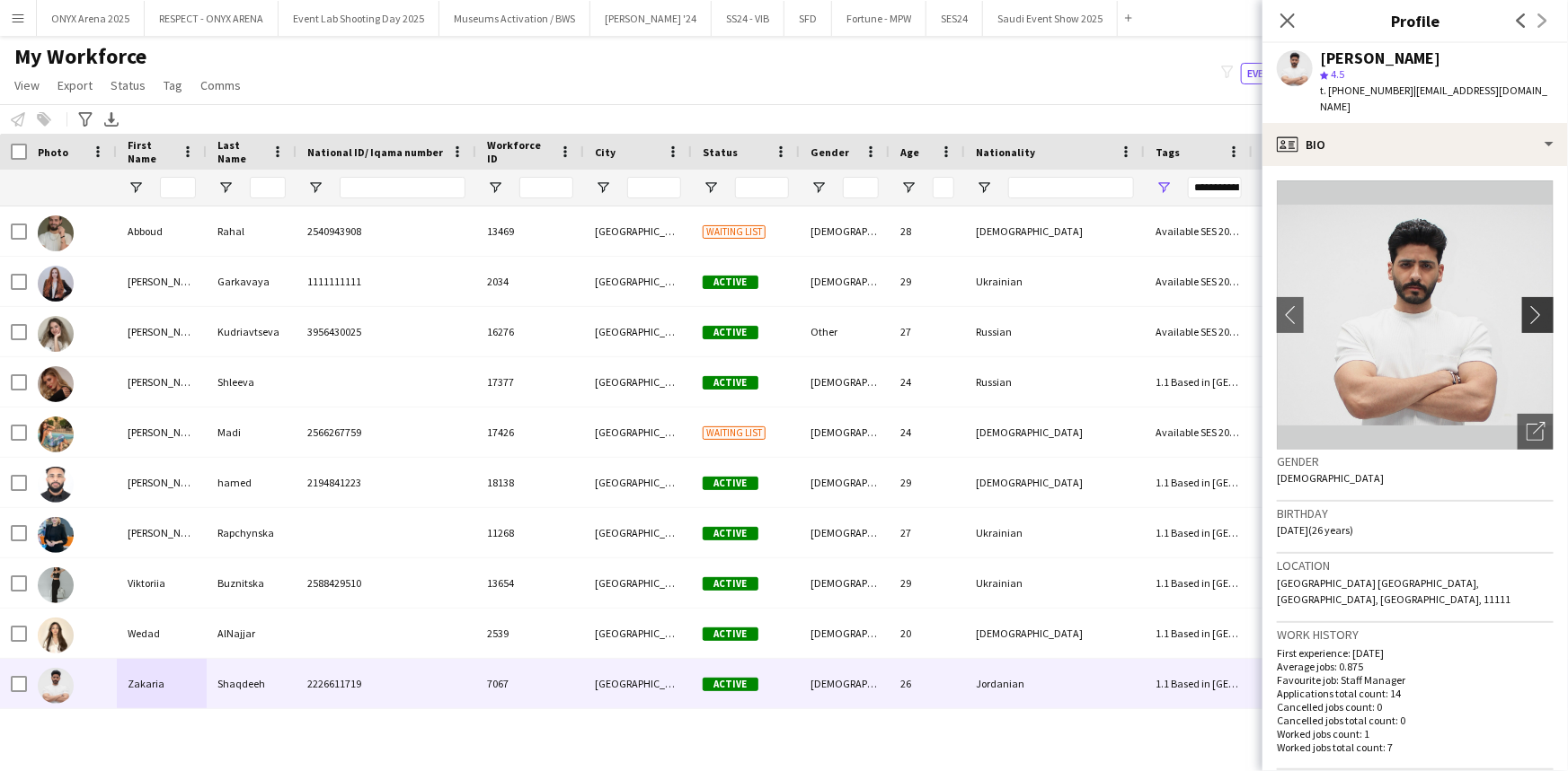
click at [1532, 305] on app-icon "chevron-right" at bounding box center [1540, 314] width 28 height 18
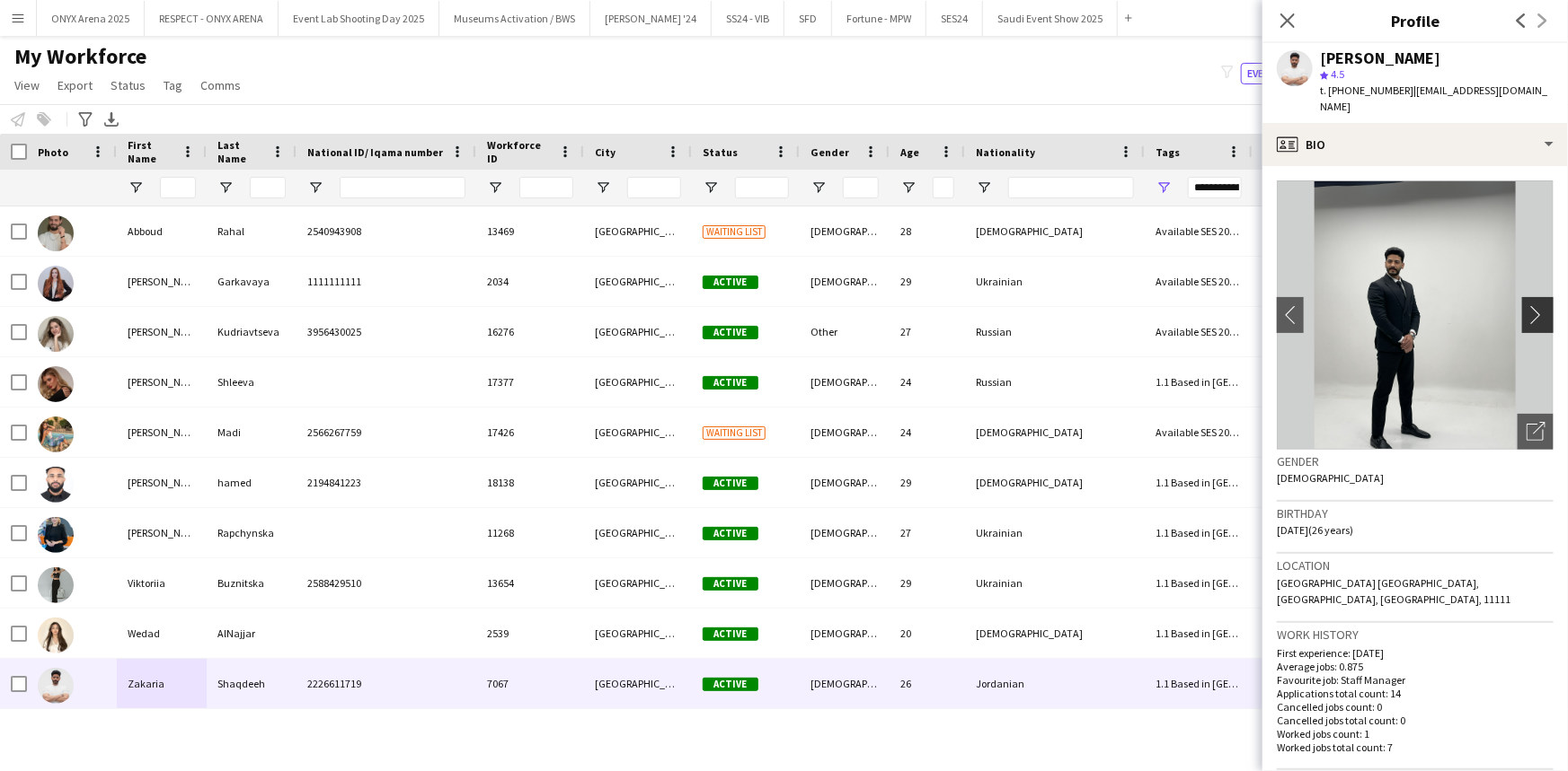
click at [1532, 305] on app-icon "chevron-right" at bounding box center [1540, 314] width 28 height 18
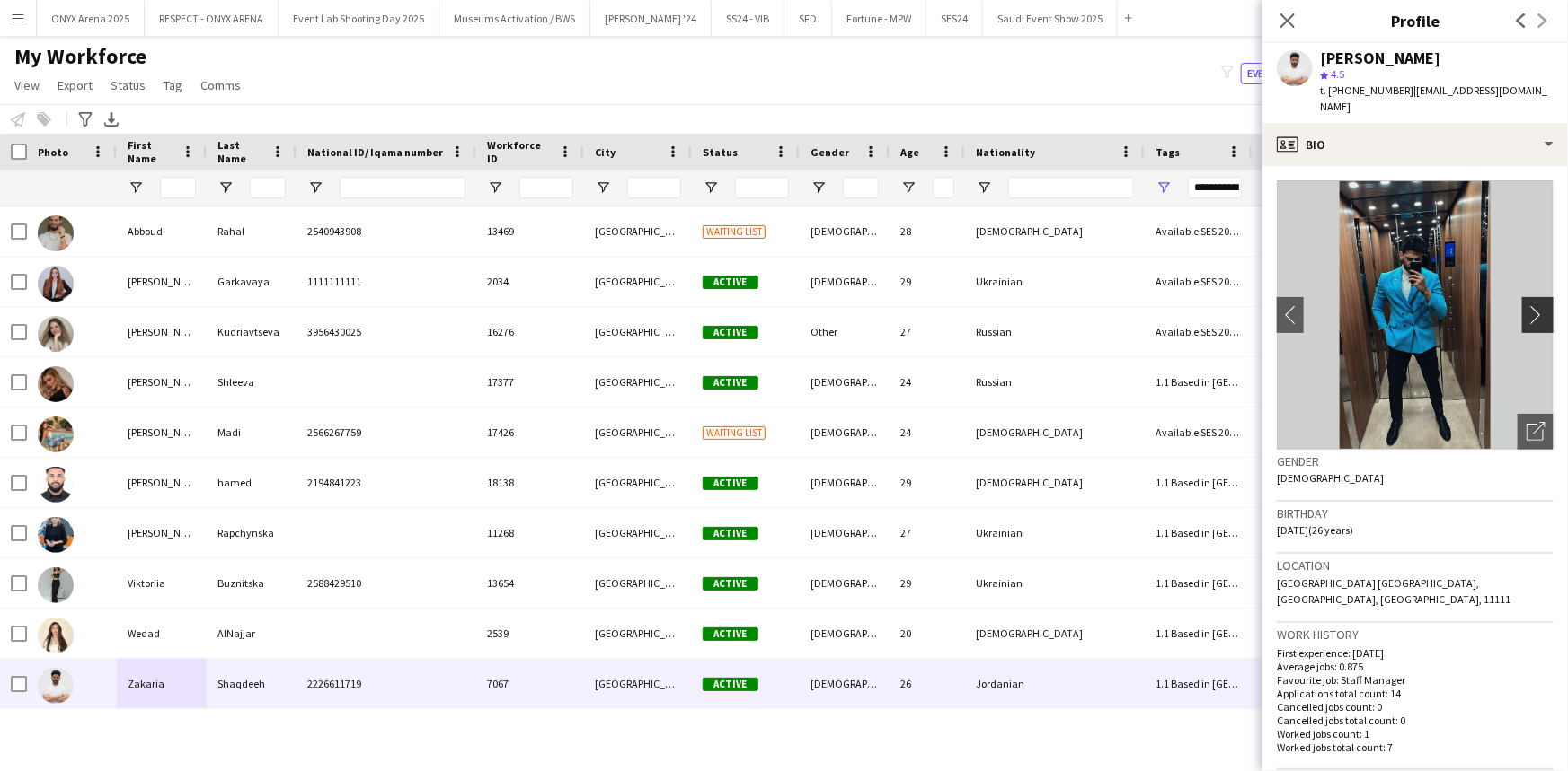
click at [1532, 305] on app-icon "chevron-right" at bounding box center [1540, 314] width 28 height 18
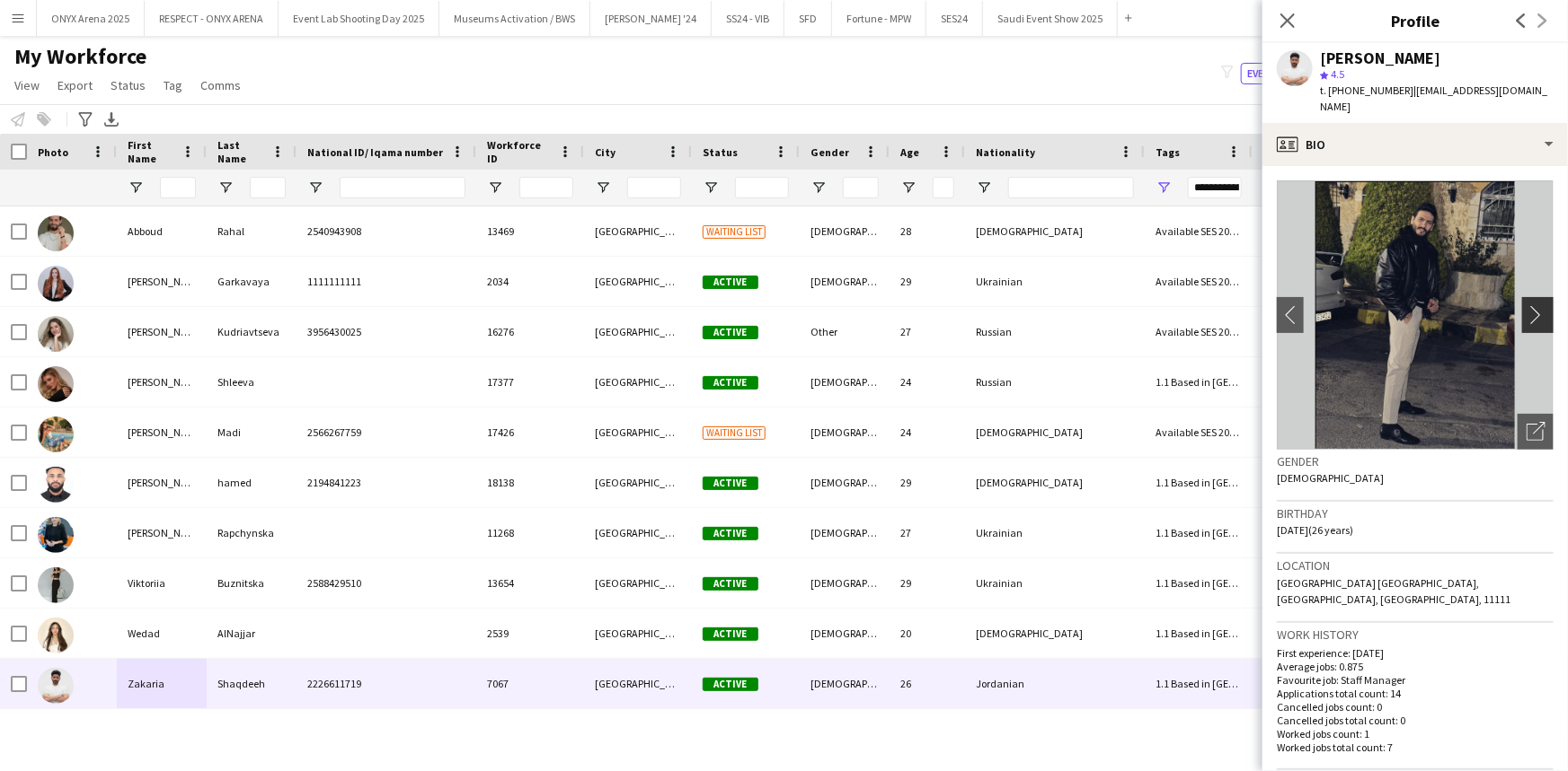
click at [1532, 305] on app-icon "chevron-right" at bounding box center [1540, 314] width 28 height 18
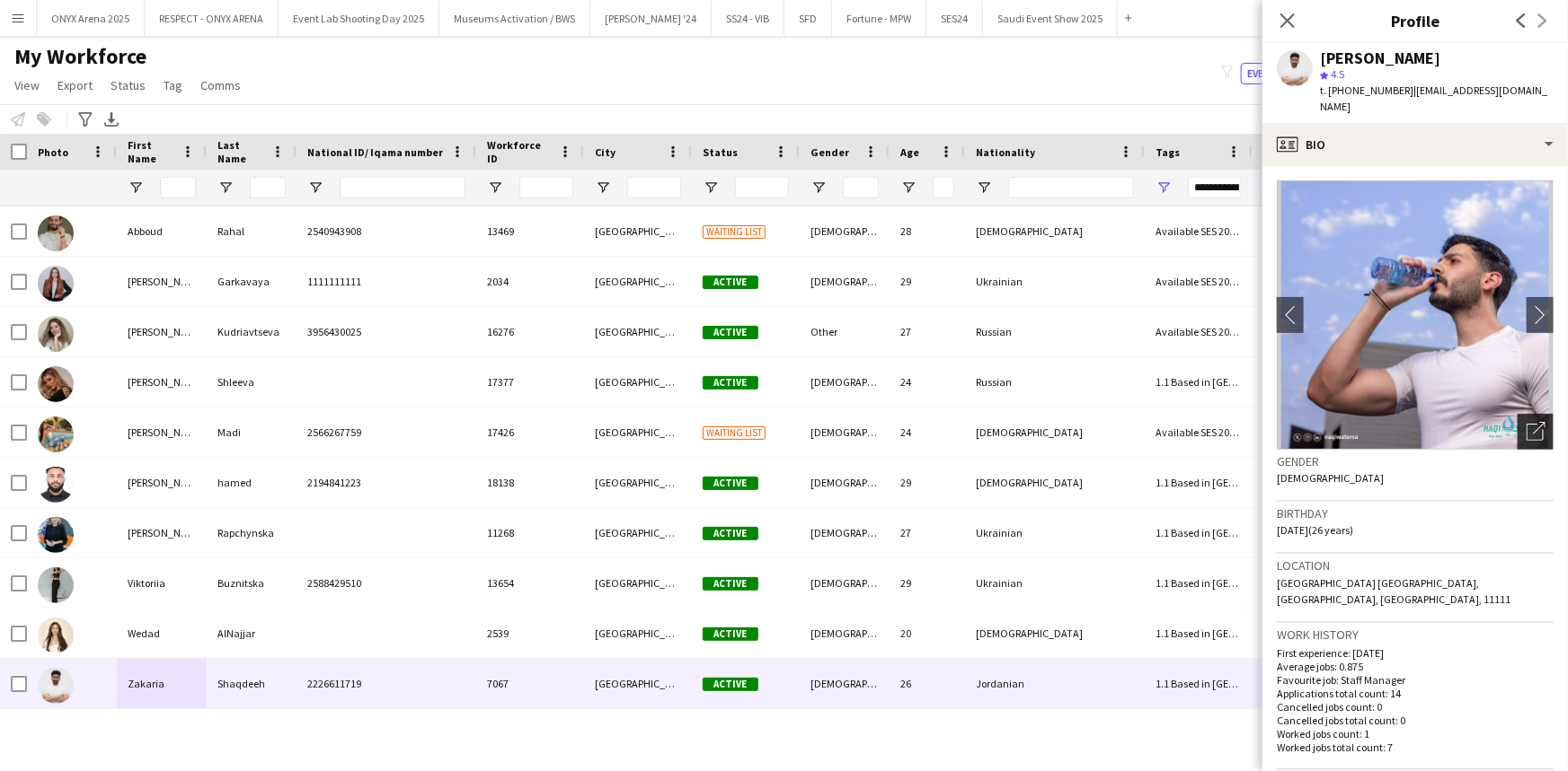
click at [1526, 422] on icon "Open photos pop-in" at bounding box center [1535, 431] width 18 height 18
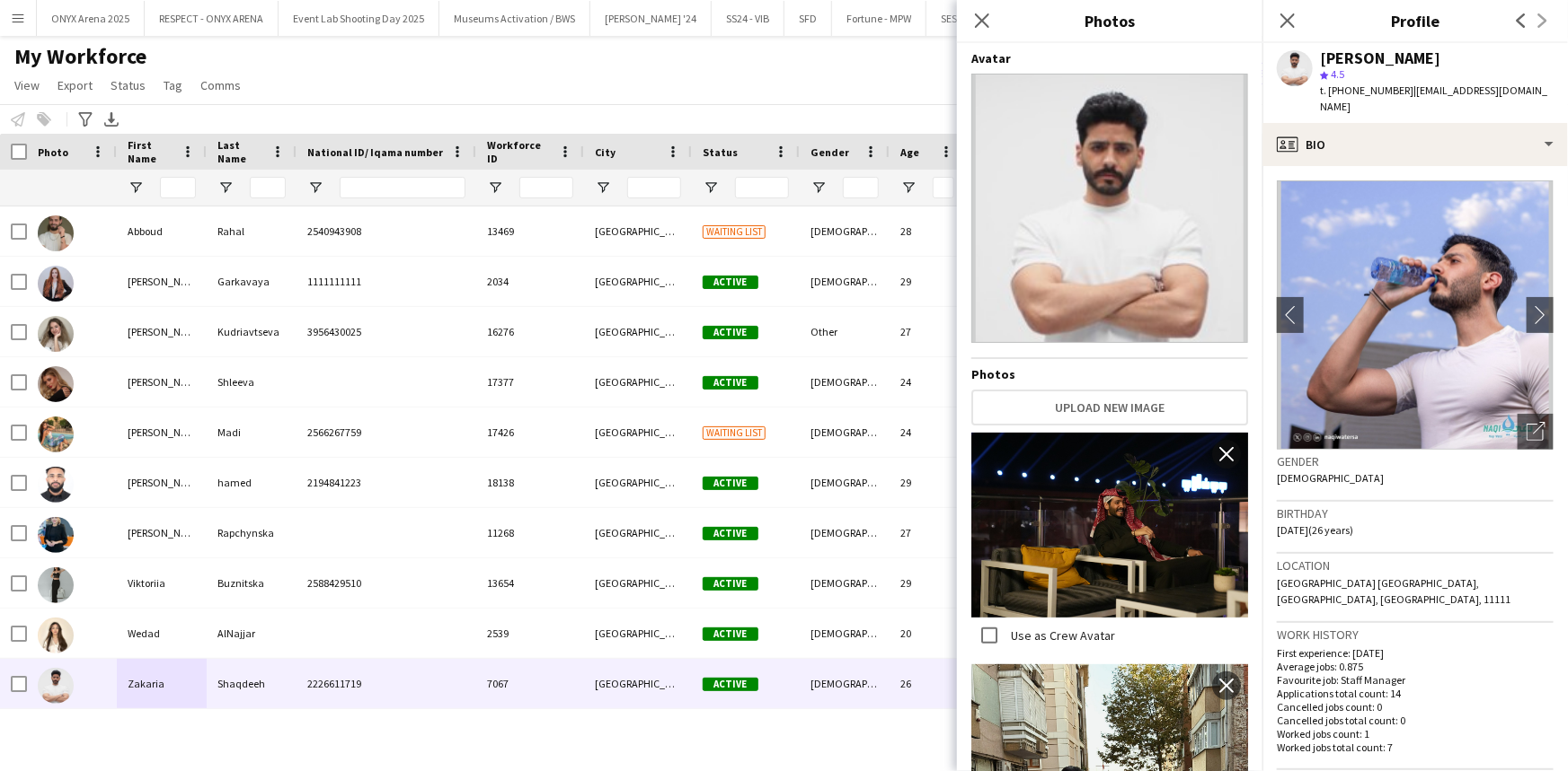
click at [1280, 18] on icon "Close pop-in" at bounding box center [1287, 20] width 15 height 15
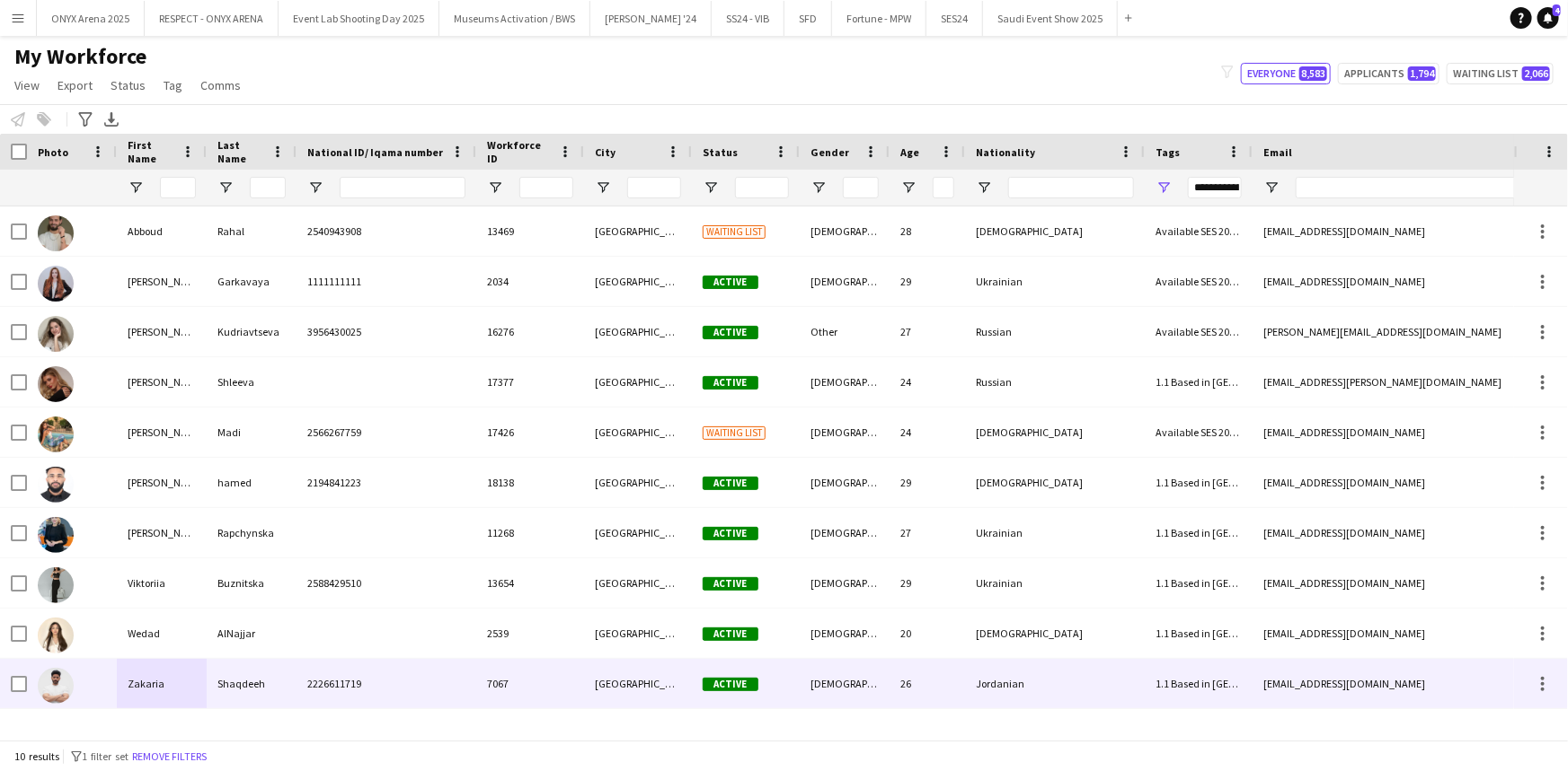
click at [316, 681] on span "2226611719" at bounding box center [335, 684] width 54 height 14
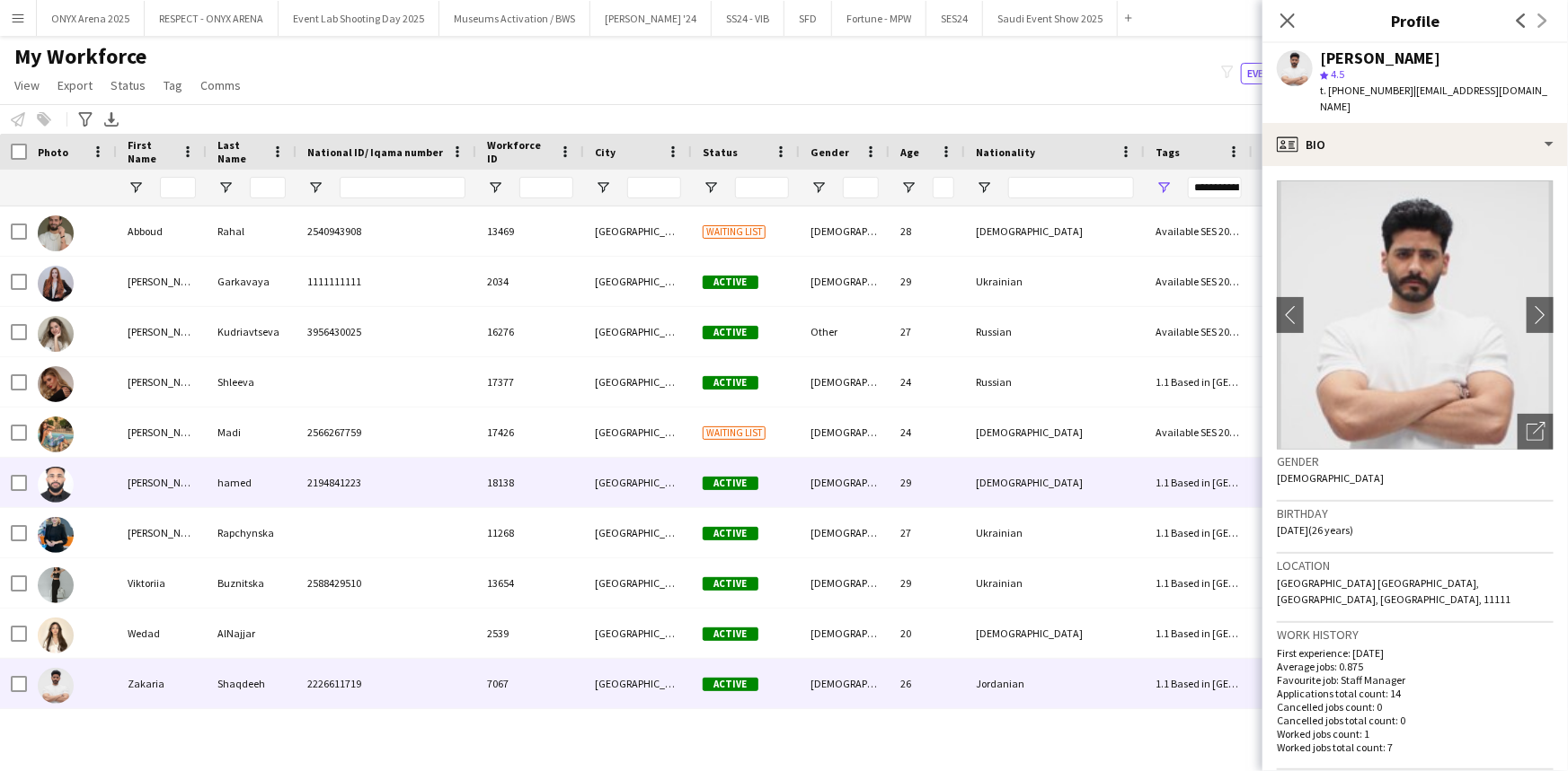
click at [257, 495] on div "hamed" at bounding box center [251, 482] width 90 height 49
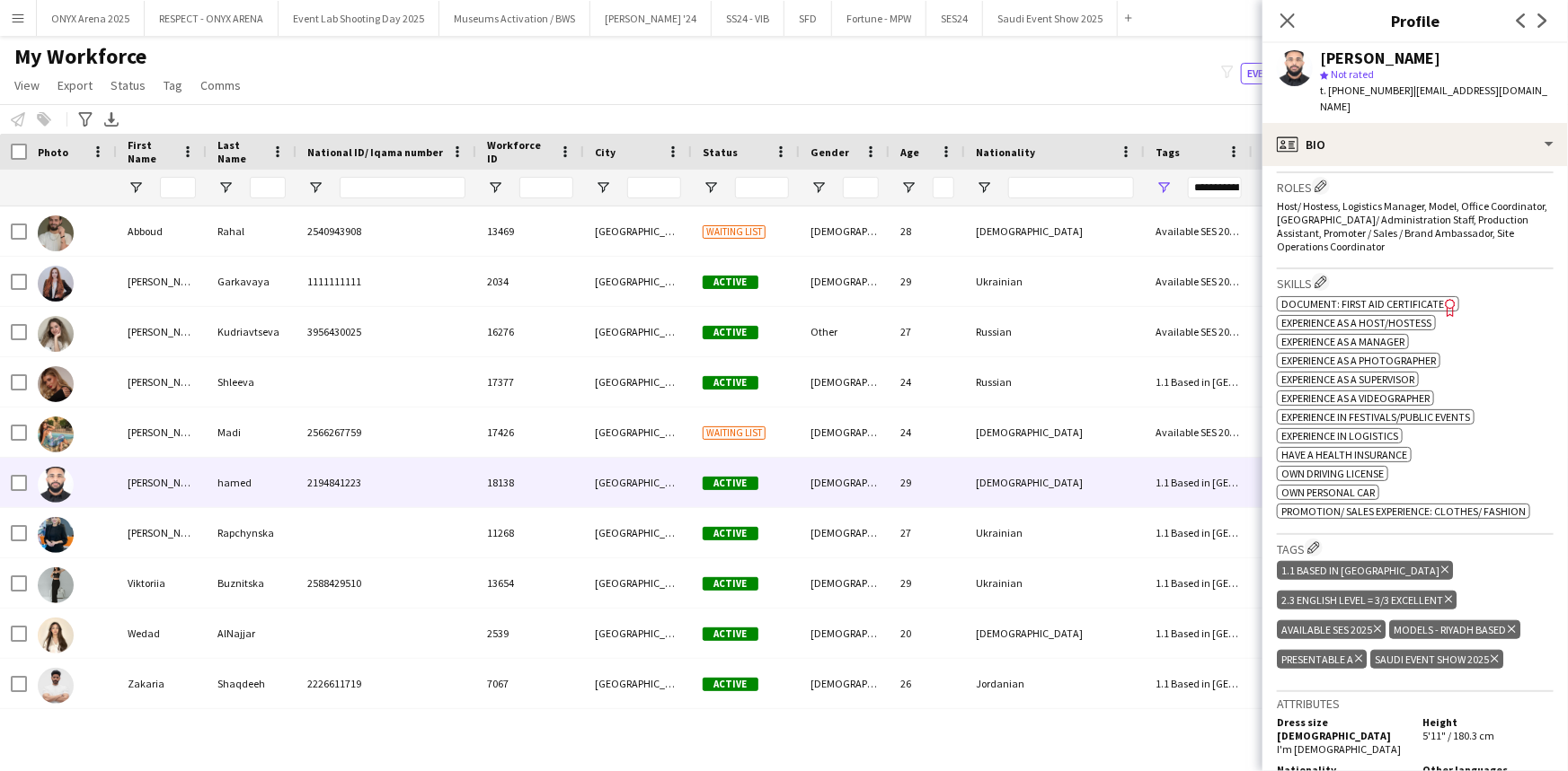
scroll to position [653, 0]
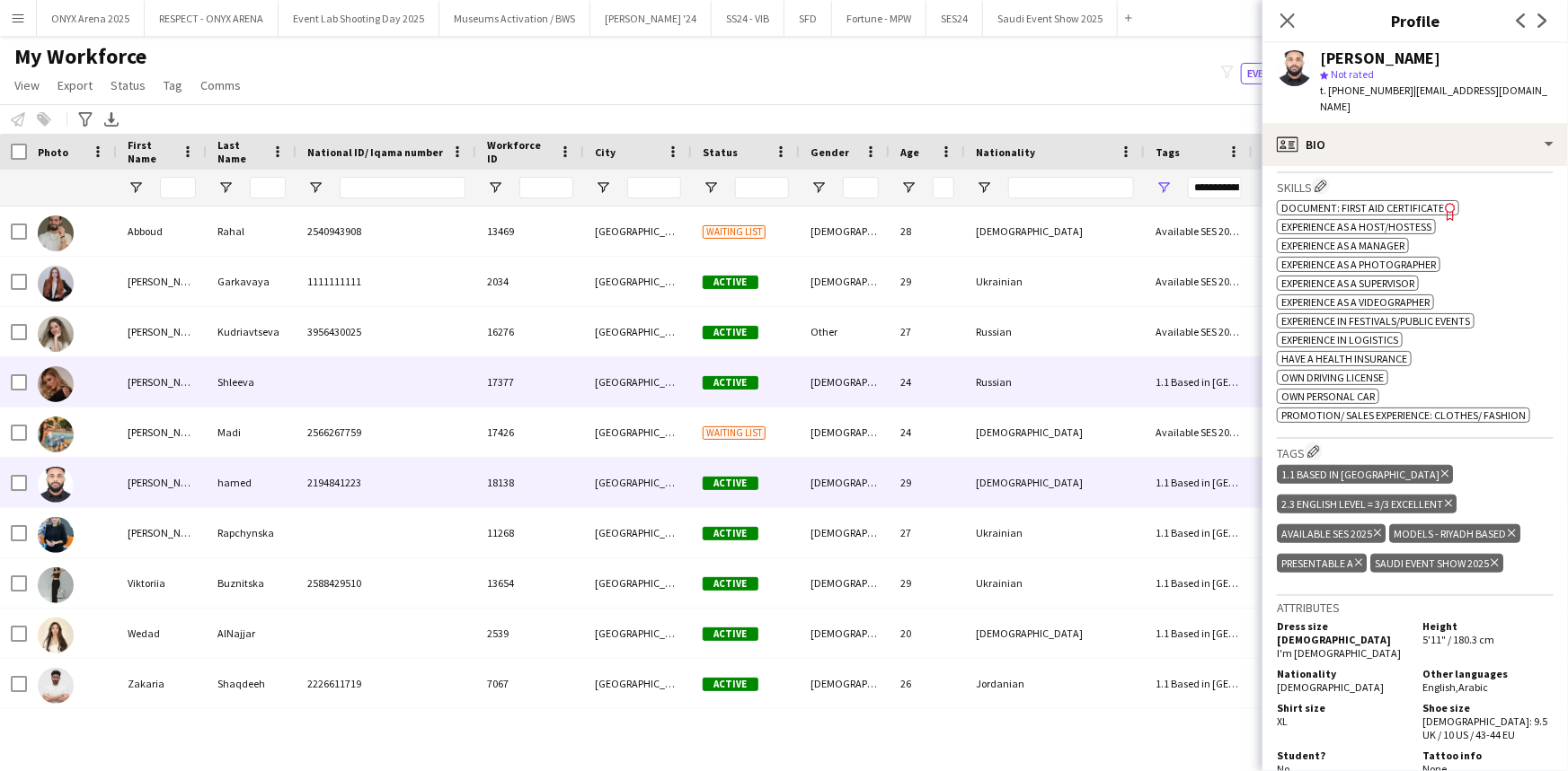
click at [162, 367] on div "[PERSON_NAME]" at bounding box center [161, 381] width 90 height 49
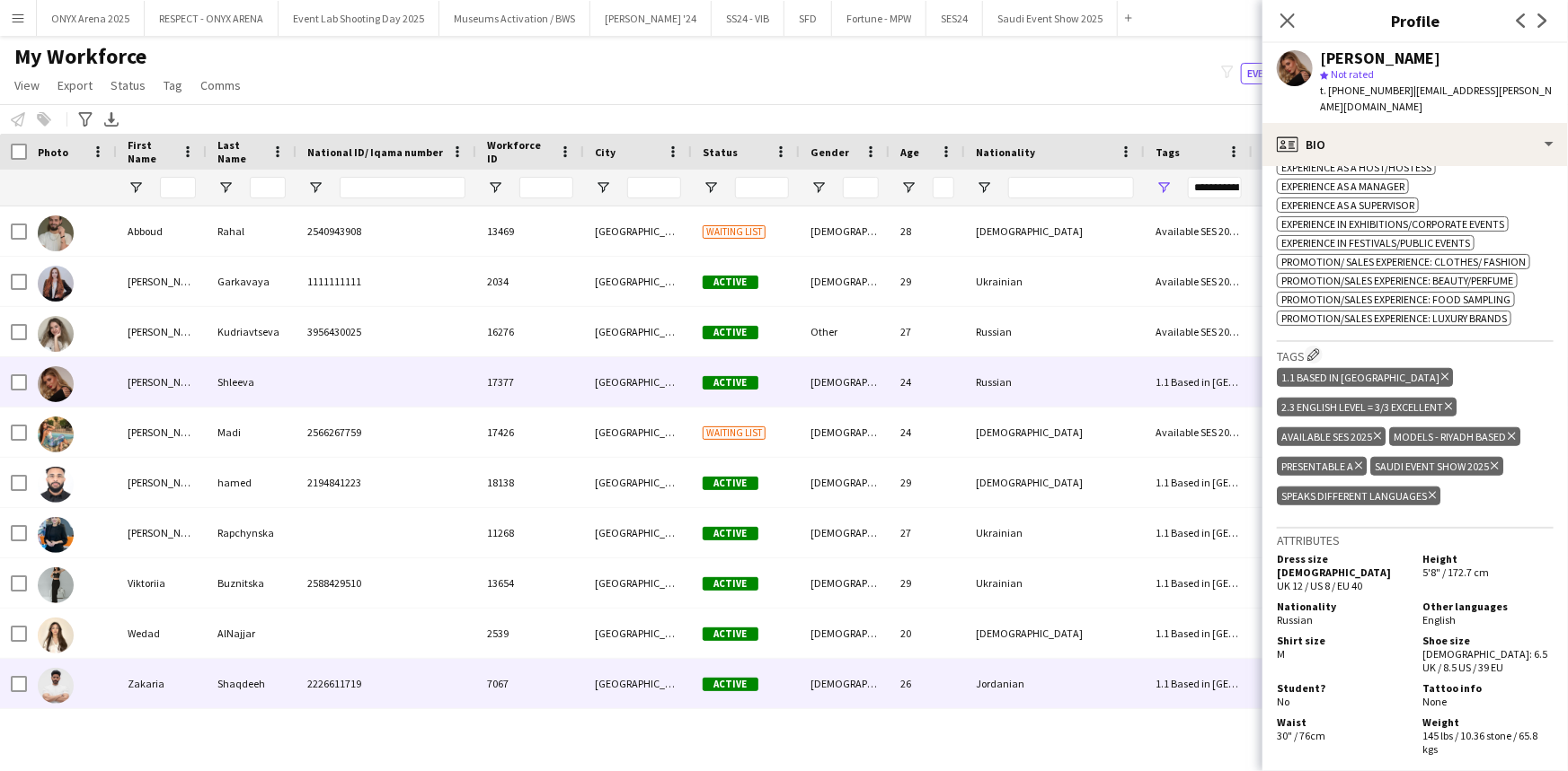
click at [136, 690] on div "Zakaria" at bounding box center [161, 684] width 90 height 49
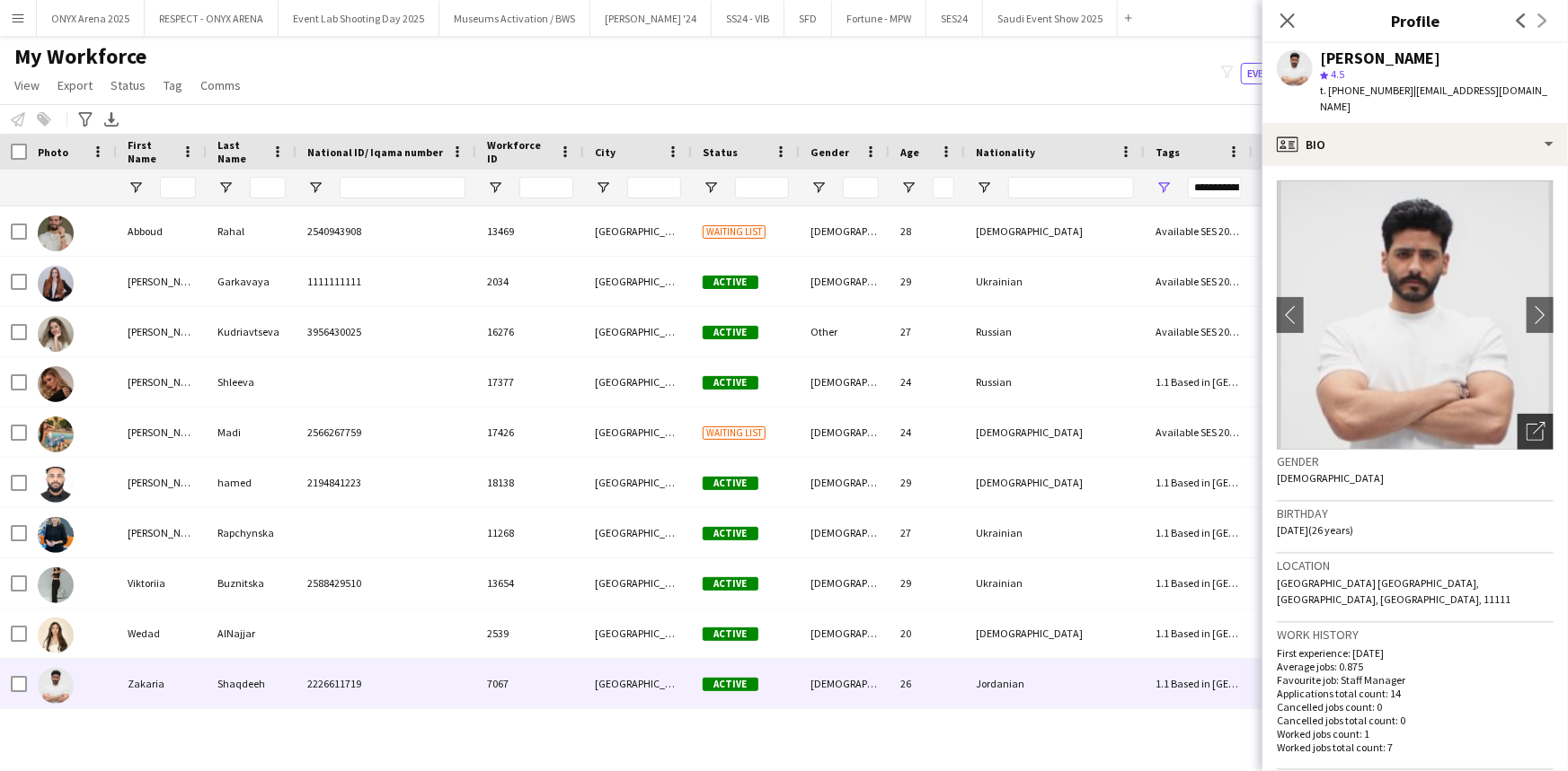
click at [1526, 422] on icon "Open photos pop-in" at bounding box center [1535, 431] width 18 height 18
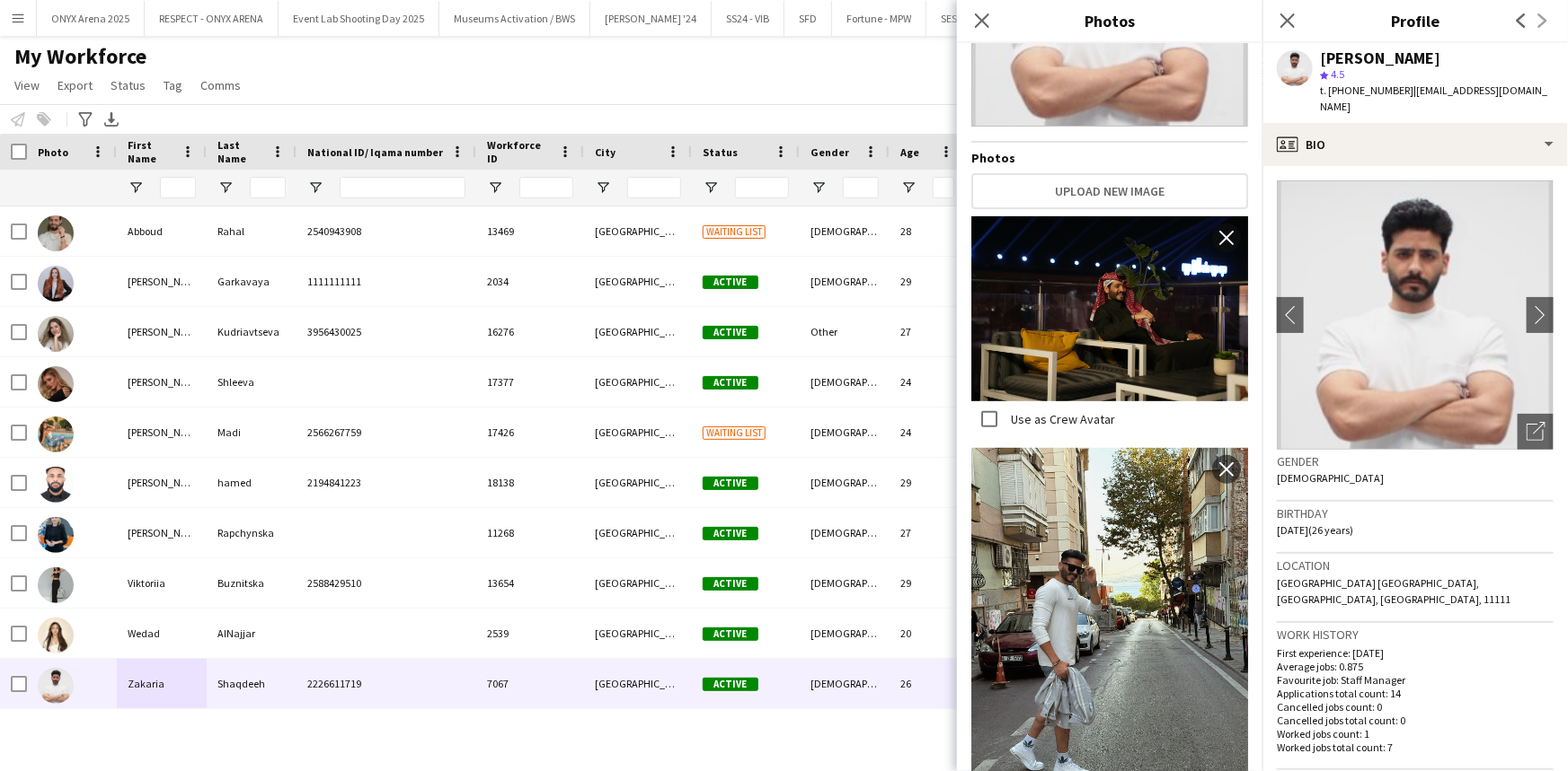
scroll to position [490, 0]
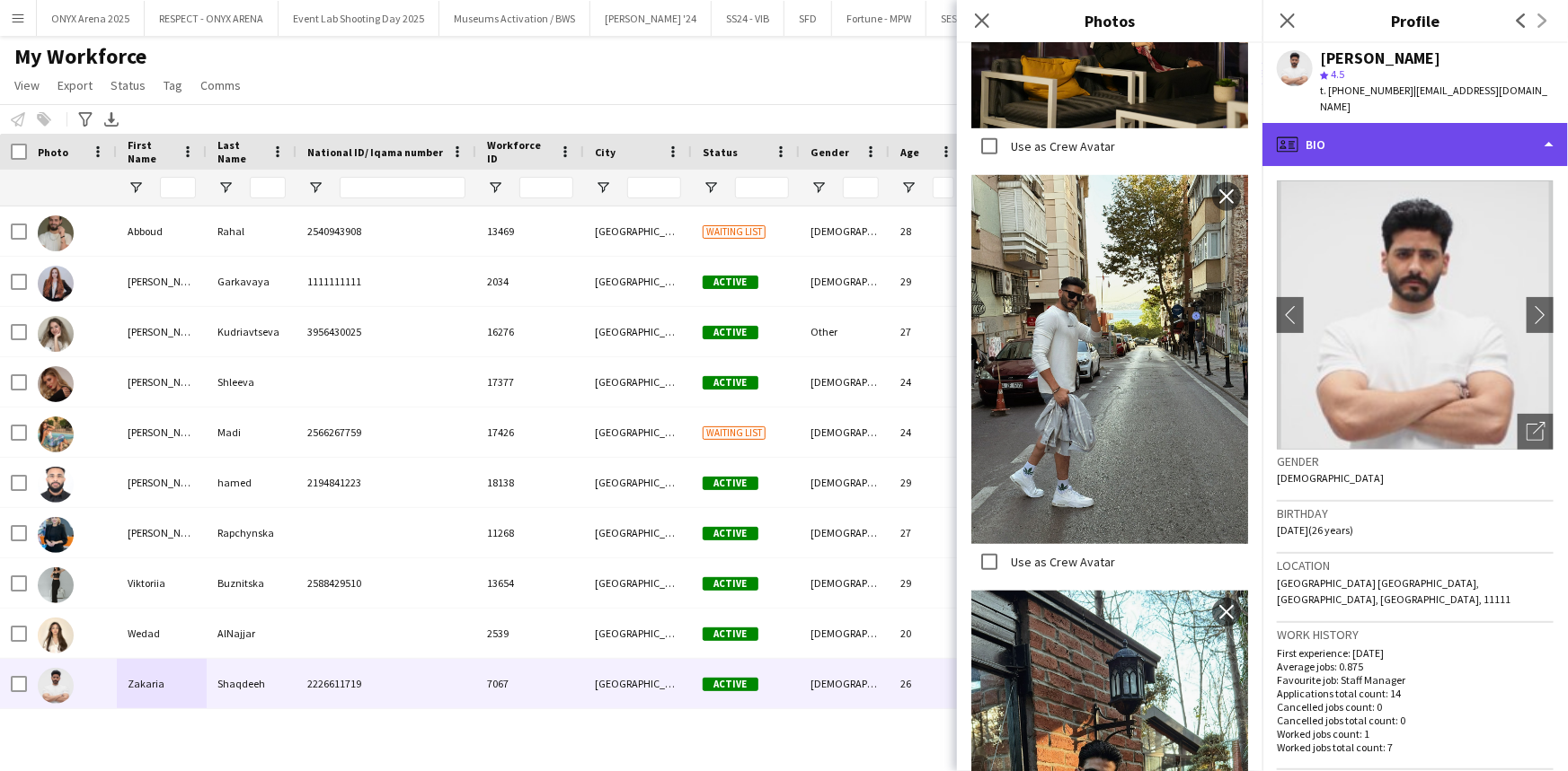
click at [1376, 142] on div "profile Bio" at bounding box center [1415, 145] width 306 height 43
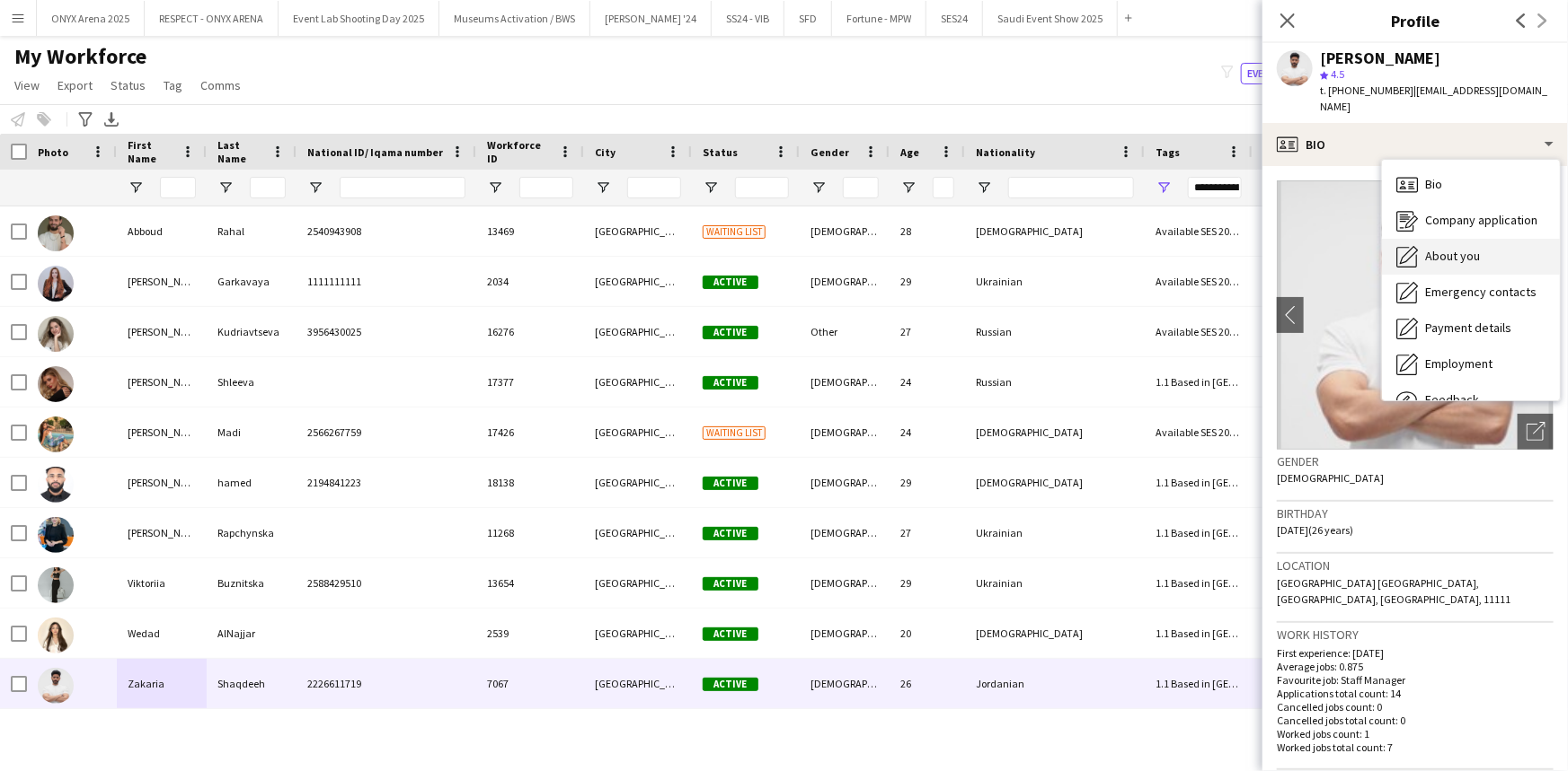
click at [1427, 250] on div "About you About you" at bounding box center [1470, 256] width 178 height 36
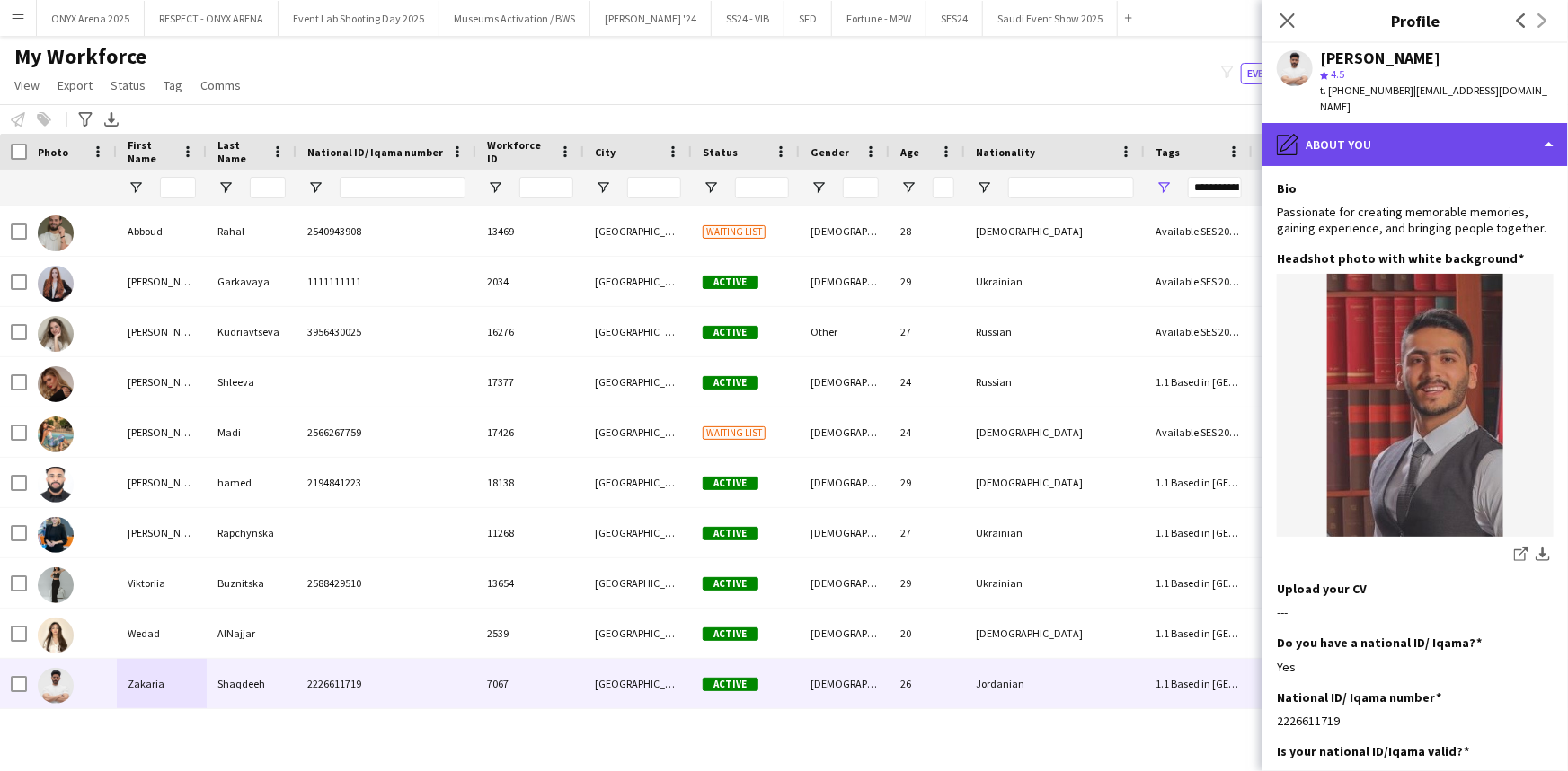
click at [1388, 135] on div "pencil4 About you" at bounding box center [1415, 145] width 306 height 43
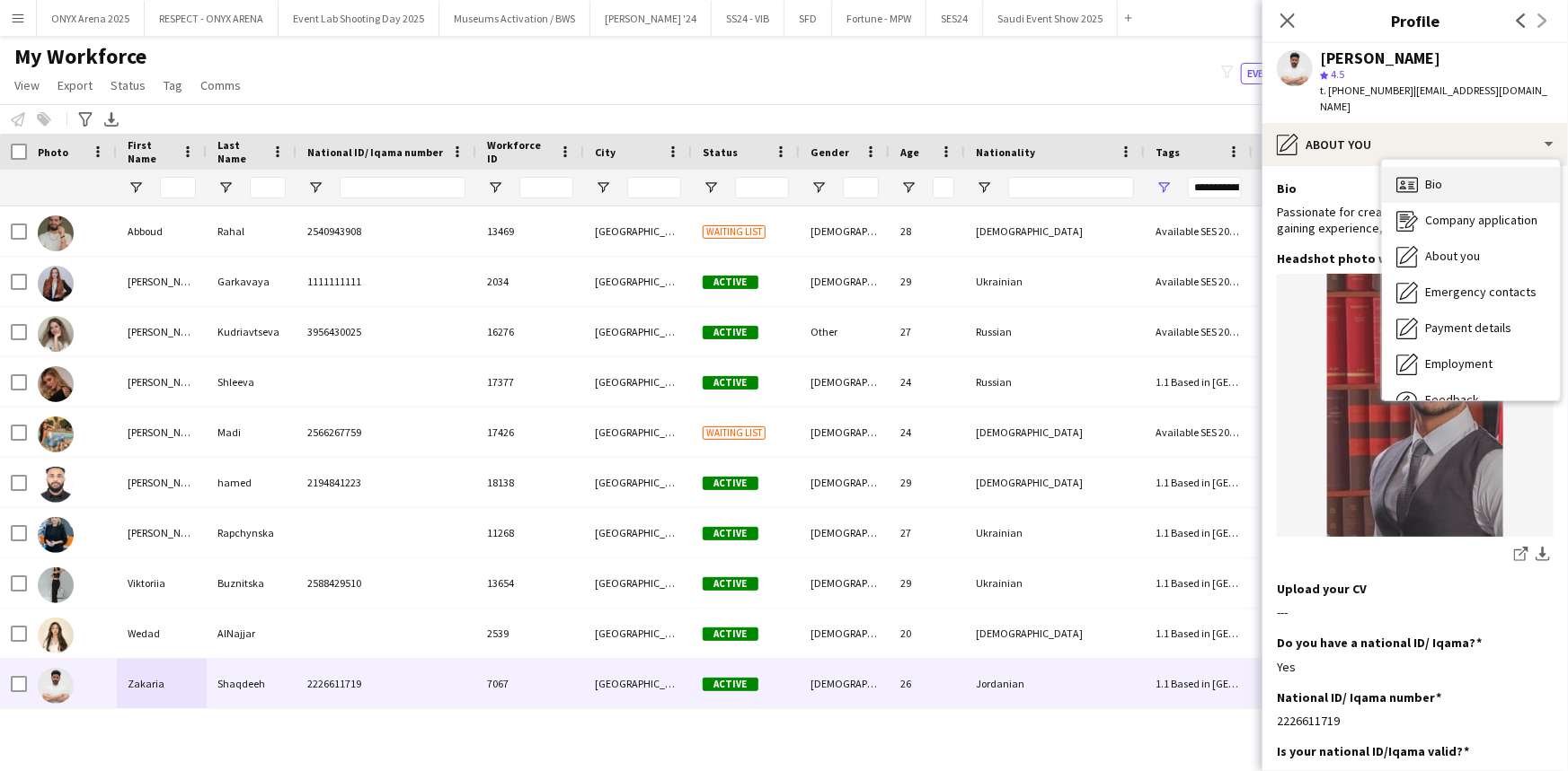
click at [1404, 175] on icon "Bio" at bounding box center [1407, 185] width 21 height 21
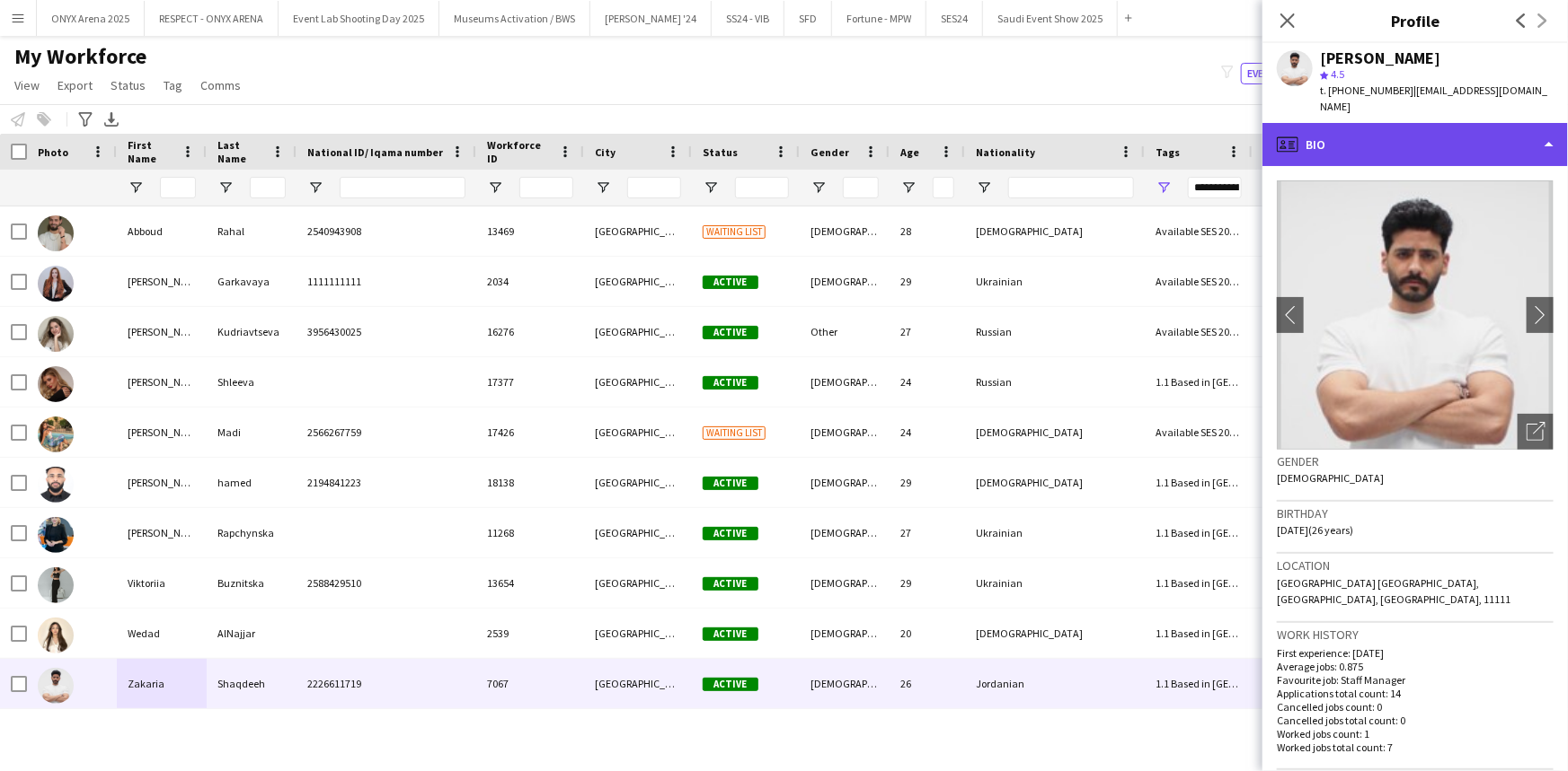
click at [1375, 127] on div "profile Bio" at bounding box center [1415, 145] width 306 height 43
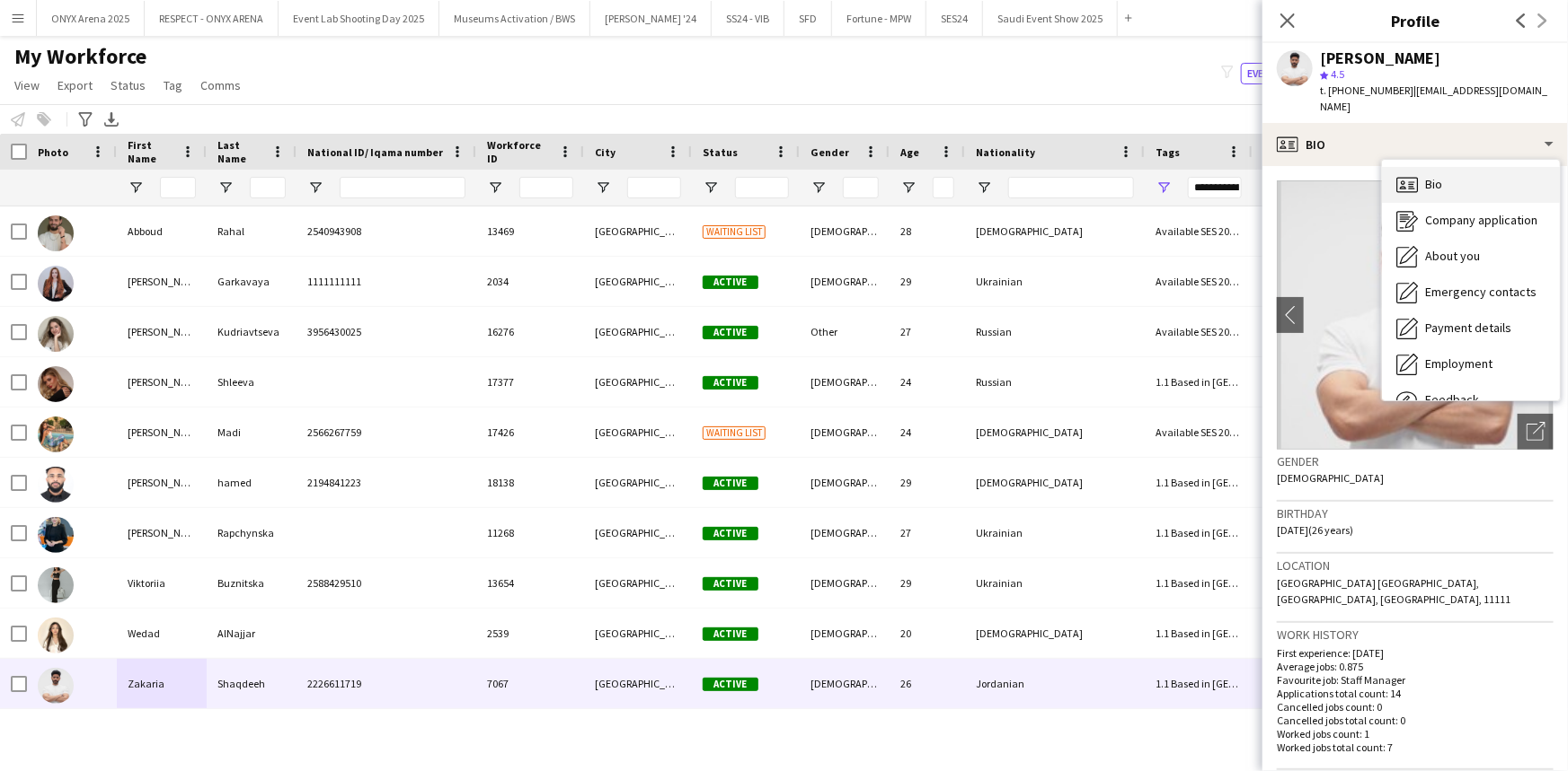
click at [1398, 175] on icon "Bio" at bounding box center [1407, 185] width 21 height 21
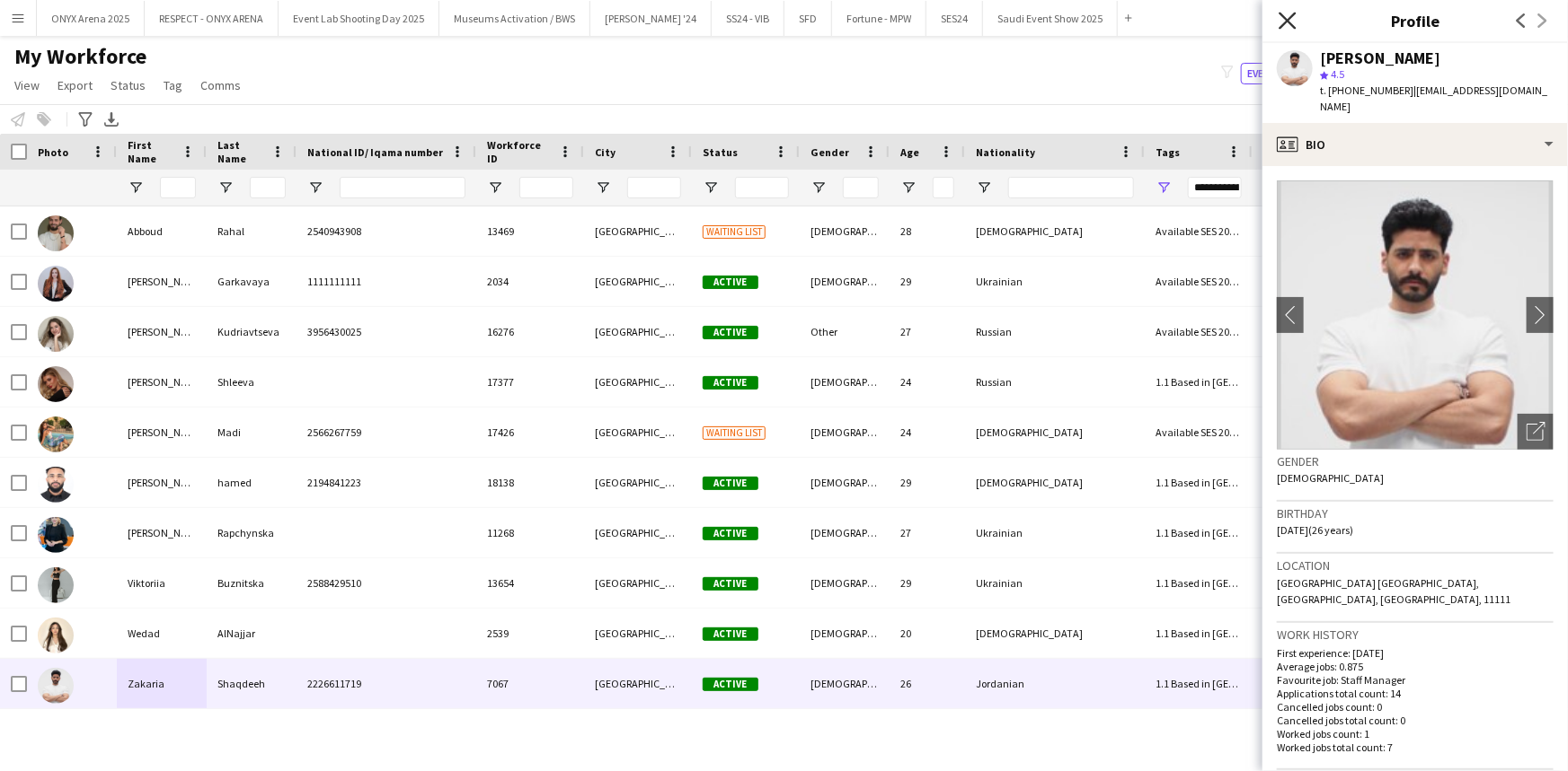
click at [1290, 20] on icon "Close pop-in" at bounding box center [1287, 20] width 17 height 17
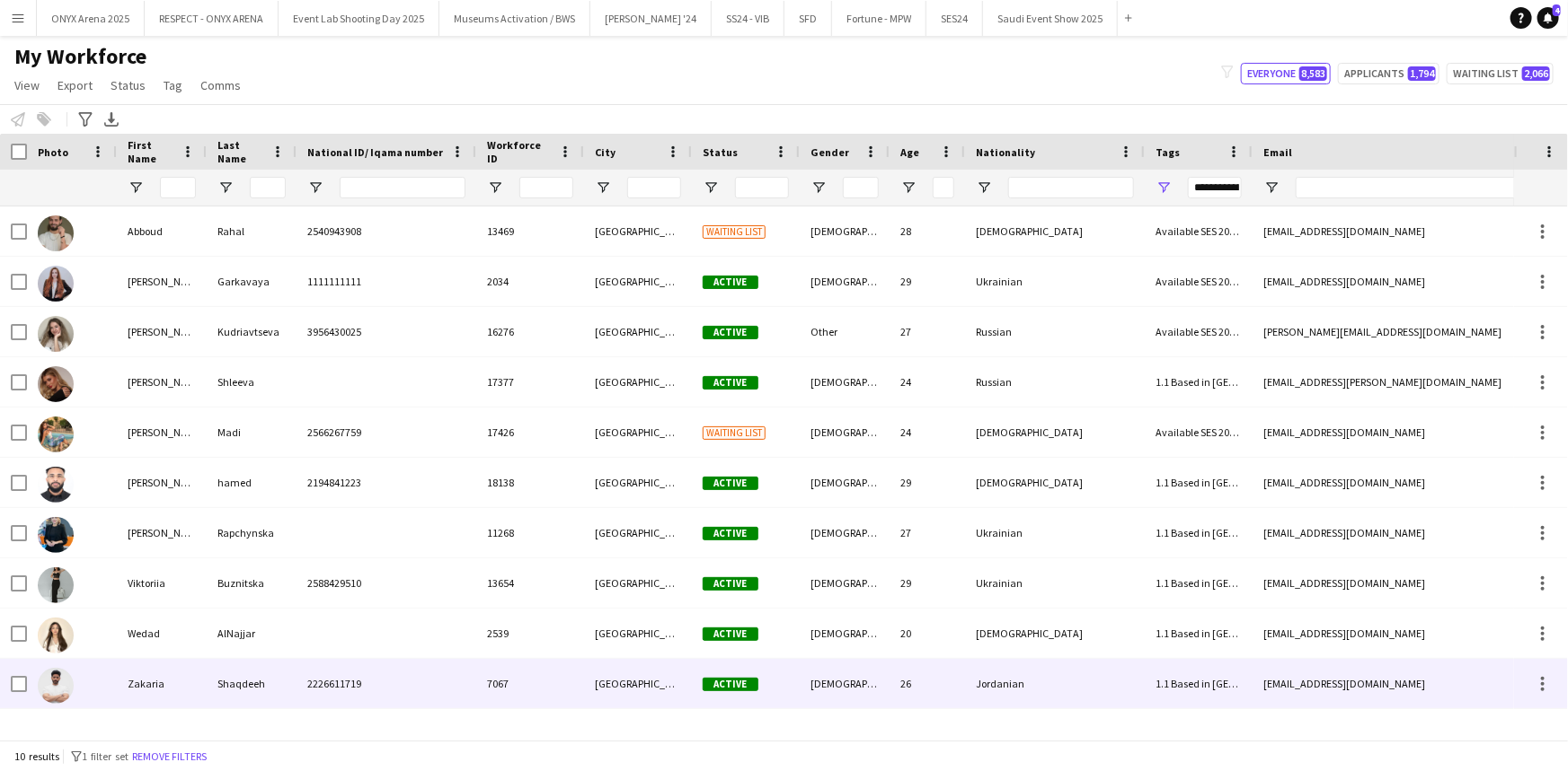
click at [164, 687] on div "Zakaria" at bounding box center [161, 684] width 90 height 49
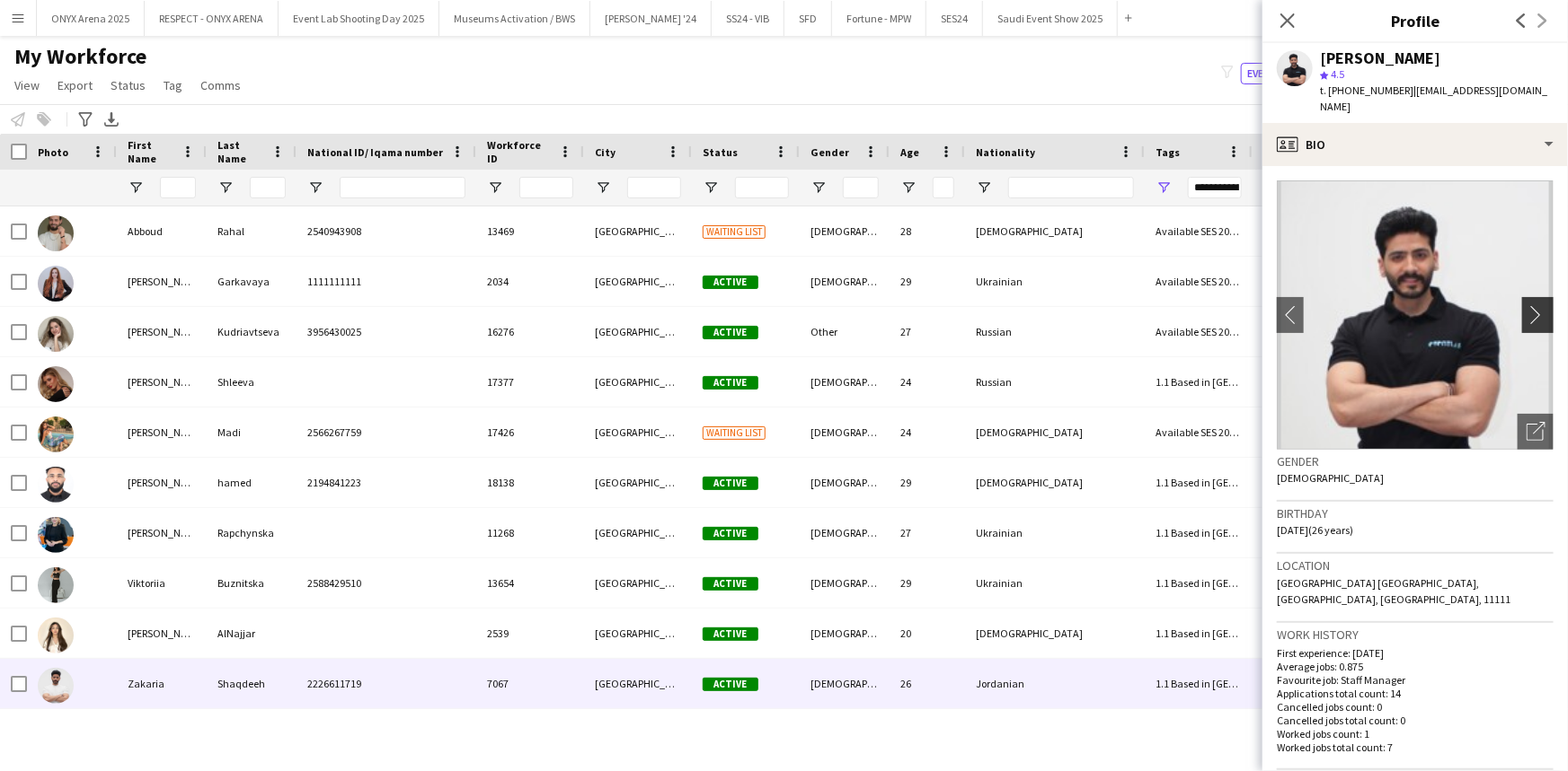
click at [1526, 305] on app-icon "chevron-right" at bounding box center [1540, 314] width 28 height 18
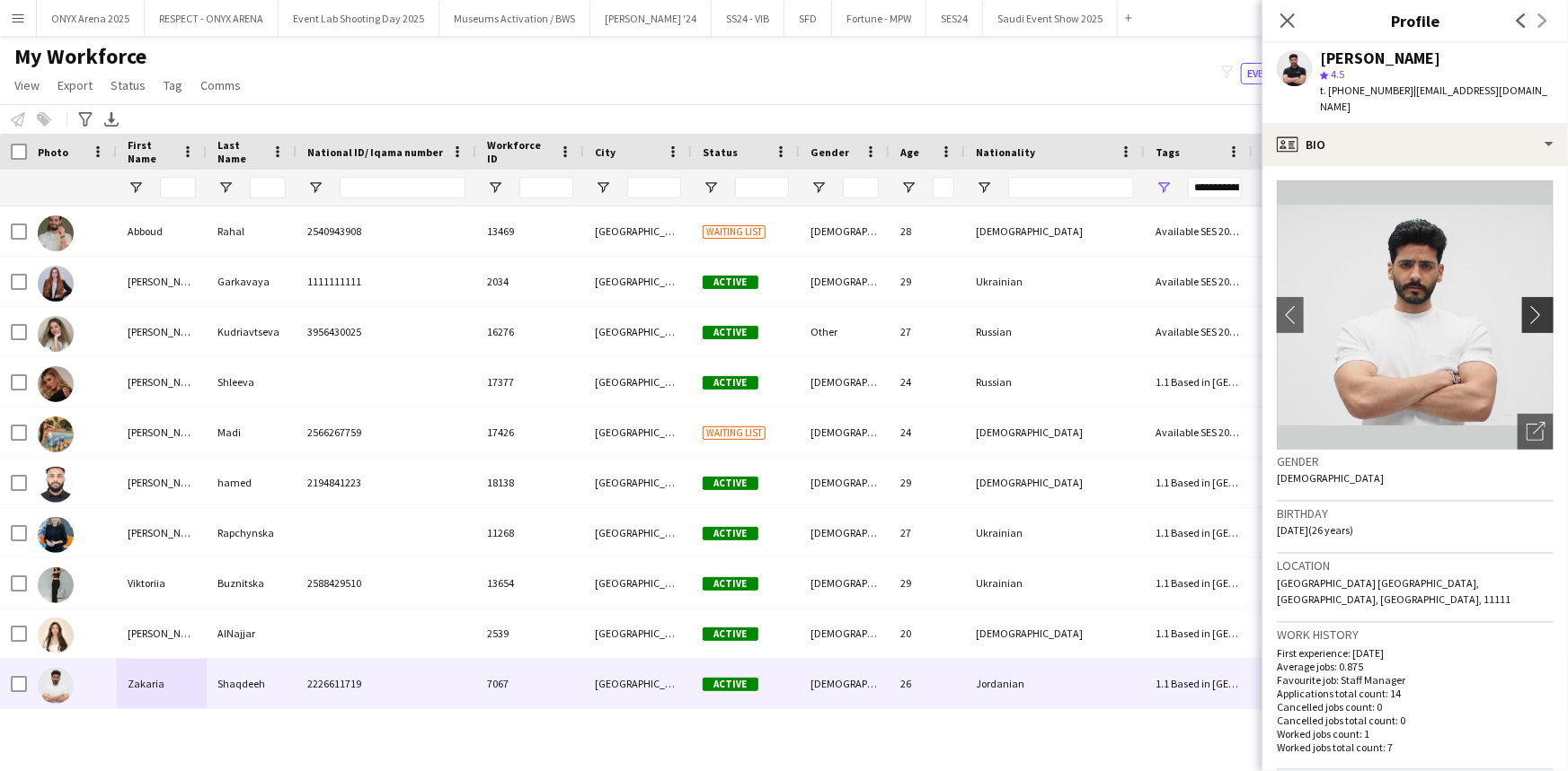
click at [1526, 305] on app-icon "chevron-right" at bounding box center [1540, 314] width 28 height 18
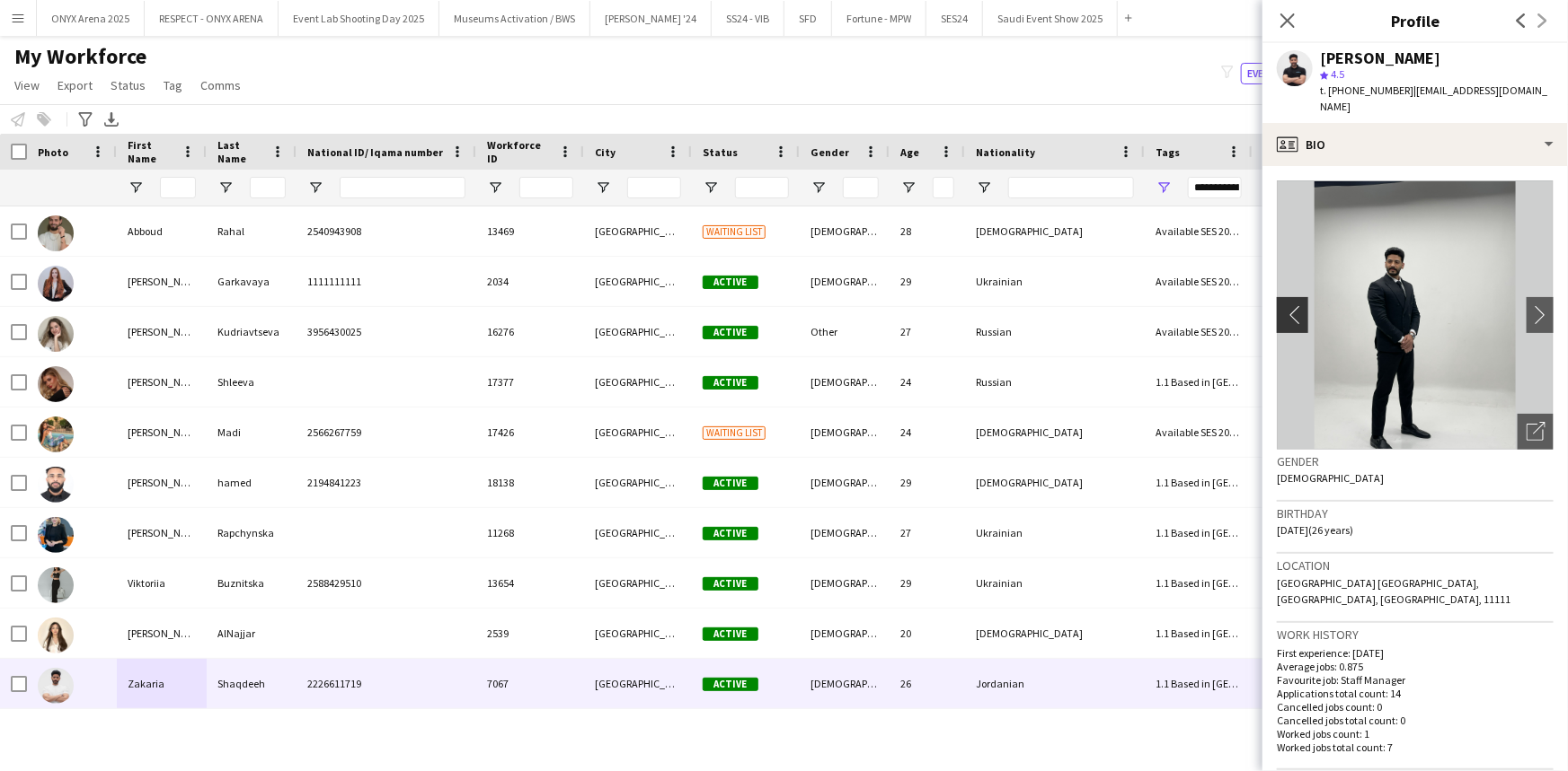
click at [1282, 305] on app-icon "chevron-left" at bounding box center [1290, 314] width 28 height 18
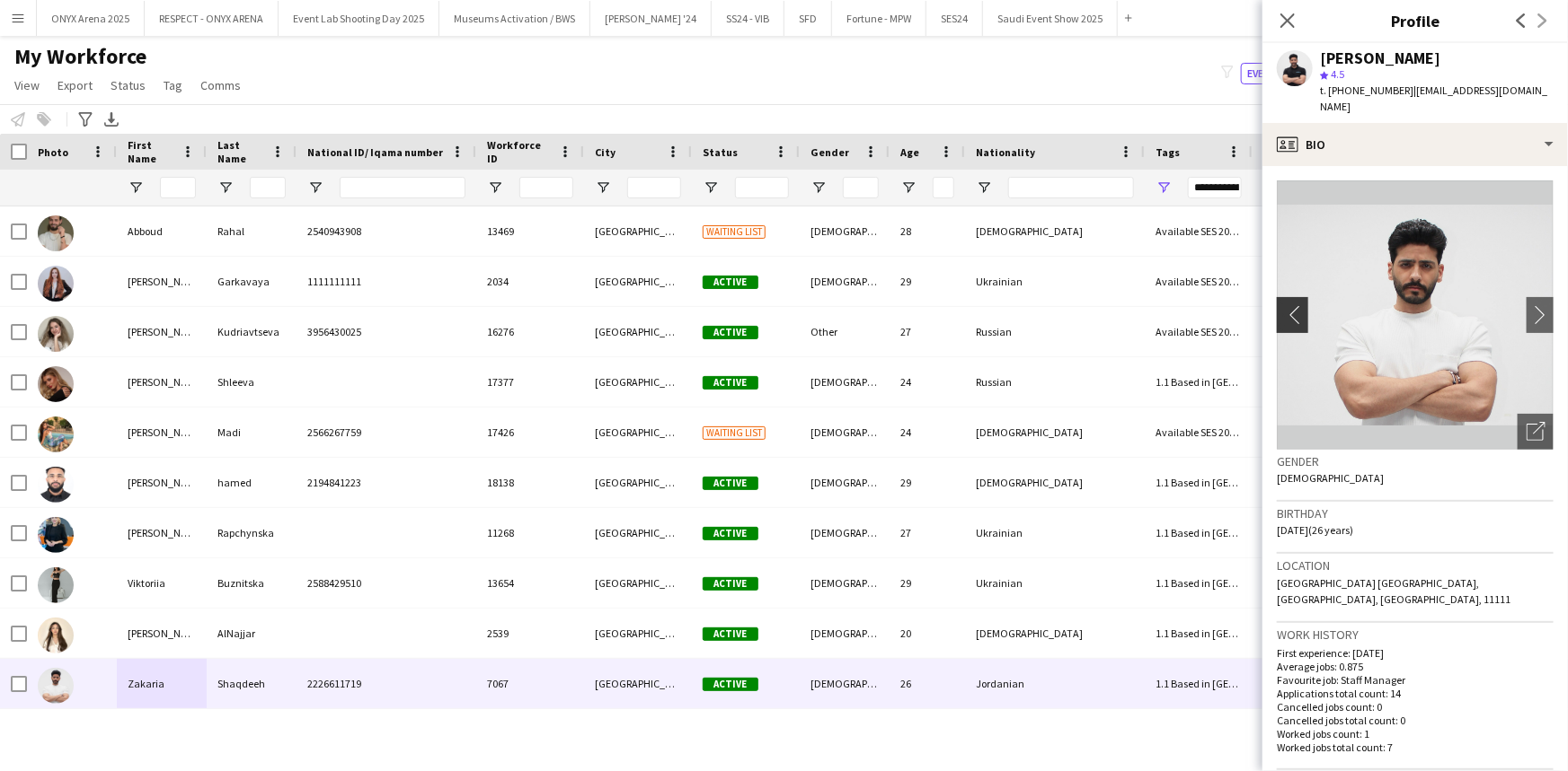
click at [1282, 305] on app-icon "chevron-left" at bounding box center [1290, 314] width 28 height 18
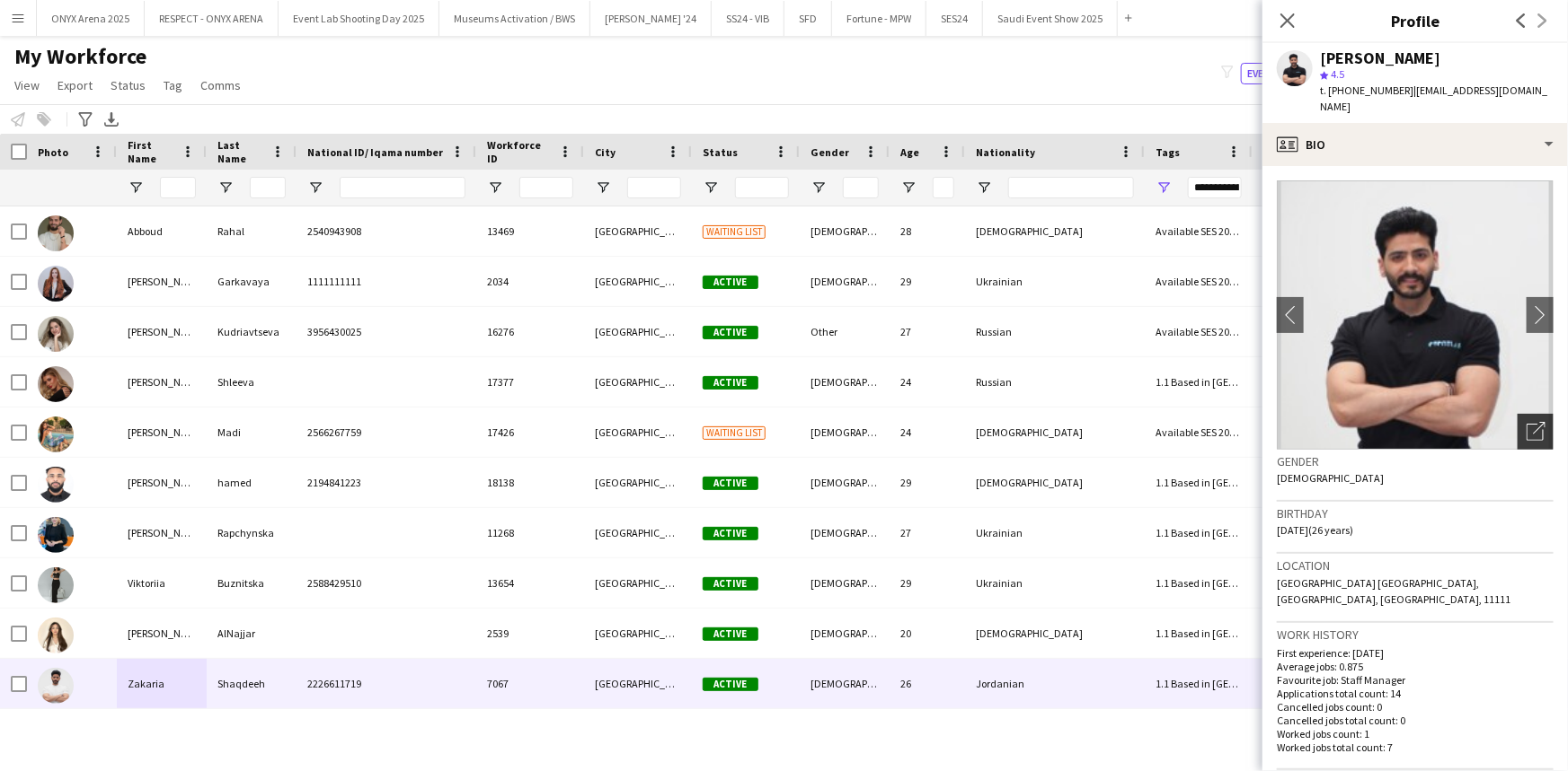
click at [1526, 422] on icon "Open photos pop-in" at bounding box center [1535, 431] width 18 height 18
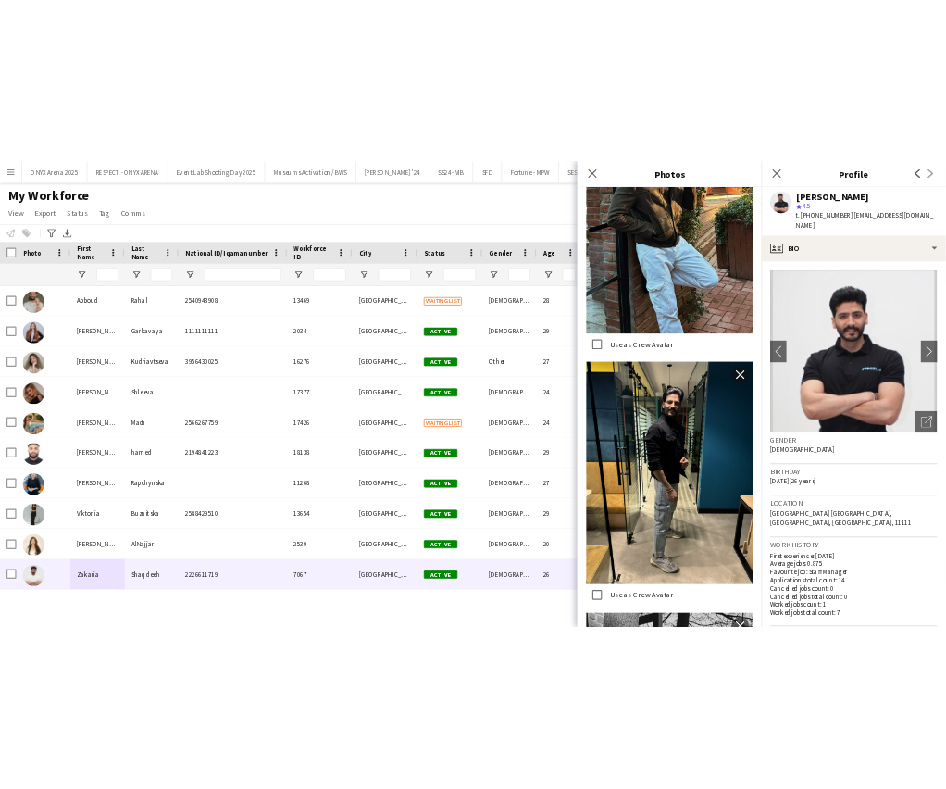
scroll to position [1548, 0]
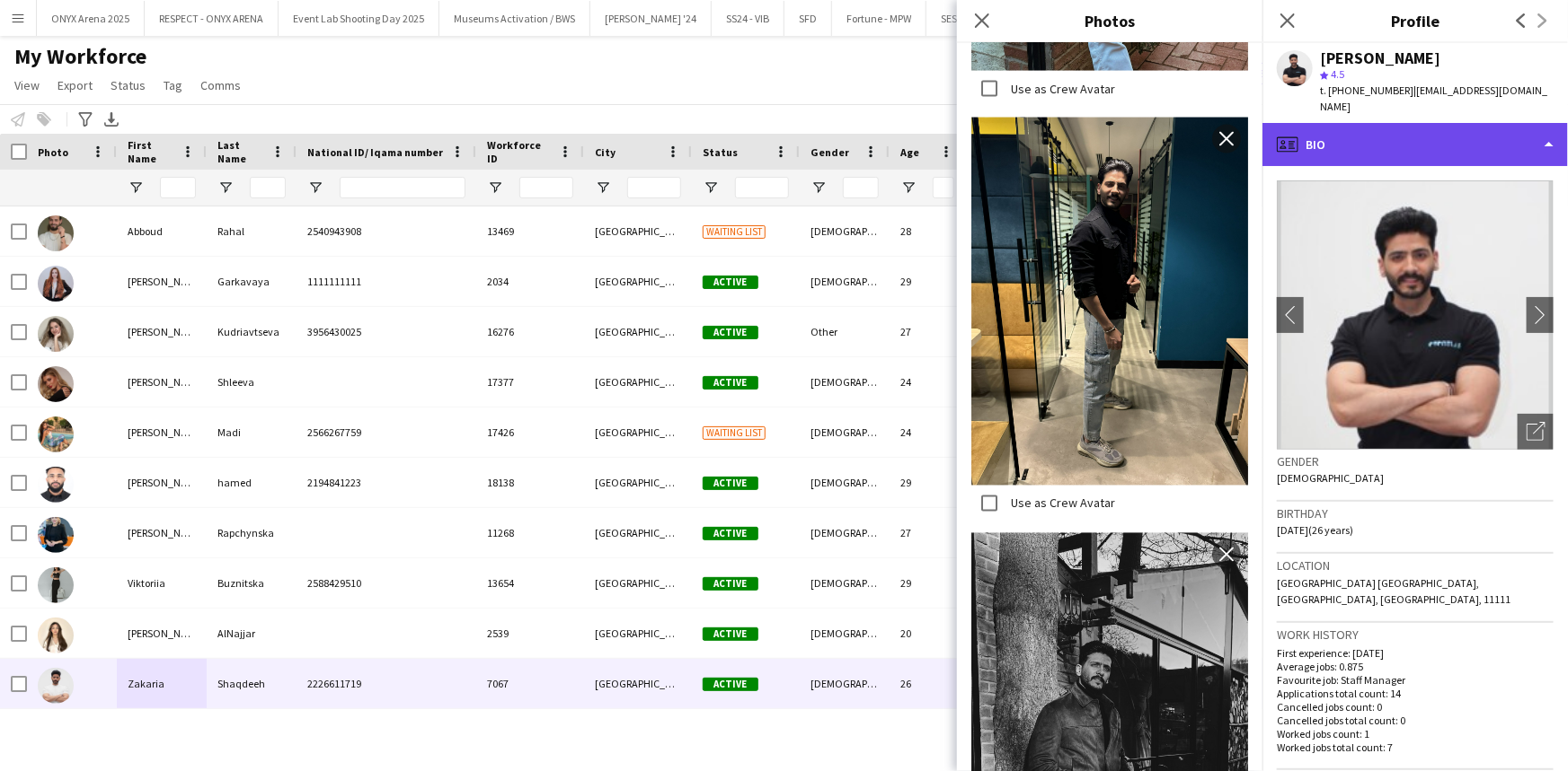
click at [1338, 130] on div "profile Bio" at bounding box center [1415, 145] width 306 height 43
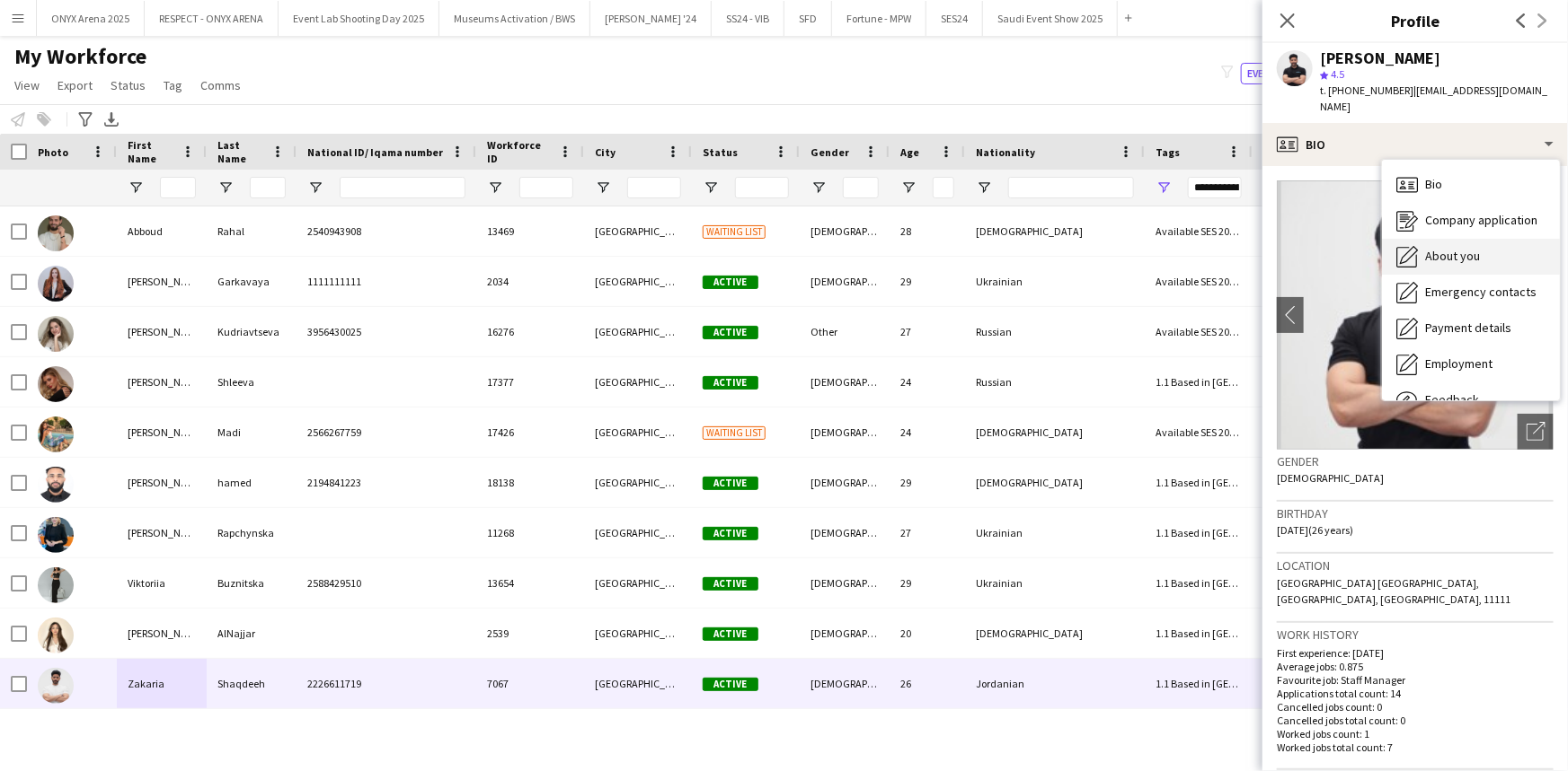
click at [1400, 246] on icon "About you" at bounding box center [1407, 257] width 21 height 21
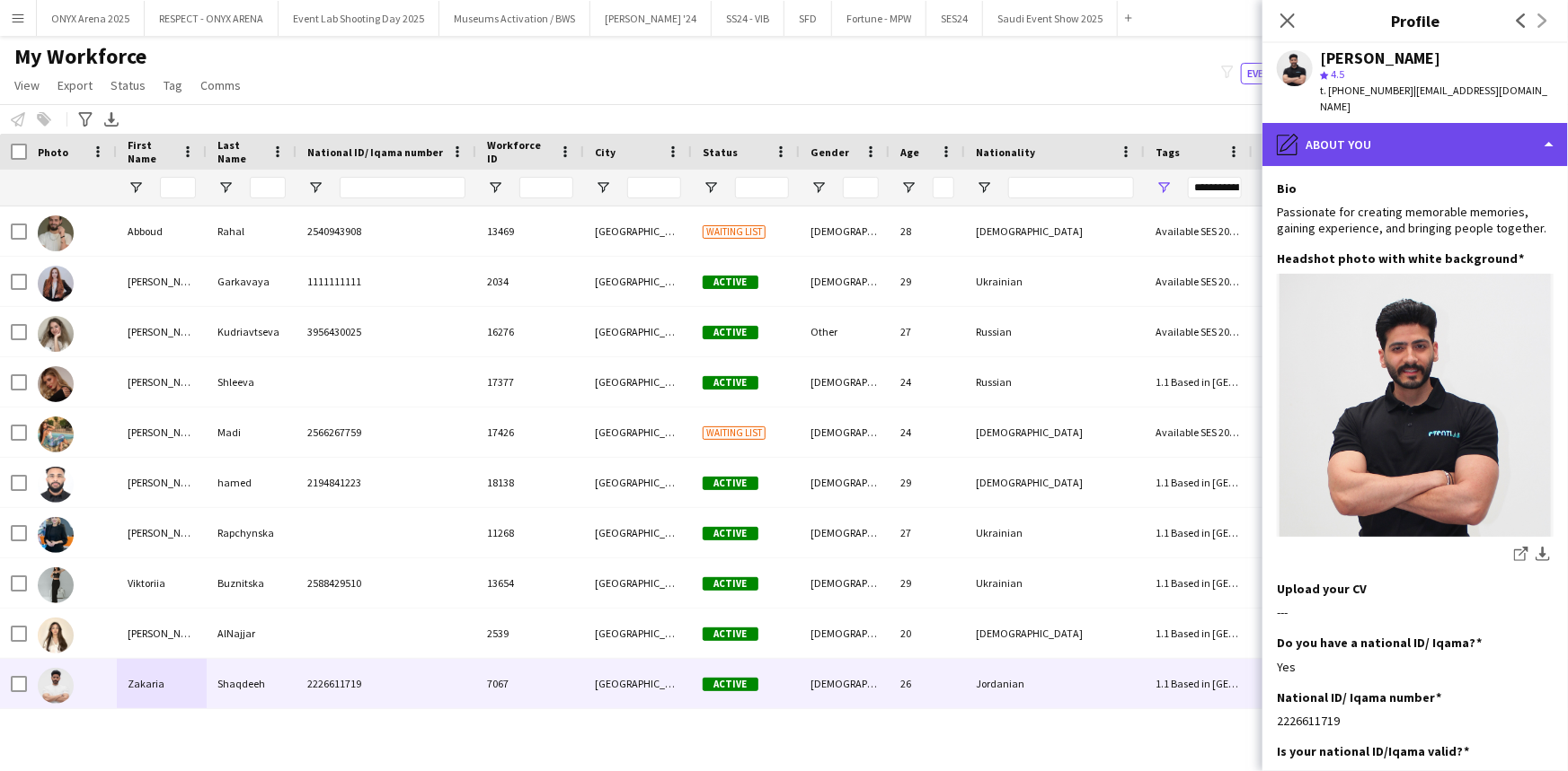
click at [1379, 123] on div "pencil4 About you" at bounding box center [1415, 145] width 306 height 43
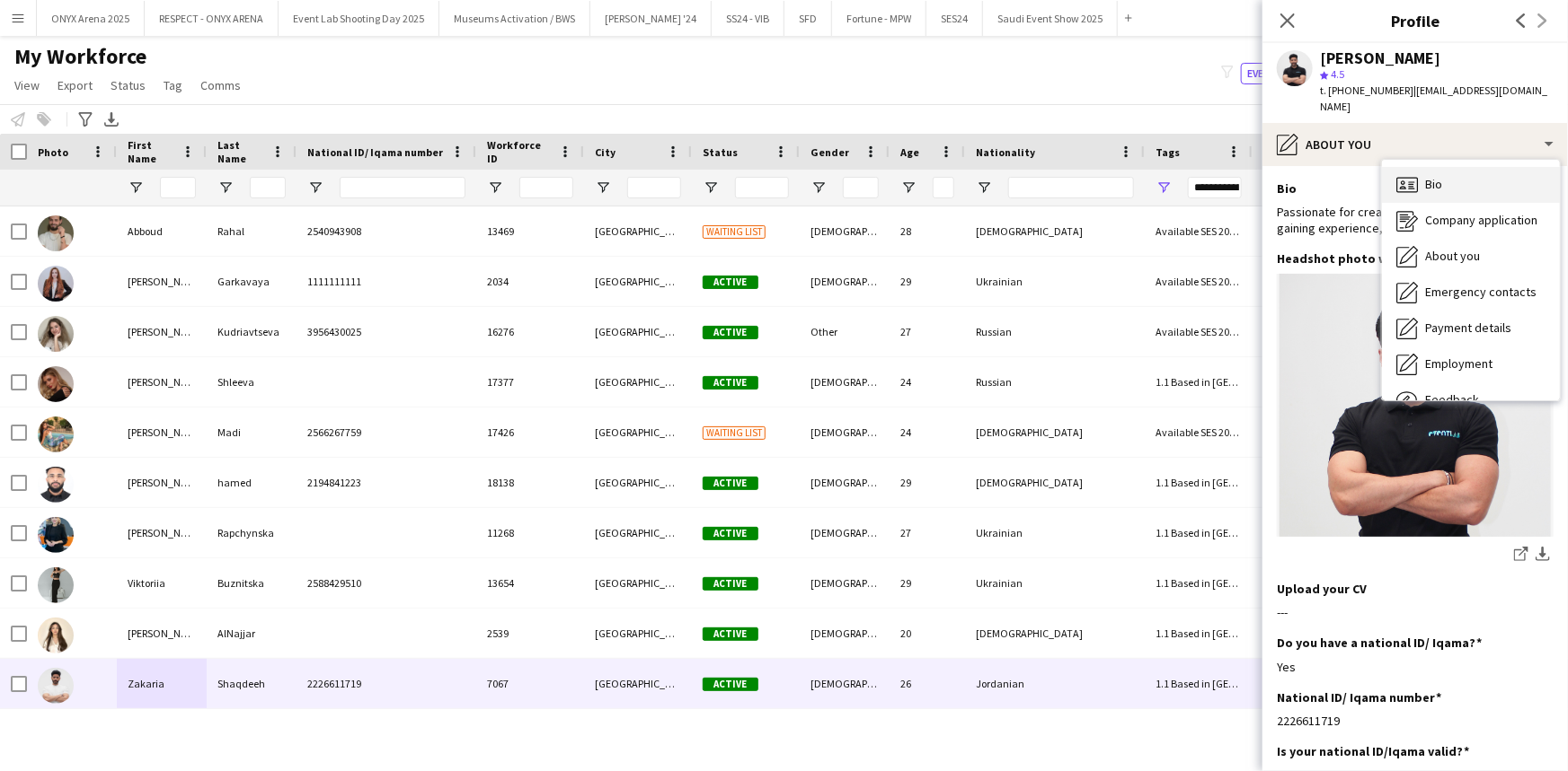
click at [1404, 186] on icon at bounding box center [1402, 188] width 6 height 4
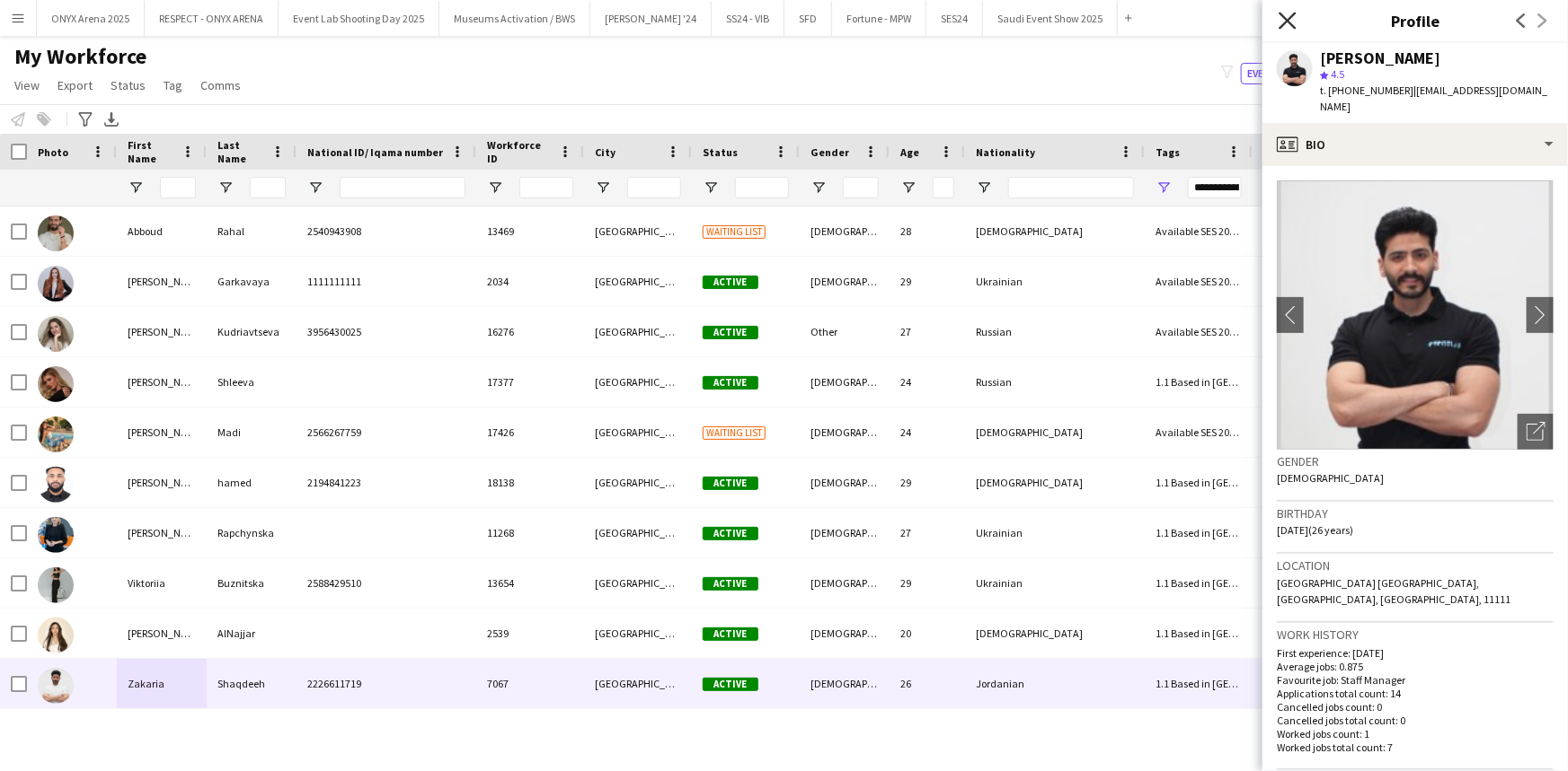
click at [1284, 18] on icon "Close pop-in" at bounding box center [1287, 20] width 17 height 17
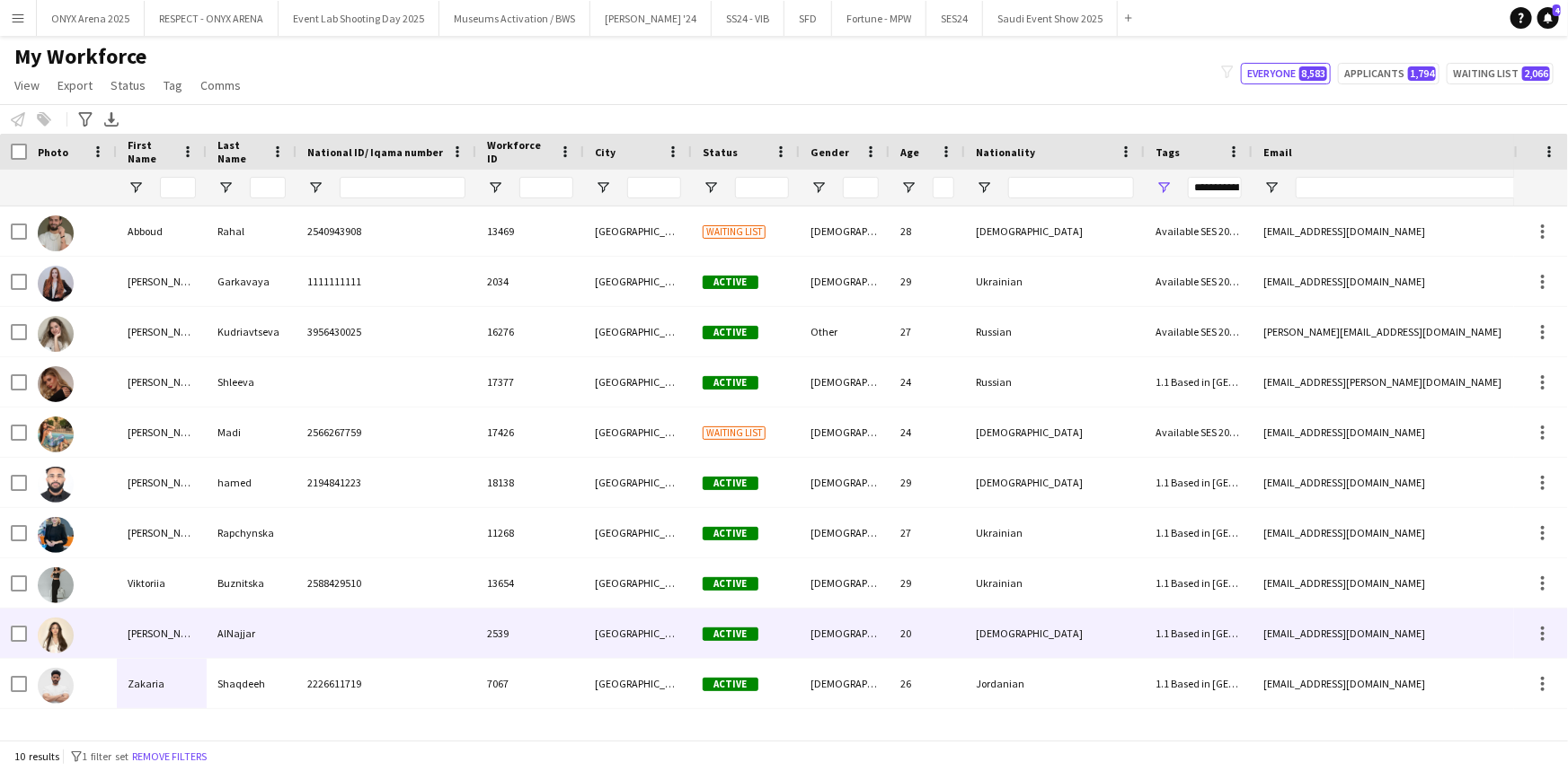
click at [323, 645] on div at bounding box center [386, 633] width 180 height 49
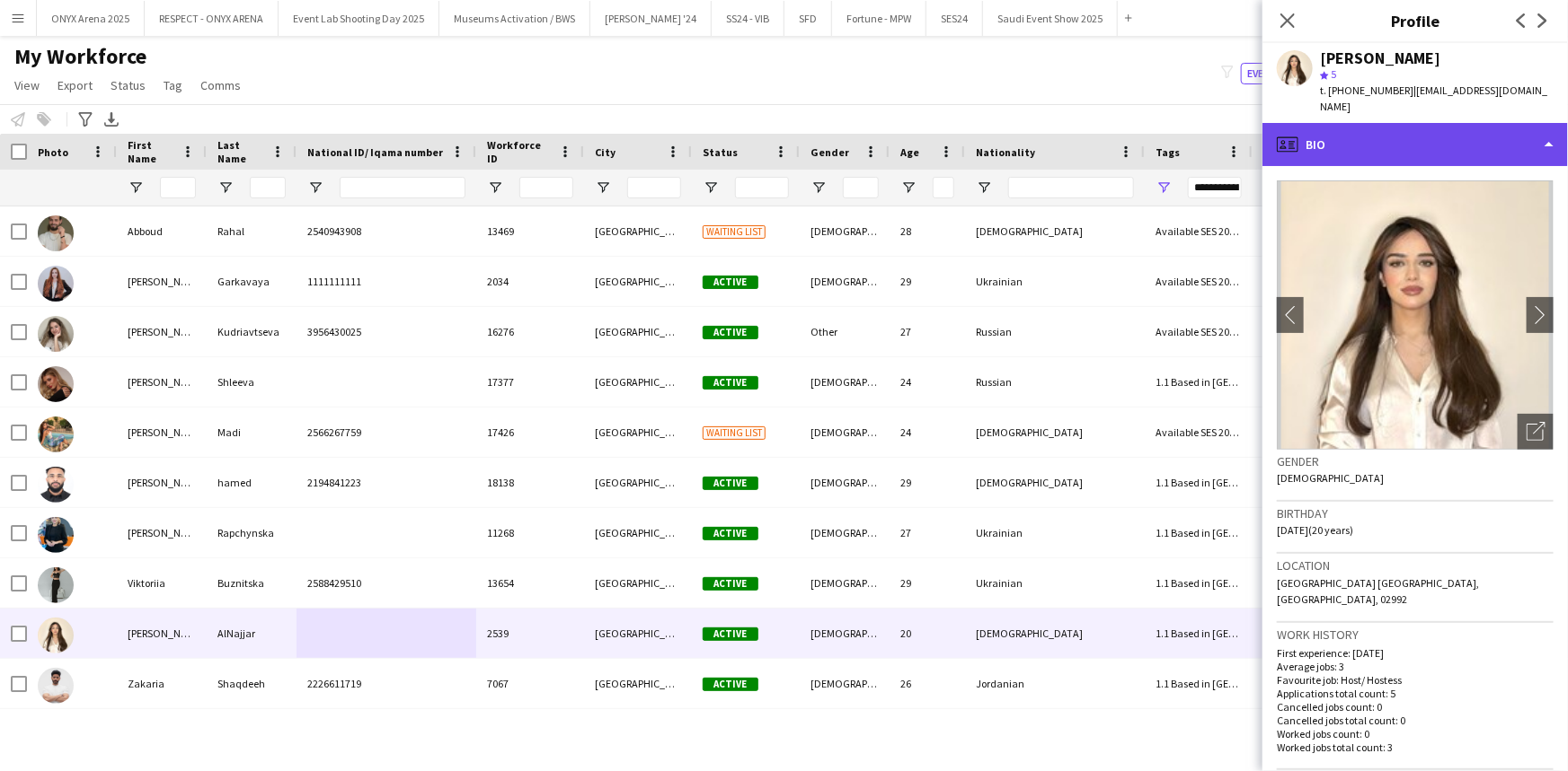
click at [1393, 126] on div "profile Bio" at bounding box center [1415, 145] width 306 height 43
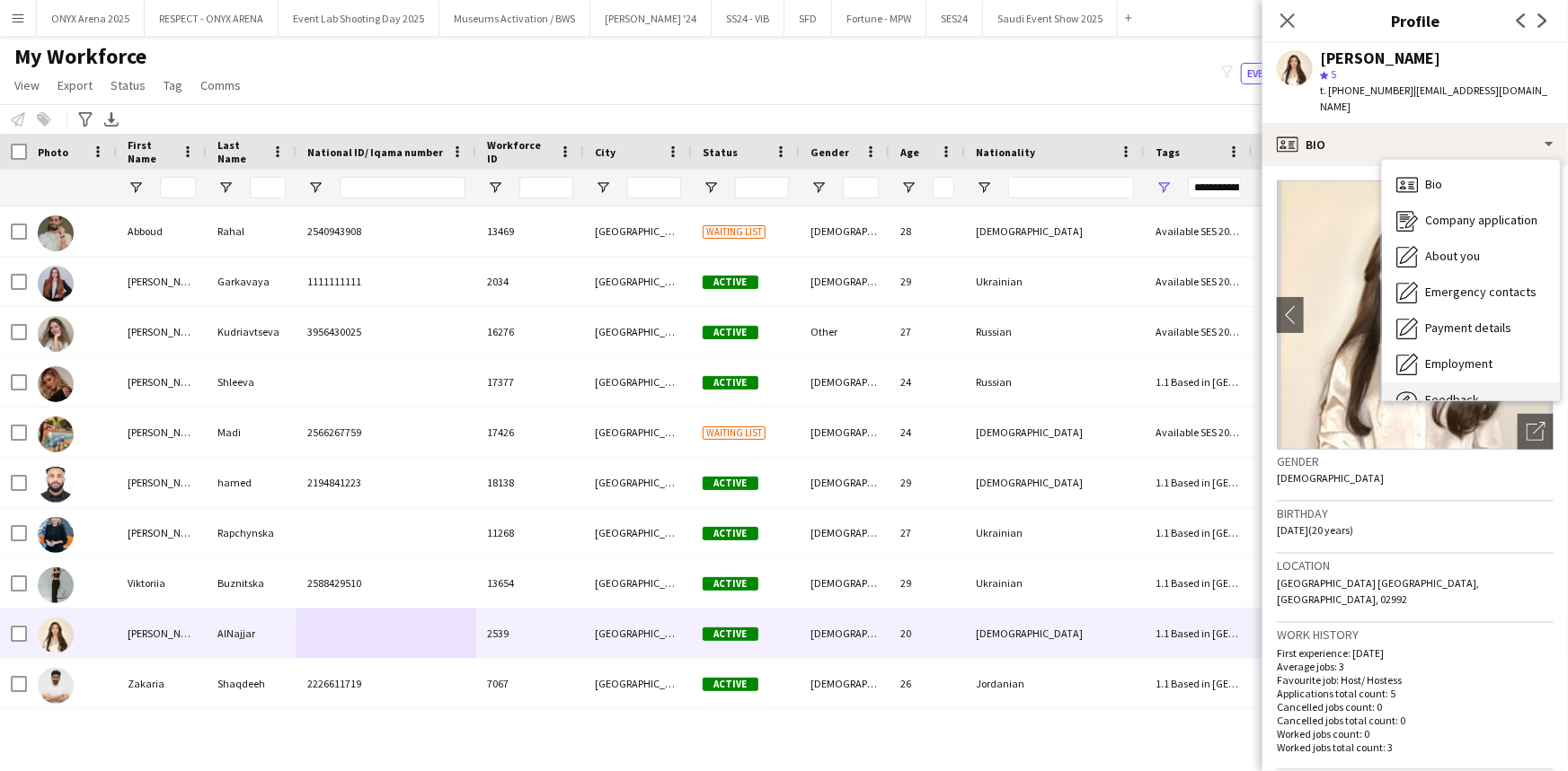
click at [1437, 382] on div "Feedback Feedback" at bounding box center [1470, 400] width 178 height 36
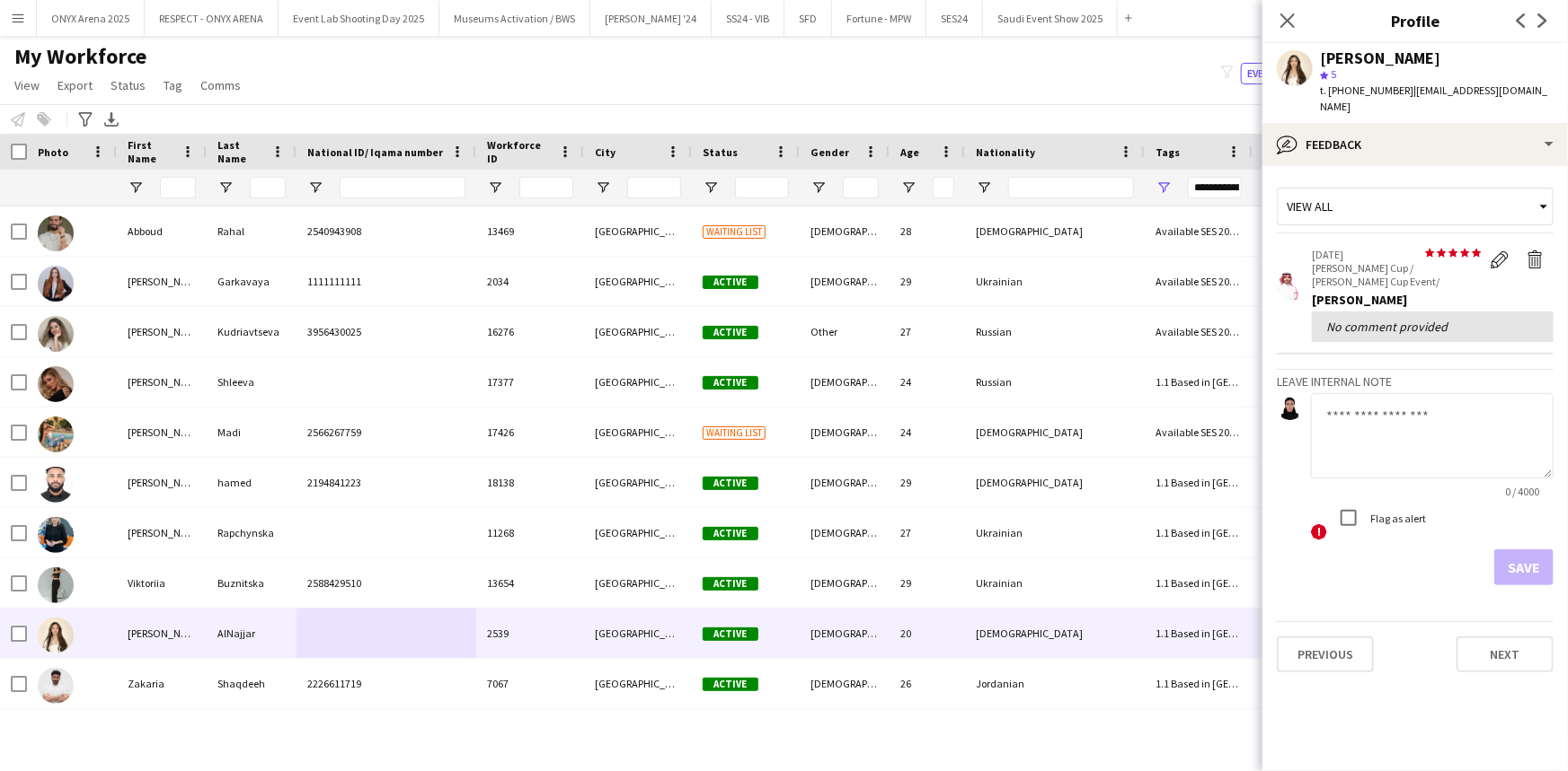
click at [1396, 394] on textarea at bounding box center [1432, 436] width 243 height 85
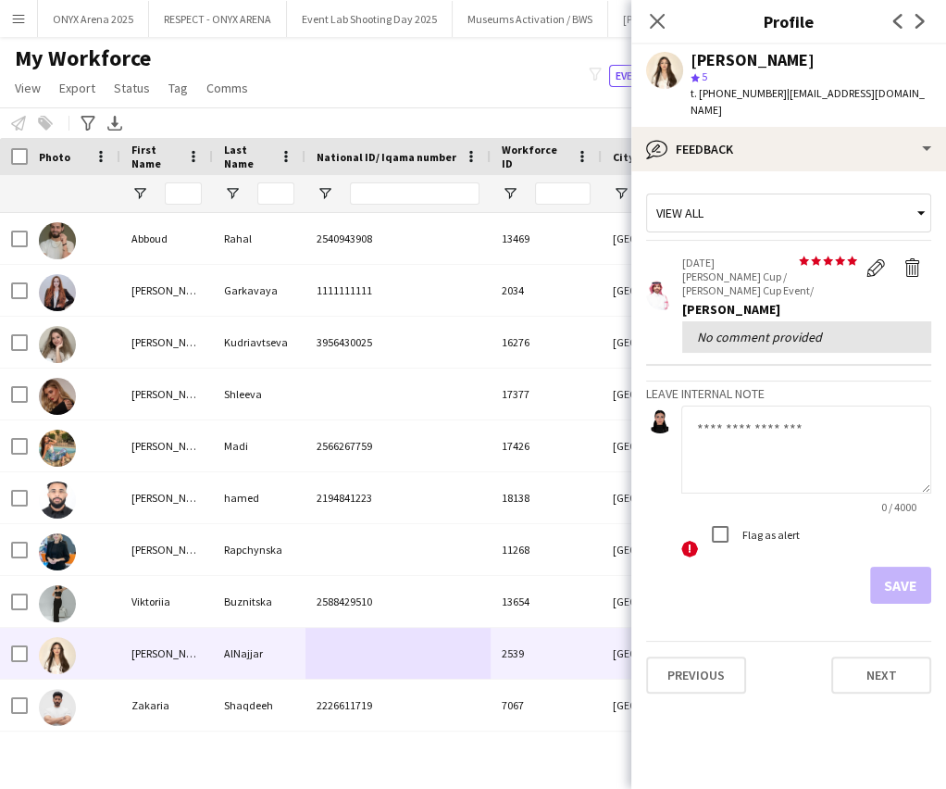
click at [766, 406] on textarea at bounding box center [806, 450] width 250 height 88
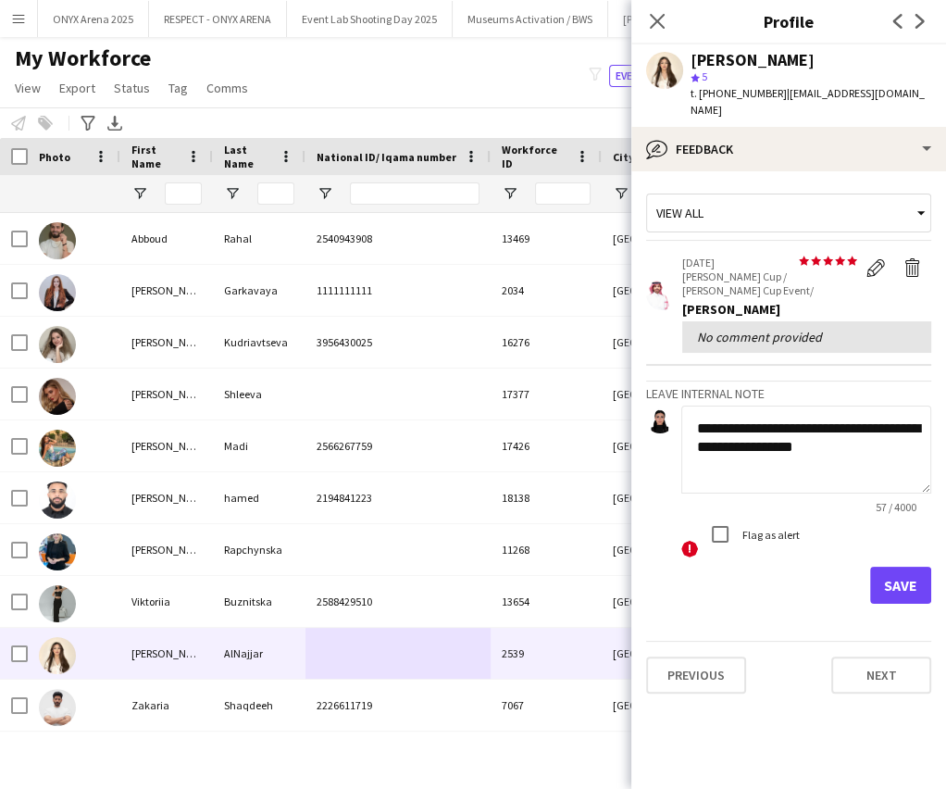
click at [778, 413] on textarea "**********" at bounding box center [806, 450] width 250 height 88
click at [834, 442] on textarea "**********" at bounding box center [806, 450] width 250 height 88
click at [768, 414] on textarea "**********" at bounding box center [806, 450] width 250 height 88
click at [791, 414] on textarea "**********" at bounding box center [806, 450] width 250 height 88
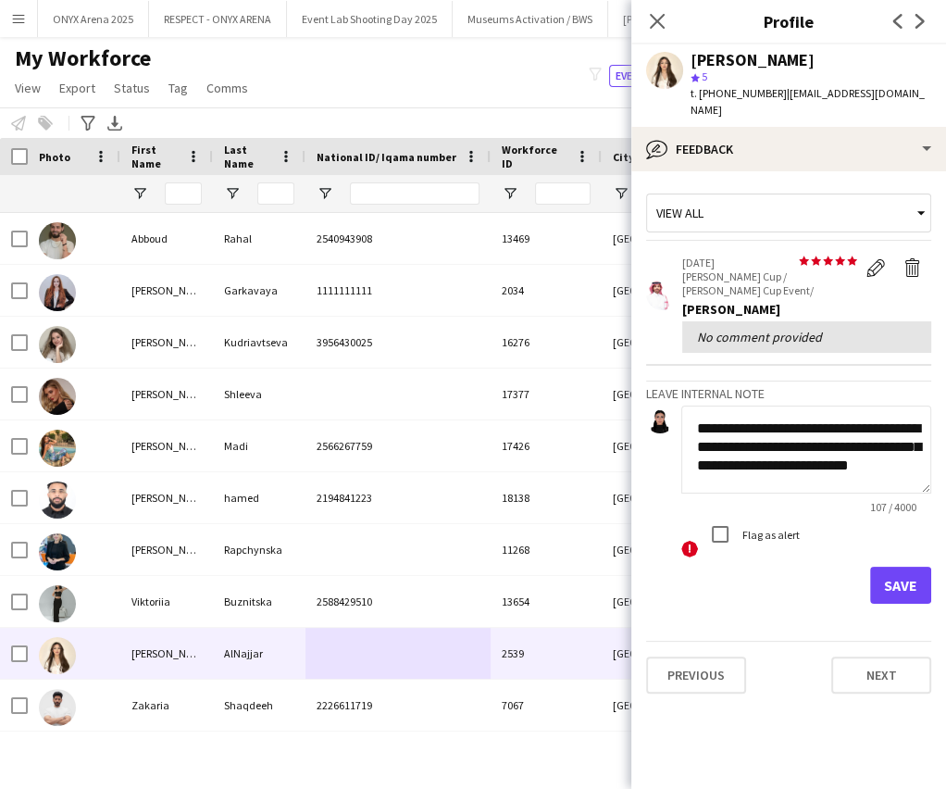
click at [805, 407] on textarea "**********" at bounding box center [806, 450] width 250 height 88
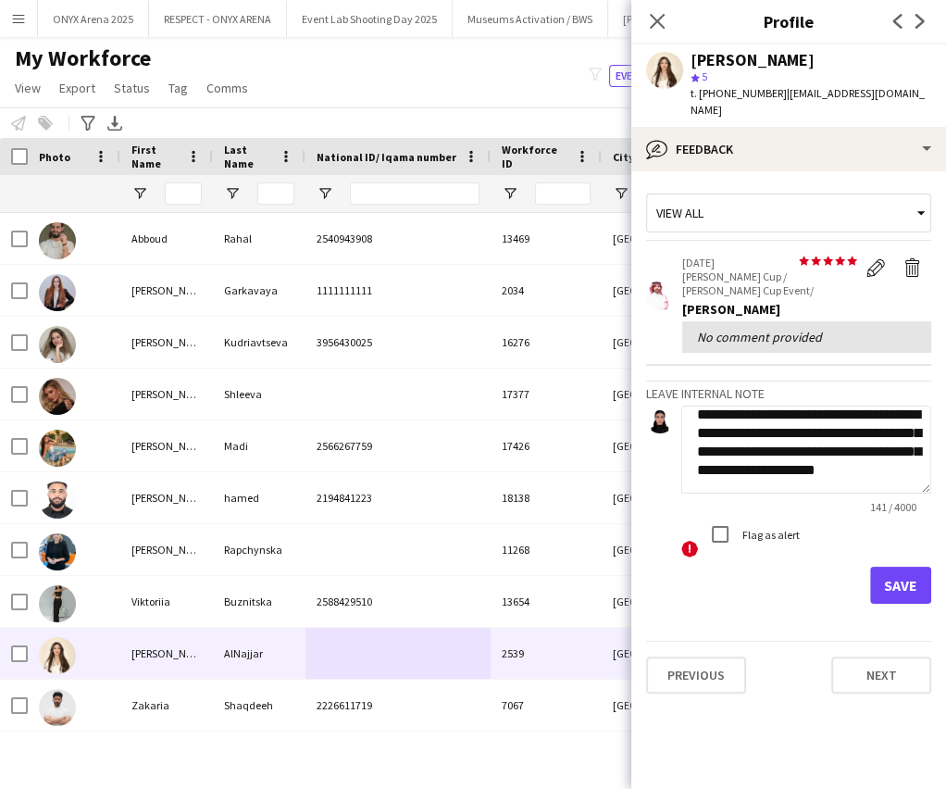
scroll to position [31, 0]
click at [886, 434] on textarea "**********" at bounding box center [806, 450] width 250 height 88
click at [814, 446] on textarea "**********" at bounding box center [806, 450] width 250 height 88
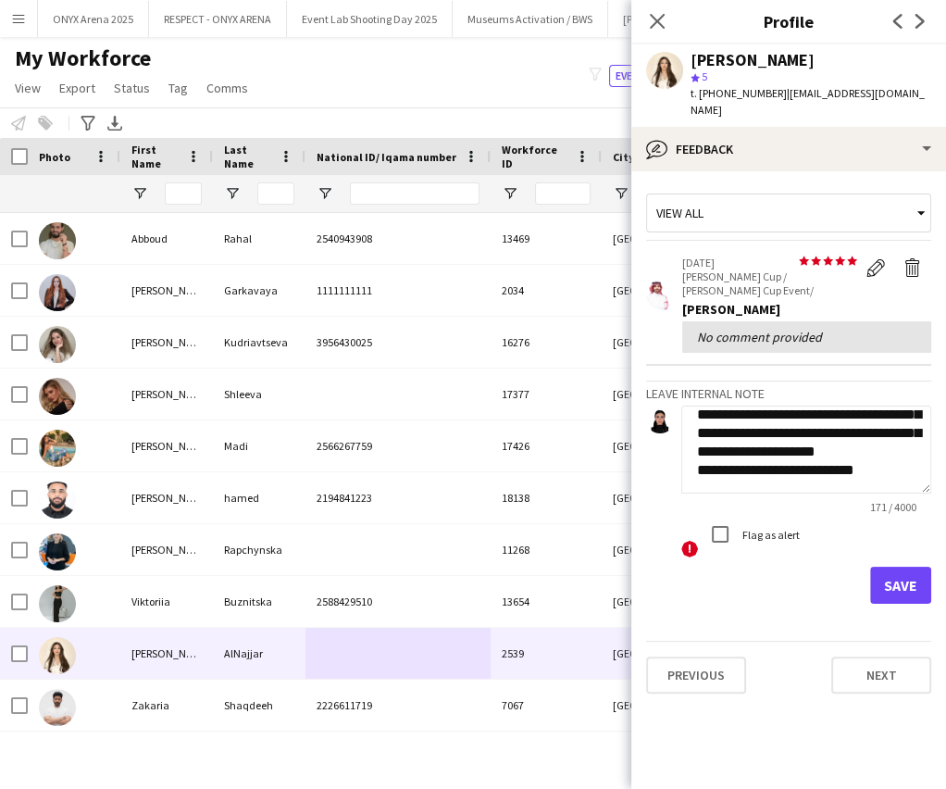
click at [814, 445] on textarea "**********" at bounding box center [806, 450] width 250 height 88
type textarea "**********"
click at [905, 567] on button "Save" at bounding box center [900, 585] width 61 height 37
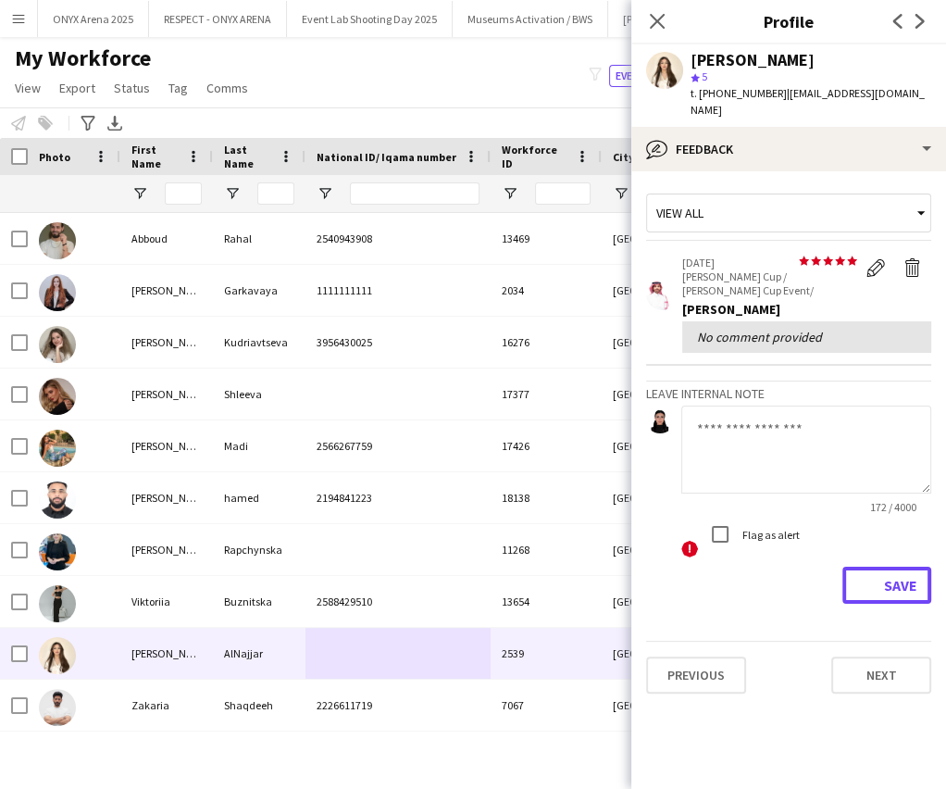
scroll to position [0, 0]
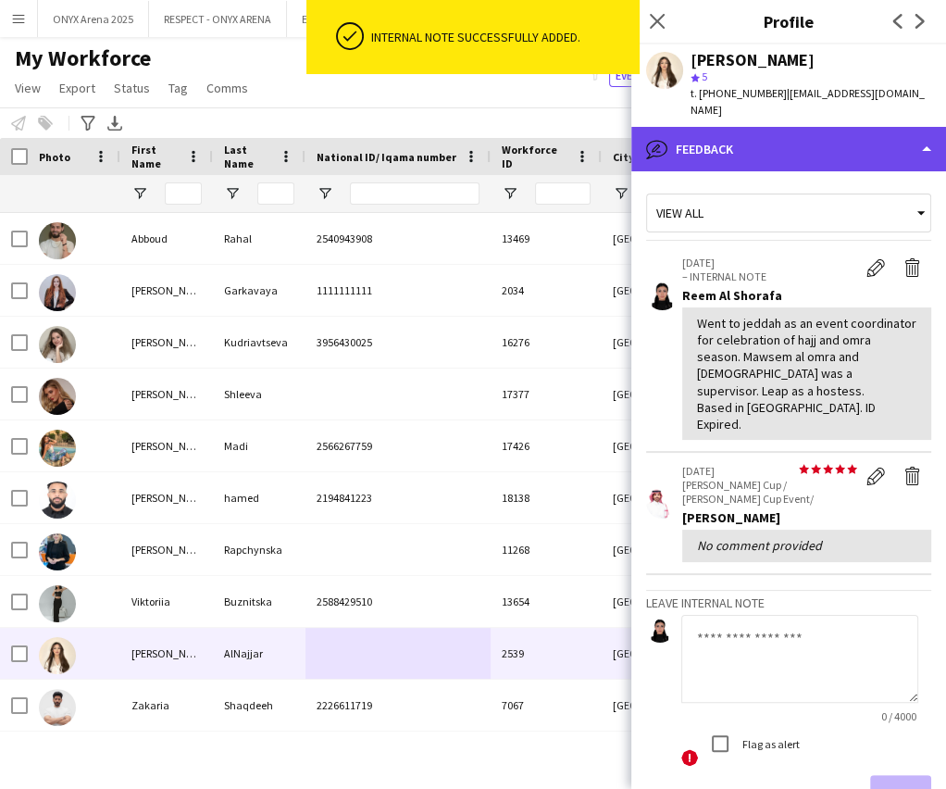
click at [817, 139] on div "bubble-pencil Feedback" at bounding box center [788, 149] width 315 height 44
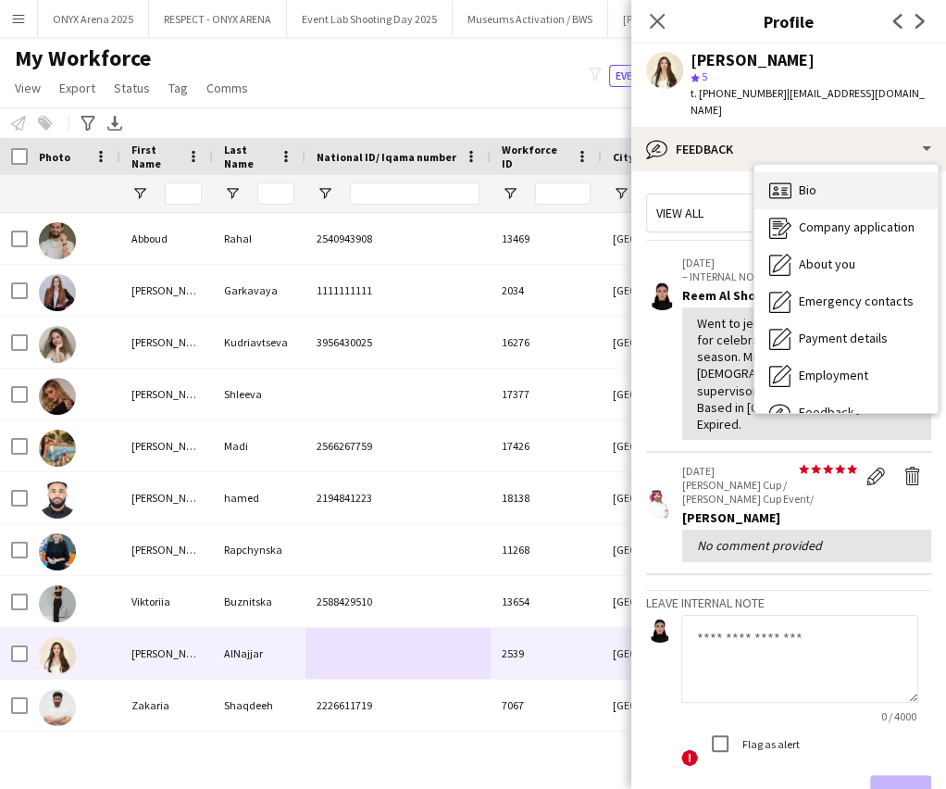
click at [821, 174] on div "Bio Bio" at bounding box center [846, 190] width 183 height 37
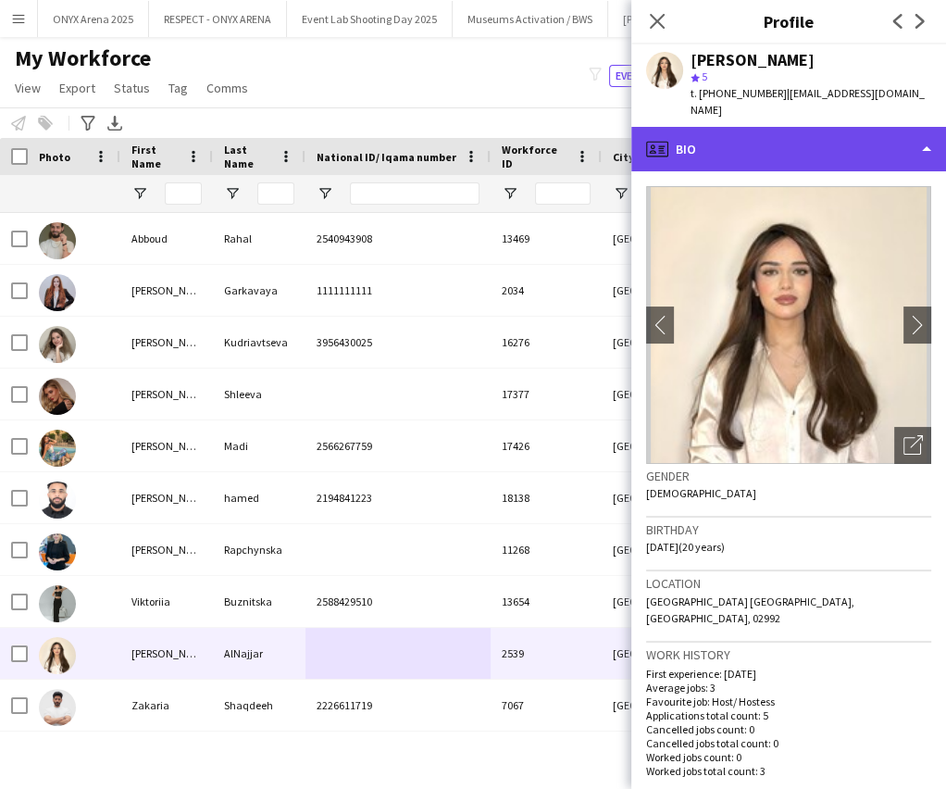
click at [792, 141] on div "profile Bio" at bounding box center [788, 149] width 315 height 44
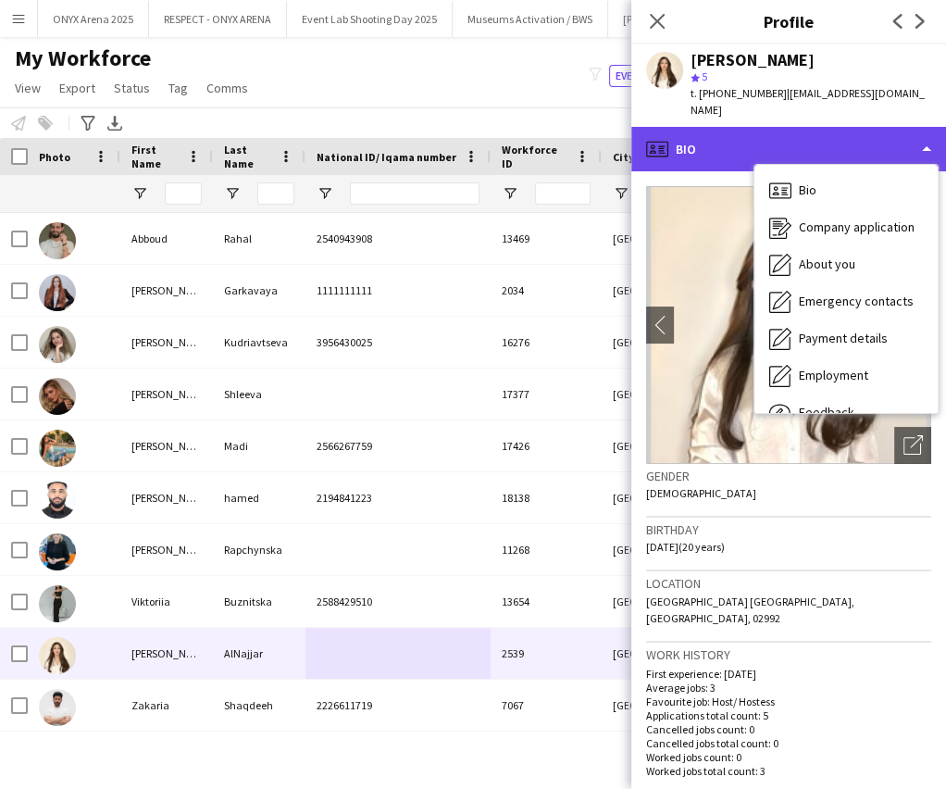
click at [739, 130] on div "profile Bio" at bounding box center [788, 149] width 315 height 44
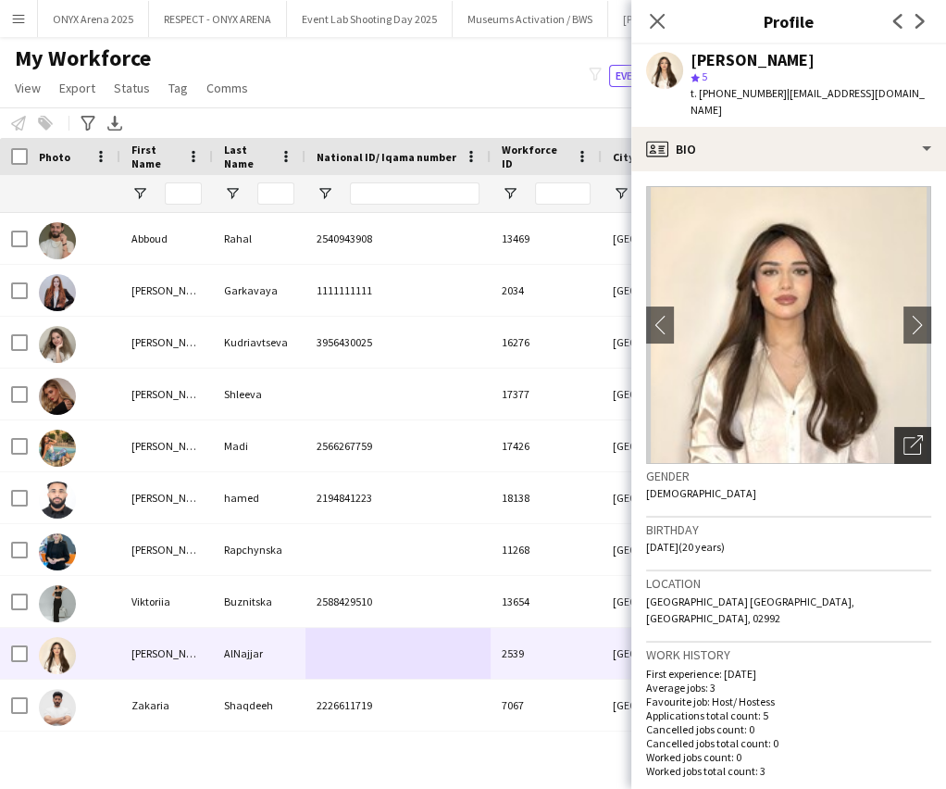
click at [912, 431] on div "Open photos pop-in" at bounding box center [912, 445] width 37 height 37
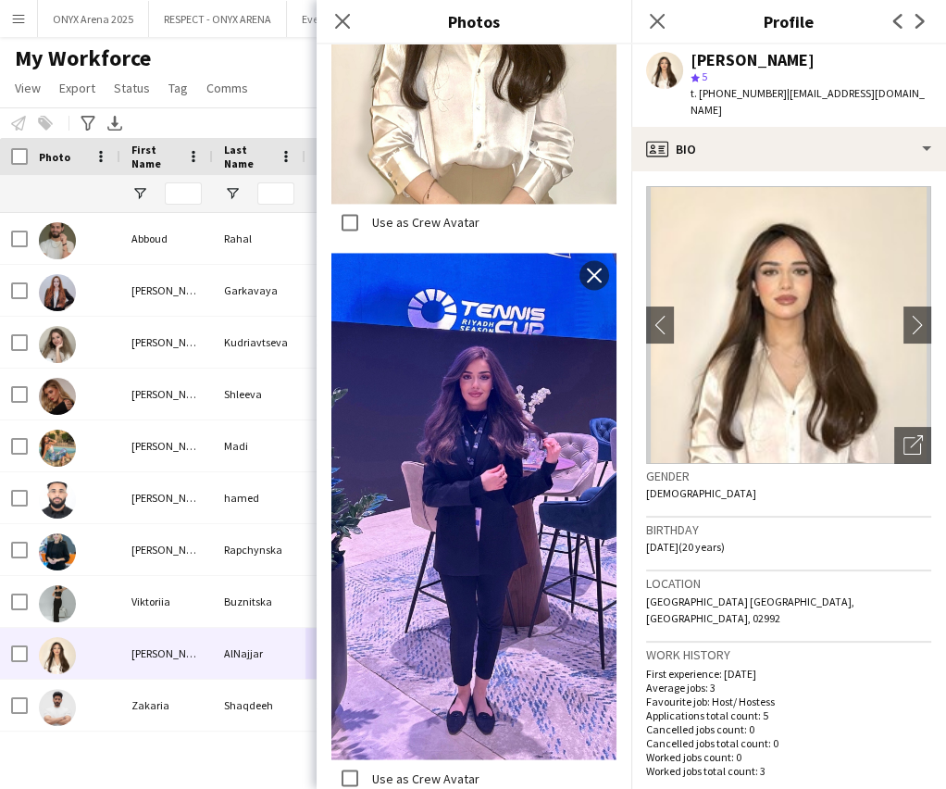
scroll to position [2019, 0]
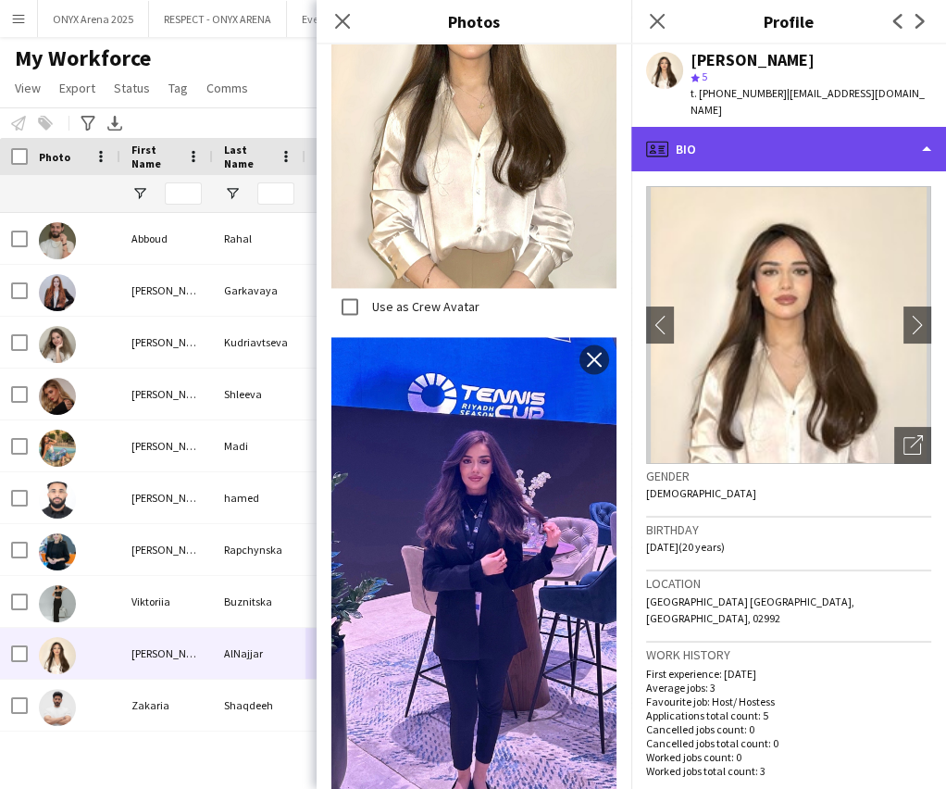
click at [738, 143] on div "profile Bio" at bounding box center [788, 149] width 315 height 44
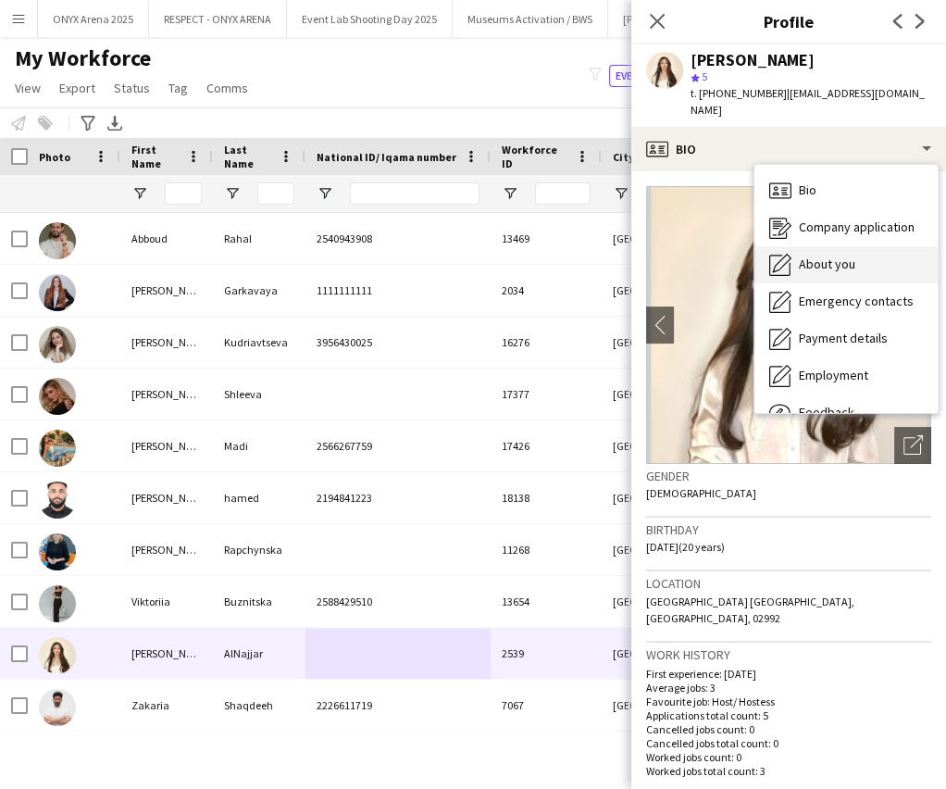
click at [890, 246] on div "About you About you" at bounding box center [846, 264] width 183 height 37
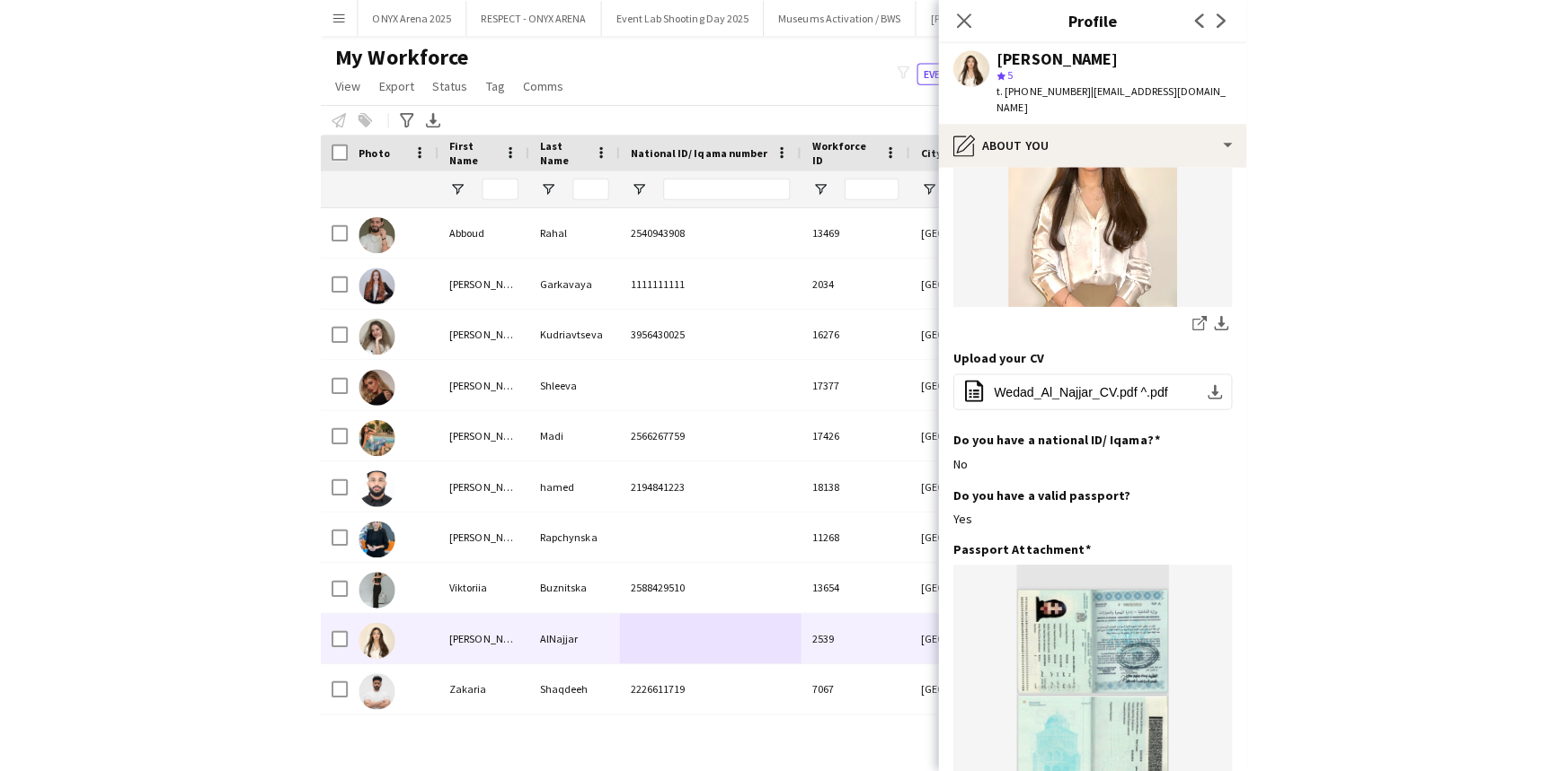
scroll to position [0, 0]
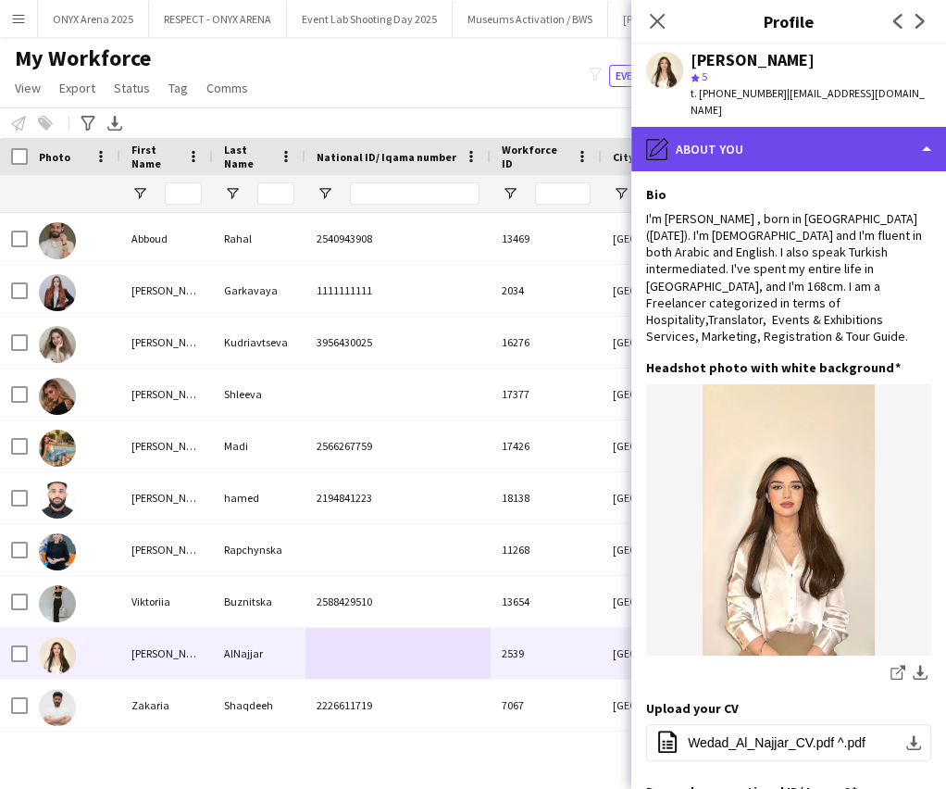
click at [780, 127] on div "pencil4 About you" at bounding box center [788, 149] width 315 height 44
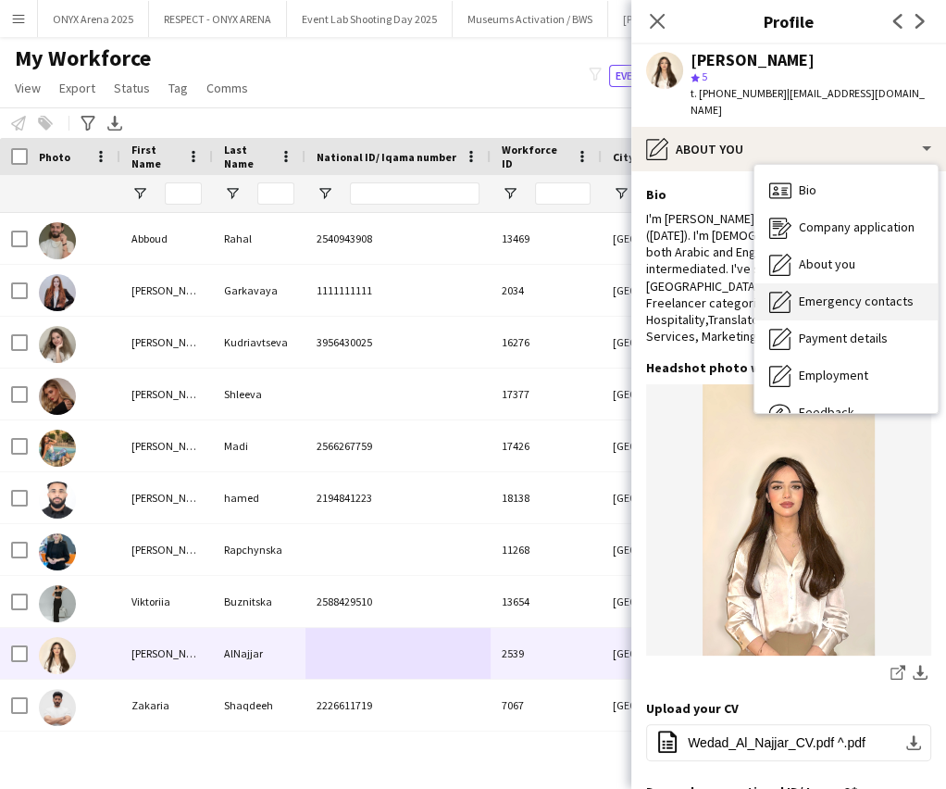
click at [810, 293] on span "Emergency contacts" at bounding box center [856, 301] width 115 height 17
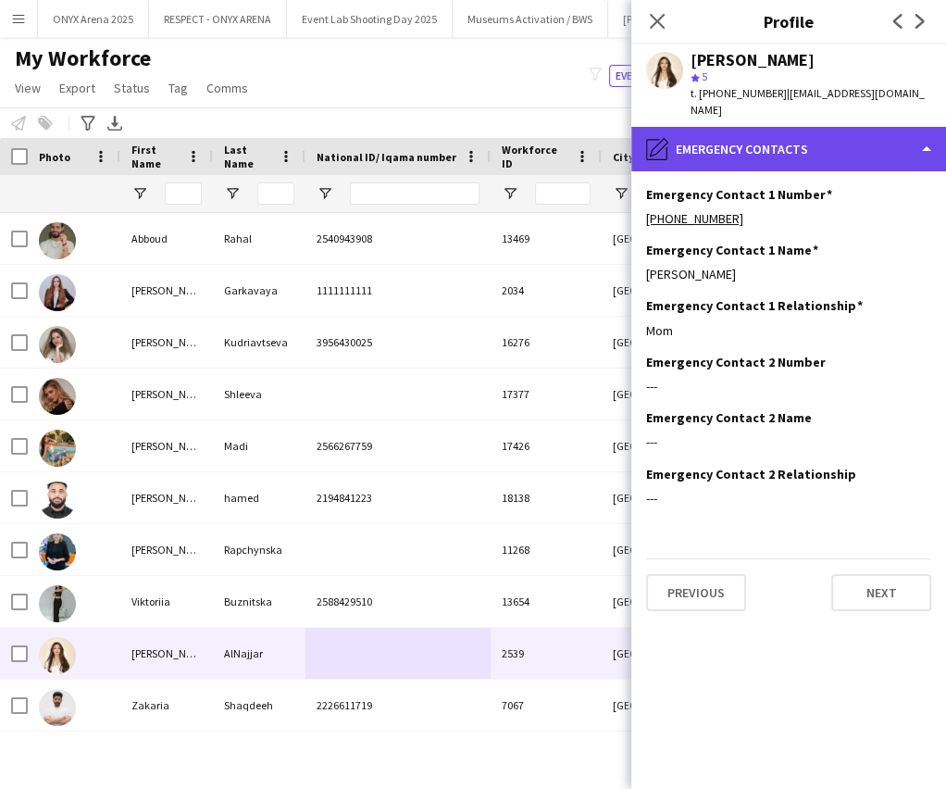
click at [812, 139] on div "pencil4 Emergency contacts" at bounding box center [788, 149] width 315 height 44
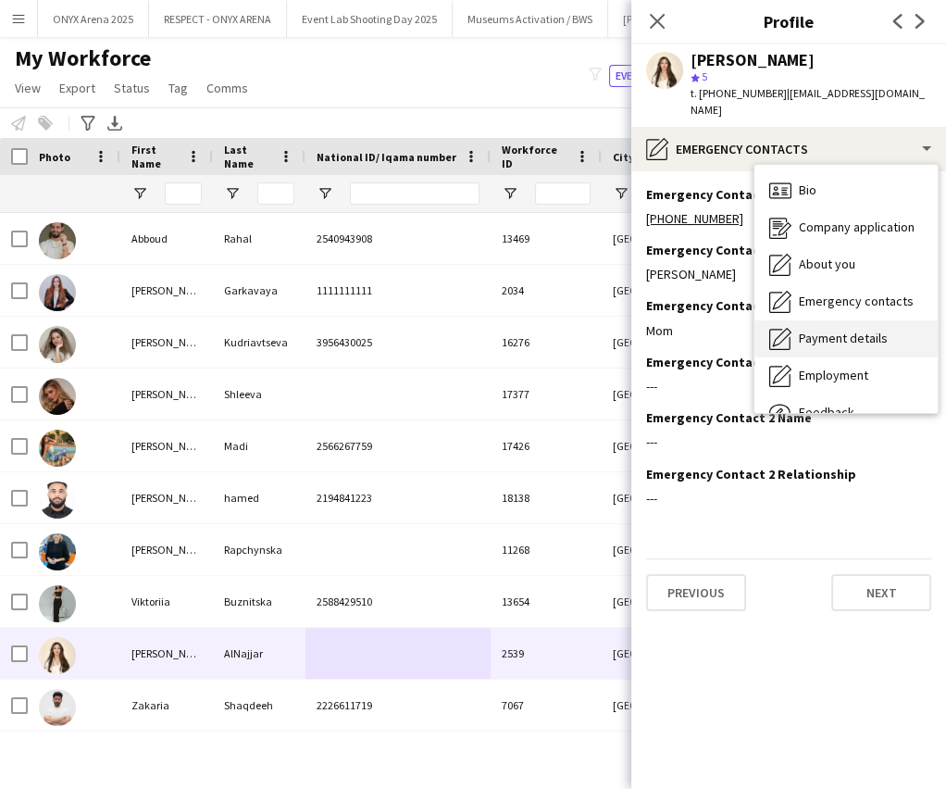
click at [872, 330] on span "Payment details" at bounding box center [843, 338] width 89 height 17
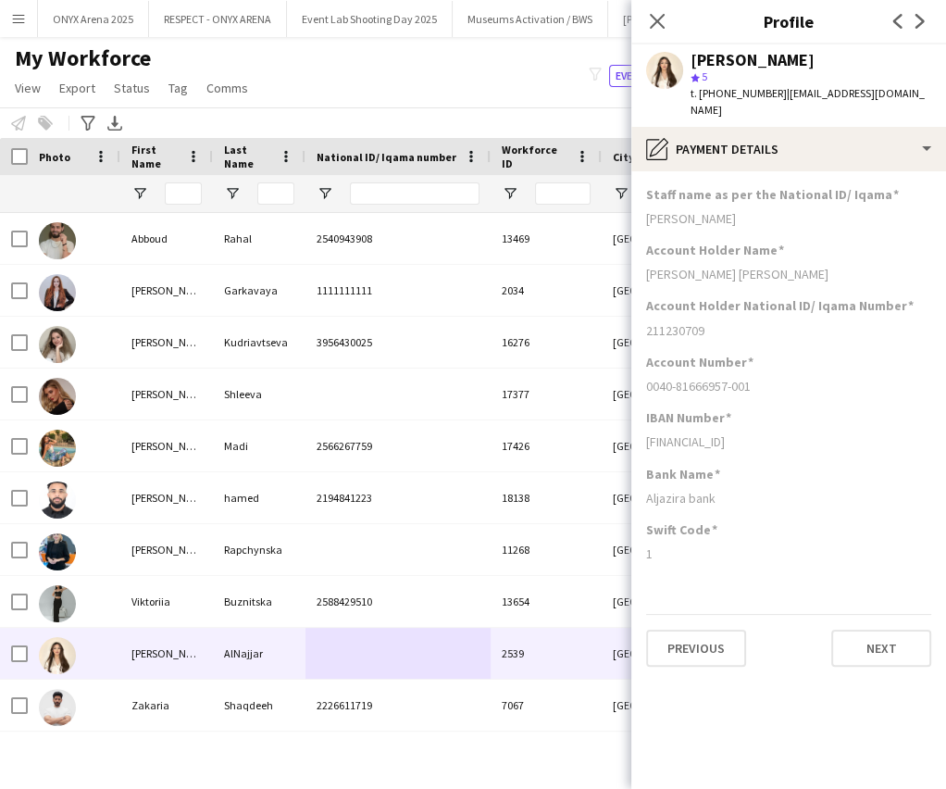
drag, startPoint x: 641, startPoint y: 510, endPoint x: 711, endPoint y: 530, distance: 73.3
click at [711, 530] on app-section-data-types "Staff name as per the National ID/ Iqama [PERSON_NAME] Account Holder Name [PER…" at bounding box center [788, 480] width 315 height 618
click at [711, 545] on div "1" at bounding box center [788, 553] width 285 height 17
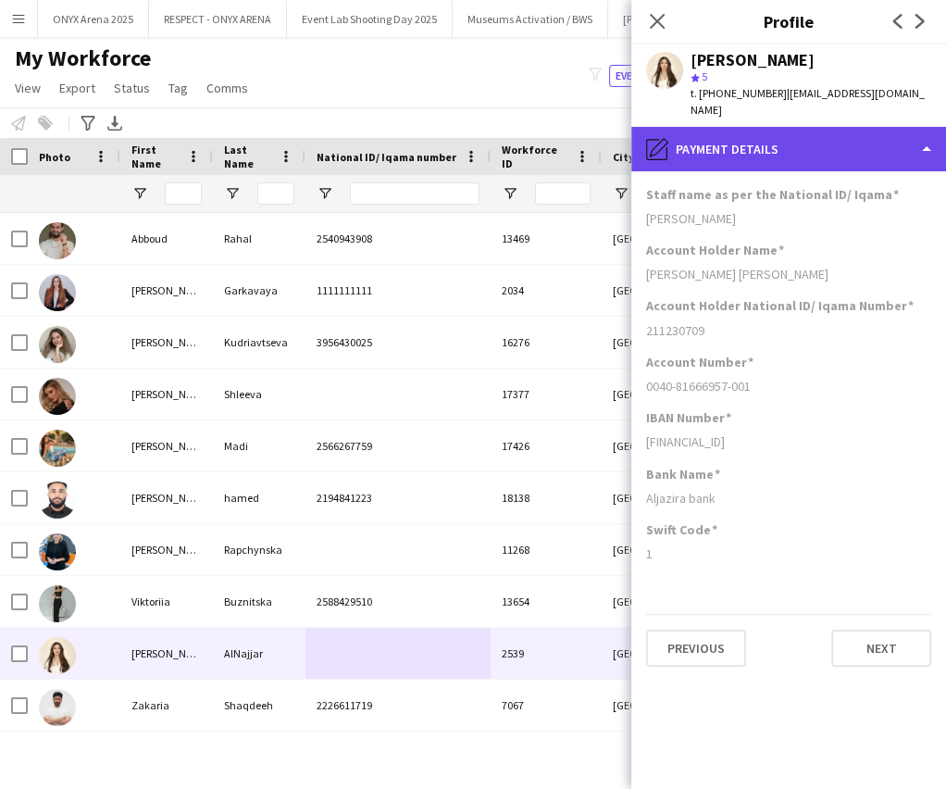
click at [759, 127] on div "pencil4 Payment details" at bounding box center [788, 149] width 315 height 44
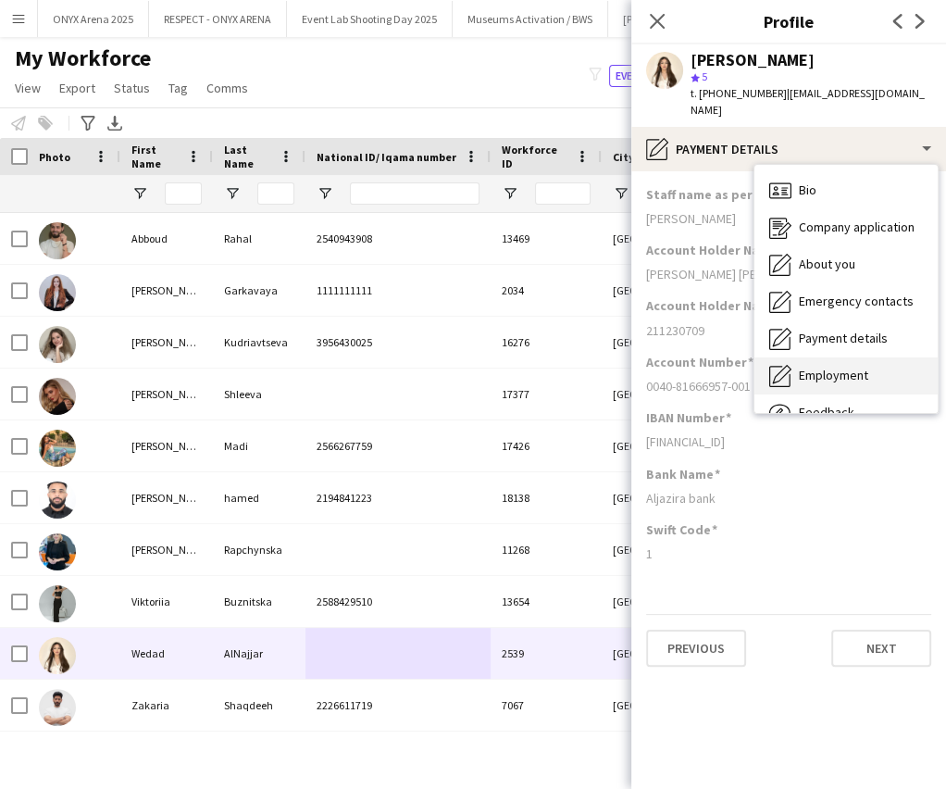
click at [799, 367] on span "Employment" at bounding box center [833, 375] width 69 height 17
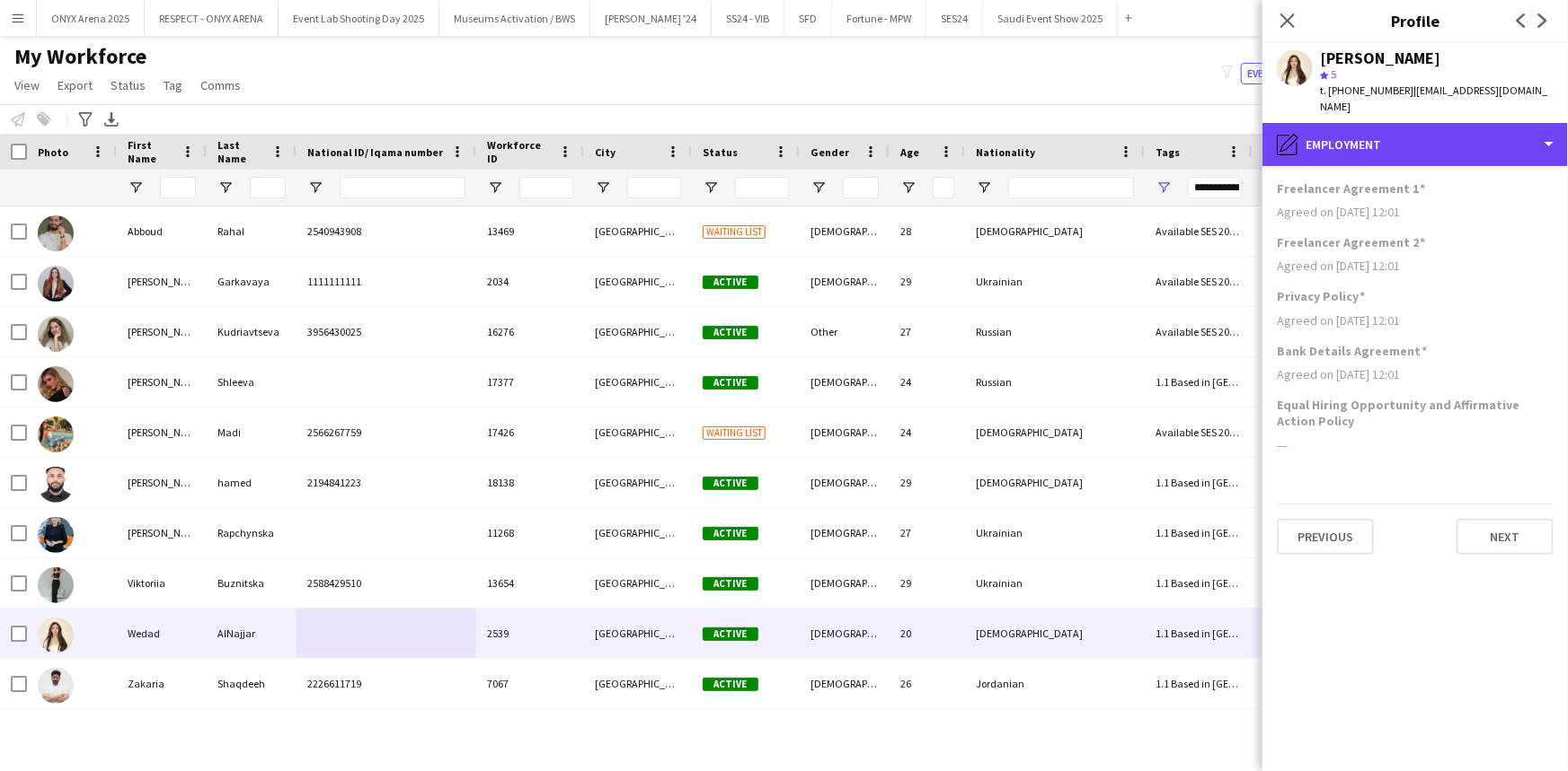
drag, startPoint x: 1346, startPoint y: 107, endPoint x: 1394, endPoint y: 144, distance: 60.6
click at [1347, 123] on div "pencil4 Employment" at bounding box center [1415, 145] width 306 height 43
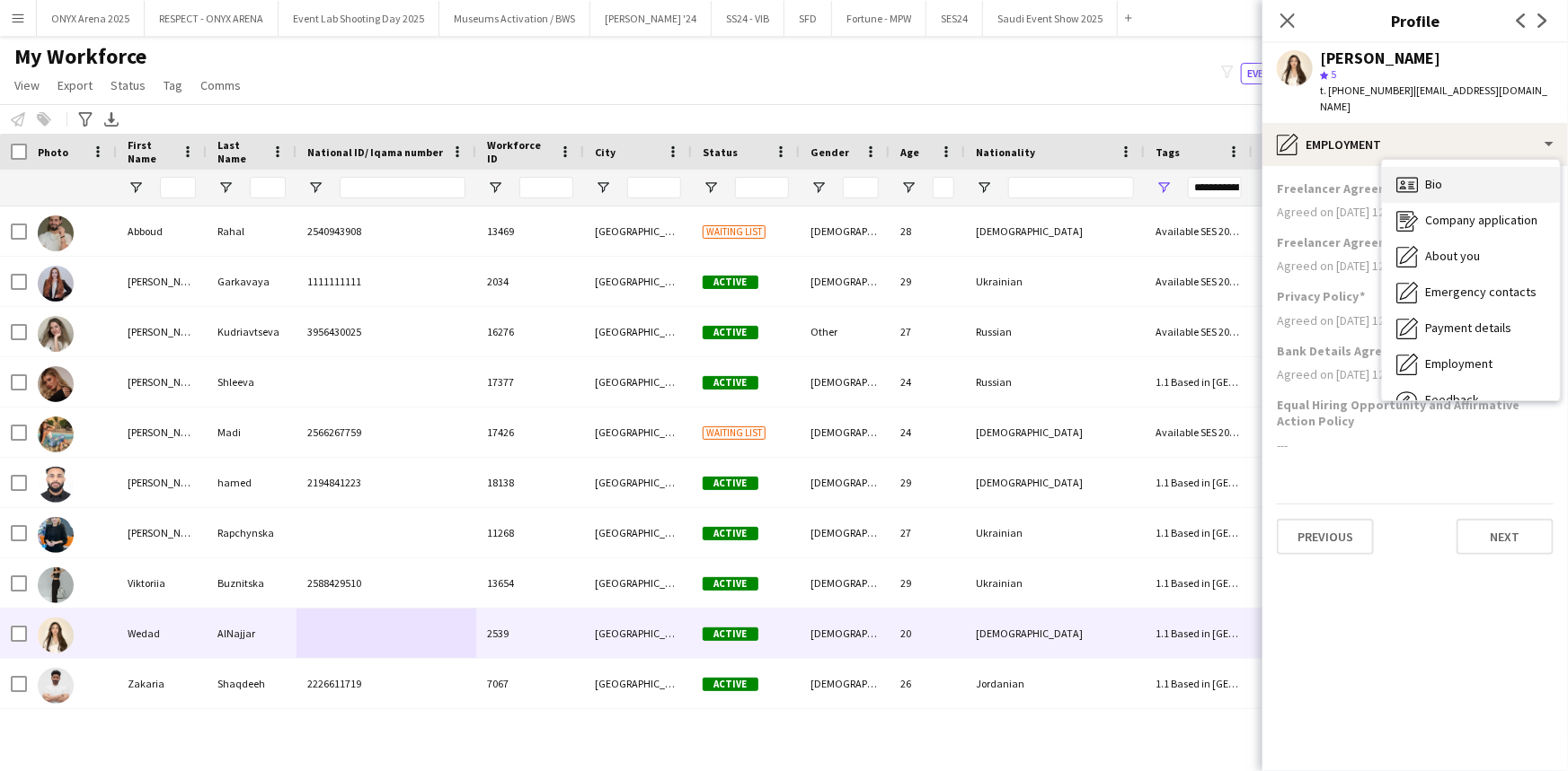
click at [1415, 175] on icon "Bio" at bounding box center [1407, 185] width 21 height 21
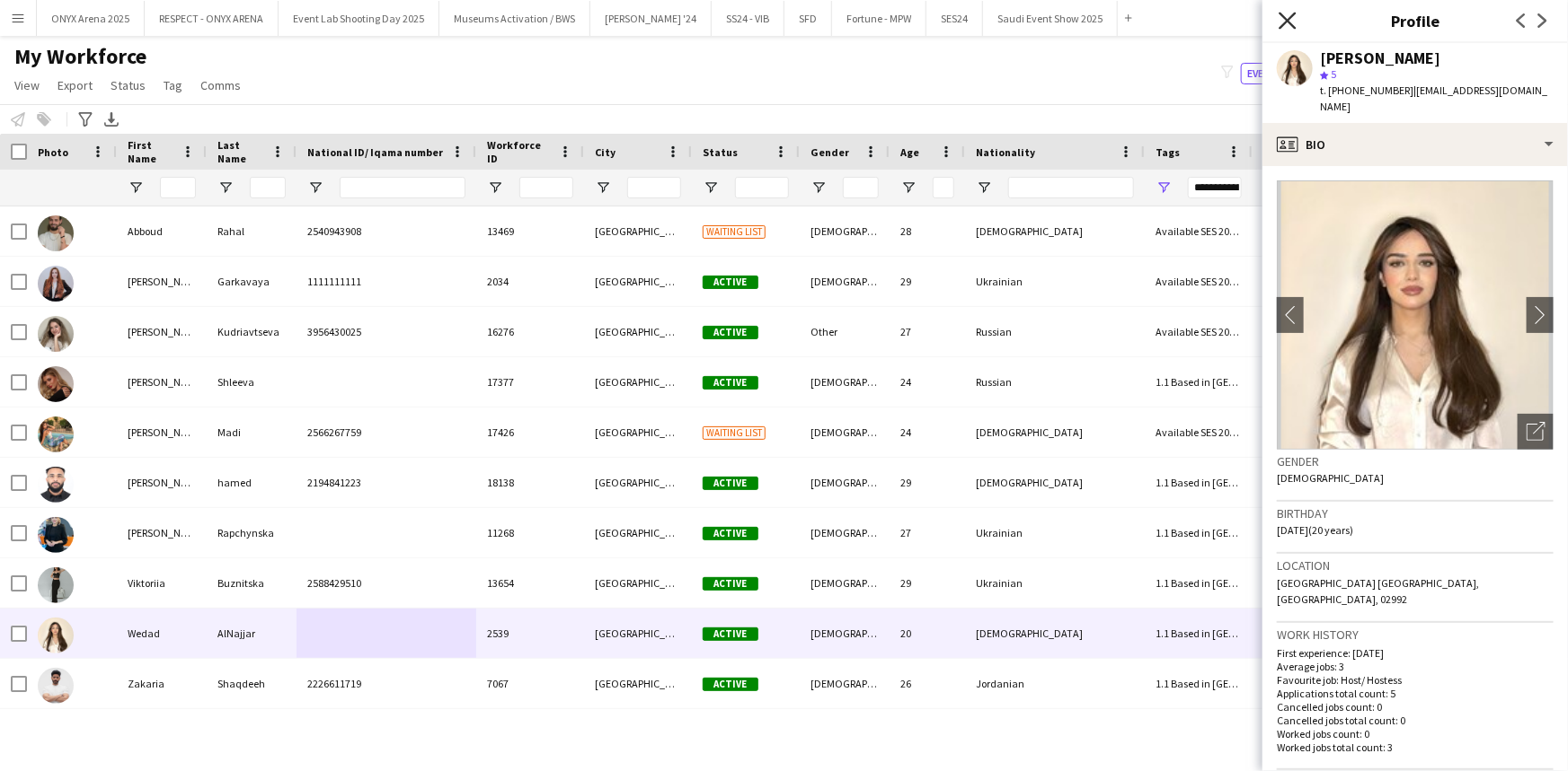
click at [1286, 16] on icon "Close pop-in" at bounding box center [1287, 20] width 17 height 17
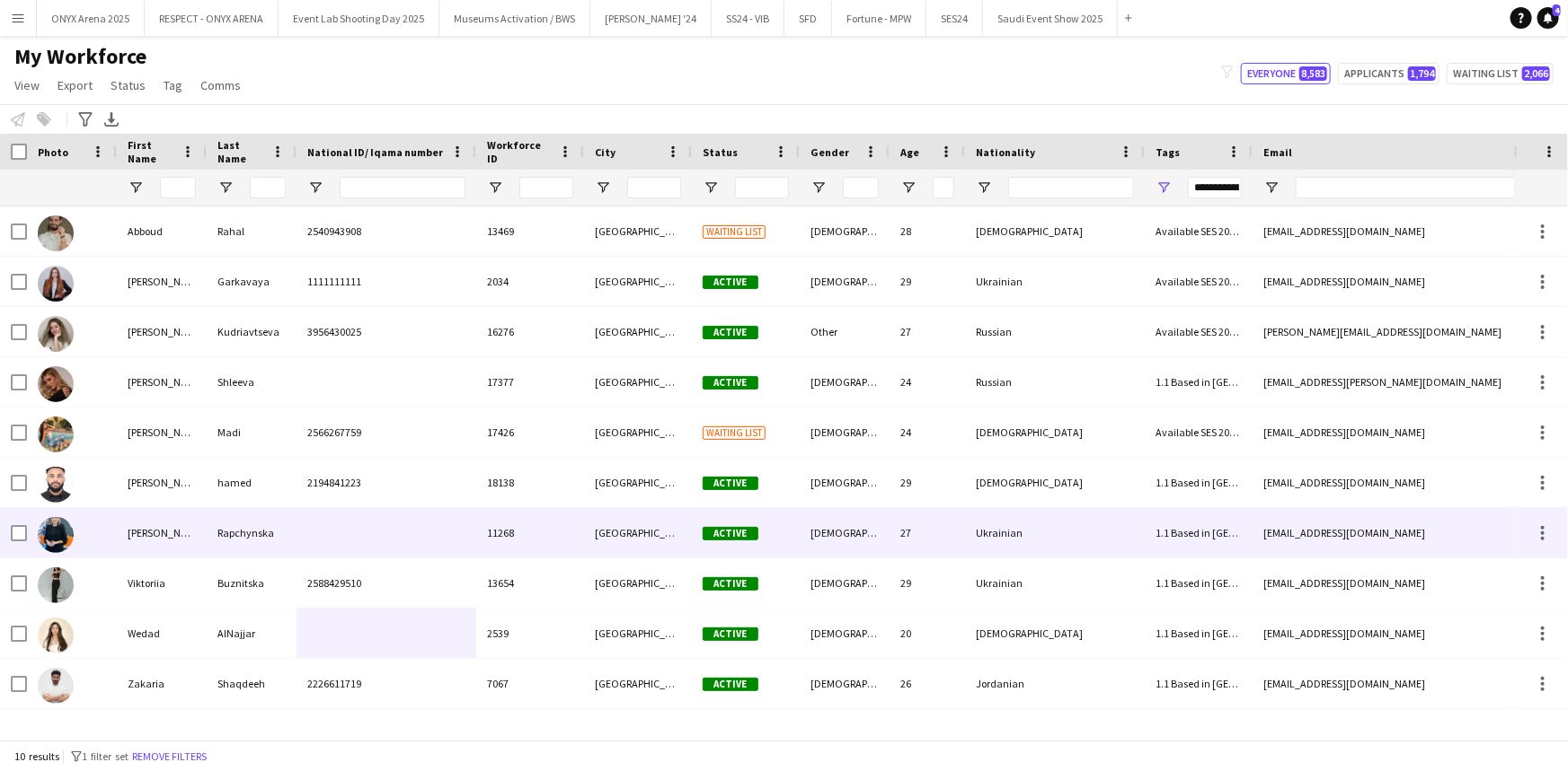
click at [182, 550] on div "[PERSON_NAME]" at bounding box center [161, 532] width 90 height 49
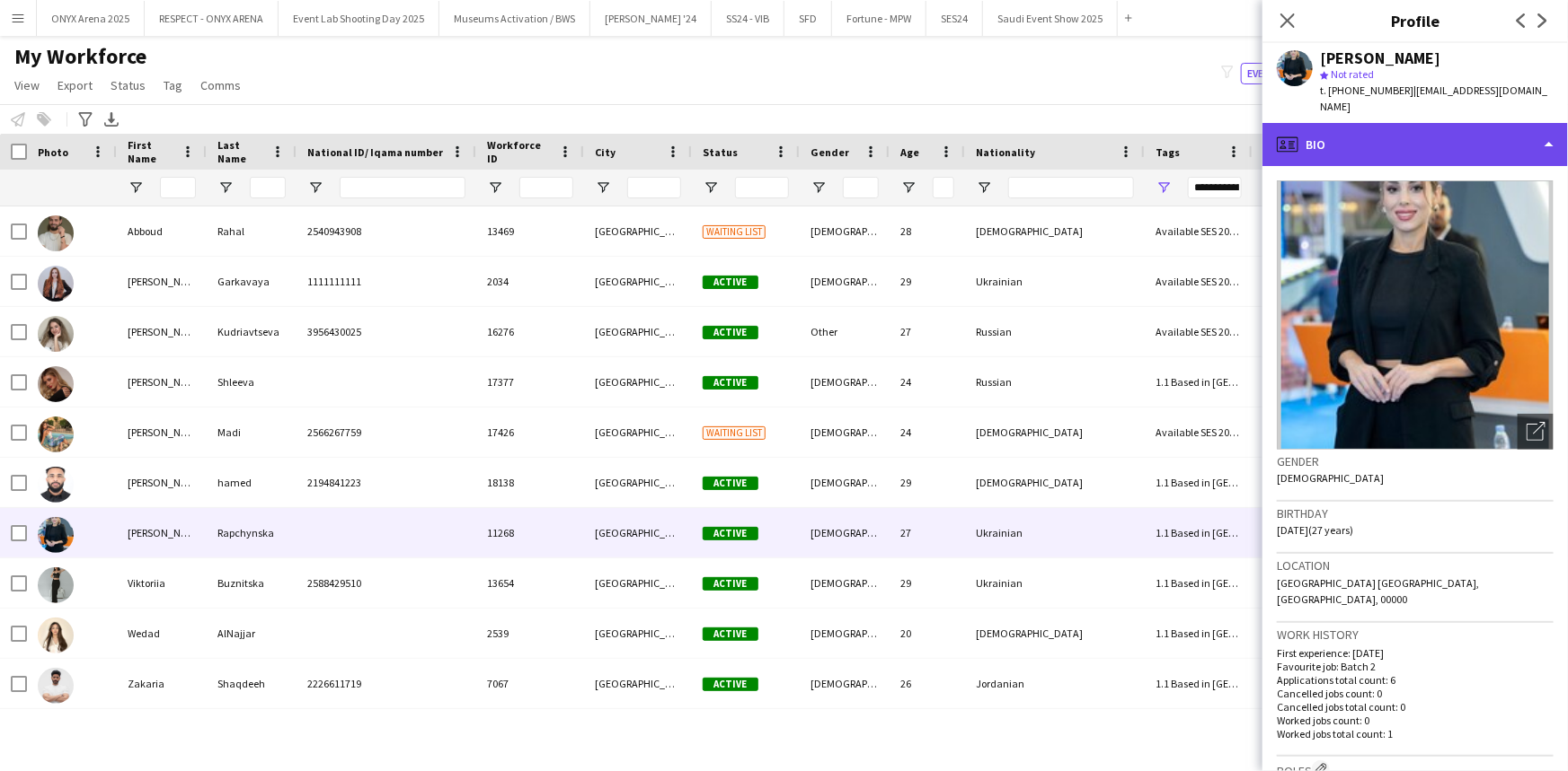
click at [1354, 127] on div "profile Bio" at bounding box center [1415, 145] width 306 height 43
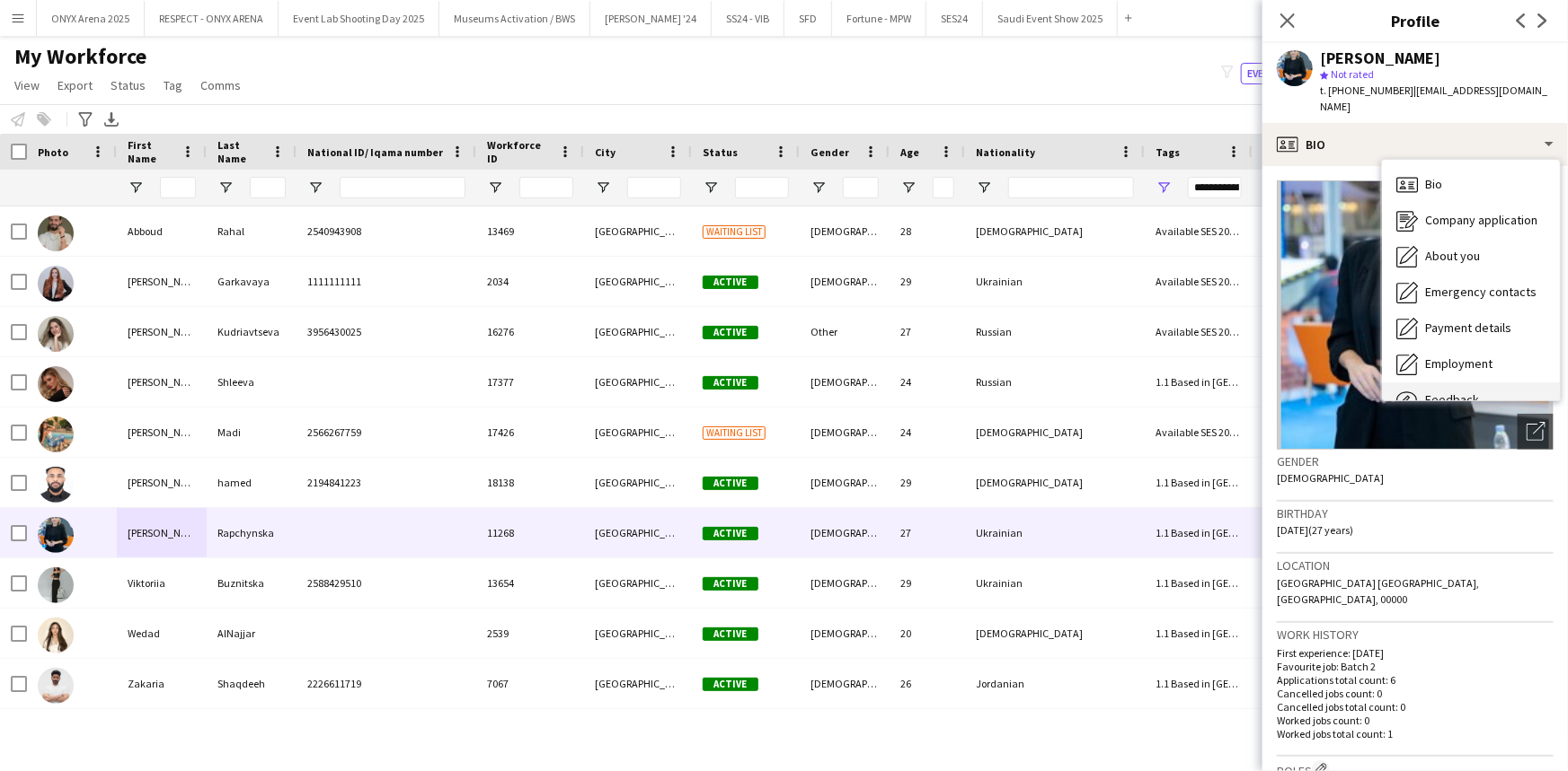
click at [1443, 367] on div "Bio Bio Company application Company application About you About you Emergency c…" at bounding box center [1470, 280] width 178 height 241
click at [1439, 383] on div "Bio Bio Company application Company application About you About you Emergency c…" at bounding box center [1470, 280] width 180 height 242
click at [1436, 392] on span "Feedback" at bounding box center [1452, 400] width 54 height 16
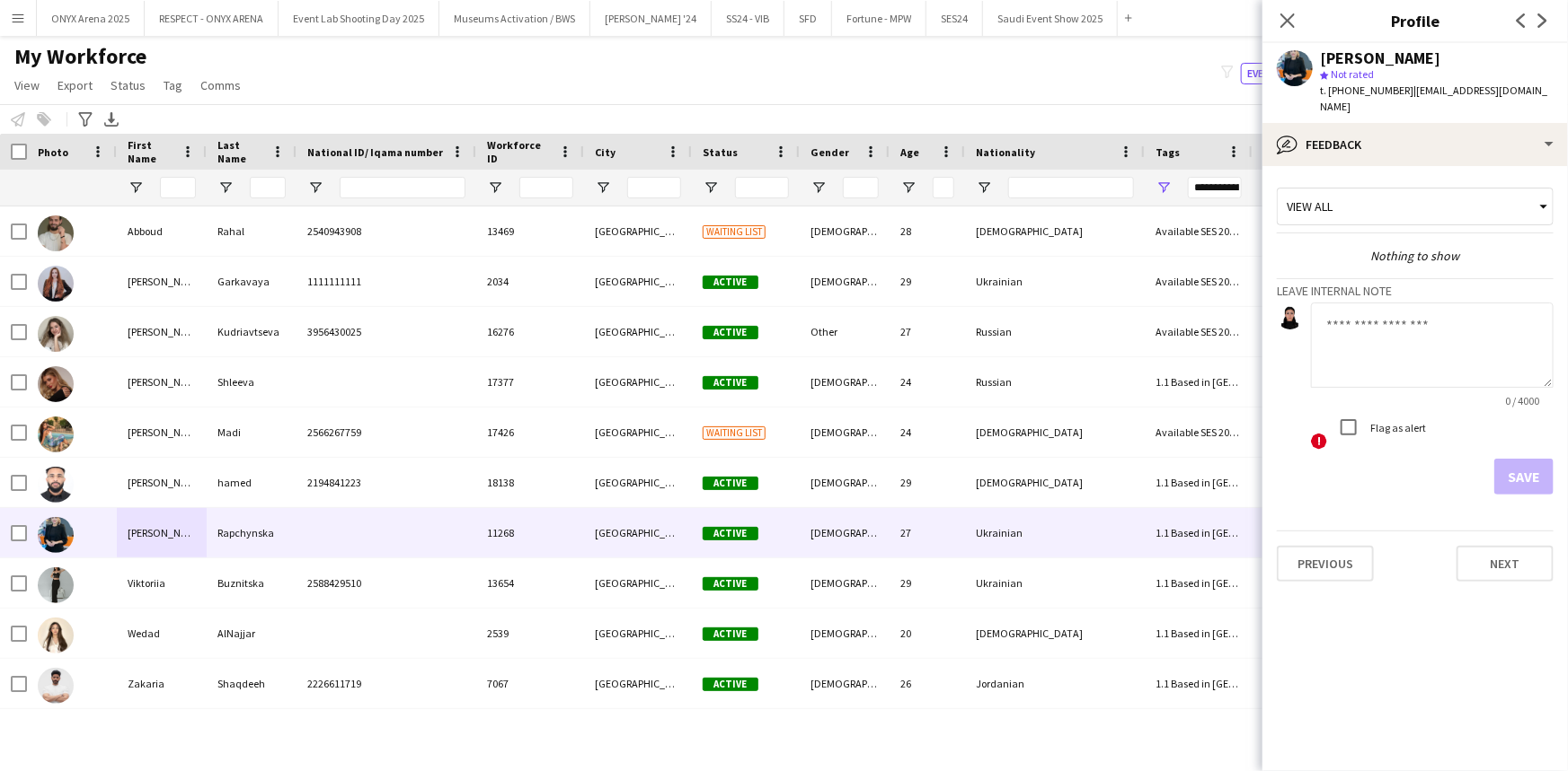
click at [1363, 324] on textarea at bounding box center [1432, 345] width 243 height 85
type textarea "*"
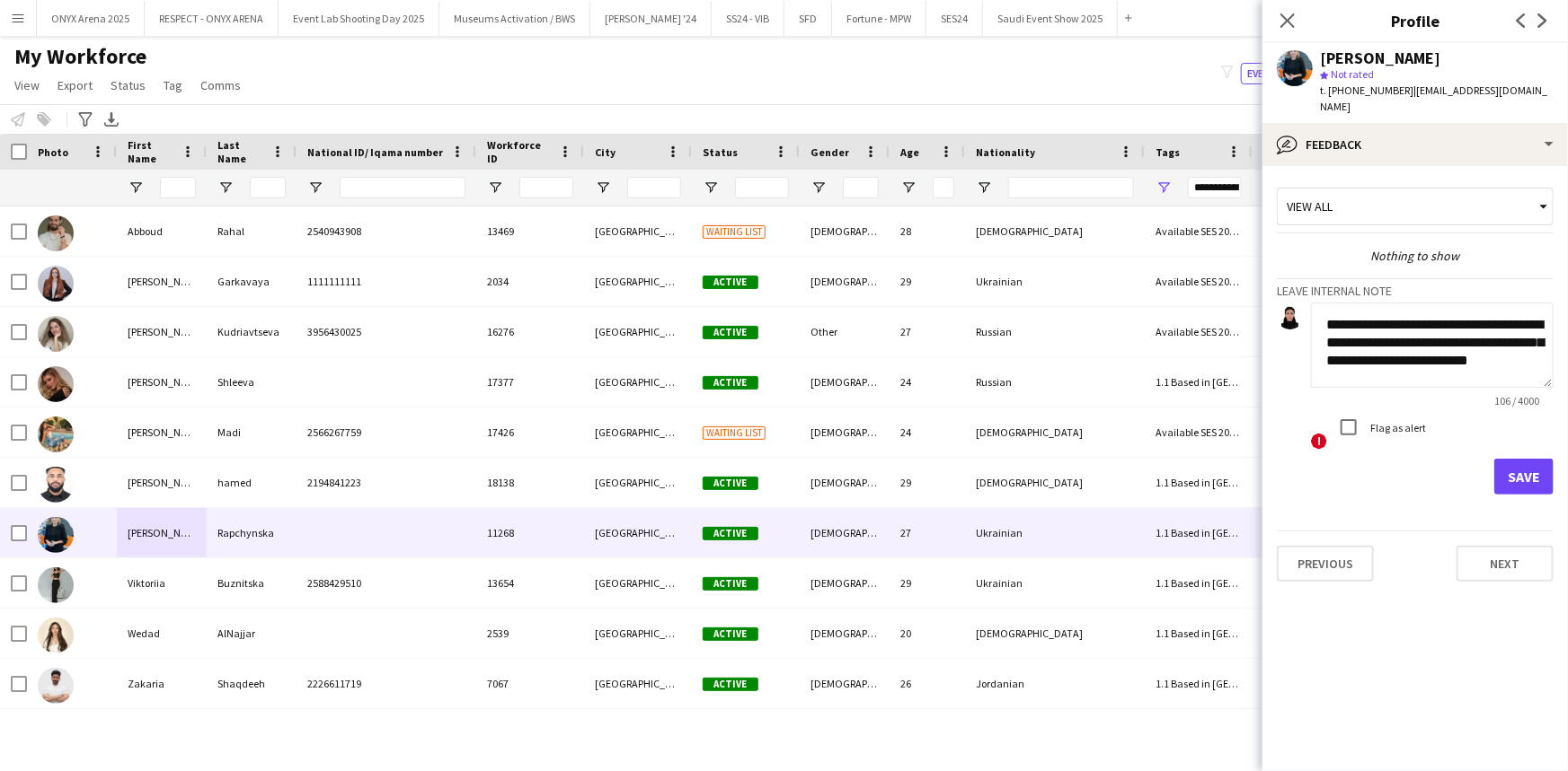
scroll to position [12, 0]
drag, startPoint x: 1367, startPoint y: 335, endPoint x: 1446, endPoint y: 346, distance: 79.8
click at [1446, 346] on textarea "**********" at bounding box center [1432, 345] width 243 height 85
click at [1472, 350] on textarea "**********" at bounding box center [1432, 345] width 243 height 85
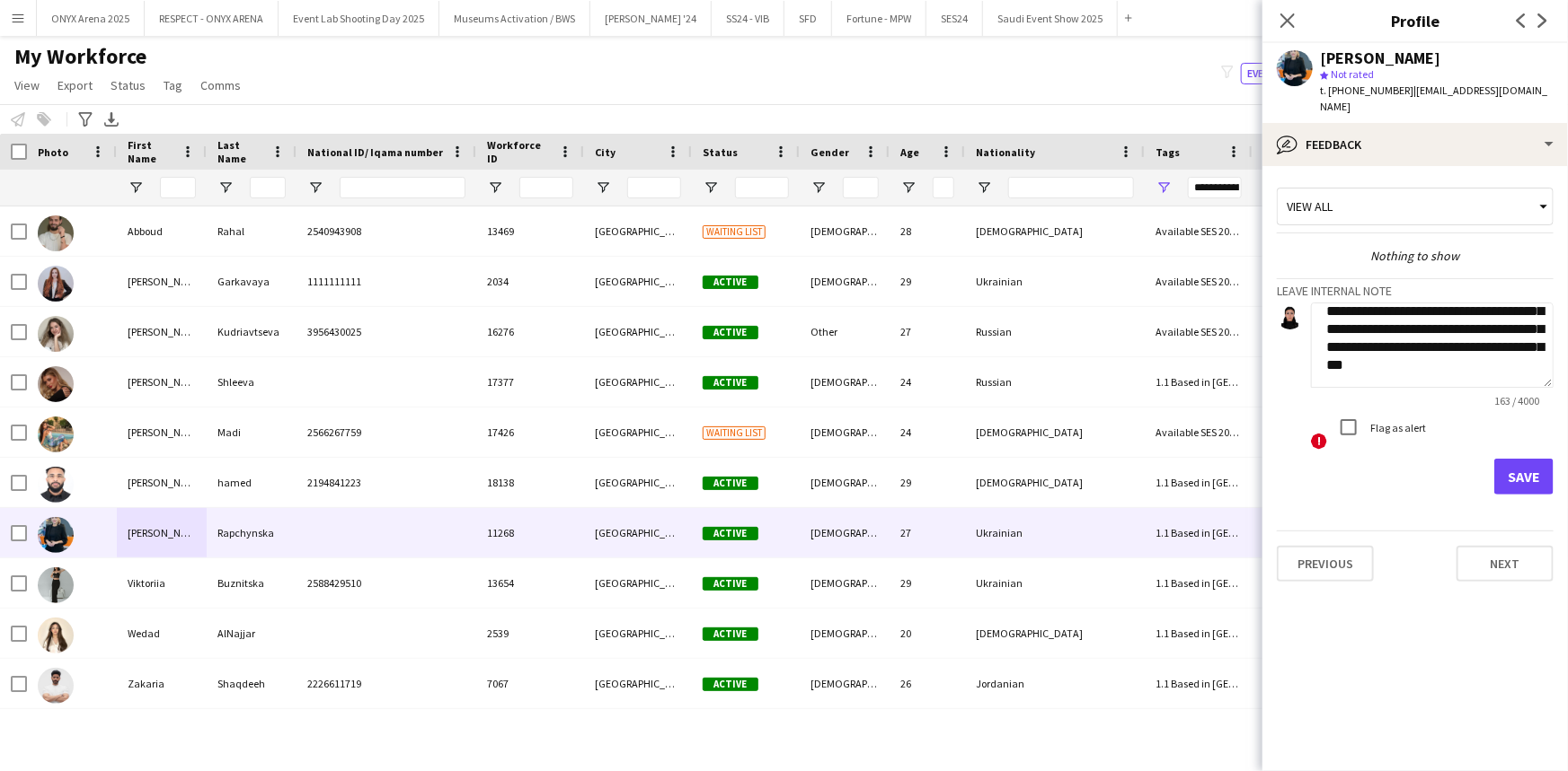
type textarea "**********"
click at [1550, 459] on button "Save" at bounding box center [1523, 476] width 59 height 36
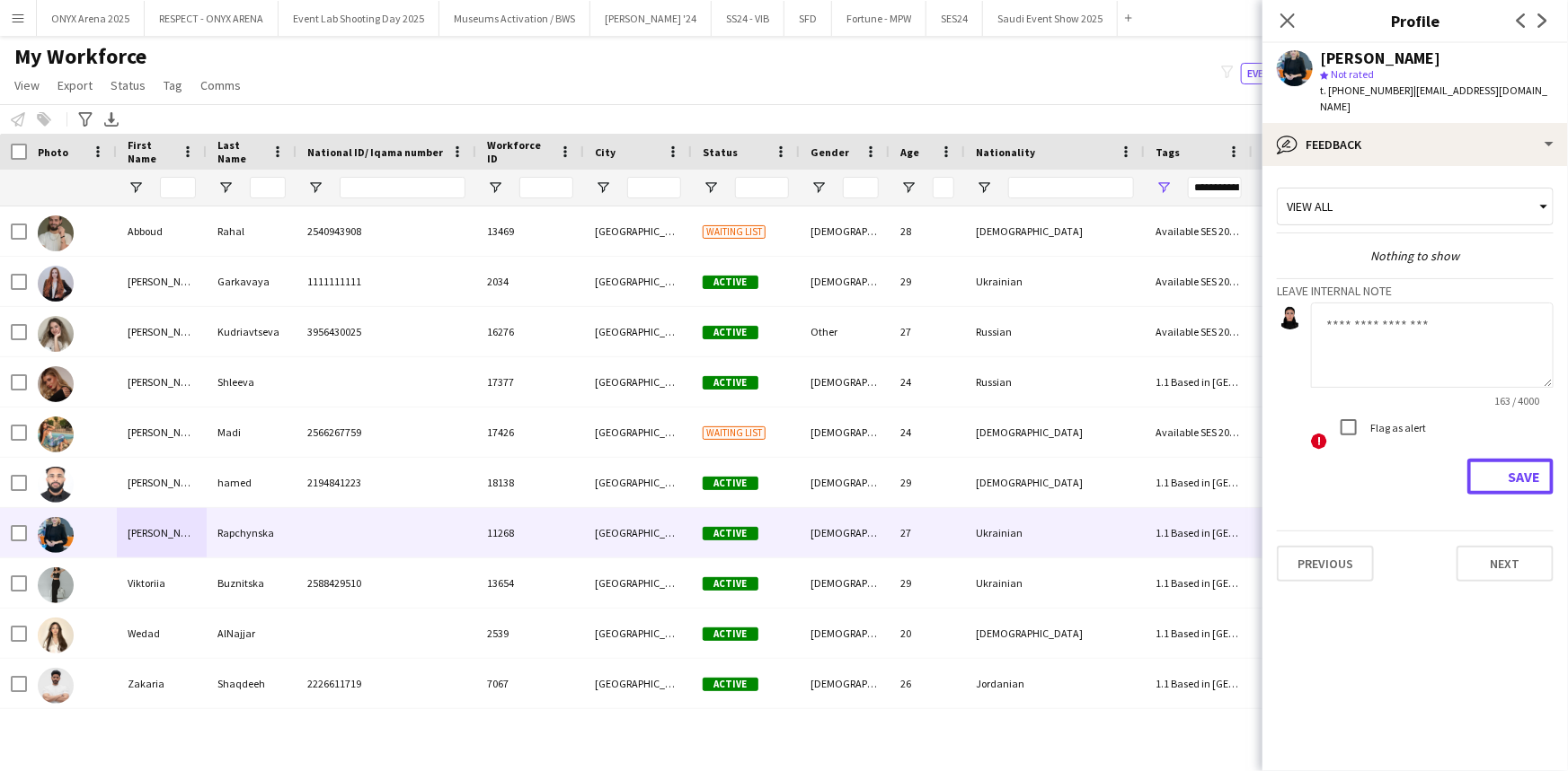
scroll to position [0, 0]
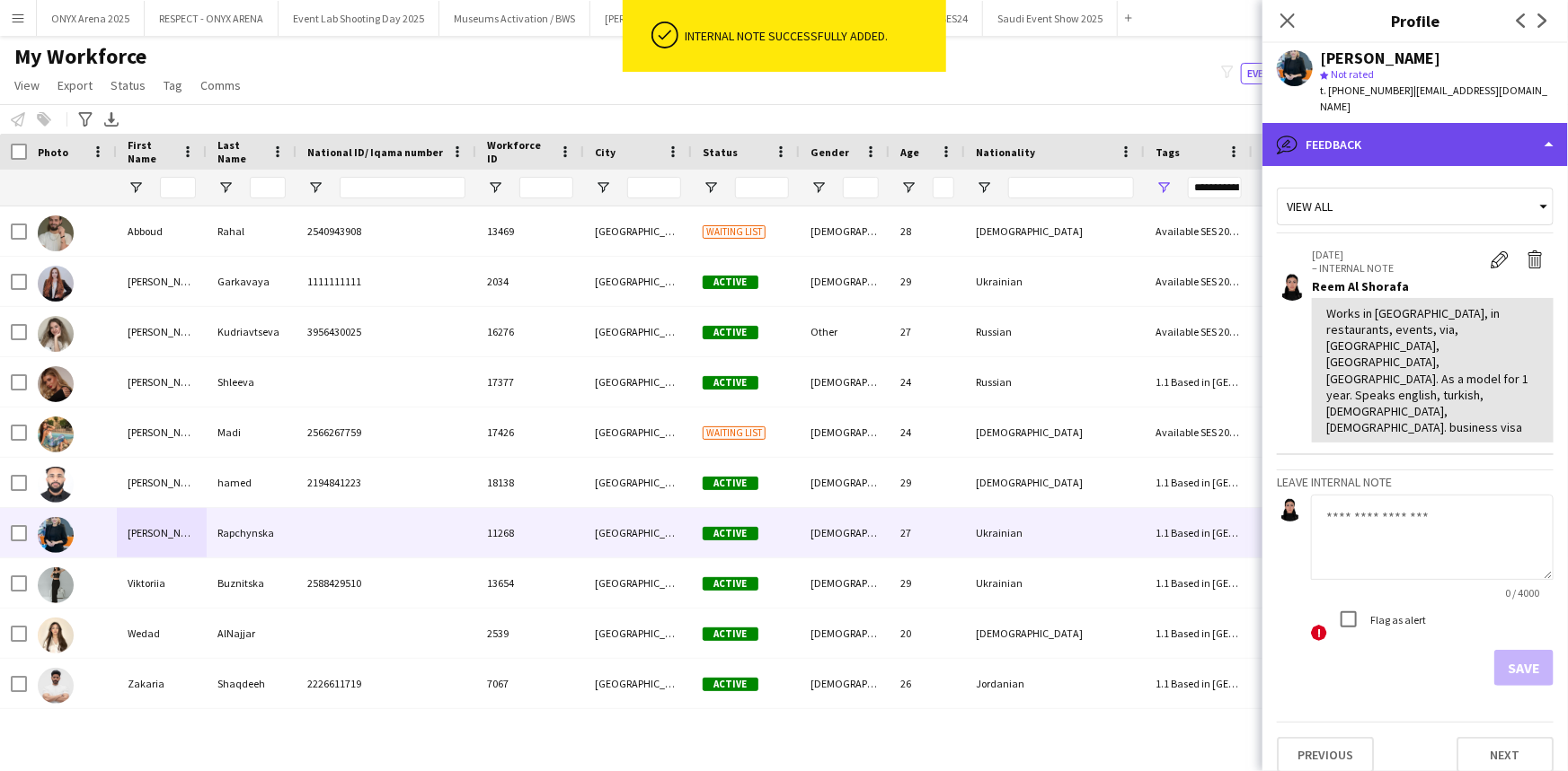
click at [1412, 128] on div "bubble-pencil Feedback" at bounding box center [1415, 145] width 306 height 43
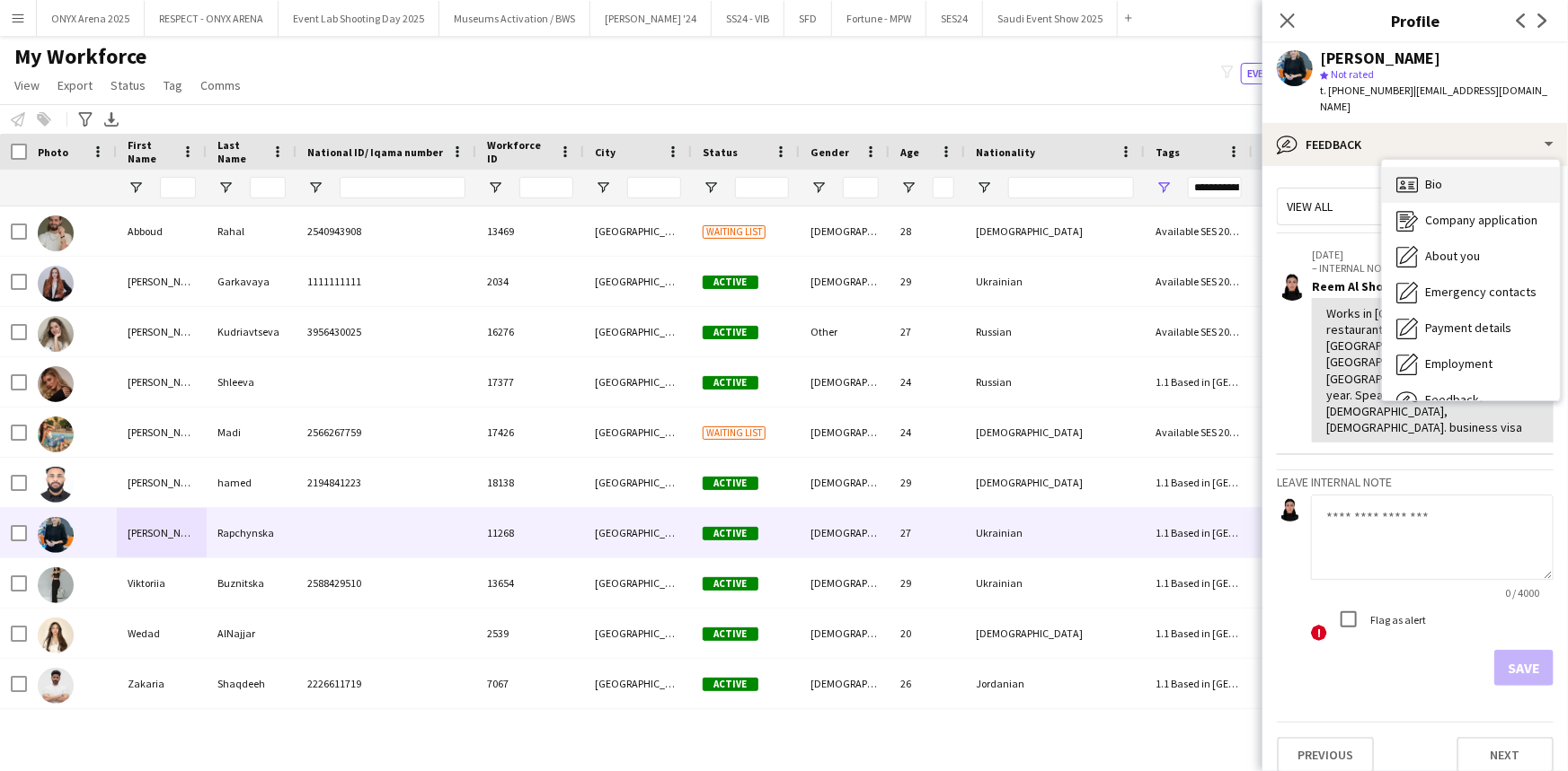
click at [1421, 167] on div "Bio Bio" at bounding box center [1470, 184] width 178 height 36
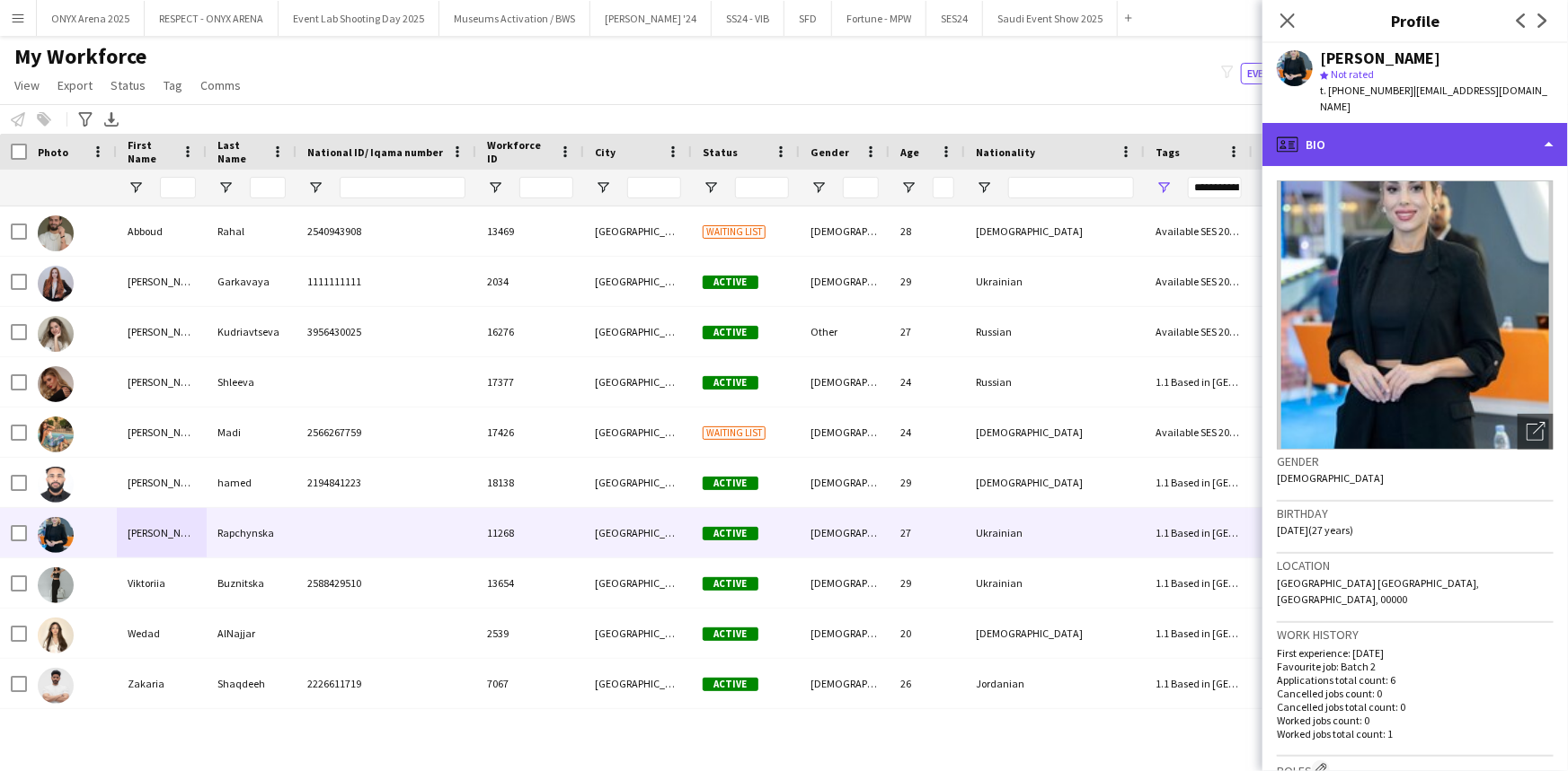
click at [1365, 125] on div "profile Bio" at bounding box center [1415, 145] width 306 height 43
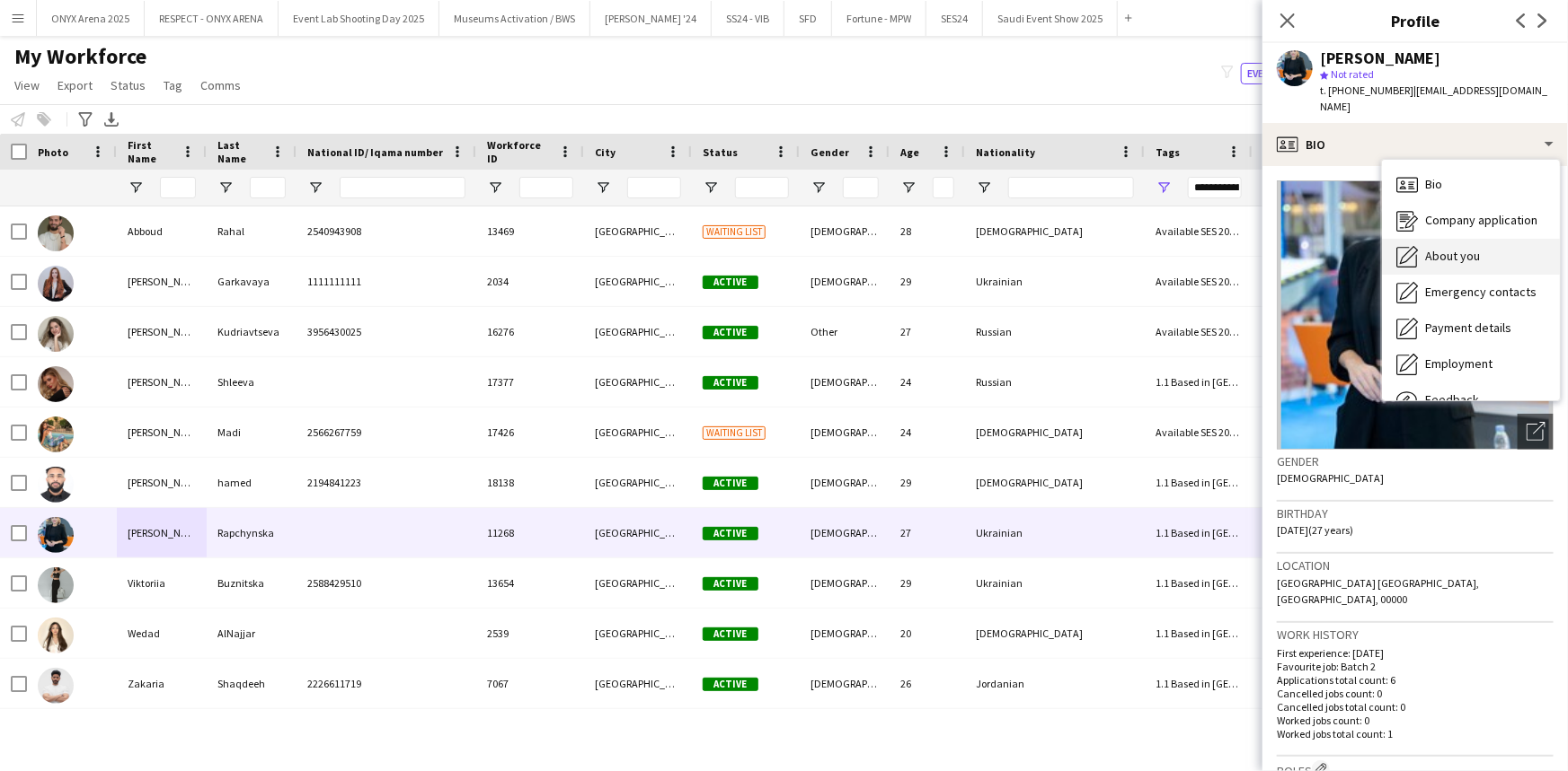
click at [1430, 248] on span "About you" at bounding box center [1452, 256] width 54 height 16
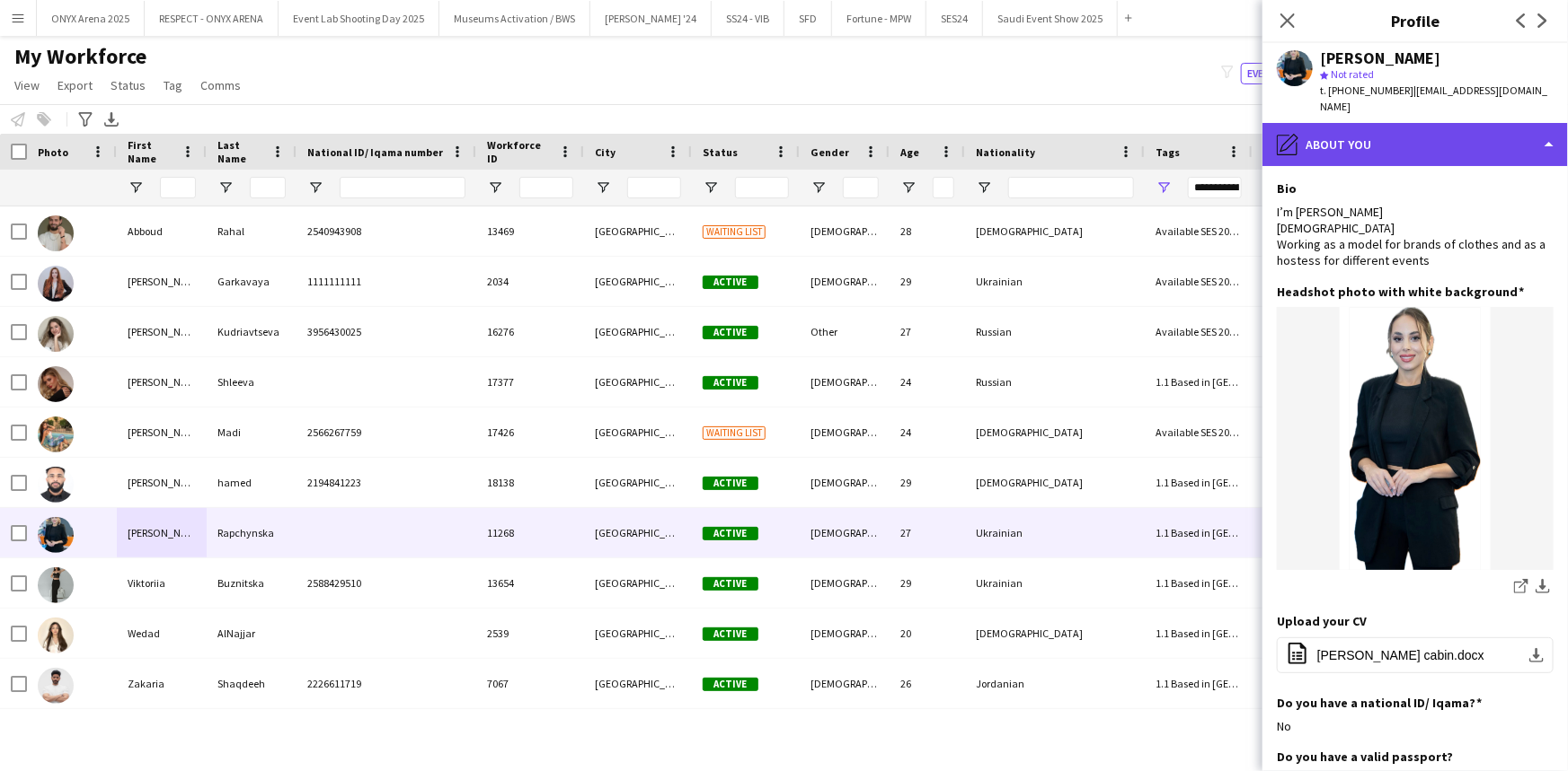
click at [1368, 140] on div "pencil4 About you" at bounding box center [1415, 145] width 306 height 43
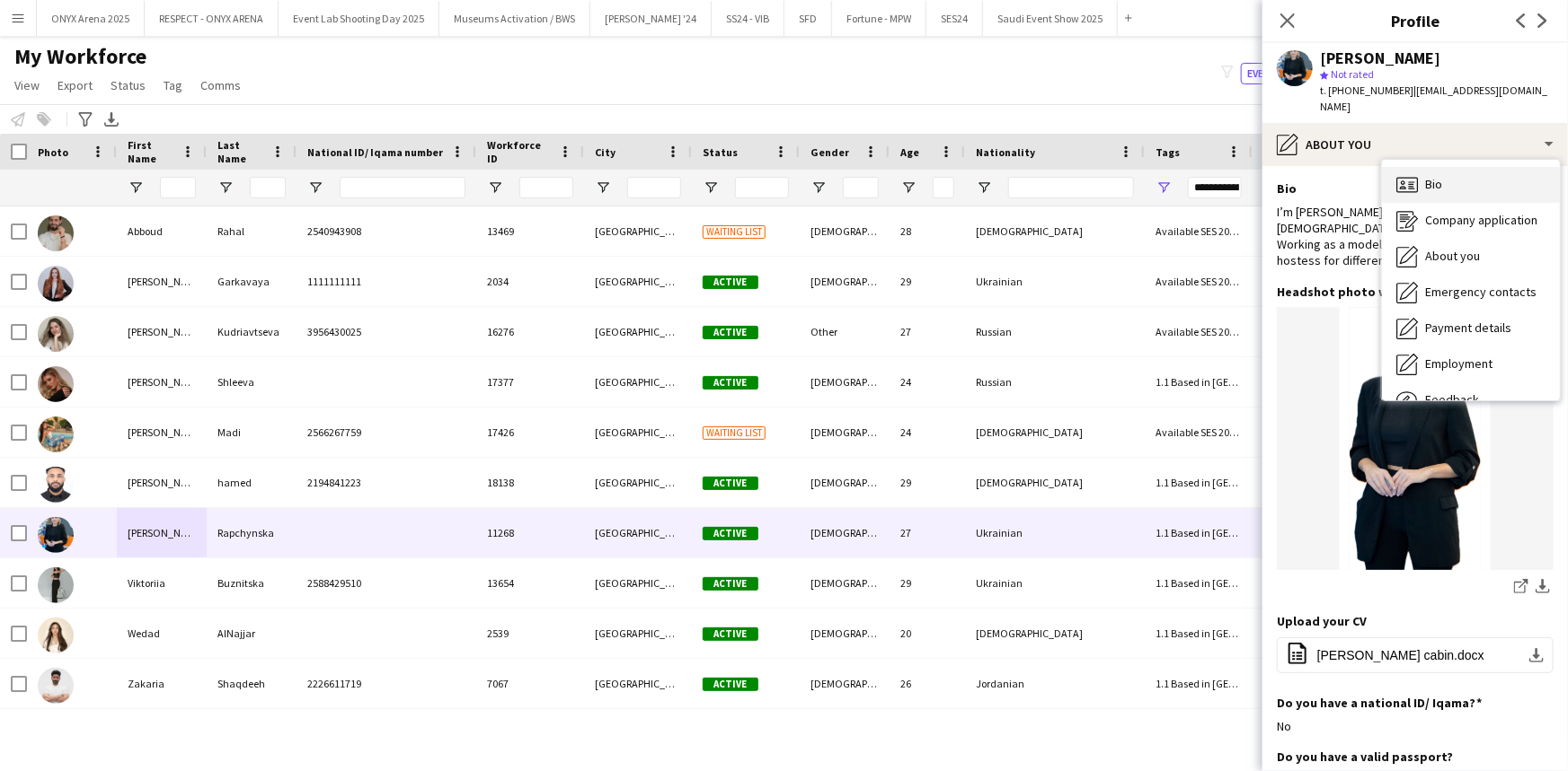
click at [1401, 180] on icon at bounding box center [1401, 182] width 5 height 5
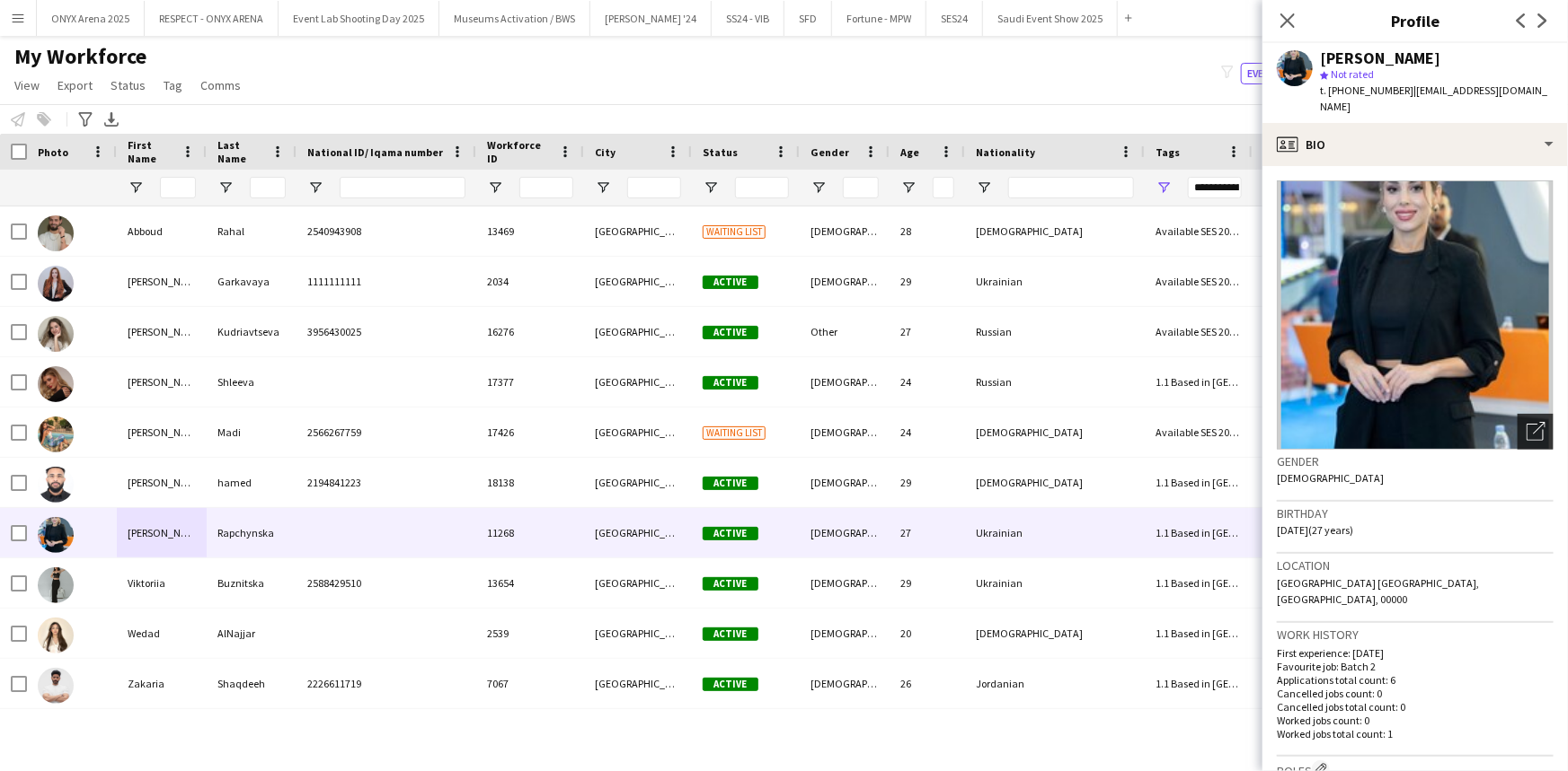
click at [1525, 414] on div "Open photos pop-in" at bounding box center [1535, 432] width 36 height 36
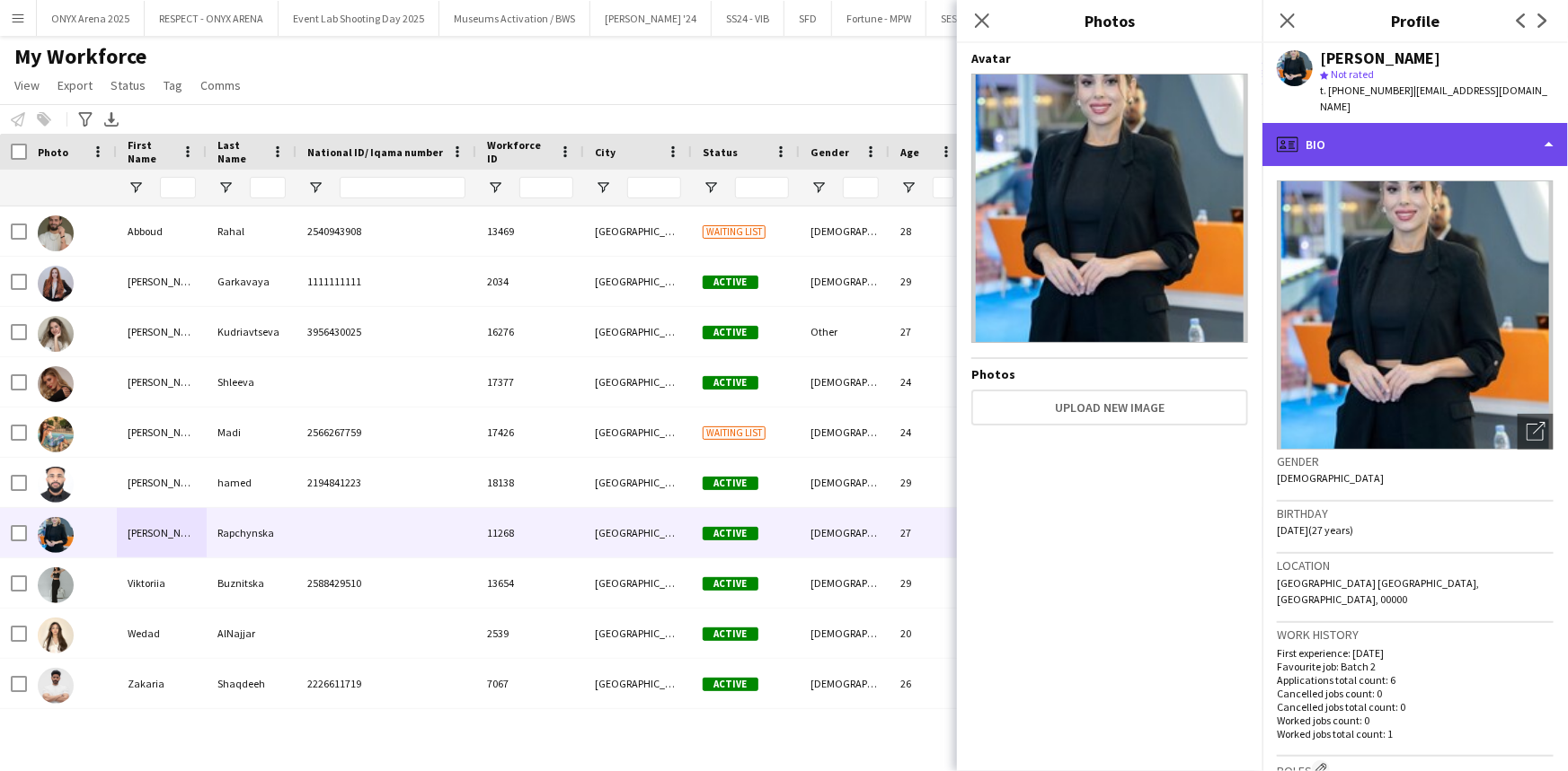
click at [1329, 134] on div "profile Bio" at bounding box center [1415, 145] width 306 height 43
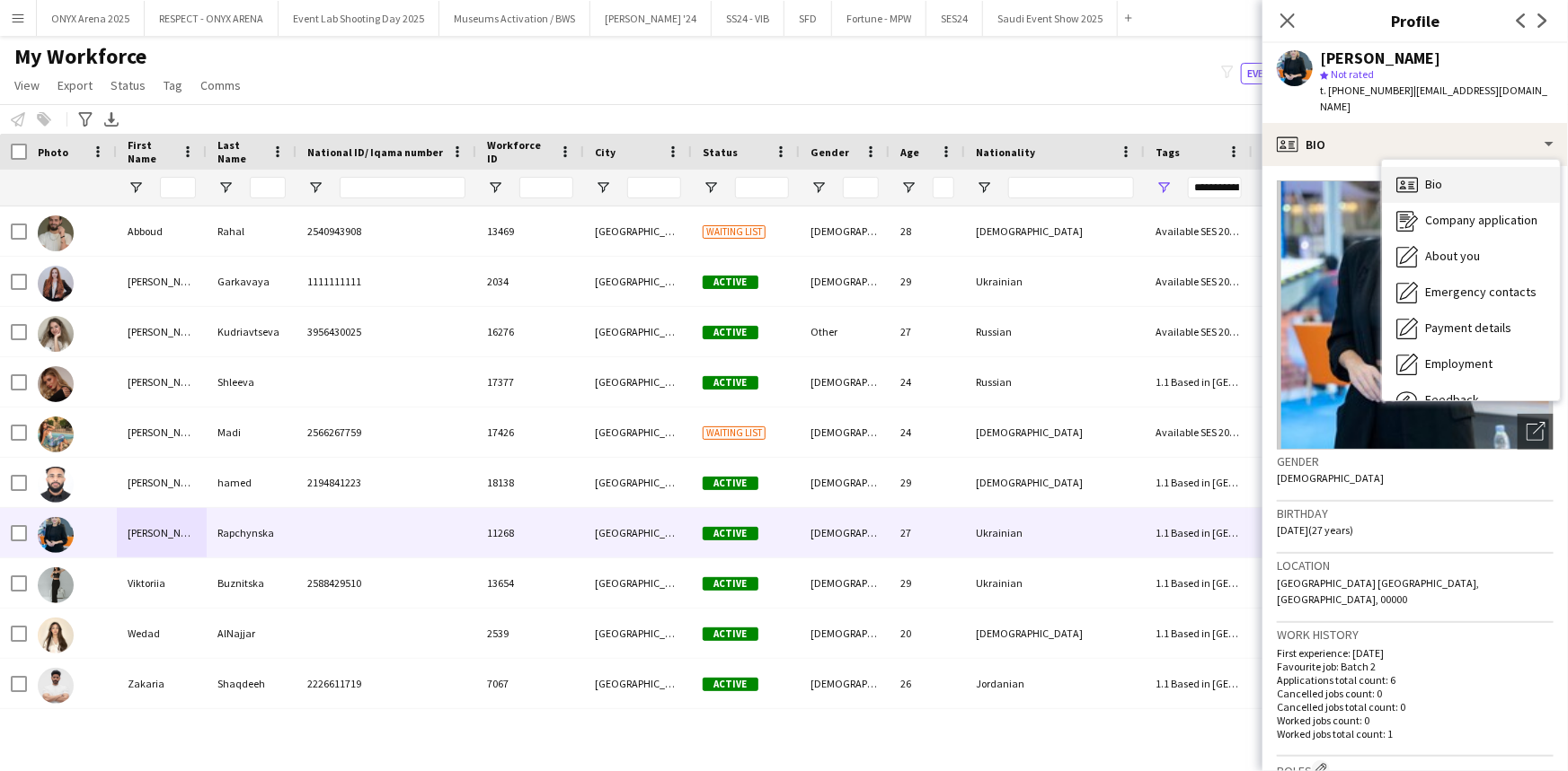
click at [1411, 177] on icon at bounding box center [1407, 184] width 21 height 16
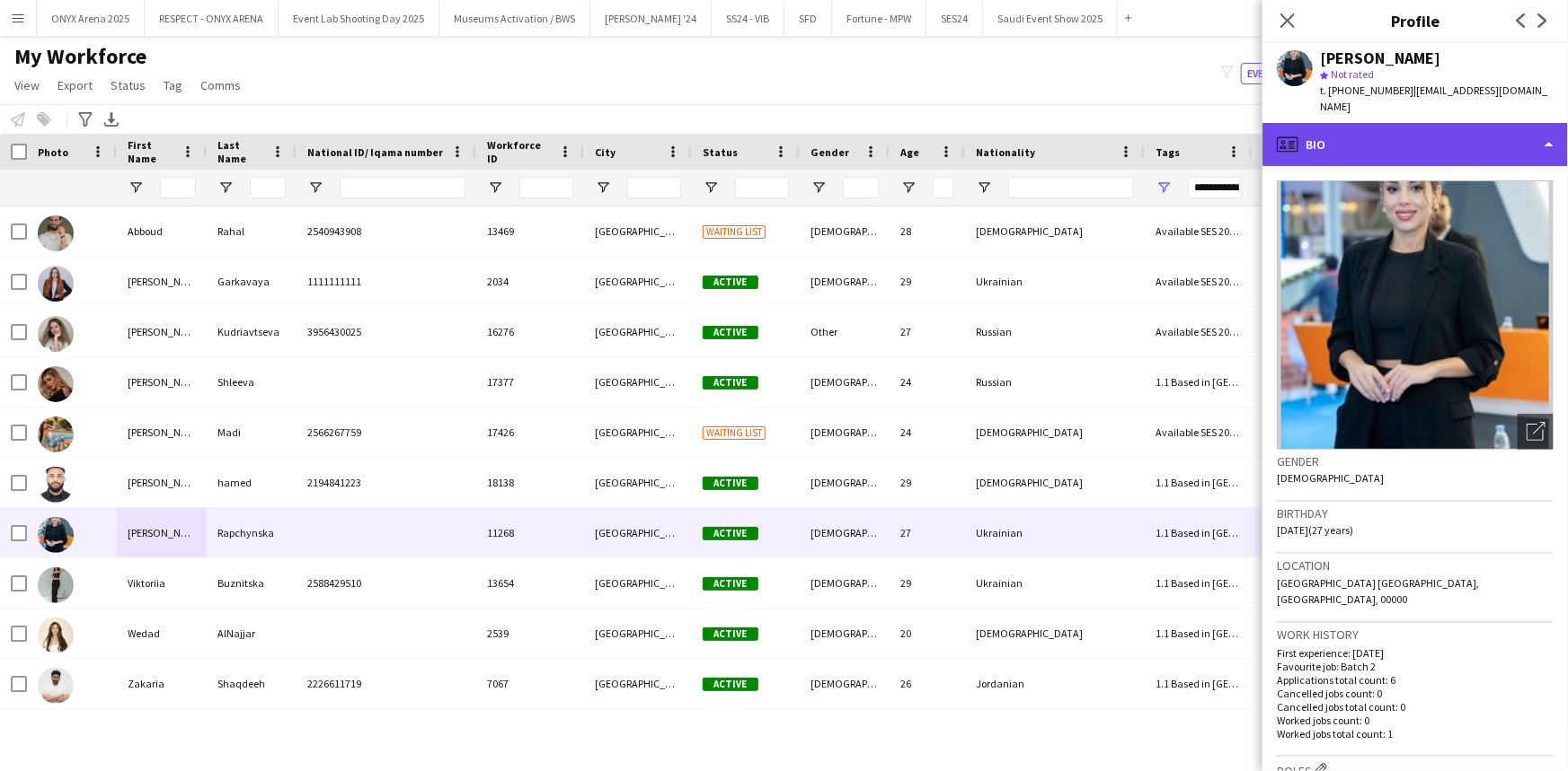
click at [1398, 140] on div "profile Bio" at bounding box center [1415, 145] width 306 height 43
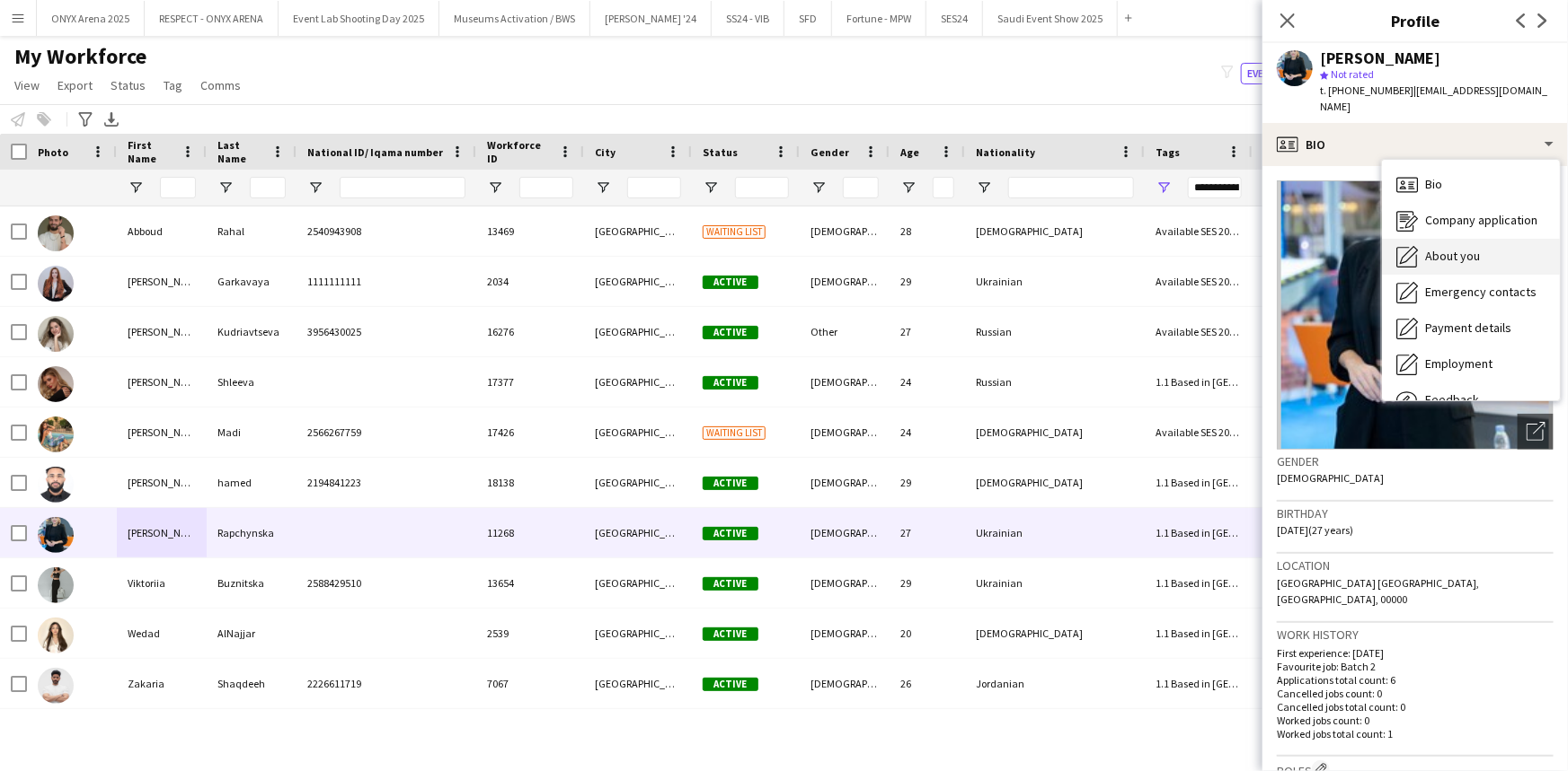
click at [1420, 239] on div "About you About you" at bounding box center [1470, 256] width 178 height 36
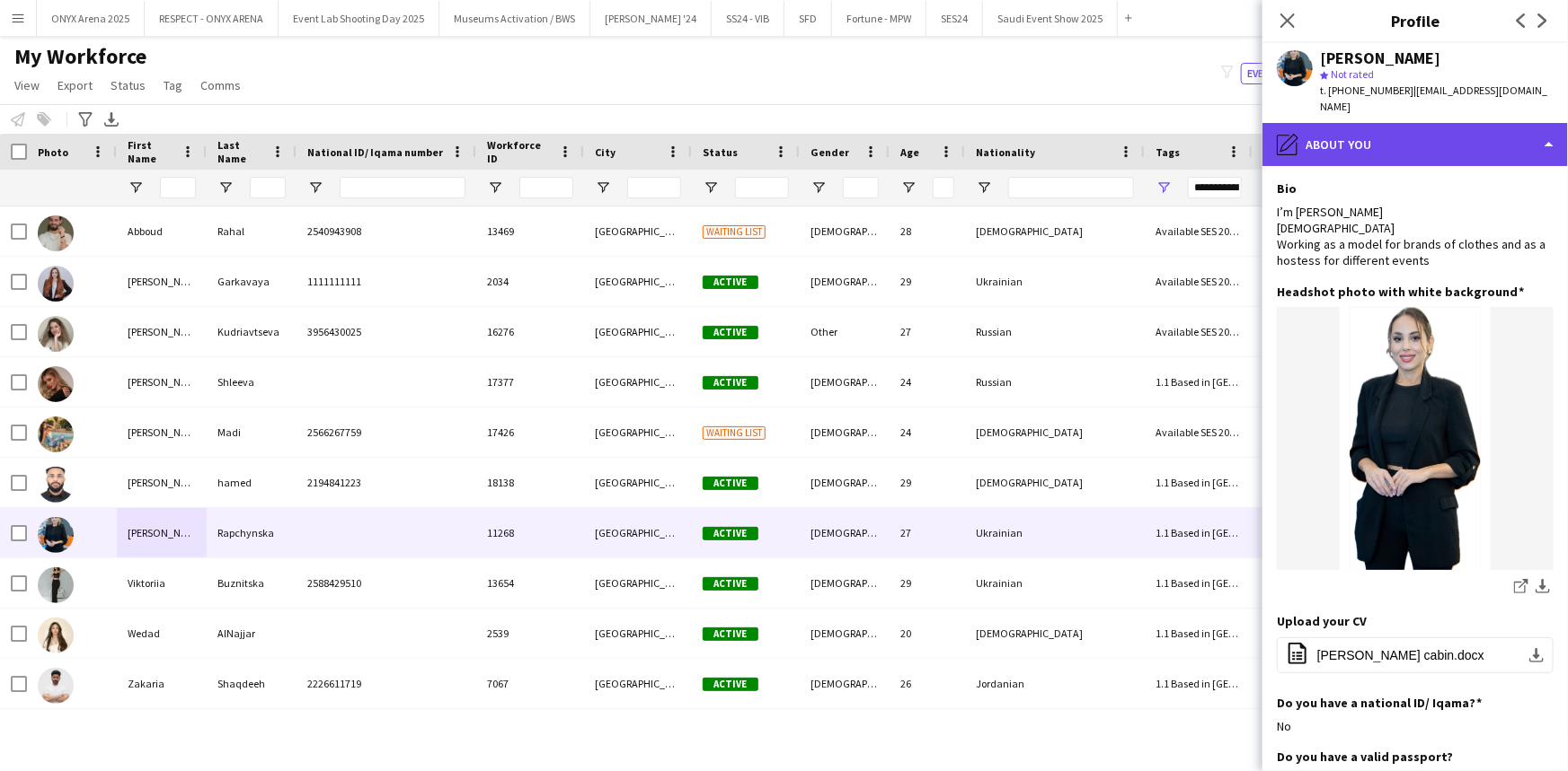
click at [1382, 123] on div "pencil4 About you" at bounding box center [1415, 145] width 306 height 43
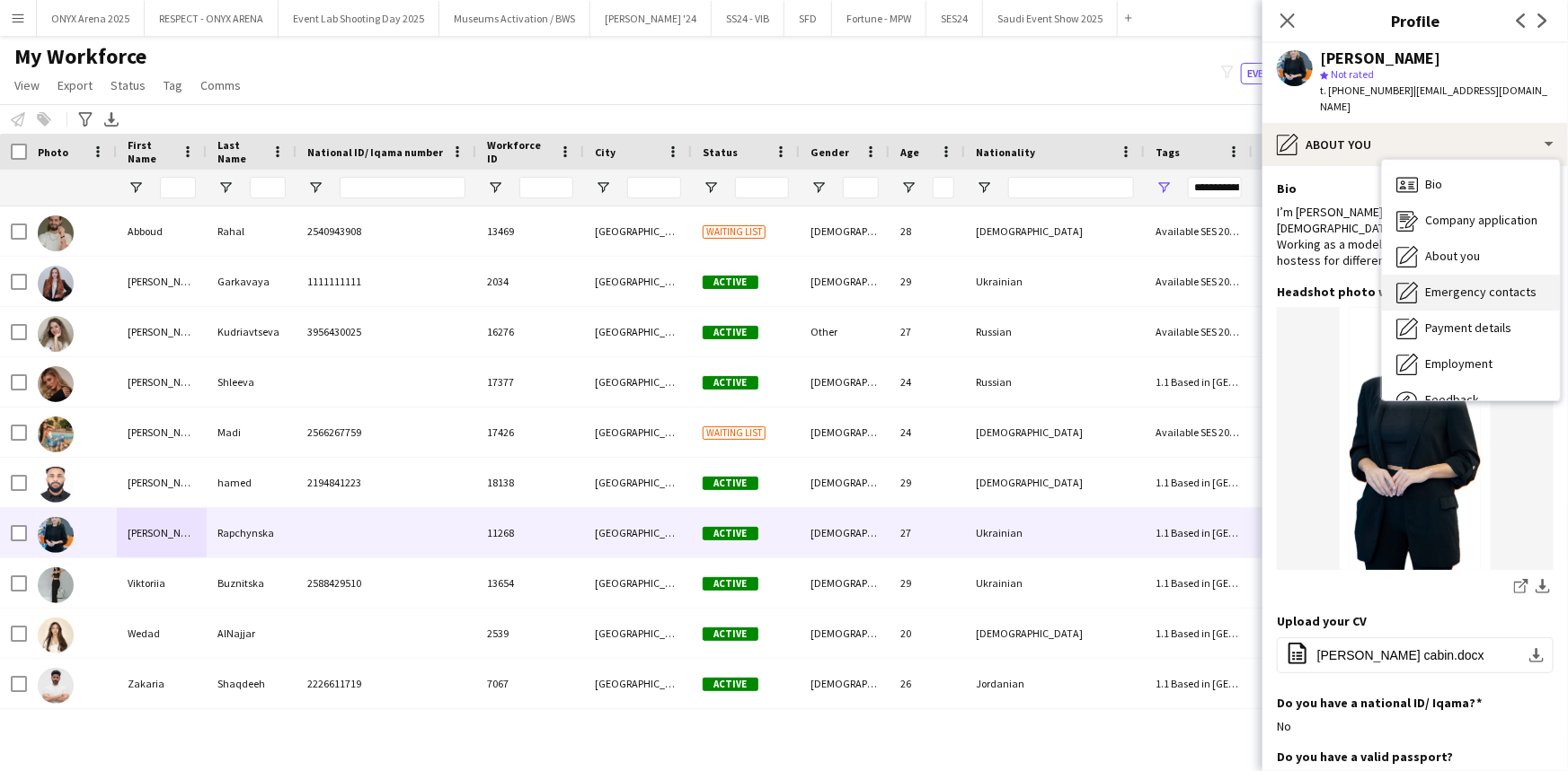
click at [1426, 284] on span "Emergency contacts" at bounding box center [1480, 292] width 112 height 16
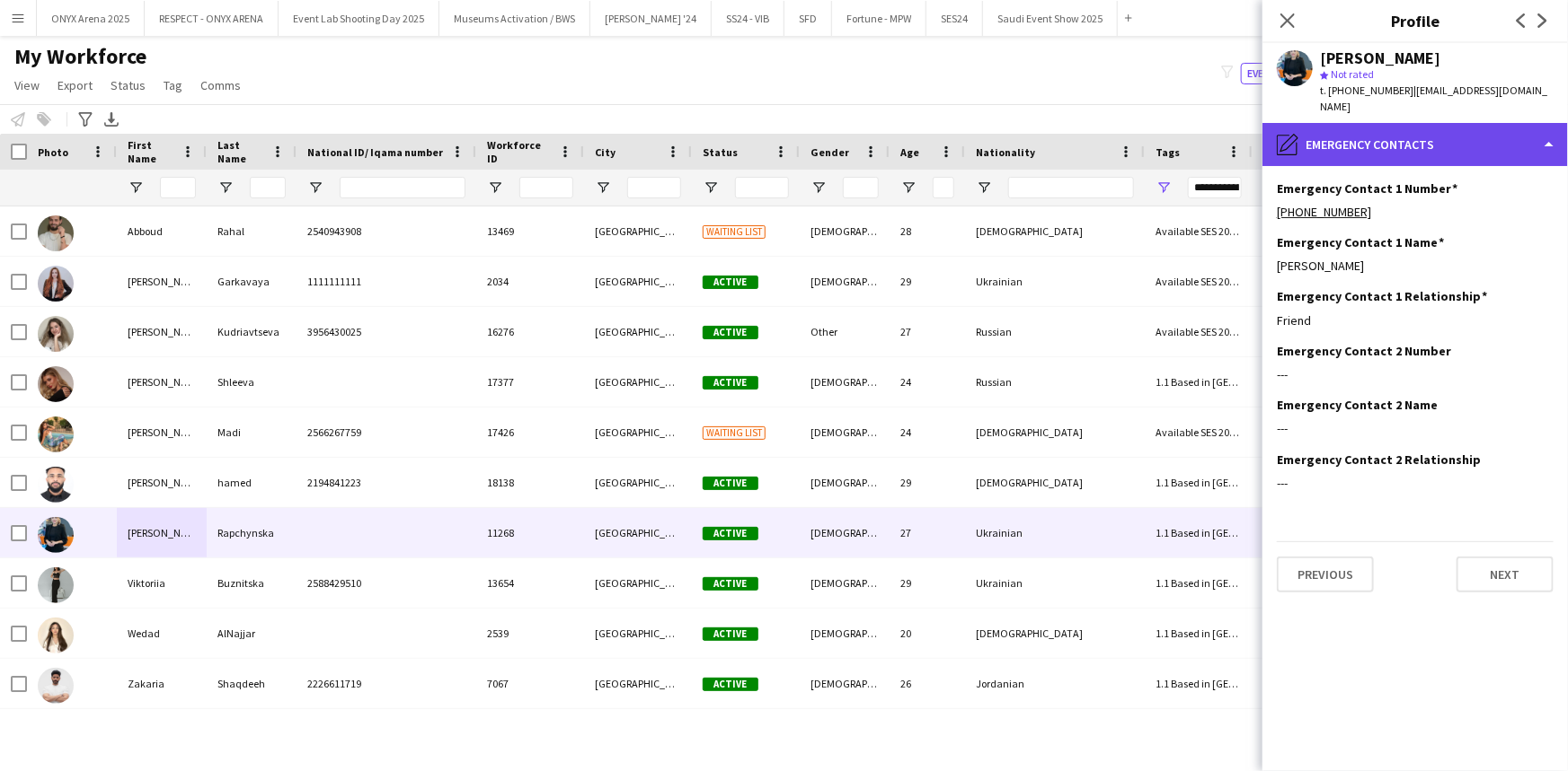
click at [1420, 133] on div "pencil4 Emergency contacts" at bounding box center [1415, 145] width 306 height 43
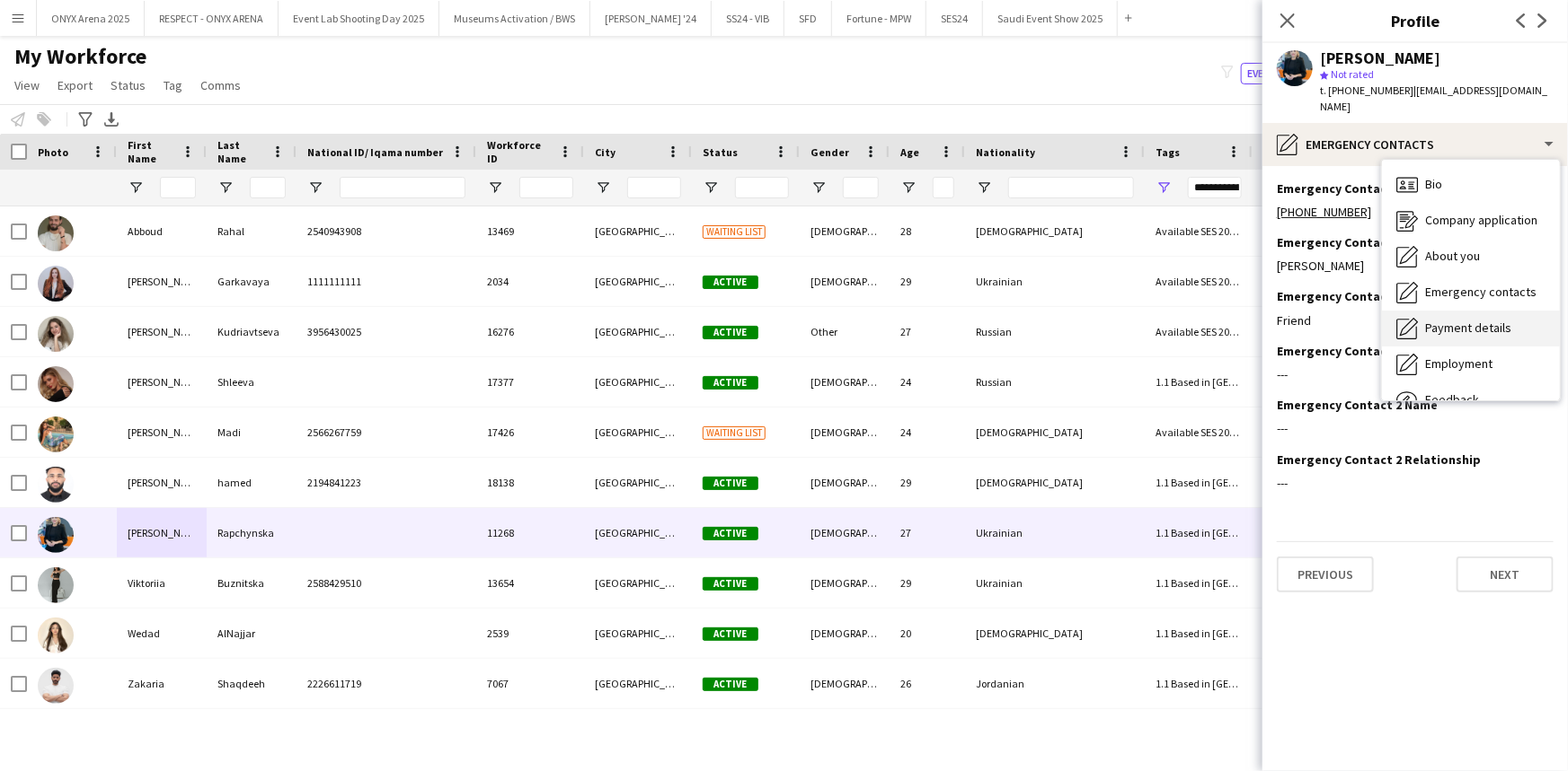
click at [1454, 320] on span "Payment details" at bounding box center [1467, 328] width 86 height 16
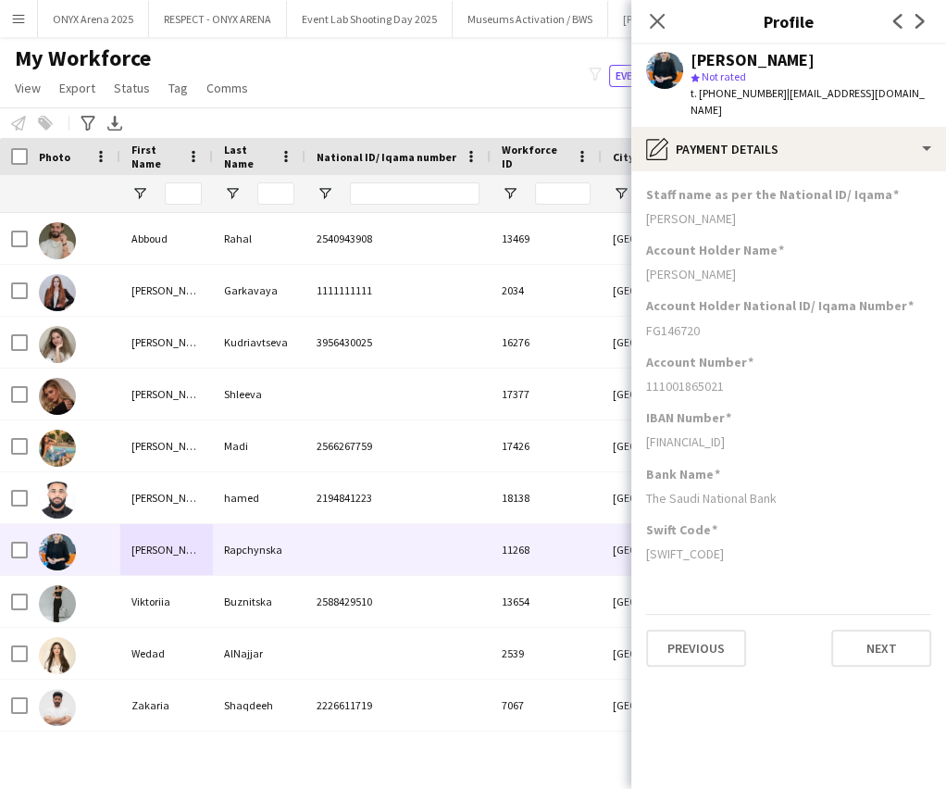
drag, startPoint x: 776, startPoint y: 308, endPoint x: 644, endPoint y: 313, distance: 131.5
click at [644, 313] on app-section-data-types "Staff name as per the National ID/ Iqama [PERSON_NAME] Account Holder Name [PER…" at bounding box center [788, 480] width 315 height 618
click at [714, 322] on div "FG146720" at bounding box center [788, 330] width 285 height 17
drag, startPoint x: 646, startPoint y: 312, endPoint x: 708, endPoint y: 313, distance: 62.0
click at [708, 322] on div "FG146720" at bounding box center [788, 330] width 285 height 17
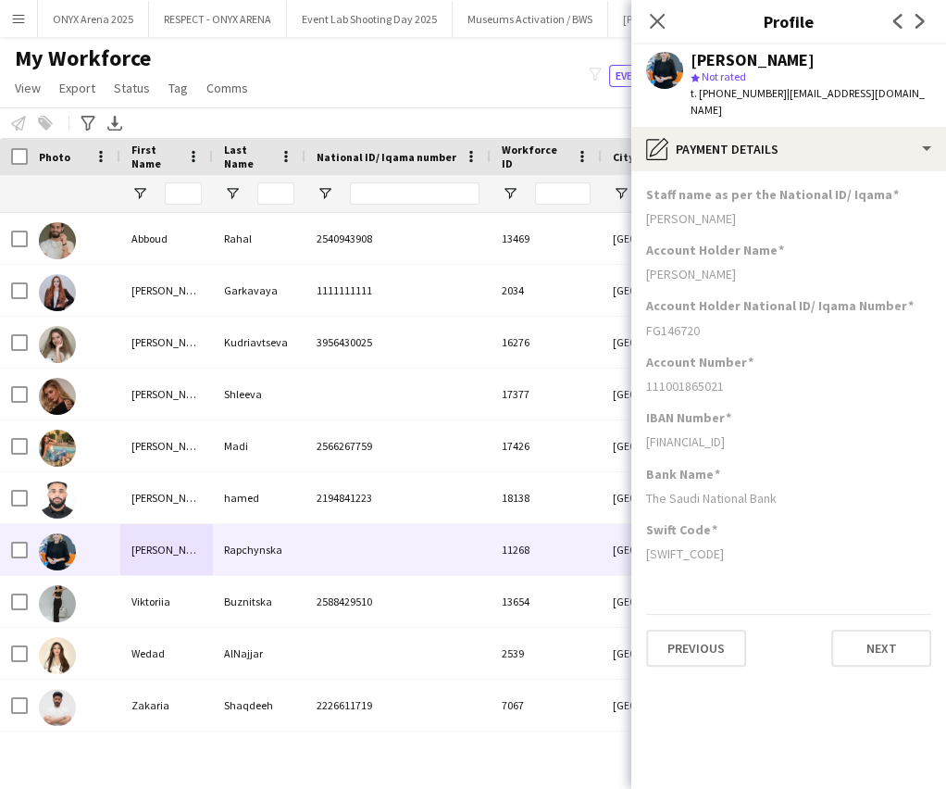
click at [710, 322] on div "FG146720" at bounding box center [788, 330] width 285 height 17
drag, startPoint x: 646, startPoint y: 310, endPoint x: 705, endPoint y: 316, distance: 58.6
click at [705, 322] on div "FG146720" at bounding box center [788, 330] width 285 height 17
click at [742, 322] on div "FG146720" at bounding box center [788, 330] width 285 height 17
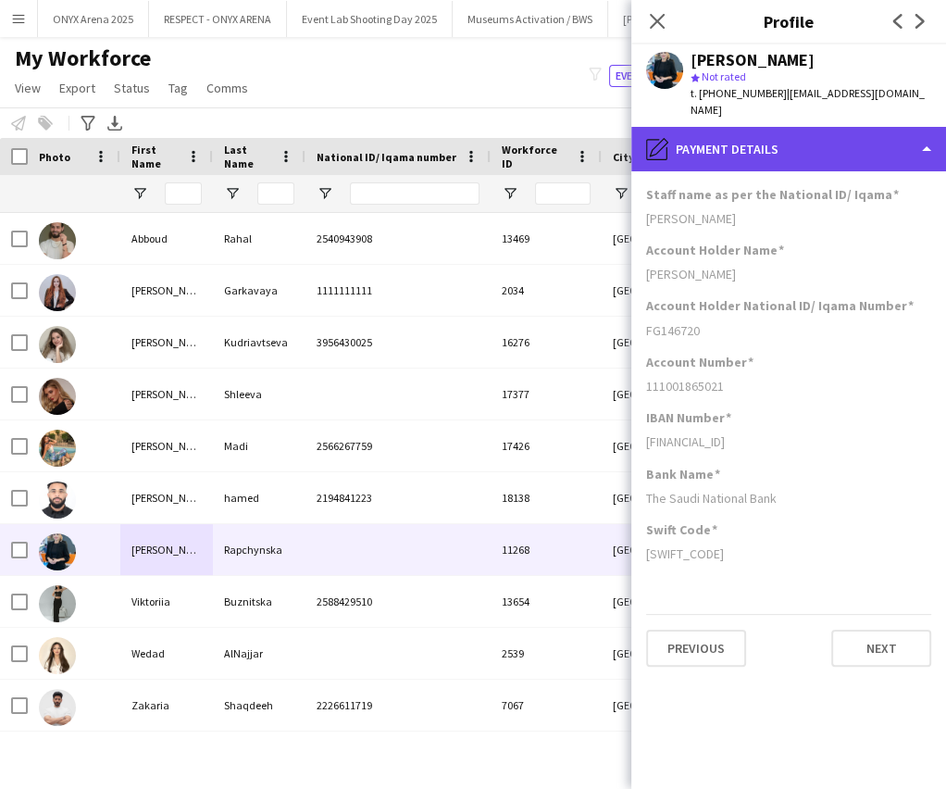
click at [793, 148] on div "pencil4 Payment details" at bounding box center [788, 149] width 315 height 44
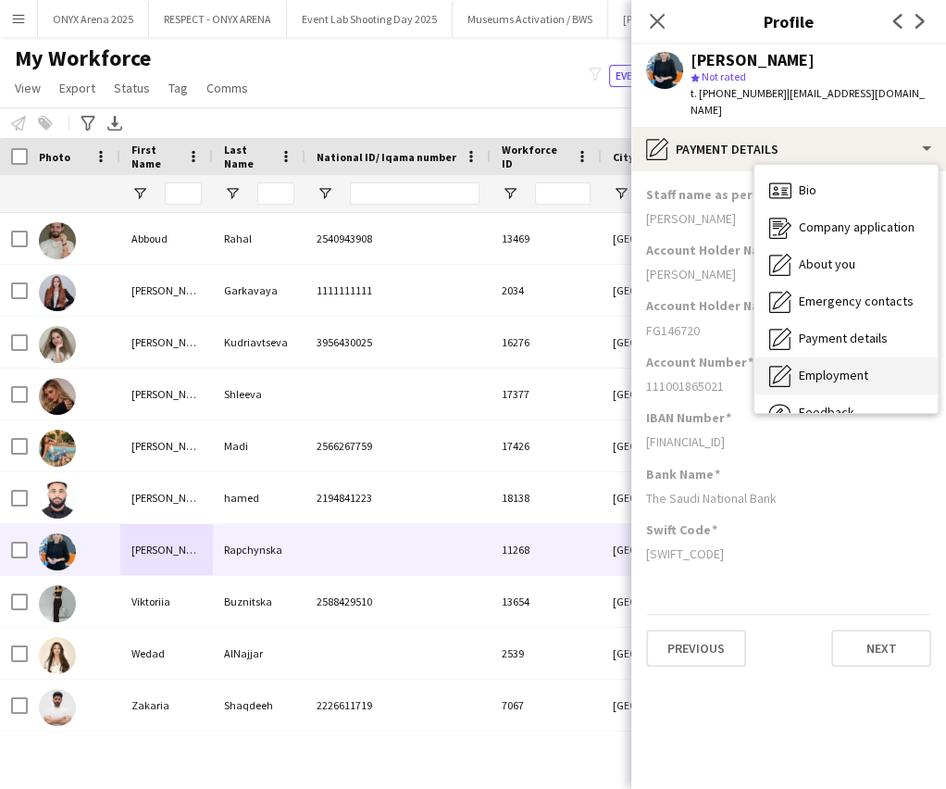
click at [831, 367] on span "Employment" at bounding box center [833, 375] width 69 height 17
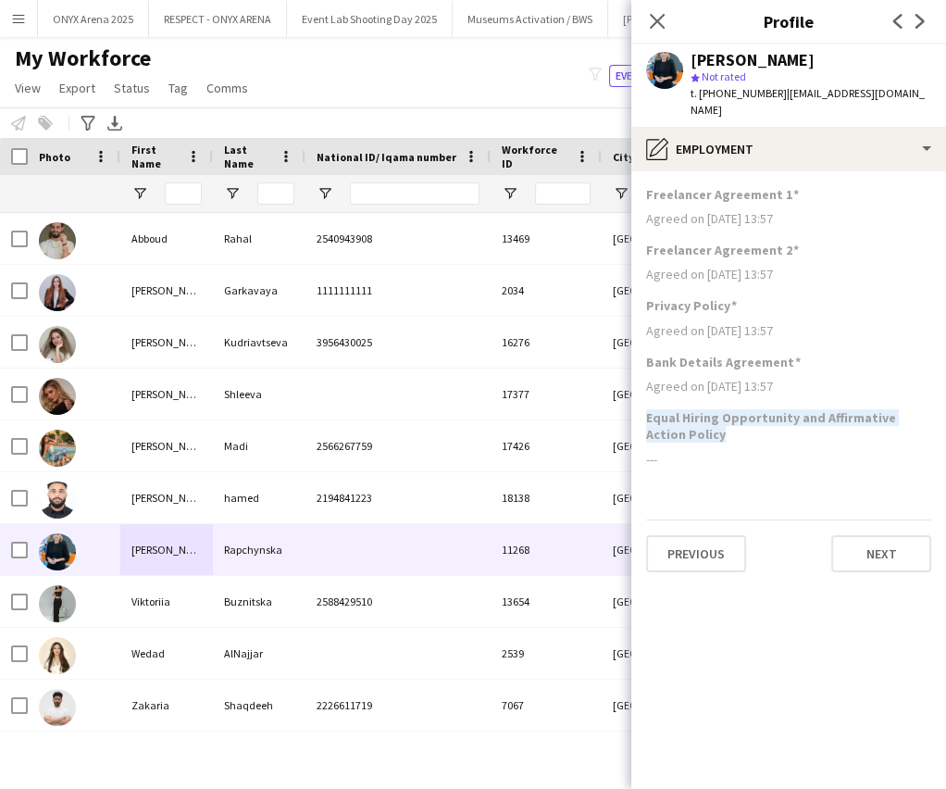
drag, startPoint x: 643, startPoint y: 397, endPoint x: 721, endPoint y: 417, distance: 81.1
click at [721, 417] on app-section-data-types "Freelancer Agreement 1 Agreed on [DATE] 13:57 Freelancer Agreement 2 Agreed on …" at bounding box center [788, 480] width 315 height 618
click at [721, 417] on h3 "Equal Hiring Opportunity and Affirmative Action Policy" at bounding box center [788, 425] width 285 height 33
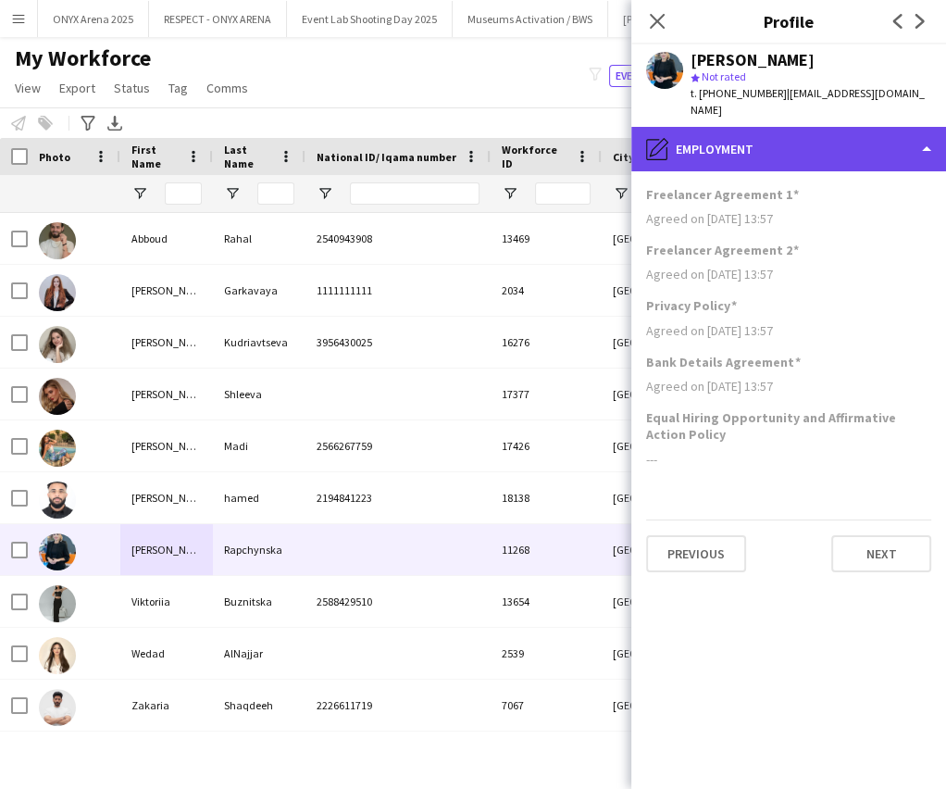
click at [767, 127] on div "pencil4 Employment" at bounding box center [788, 149] width 315 height 44
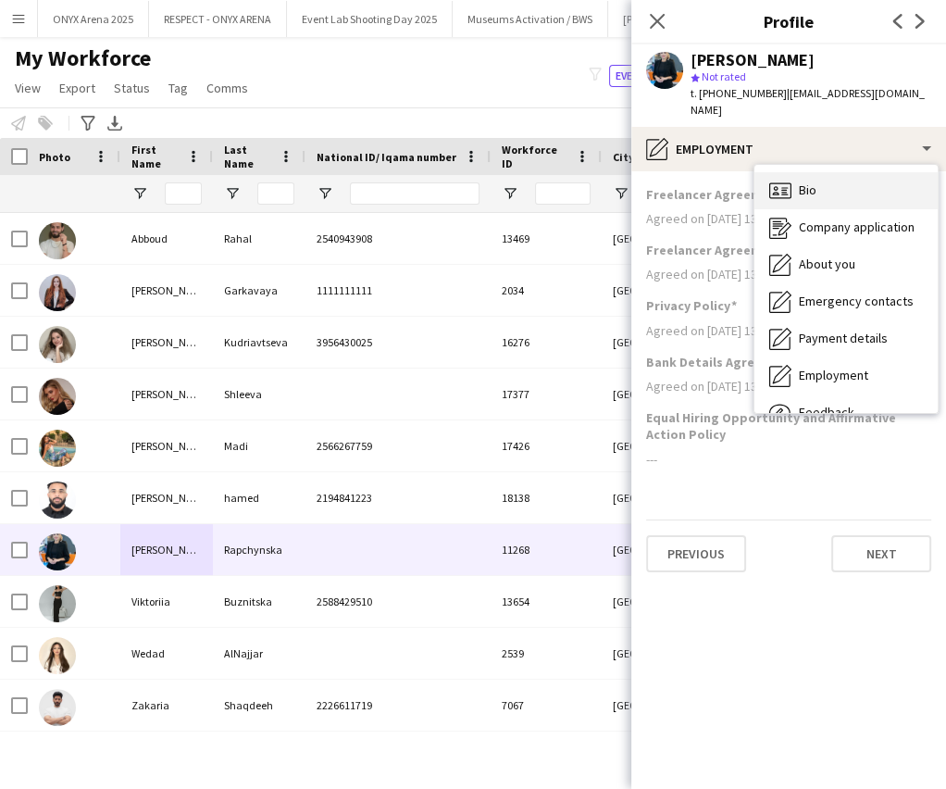
click at [781, 180] on icon "Bio" at bounding box center [780, 191] width 22 height 22
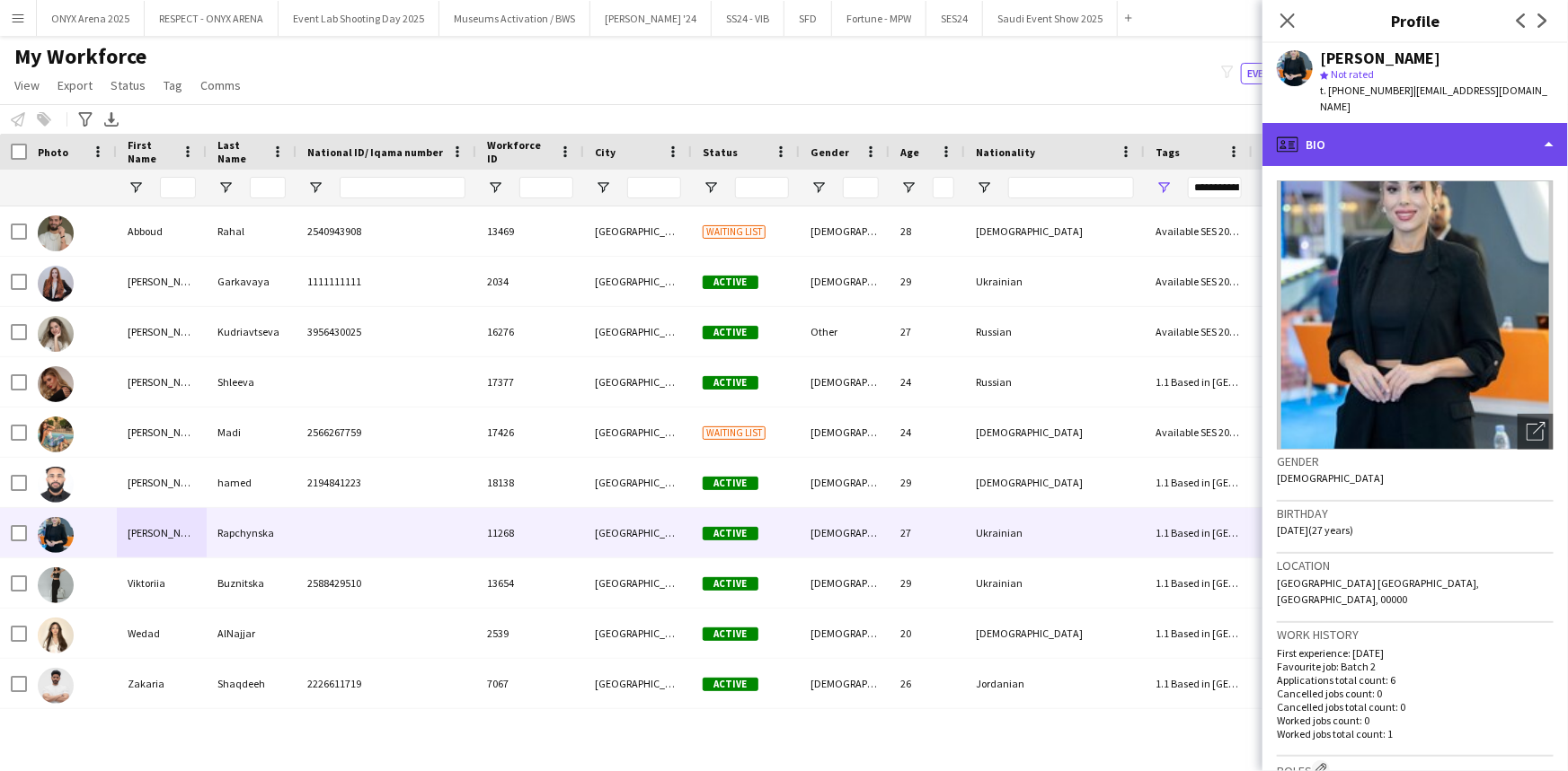
click at [1375, 133] on div "profile Bio" at bounding box center [1415, 145] width 306 height 43
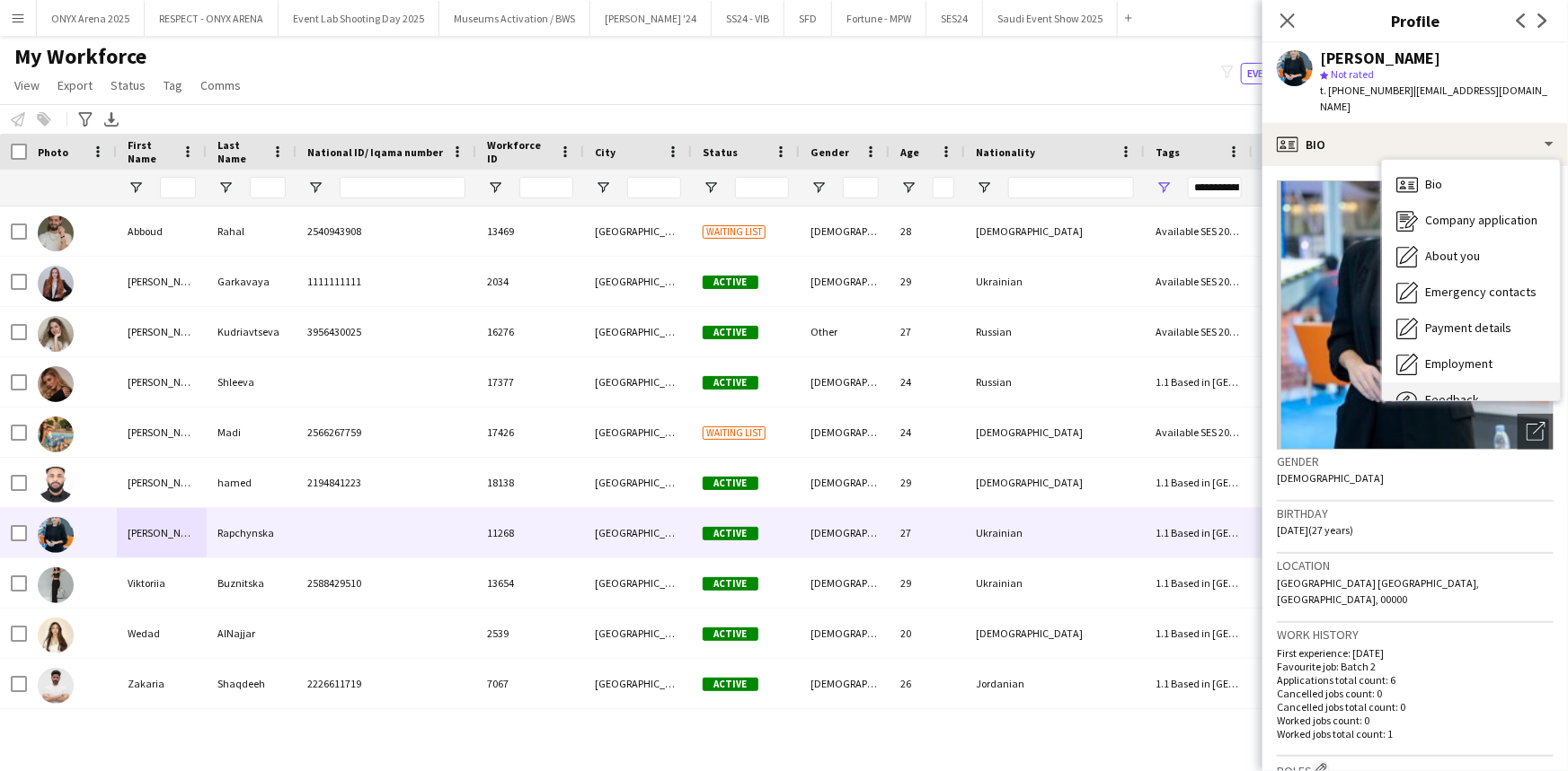
click at [1418, 382] on div "Feedback Feedback" at bounding box center [1470, 400] width 178 height 36
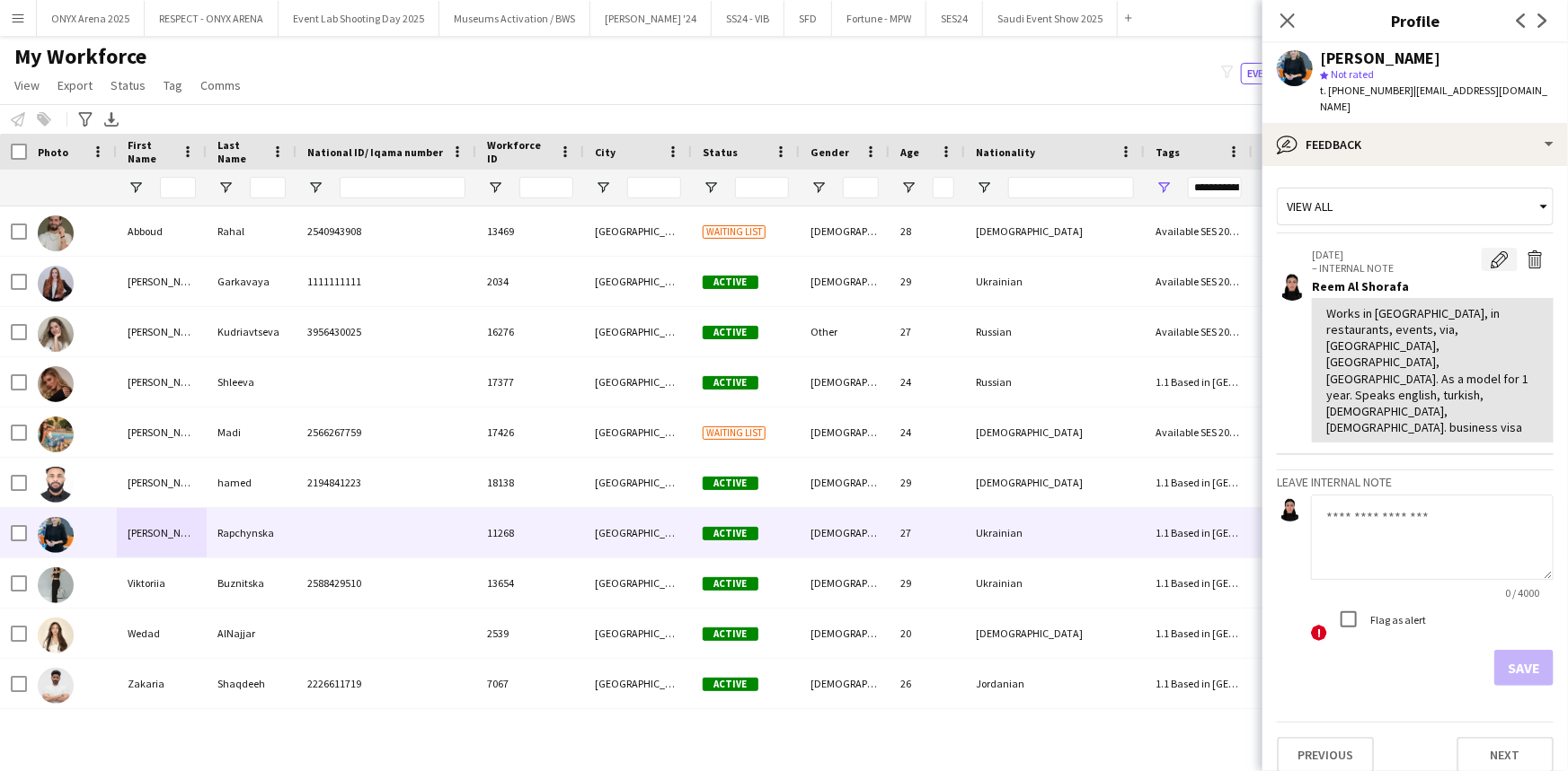
click at [1505, 250] on app-icon "Edit internal note" at bounding box center [1499, 259] width 18 height 18
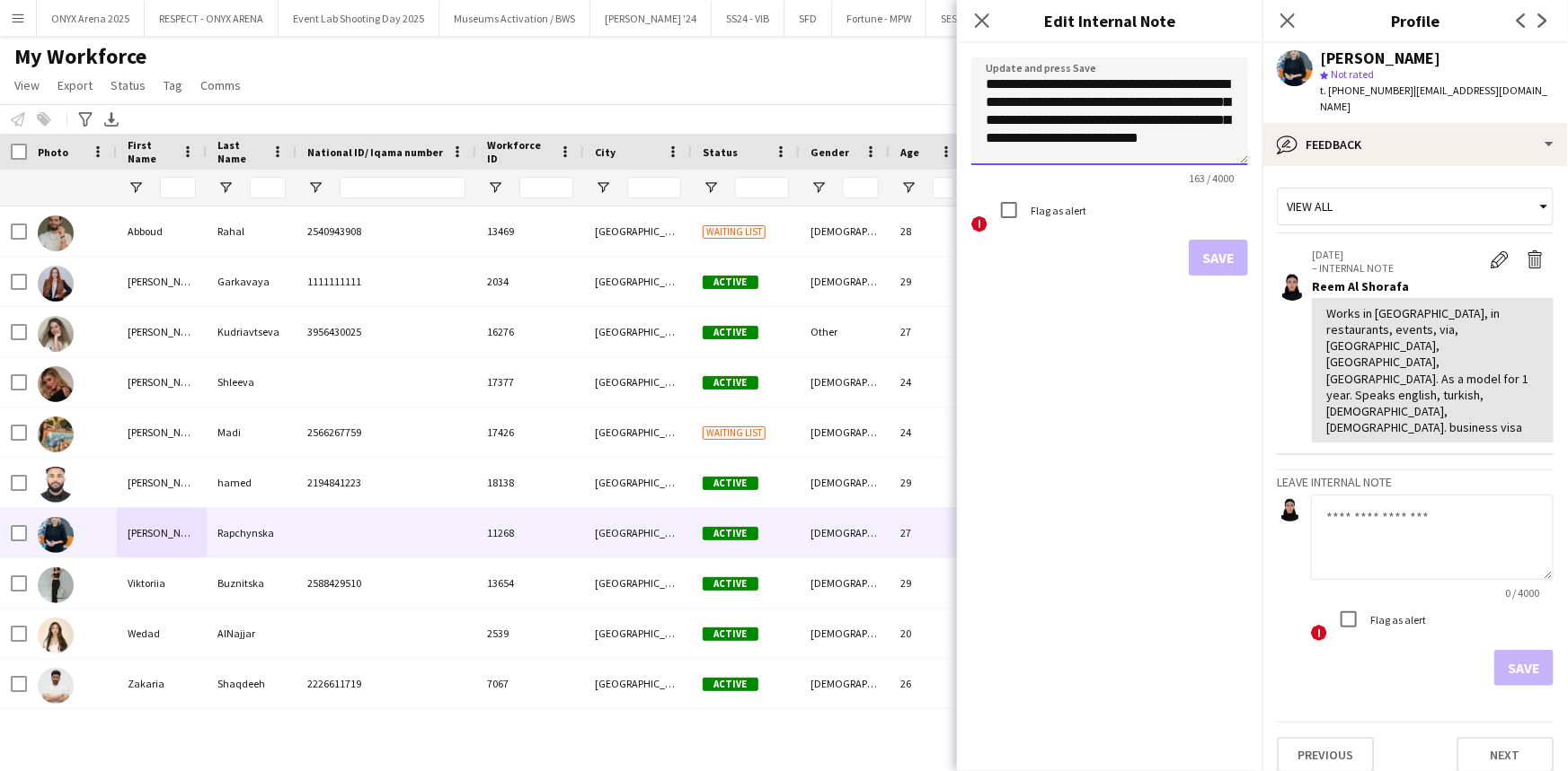
click at [1095, 151] on textarea "**********" at bounding box center [1109, 111] width 277 height 108
type textarea "**********"
click at [1225, 253] on button "Save" at bounding box center [1218, 256] width 59 height 36
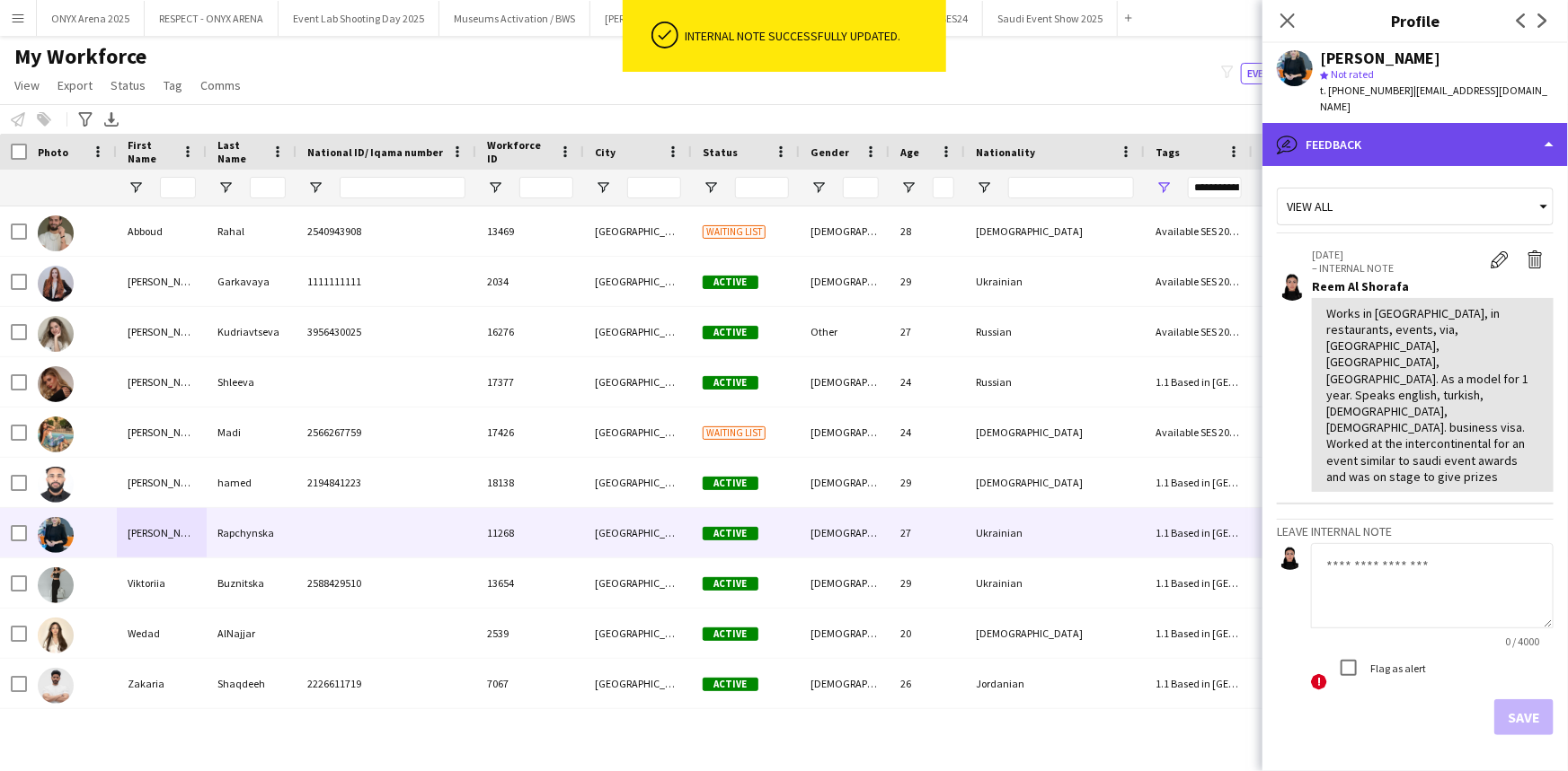
click at [1459, 123] on div "bubble-pencil Feedback" at bounding box center [1415, 145] width 306 height 43
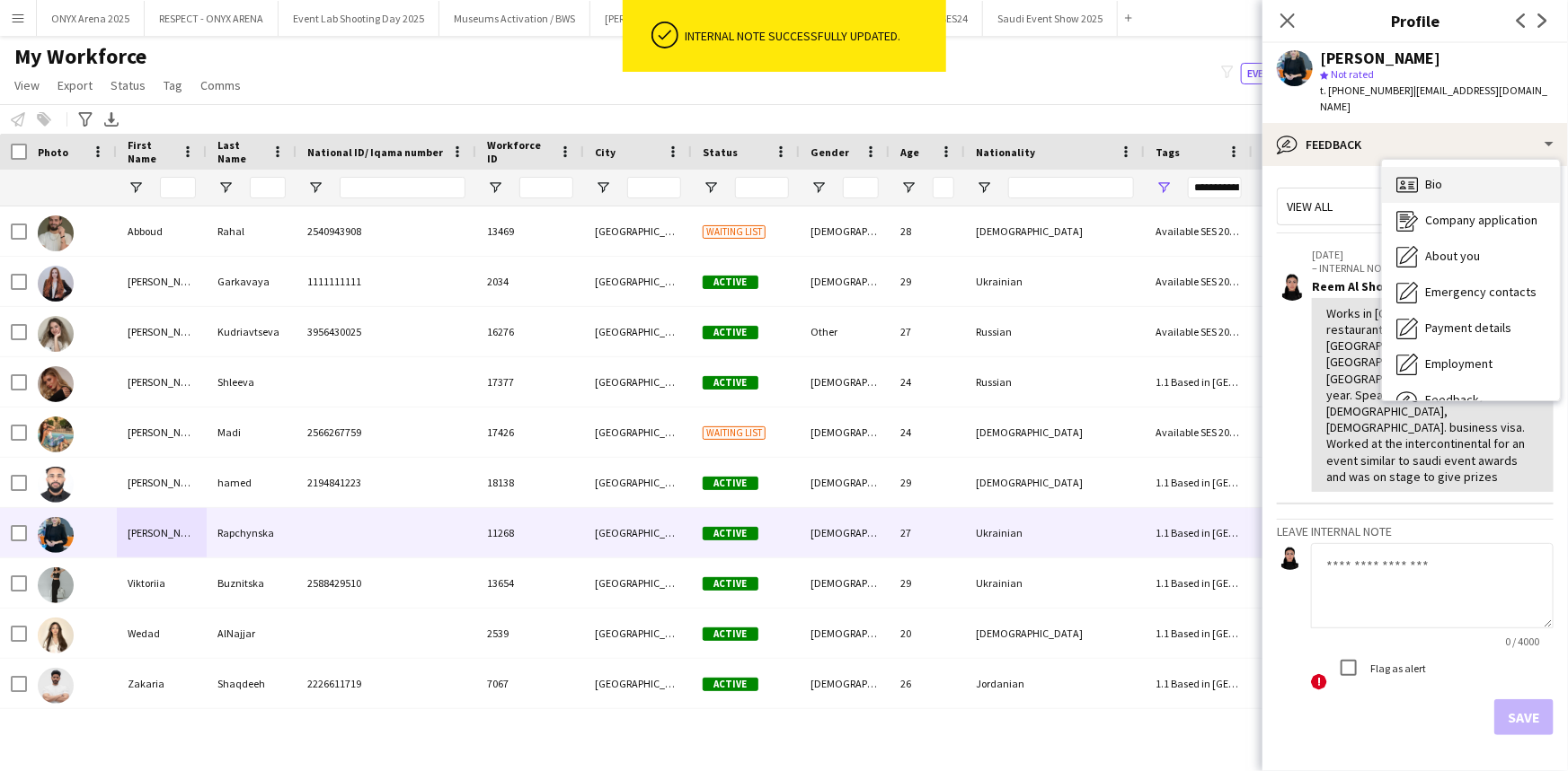
click at [1467, 167] on div "Bio Bio" at bounding box center [1470, 184] width 178 height 36
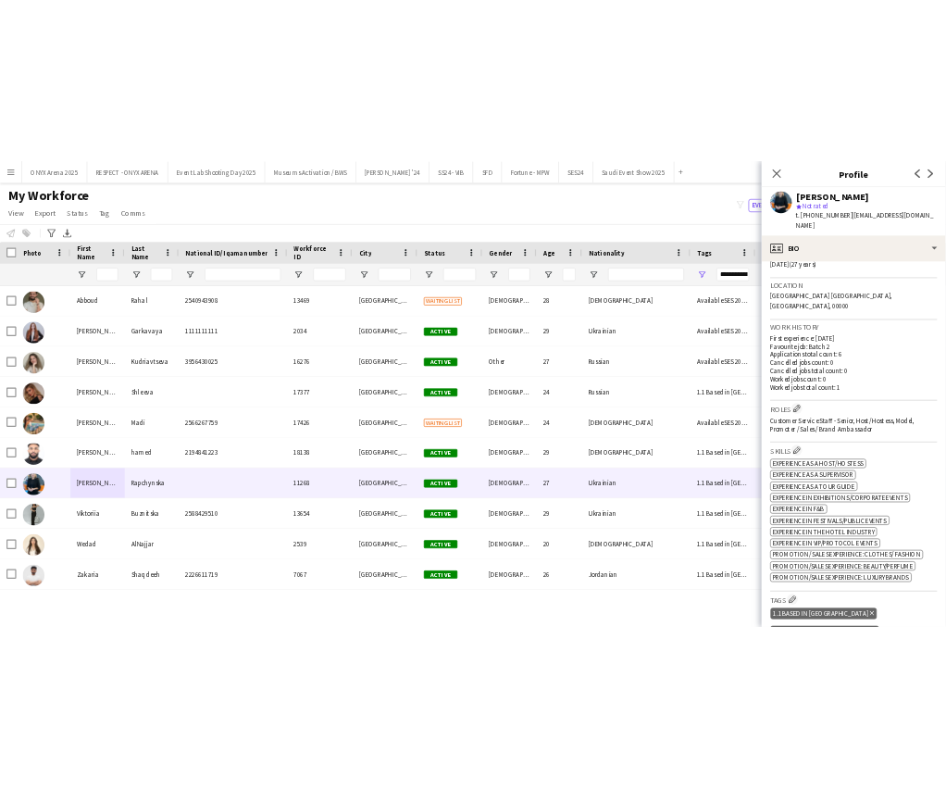
scroll to position [420, 0]
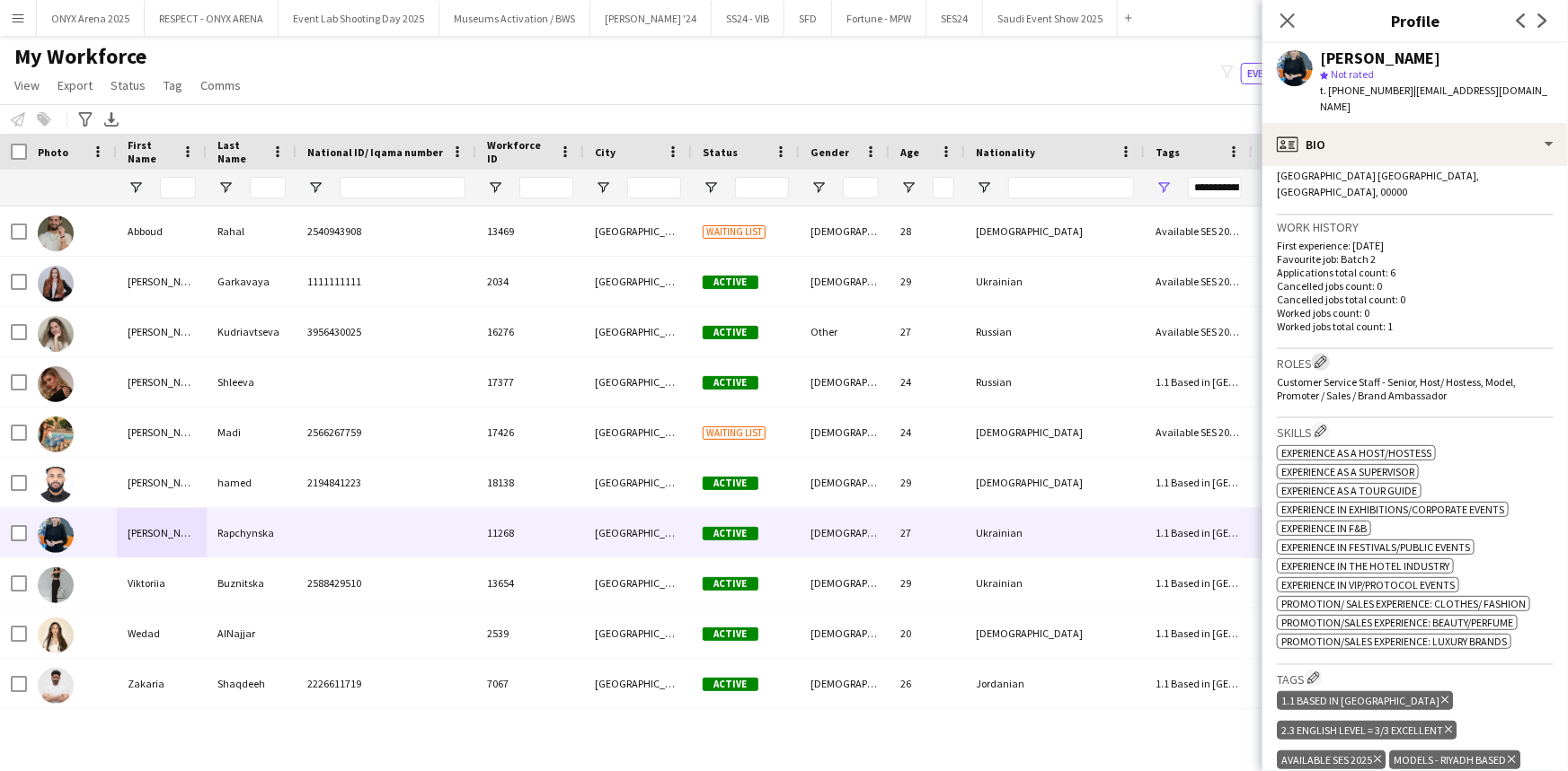
click at [1323, 356] on app-icon "Edit crew company roles" at bounding box center [1320, 362] width 13 height 13
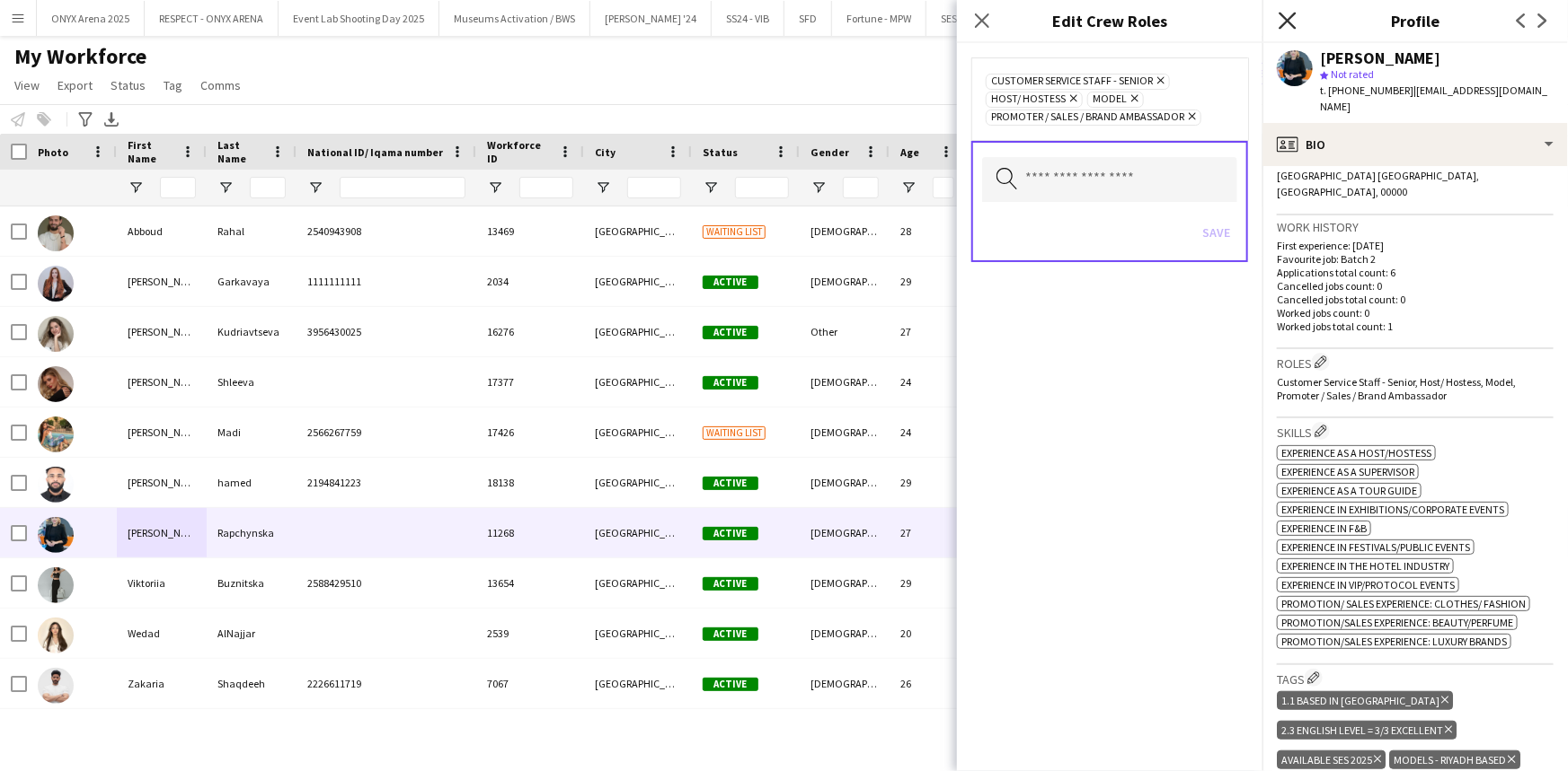
click at [1287, 18] on icon "Close pop-in" at bounding box center [1287, 20] width 17 height 17
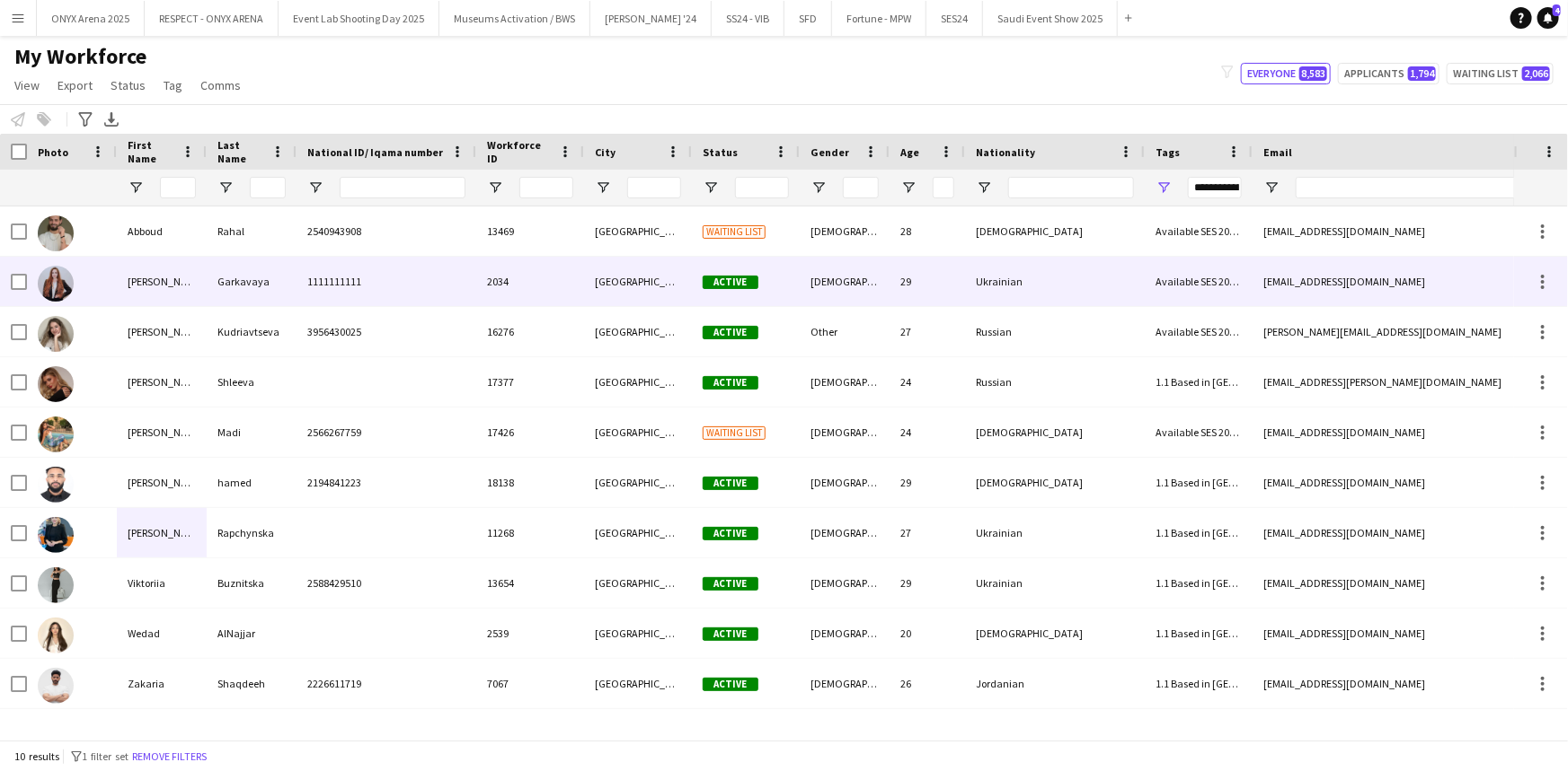
click at [188, 296] on div "[PERSON_NAME]" at bounding box center [161, 281] width 90 height 49
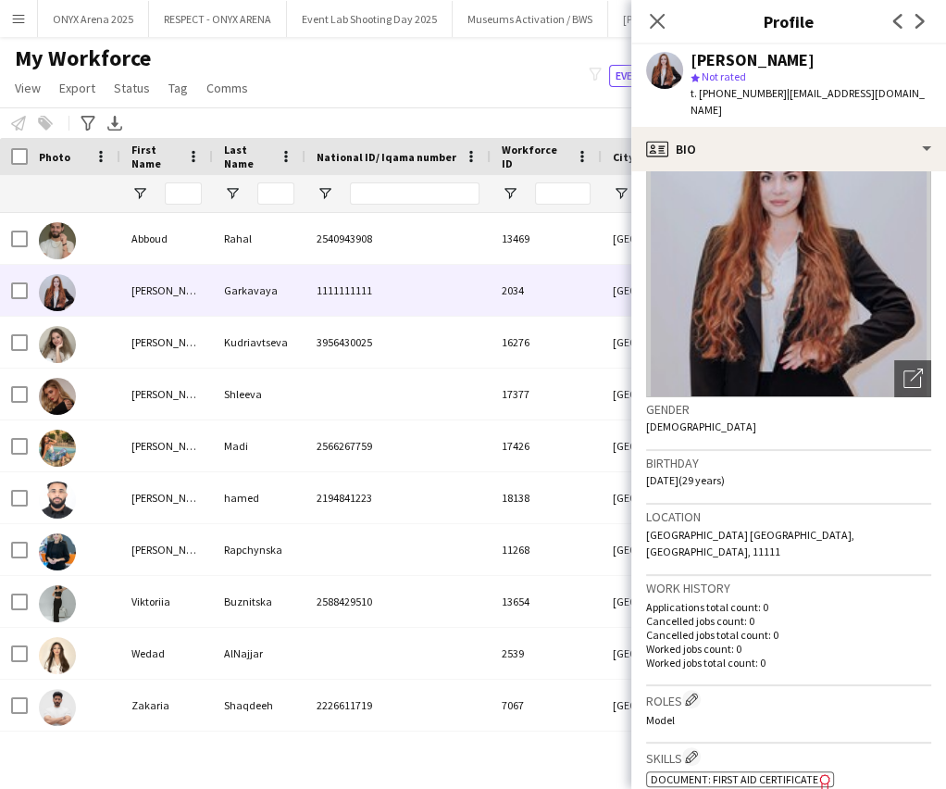
scroll to position [0, 0]
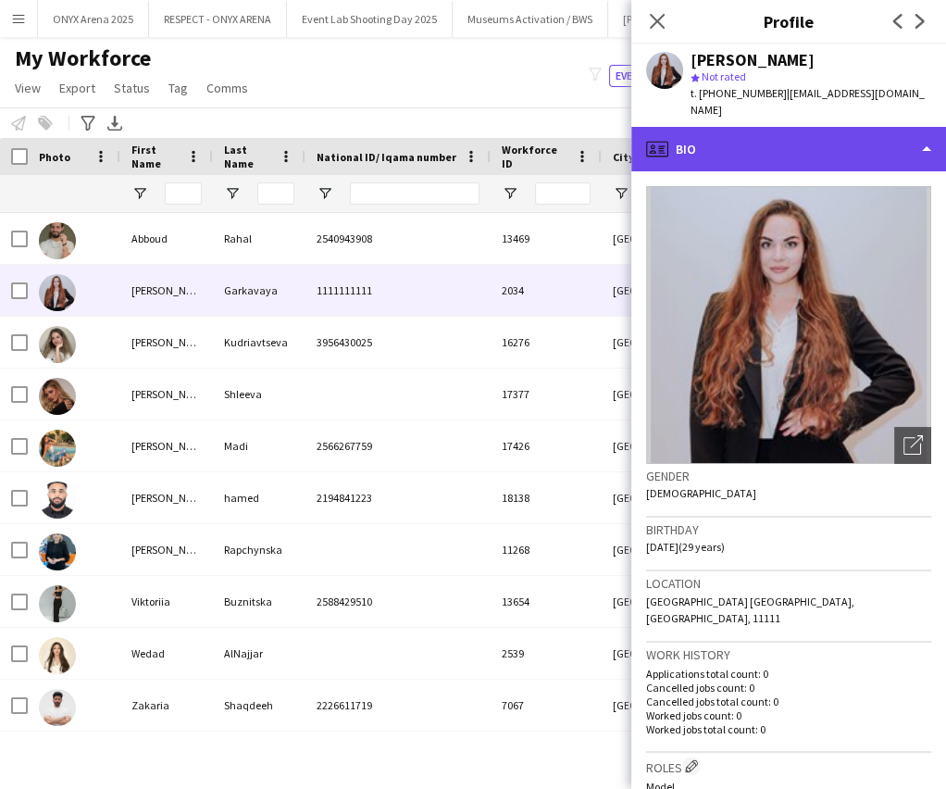
click at [811, 130] on div "profile Bio" at bounding box center [788, 149] width 315 height 44
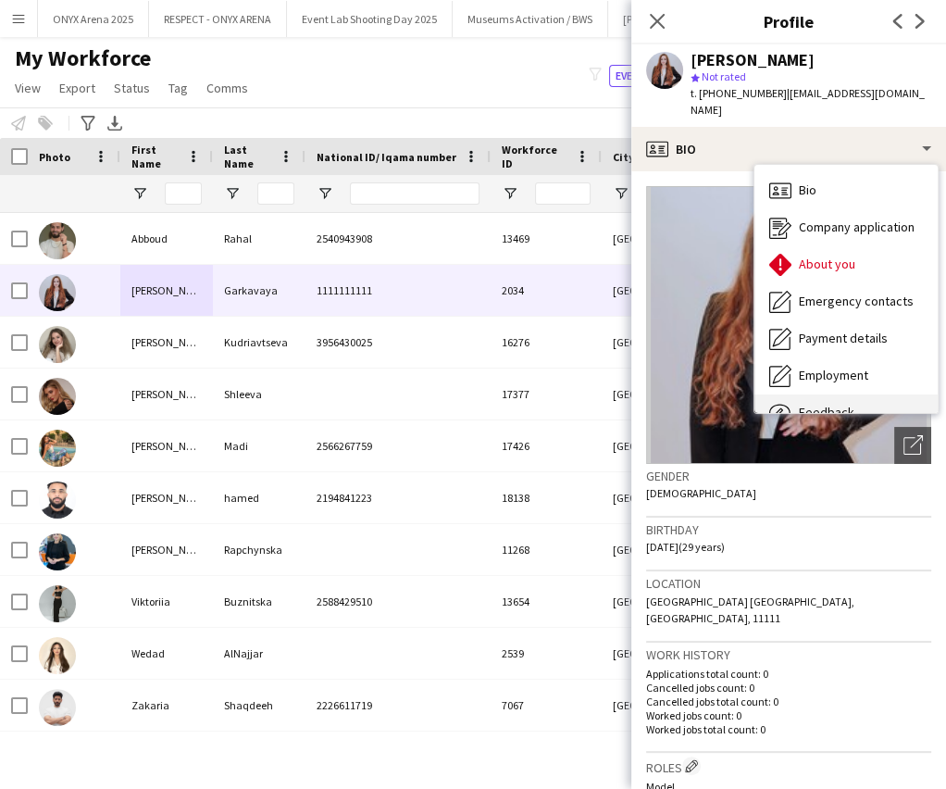
click at [842, 408] on span "Feedback" at bounding box center [827, 412] width 56 height 17
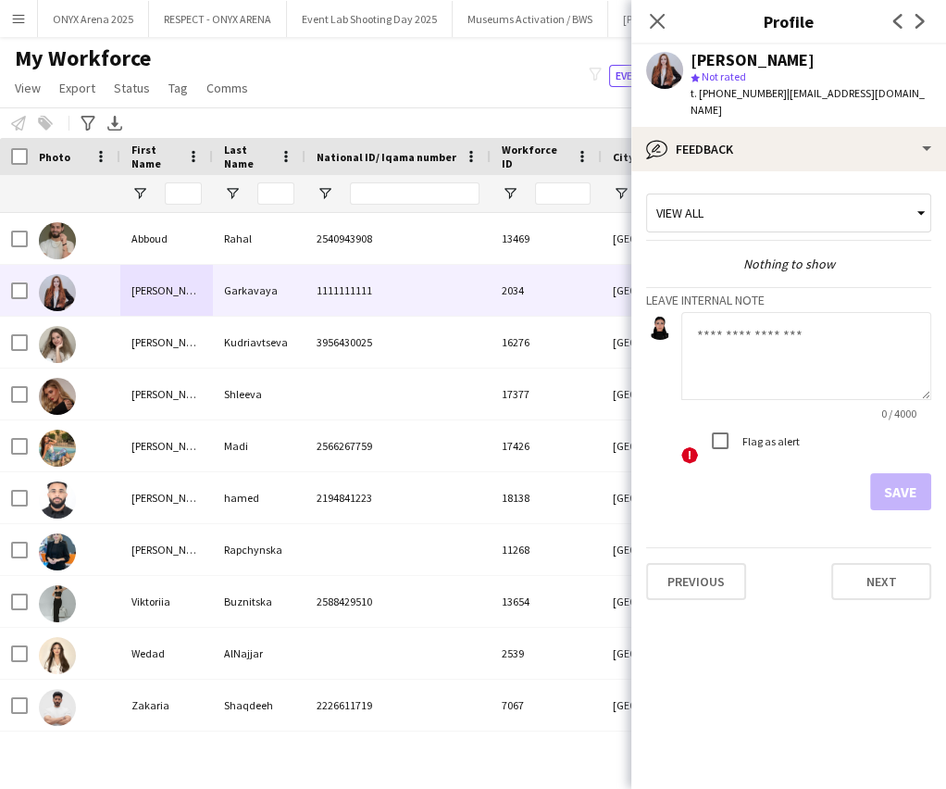
click at [761, 335] on textarea at bounding box center [806, 356] width 250 height 88
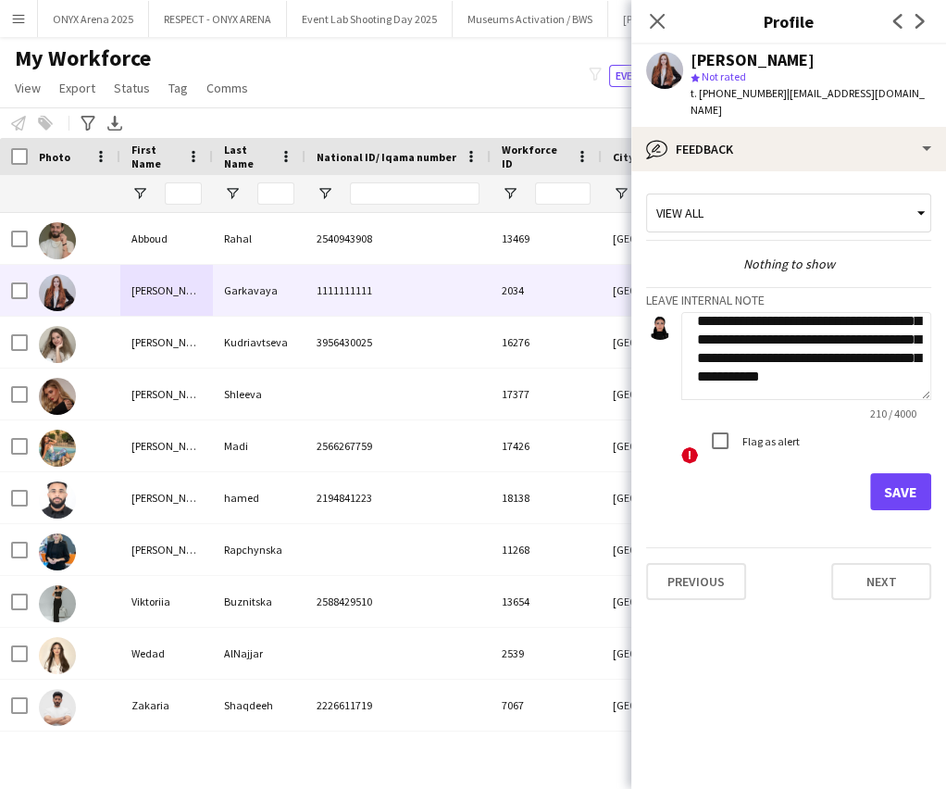
scroll to position [74, 0]
click at [761, 335] on textarea "**********" at bounding box center [806, 356] width 250 height 88
click at [811, 387] on textarea "**********" at bounding box center [806, 356] width 250 height 88
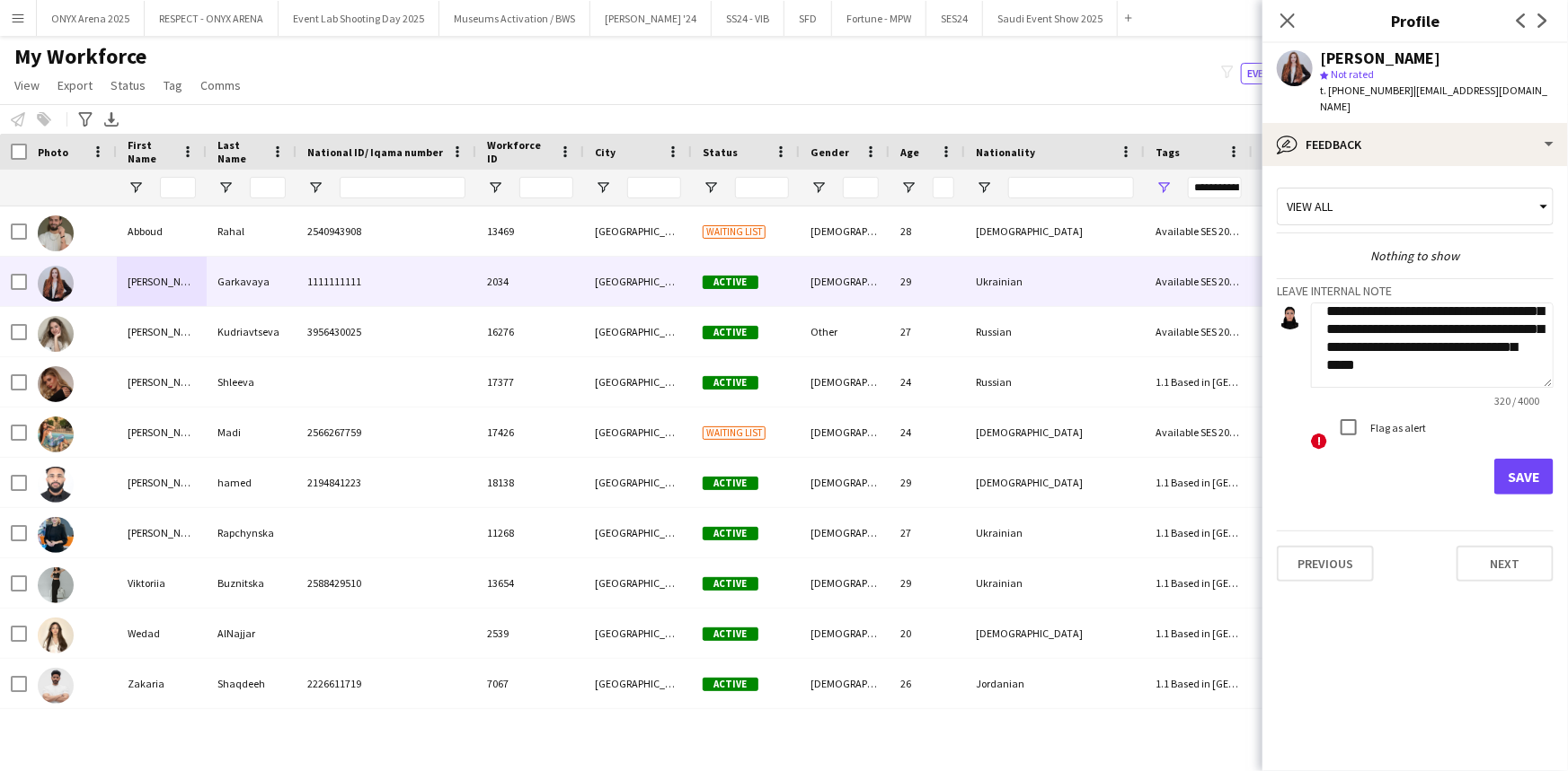
scroll to position [144, 0]
type textarea "**********"
click at [1550, 466] on button "Save" at bounding box center [1523, 476] width 59 height 36
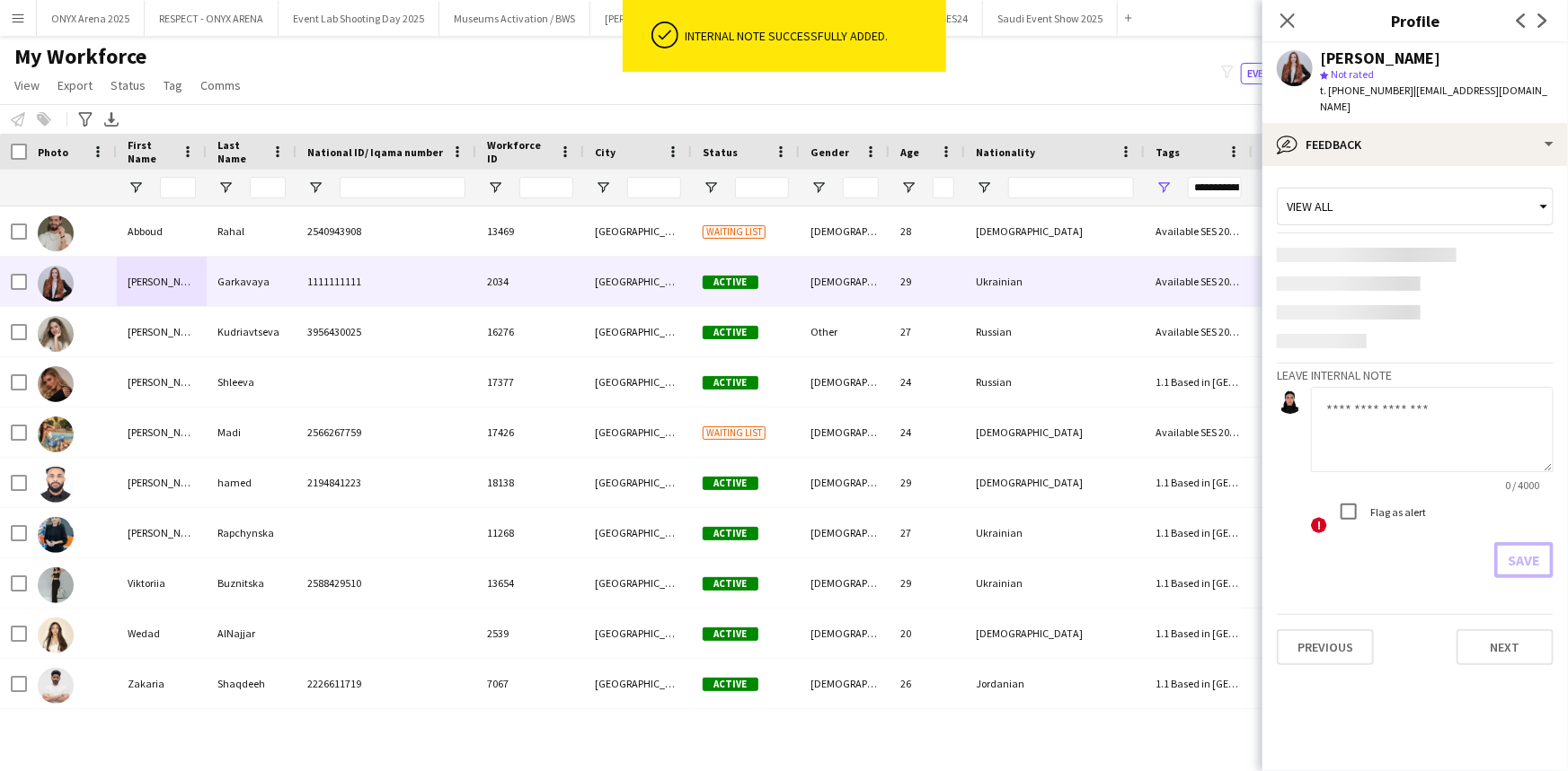
scroll to position [0, 0]
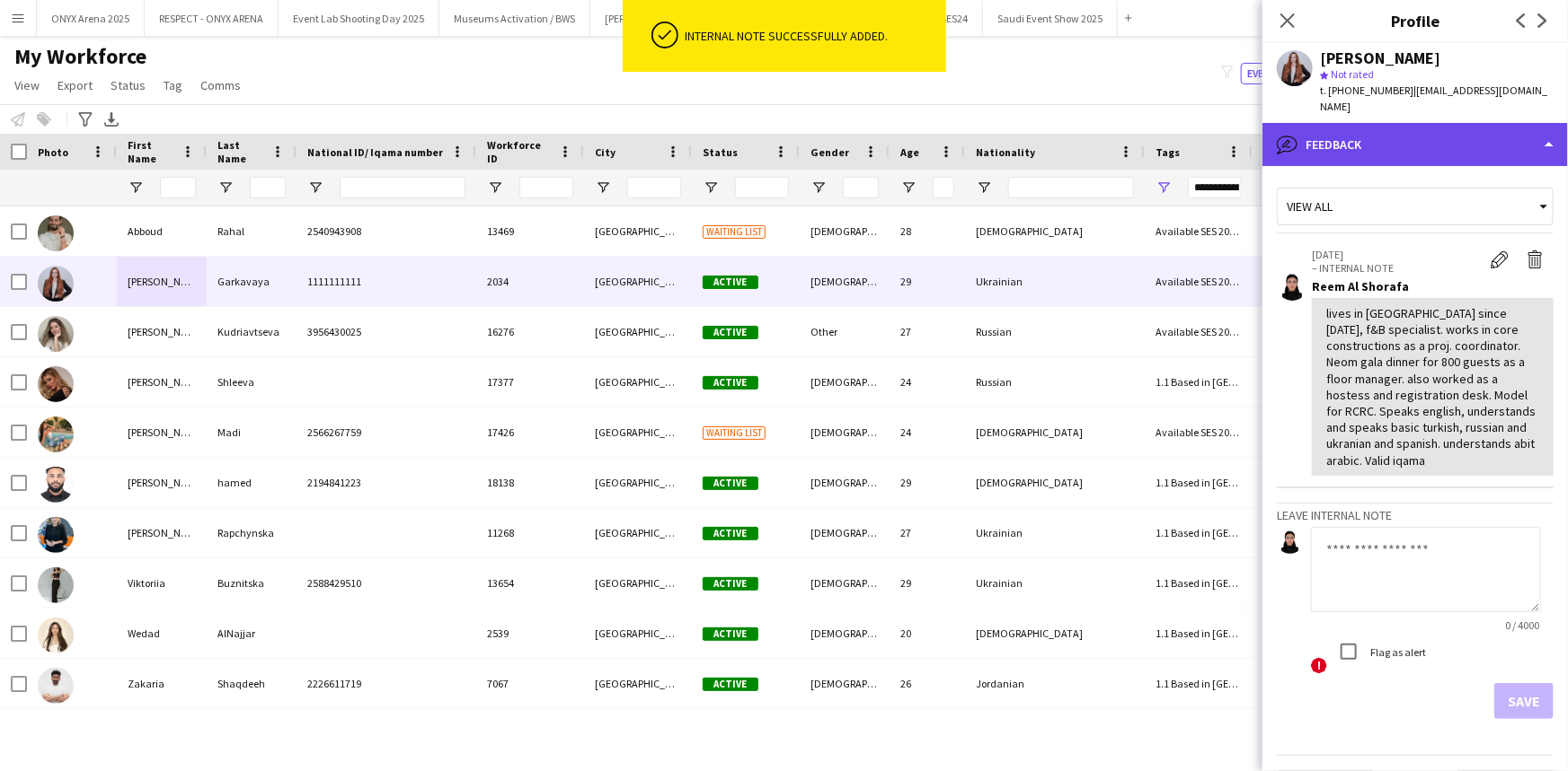
click at [1400, 137] on div "bubble-pencil Feedback" at bounding box center [1415, 145] width 306 height 43
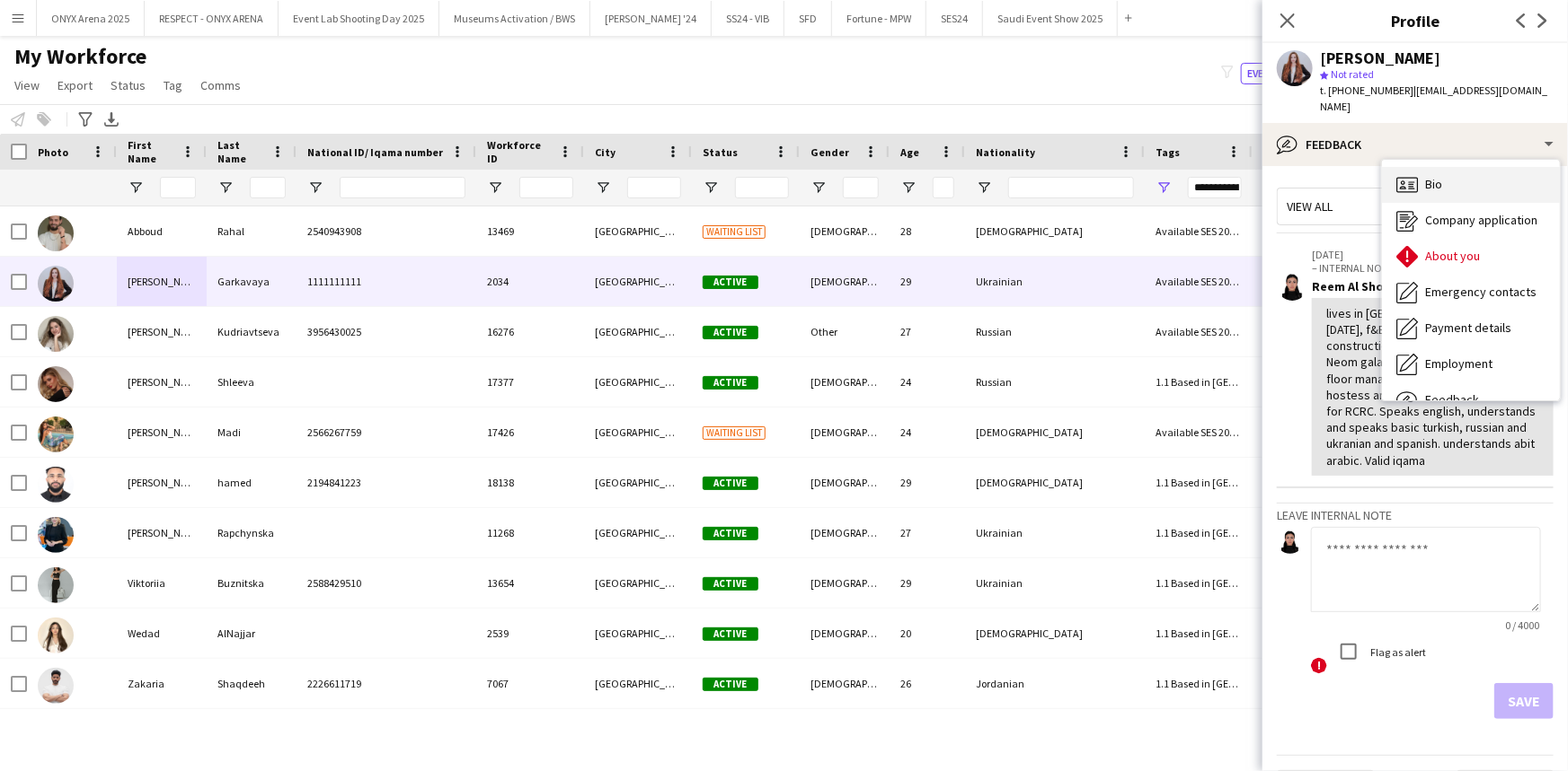
click at [1411, 169] on div "Bio Bio" at bounding box center [1470, 184] width 178 height 36
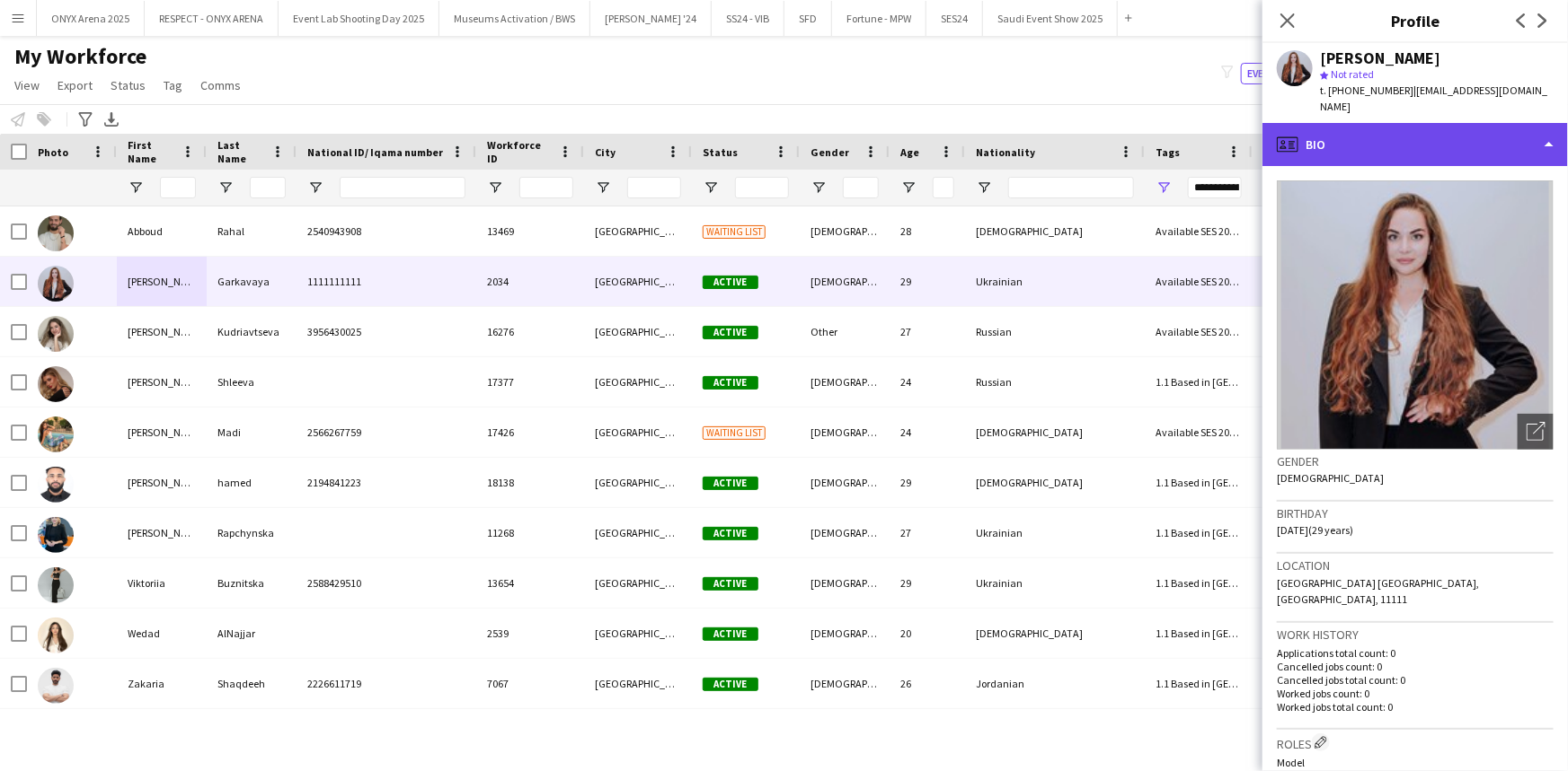
click at [1417, 146] on div "profile Bio" at bounding box center [1415, 145] width 306 height 43
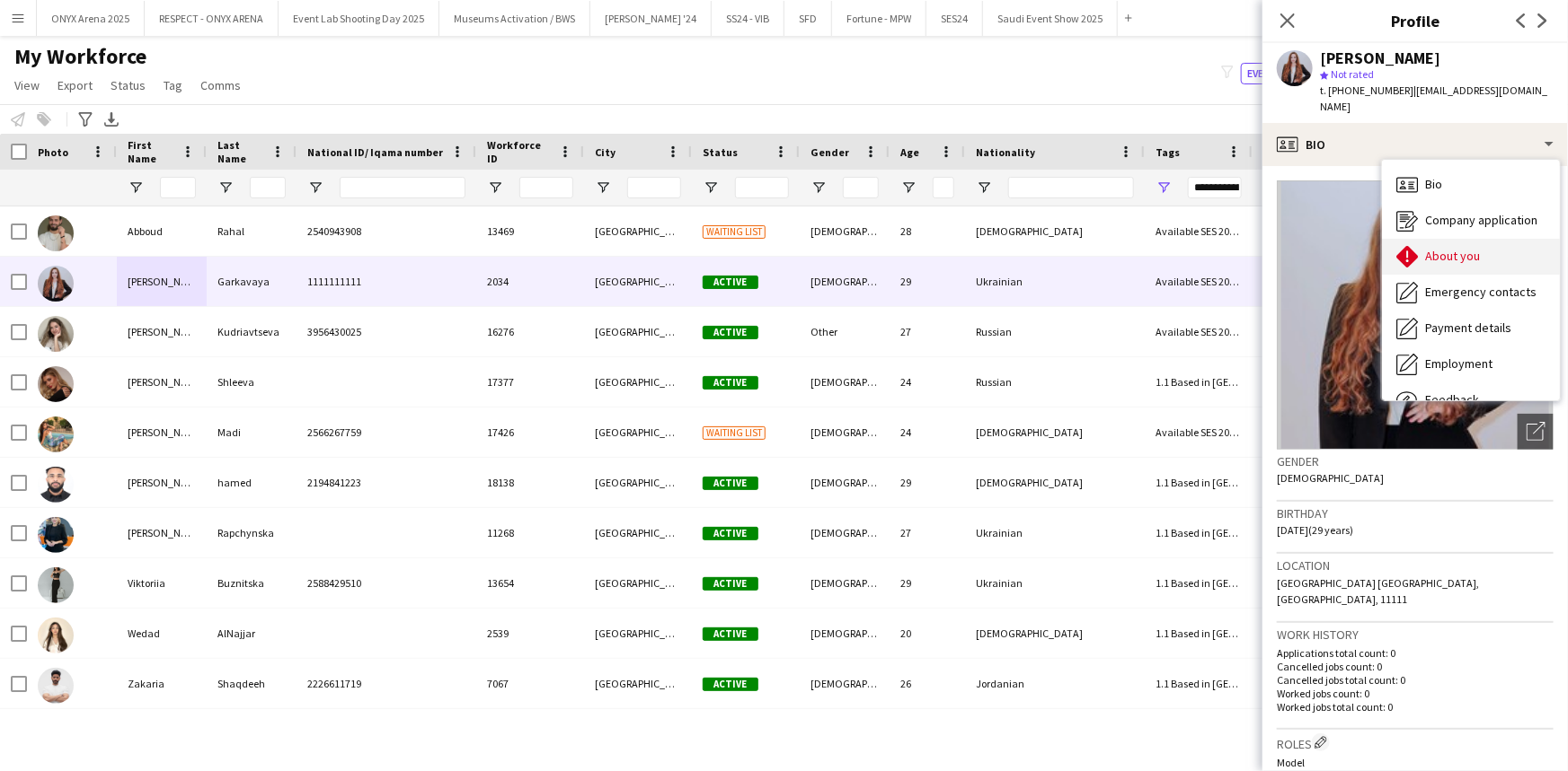
click at [1442, 239] on div "About you About you" at bounding box center [1470, 256] width 178 height 36
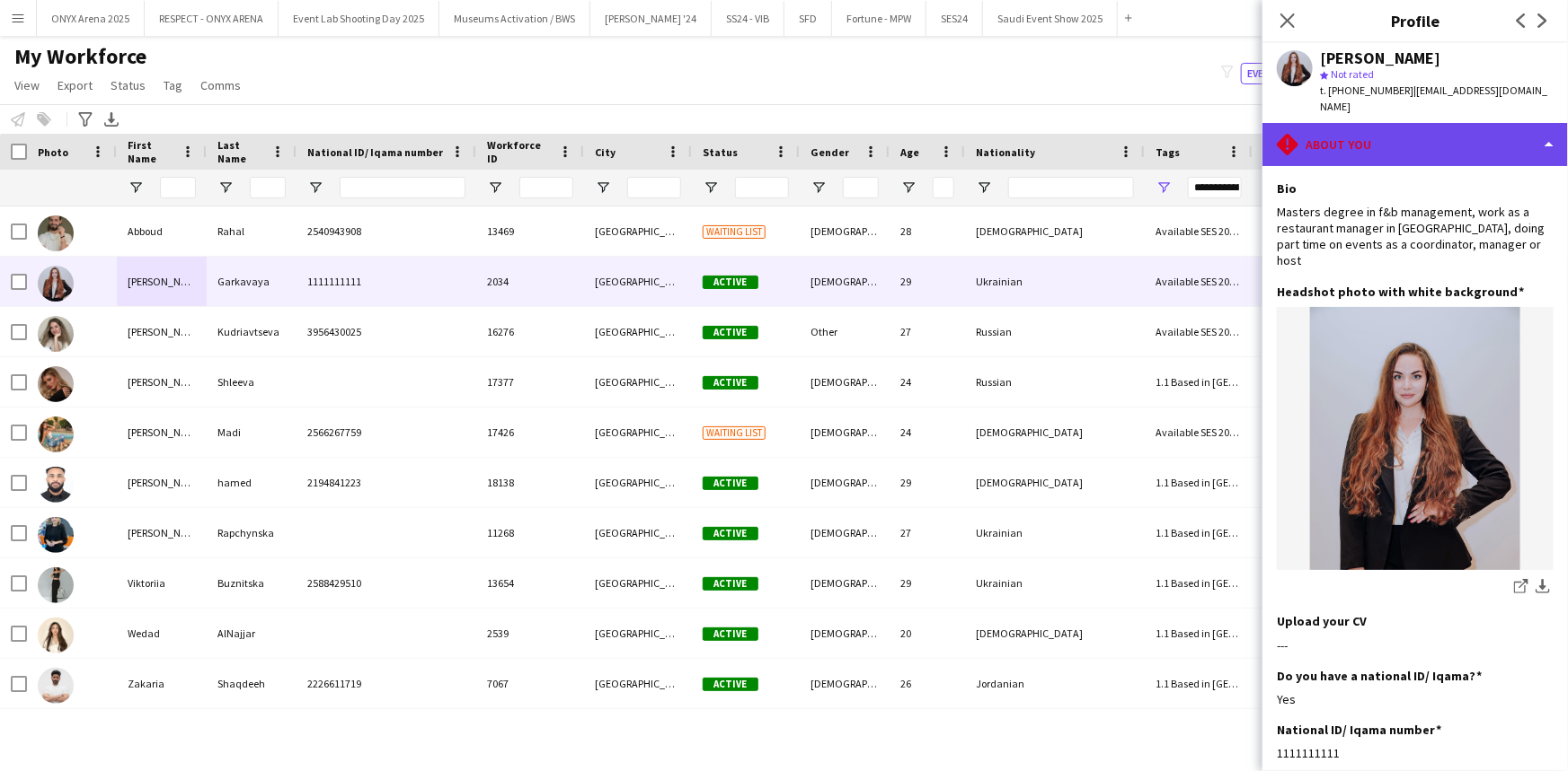
click at [1426, 140] on div "rhombus-alert About you" at bounding box center [1415, 145] width 306 height 43
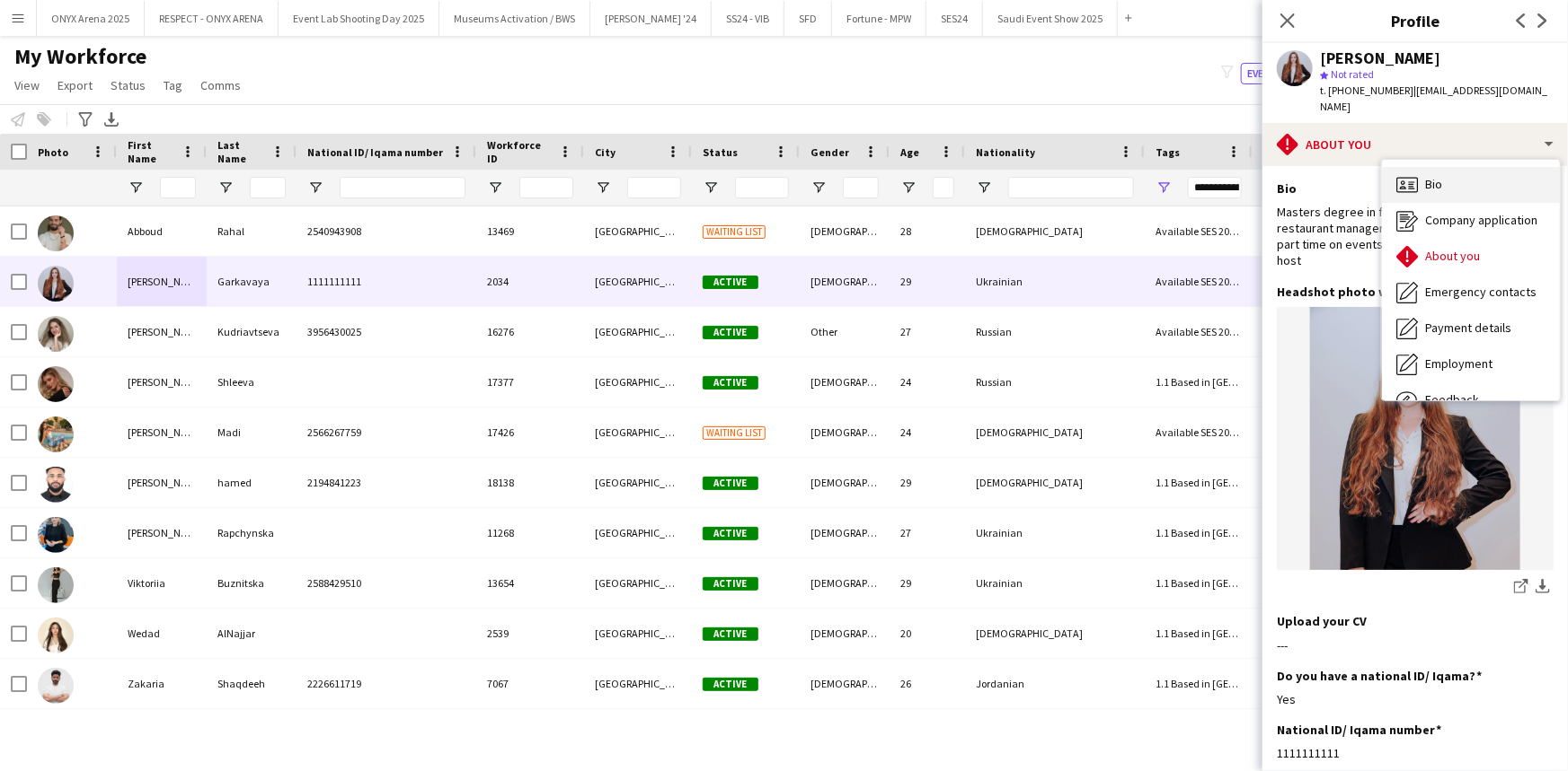
click at [1430, 183] on span "Bio" at bounding box center [1433, 183] width 17 height 16
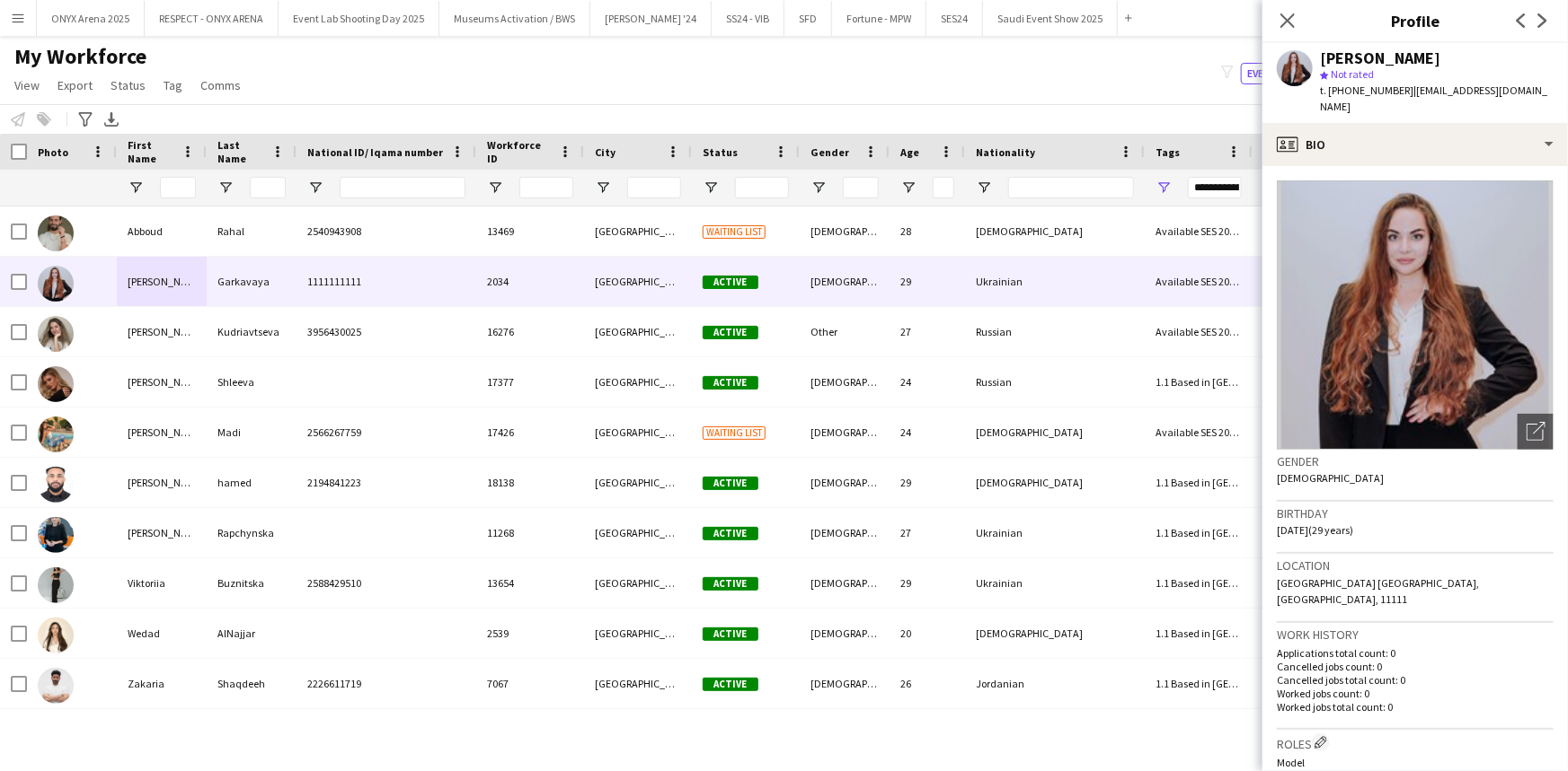
click at [1385, 166] on app-crew-profile-bio "Open photos pop-in Gender [DEMOGRAPHIC_DATA] Birthday [DEMOGRAPHIC_DATA] (29 ye…" at bounding box center [1415, 468] width 306 height 605
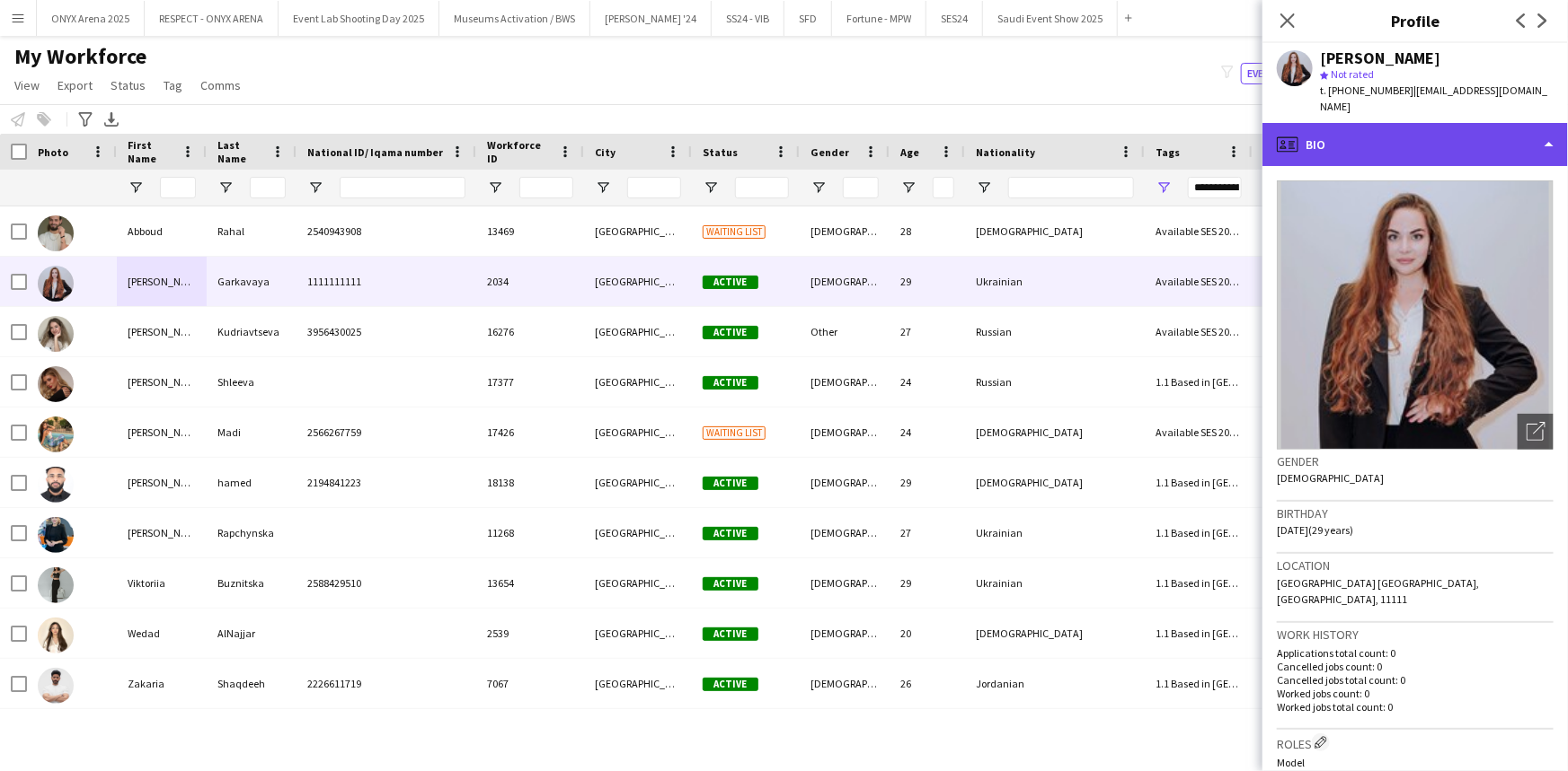
click at [1376, 135] on div "profile Bio" at bounding box center [1415, 145] width 306 height 43
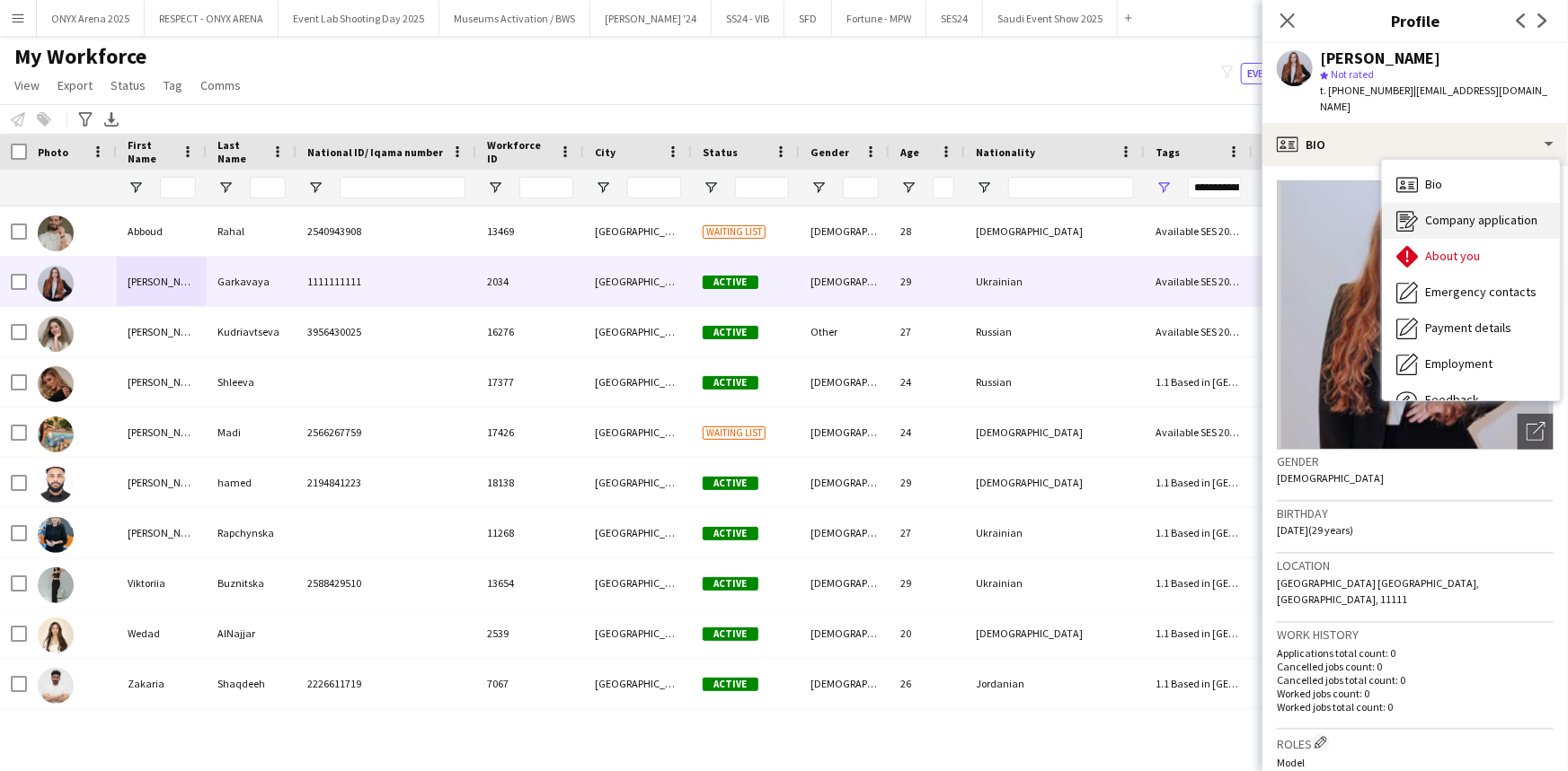
click at [1415, 234] on div "Company application Company application" at bounding box center [1470, 220] width 178 height 36
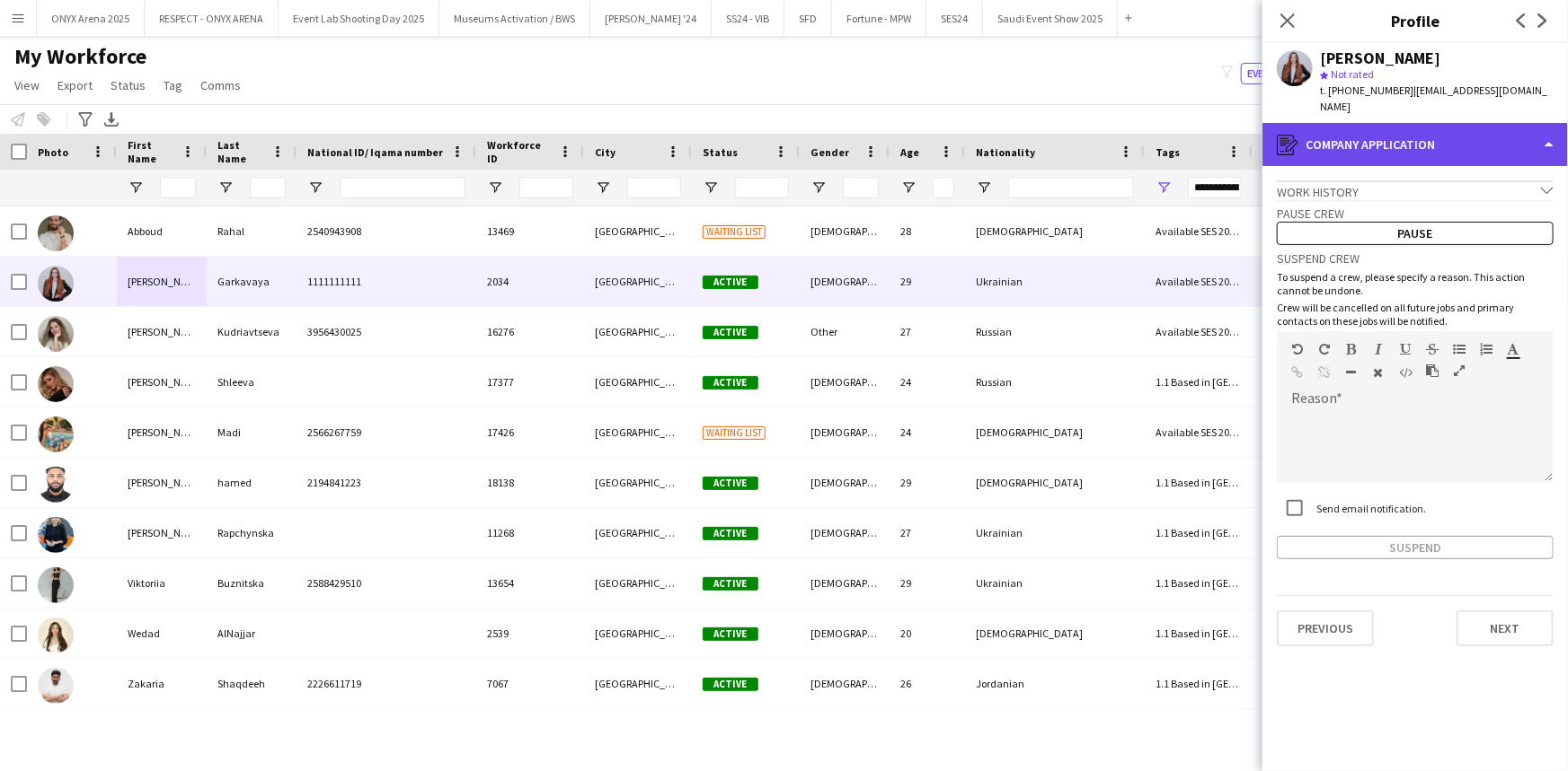
click at [1365, 152] on div "register Company application" at bounding box center [1415, 145] width 306 height 43
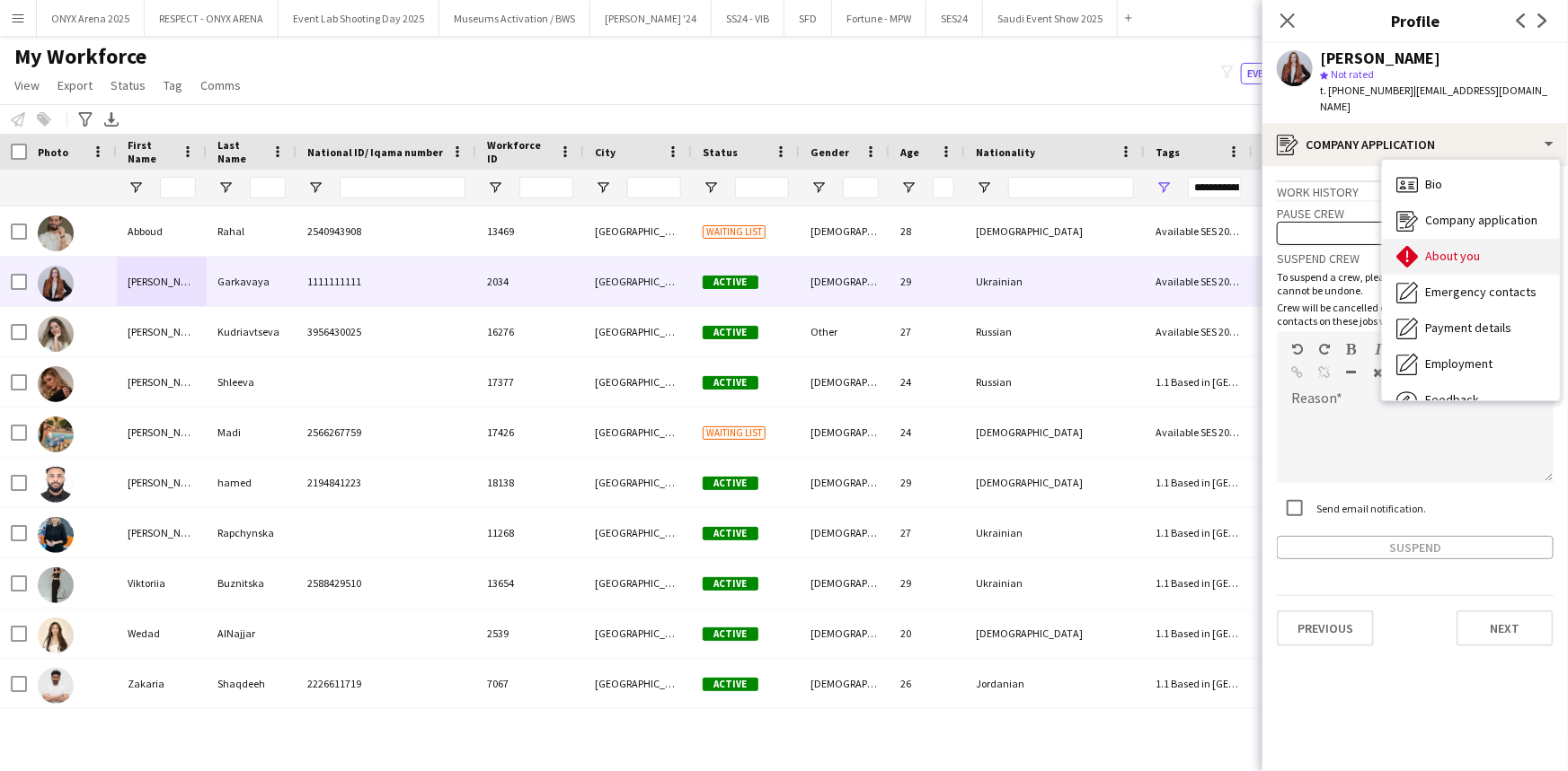
click at [1429, 253] on span "About you" at bounding box center [1452, 256] width 54 height 16
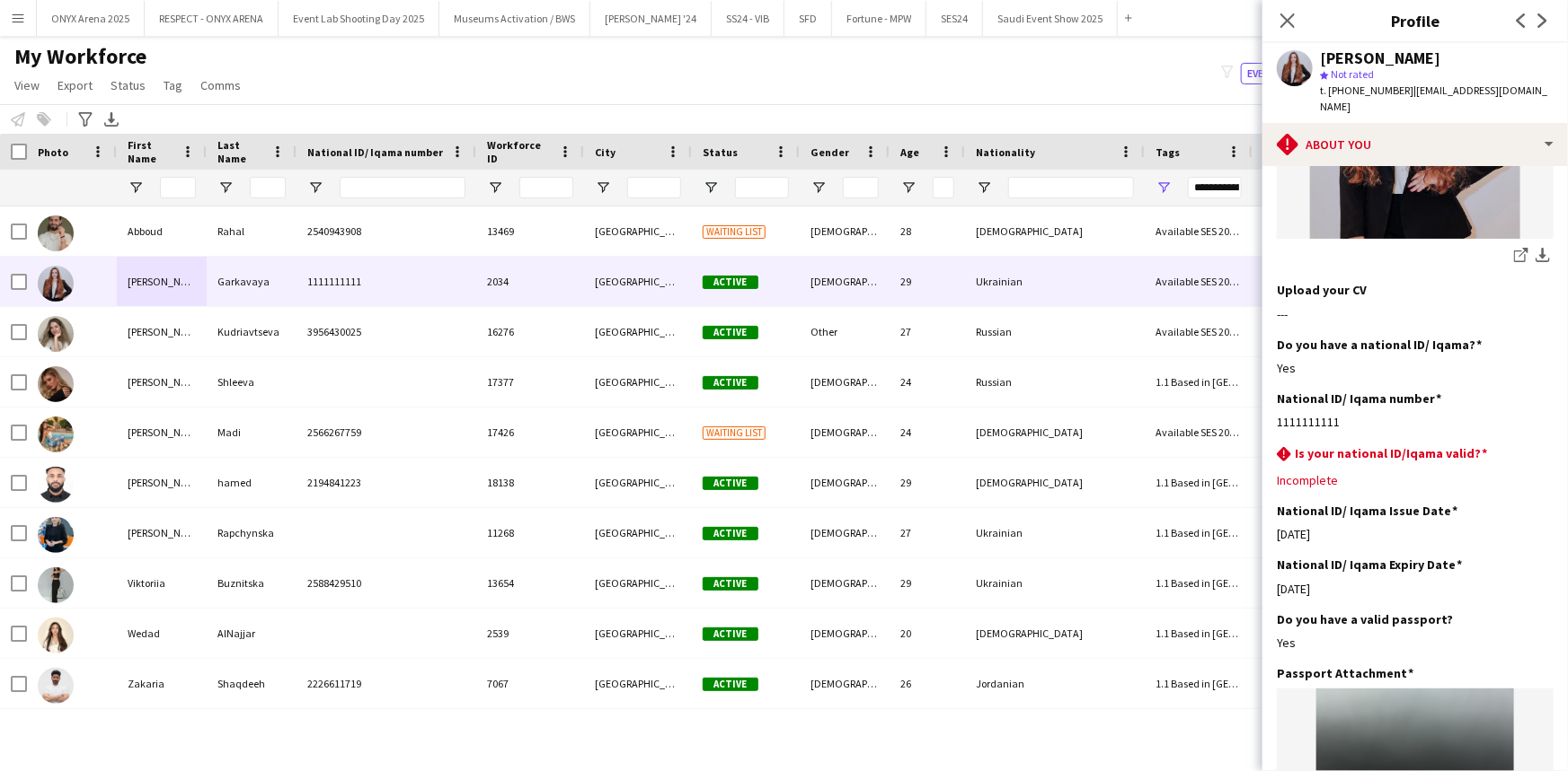
scroll to position [490, 0]
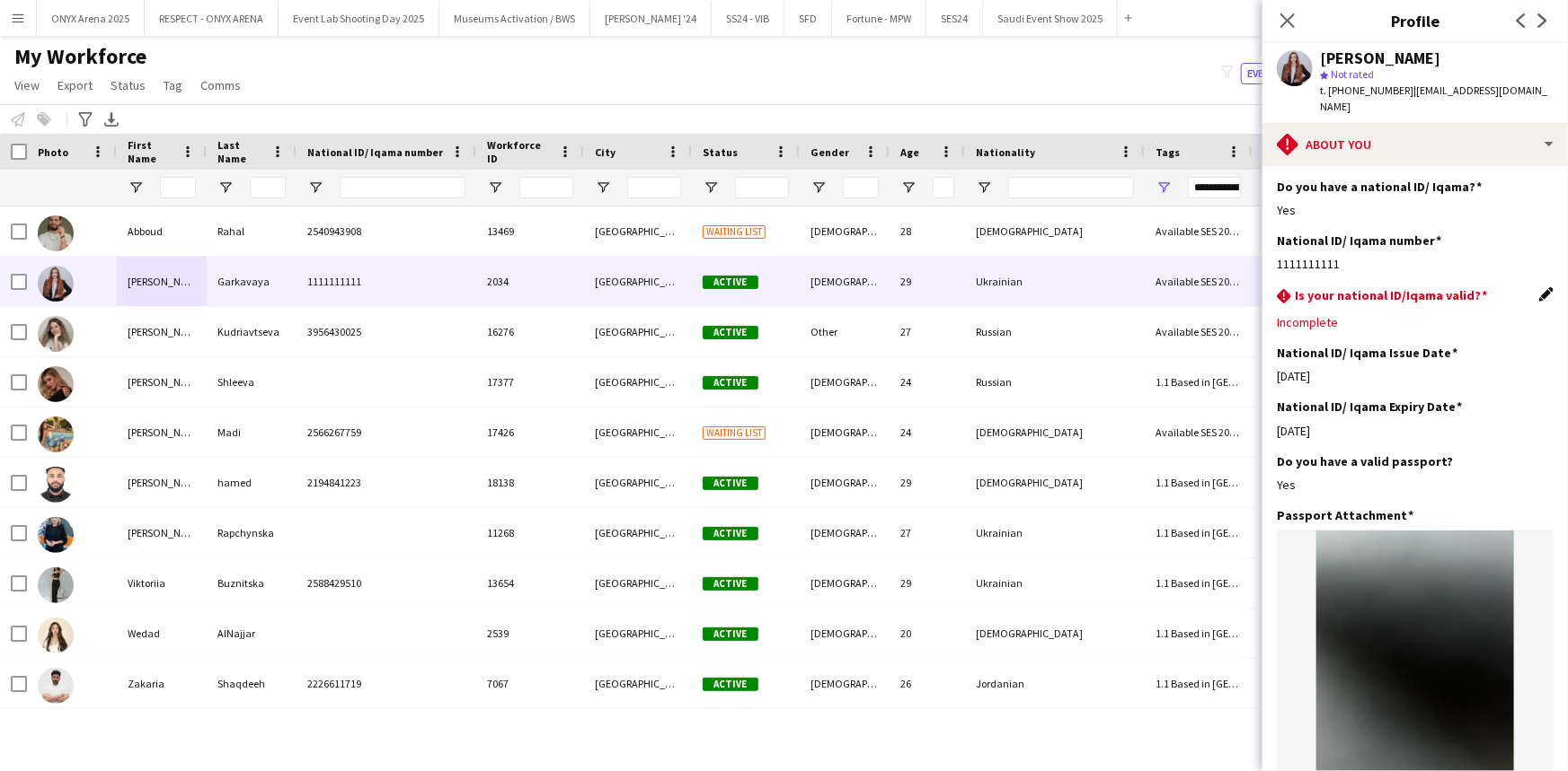
click at [1539, 287] on app-icon "Edit this field" at bounding box center [1546, 294] width 15 height 15
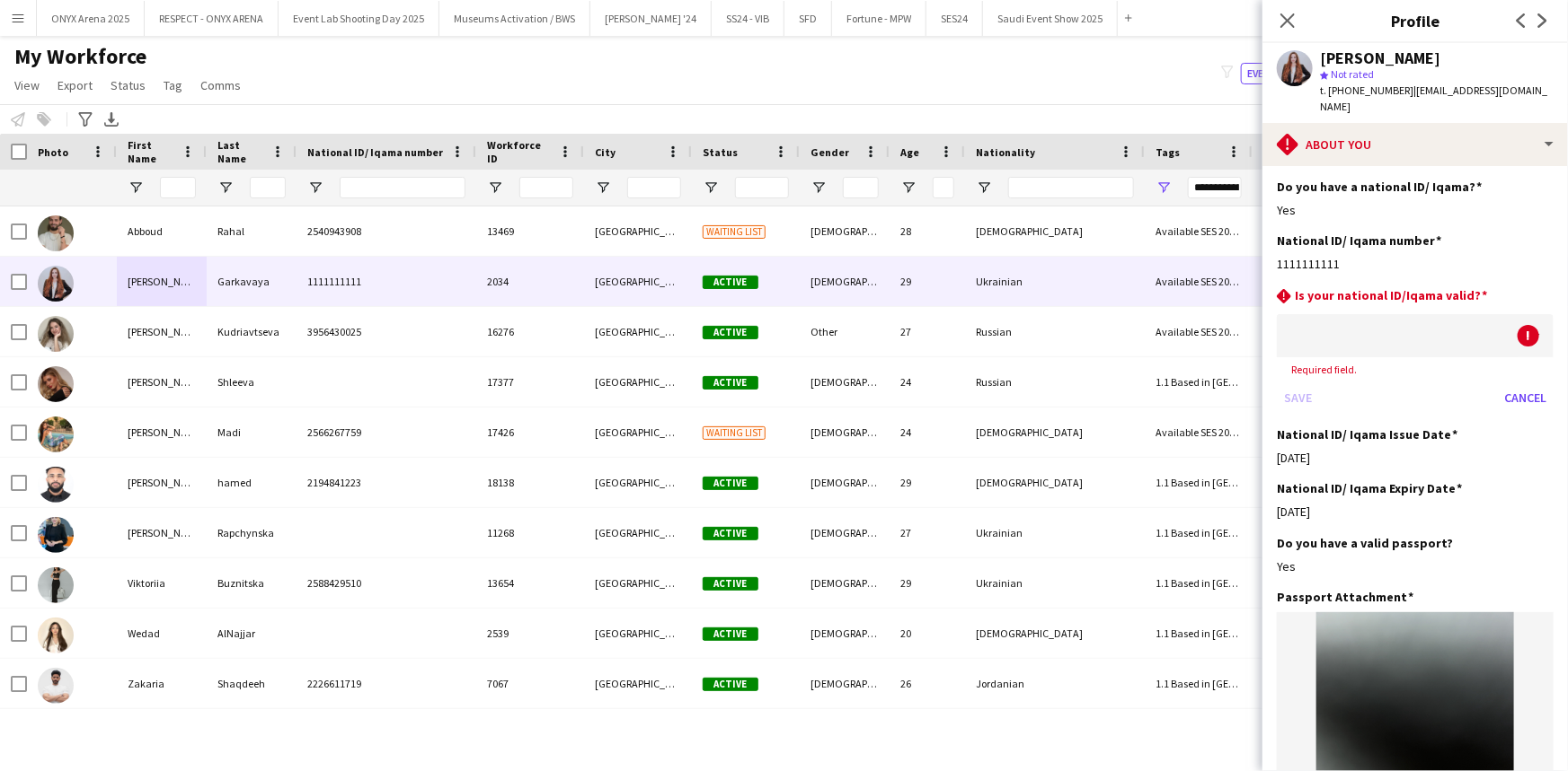
click at [1407, 314] on div at bounding box center [1397, 336] width 241 height 43
click at [1324, 355] on mat-option "Yes" at bounding box center [1409, 369] width 264 height 45
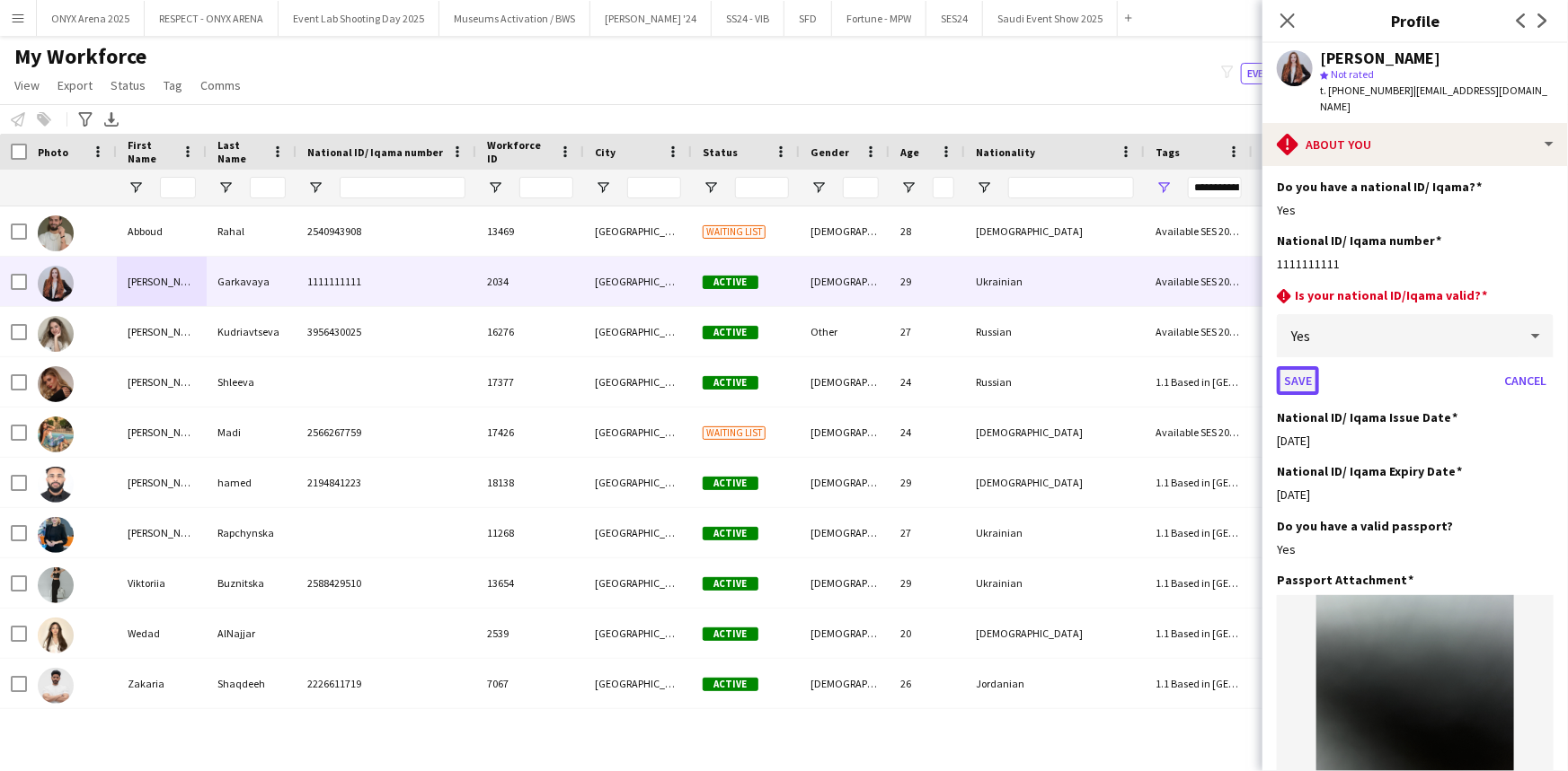
click at [1301, 367] on button "Save" at bounding box center [1298, 381] width 43 height 29
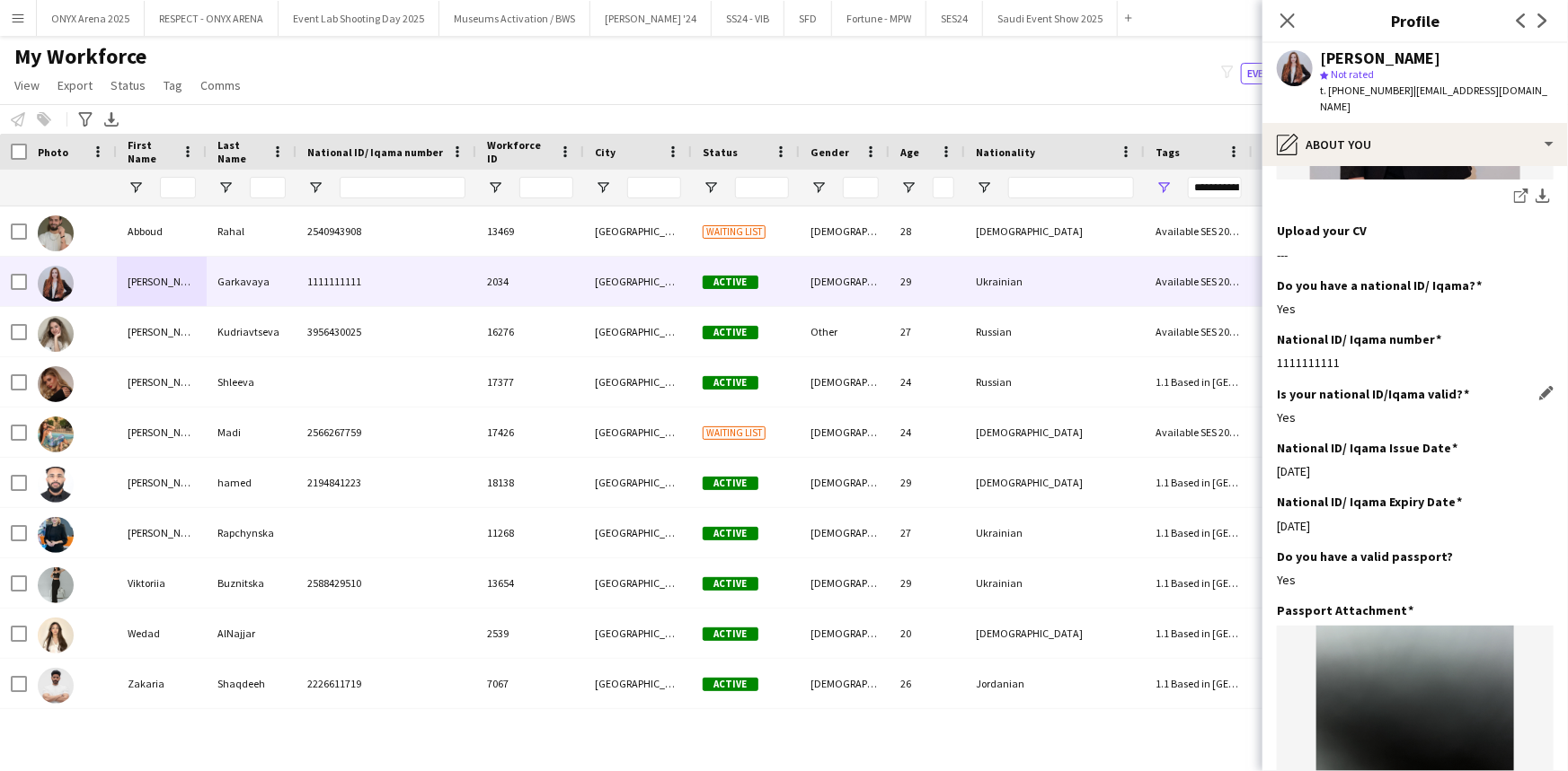
scroll to position [407, 0]
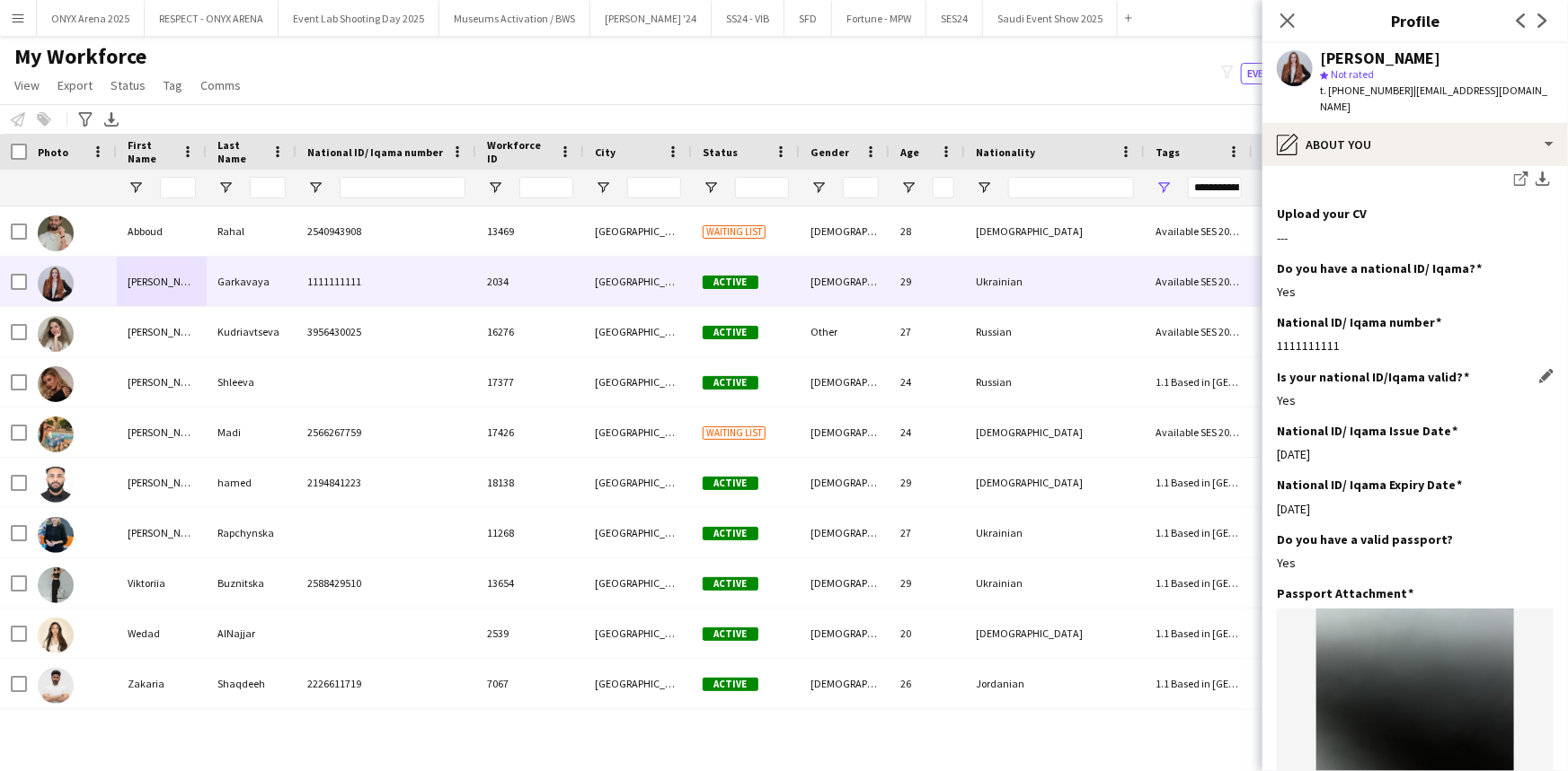
drag, startPoint x: 1365, startPoint y: 324, endPoint x: 1273, endPoint y: 330, distance: 92.2
click at [1273, 330] on app-section-data-types "Bio Edit this field Masters degree in f&b management, work as a restaurant mana…" at bounding box center [1415, 468] width 306 height 605
click at [1345, 337] on div "1111111111" at bounding box center [1415, 345] width 277 height 16
click at [1539, 314] on app-icon "Edit this field" at bounding box center [1546, 321] width 15 height 15
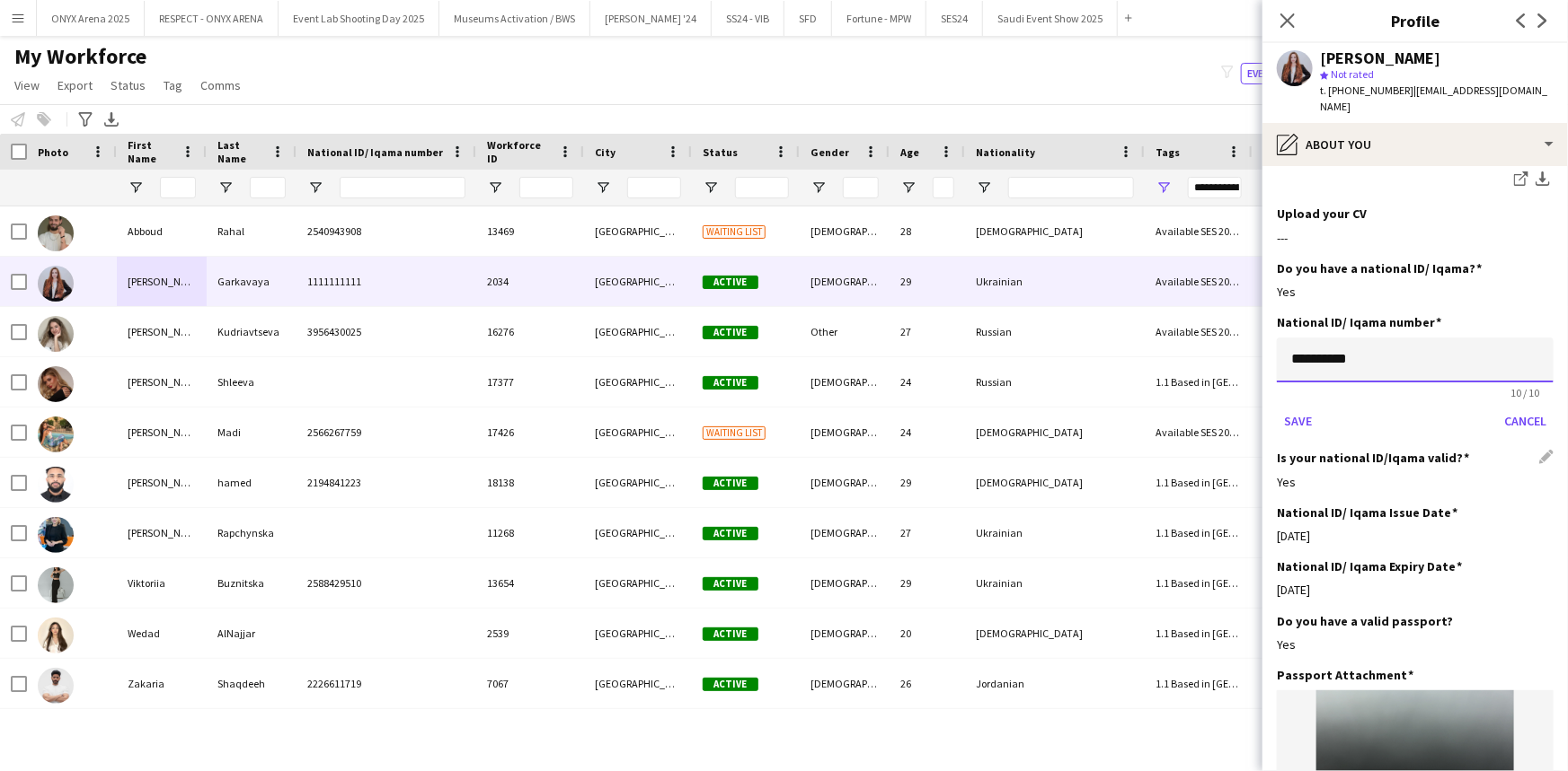
drag, startPoint x: 1390, startPoint y: 346, endPoint x: 1278, endPoint y: 339, distance: 112.2
click at [1278, 339] on input "**********" at bounding box center [1415, 360] width 277 height 45
type input "**********"
click at [1302, 406] on button "Save" at bounding box center [1298, 421] width 43 height 29
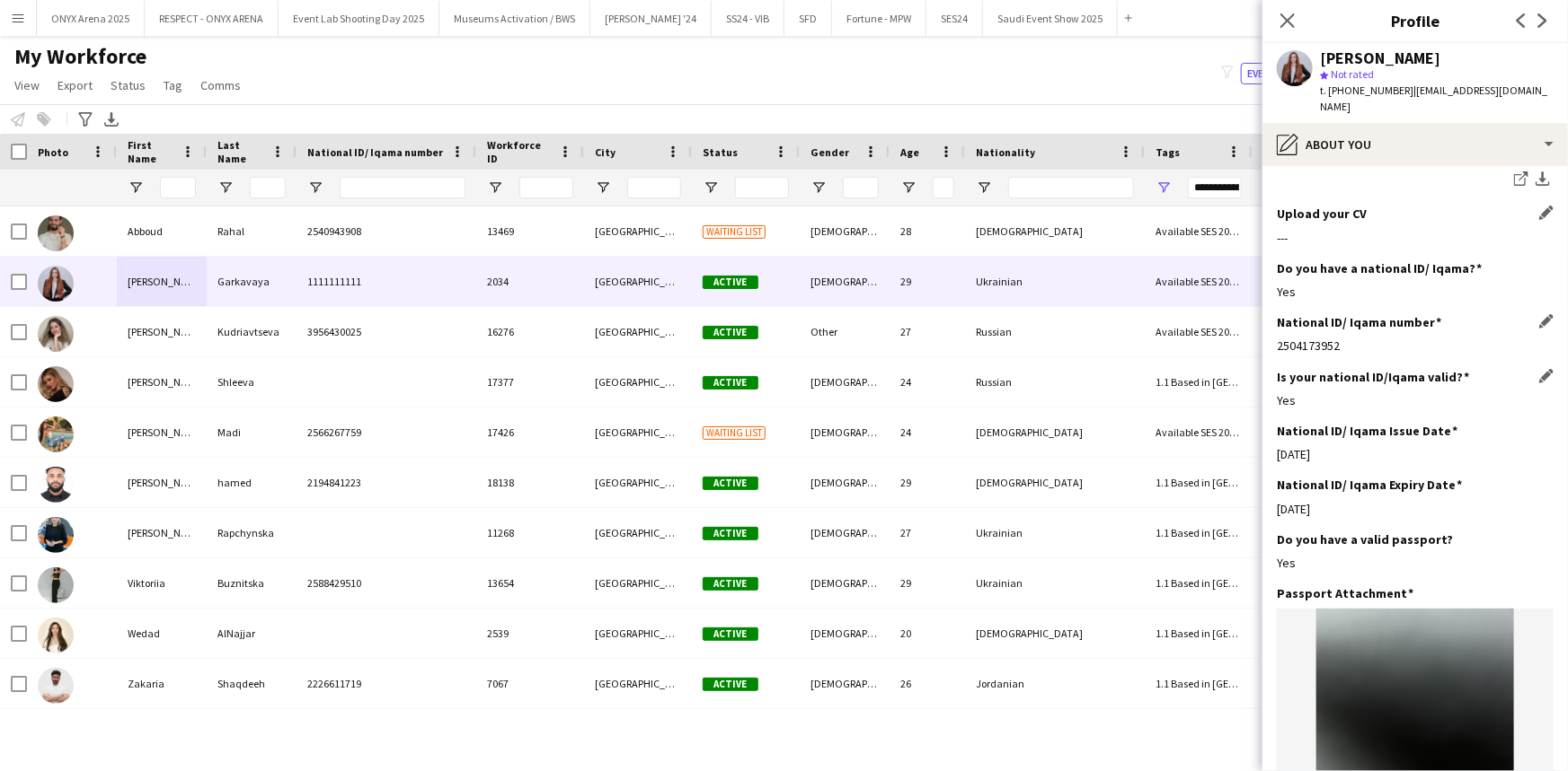
scroll to position [0, 0]
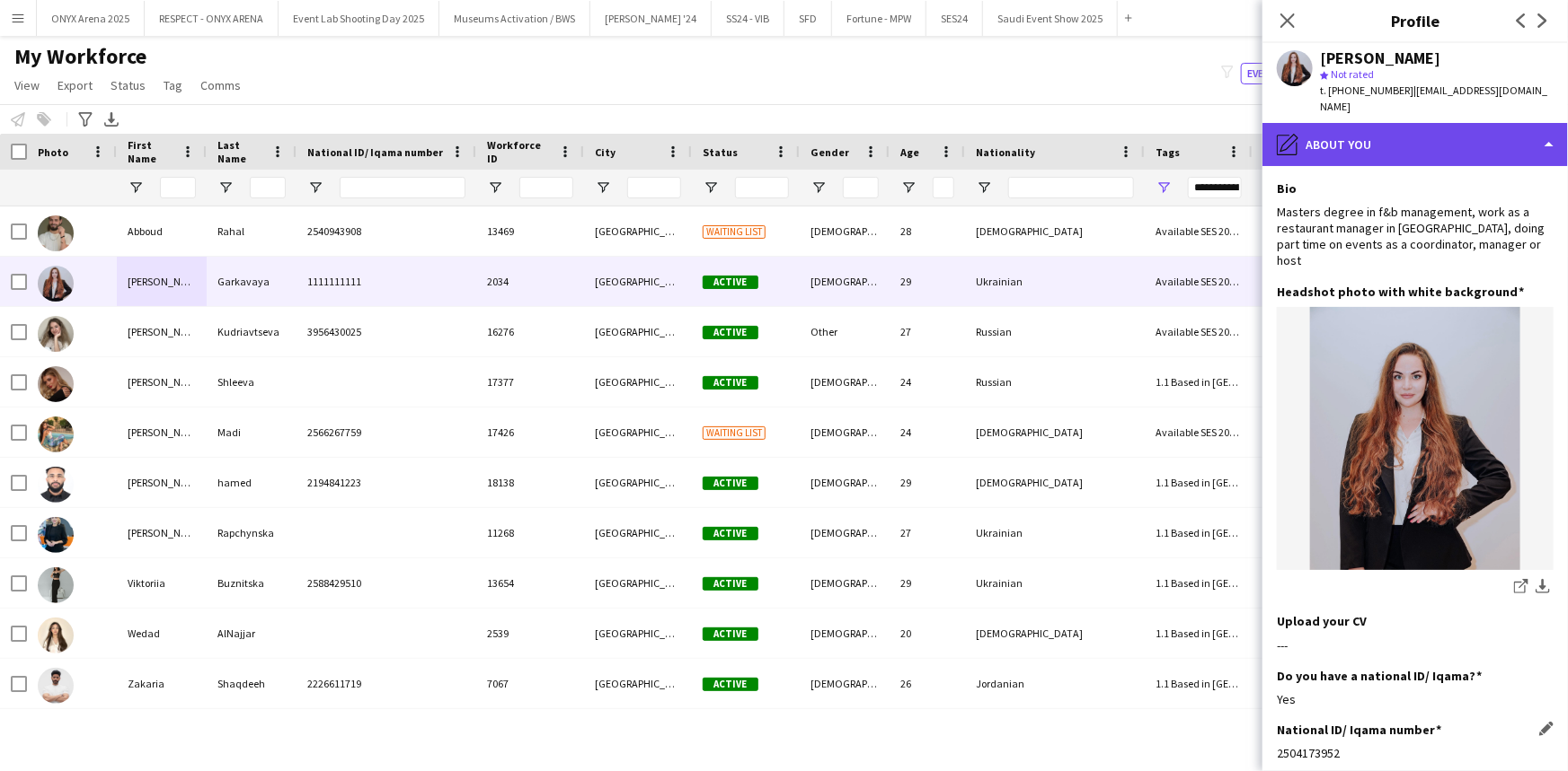
click at [1392, 134] on div "pencil4 About you" at bounding box center [1415, 145] width 306 height 43
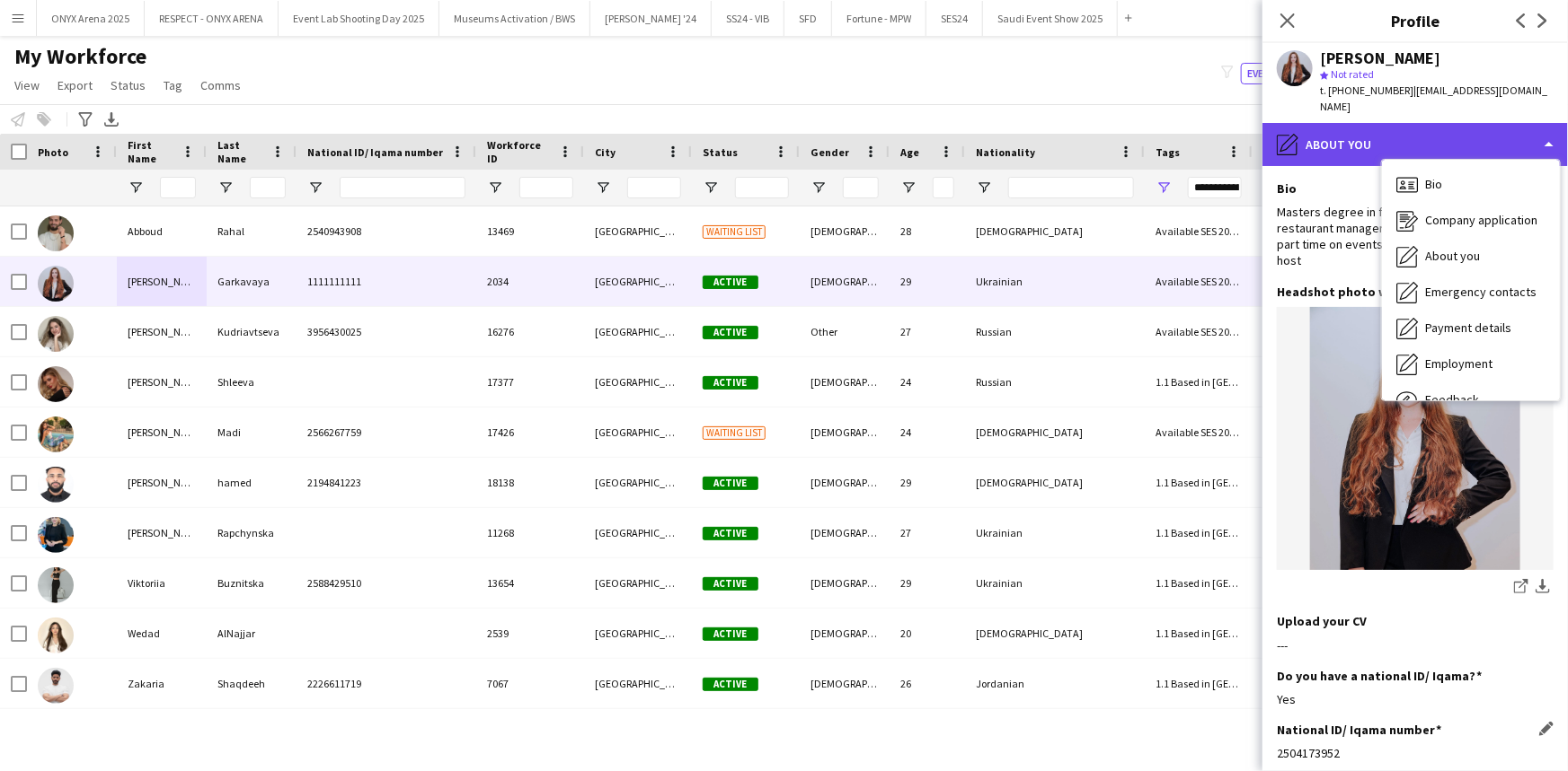
click at [1392, 134] on div "pencil4 About you" at bounding box center [1415, 145] width 306 height 43
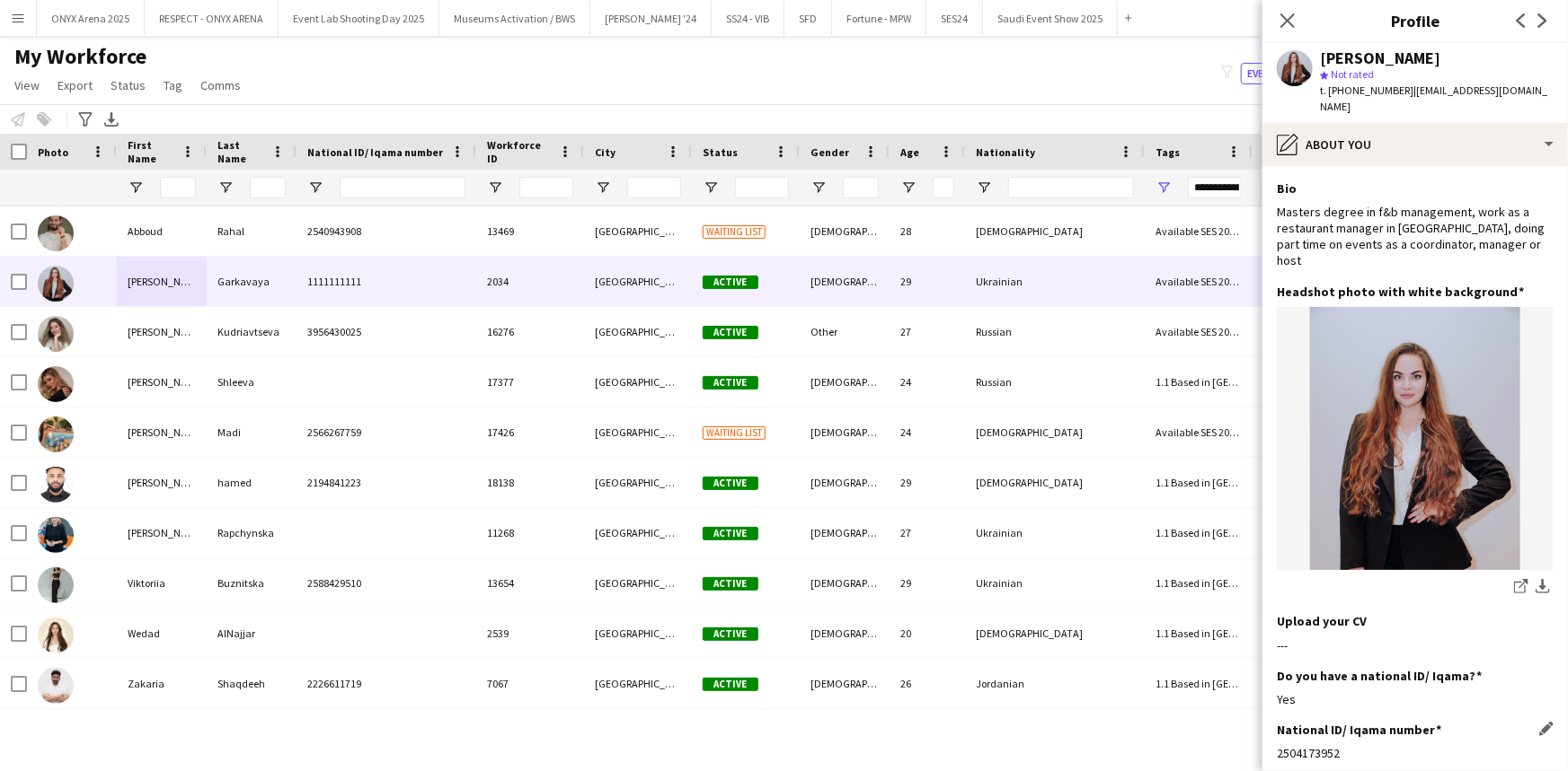
drag, startPoint x: 1405, startPoint y: 90, endPoint x: 1543, endPoint y: 100, distance: 138.4
click at [1543, 100] on div "t. [PHONE_NUMBER] | [EMAIL_ADDRESS][DOMAIN_NAME]" at bounding box center [1436, 98] width 234 height 32
copy span "[EMAIL_ADDRESS][DOMAIN_NAME]"
click at [1370, 109] on div "t. [PHONE_NUMBER] | [EMAIL_ADDRESS][DOMAIN_NAME]" at bounding box center [1436, 98] width 234 height 32
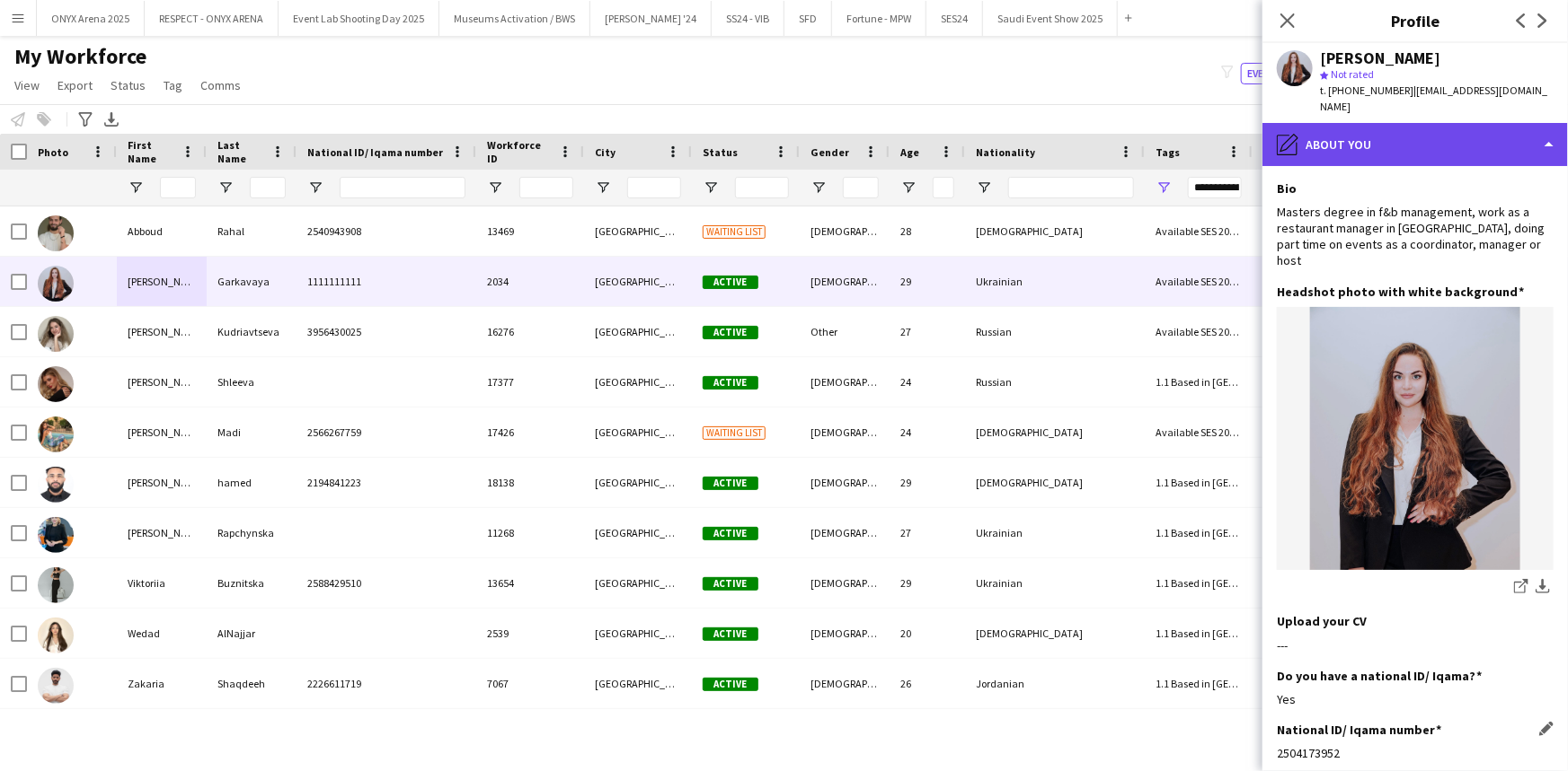
click at [1387, 141] on div "pencil4 About you" at bounding box center [1415, 145] width 306 height 43
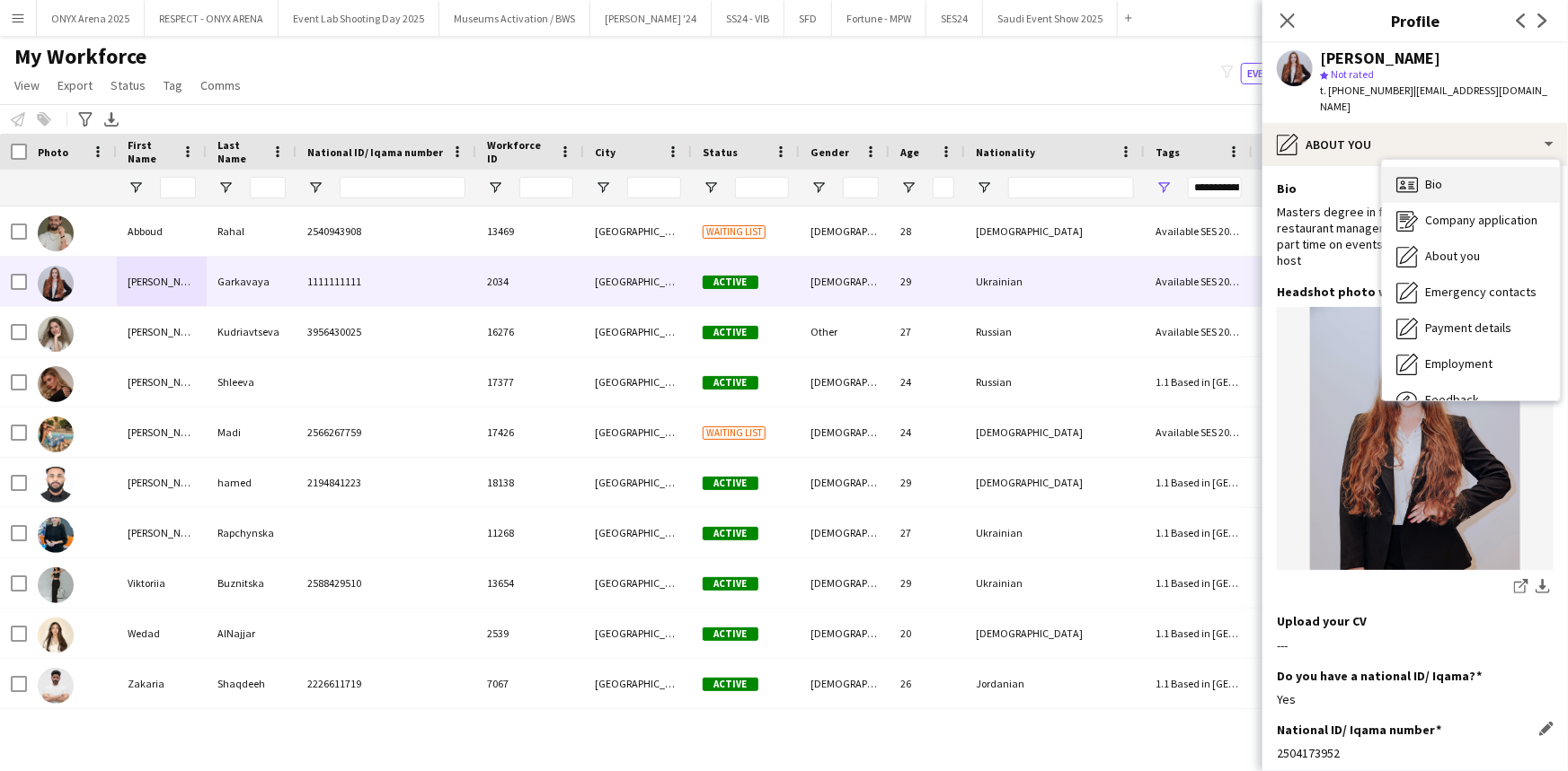
click at [1440, 189] on span "Bio" at bounding box center [1433, 183] width 17 height 16
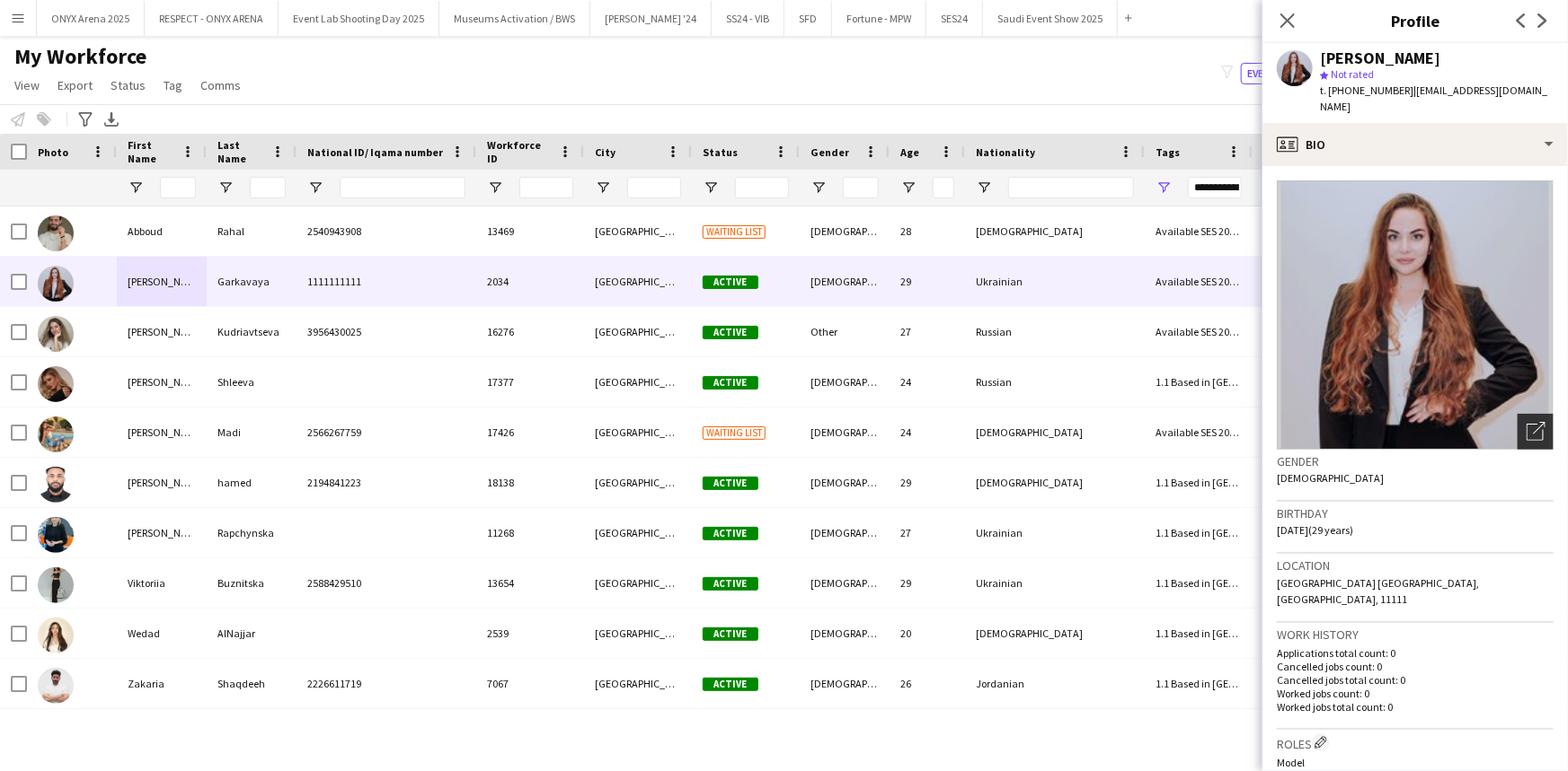
click at [1519, 418] on div "Open photos pop-in" at bounding box center [1535, 432] width 36 height 36
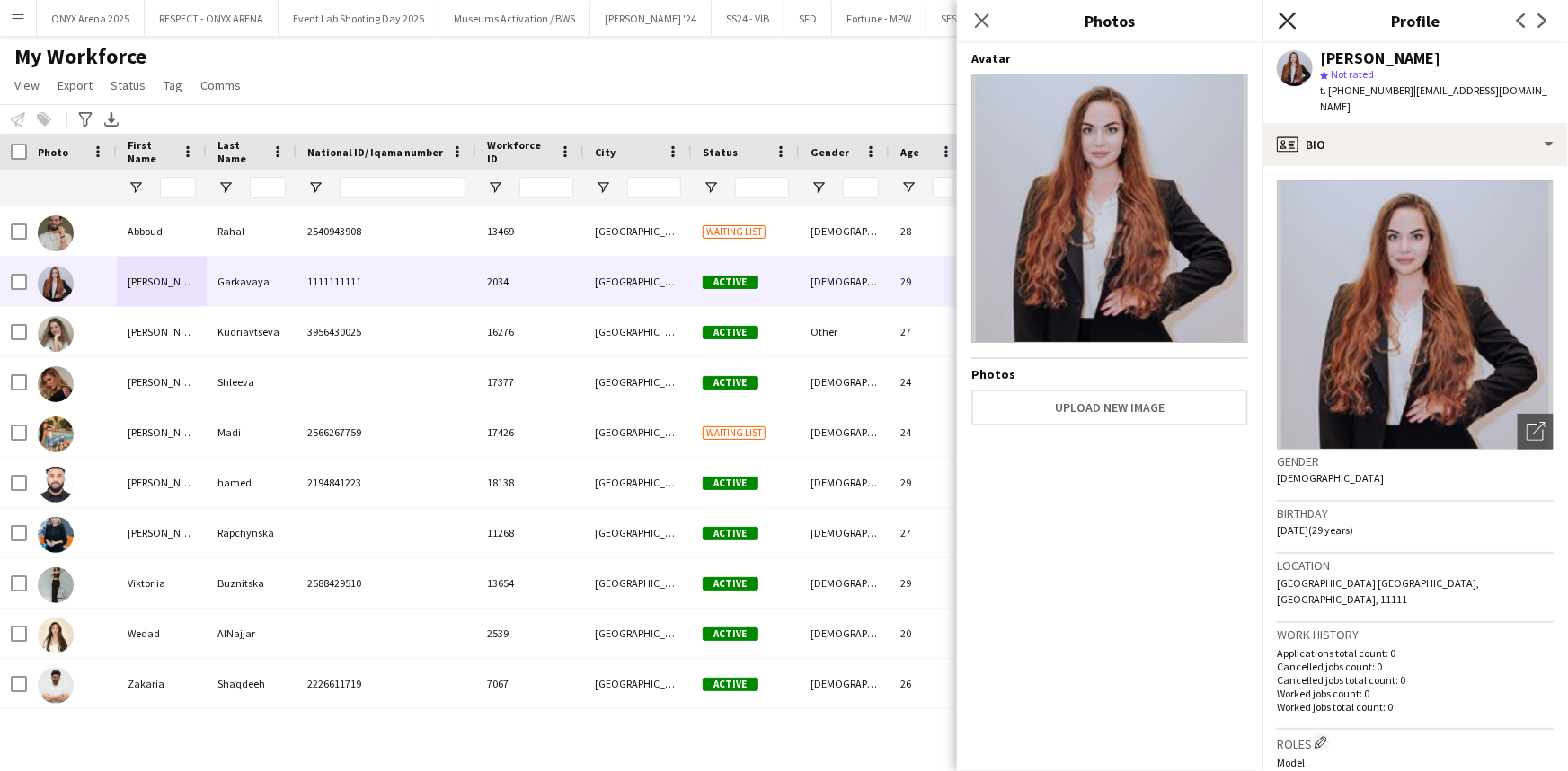
click at [1287, 21] on icon at bounding box center [1287, 20] width 17 height 17
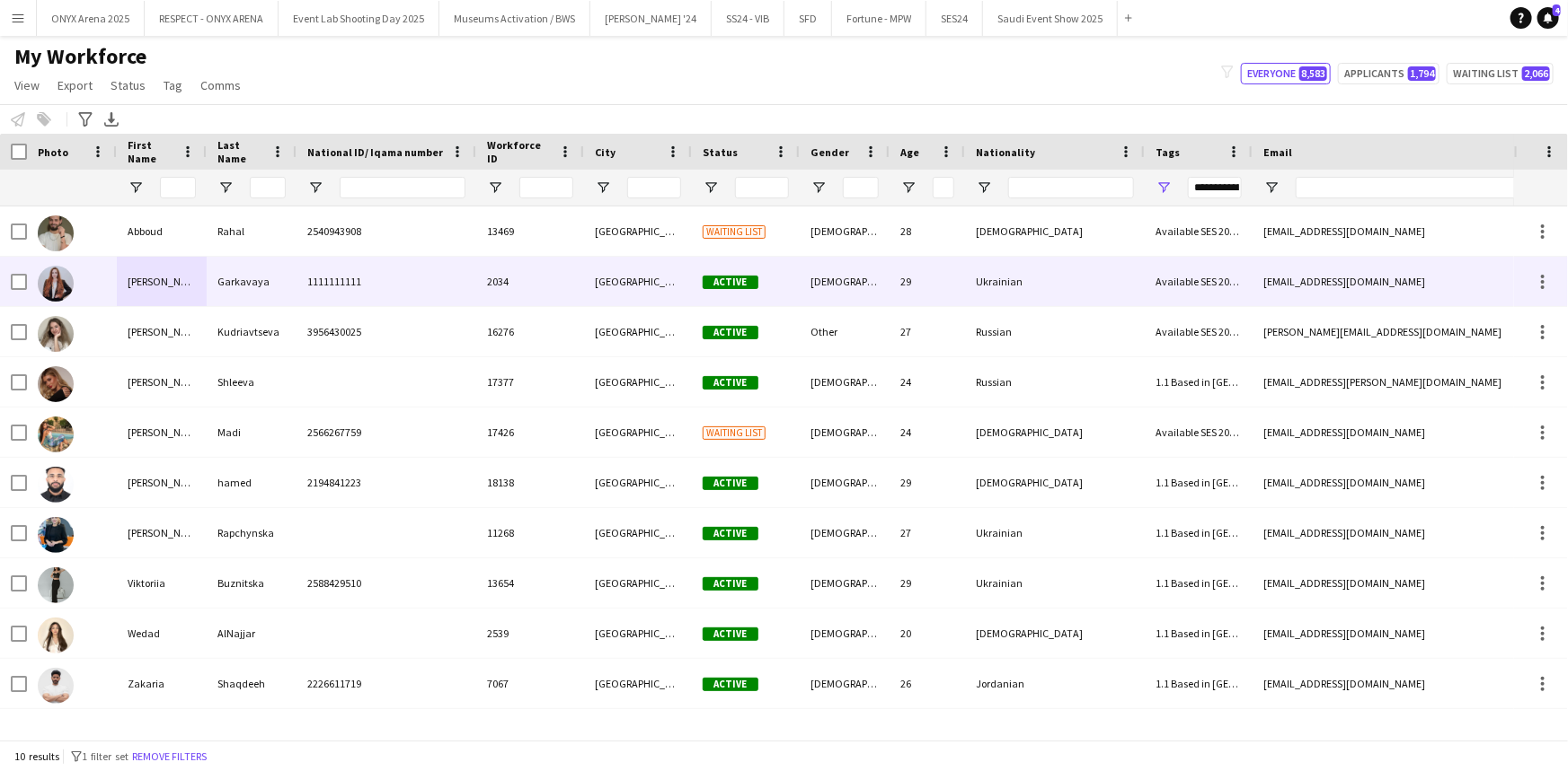
click at [163, 290] on div "[PERSON_NAME]" at bounding box center [161, 281] width 90 height 49
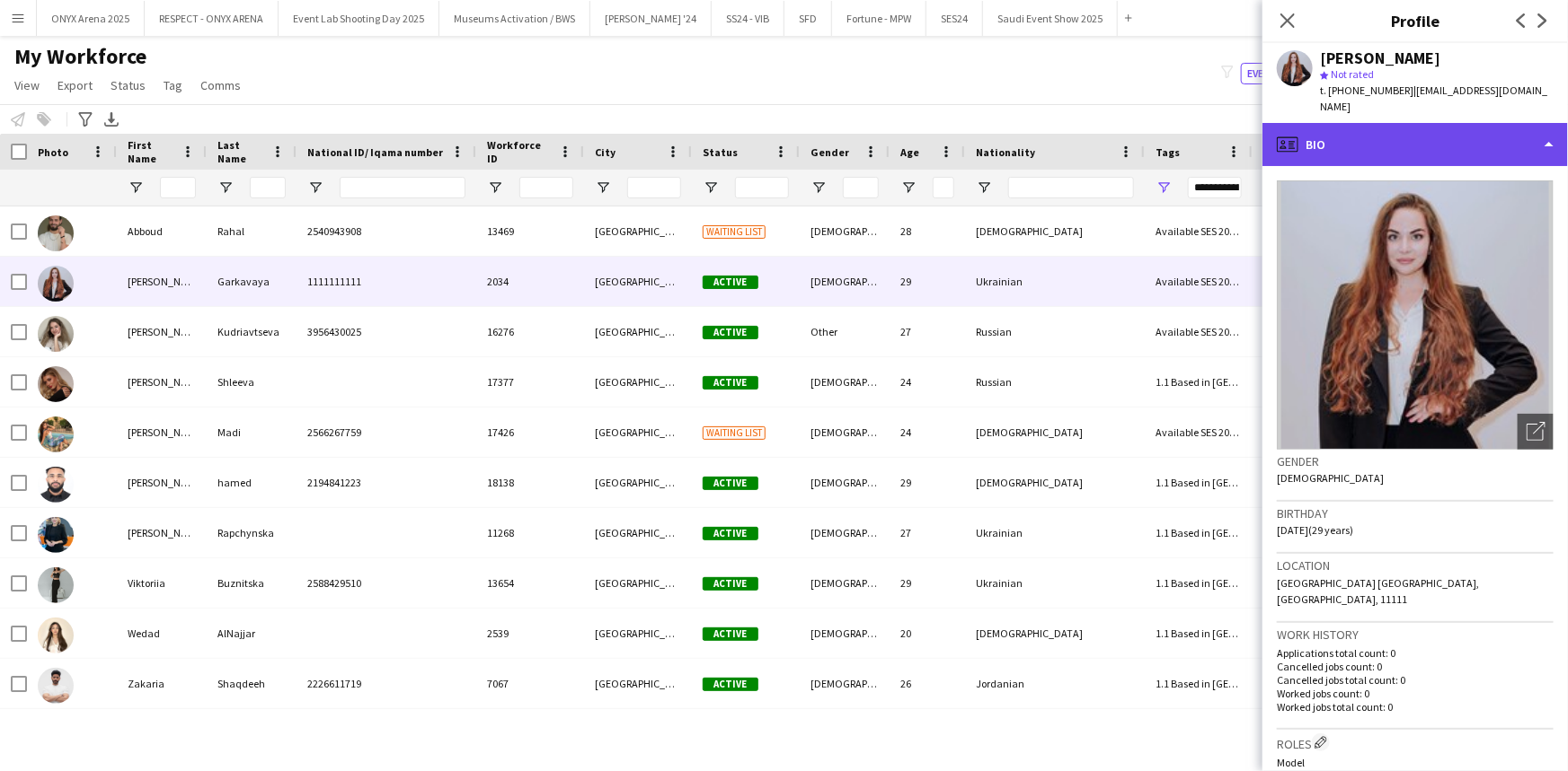
click at [1401, 130] on div "profile Bio" at bounding box center [1415, 145] width 306 height 43
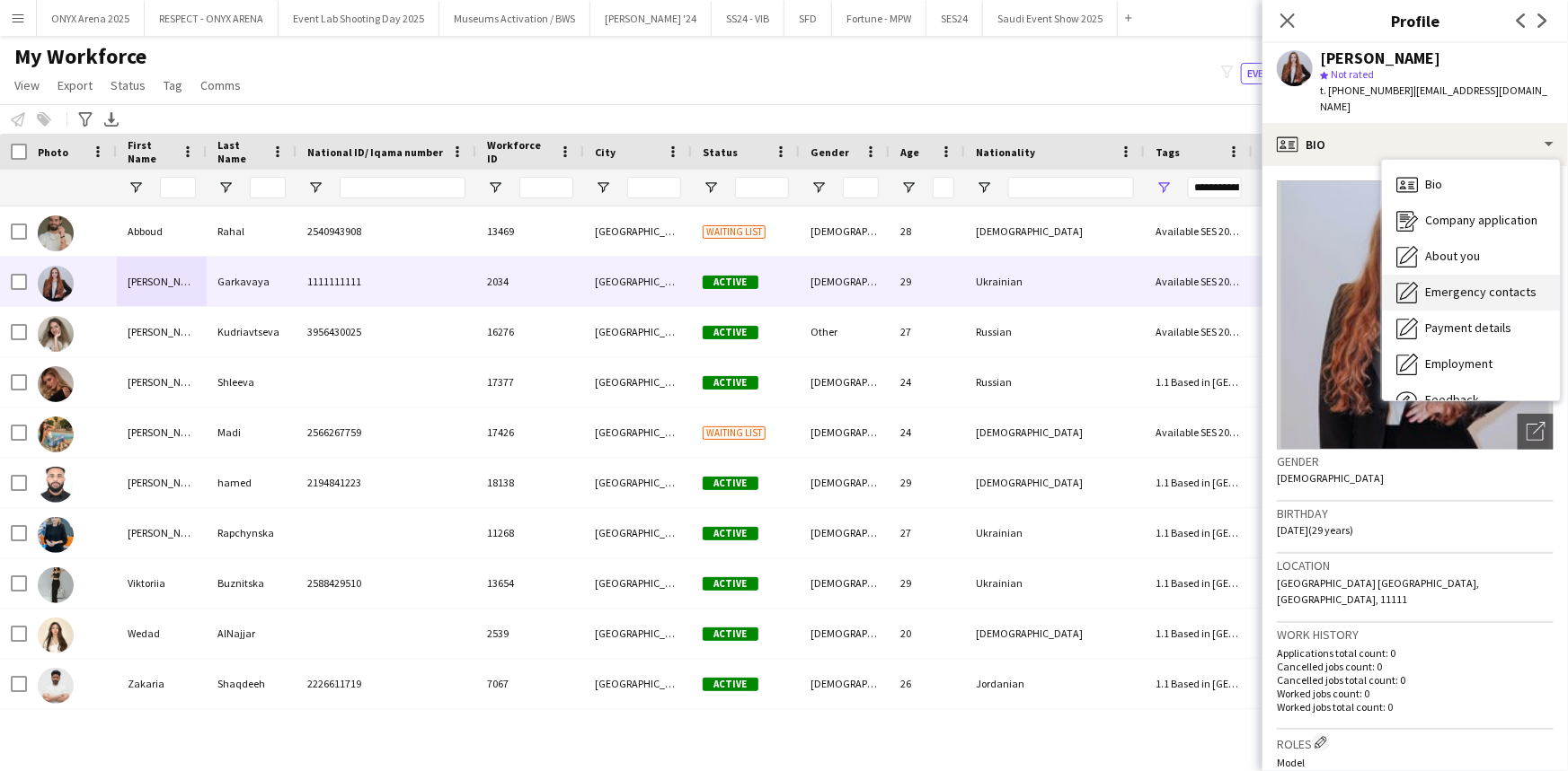
click at [1441, 280] on div "Emergency contacts Emergency contacts" at bounding box center [1470, 292] width 178 height 36
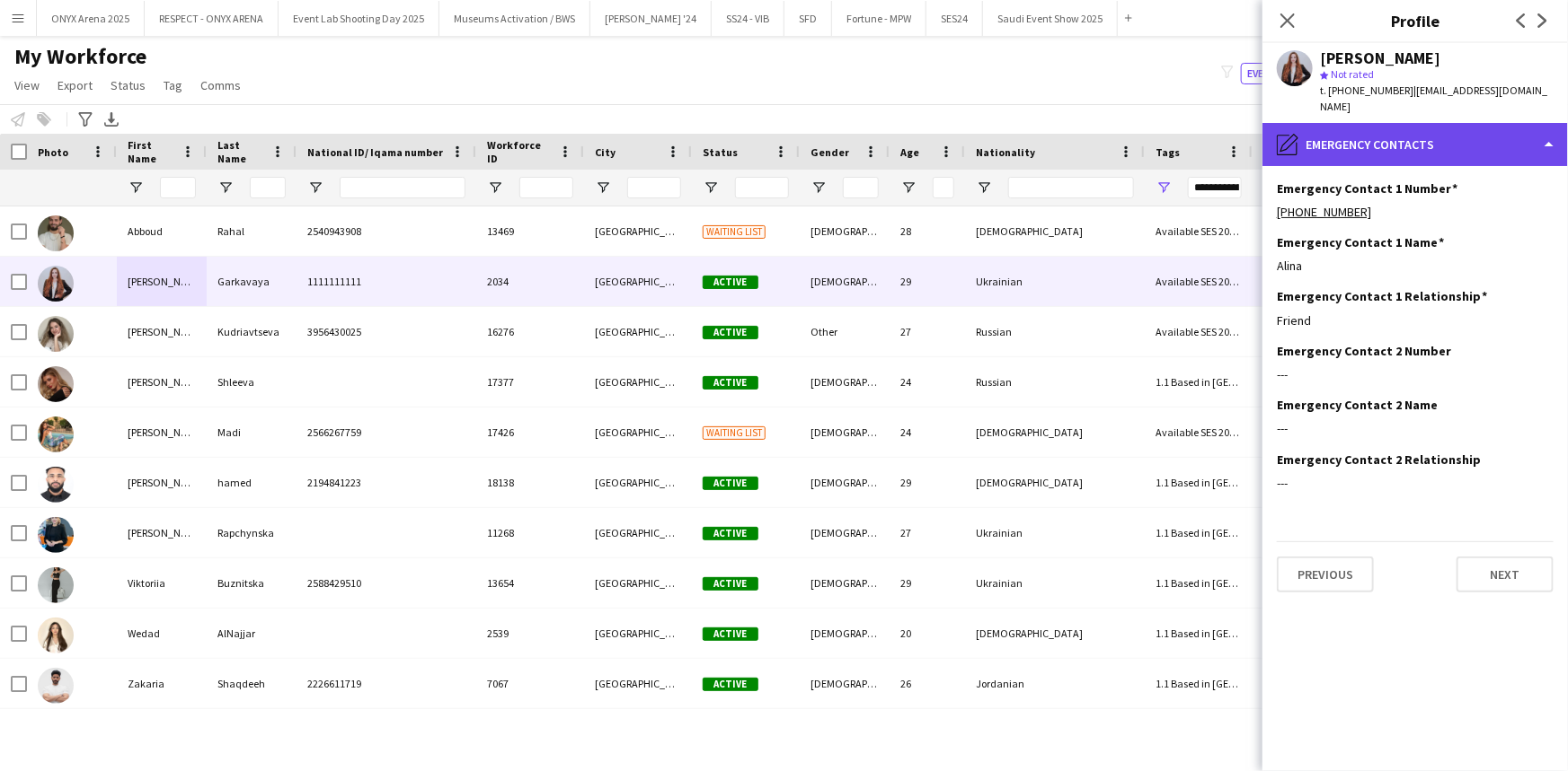
click at [1367, 145] on div "pencil4 Emergency contacts" at bounding box center [1415, 145] width 306 height 43
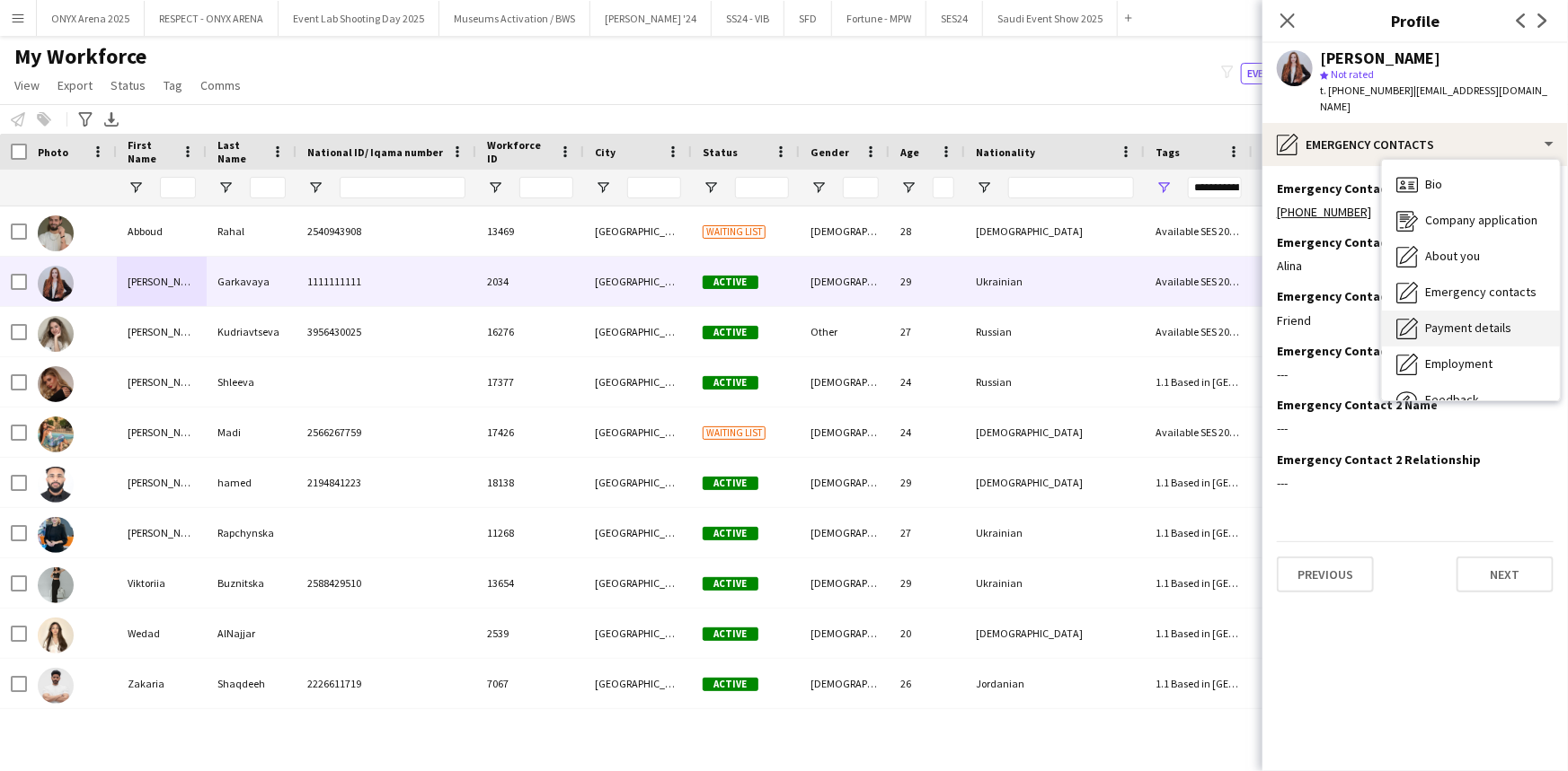
click at [1450, 315] on div "Payment details Payment details" at bounding box center [1470, 328] width 178 height 36
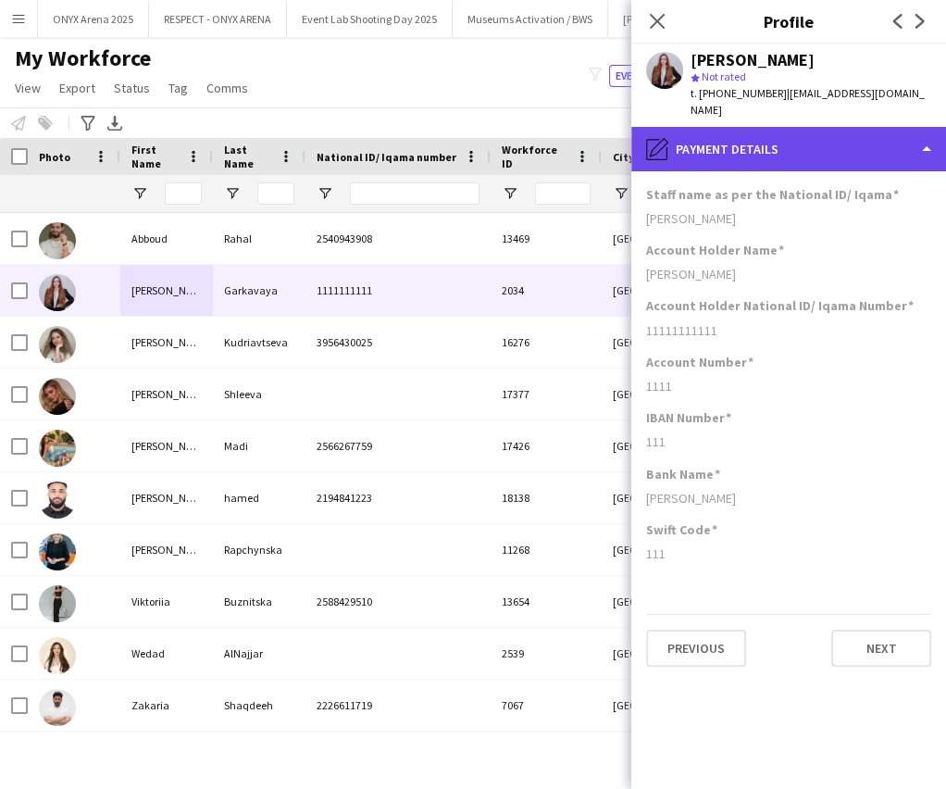
click at [768, 141] on div "pencil4 Payment details" at bounding box center [788, 149] width 315 height 44
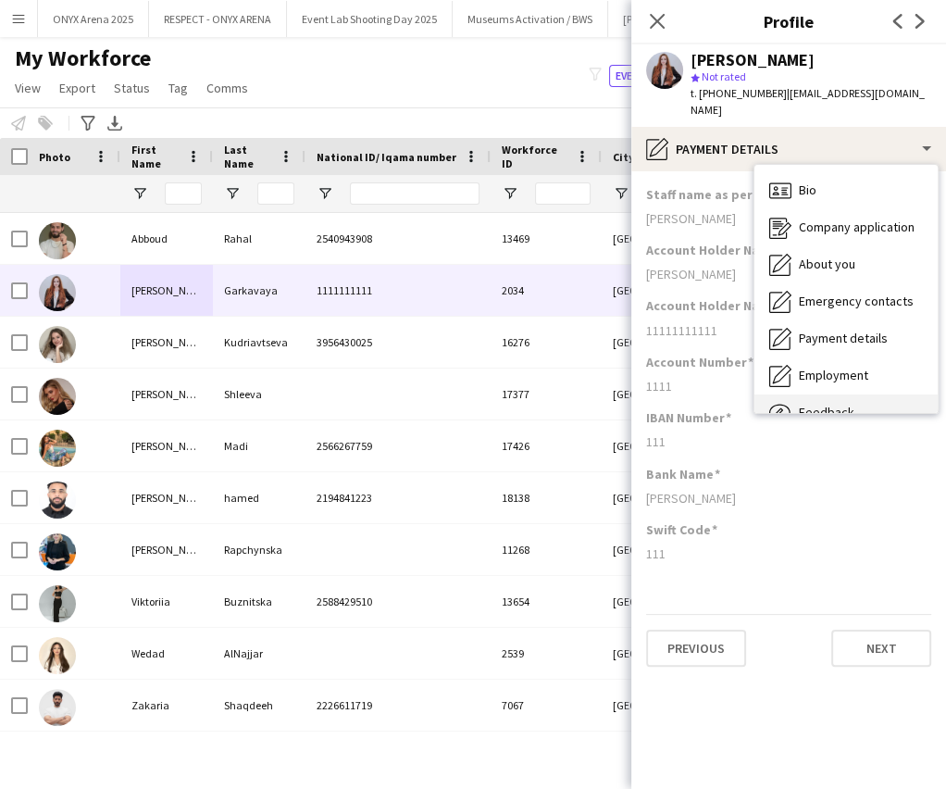
click at [813, 402] on div "Feedback Feedback" at bounding box center [846, 412] width 183 height 37
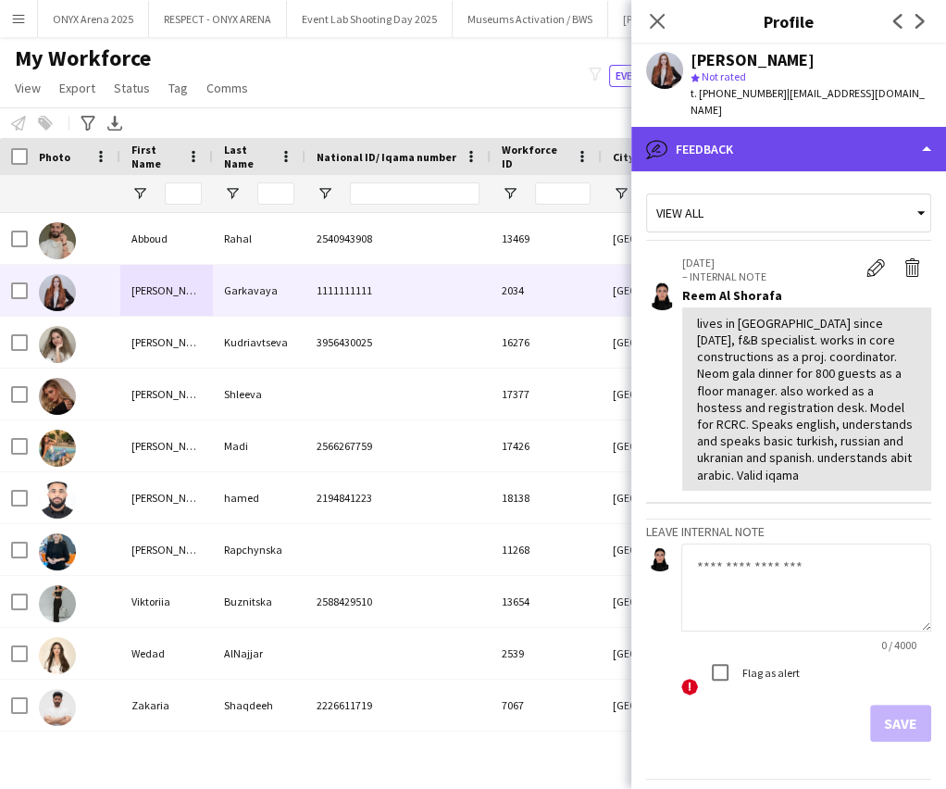
click at [772, 150] on div "bubble-pencil Feedback" at bounding box center [788, 149] width 315 height 44
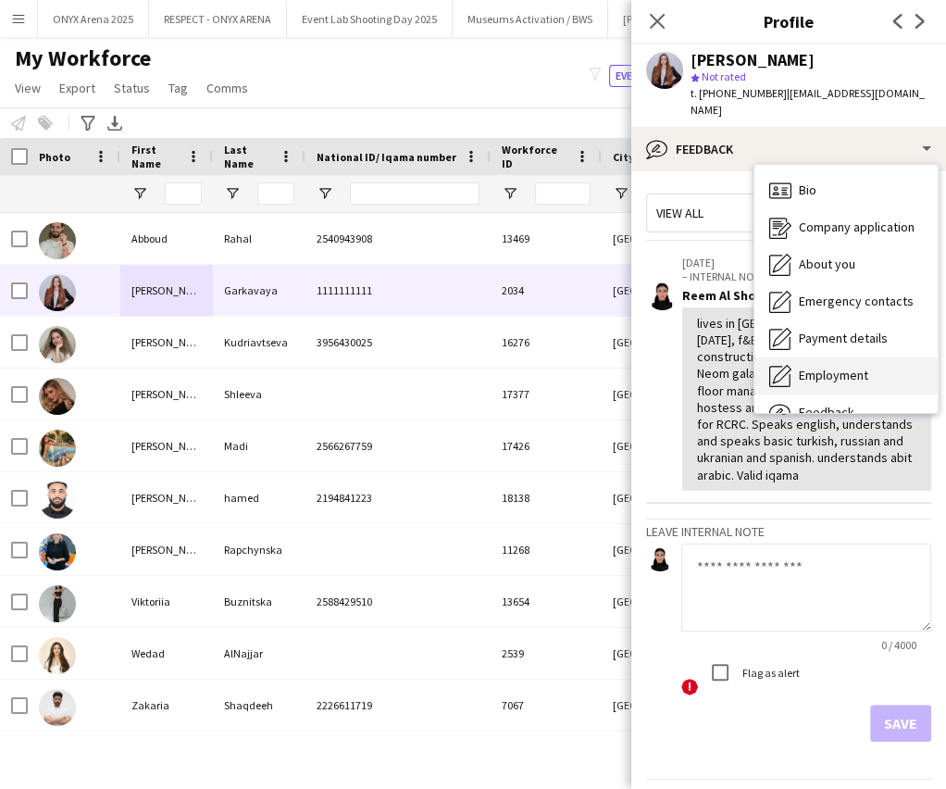
click at [801, 371] on span "Employment" at bounding box center [833, 375] width 69 height 17
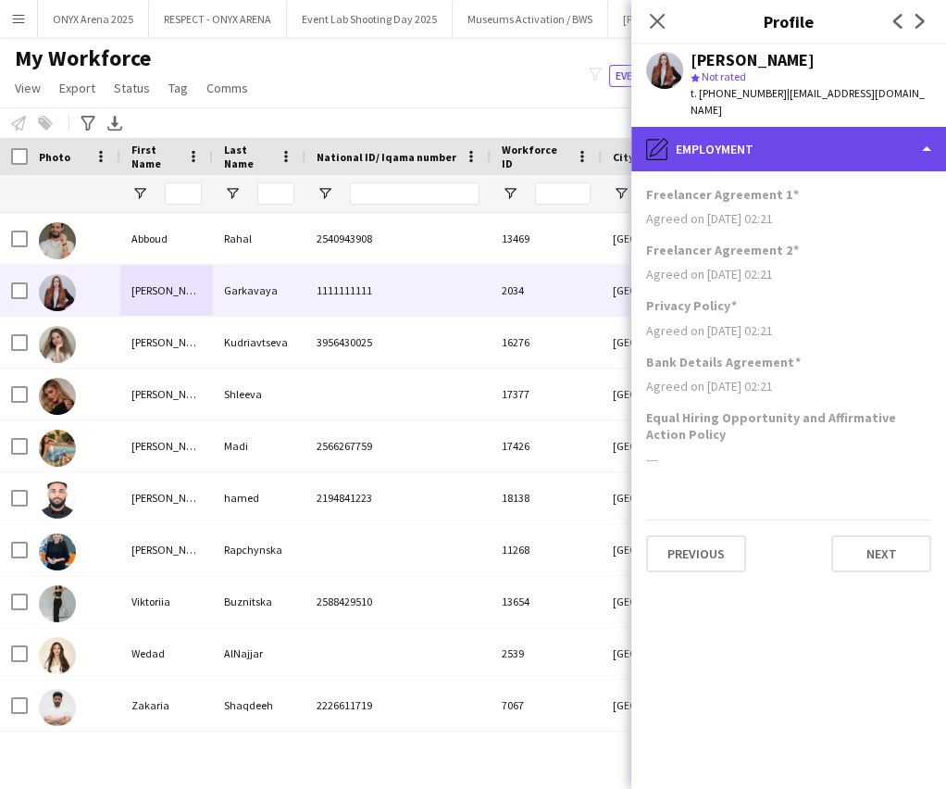
click at [746, 160] on div "pencil4 Employment" at bounding box center [788, 149] width 315 height 44
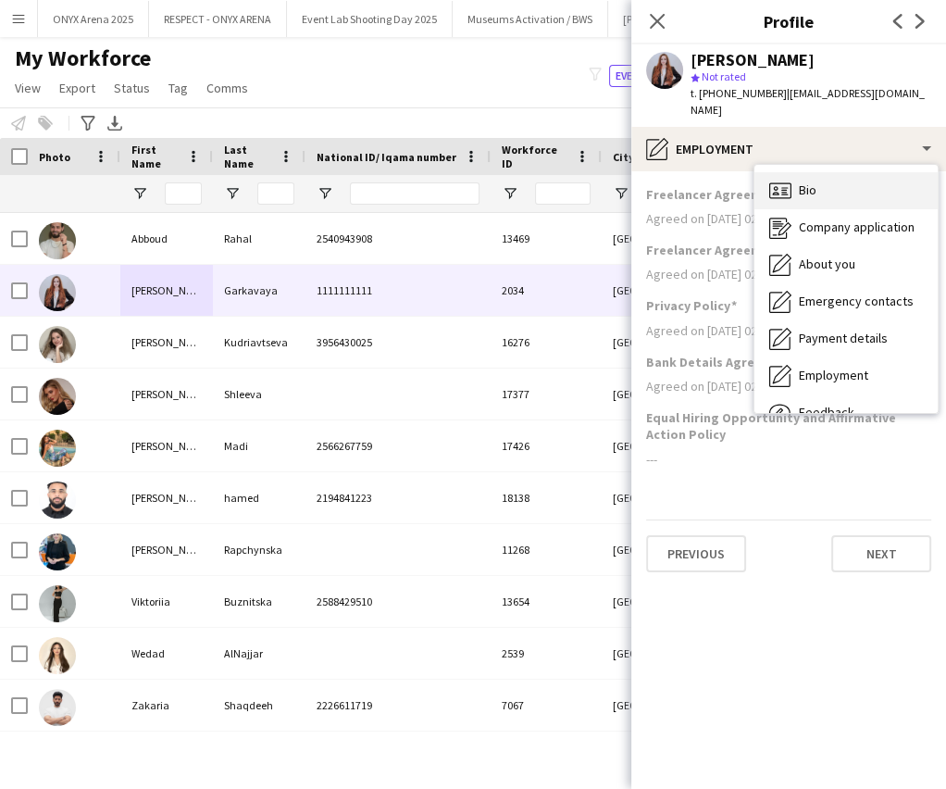
click at [799, 189] on span "Bio" at bounding box center [808, 189] width 18 height 17
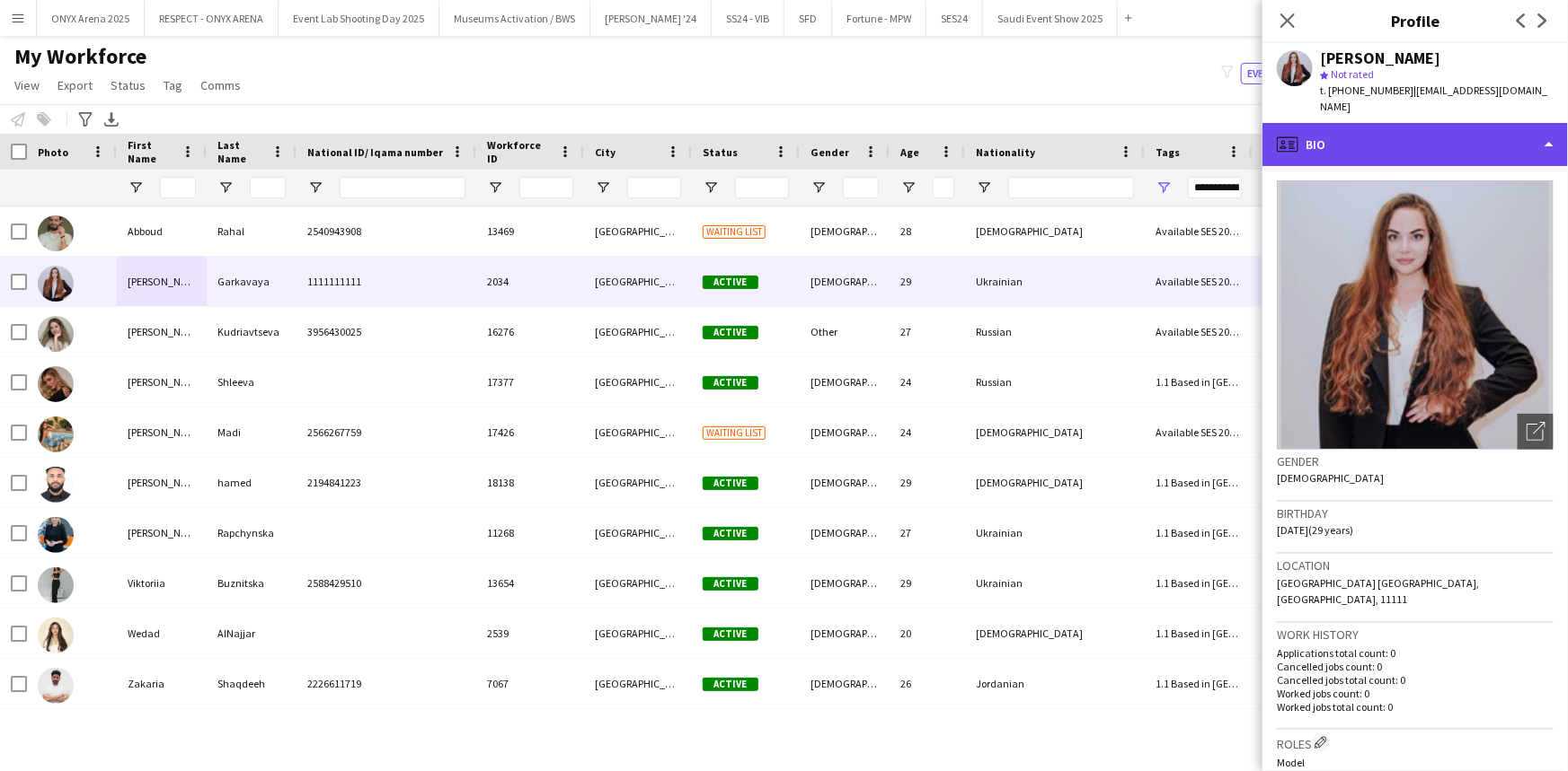
click at [1365, 142] on div "profile Bio" at bounding box center [1415, 145] width 306 height 43
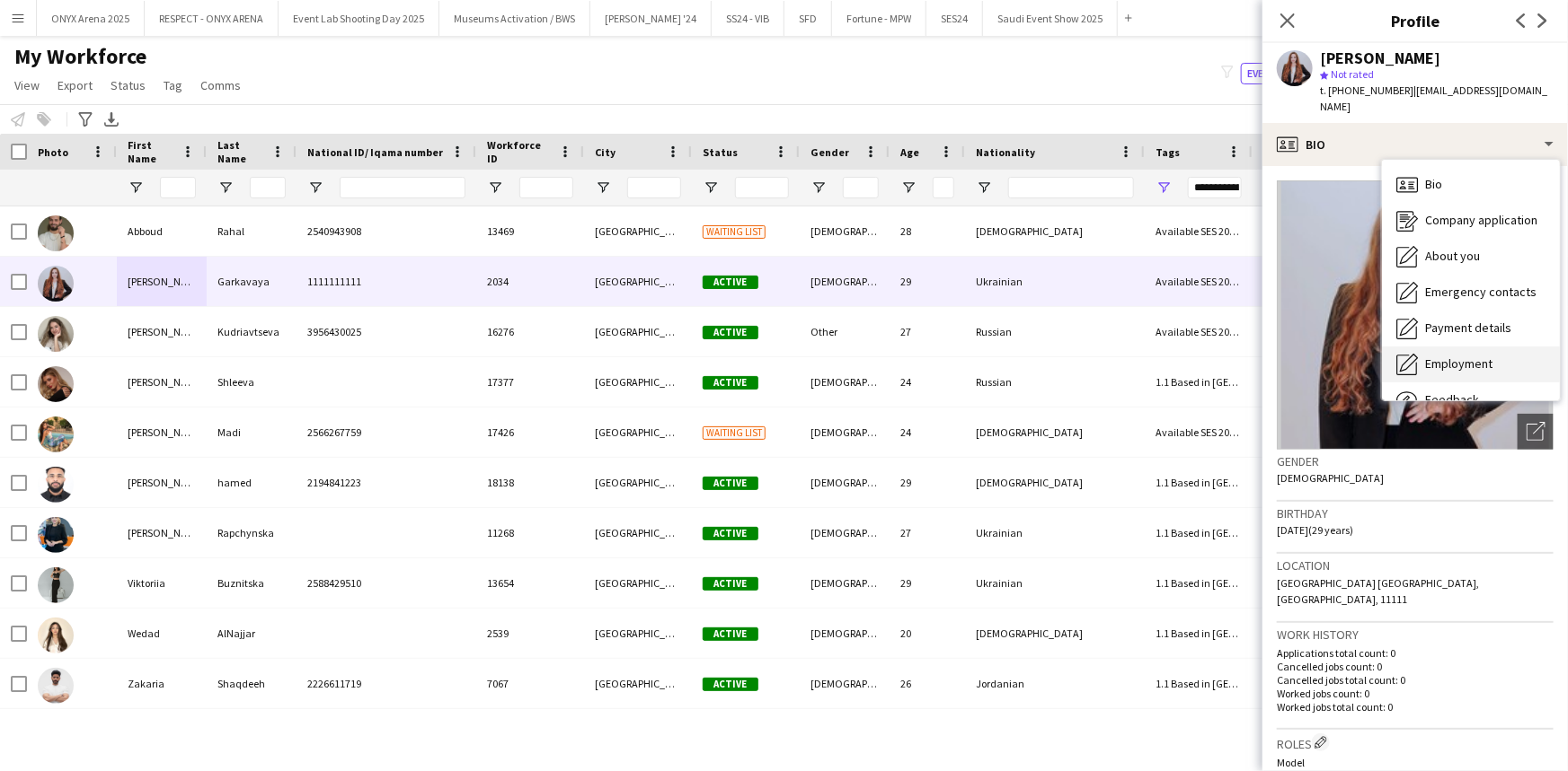
click at [1431, 380] on div "Employment Employment" at bounding box center [1470, 364] width 178 height 36
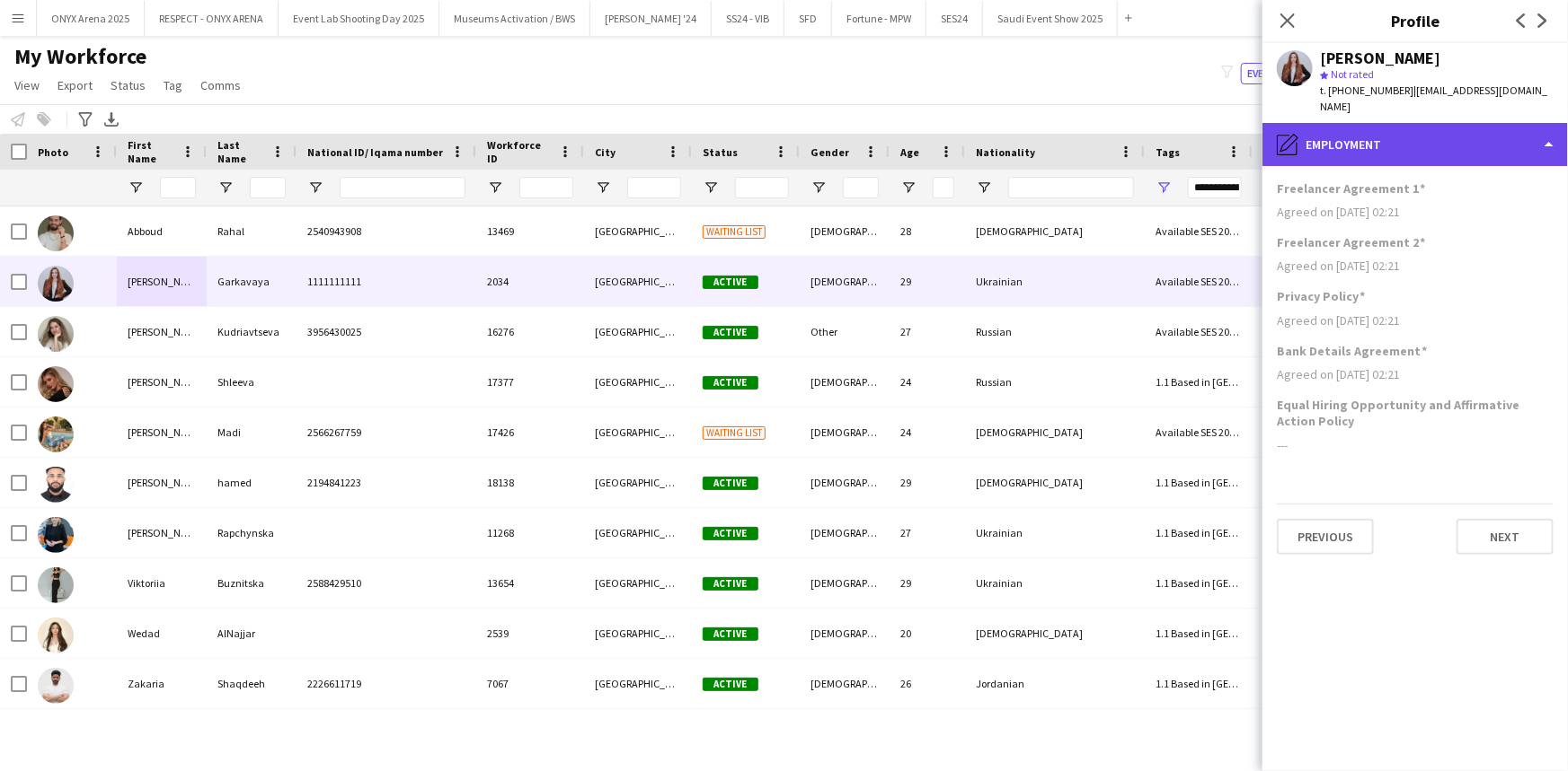
click at [1389, 135] on div "pencil4 Employment" at bounding box center [1415, 145] width 306 height 43
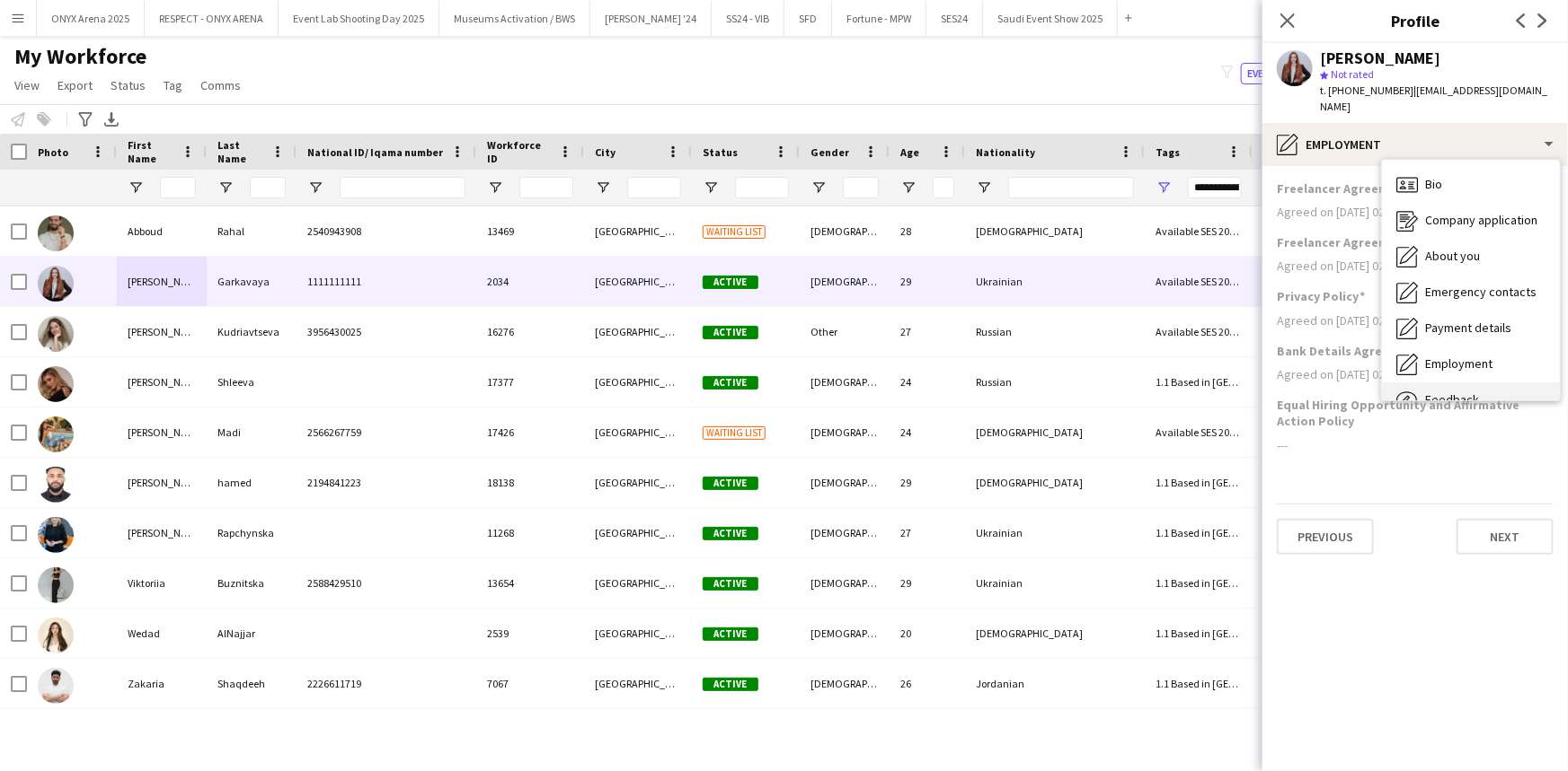
click at [1447, 390] on div "Feedback Feedback" at bounding box center [1470, 400] width 178 height 36
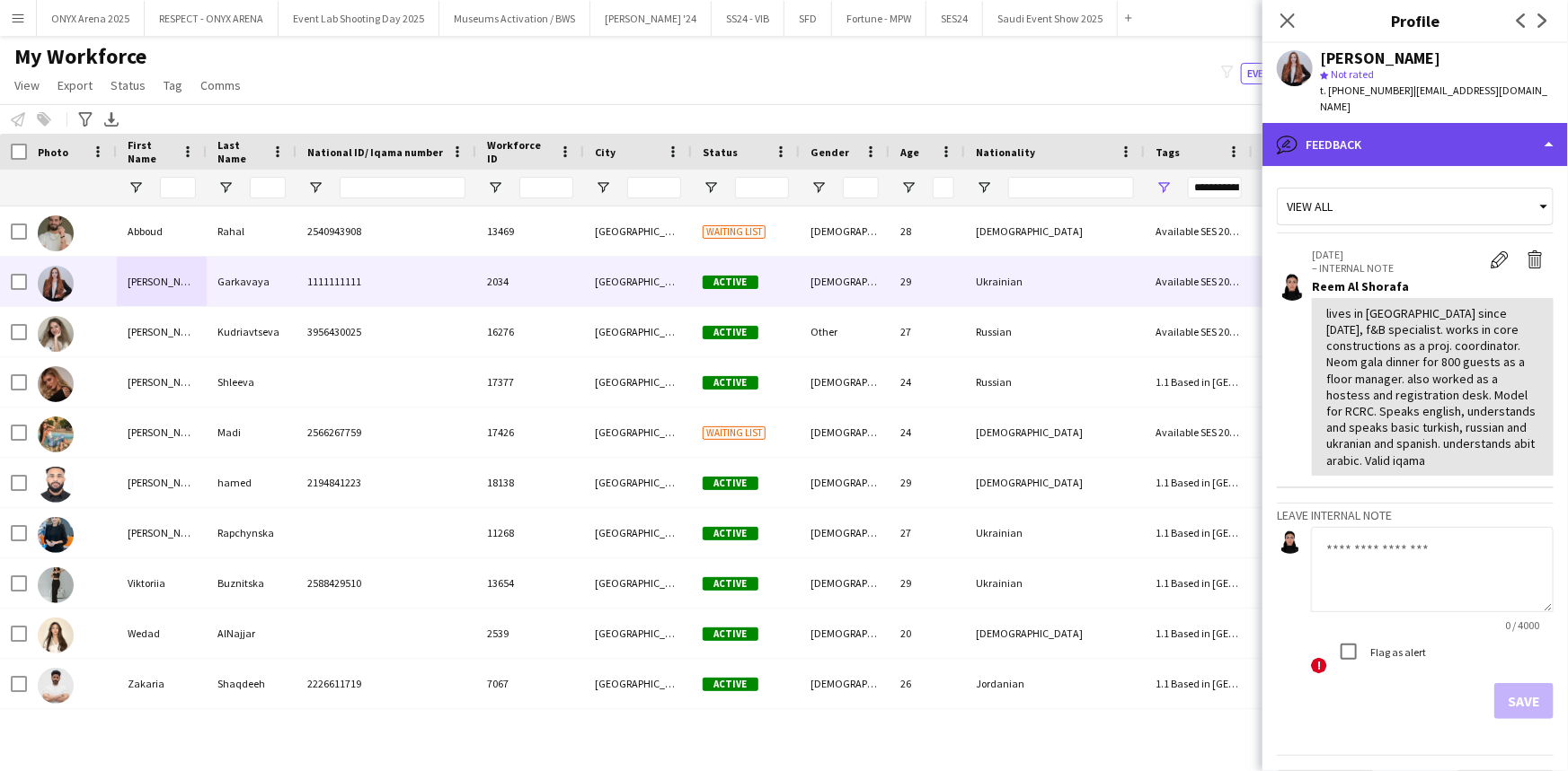
click at [1351, 142] on div "bubble-pencil Feedback" at bounding box center [1415, 145] width 306 height 43
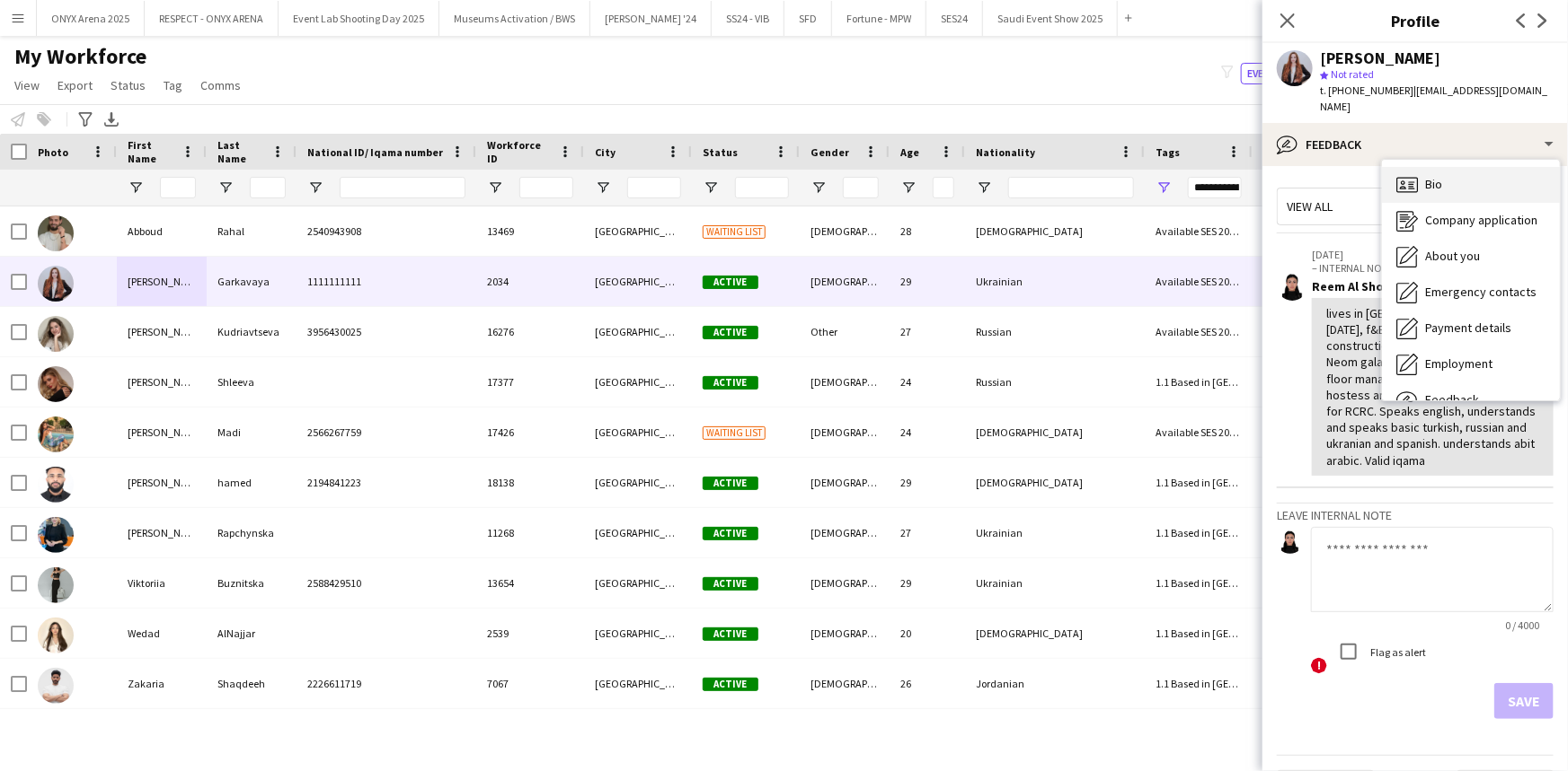
click at [1401, 182] on icon at bounding box center [1401, 182] width 5 height 5
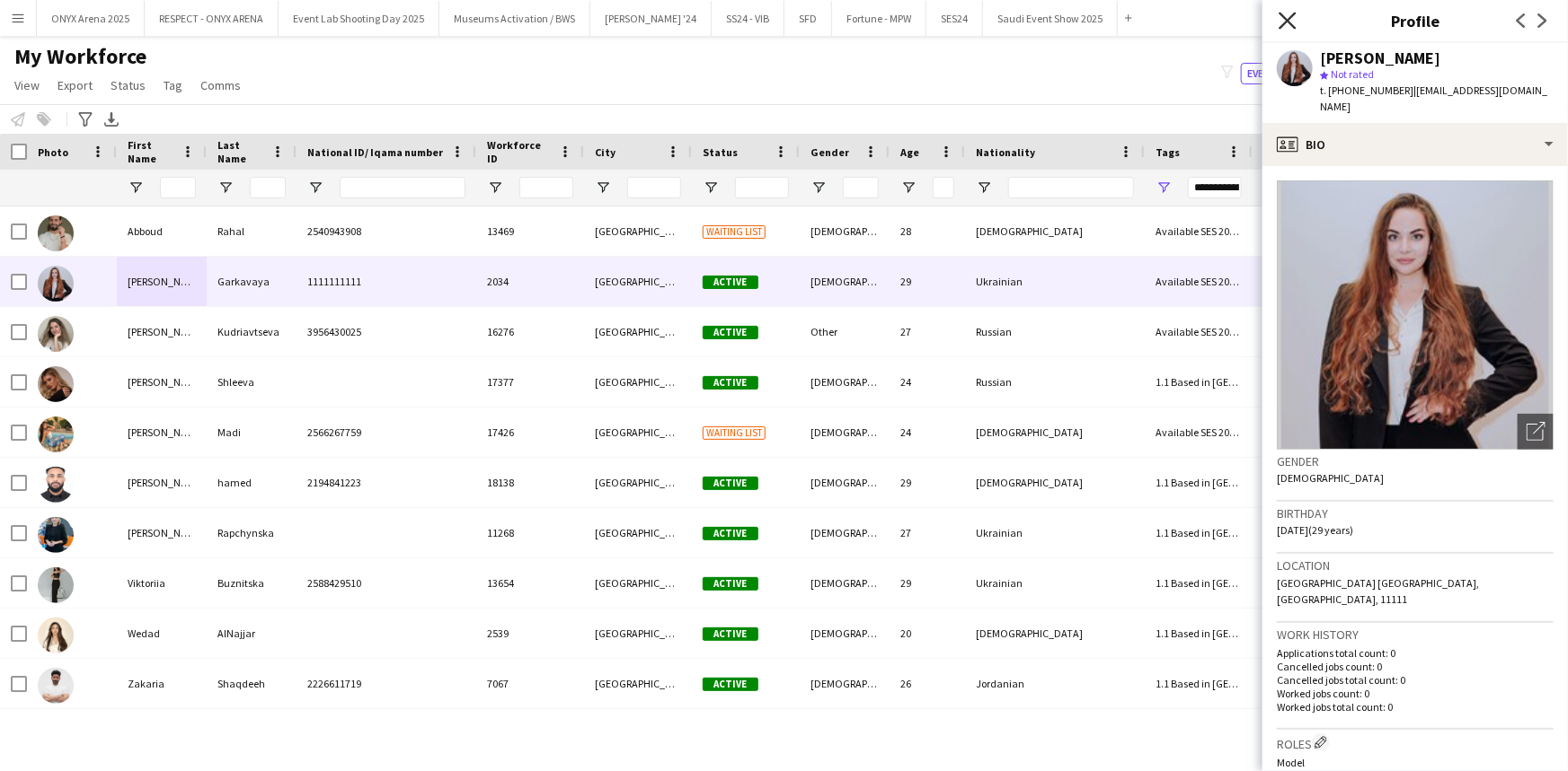
click at [1285, 25] on icon at bounding box center [1287, 20] width 17 height 17
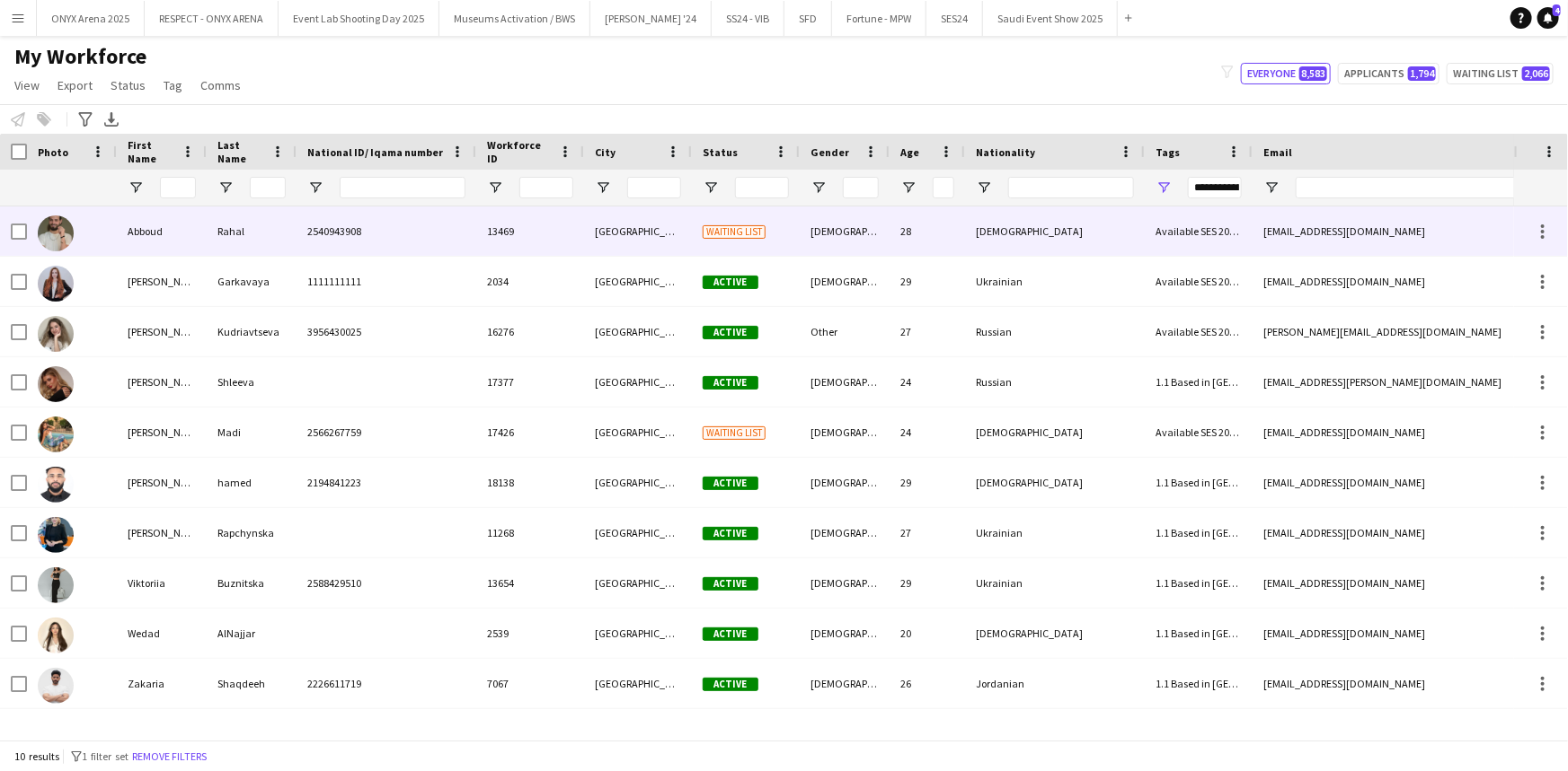
click at [228, 233] on div "Rahal" at bounding box center [251, 231] width 90 height 49
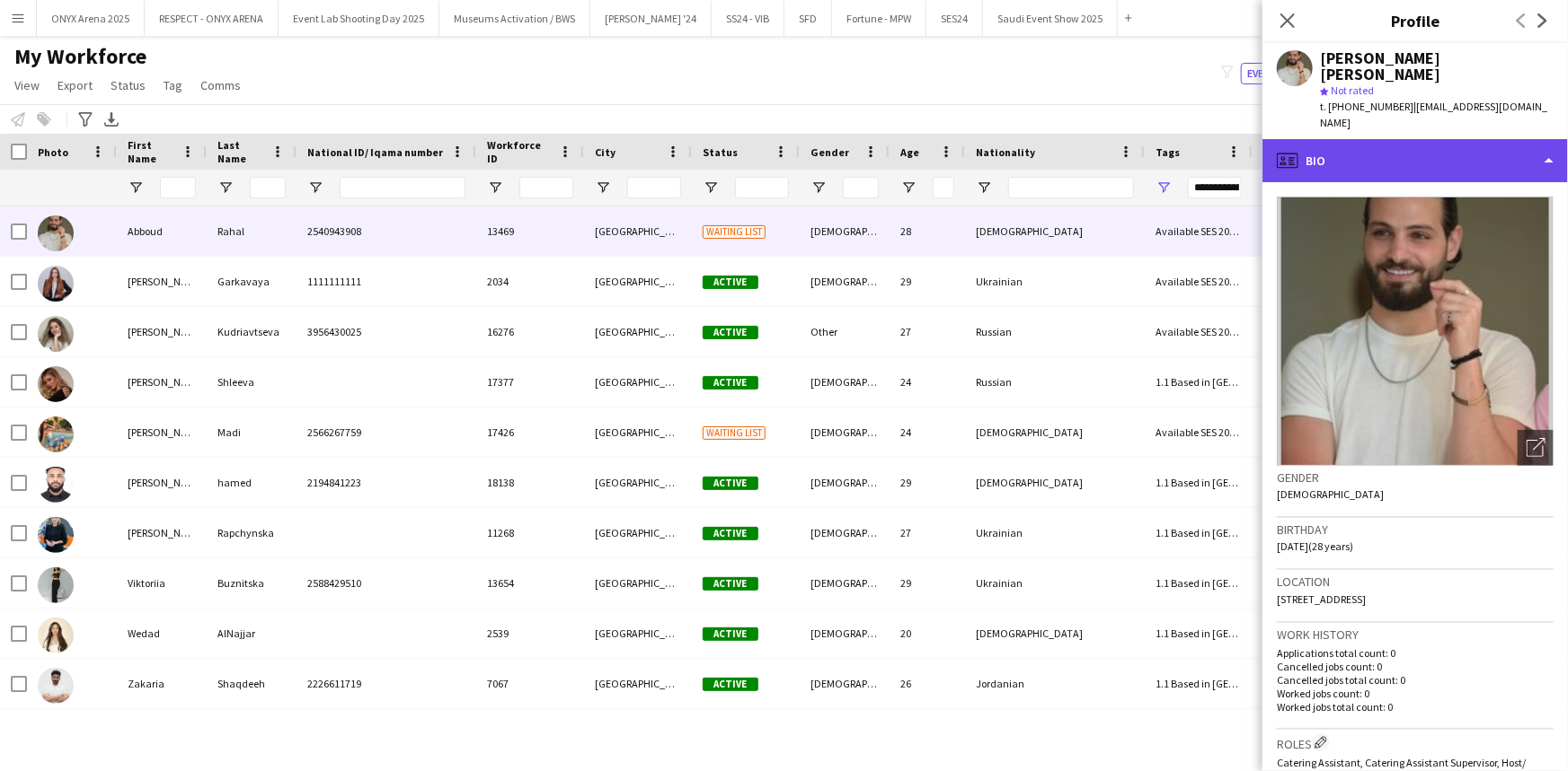
click at [1395, 140] on div "profile Bio" at bounding box center [1415, 161] width 306 height 43
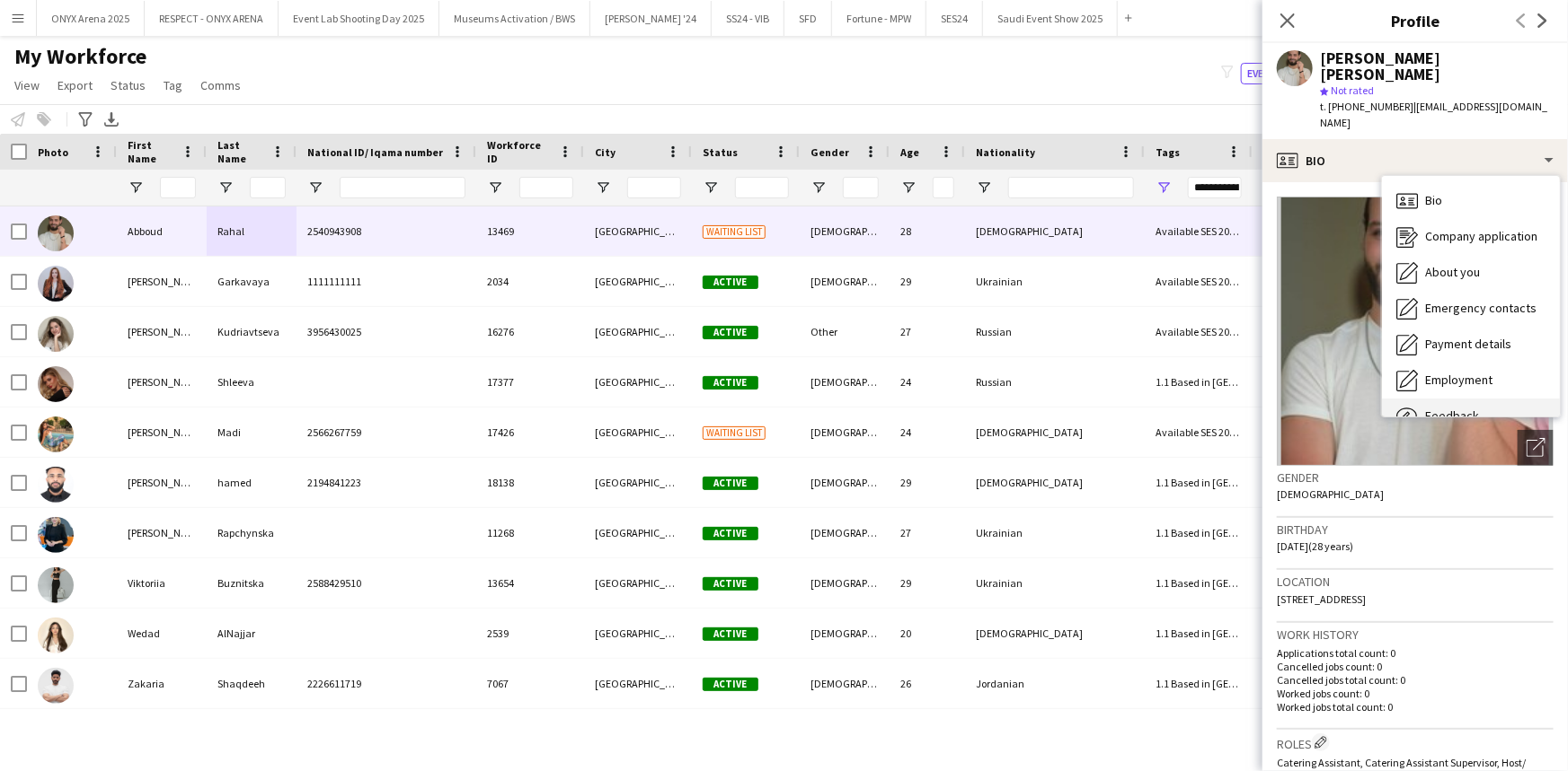
click at [1454, 407] on span "Feedback" at bounding box center [1452, 415] width 54 height 16
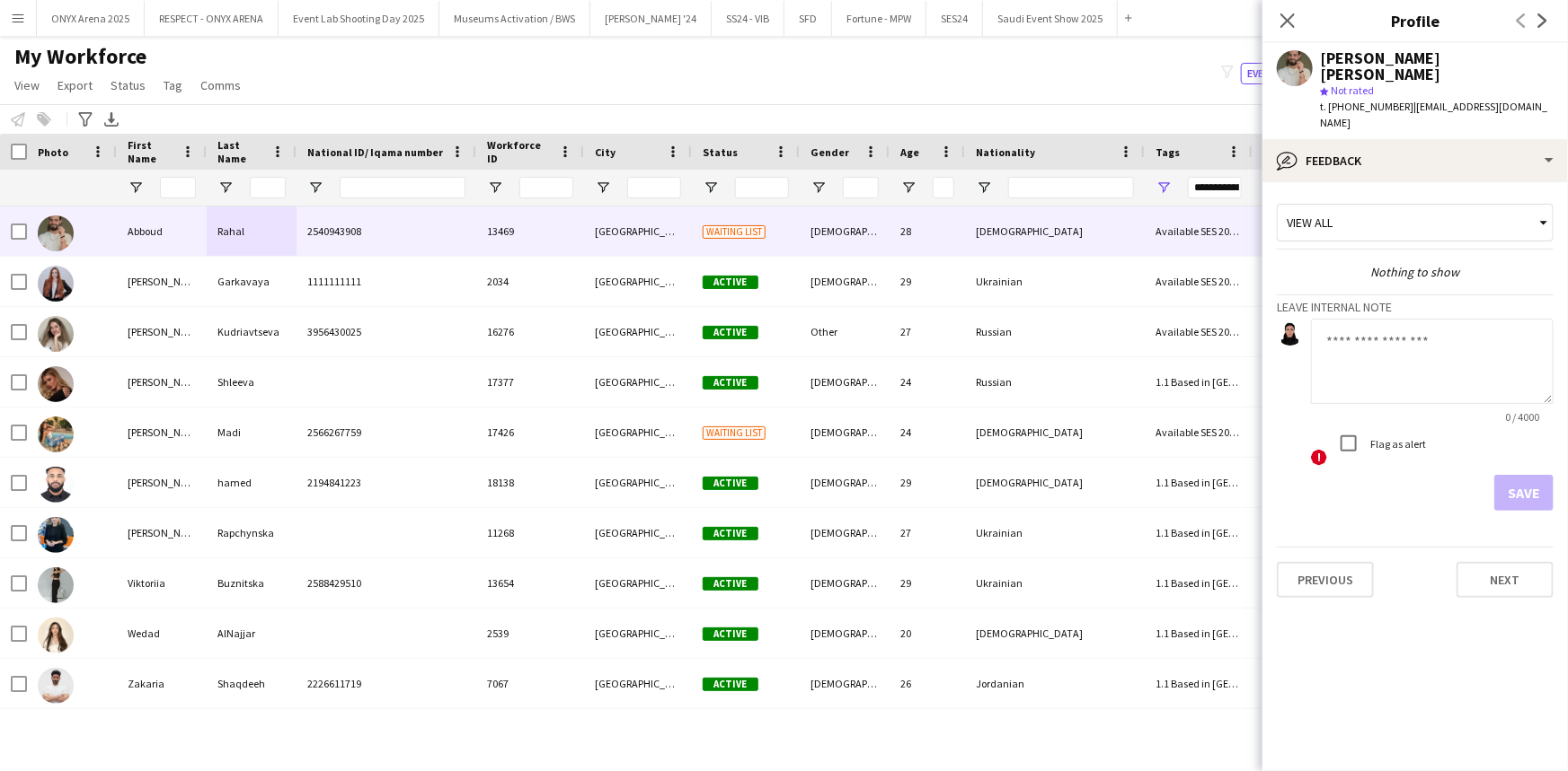
click at [1373, 322] on textarea at bounding box center [1432, 362] width 243 height 85
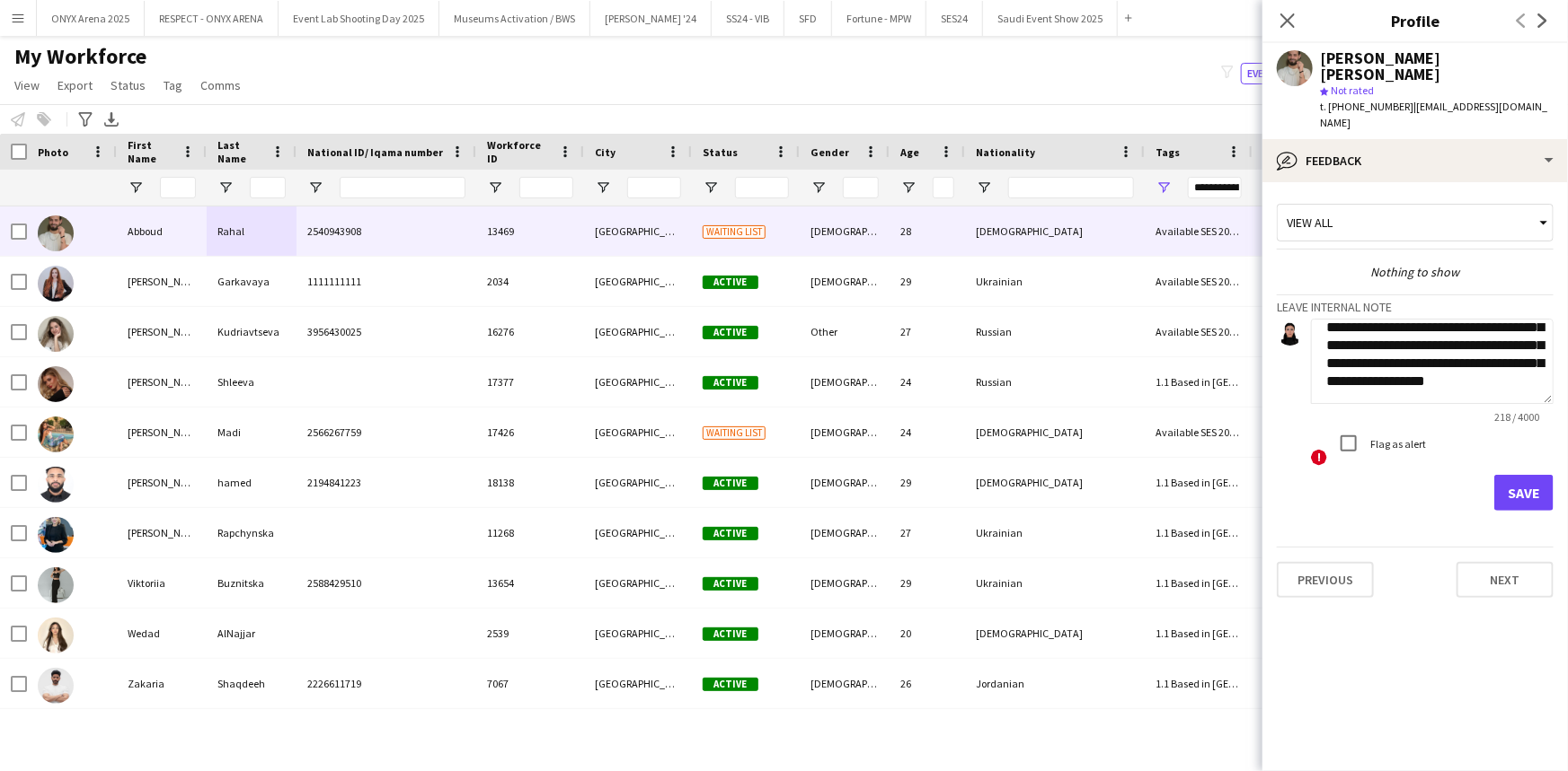
scroll to position [72, 0]
type textarea "**********"
click at [1551, 475] on button "Save" at bounding box center [1523, 493] width 59 height 36
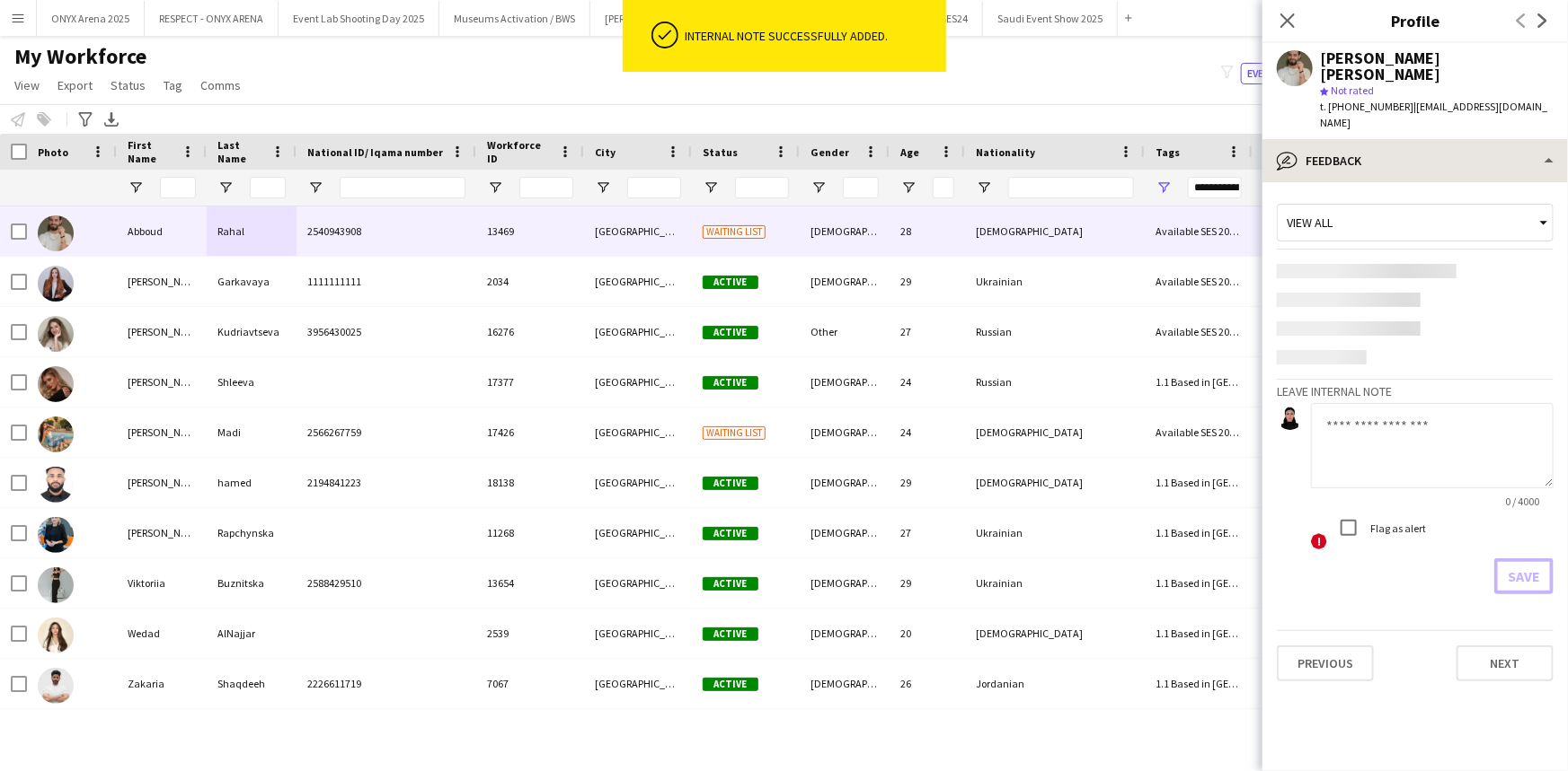
scroll to position [0, 0]
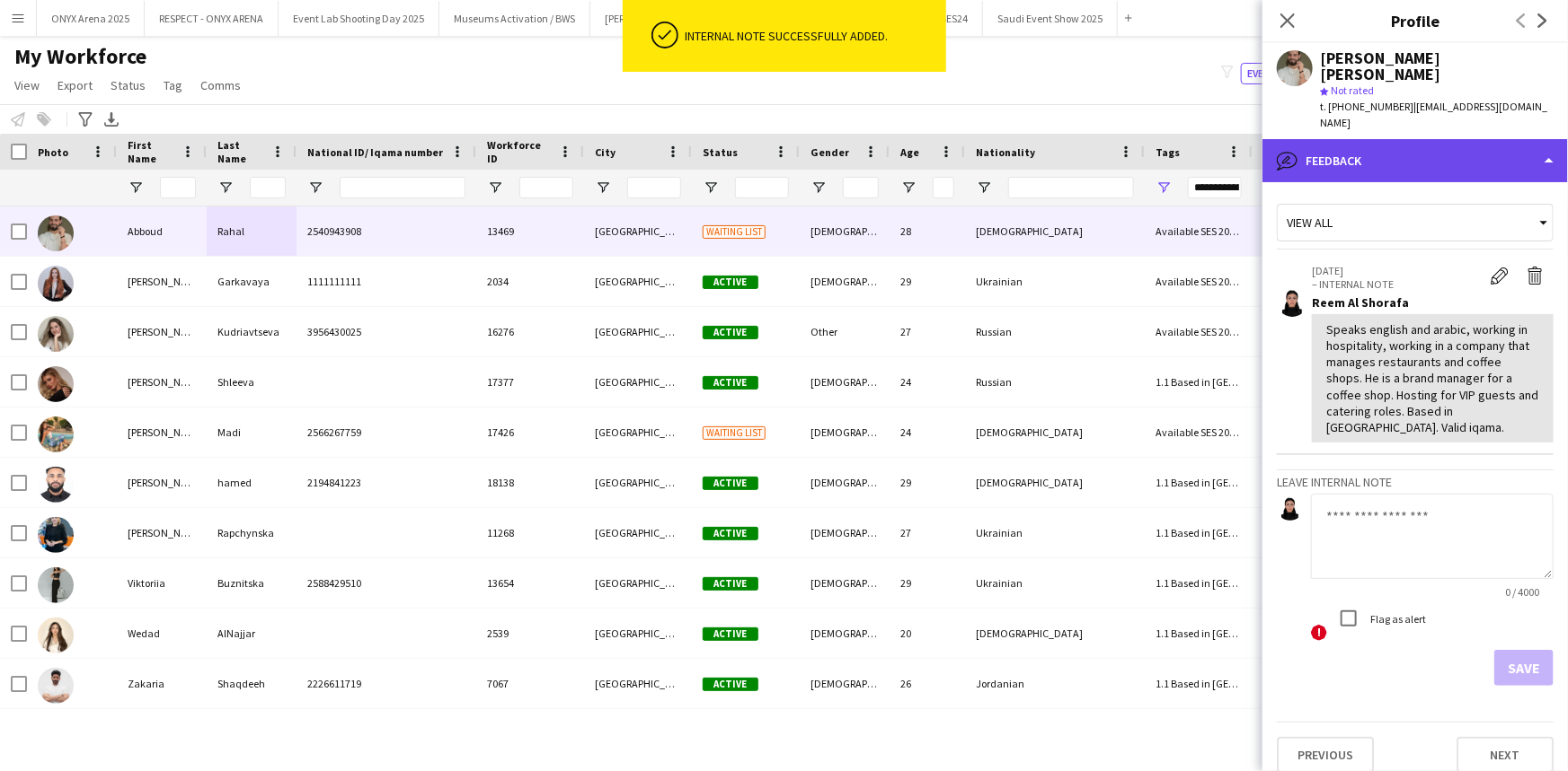
click at [1384, 140] on div "bubble-pencil Feedback" at bounding box center [1415, 161] width 306 height 43
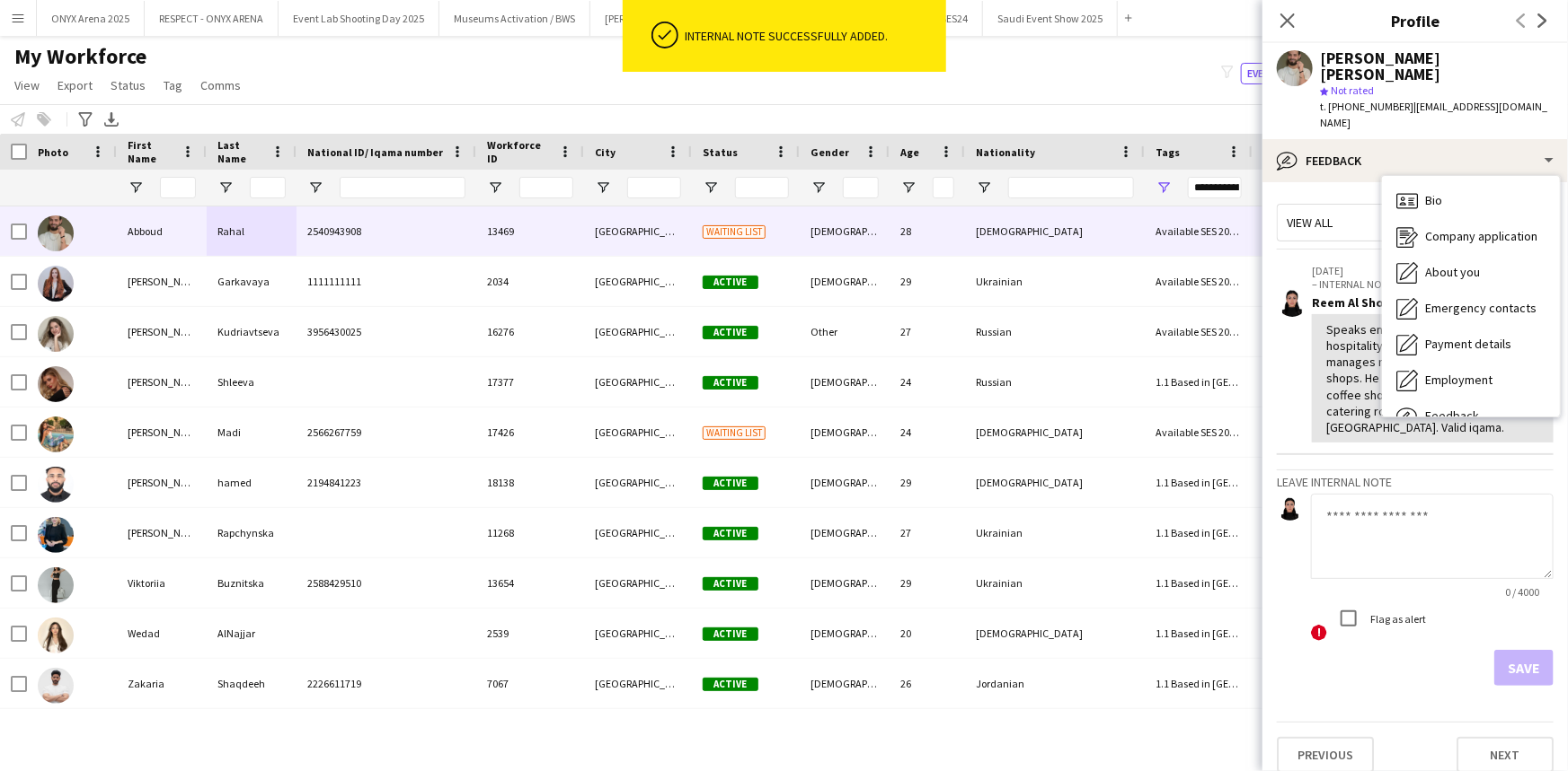
click at [1401, 176] on div "Bio Bio Company application Company application About you About you Emergency c…" at bounding box center [1470, 296] width 178 height 241
click at [1407, 193] on icon at bounding box center [1407, 201] width 21 height 16
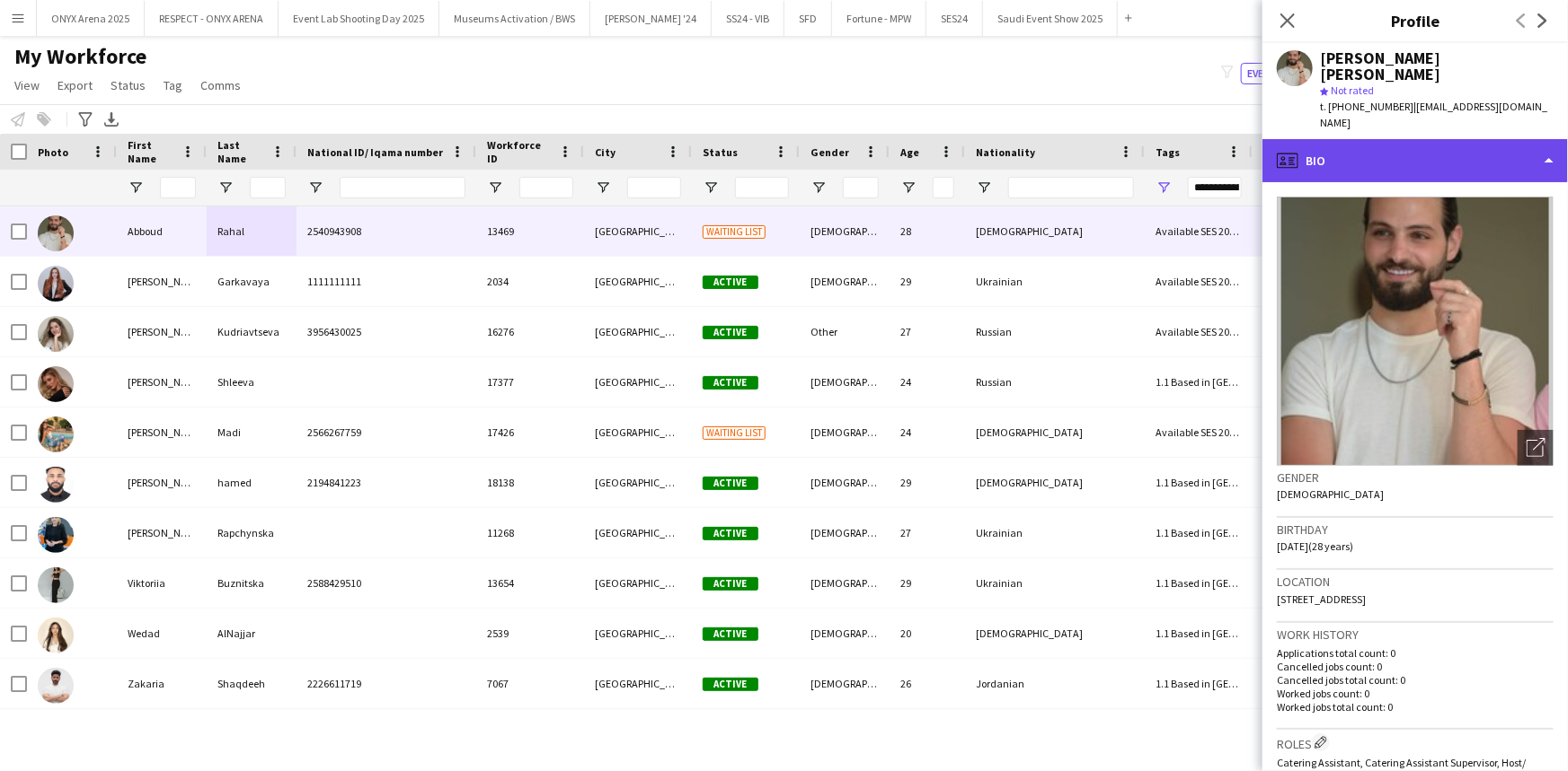
click at [1330, 140] on div "profile Bio" at bounding box center [1415, 161] width 306 height 43
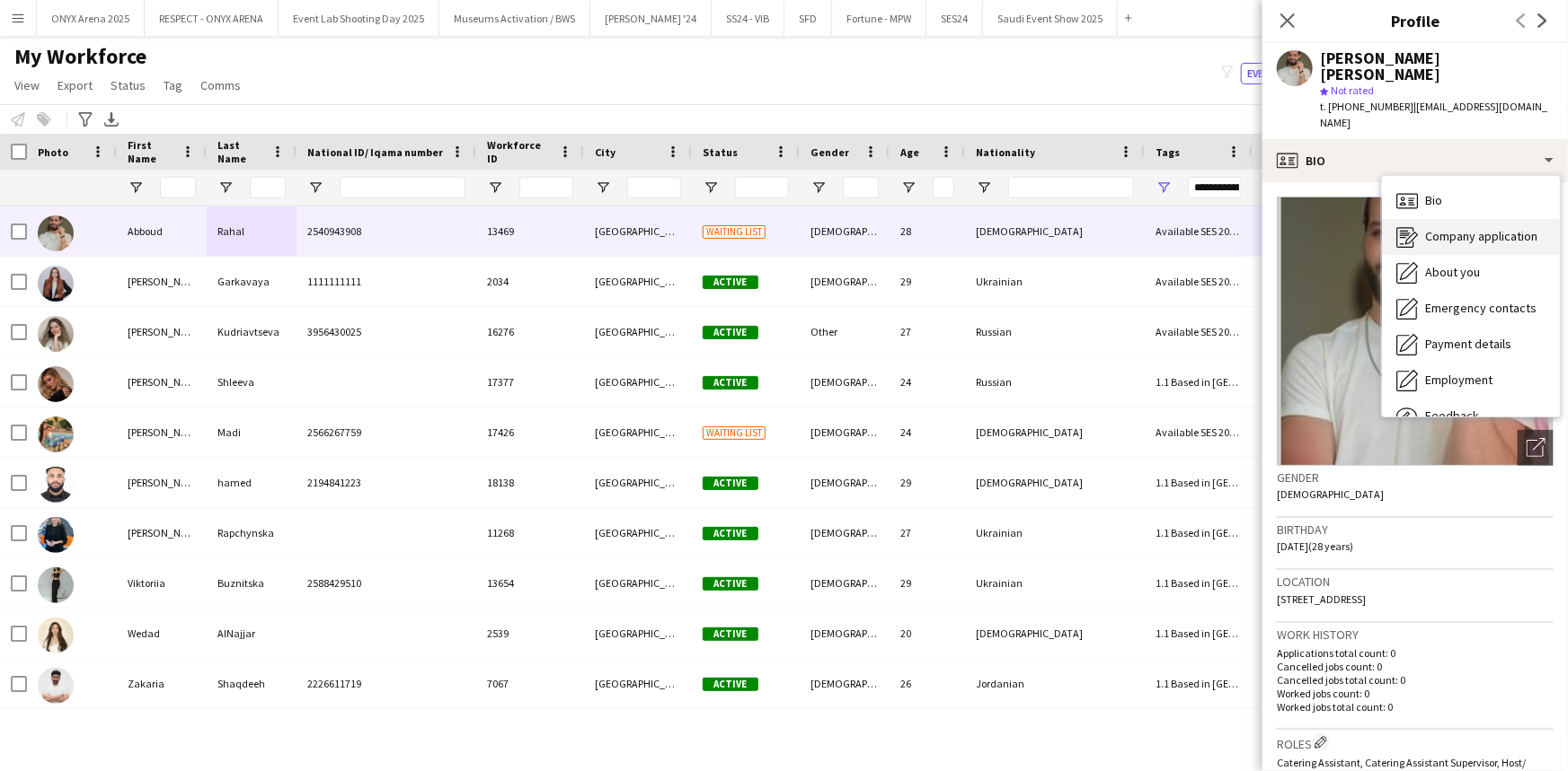
click at [1450, 220] on div "Company application Company application" at bounding box center [1470, 237] width 178 height 36
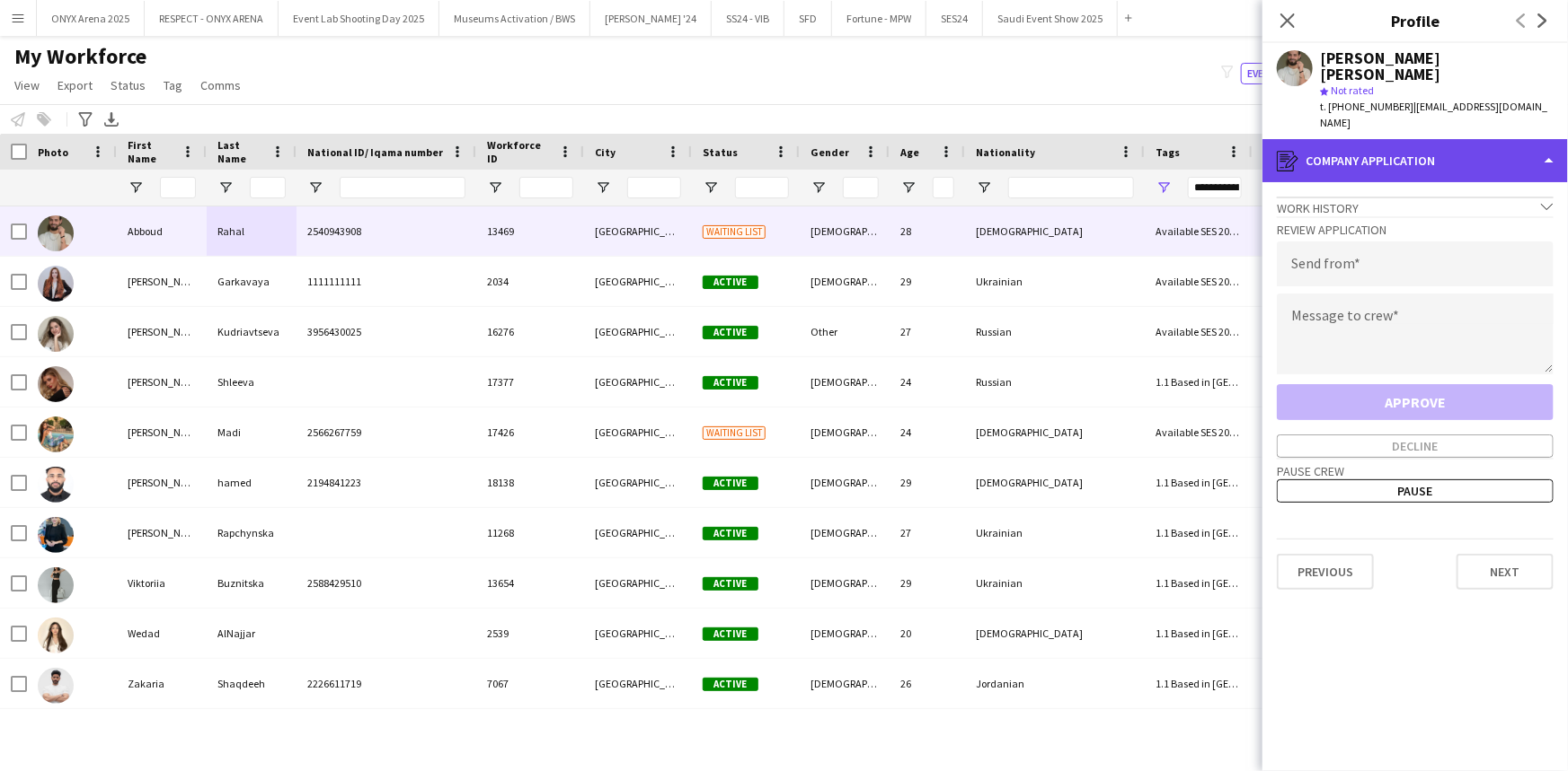
click at [1429, 140] on div "register Company application" at bounding box center [1415, 161] width 306 height 43
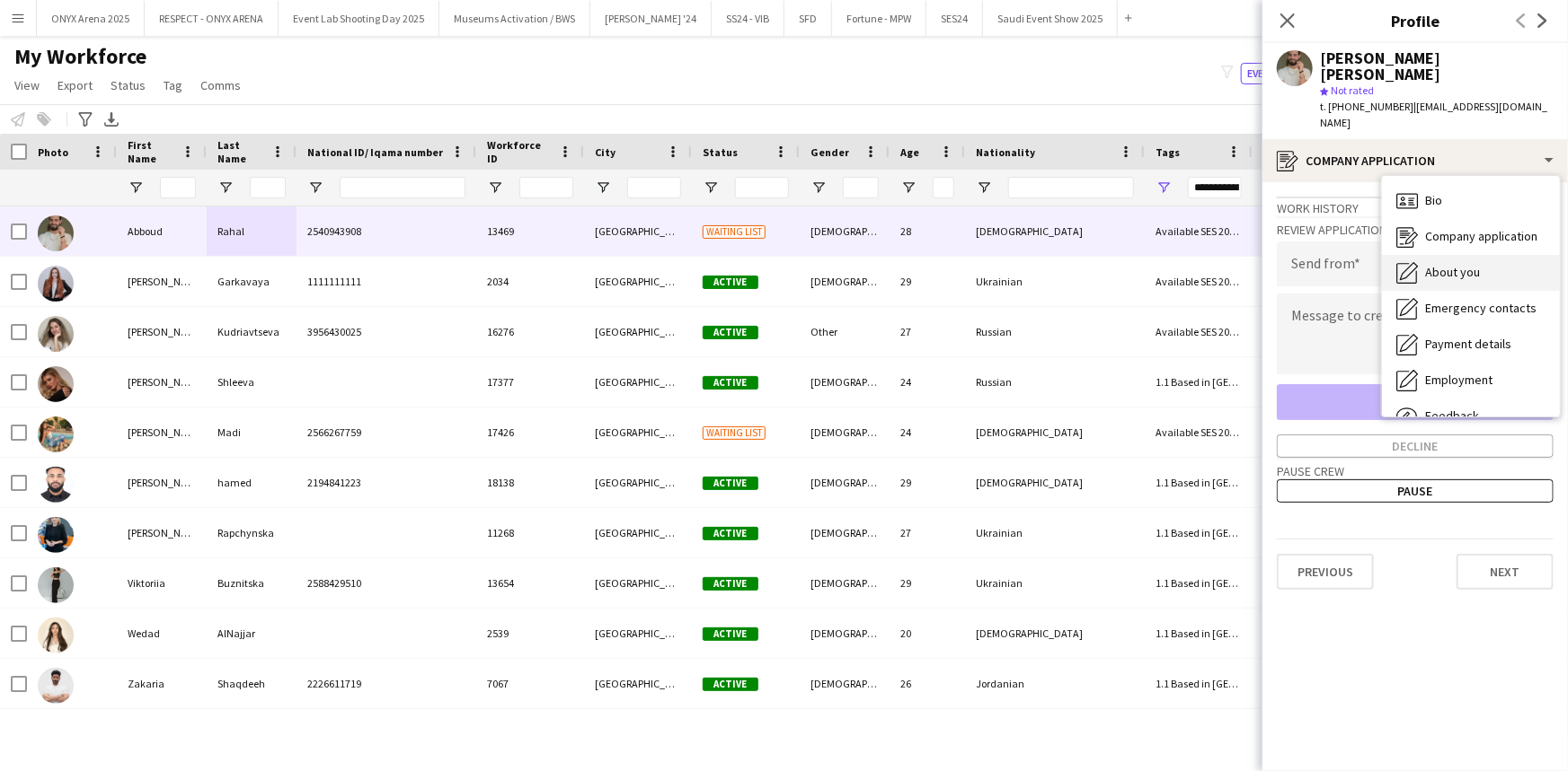
click at [1447, 264] on span "About you" at bounding box center [1452, 272] width 54 height 16
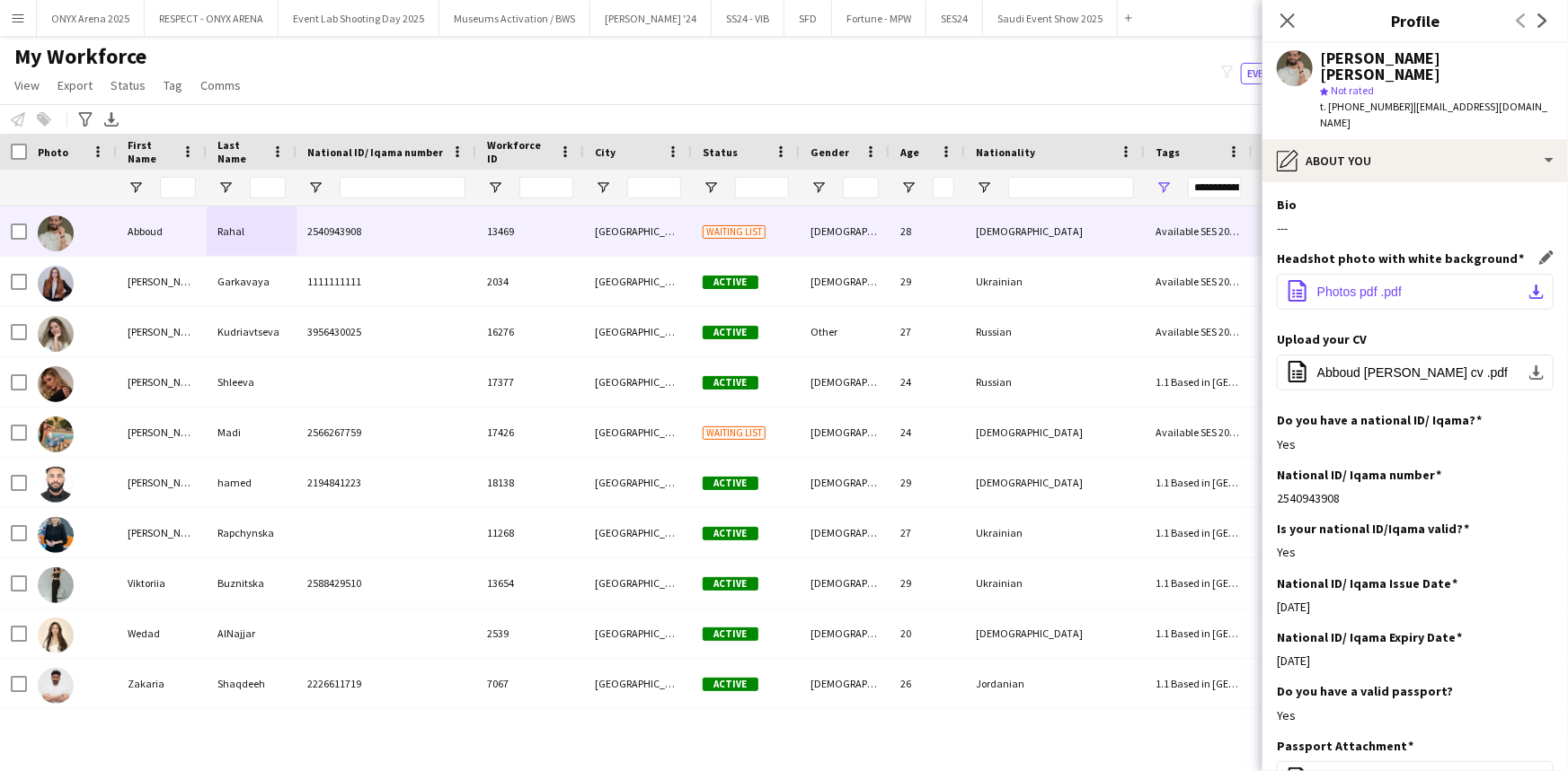
click at [1529, 284] on app-icon "download-bottom" at bounding box center [1536, 291] width 15 height 15
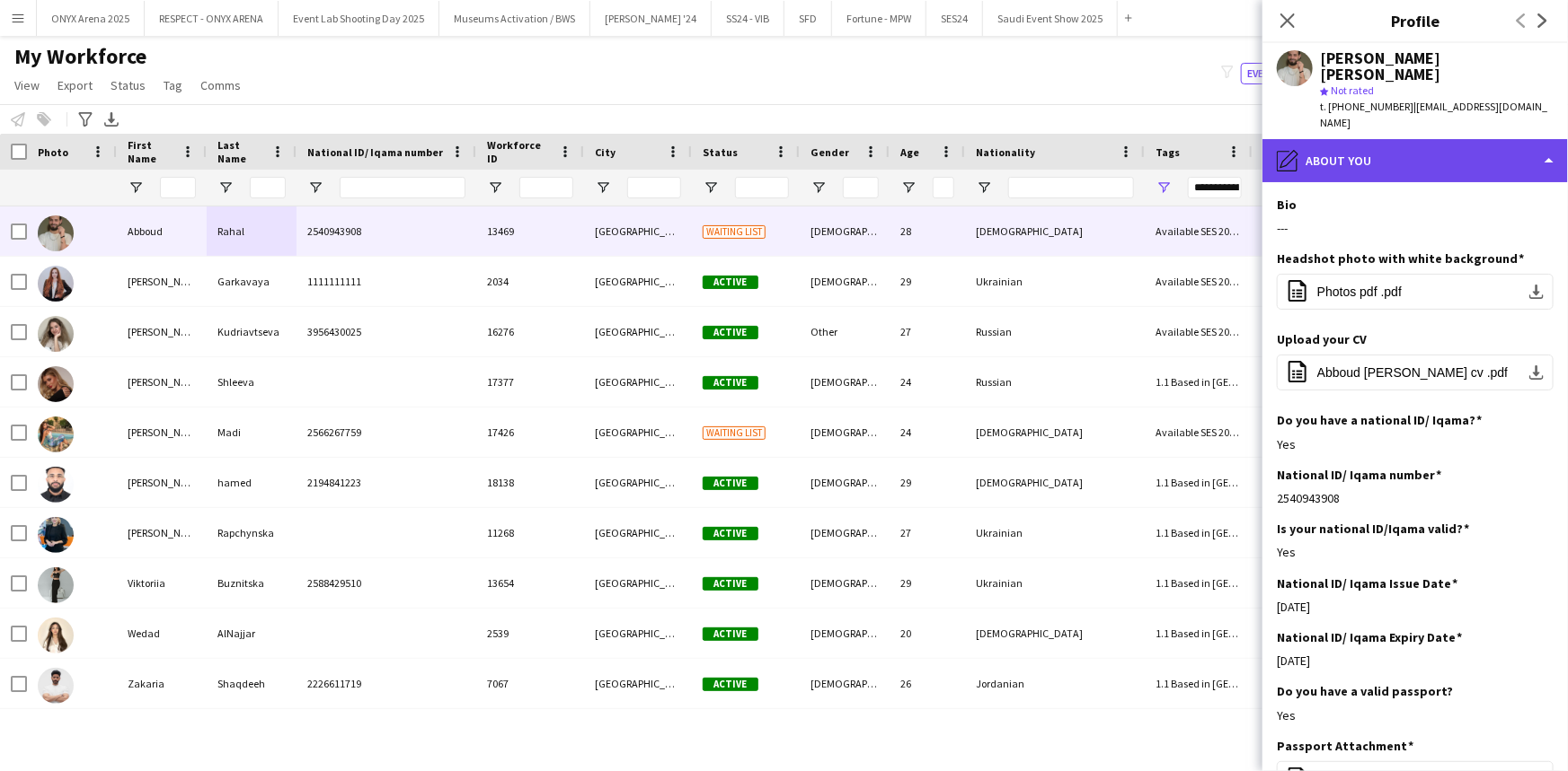
click at [1392, 140] on div "pencil4 About you" at bounding box center [1415, 161] width 306 height 43
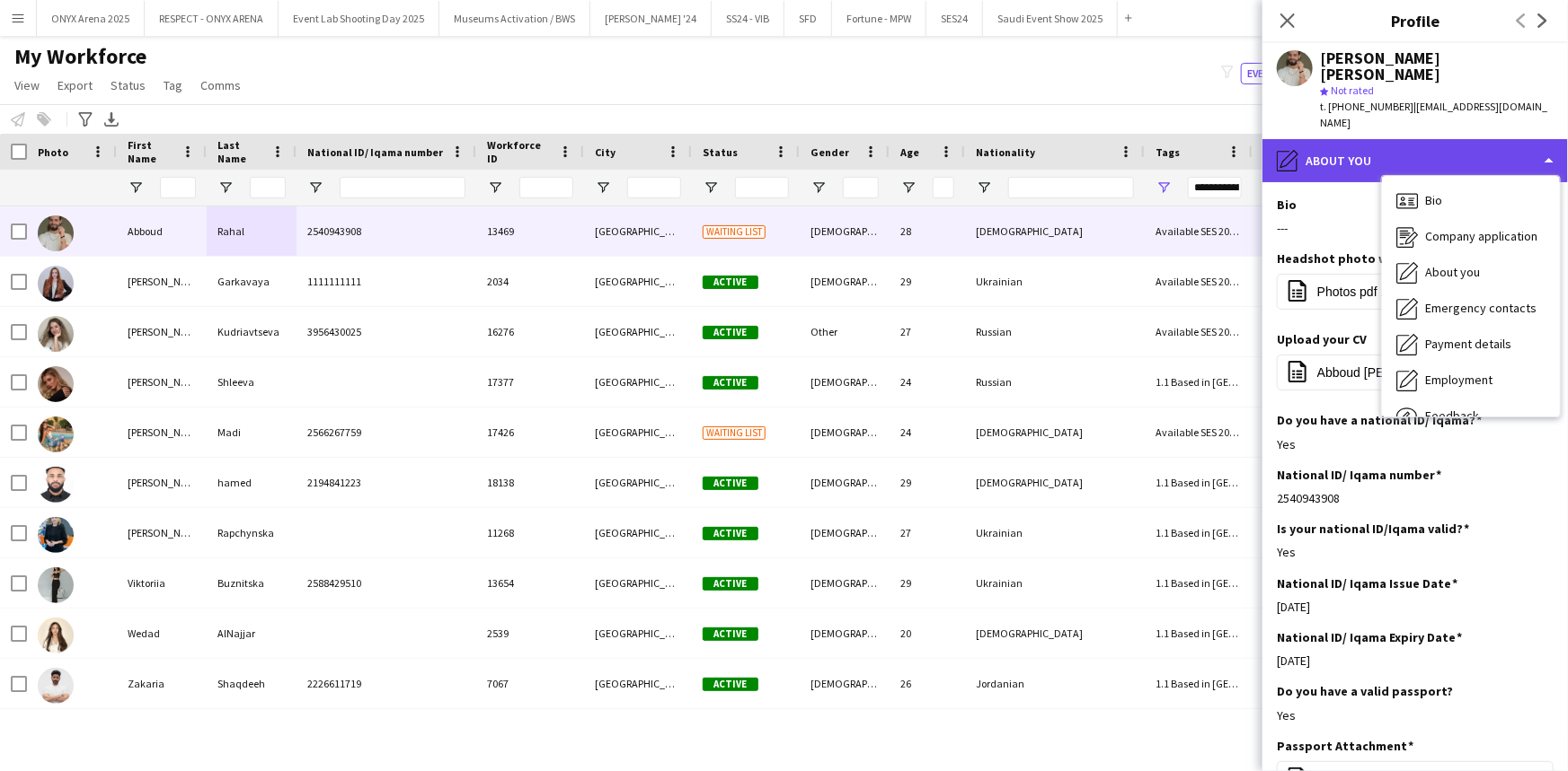
click at [1386, 140] on div "pencil4 About you" at bounding box center [1415, 161] width 306 height 43
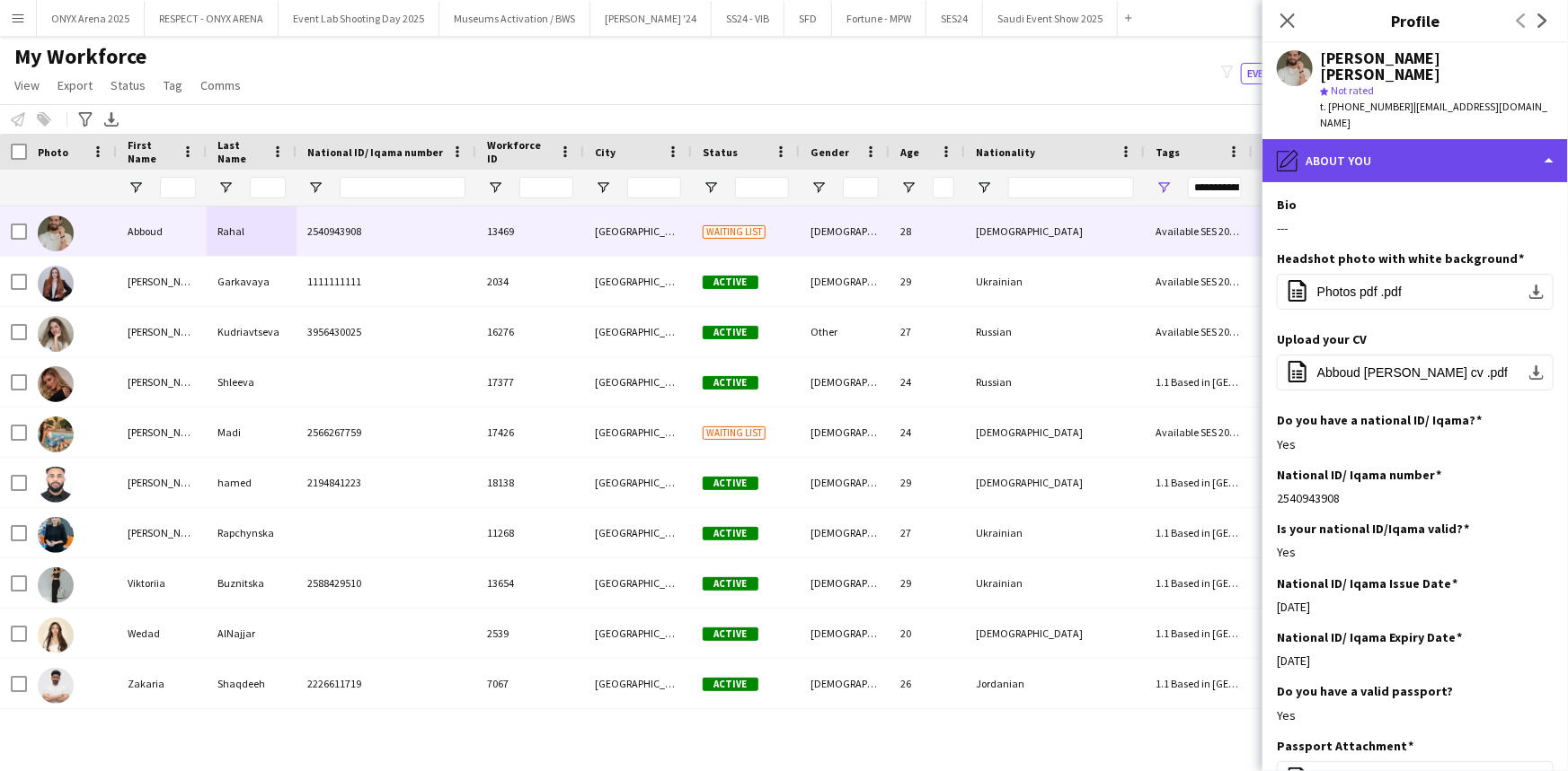
click at [1400, 140] on div "pencil4 About you" at bounding box center [1415, 161] width 306 height 43
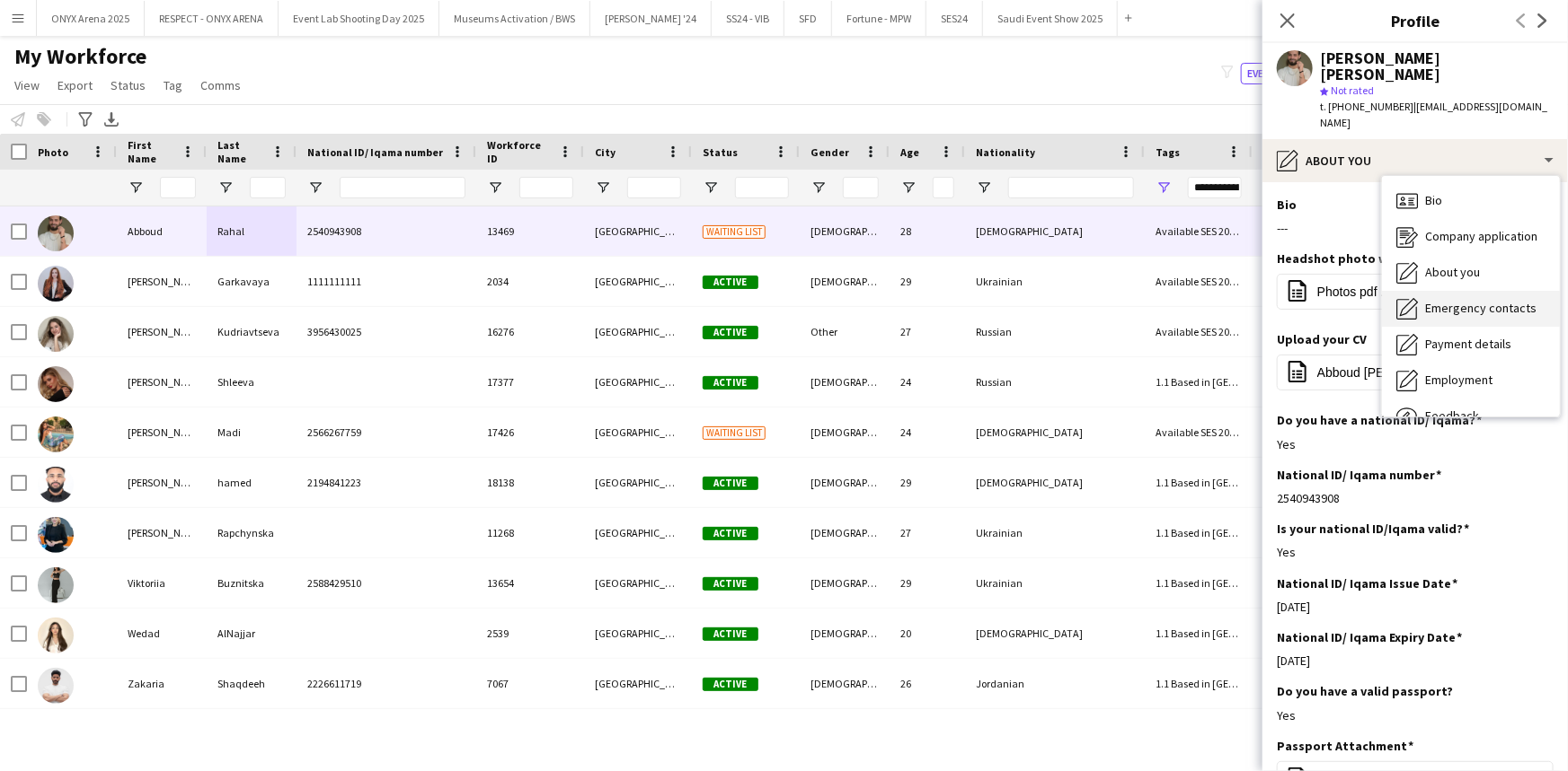
click at [1420, 291] on div "Emergency contacts Emergency contacts" at bounding box center [1470, 308] width 178 height 36
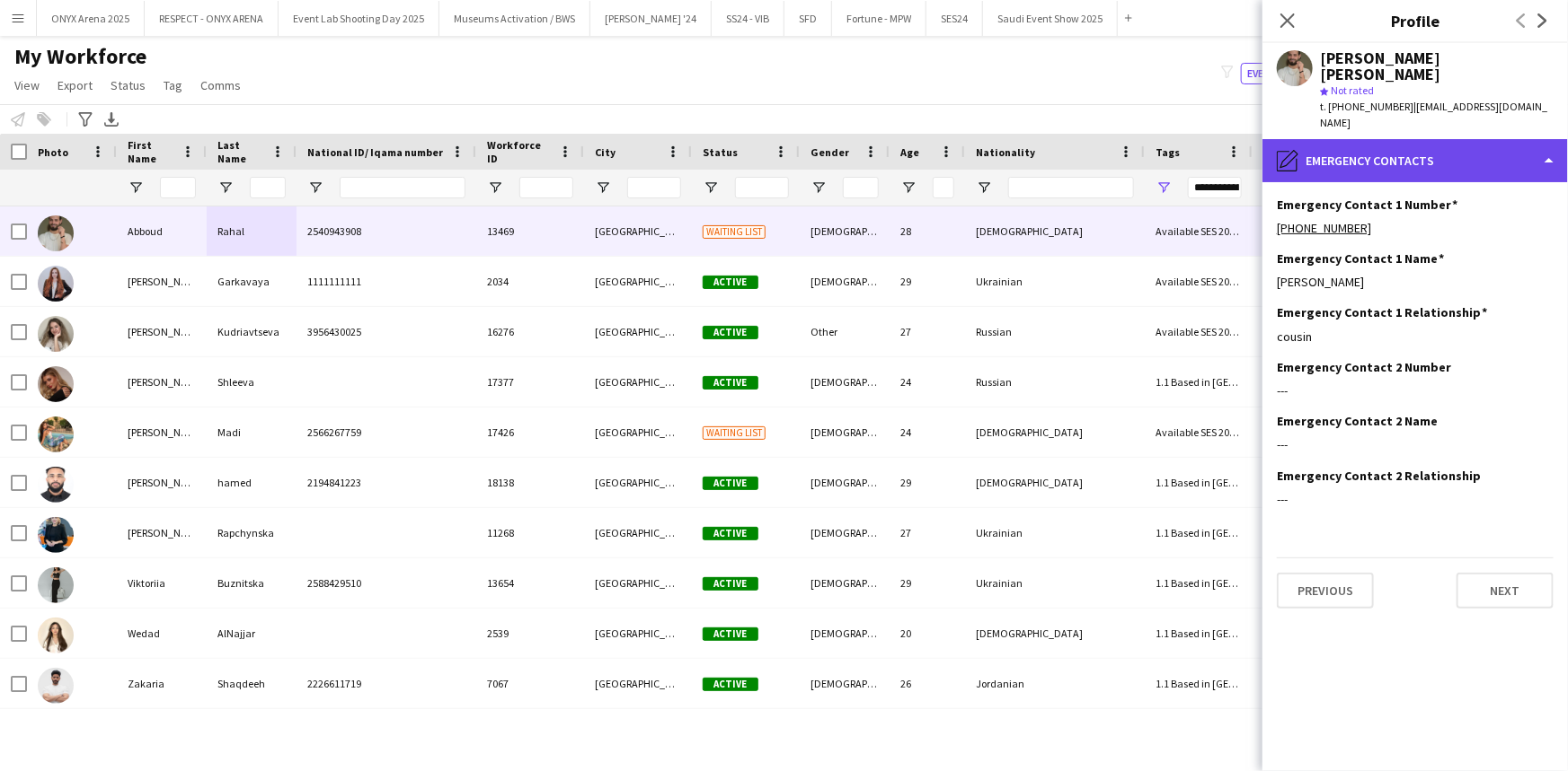
click at [1399, 140] on div "pencil4 Emergency contacts" at bounding box center [1415, 161] width 306 height 43
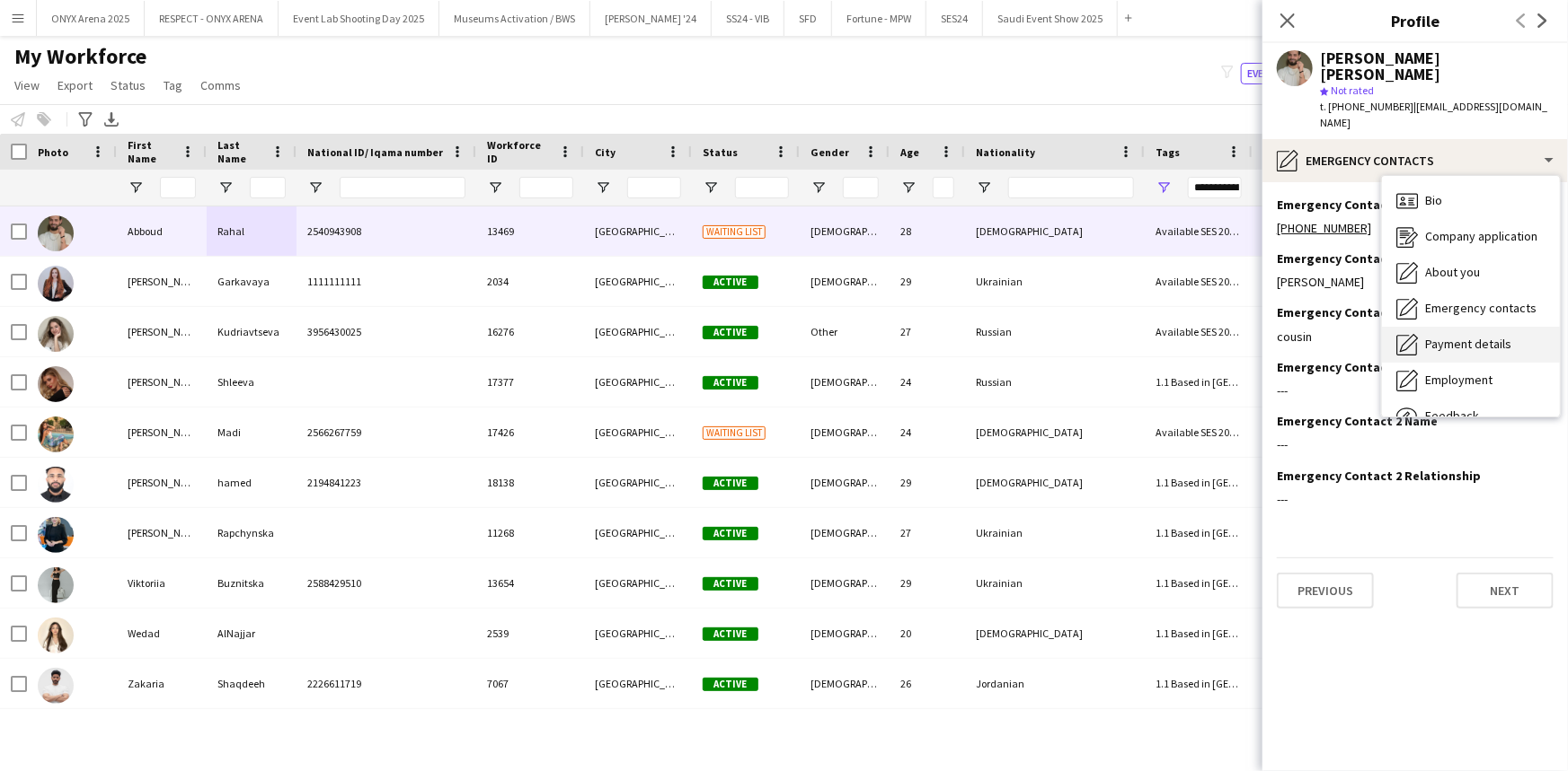
click at [1447, 336] on span "Payment details" at bounding box center [1467, 343] width 86 height 16
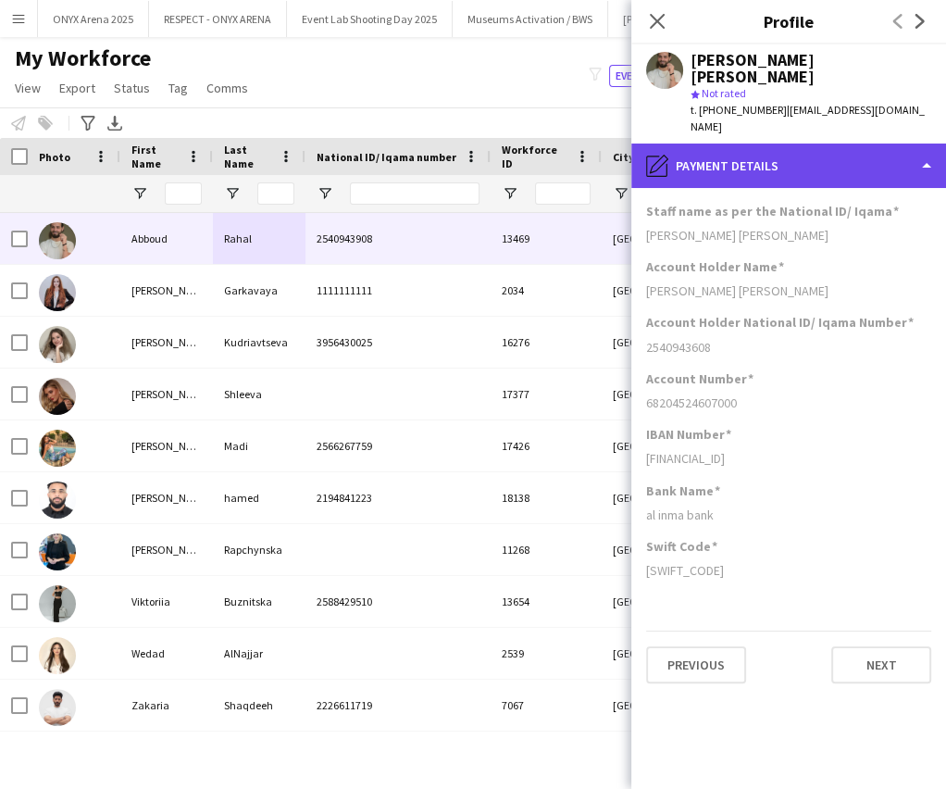
click at [794, 144] on div "pencil4 Payment details" at bounding box center [788, 166] width 315 height 44
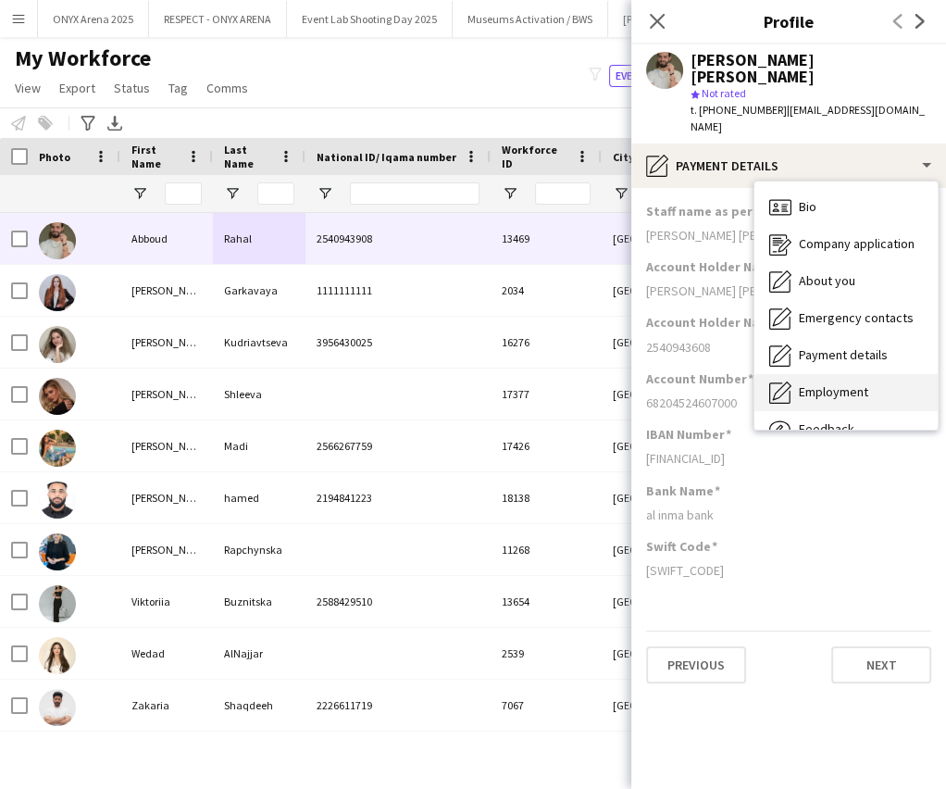
click at [833, 383] on span "Employment" at bounding box center [833, 391] width 69 height 17
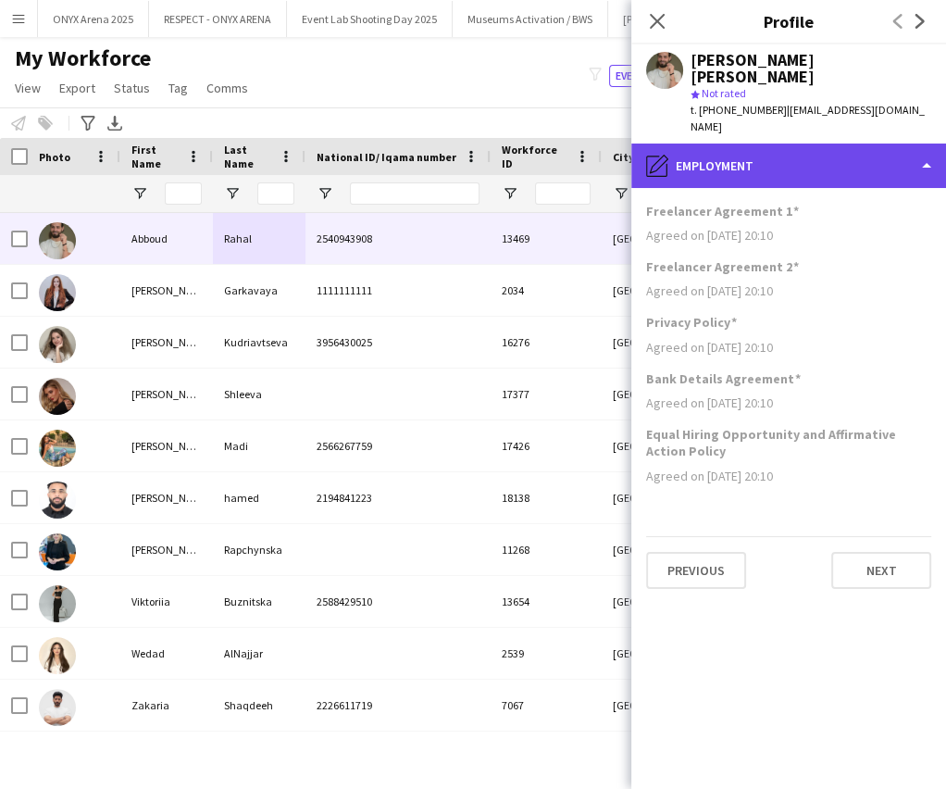
click at [780, 144] on div "pencil4 Employment" at bounding box center [788, 166] width 315 height 44
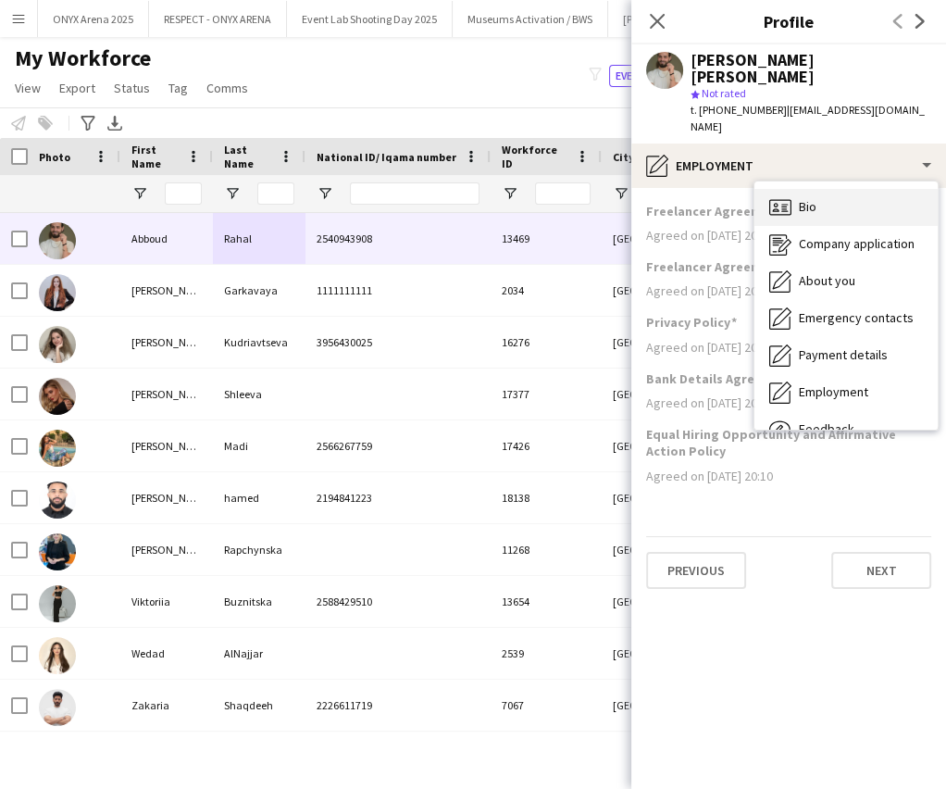
click at [819, 189] on div "Bio Bio" at bounding box center [846, 207] width 183 height 37
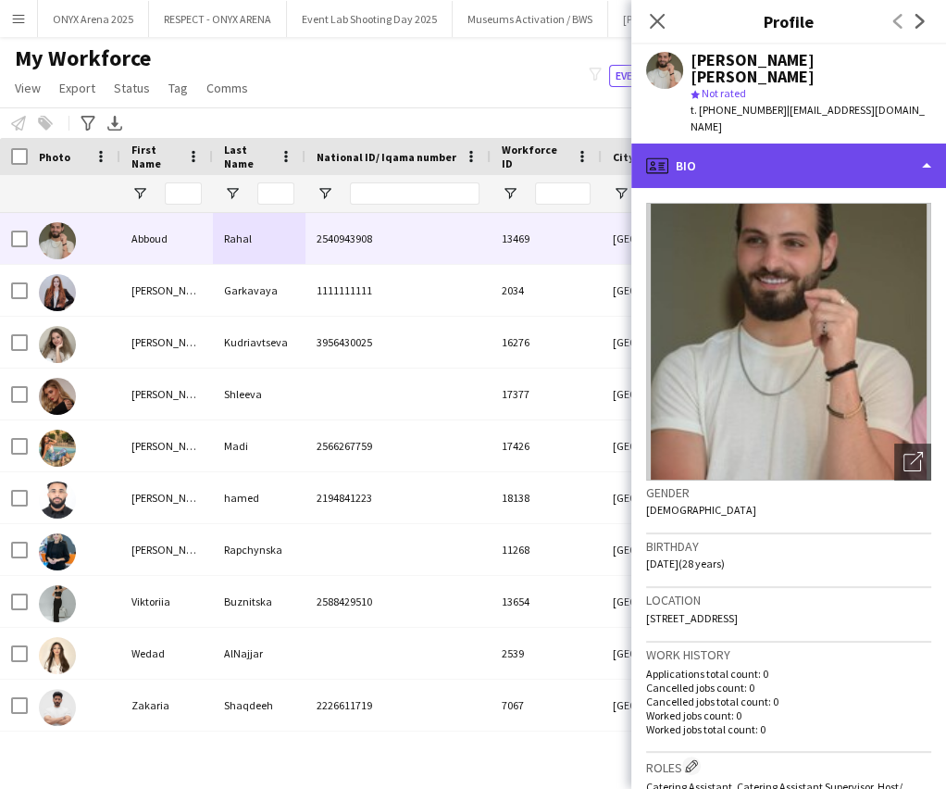
click at [753, 144] on div "profile Bio" at bounding box center [788, 166] width 315 height 44
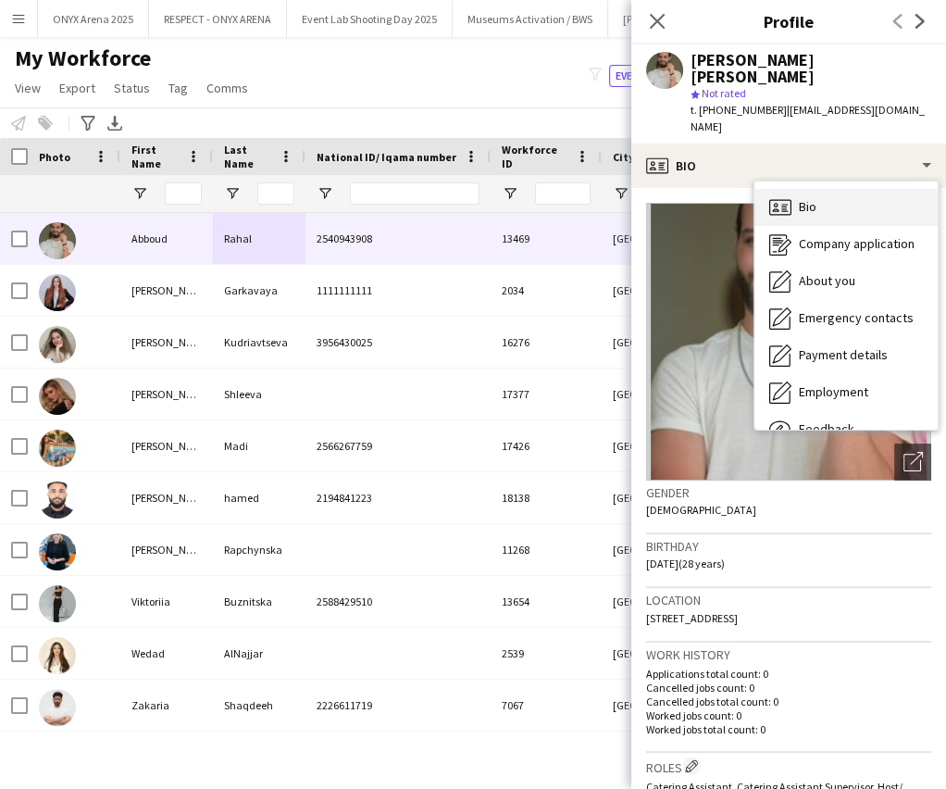
click at [806, 198] on span "Bio" at bounding box center [808, 206] width 18 height 17
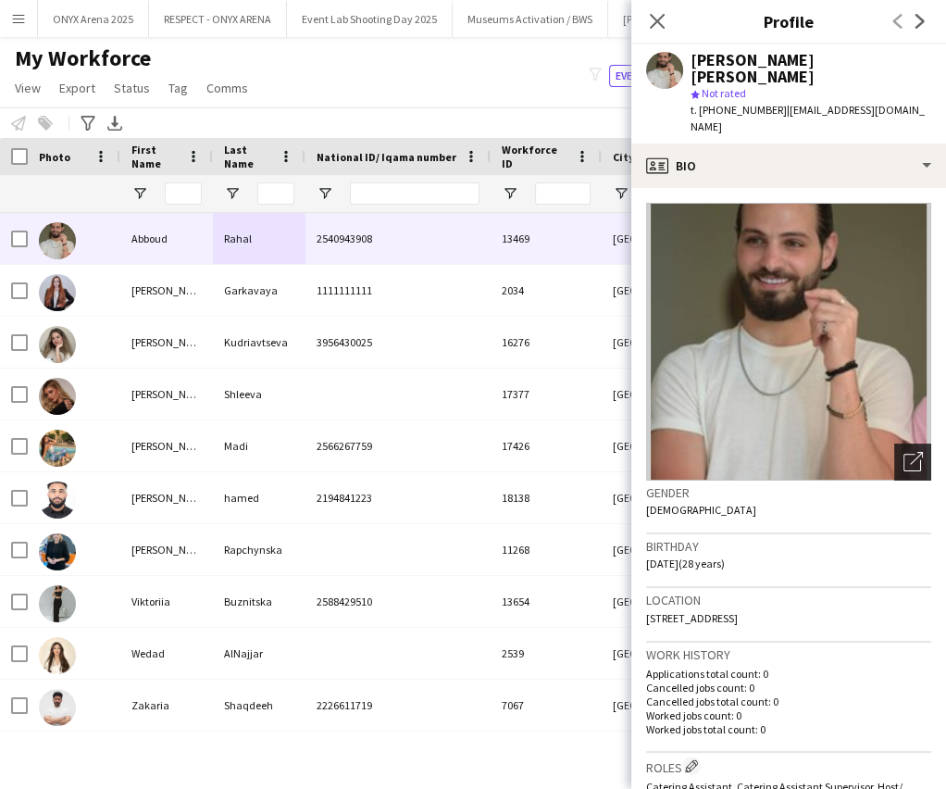
click at [904, 452] on icon "Open photos pop-in" at bounding box center [913, 461] width 19 height 19
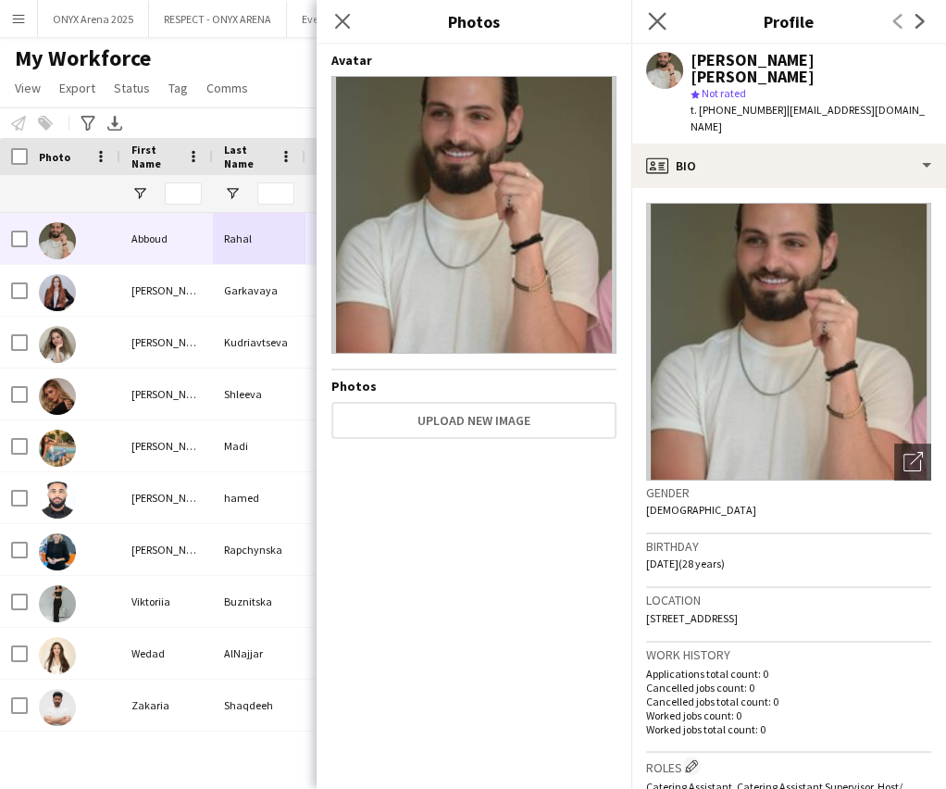
click at [667, 23] on app-icon "Close pop-in" at bounding box center [657, 21] width 27 height 27
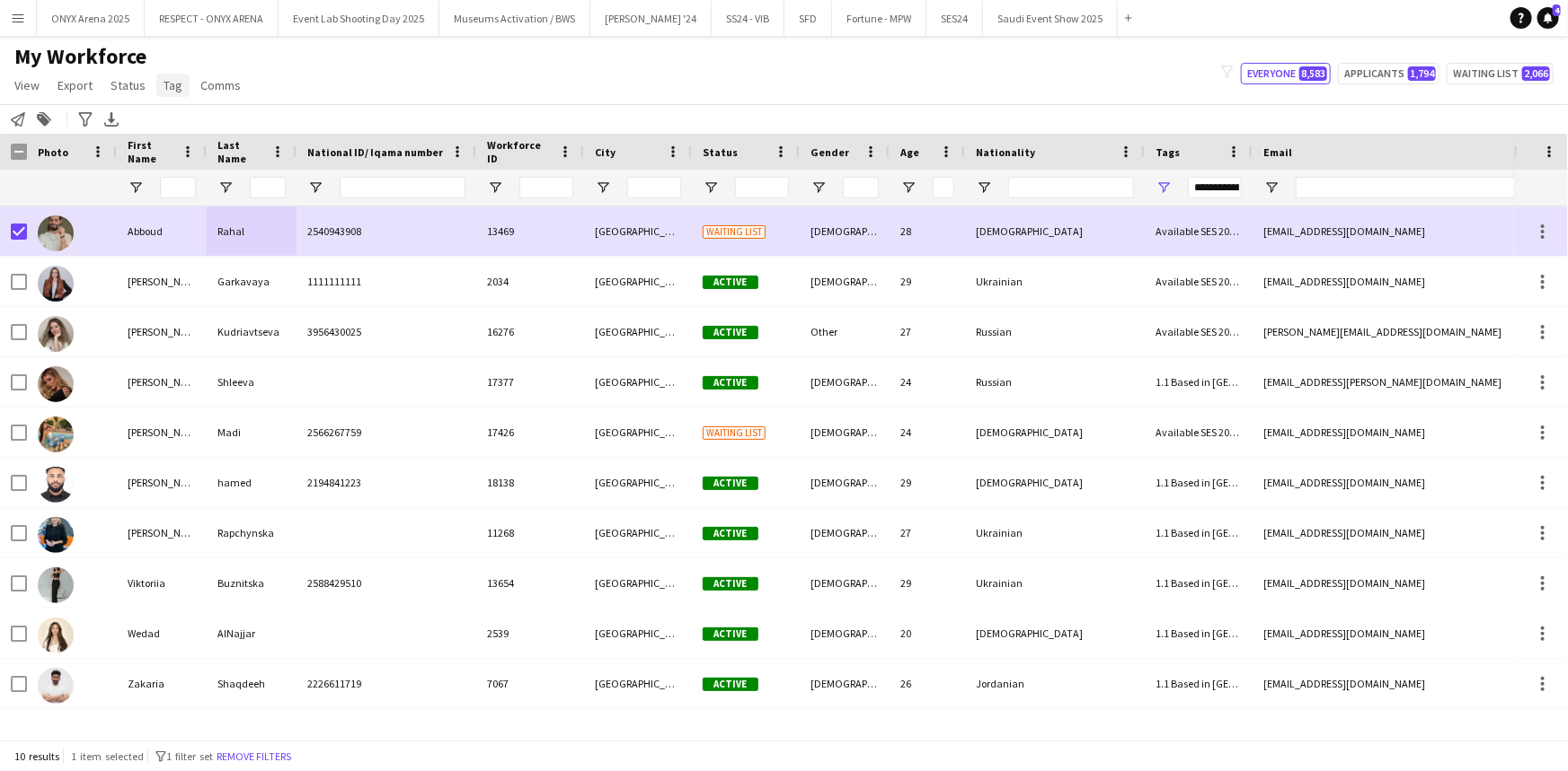
click at [178, 91] on span "Tag" at bounding box center [172, 85] width 18 height 16
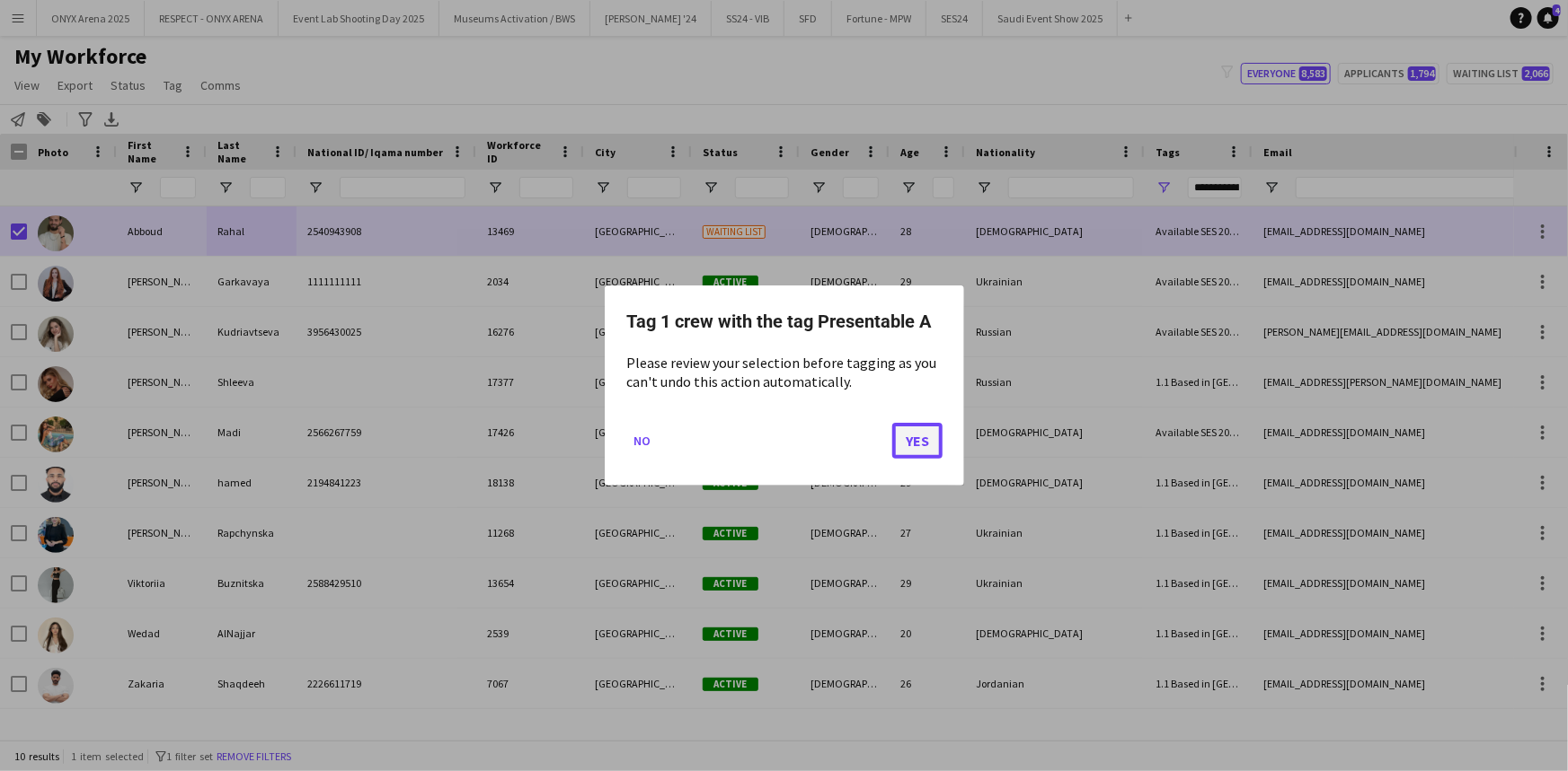
click at [934, 445] on button "Yes" at bounding box center [917, 440] width 50 height 36
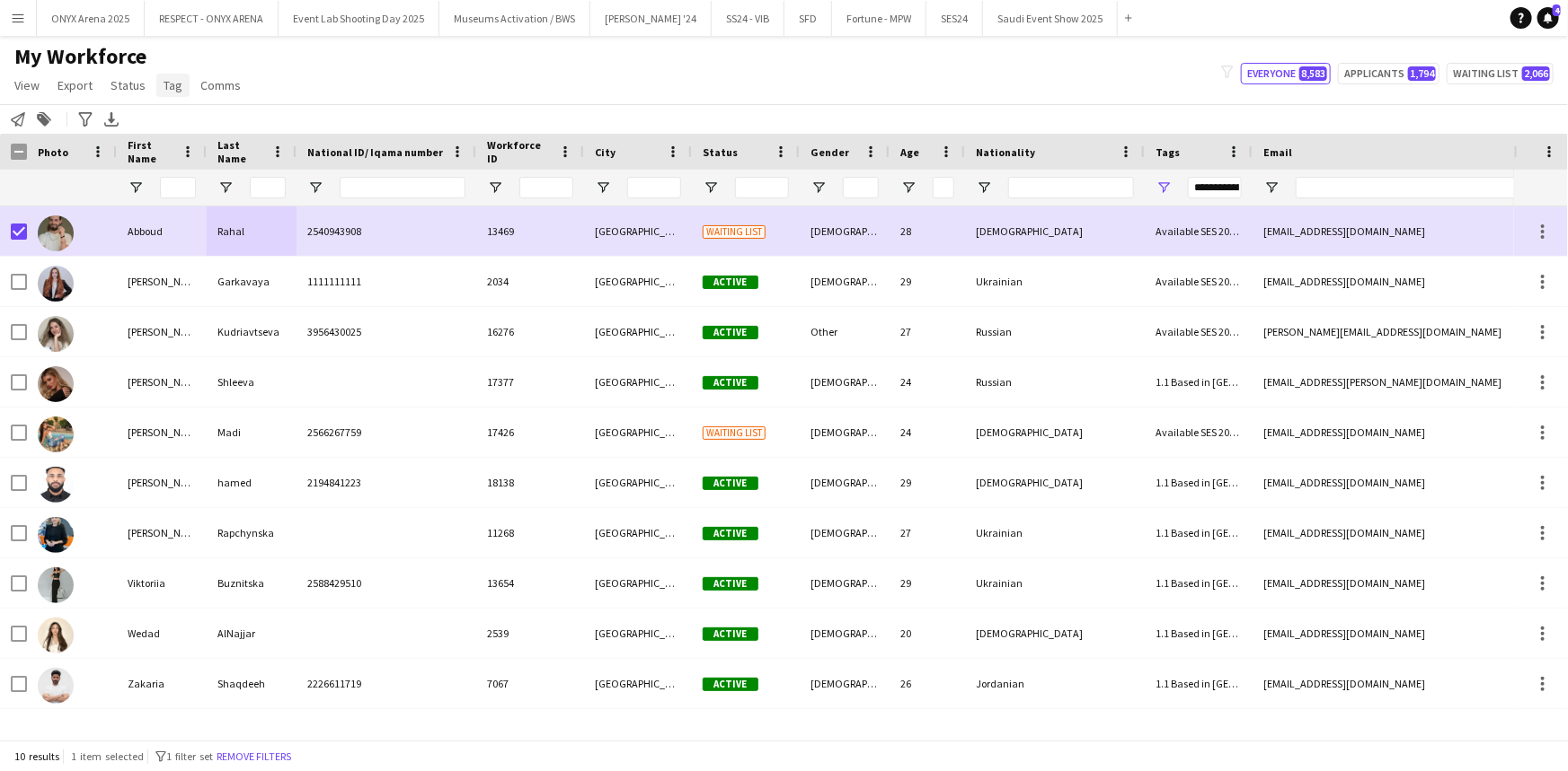
click at [178, 78] on span "Tag" at bounding box center [172, 85] width 18 height 16
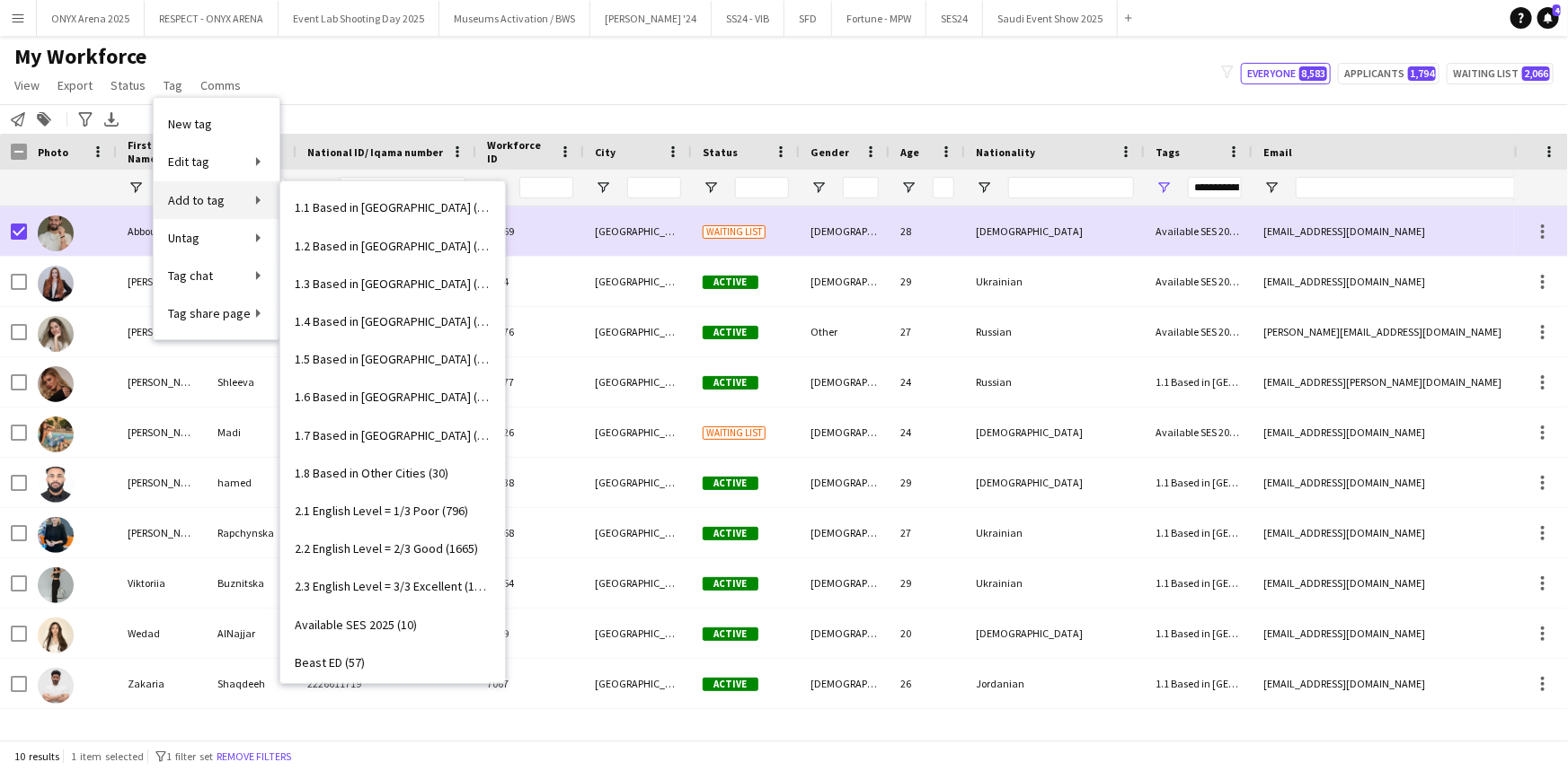
click at [214, 204] on span "Add to tag" at bounding box center [196, 200] width 56 height 16
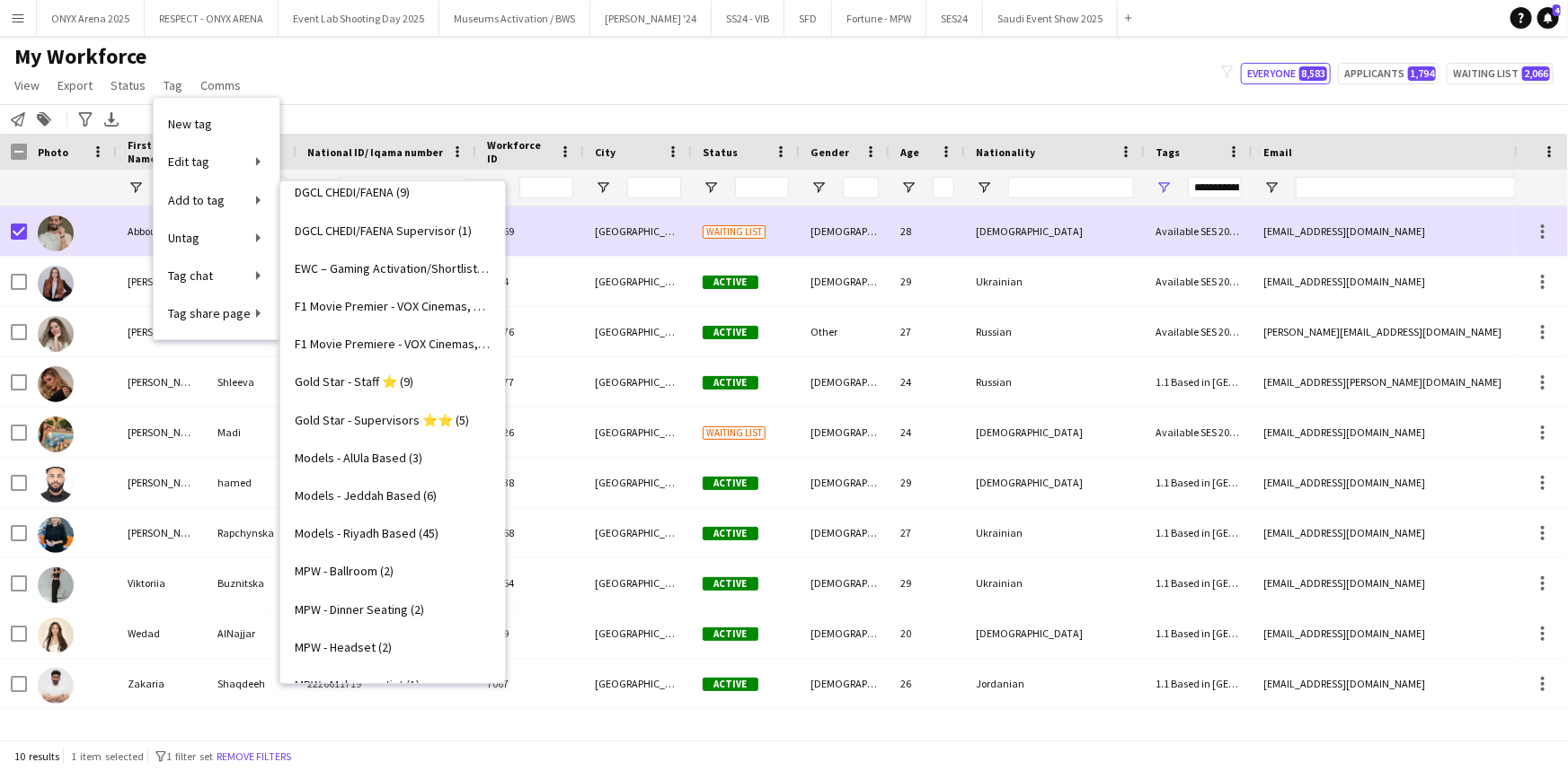
scroll to position [538, 0]
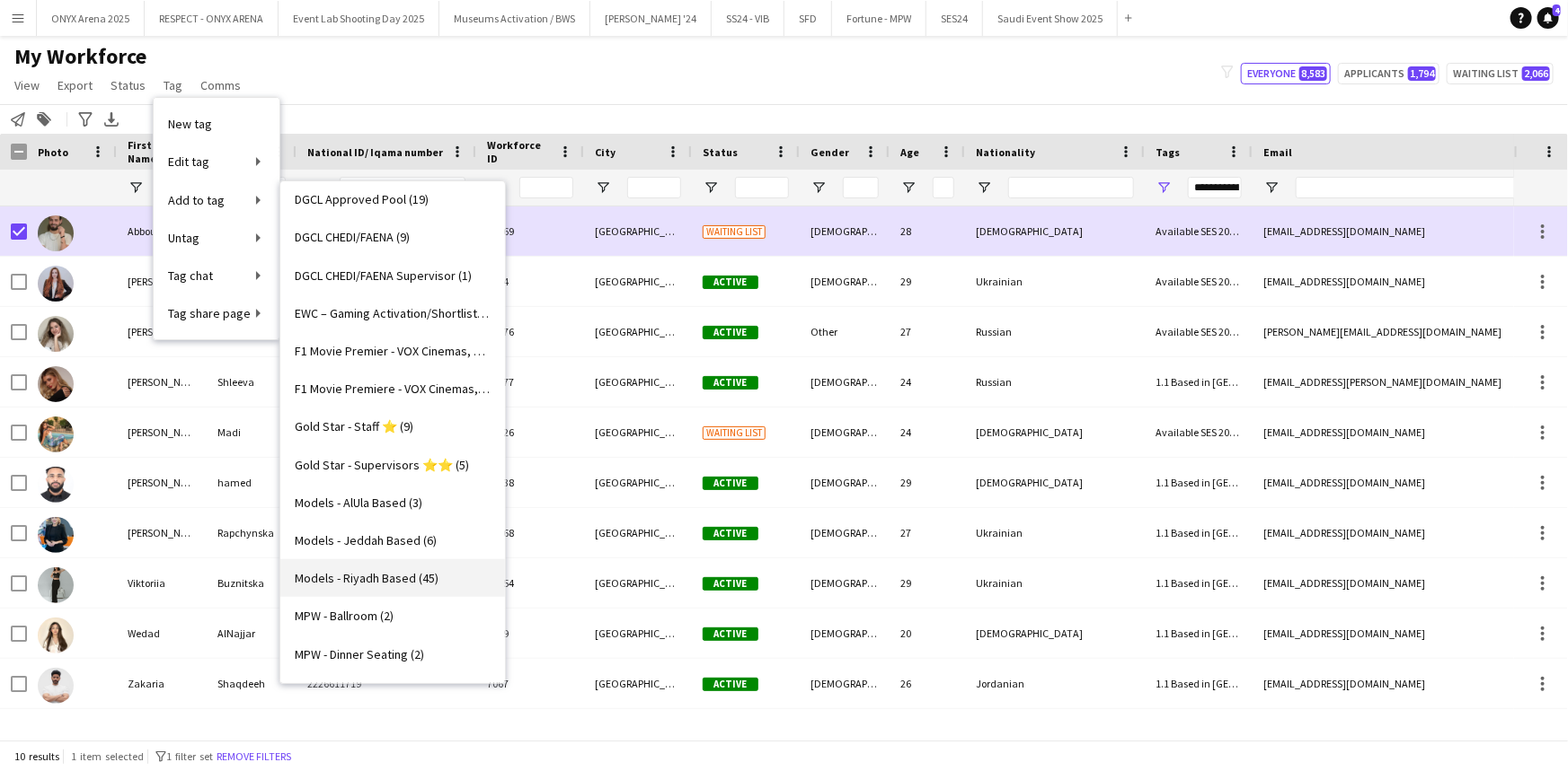
click at [359, 581] on span "Models - Riyadh Based (45)" at bounding box center [367, 578] width 144 height 16
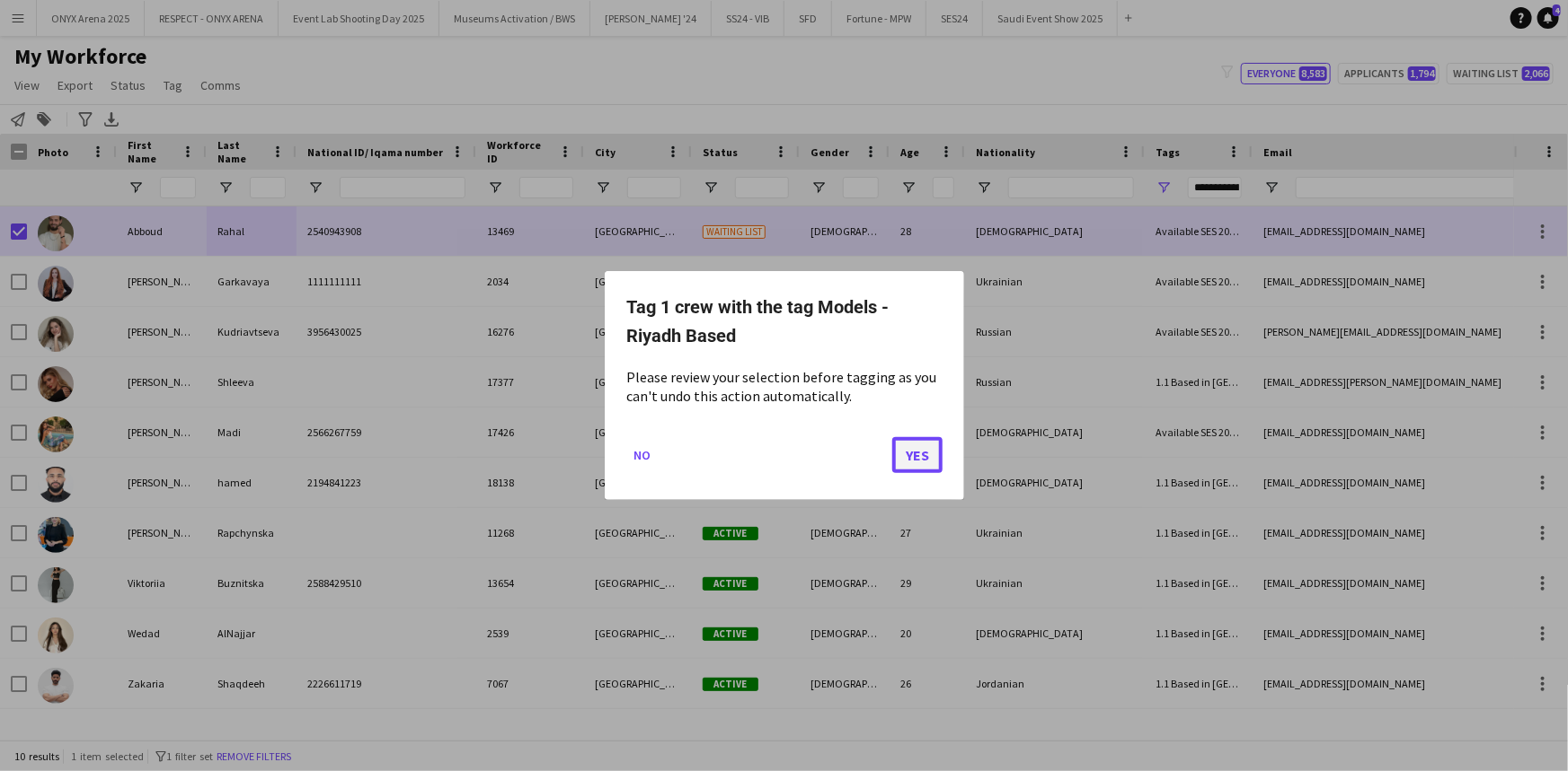
click at [906, 454] on button "Yes" at bounding box center [917, 455] width 50 height 36
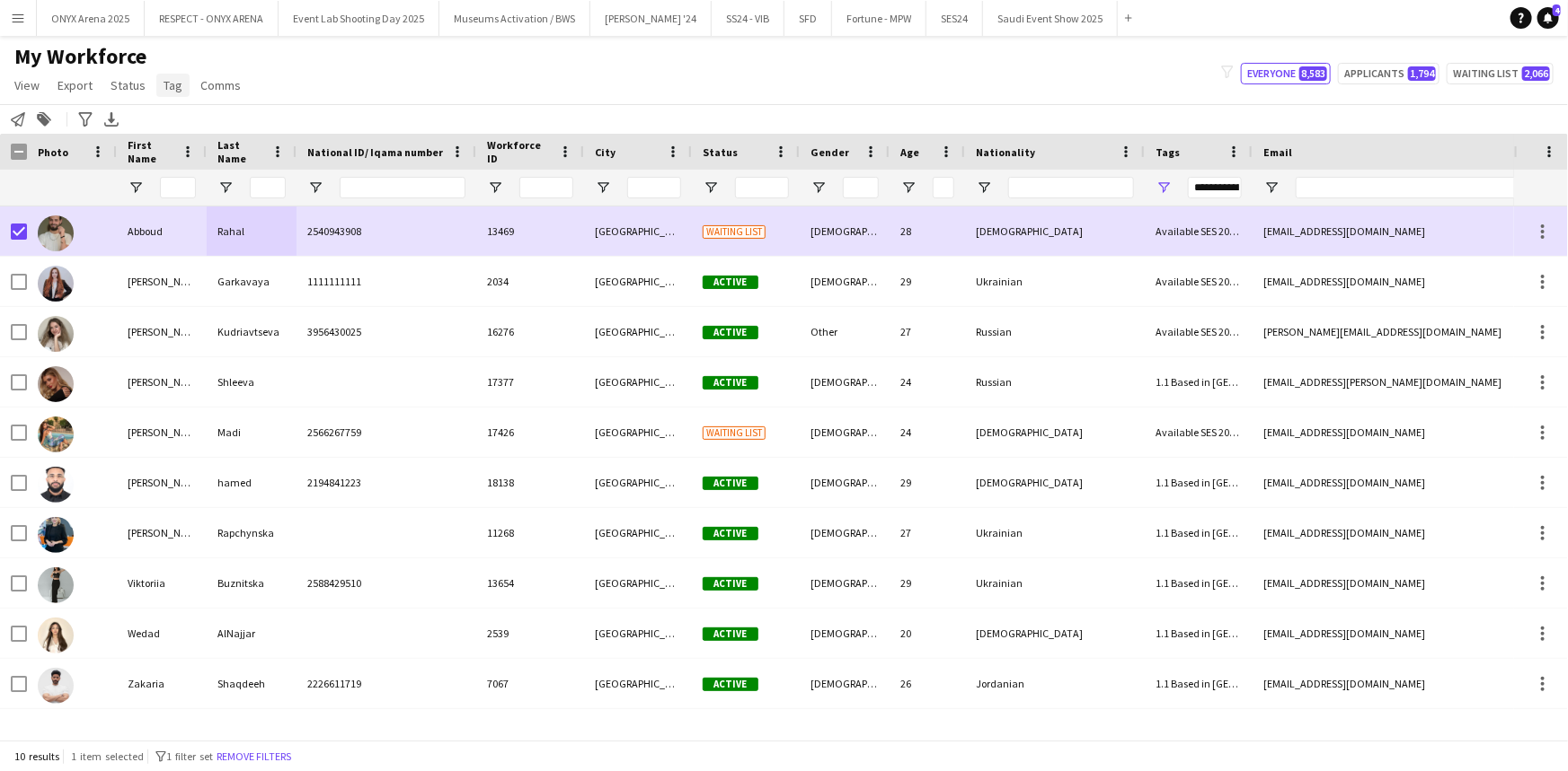
click at [163, 81] on span "Tag" at bounding box center [172, 85] width 18 height 16
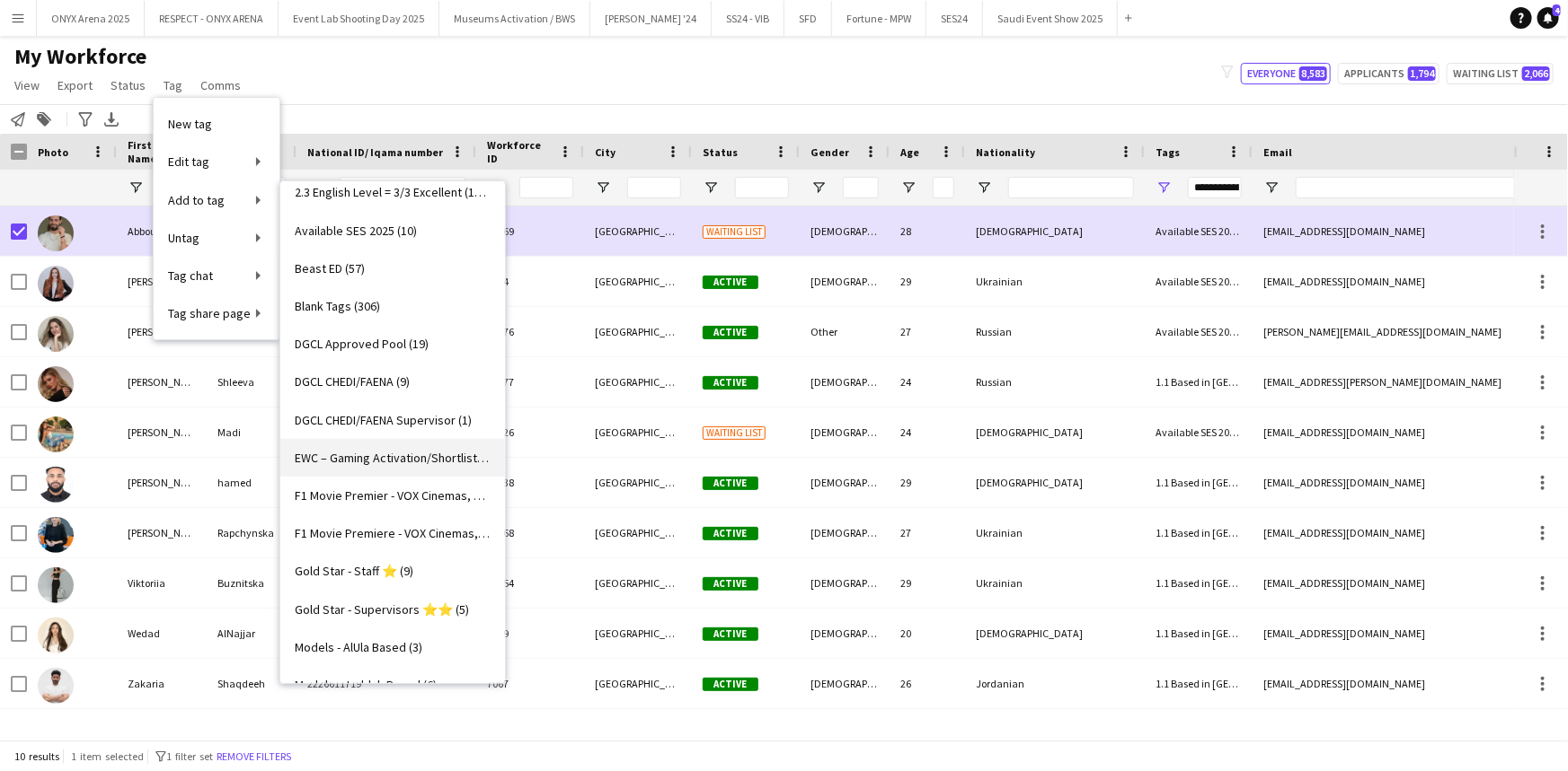
scroll to position [131, 0]
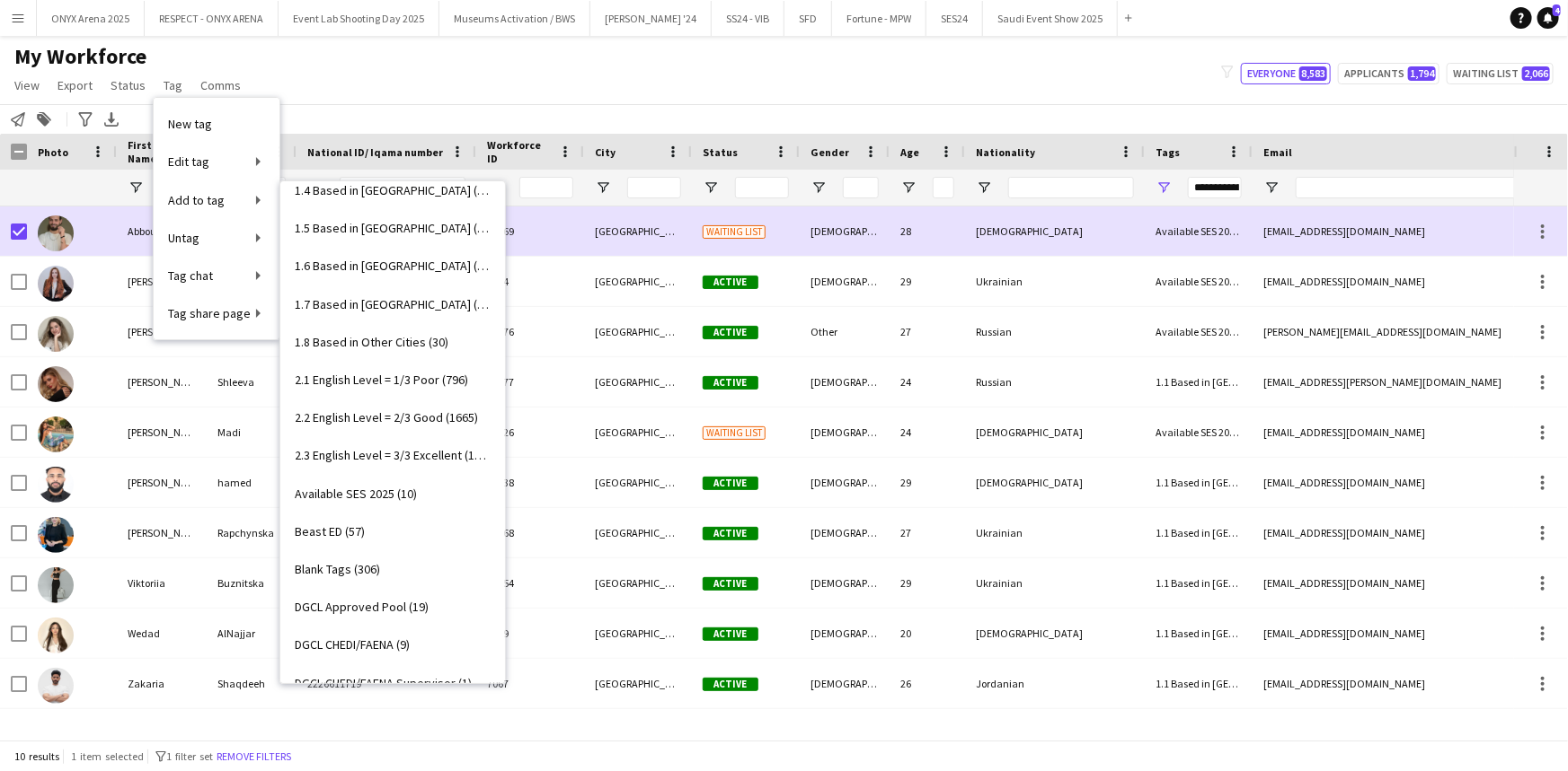
click at [412, 449] on span "2.3 English Level = 3/3 Excellent (1334)" at bounding box center [393, 455] width 196 height 16
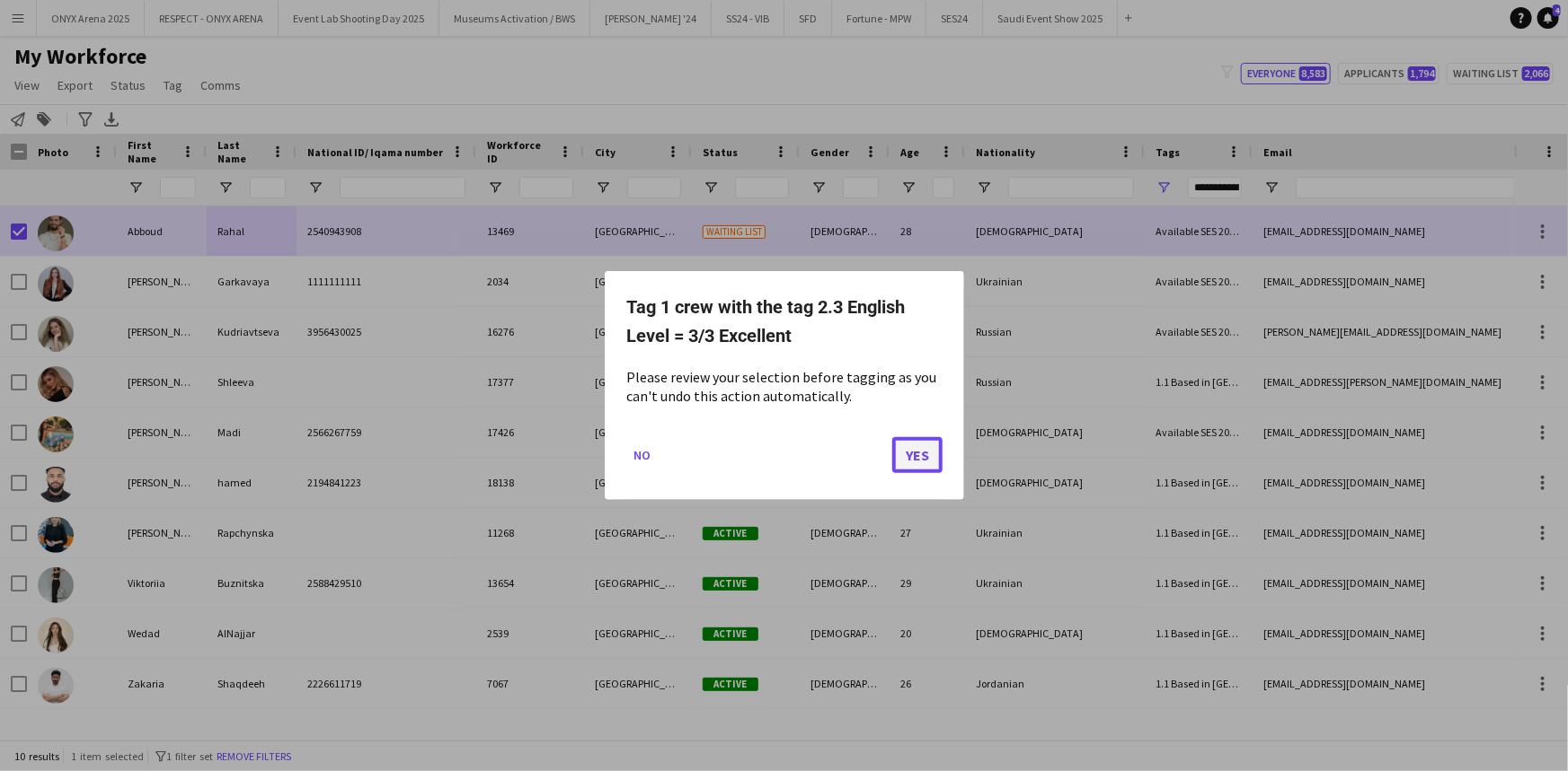
click at [895, 447] on button "Yes" at bounding box center [917, 455] width 50 height 36
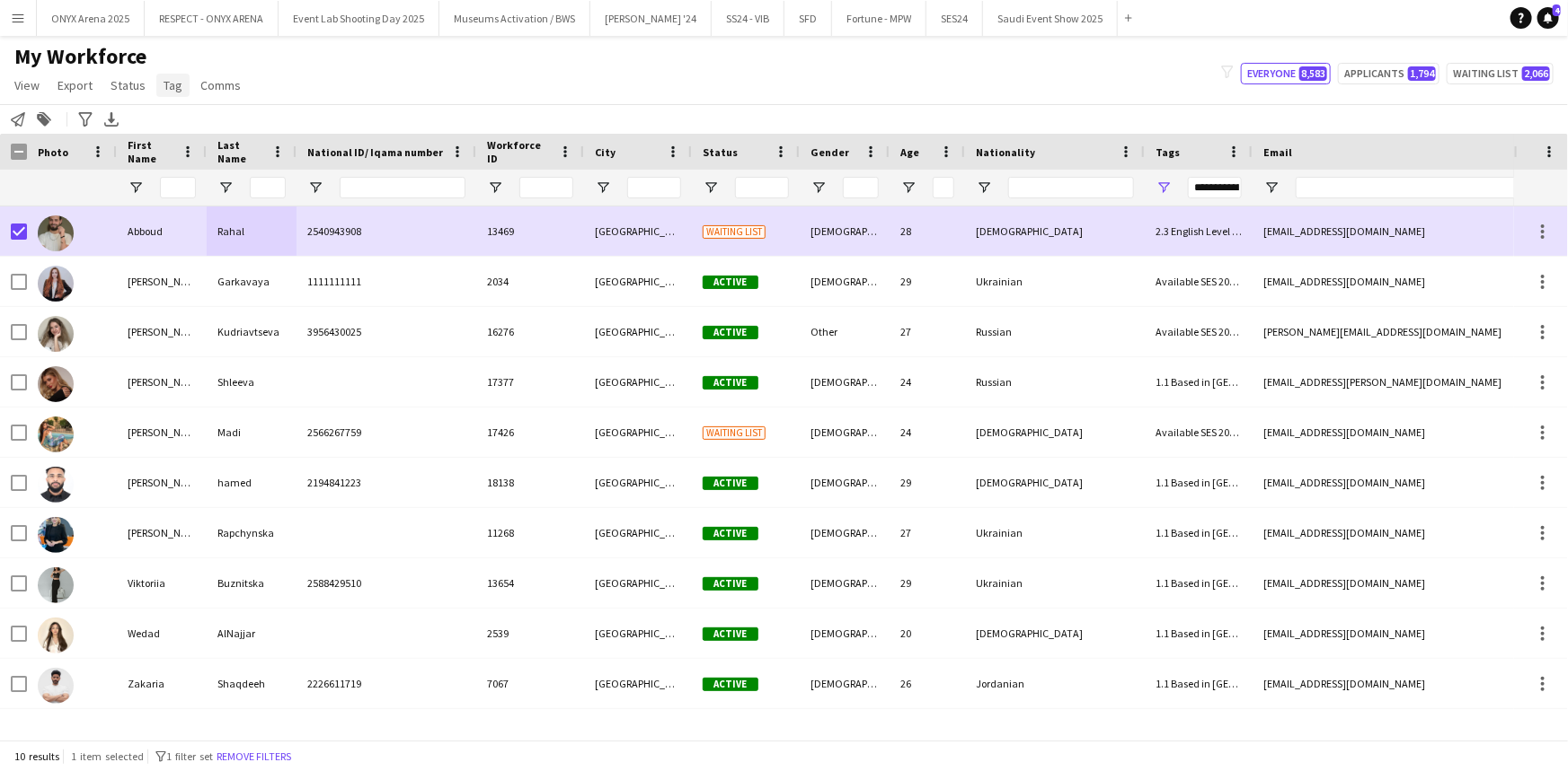
click at [177, 87] on span "Tag" at bounding box center [172, 85] width 18 height 16
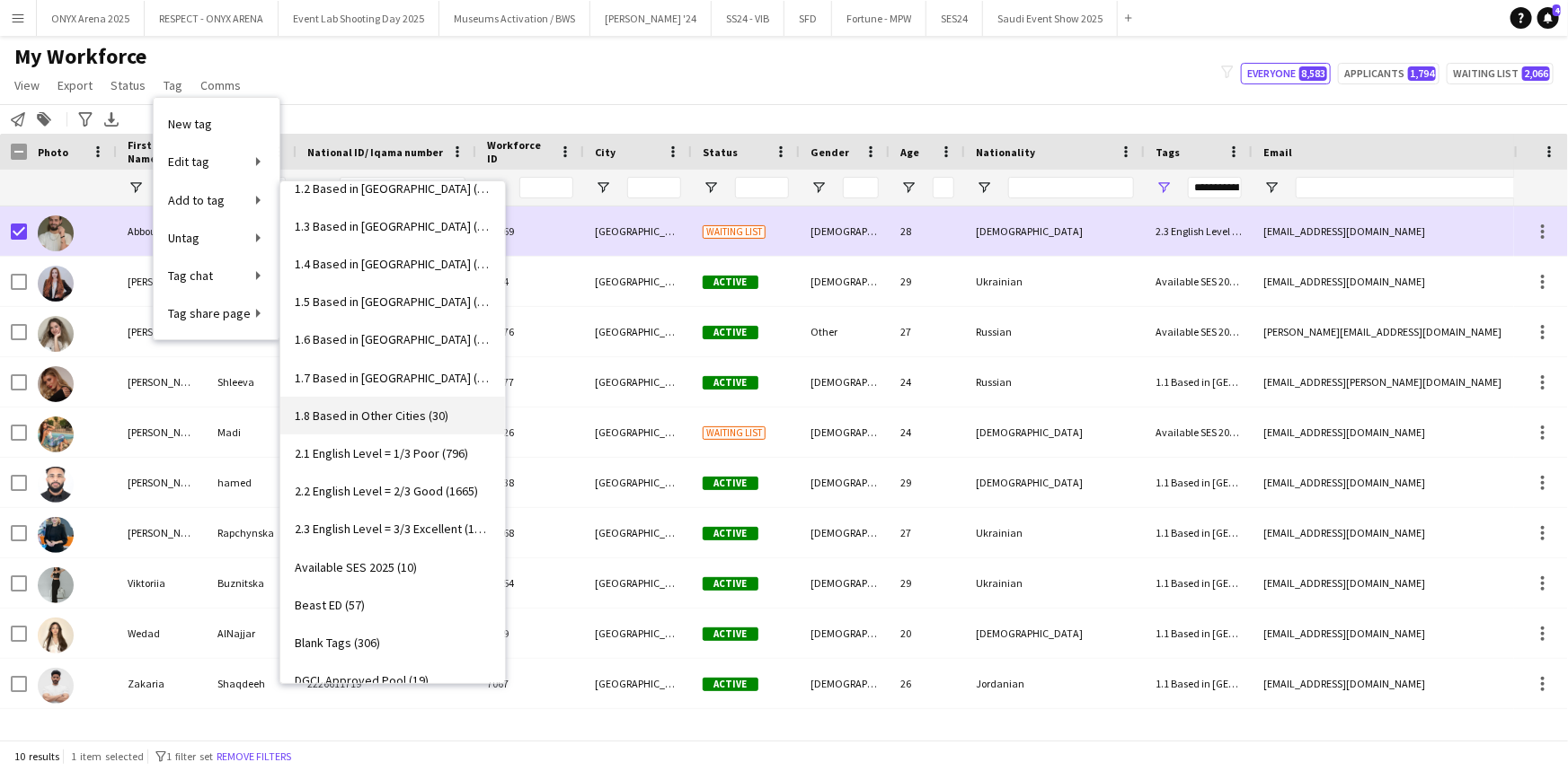
scroll to position [0, 0]
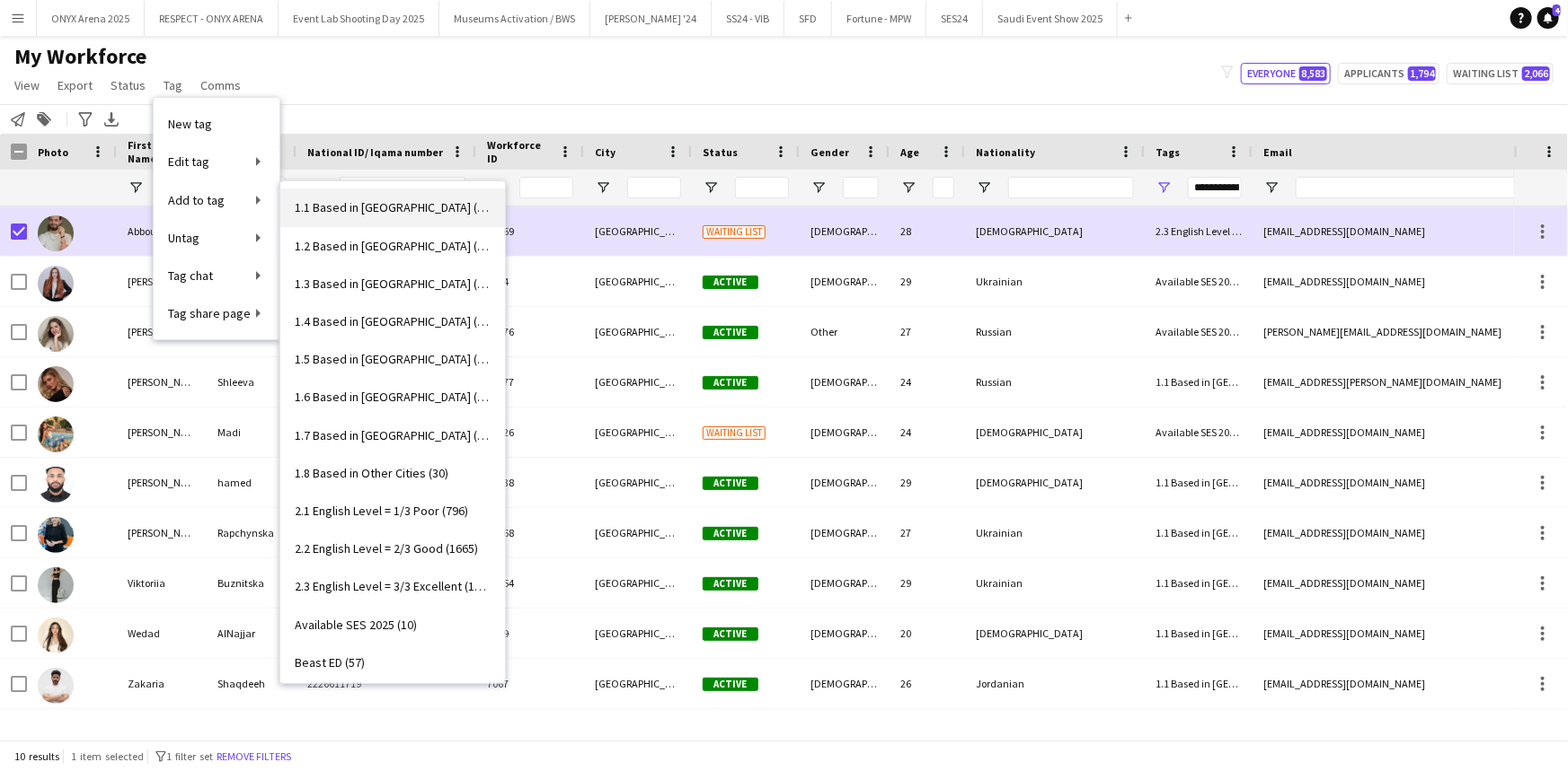
click at [369, 214] on span "1.1 Based in [GEOGRAPHIC_DATA] (3023)" at bounding box center [393, 208] width 196 height 16
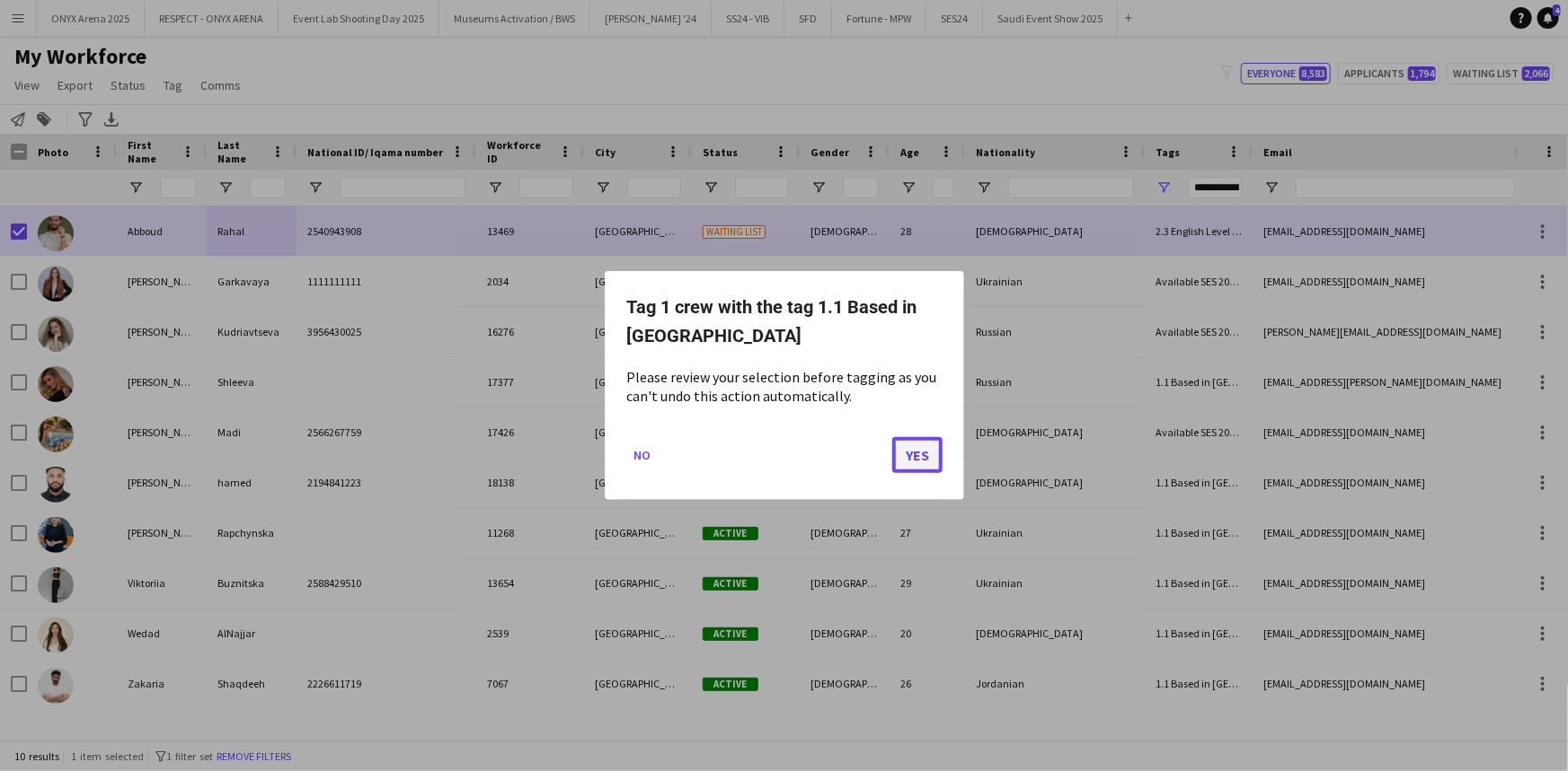
click at [927, 452] on button "Yes" at bounding box center [917, 455] width 50 height 36
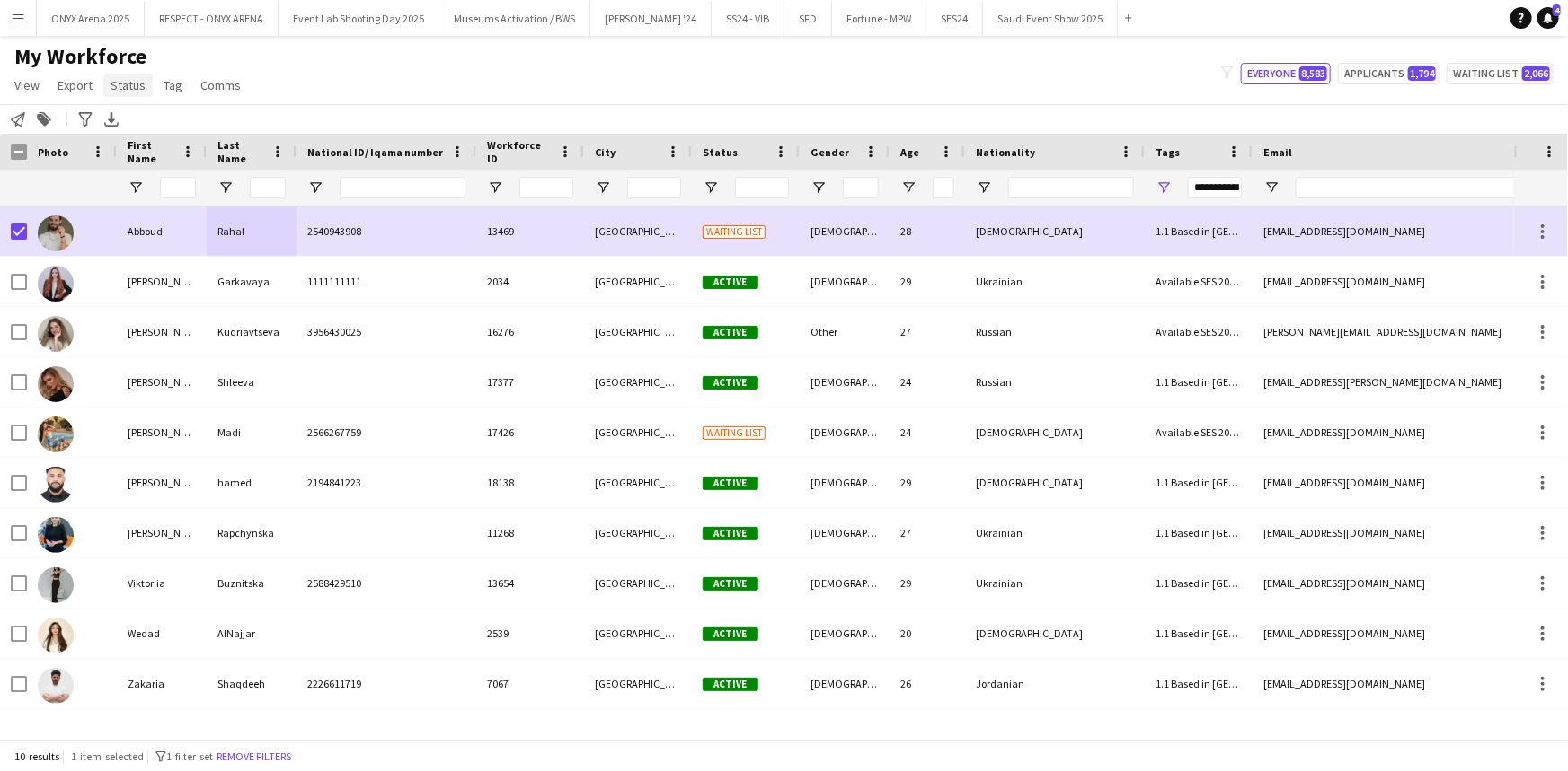
click at [106, 82] on link "Status" at bounding box center [127, 85] width 49 height 23
click at [117, 116] on span "Edit" at bounding box center [127, 123] width 20 height 16
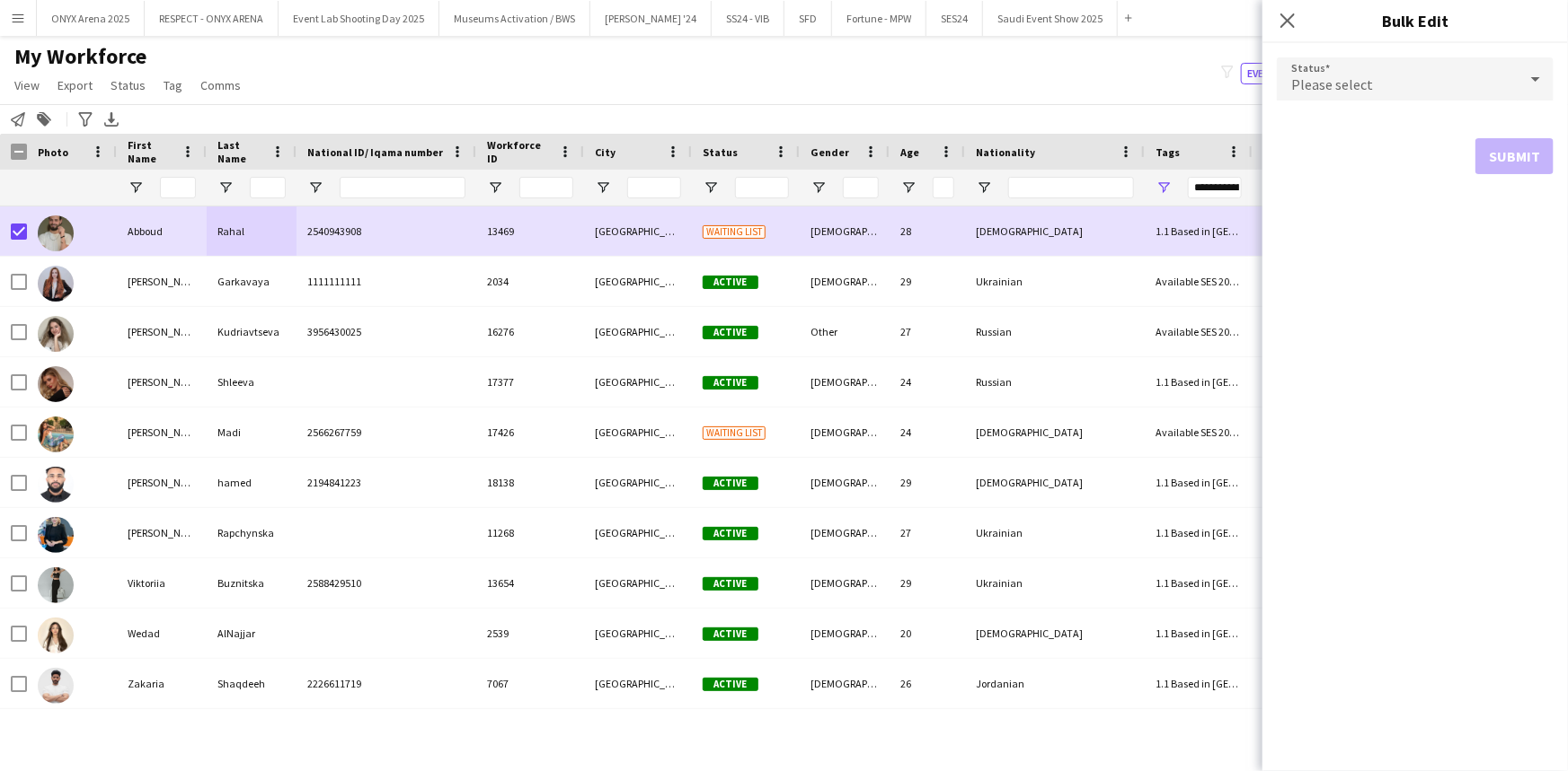
click at [1411, 79] on div "Please select" at bounding box center [1397, 79] width 241 height 43
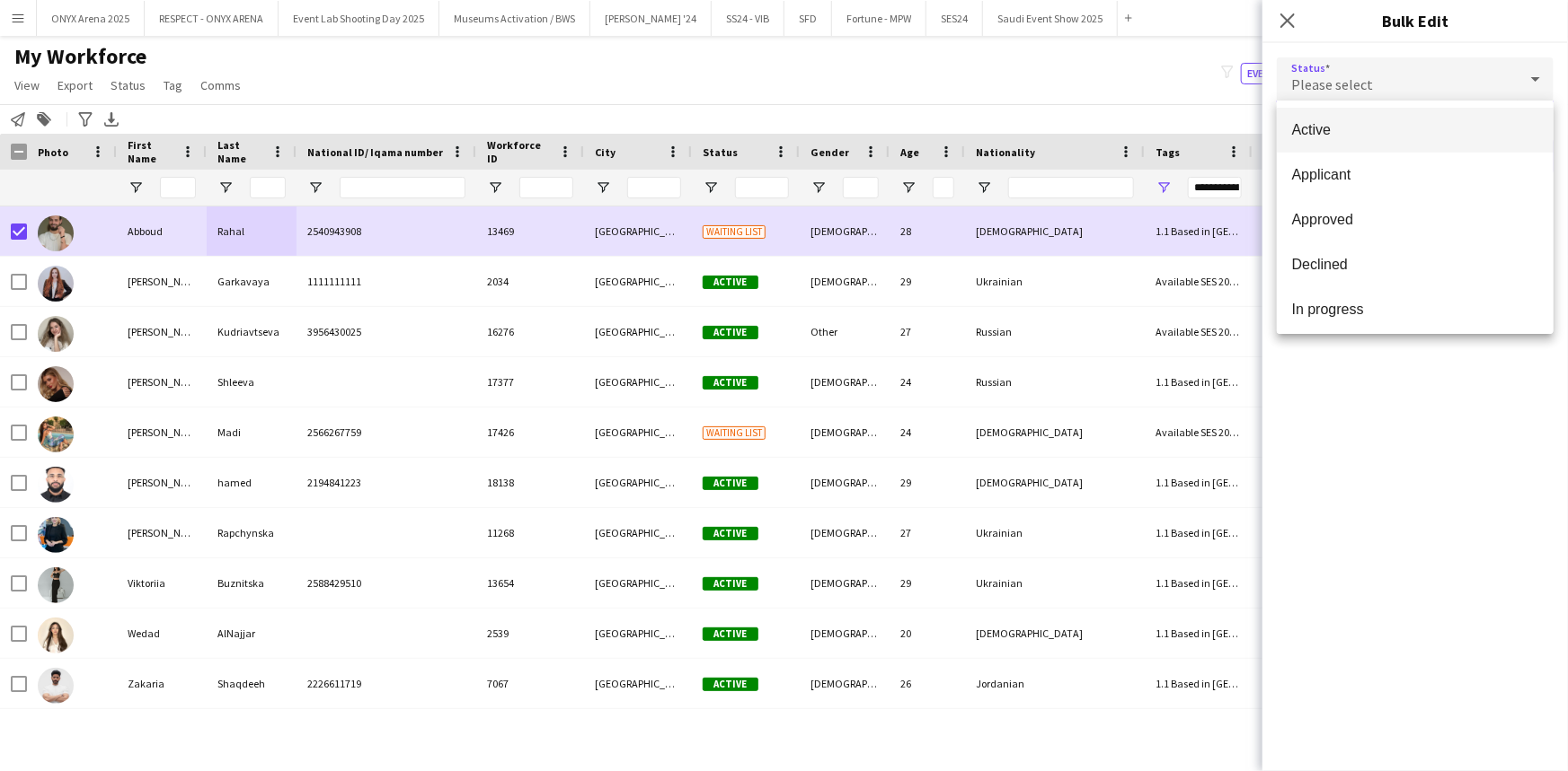
click at [1378, 135] on span "Active" at bounding box center [1415, 130] width 248 height 17
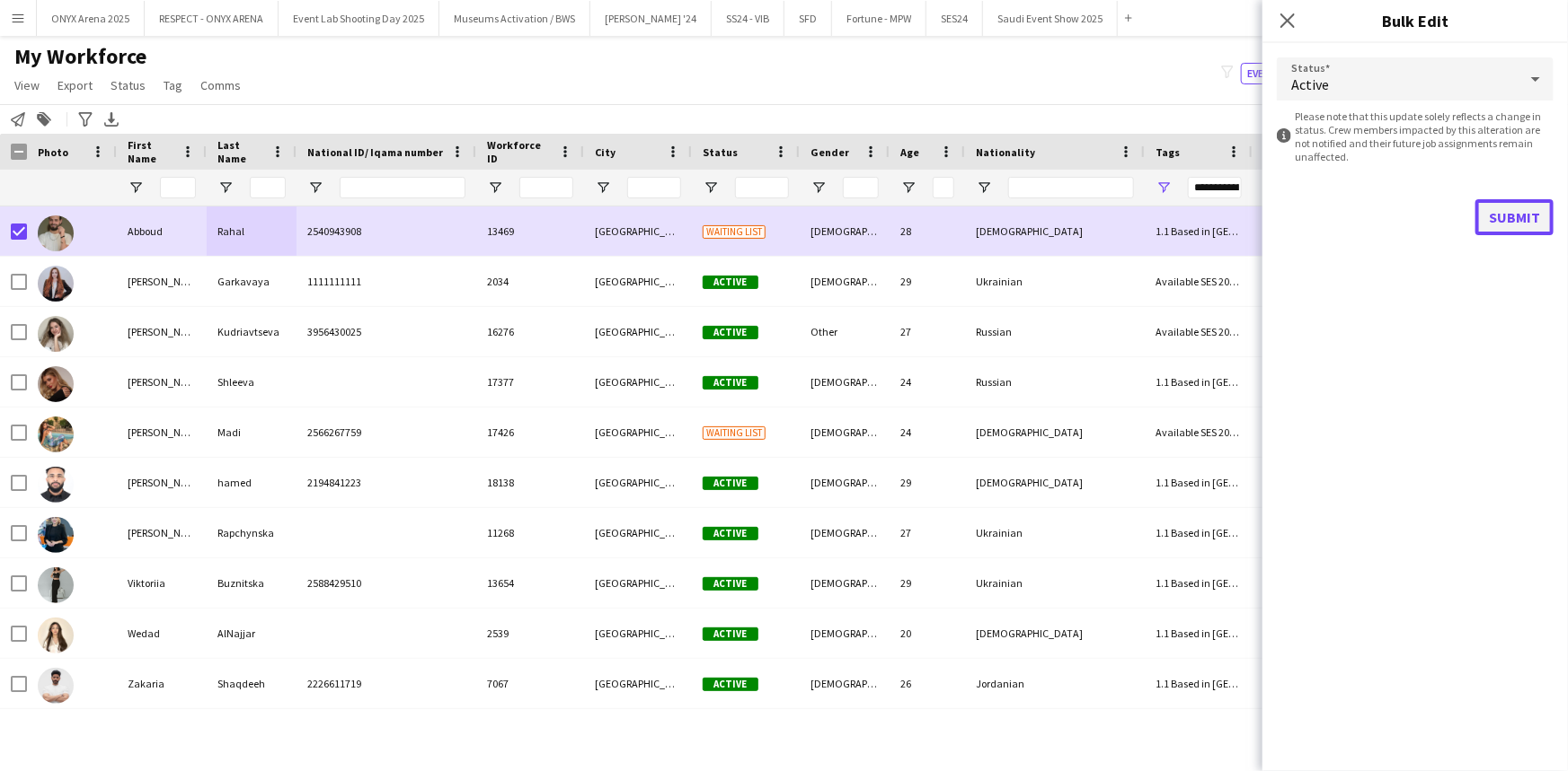
click at [1515, 201] on button "Submit" at bounding box center [1514, 217] width 79 height 36
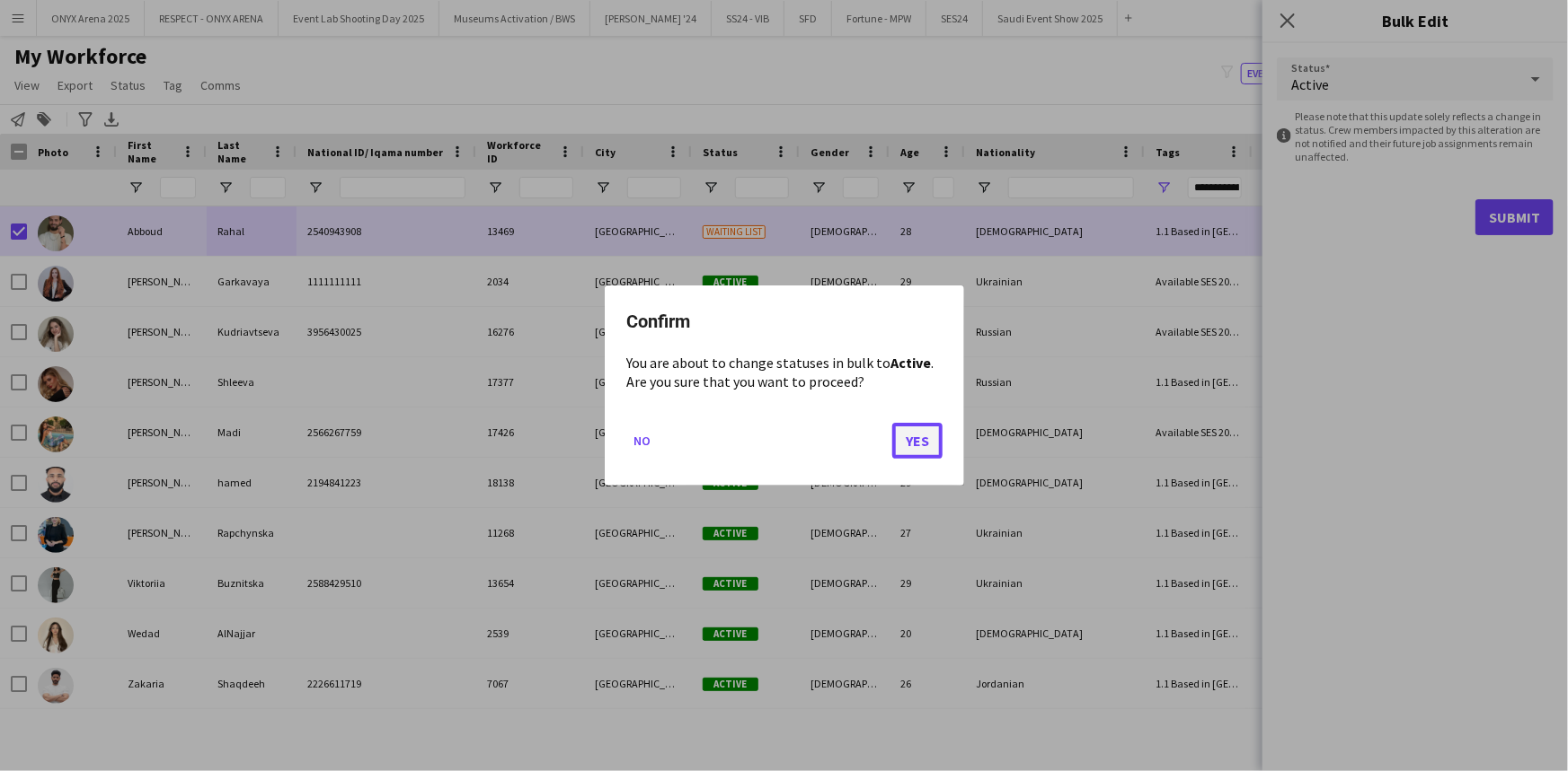
click at [898, 436] on button "Yes" at bounding box center [917, 440] width 50 height 36
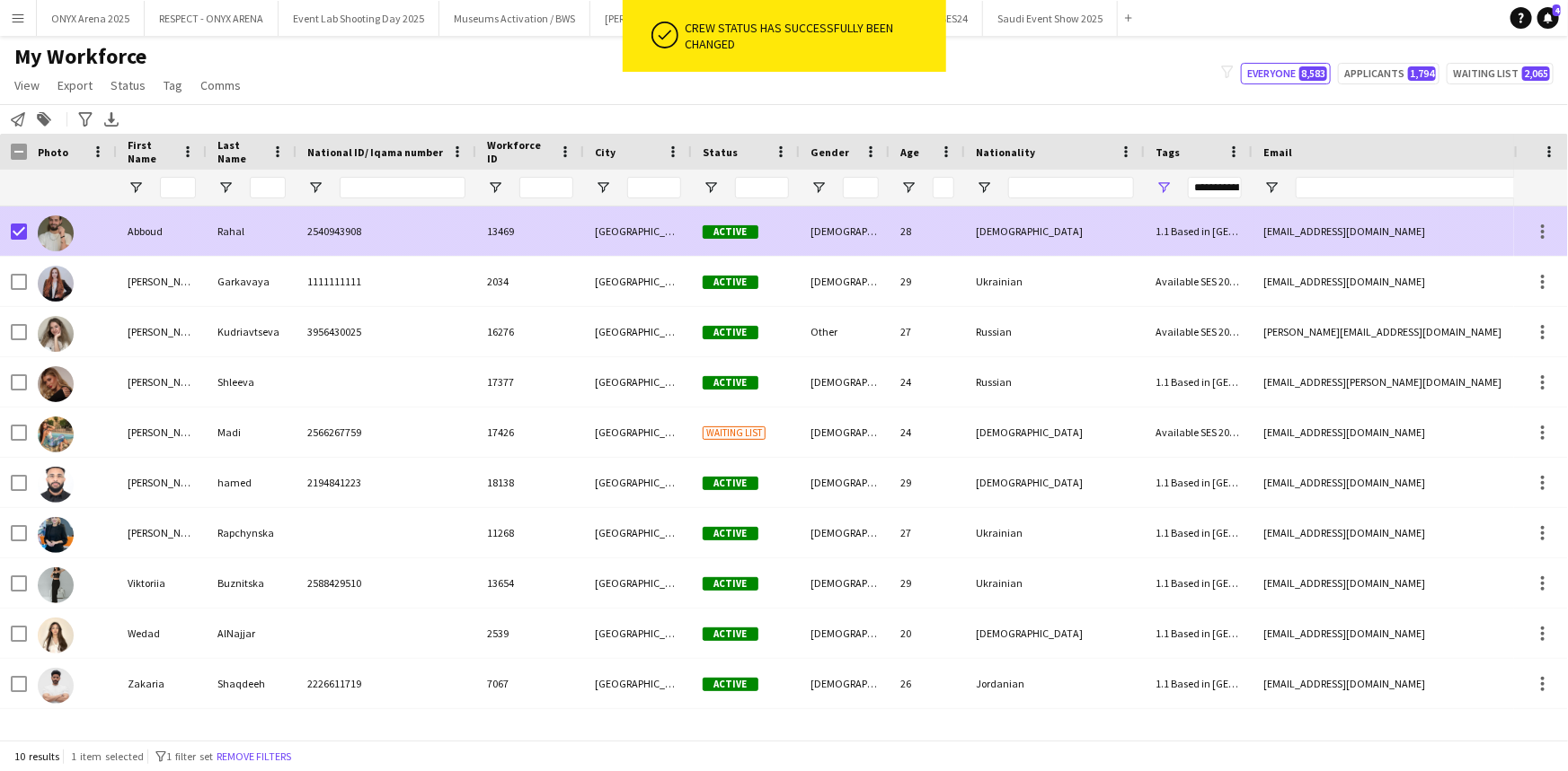
click at [113, 234] on div at bounding box center [72, 231] width 90 height 49
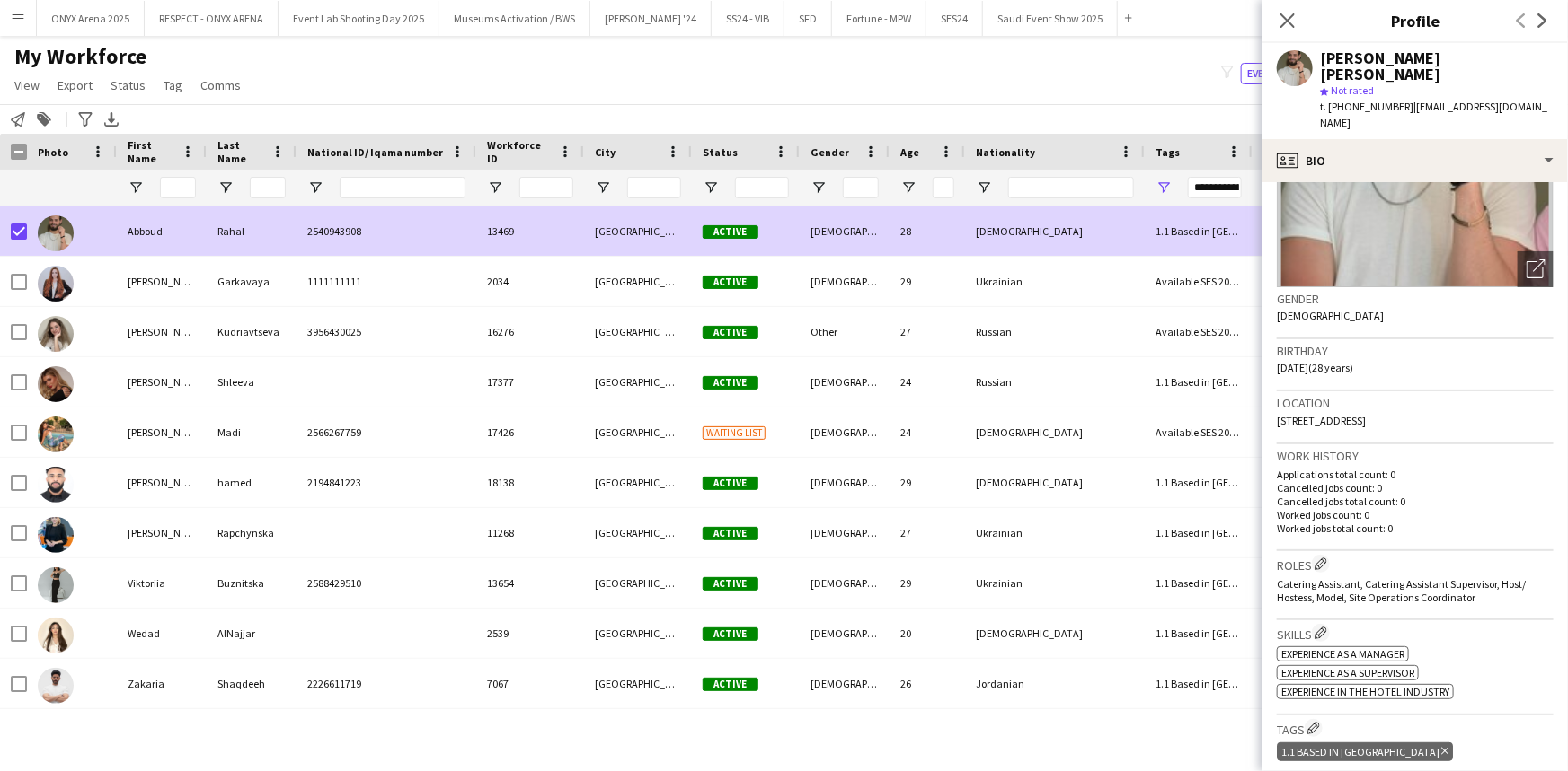
scroll to position [326, 0]
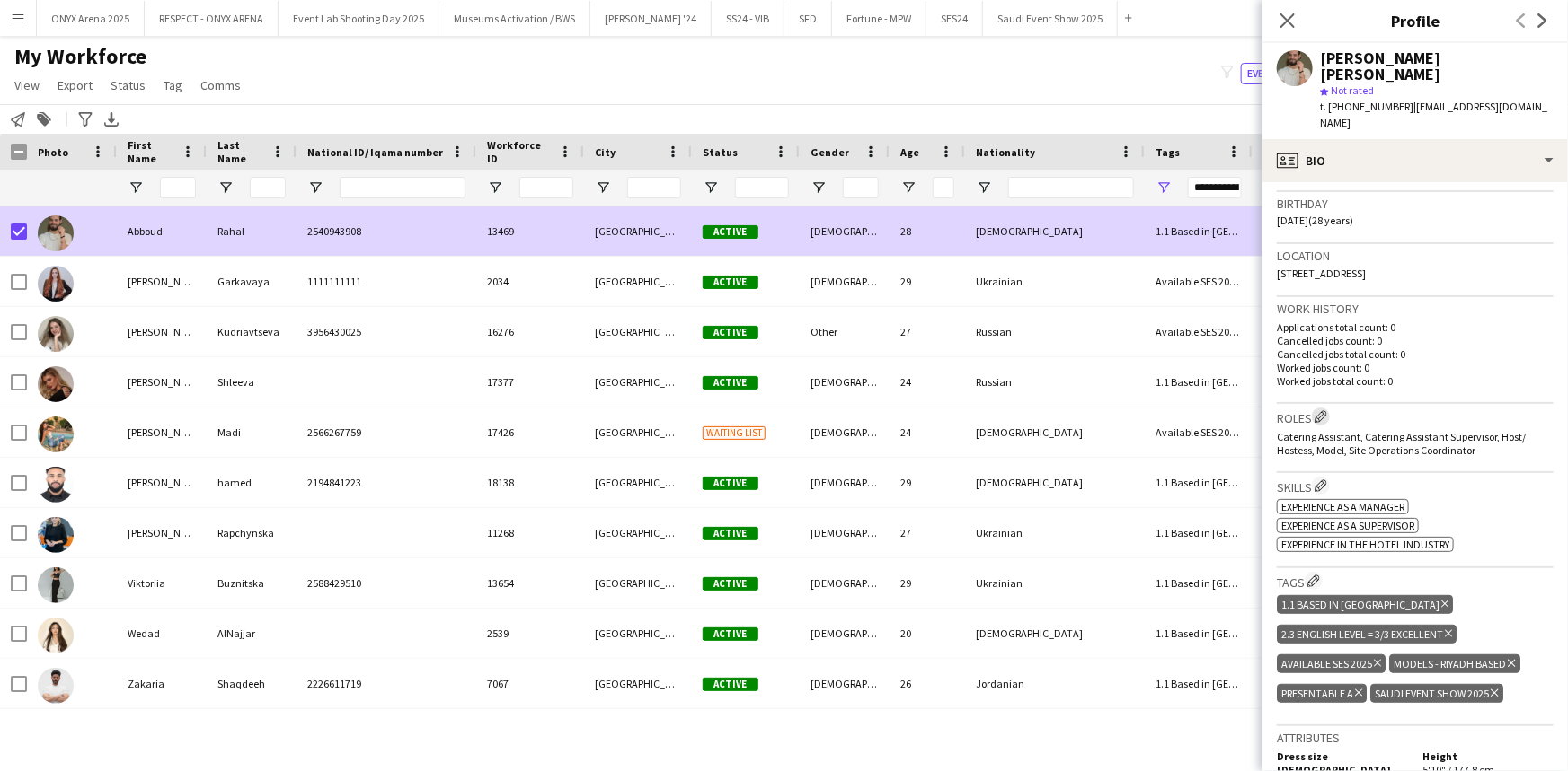
click at [1326, 410] on app-icon "Edit crew company roles" at bounding box center [1320, 416] width 13 height 13
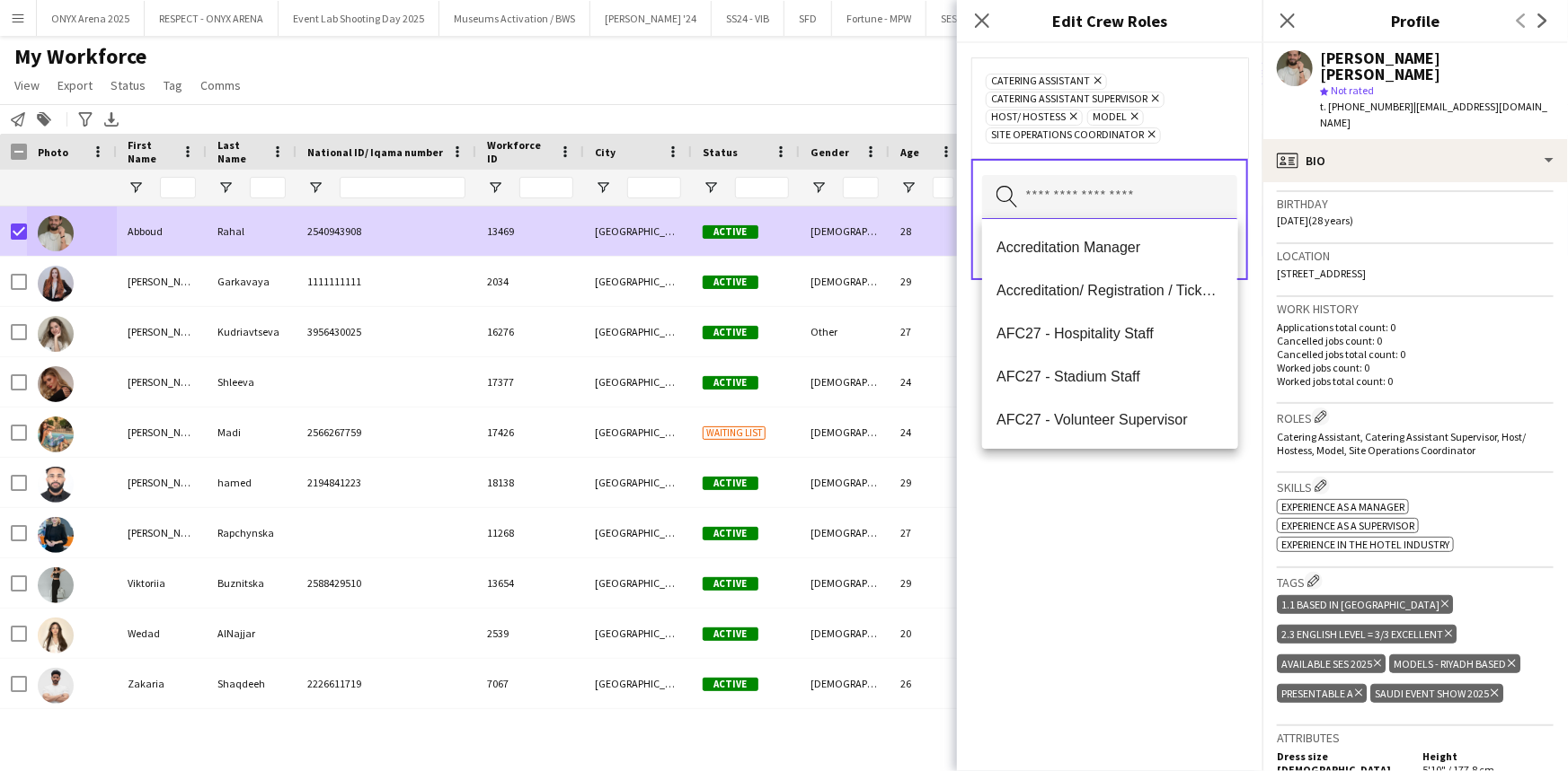
click at [1125, 188] on input "text" at bounding box center [1109, 198] width 255 height 45
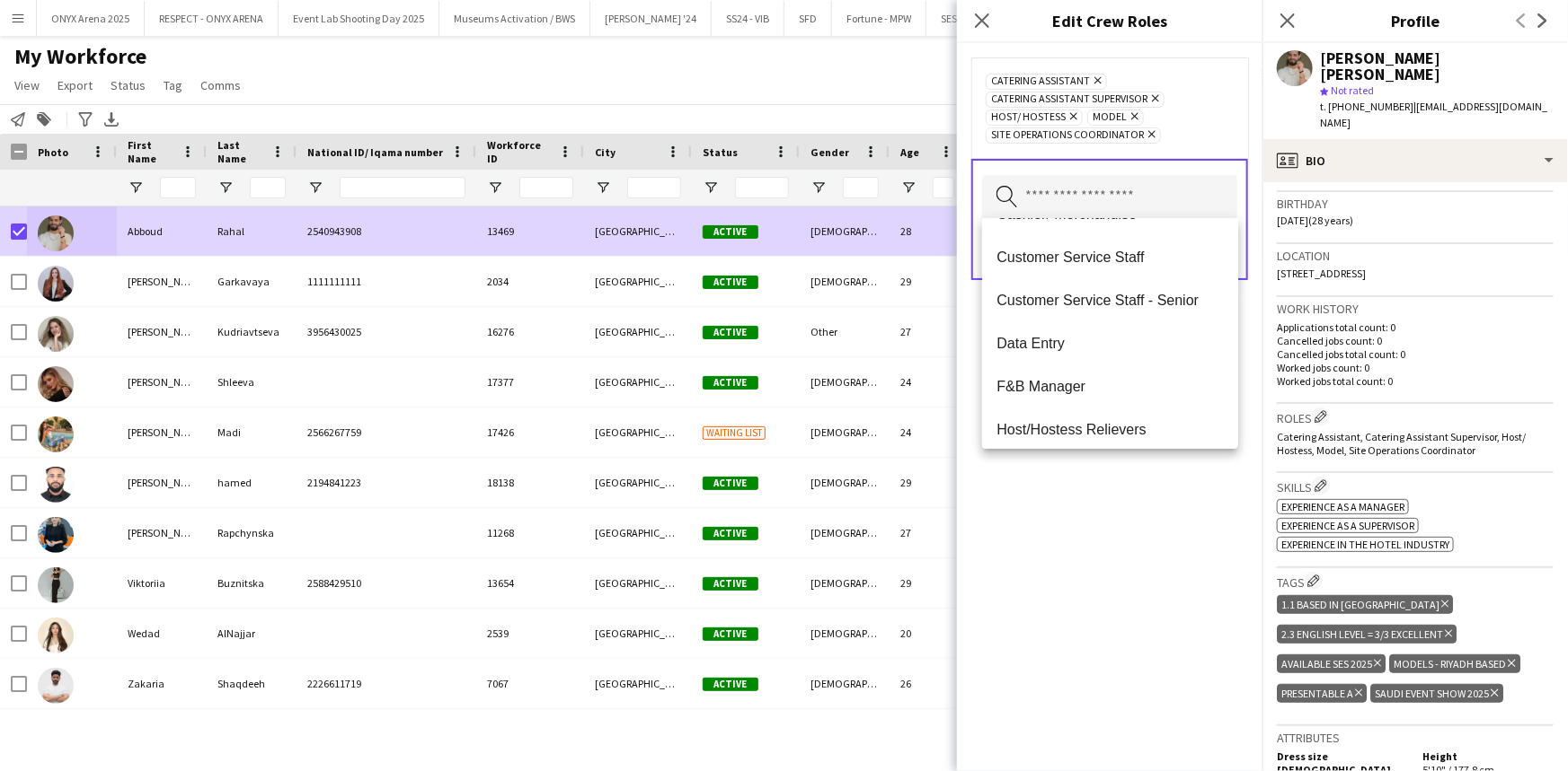
scroll to position [407, 0]
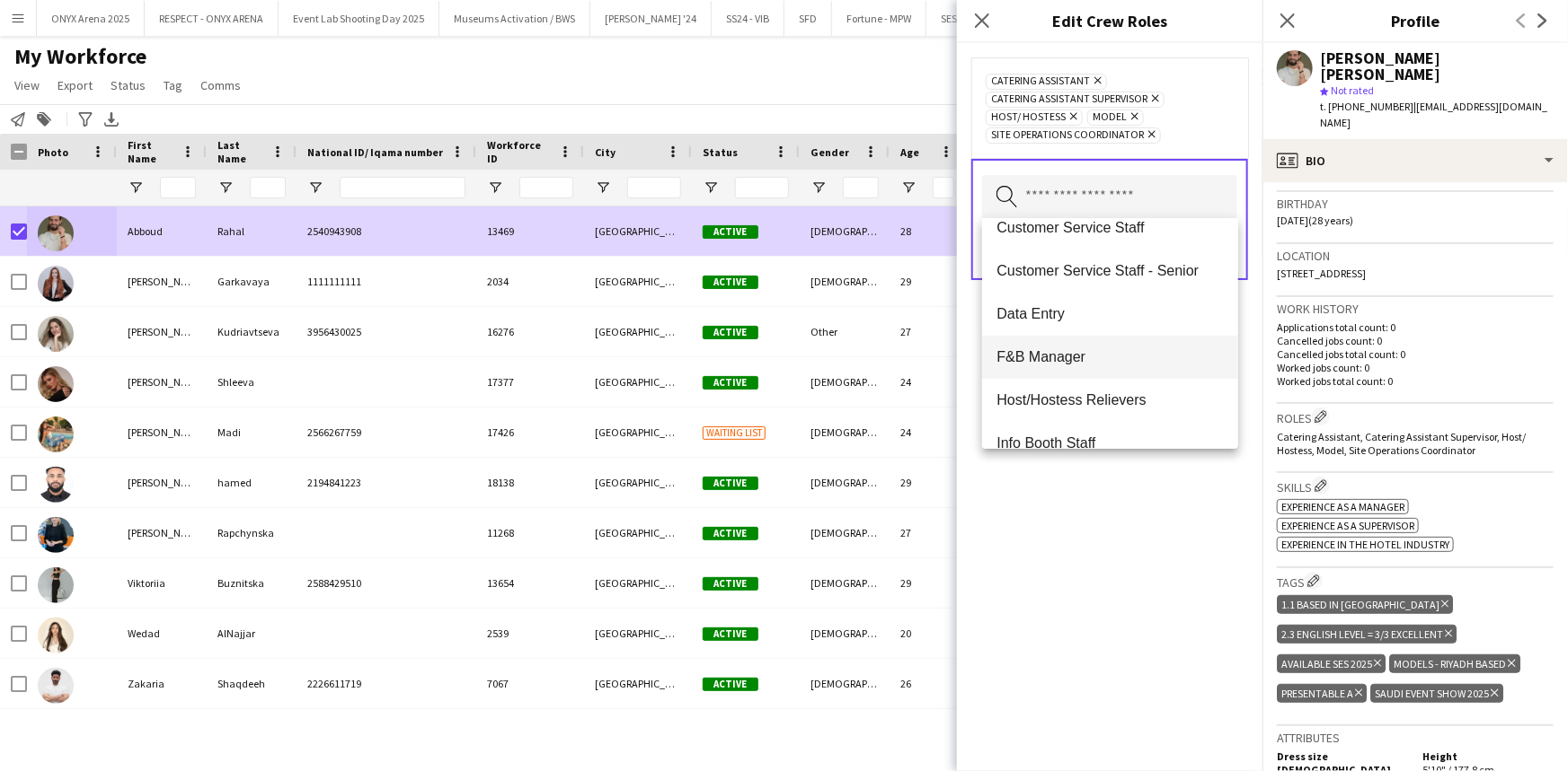
click at [1097, 364] on span "F&B Manager" at bounding box center [1109, 357] width 226 height 17
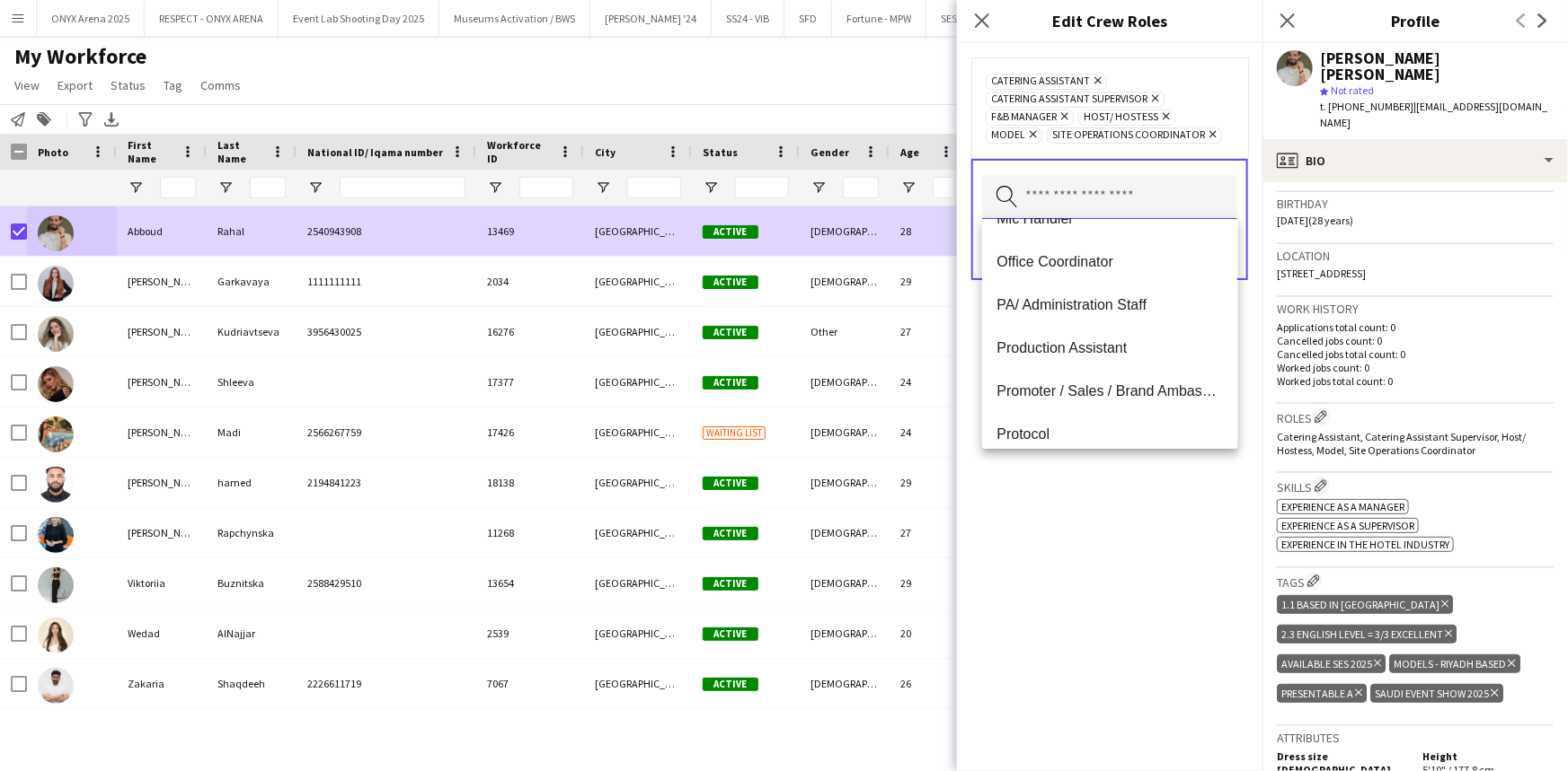
scroll to position [787, 0]
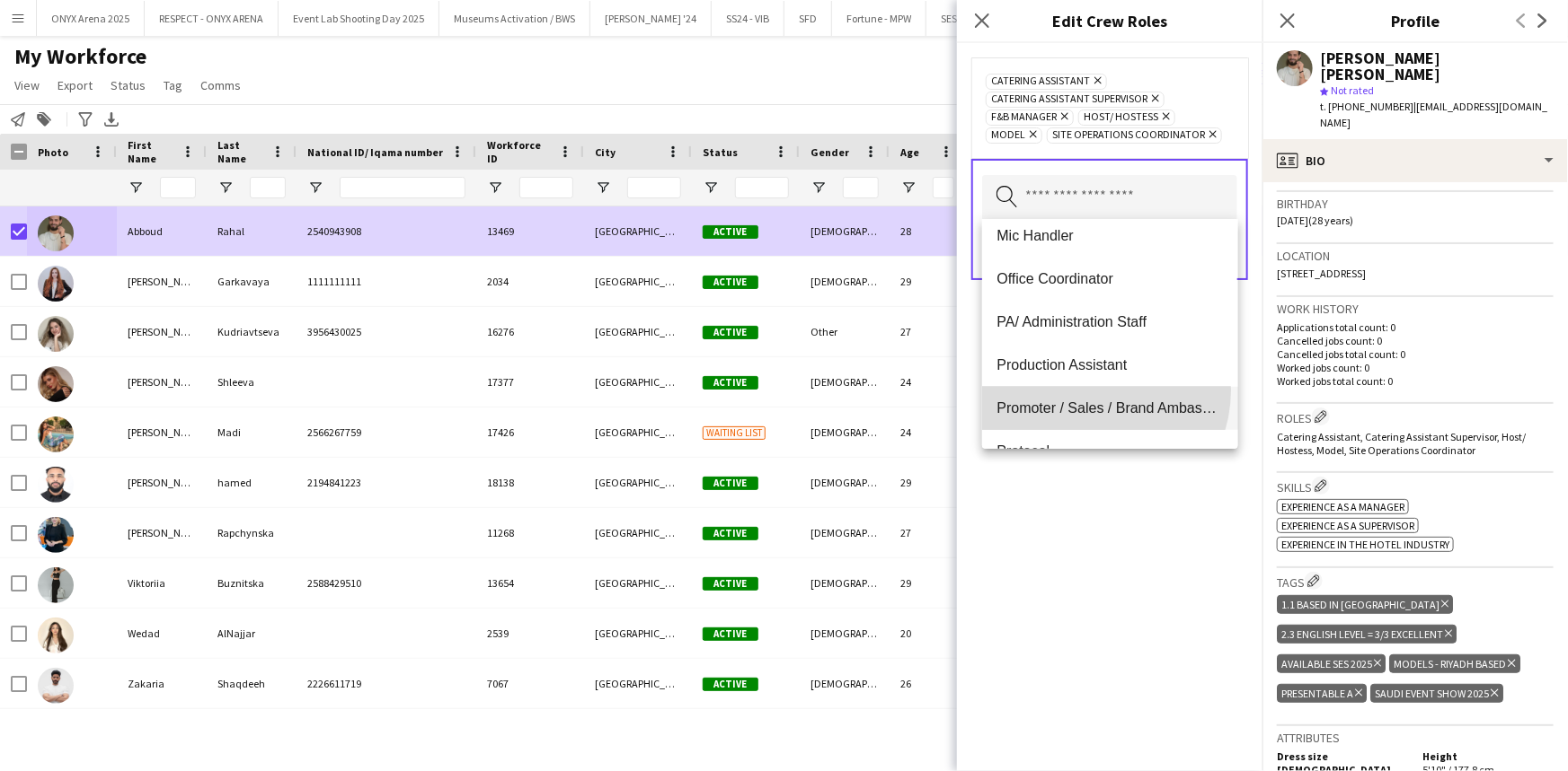
click at [1091, 390] on mat-option "Promoter / Sales / Brand Ambassador" at bounding box center [1109, 408] width 255 height 43
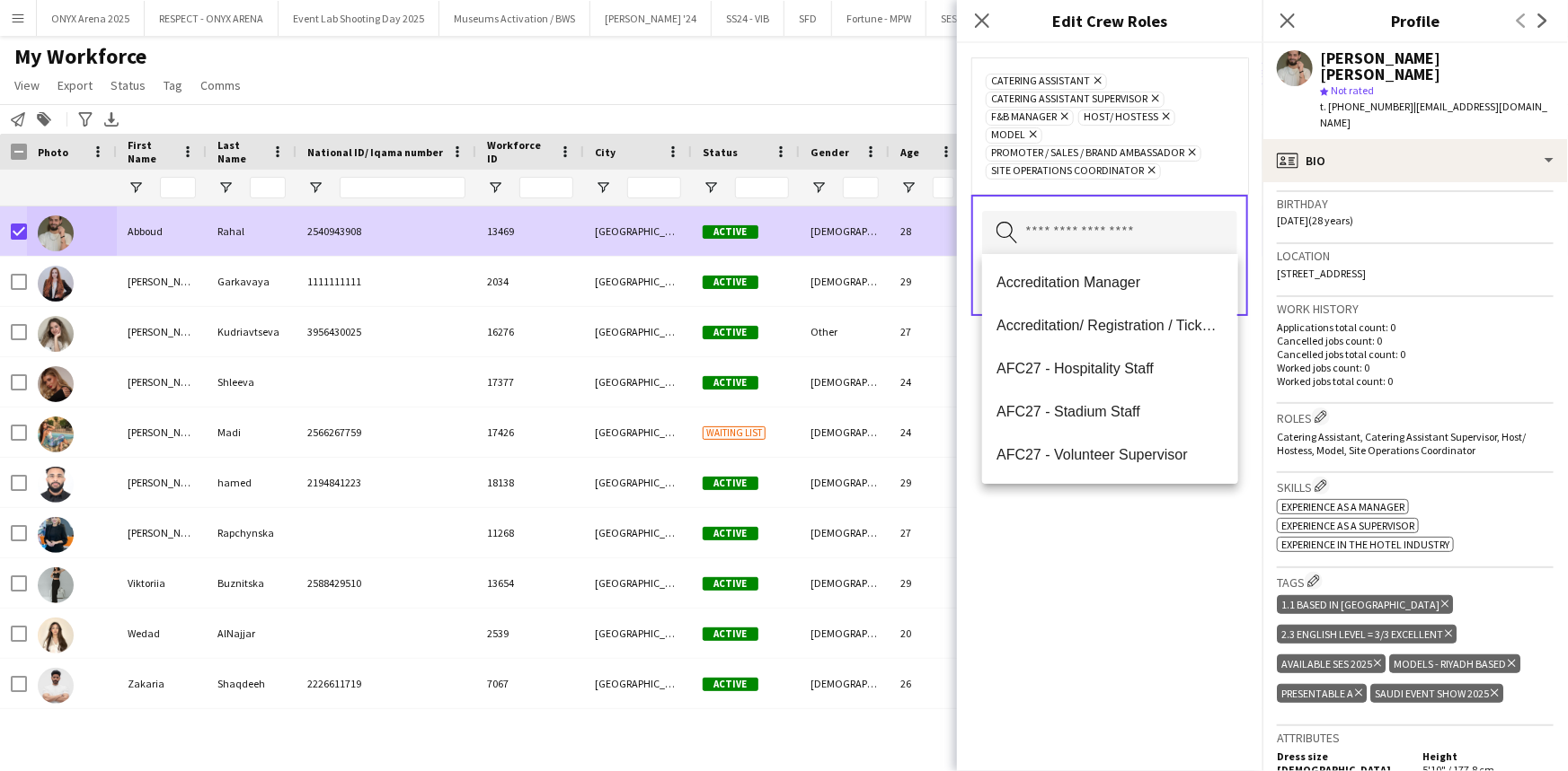
drag, startPoint x: 1099, startPoint y: 557, endPoint x: 1101, endPoint y: 543, distance: 14.1
click at [1100, 548] on div "Catering Assistant Remove Catering Assistant Supervisor Remove F&B Manager Remo…" at bounding box center [1109, 406] width 306 height 728
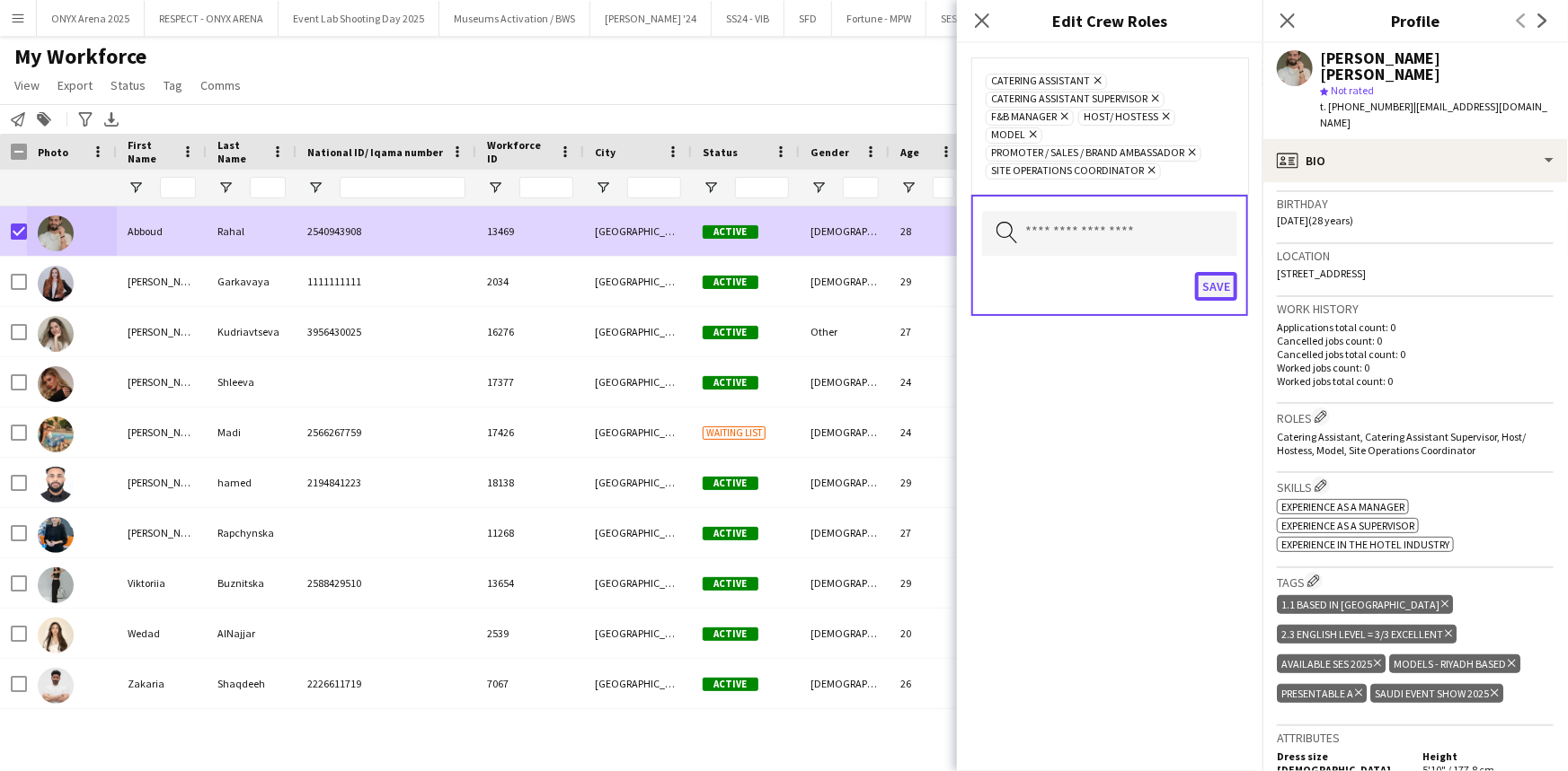
click at [1205, 285] on button "Save" at bounding box center [1216, 287] width 43 height 29
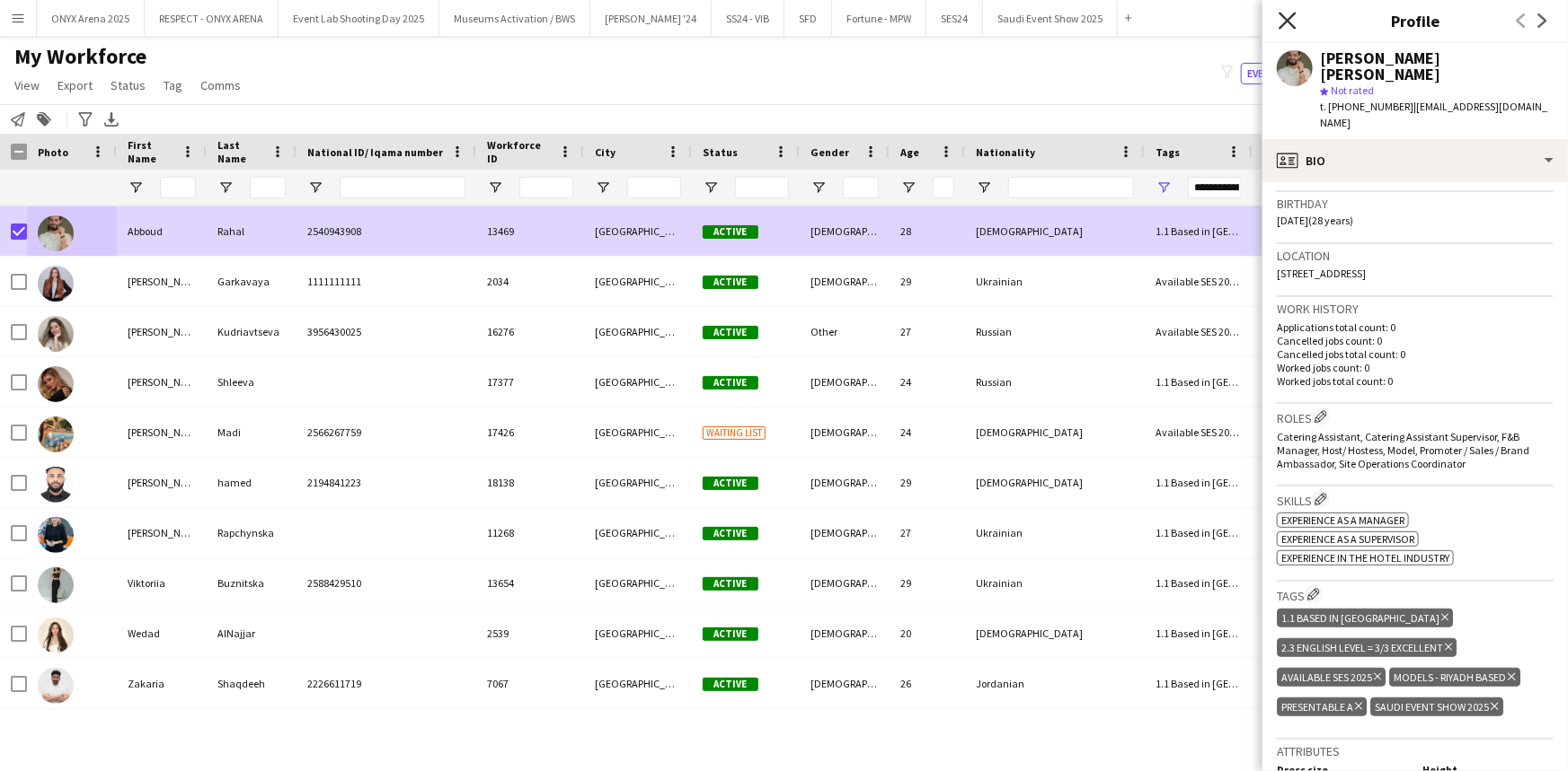
click at [1287, 22] on icon at bounding box center [1287, 20] width 17 height 17
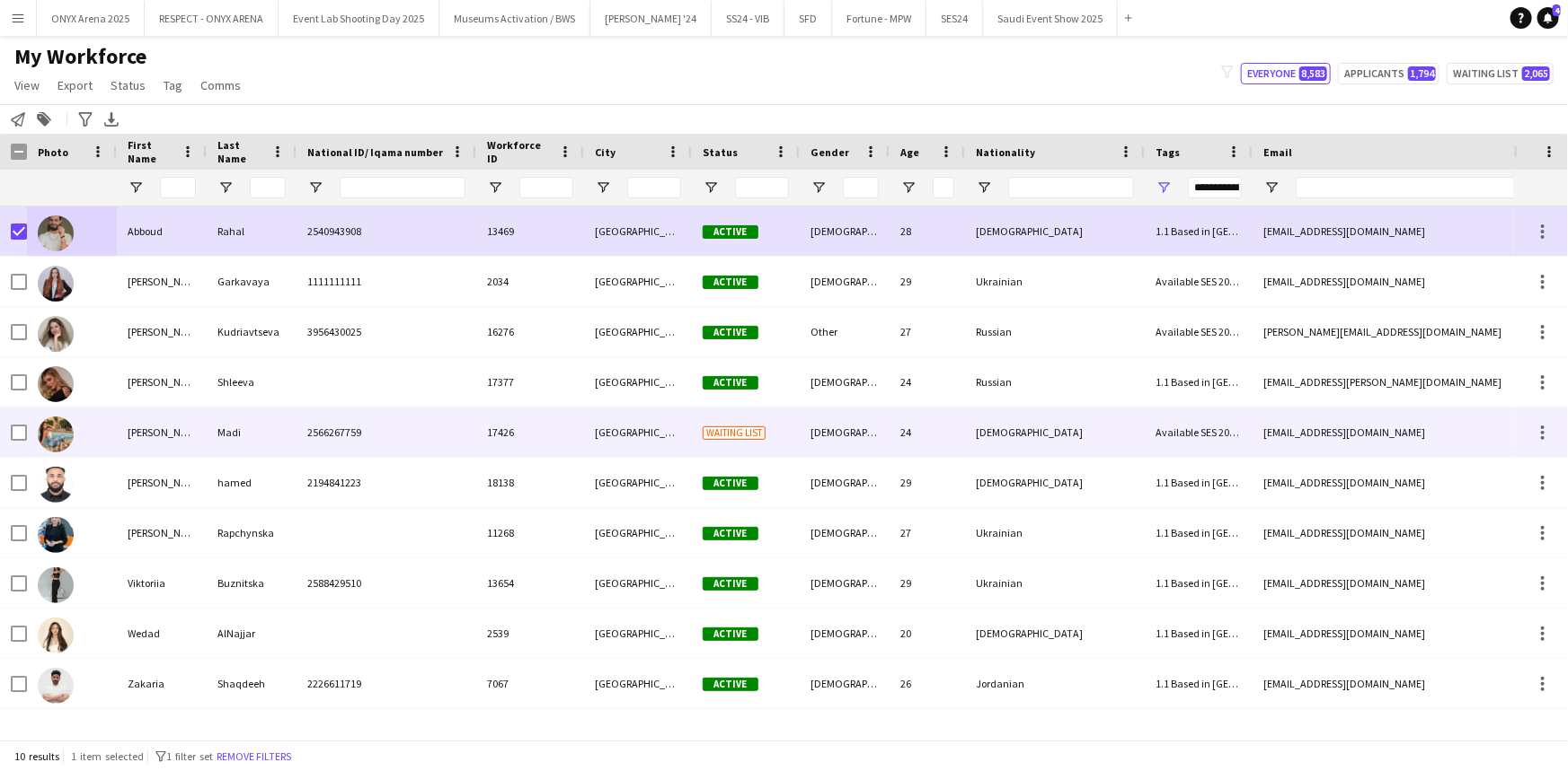
click at [500, 423] on div "17426" at bounding box center [530, 432] width 108 height 49
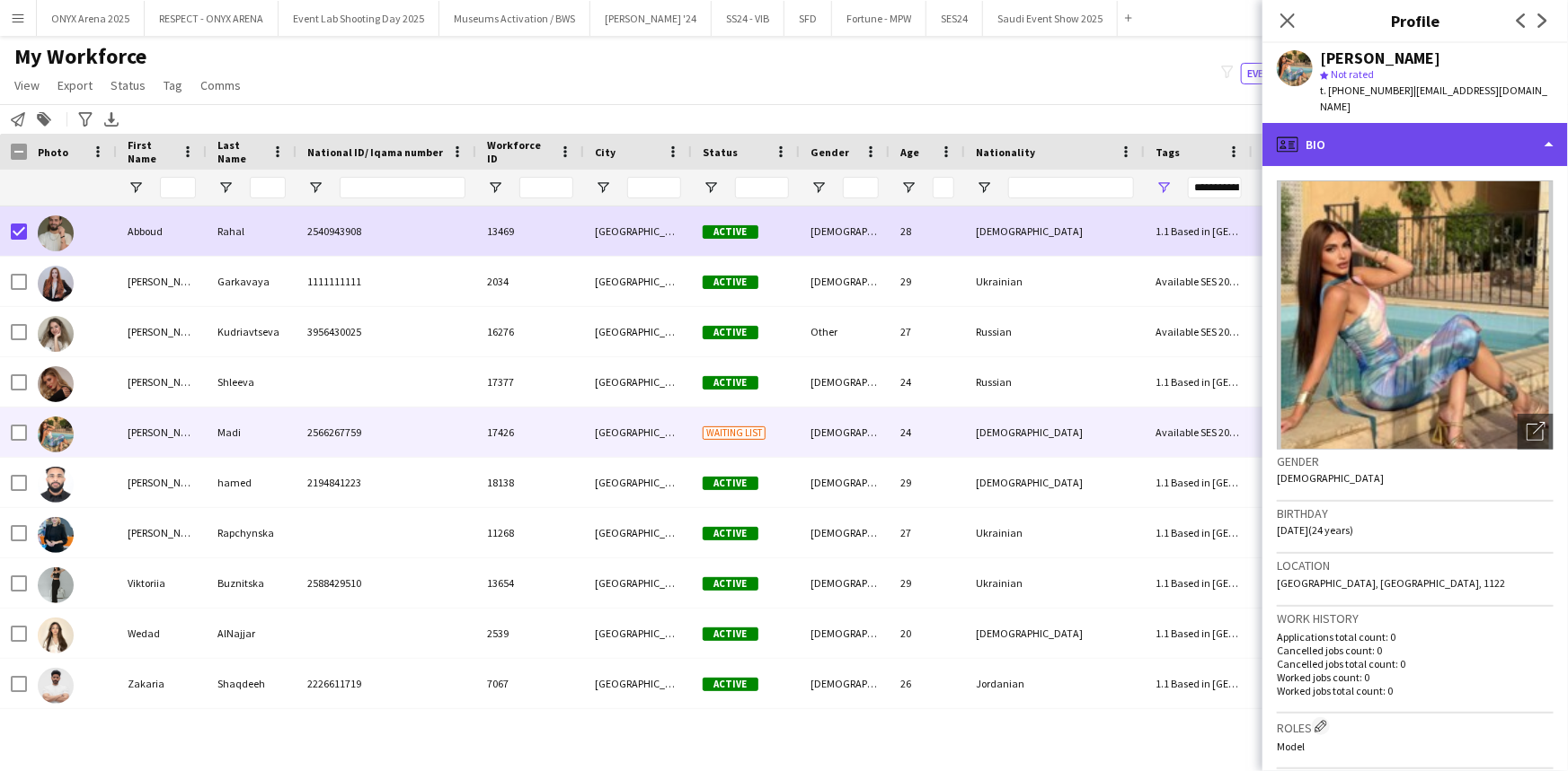
click at [1420, 135] on div "profile Bio" at bounding box center [1415, 145] width 306 height 43
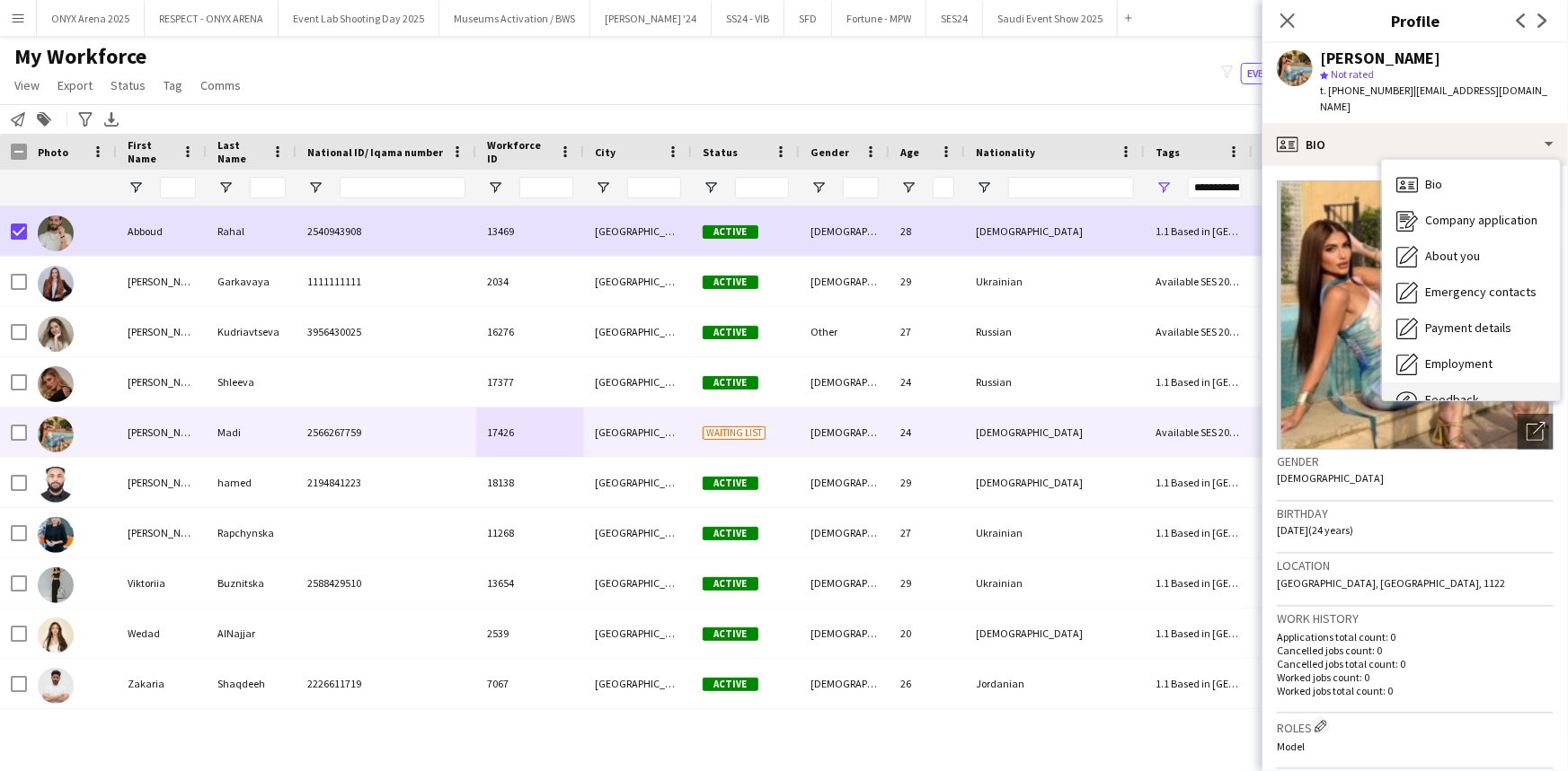
click at [1448, 382] on div "Feedback Feedback" at bounding box center [1470, 400] width 178 height 36
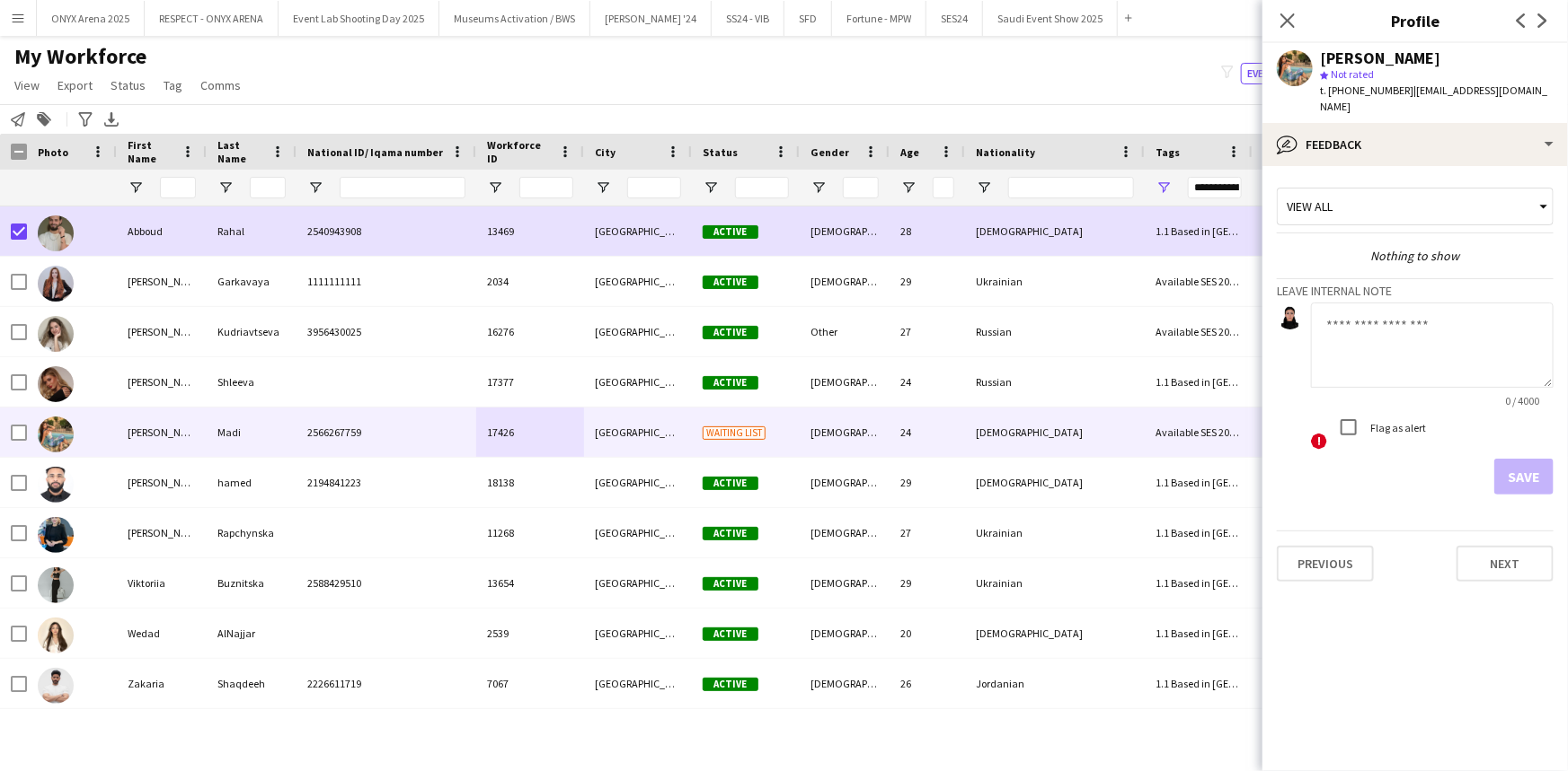
click at [1357, 310] on textarea at bounding box center [1432, 345] width 243 height 85
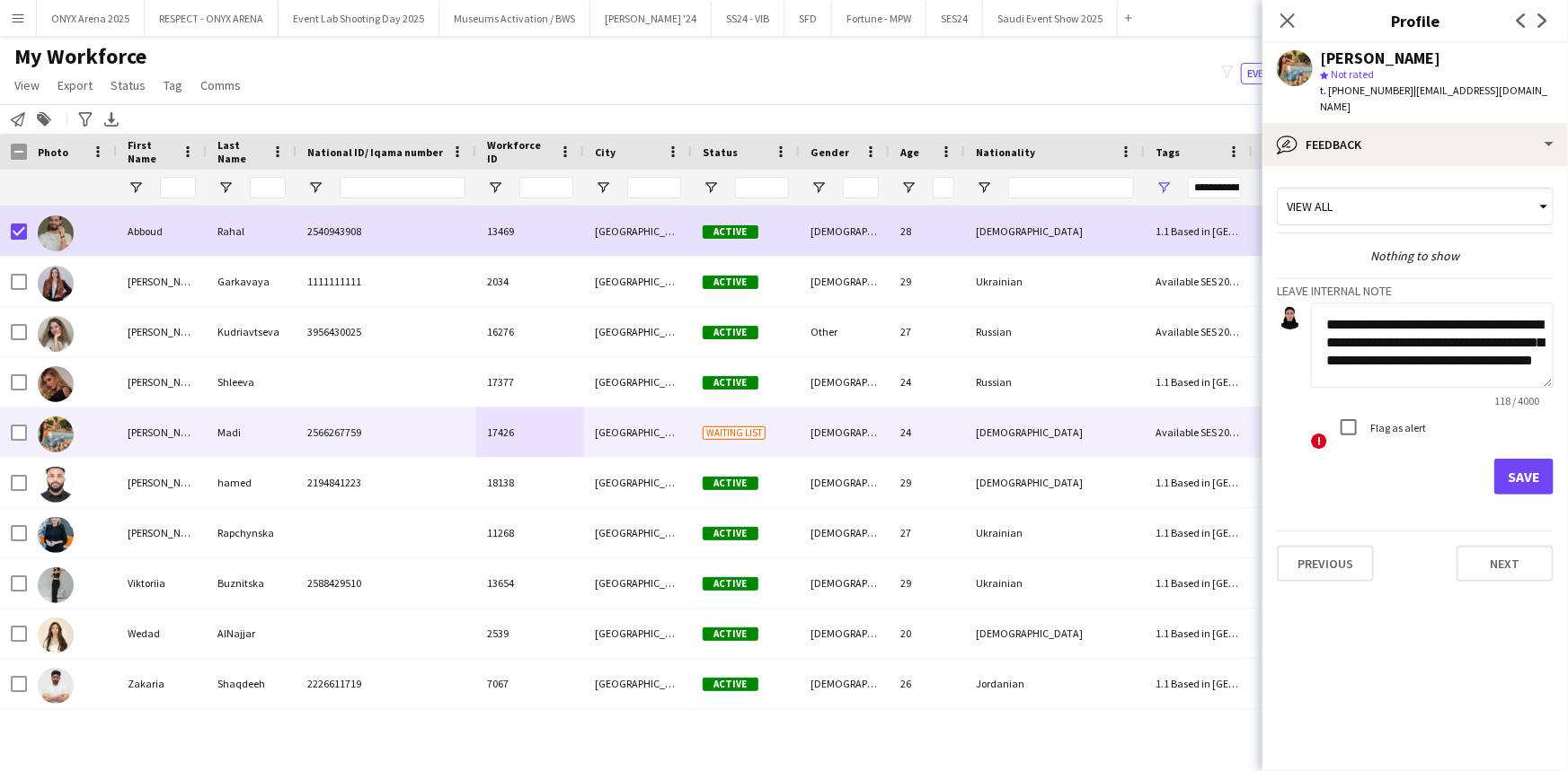
scroll to position [18, 0]
click at [1373, 362] on textarea "**********" at bounding box center [1432, 345] width 243 height 85
click at [1519, 358] on textarea "**********" at bounding box center [1432, 345] width 243 height 85
type textarea "**********"
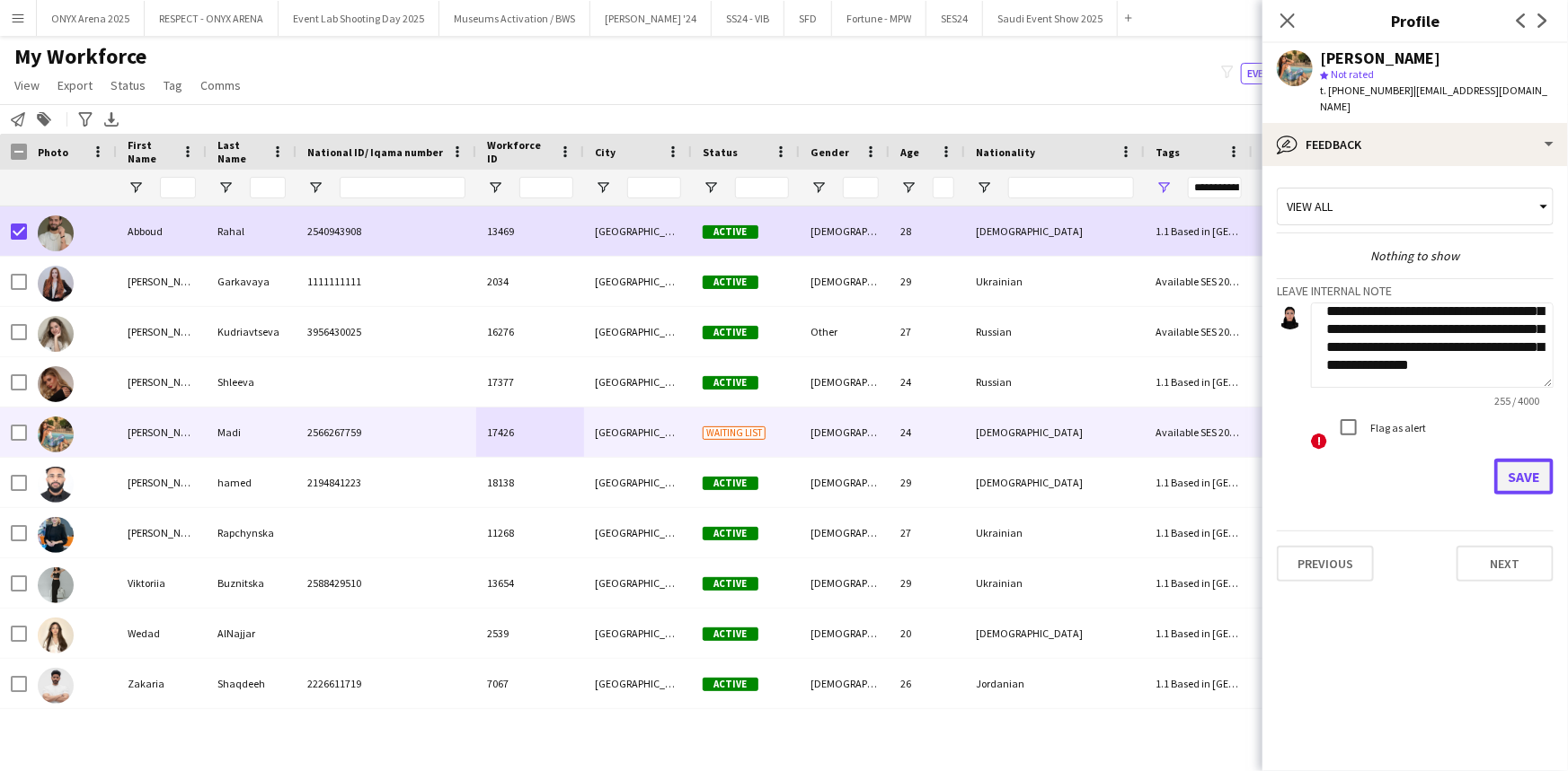
click at [1550, 466] on button "Save" at bounding box center [1523, 476] width 59 height 36
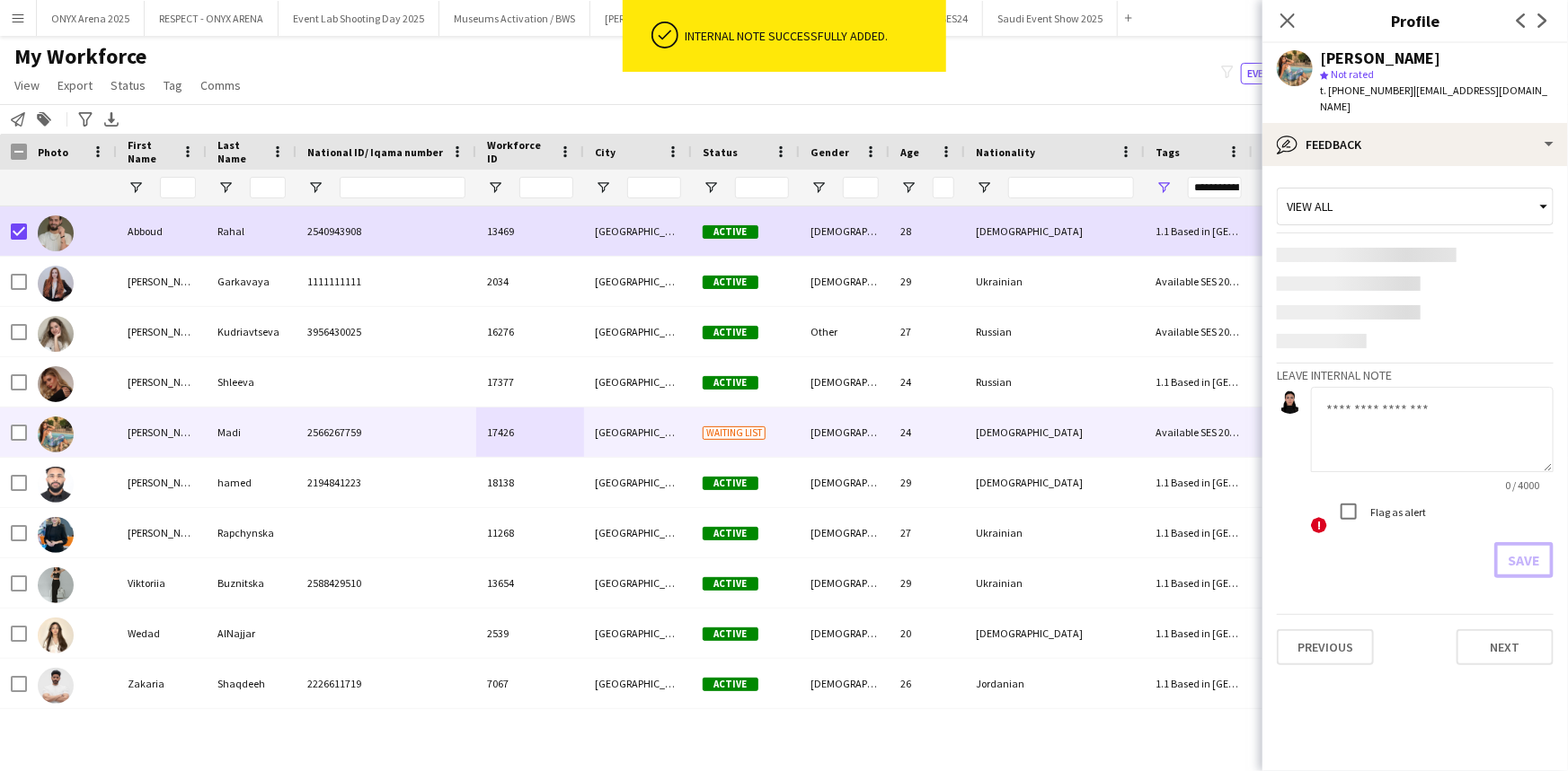
scroll to position [0, 0]
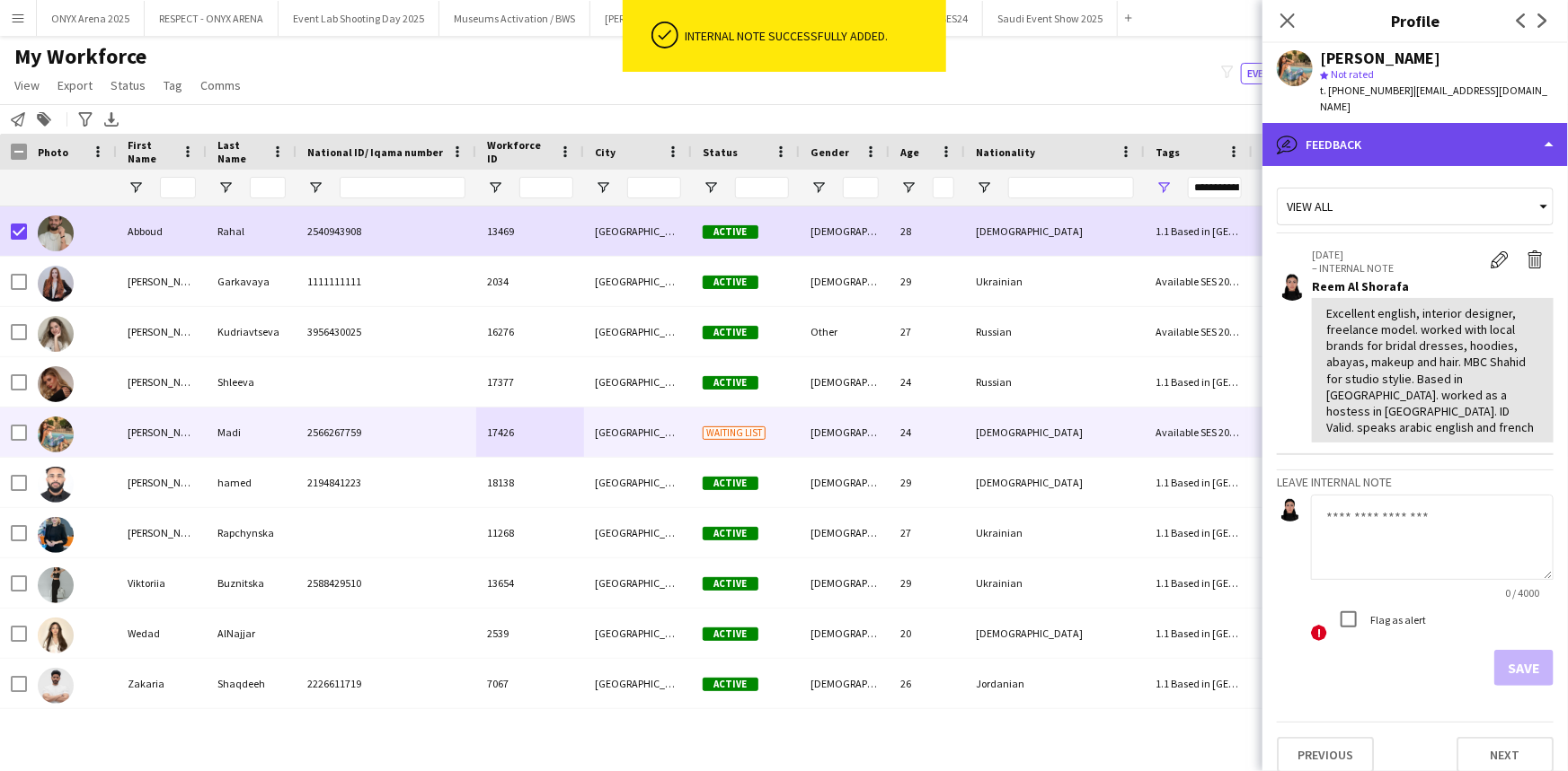
click at [1412, 123] on div "bubble-pencil Feedback" at bounding box center [1415, 145] width 306 height 43
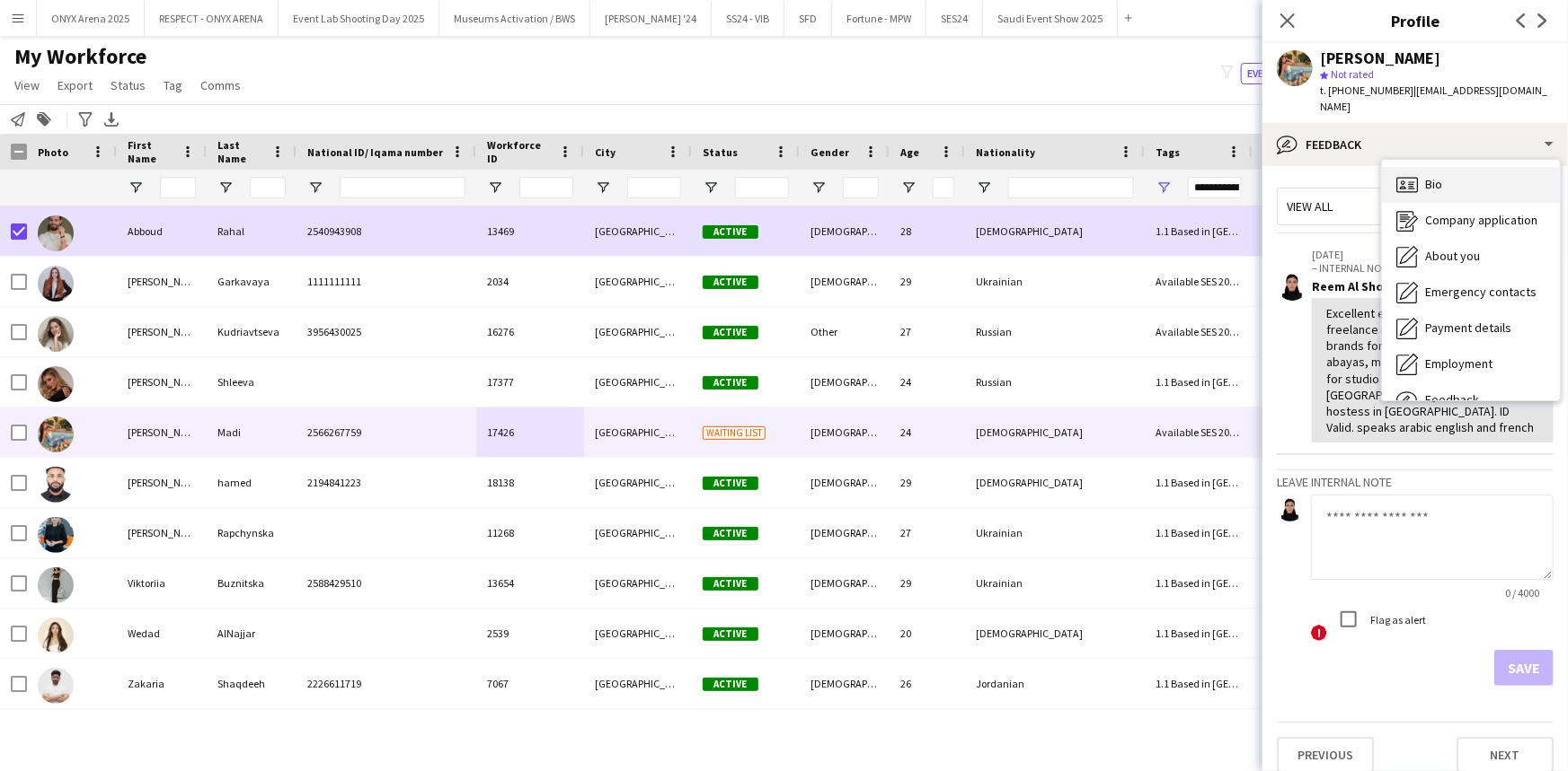
click at [1428, 176] on span "Bio" at bounding box center [1433, 183] width 17 height 16
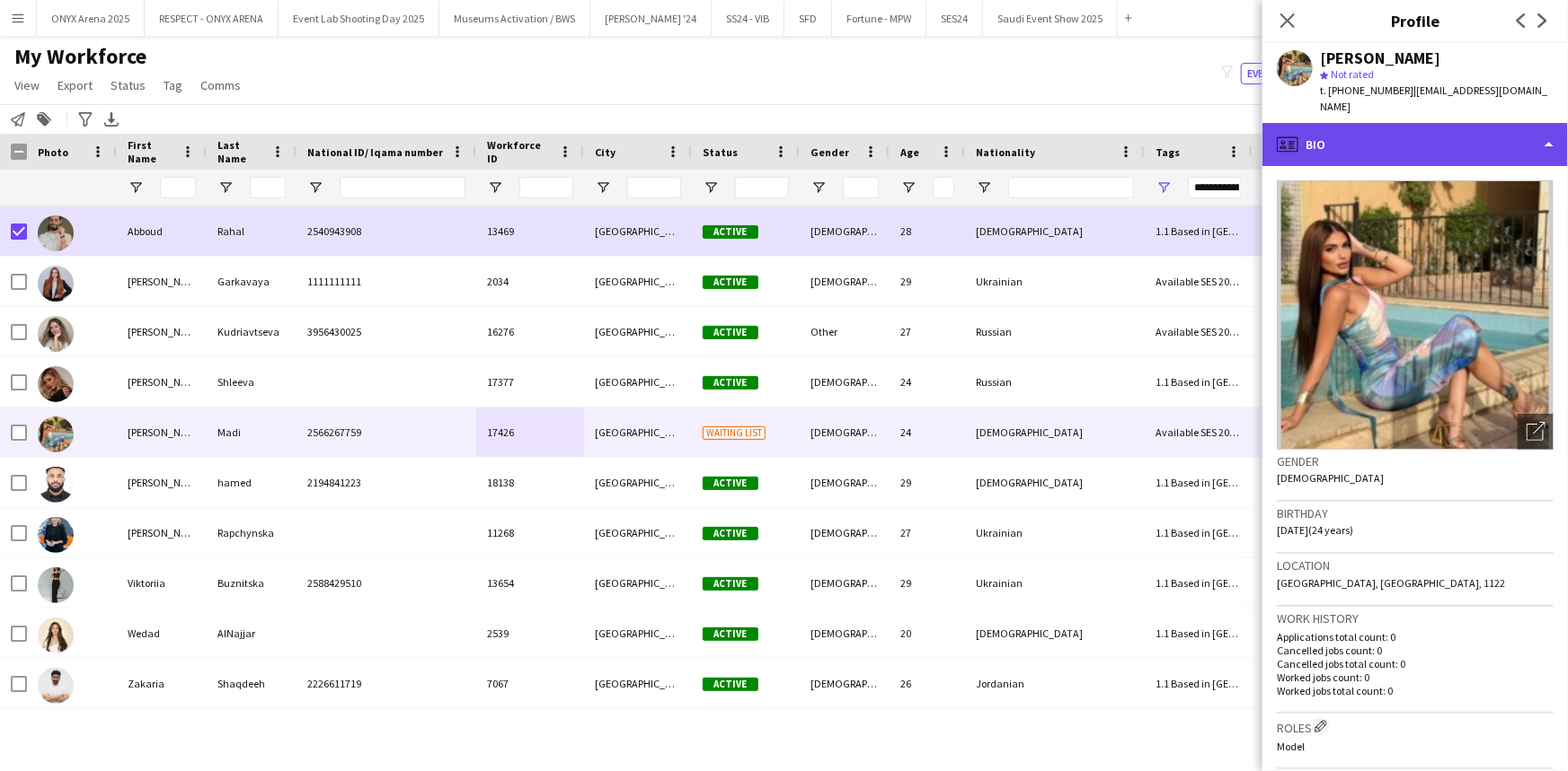
click at [1406, 148] on div "profile Bio" at bounding box center [1415, 145] width 306 height 43
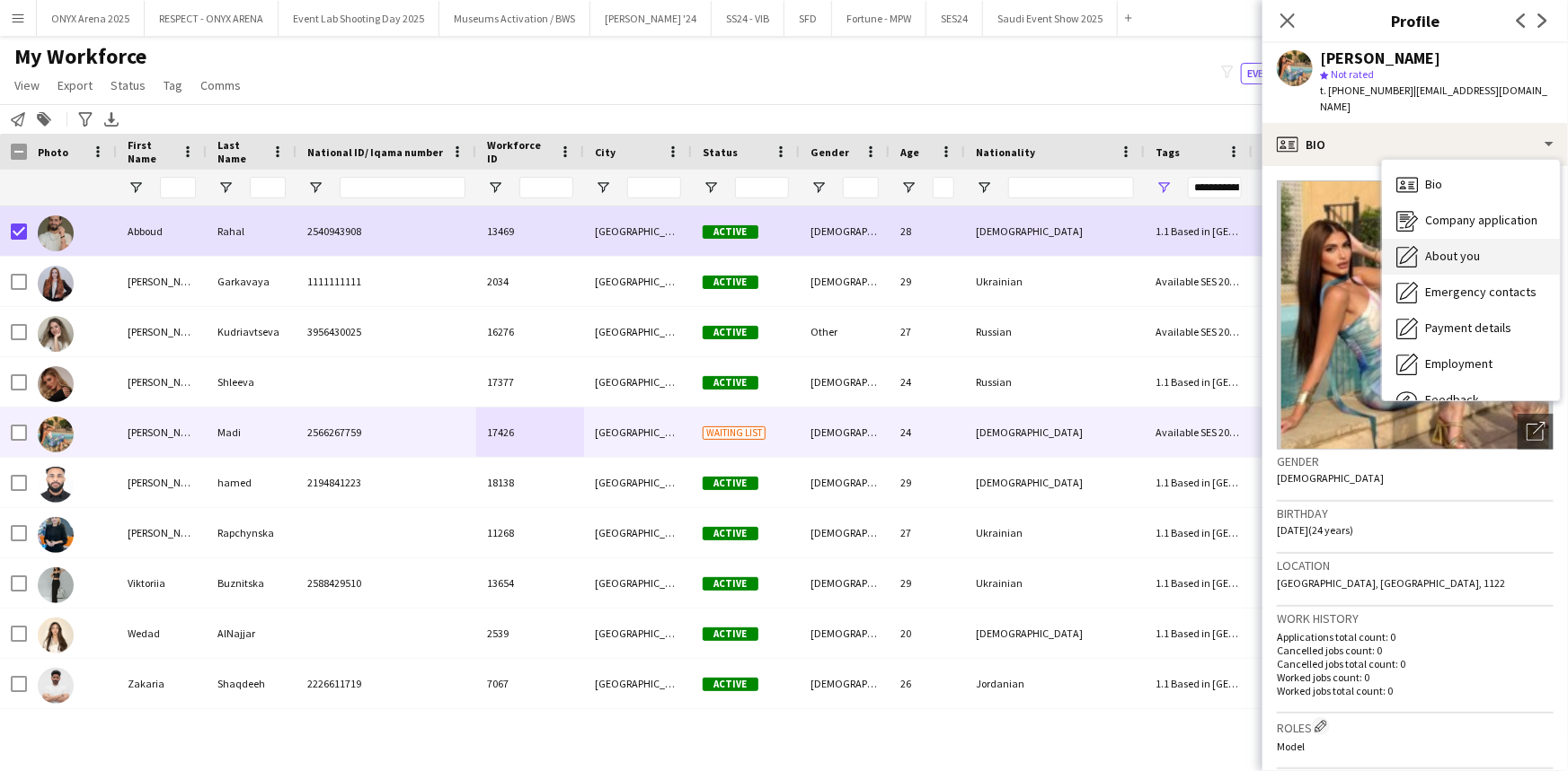
click at [1437, 253] on div "About you About you" at bounding box center [1470, 256] width 178 height 36
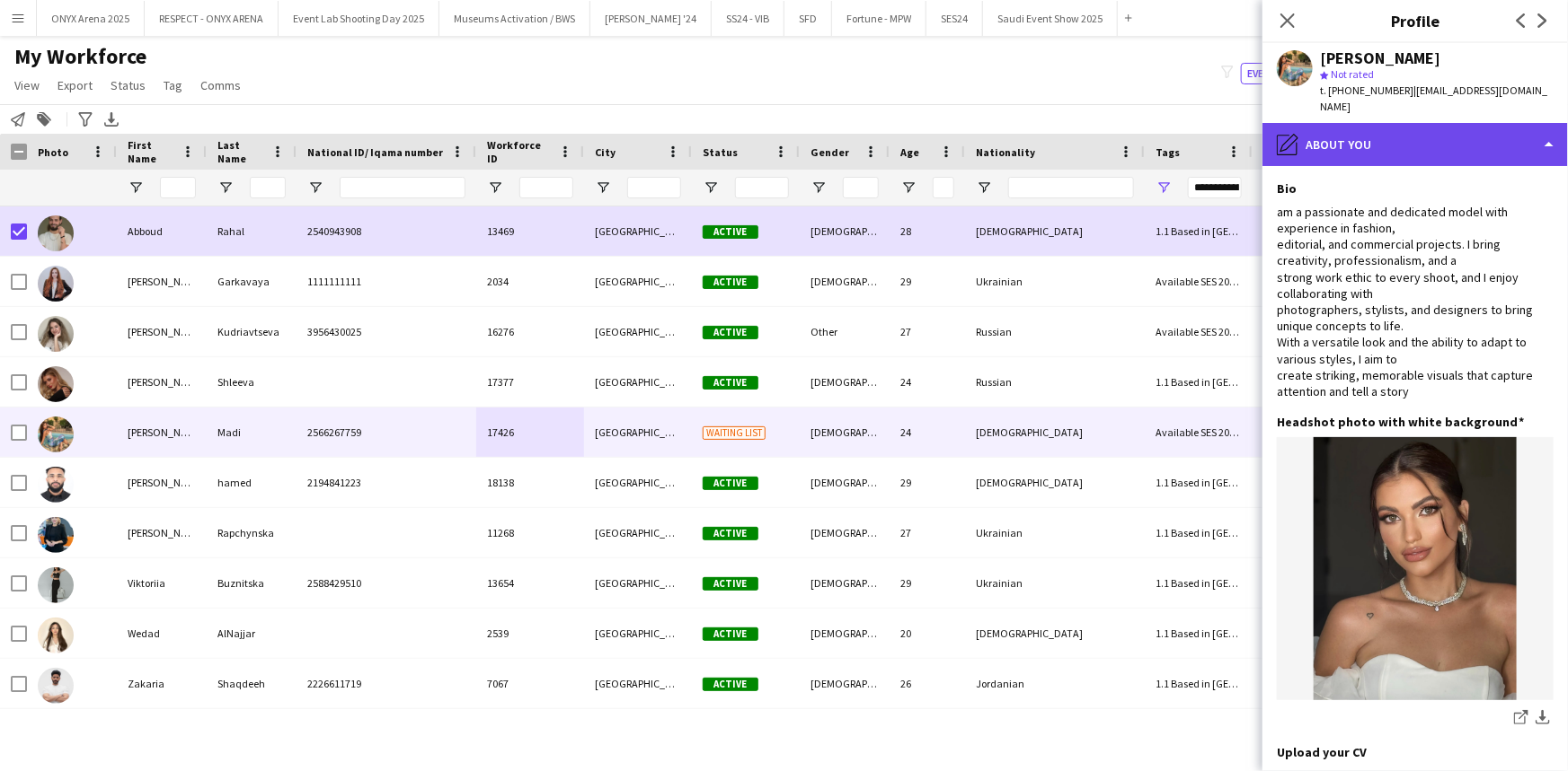
click at [1389, 135] on div "pencil4 About you" at bounding box center [1415, 145] width 306 height 43
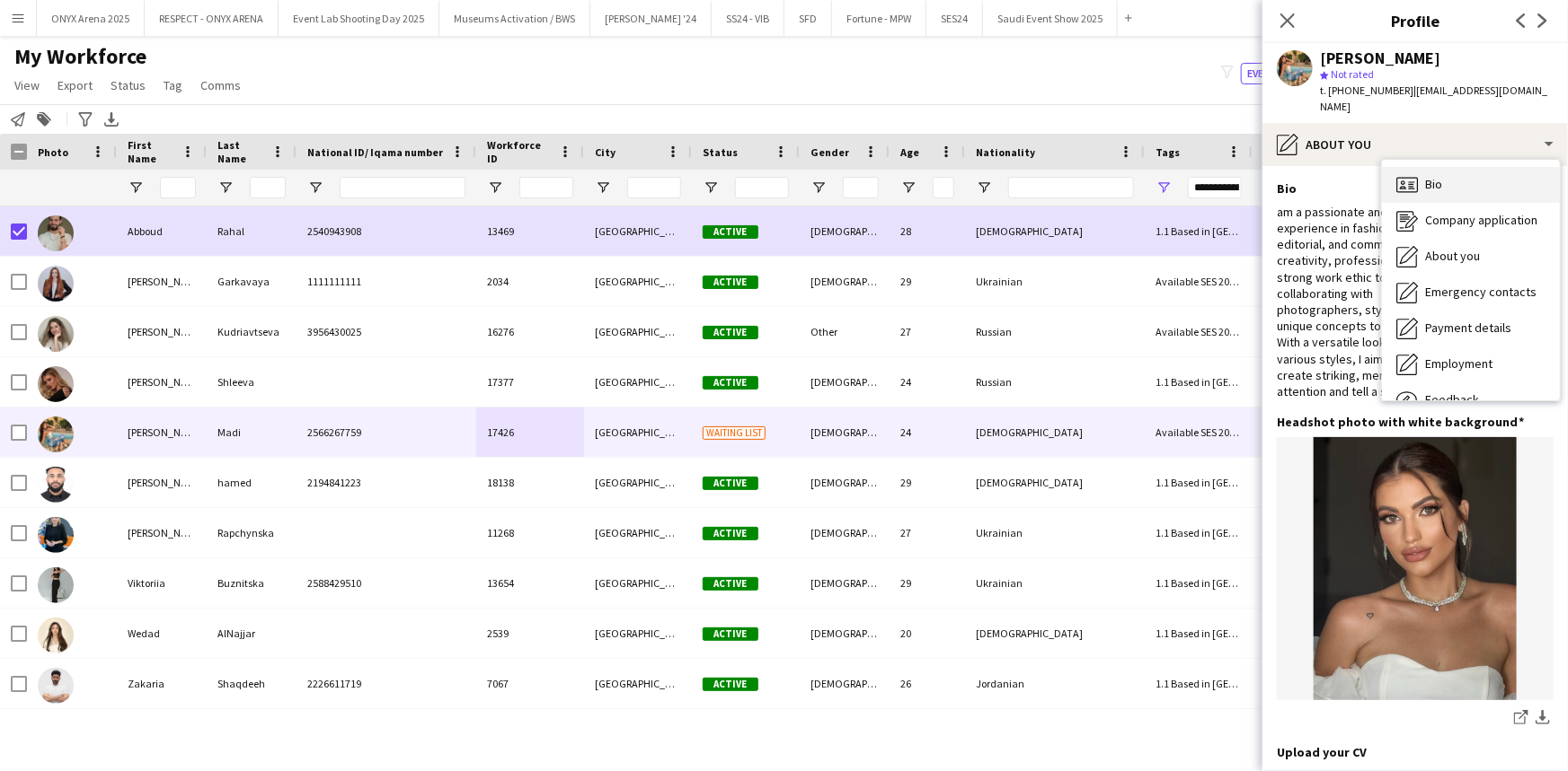
click at [1434, 176] on span "Bio" at bounding box center [1433, 183] width 17 height 16
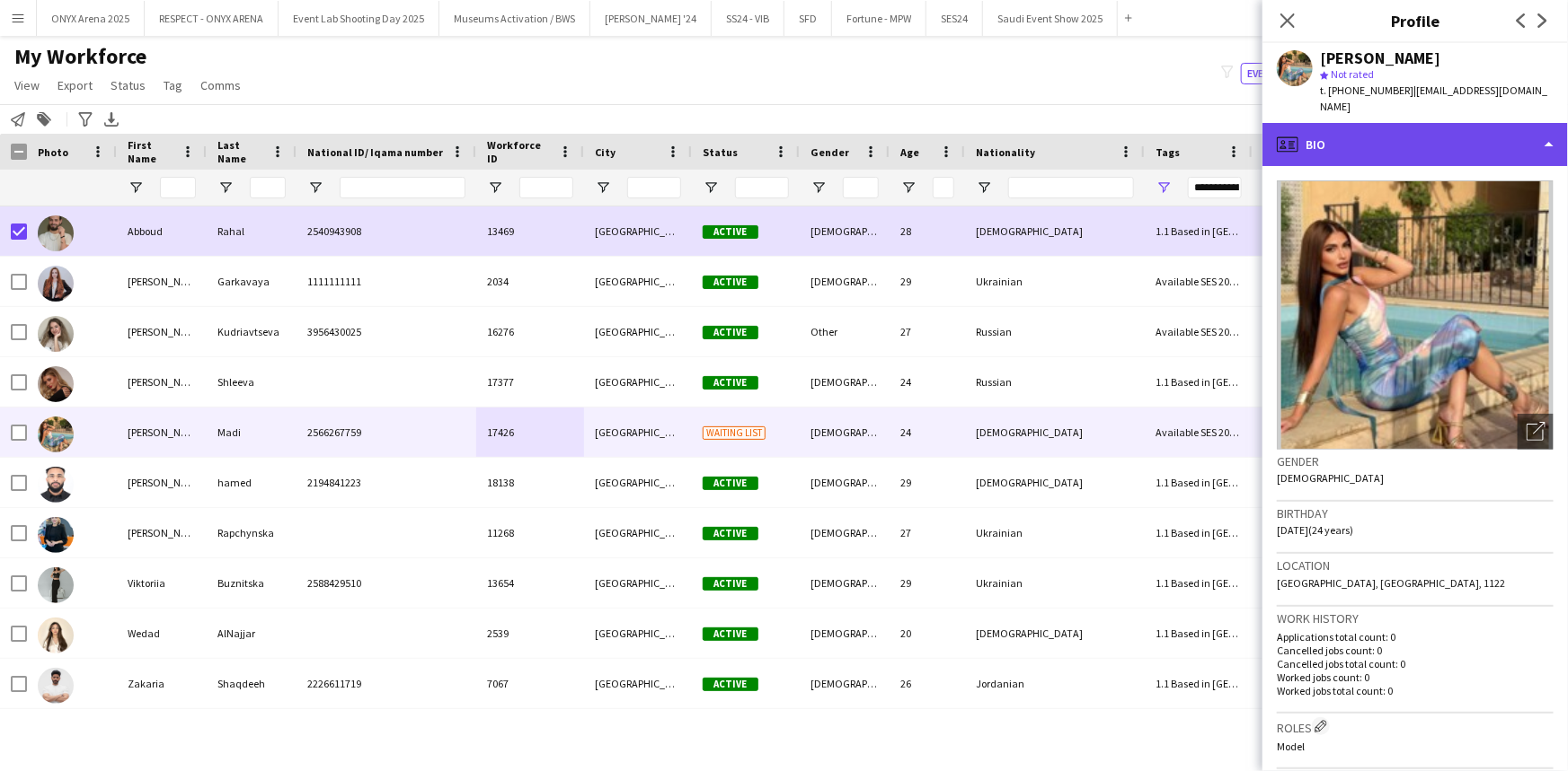
click at [1420, 129] on div "profile Bio" at bounding box center [1415, 145] width 306 height 43
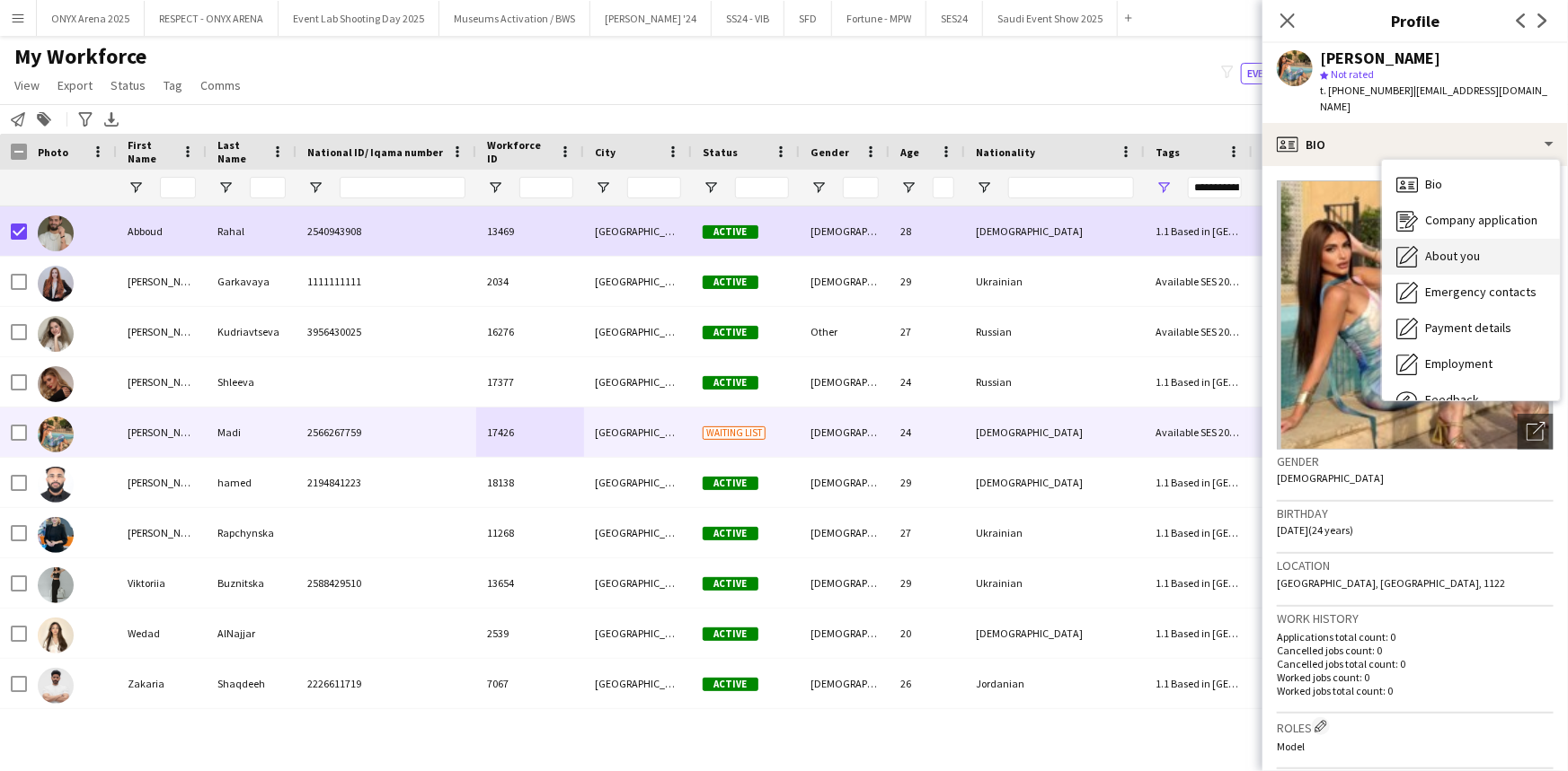
click at [1421, 239] on div "About you About you" at bounding box center [1470, 256] width 178 height 36
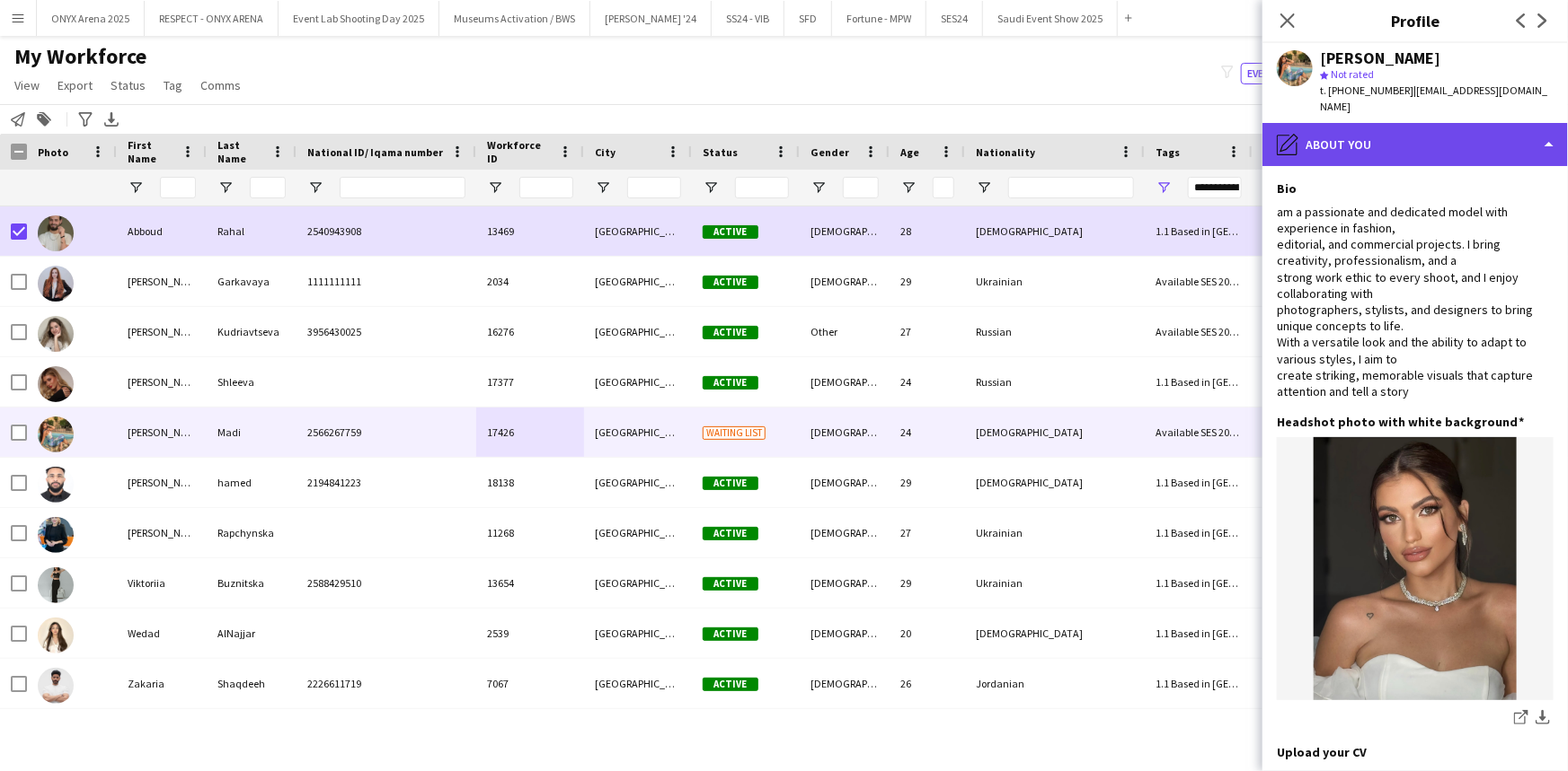
click at [1393, 133] on div "pencil4 About you" at bounding box center [1415, 145] width 306 height 43
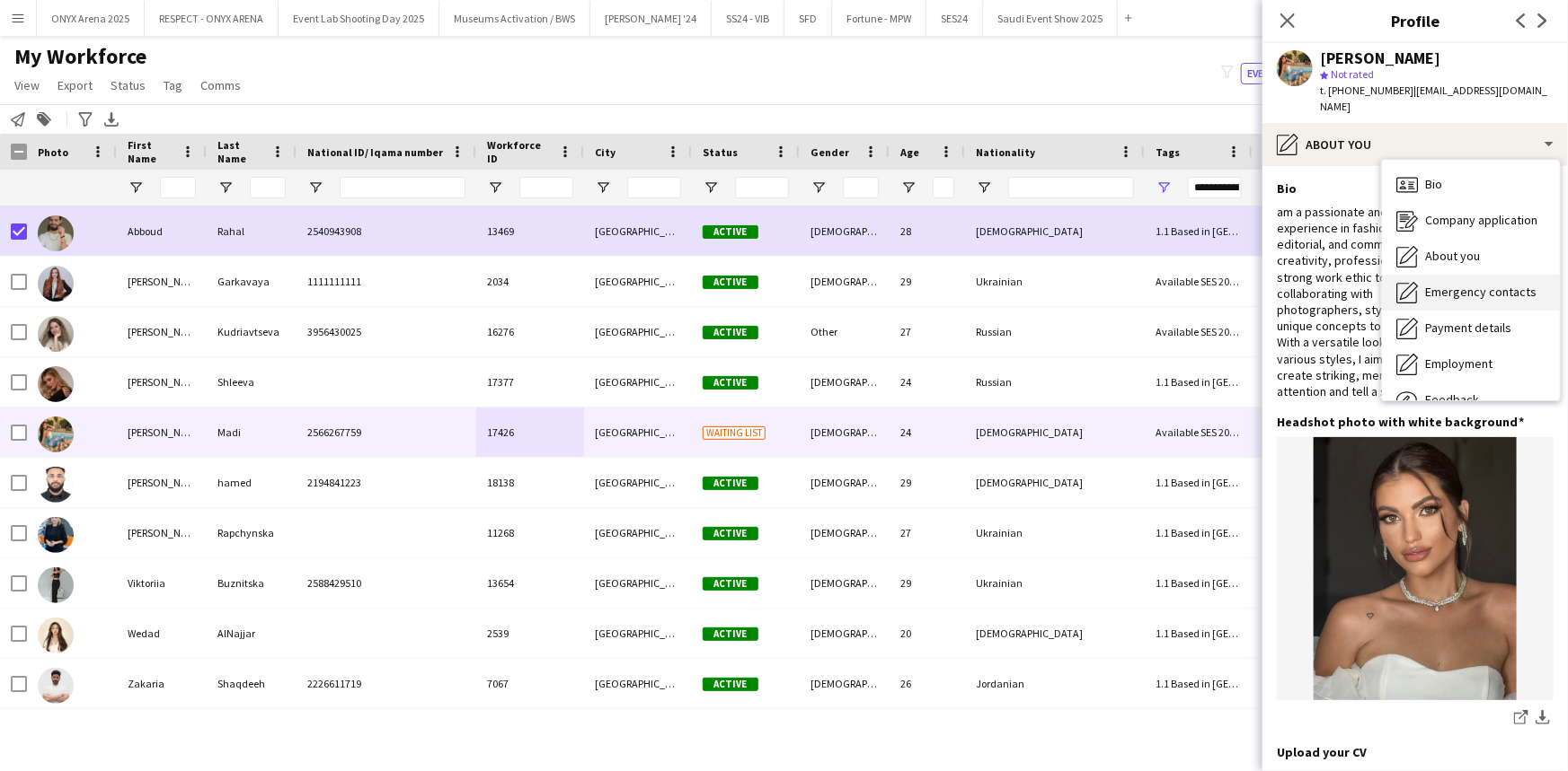
click at [1440, 284] on span "Emergency contacts" at bounding box center [1480, 292] width 112 height 16
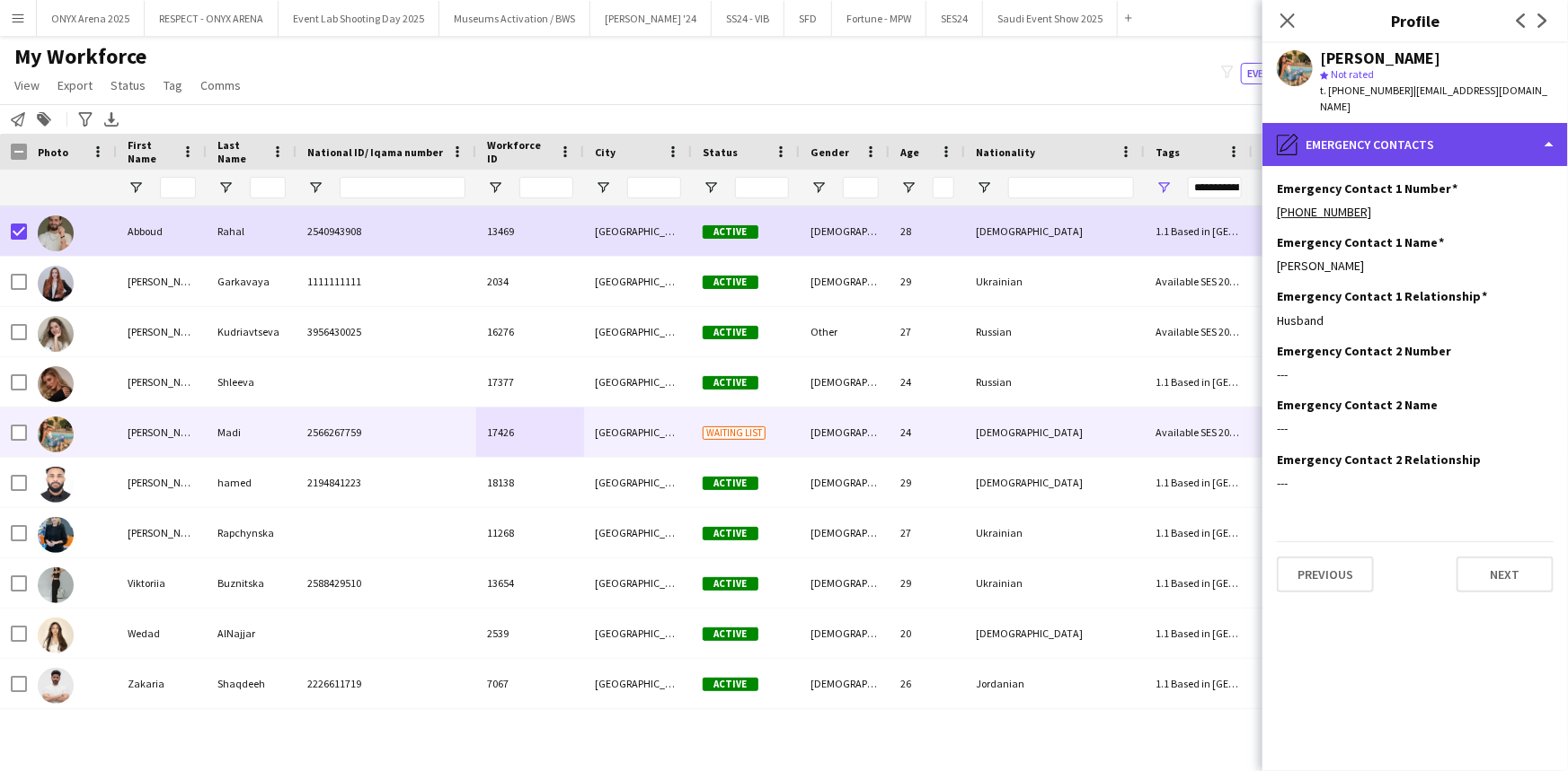
click at [1404, 139] on div "pencil4 Emergency contacts" at bounding box center [1415, 145] width 306 height 43
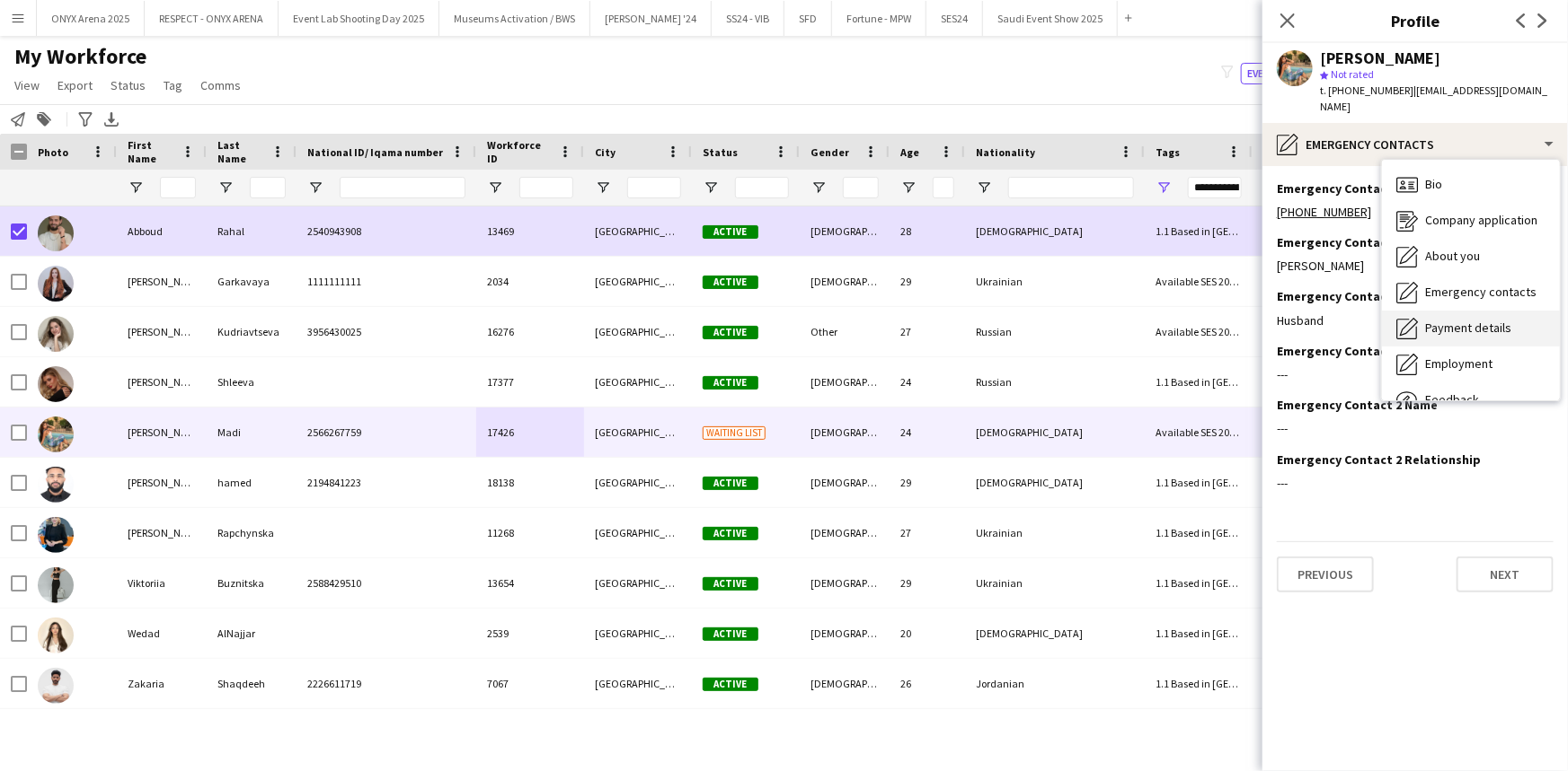
click at [1452, 310] on div "Payment details Payment details" at bounding box center [1470, 328] width 178 height 36
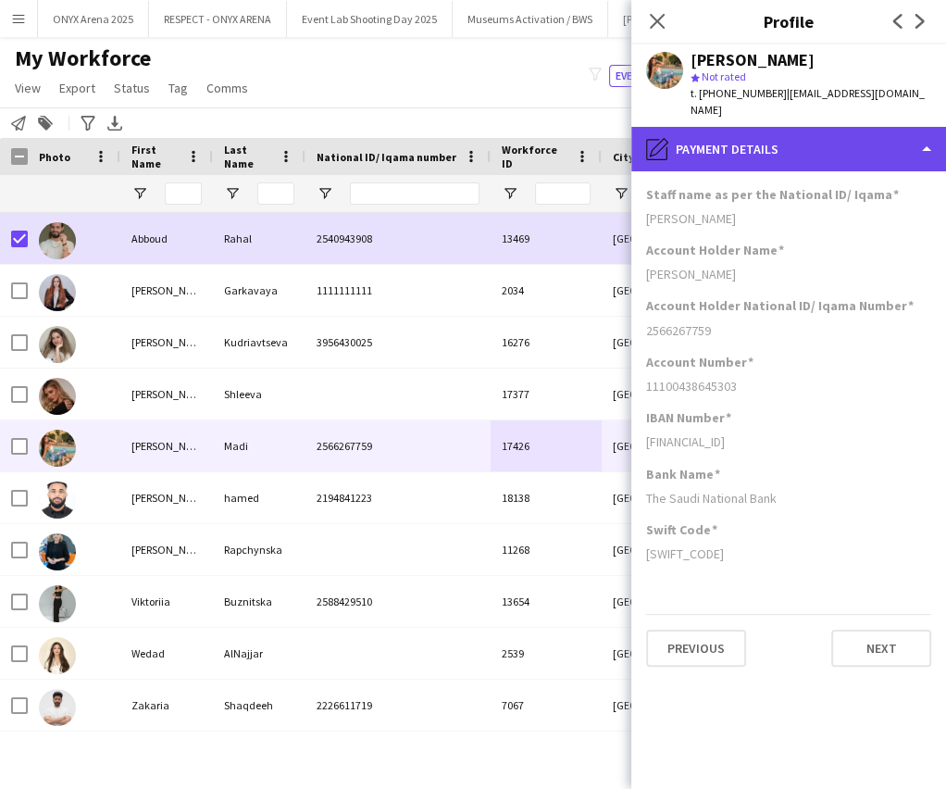
click at [805, 127] on div "pencil4 Payment details" at bounding box center [788, 149] width 315 height 44
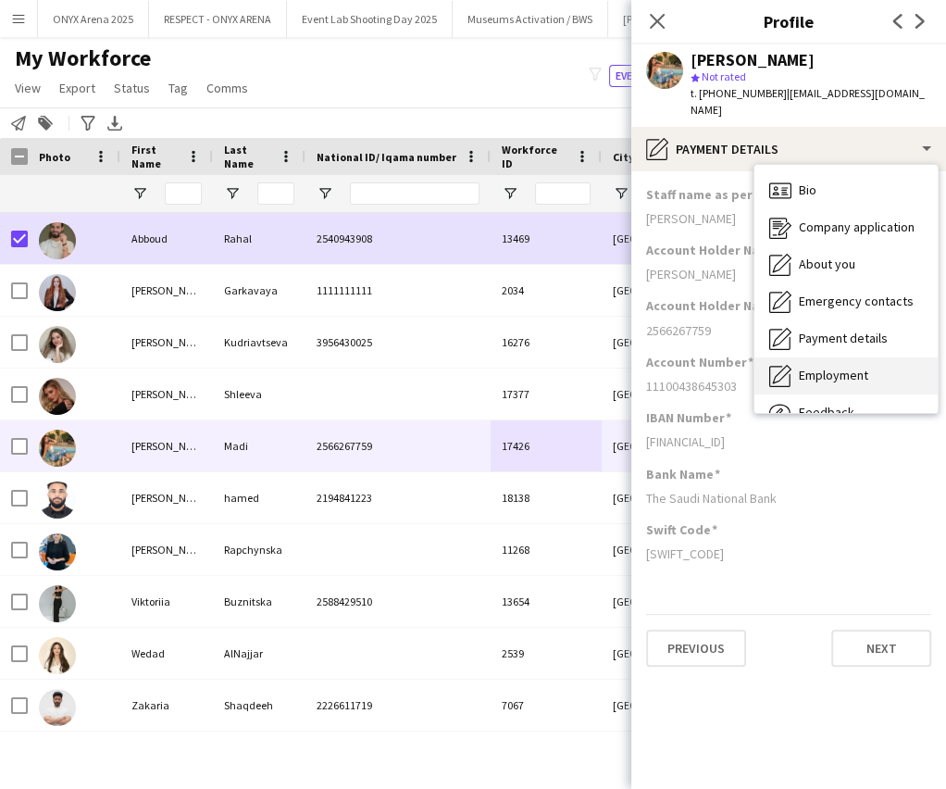
click at [824, 368] on div "Employment Employment" at bounding box center [846, 375] width 183 height 37
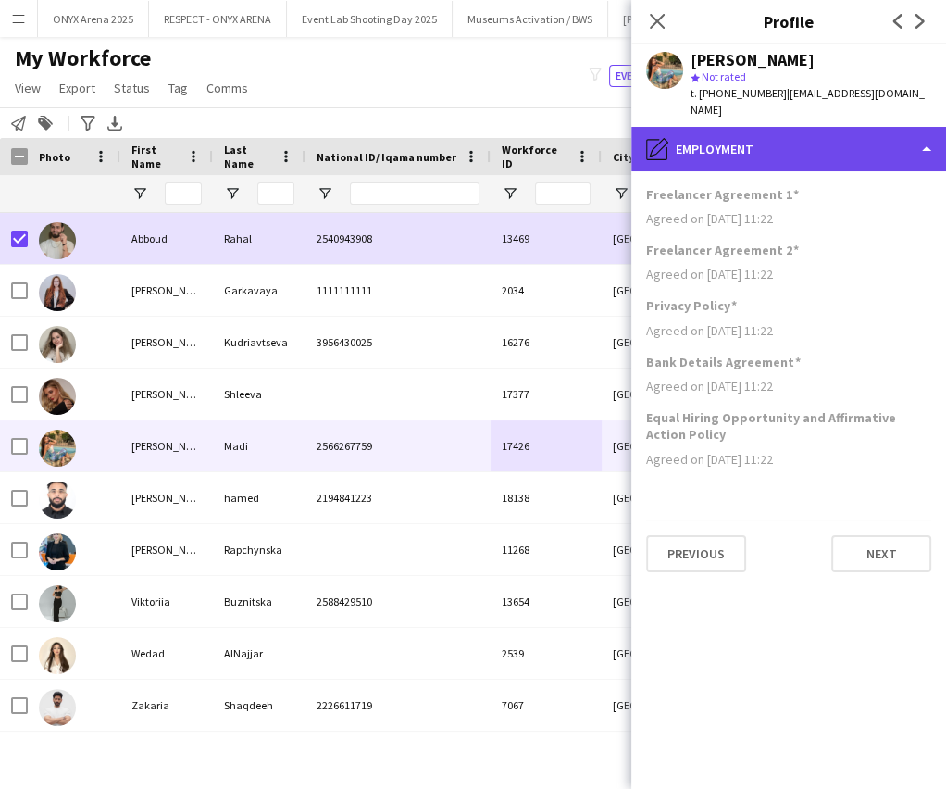
click at [830, 139] on div "pencil4 Employment" at bounding box center [788, 149] width 315 height 44
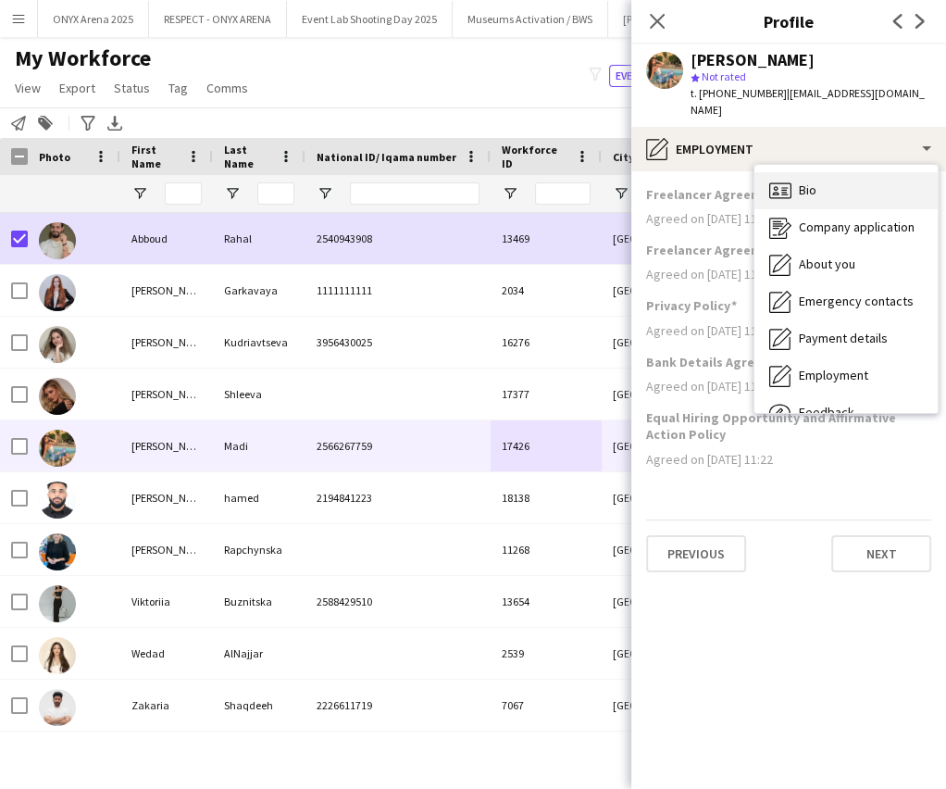
click at [836, 172] on div "Bio Bio" at bounding box center [846, 190] width 183 height 37
